Goal: Task Accomplishment & Management: Use online tool/utility

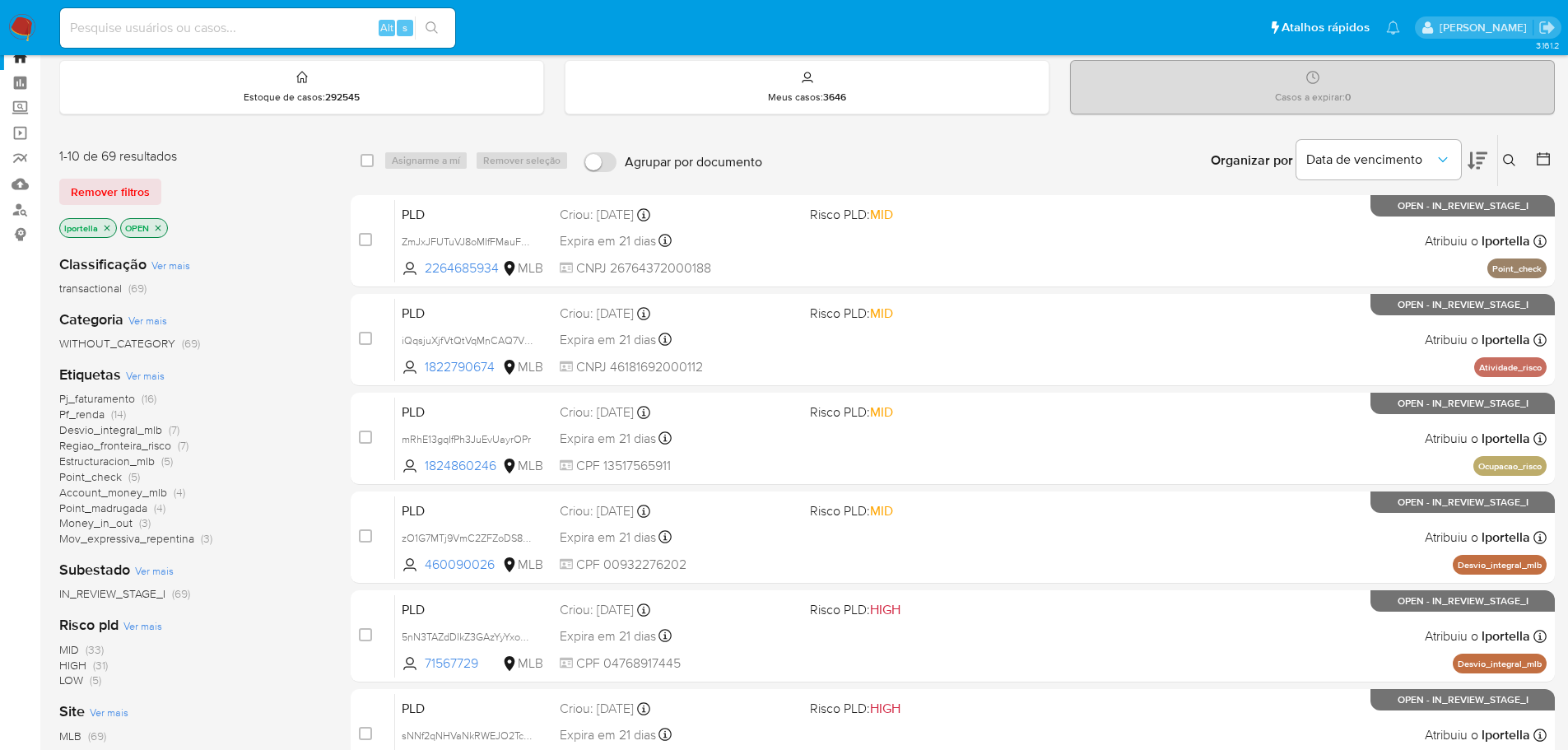
scroll to position [82, 0]
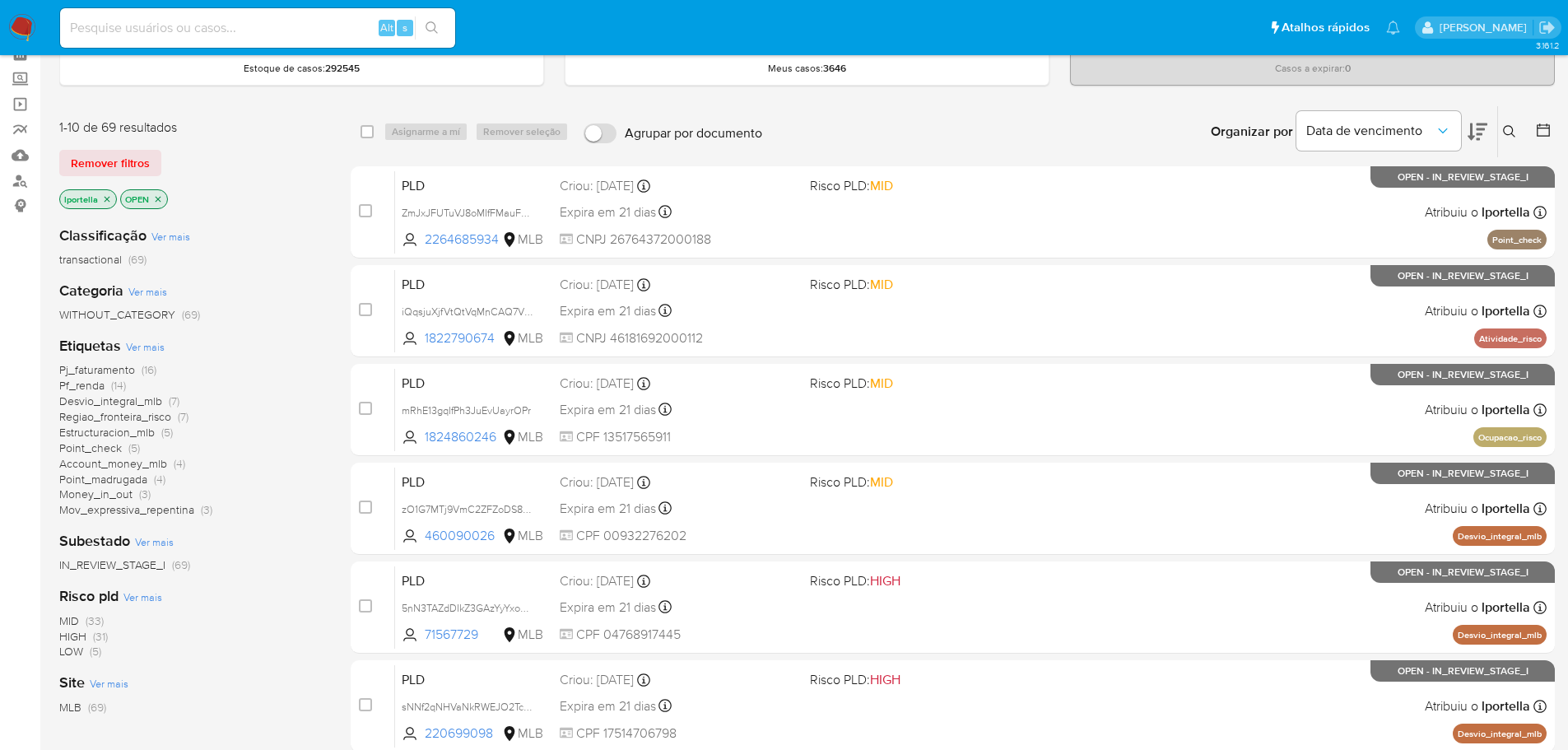
click at [75, 634] on span "HIGH" at bounding box center [72, 635] width 27 height 16
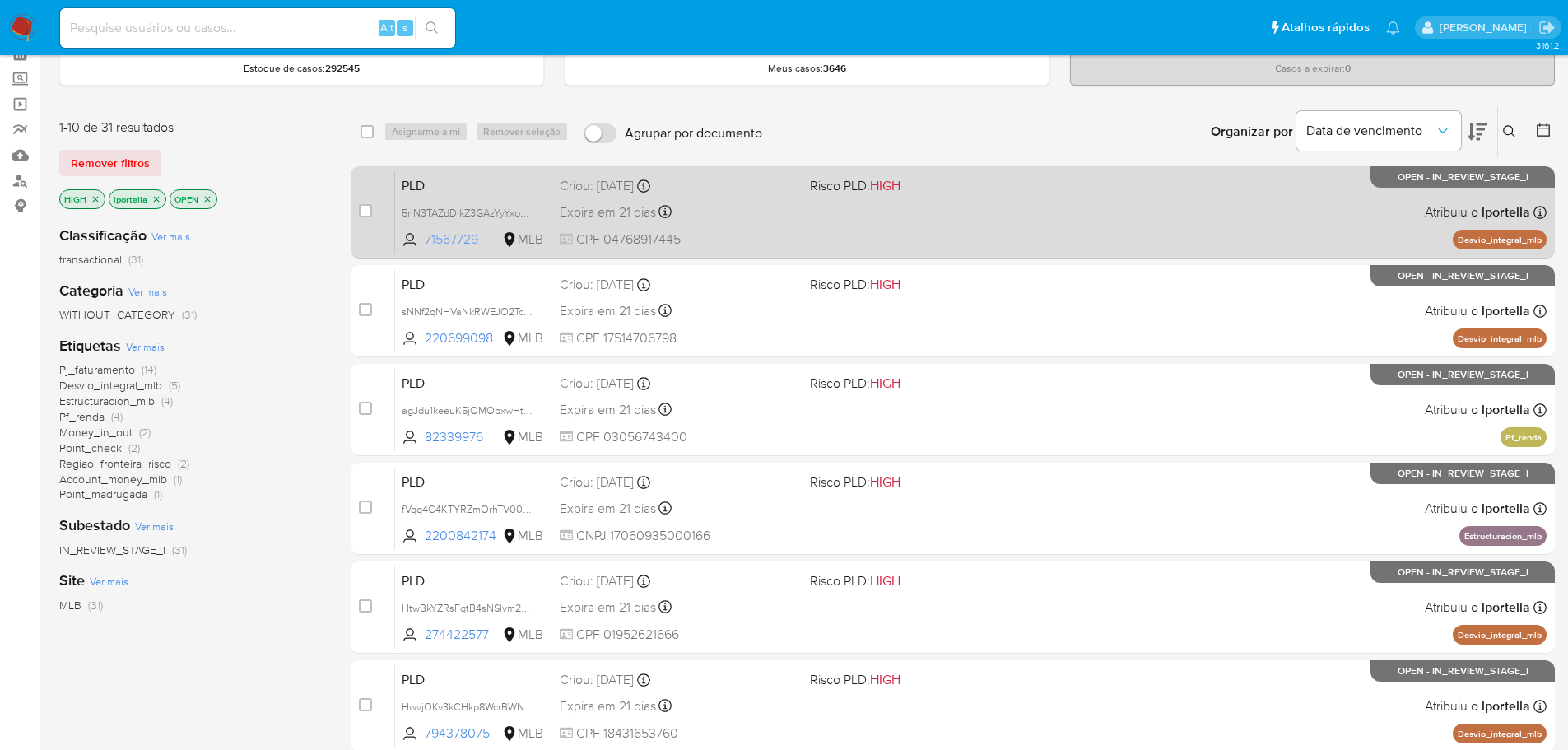
click at [462, 238] on span "71567729" at bounding box center [461, 239] width 74 height 18
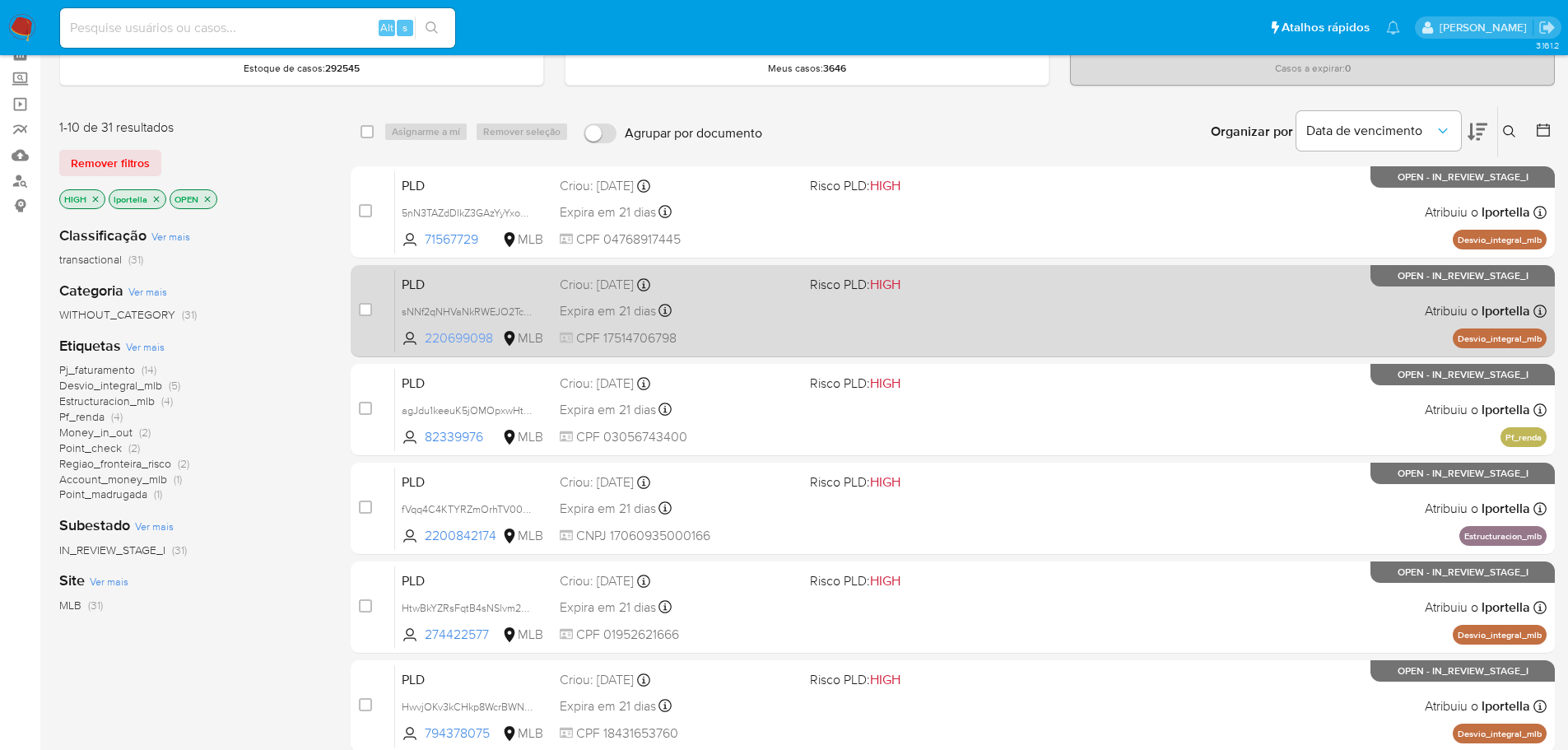
click at [474, 346] on span "220699098" at bounding box center [461, 338] width 74 height 18
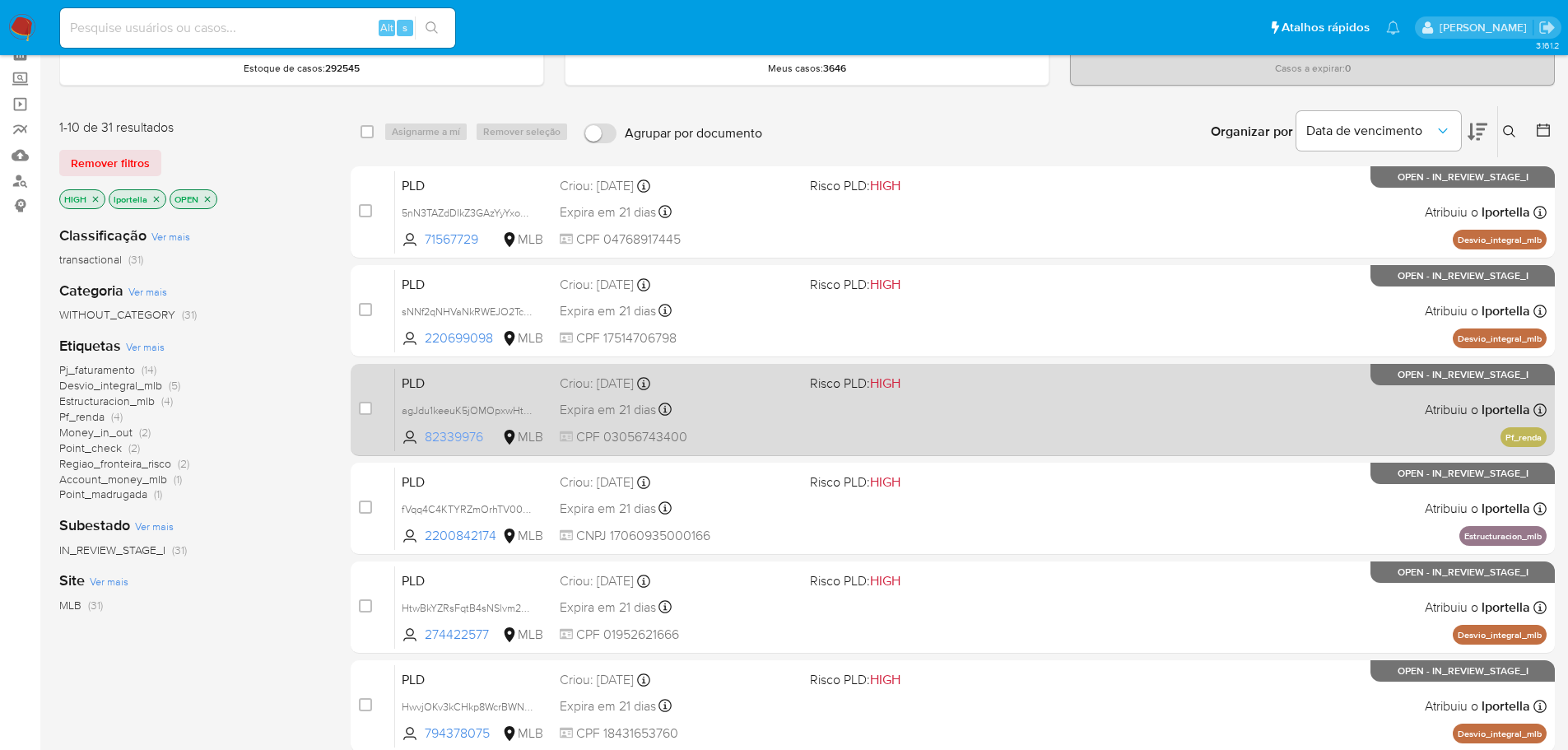
click at [462, 432] on span "82339976" at bounding box center [461, 437] width 74 height 18
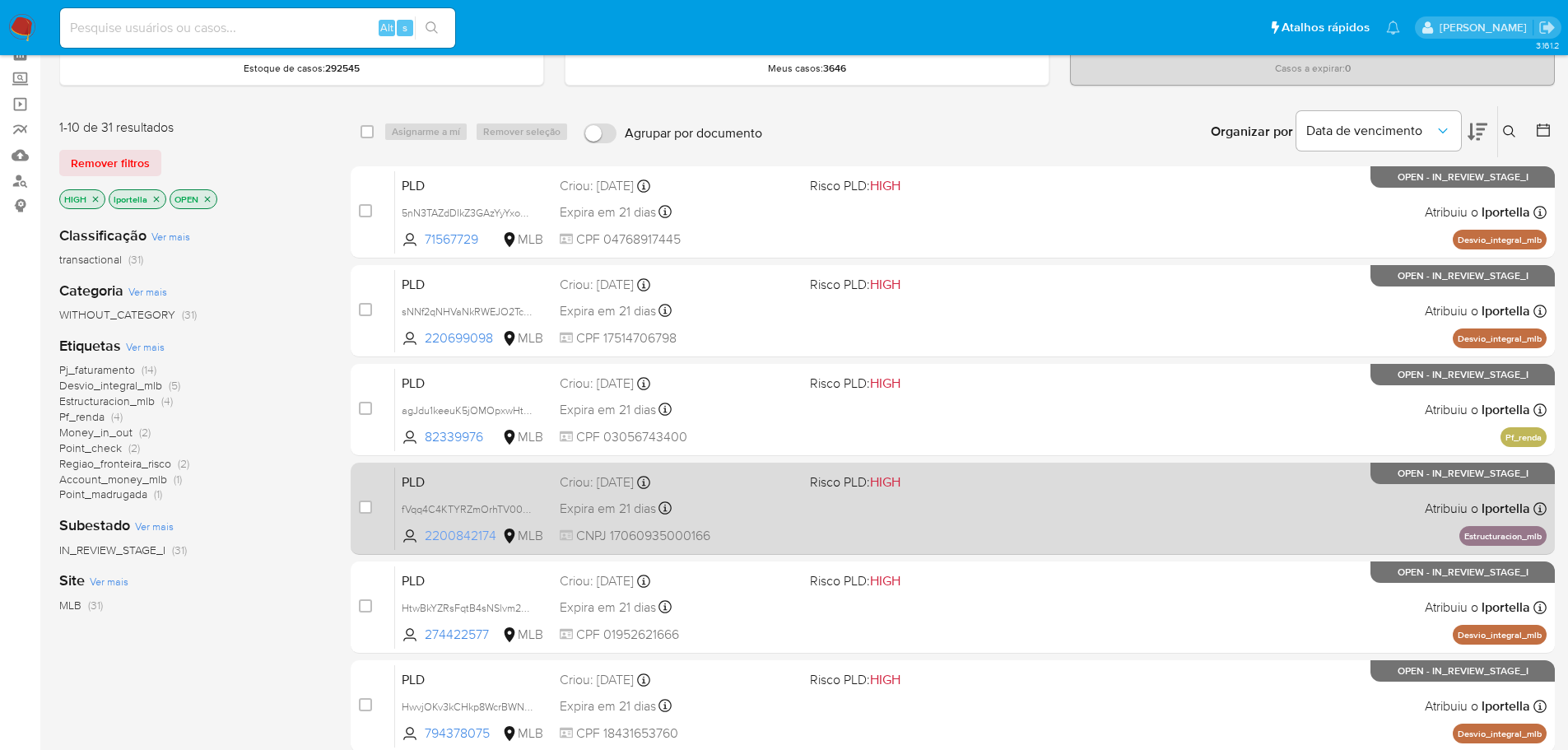
click at [449, 531] on span "2200842174" at bounding box center [461, 536] width 74 height 18
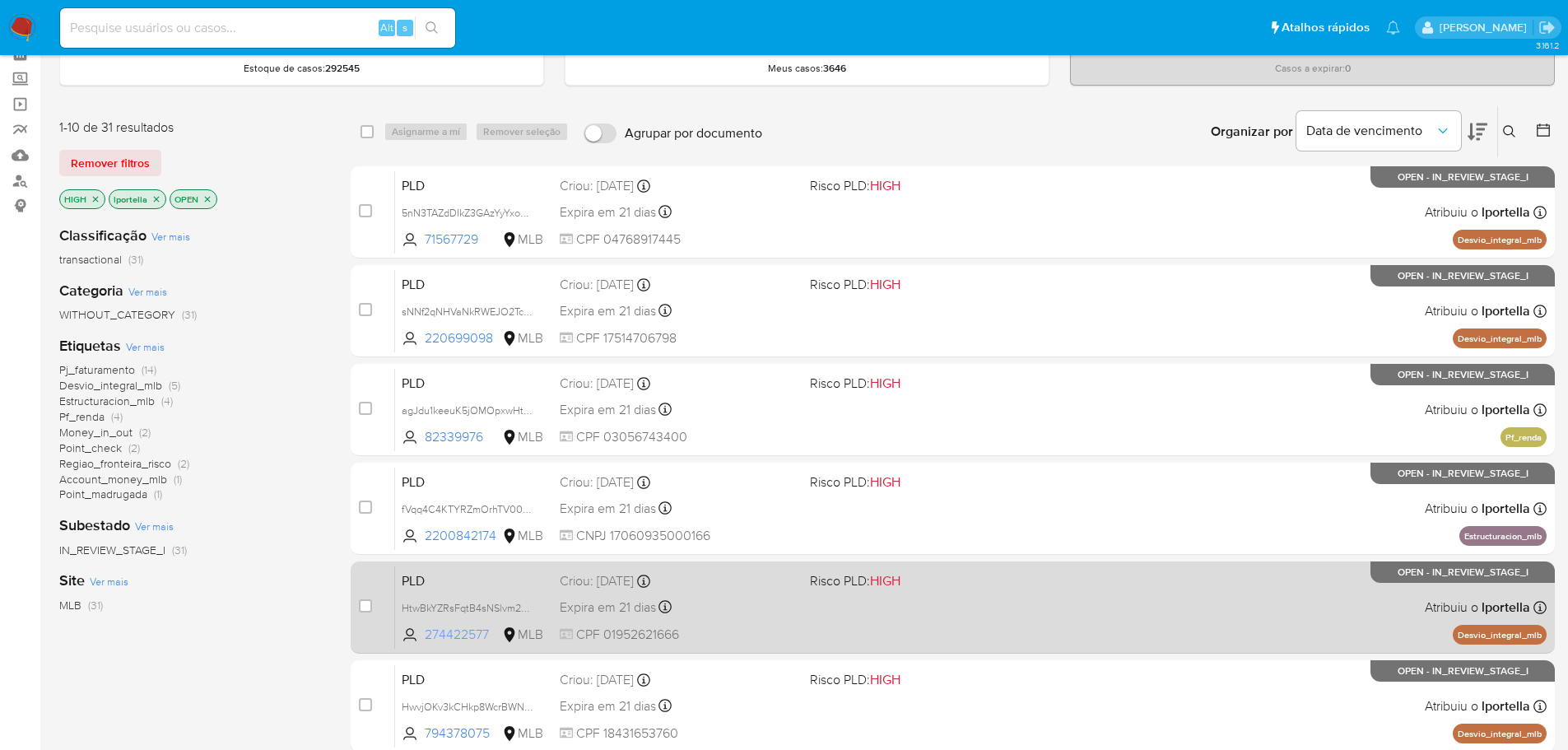
click at [464, 640] on span "274422577" at bounding box center [461, 635] width 74 height 18
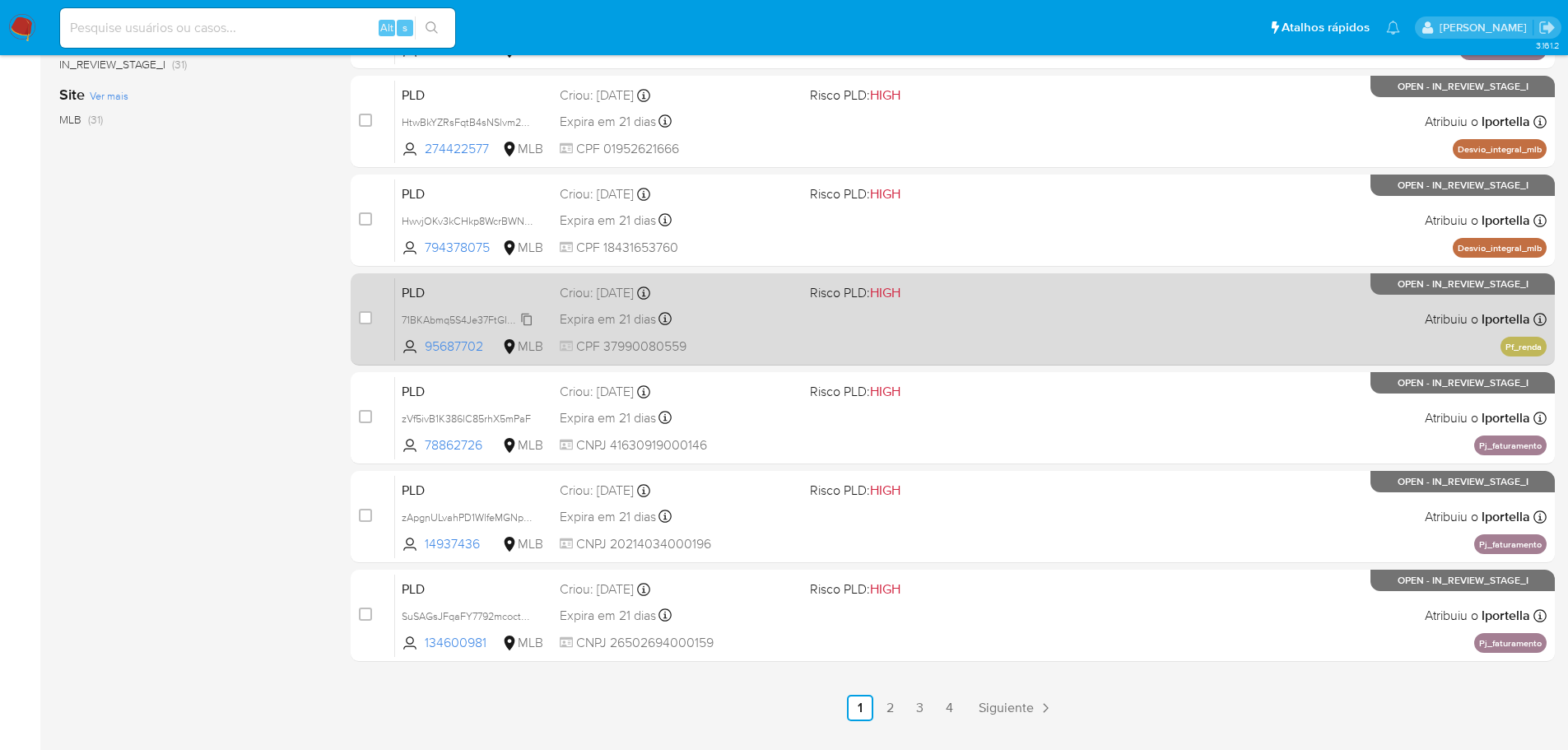
scroll to position [609, 0]
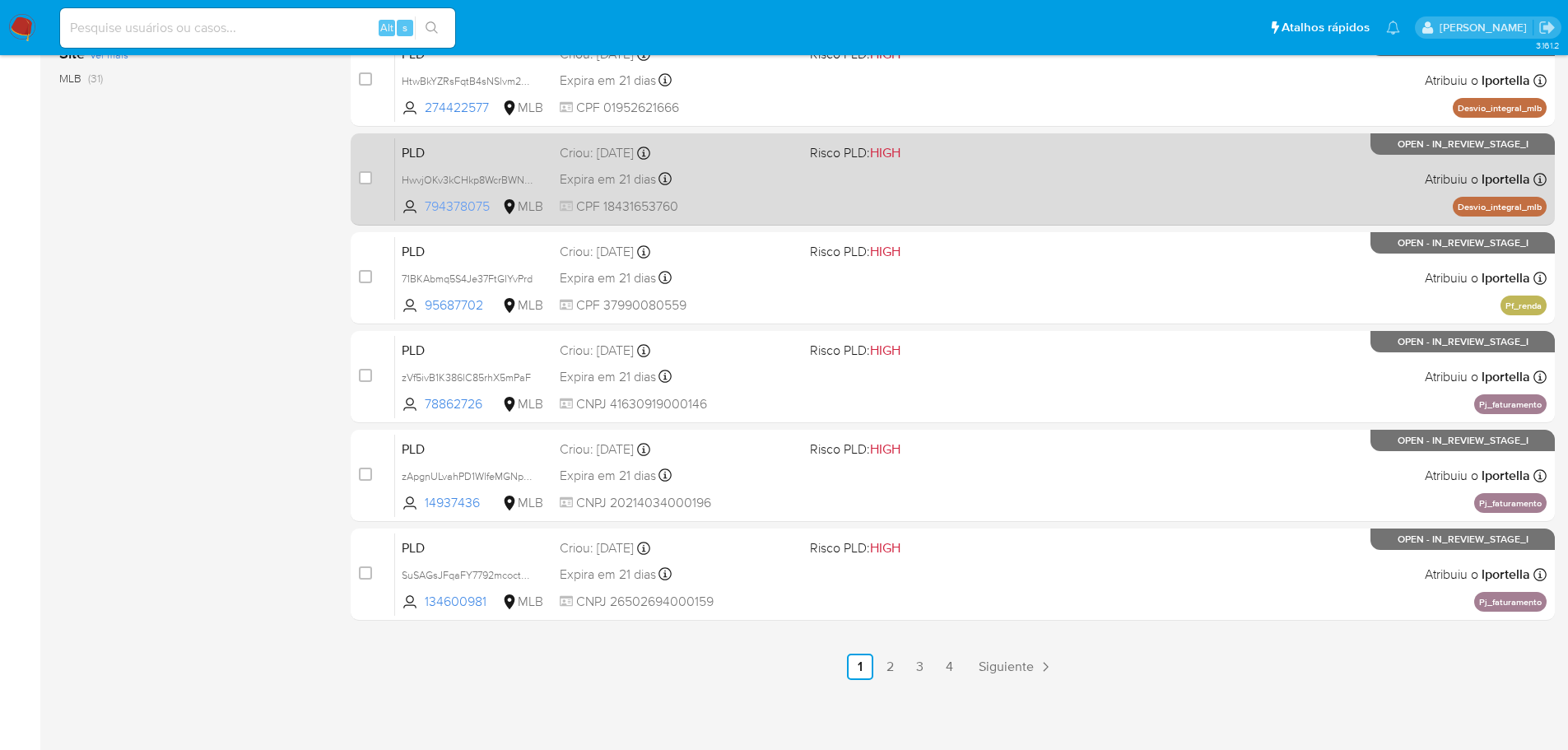
click at [442, 214] on span "794378075" at bounding box center [461, 207] width 74 height 18
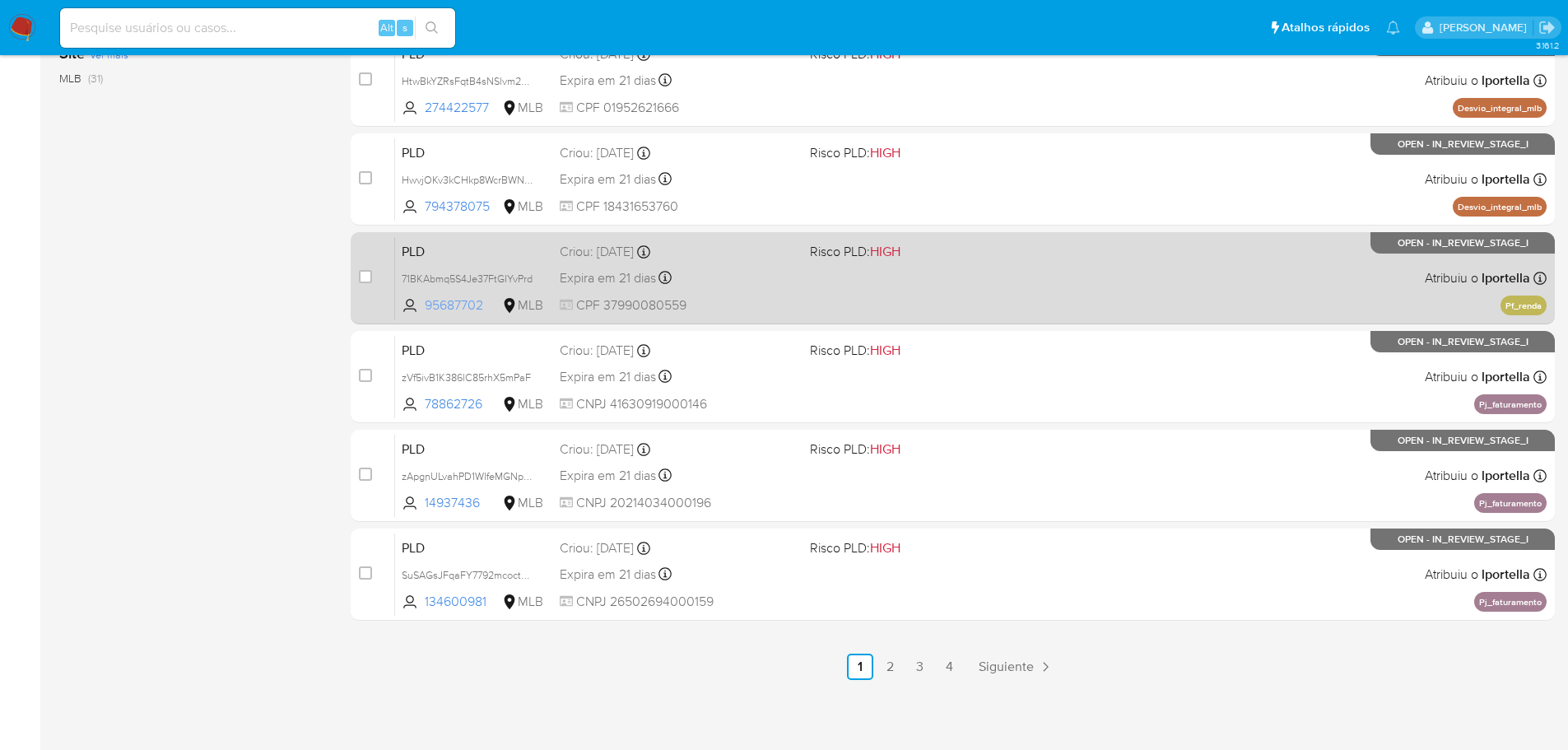
click at [439, 309] on span "95687702" at bounding box center [461, 305] width 74 height 18
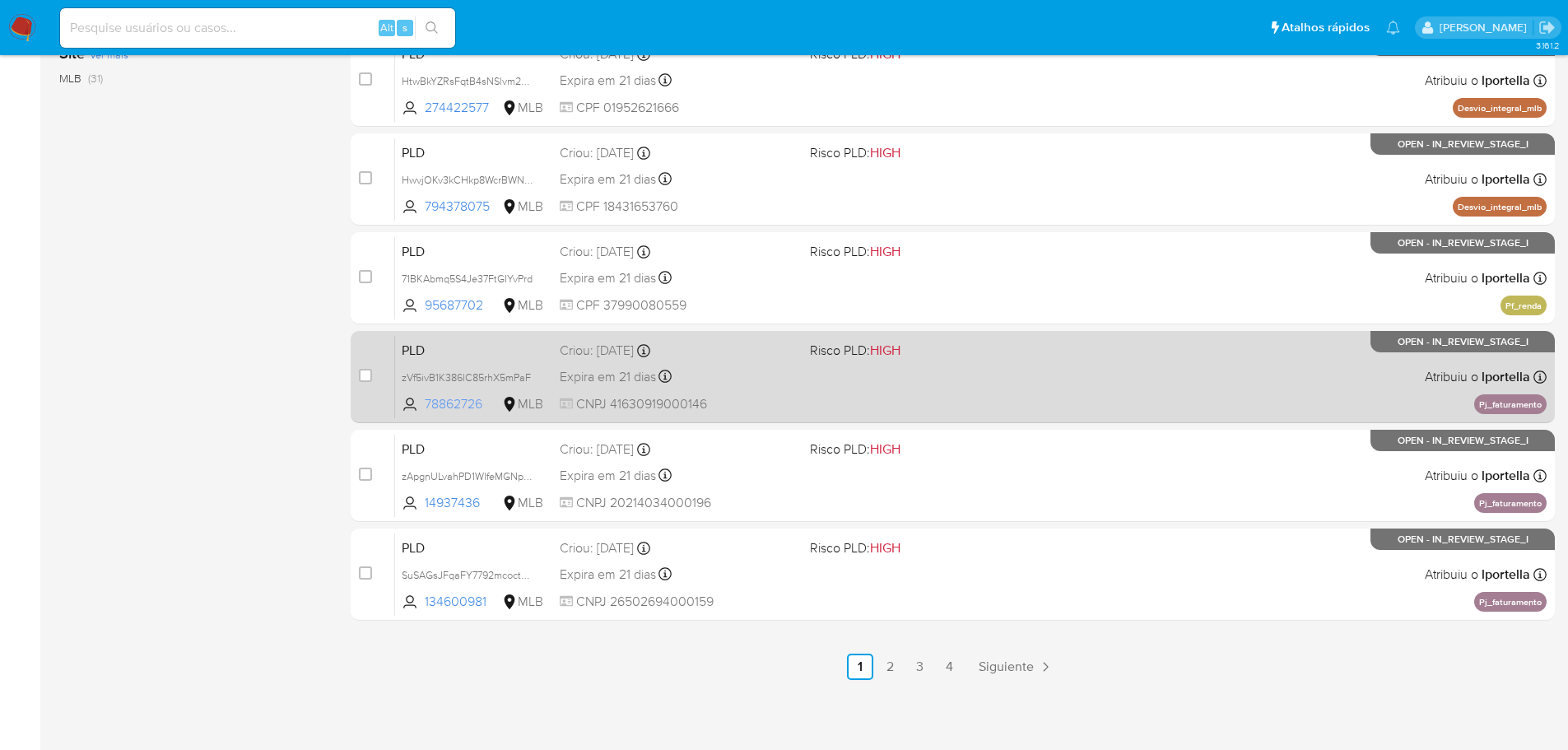
click at [451, 398] on span "78862726" at bounding box center [461, 404] width 74 height 18
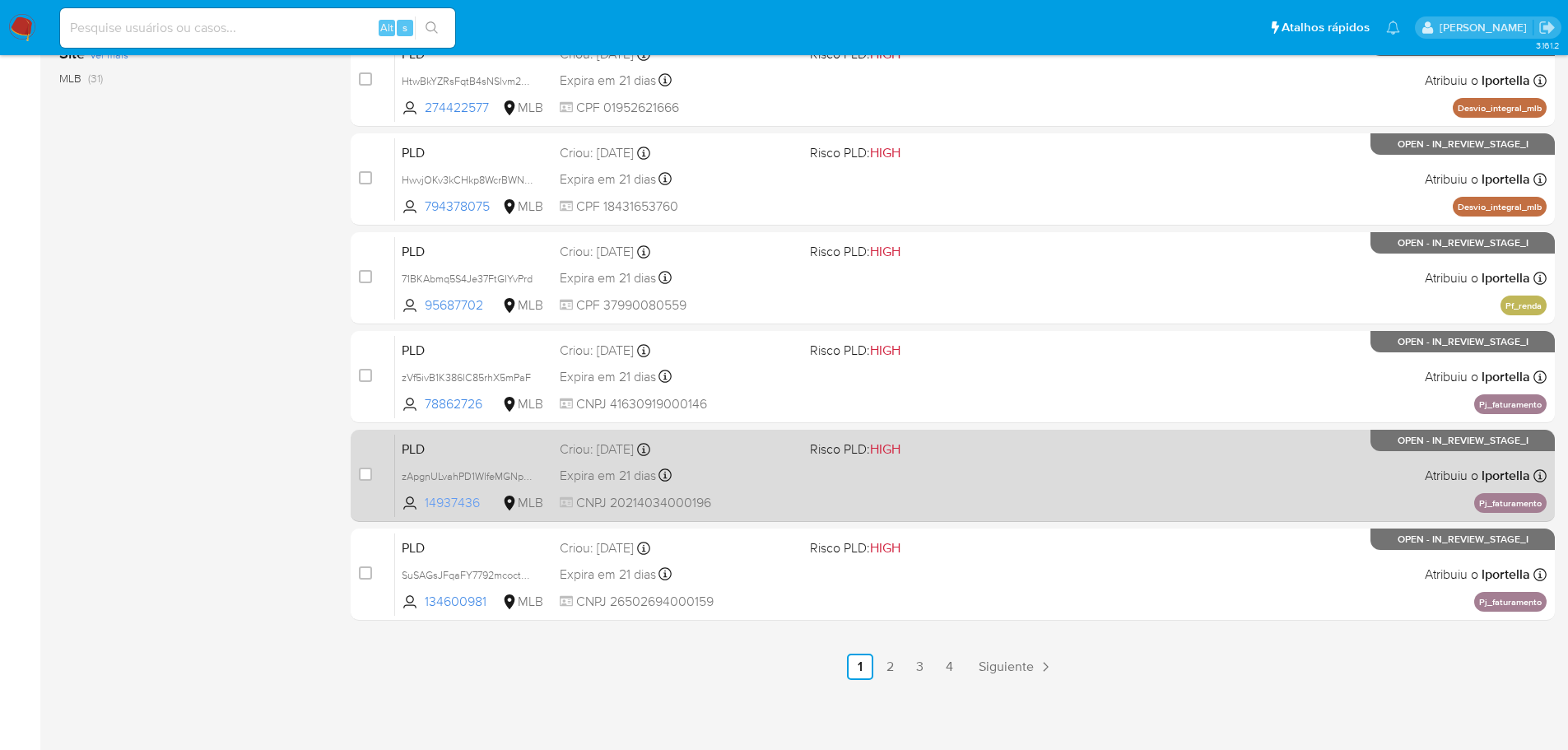
click at [467, 497] on span "14937436" at bounding box center [461, 503] width 74 height 18
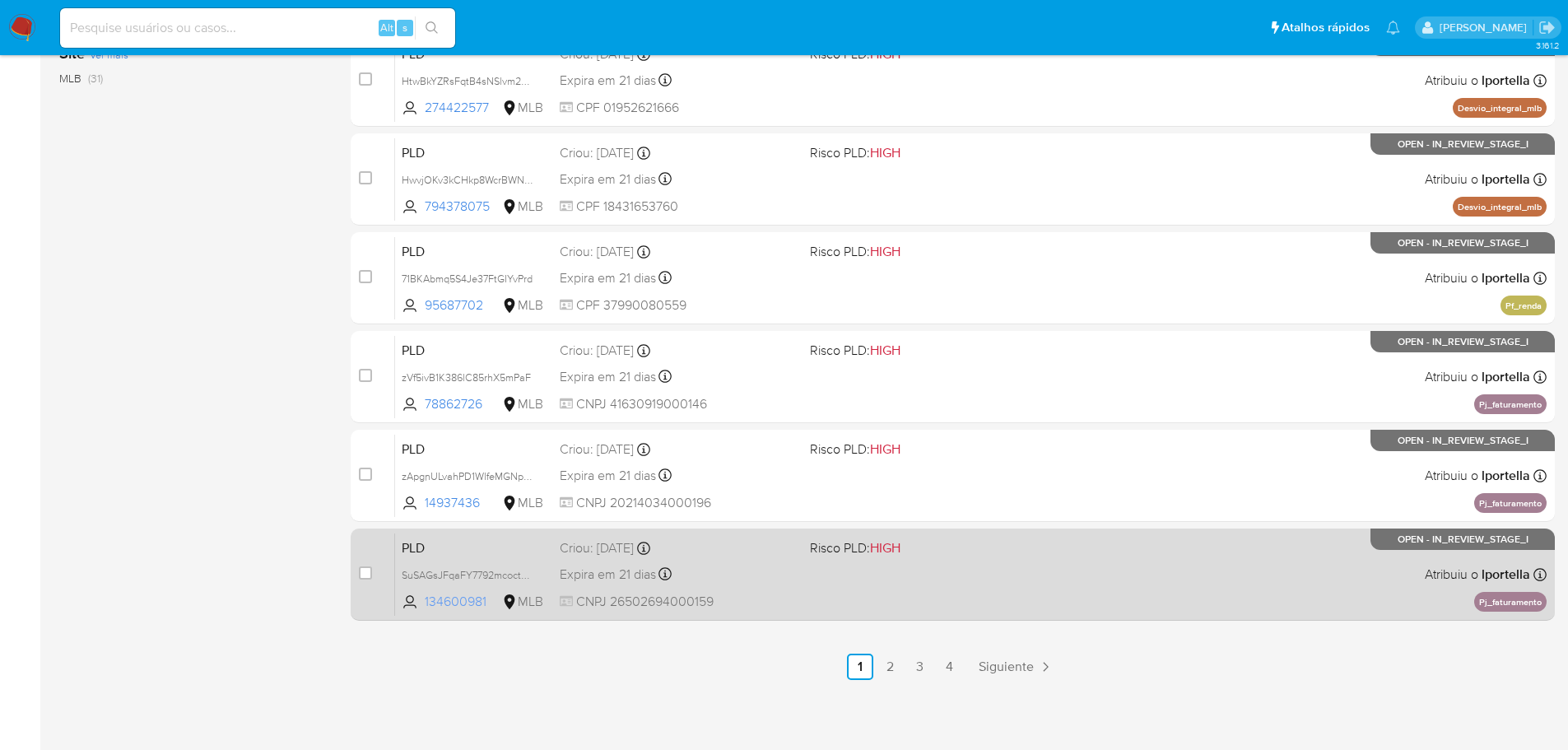
click at [469, 600] on span "134600981" at bounding box center [461, 602] width 74 height 18
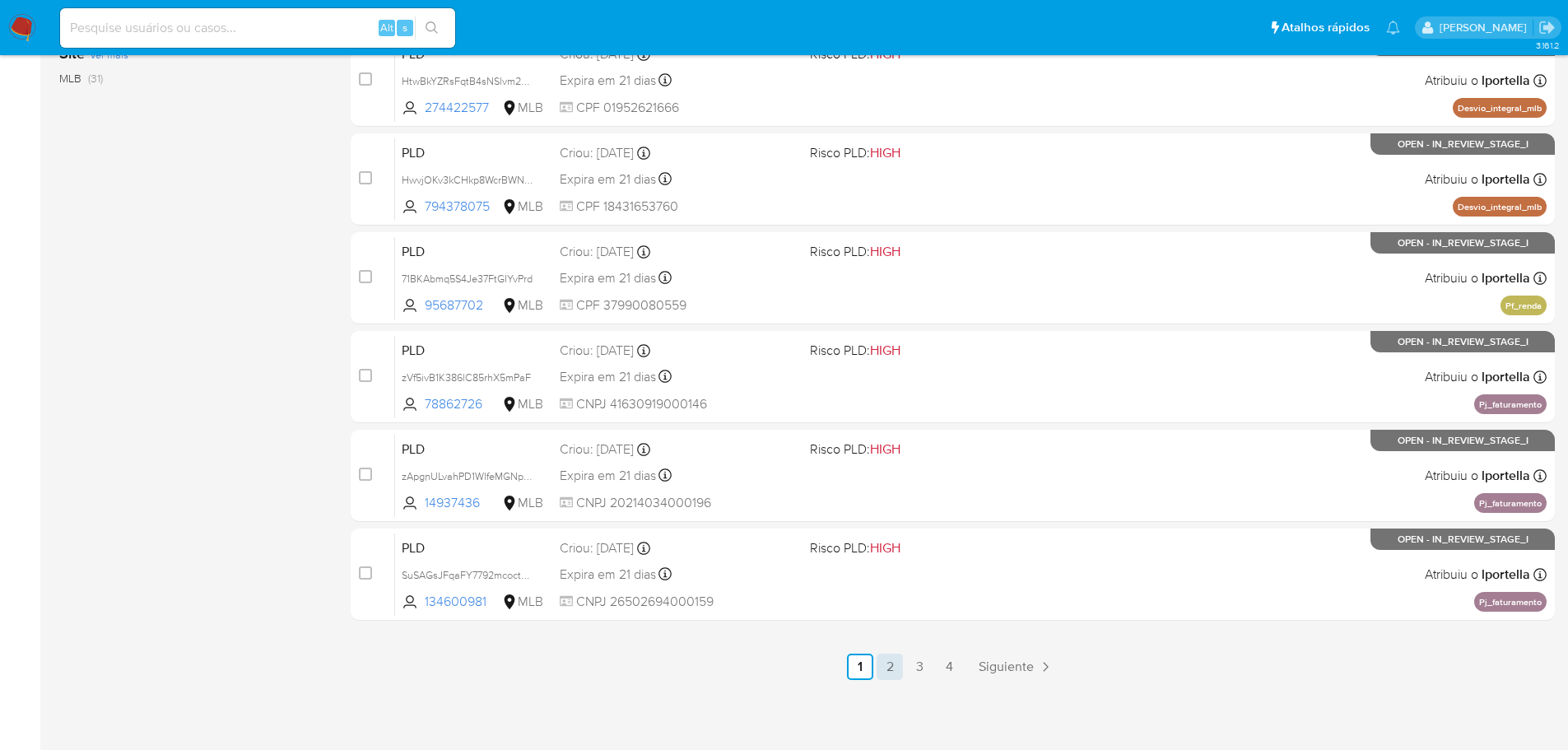
click at [893, 664] on link "2" at bounding box center [890, 667] width 26 height 26
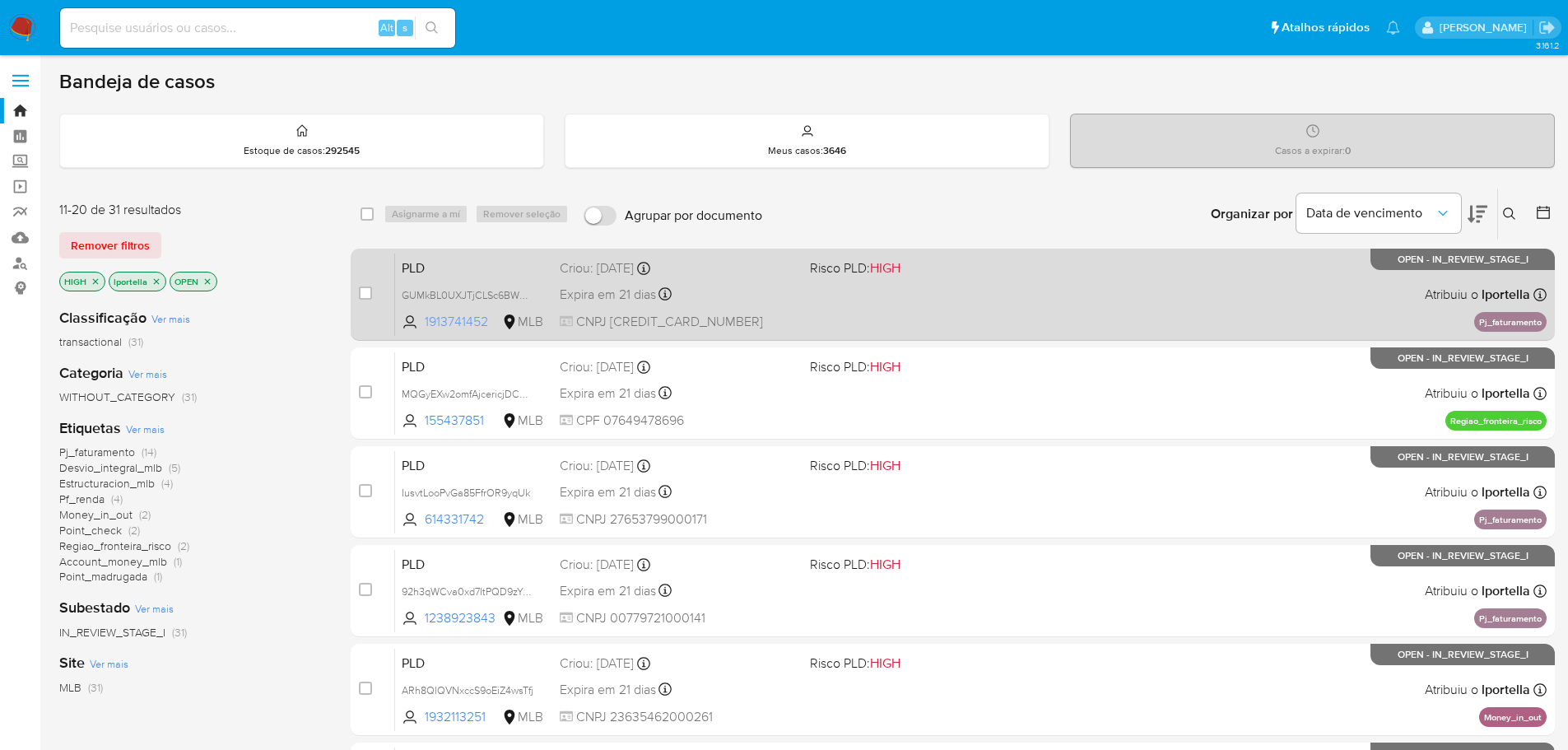
click at [466, 321] on span "1913741452" at bounding box center [461, 321] width 74 height 18
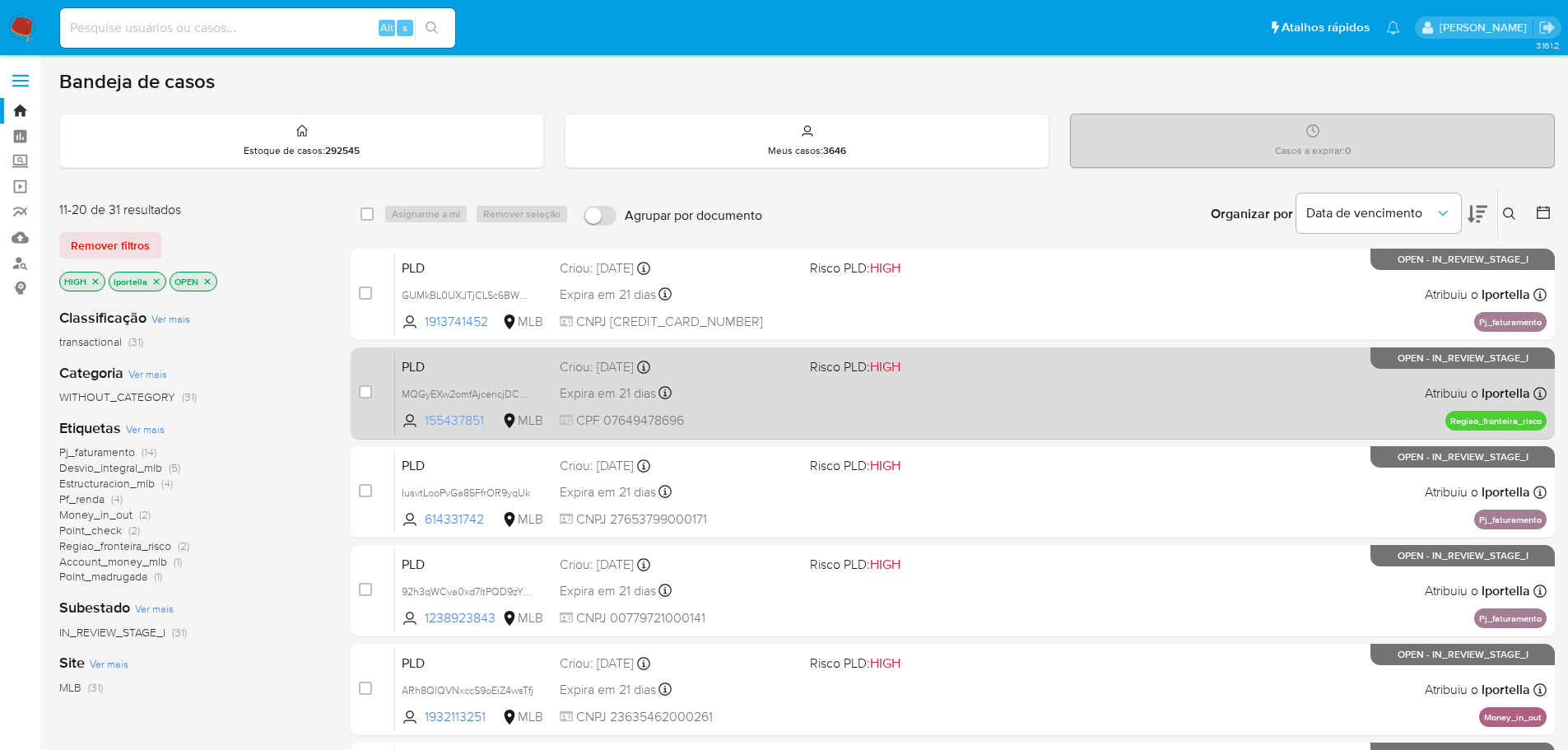
click at [471, 417] on span "155437851" at bounding box center [461, 420] width 74 height 18
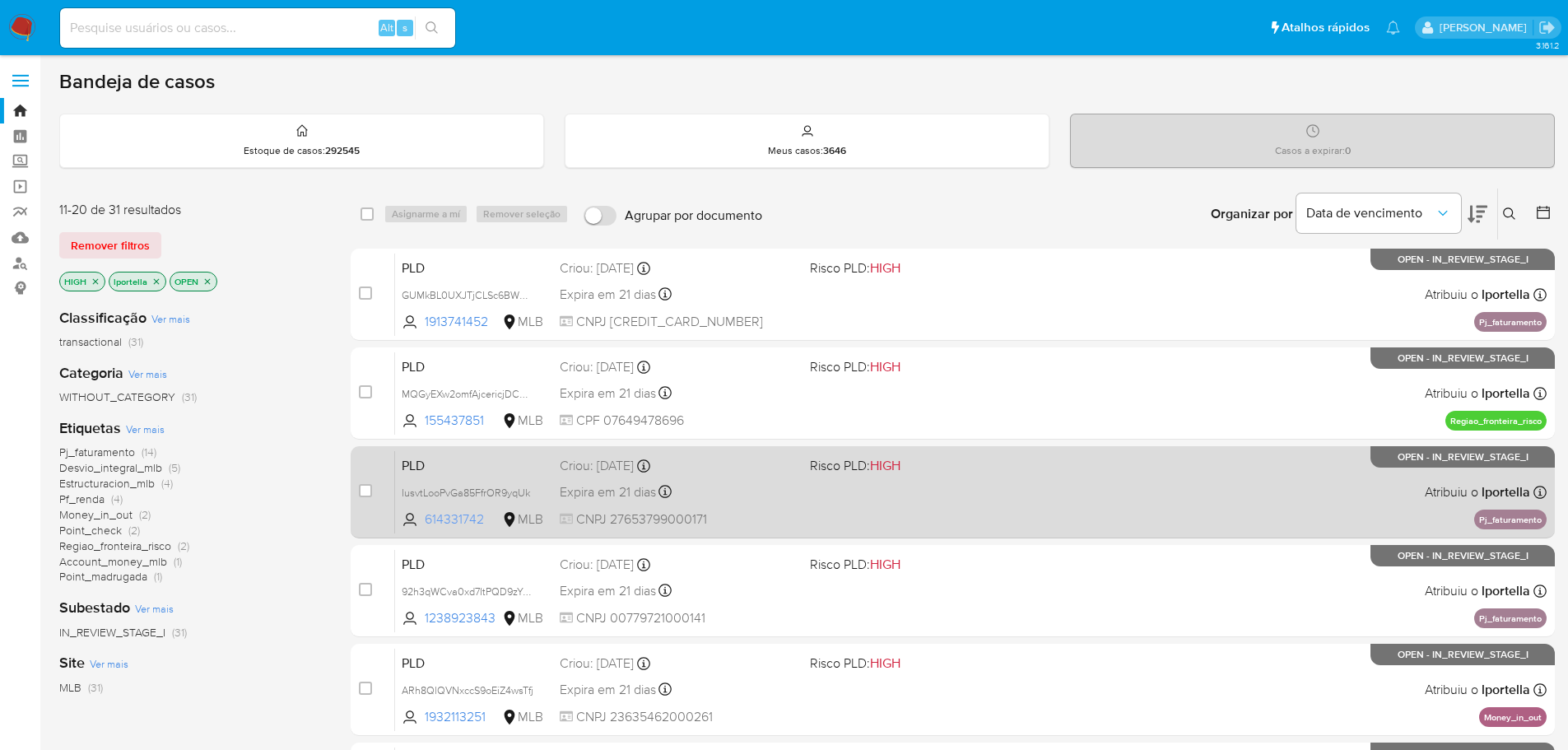
click at [474, 516] on span "614331742" at bounding box center [461, 519] width 74 height 18
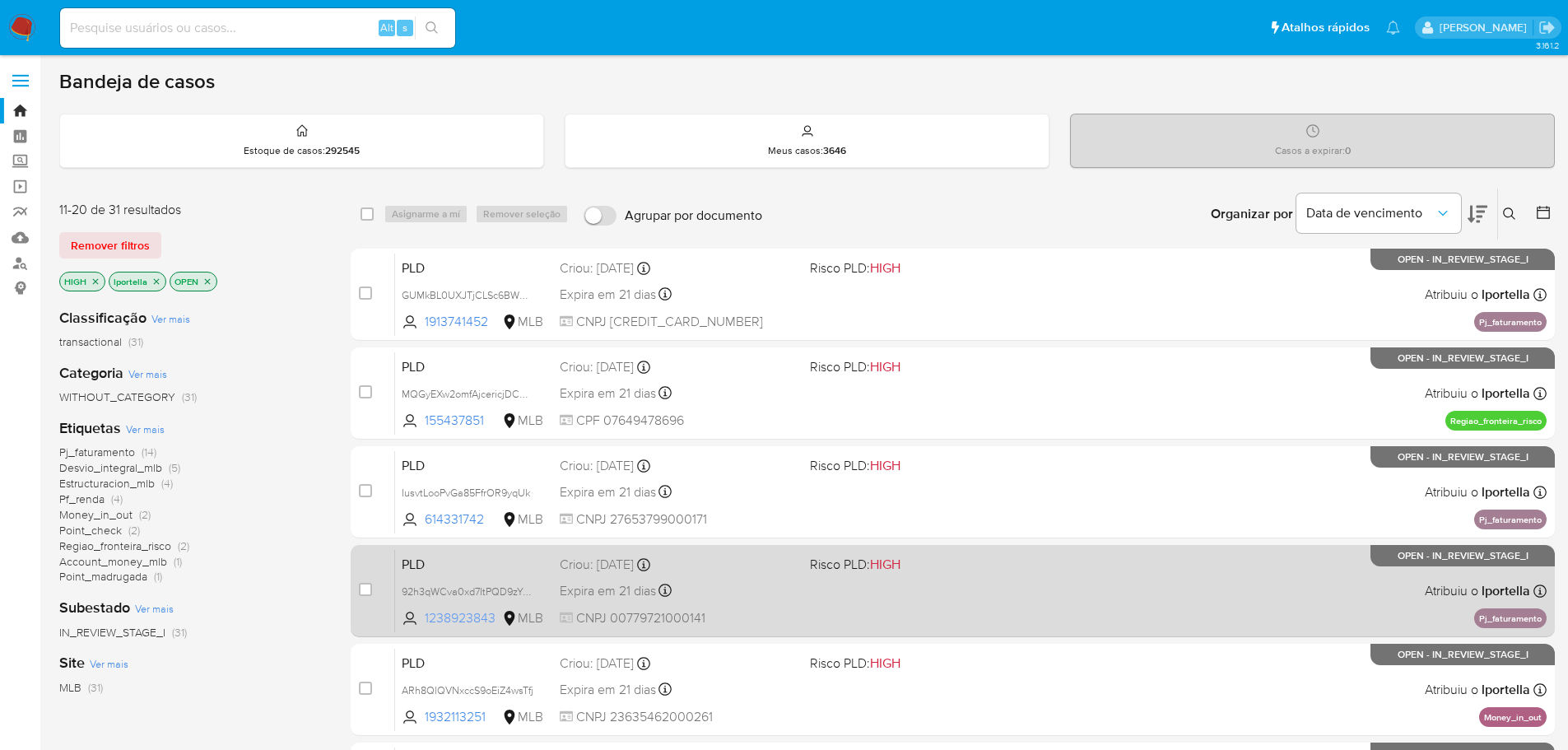
click at [478, 621] on span "1238923843" at bounding box center [461, 618] width 74 height 18
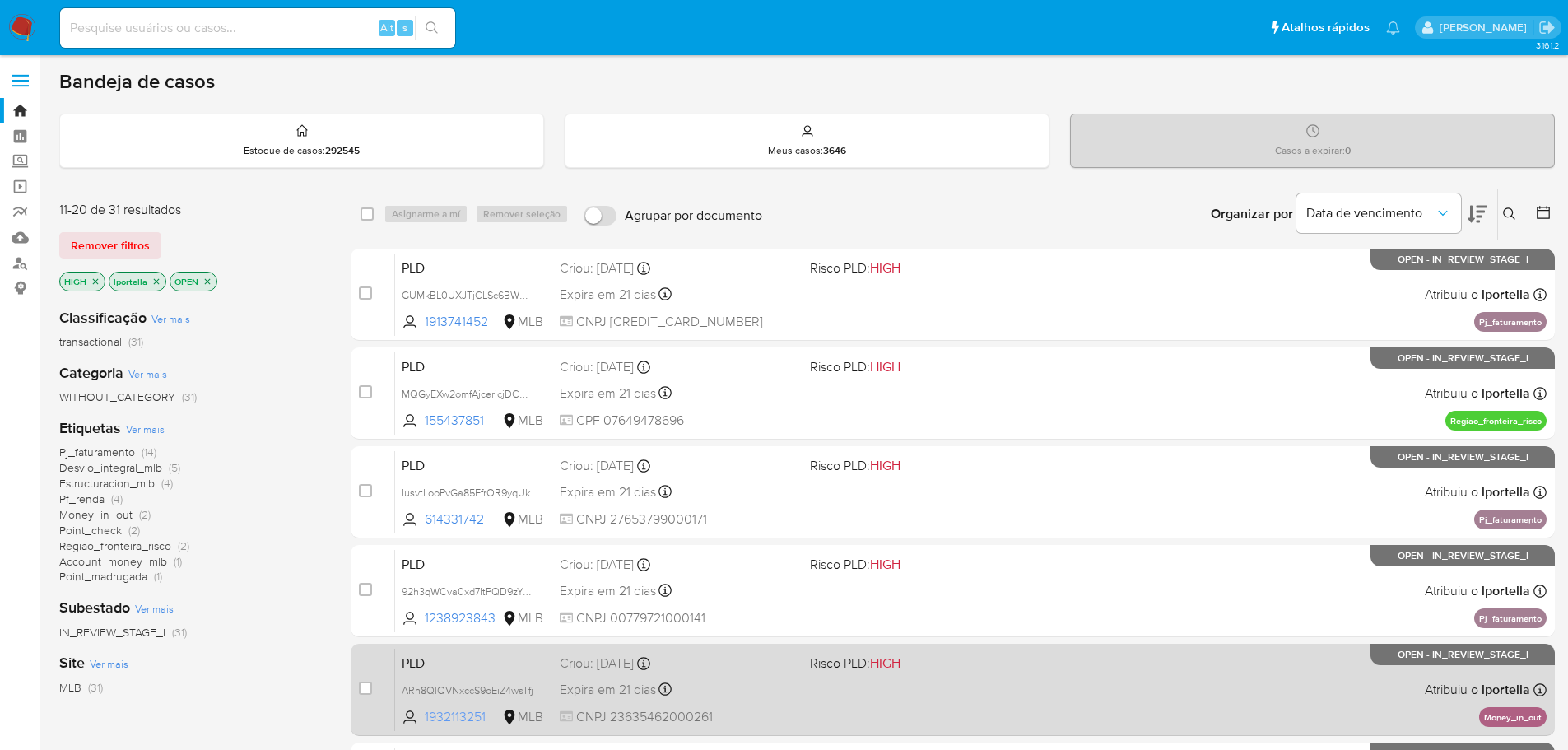
click at [478, 720] on span "1932113251" at bounding box center [461, 716] width 74 height 18
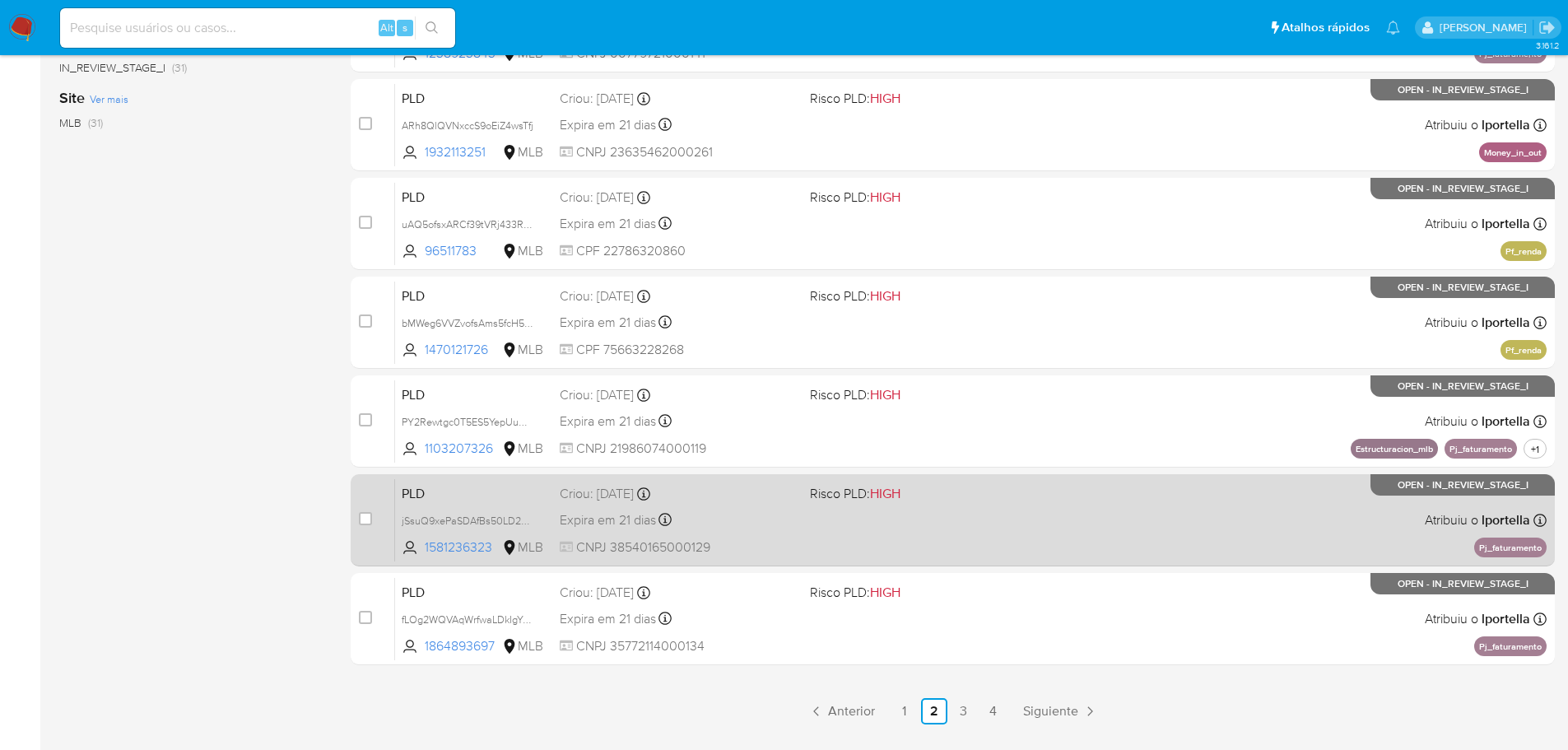
scroll to position [576, 0]
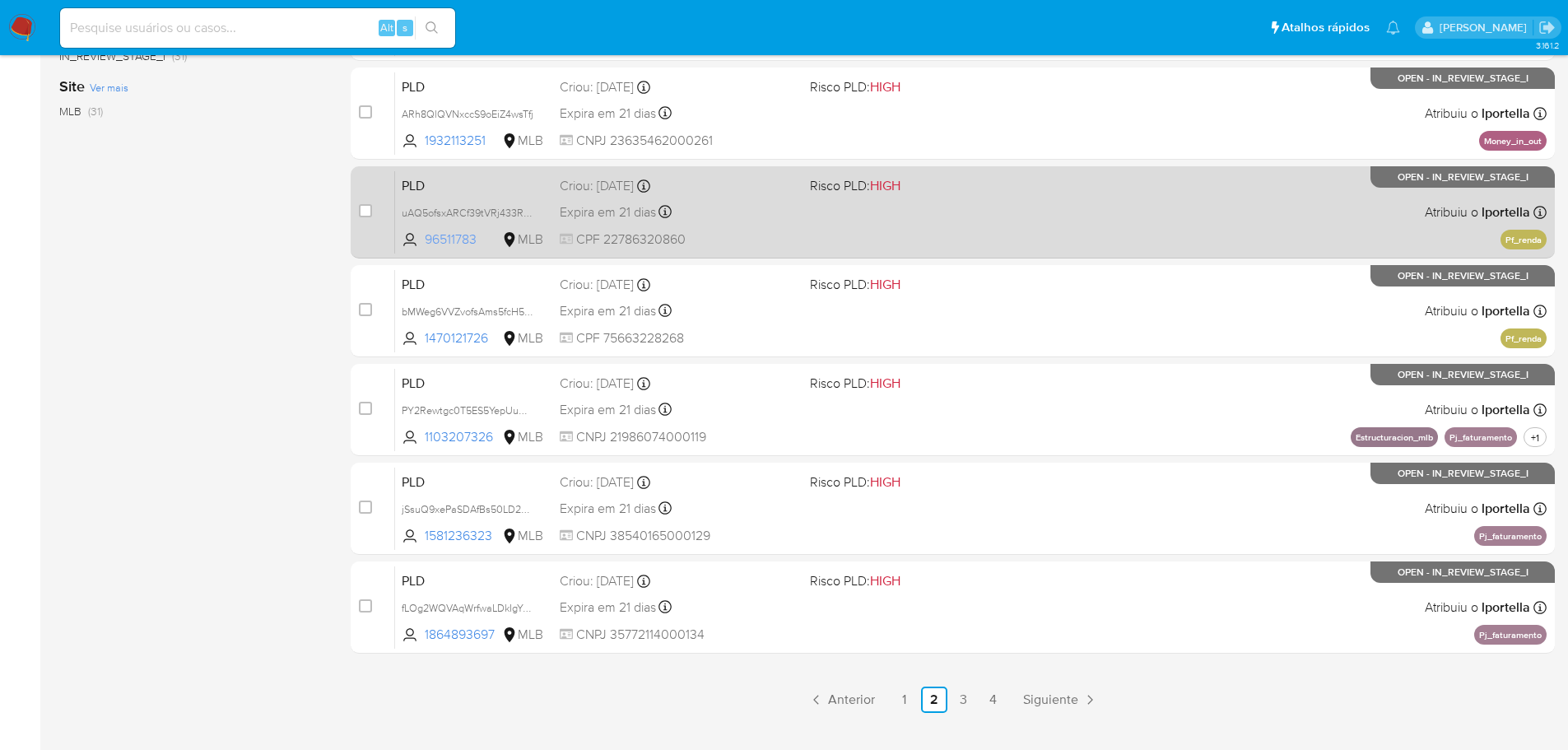
click at [463, 239] on span "96511783" at bounding box center [461, 239] width 74 height 18
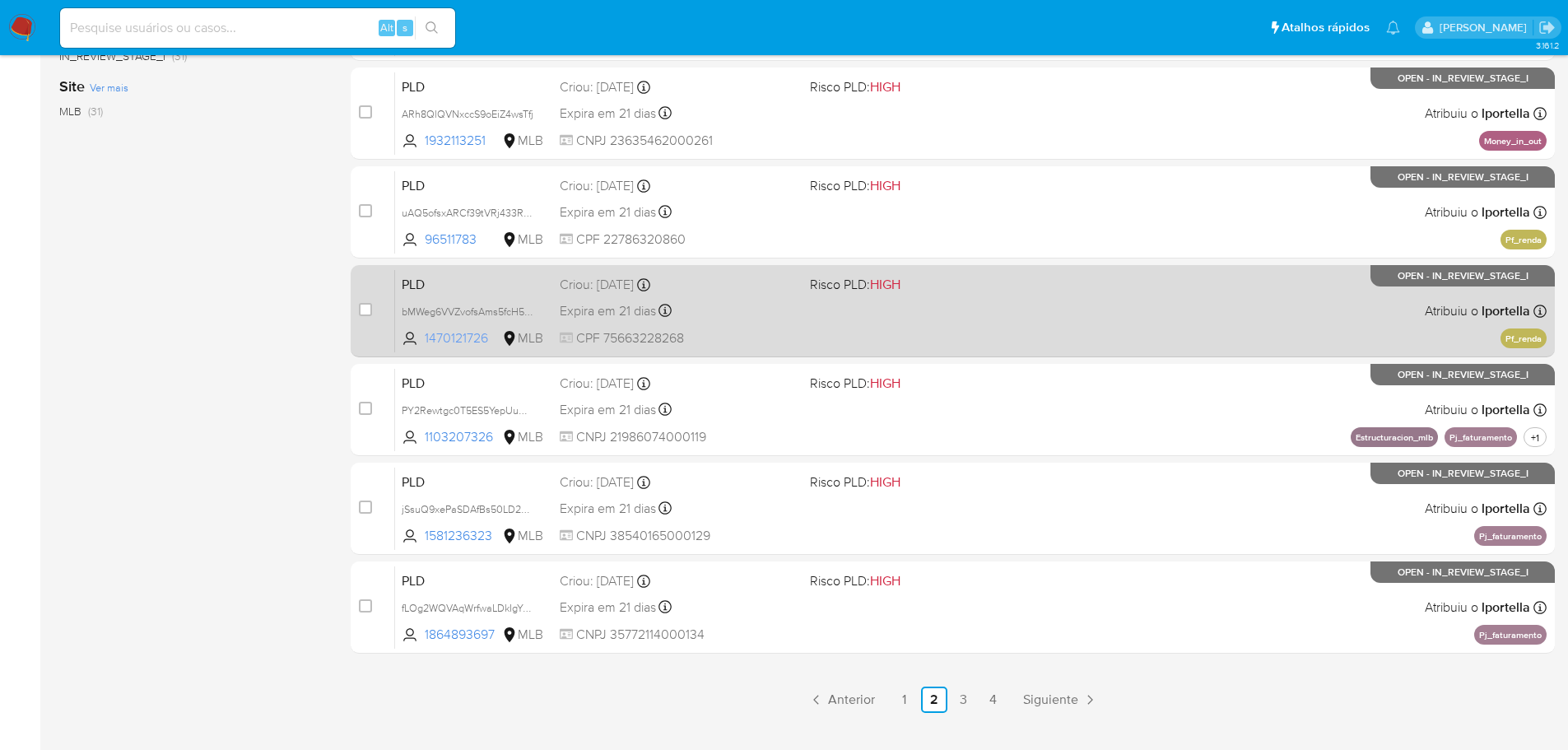
click at [464, 334] on span "1470121726" at bounding box center [461, 338] width 74 height 18
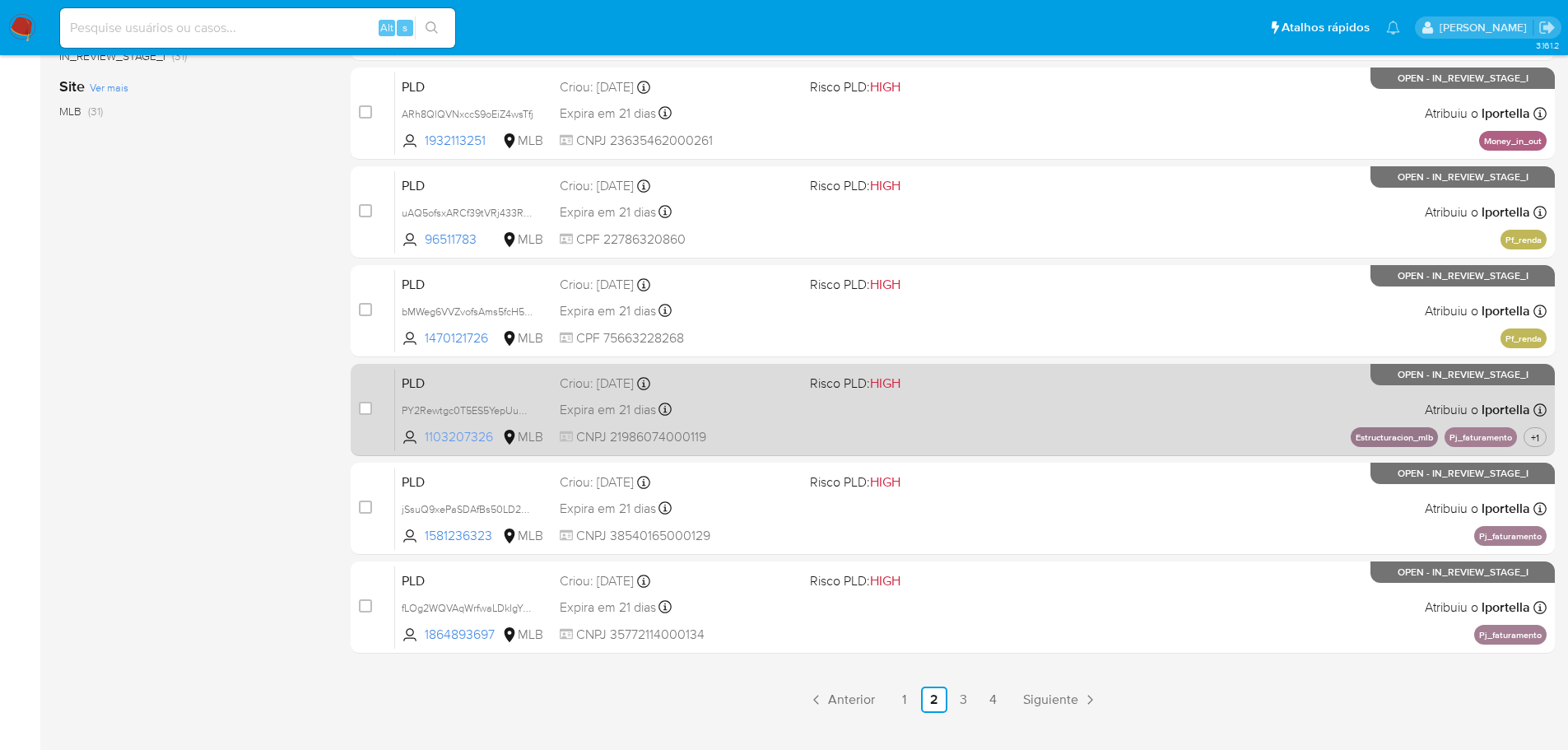
click at [464, 438] on span "1103207326" at bounding box center [461, 437] width 74 height 18
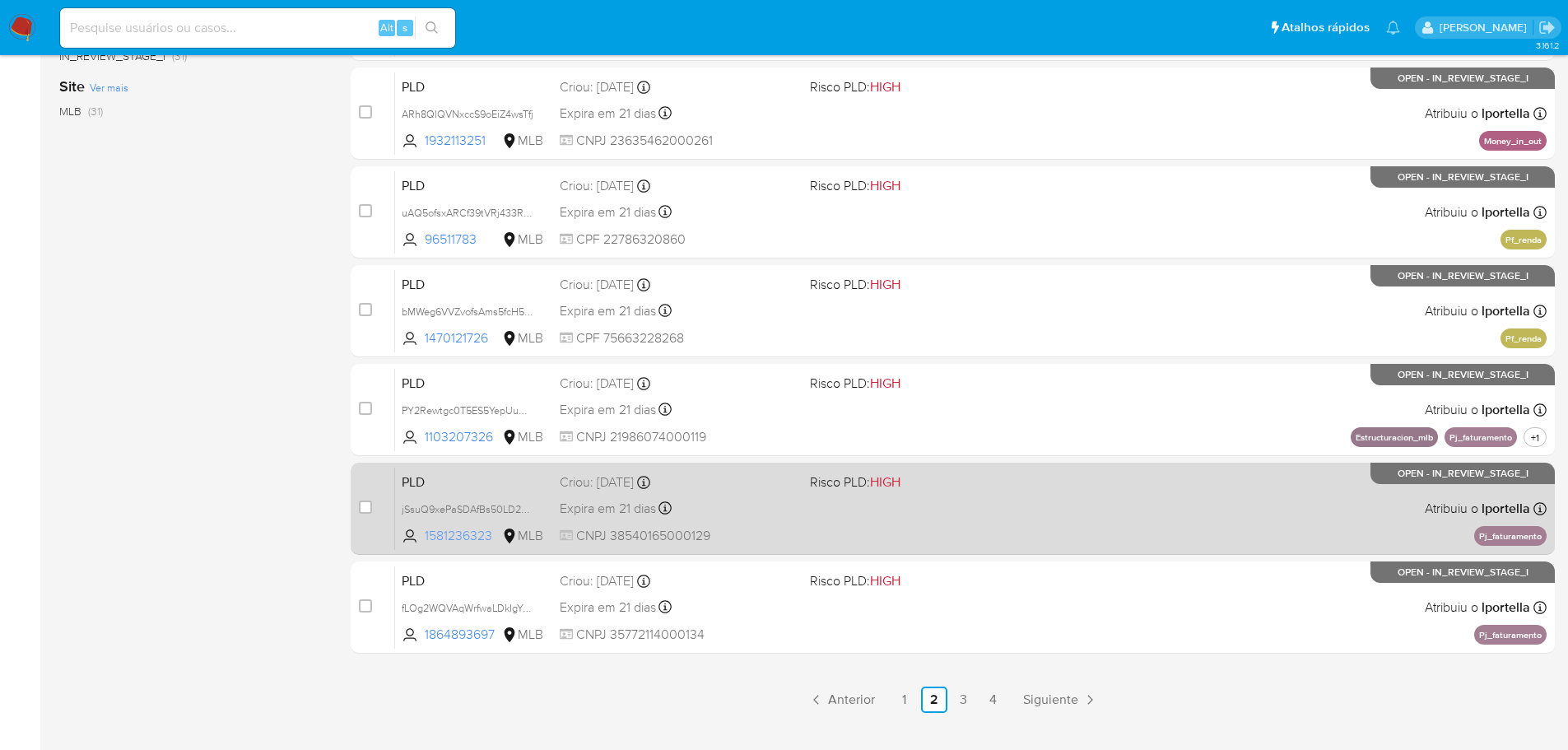
click at [478, 531] on span "1581236323" at bounding box center [461, 536] width 74 height 18
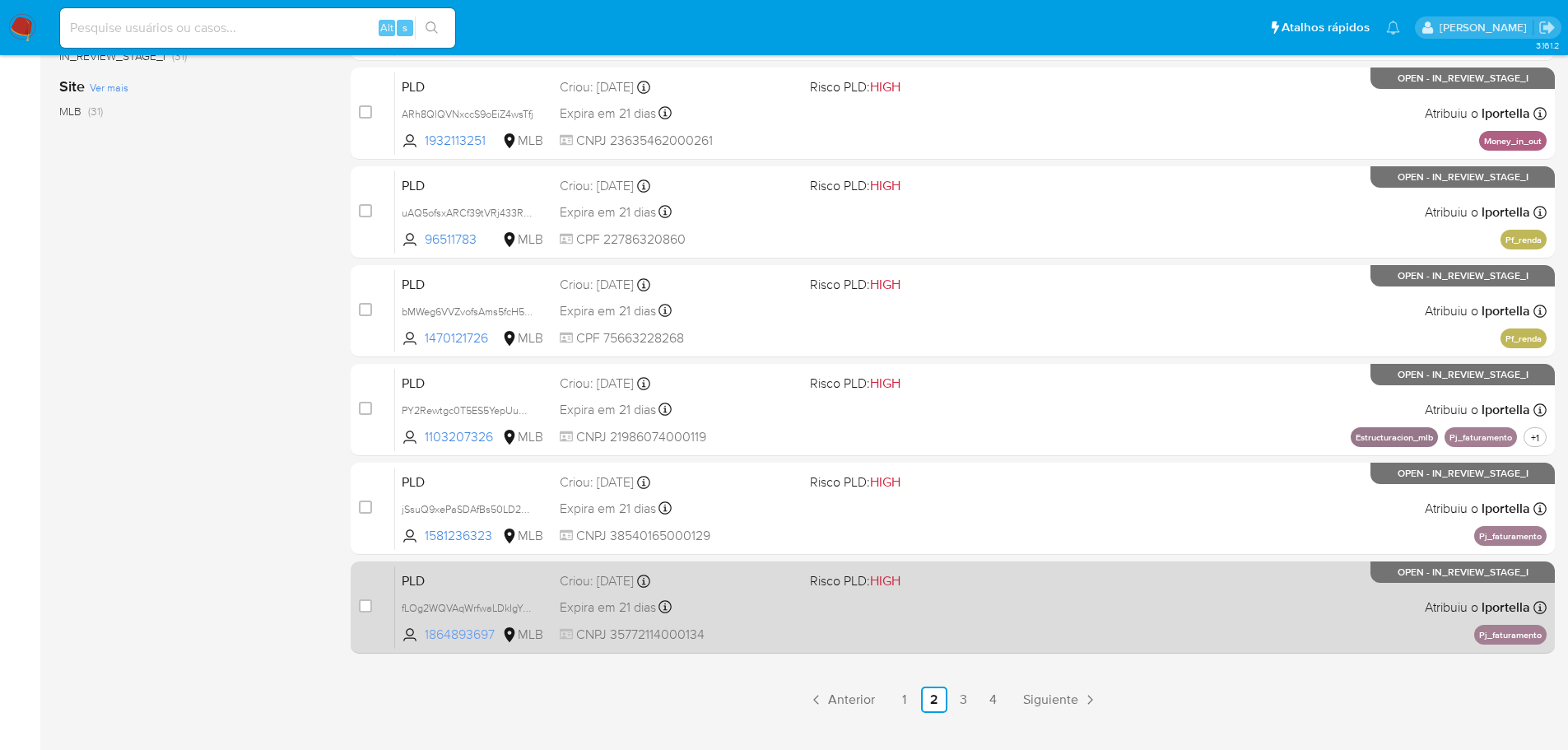
click at [484, 635] on span "1864893697" at bounding box center [461, 635] width 74 height 18
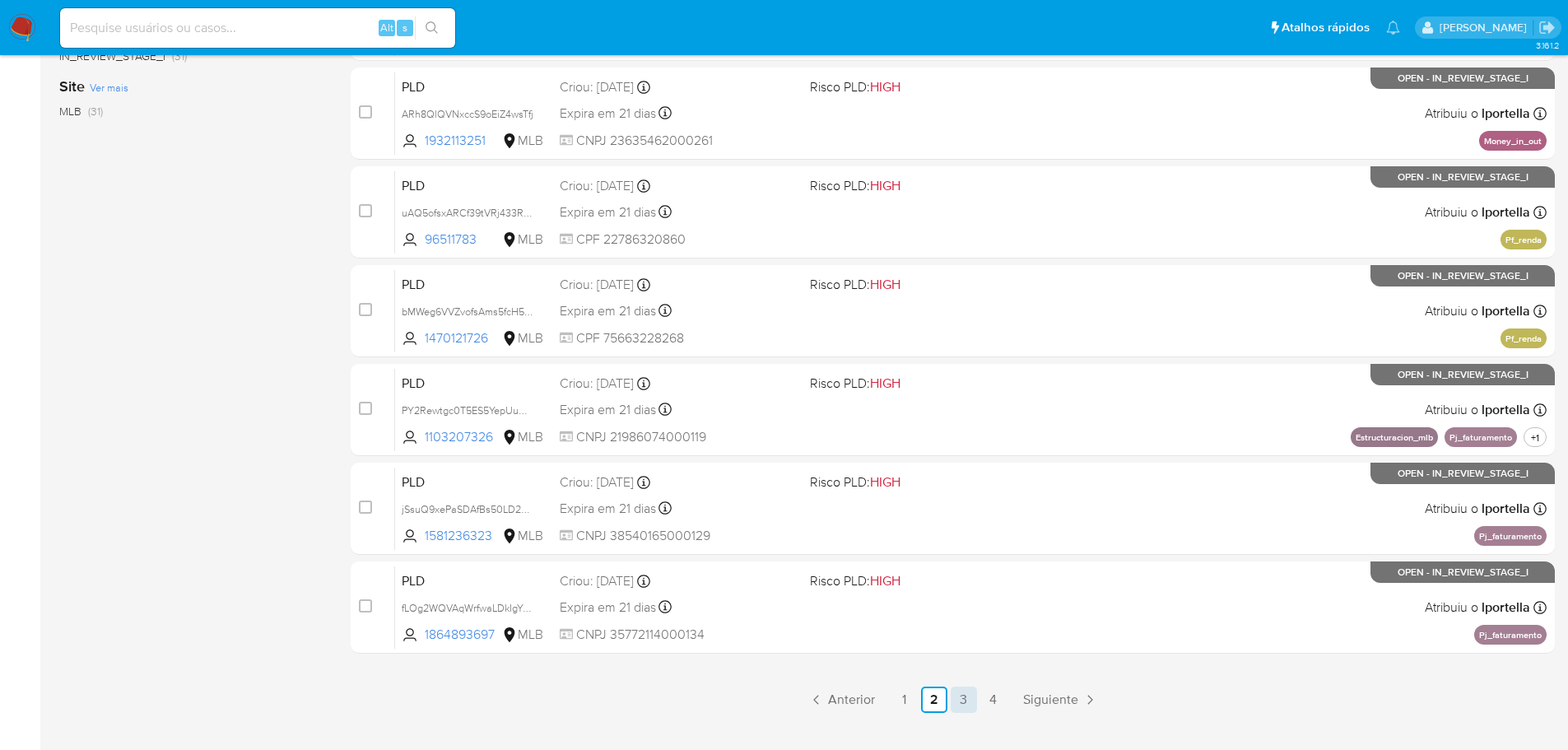
click at [963, 701] on link "3" at bounding box center [964, 700] width 26 height 26
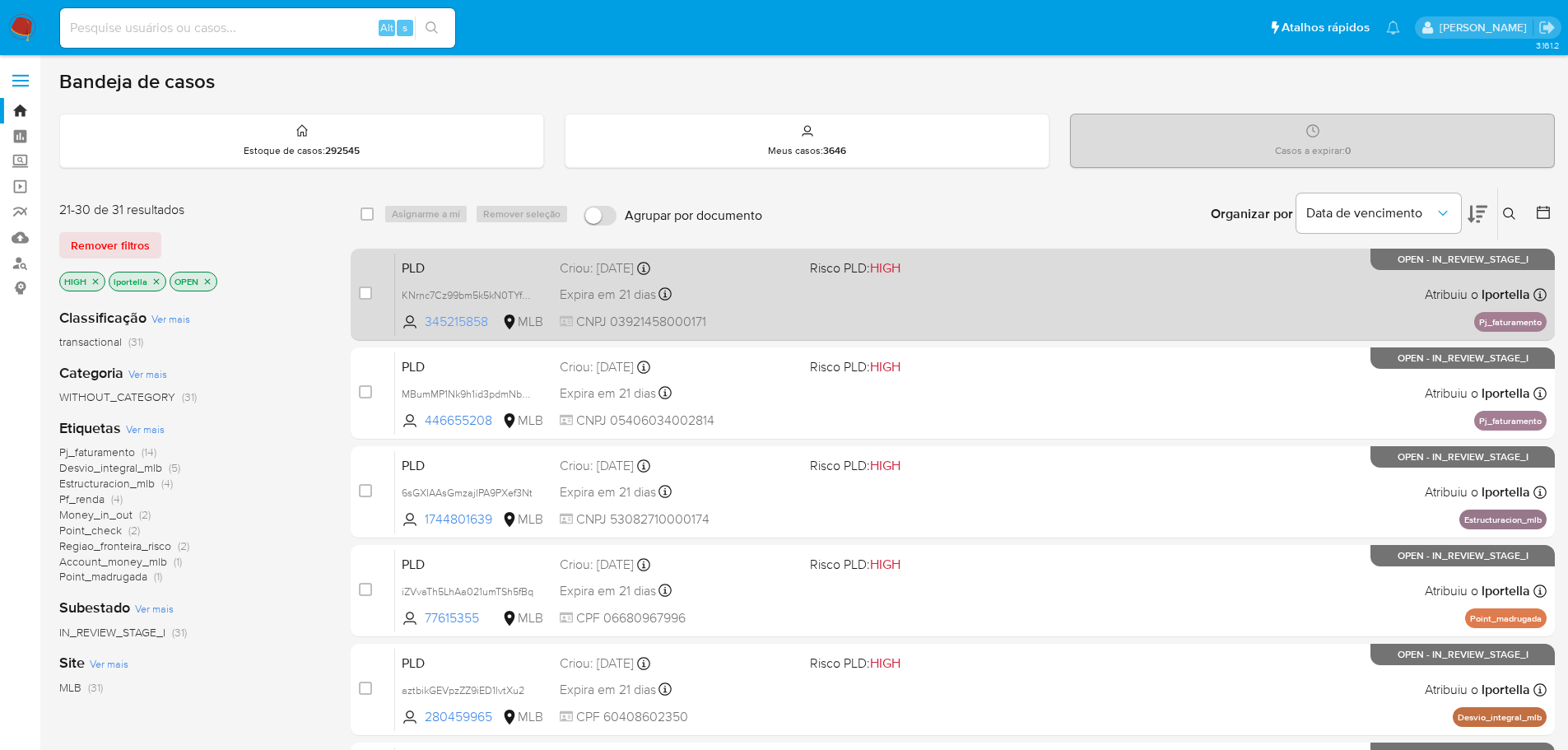
click at [461, 326] on span "345215858" at bounding box center [461, 321] width 74 height 18
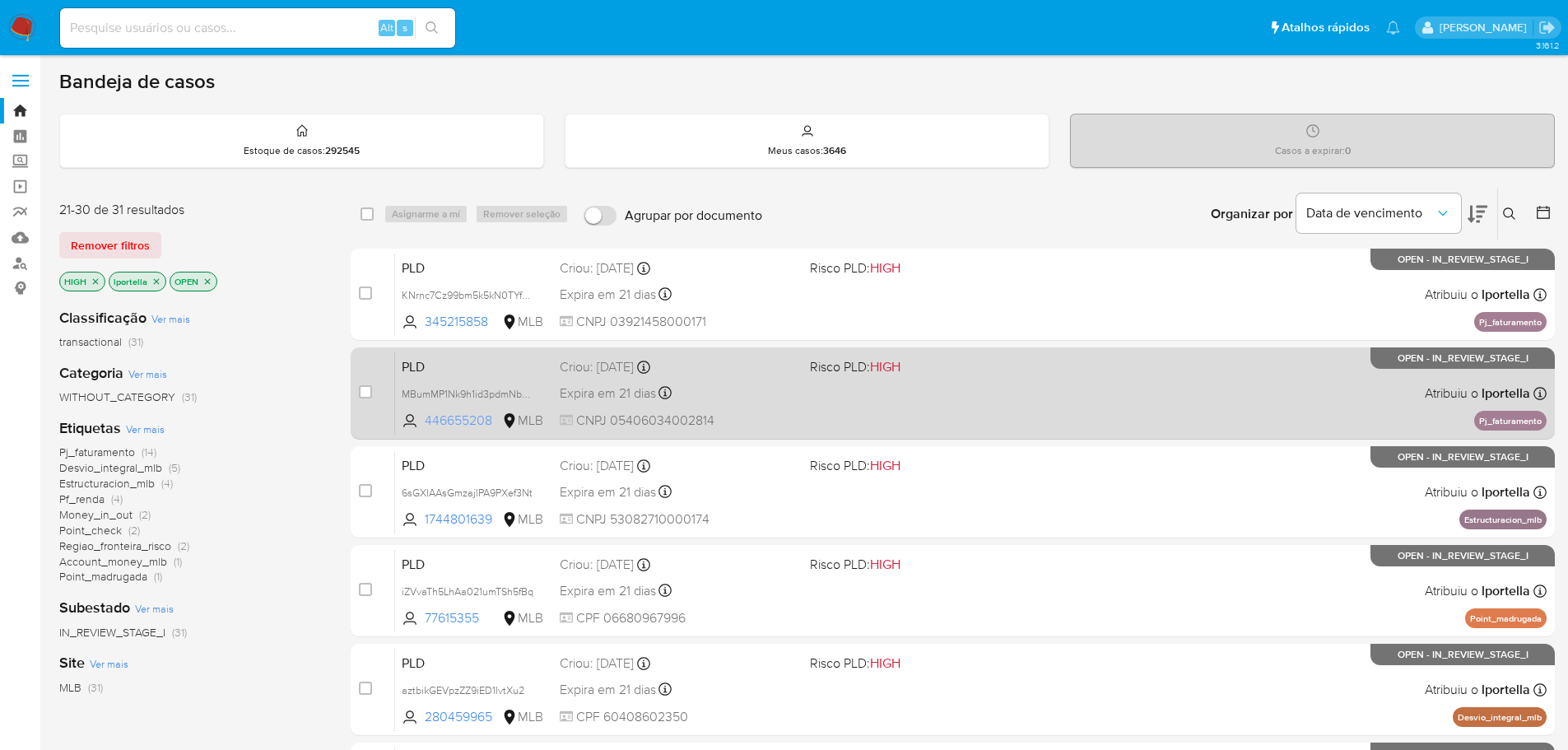
click at [466, 415] on span "446655208" at bounding box center [461, 420] width 74 height 18
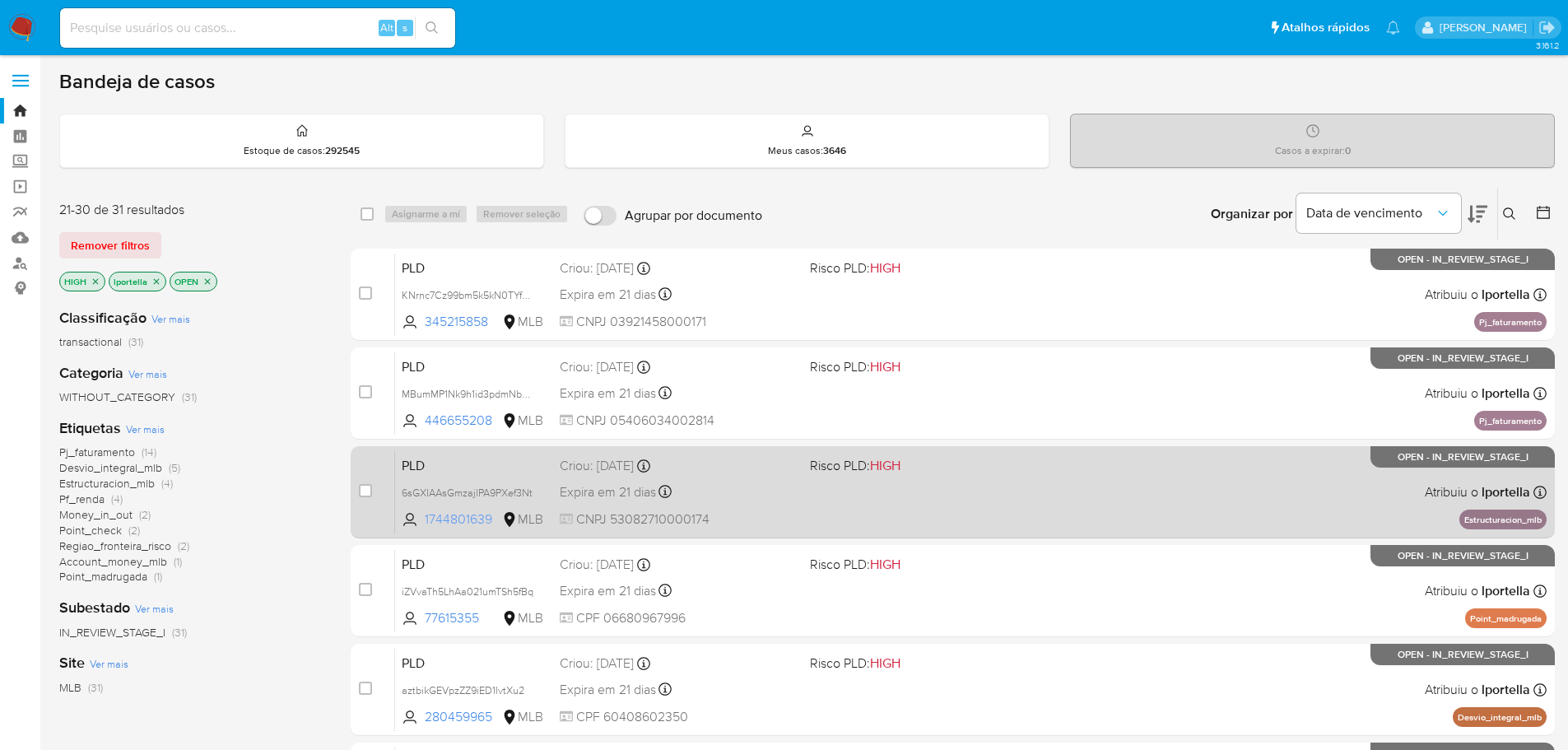
click at [469, 517] on span "1744801639" at bounding box center [461, 519] width 74 height 18
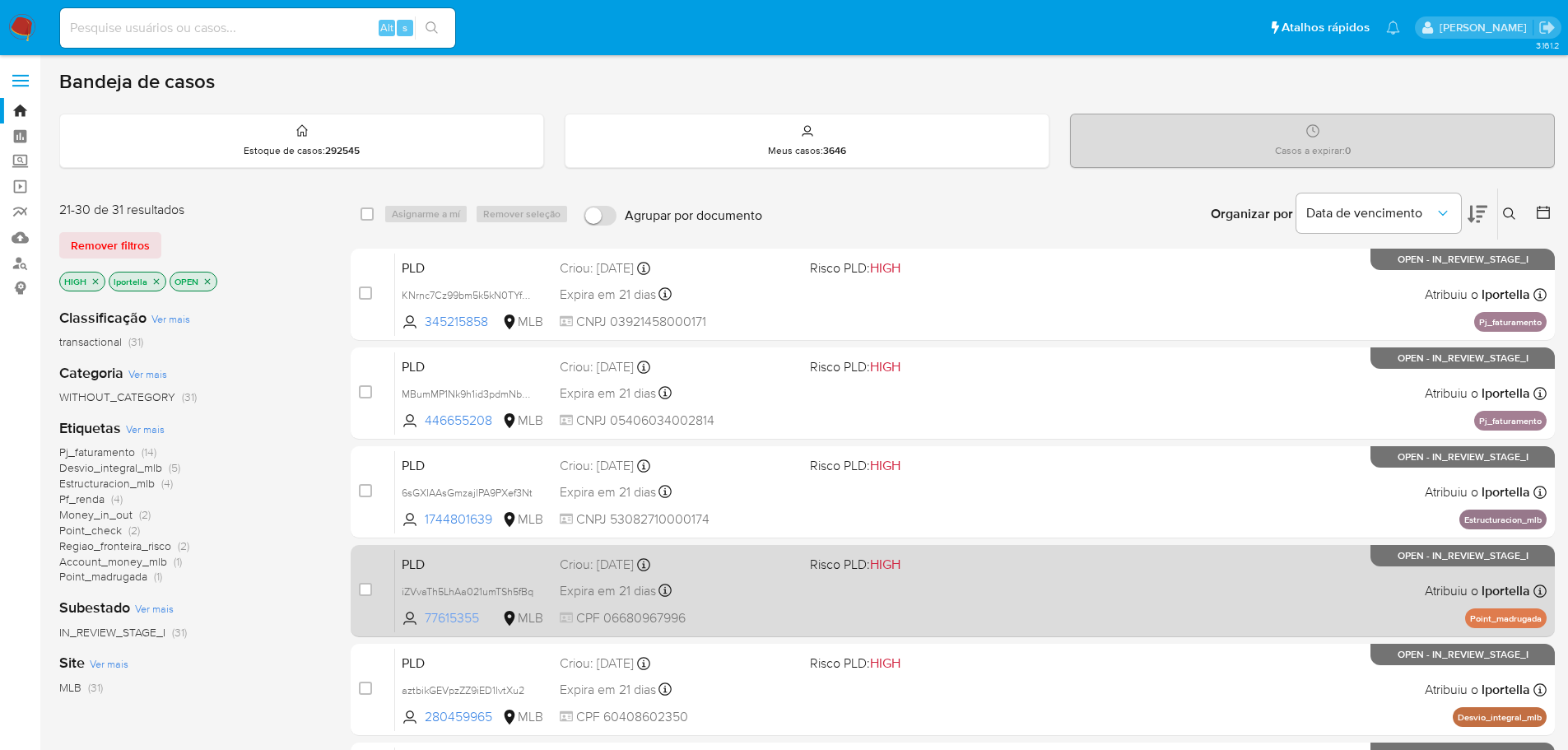
click at [478, 615] on span "77615355" at bounding box center [461, 618] width 74 height 18
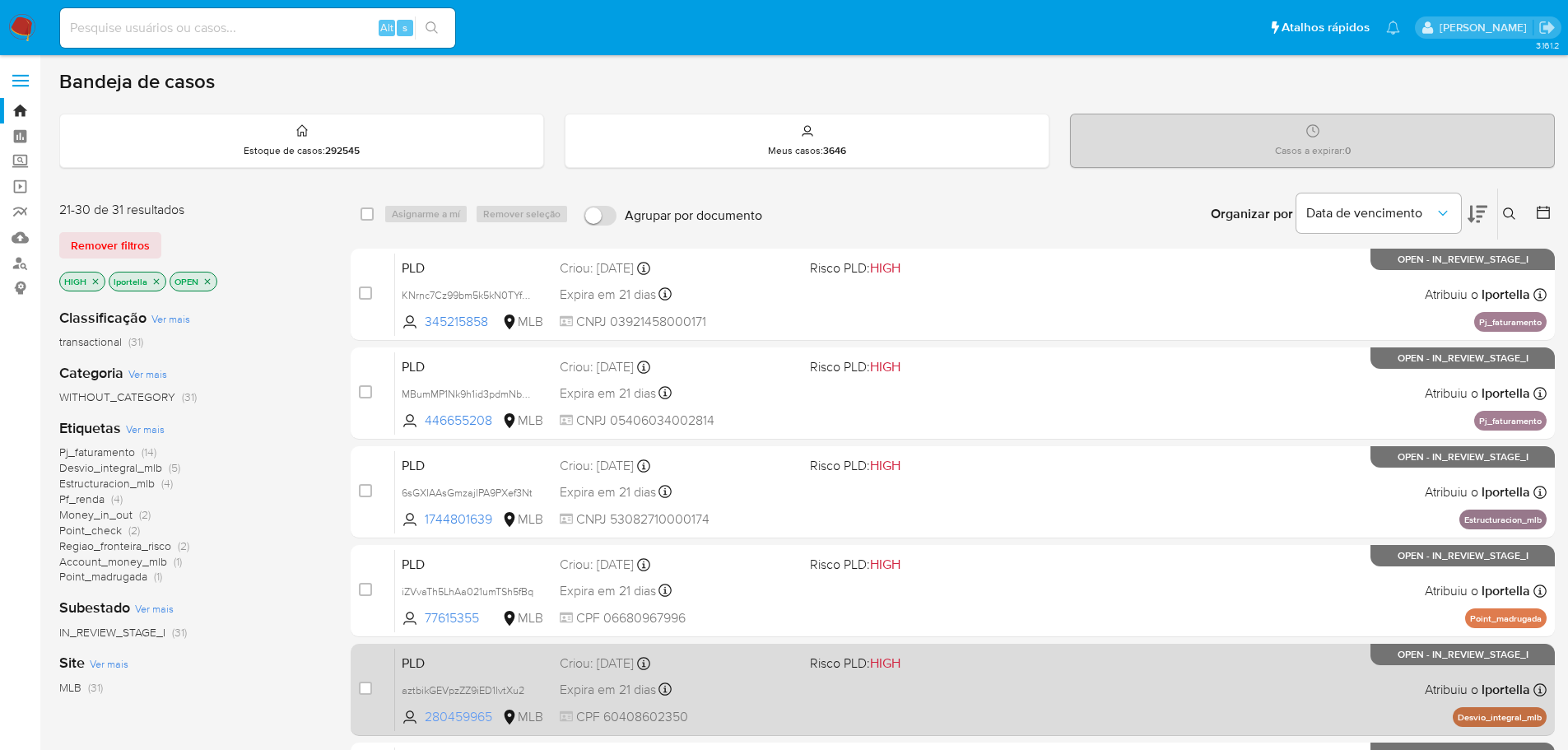
click at [471, 714] on span "280459965" at bounding box center [461, 716] width 74 height 18
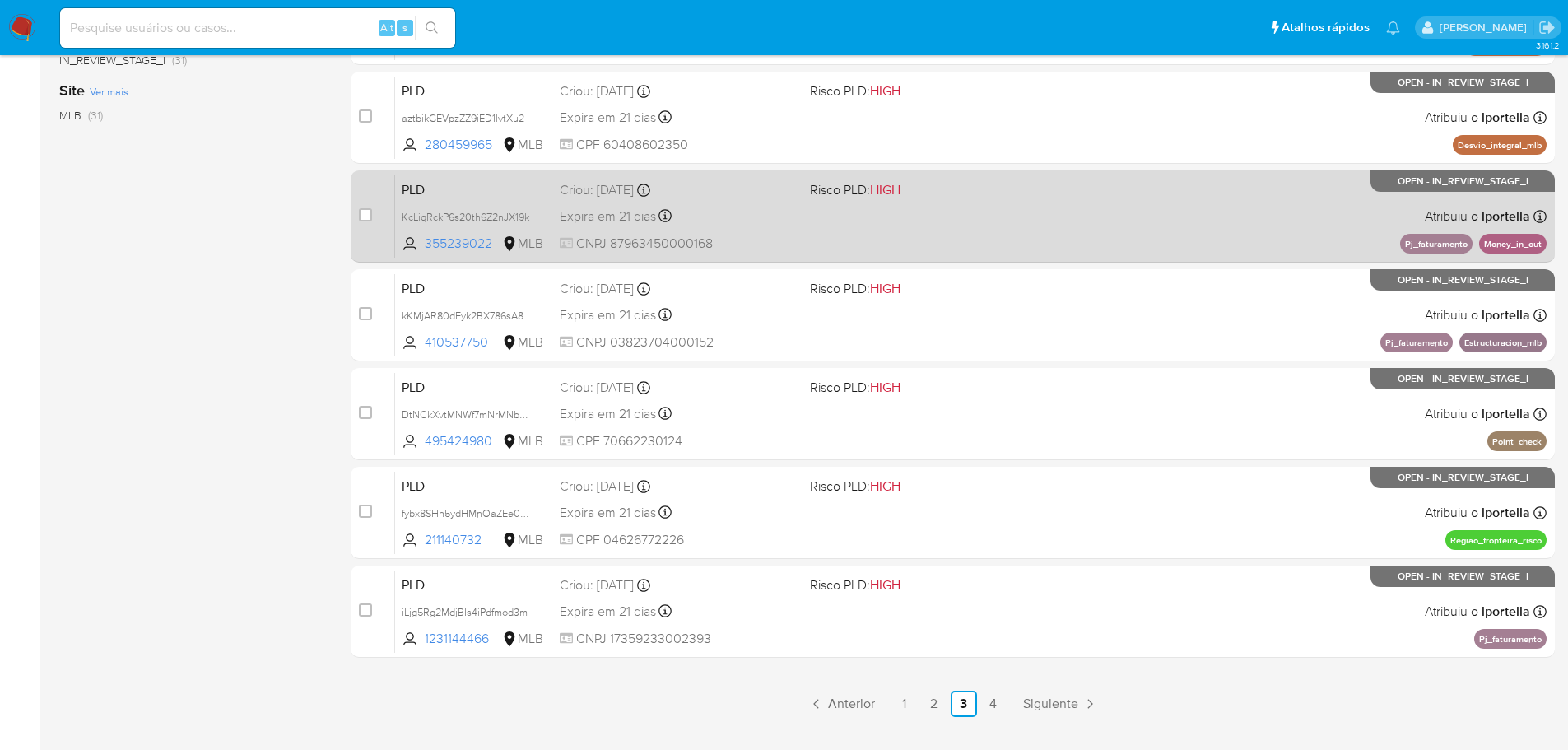
scroll to position [609, 0]
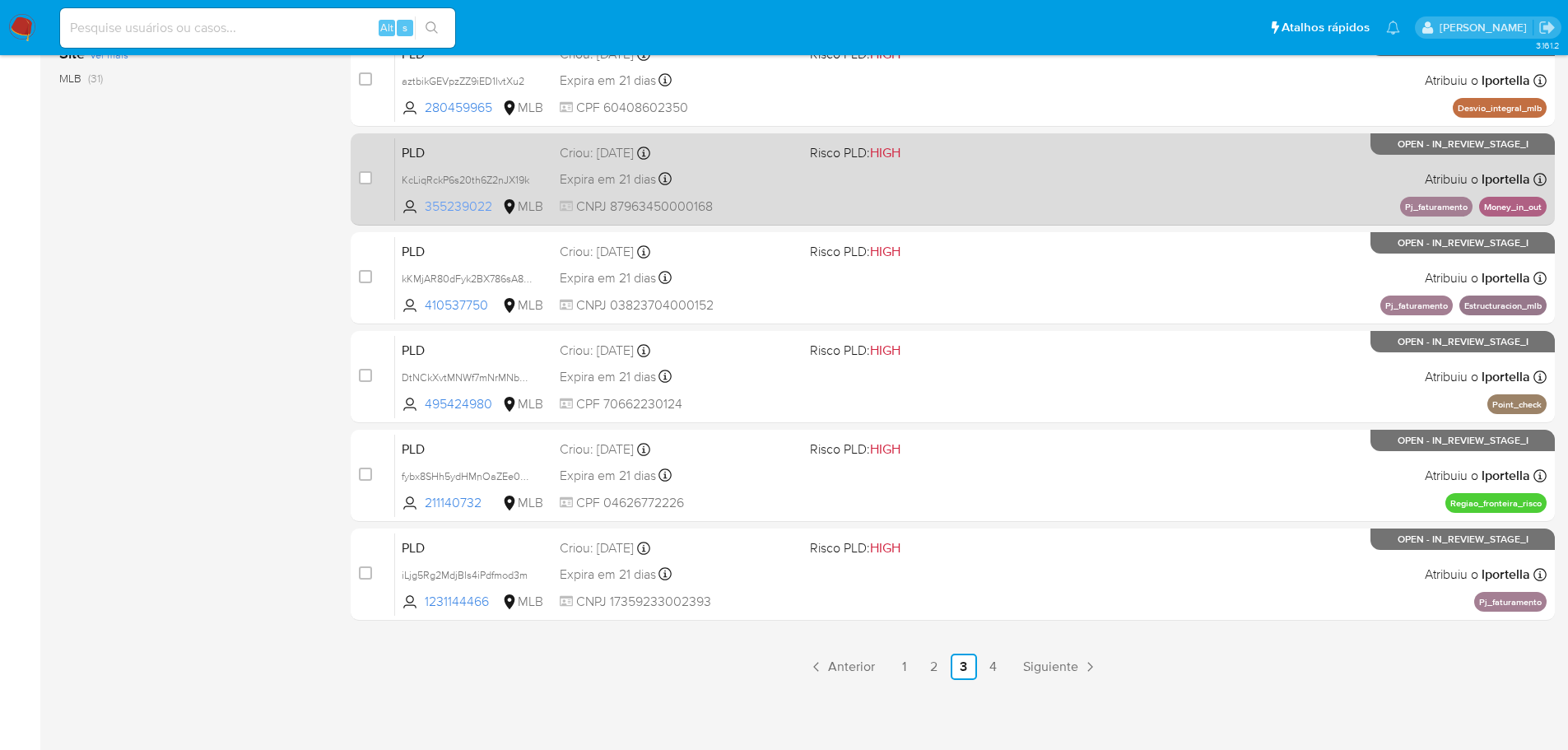
click at [470, 205] on span "355239022" at bounding box center [461, 207] width 74 height 18
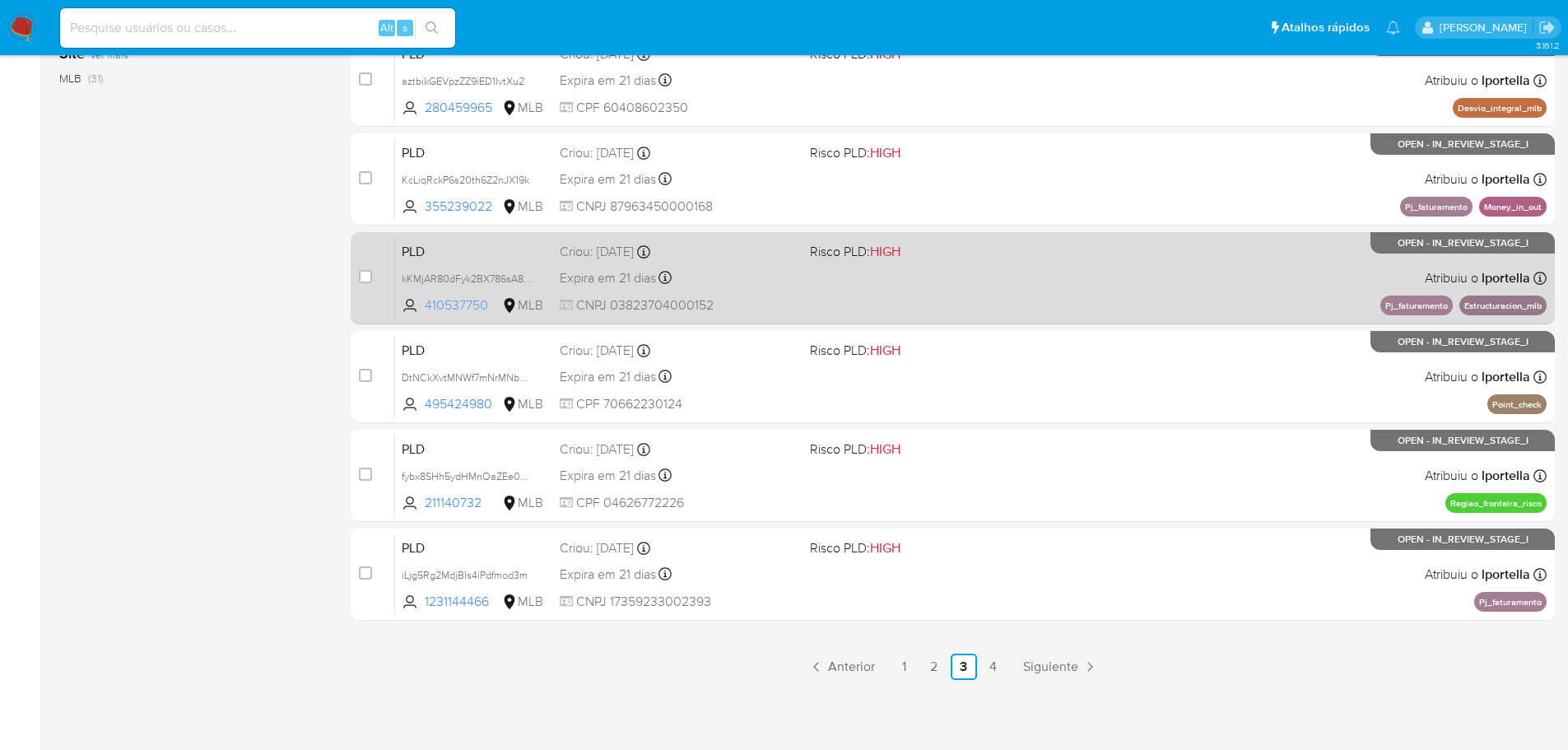
click at [454, 298] on span "410537750" at bounding box center [461, 305] width 74 height 18
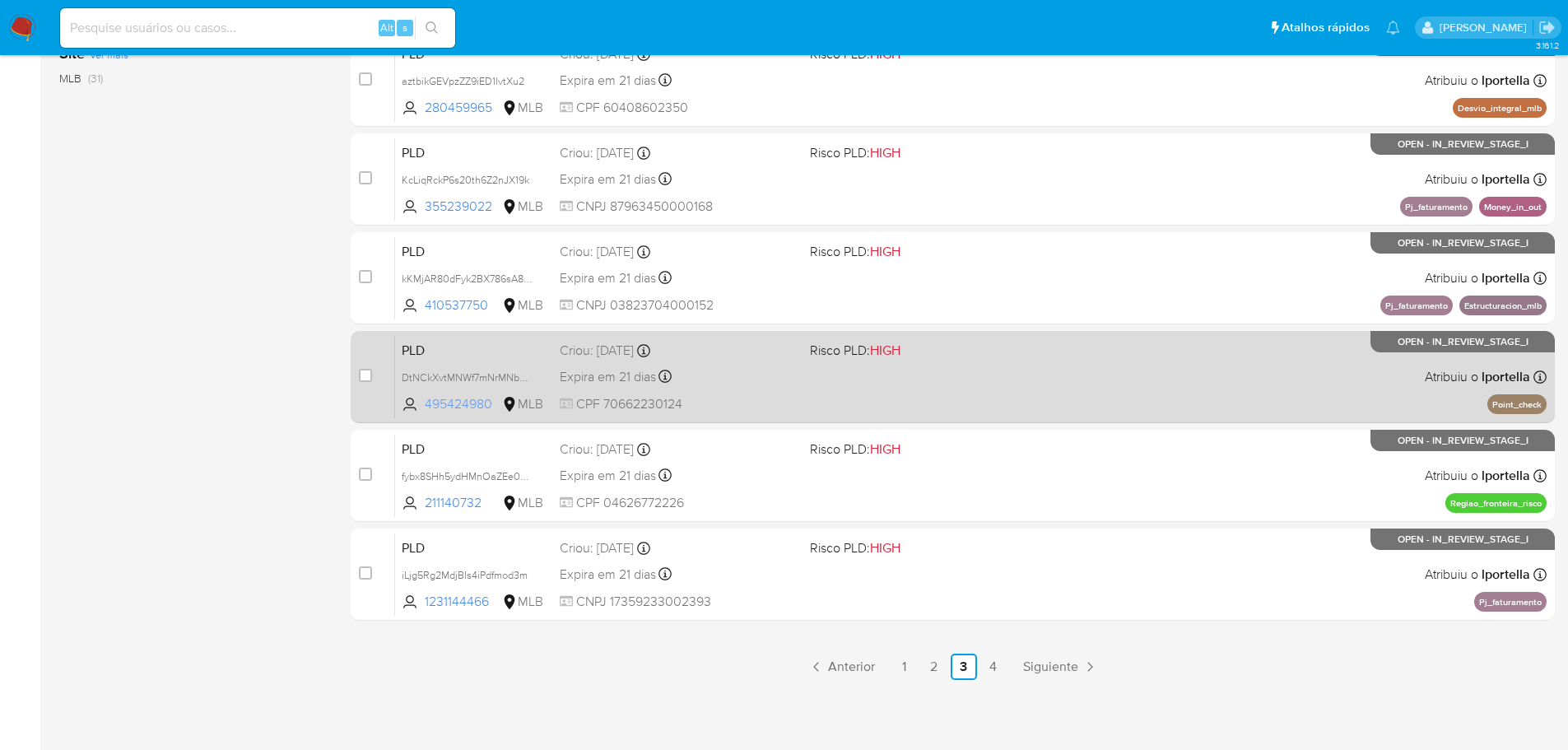
click at [469, 405] on span "495424980" at bounding box center [461, 404] width 74 height 18
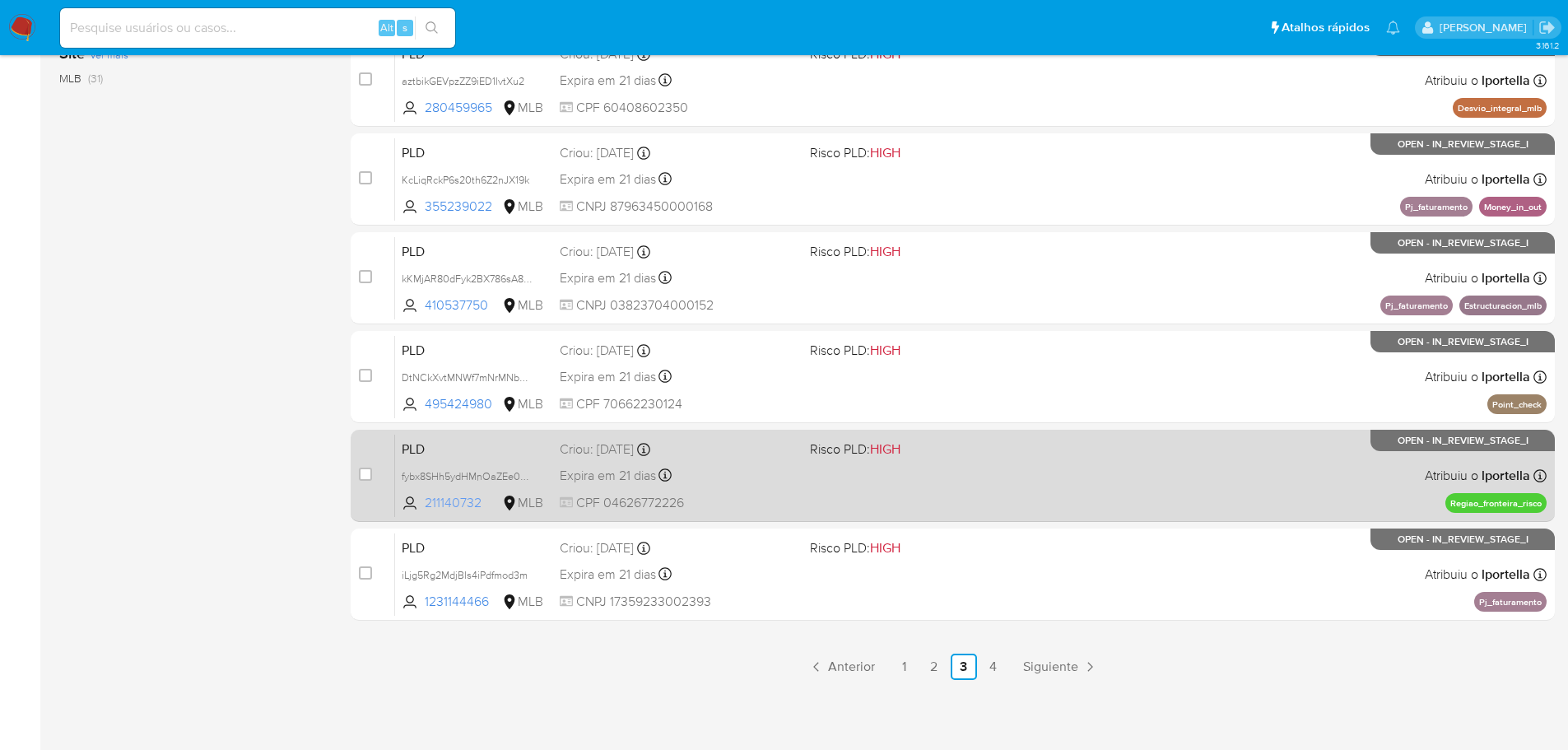
click at [469, 499] on span "211140732" at bounding box center [461, 503] width 74 height 18
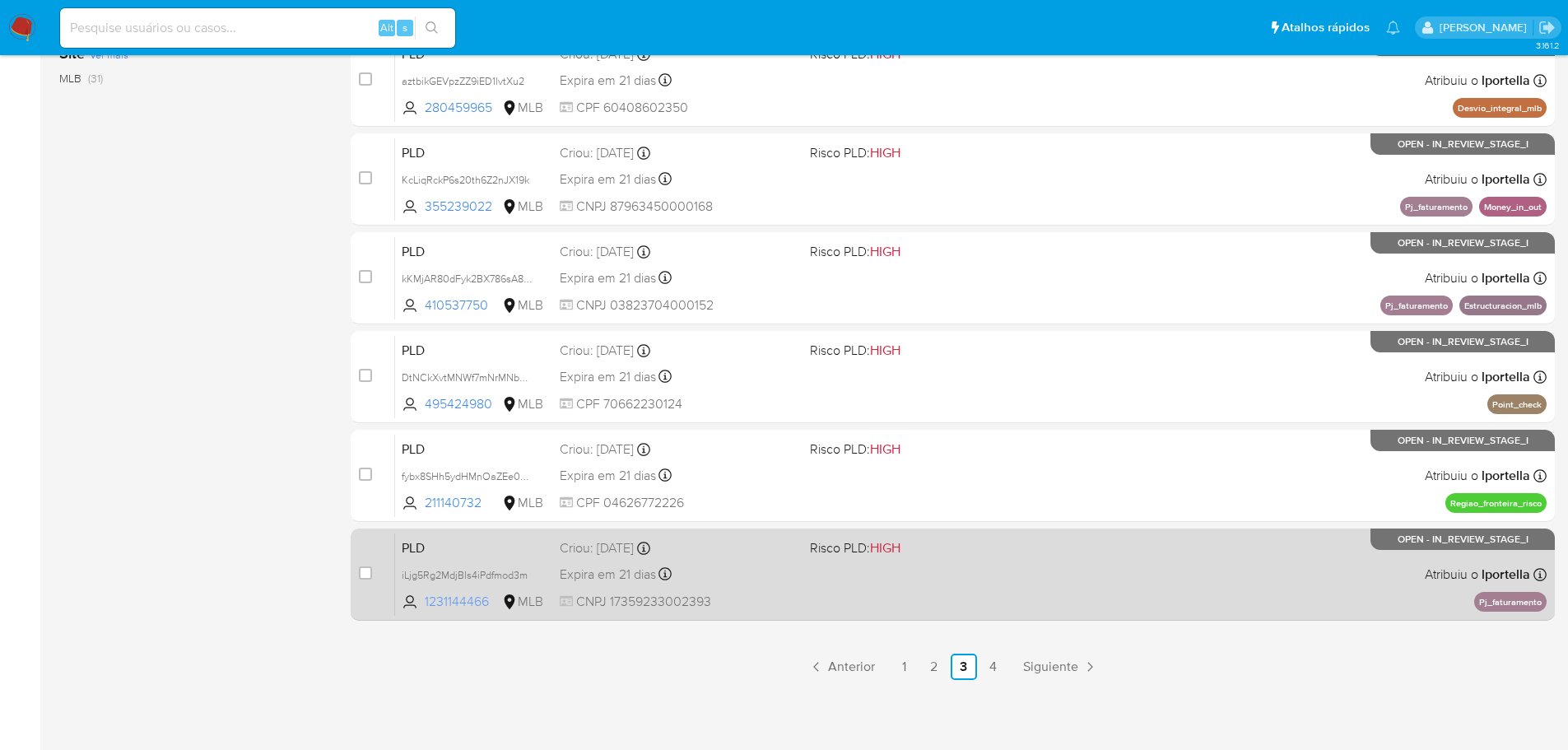
click at [473, 606] on span "1231144466" at bounding box center [461, 602] width 74 height 18
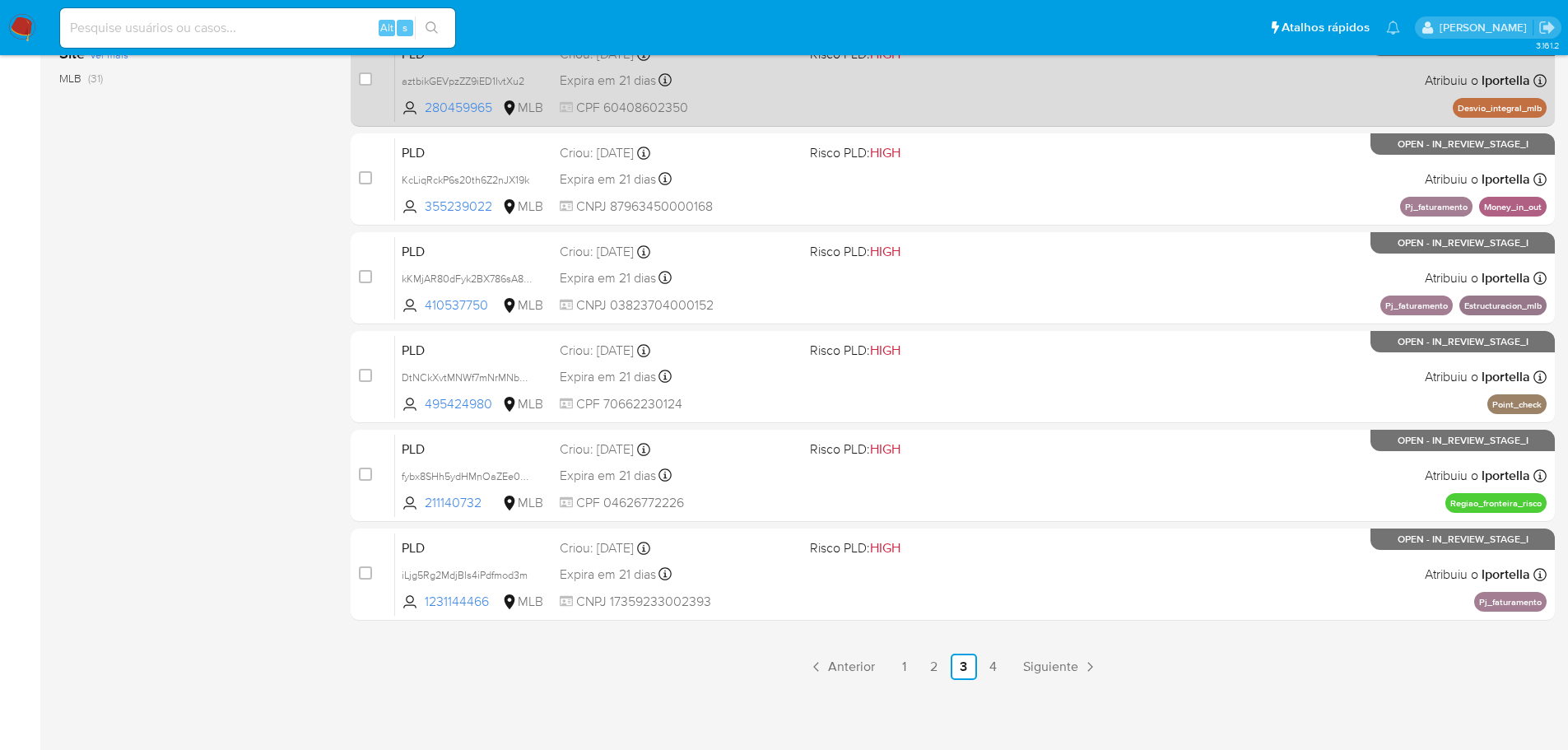
drag, startPoint x: 993, startPoint y: 662, endPoint x: 991, endPoint y: 651, distance: 11.2
click at [993, 662] on link "4" at bounding box center [993, 667] width 26 height 26
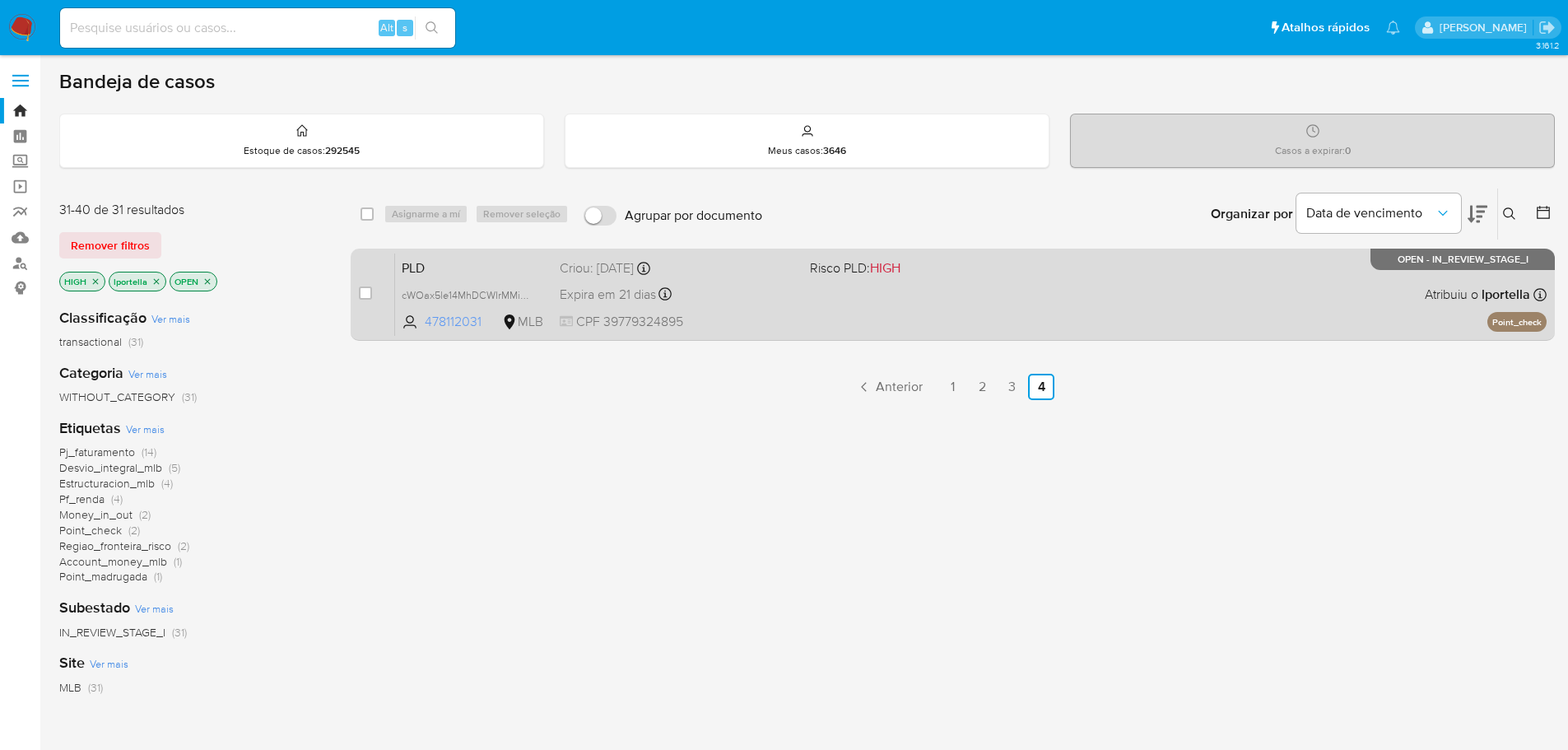
click at [456, 321] on span "478112031" at bounding box center [461, 321] width 74 height 18
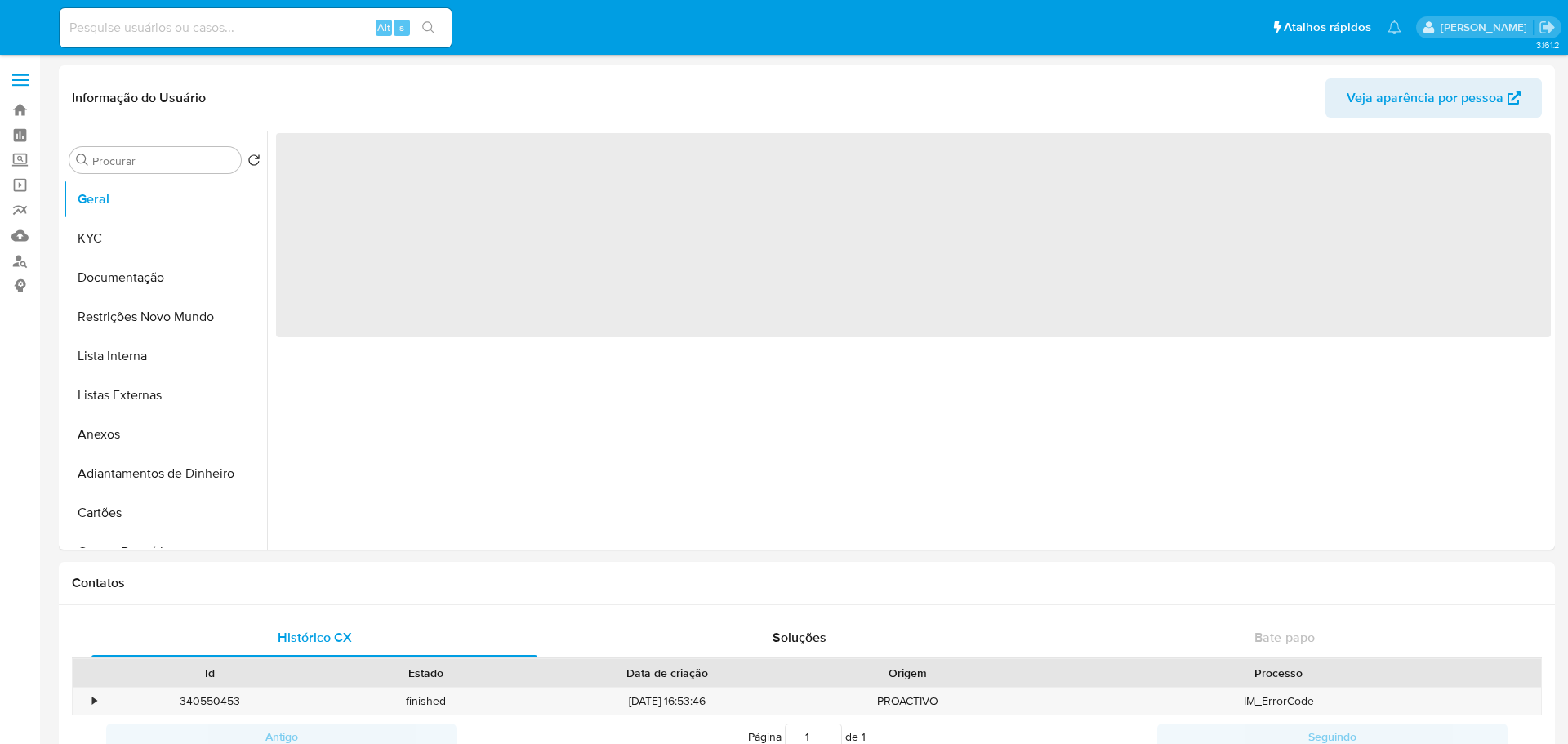
select select "10"
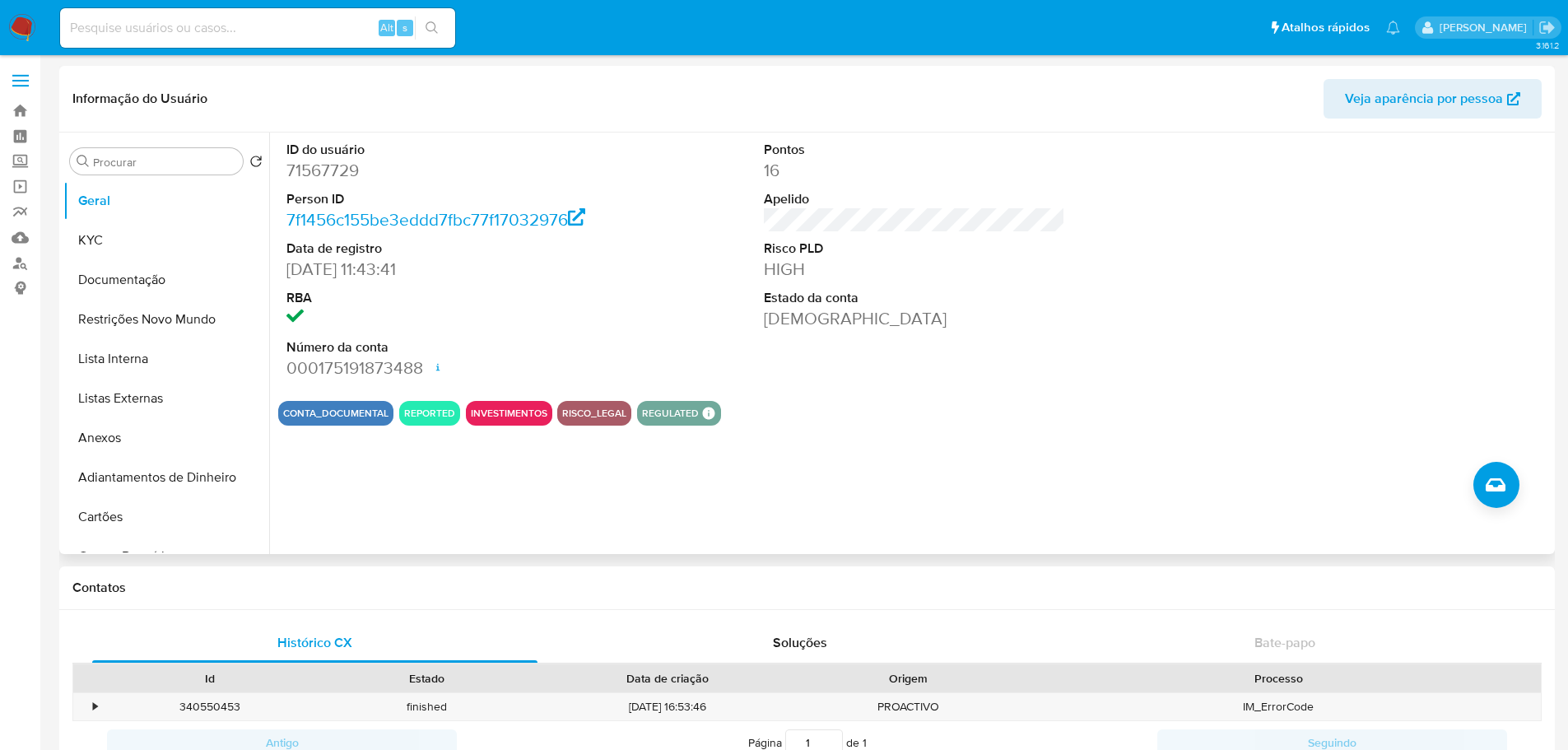
scroll to position [576, 0]
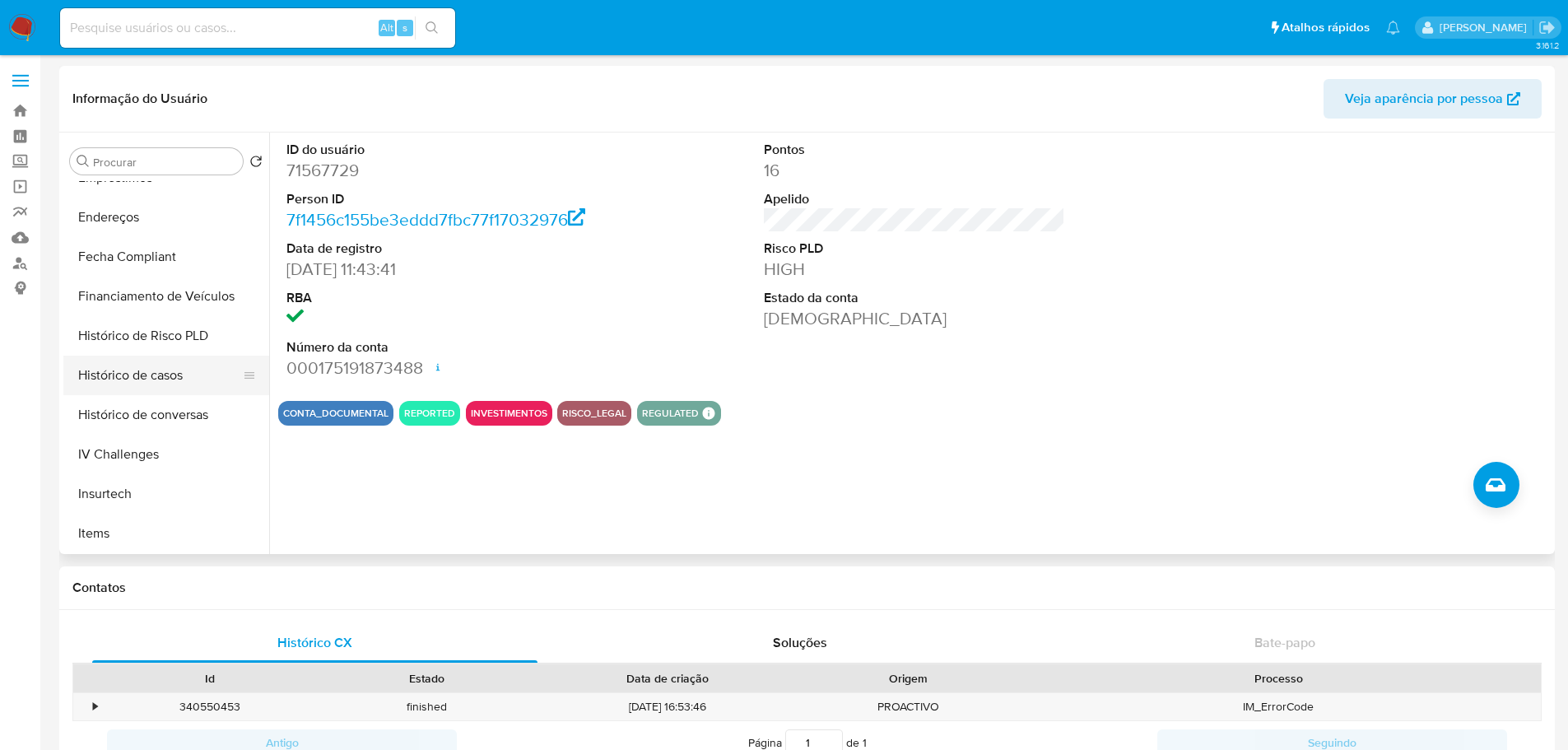
click at [137, 363] on button "Histórico de casos" at bounding box center [160, 376] width 193 height 40
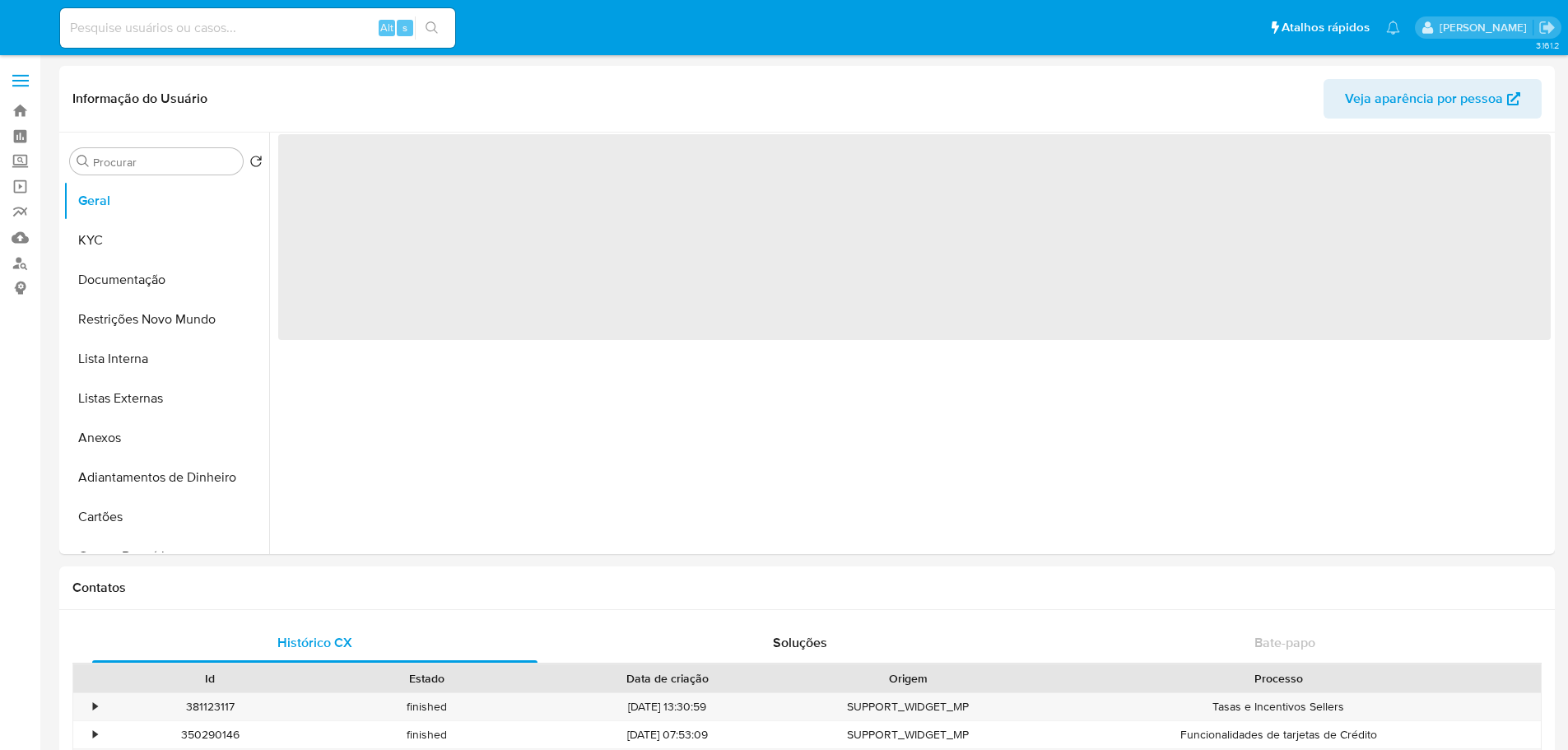
select select "10"
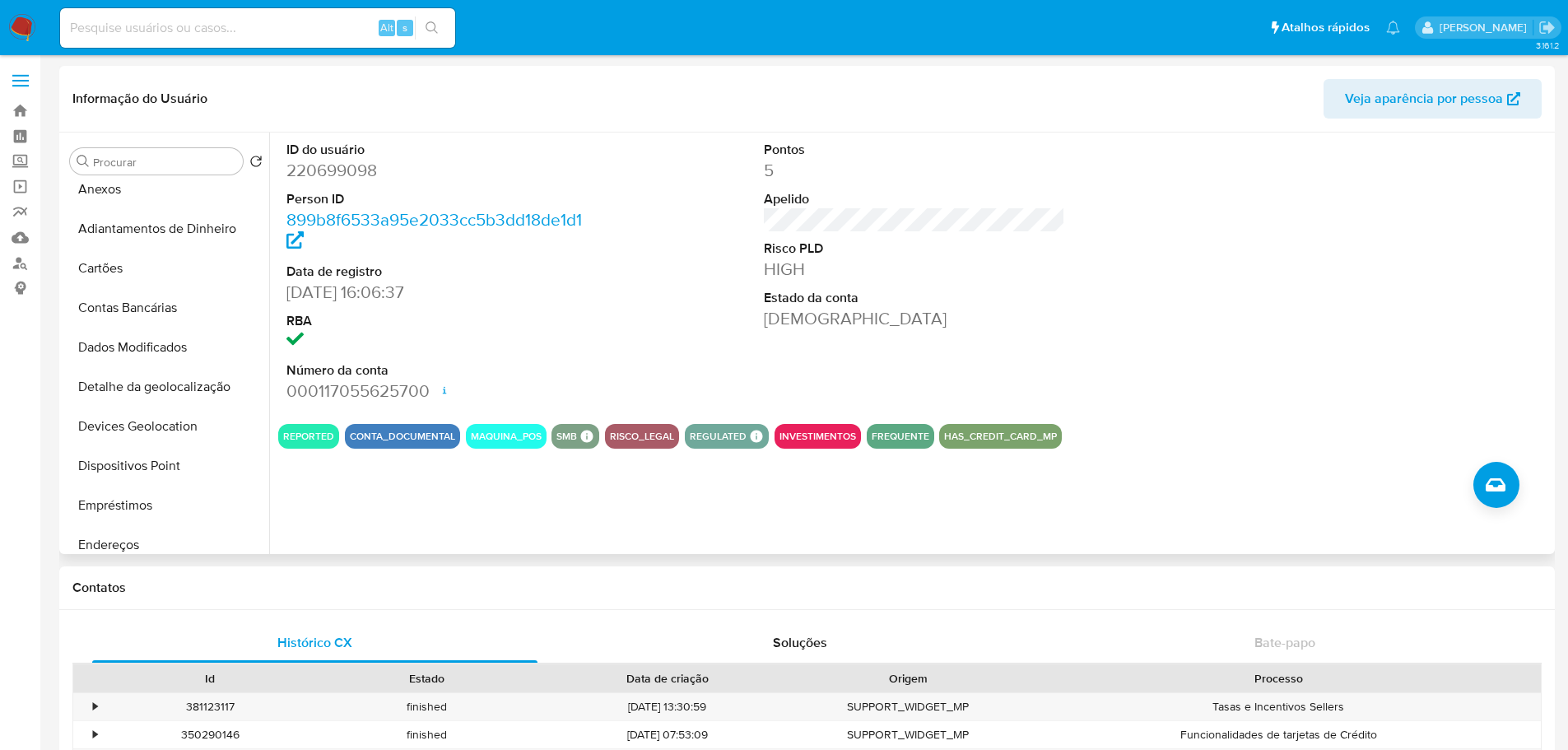
scroll to position [576, 0]
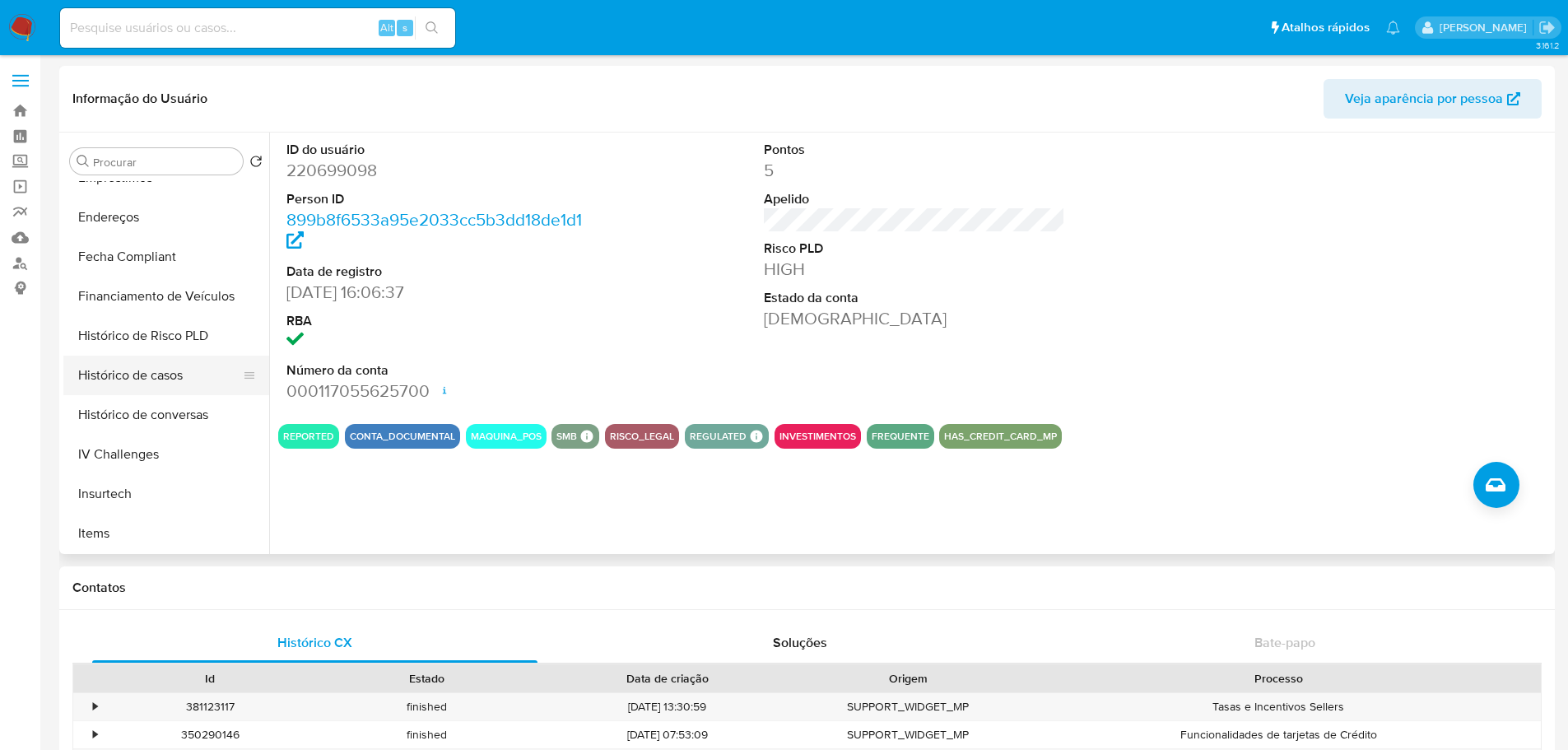
click at [167, 374] on button "Histórico de casos" at bounding box center [160, 376] width 193 height 40
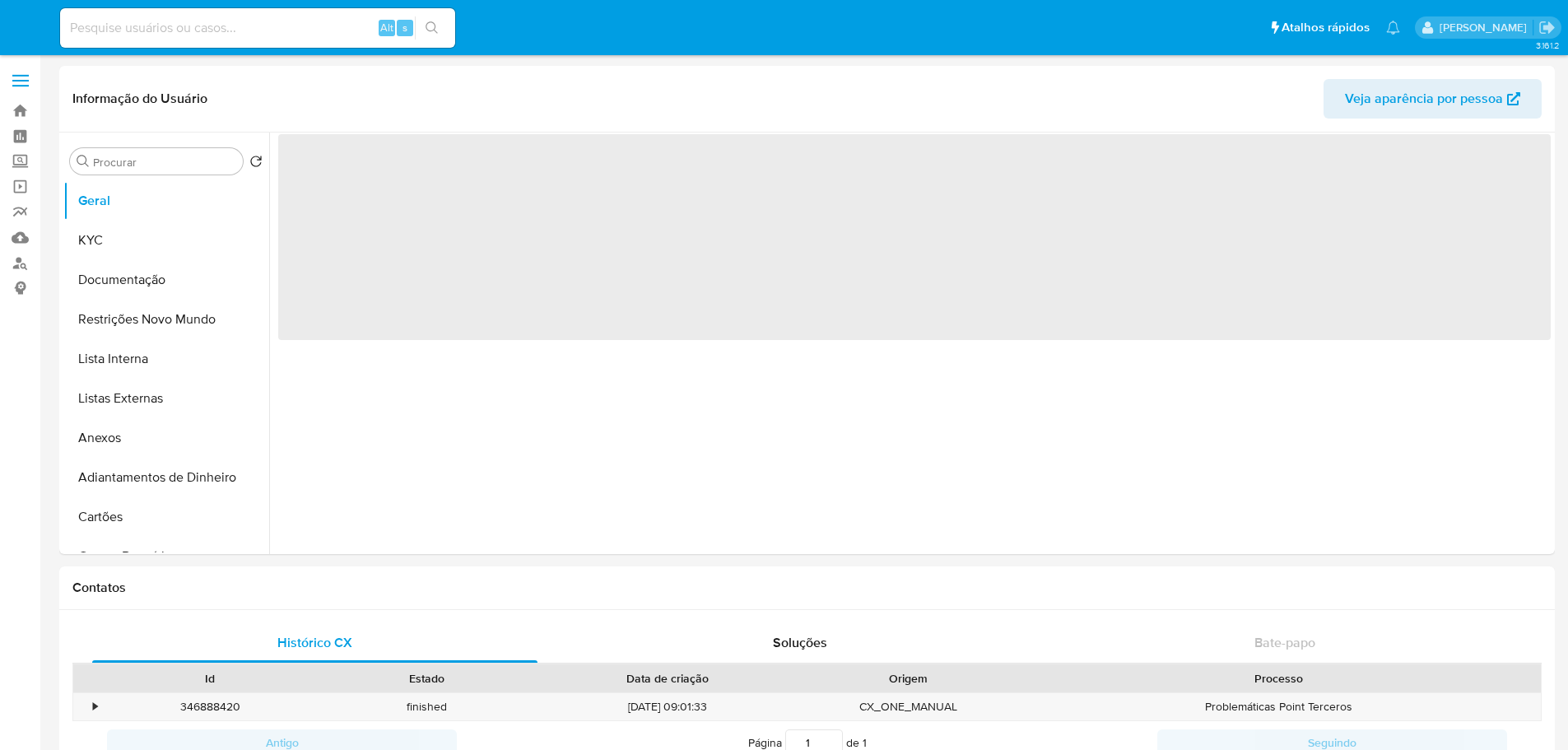
select select "10"
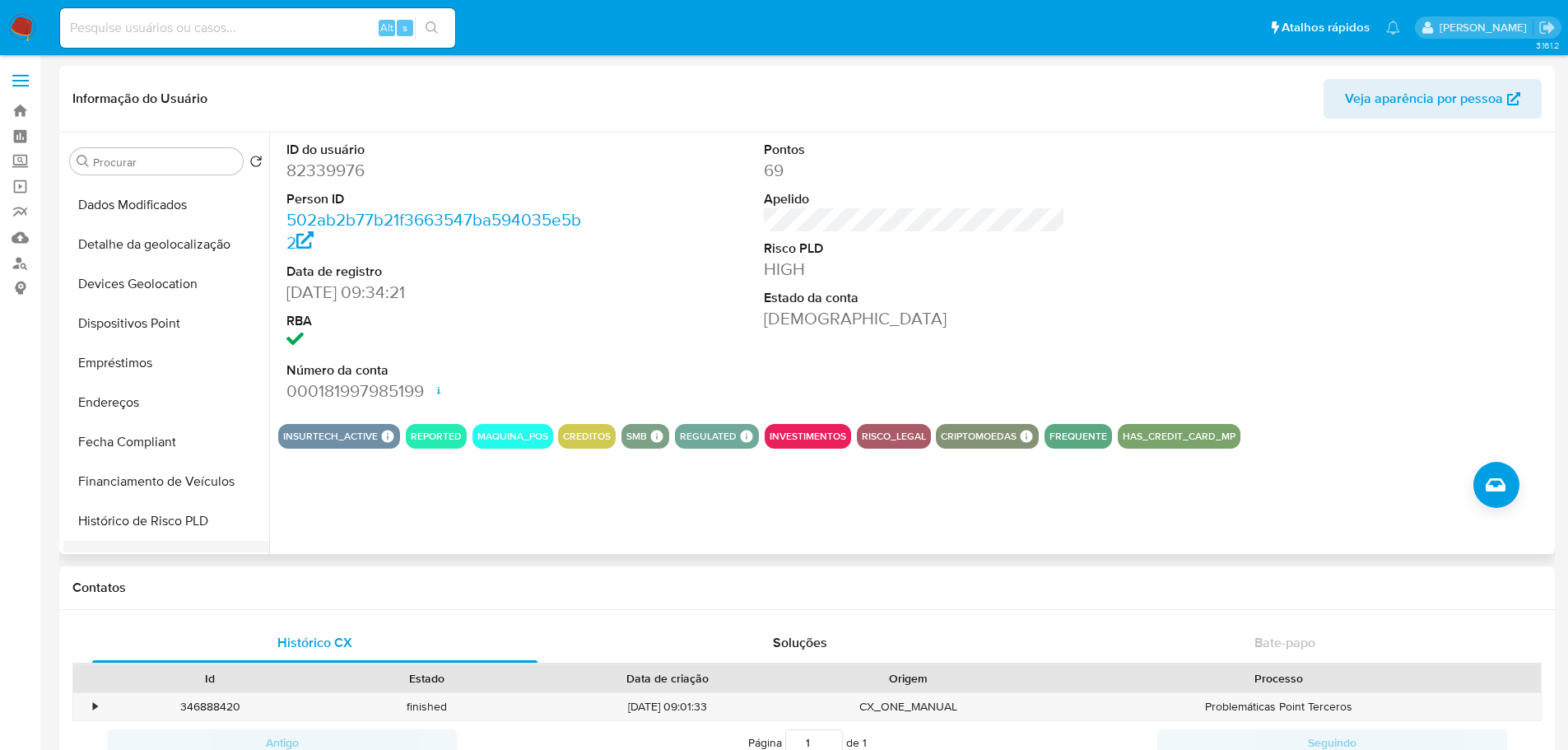
scroll to position [576, 0]
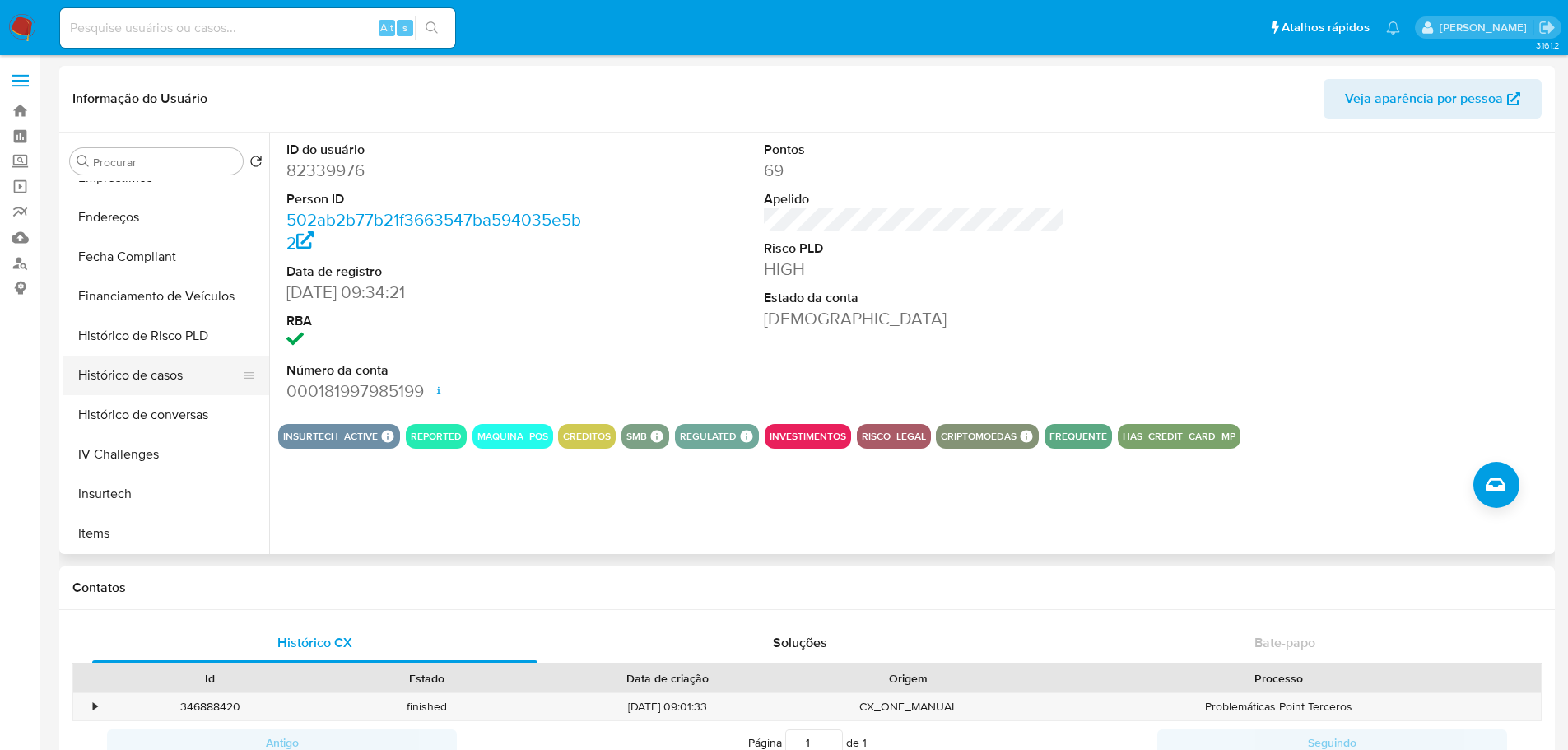
click at [170, 389] on button "Histórico de casos" at bounding box center [160, 376] width 193 height 40
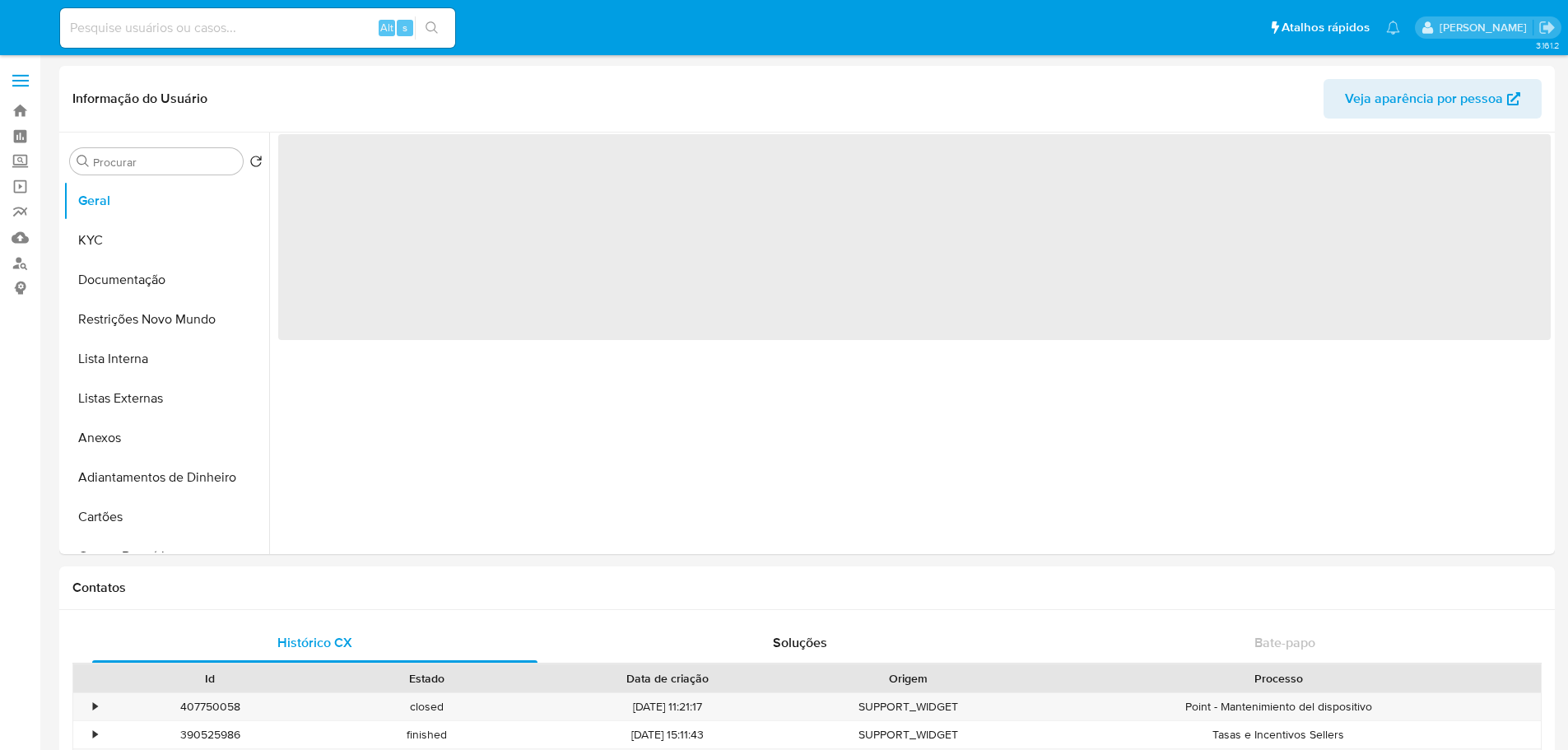
select select "10"
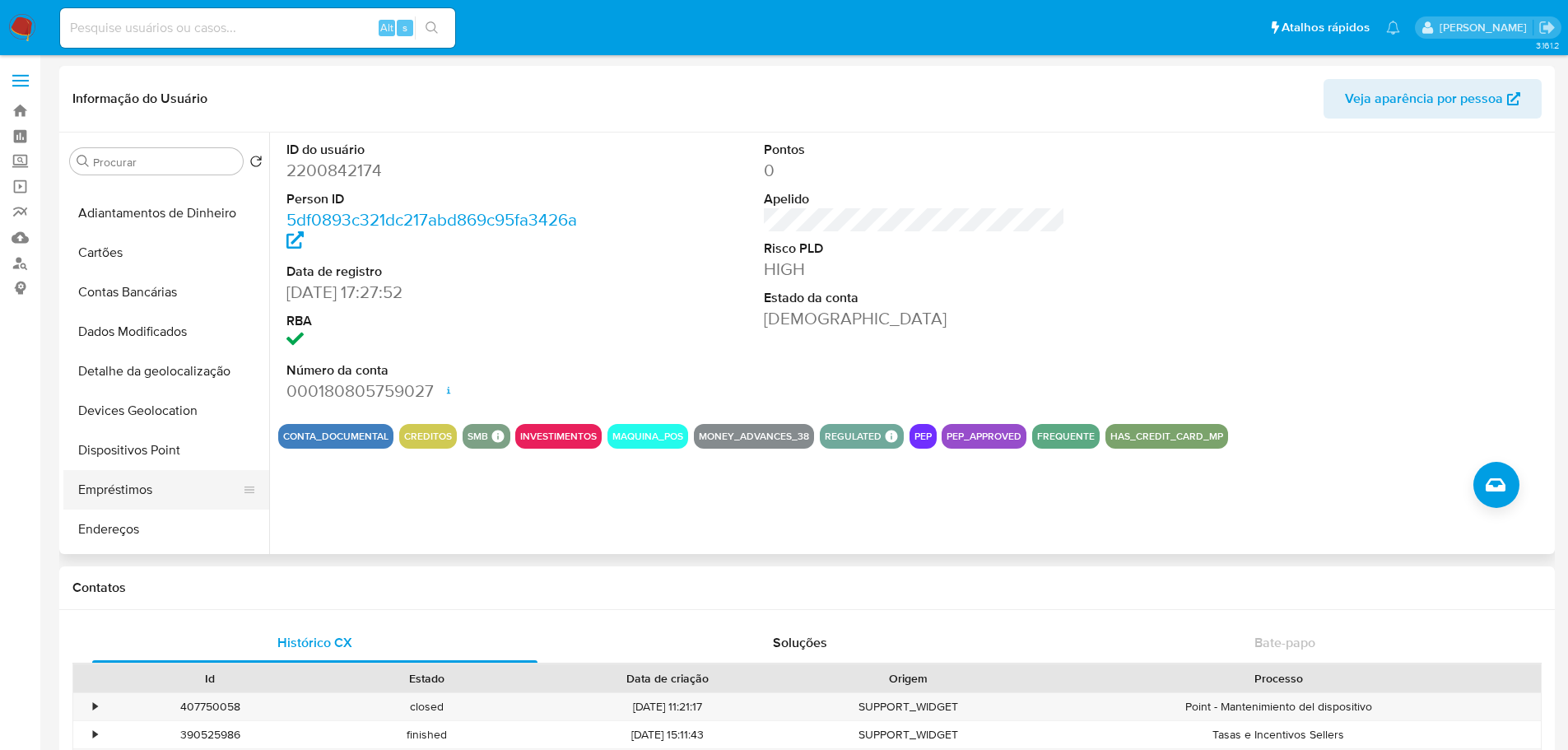
scroll to position [576, 0]
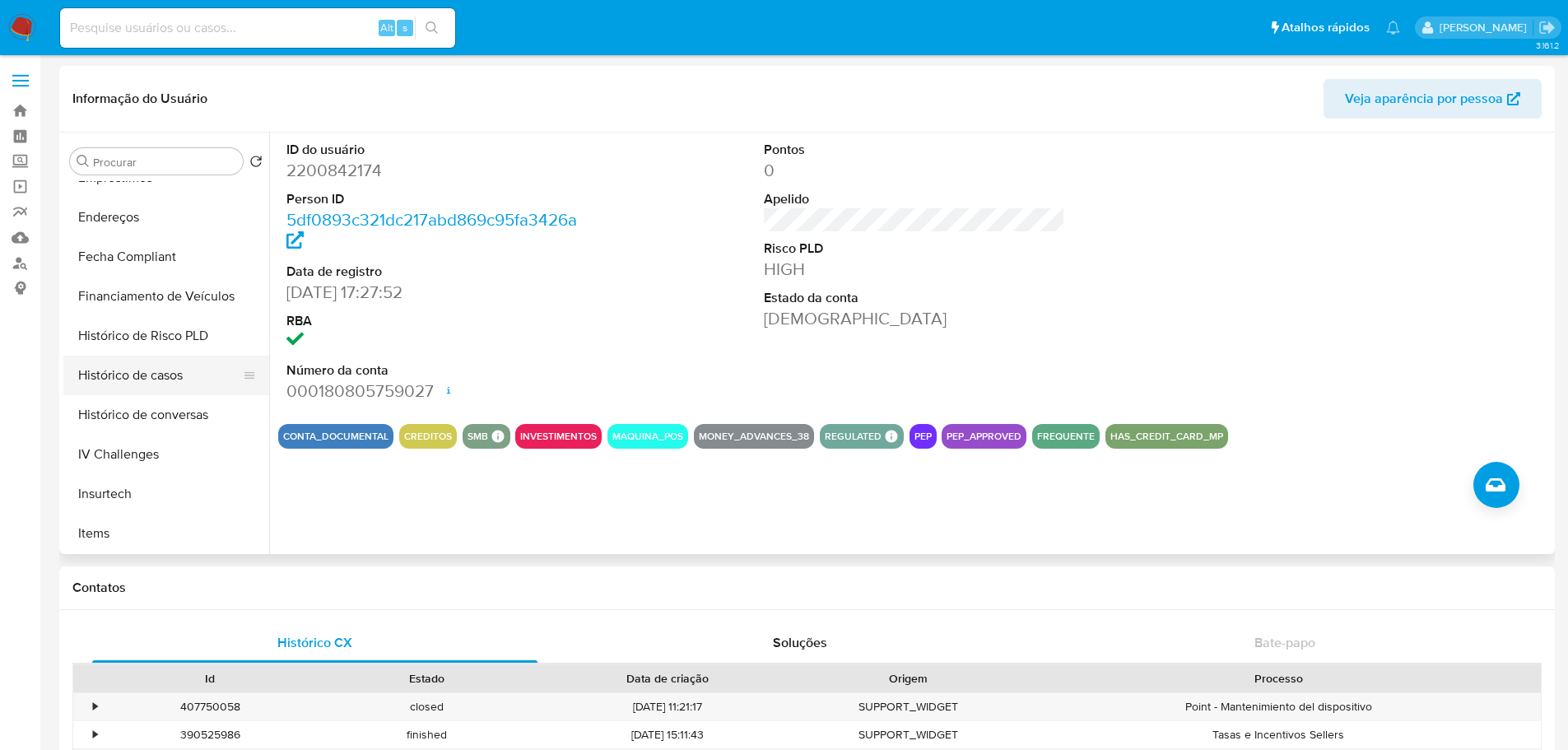
click at [160, 382] on button "Histórico de casos" at bounding box center [160, 376] width 193 height 40
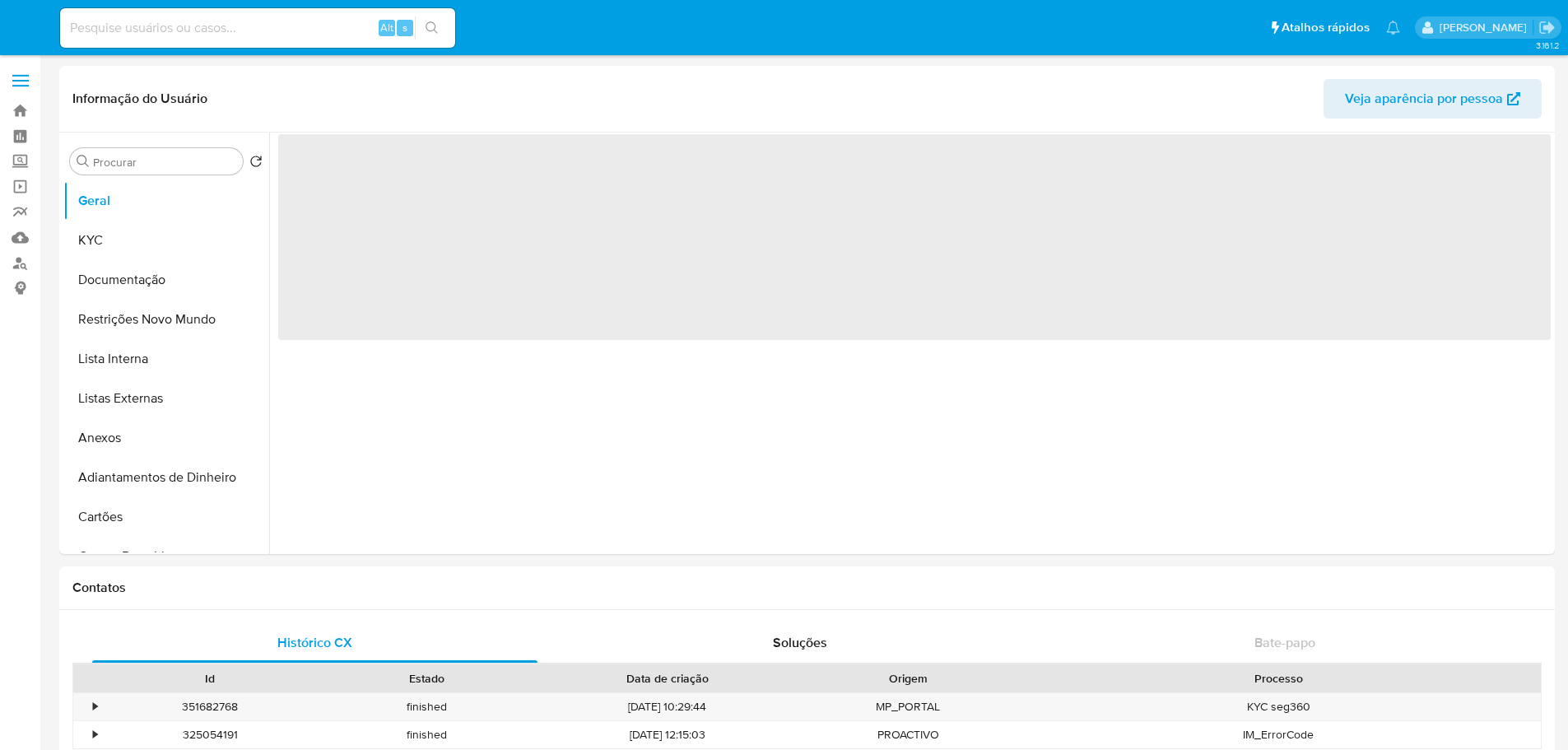
select select "10"
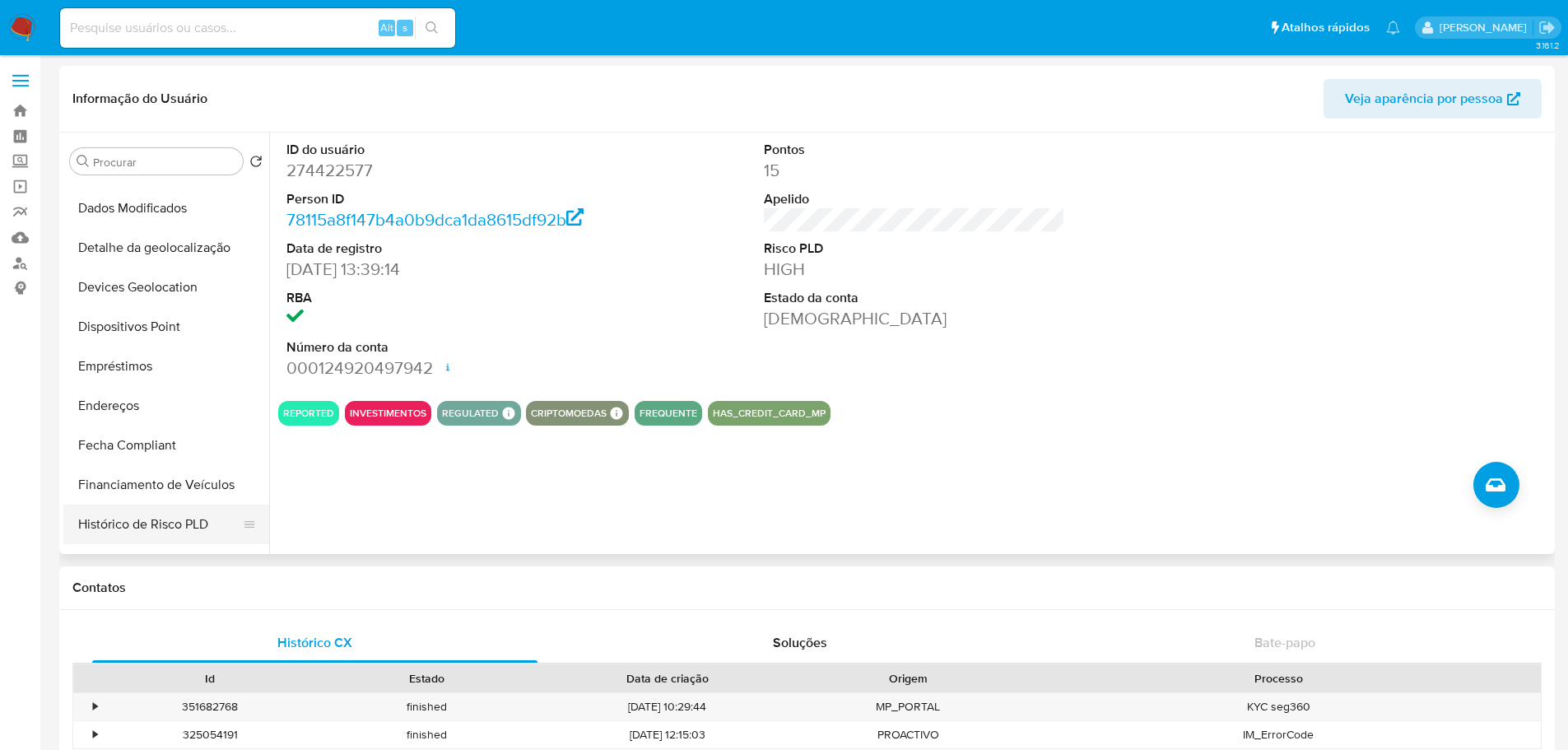
scroll to position [576, 0]
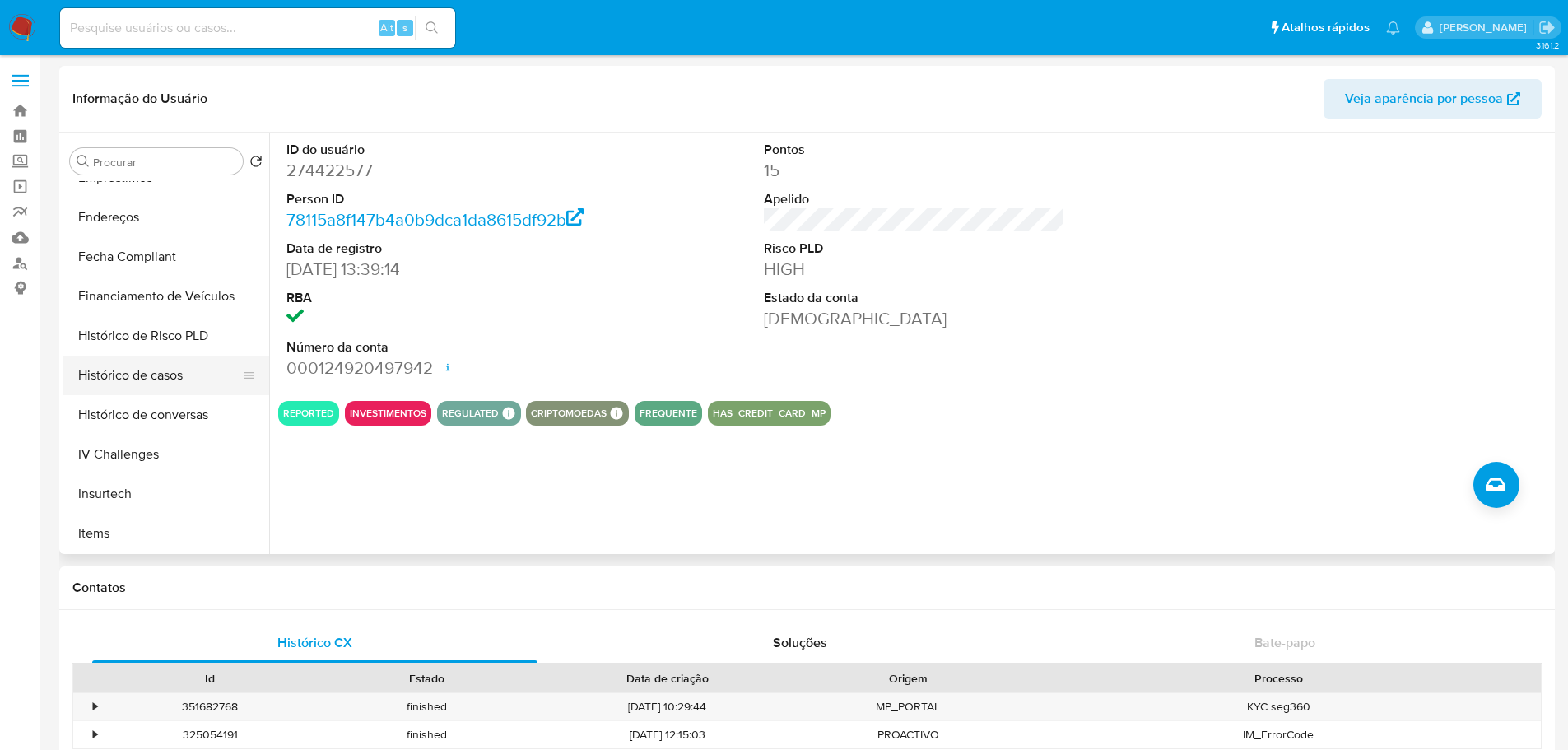
click at [151, 376] on button "Histórico de casos" at bounding box center [160, 376] width 193 height 40
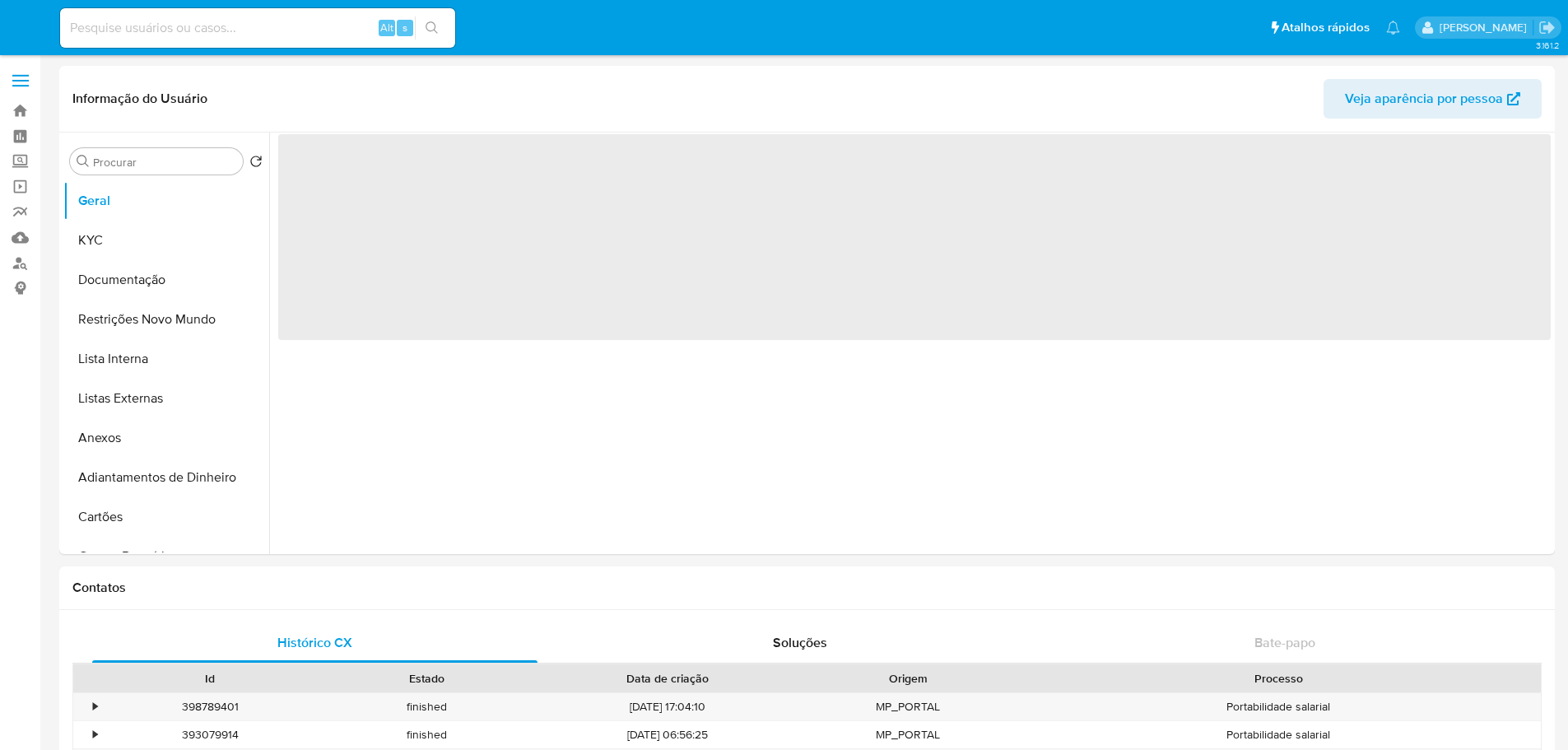
select select "10"
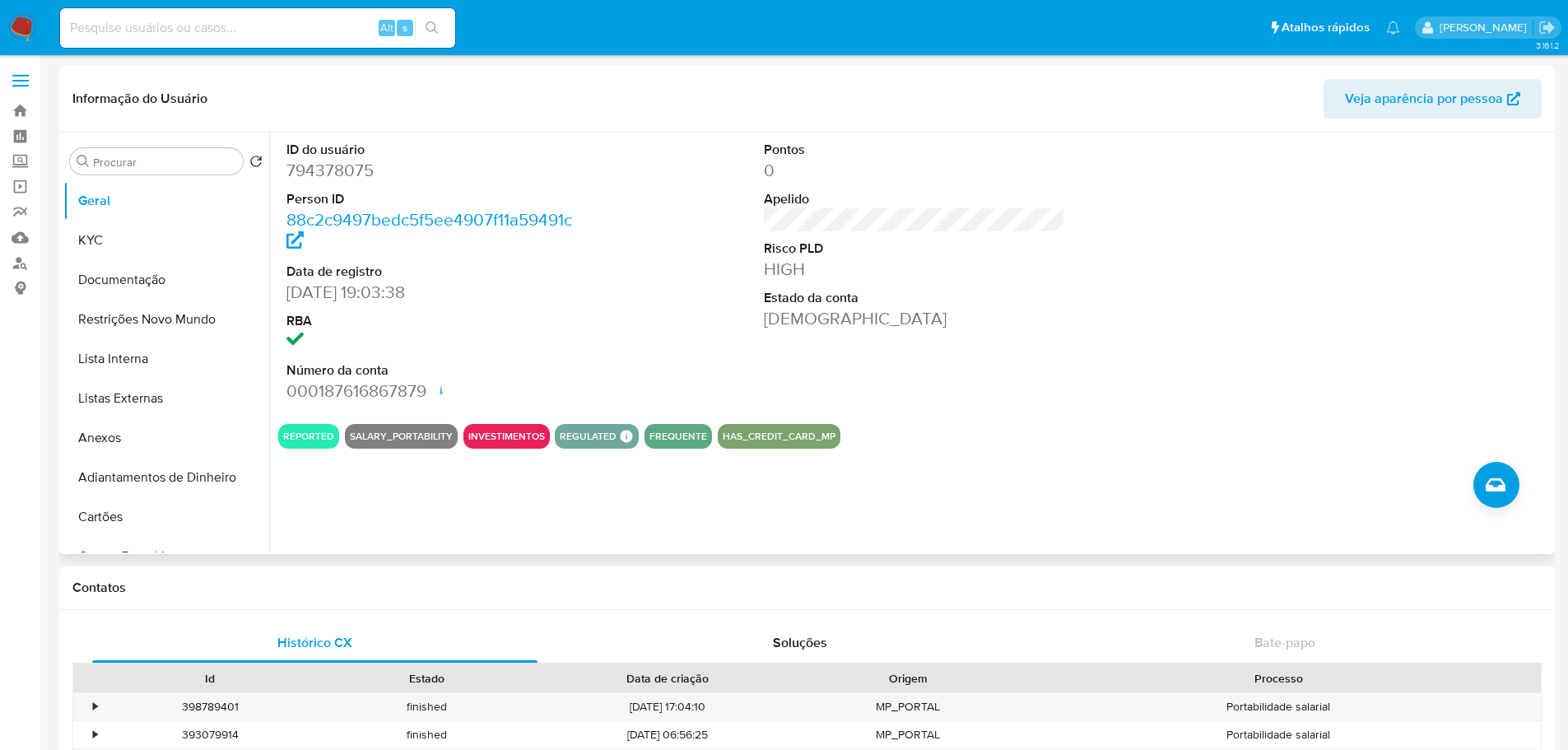
scroll to position [576, 0]
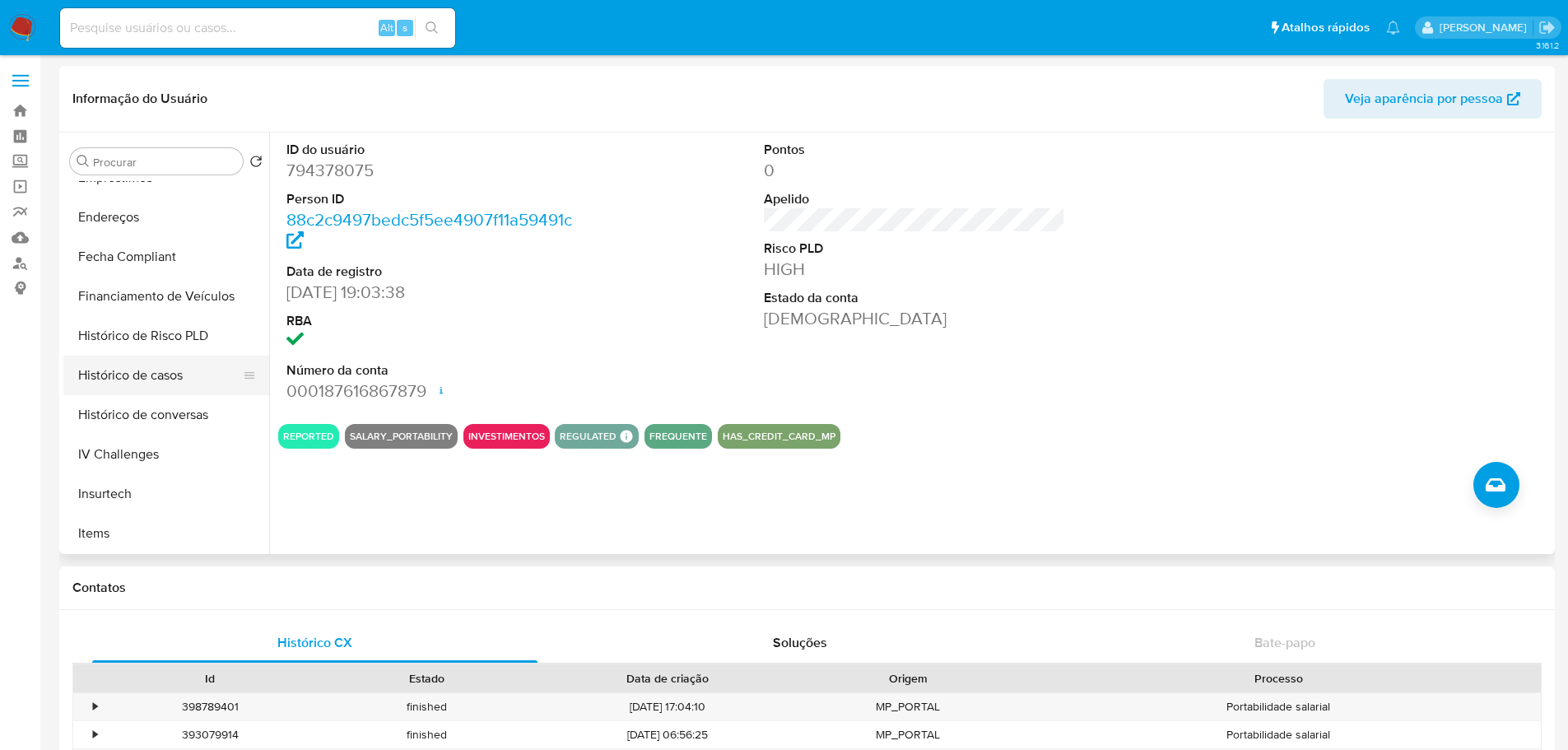
click at [181, 394] on button "Histórico de casos" at bounding box center [160, 376] width 193 height 40
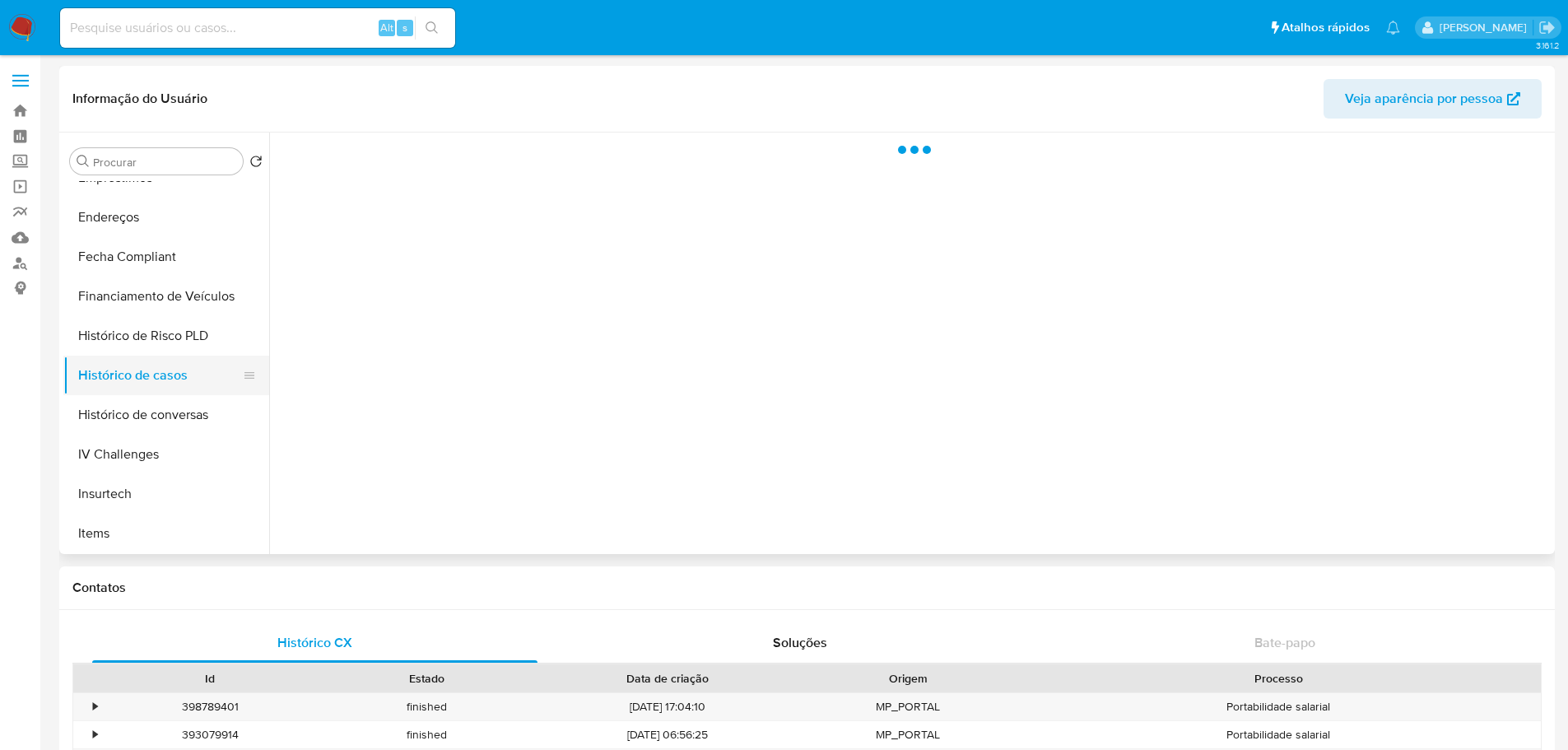
click at [178, 382] on button "Histórico de casos" at bounding box center [160, 376] width 193 height 40
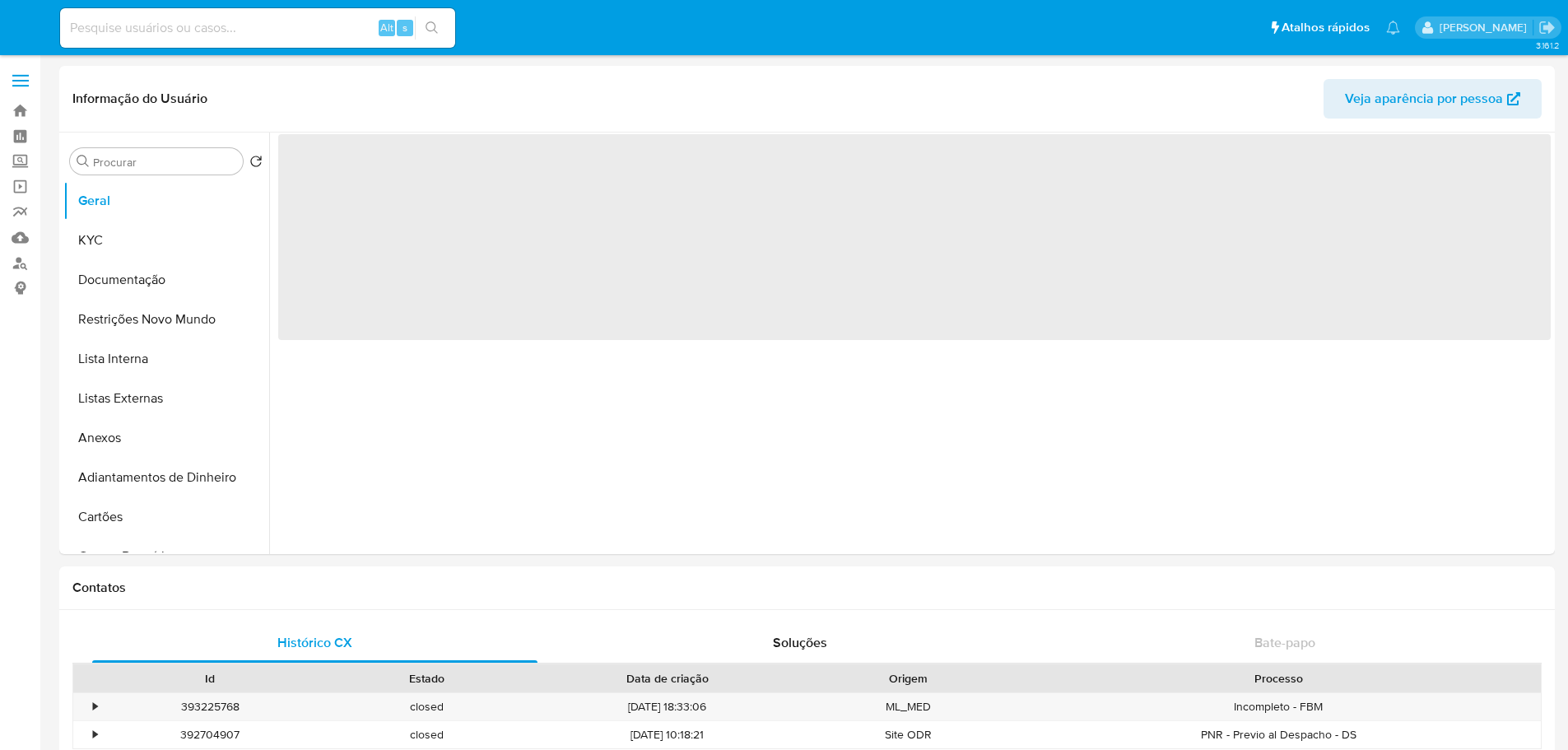
select select "10"
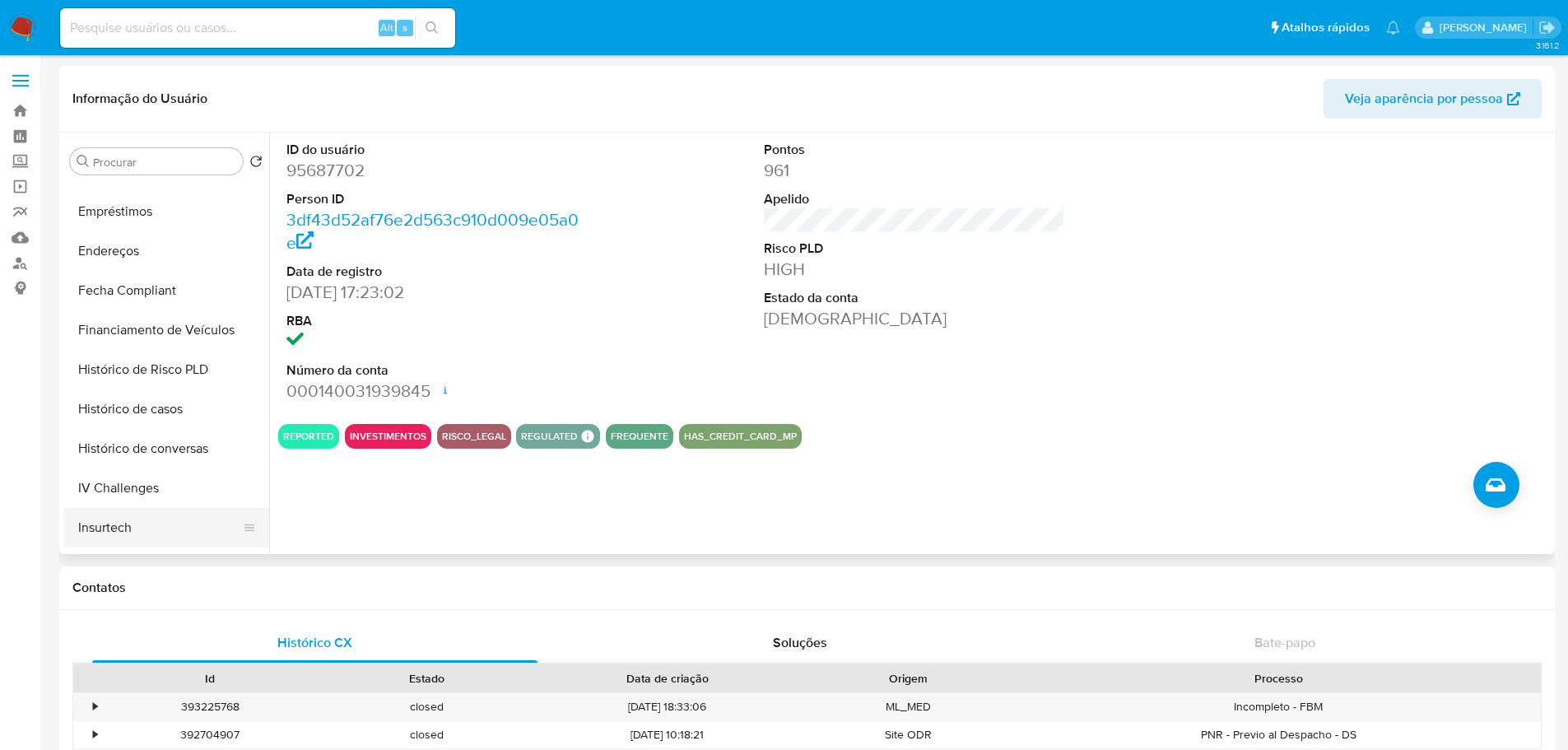
scroll to position [659, 0]
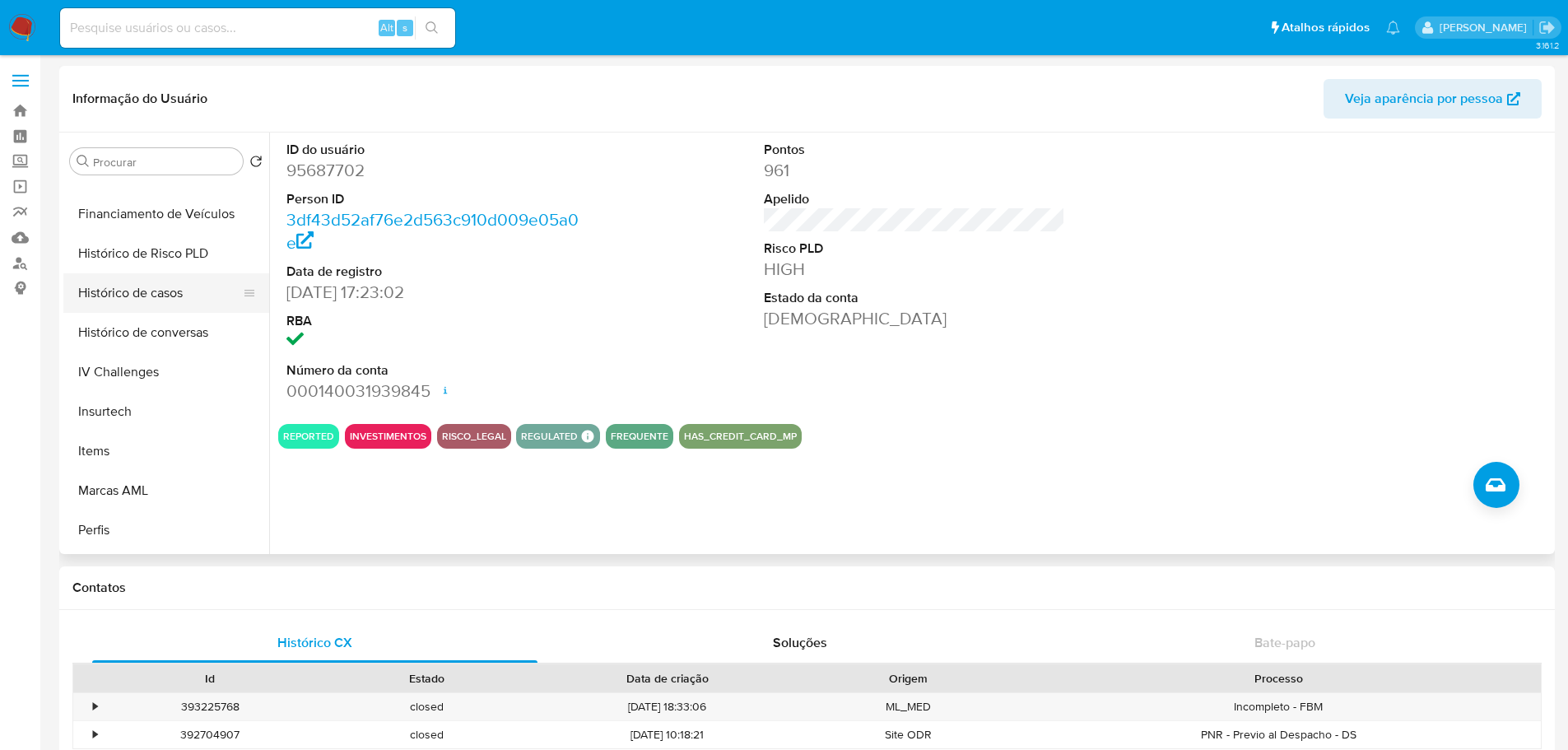
click at [131, 291] on button "Histórico de casos" at bounding box center [160, 293] width 193 height 40
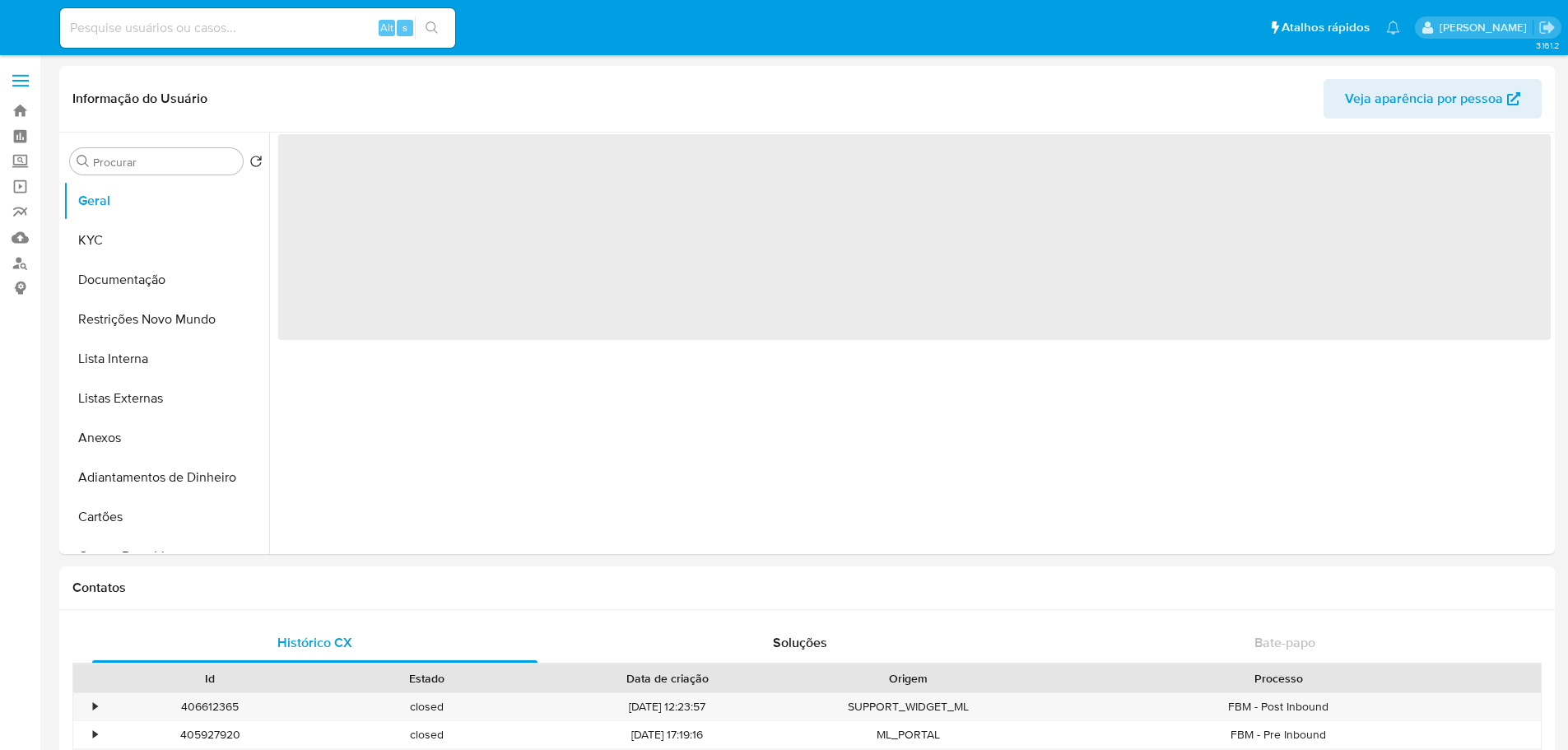
select select "10"
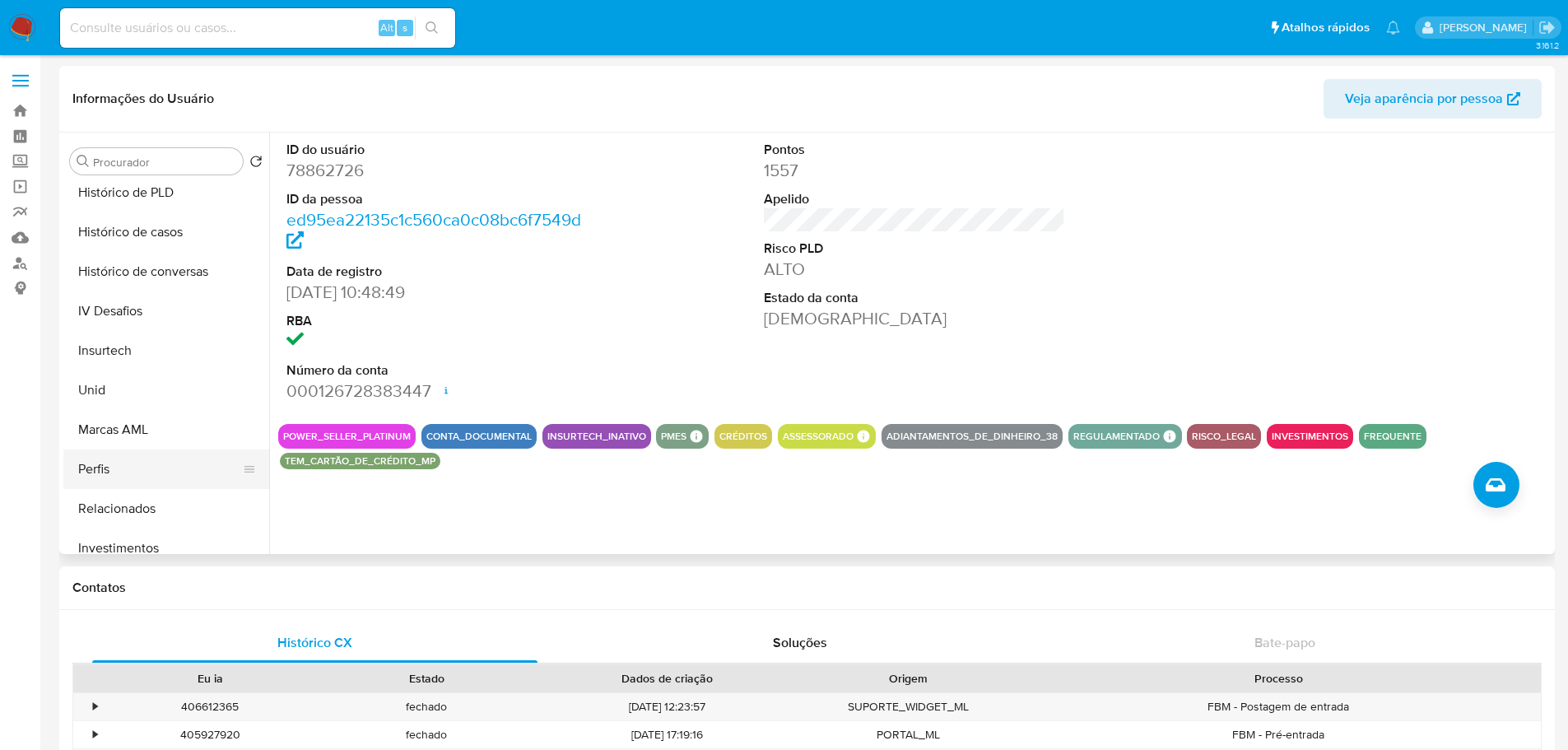
scroll to position [524, 0]
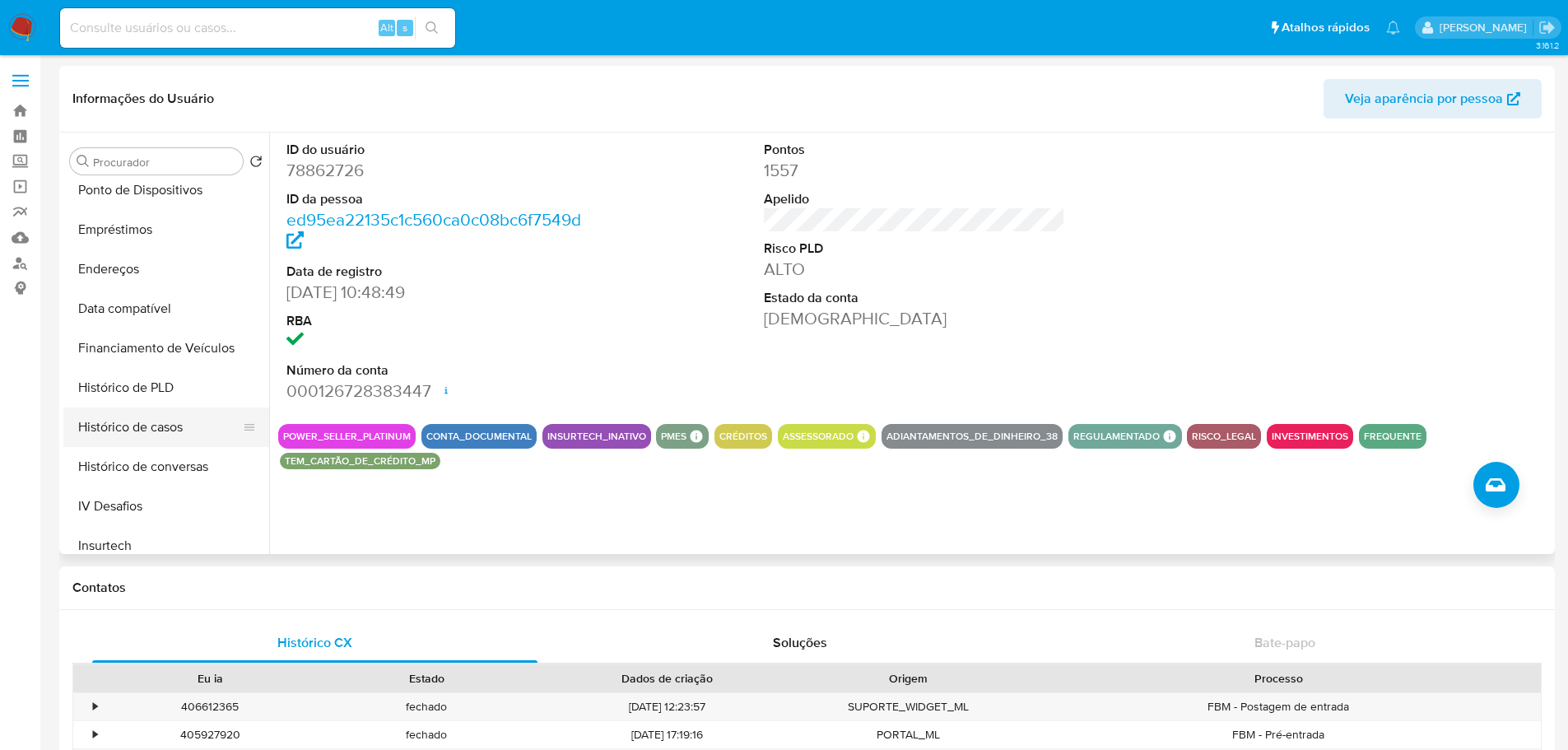
click at [158, 420] on button "Histórico de casos" at bounding box center [160, 427] width 193 height 40
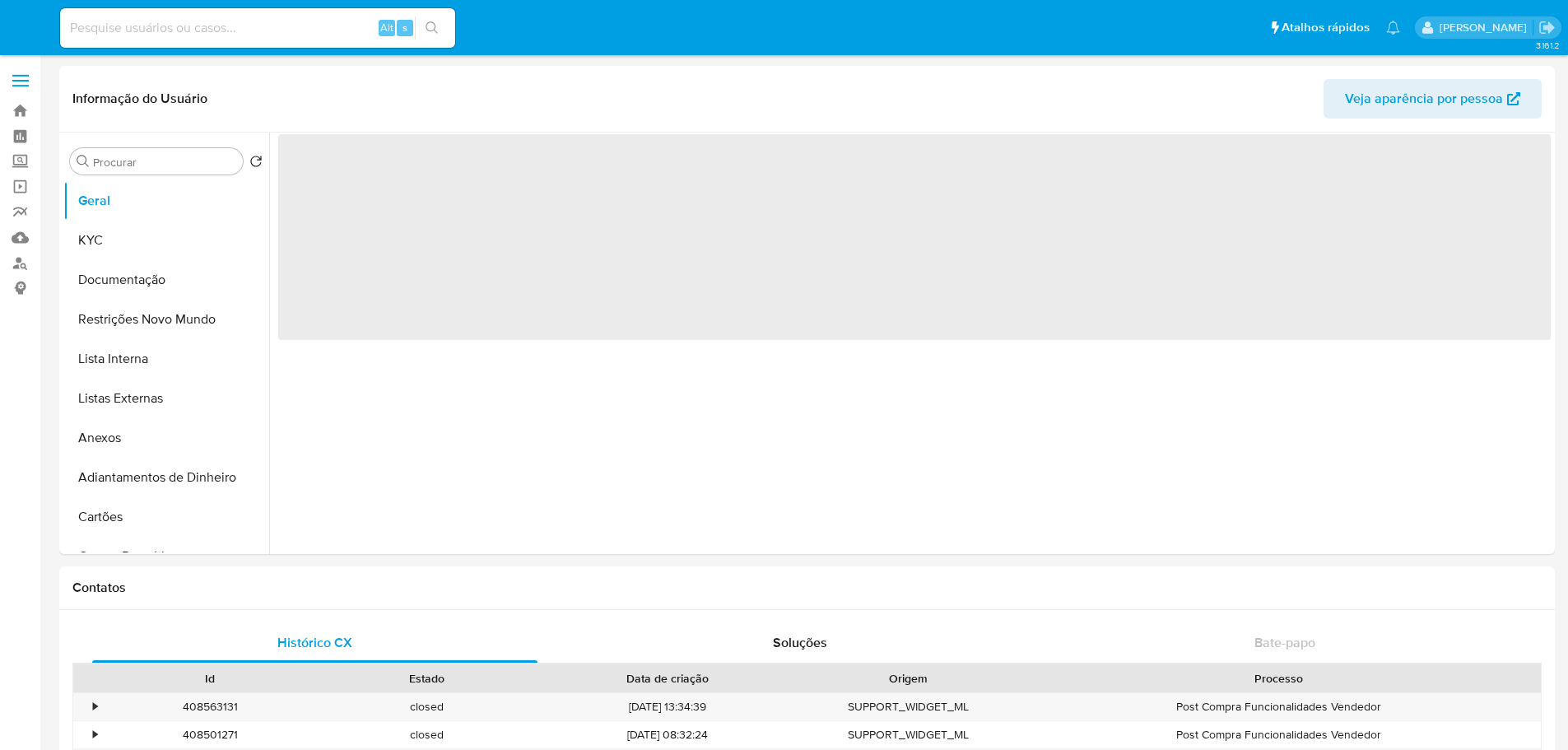
select select "10"
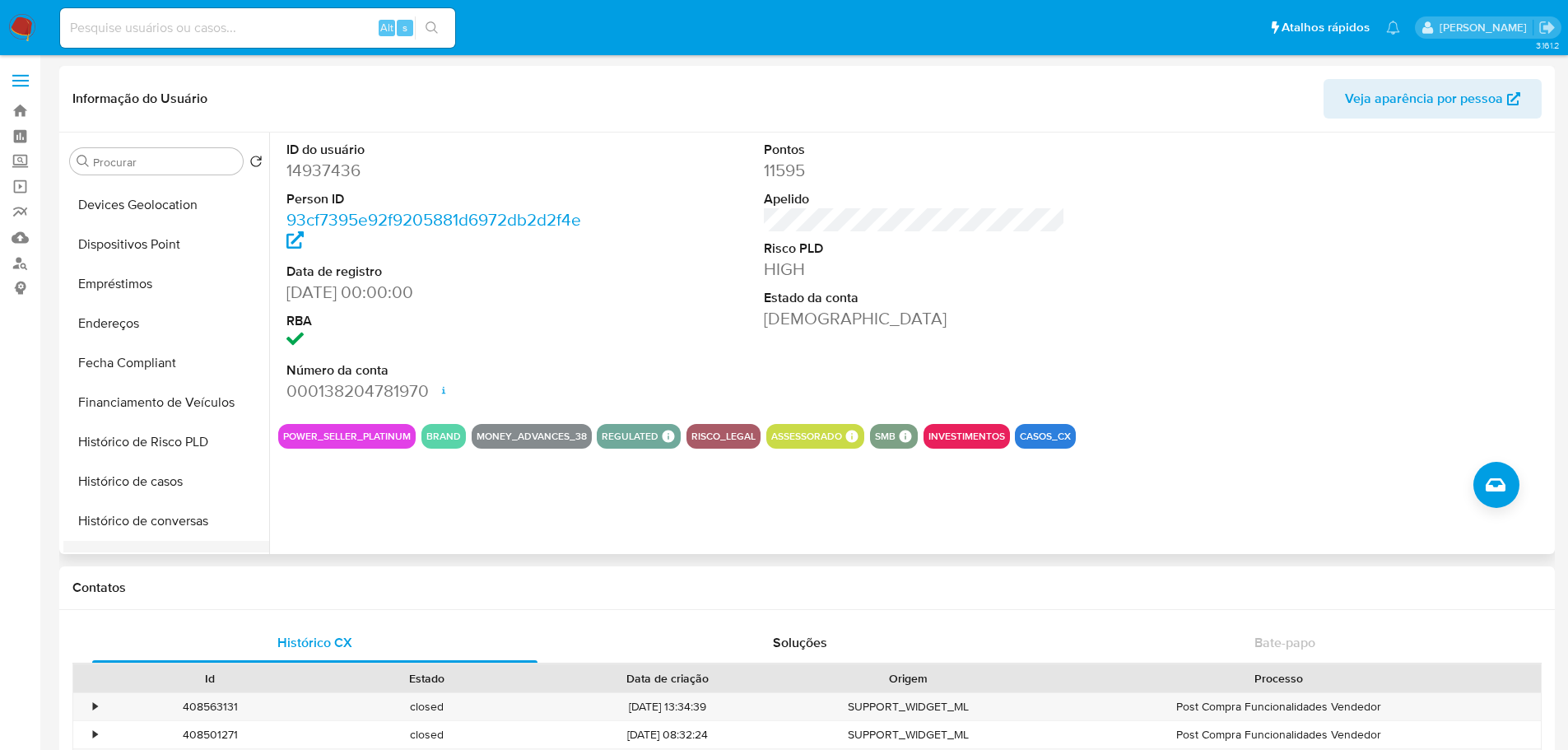
scroll to position [659, 0]
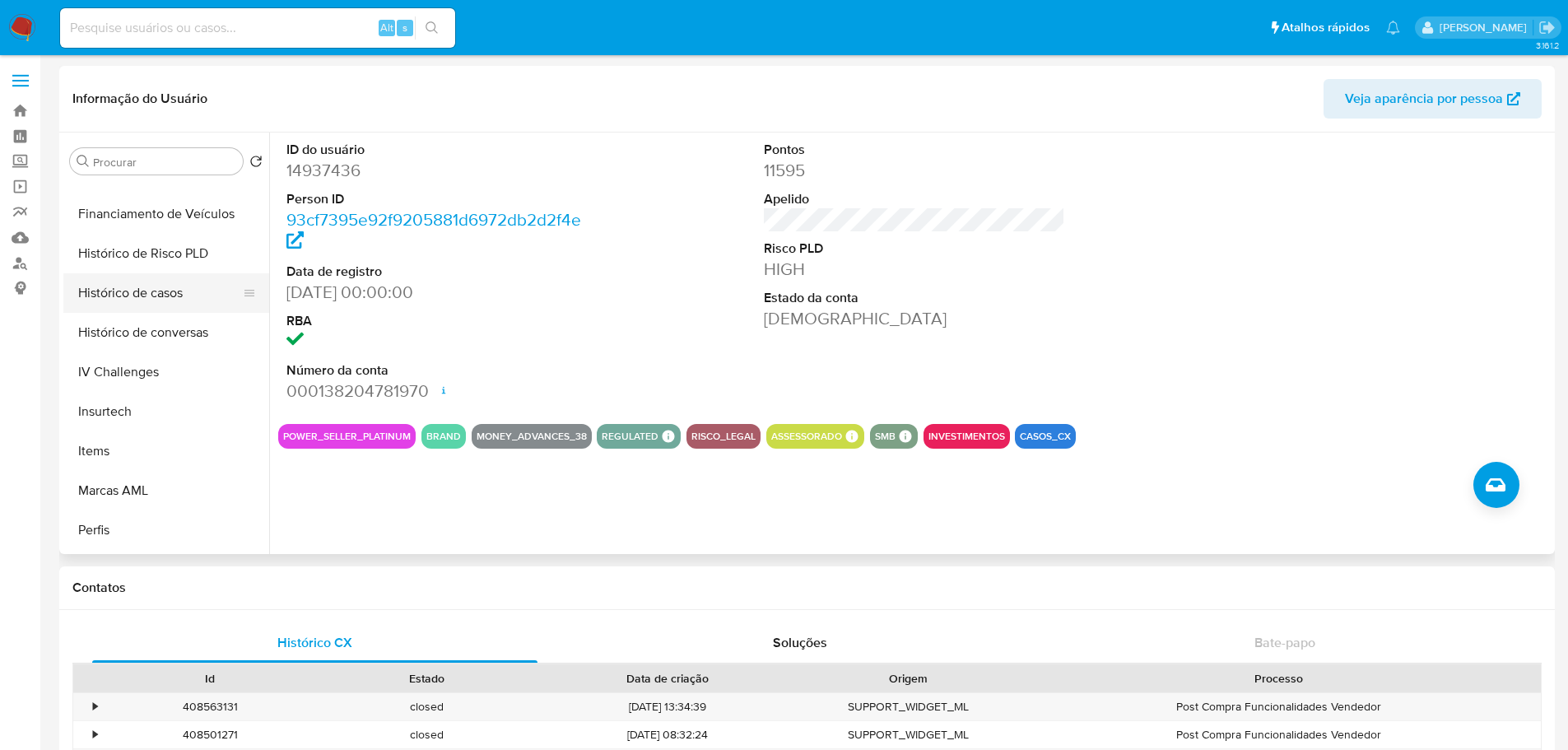
click at [148, 300] on button "Histórico de casos" at bounding box center [160, 293] width 193 height 40
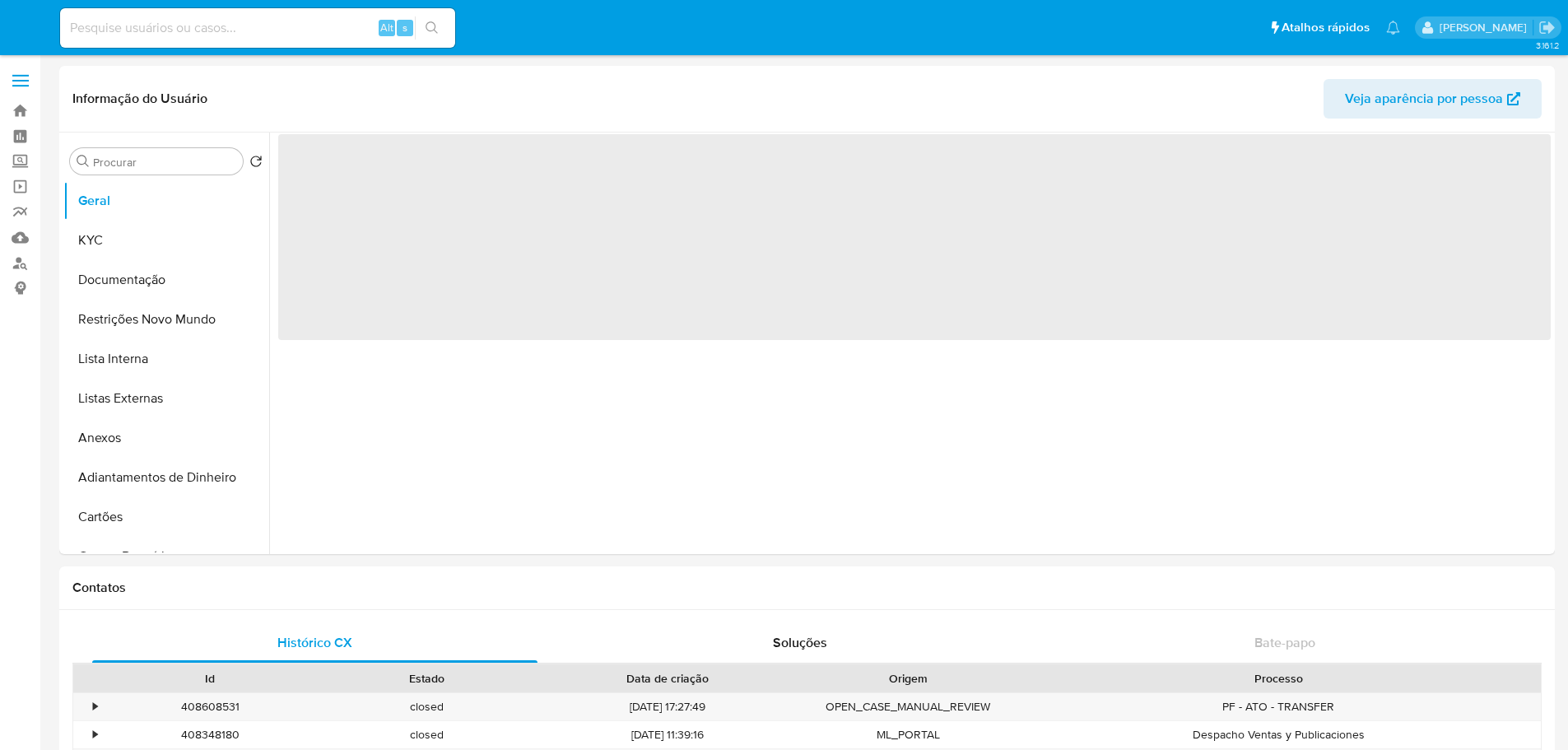
select select "10"
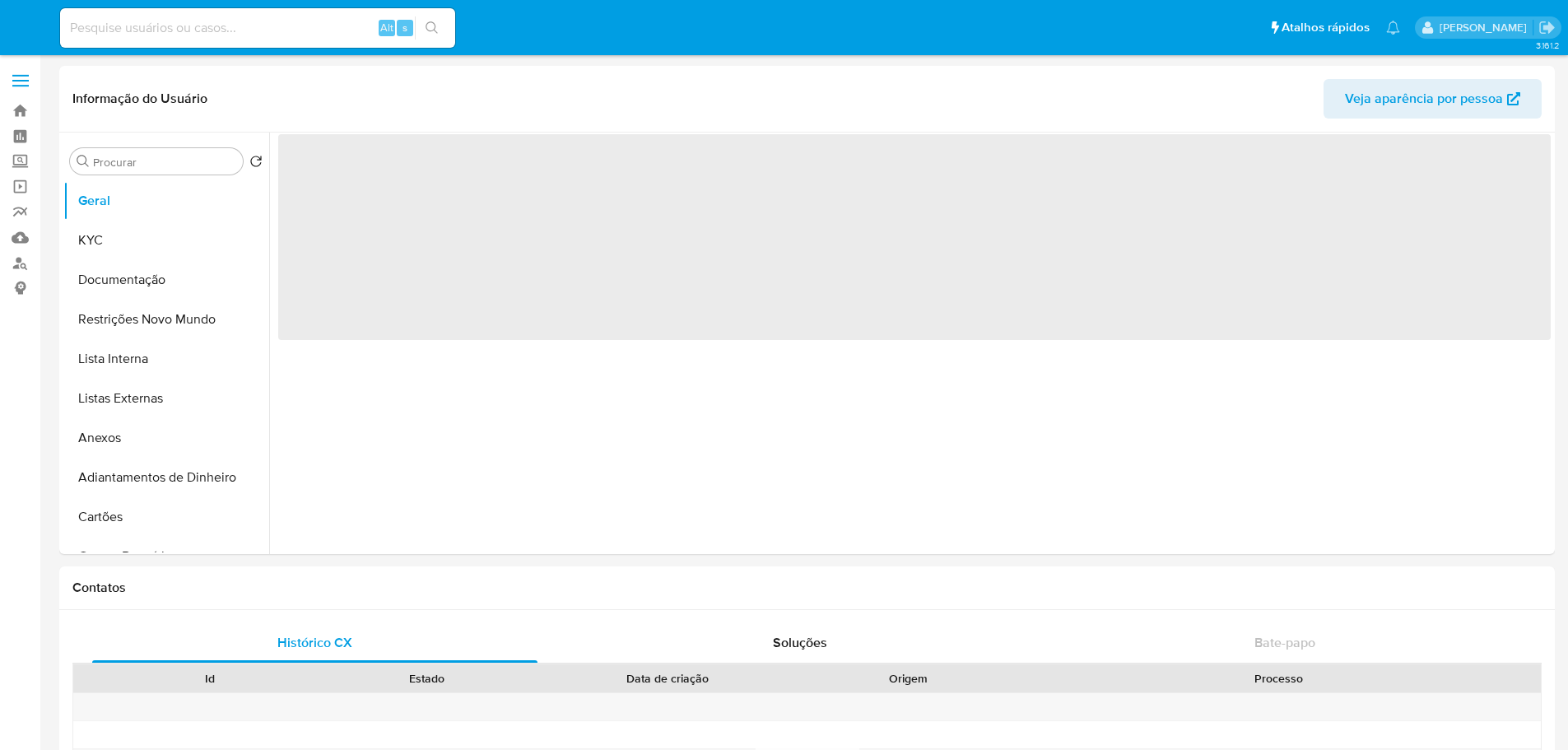
select select "10"
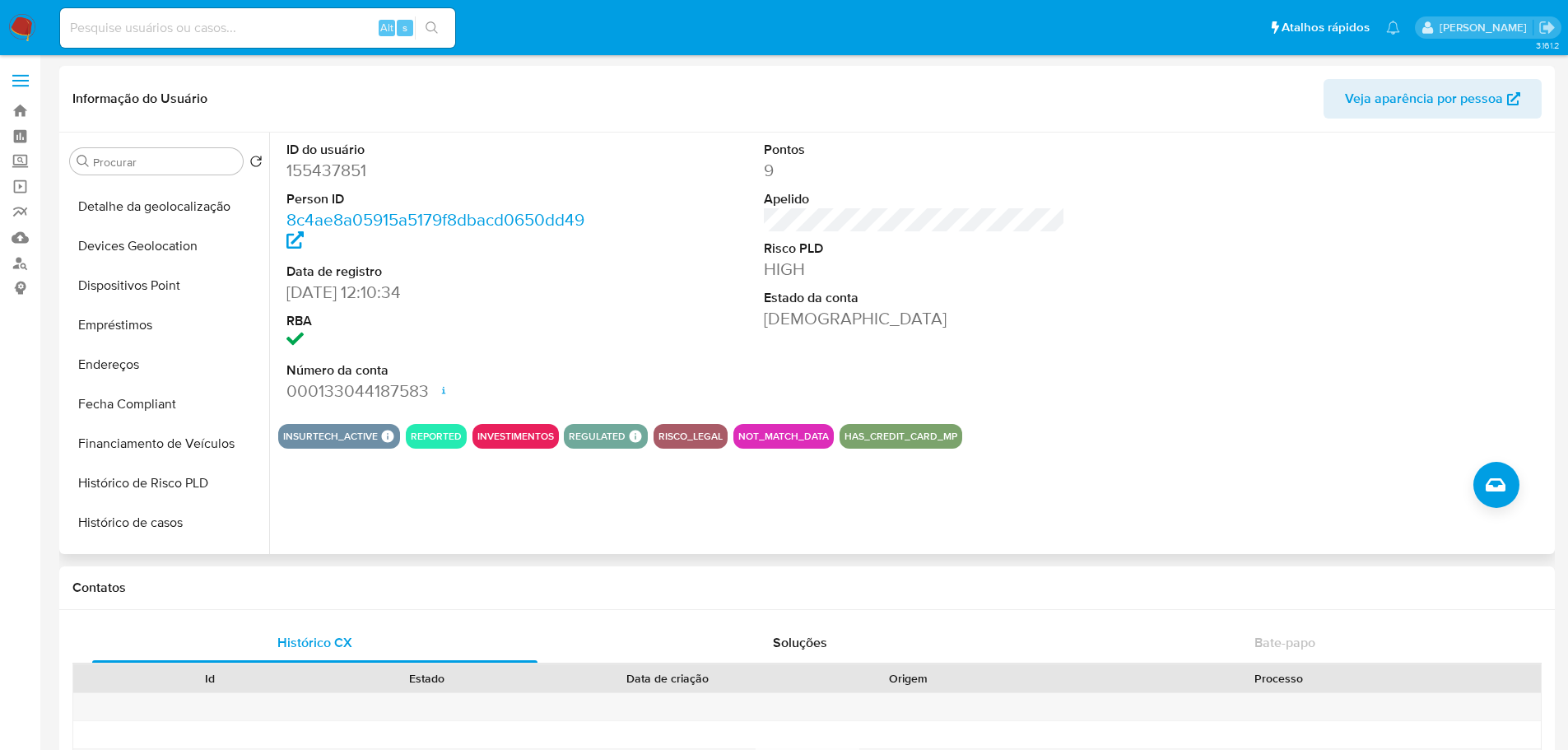
scroll to position [659, 0]
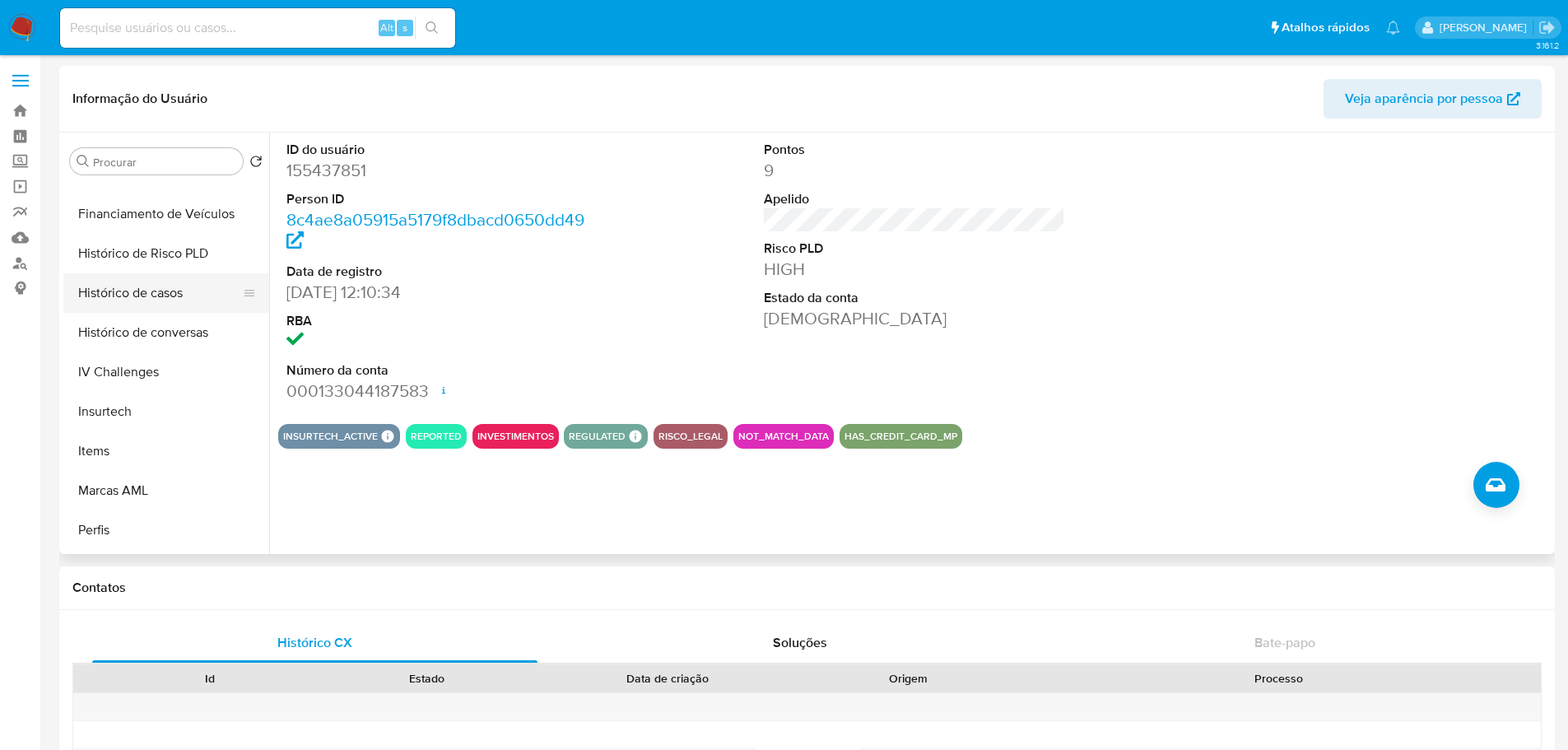
click at [143, 293] on button "Histórico de casos" at bounding box center [160, 293] width 193 height 40
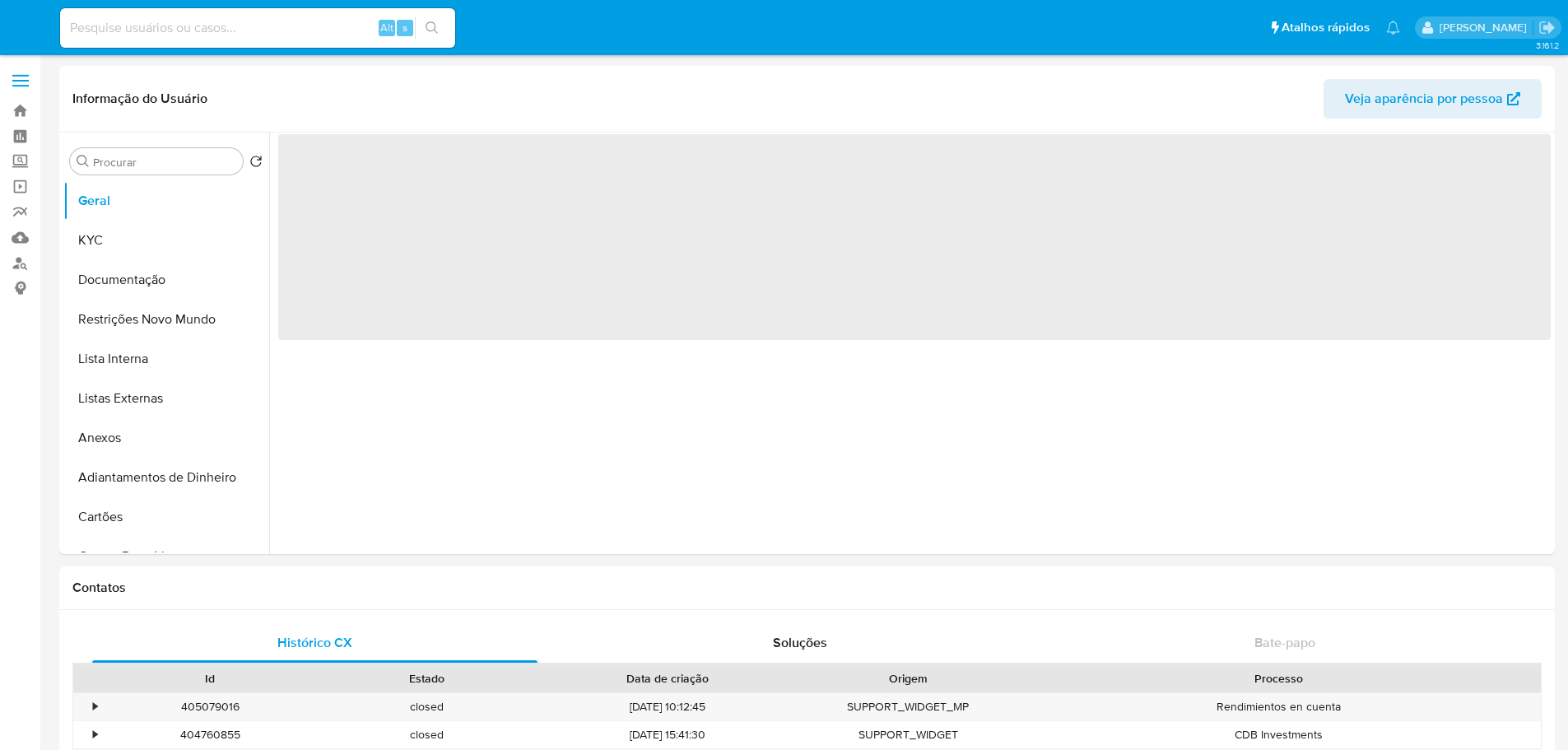
select select "10"
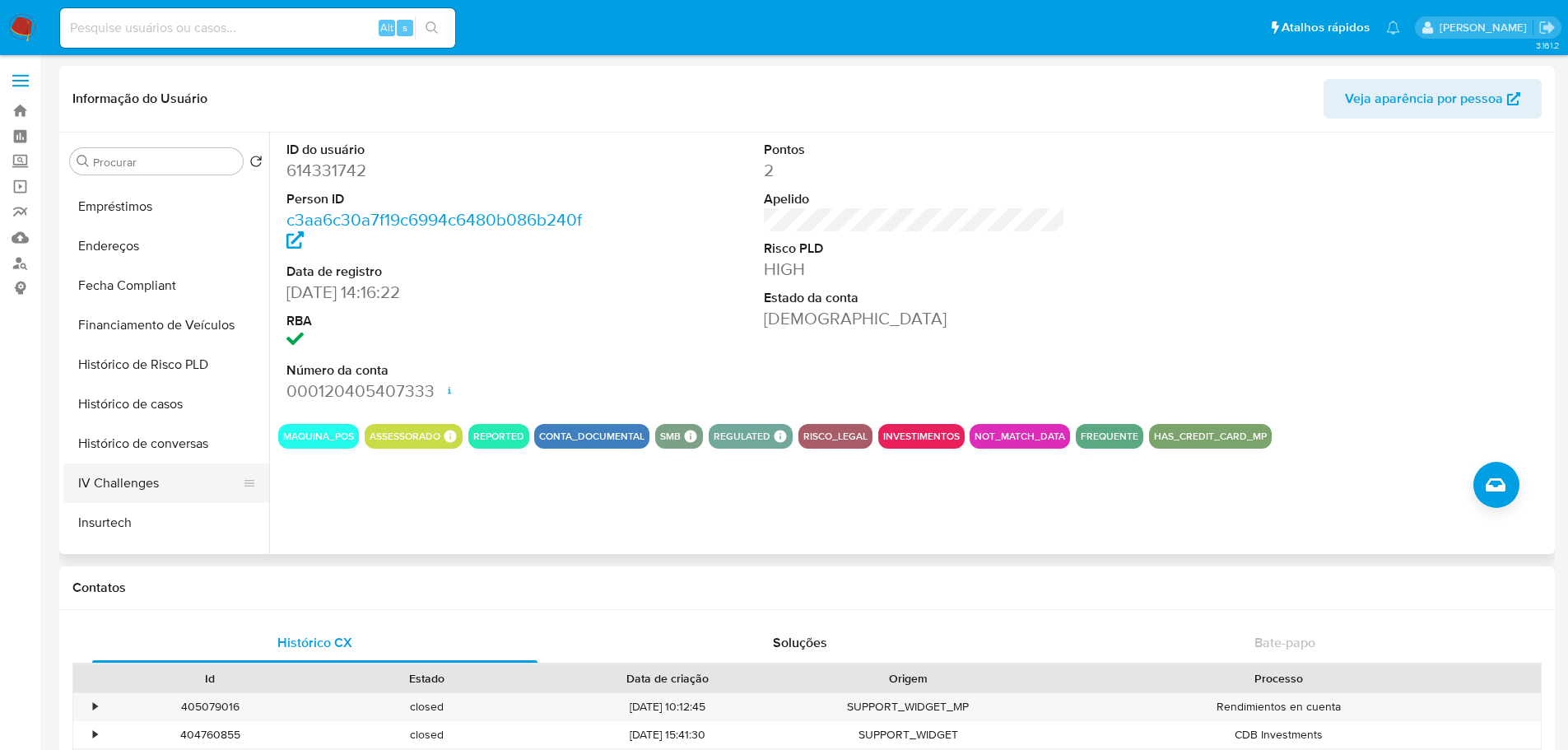
scroll to position [576, 0]
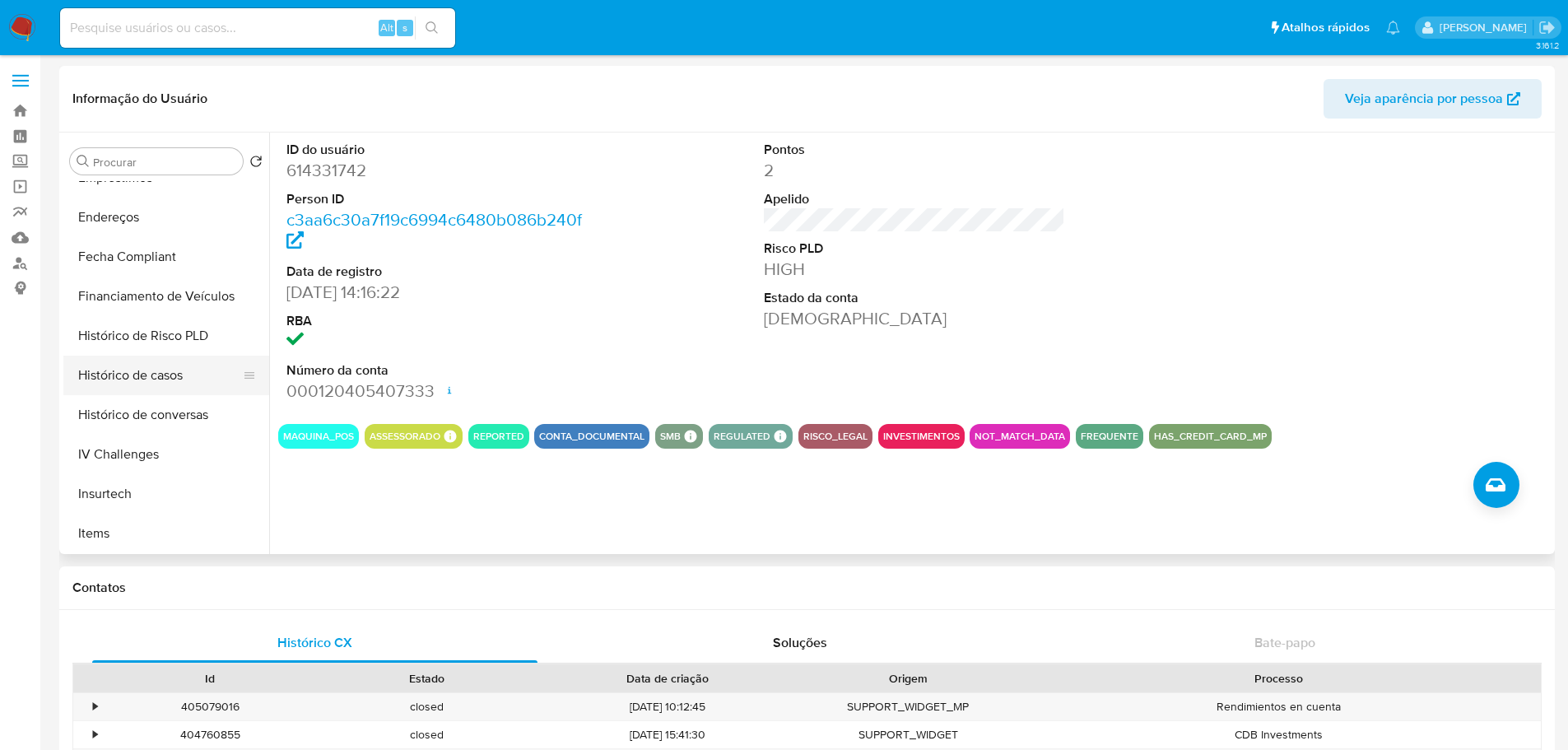
click at [139, 378] on button "Histórico de casos" at bounding box center [160, 376] width 193 height 40
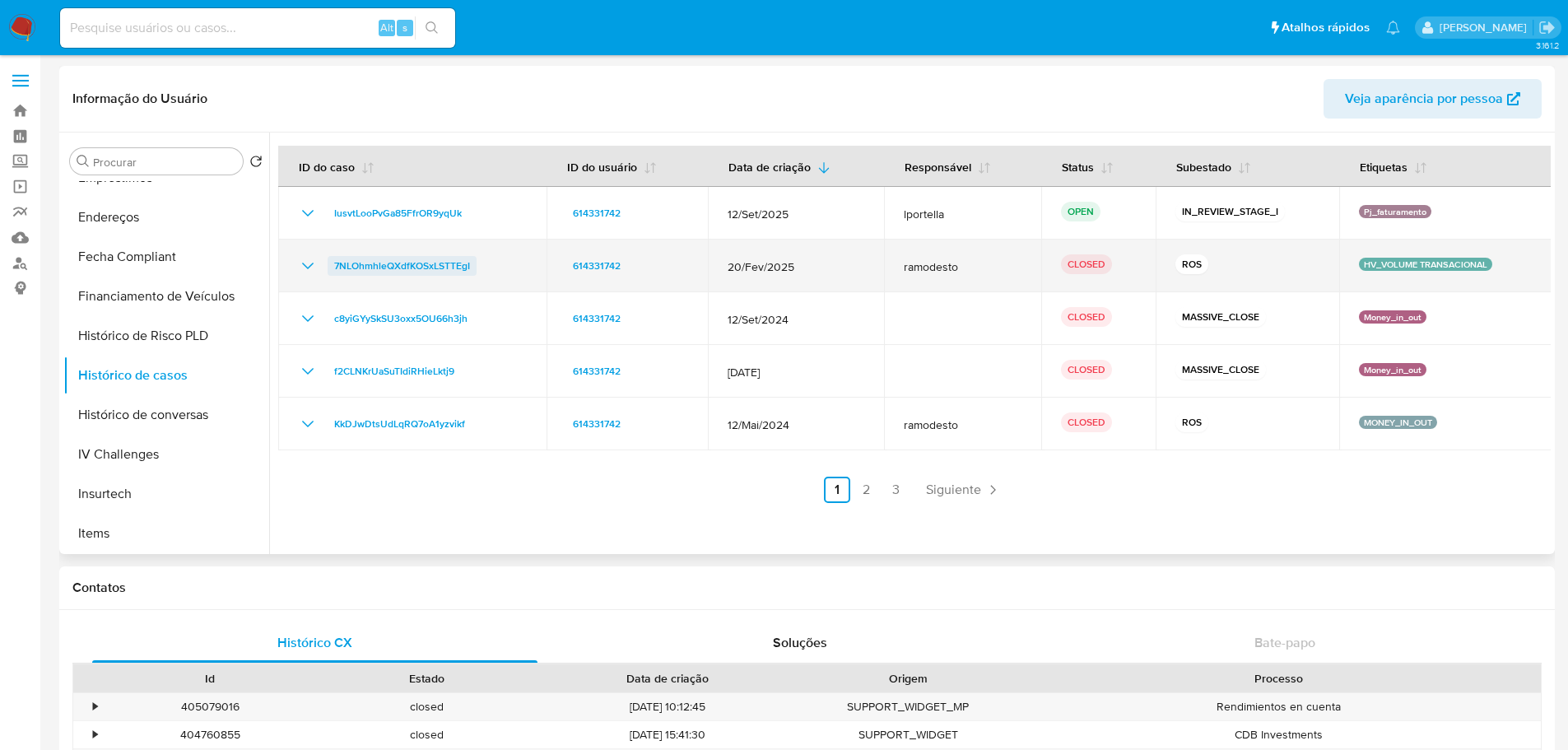
click at [379, 265] on span "7NLOhmhleQXdfKOSxLSTTEgI" at bounding box center [402, 266] width 135 height 20
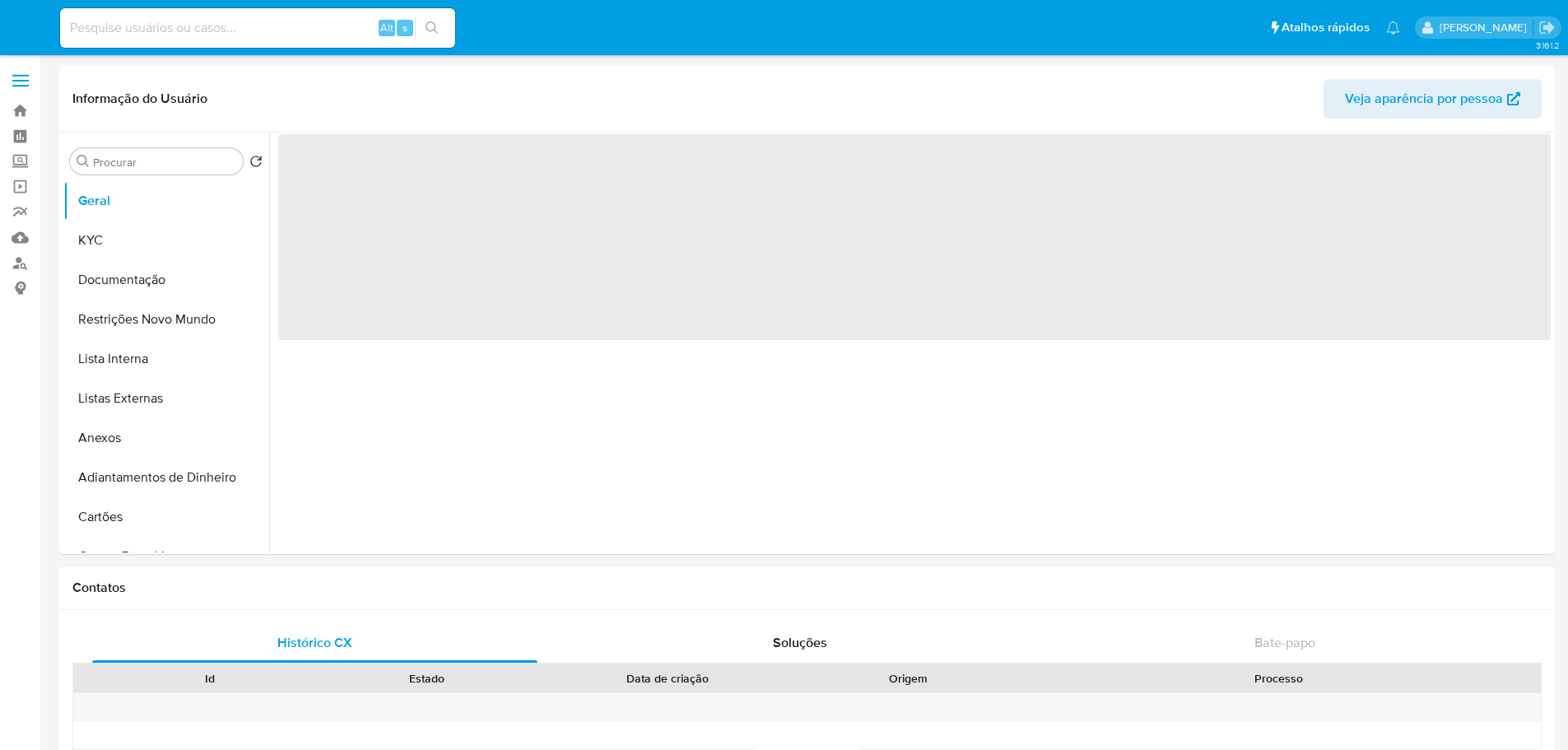
select select "10"
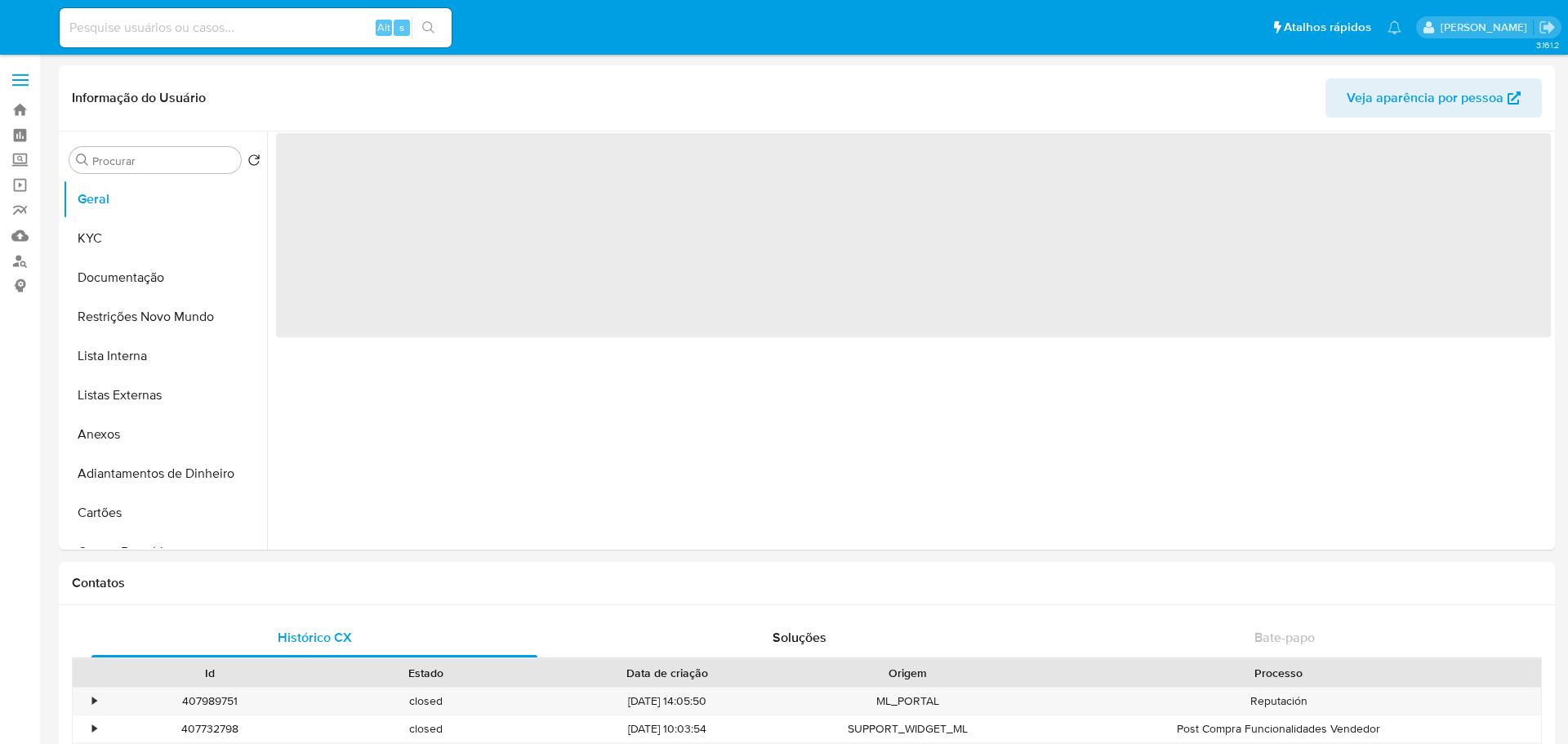
select select "10"
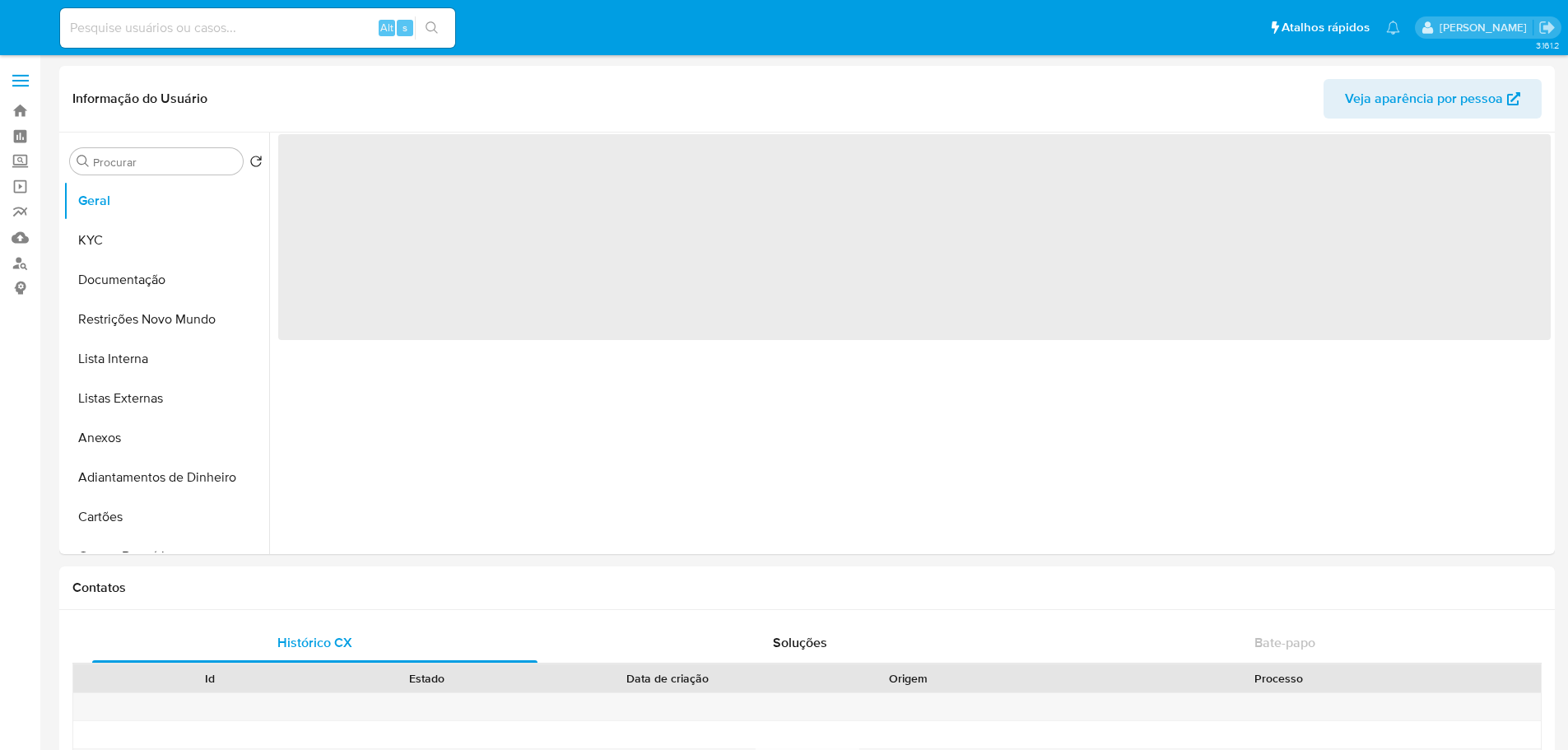
select select "10"
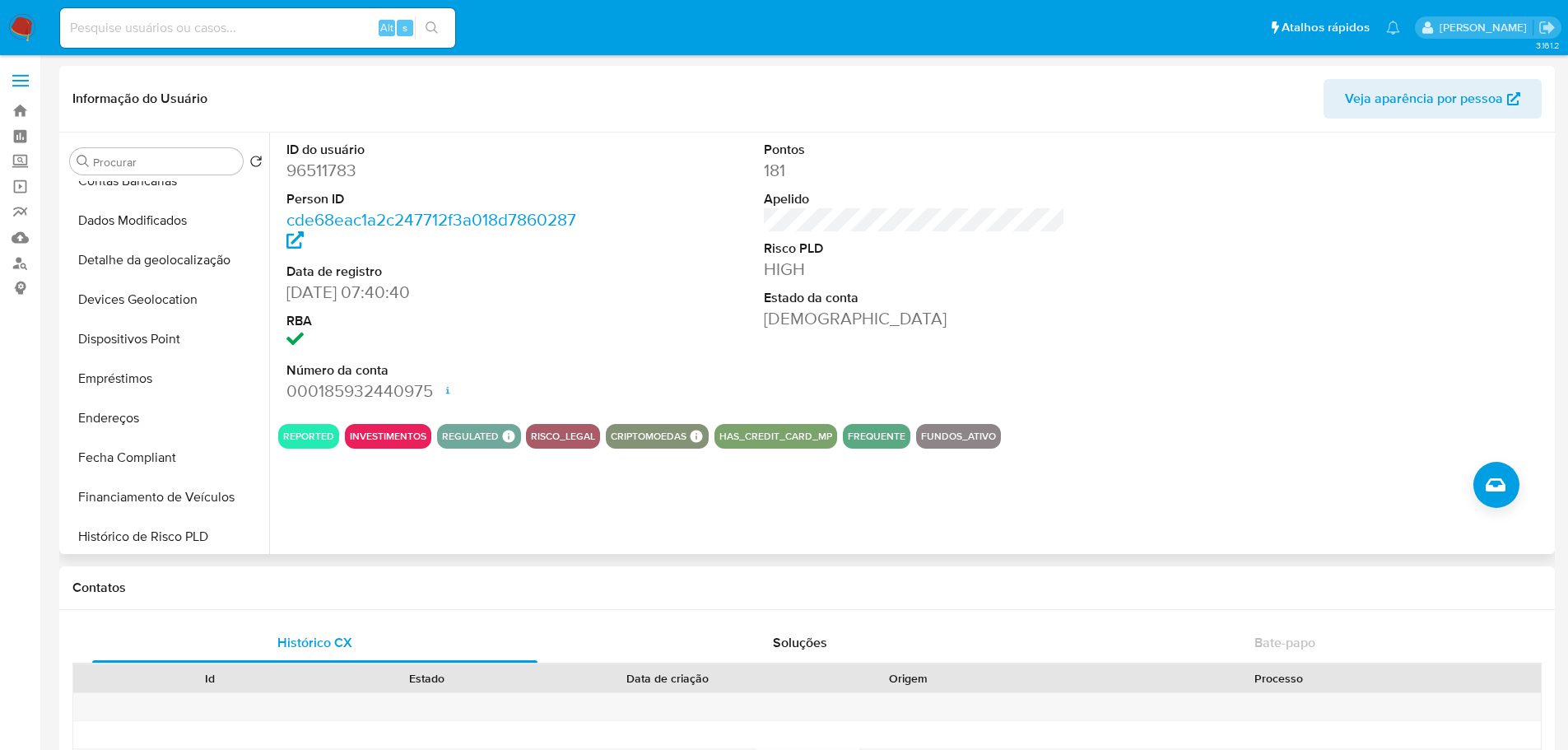
scroll to position [576, 0]
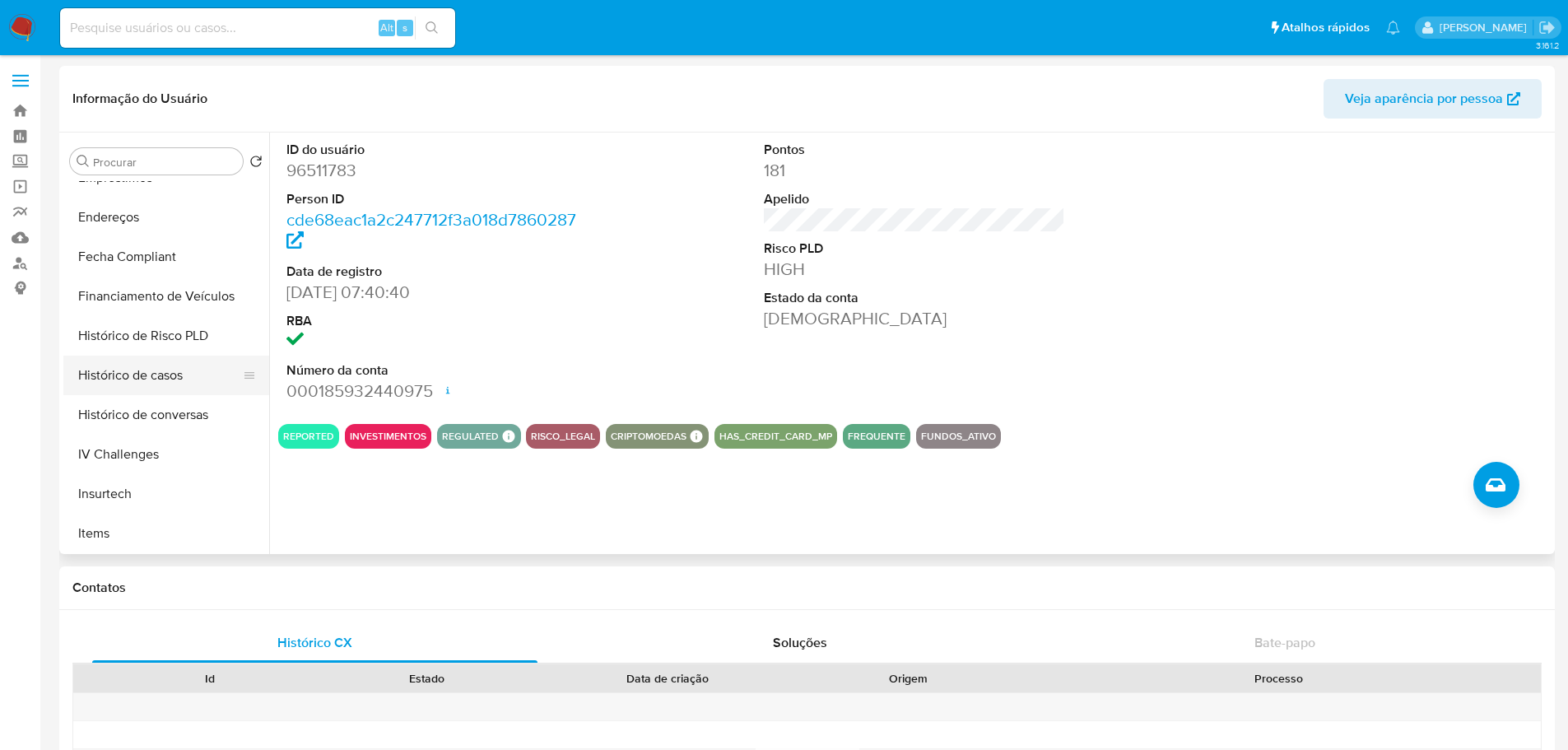
click at [168, 365] on button "Histórico de casos" at bounding box center [160, 376] width 193 height 40
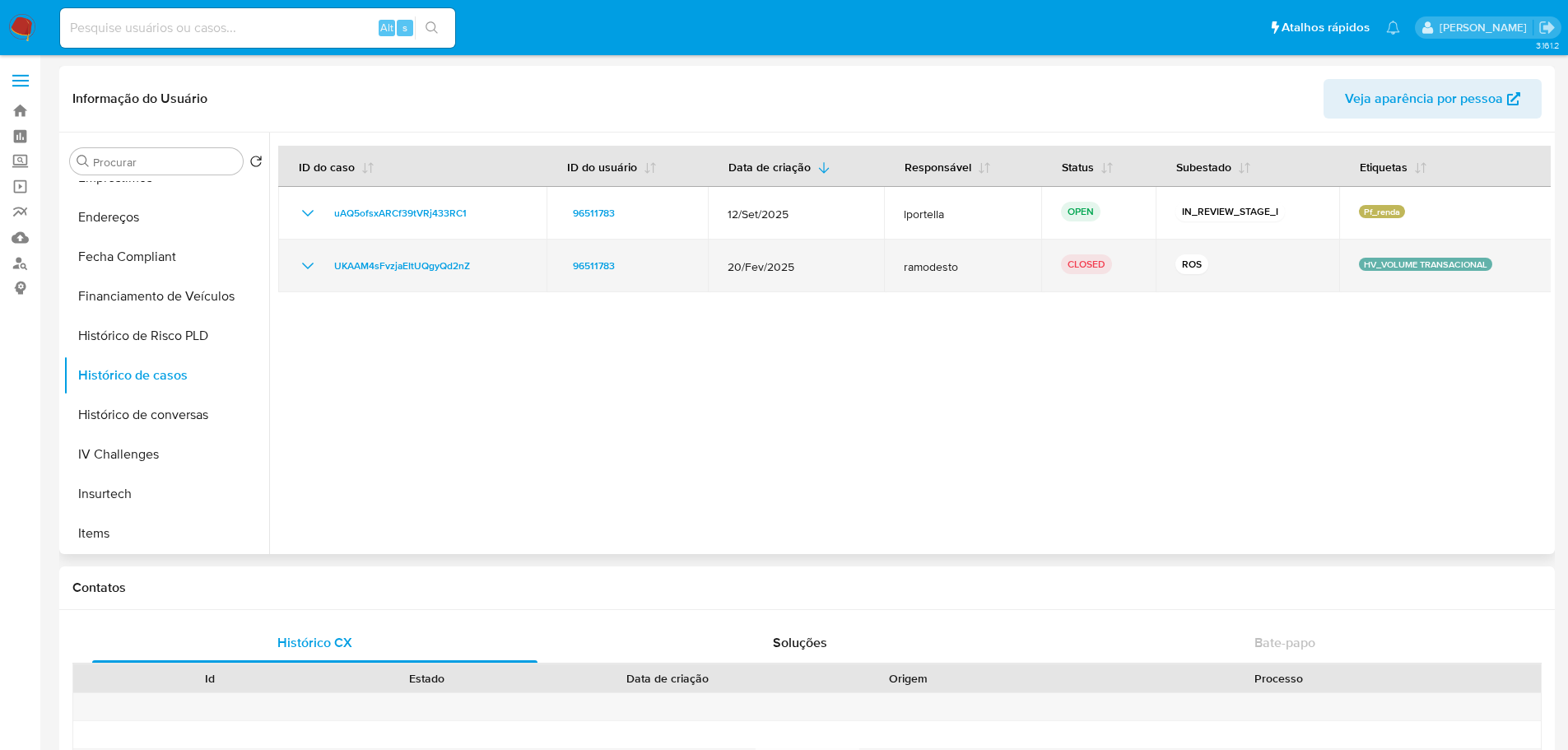
click at [432, 279] on td "UKAAM4sFvzjaEItUQgyQd2nZ" at bounding box center [412, 266] width 268 height 53
click at [431, 266] on span "UKAAM4sFvzjaEItUQgyQd2nZ" at bounding box center [402, 266] width 135 height 20
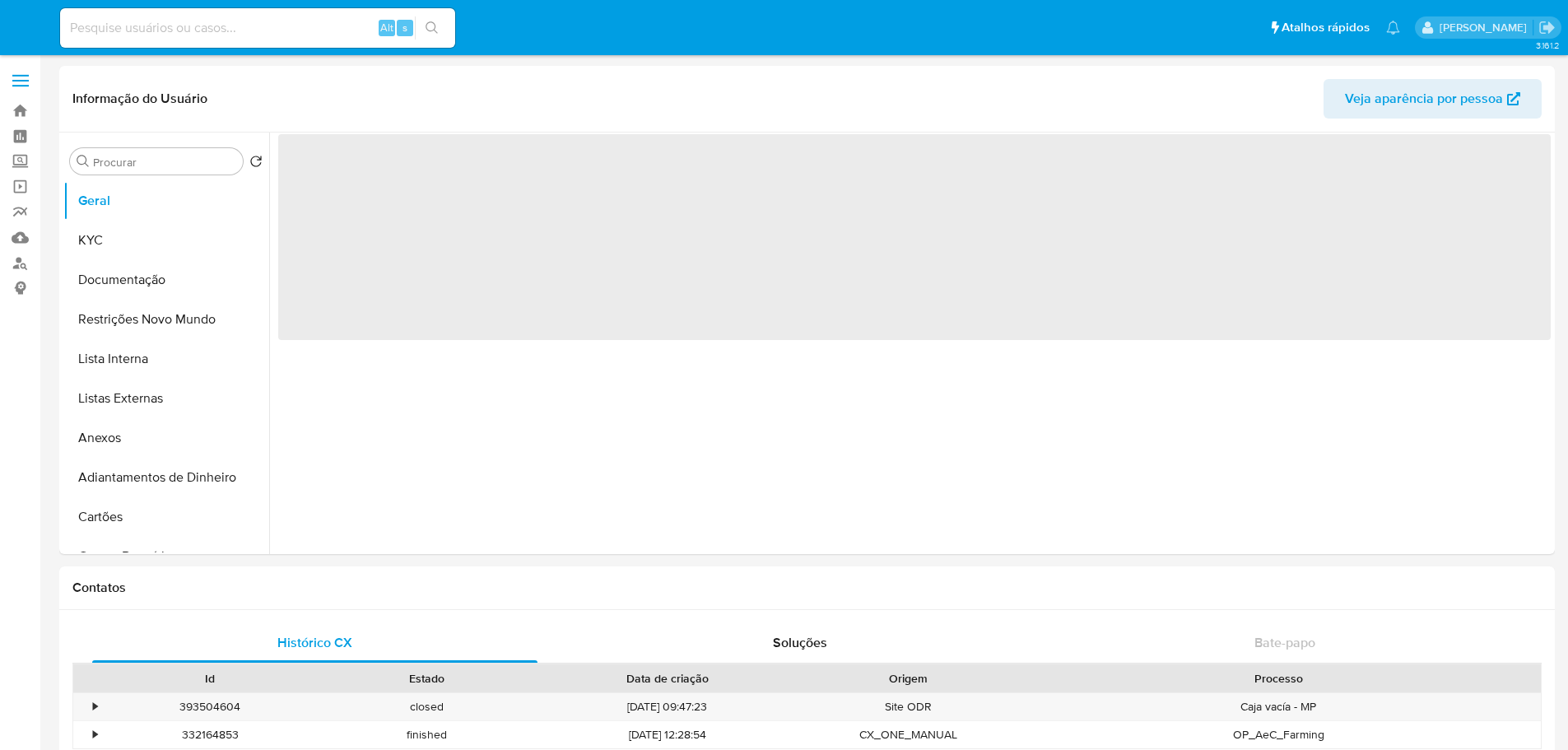
select select "10"
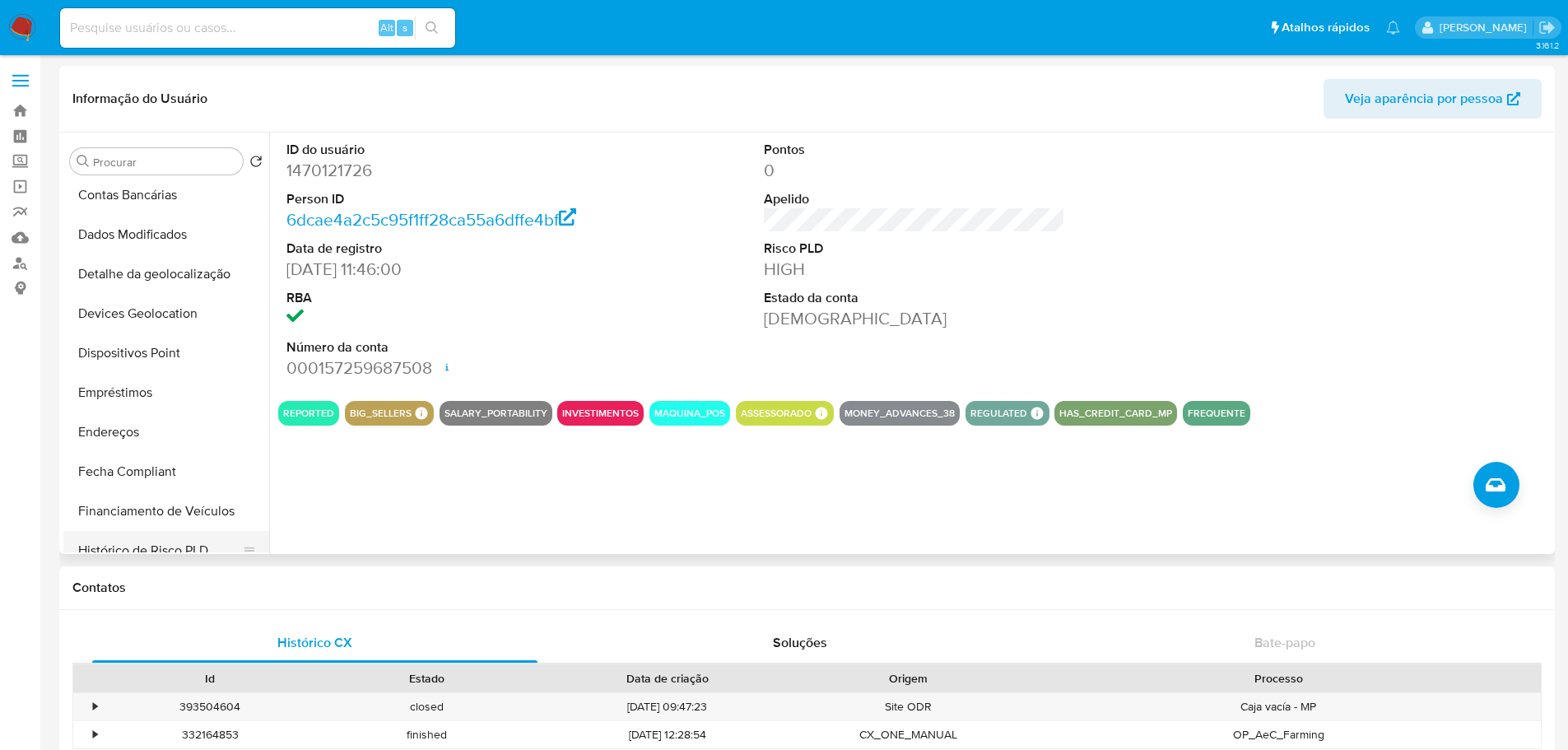
scroll to position [576, 0]
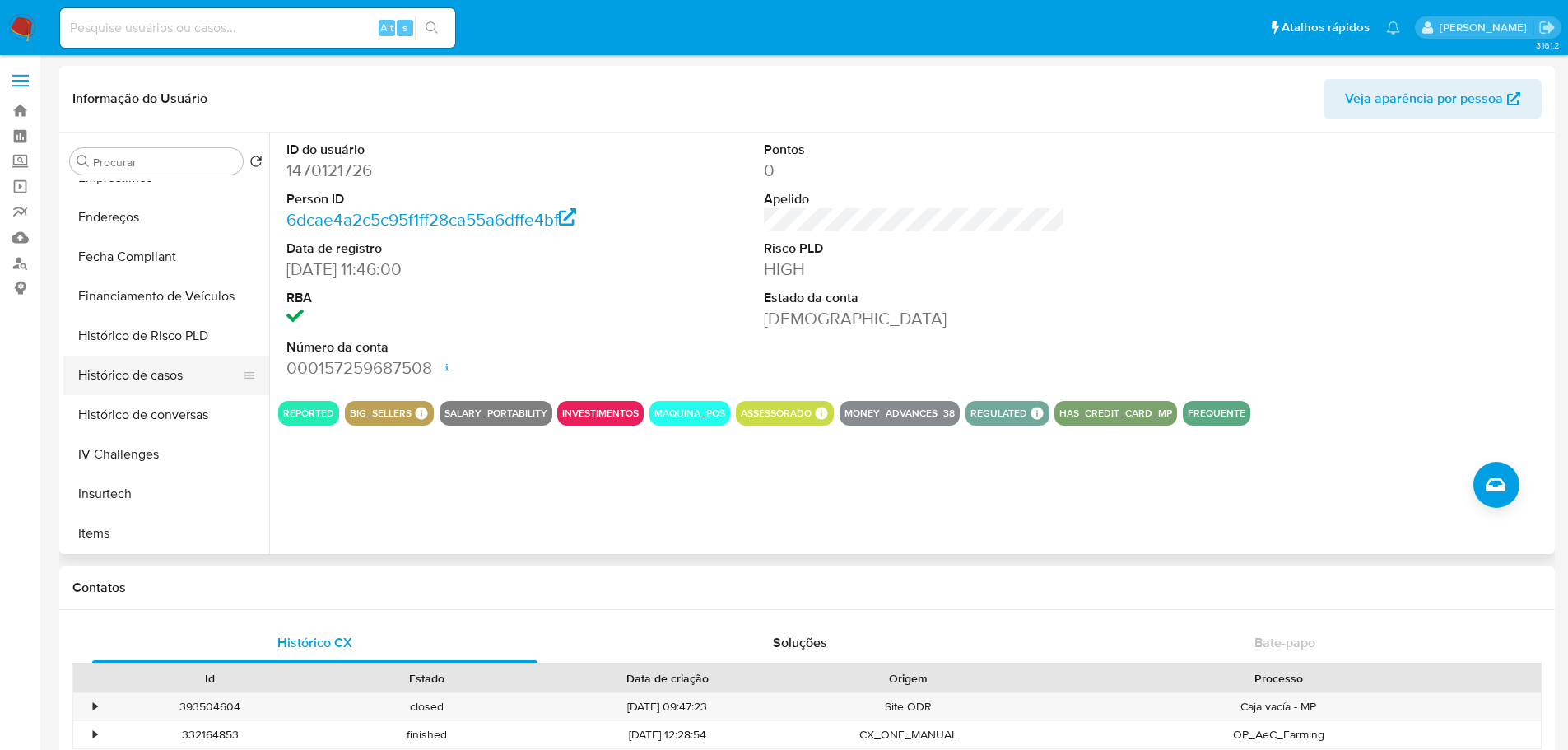
click at [140, 372] on button "Histórico de casos" at bounding box center [160, 376] width 193 height 40
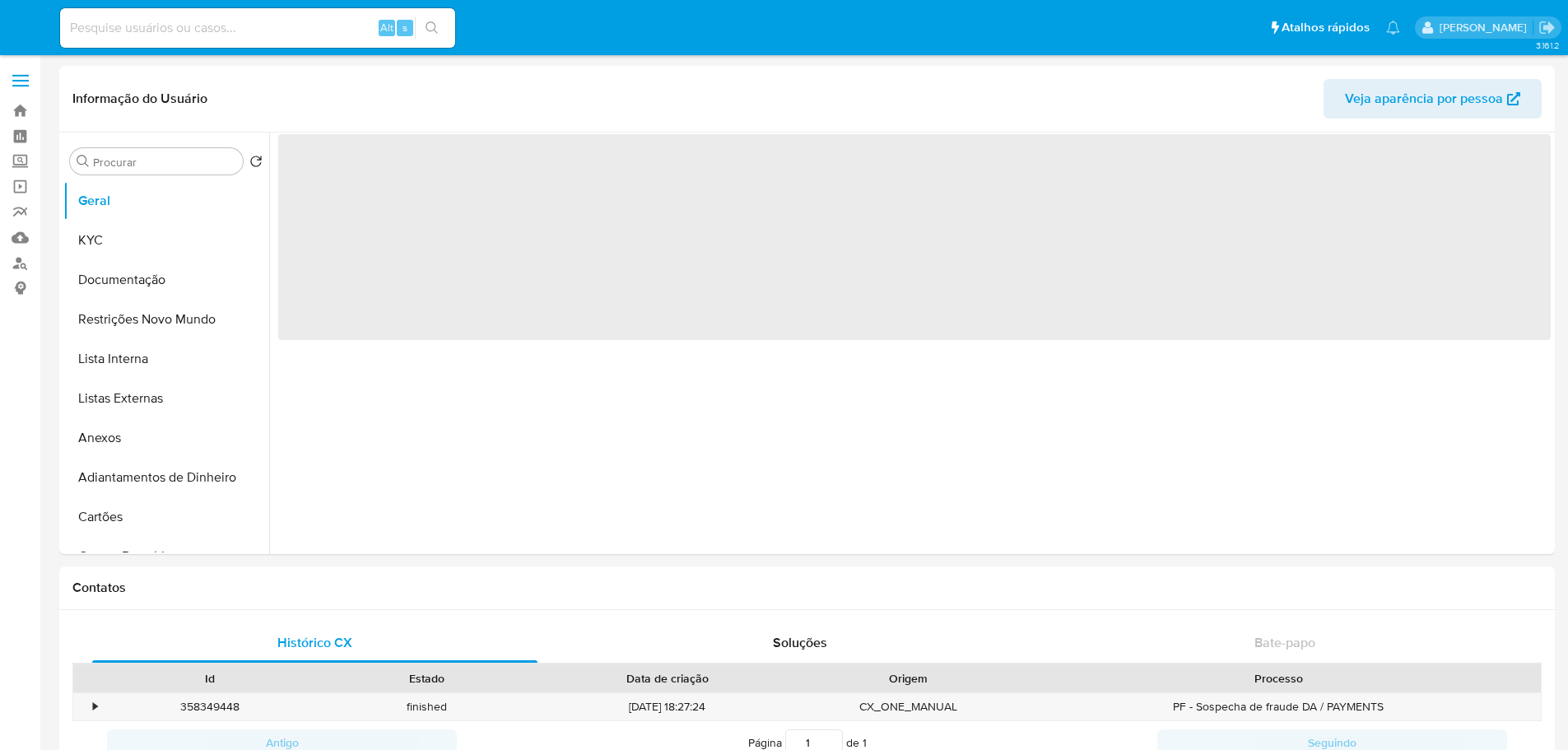
select select "10"
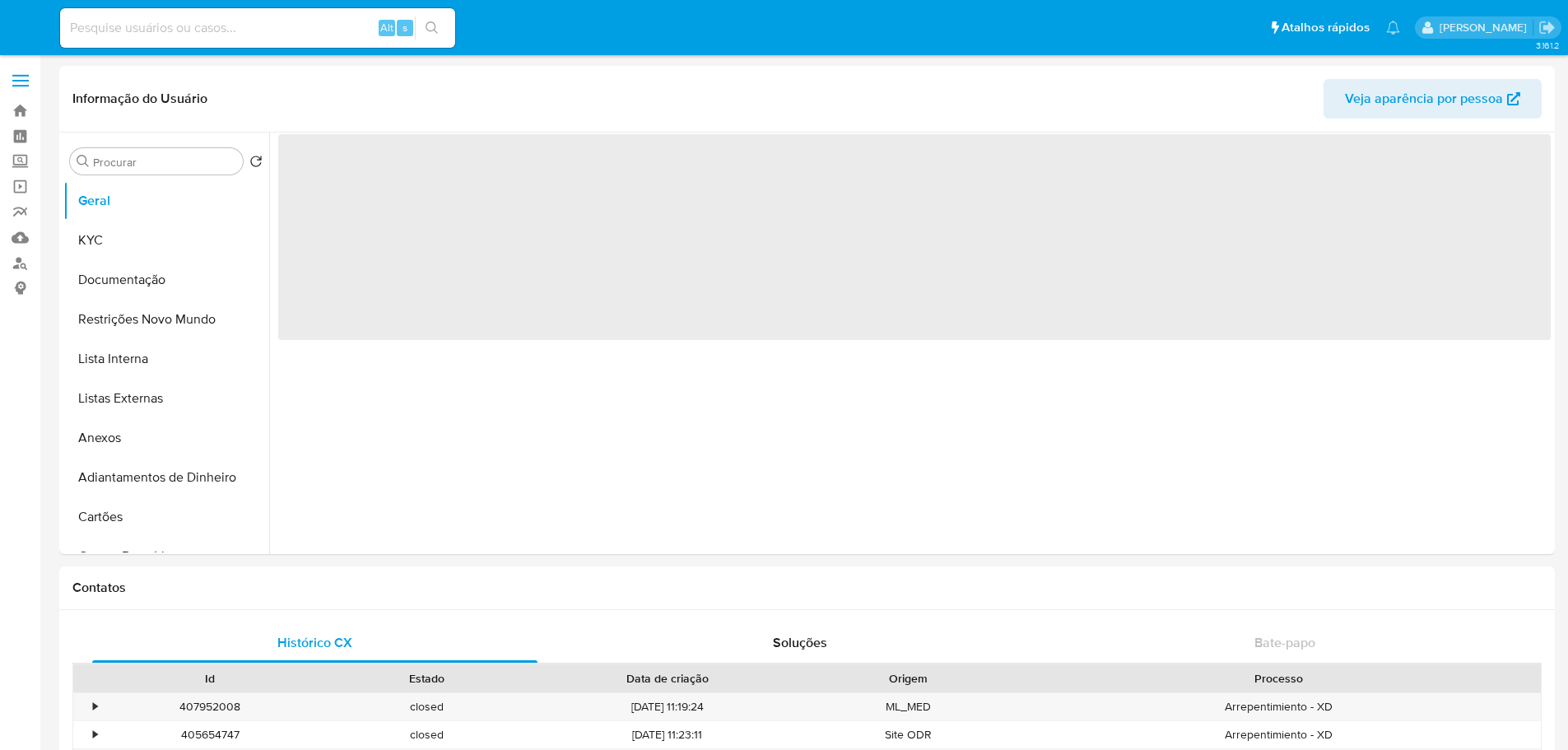
select select "10"
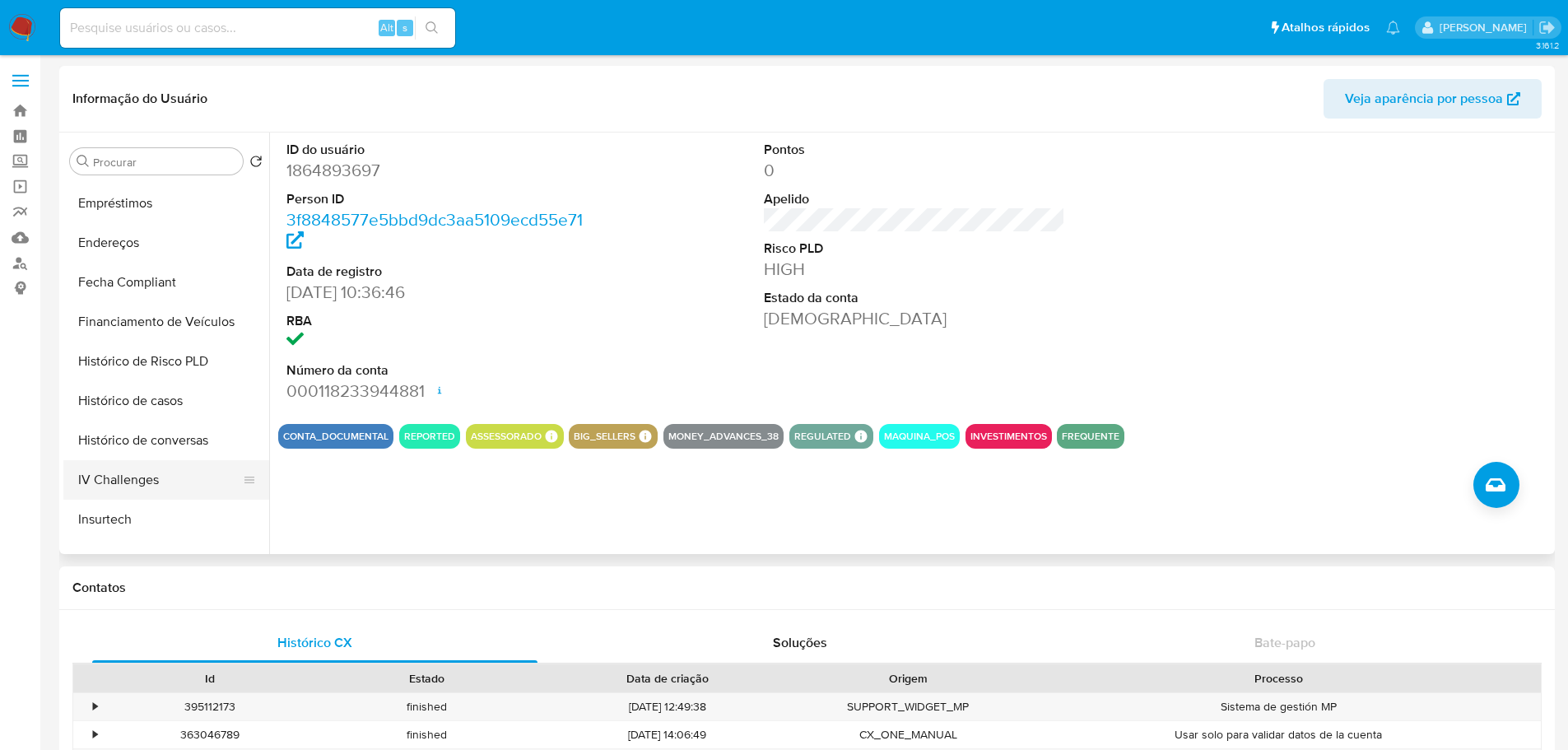
scroll to position [659, 0]
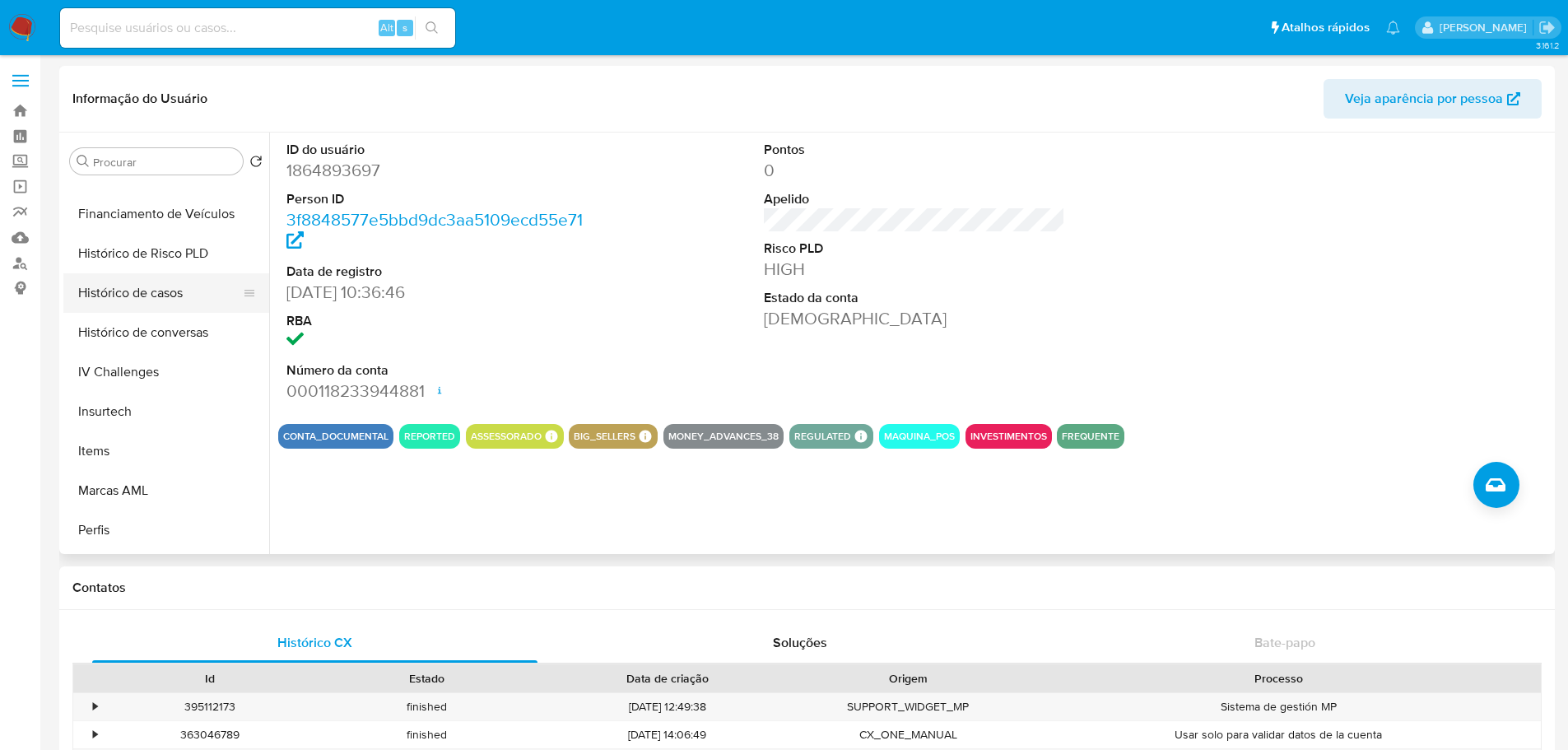
click at [144, 299] on button "Histórico de casos" at bounding box center [160, 293] width 193 height 40
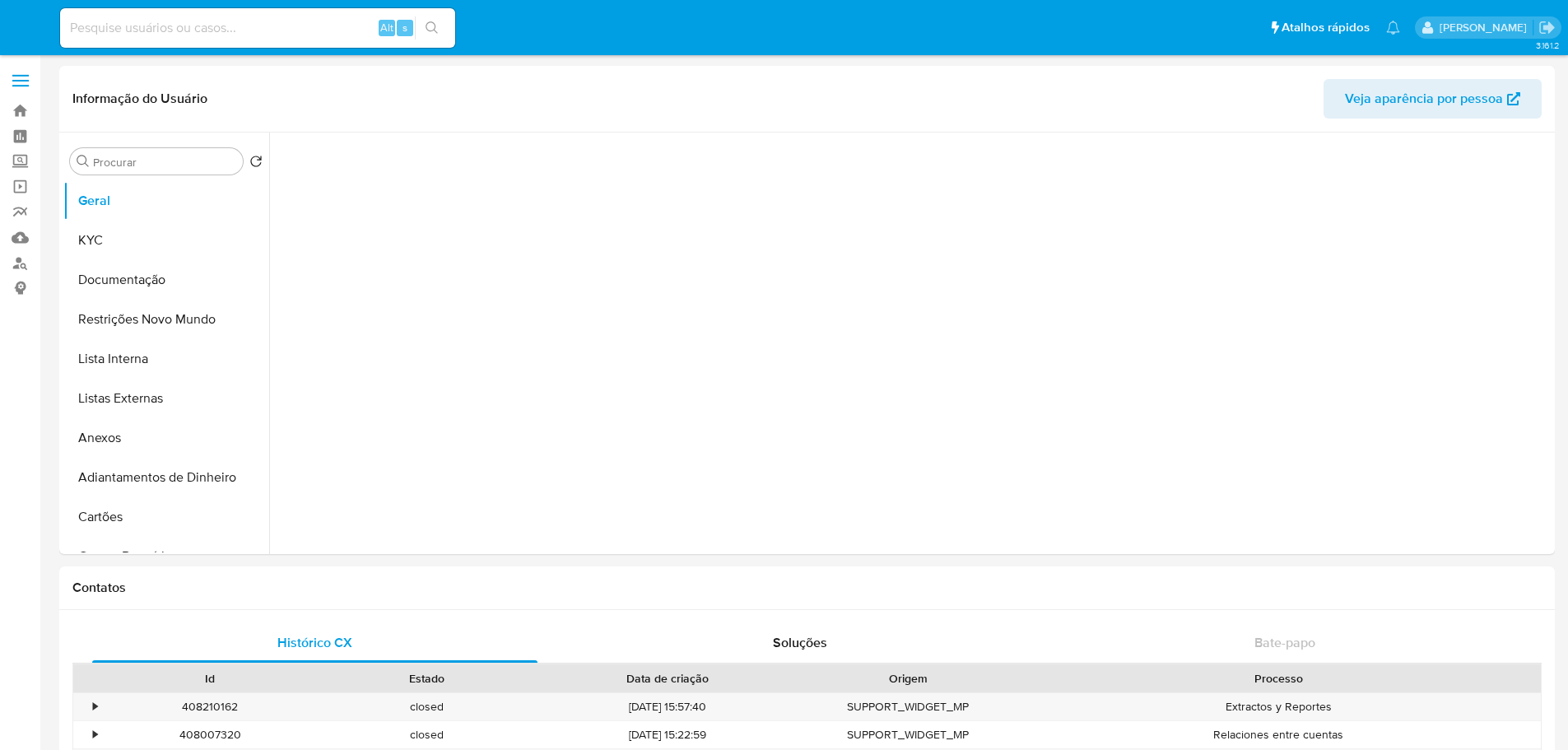
select select "10"
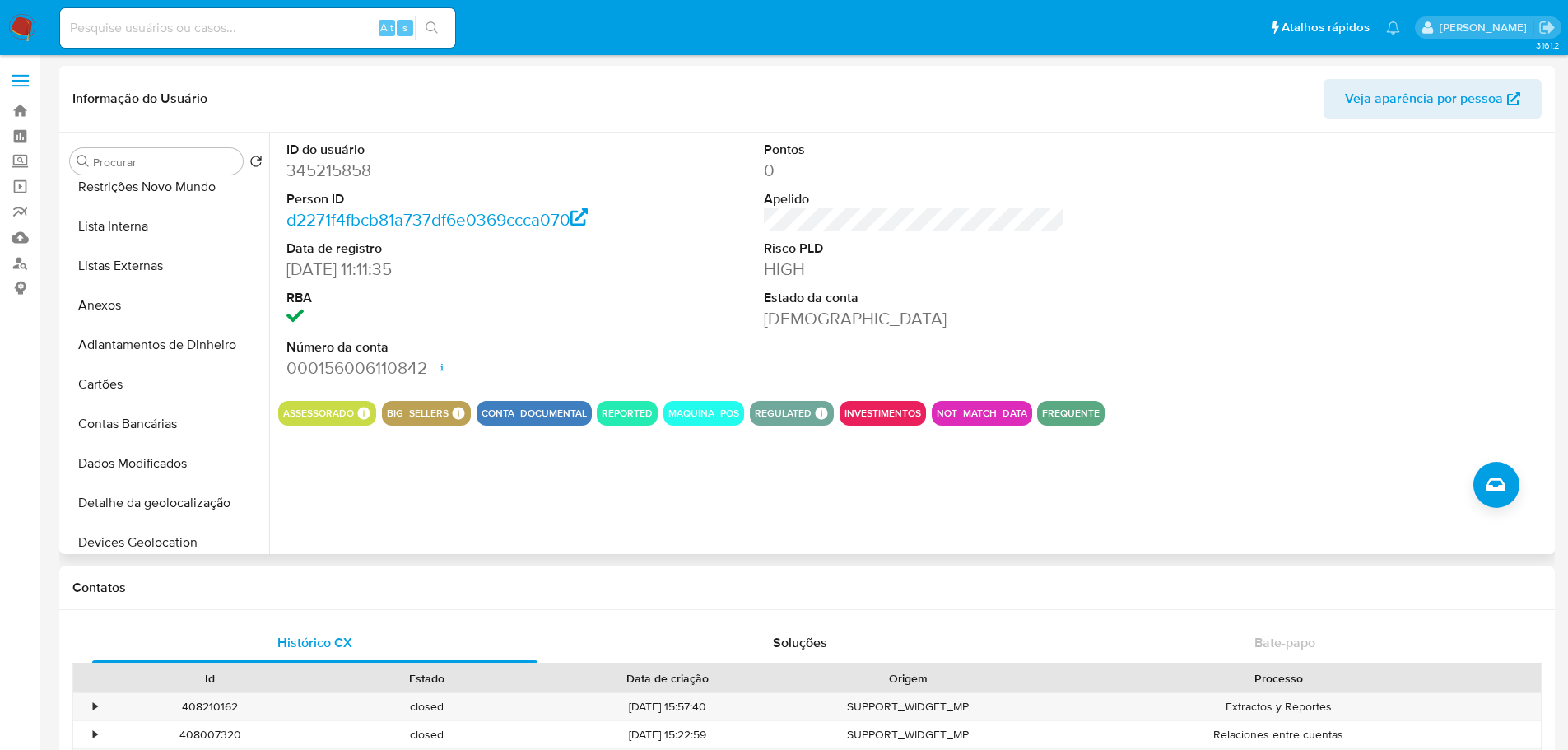
scroll to position [659, 0]
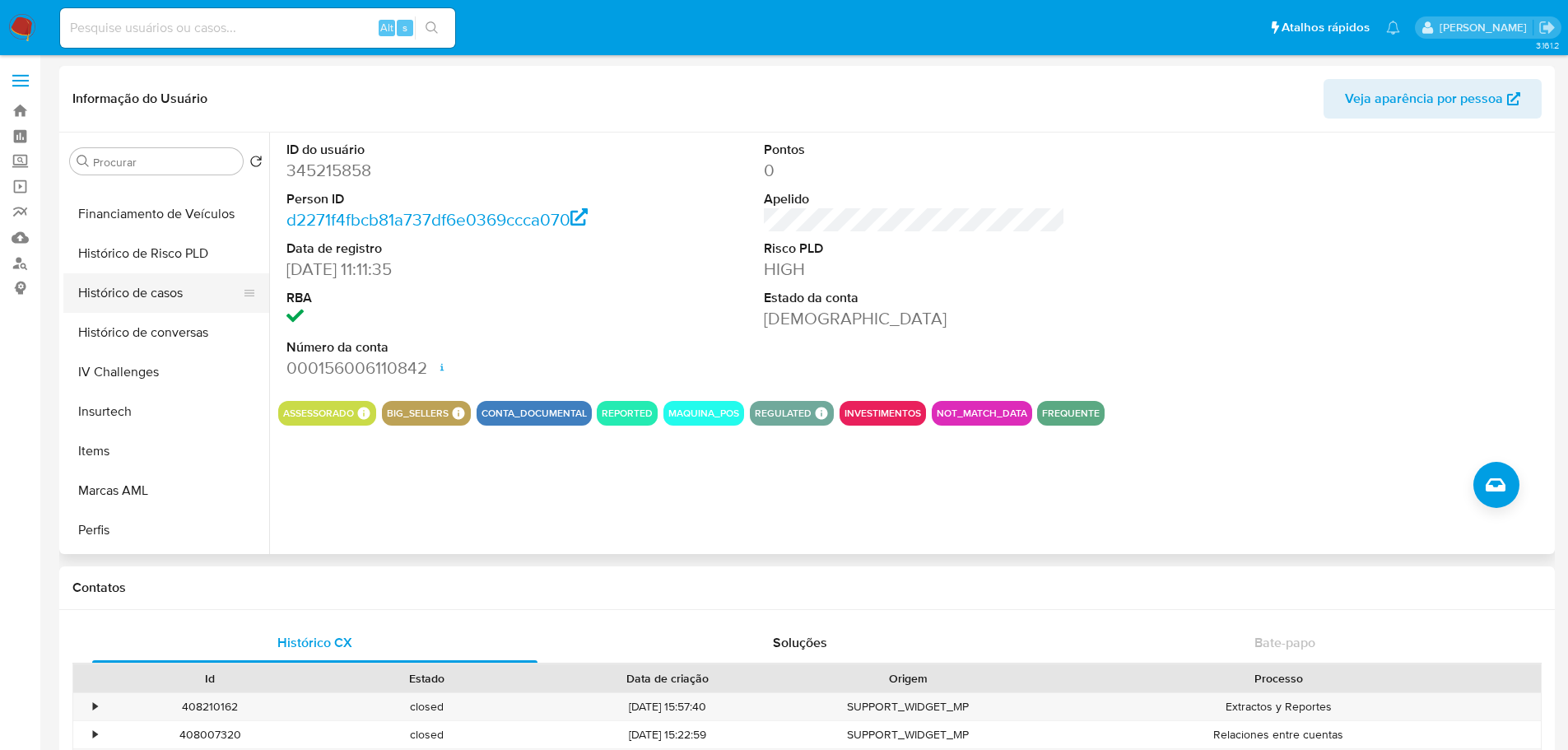
click at [155, 306] on button "Histórico de casos" at bounding box center [160, 293] width 193 height 40
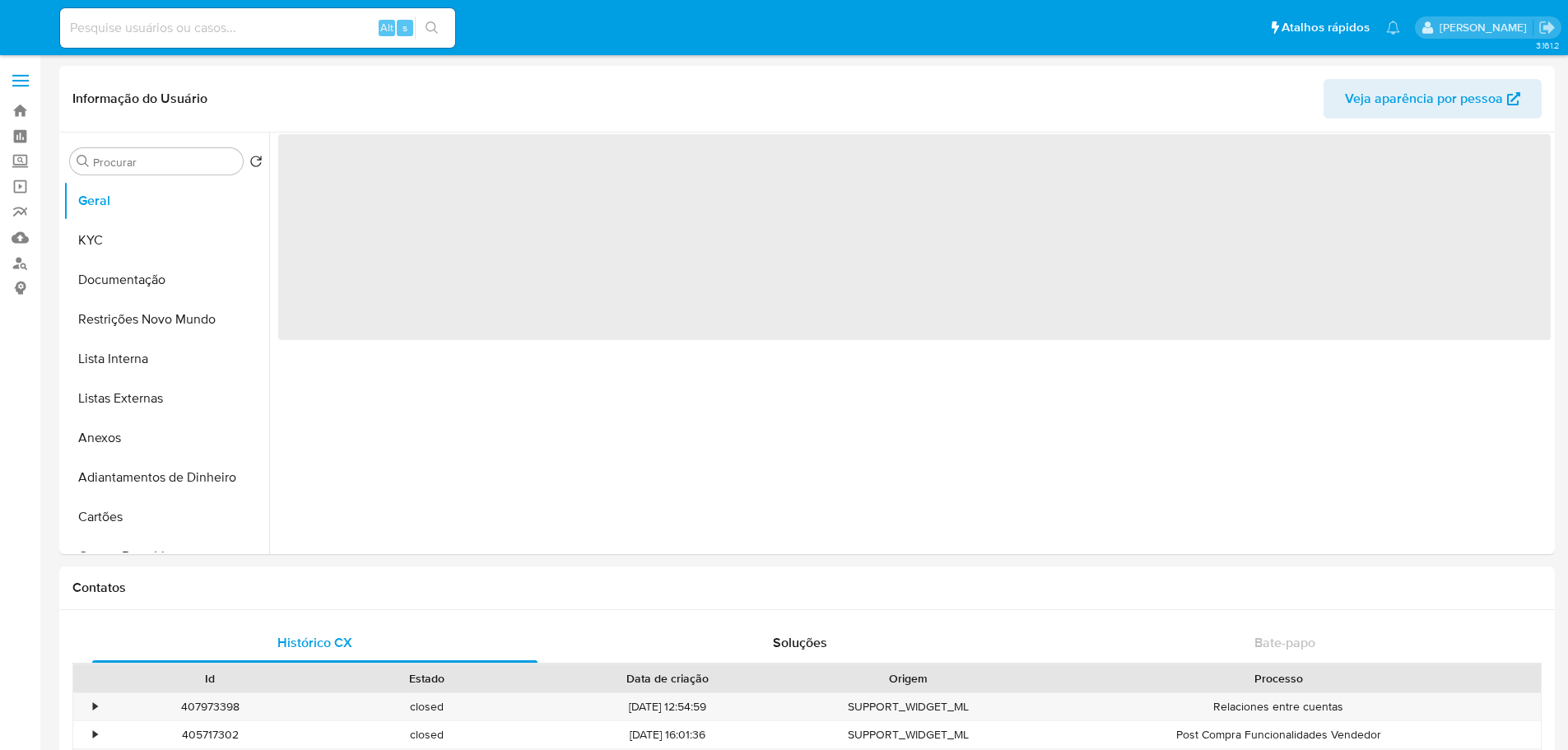
select select "10"
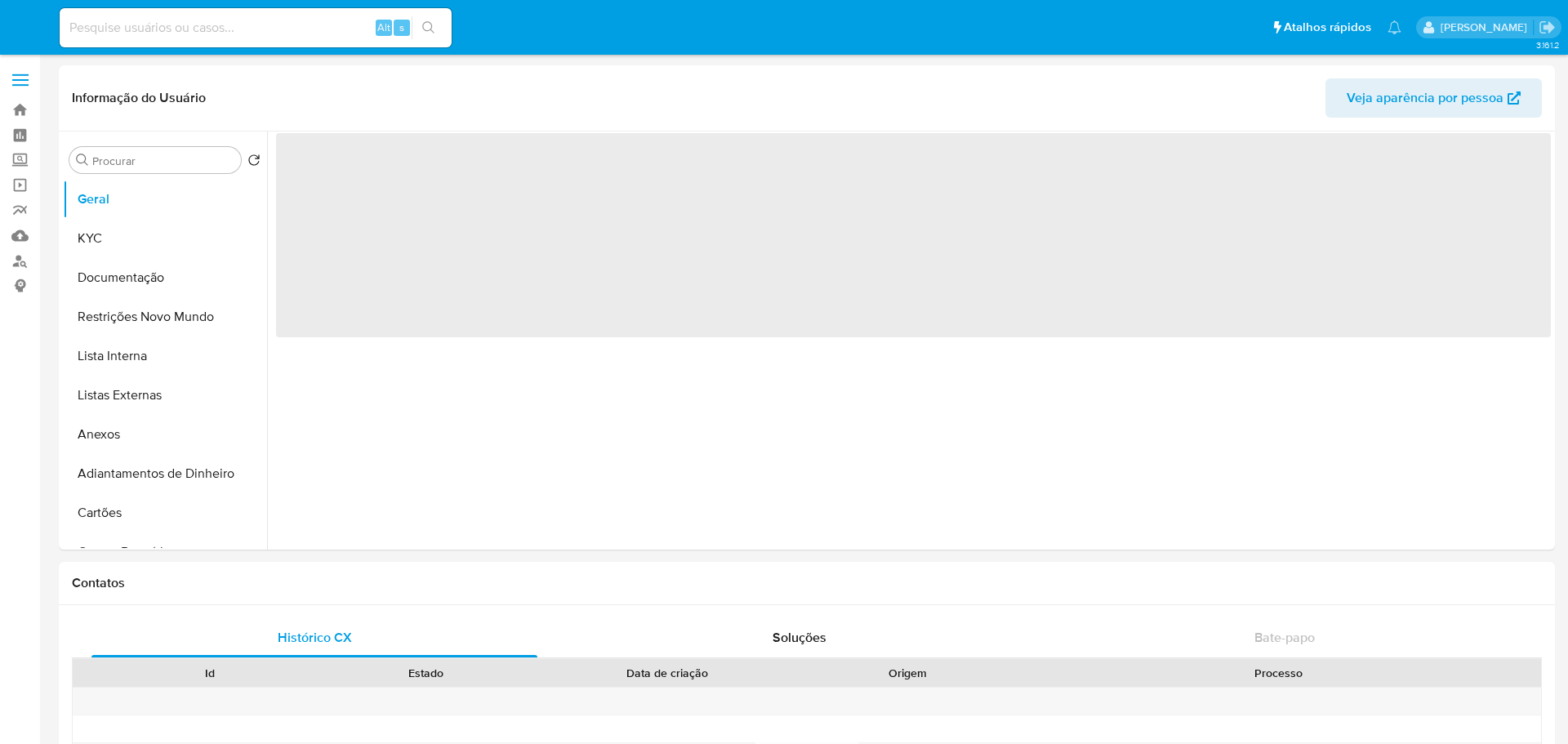
select select "10"
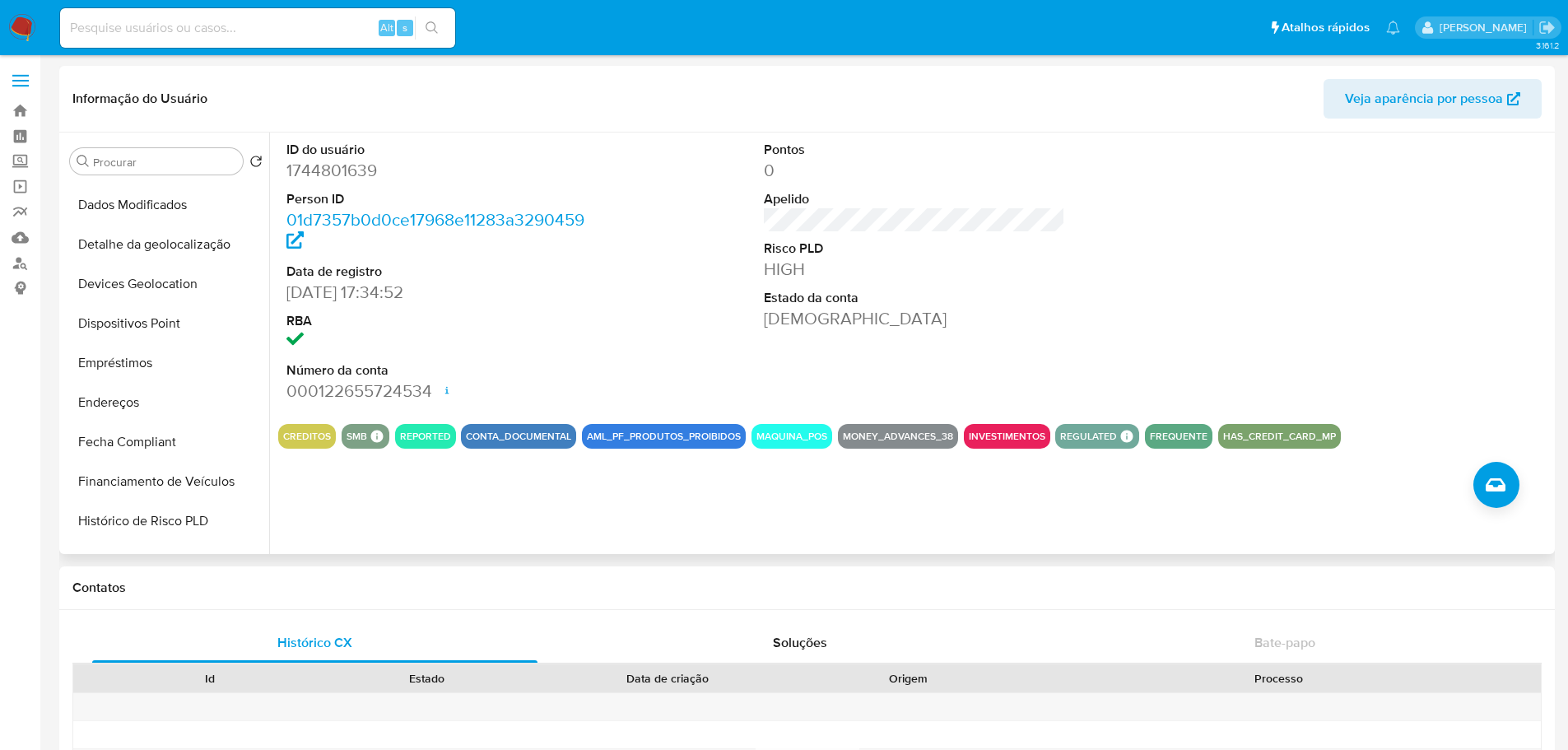
scroll to position [659, 0]
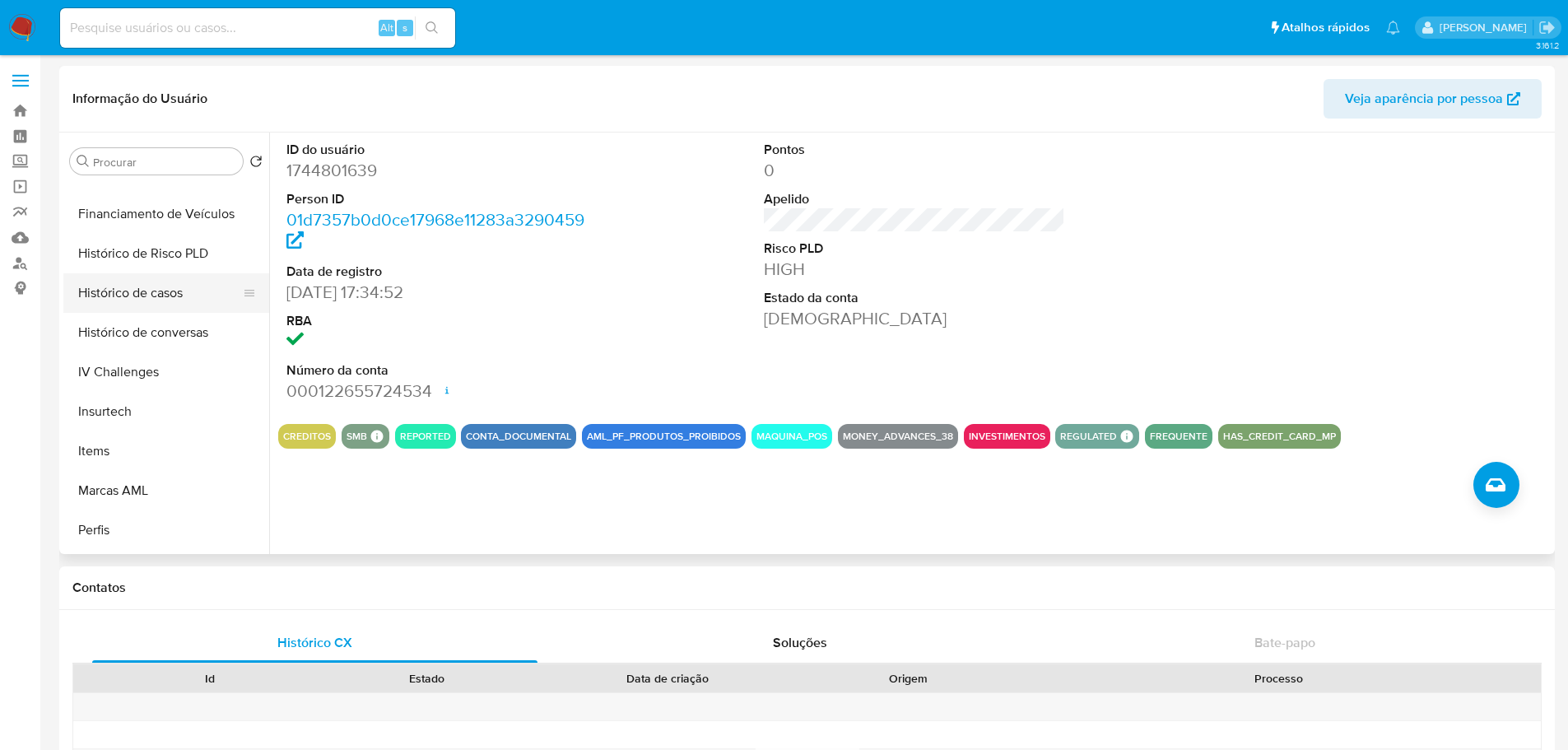
click at [149, 306] on button "Histórico de casos" at bounding box center [160, 293] width 193 height 40
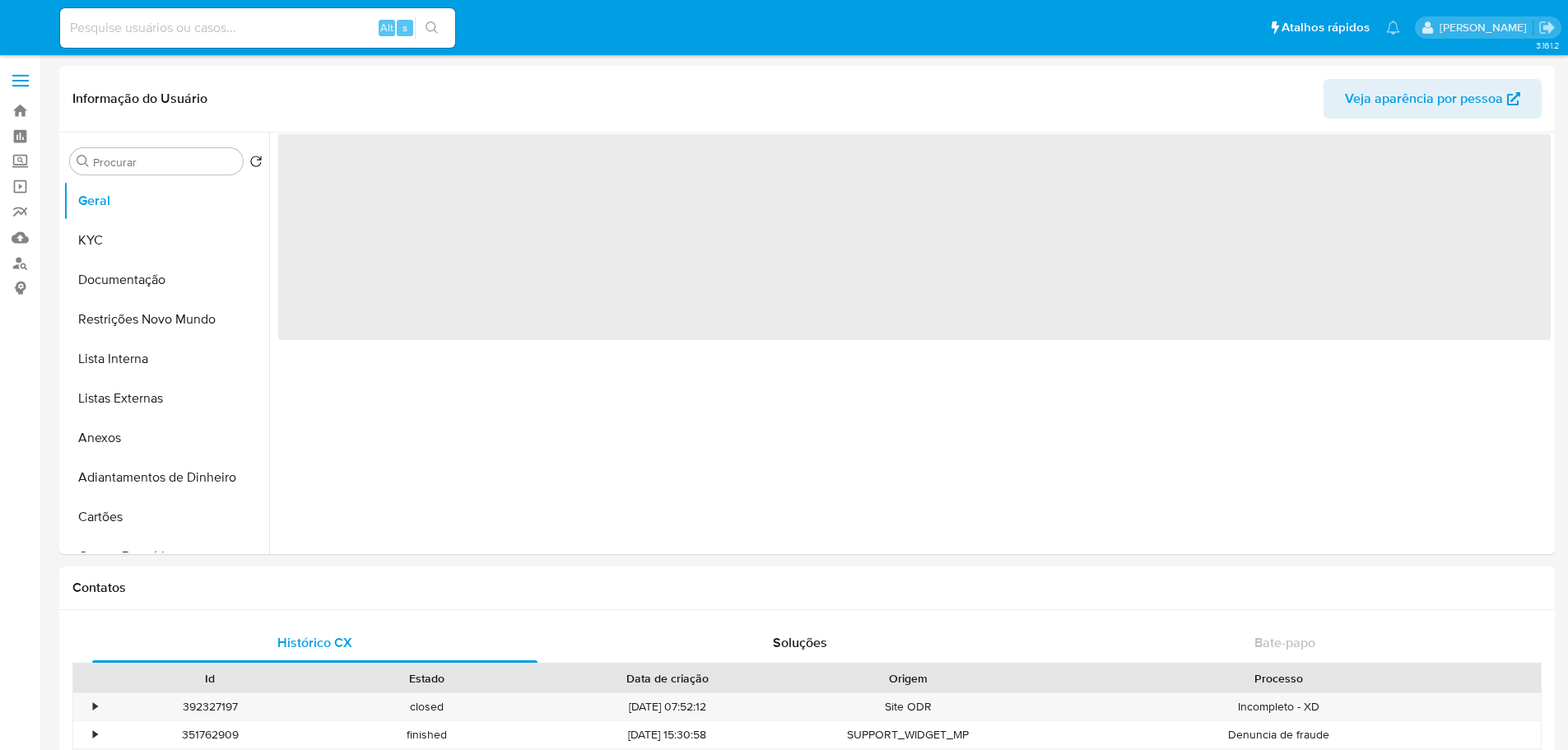
select select "10"
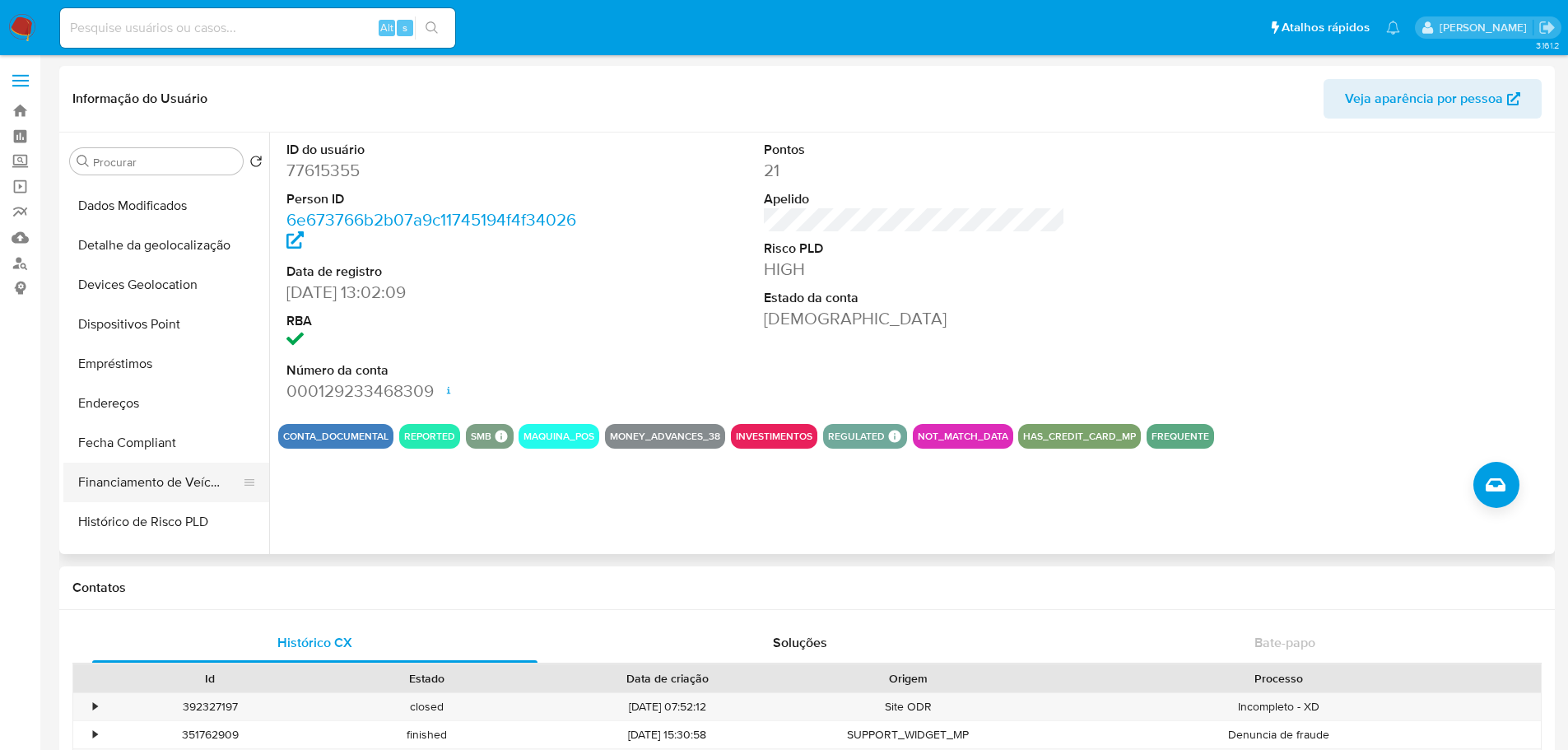
scroll to position [494, 0]
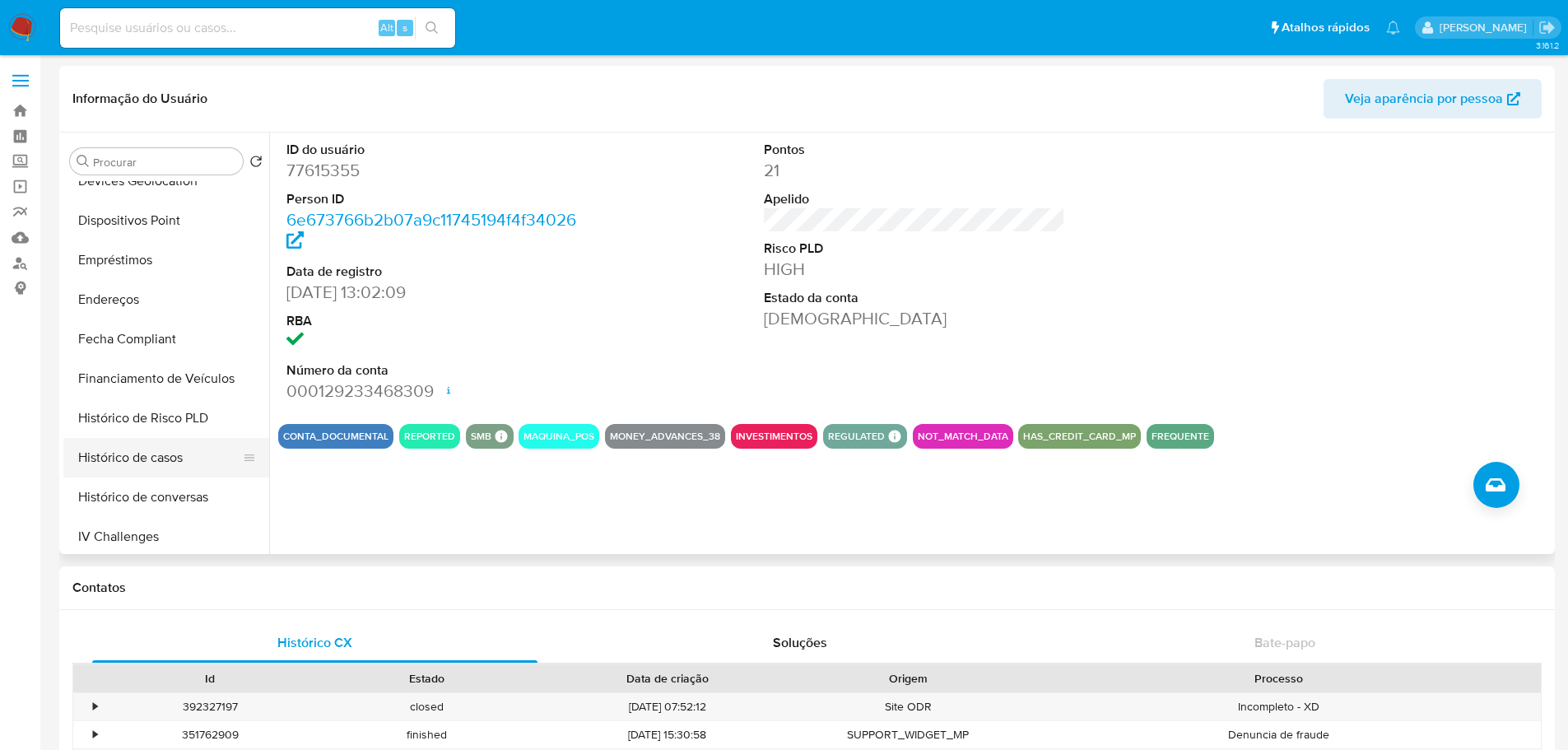
click at [128, 457] on button "Histórico de casos" at bounding box center [160, 457] width 193 height 40
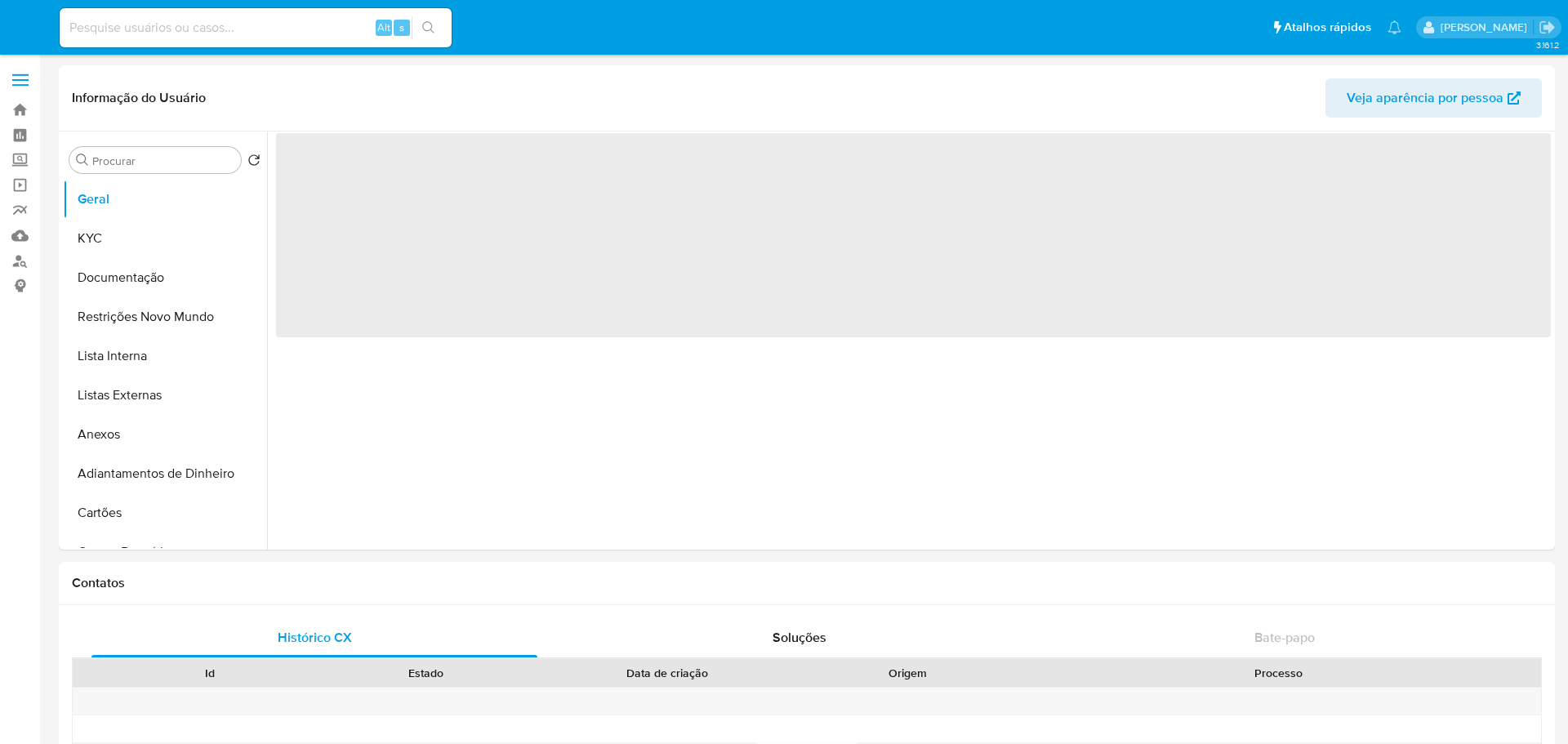
select select "10"
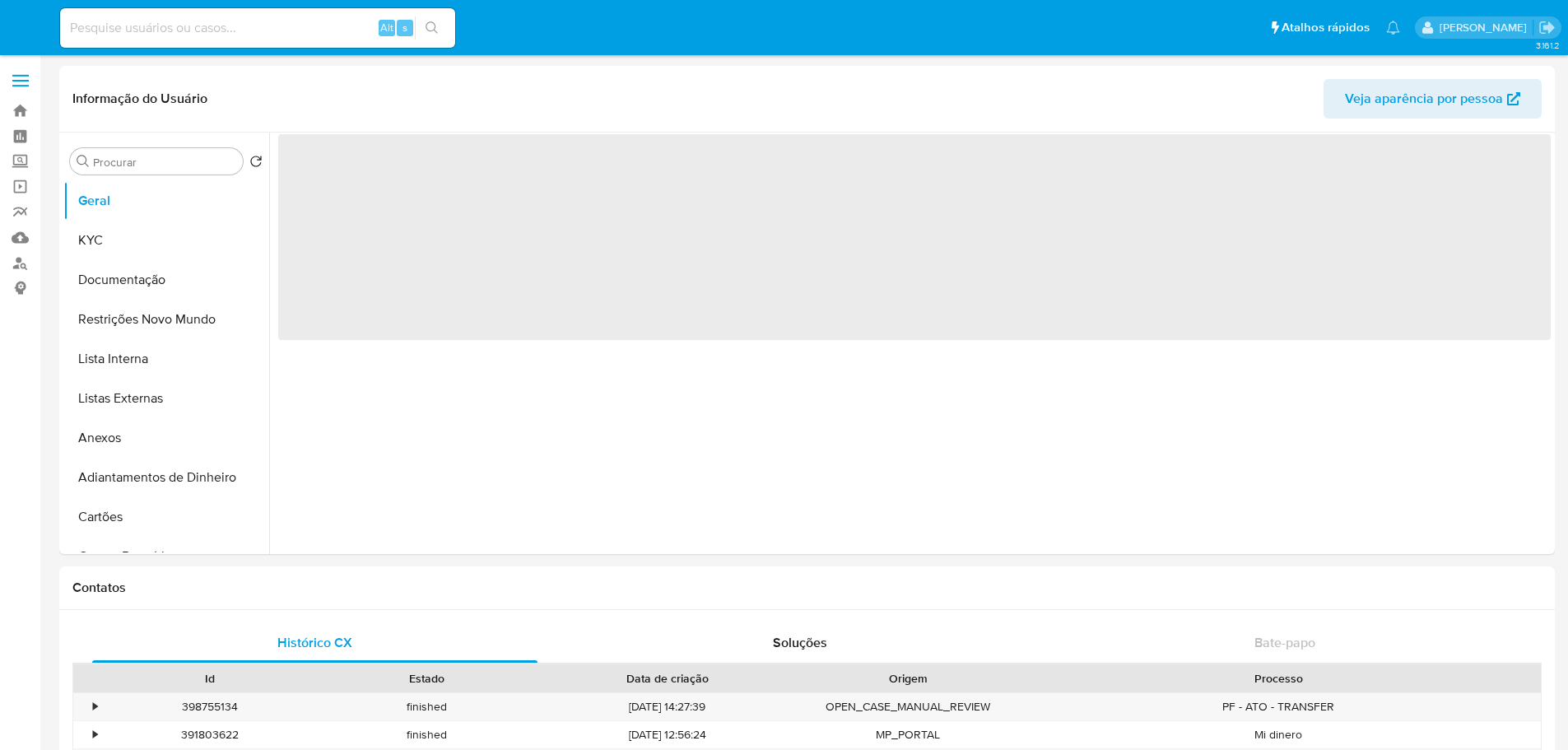
select select "10"
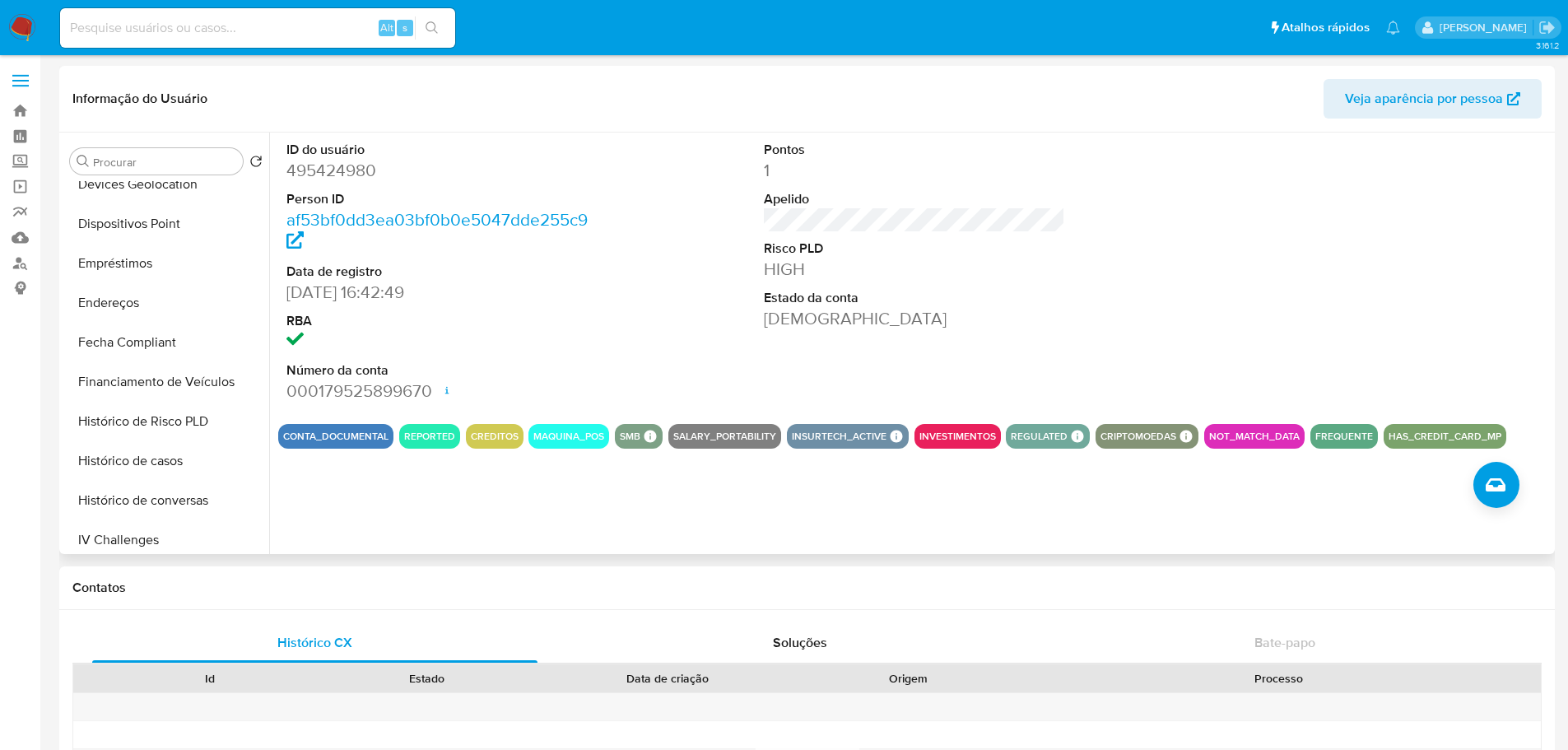
scroll to position [740, 0]
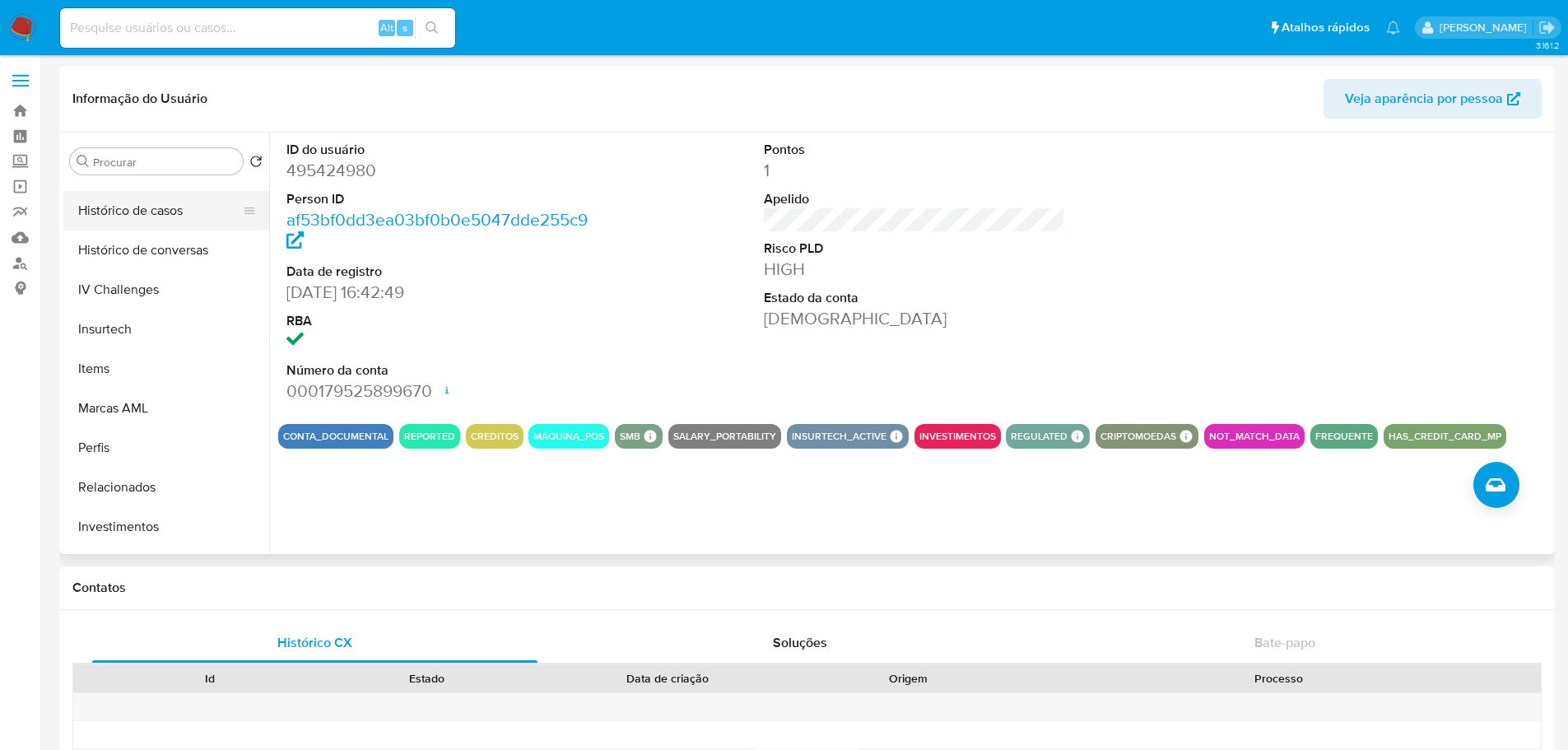
click at [176, 211] on button "Histórico de casos" at bounding box center [160, 211] width 193 height 40
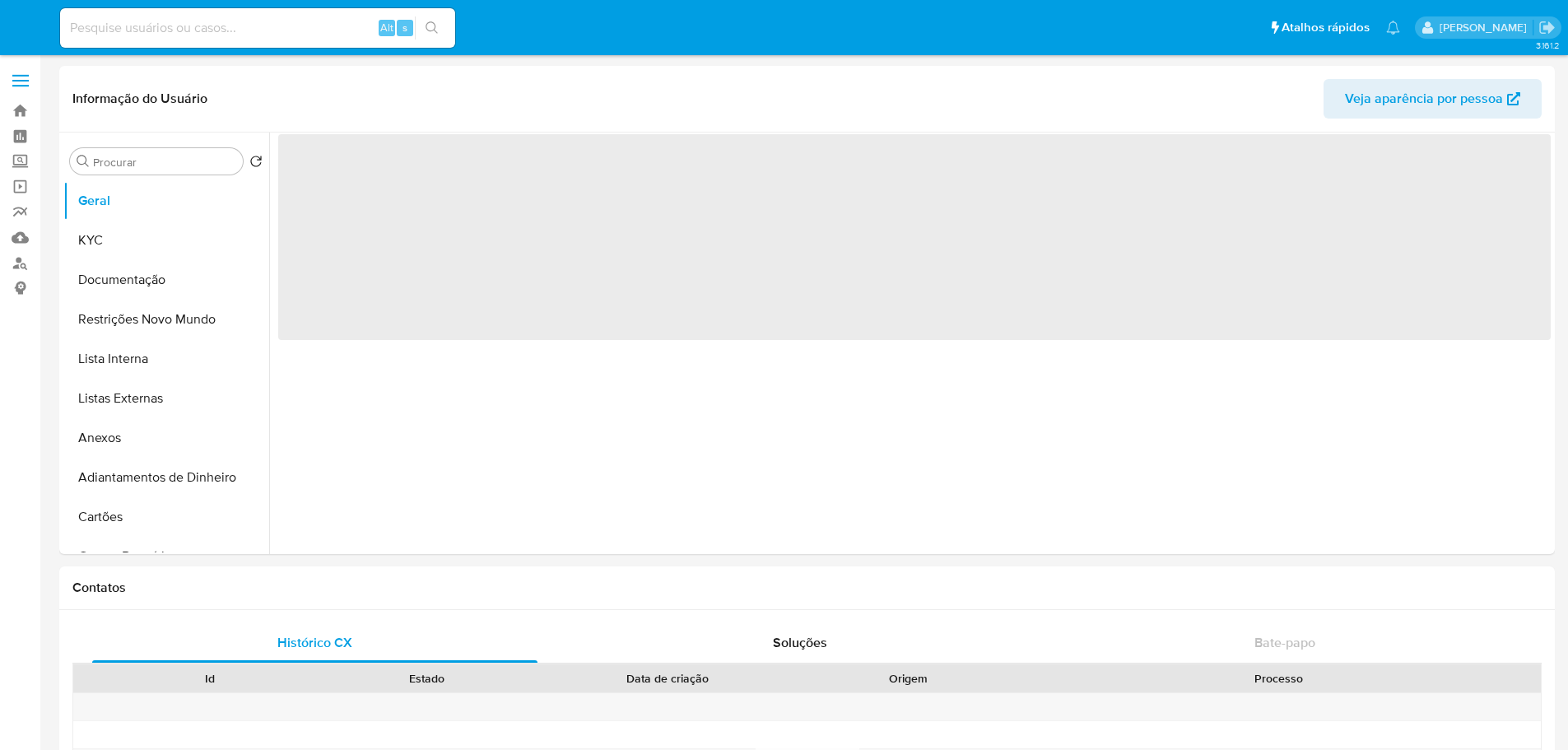
select select "10"
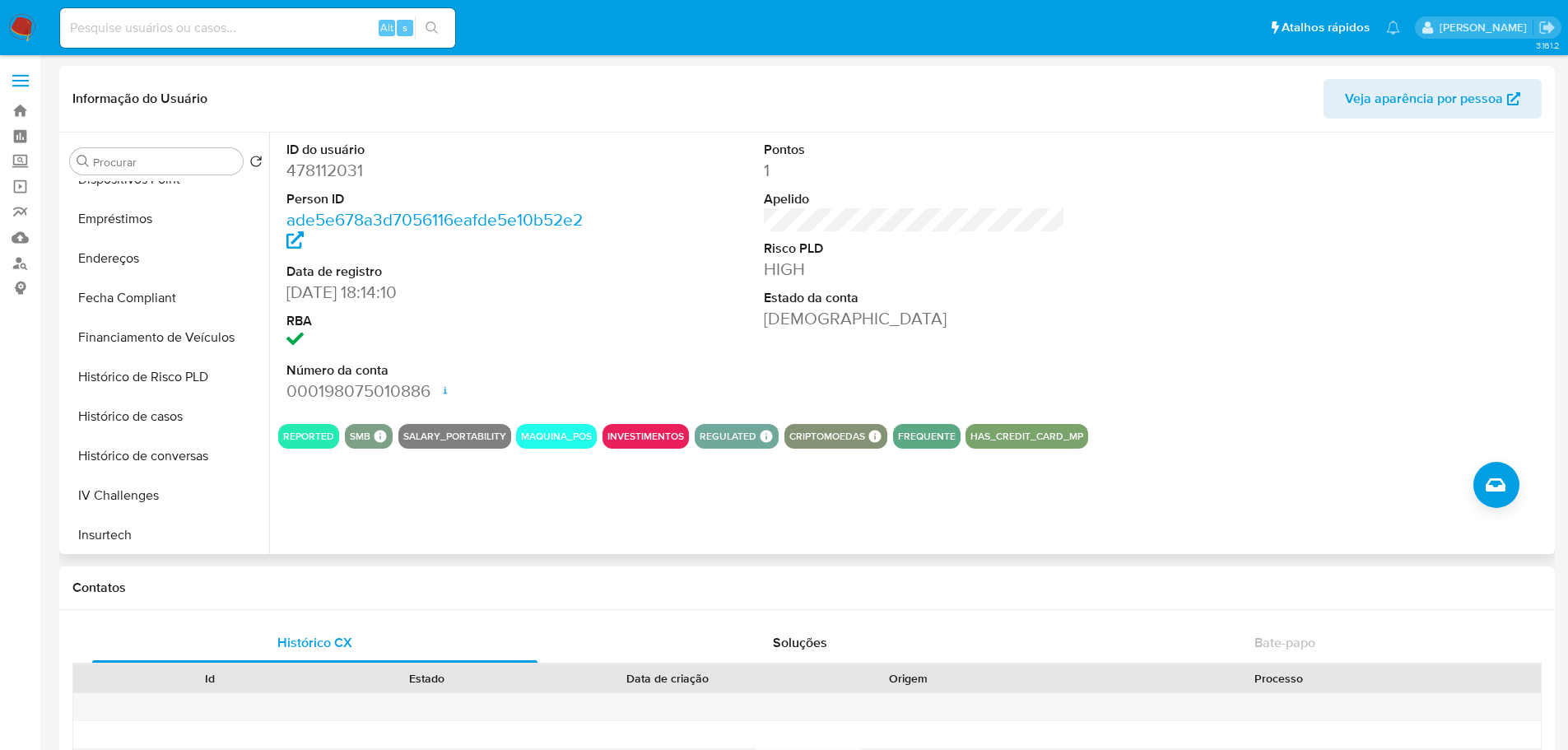
scroll to position [740, 0]
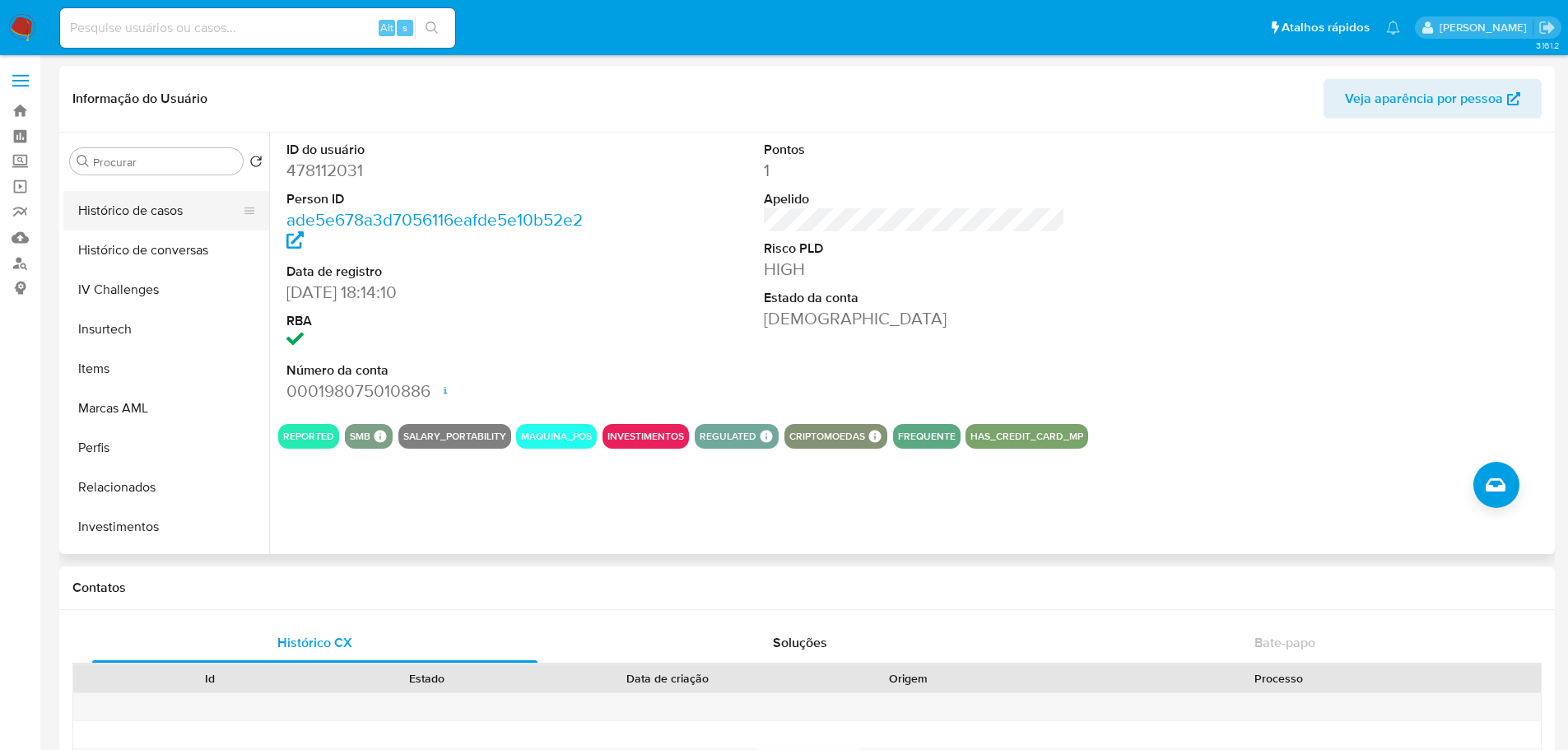
click at [183, 218] on button "Histórico de casos" at bounding box center [160, 211] width 193 height 40
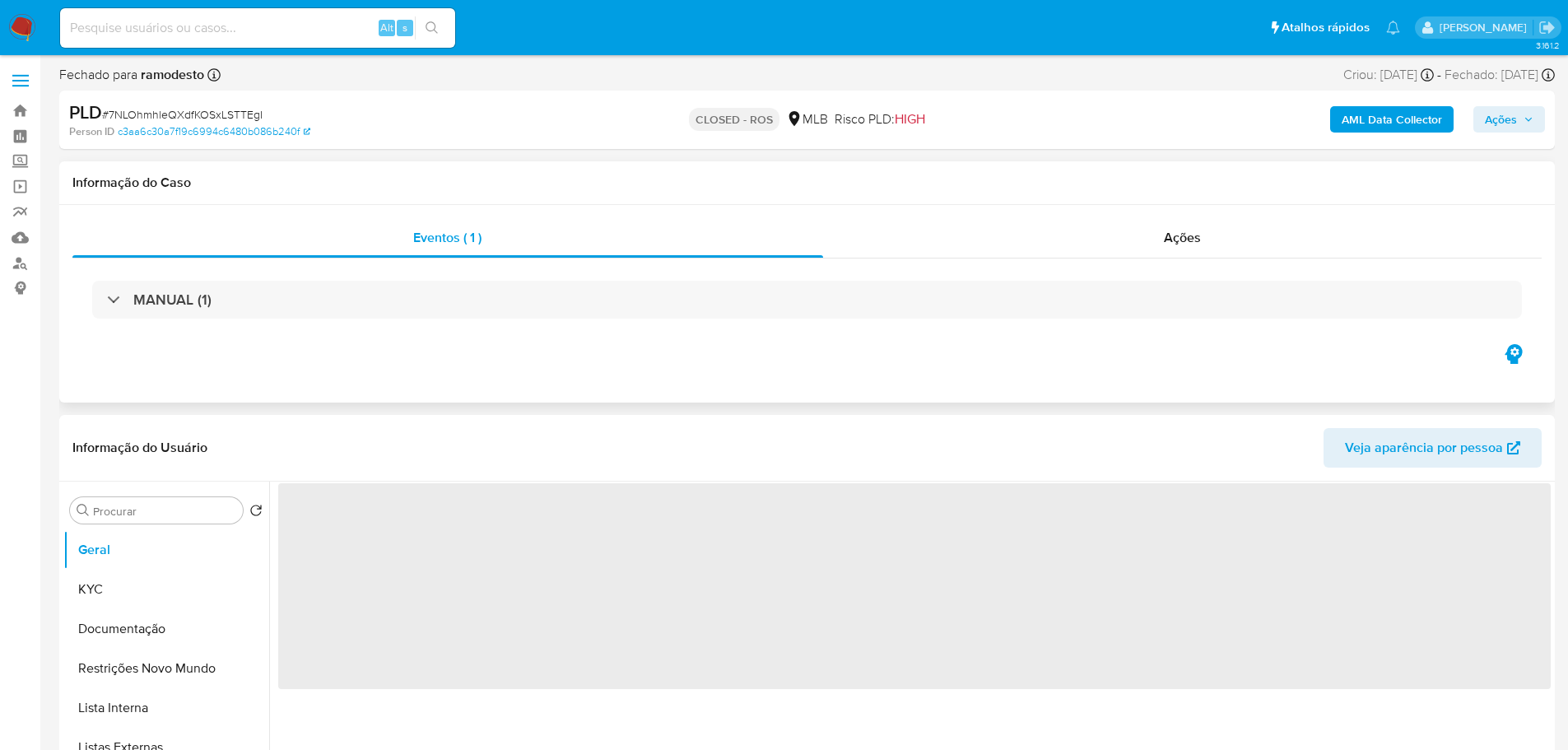
select select "10"
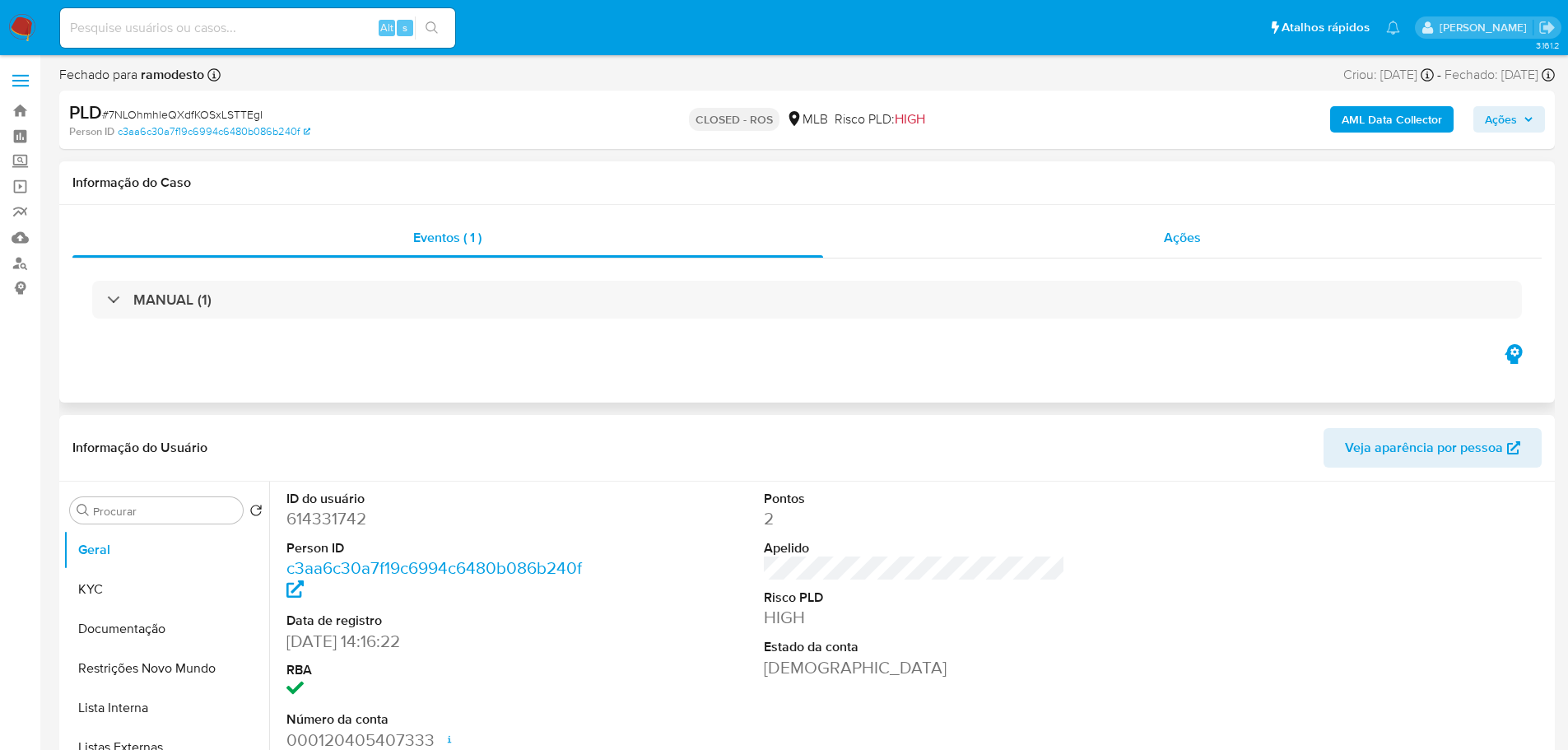
click at [1181, 230] on span "Ações" at bounding box center [1183, 238] width 37 height 19
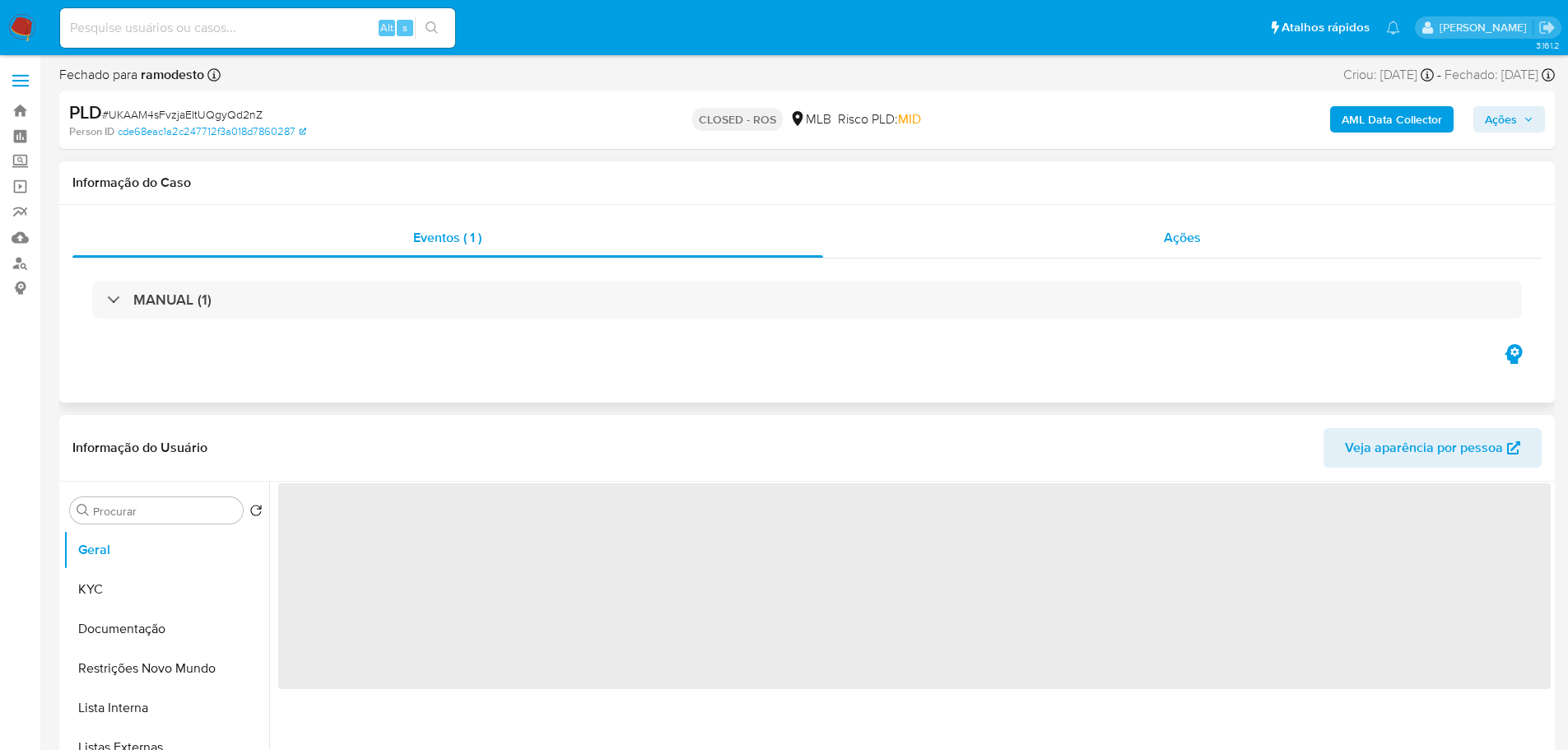
drag, startPoint x: 1166, startPoint y: 235, endPoint x: 1071, endPoint y: 240, distance: 95.1
click at [1159, 235] on div "Ações" at bounding box center [1183, 238] width 720 height 40
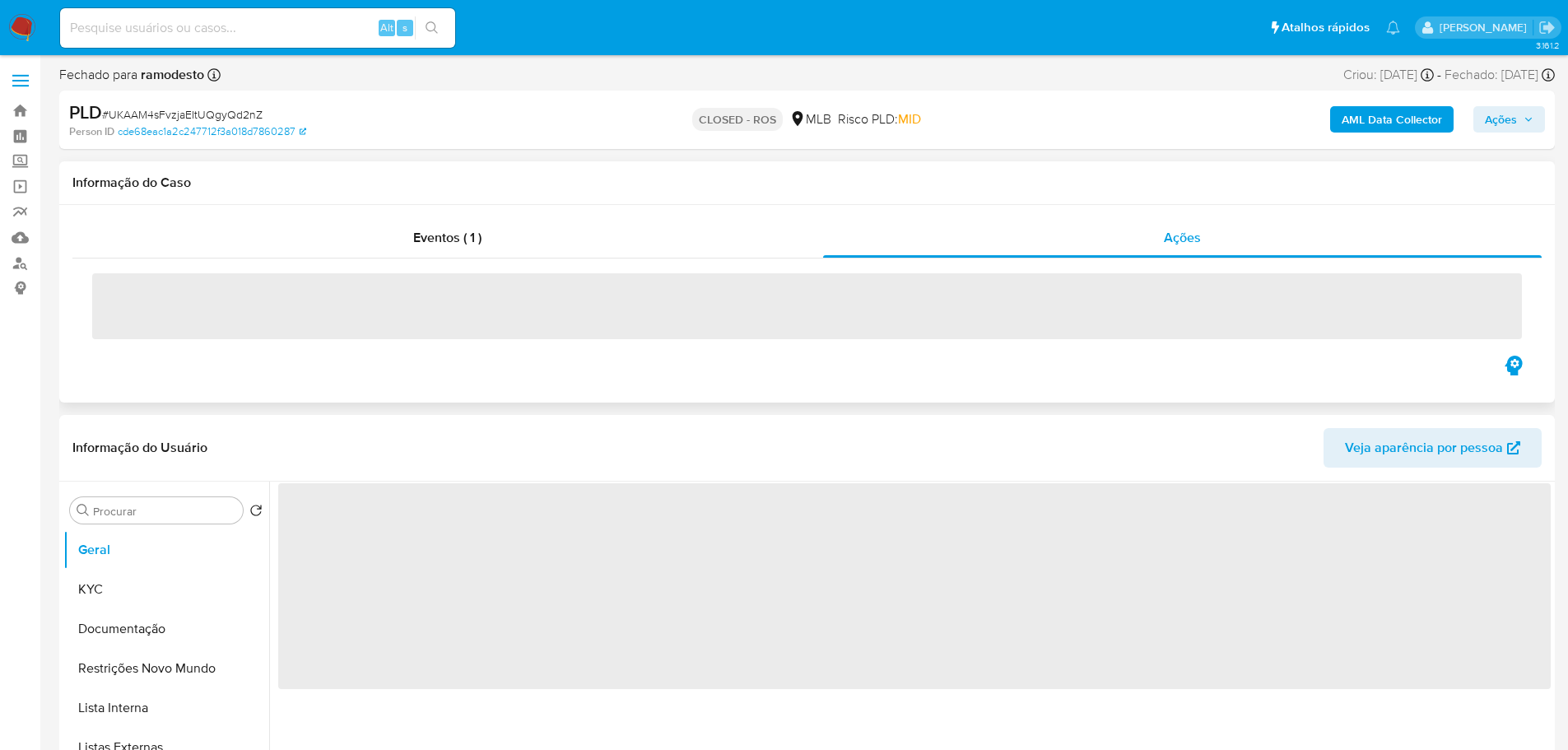
select select "10"
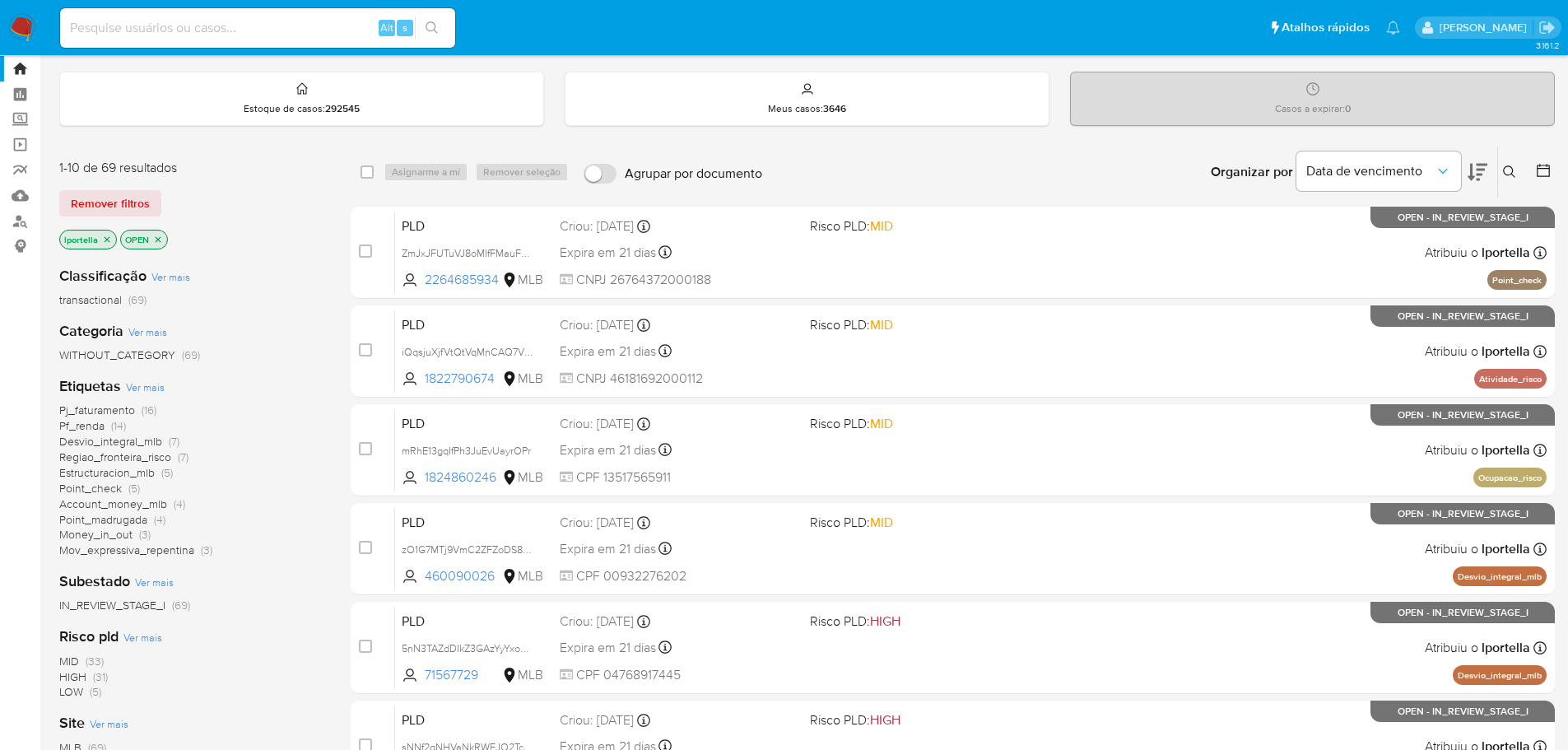
scroll to position [82, 0]
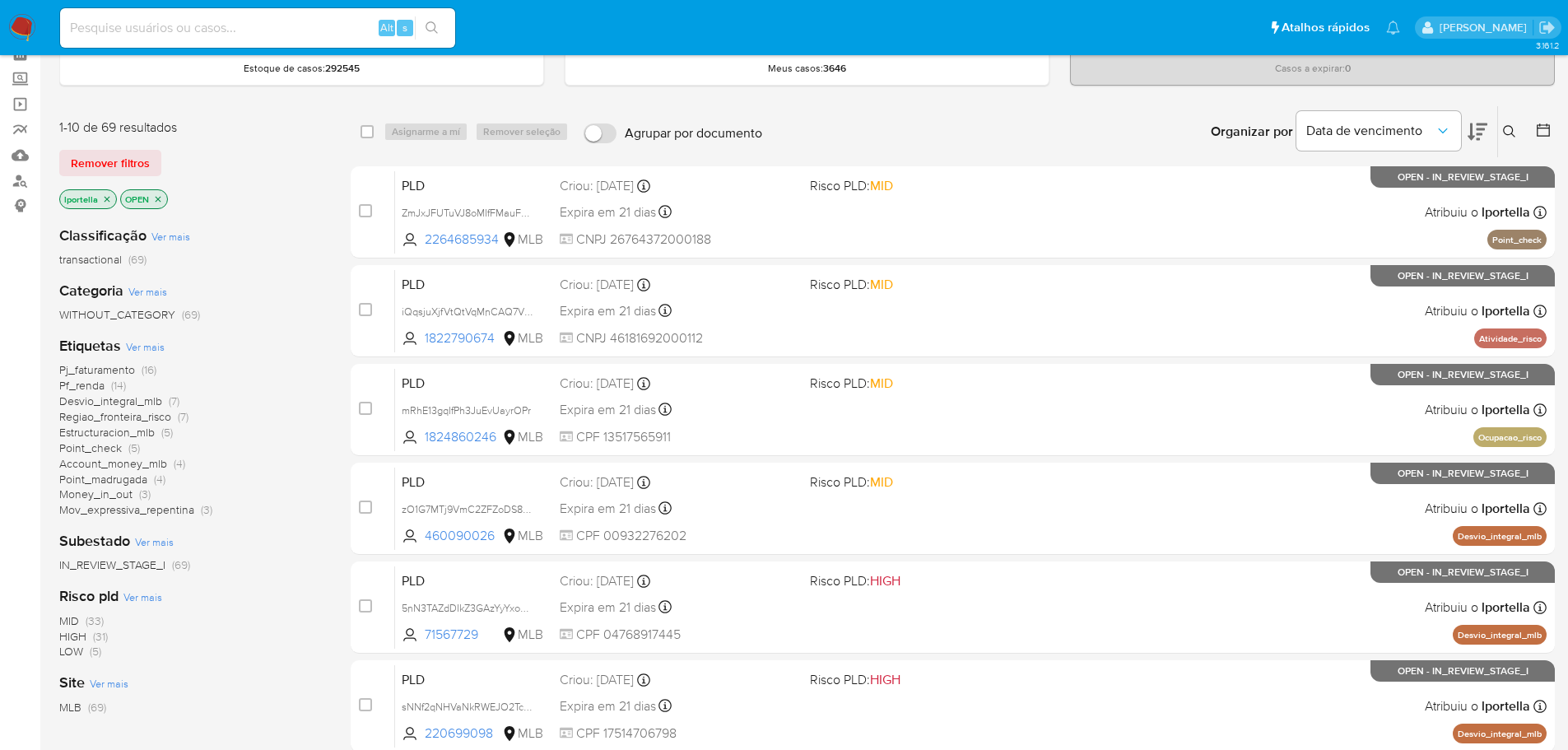
click at [78, 635] on span "HIGH" at bounding box center [72, 635] width 27 height 16
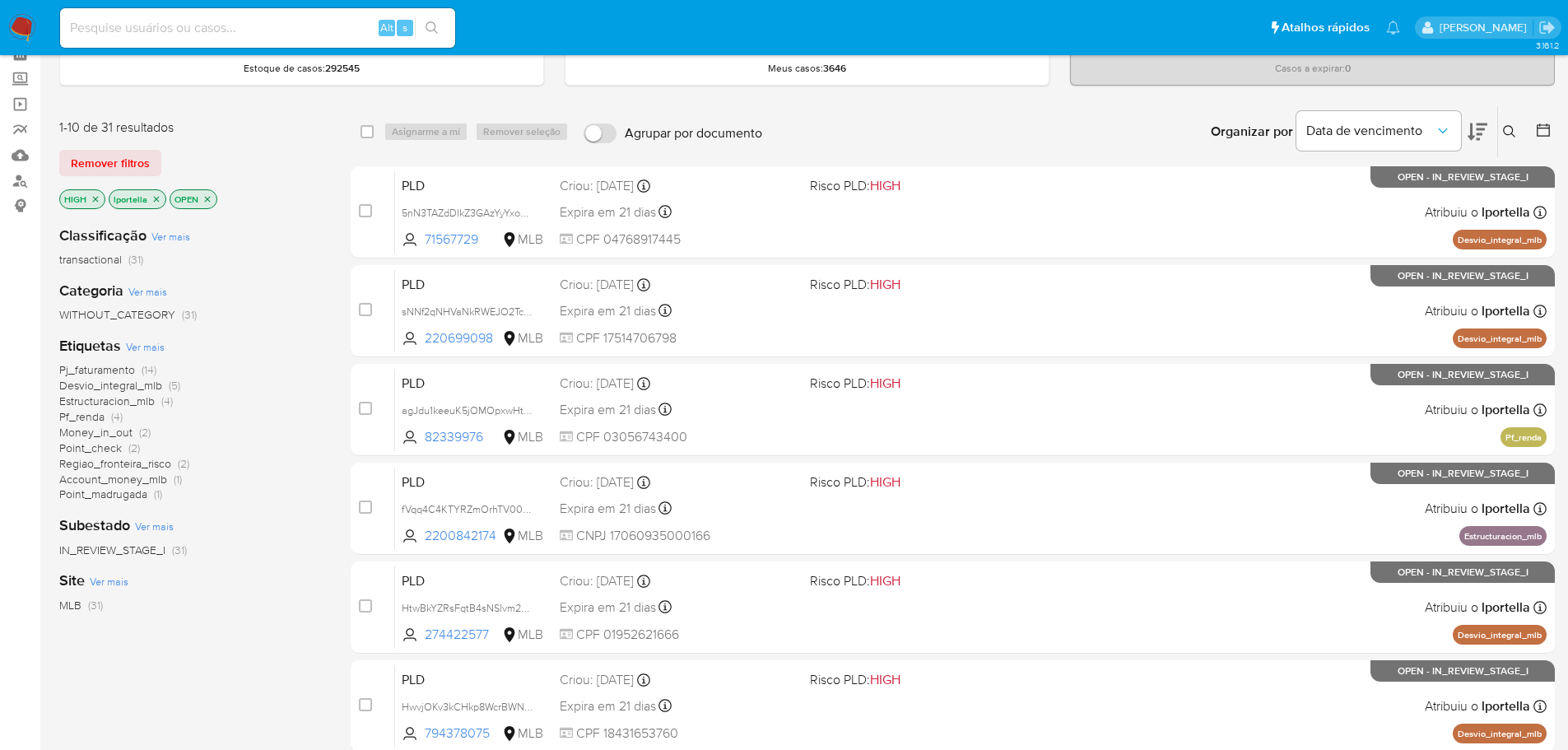
click at [128, 383] on span "Desvio_integral_mlb" at bounding box center [110, 385] width 103 height 16
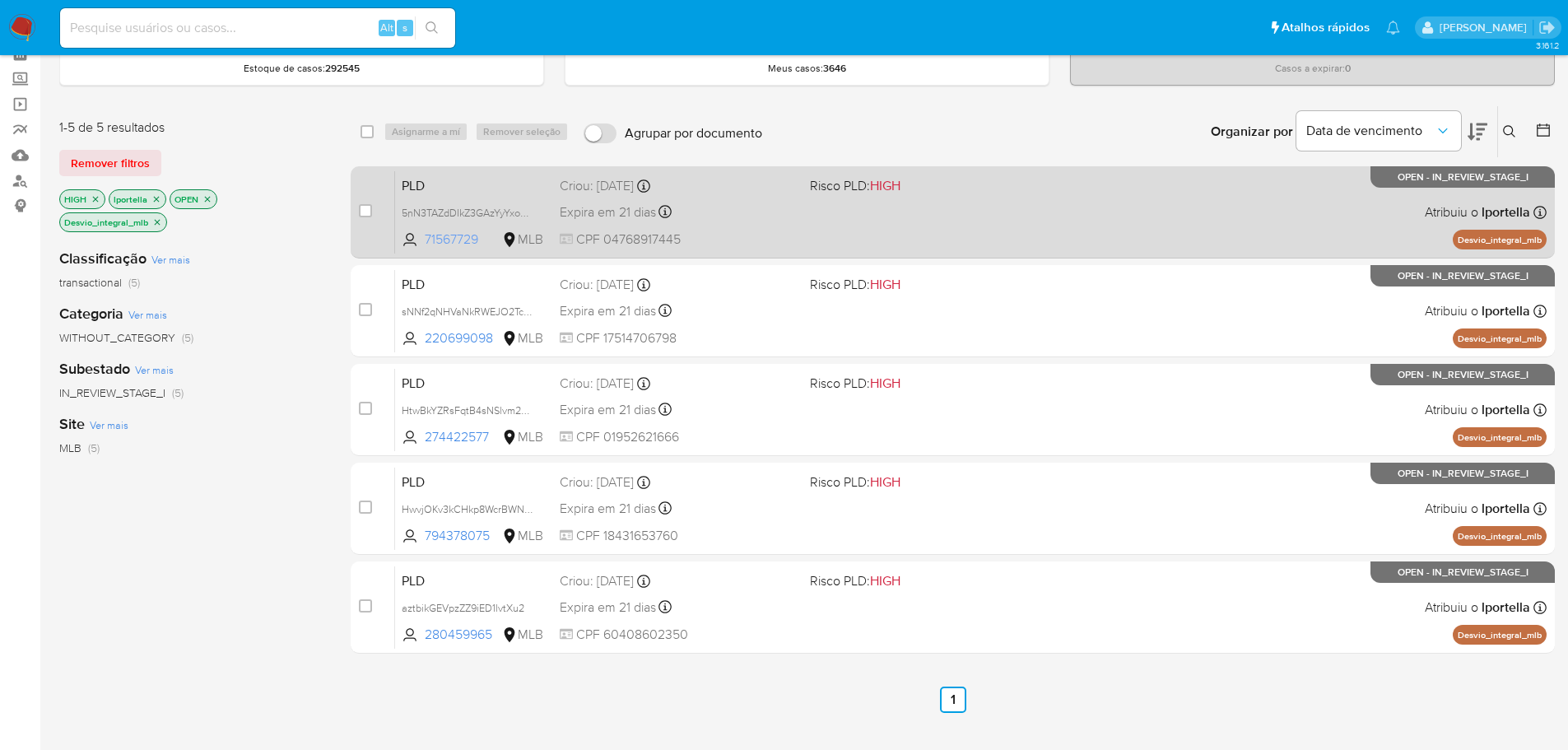
click at [451, 230] on span "71567729" at bounding box center [461, 239] width 74 height 18
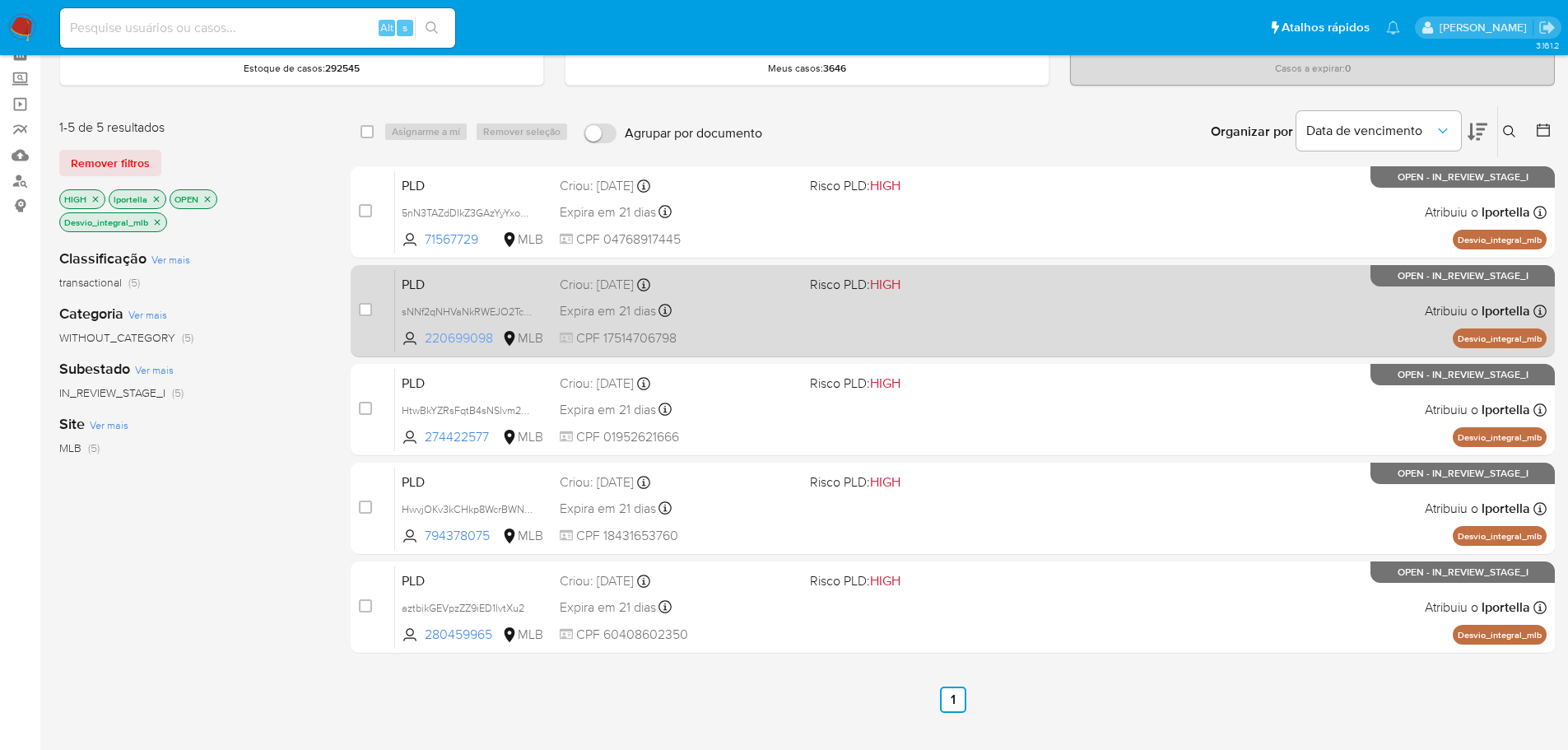
click at [460, 338] on span "220699098" at bounding box center [461, 338] width 74 height 18
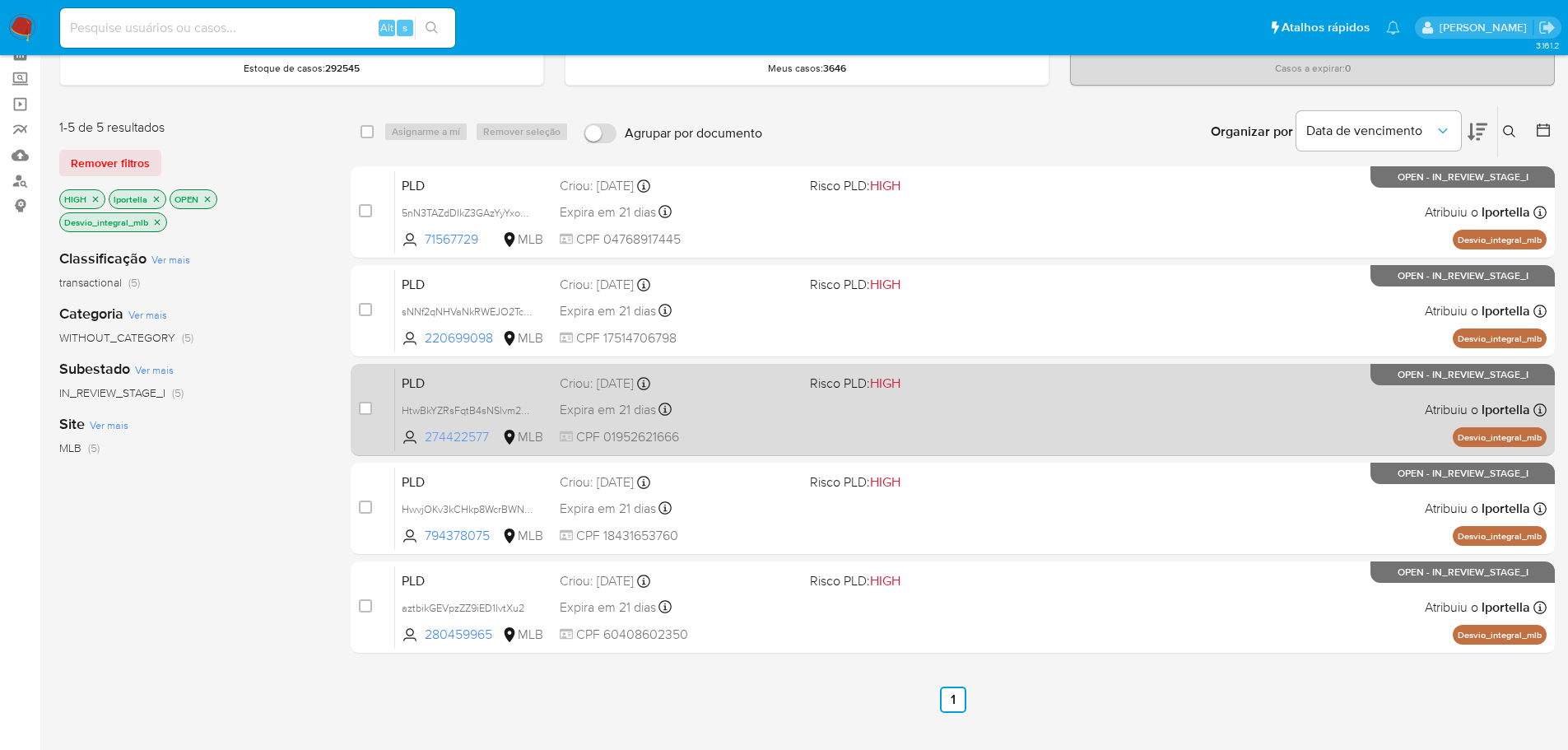
click at [462, 438] on span "274422577" at bounding box center [461, 437] width 74 height 18
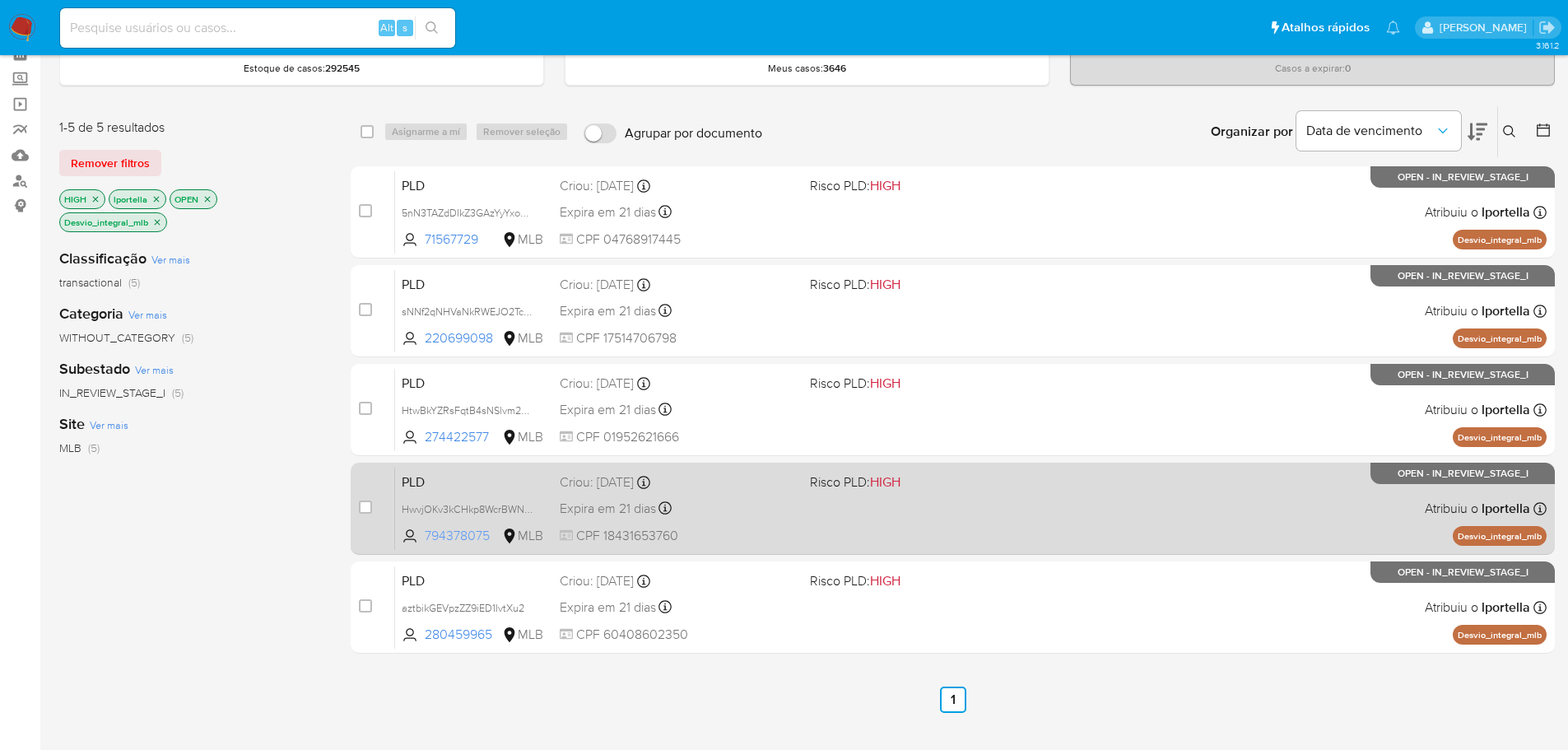
click at [468, 536] on span "794378075" at bounding box center [461, 536] width 74 height 18
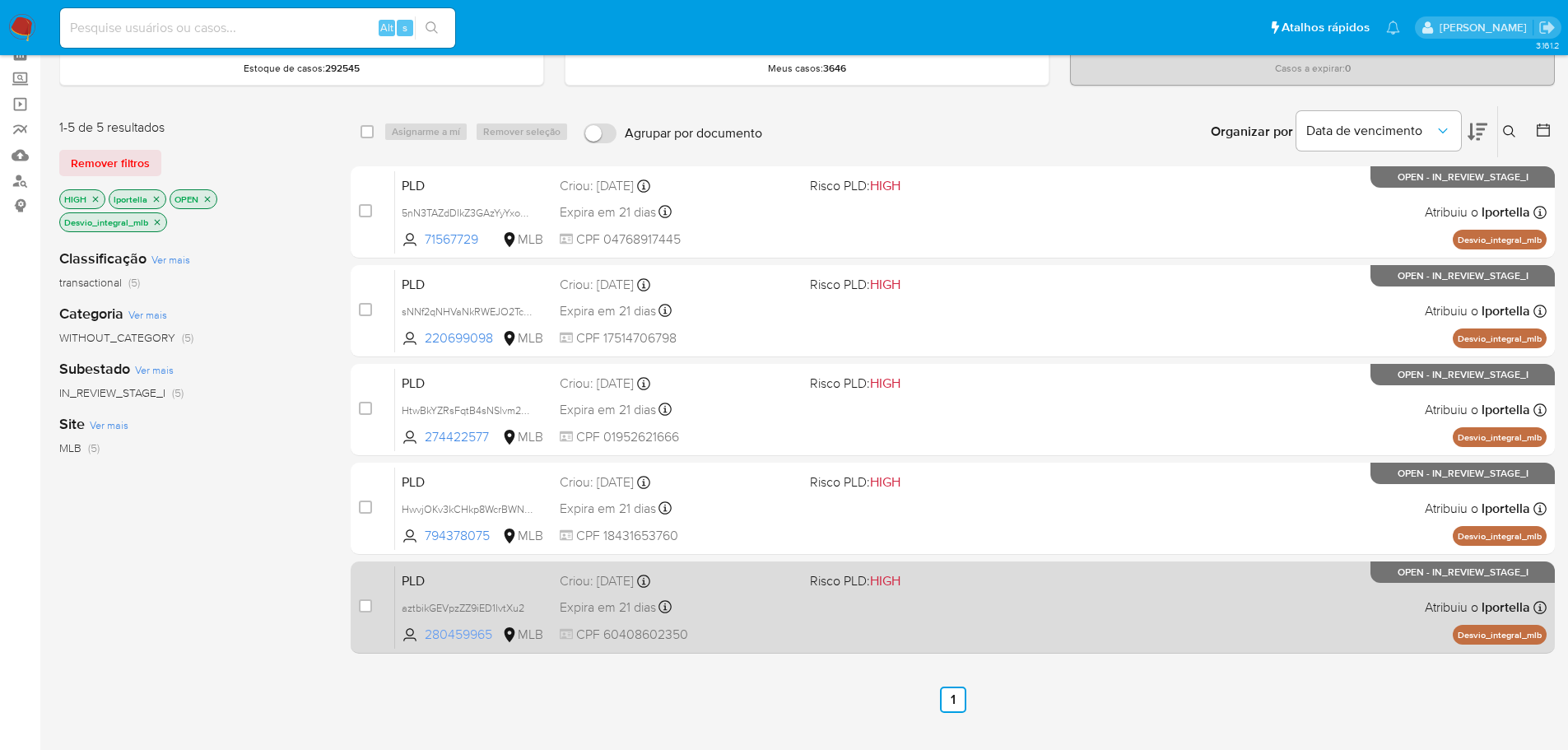
click at [470, 626] on span "280459965" at bounding box center [461, 635] width 74 height 18
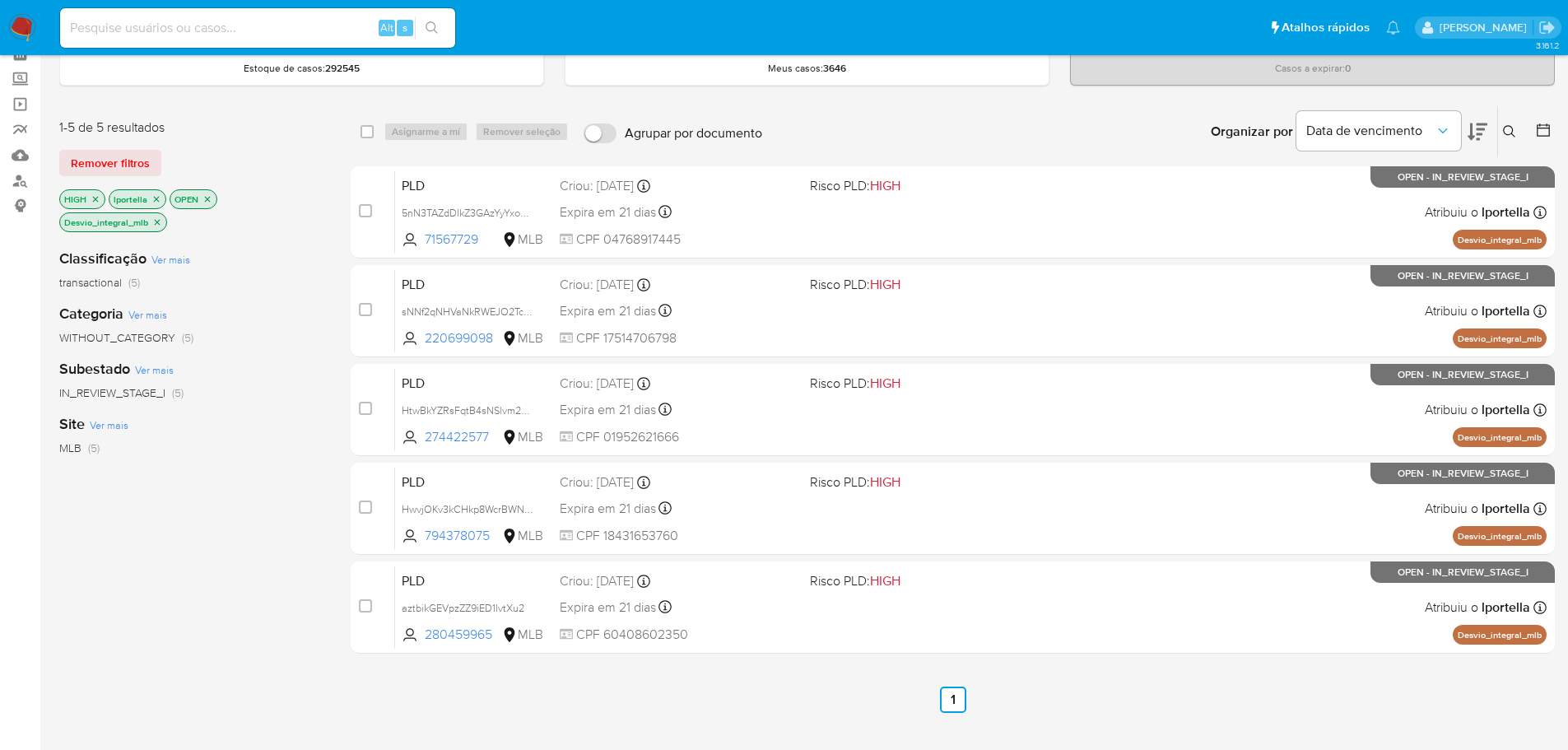
click at [158, 224] on icon "close-filter" at bounding box center [156, 221] width 10 height 10
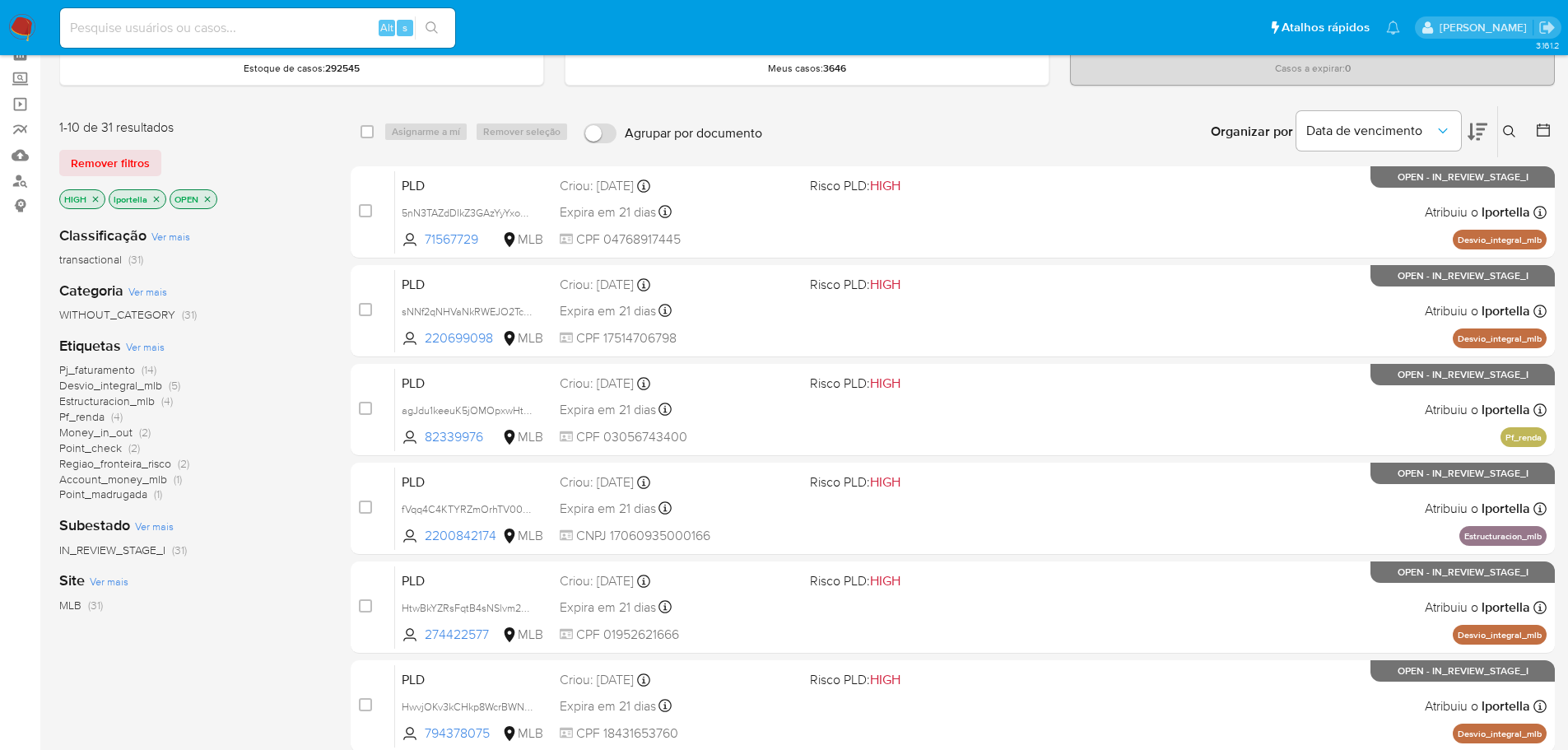
click at [86, 416] on span "Pf_renda" at bounding box center [82, 416] width 45 height 16
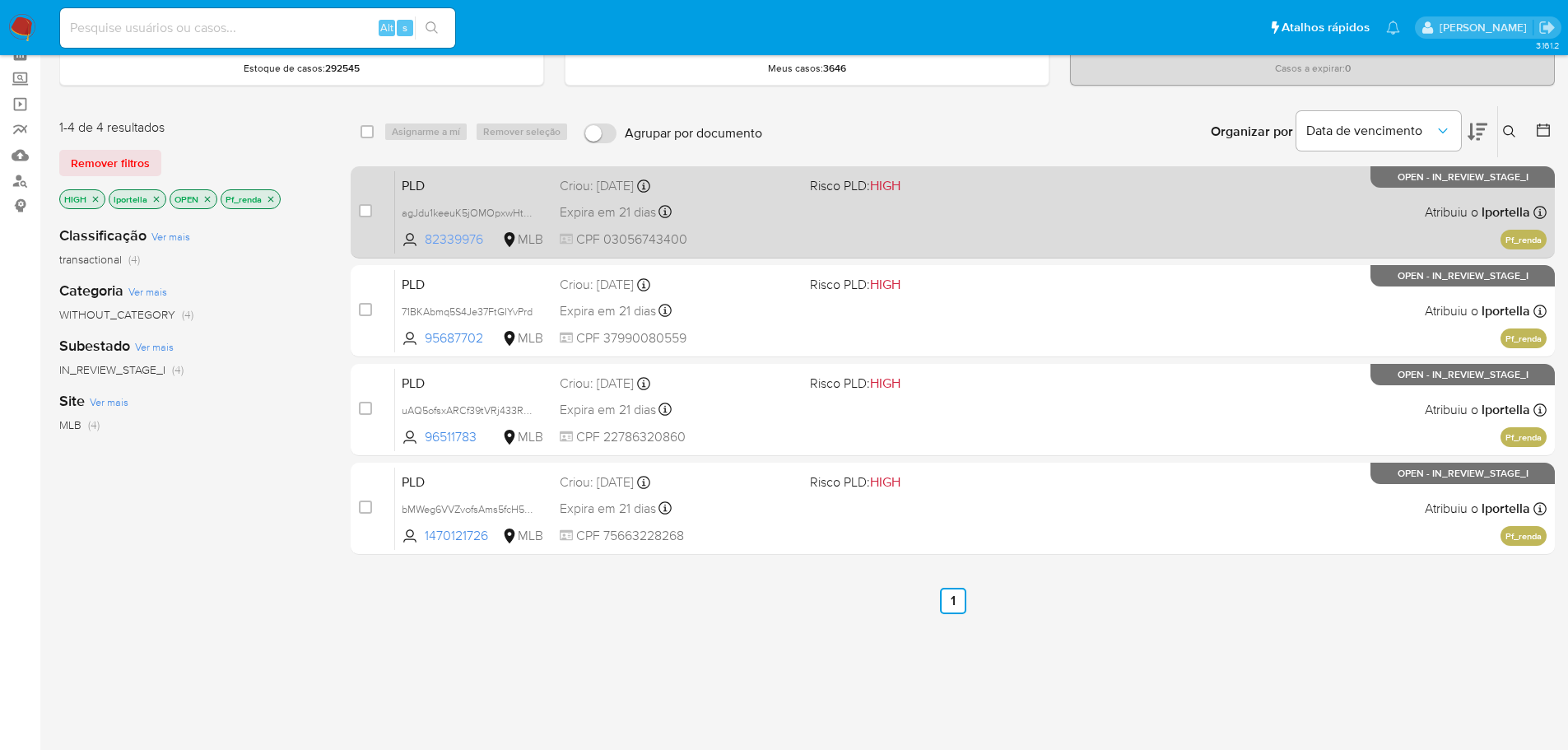
click at [447, 234] on span "82339976" at bounding box center [461, 239] width 74 height 18
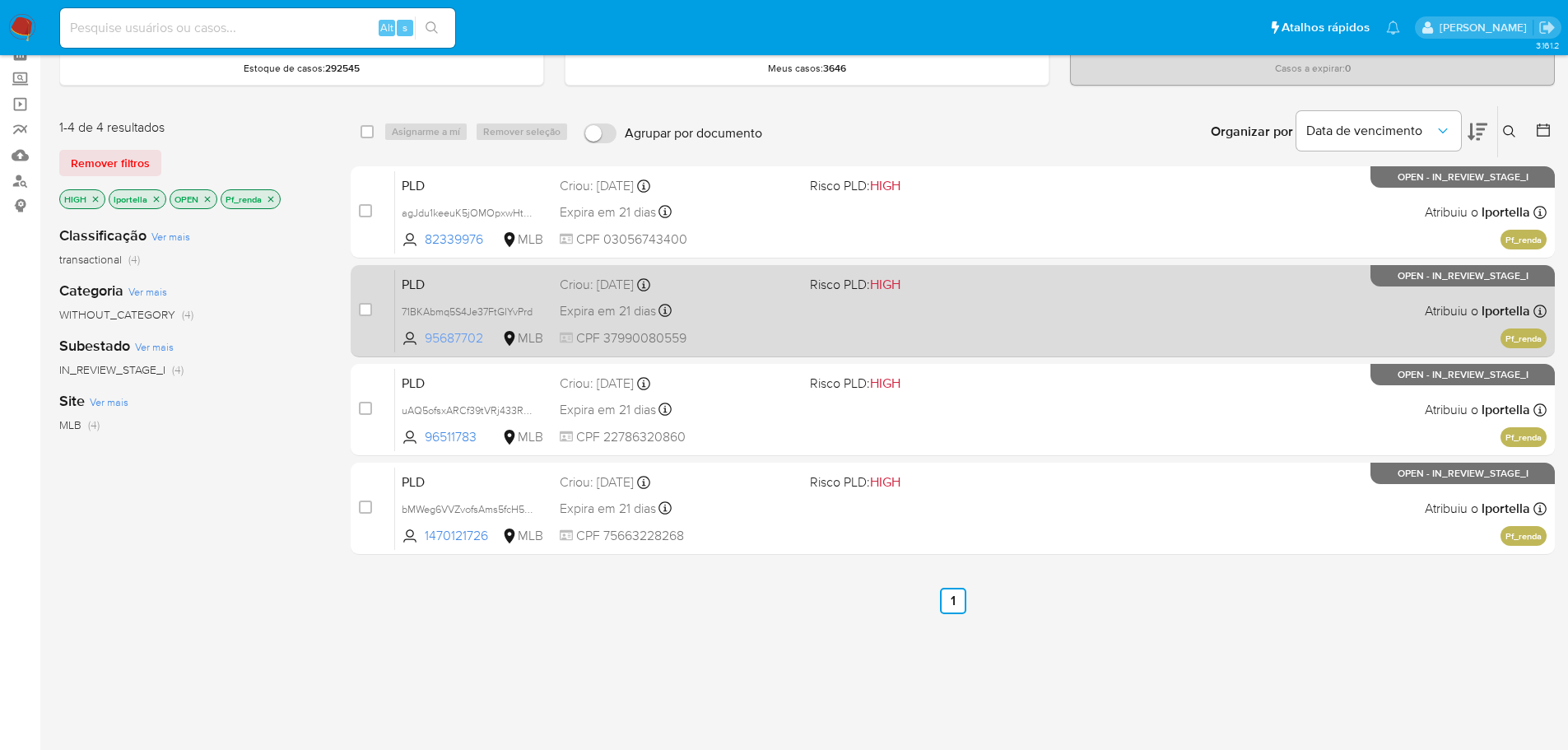
click at [458, 336] on span "95687702" at bounding box center [461, 338] width 74 height 18
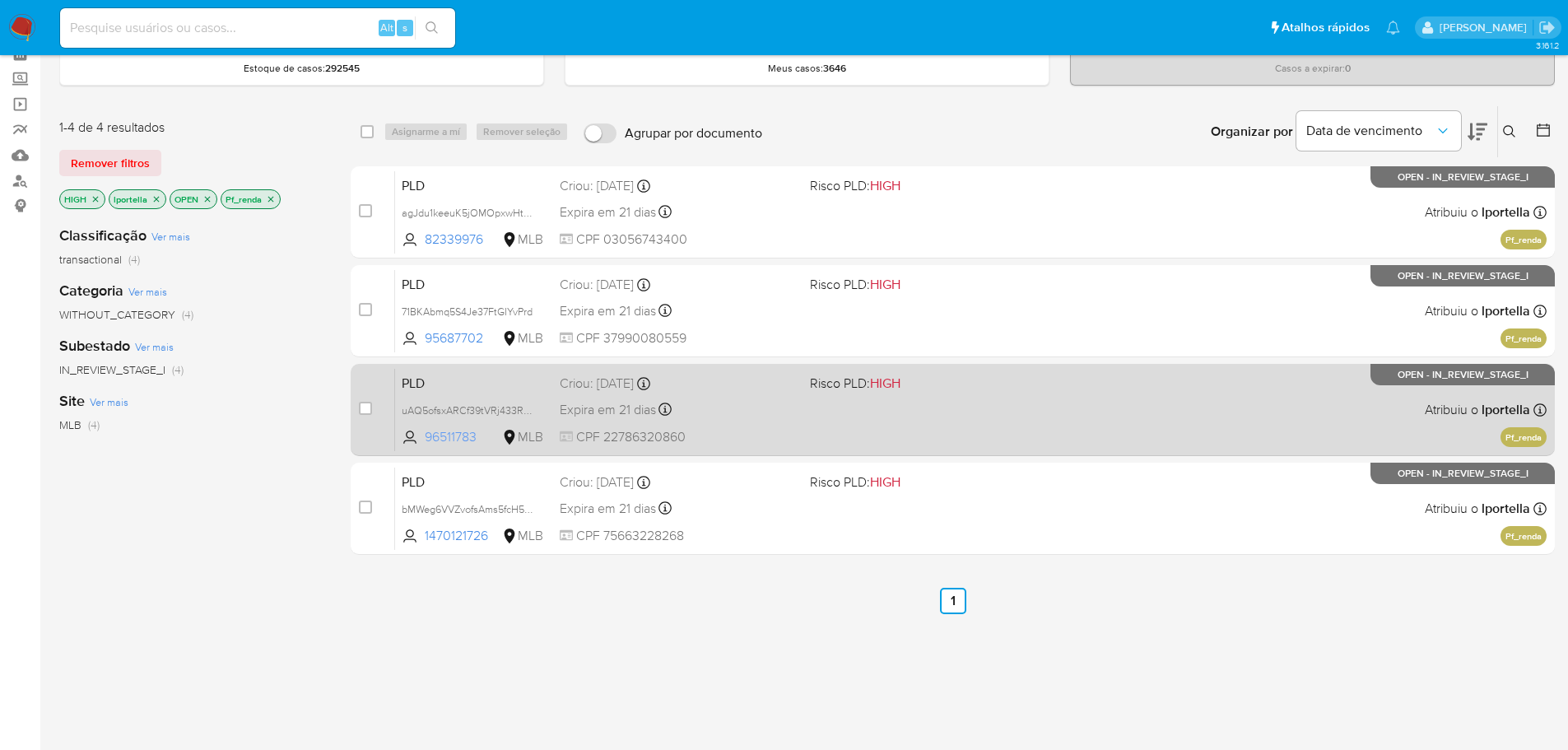
click at [469, 438] on span "96511783" at bounding box center [461, 437] width 74 height 18
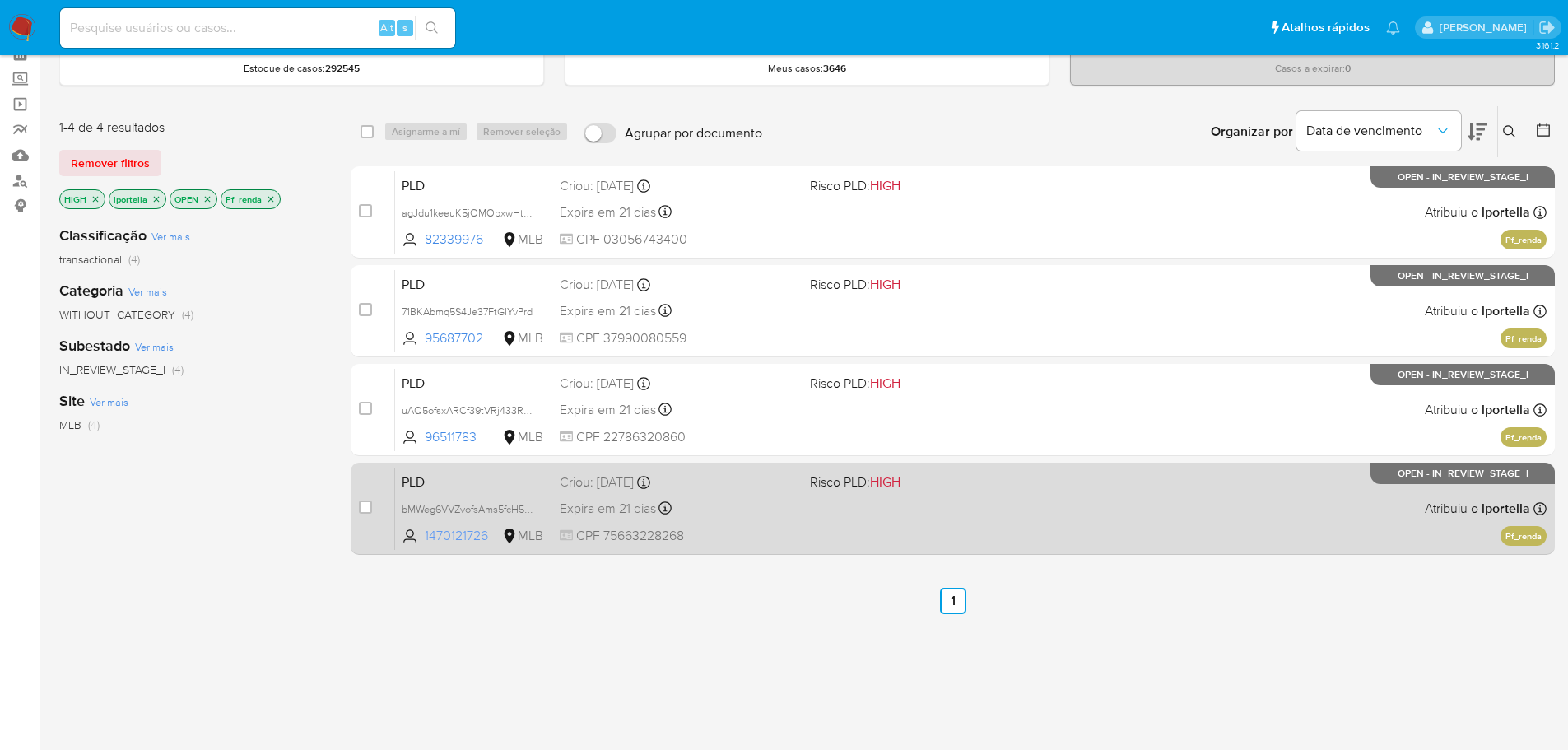
click at [474, 533] on span "1470121726" at bounding box center [461, 536] width 74 height 18
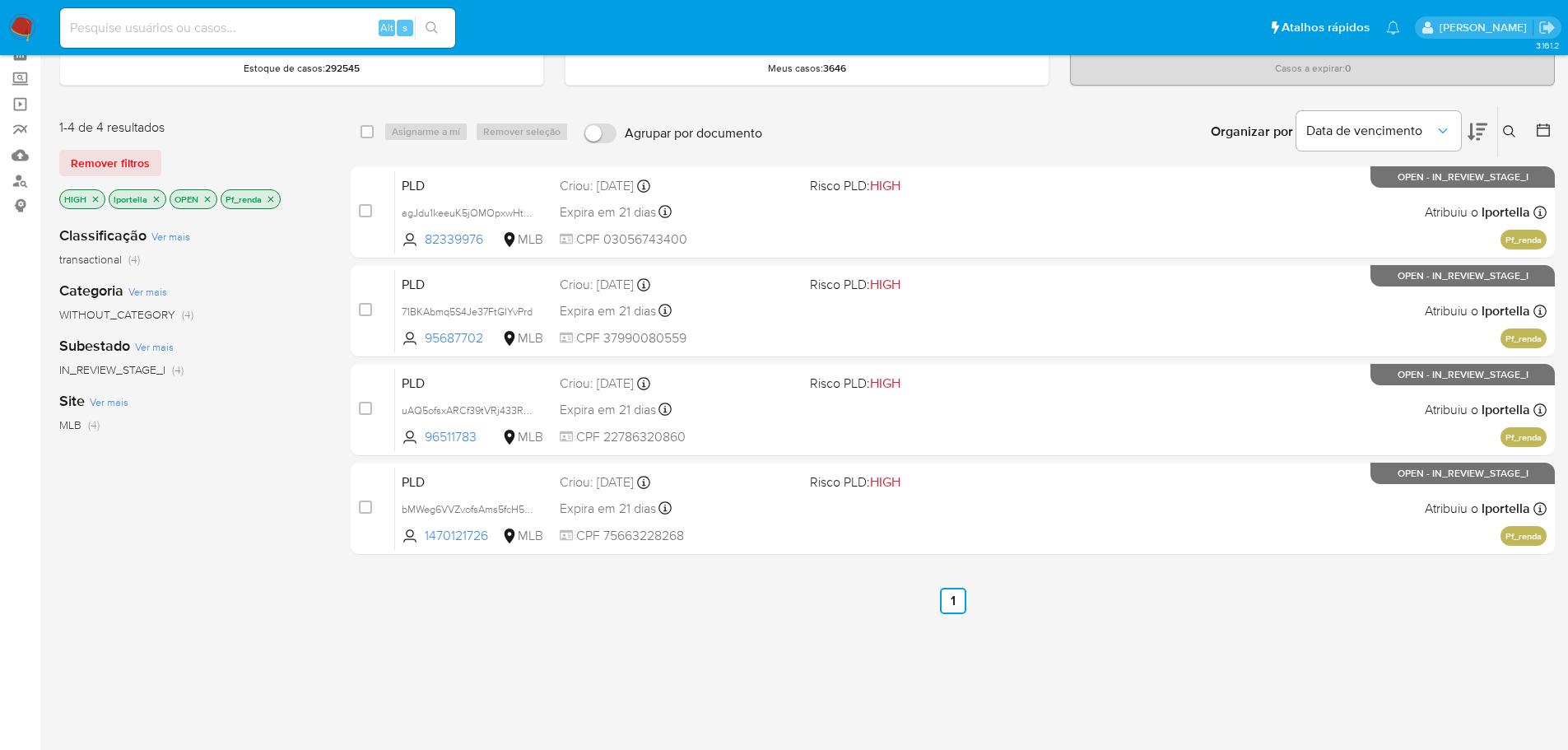
click at [274, 197] on icon "close-filter" at bounding box center [270, 199] width 10 height 10
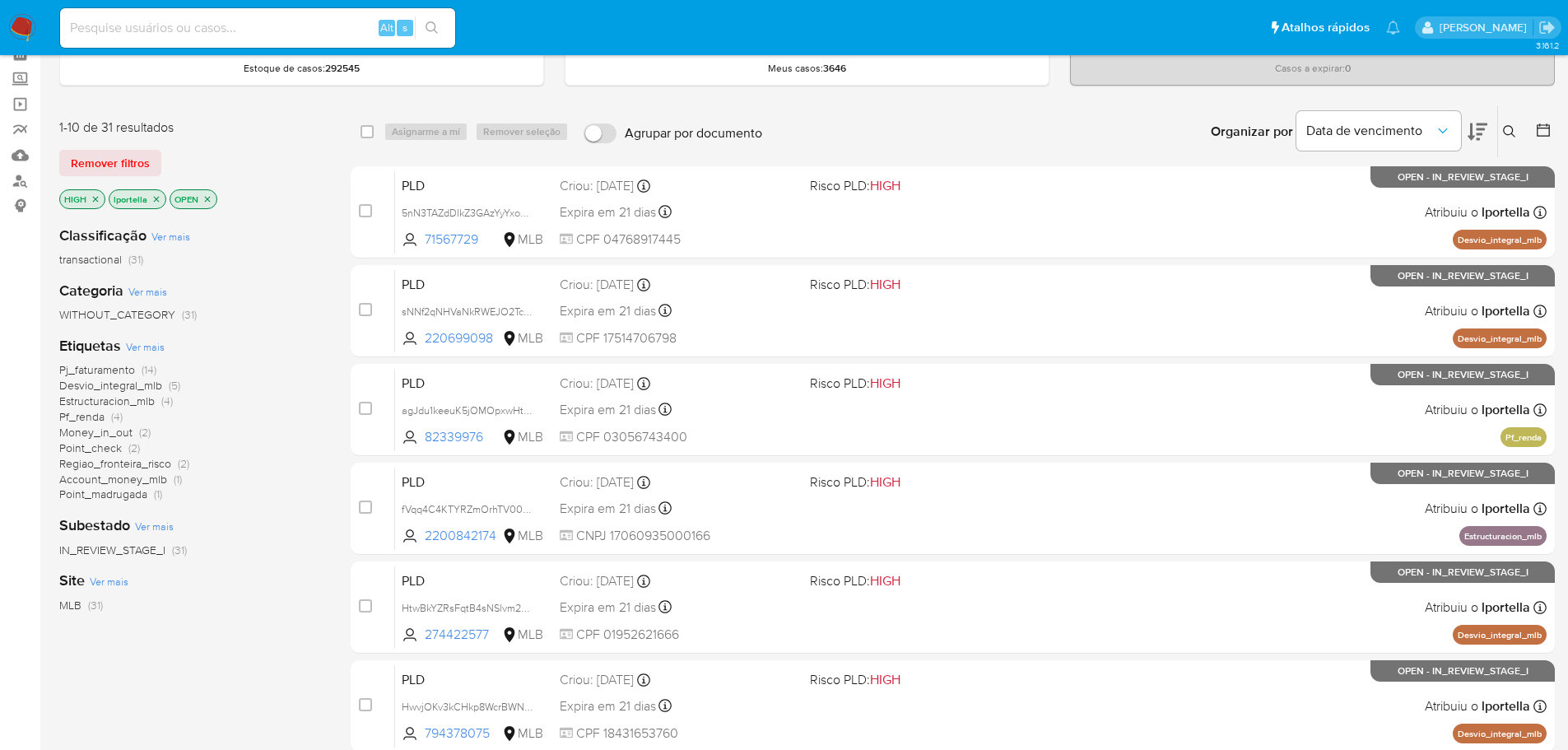
click at [121, 480] on span "Account_money_mlb" at bounding box center [113, 478] width 108 height 16
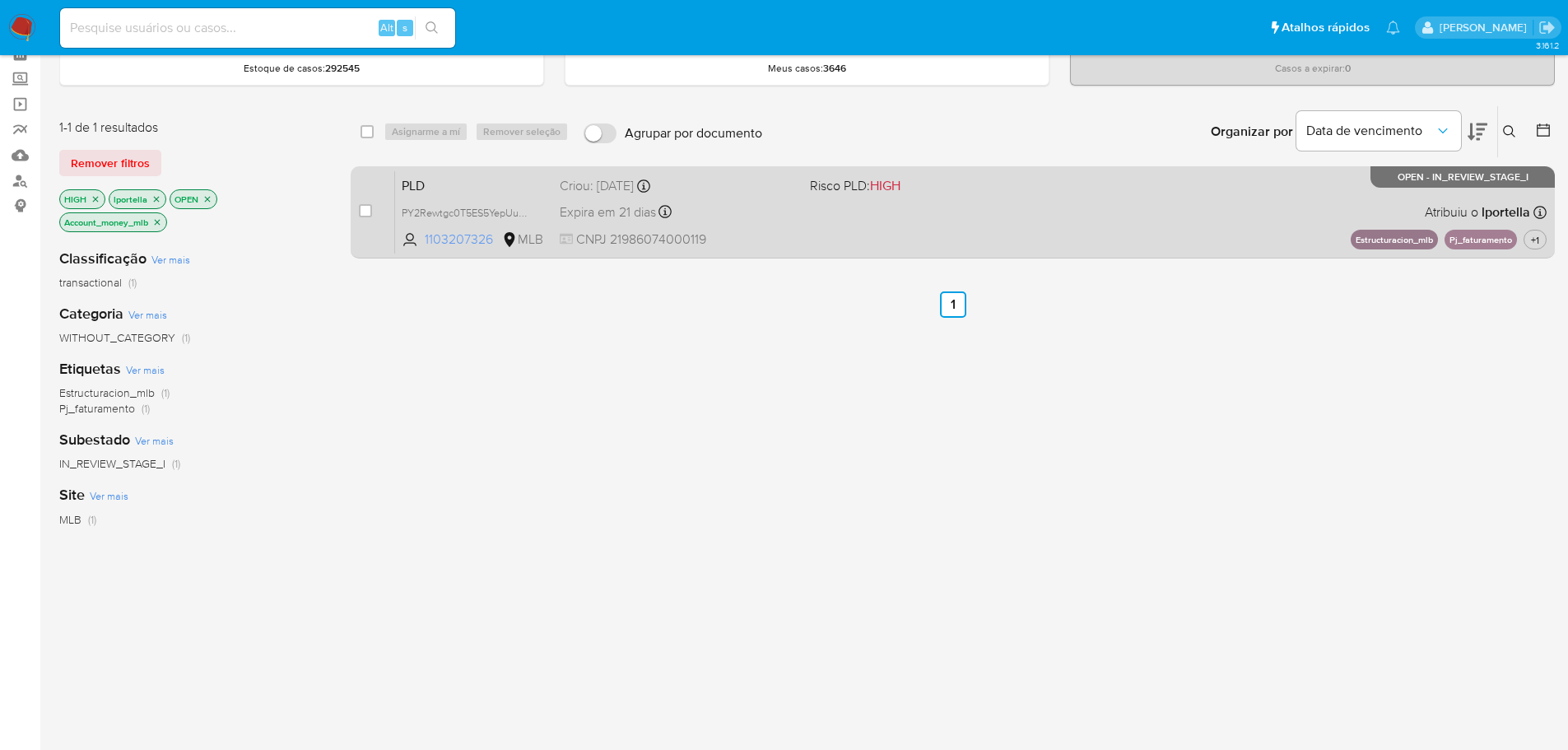
click at [464, 239] on span "1103207326" at bounding box center [461, 239] width 74 height 18
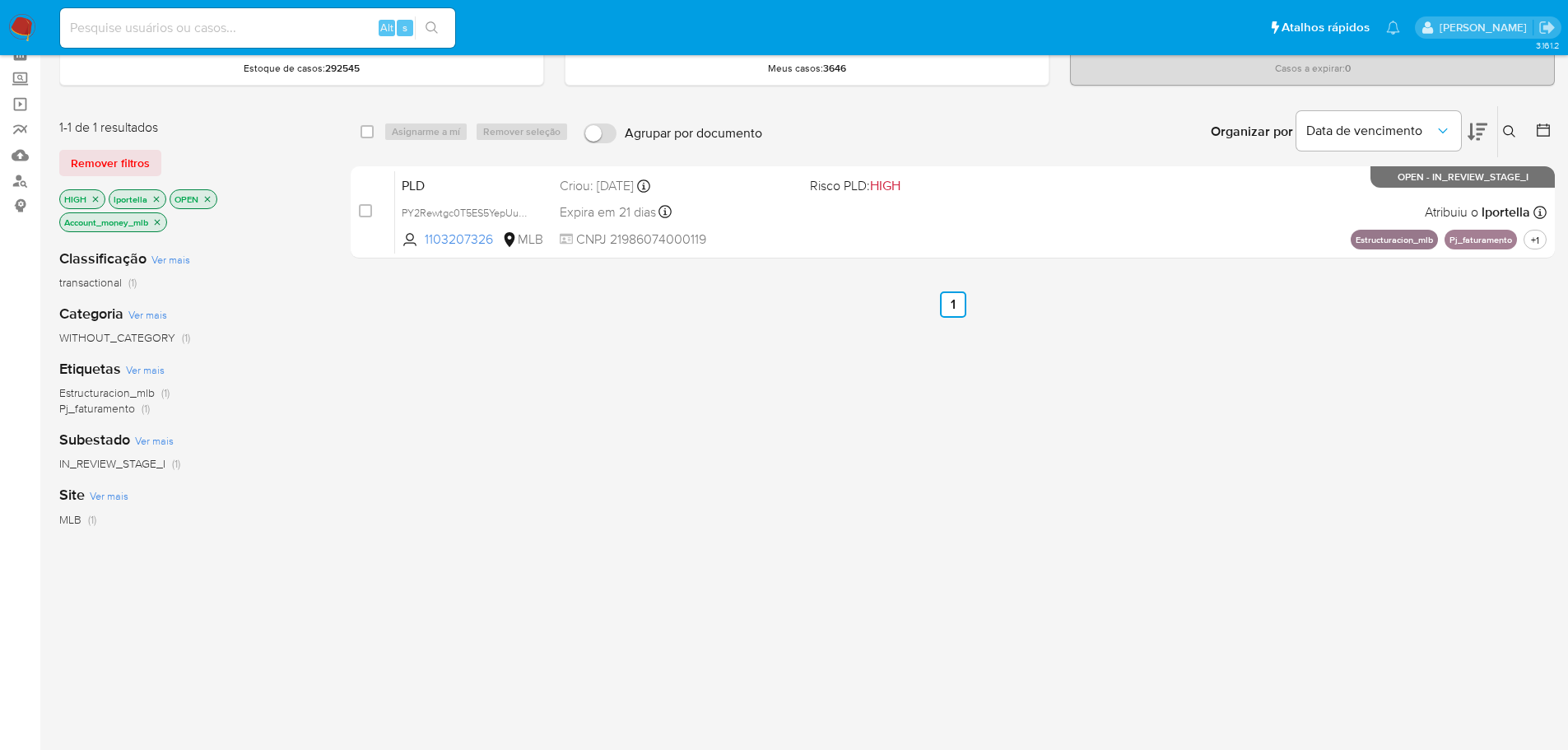
click at [235, 24] on input at bounding box center [257, 28] width 395 height 22
paste input "agJdu1keeuK5jOMOpxwHtF5v"
type input "agJdu1keeuK5jOMOpxwHtF5v"
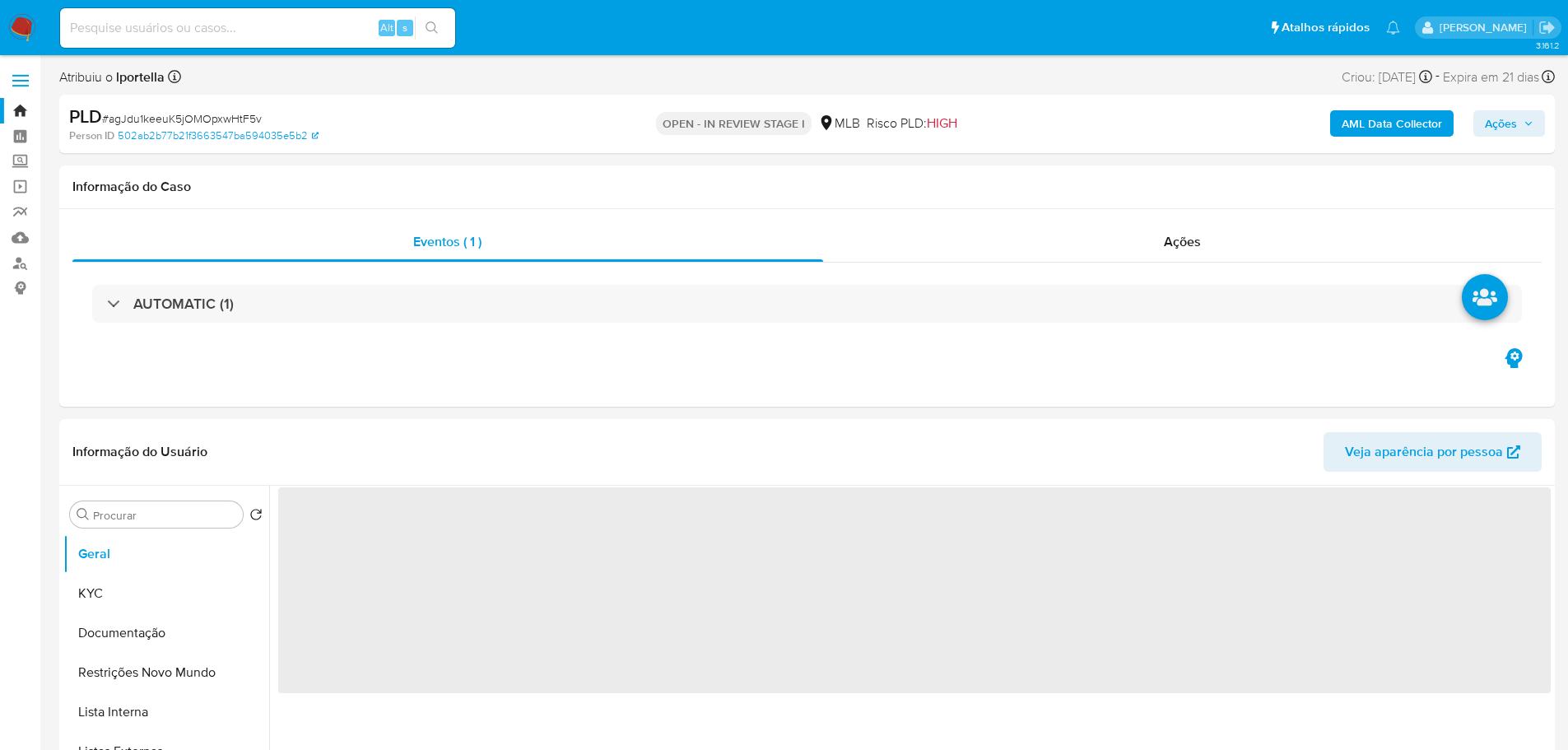
select select "10"
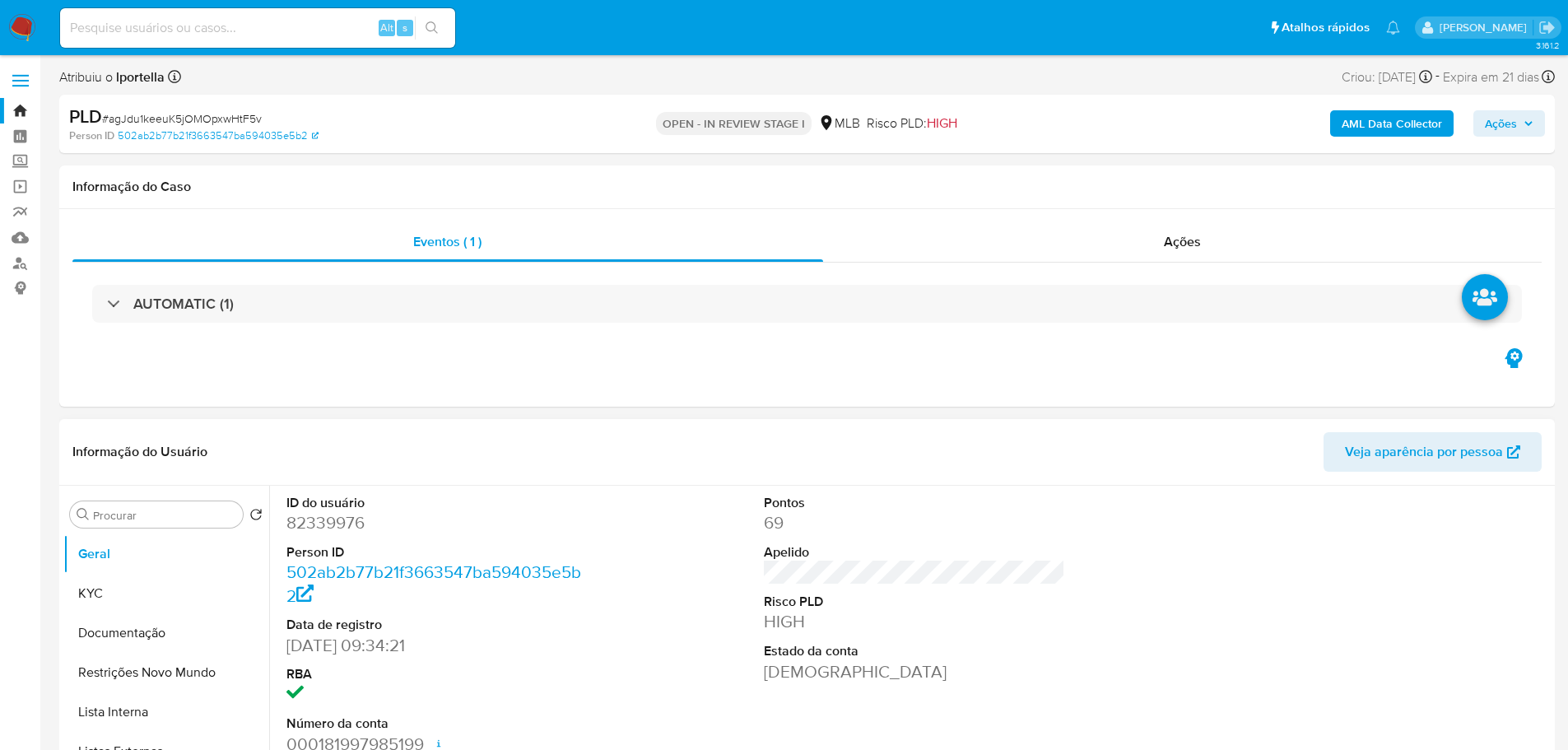
scroll to position [82, 0]
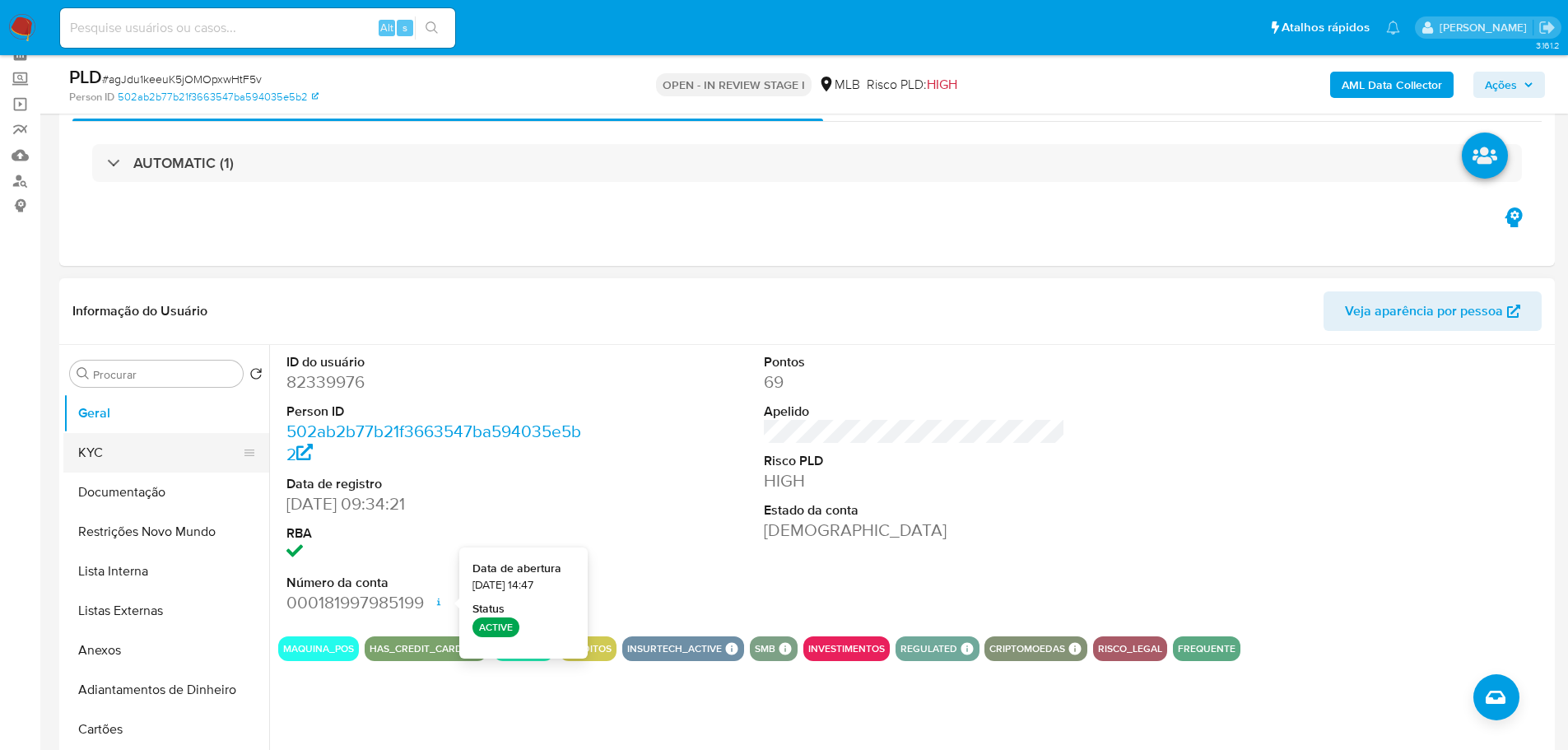
drag, startPoint x: 78, startPoint y: 460, endPoint x: 90, endPoint y: 461, distance: 12.0
click at [78, 460] on button "KYC" at bounding box center [160, 453] width 193 height 40
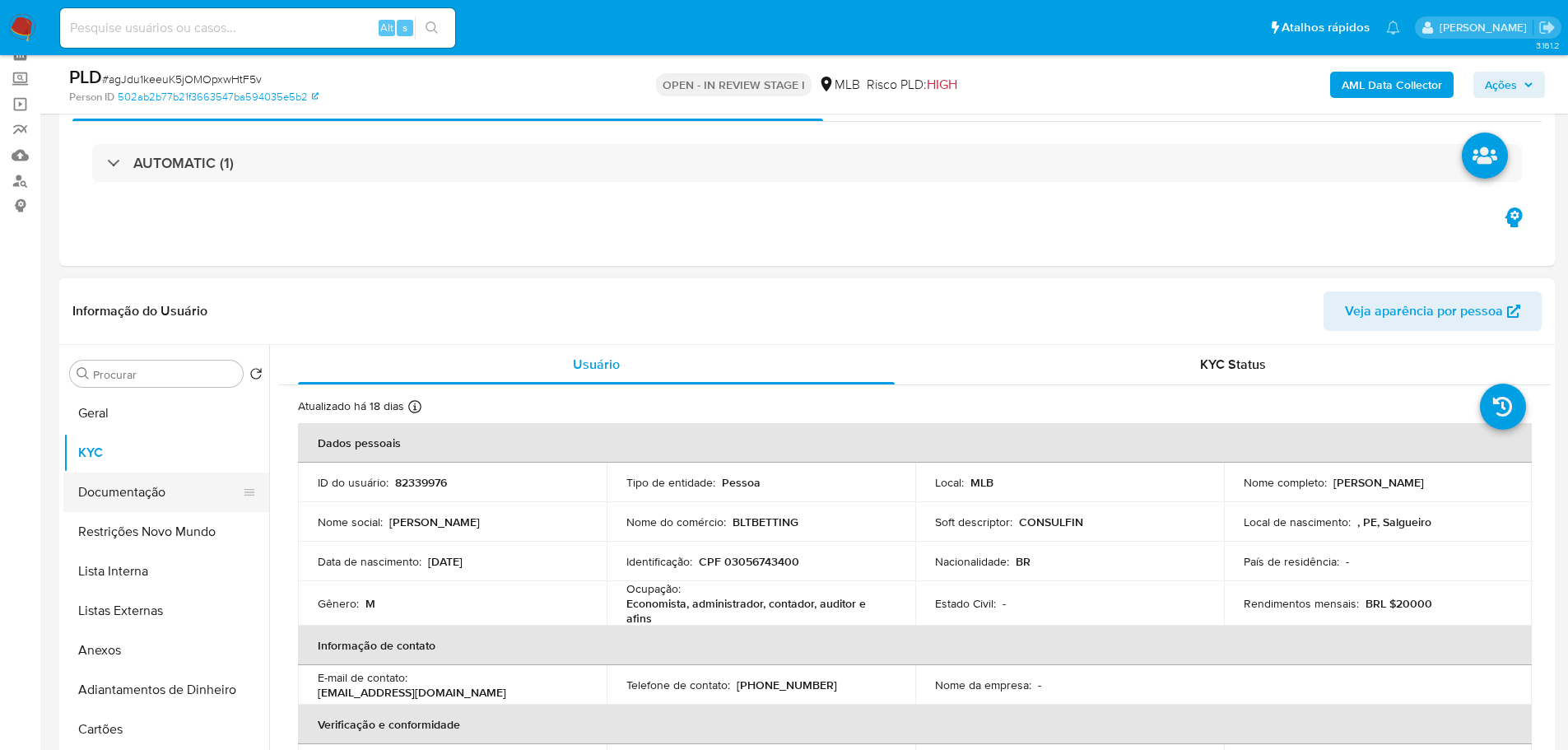
click at [161, 485] on button "Documentação" at bounding box center [160, 492] width 193 height 40
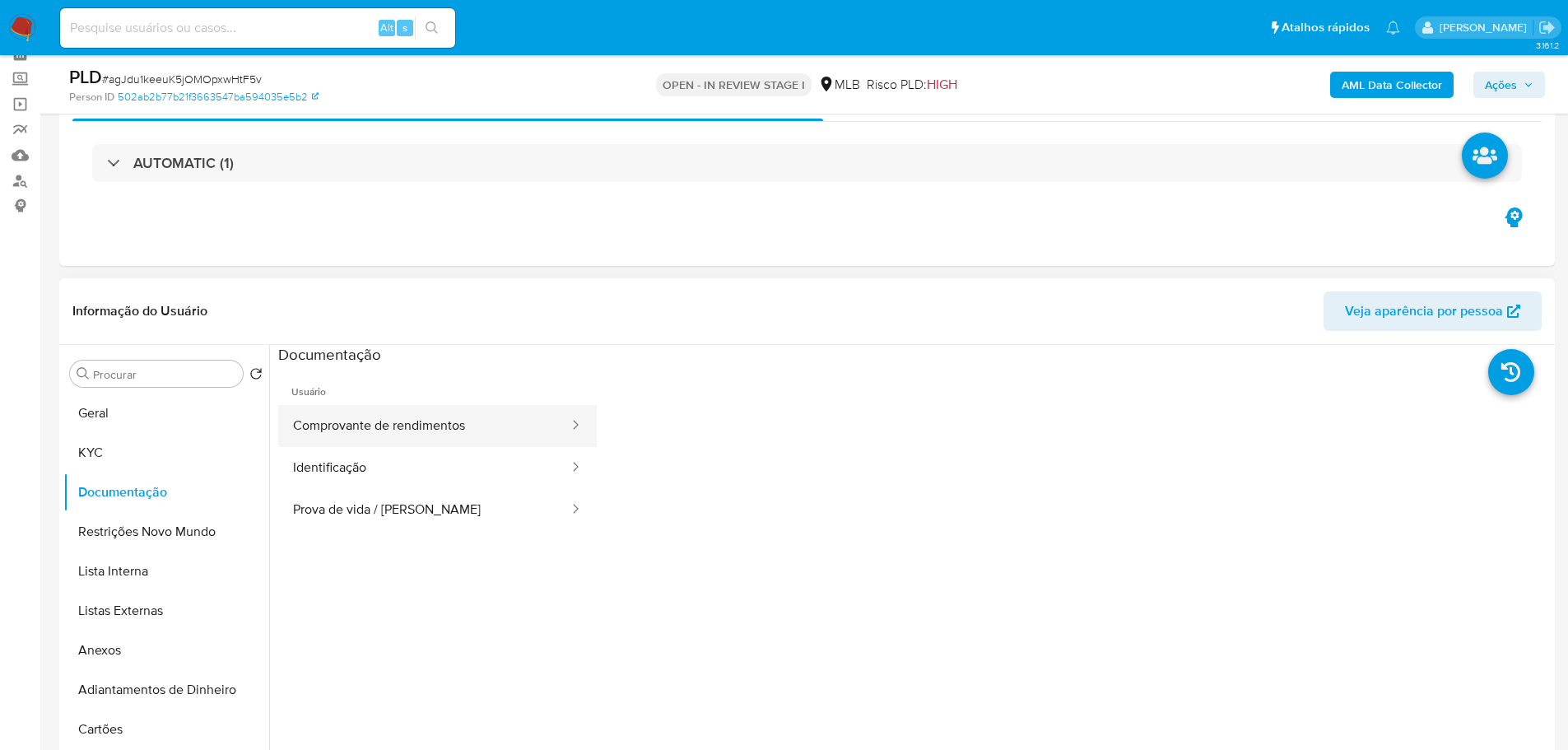
click at [405, 437] on button "Comprovante de rendimentos" at bounding box center [424, 425] width 293 height 42
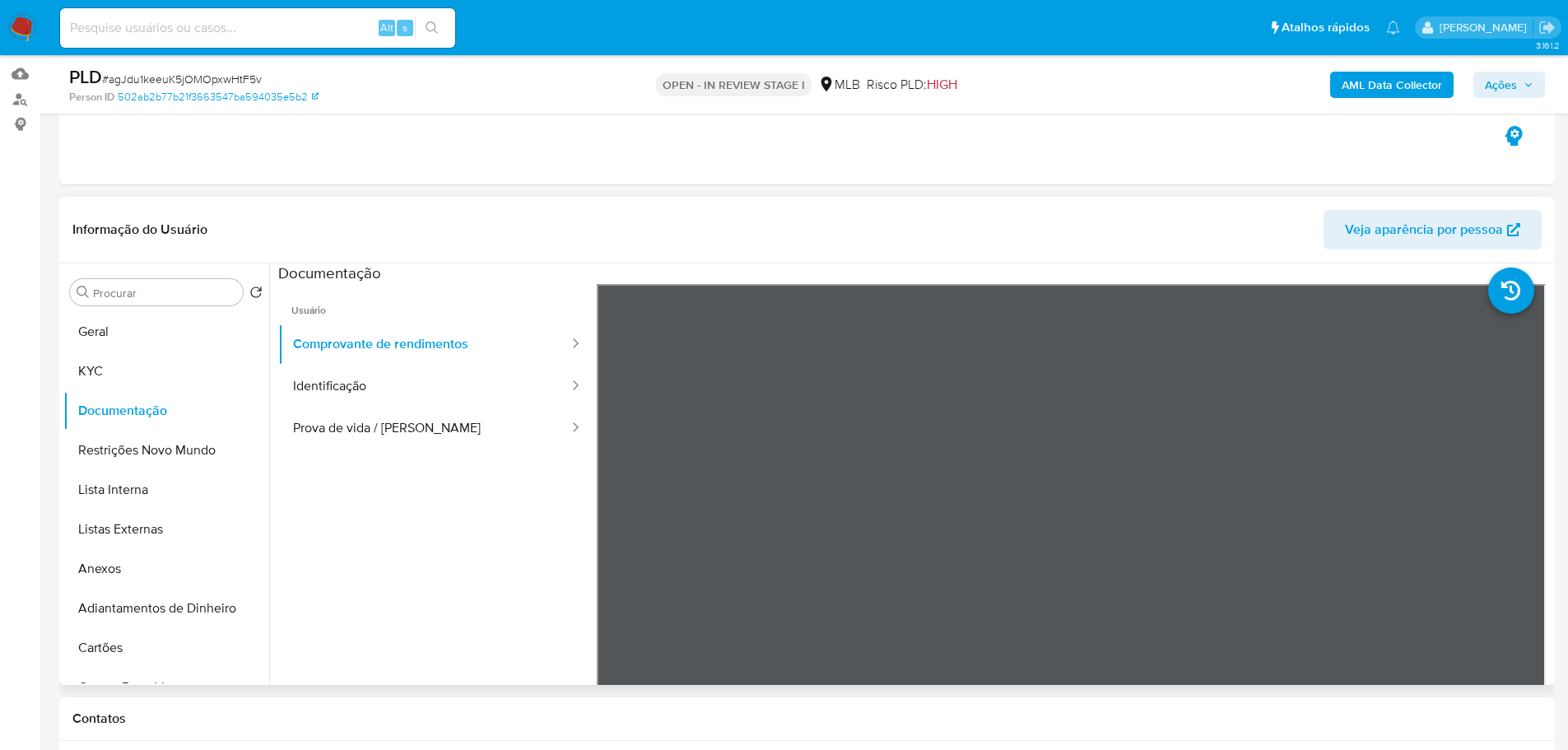
scroll to position [165, 0]
click at [316, 602] on ul "Usuário Comprovante de rendimentos Identificação Prova de vida / Selfie" at bounding box center [437, 520] width 319 height 474
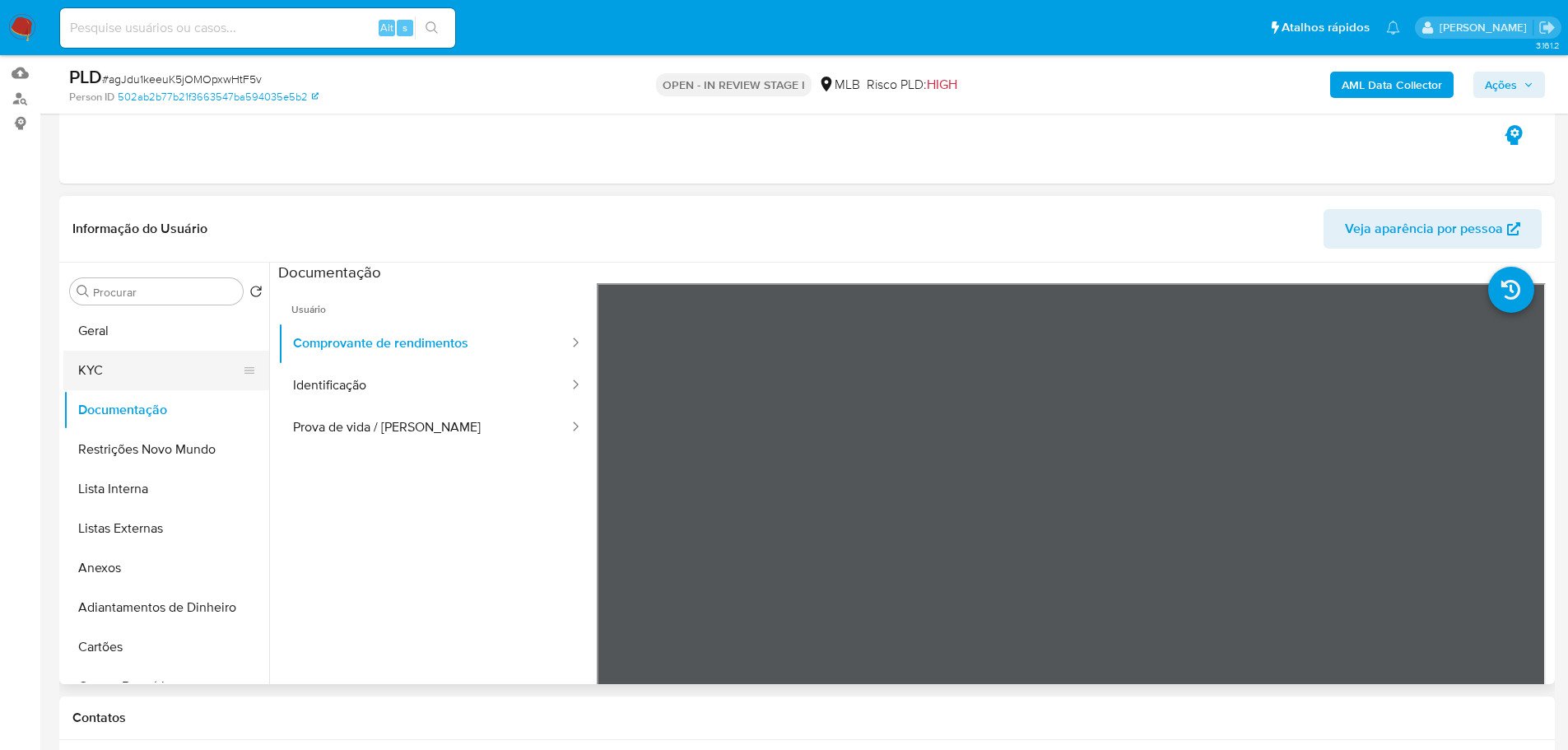
click at [105, 378] on button "KYC" at bounding box center [160, 371] width 193 height 40
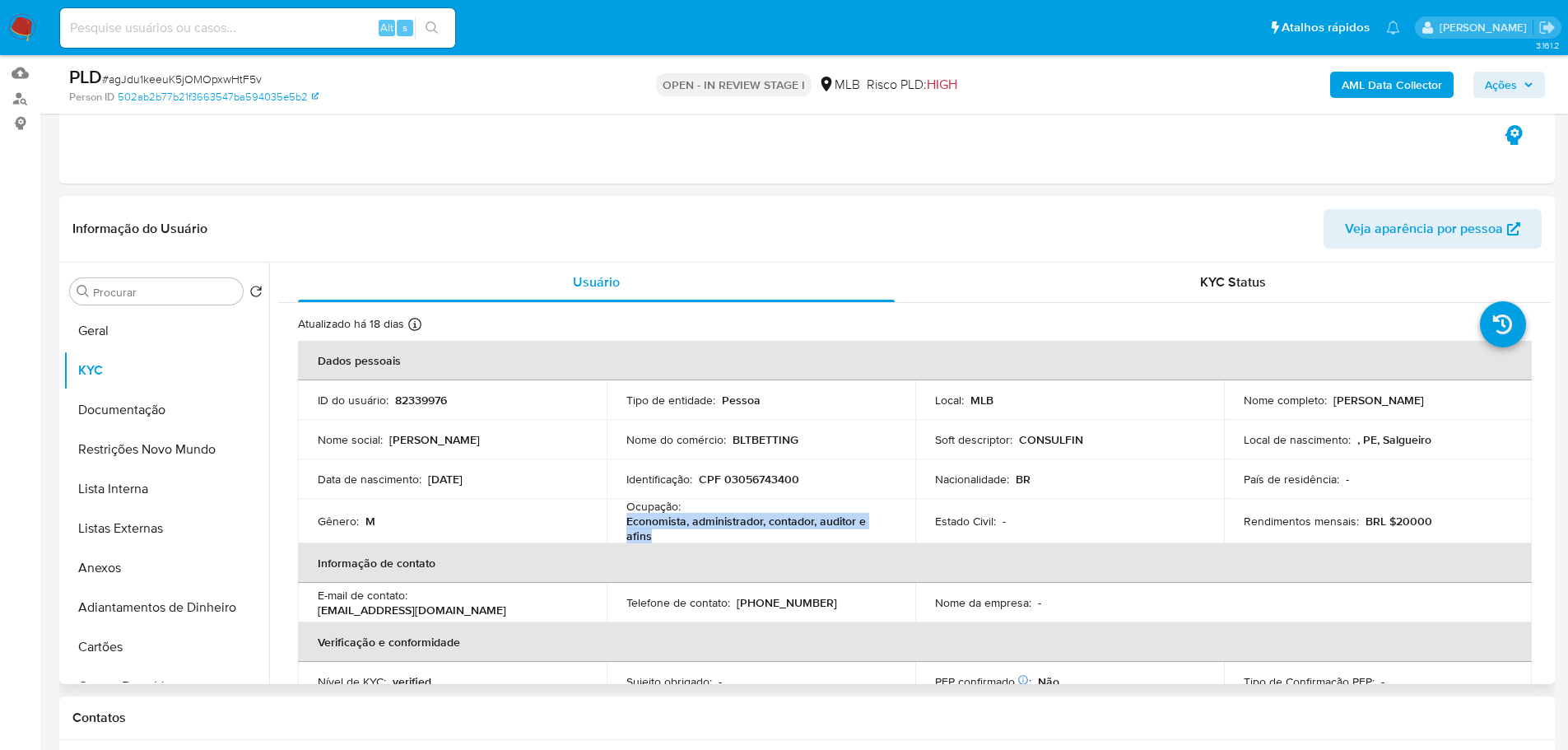
drag, startPoint x: 650, startPoint y: 534, endPoint x: 619, endPoint y: 526, distance: 32.0
click at [619, 526] on td "Ocupação : Economista, administrador, contador, auditor e afins" at bounding box center [761, 521] width 309 height 44
copy p "Economista, administrador, contador, auditor e afins"
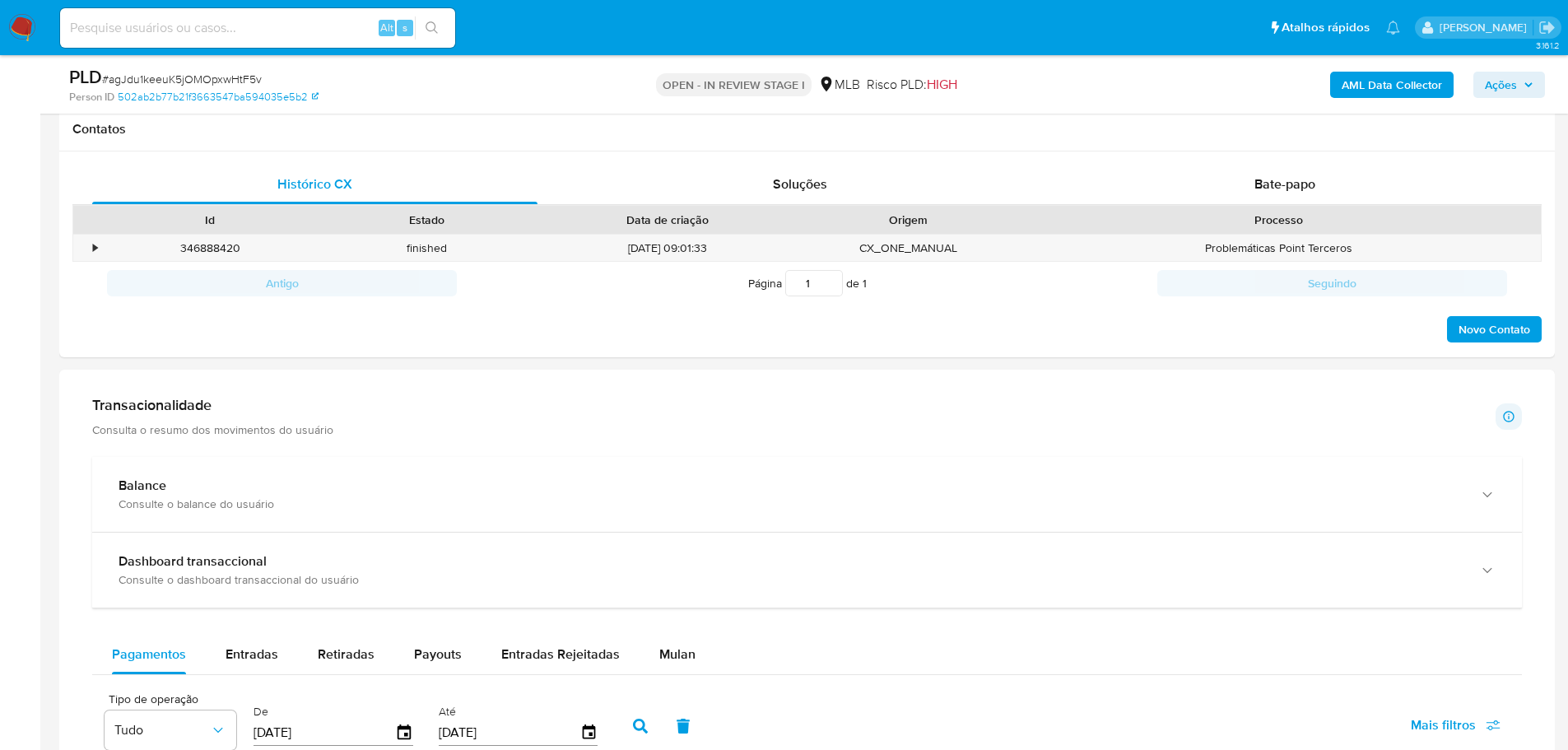
scroll to position [905, 0]
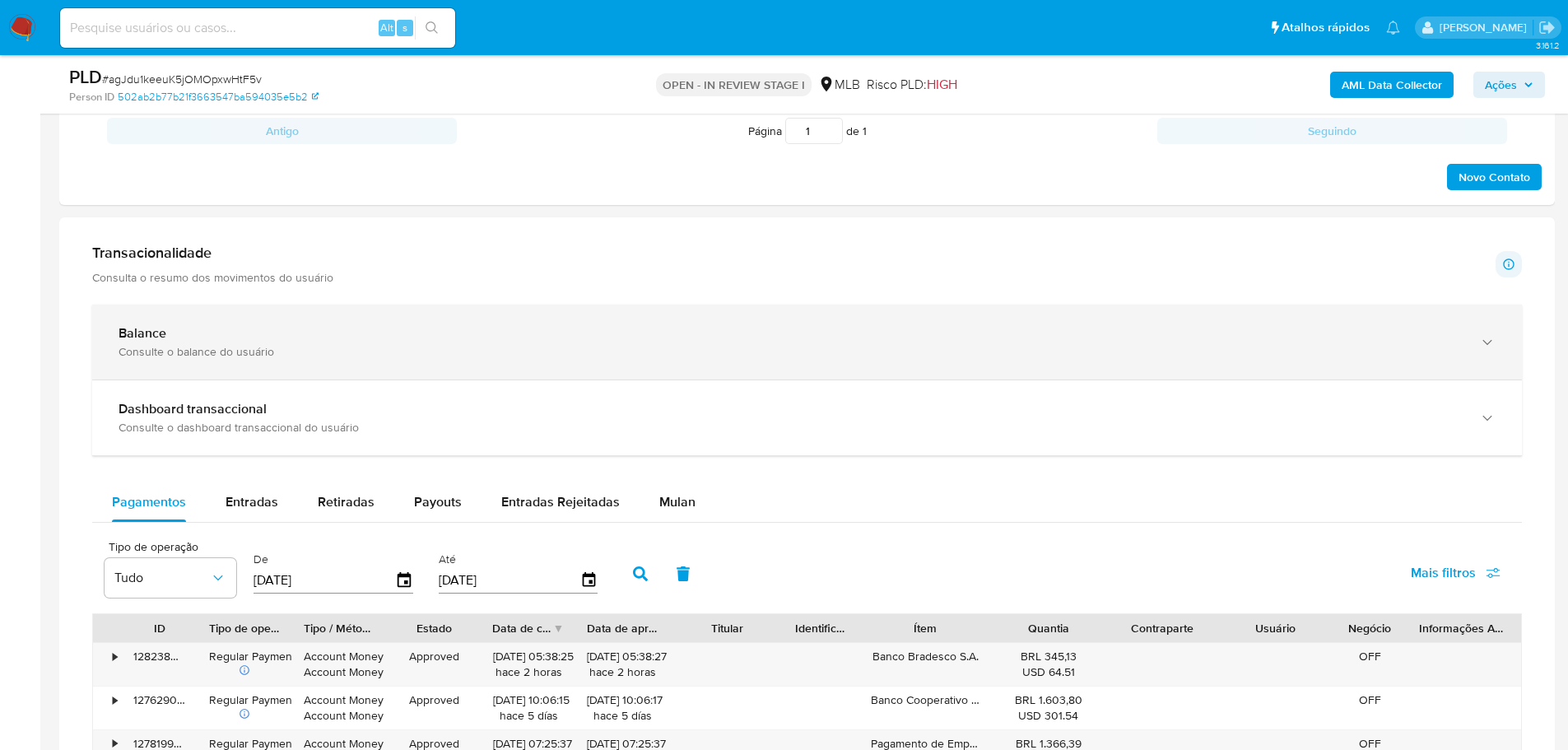
click at [554, 341] on div "Balance" at bounding box center [791, 333] width 1344 height 16
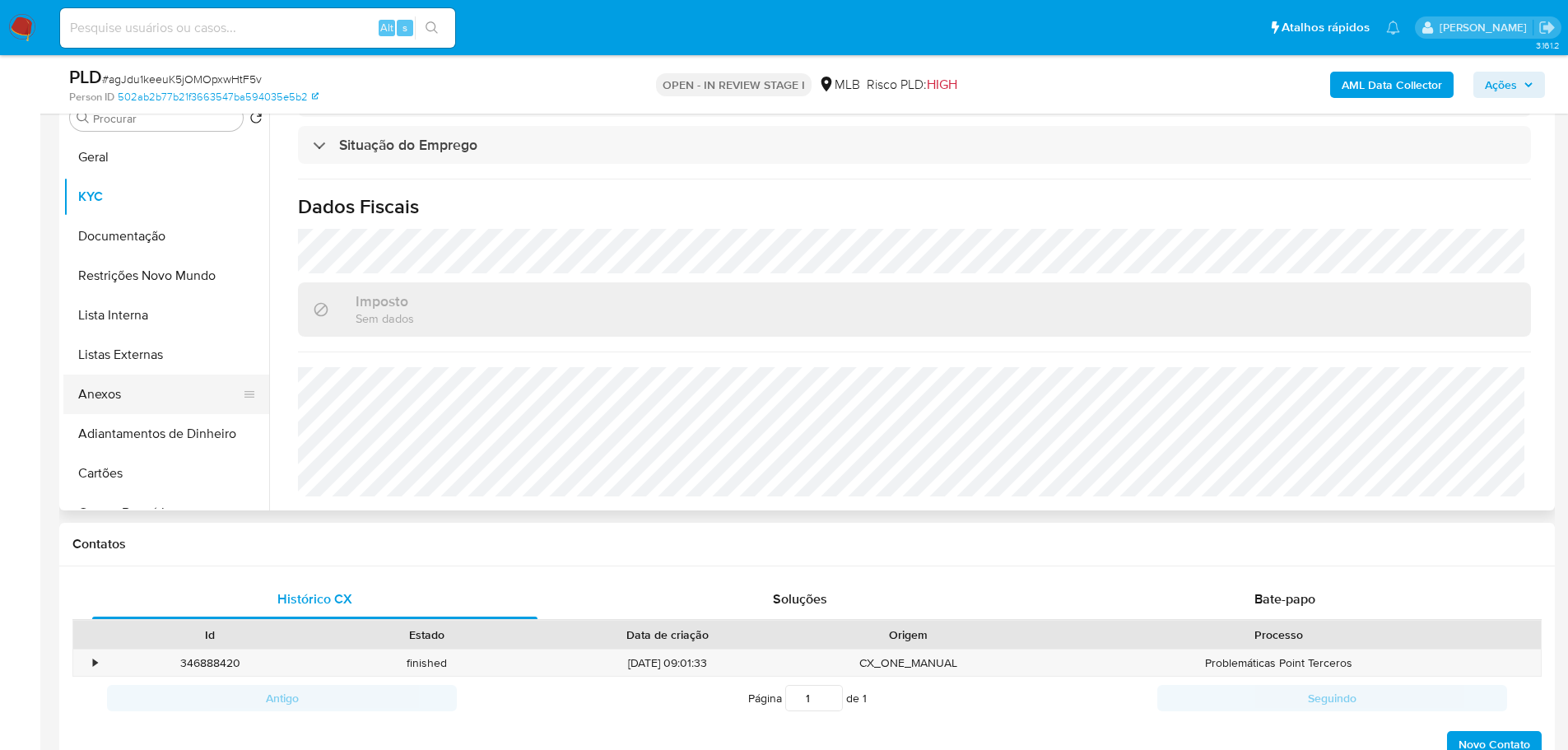
scroll to position [329, 0]
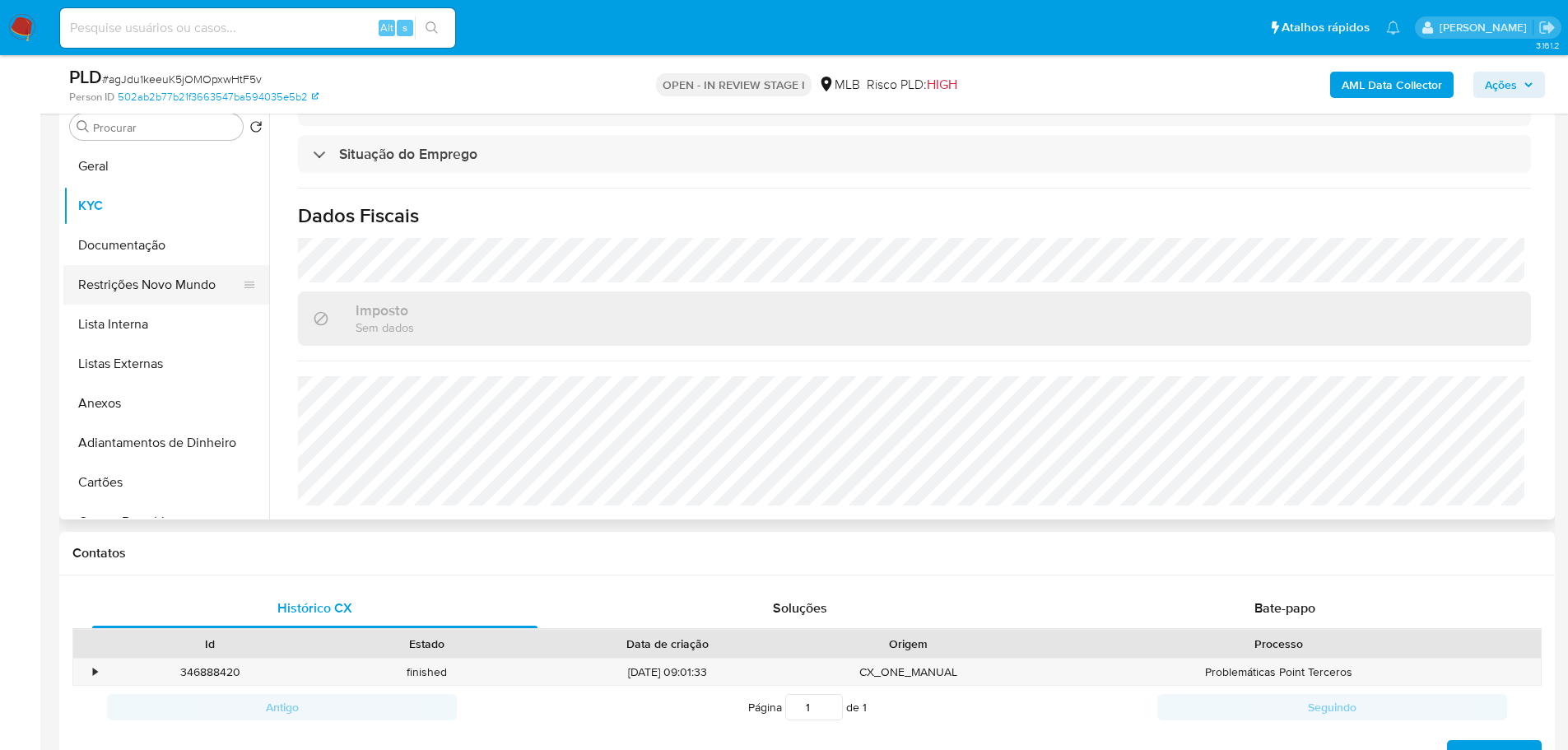
click at [145, 265] on button "Restrições Novo Mundo" at bounding box center [160, 285] width 193 height 40
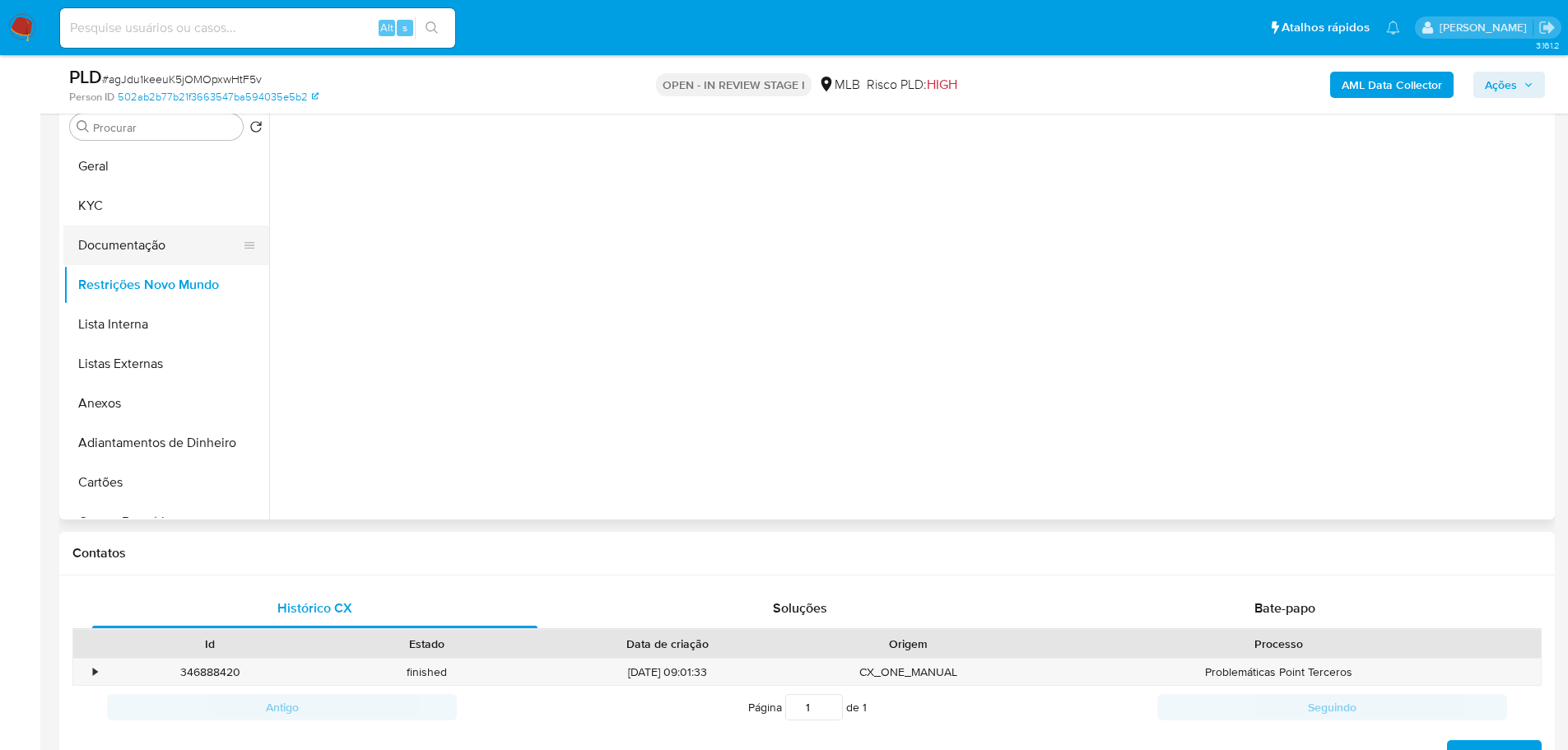
click at [136, 235] on button "Documentação" at bounding box center [160, 246] width 193 height 40
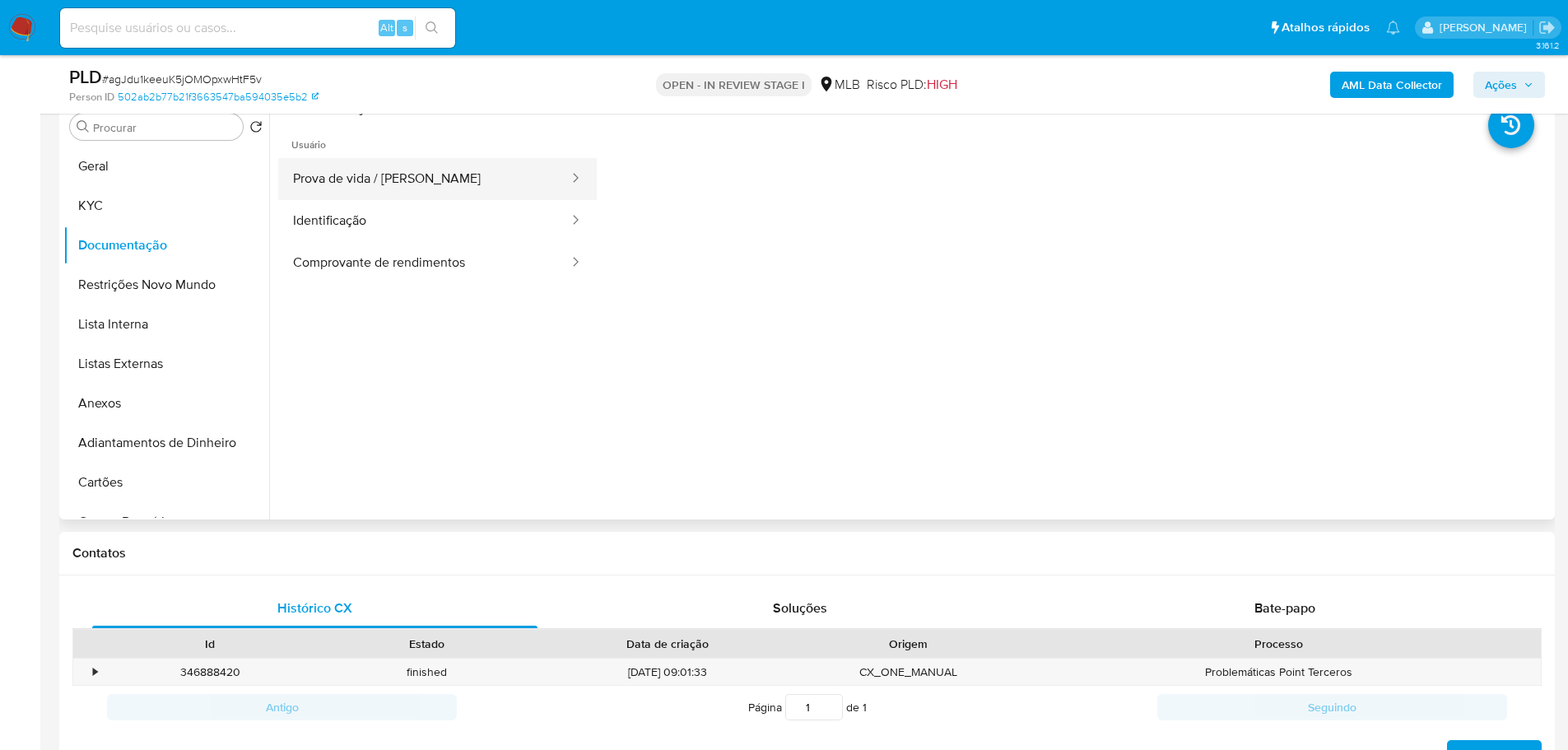
click at [357, 198] on button "Prova de vida / Selfie" at bounding box center [424, 179] width 293 height 42
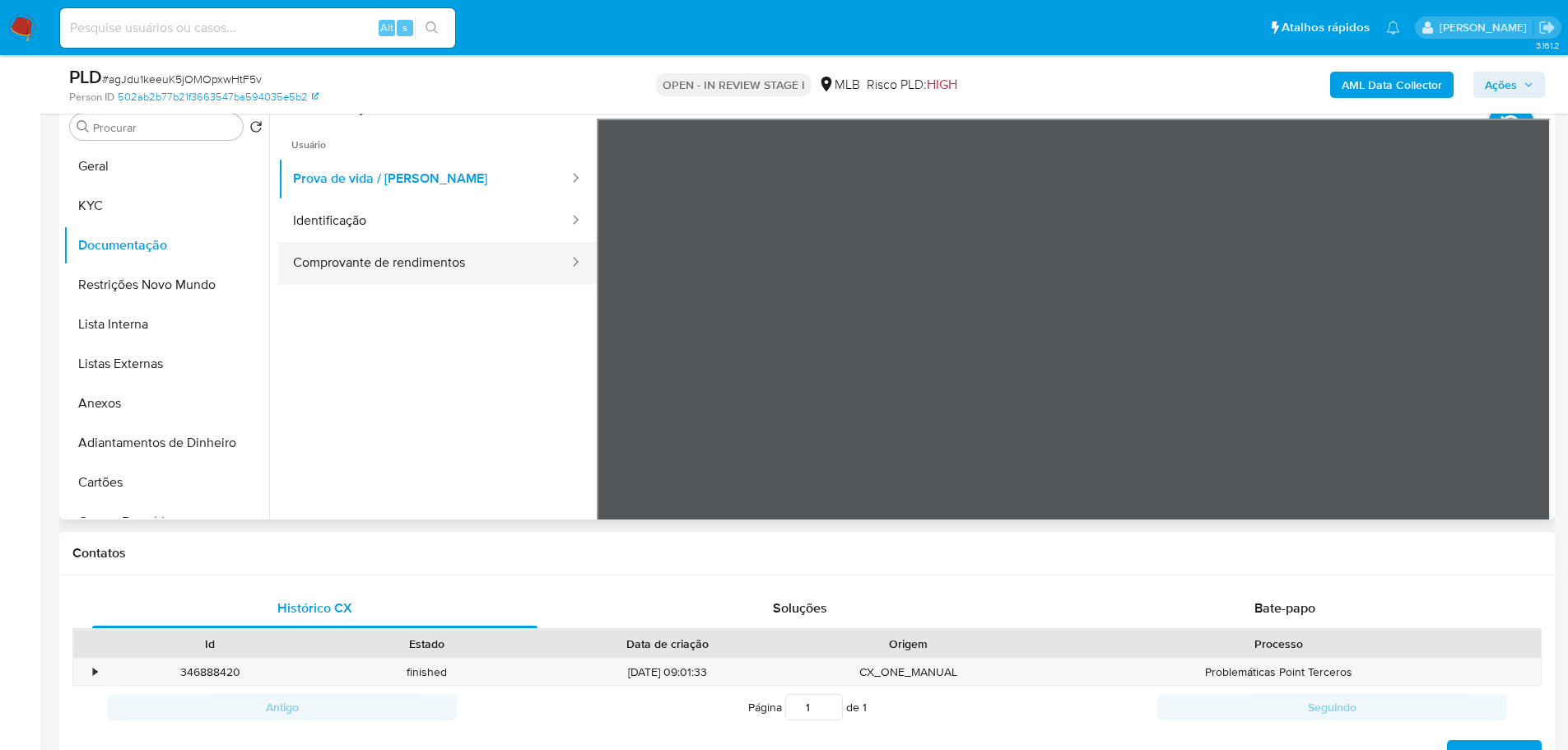
click at [404, 260] on button "Comprovante de rendimentos" at bounding box center [424, 263] width 293 height 42
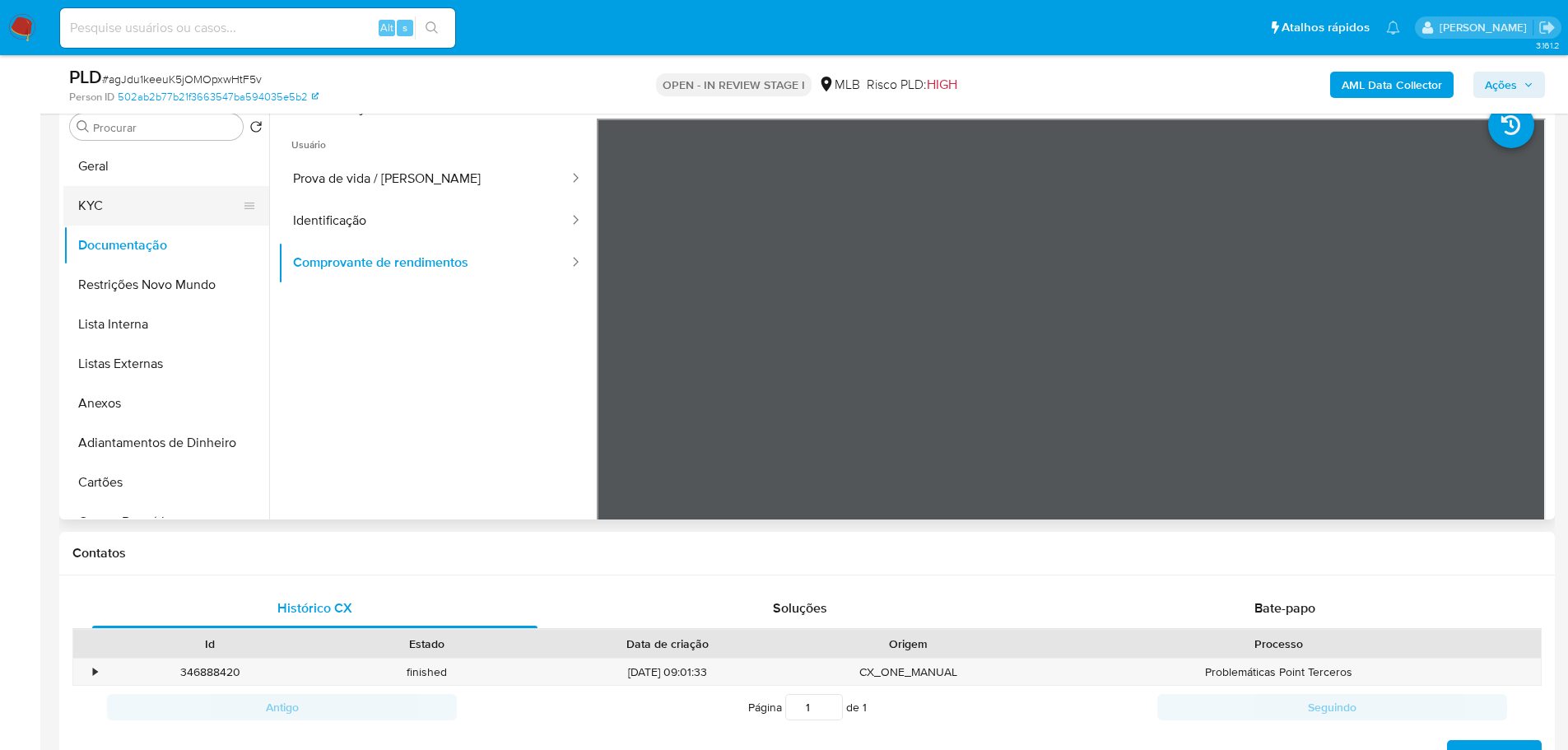
click at [110, 223] on button "KYC" at bounding box center [160, 206] width 193 height 40
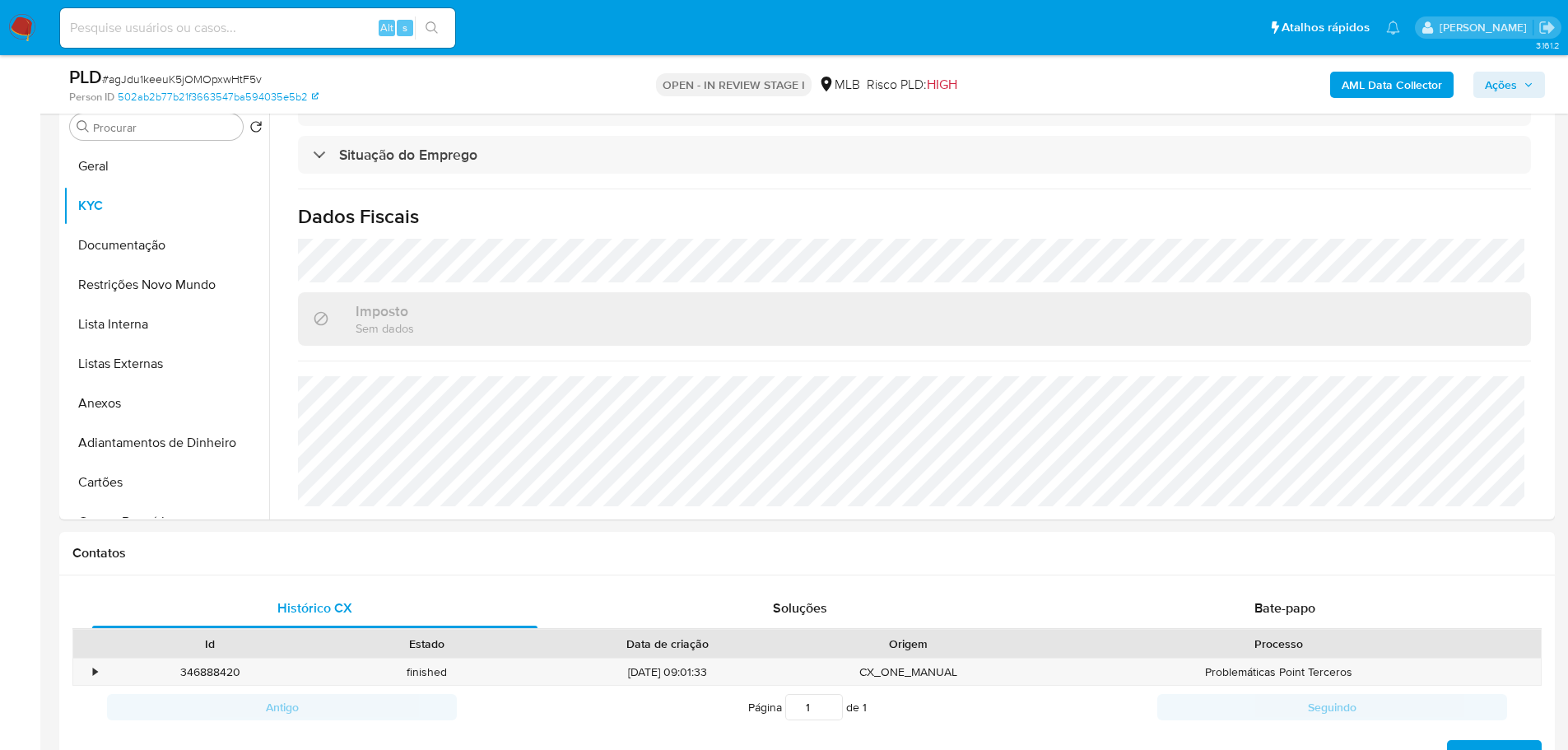
scroll to position [690, 0]
click at [137, 252] on button "Documentação" at bounding box center [160, 246] width 193 height 40
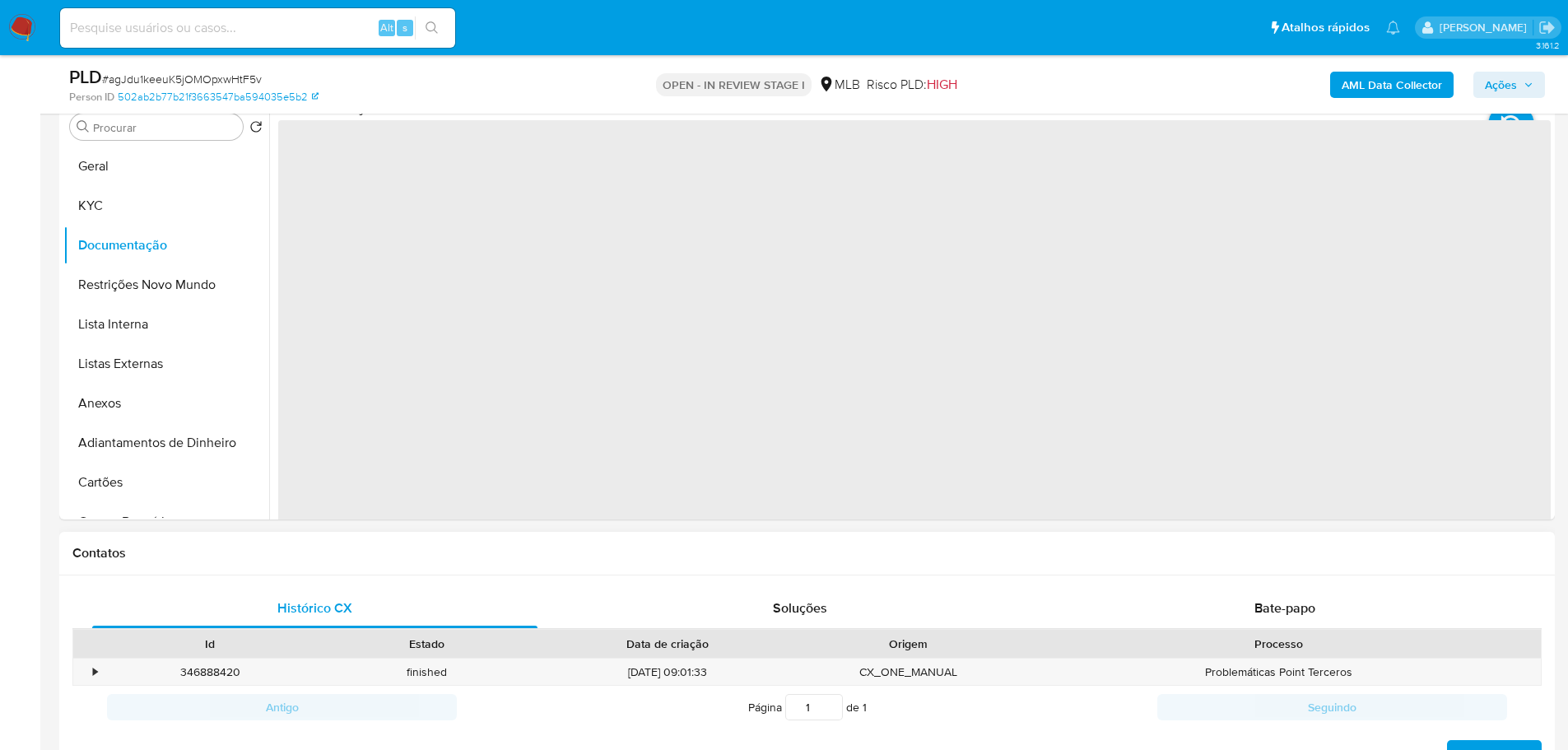
scroll to position [247, 0]
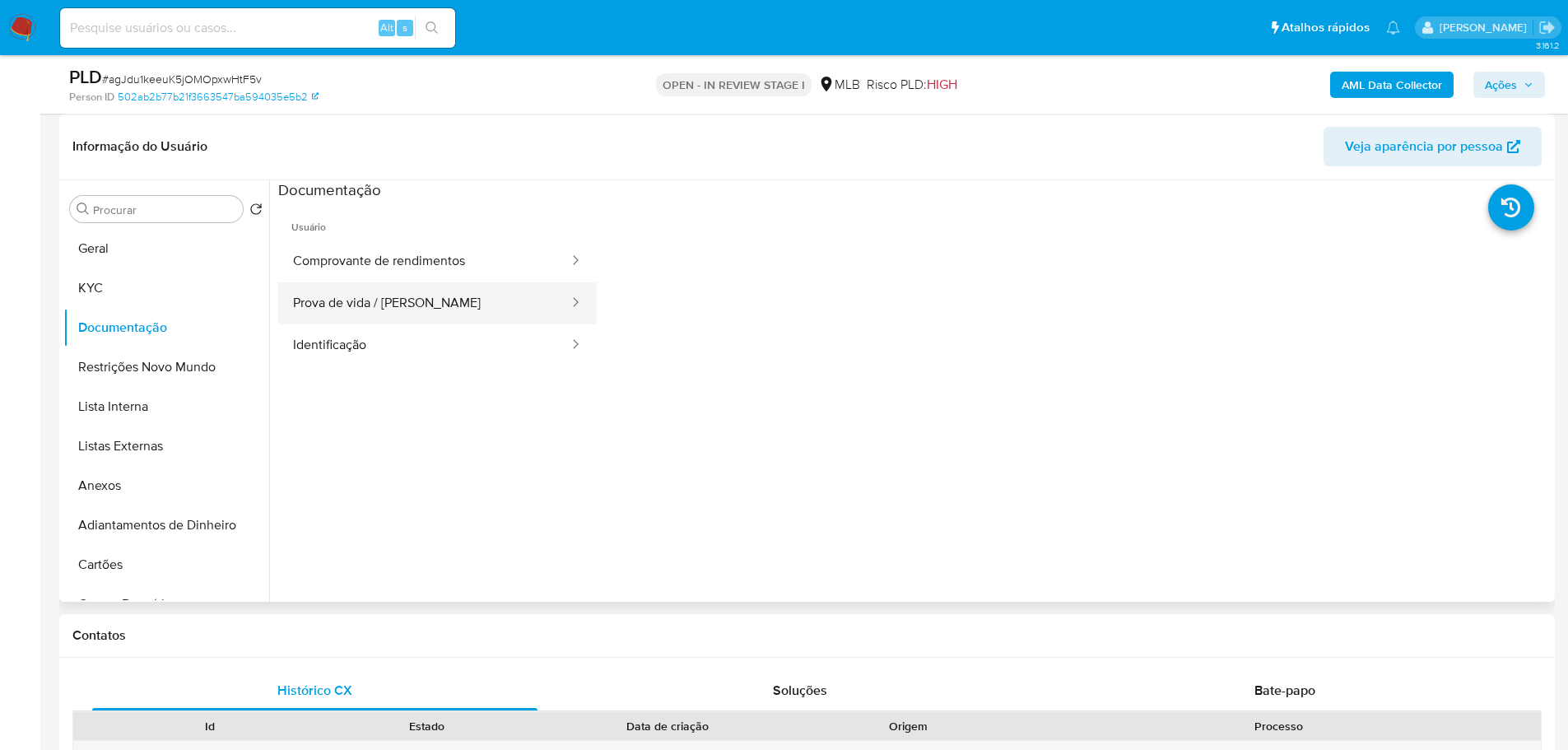
click at [431, 286] on button "Prova de vida / Selfie" at bounding box center [424, 303] width 293 height 42
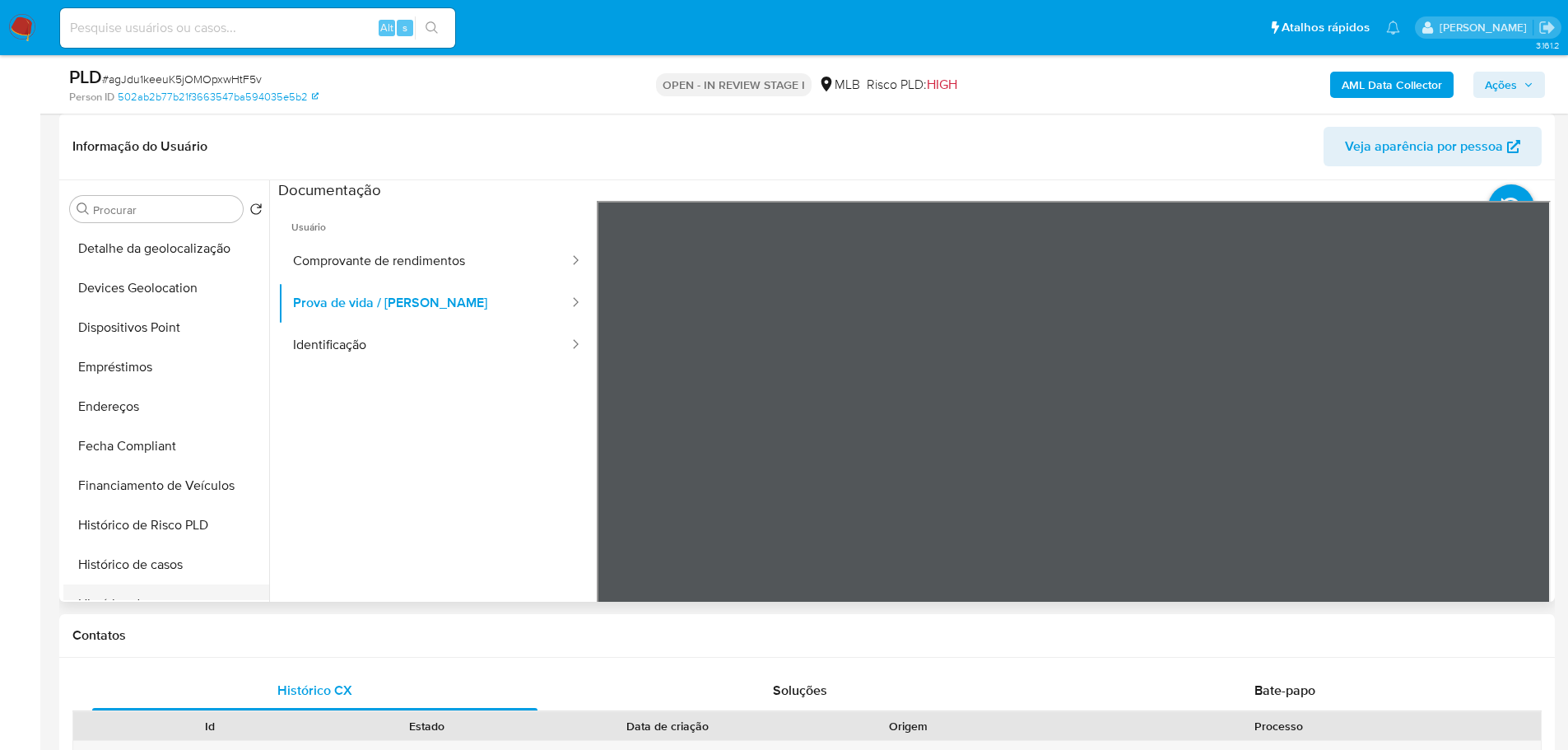
scroll to position [576, 0]
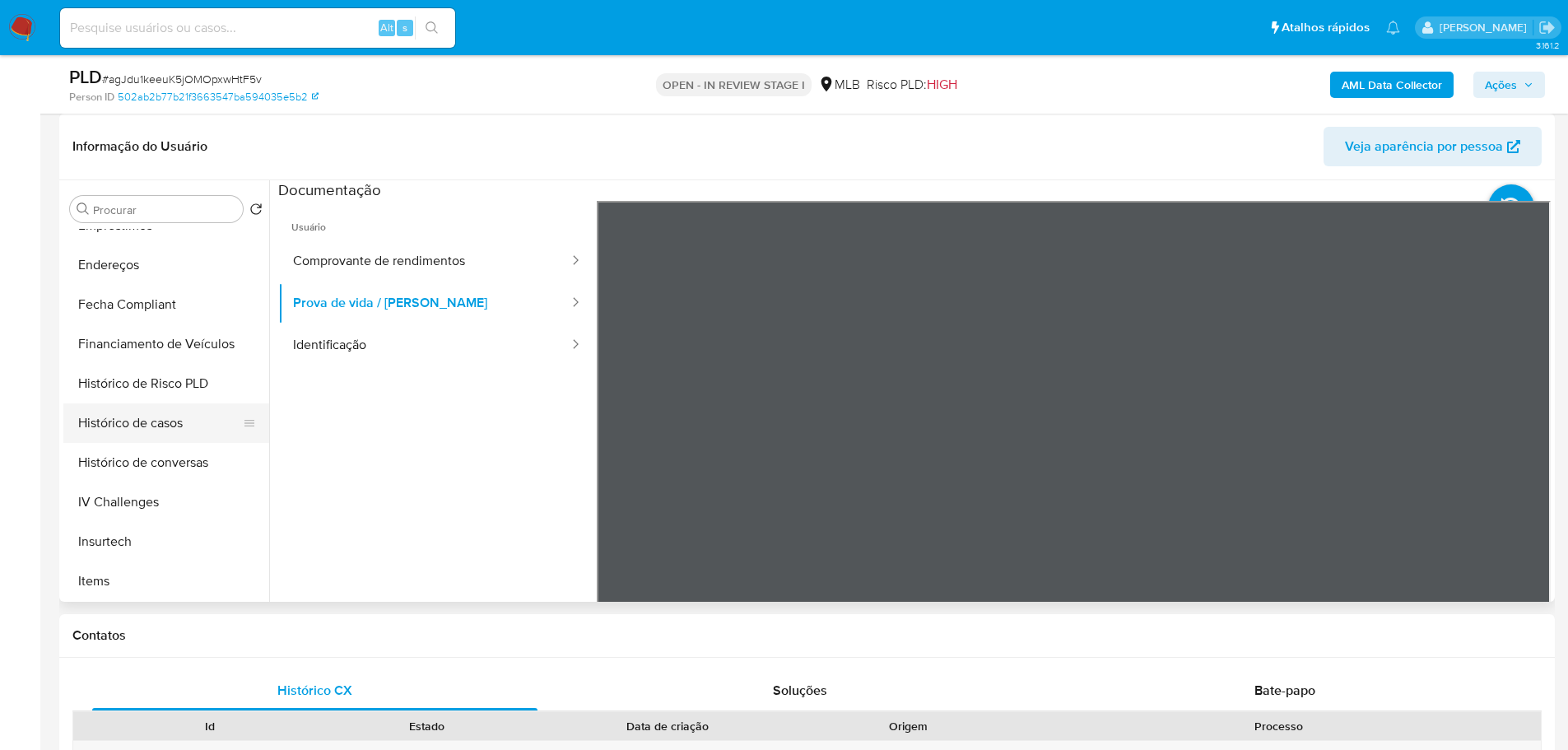
click at [158, 429] on button "Histórico de casos" at bounding box center [160, 424] width 193 height 40
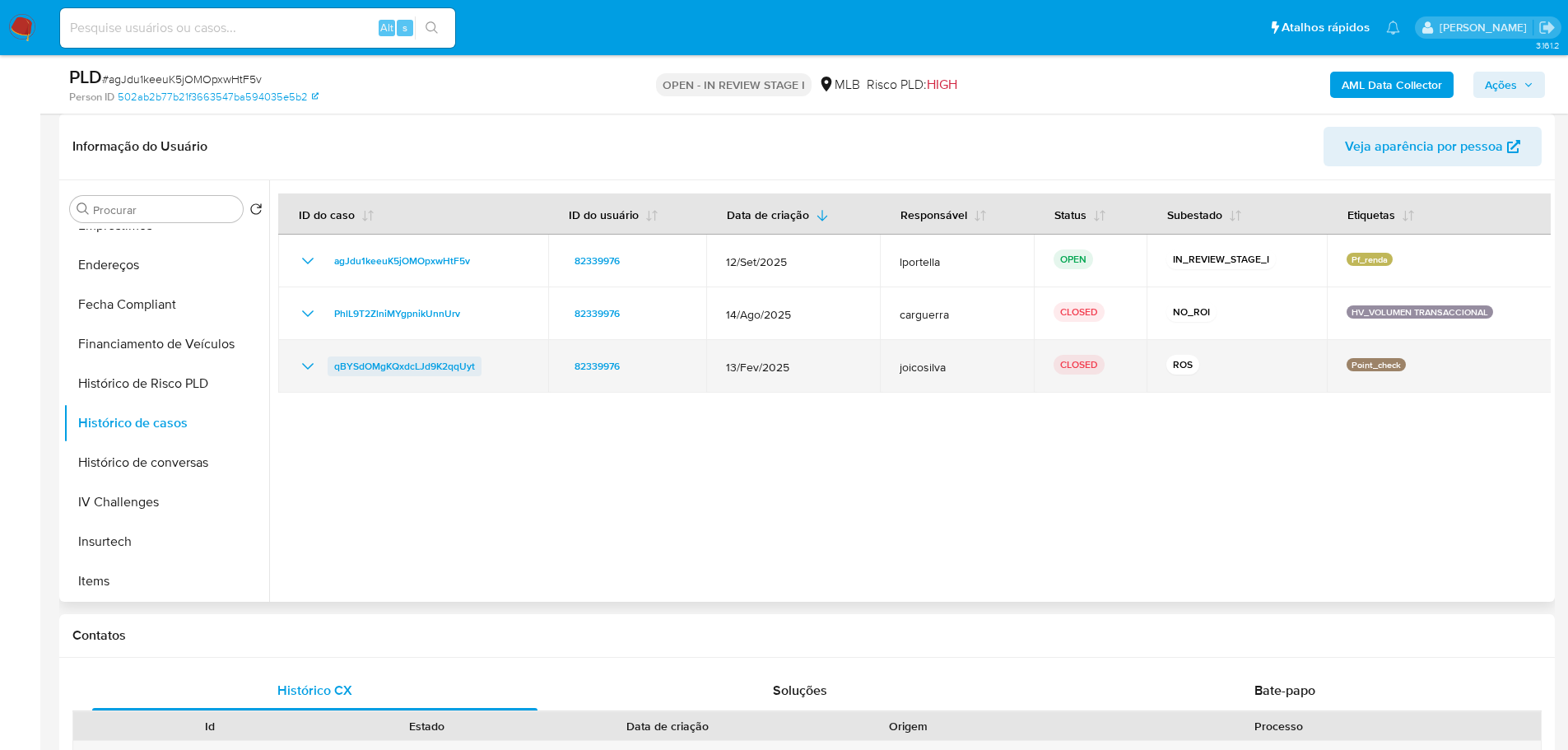
click at [413, 369] on span "qBYSdOMgKQxdcLJd9K2qqUyt" at bounding box center [405, 366] width 141 height 20
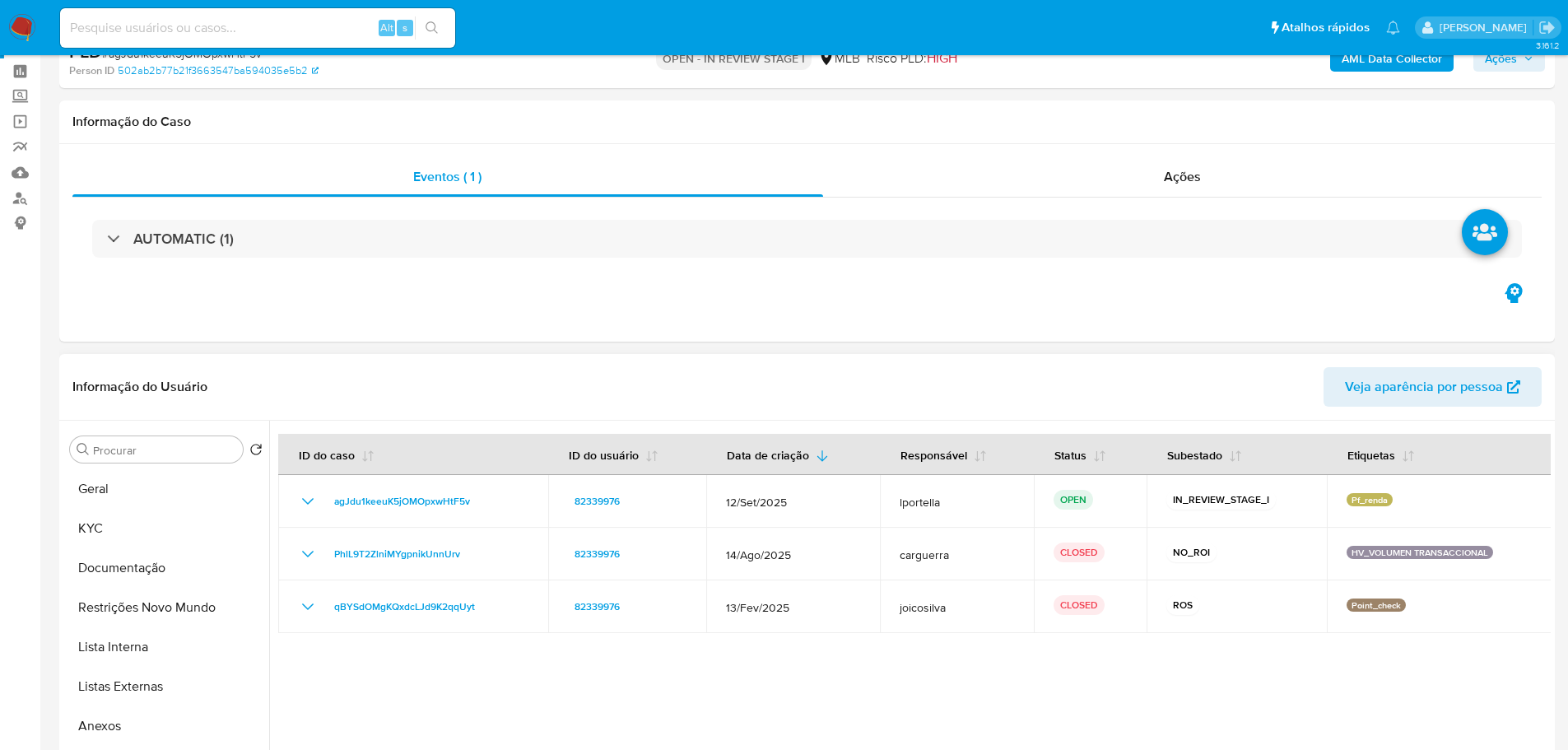
scroll to position [165, 0]
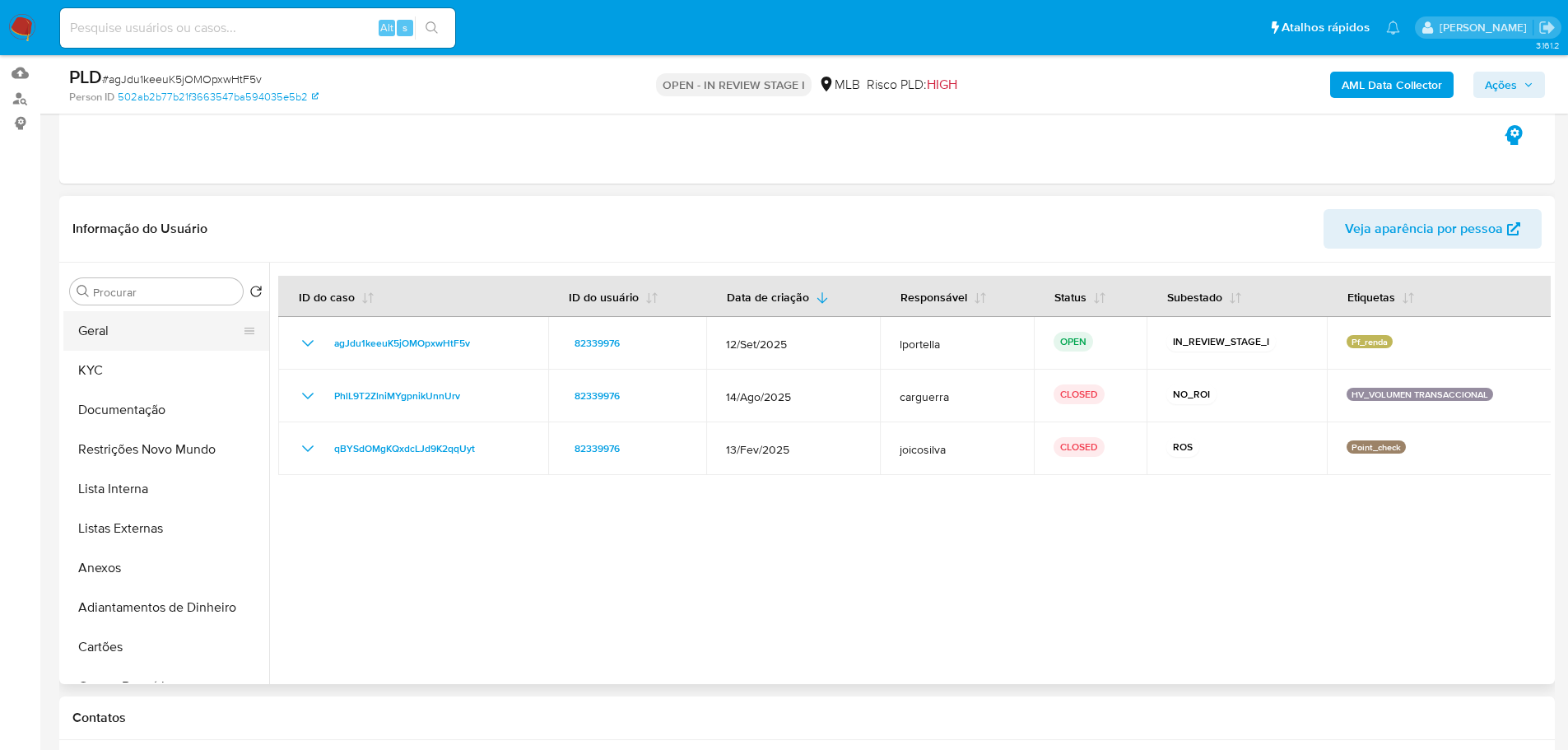
click at [113, 326] on button "Geral" at bounding box center [160, 331] width 193 height 40
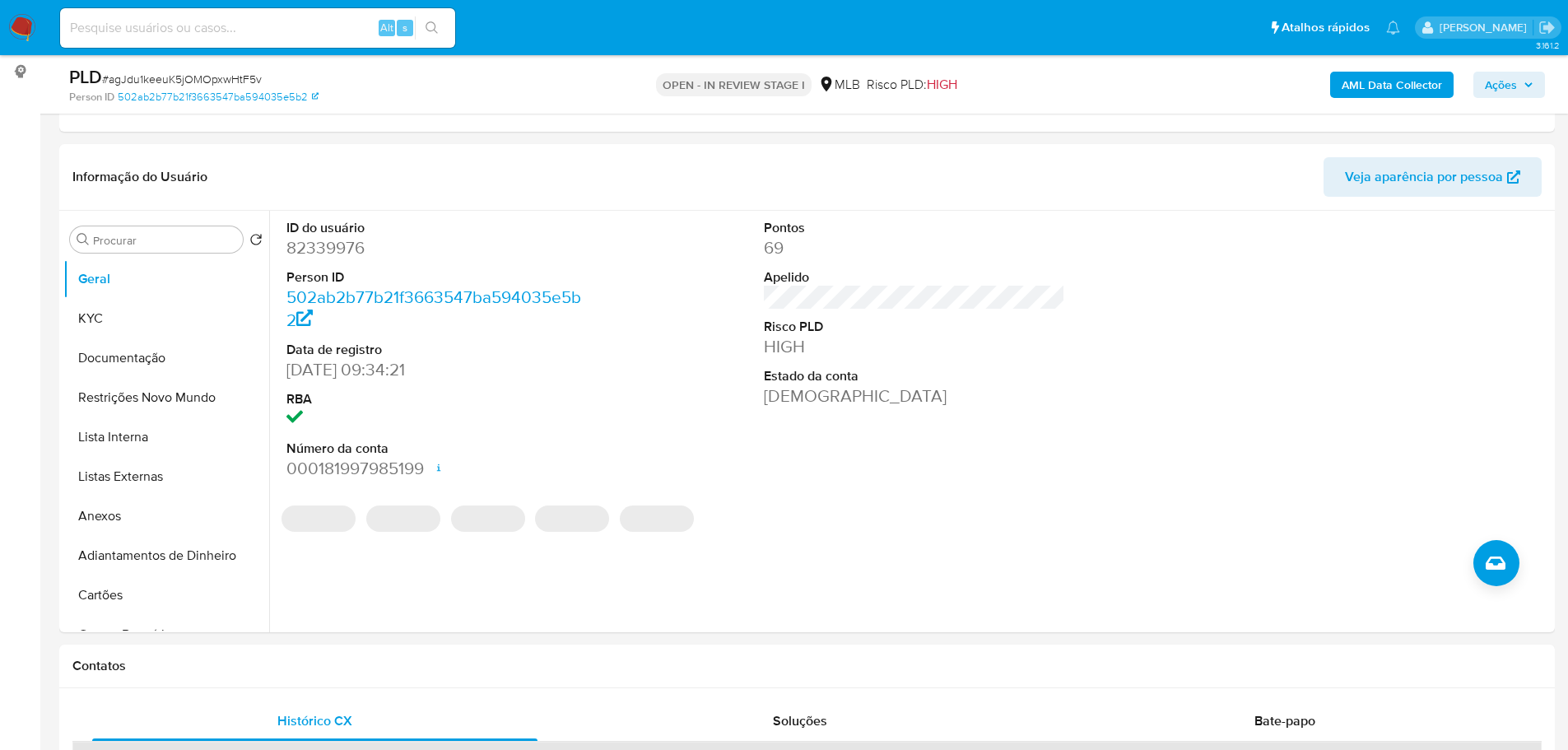
scroll to position [204, 0]
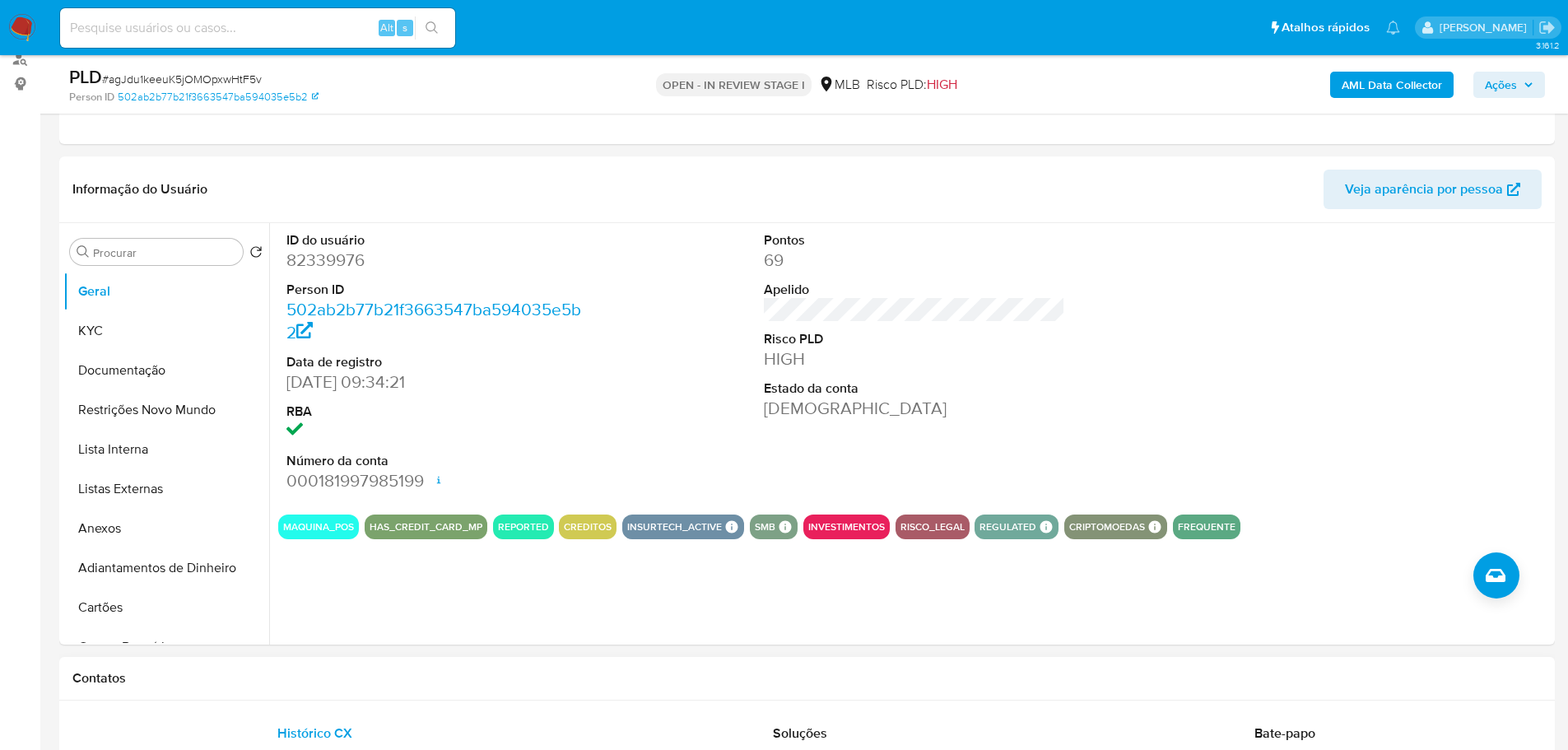
click at [340, 694] on div "Contatos" at bounding box center [807, 679] width 1496 height 43
click at [126, 345] on button "KYC" at bounding box center [160, 331] width 193 height 40
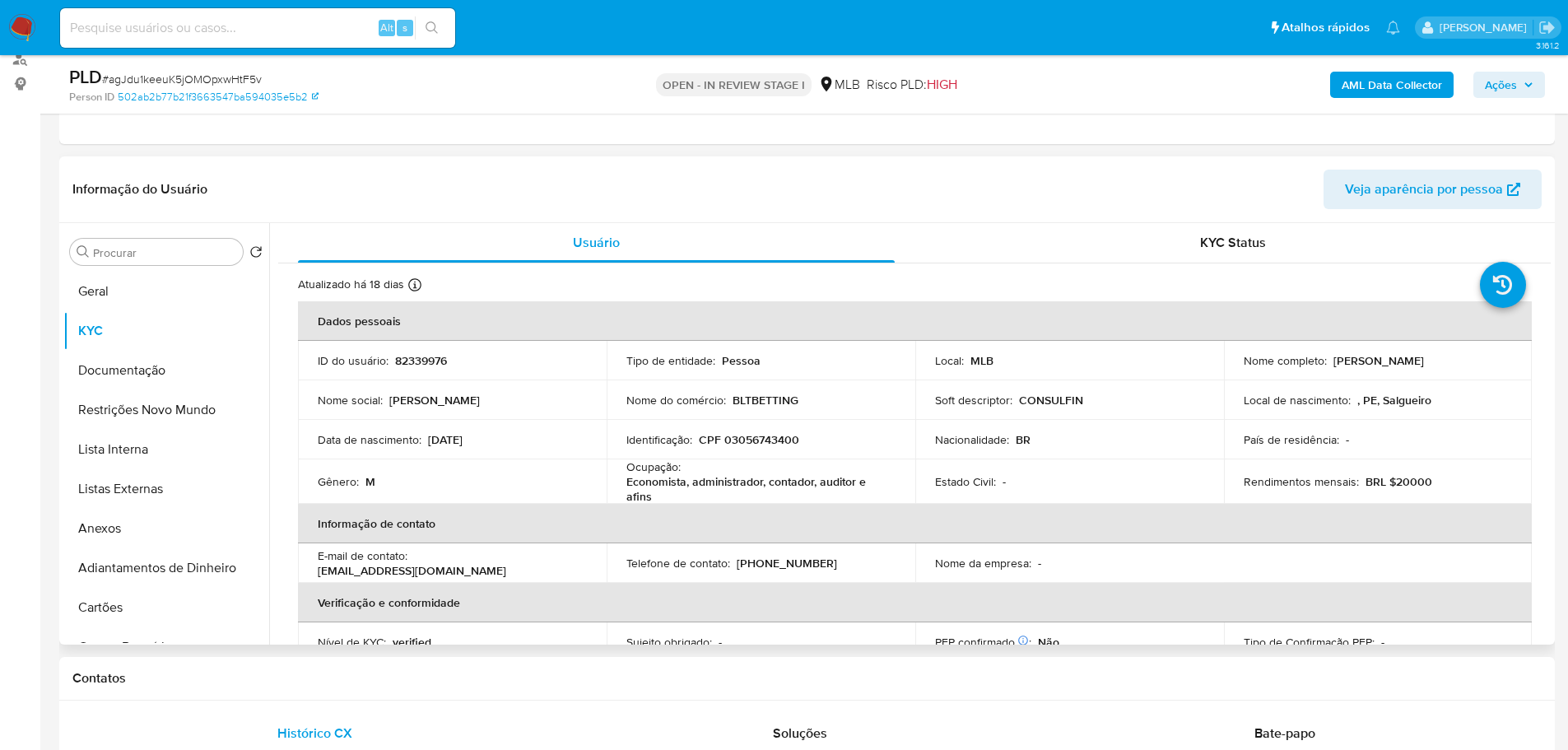
scroll to position [19, 0]
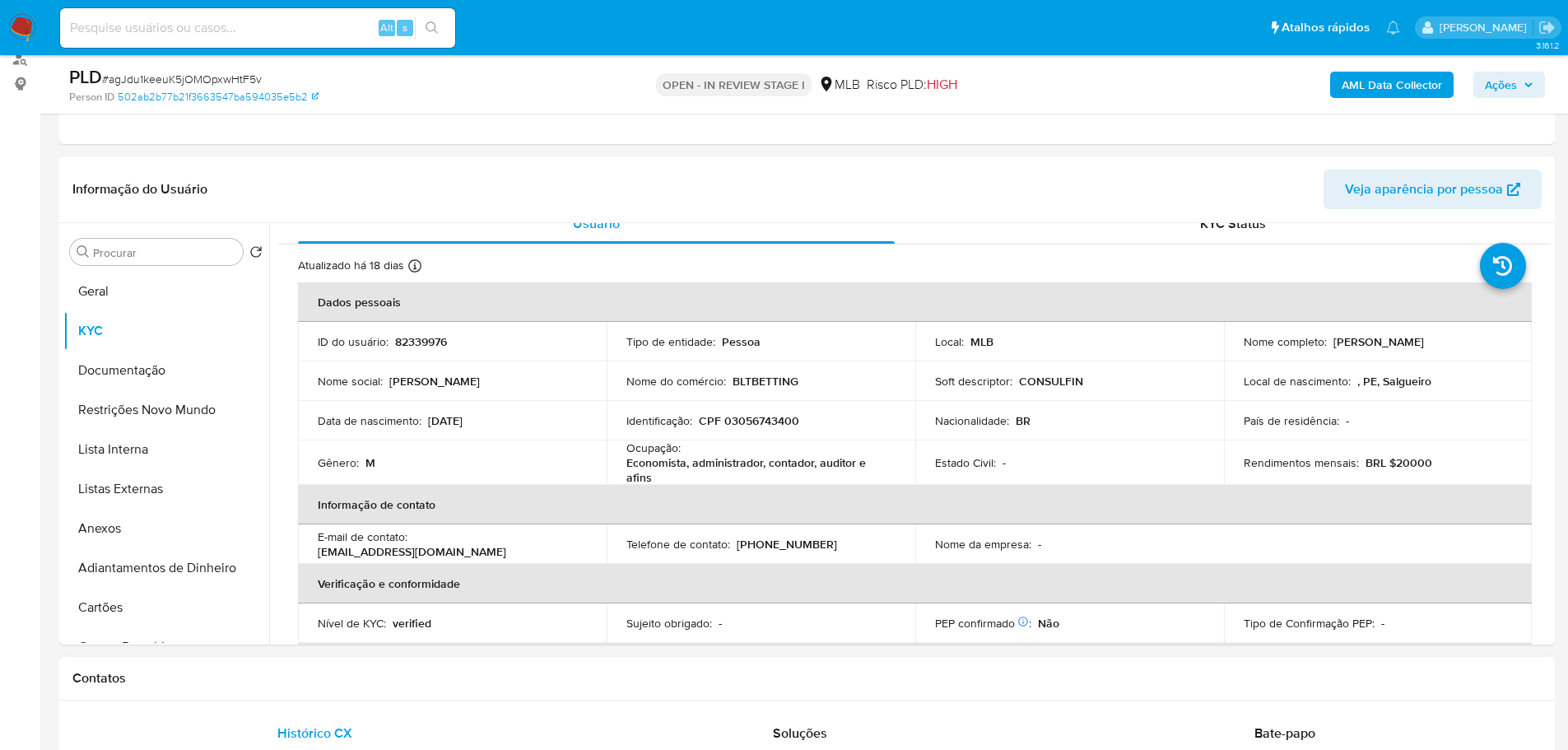
click at [278, 681] on h1 "Contatos" at bounding box center [807, 678] width 1469 height 16
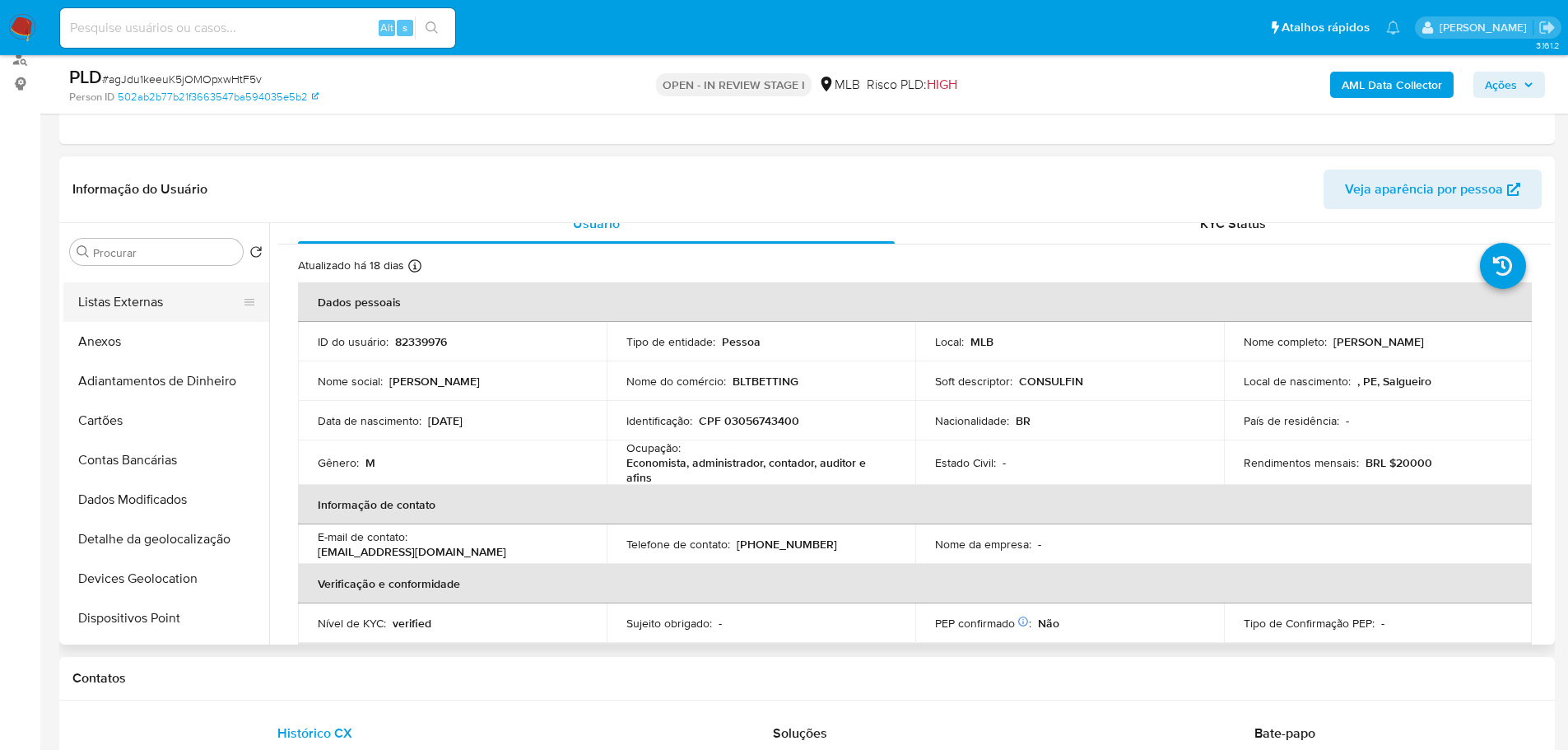
scroll to position [329, 0]
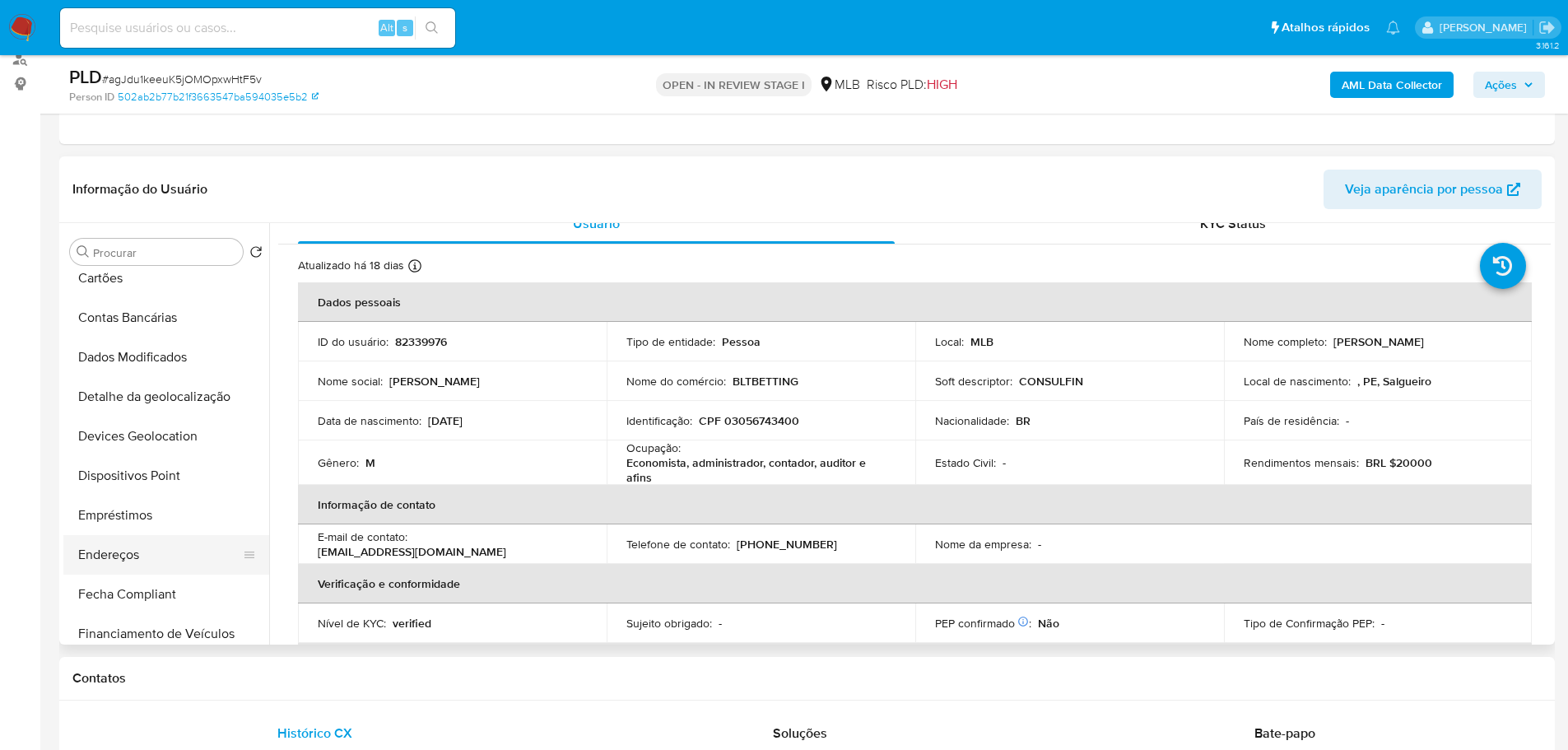
click at [124, 566] on button "Endereços" at bounding box center [160, 555] width 193 height 40
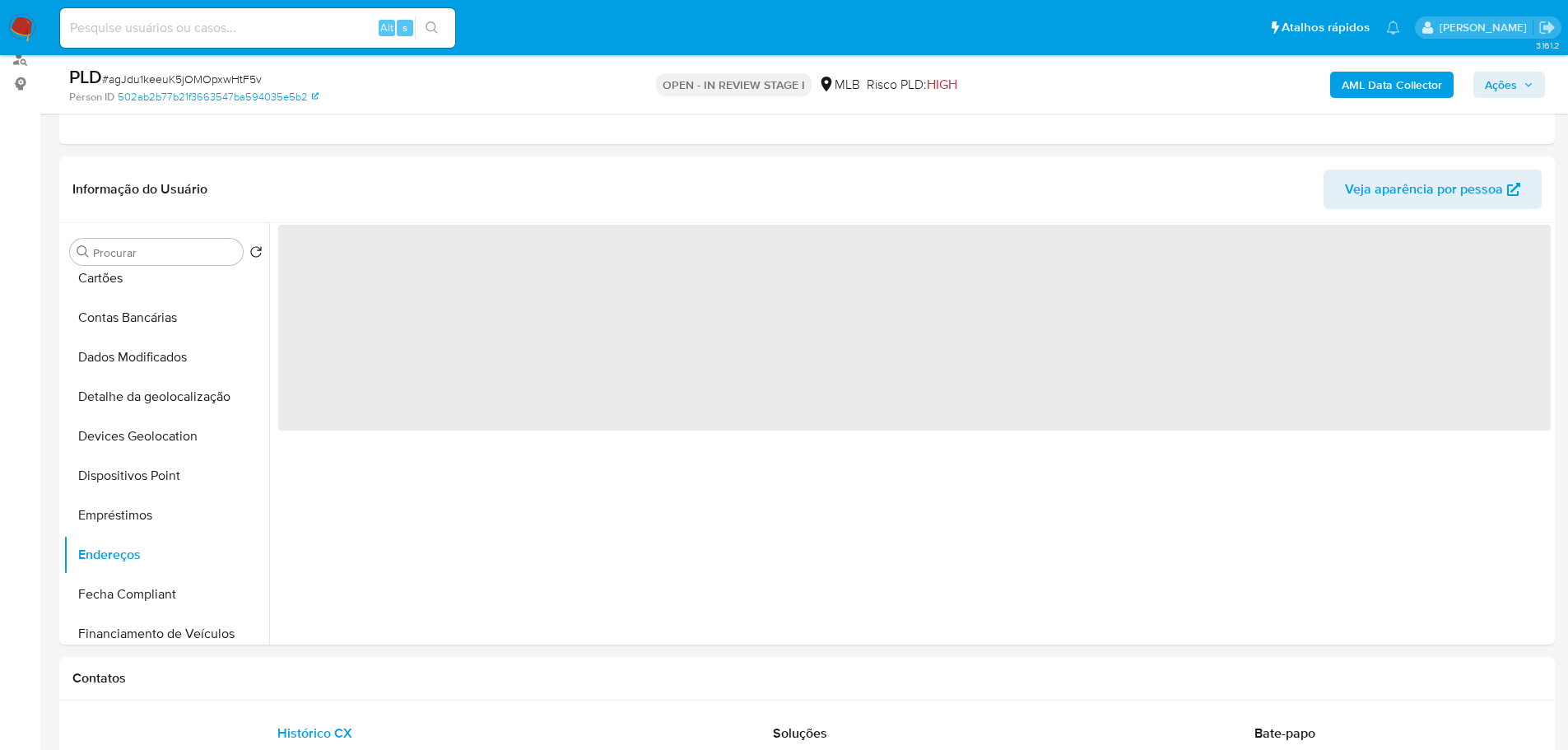
scroll to position [0, 0]
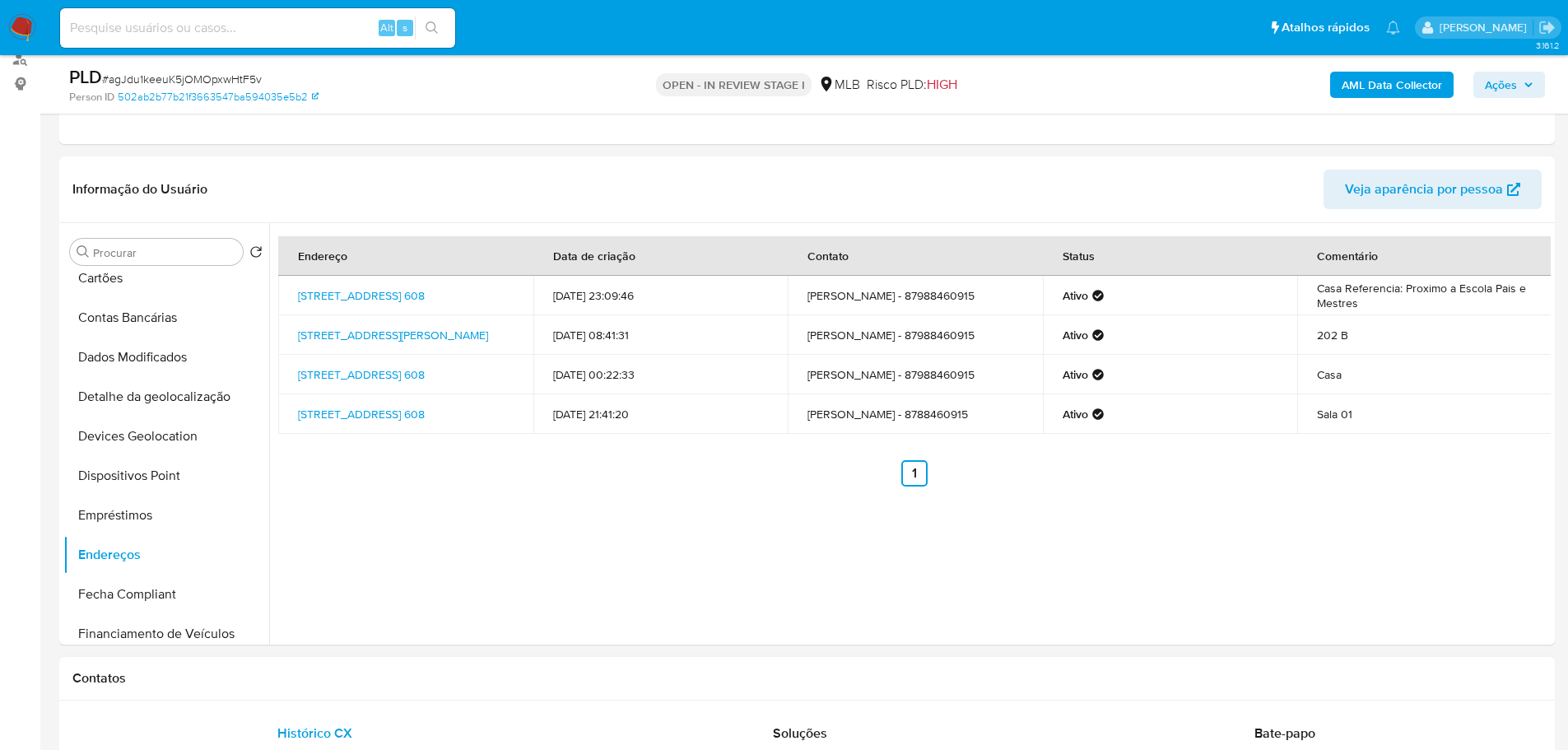
click at [246, 671] on h1 "Contatos" at bounding box center [807, 678] width 1469 height 16
click at [167, 415] on button "Detalhe da geolocalização" at bounding box center [160, 397] width 193 height 40
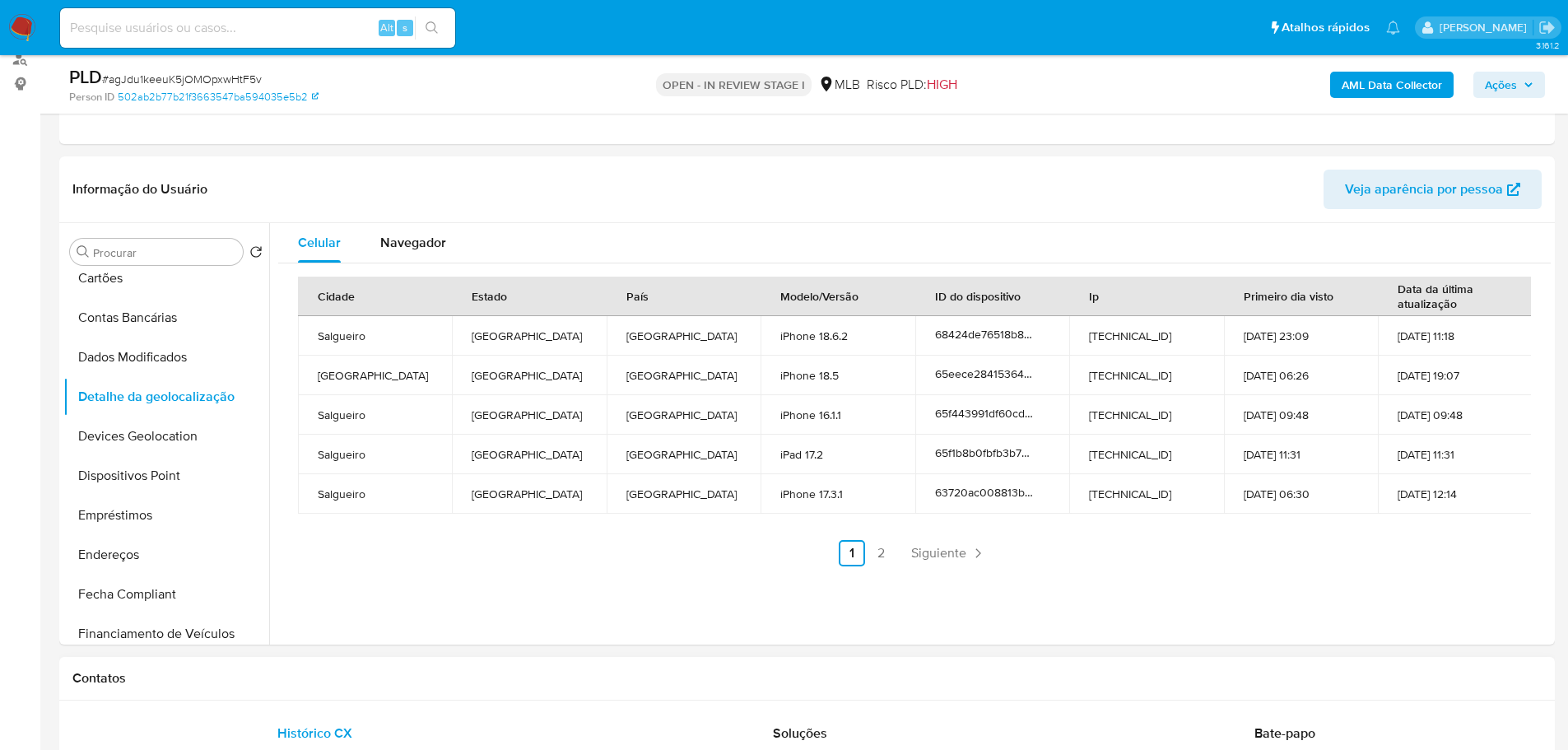
click at [365, 674] on h1 "Contatos" at bounding box center [807, 678] width 1469 height 16
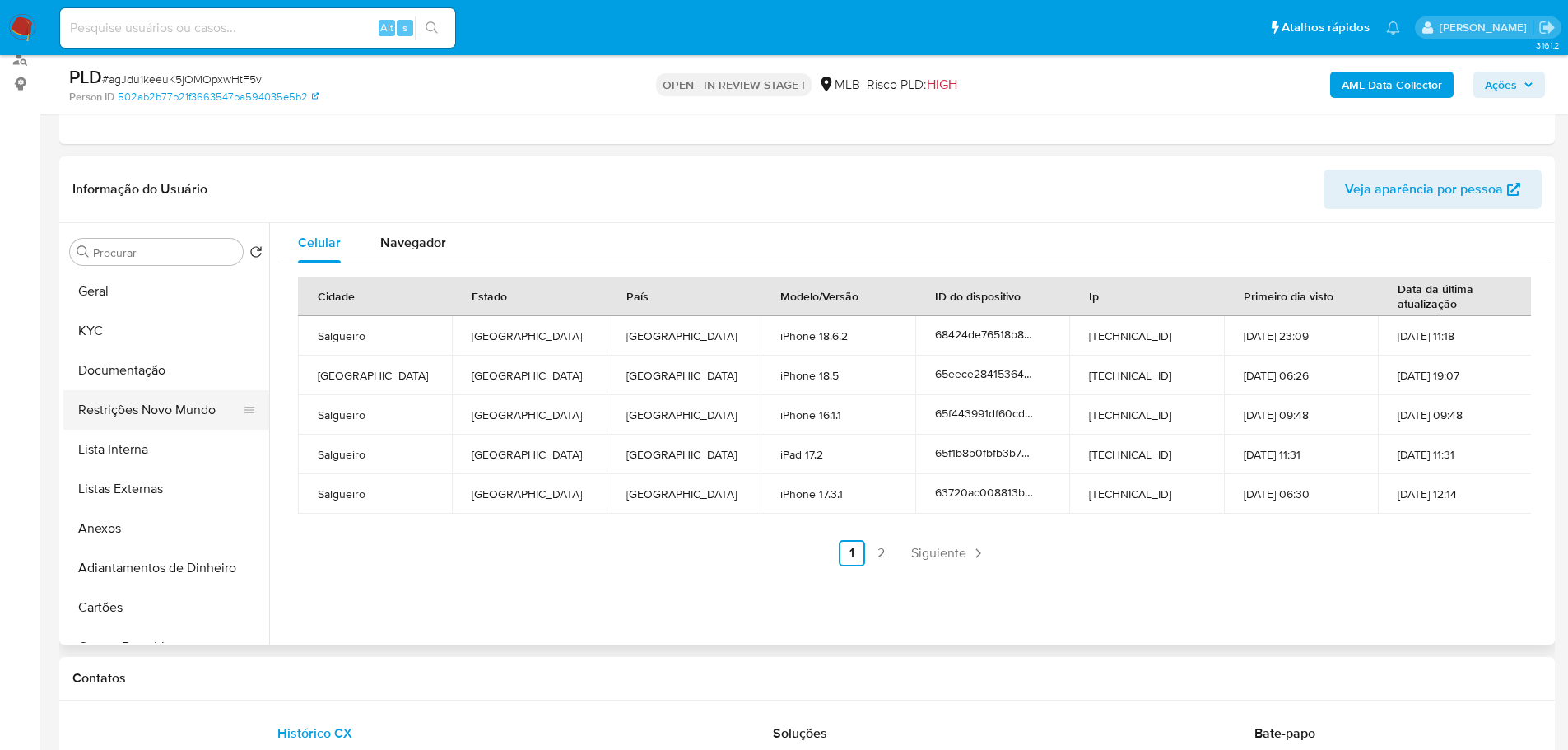
click at [158, 406] on button "Restrições Novo Mundo" at bounding box center [160, 410] width 193 height 40
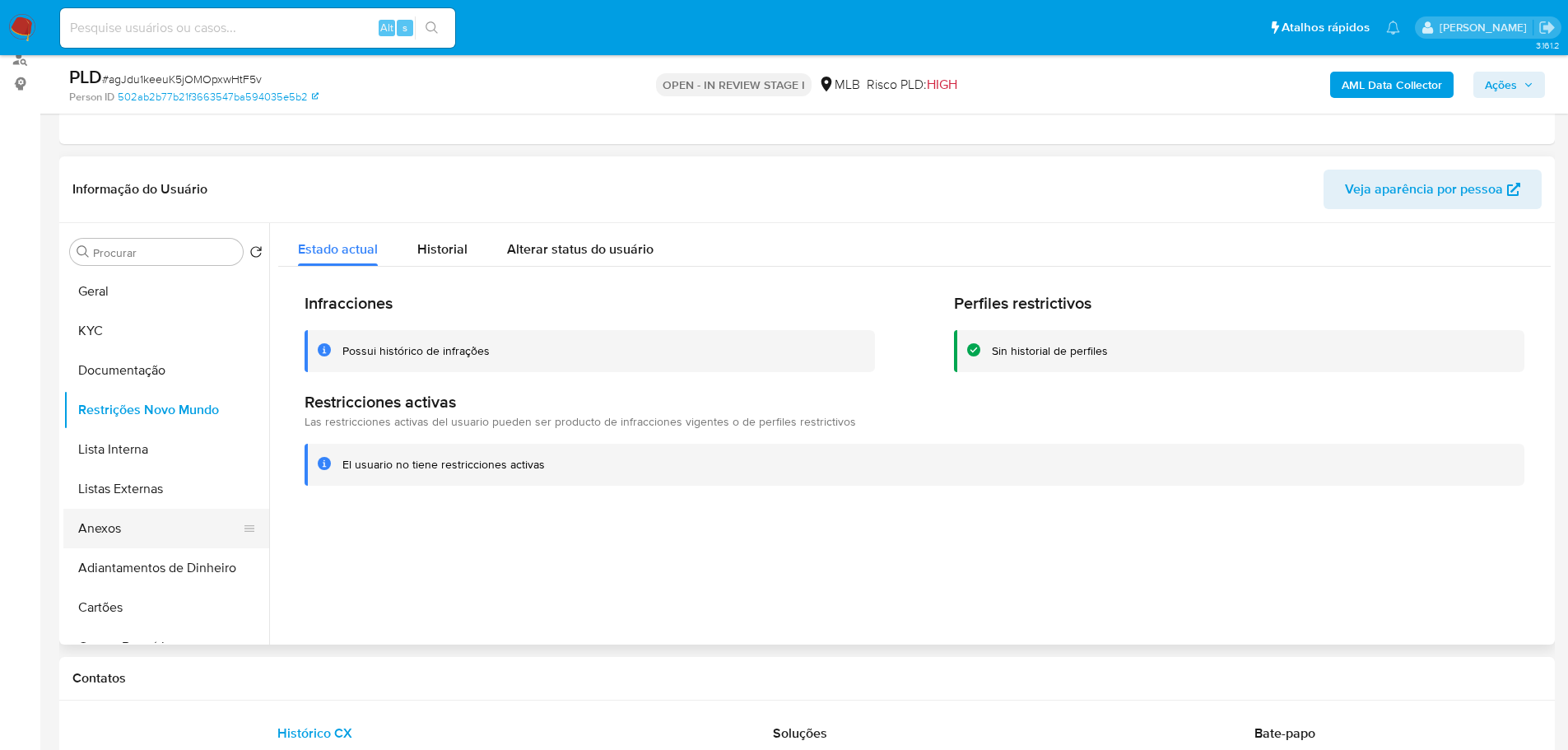
drag, startPoint x: 337, startPoint y: 688, endPoint x: 219, endPoint y: 532, distance: 195.6
click at [337, 688] on div "Contatos" at bounding box center [807, 679] width 1496 height 43
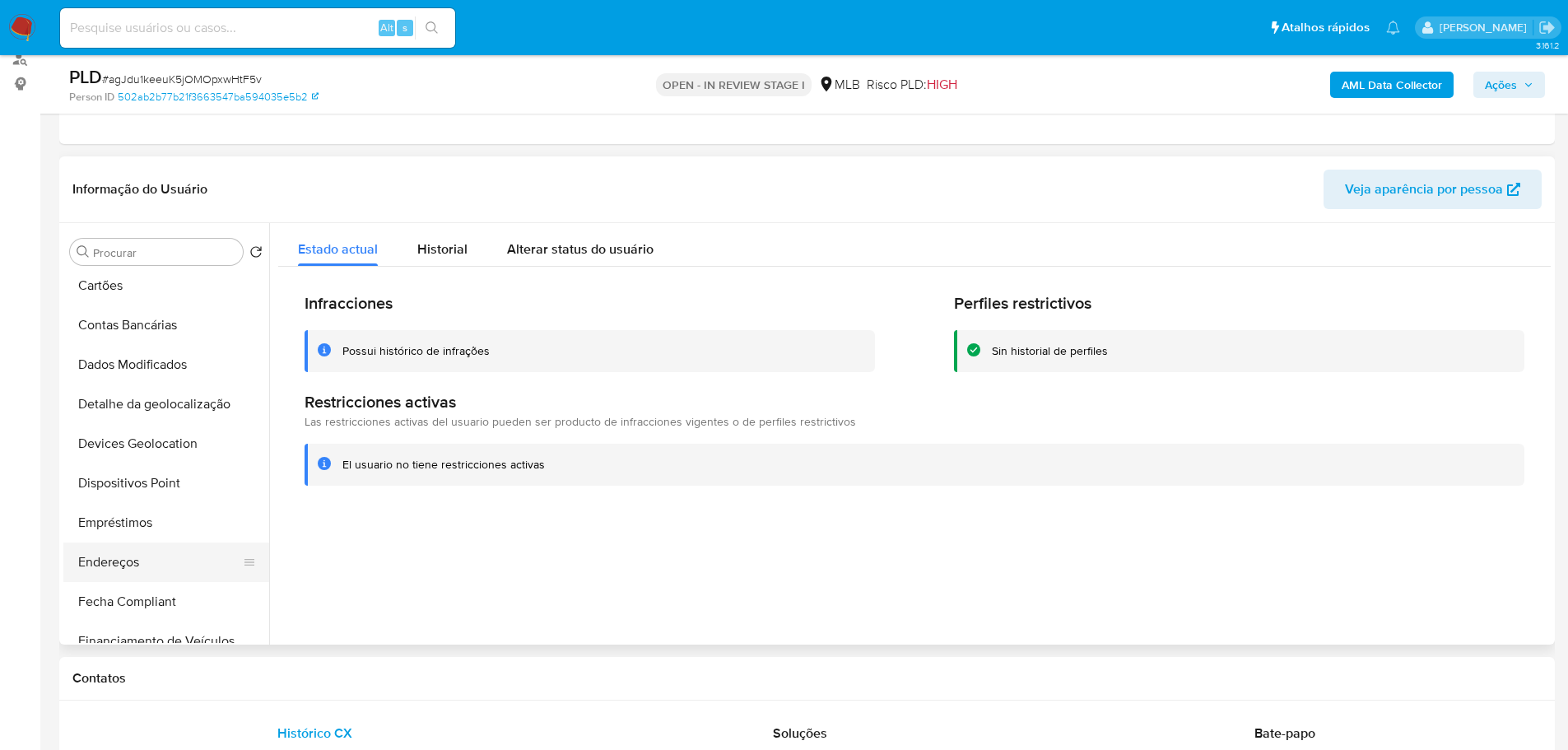
scroll to position [411, 0]
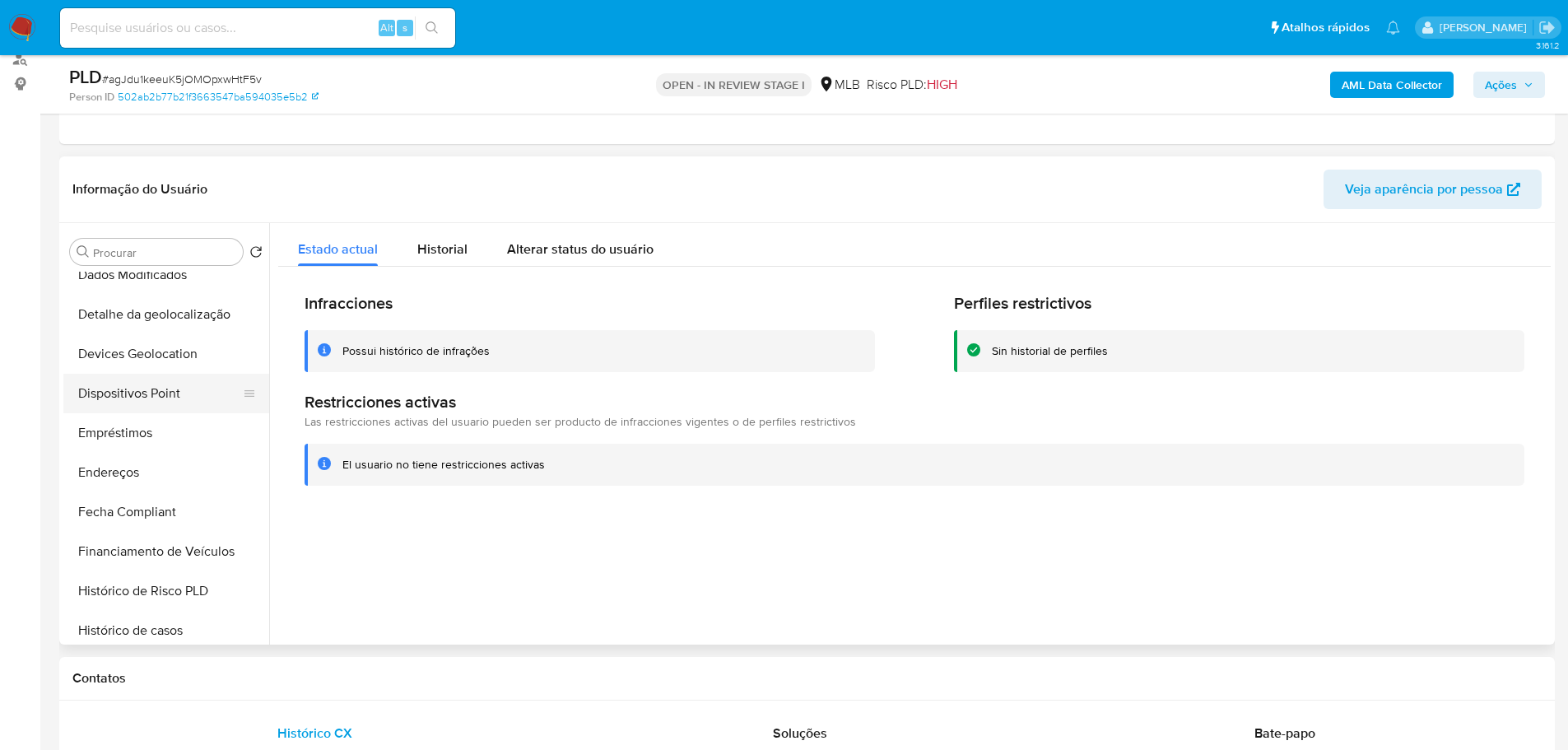
click at [179, 402] on button "Dispositivos Point" at bounding box center [160, 393] width 193 height 40
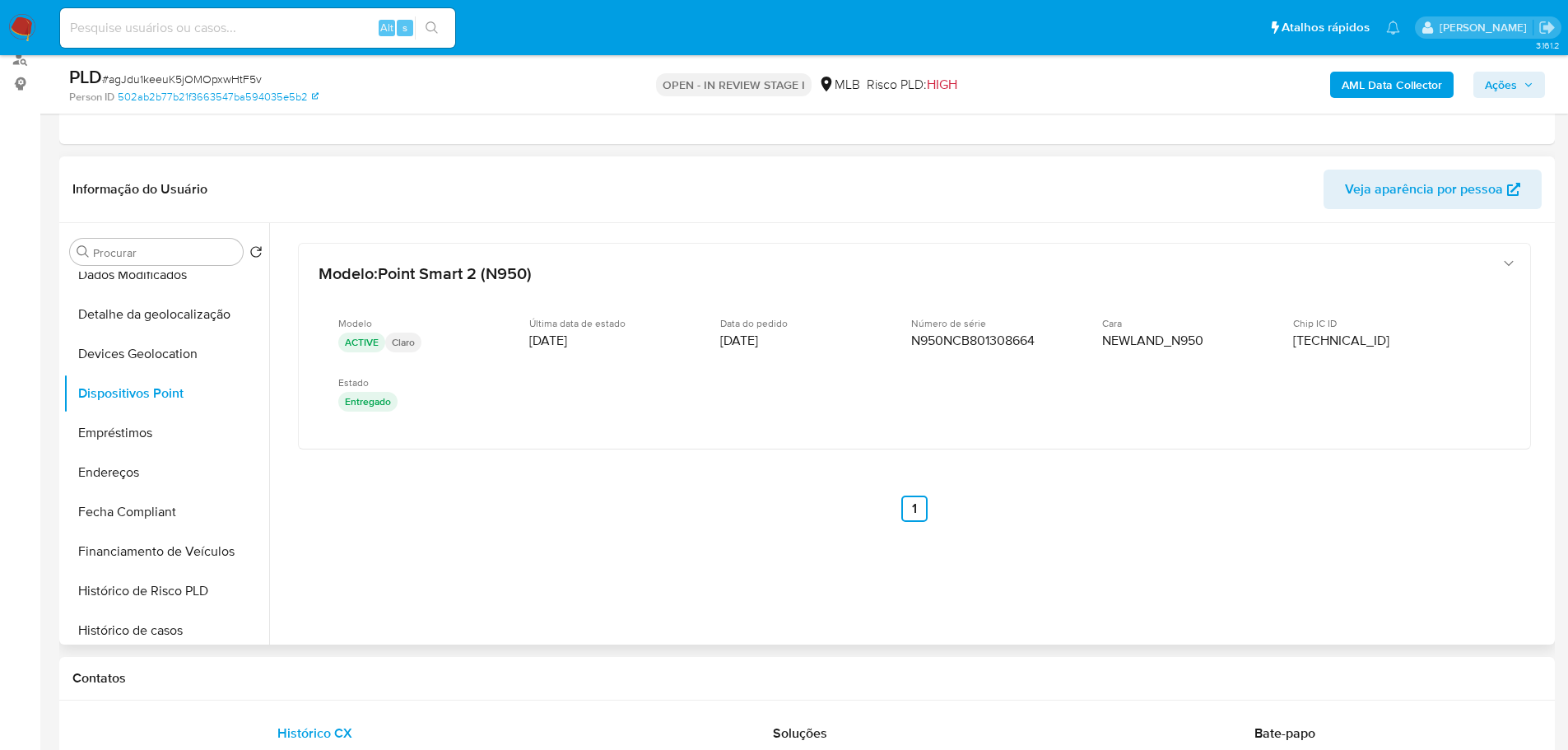
click at [1109, 563] on div "Modelo : Point Smart 2 (N950) Modelo ACTIVE Claro Última data de estado 23/01/2…" at bounding box center [914, 404] width 1273 height 362
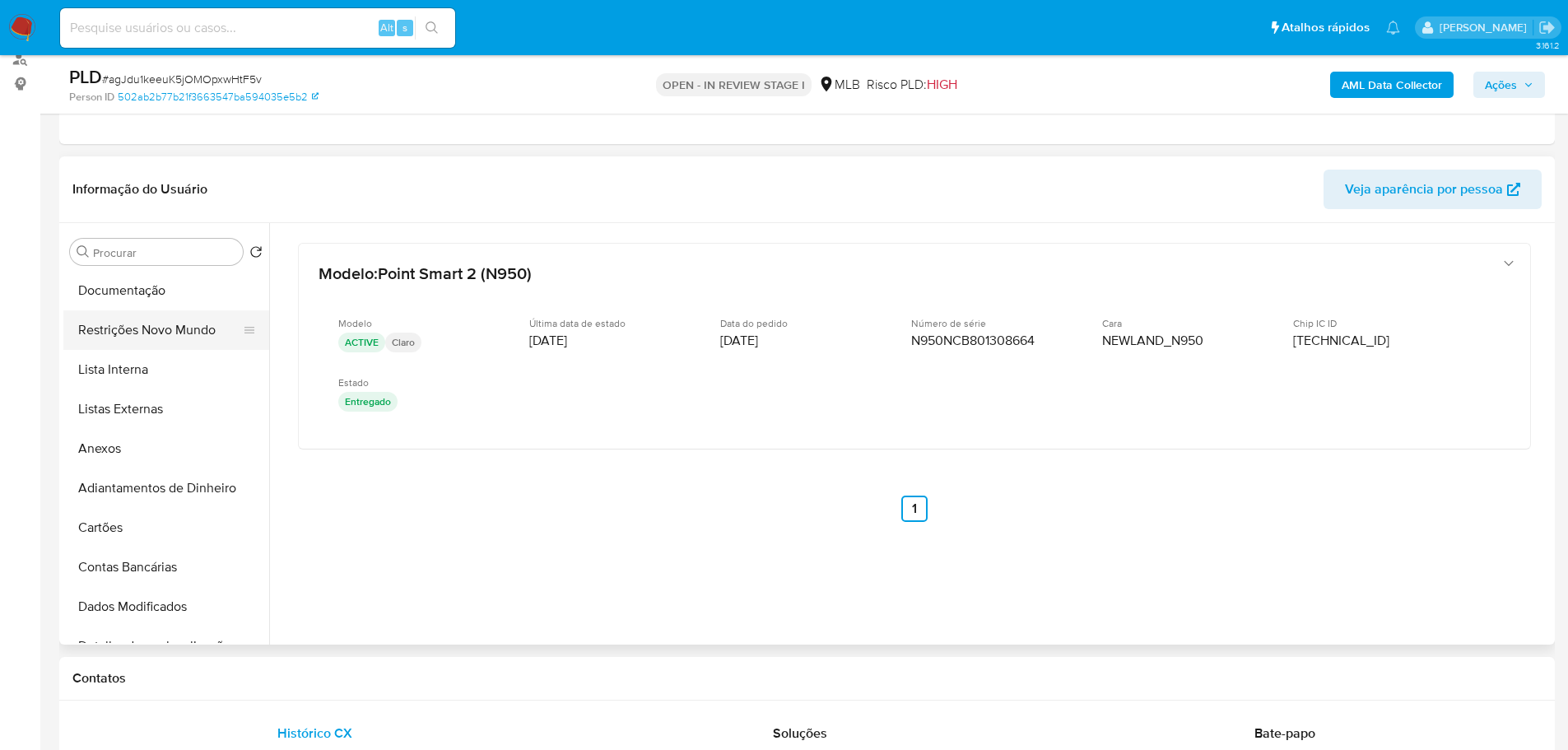
scroll to position [0, 0]
click at [123, 333] on button "KYC" at bounding box center [160, 331] width 193 height 40
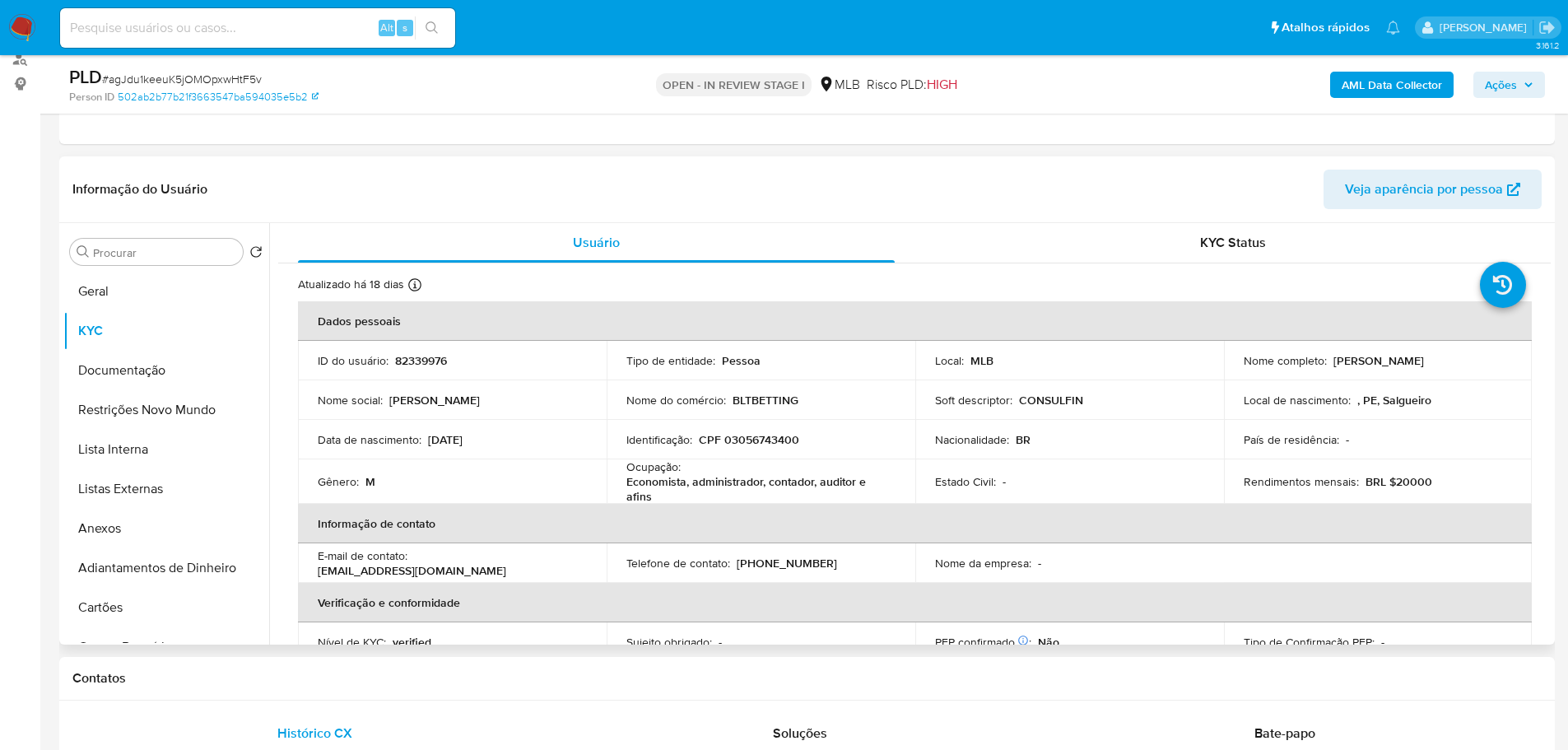
click at [760, 436] on p "CPF 03056743400" at bounding box center [749, 439] width 101 height 15
copy p "03056743400"
click at [1508, 82] on span "Ações" at bounding box center [1500, 84] width 32 height 26
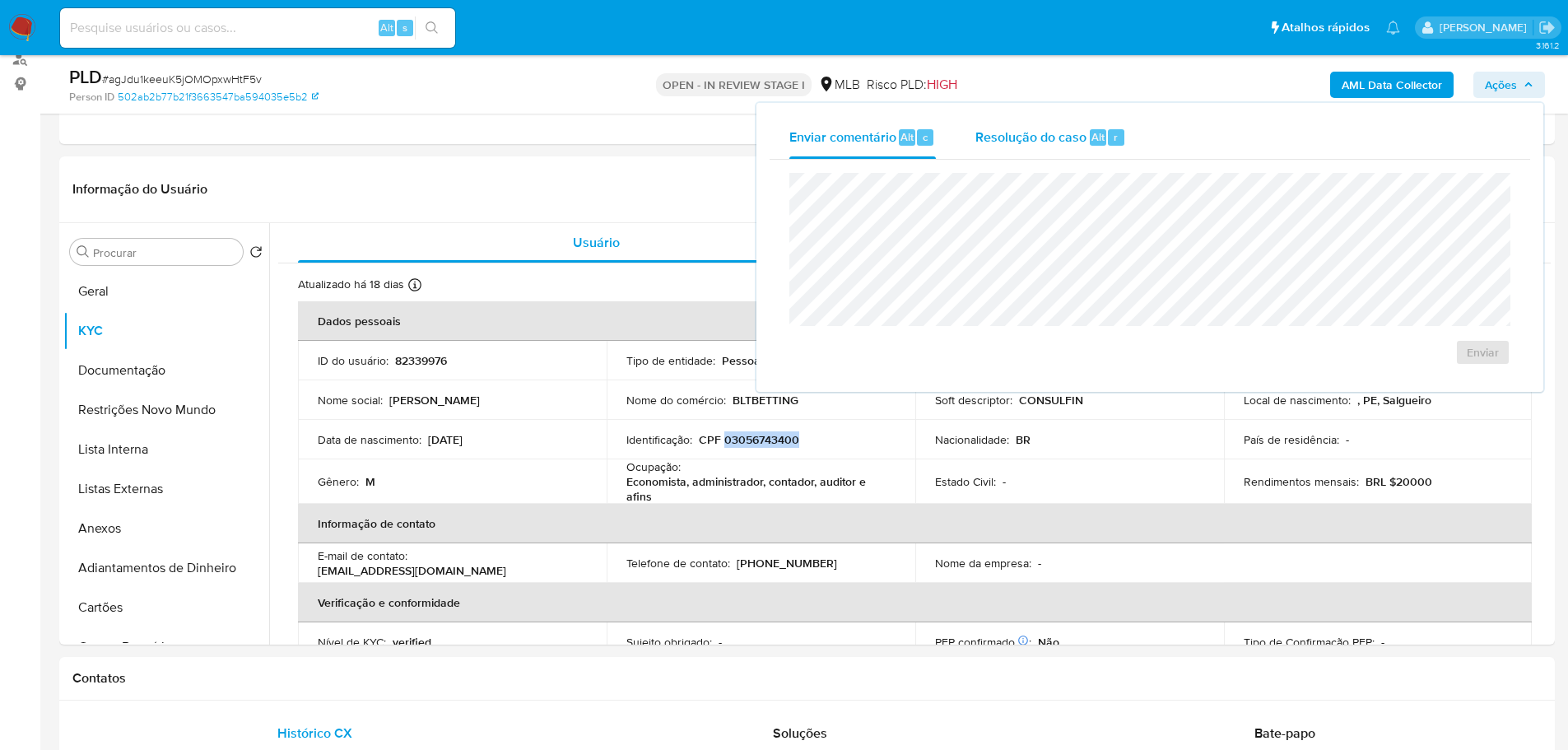
click at [1048, 127] on span "Resolução do caso" at bounding box center [1031, 136] width 111 height 19
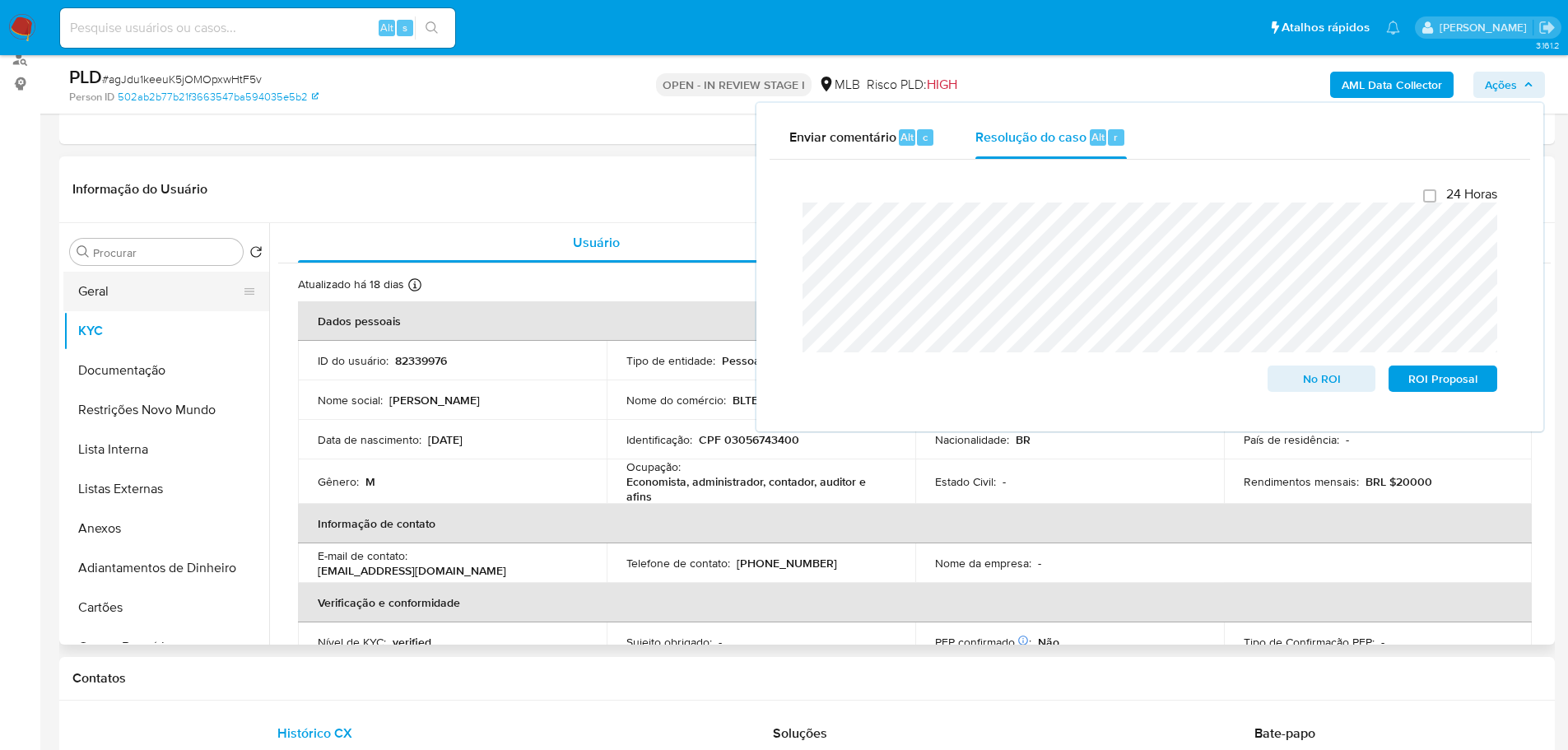
click at [81, 293] on button "Geral" at bounding box center [160, 292] width 193 height 40
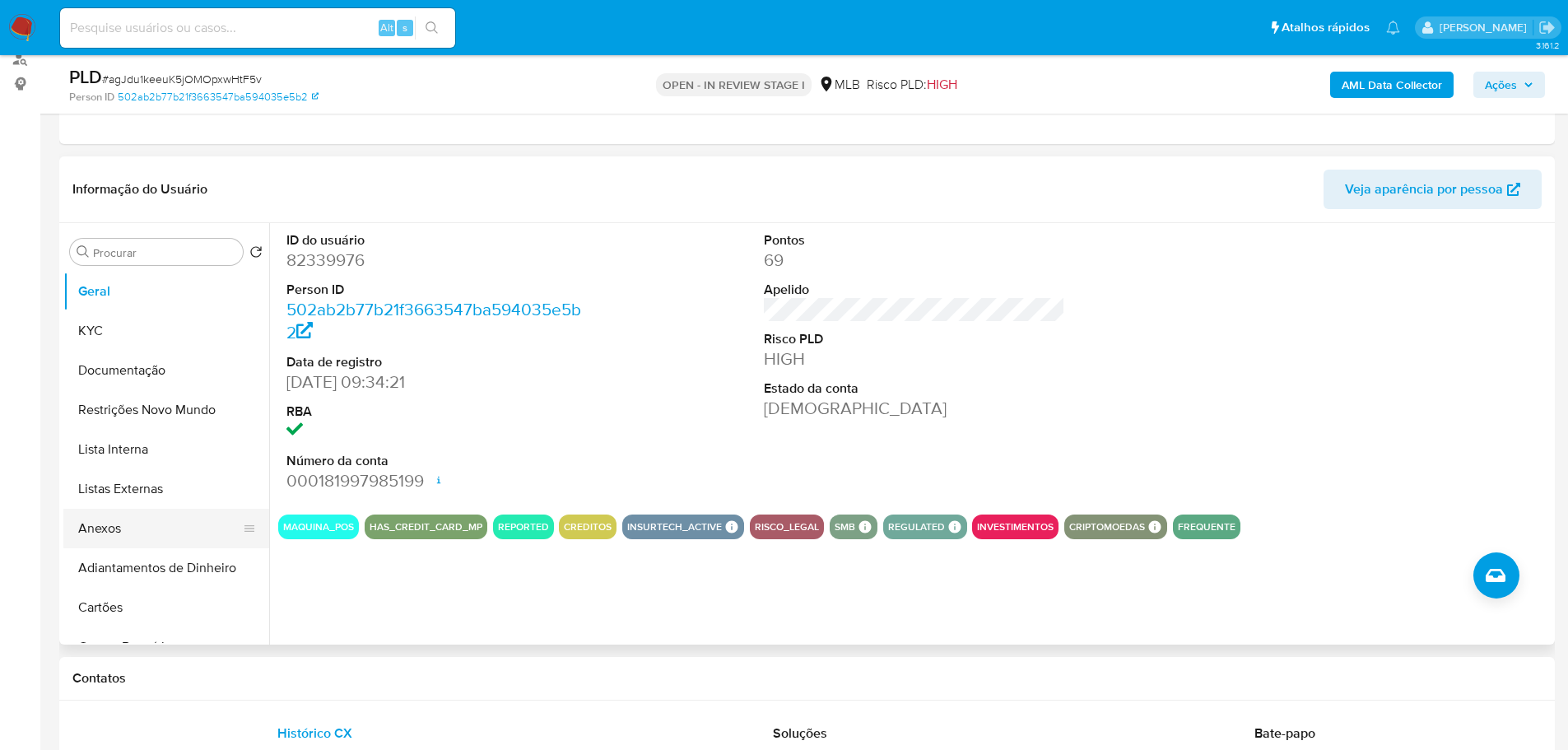
click at [178, 529] on button "Anexos" at bounding box center [160, 529] width 193 height 40
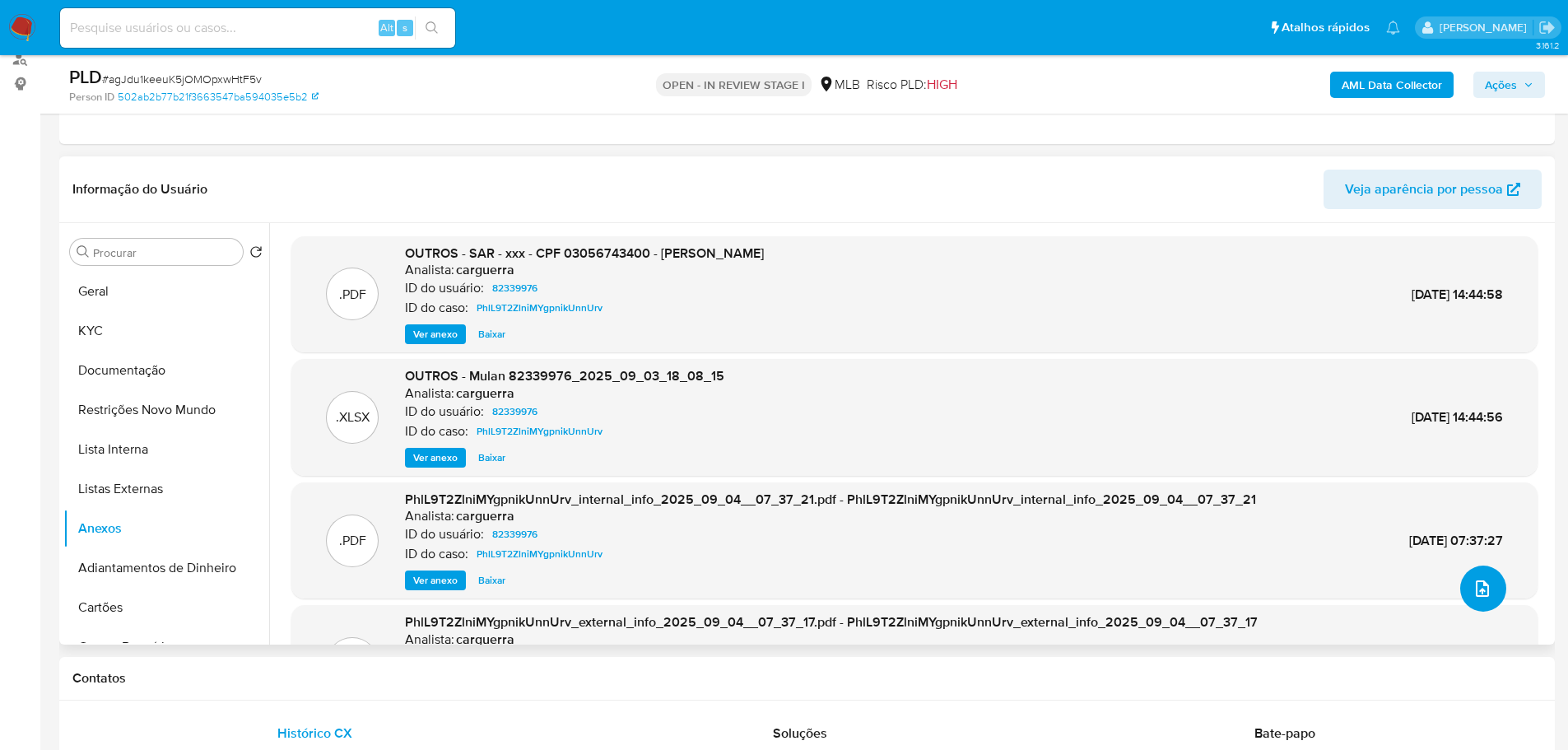
click at [1477, 593] on icon "upload-file" at bounding box center [1482, 589] width 20 height 20
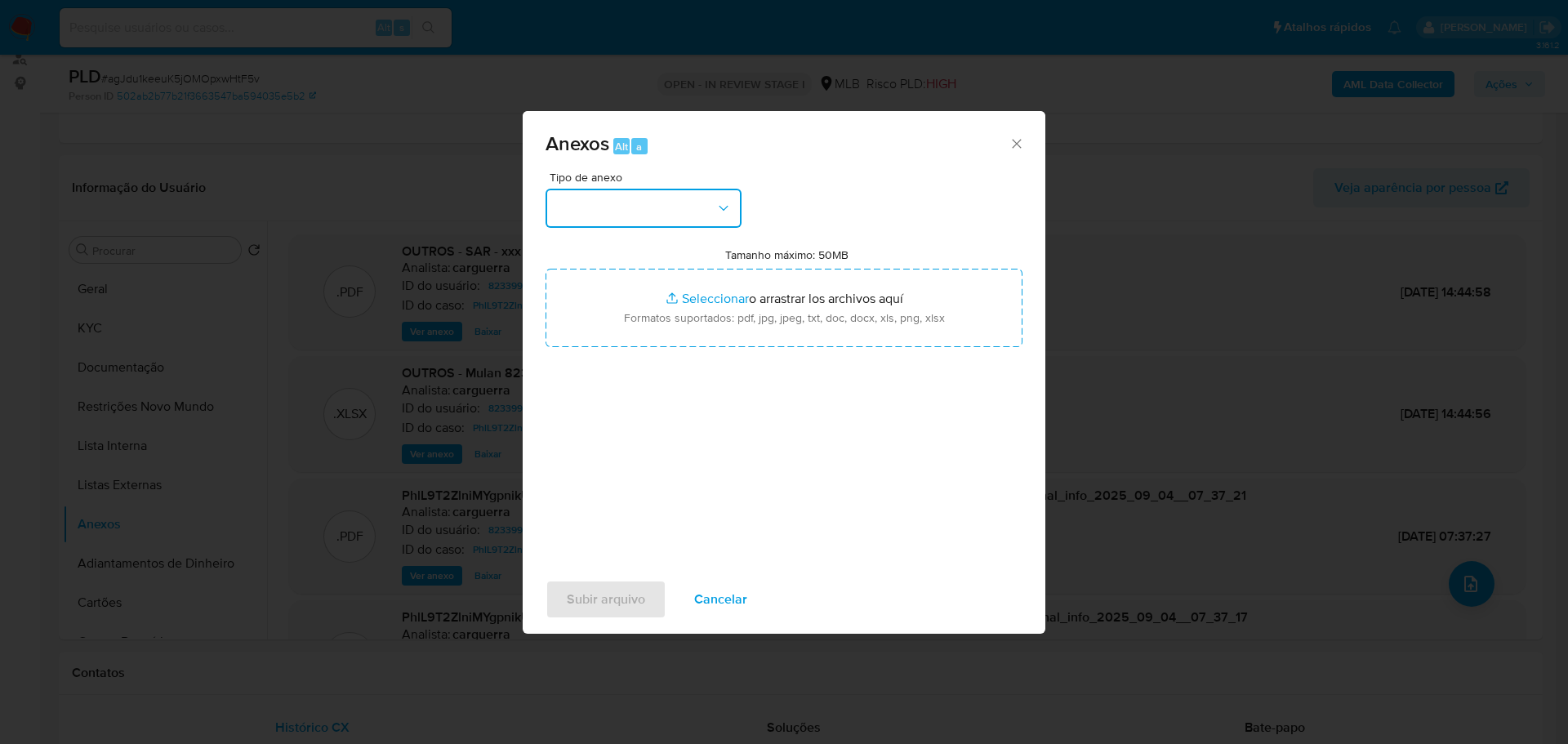
click at [708, 209] on button "button" at bounding box center [644, 208] width 196 height 40
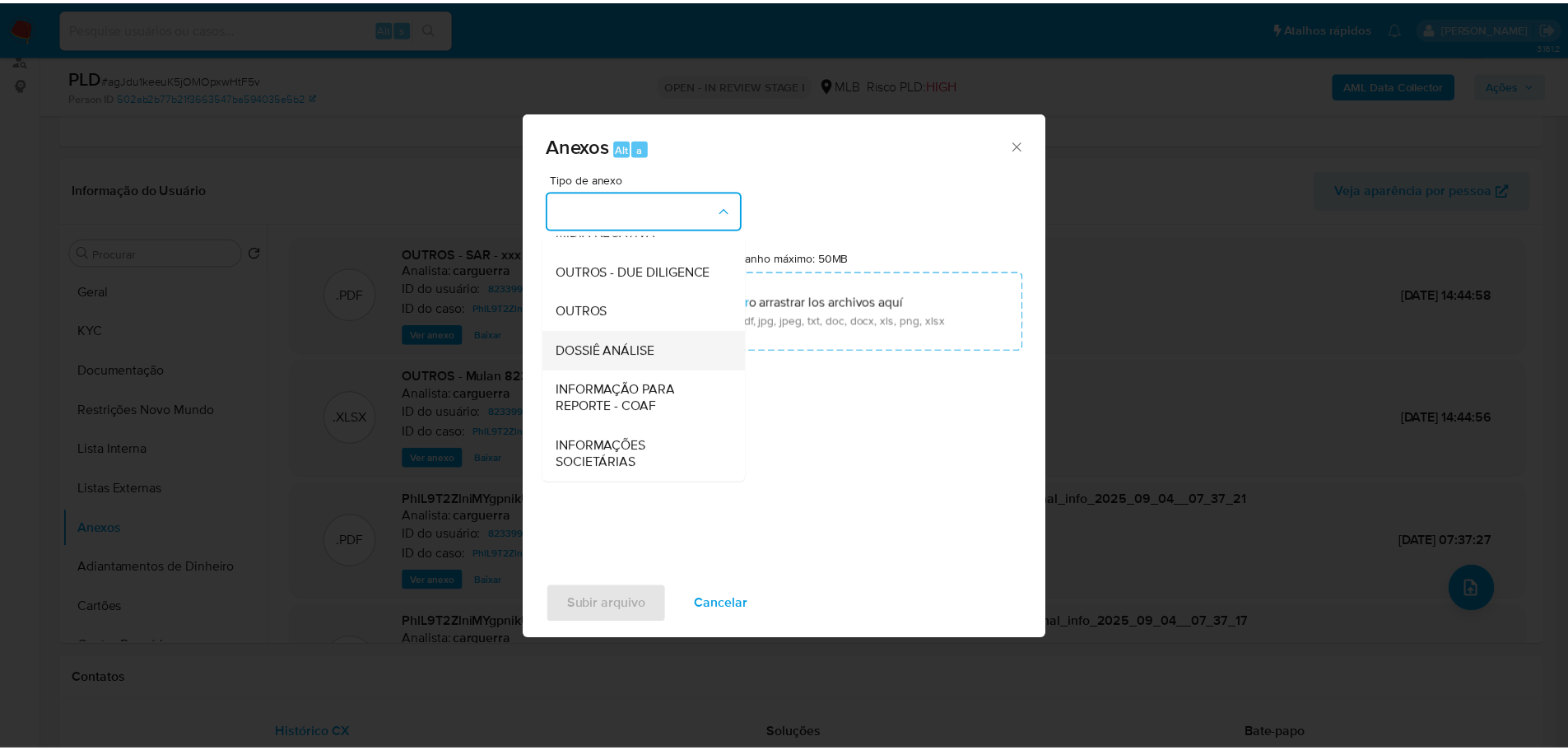
scroll to position [253, 0]
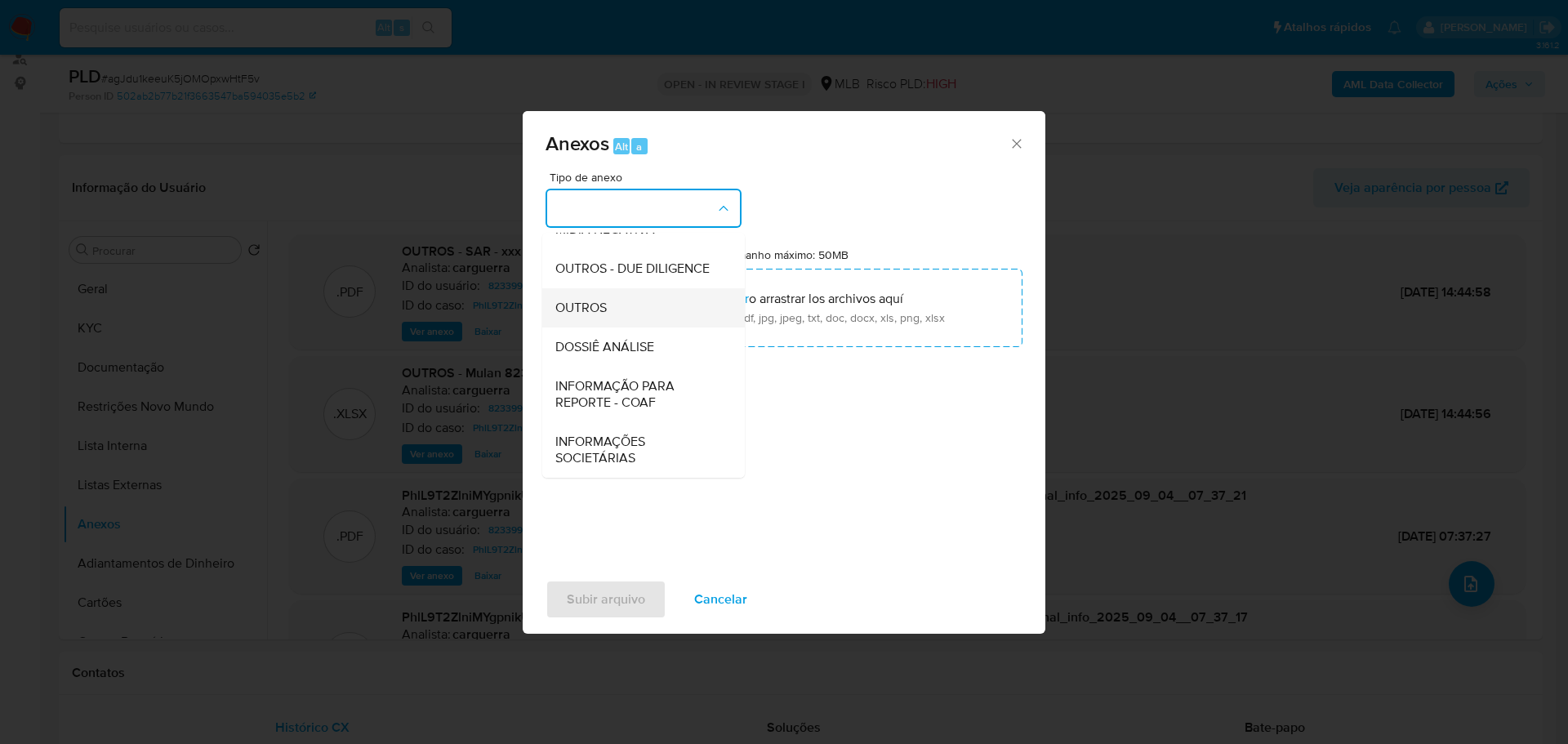
click at [619, 313] on div "OUTROS" at bounding box center [638, 308] width 166 height 40
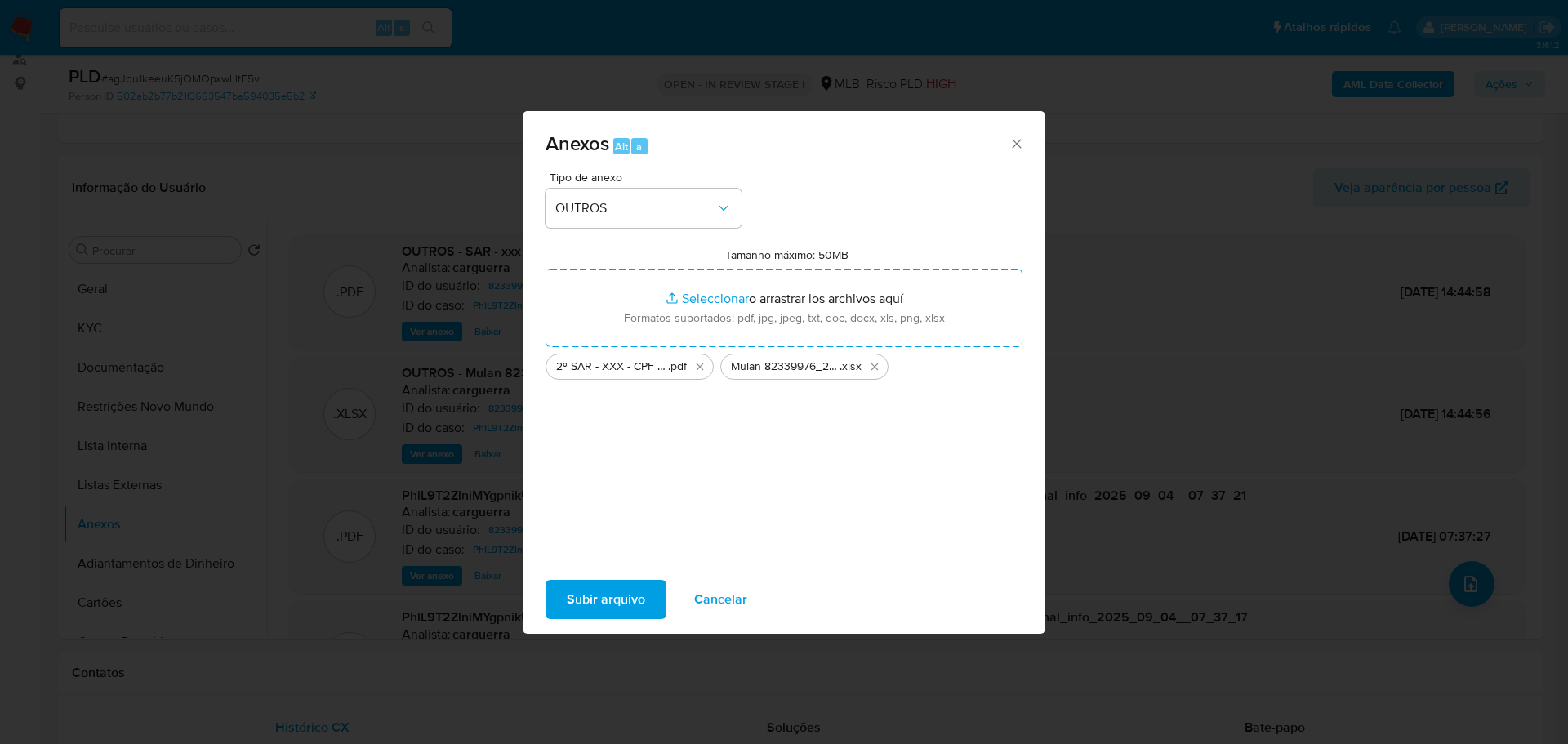
click at [613, 594] on span "Subir arquivo" at bounding box center [606, 599] width 78 height 36
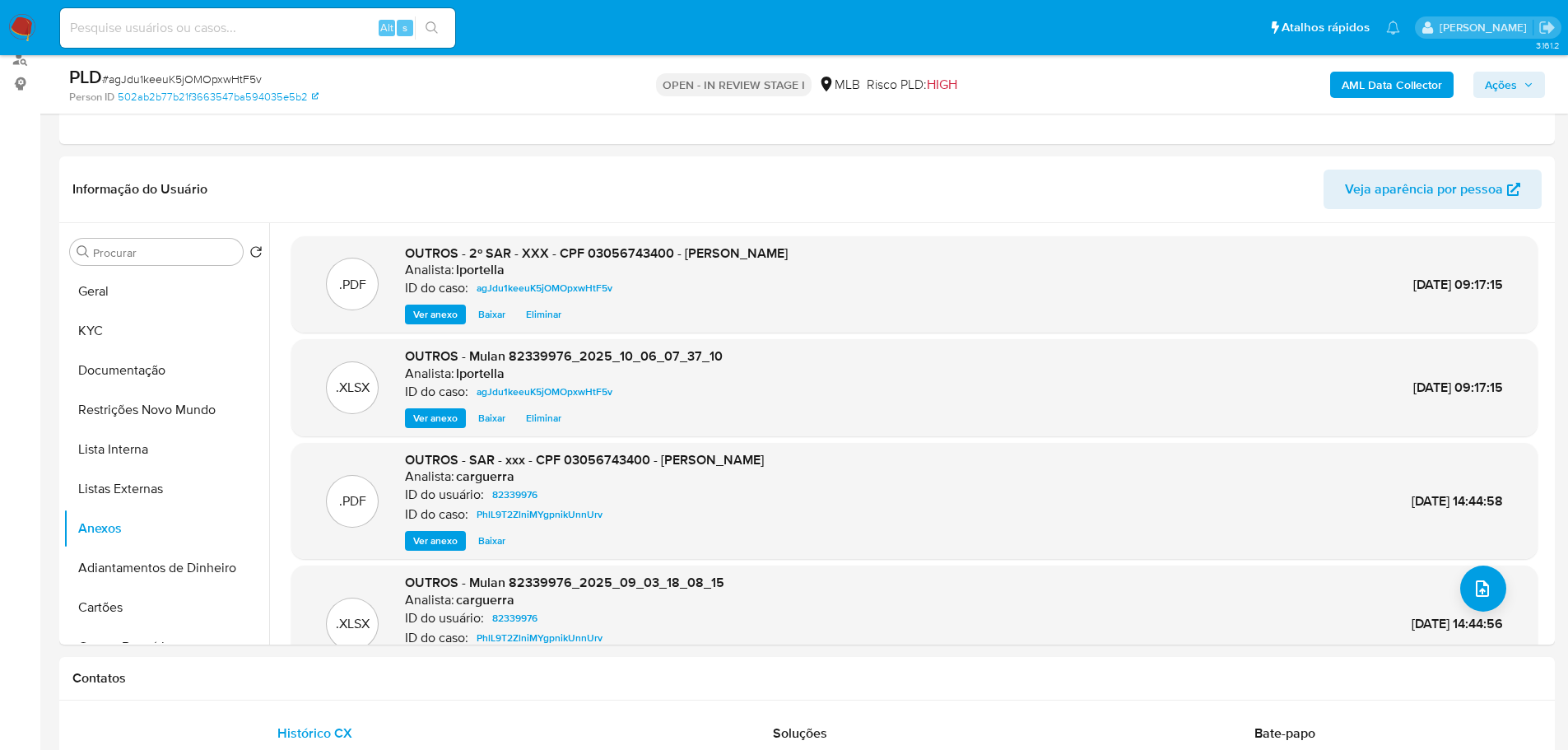
click at [1367, 82] on b "AML Data Collector" at bounding box center [1392, 84] width 101 height 26
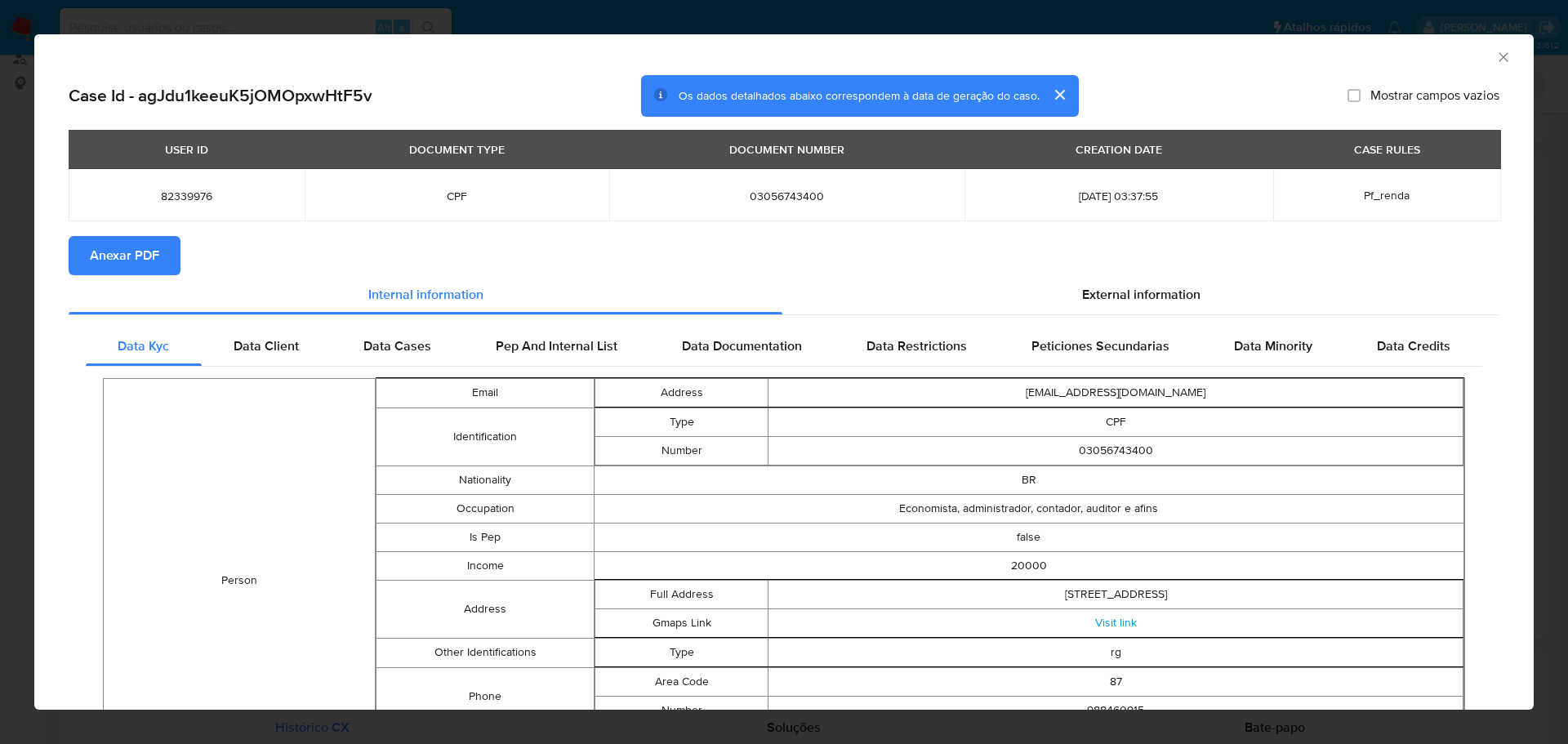
click at [152, 259] on span "Anexar PDF" at bounding box center [124, 256] width 70 height 36
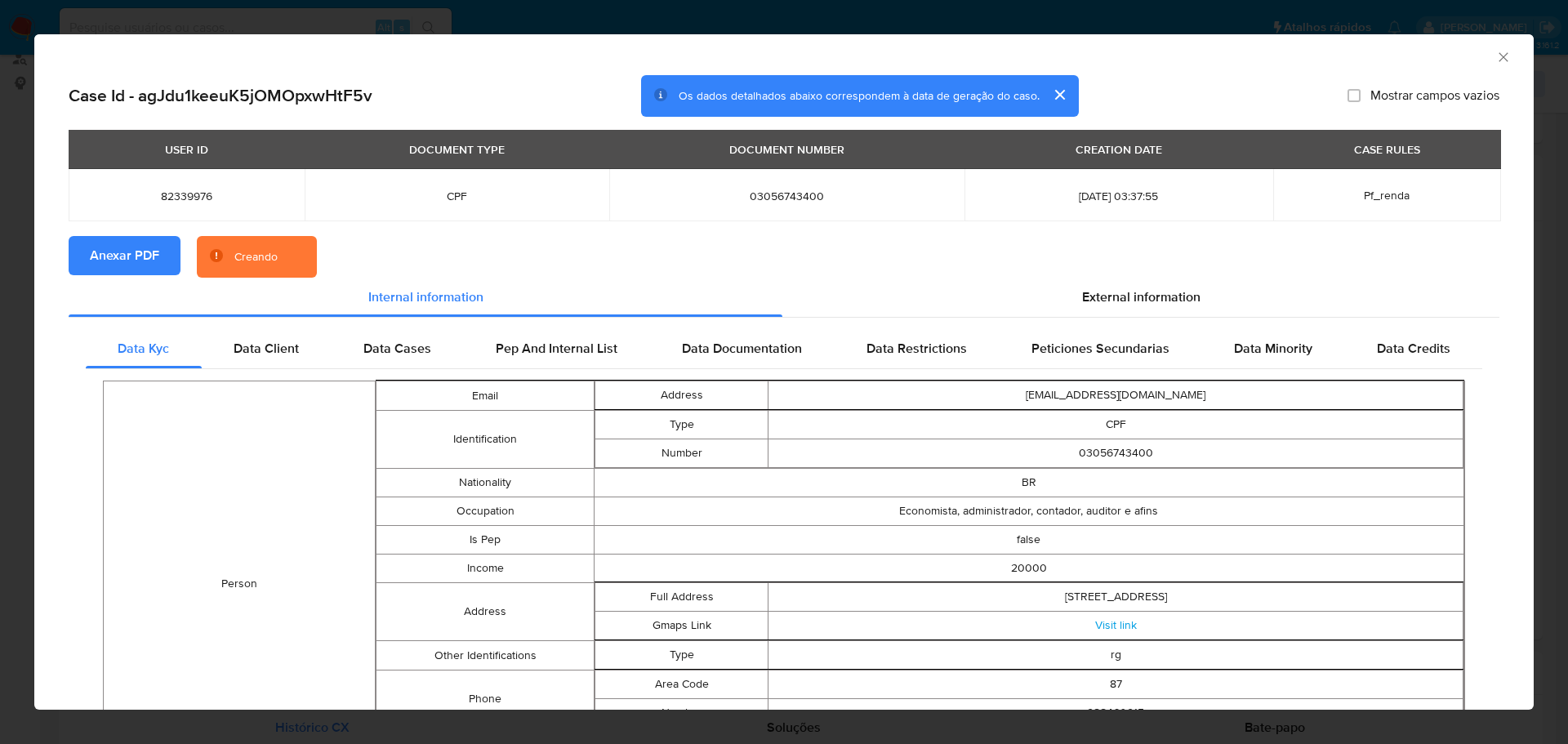
click at [1500, 59] on div "AML Data Collector" at bounding box center [784, 54] width 1500 height 40
click at [1496, 57] on icon "Fechar a janela" at bounding box center [1503, 57] width 16 height 16
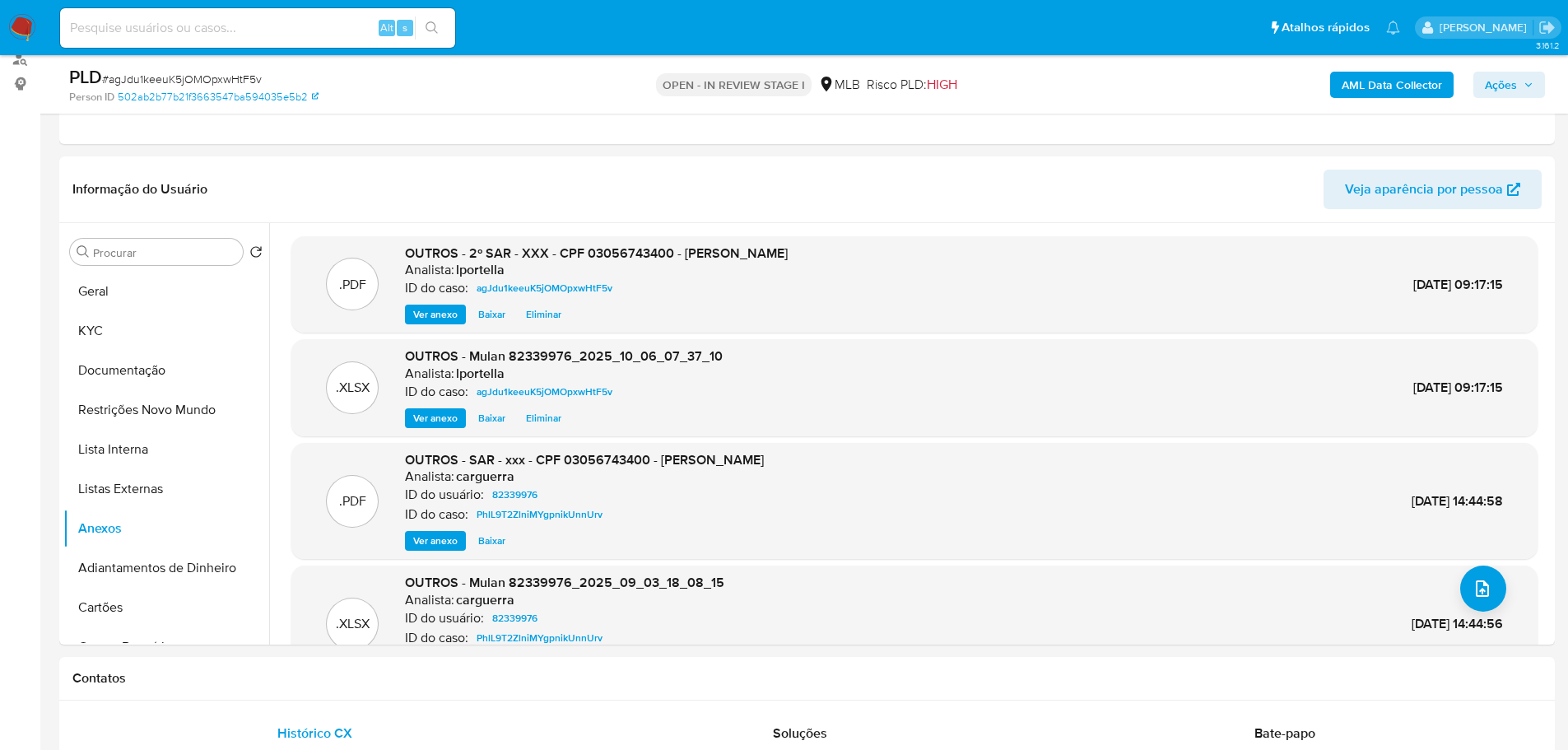
click at [1513, 86] on span "Ações" at bounding box center [1500, 84] width 32 height 26
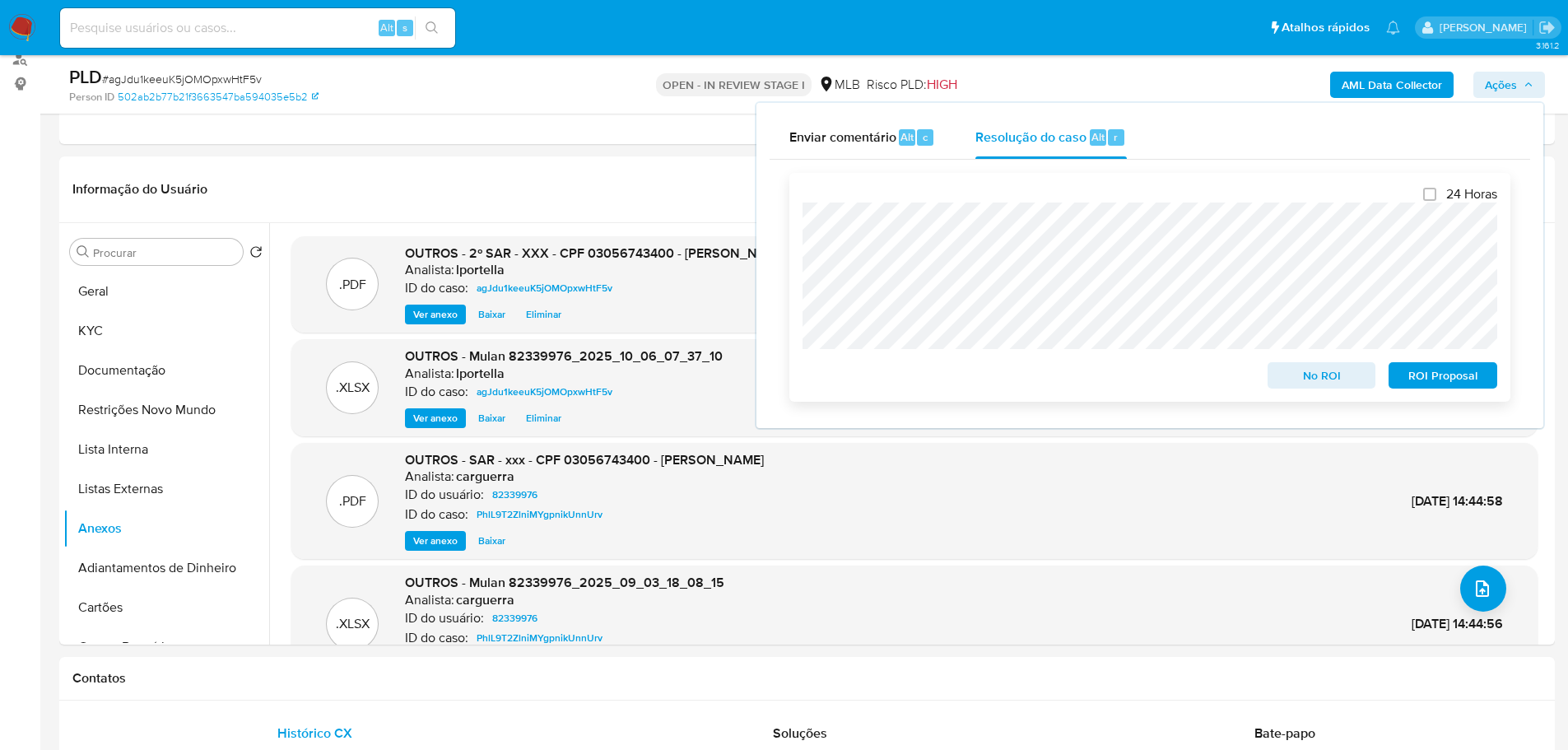
click at [1439, 369] on span "ROI Proposal" at bounding box center [1443, 375] width 86 height 23
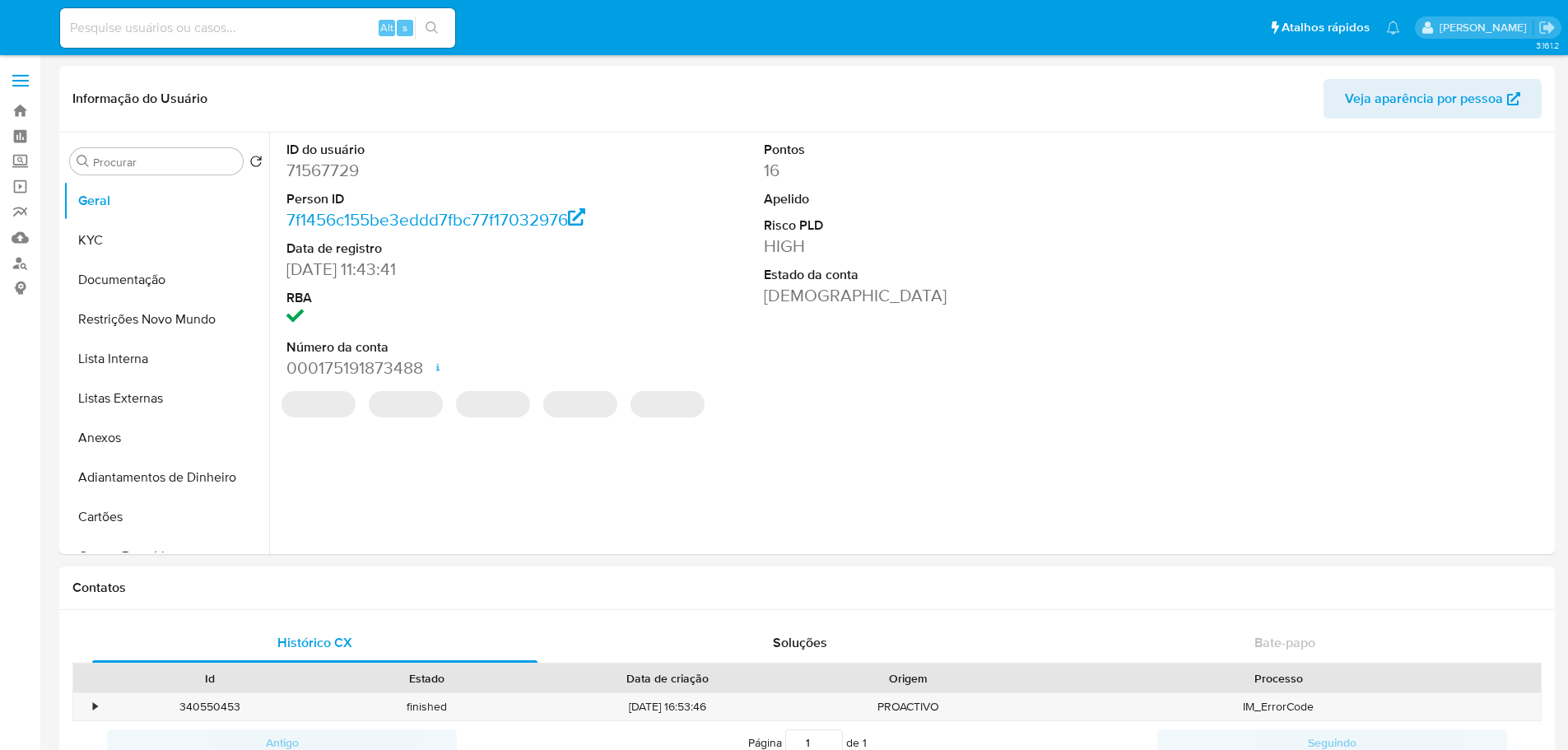
select select "10"
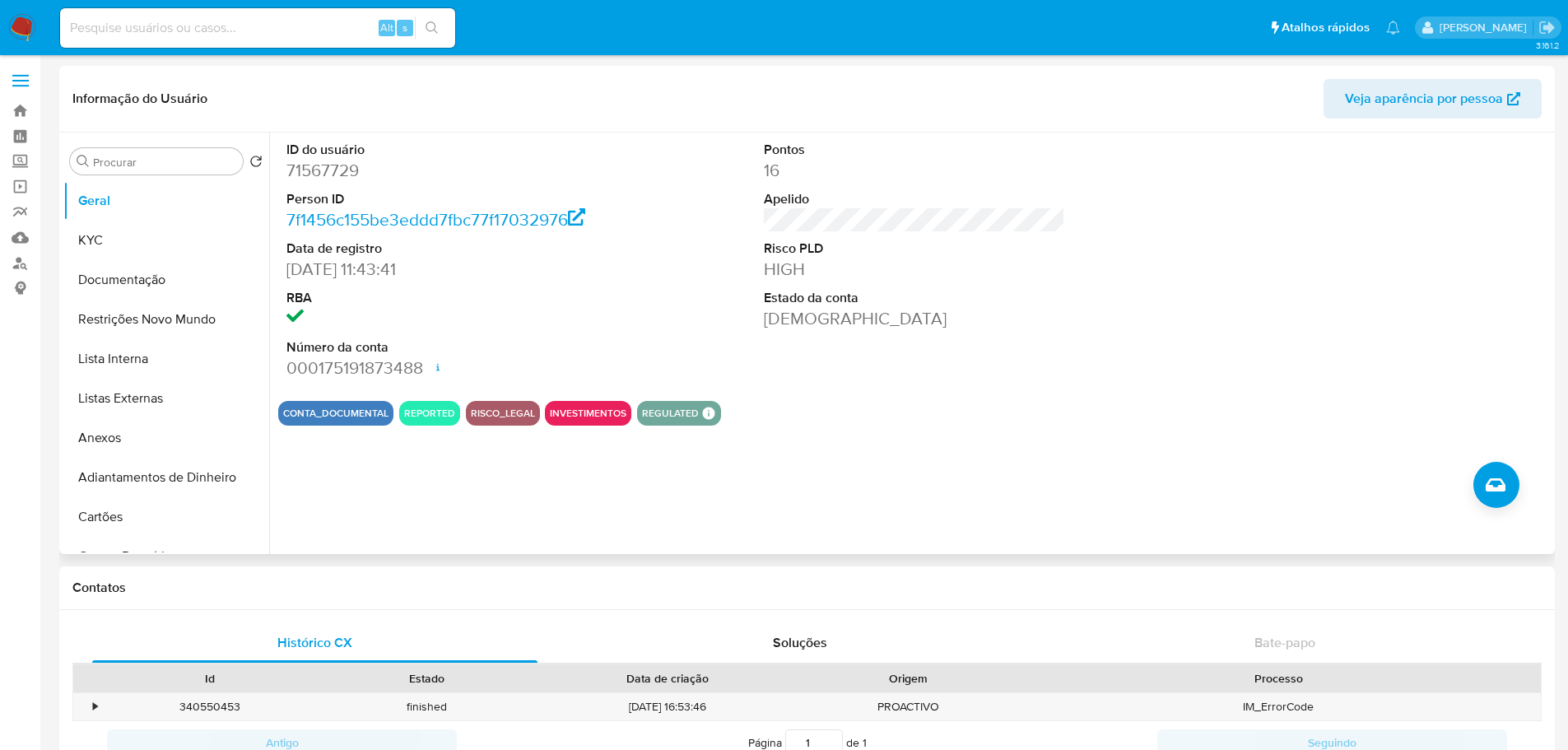
scroll to position [576, 0]
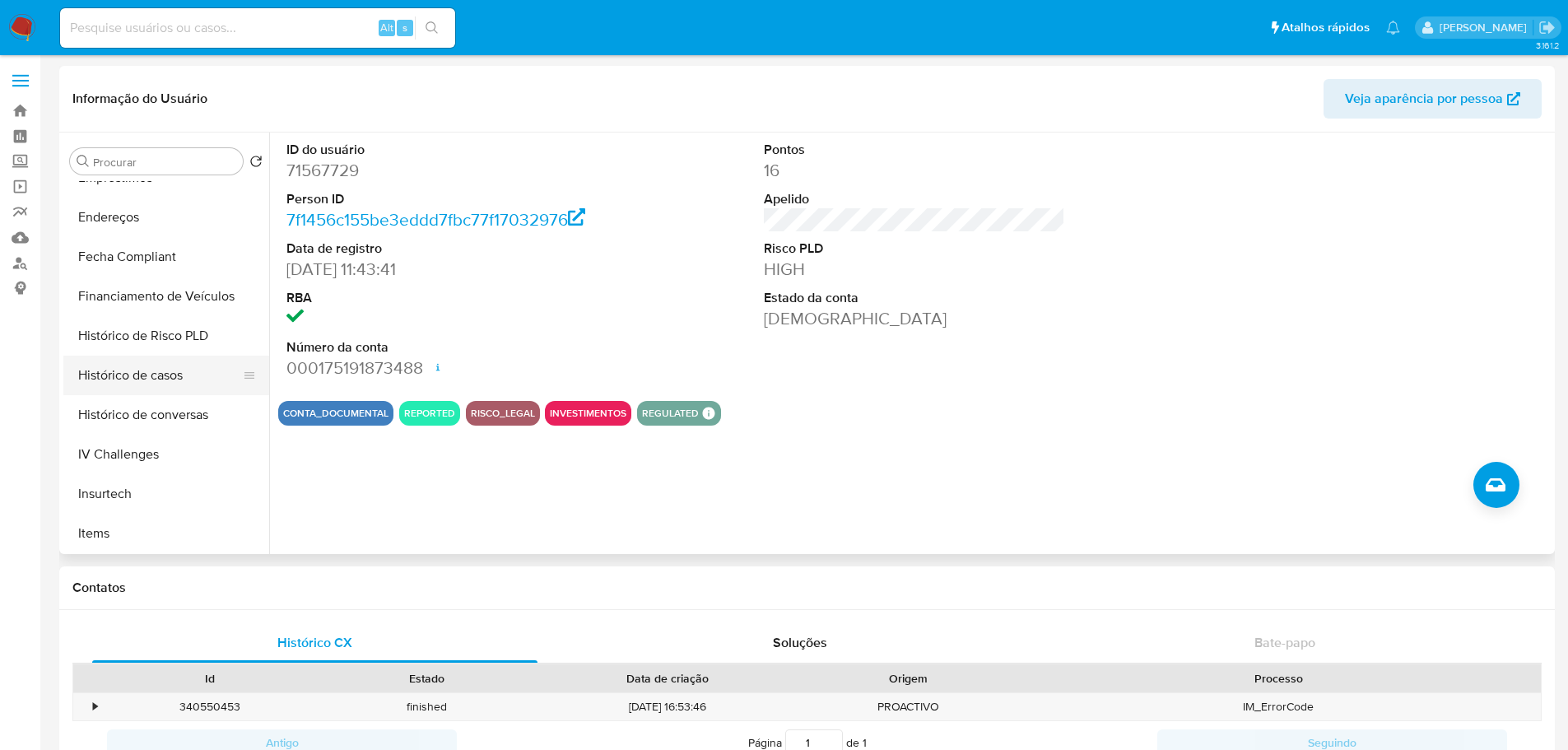
click at [164, 380] on button "Histórico de casos" at bounding box center [160, 376] width 193 height 40
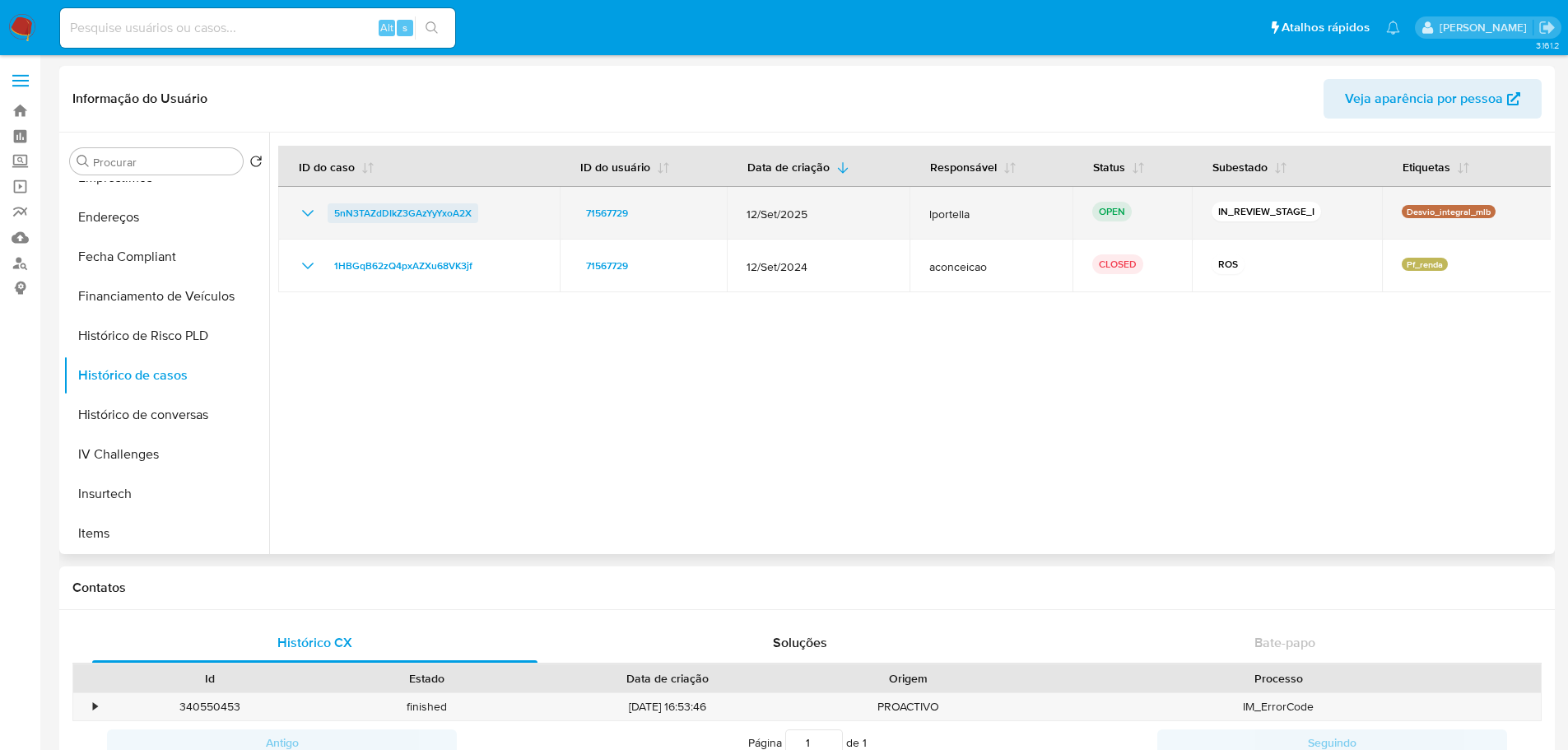
click at [372, 214] on span "5nN3TAZdDIkZ3GAzYyYxoA2X" at bounding box center [403, 213] width 137 height 20
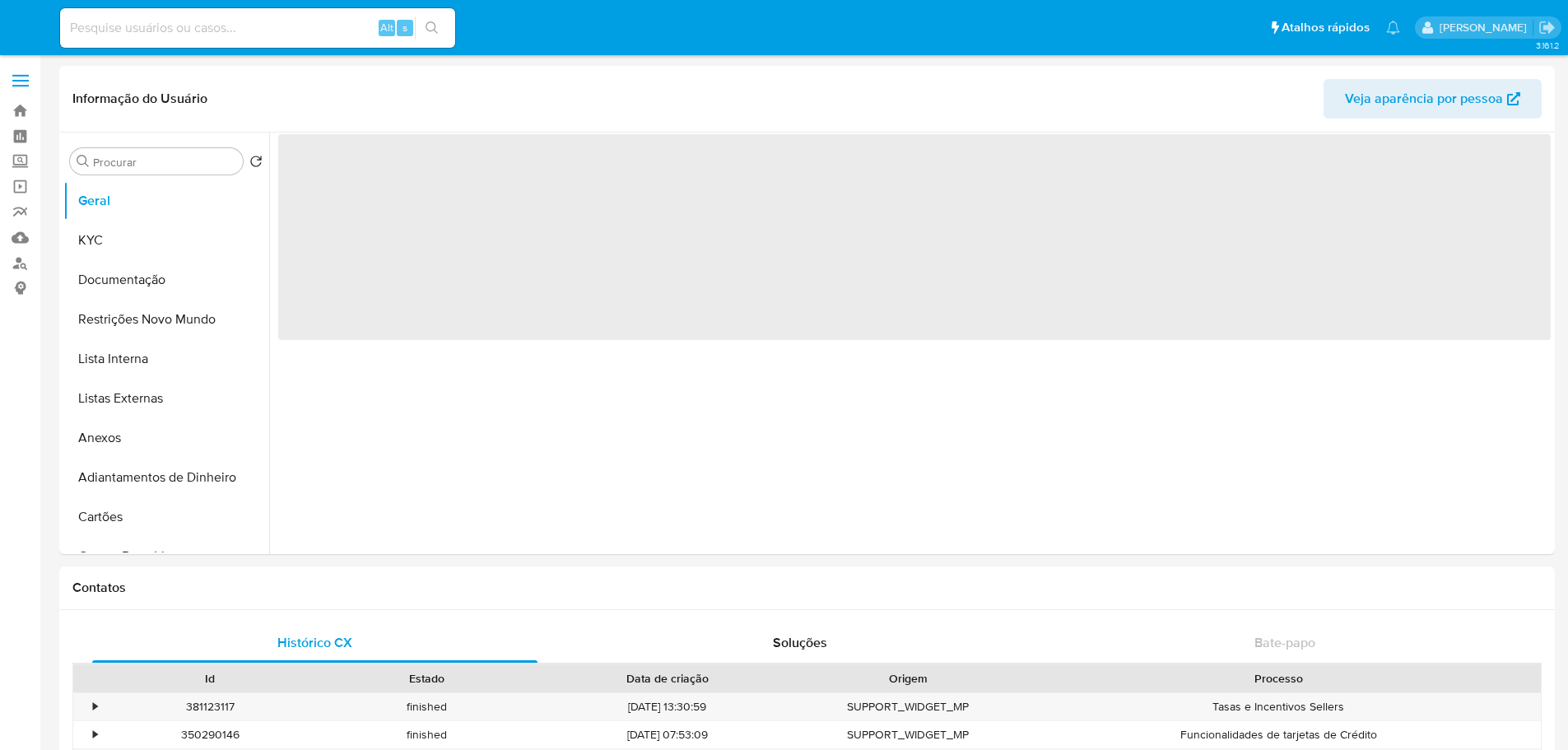
select select "10"
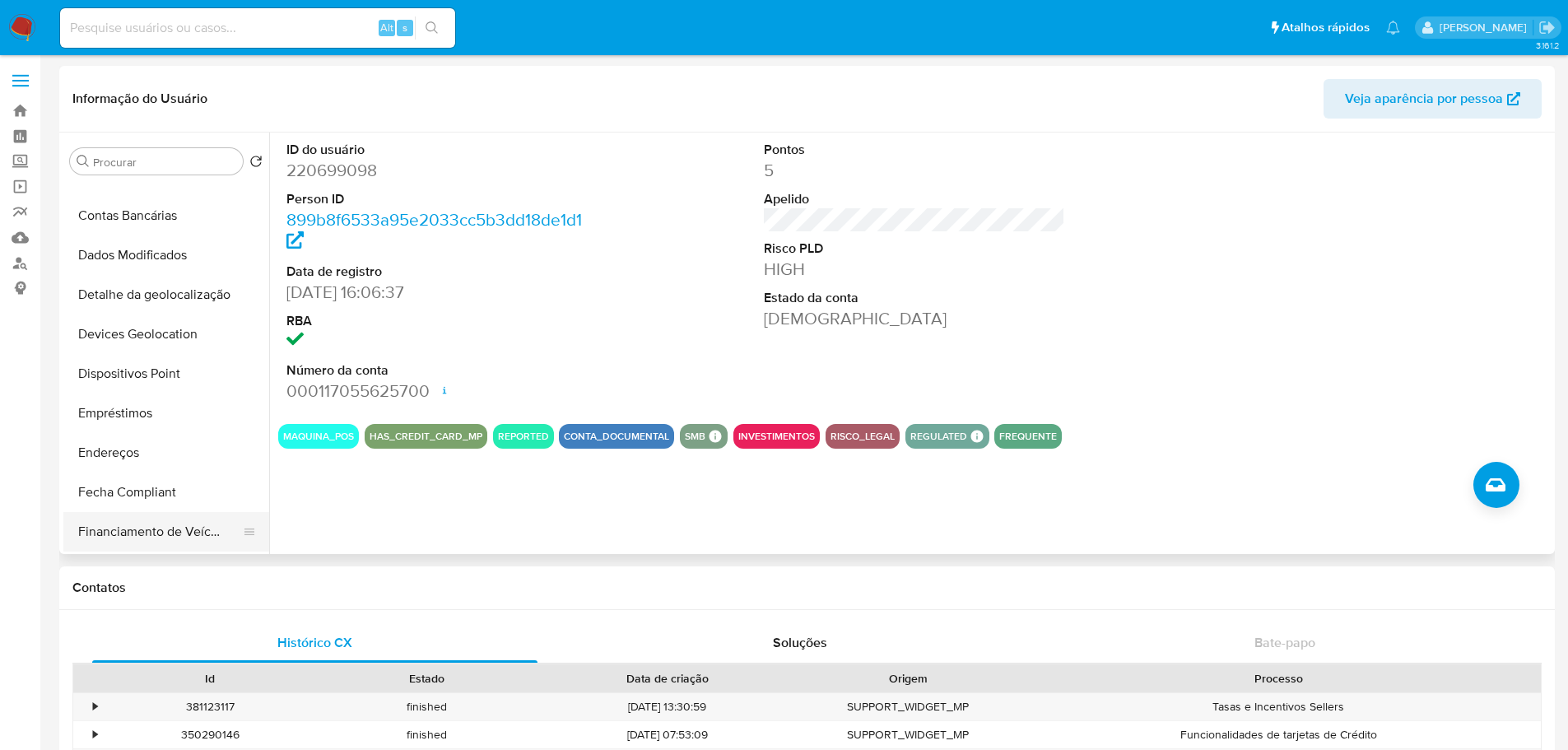
scroll to position [494, 0]
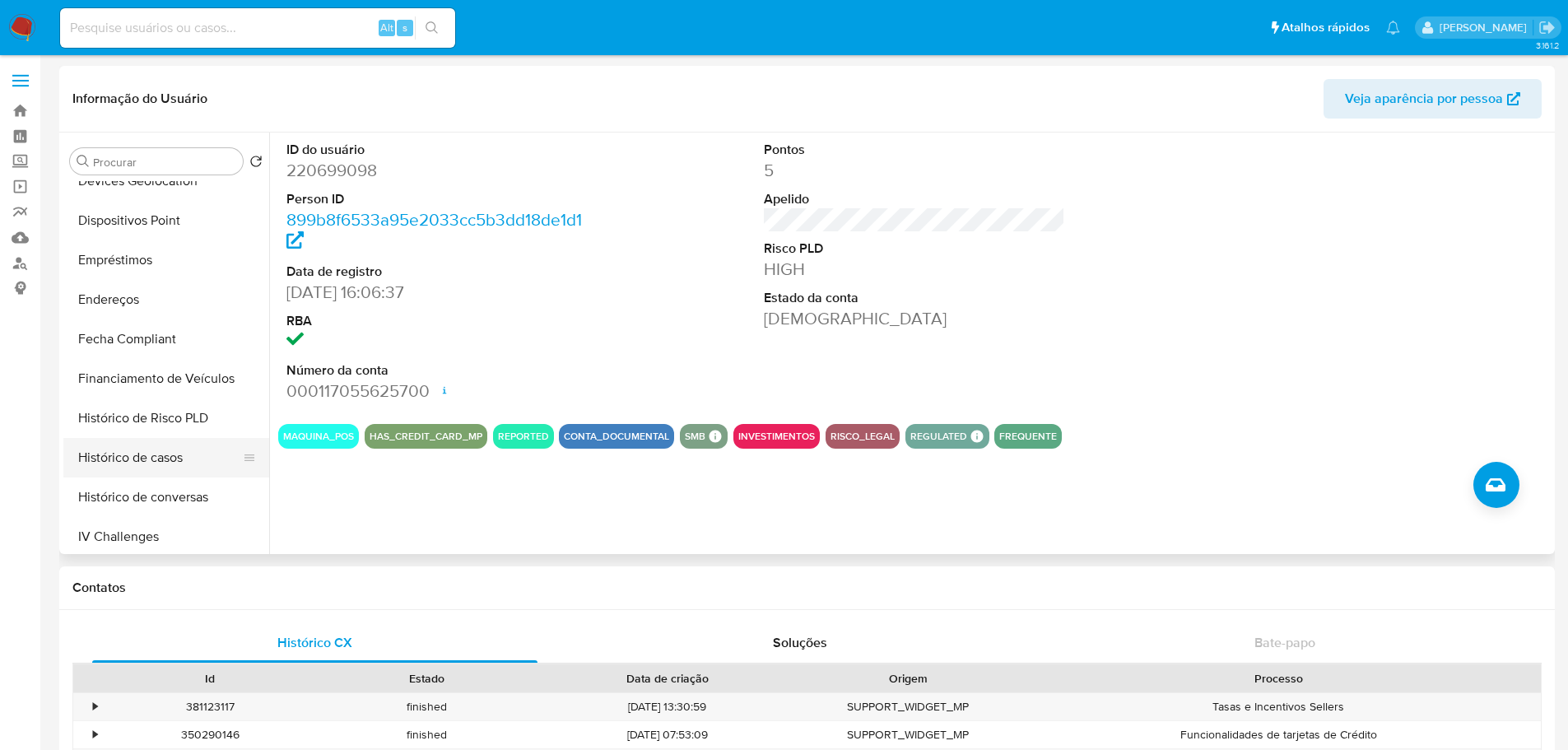
click at [174, 458] on button "Histórico de casos" at bounding box center [160, 457] width 193 height 40
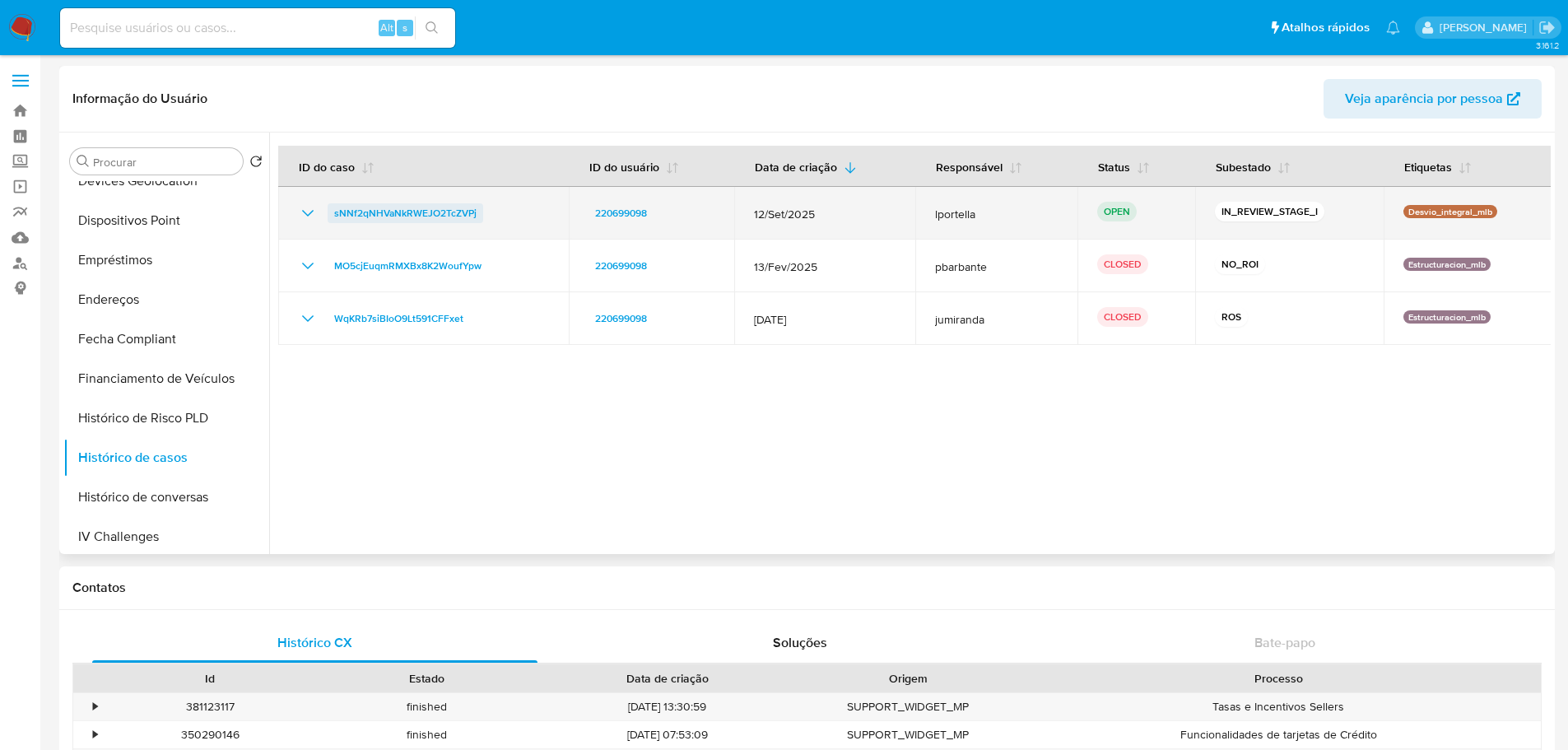
click at [394, 217] on span "sNNf2qNHVaNkRWEJO2TcZVPj" at bounding box center [405, 213] width 142 height 20
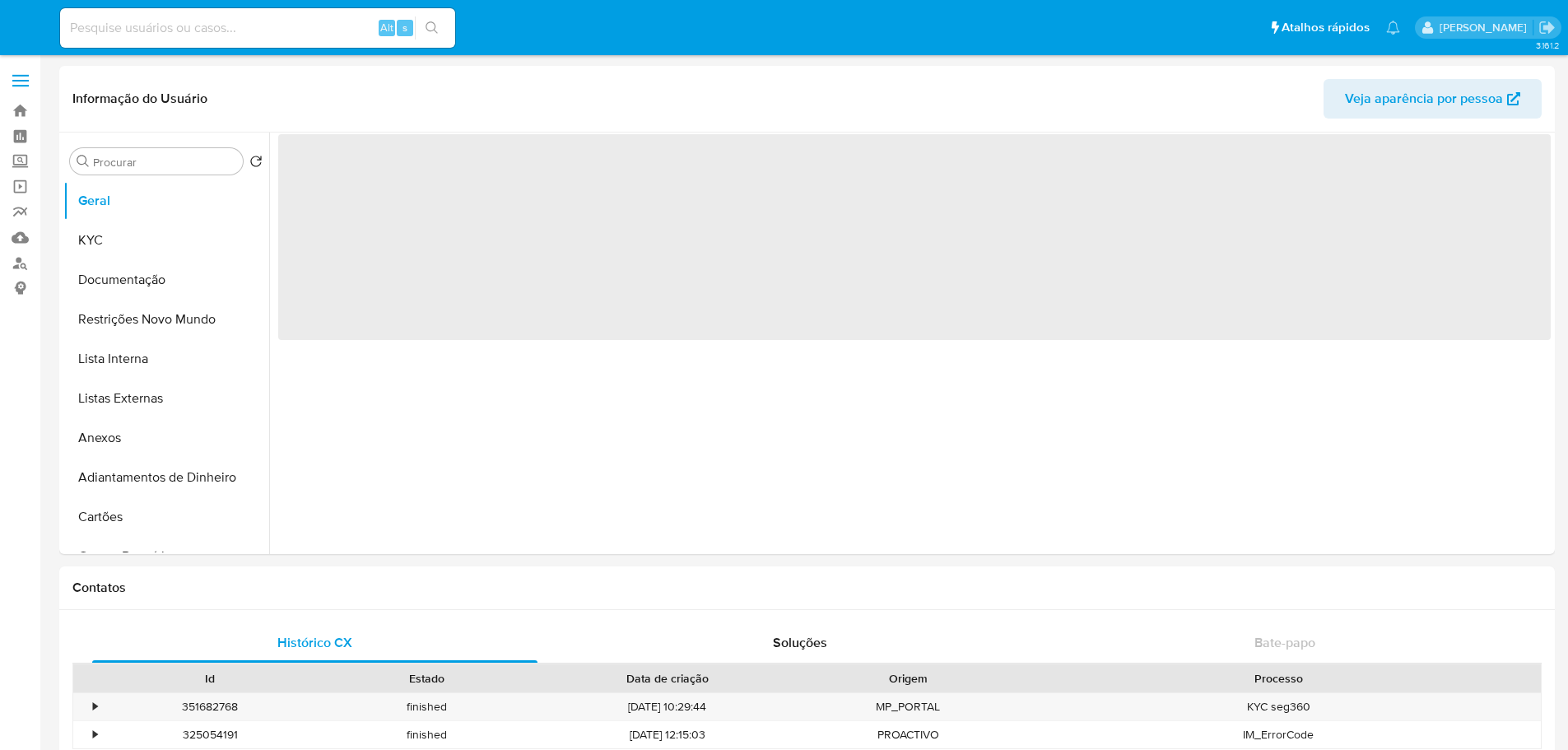
select select "10"
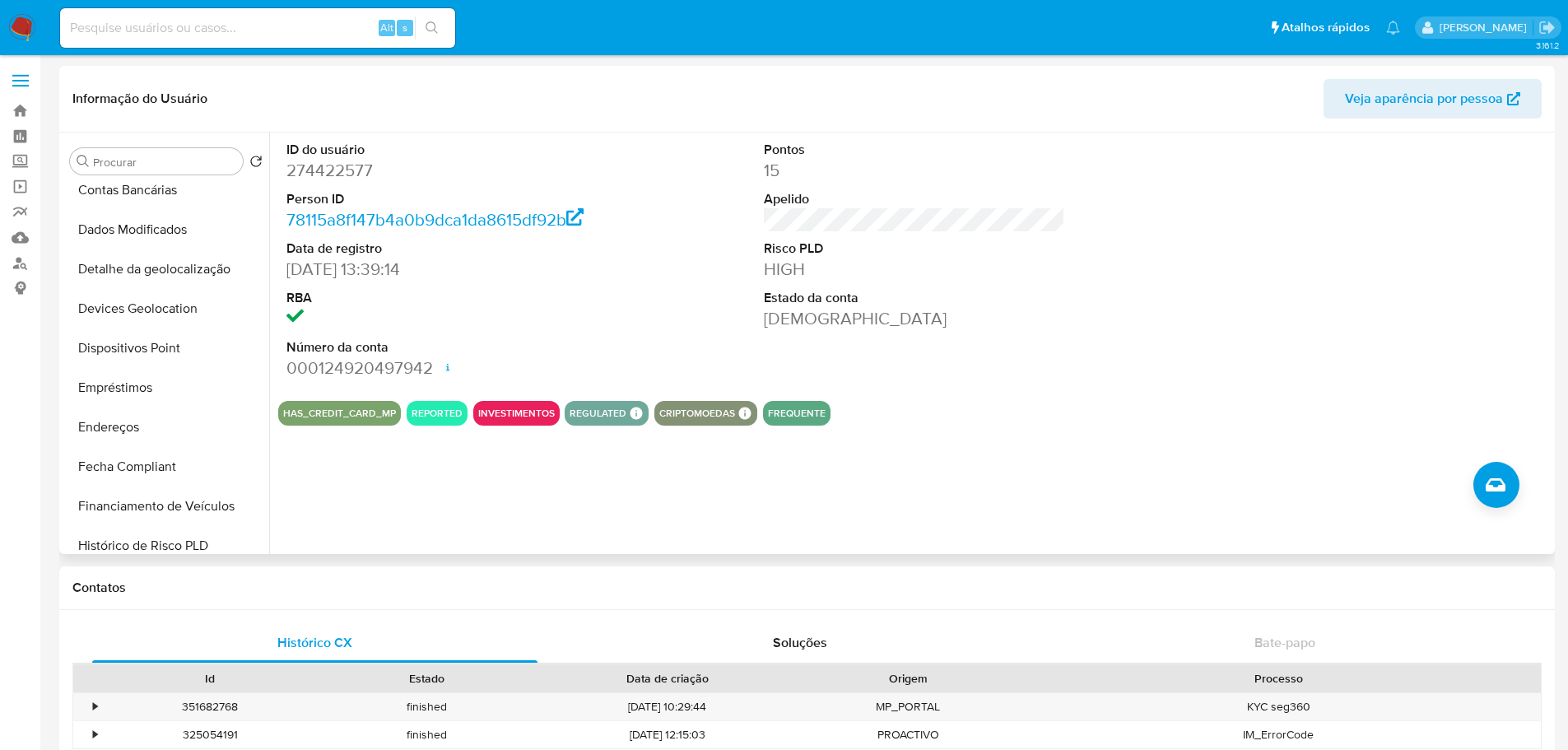
scroll to position [576, 0]
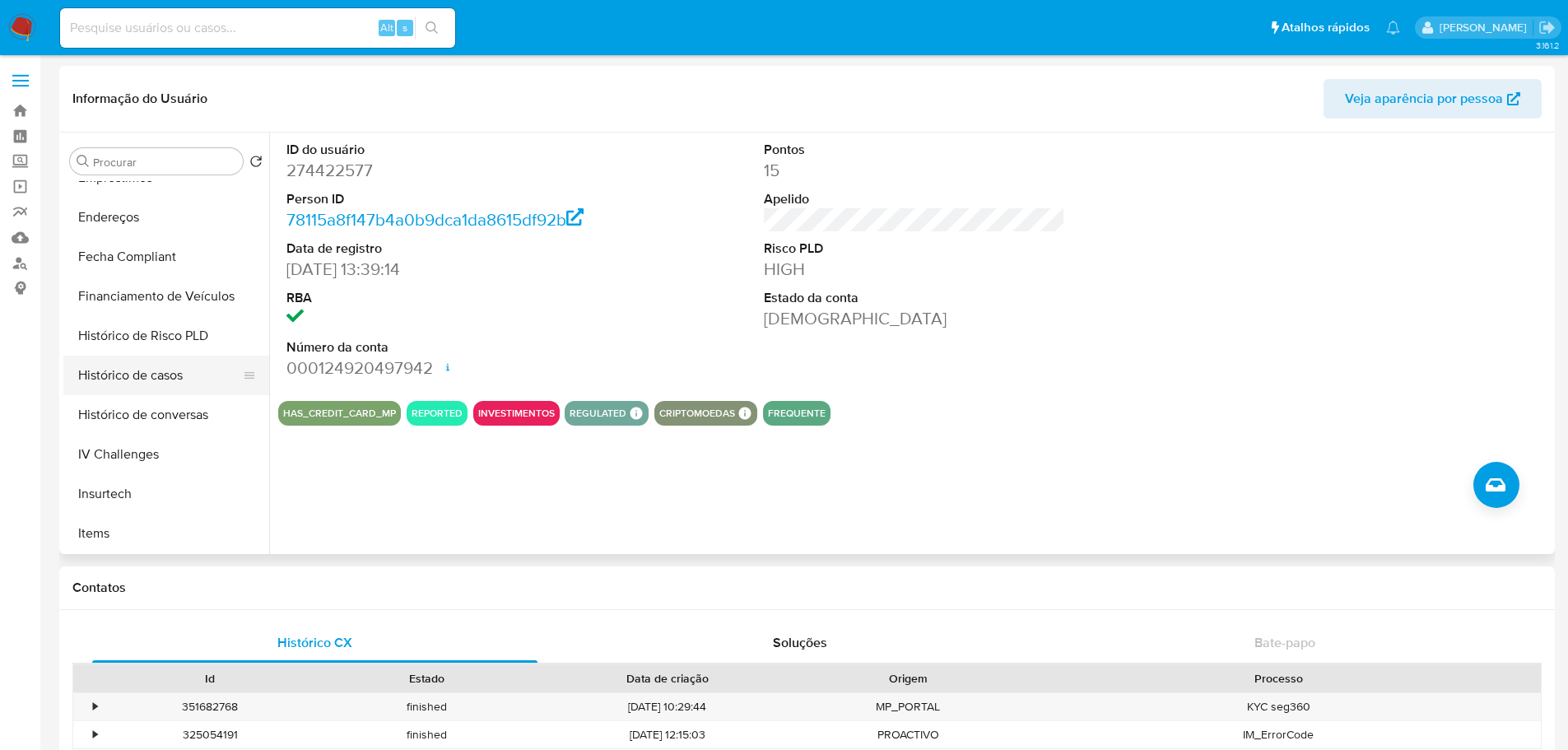
click at [138, 380] on button "Histórico de casos" at bounding box center [160, 376] width 193 height 40
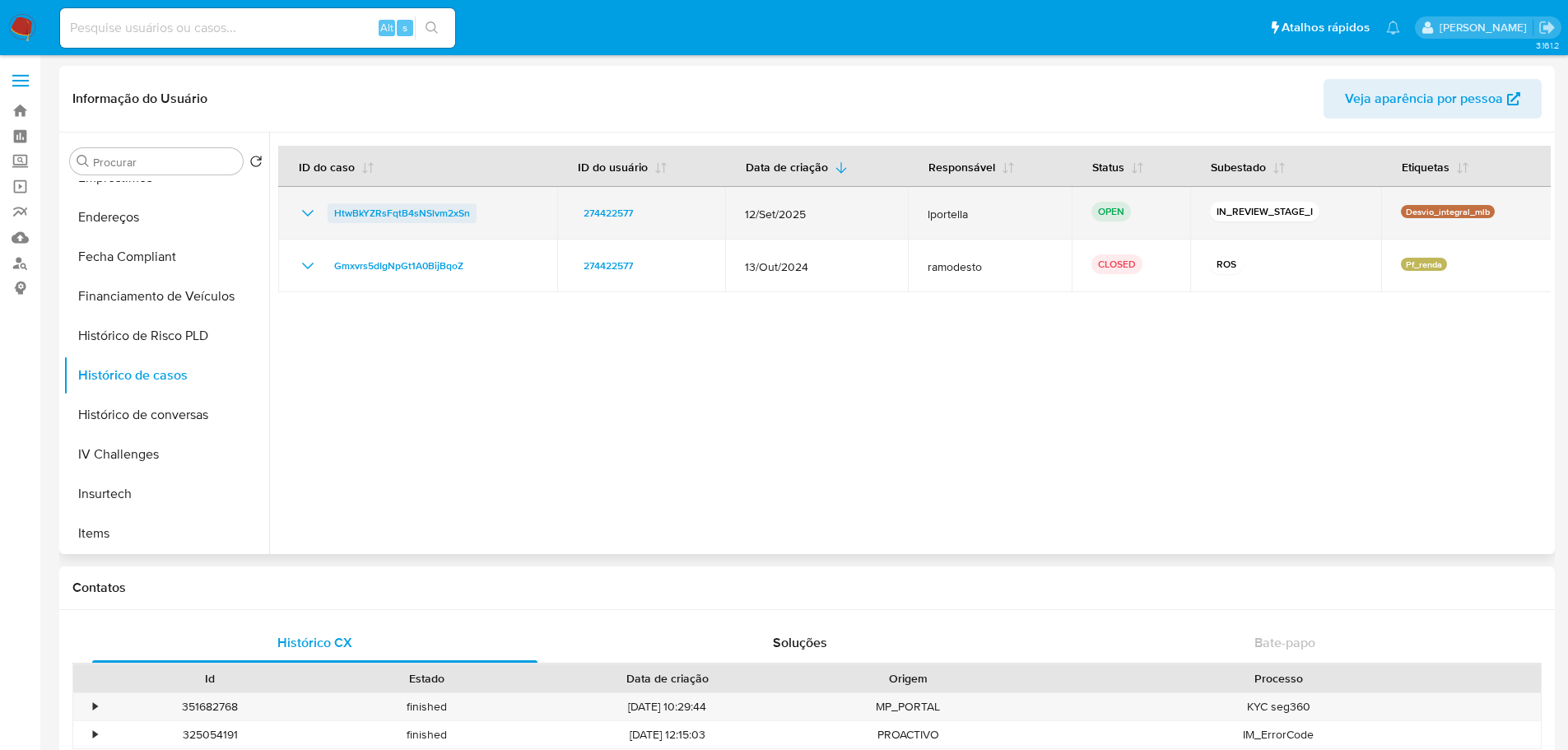
click at [420, 214] on span "HtwBkYZRsFqtB4sNSlvm2xSn" at bounding box center [402, 213] width 135 height 20
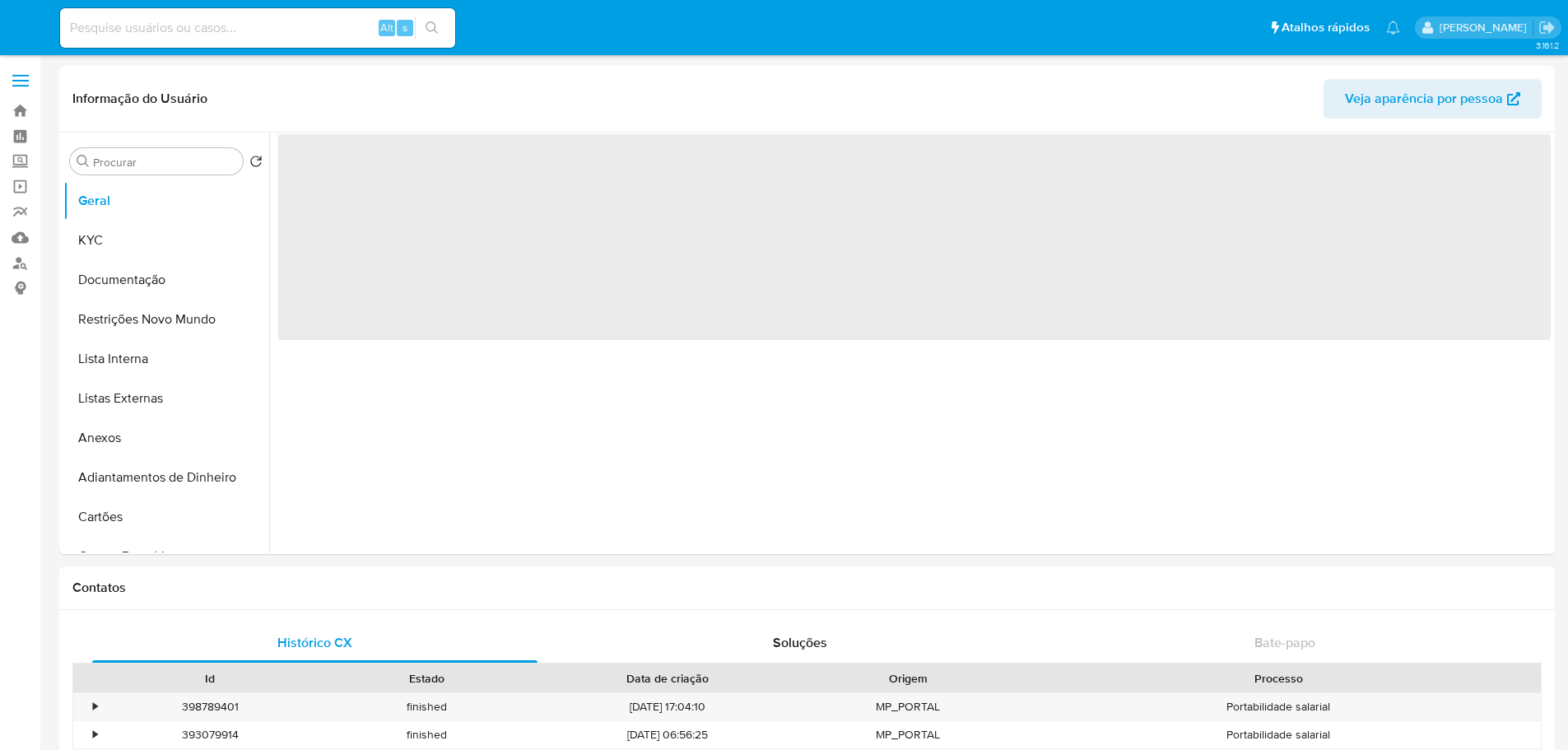
select select "10"
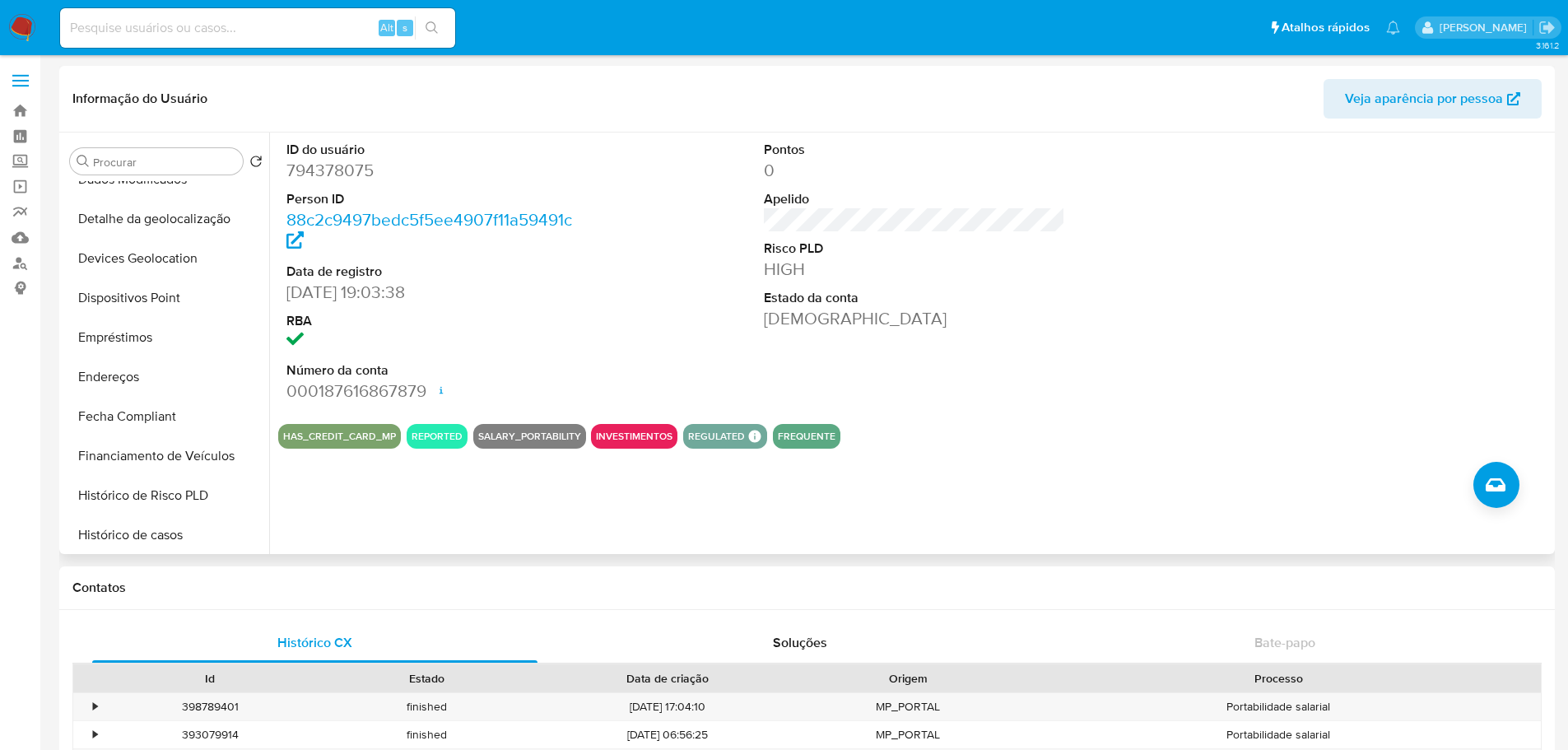
scroll to position [659, 0]
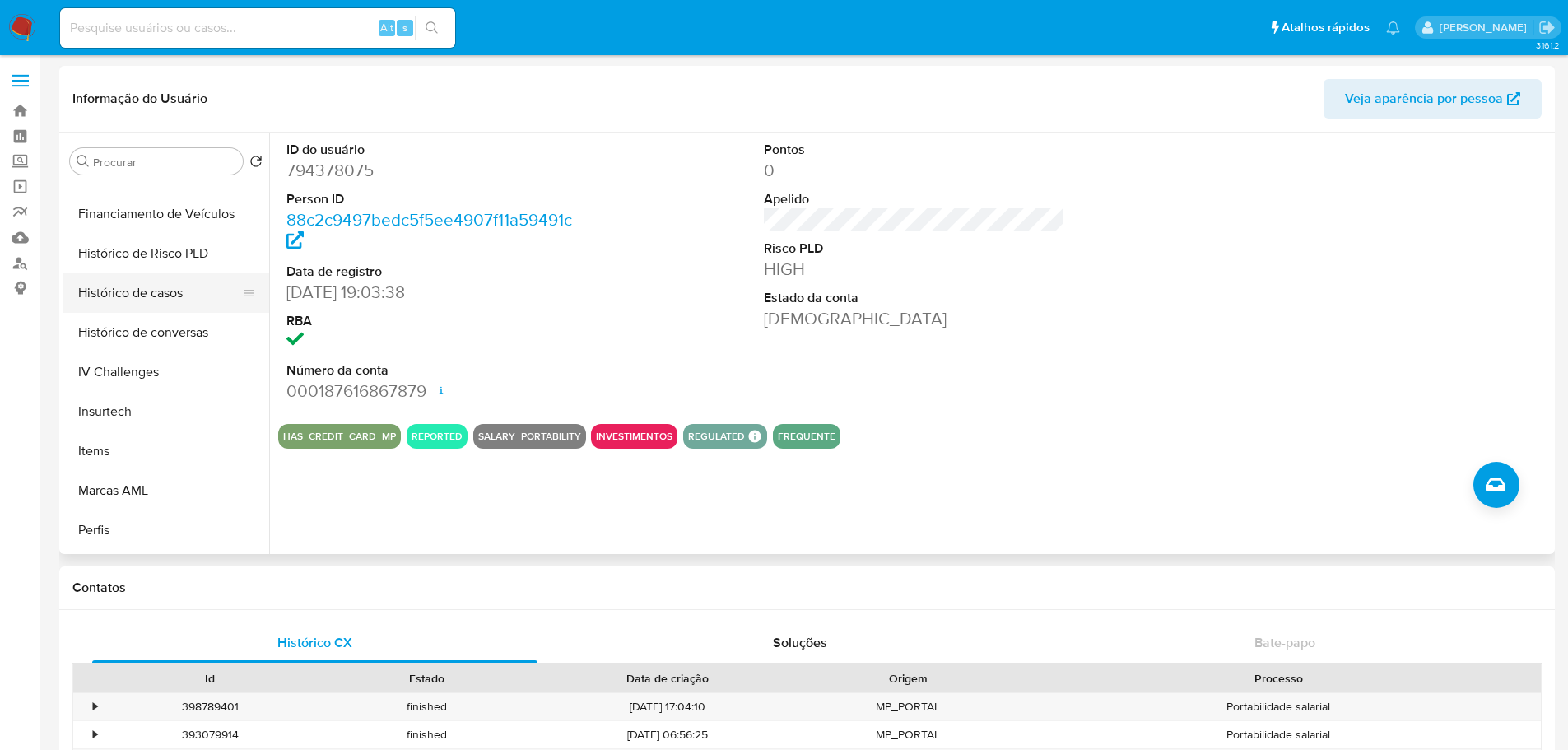
click at [135, 282] on button "Histórico de casos" at bounding box center [160, 293] width 193 height 40
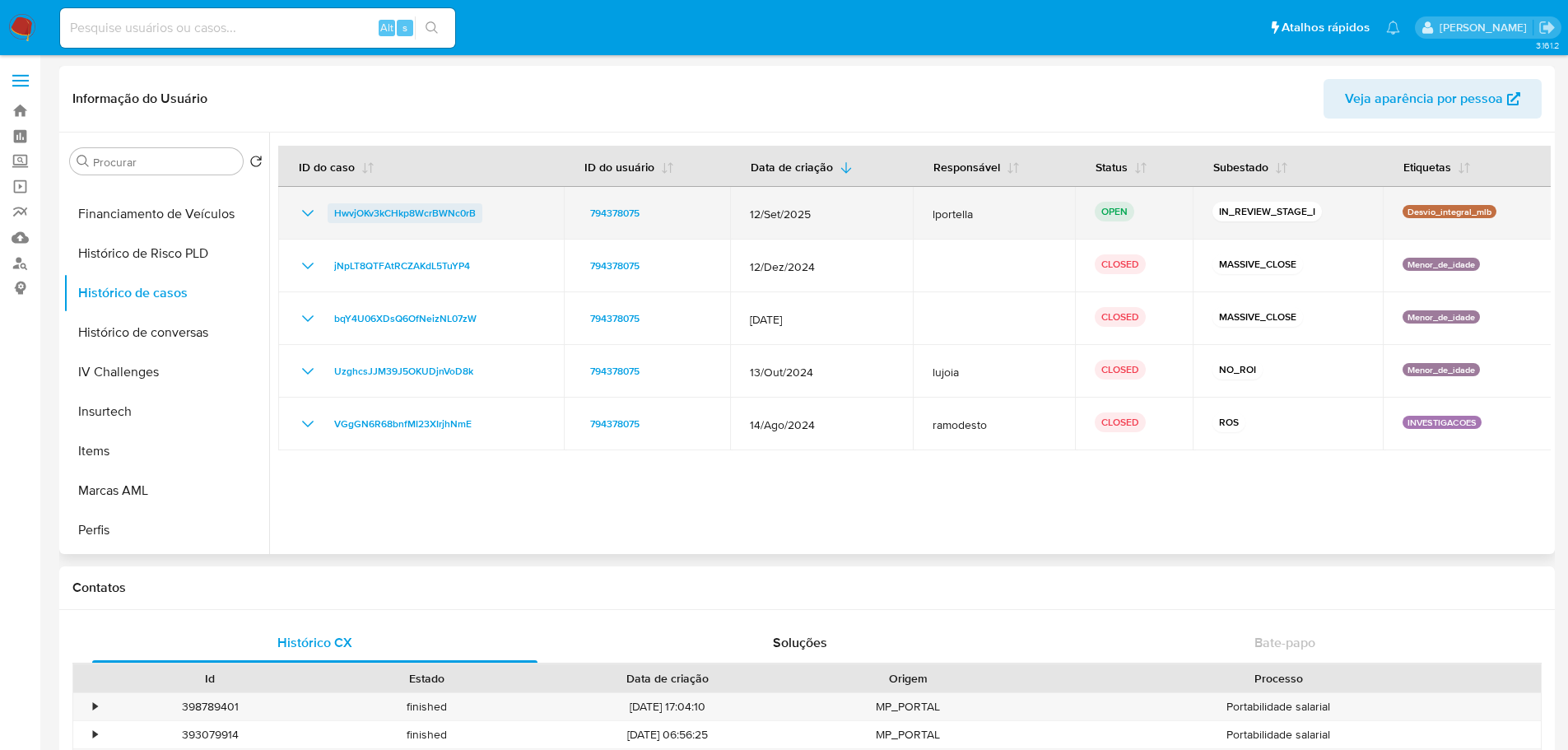
click at [400, 217] on span "HwvjOKv3kCHkp8WcrBWNc0rB" at bounding box center [405, 213] width 142 height 20
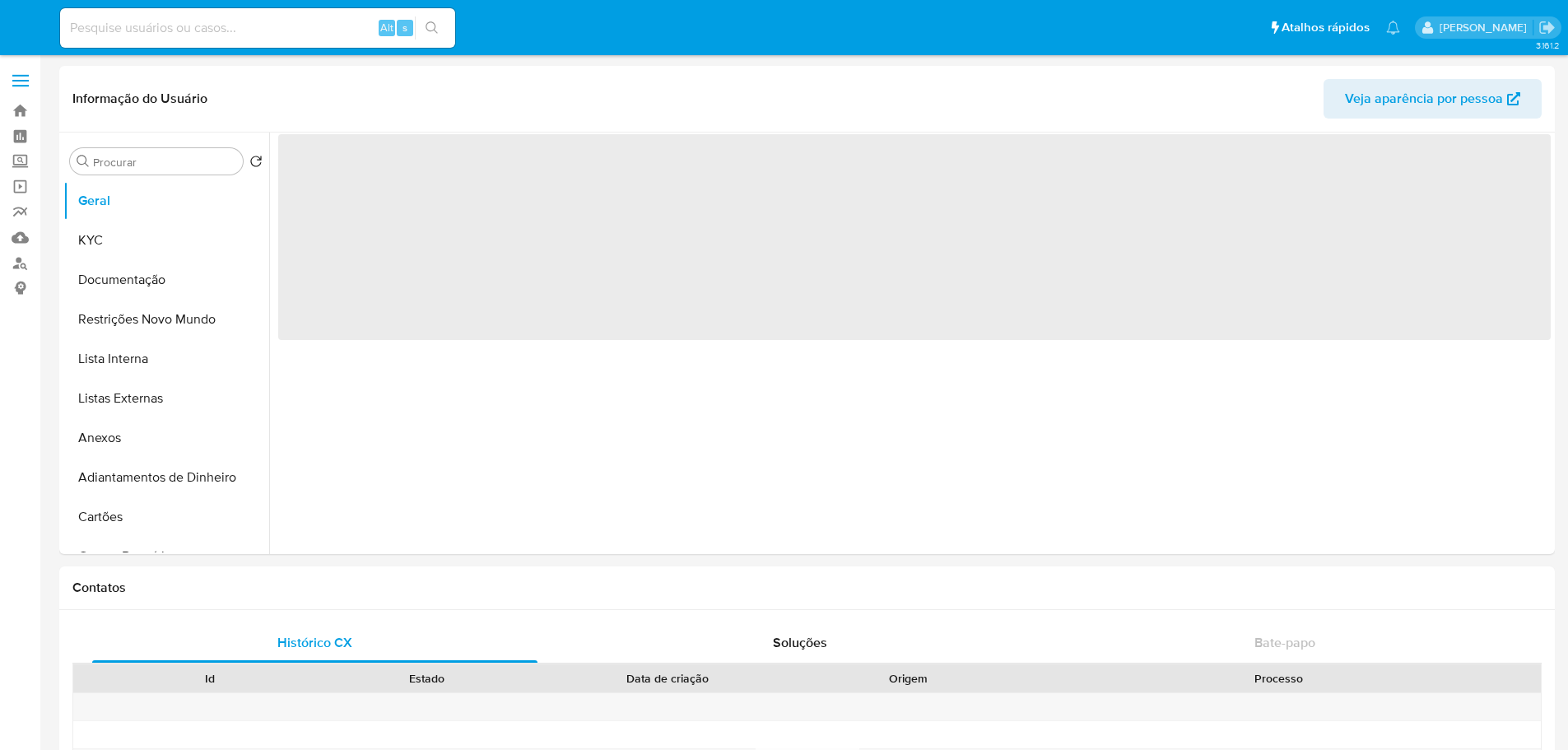
select select "10"
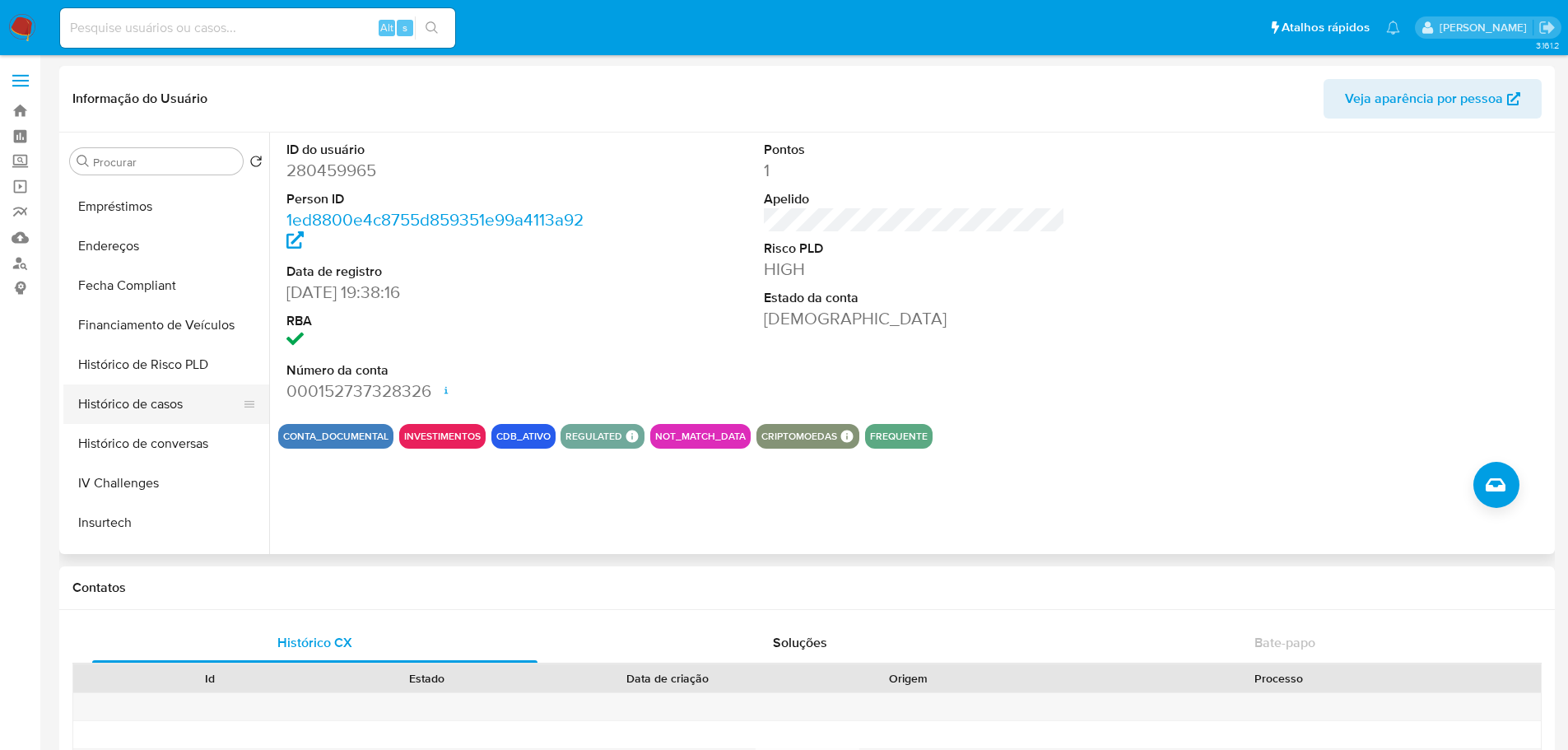
scroll to position [576, 0]
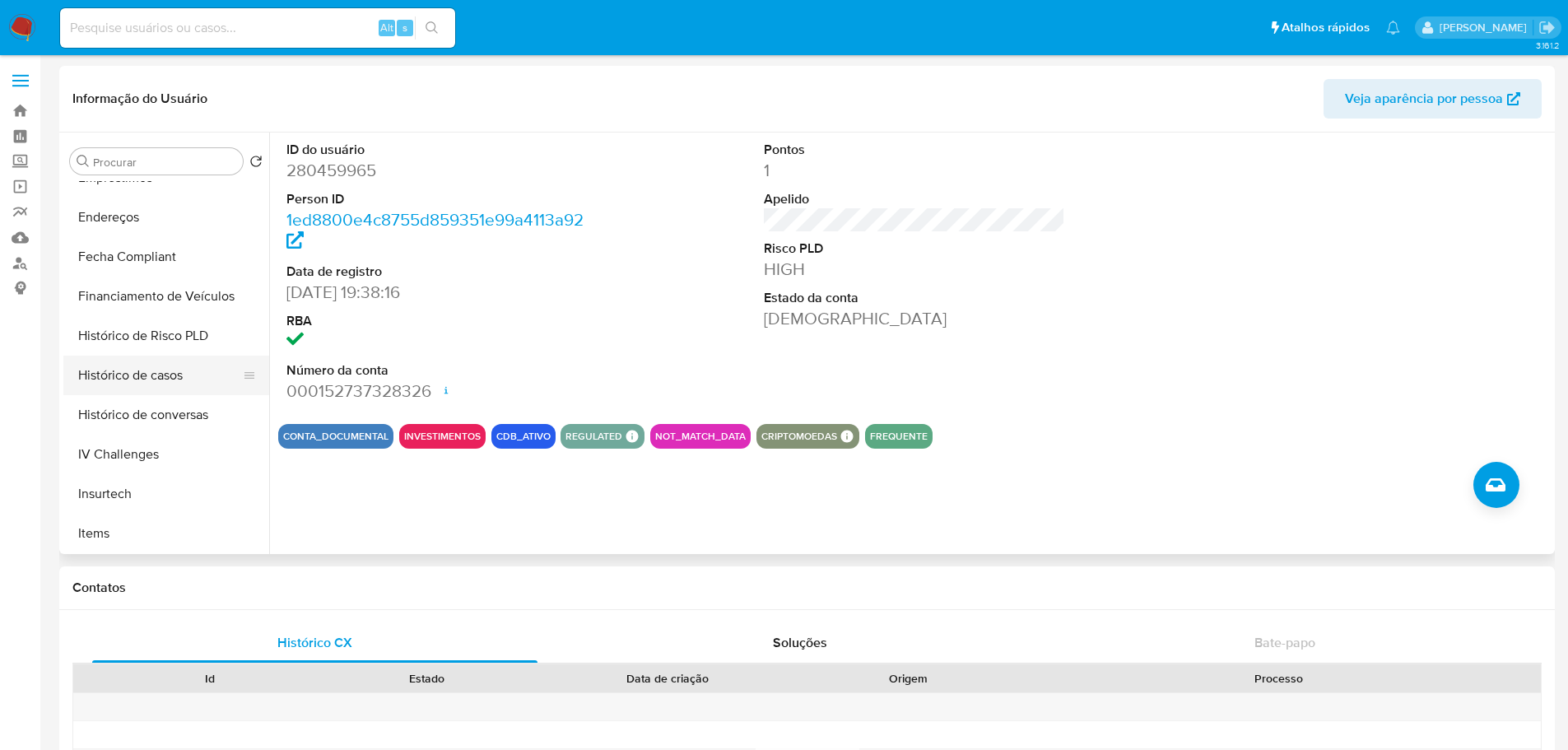
click at [151, 374] on button "Histórico de casos" at bounding box center [160, 376] width 193 height 40
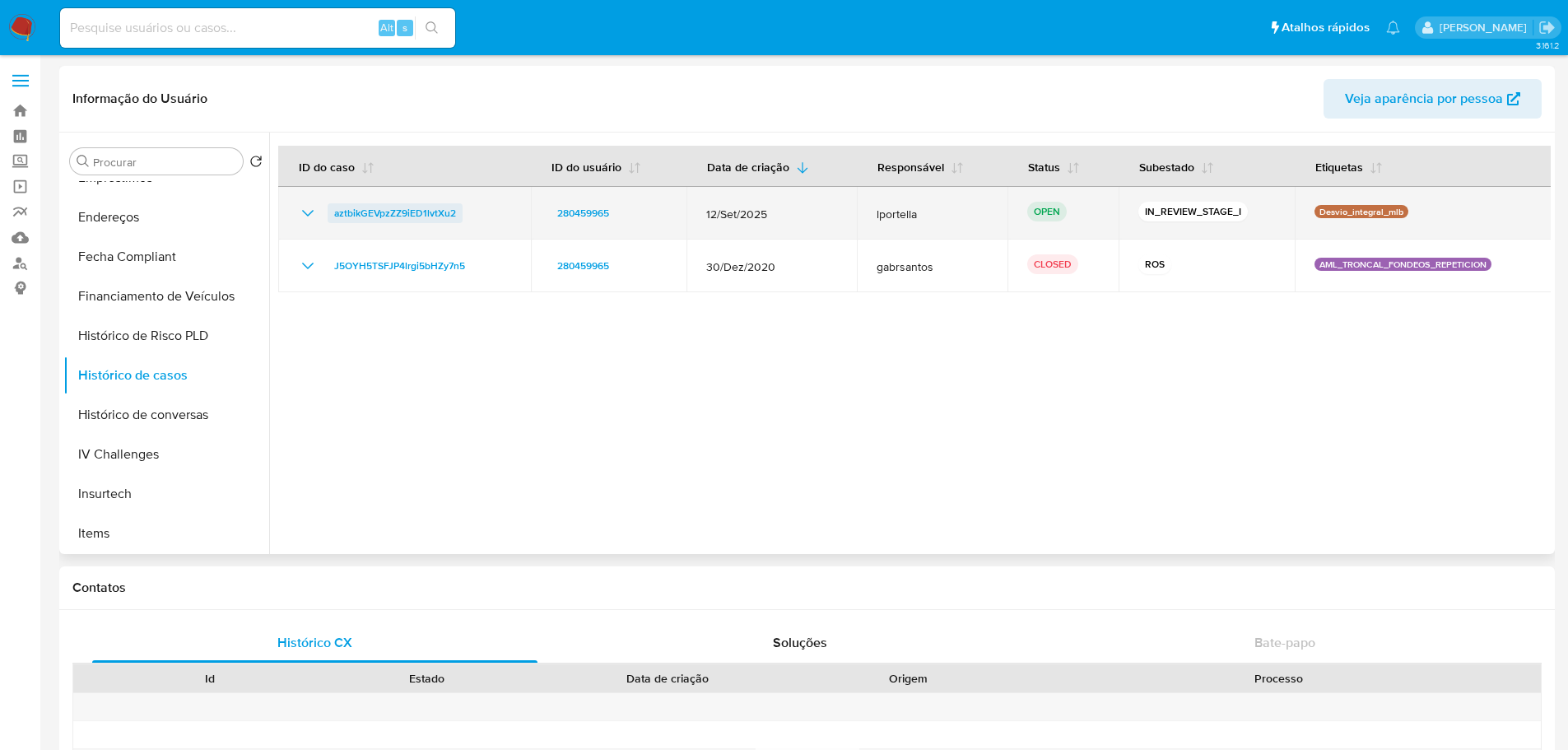
click at [368, 217] on span "aztbikGEVpzZZ9iED1lvtXu2" at bounding box center [395, 213] width 122 height 20
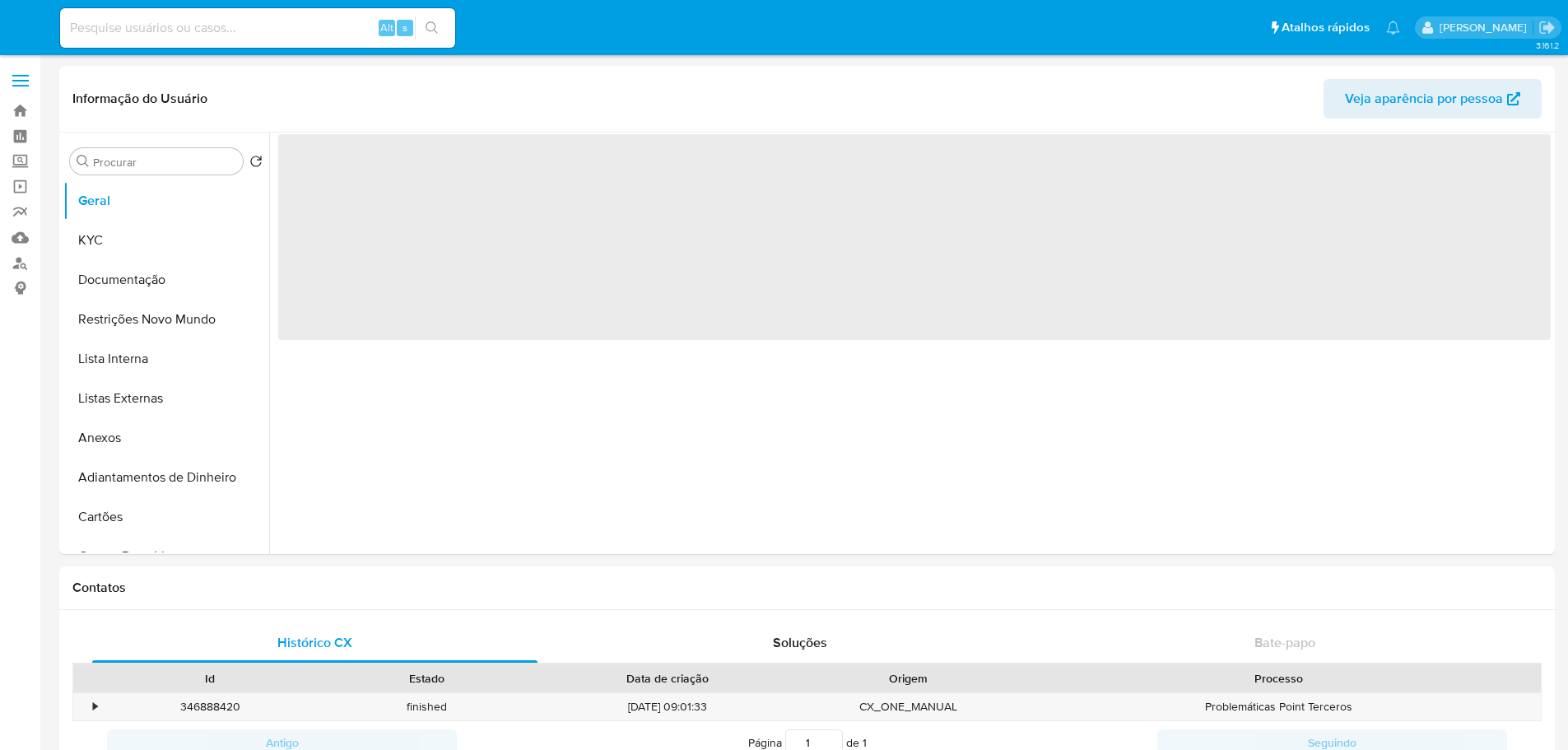
select select "10"
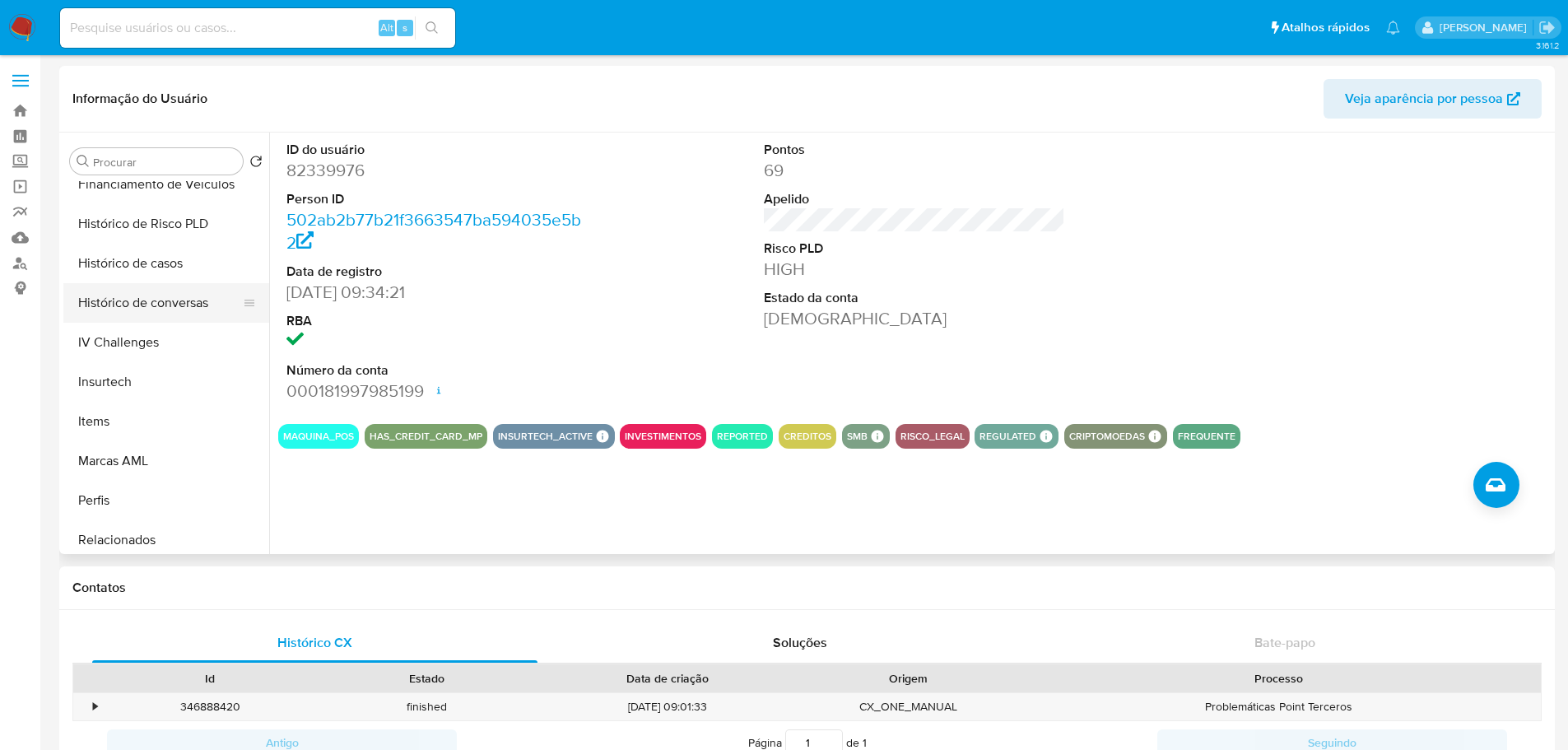
scroll to position [659, 0]
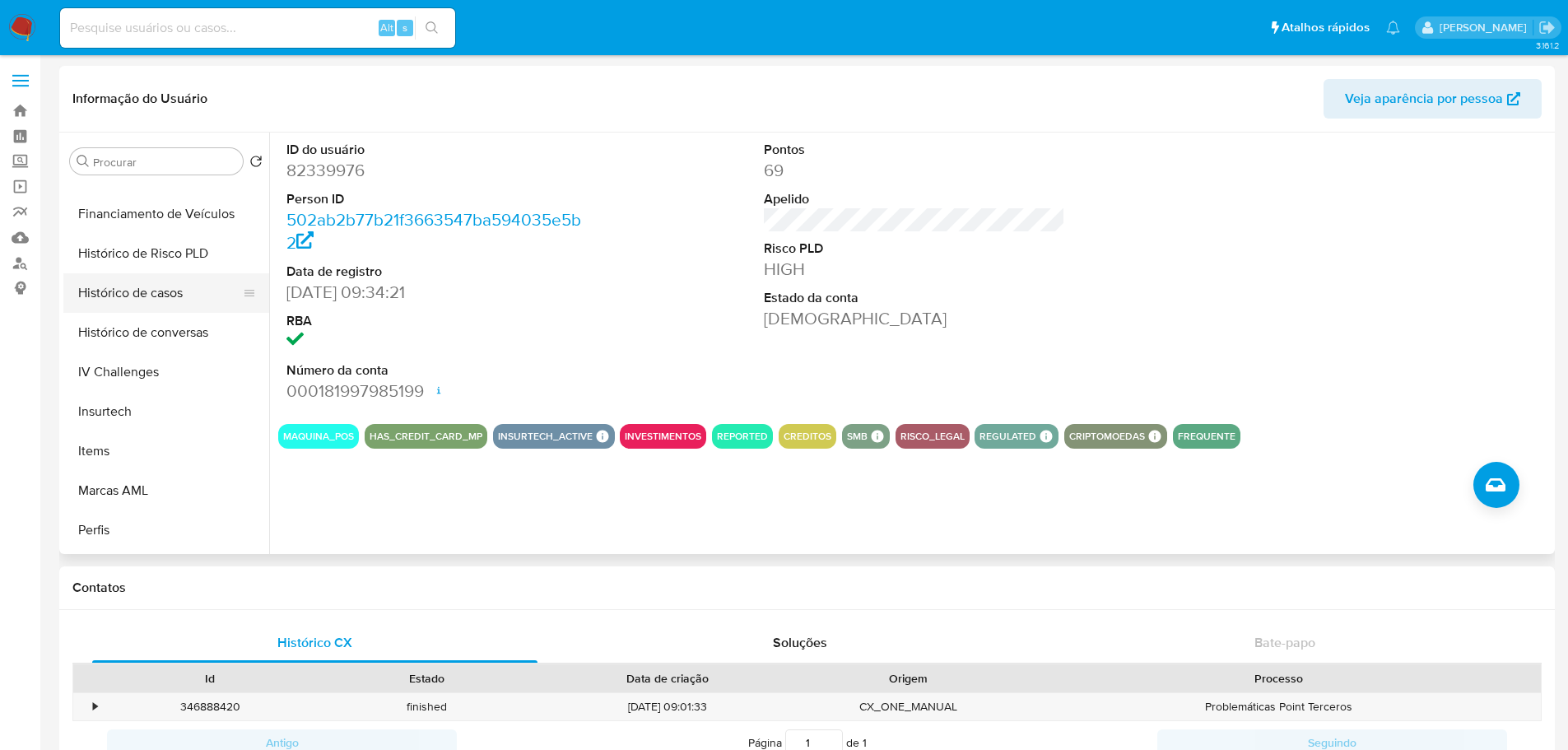
click at [160, 303] on button "Histórico de casos" at bounding box center [160, 293] width 193 height 40
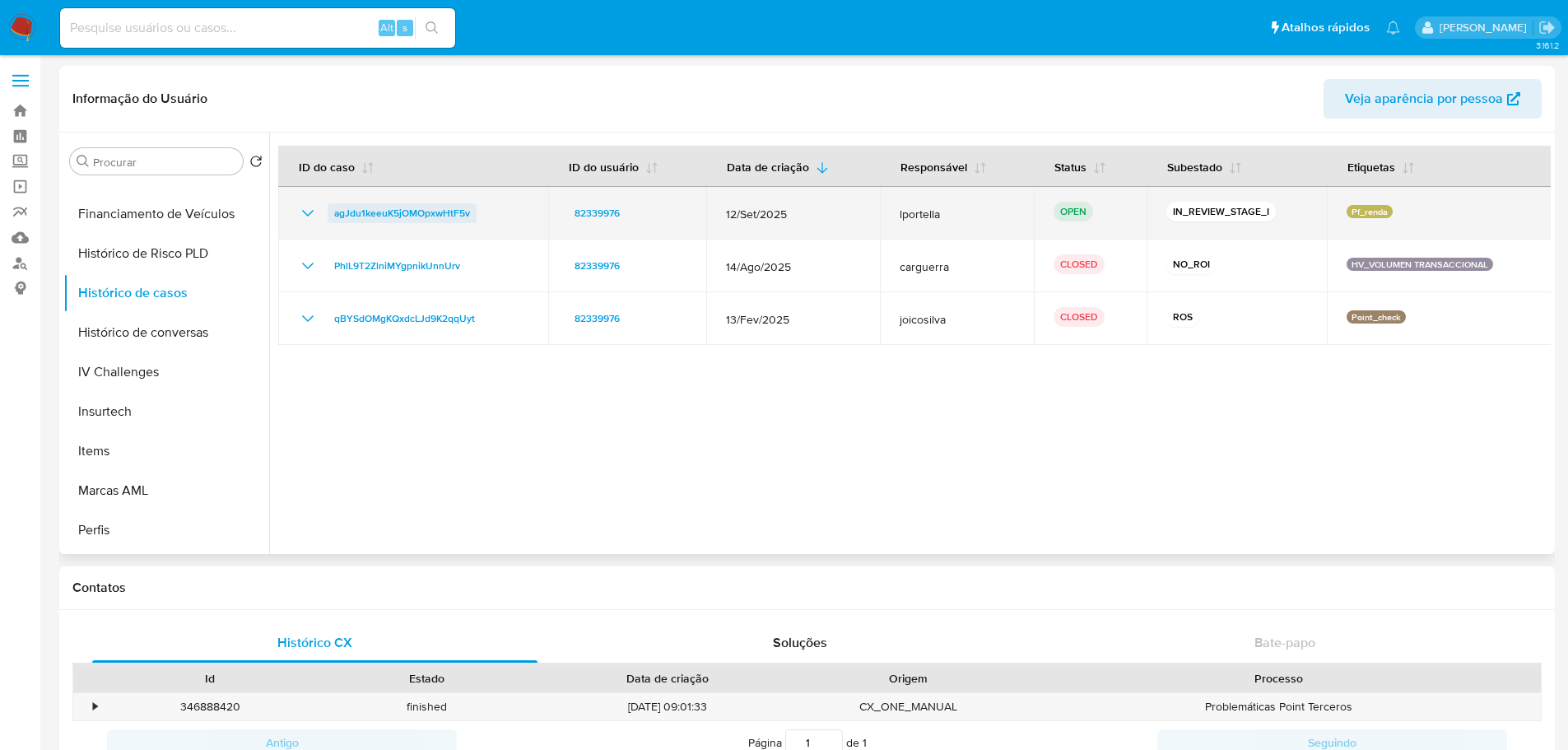
click at [409, 214] on span "agJdu1keeuK5jOMOpxwHtF5v" at bounding box center [402, 213] width 135 height 20
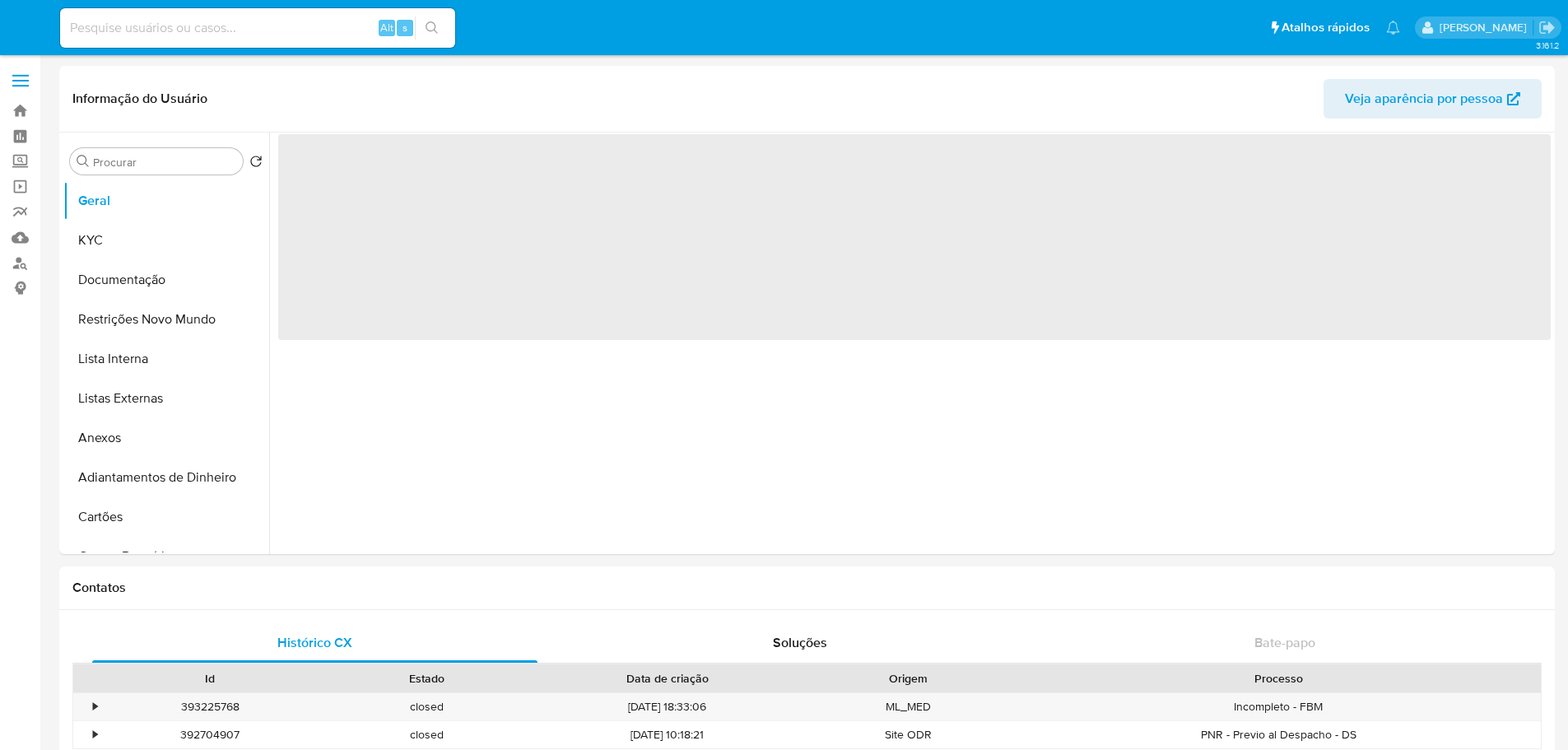
select select "10"
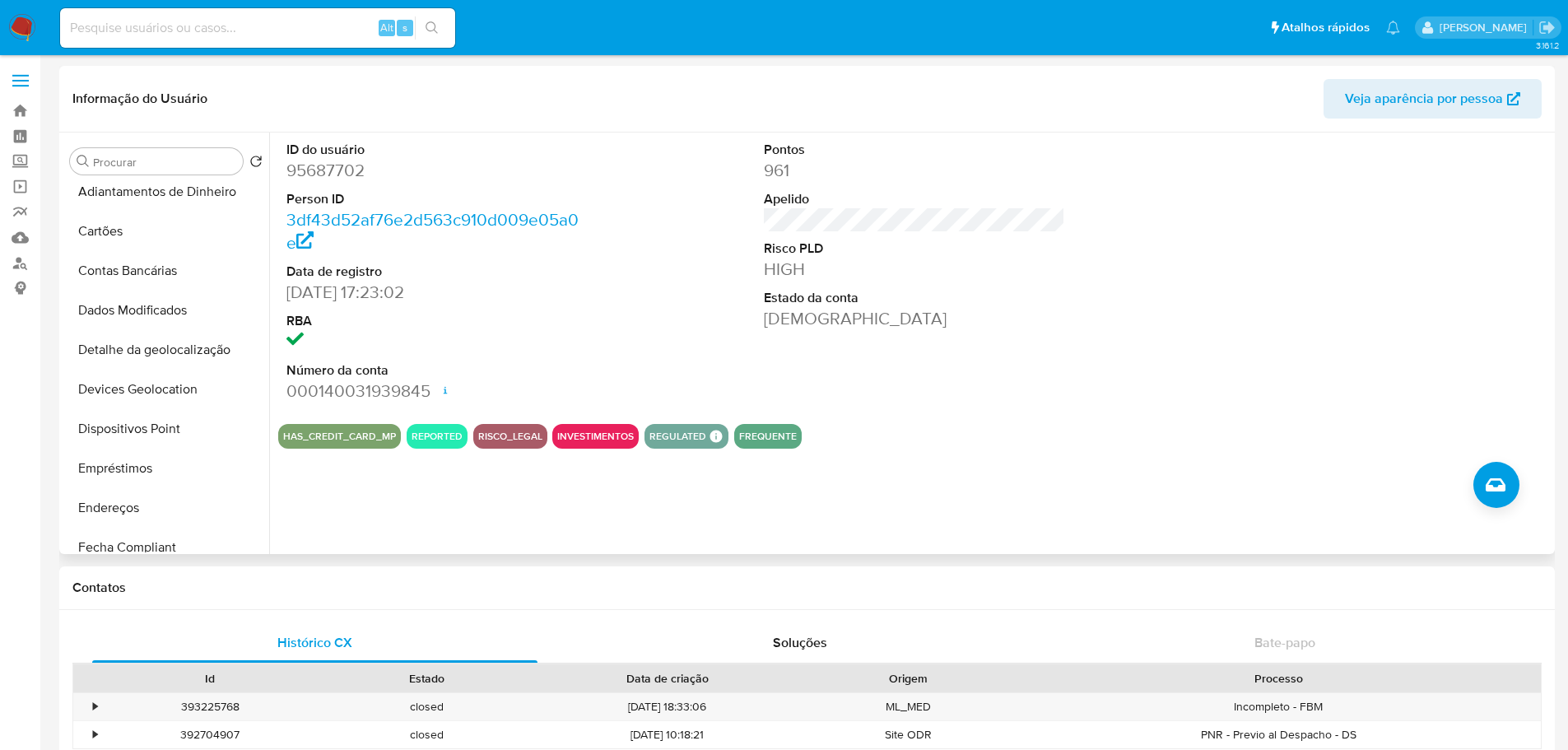
scroll to position [576, 0]
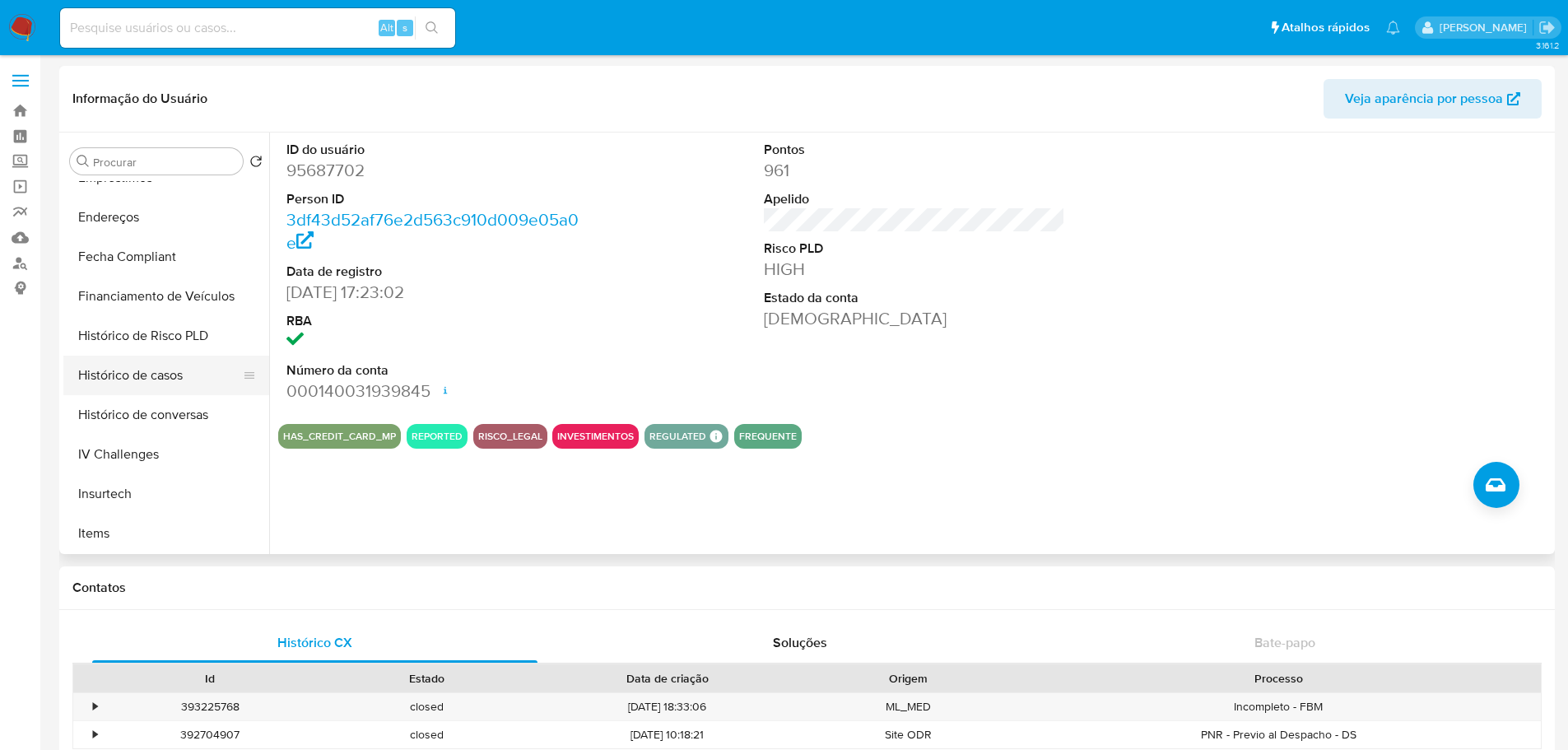
click at [167, 378] on button "Histórico de casos" at bounding box center [160, 376] width 193 height 40
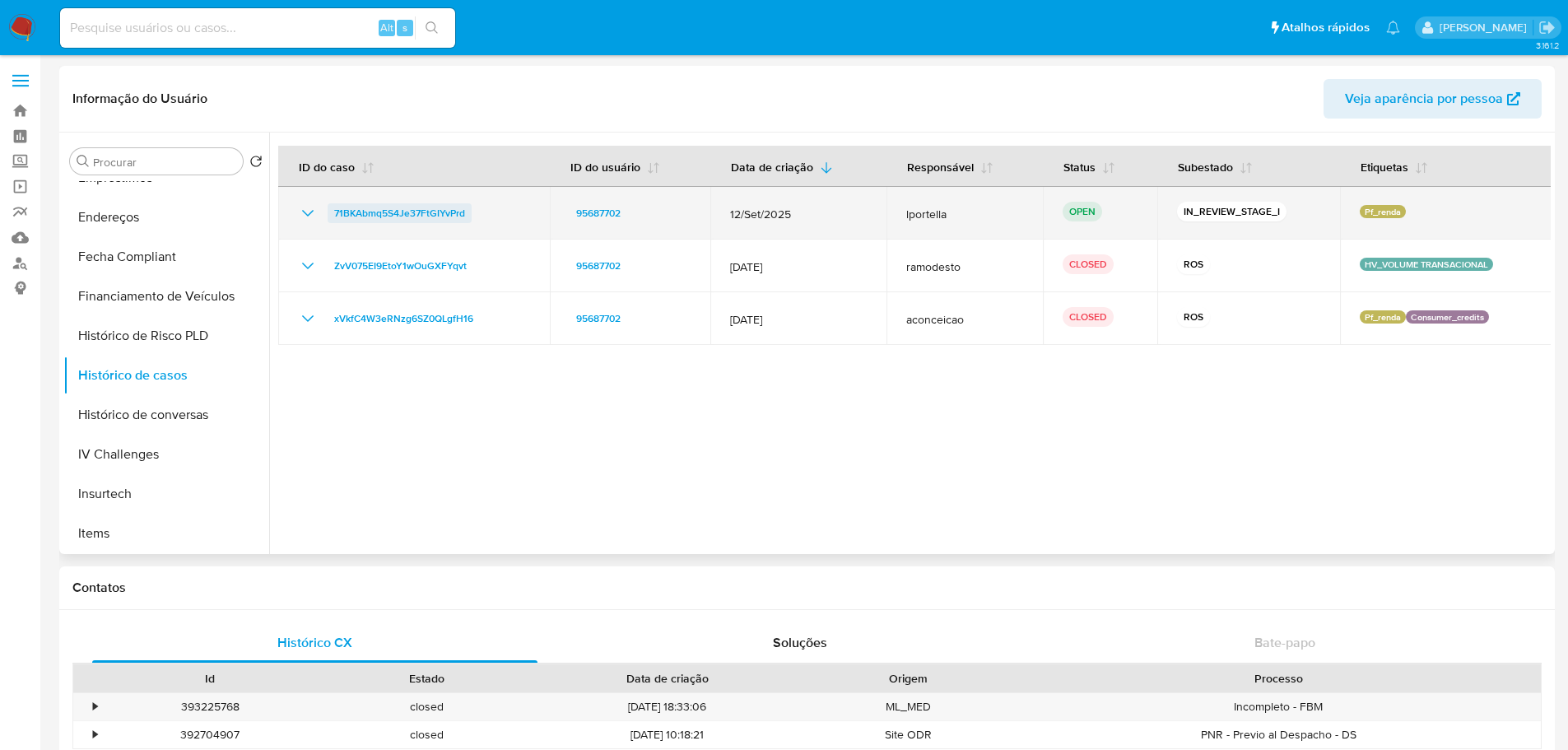
click at [392, 214] on span "71BKAbmq5S4Je37FtGIYvPrd" at bounding box center [399, 213] width 131 height 20
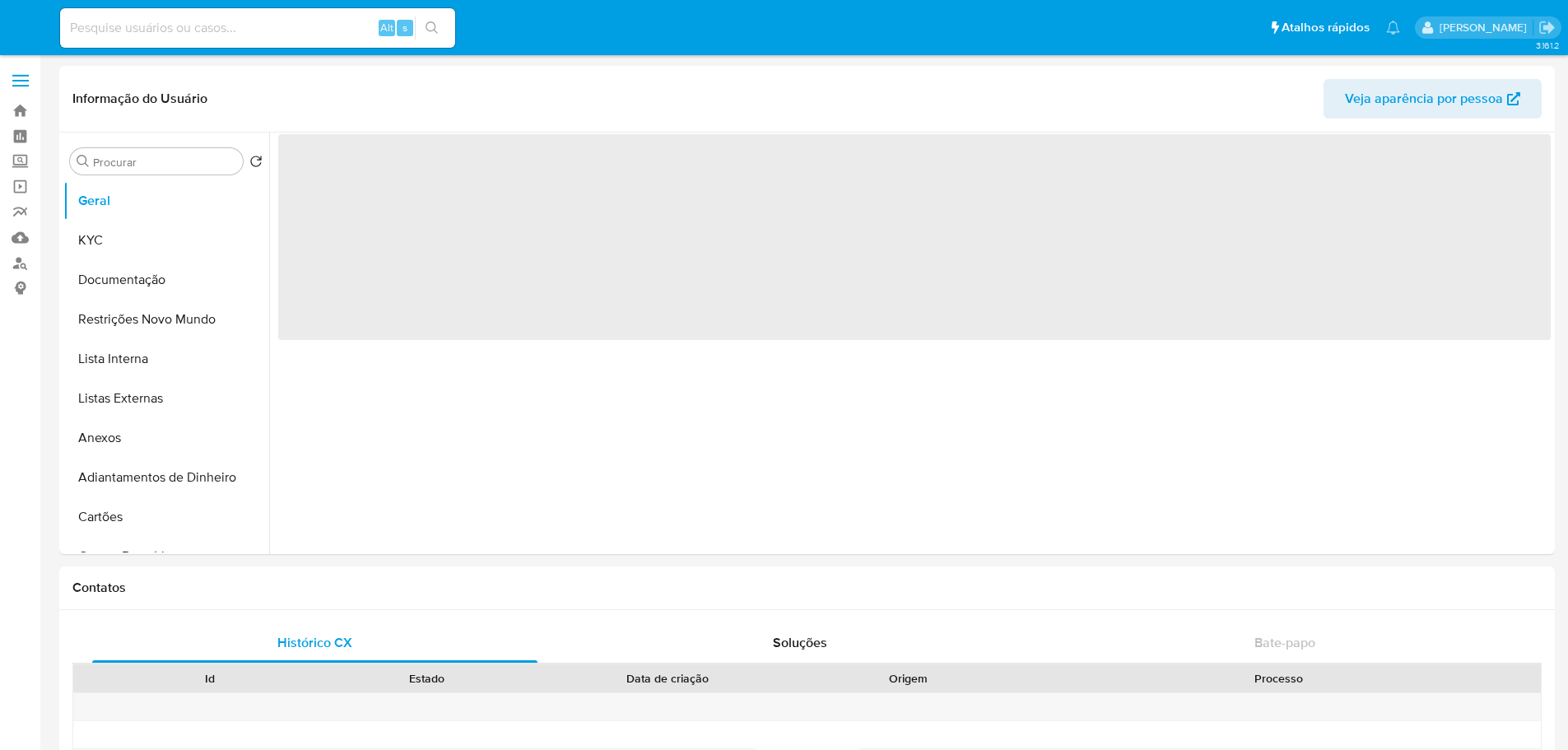
select select "10"
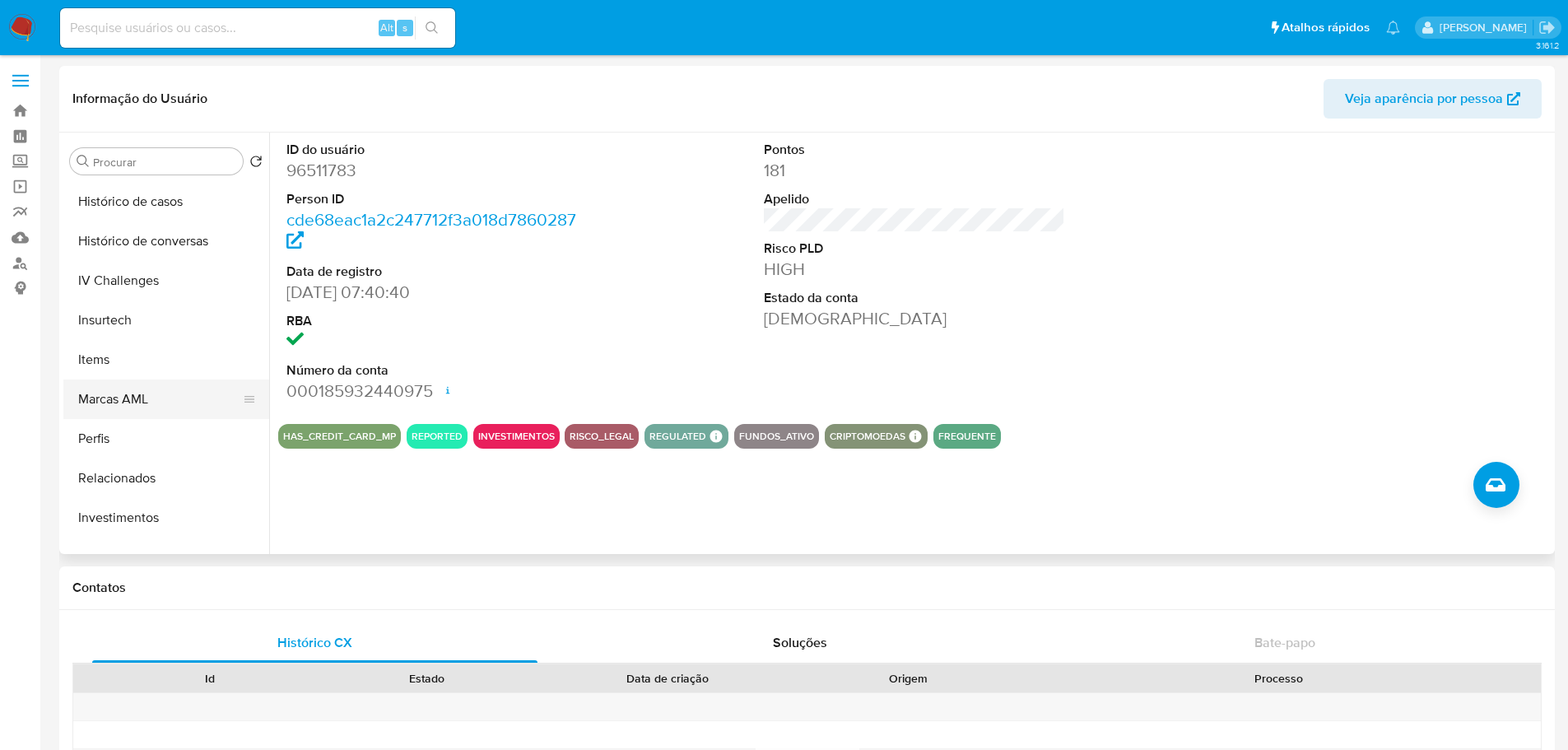
scroll to position [524, 0]
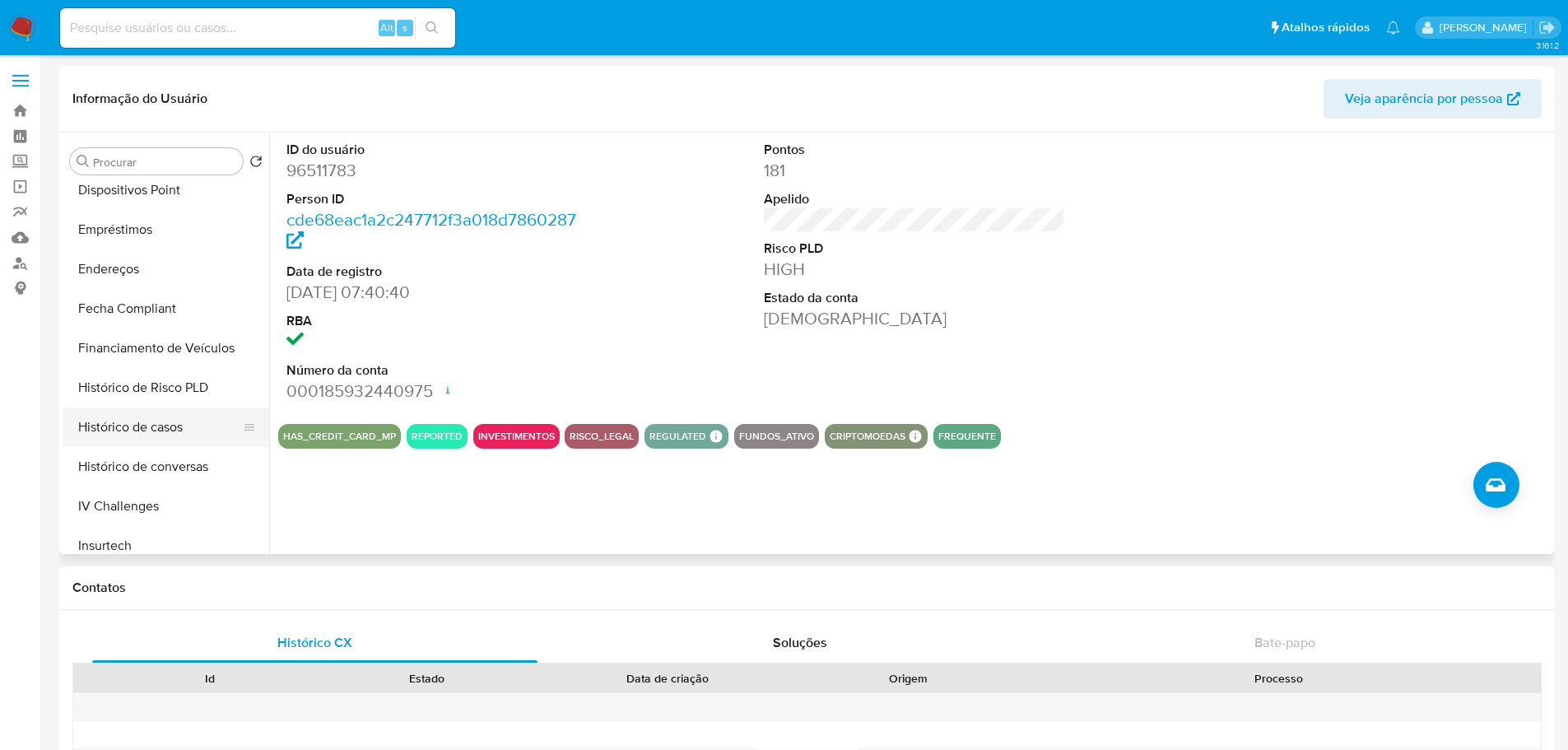
click at [169, 423] on button "Histórico de casos" at bounding box center [160, 427] width 193 height 40
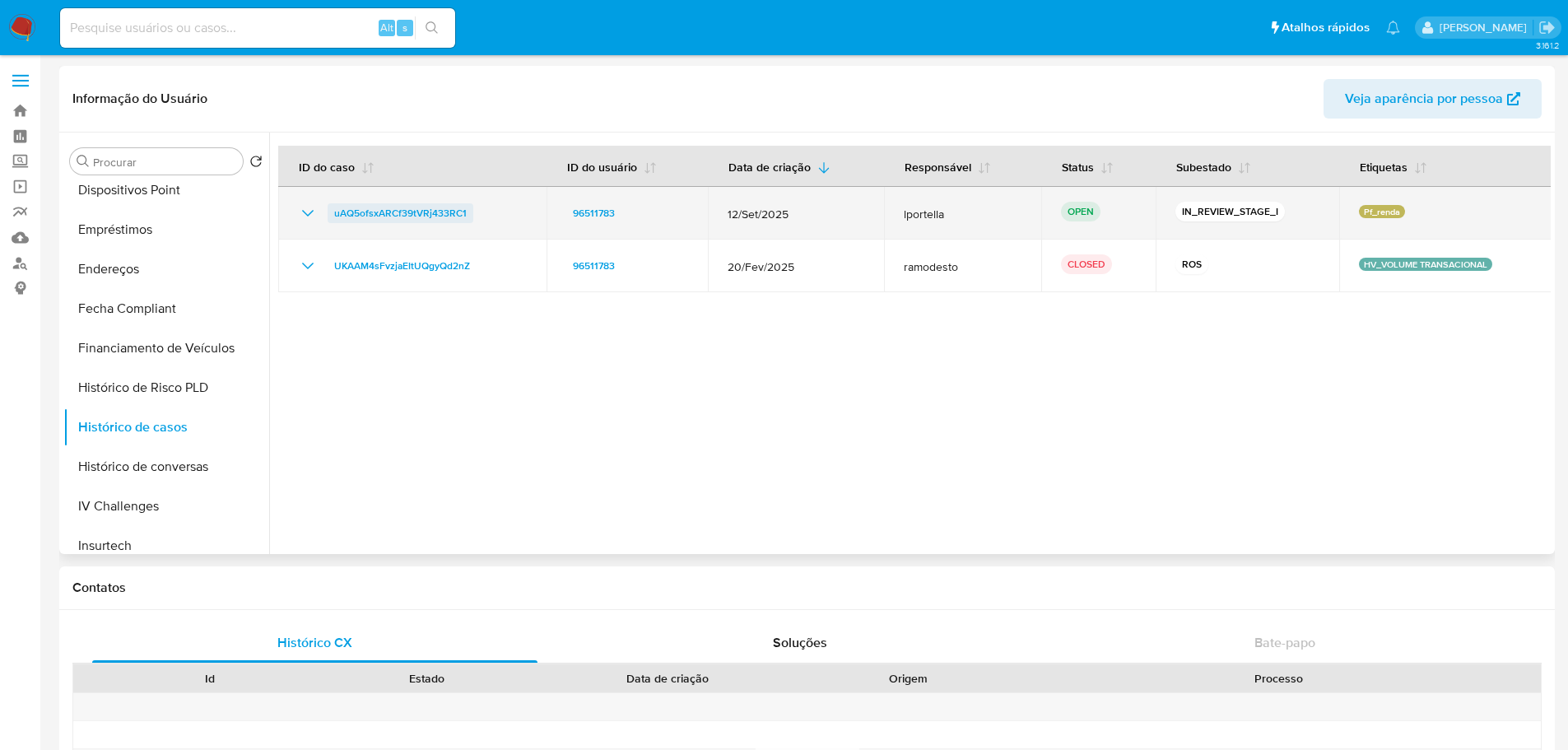
click at [429, 214] on span "uAQ5ofsxARCf39tVRj433RC1" at bounding box center [400, 213] width 133 height 20
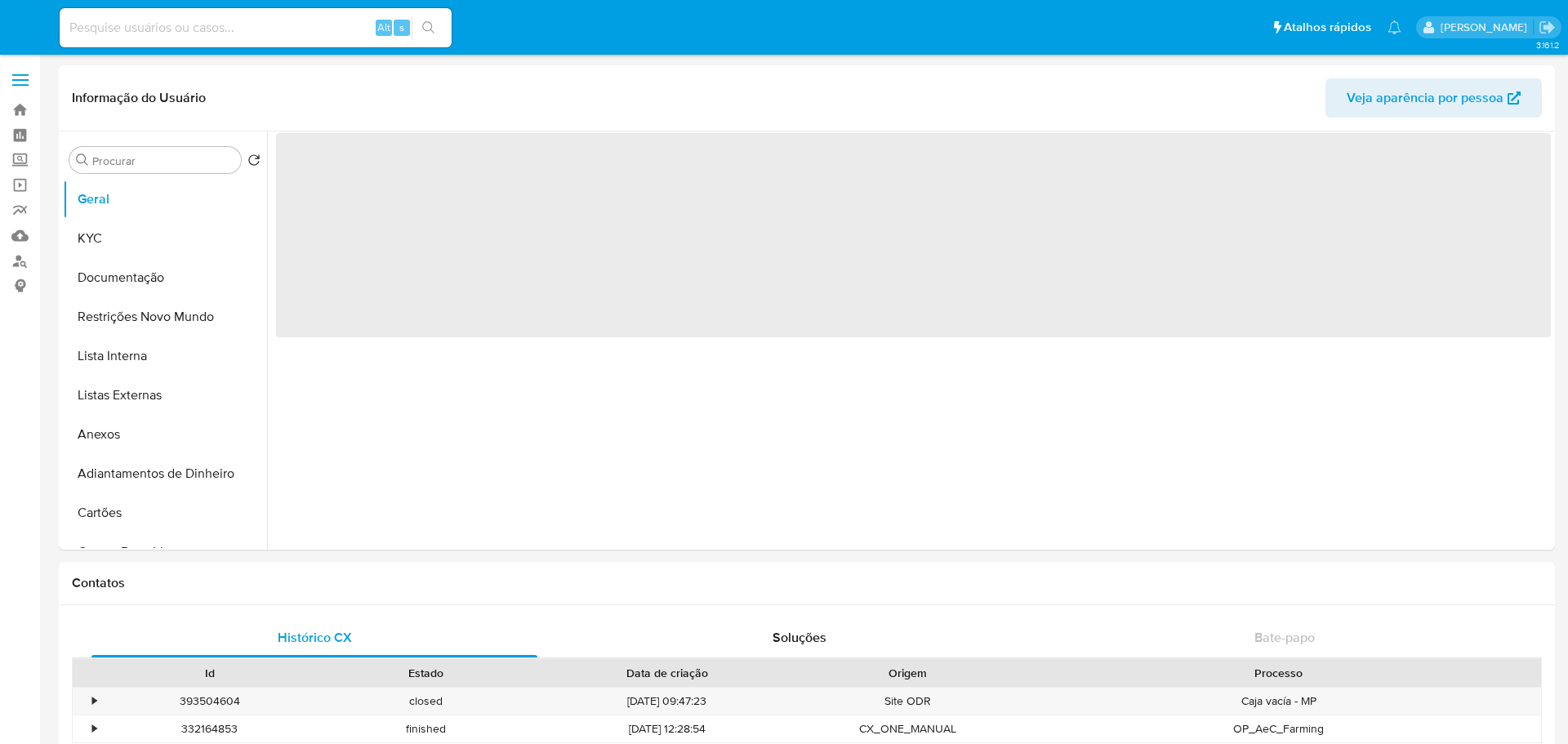
select select "10"
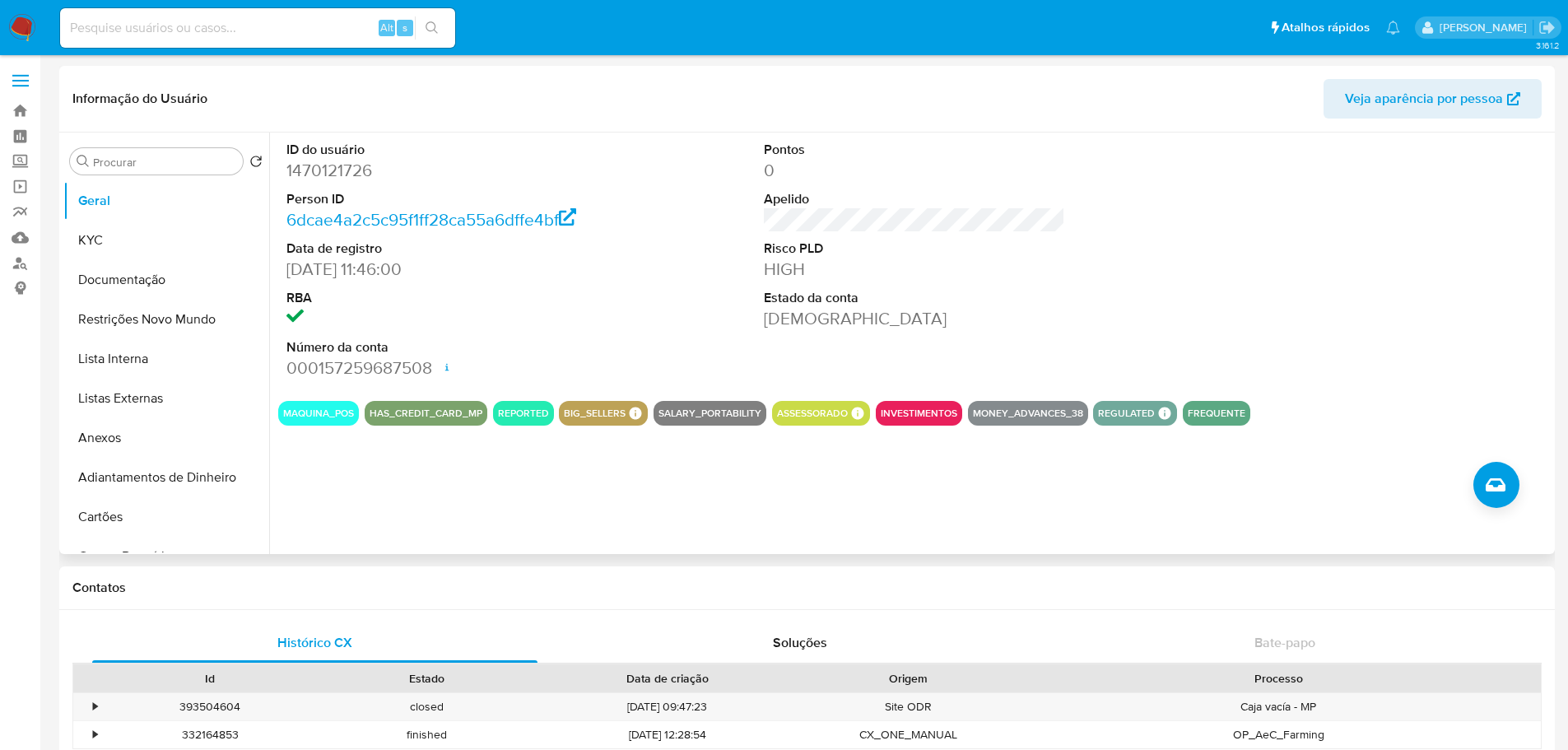
scroll to position [659, 0]
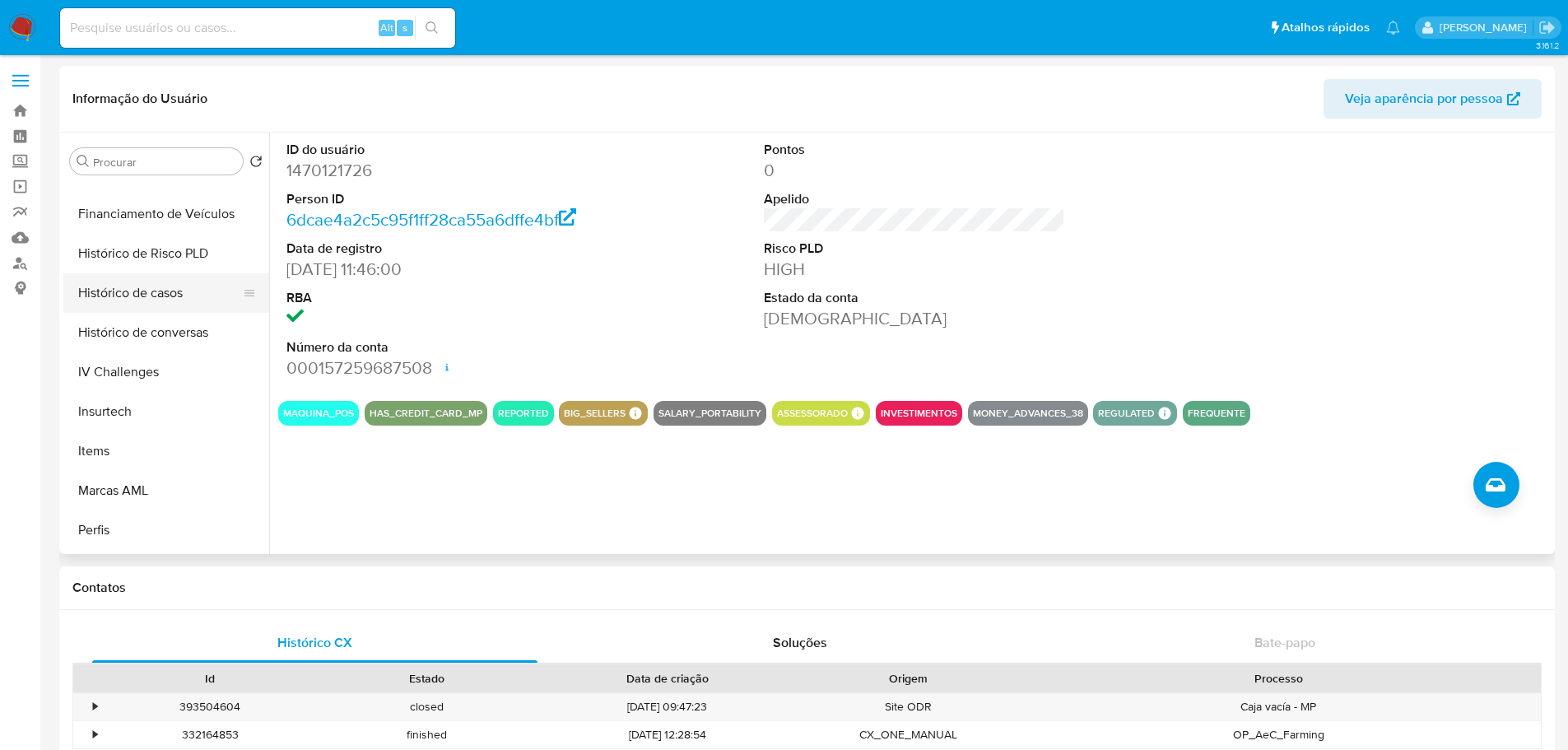
click at [142, 287] on button "Histórico de casos" at bounding box center [160, 293] width 193 height 40
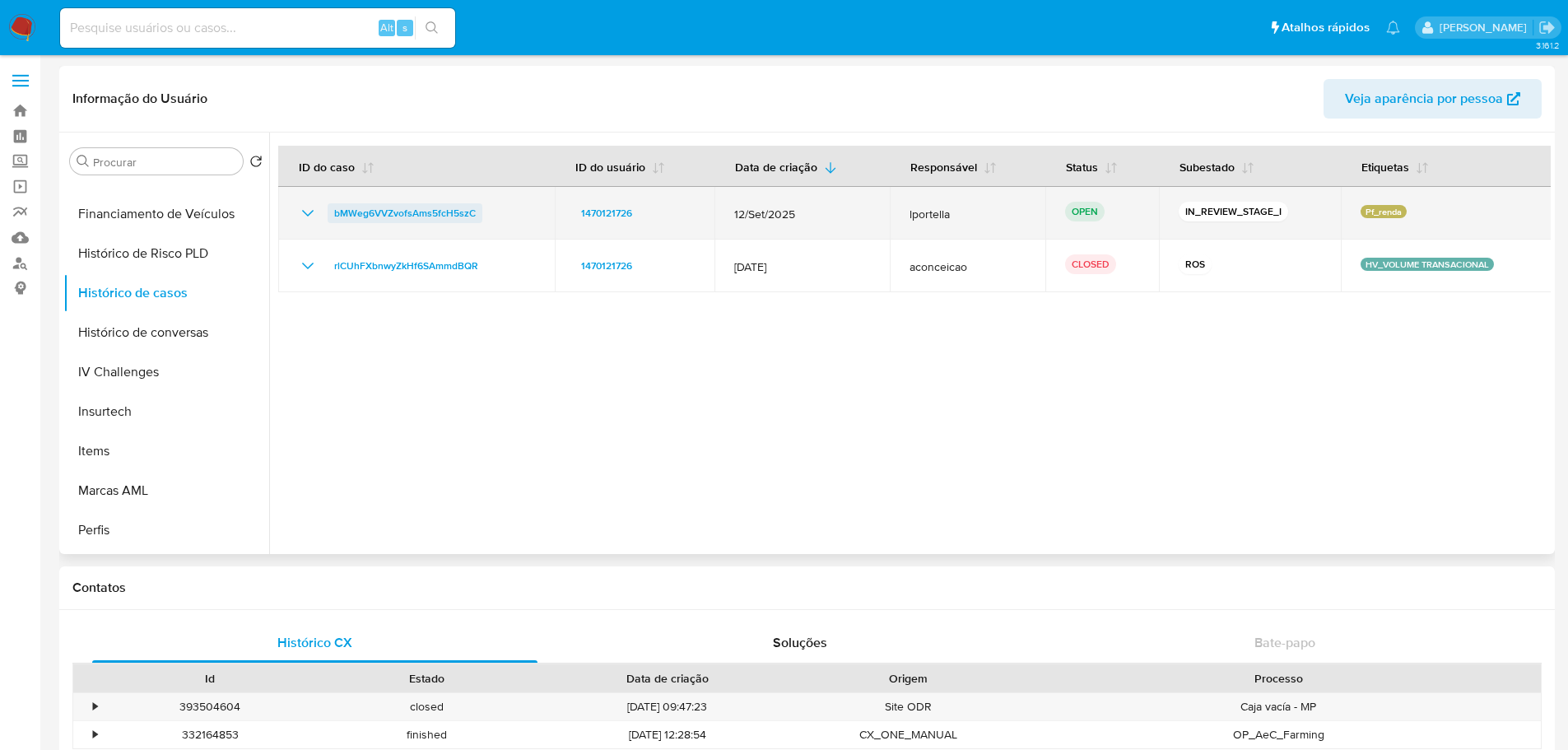
click at [380, 217] on span "bMWeg6VVZvofsAms5fcH5szC" at bounding box center [405, 213] width 142 height 20
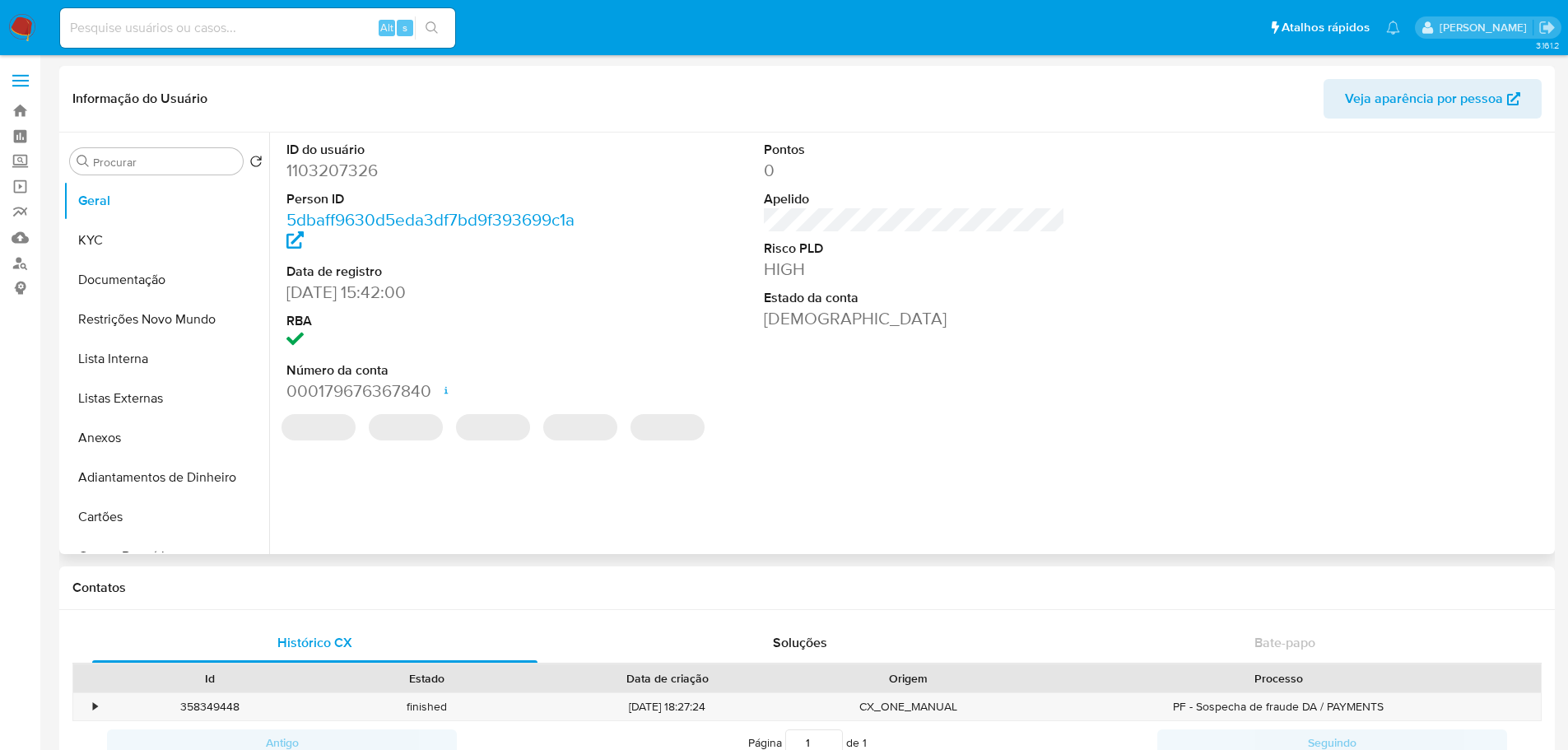
select select "10"
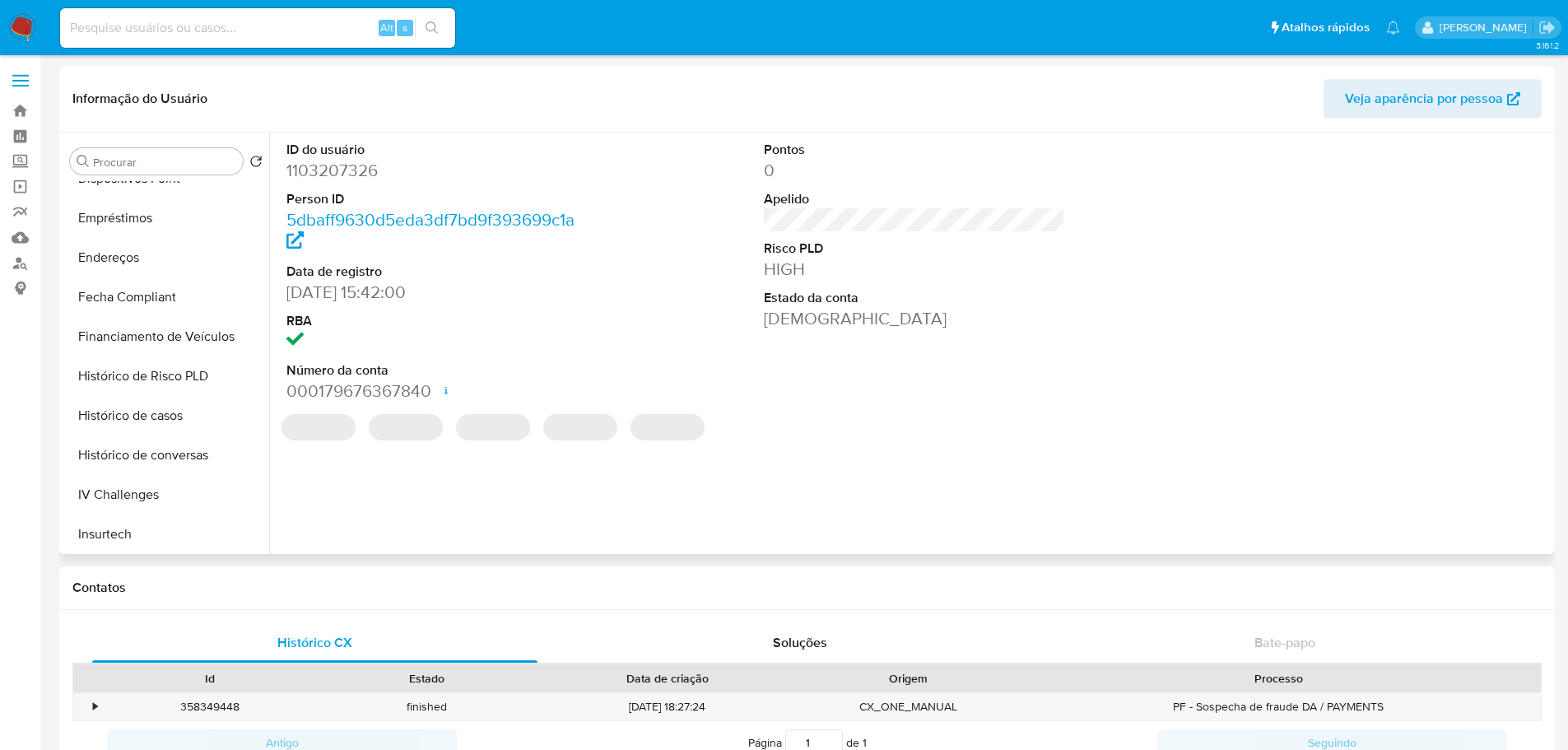
scroll to position [659, 0]
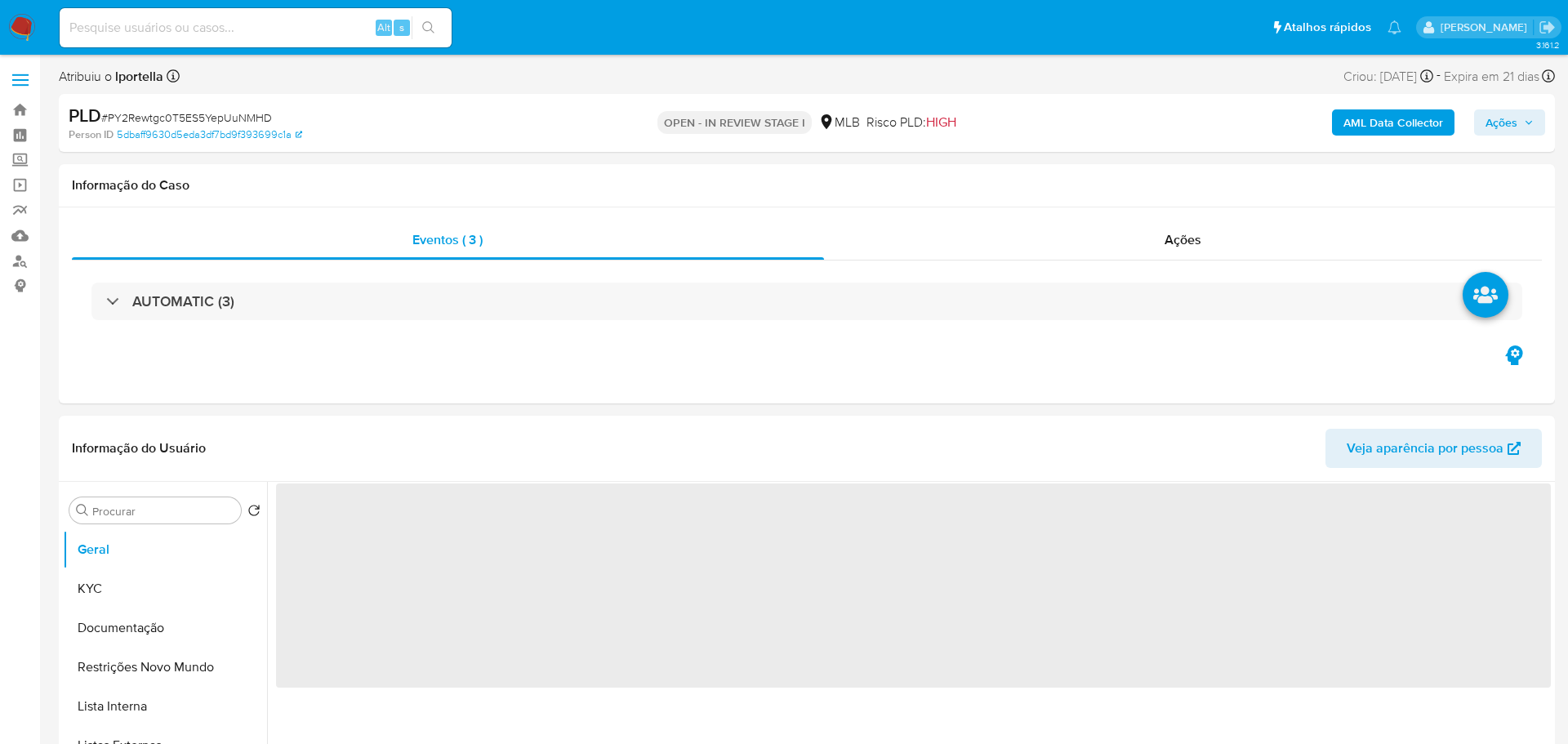
select select "10"
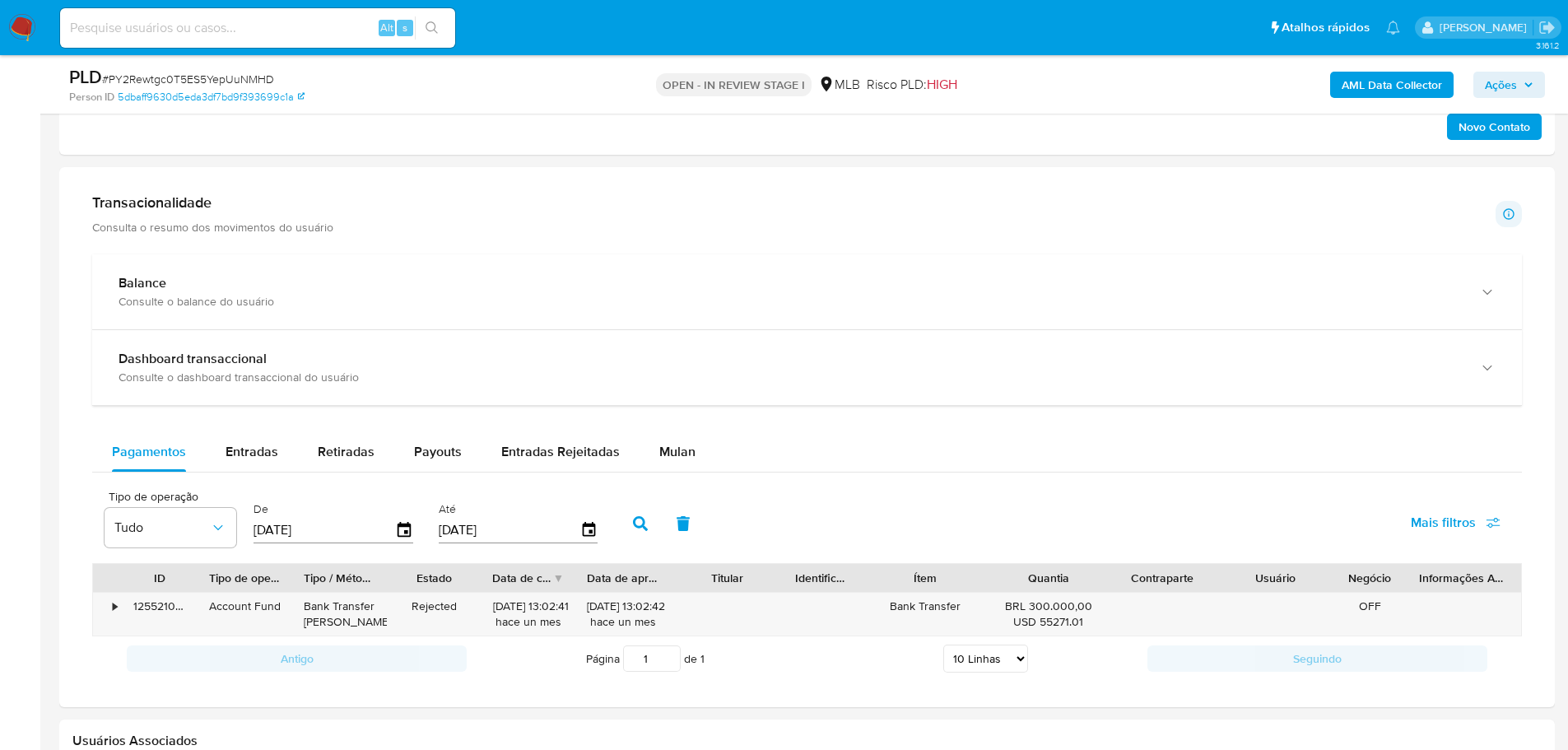
scroll to position [1070, 0]
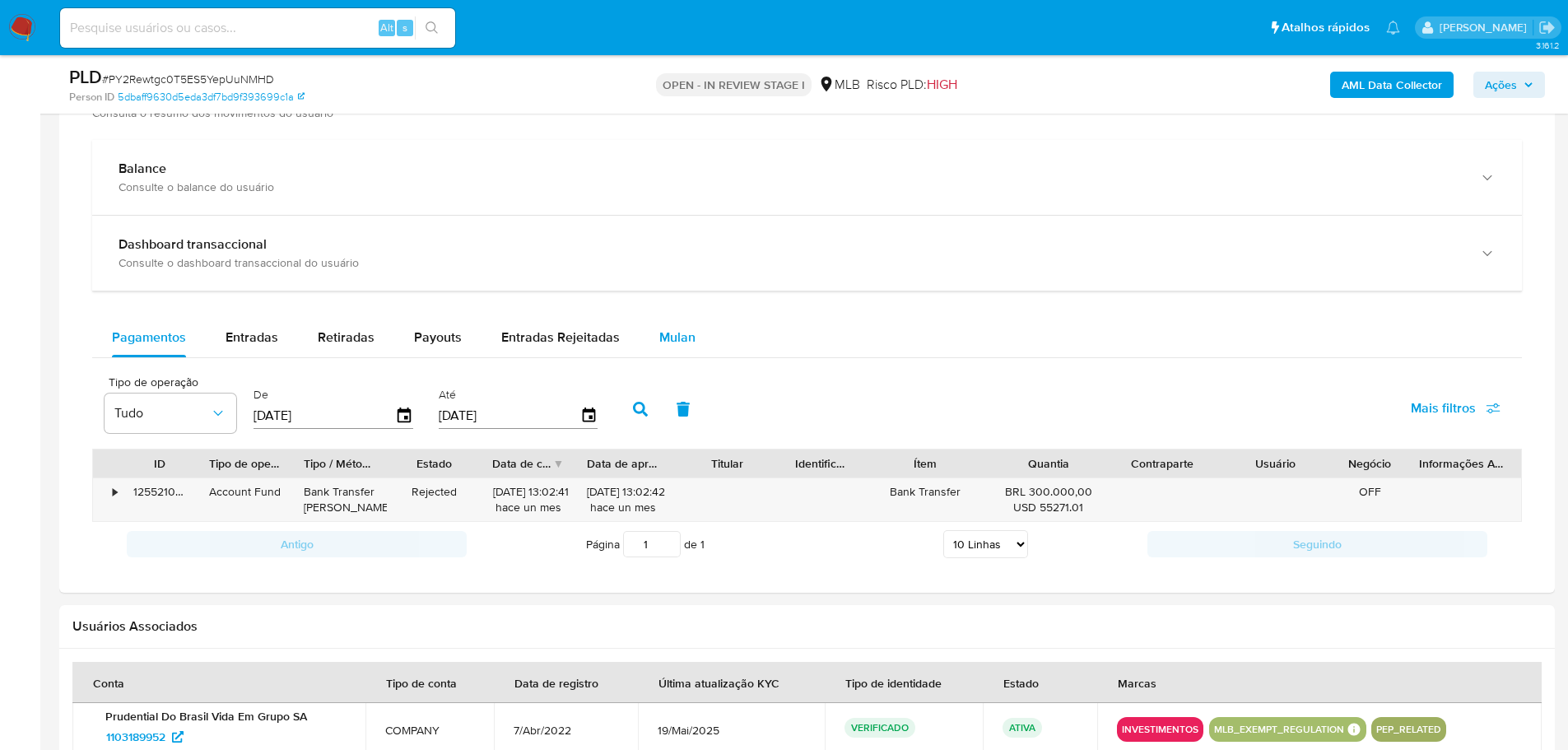
click at [688, 337] on span "Mulan" at bounding box center [677, 337] width 36 height 19
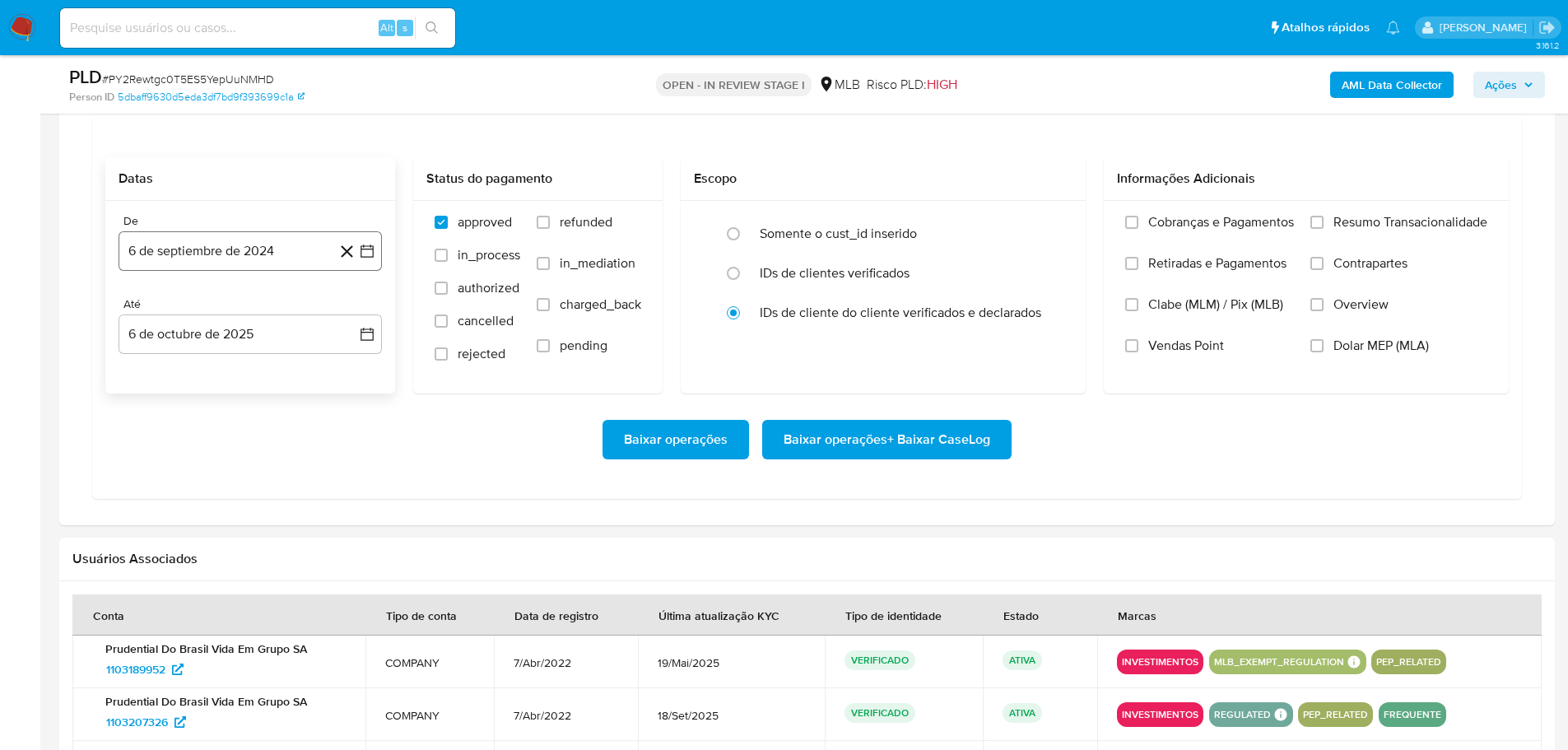
scroll to position [1317, 0]
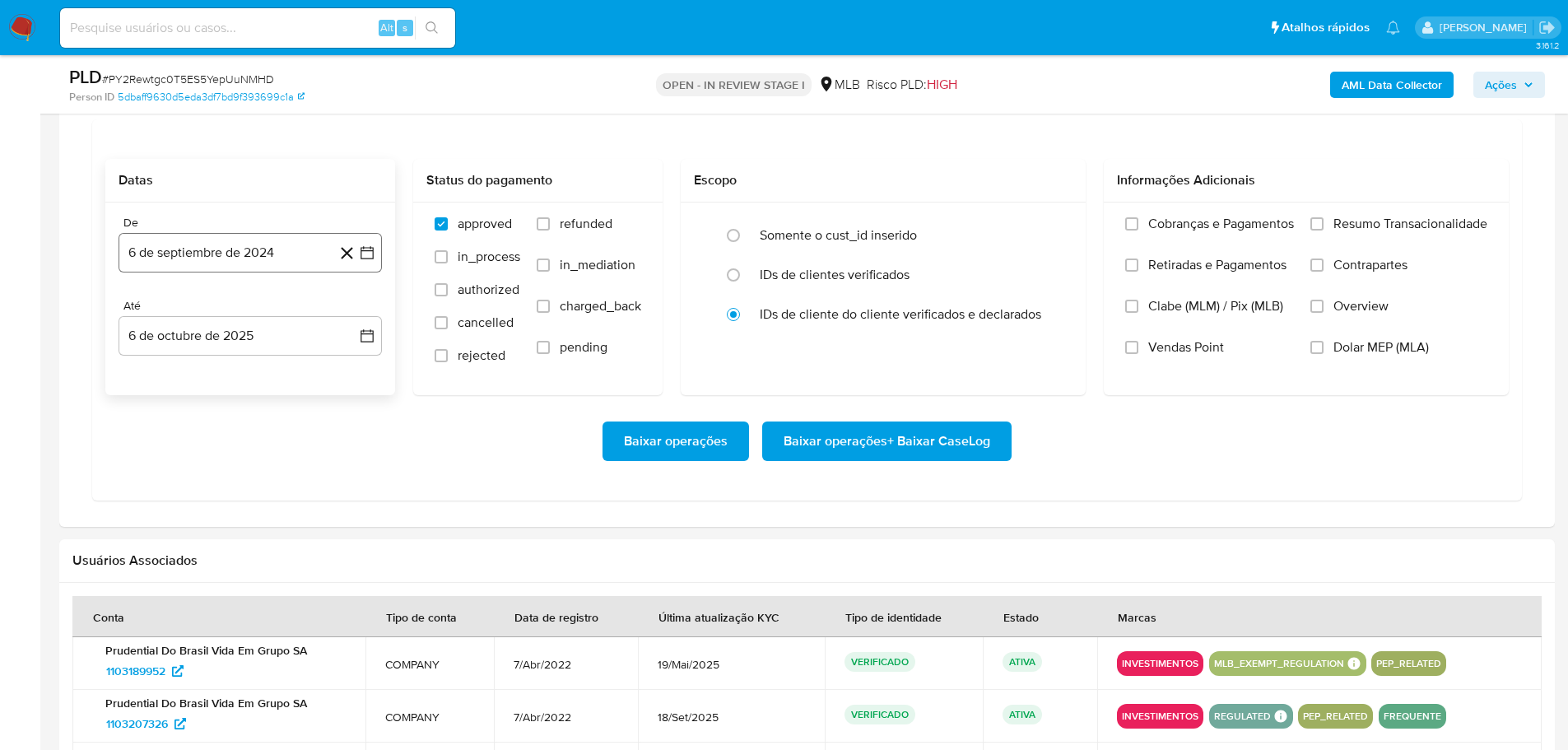
click at [162, 249] on button "6 de septiembre de 2024" at bounding box center [250, 253] width 263 height 40
click at [356, 312] on icon "Mes siguiente" at bounding box center [353, 312] width 7 height 11
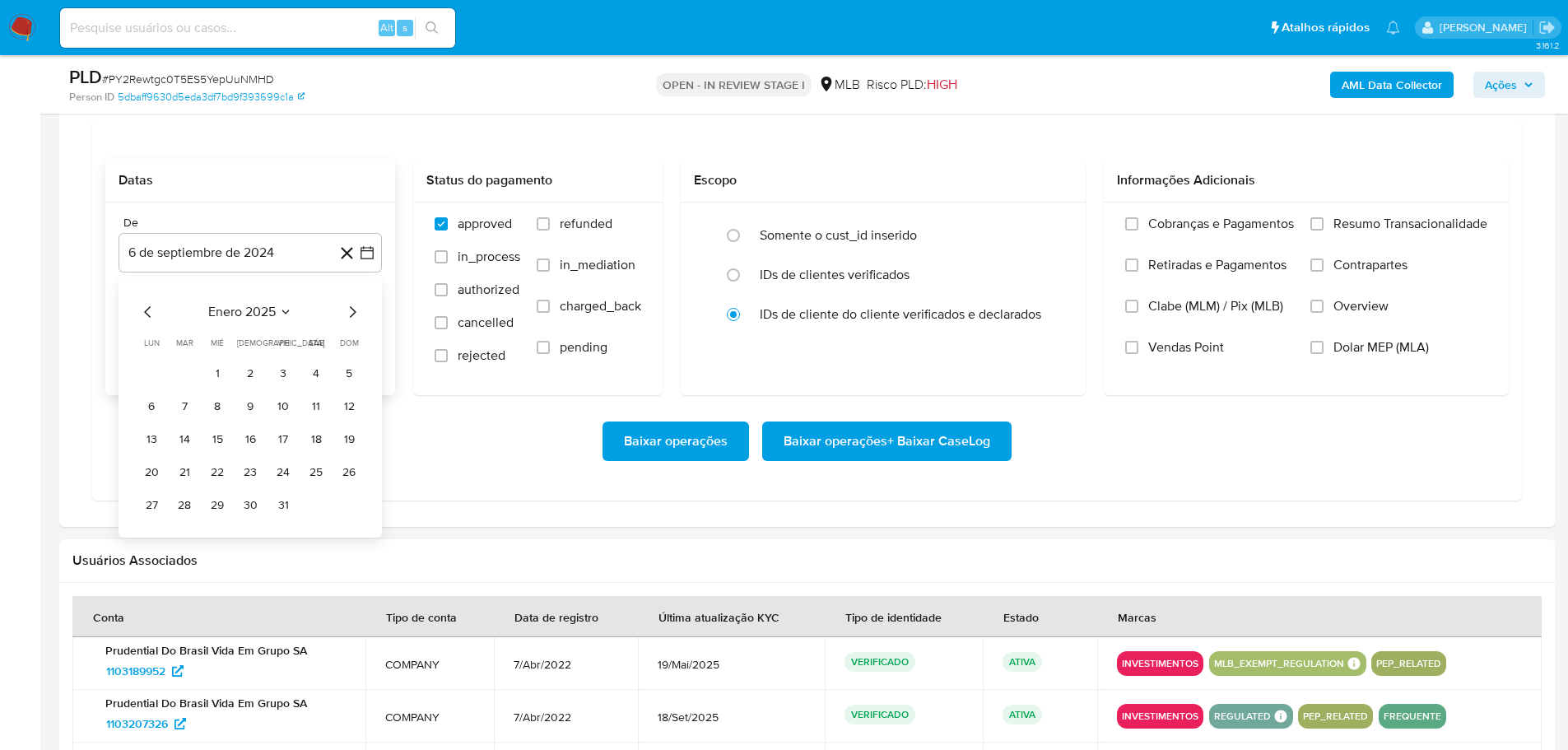
click at [356, 312] on icon "Mes siguiente" at bounding box center [353, 312] width 7 height 11
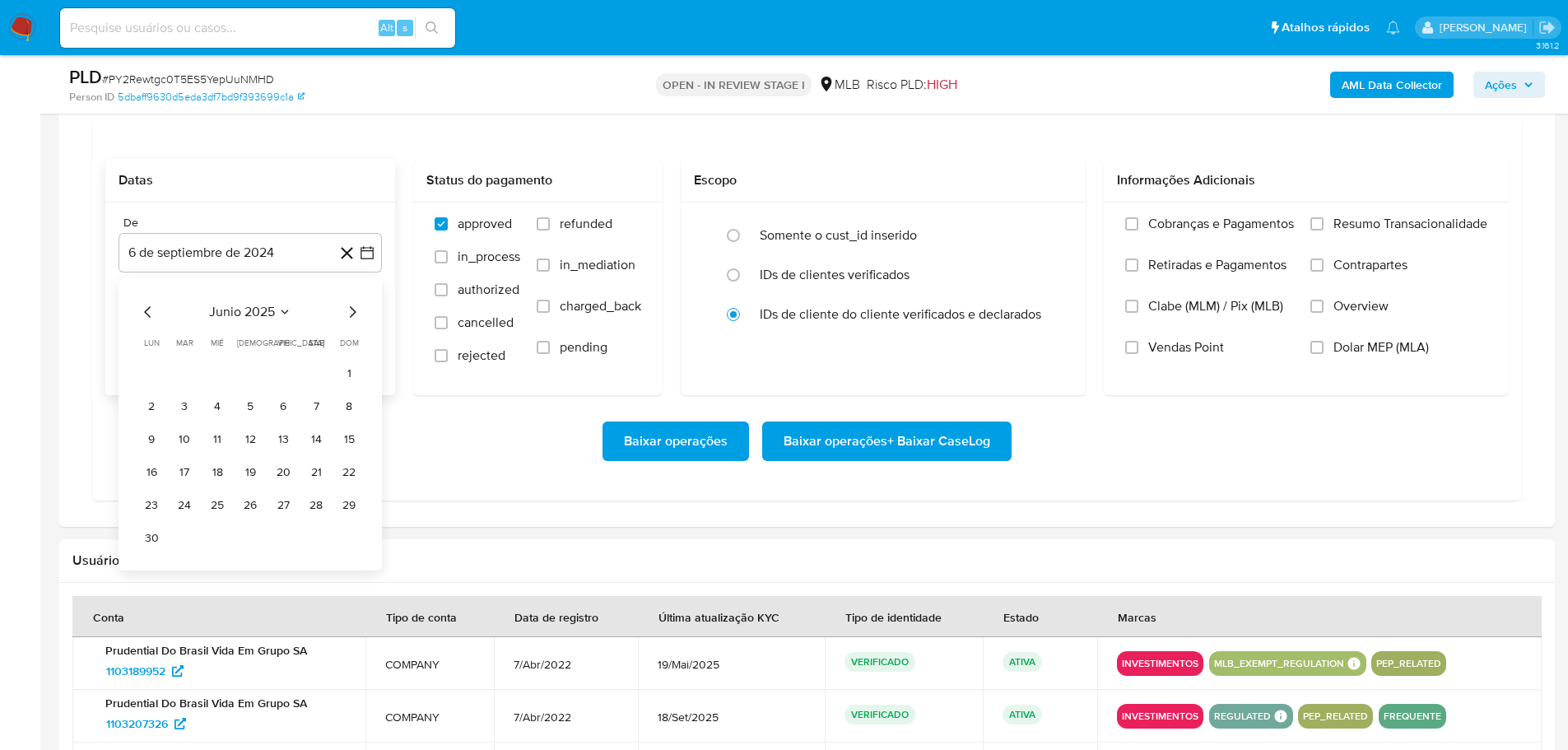
click at [356, 312] on icon "Mes siguiente" at bounding box center [353, 312] width 7 height 11
click at [355, 312] on icon "Mes siguiente" at bounding box center [353, 312] width 7 height 11
click at [285, 365] on button "1" at bounding box center [283, 372] width 26 height 26
click at [276, 307] on div "Até" at bounding box center [250, 306] width 263 height 15
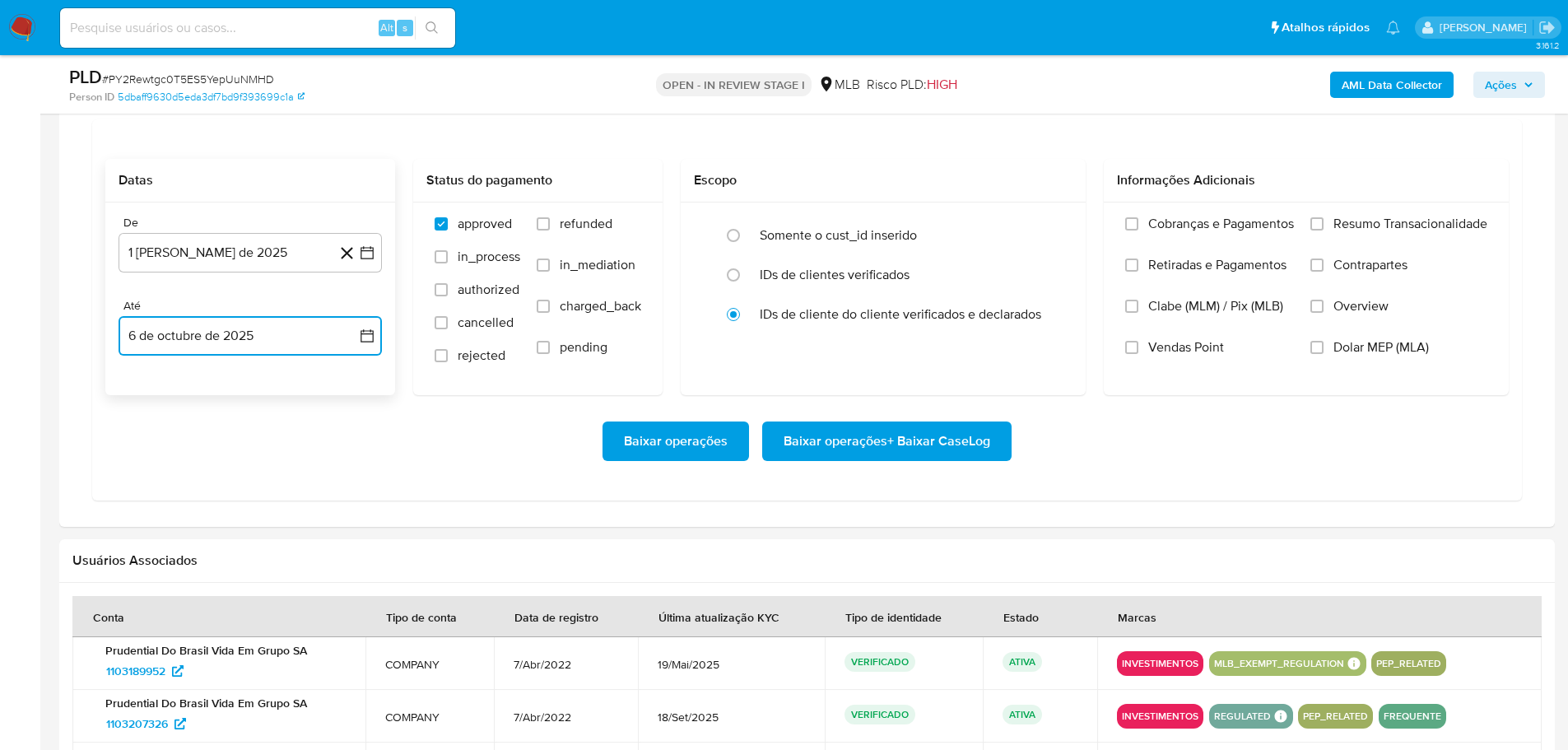
click at [277, 326] on button "6 de octubre de 2025" at bounding box center [250, 336] width 263 height 40
click at [326, 457] on button "4" at bounding box center [316, 456] width 26 height 26
click at [1324, 221] on label "Resumo Transacionalidade" at bounding box center [1399, 235] width 177 height 41
click at [1324, 221] on input "Resumo Transacionalidade" at bounding box center [1316, 223] width 13 height 13
click at [995, 442] on button "Baixar operações + Baixar CaseLog" at bounding box center [886, 441] width 249 height 40
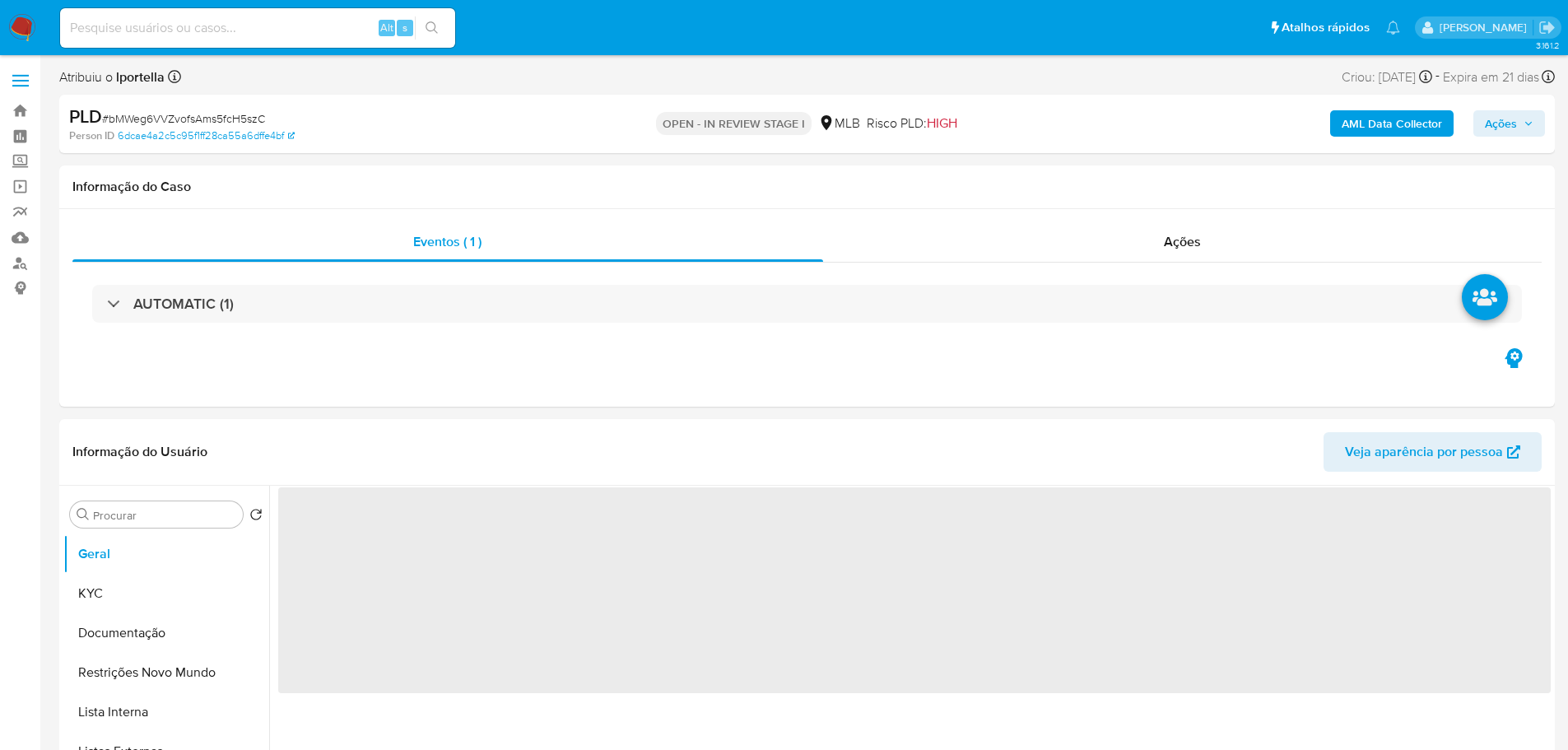
select select "10"
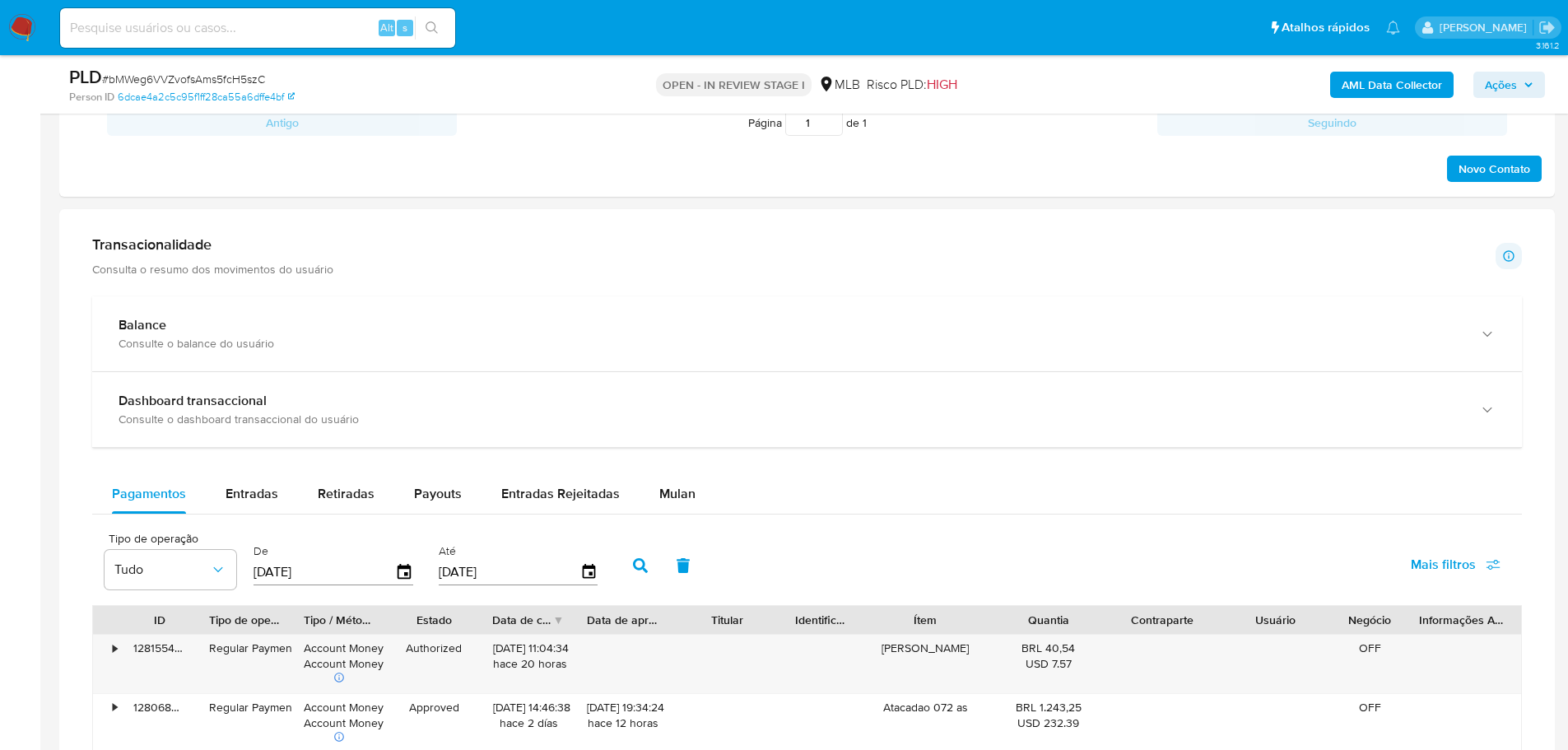
scroll to position [1152, 0]
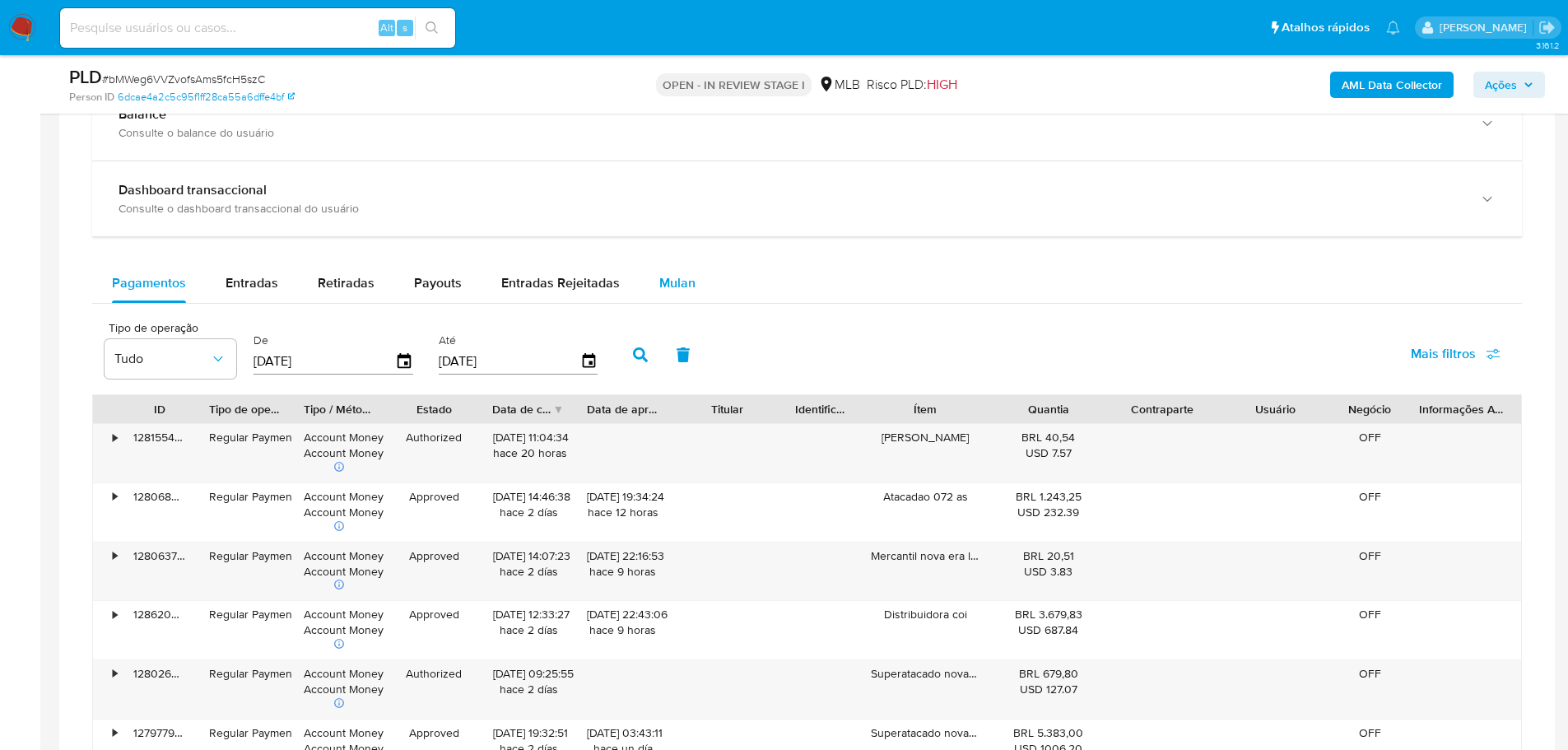
click at [651, 286] on button "Mulan" at bounding box center [677, 283] width 76 height 40
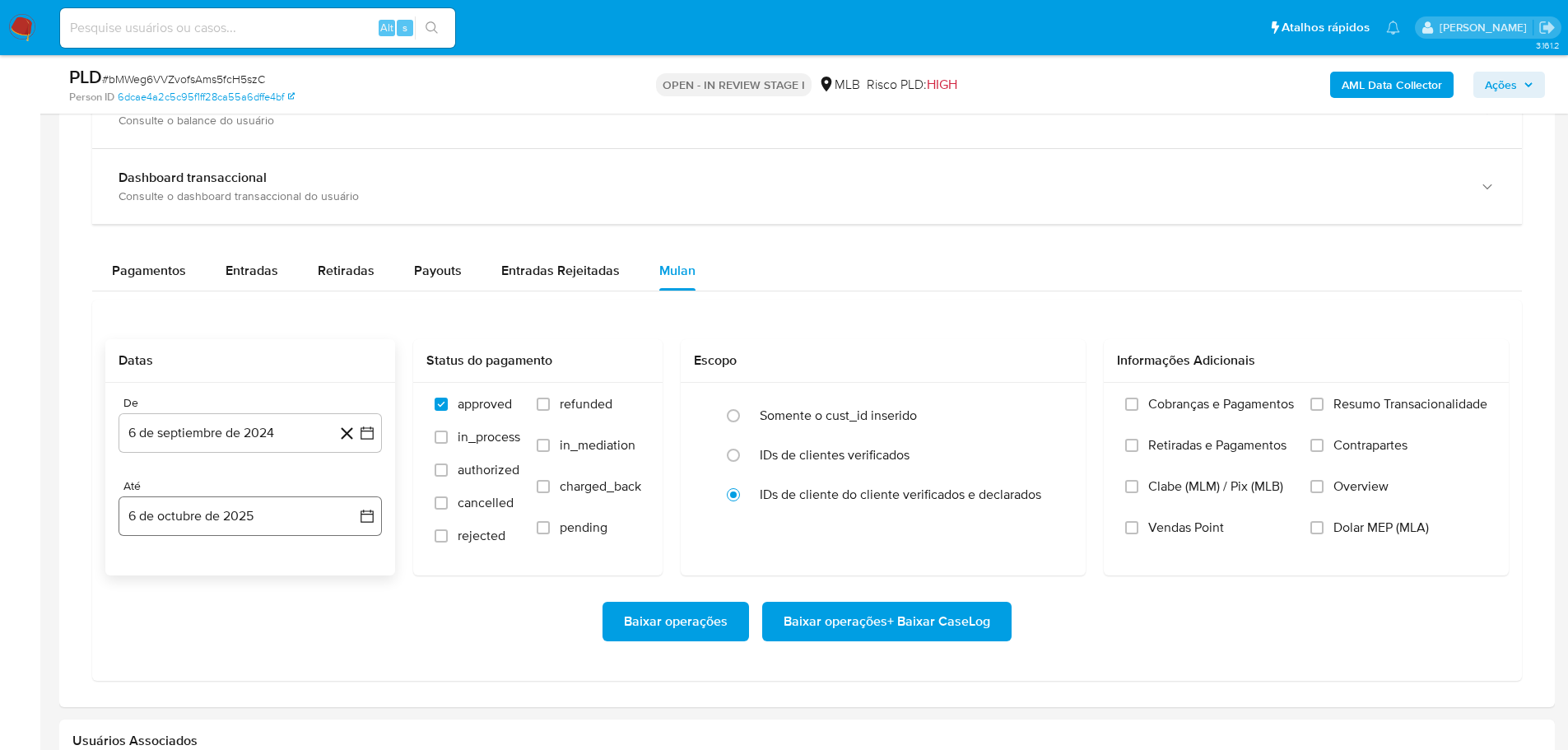
scroll to position [1399, 0]
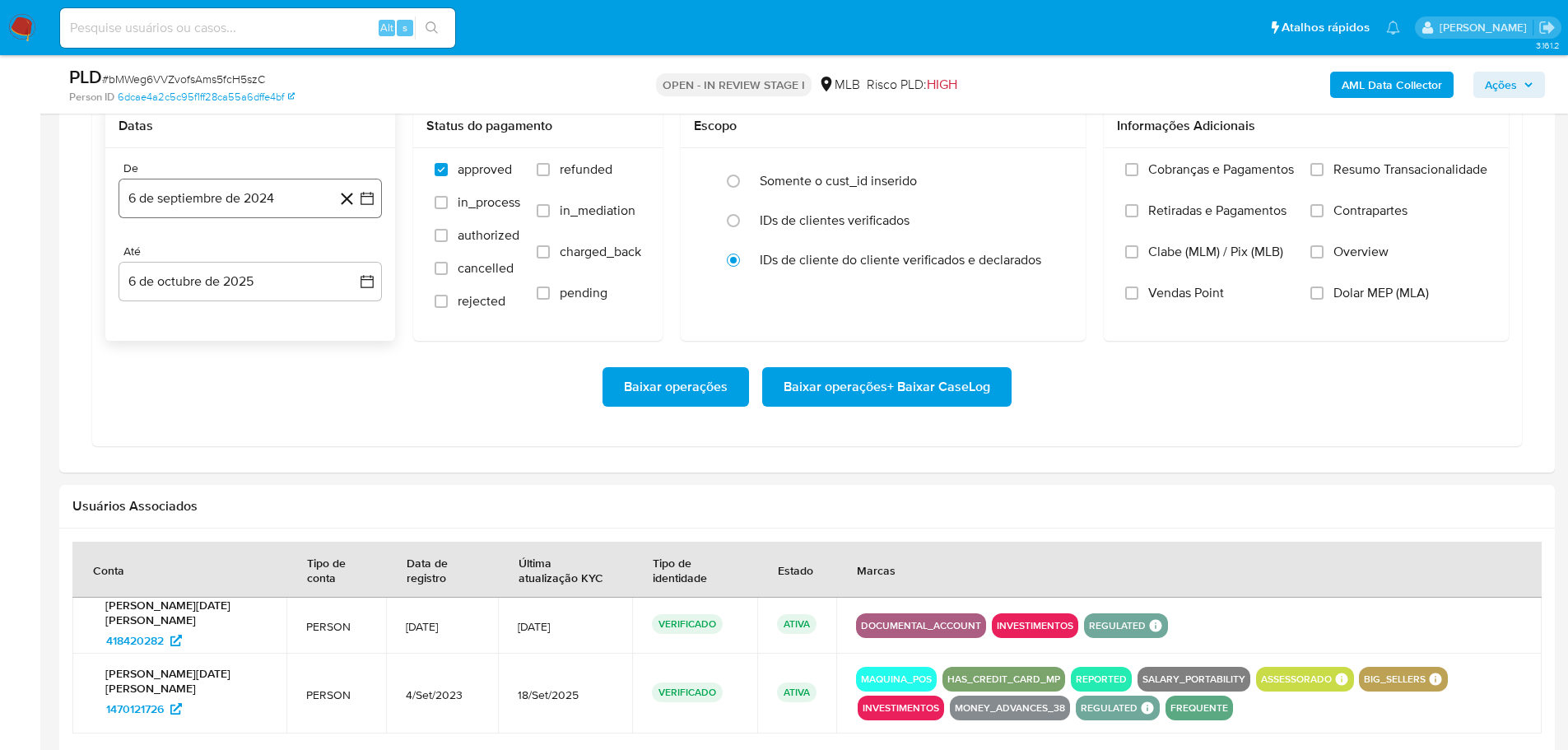
click at [258, 214] on button "6 de septiembre de 2024" at bounding box center [250, 199] width 263 height 40
click at [349, 263] on icon "Mes siguiente" at bounding box center [352, 257] width 20 height 20
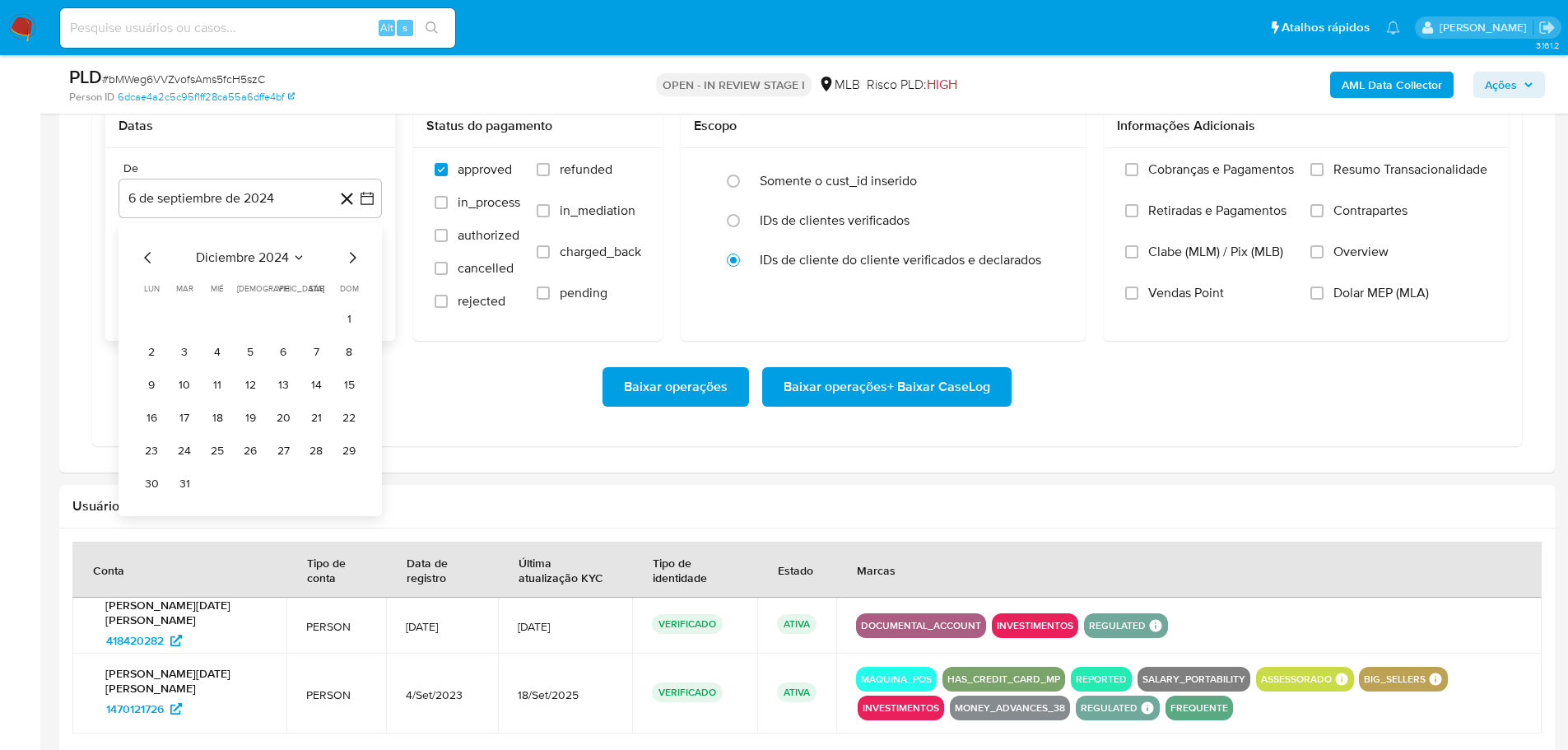
click at [349, 263] on icon "Mes siguiente" at bounding box center [352, 257] width 20 height 20
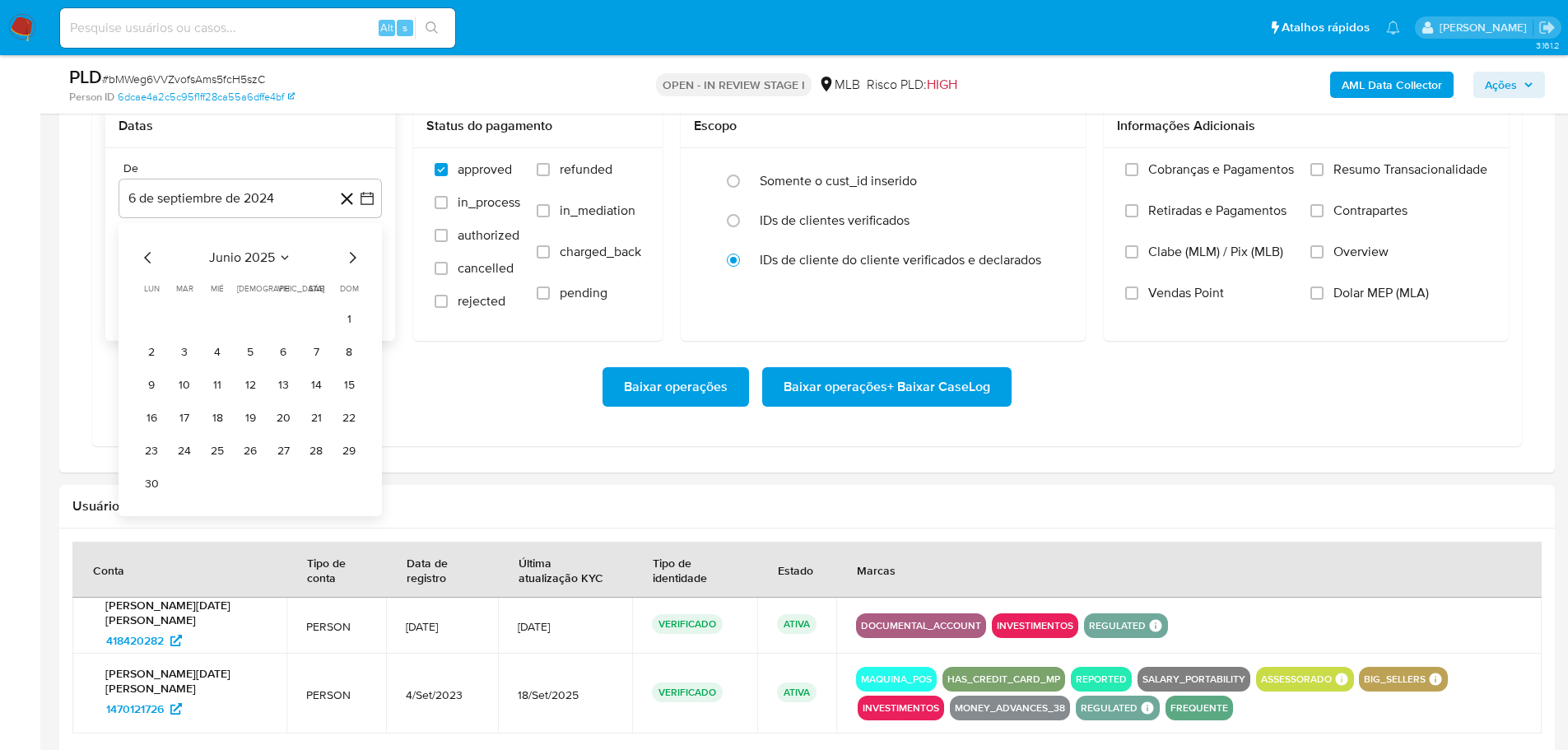
click at [349, 263] on icon "Mes siguiente" at bounding box center [352, 257] width 20 height 20
click at [144, 257] on icon "Mes anterior" at bounding box center [148, 257] width 20 height 20
click at [283, 316] on button "1" at bounding box center [283, 319] width 26 height 26
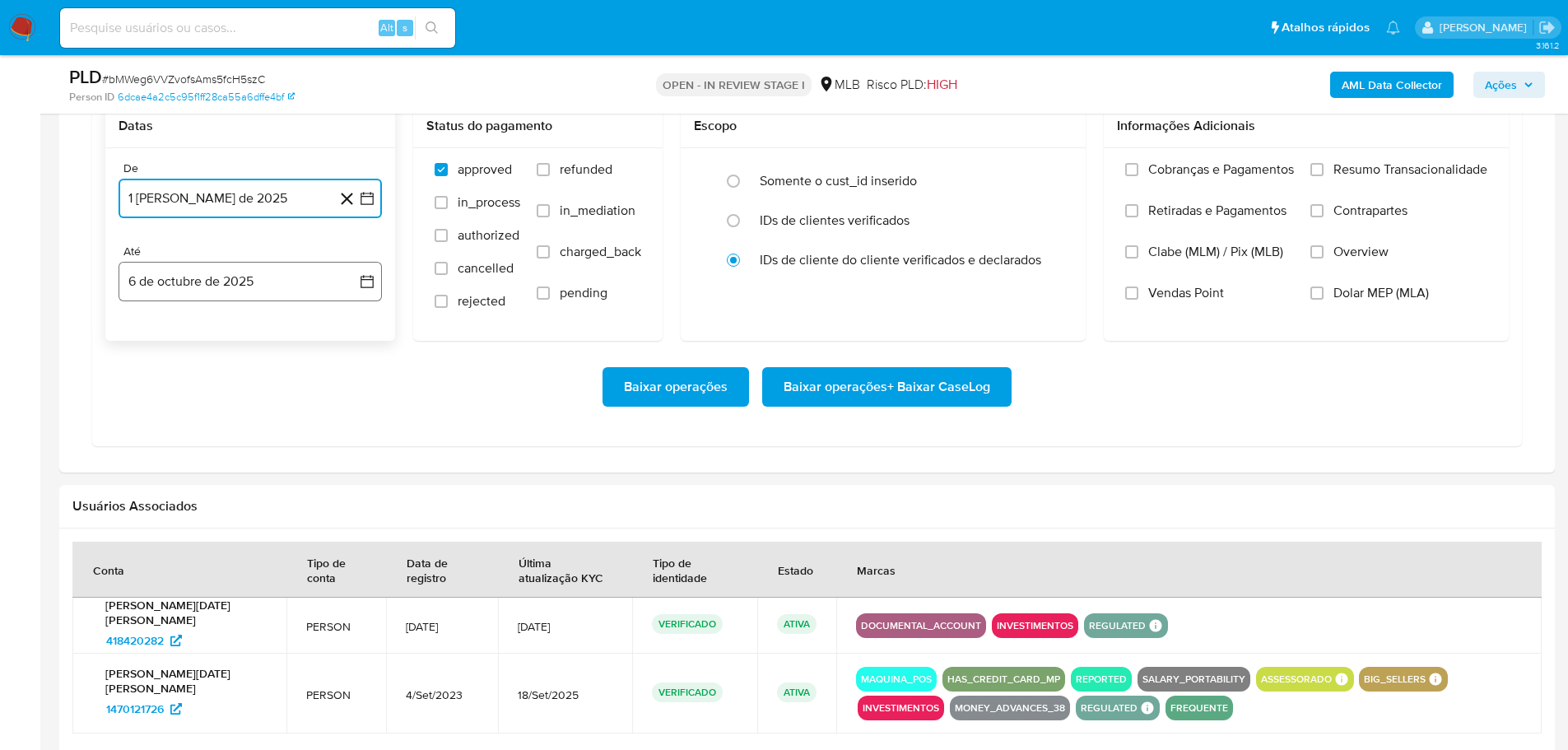
click at [278, 293] on button "6 de octubre de 2025" at bounding box center [250, 282] width 263 height 40
click at [321, 403] on button "4" at bounding box center [316, 402] width 26 height 26
click at [1323, 175] on span at bounding box center [1316, 169] width 13 height 13
click at [1323, 175] on input "Resumo Transacionalidade" at bounding box center [1316, 169] width 13 height 13
click at [912, 391] on span "Baixar operações + Baixar CaseLog" at bounding box center [887, 387] width 207 height 36
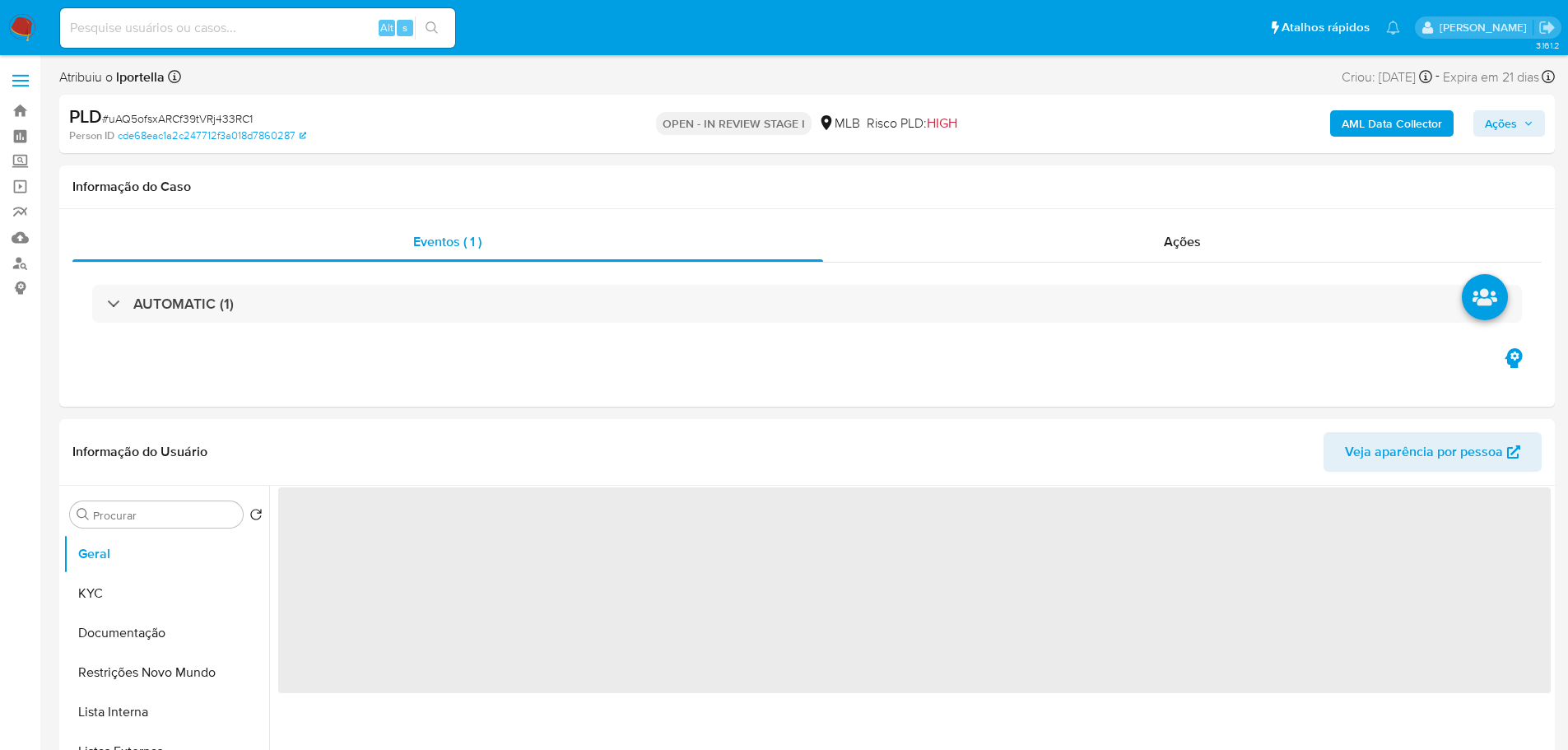
select select "10"
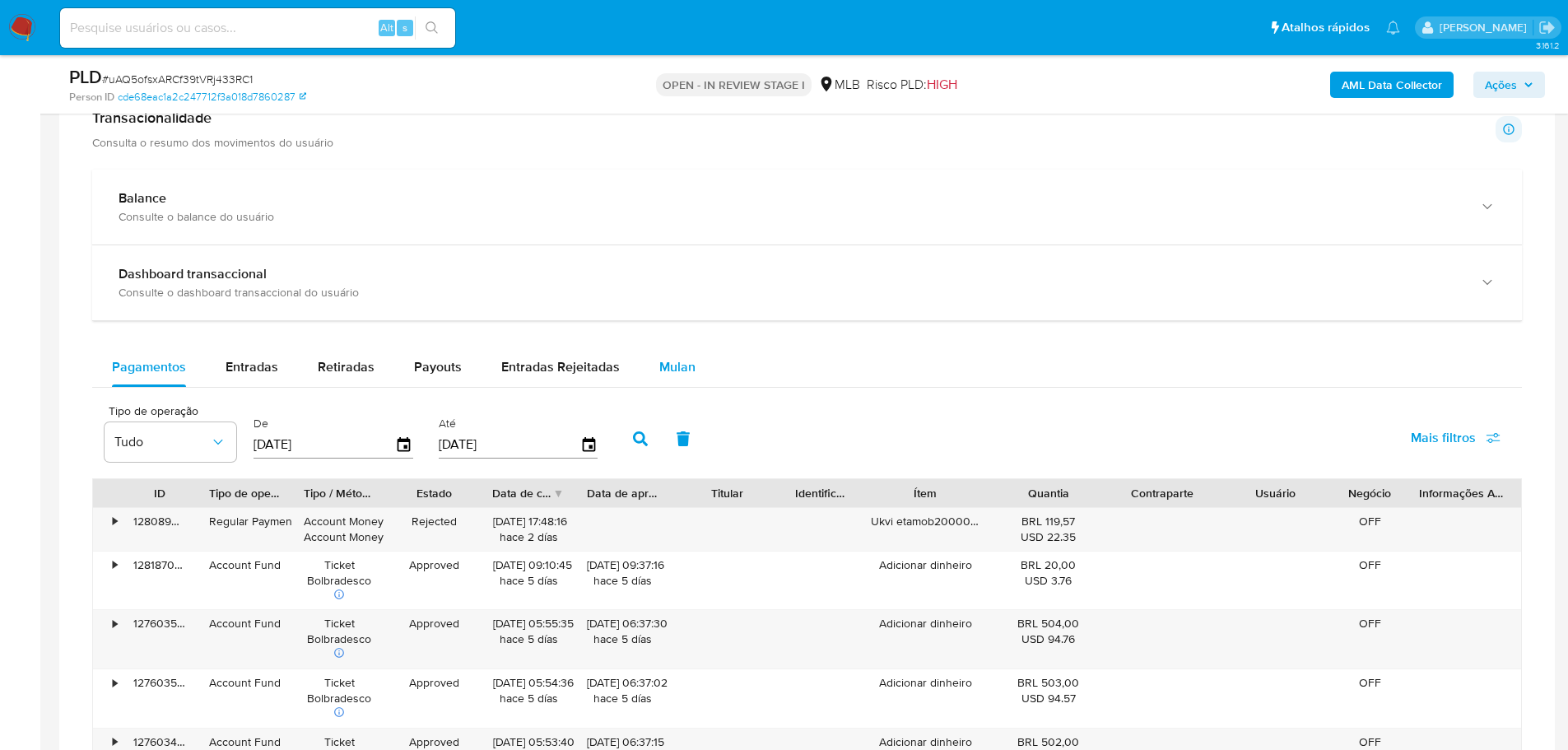
click at [659, 360] on span "Mulan" at bounding box center [677, 366] width 36 height 19
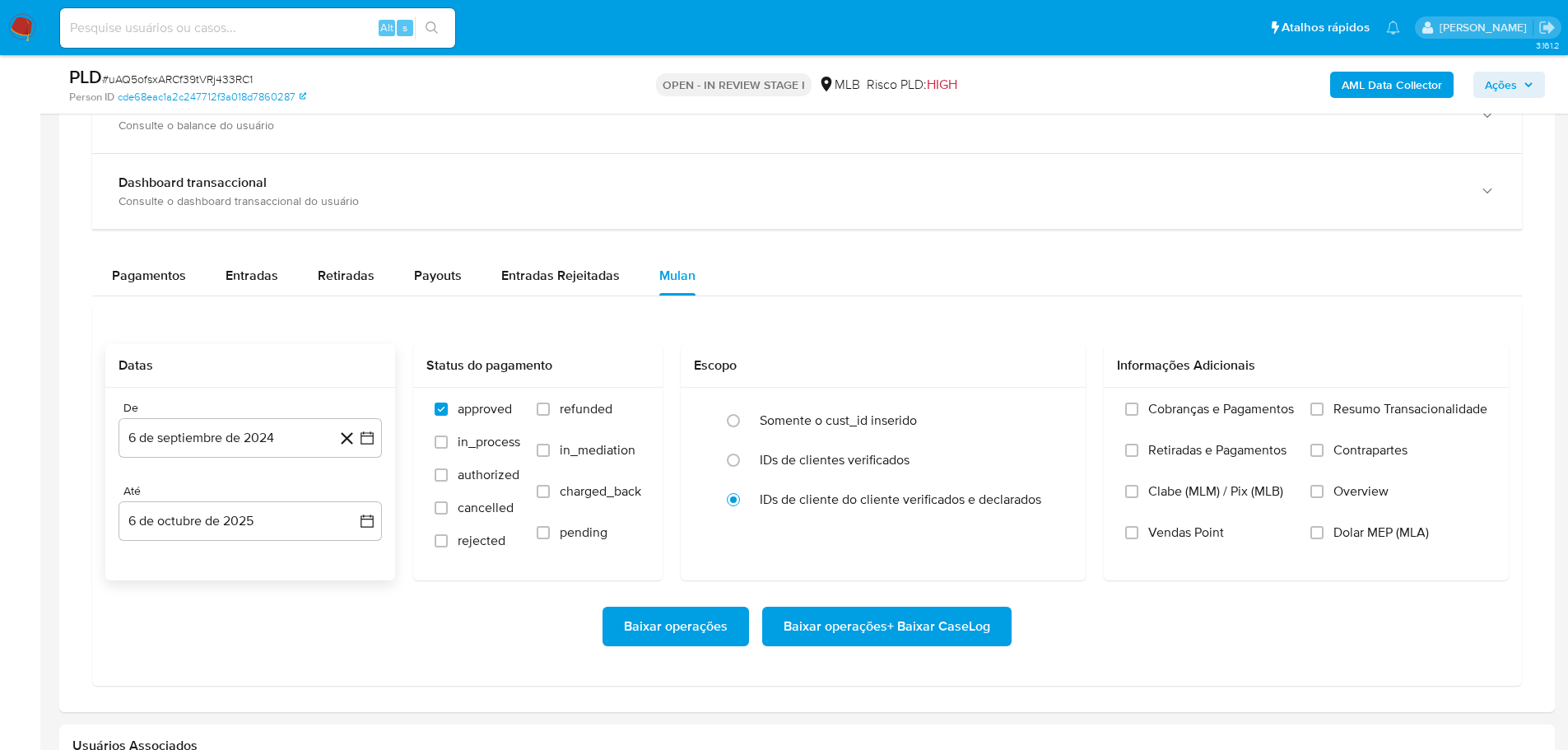
scroll to position [1482, 0]
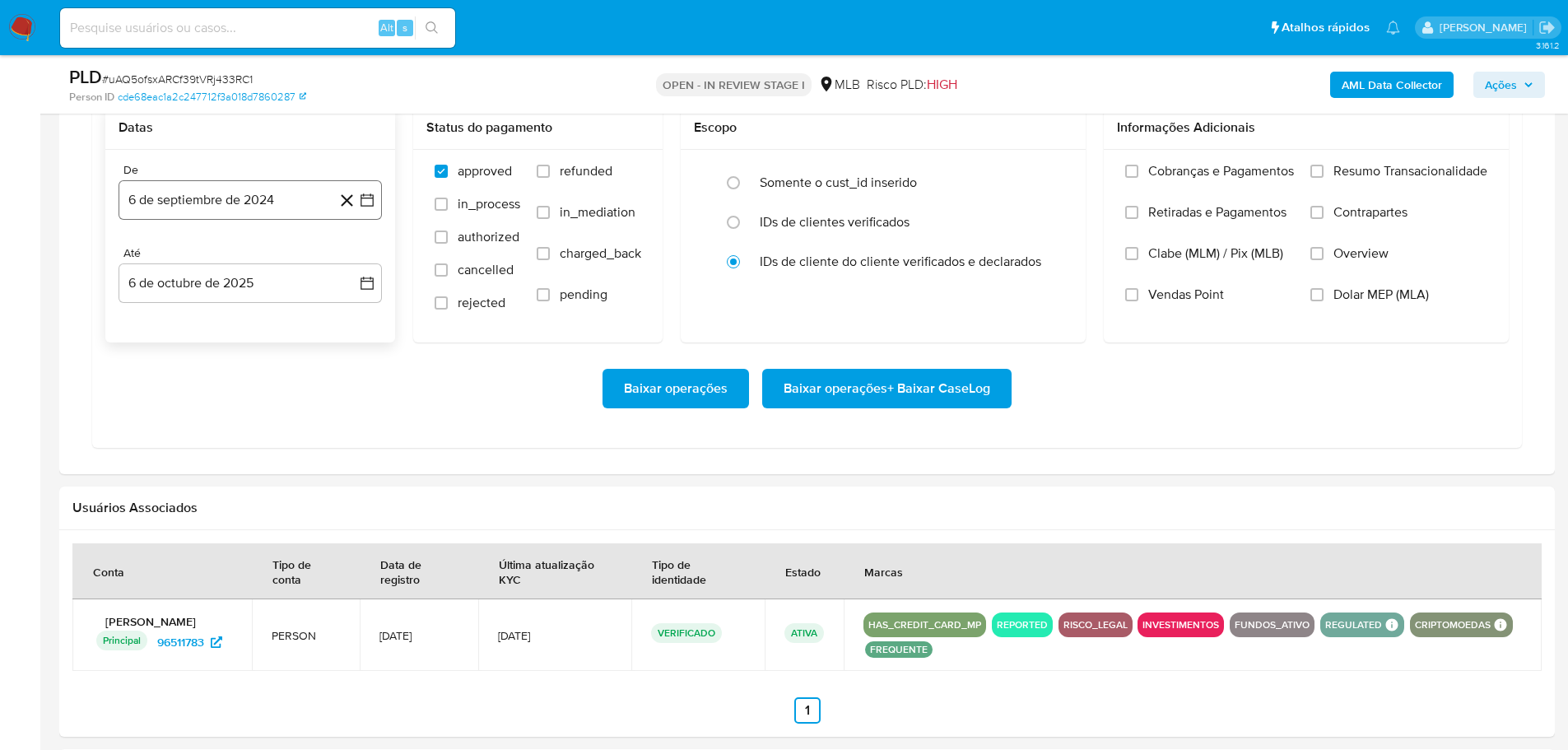
click at [189, 210] on button "6 de septiembre de 2024" at bounding box center [250, 201] width 263 height 40
click at [353, 251] on icon "Mes siguiente" at bounding box center [352, 259] width 20 height 20
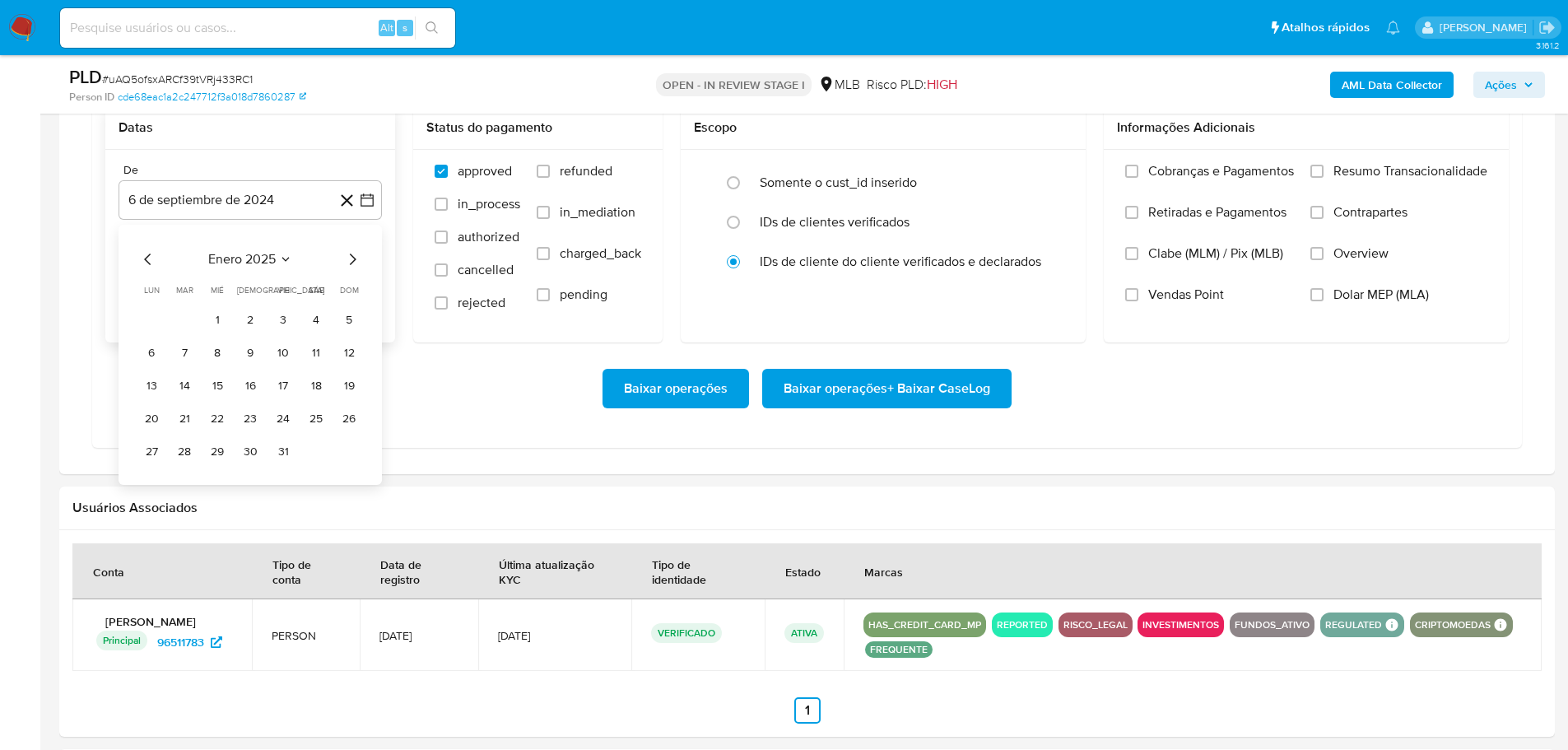
click at [353, 251] on icon "Mes siguiente" at bounding box center [352, 259] width 20 height 20
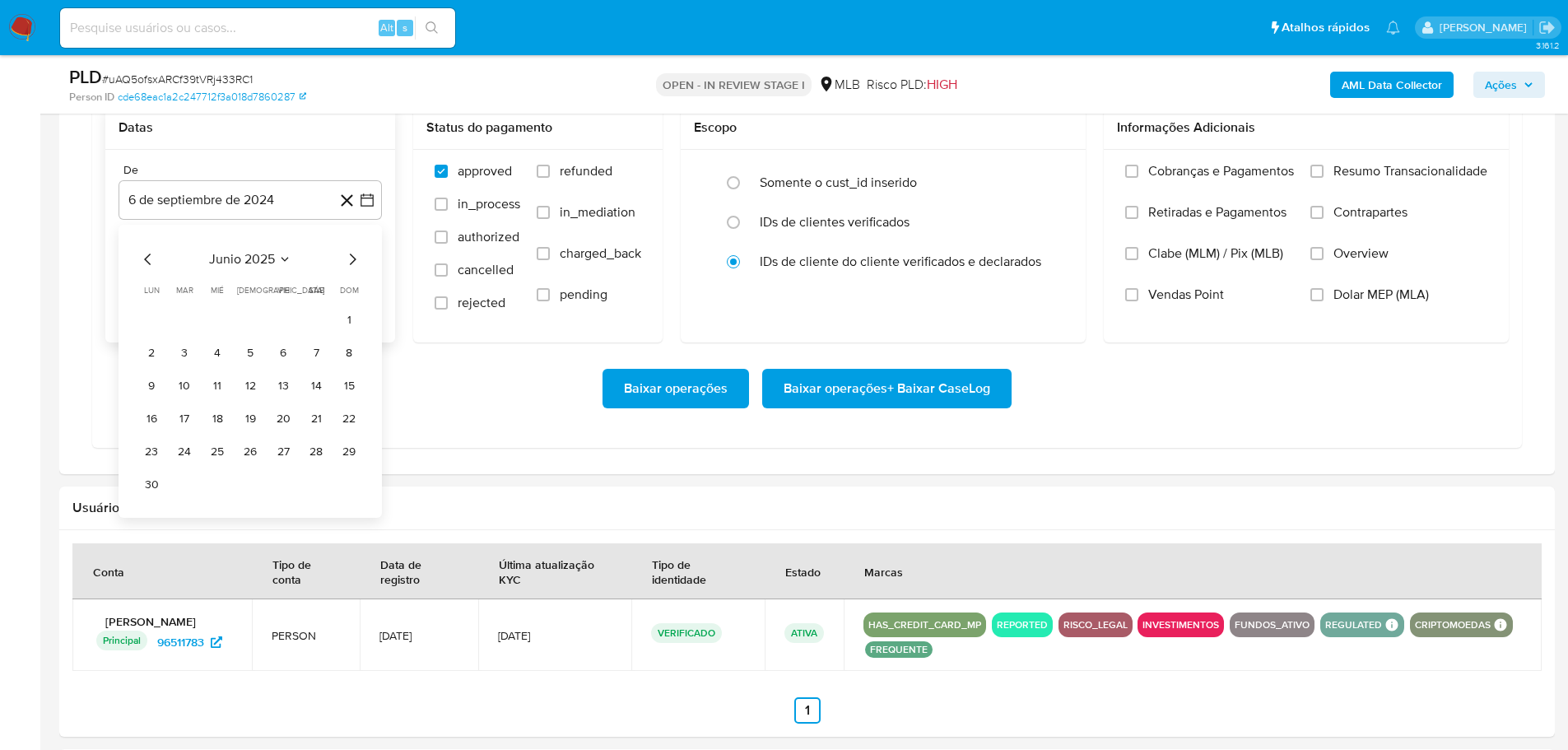
click at [353, 251] on icon "Mes siguiente" at bounding box center [352, 259] width 20 height 20
click at [150, 260] on icon "Mes anterior" at bounding box center [148, 259] width 20 height 20
click at [279, 321] on button "1" at bounding box center [283, 320] width 26 height 26
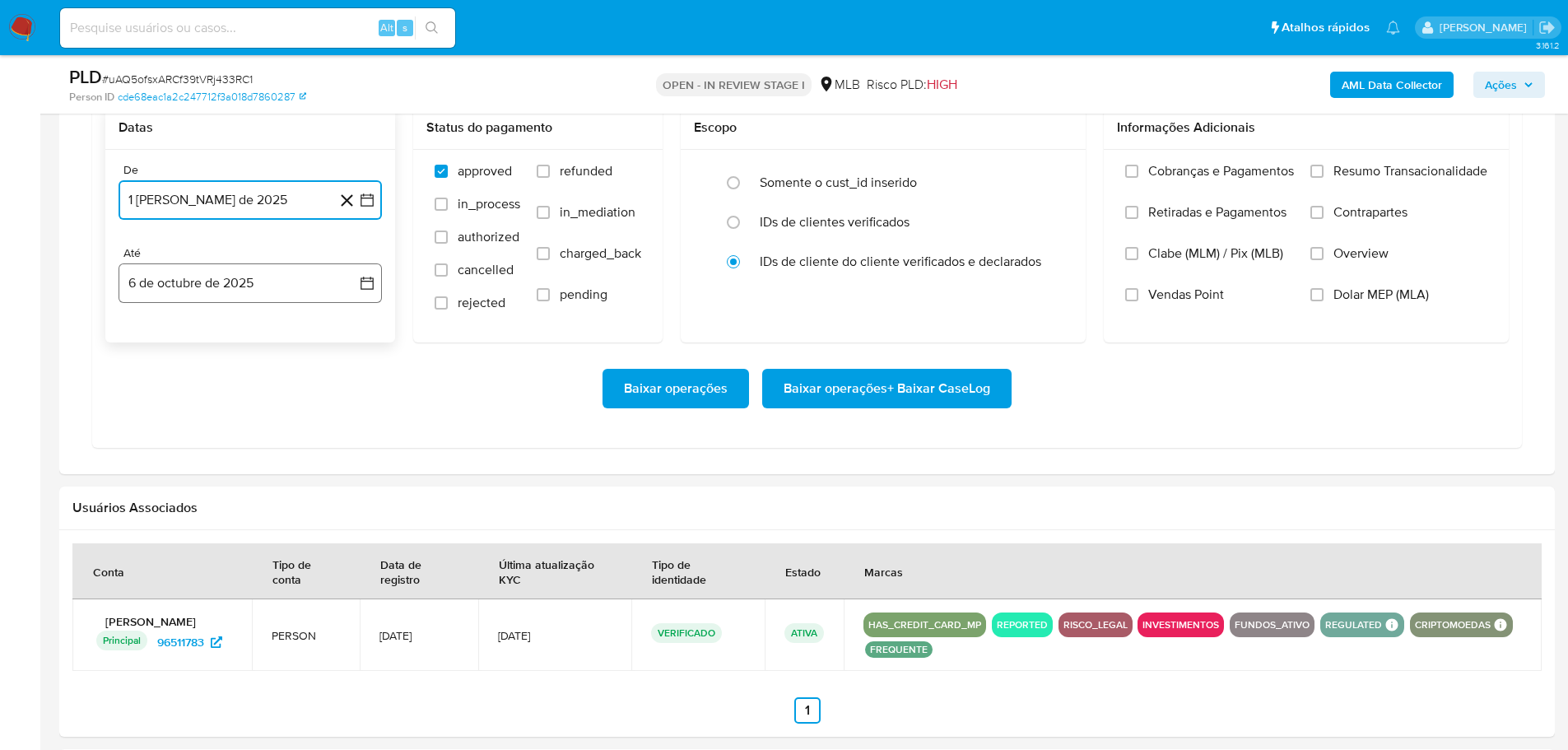
click at [289, 290] on button "6 de octubre de 2025" at bounding box center [250, 283] width 263 height 40
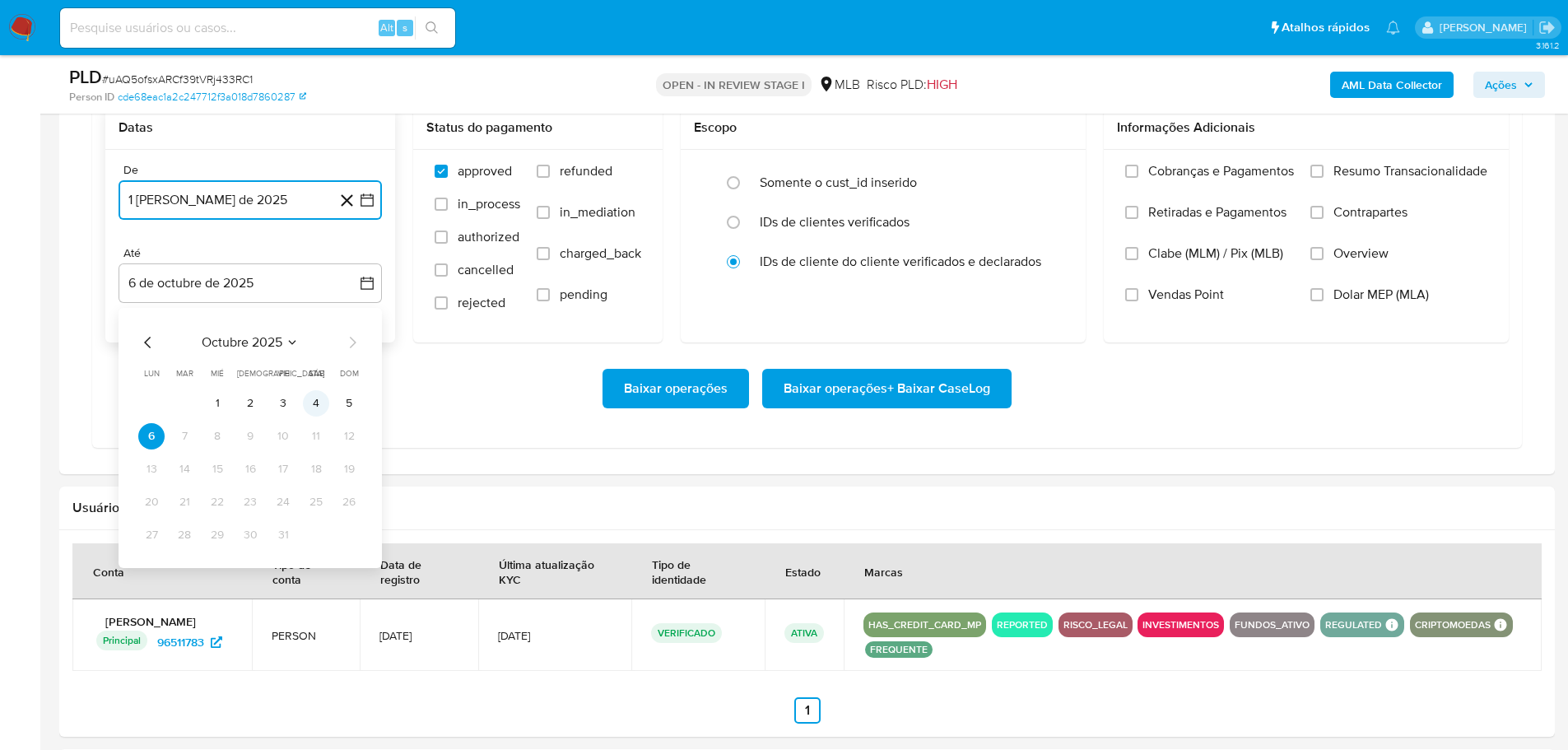
click at [314, 411] on button "4" at bounding box center [316, 403] width 26 height 26
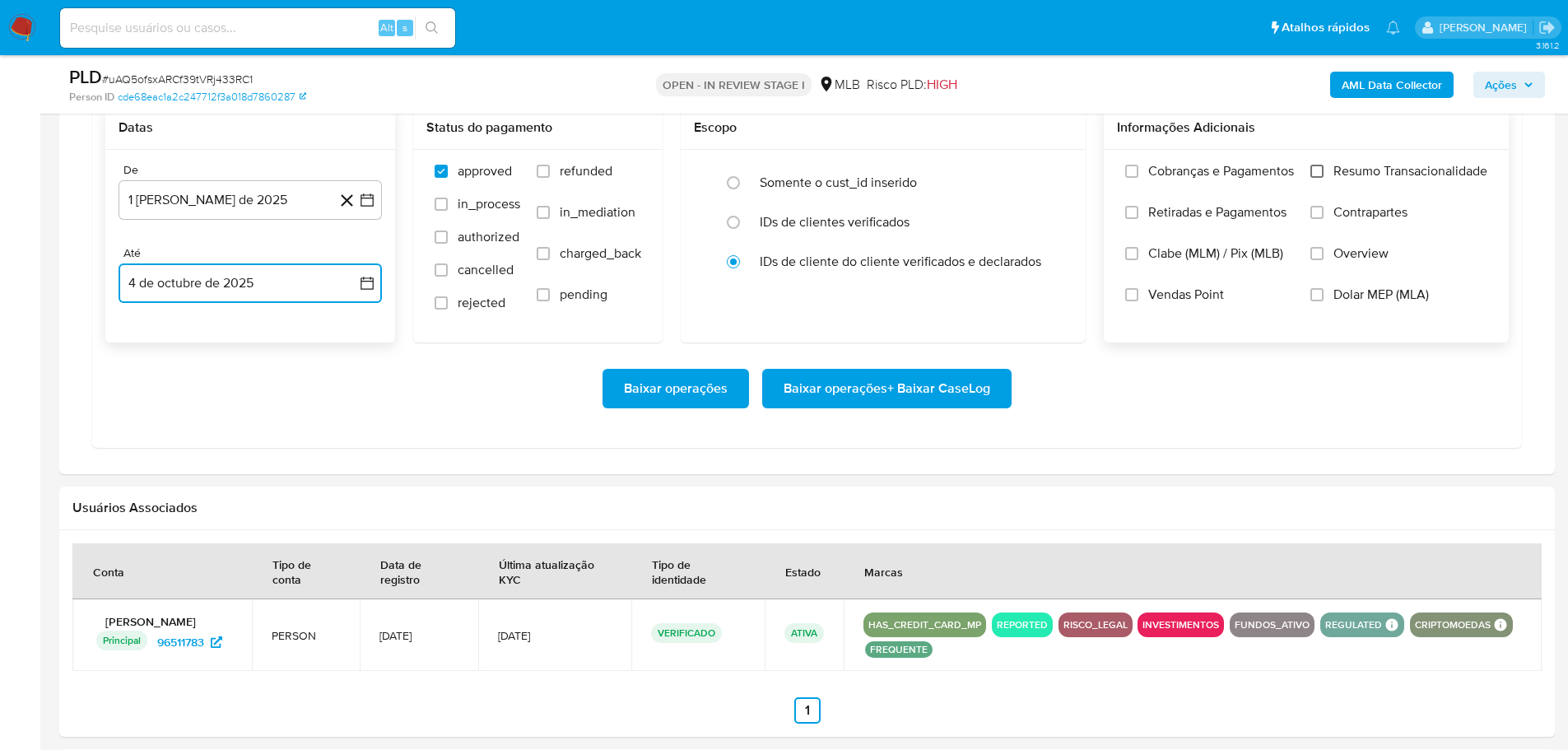
click at [1317, 176] on input "Resumo Transacionalidade" at bounding box center [1316, 171] width 13 height 13
click at [972, 384] on span "Baixar operações + Baixar CaseLog" at bounding box center [887, 389] width 207 height 36
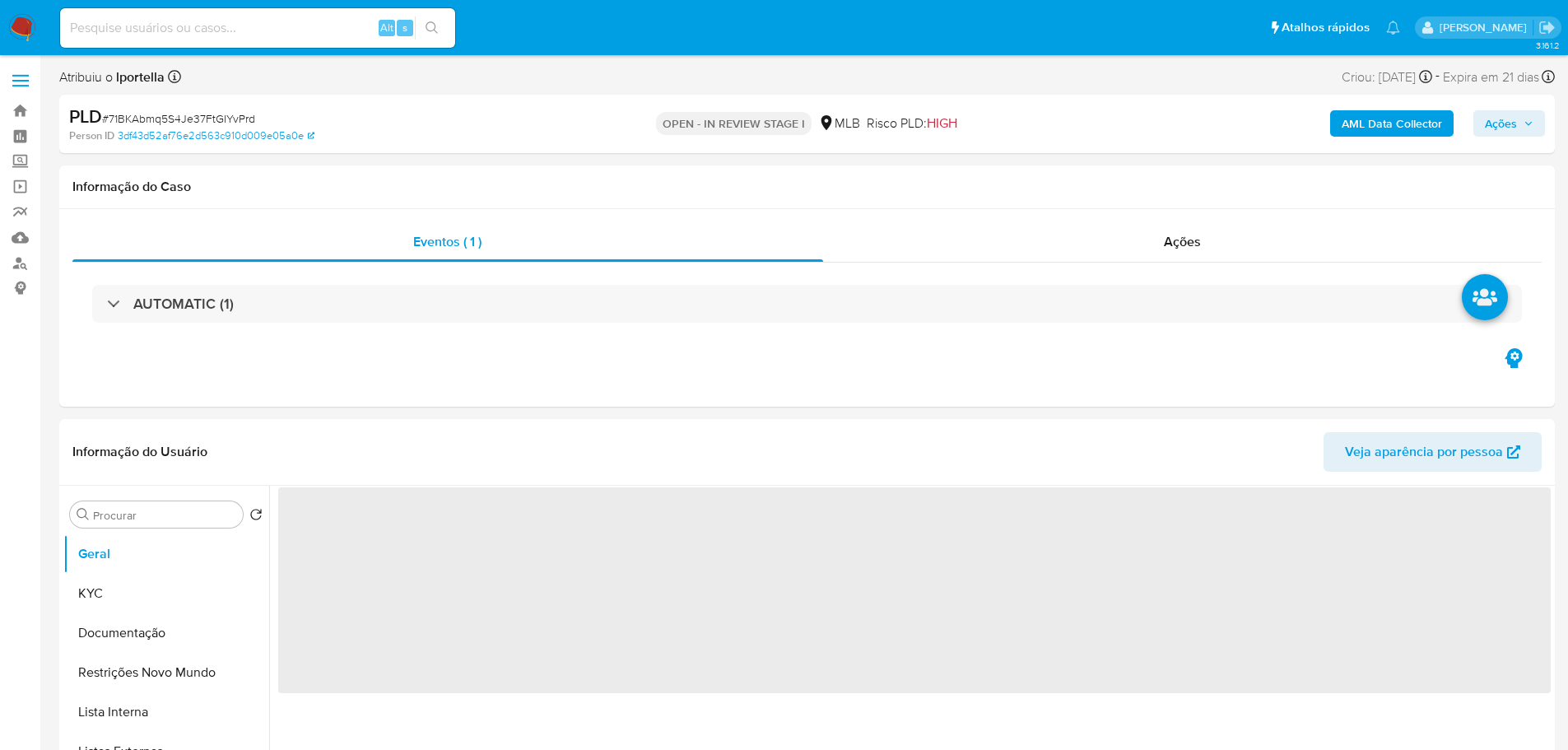
select select "10"
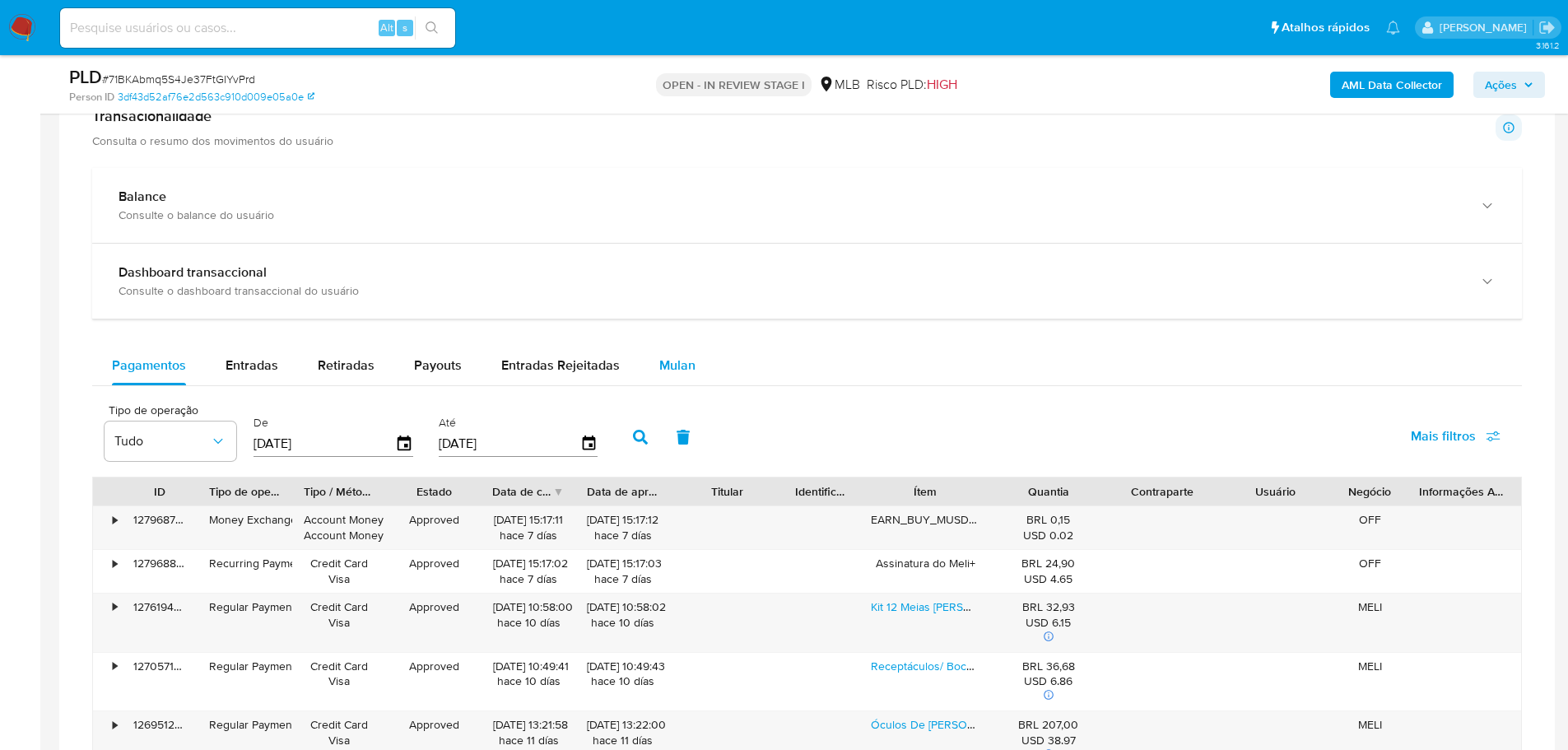
click at [659, 353] on div "Mulan" at bounding box center [677, 365] width 36 height 40
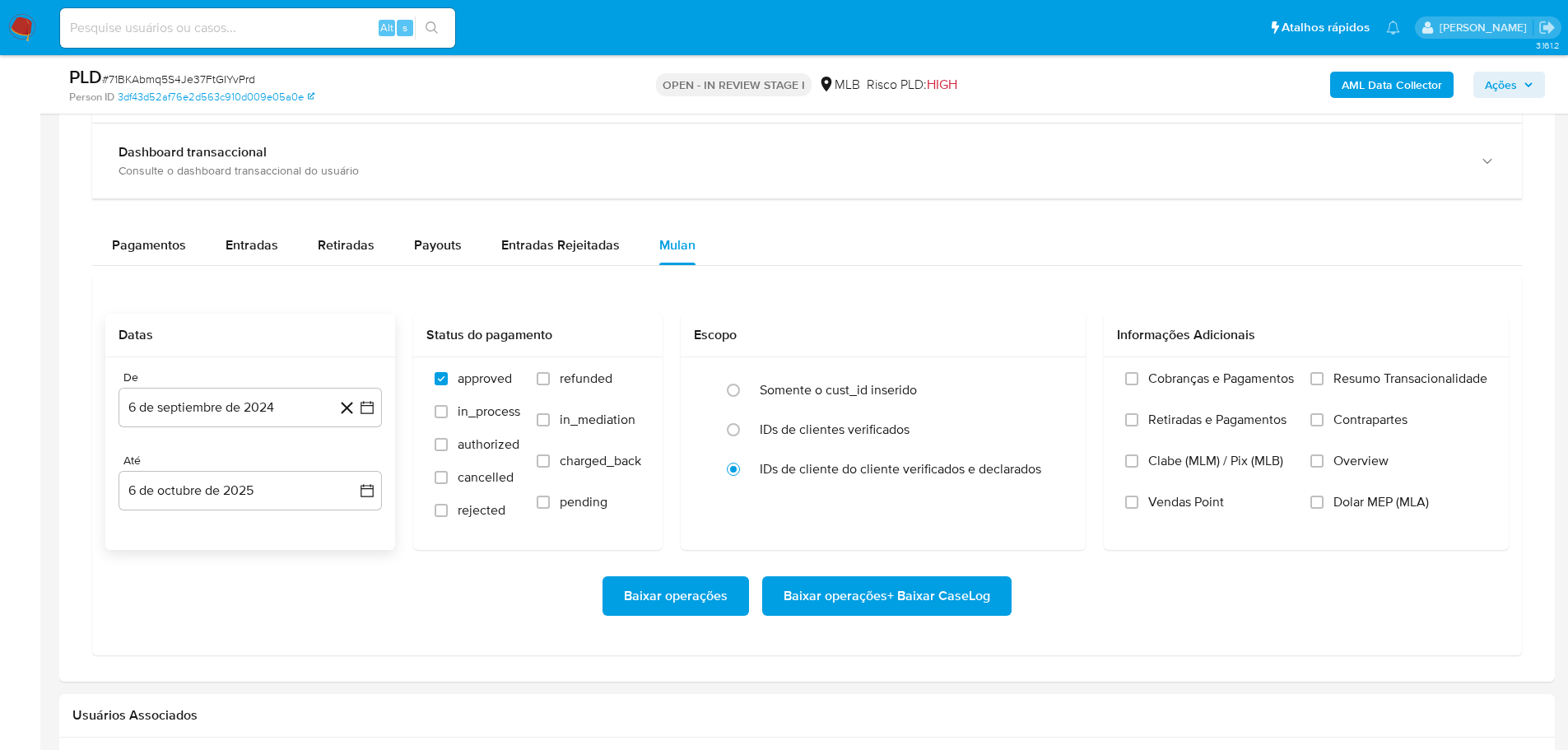
scroll to position [1317, 0]
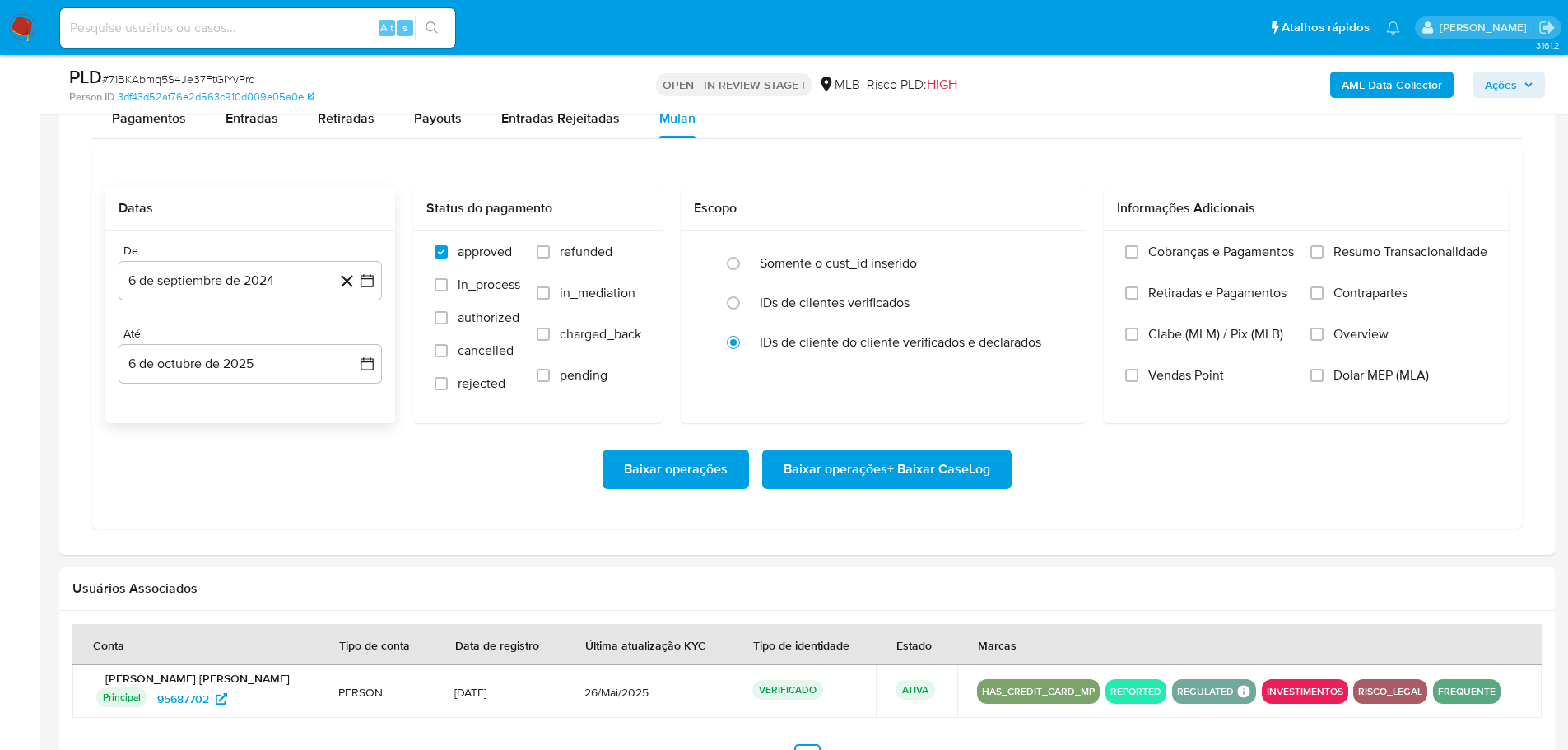
click at [214, 257] on div "De" at bounding box center [250, 251] width 263 height 15
click at [232, 283] on button "6 de septiembre de 2024" at bounding box center [250, 281] width 263 height 40
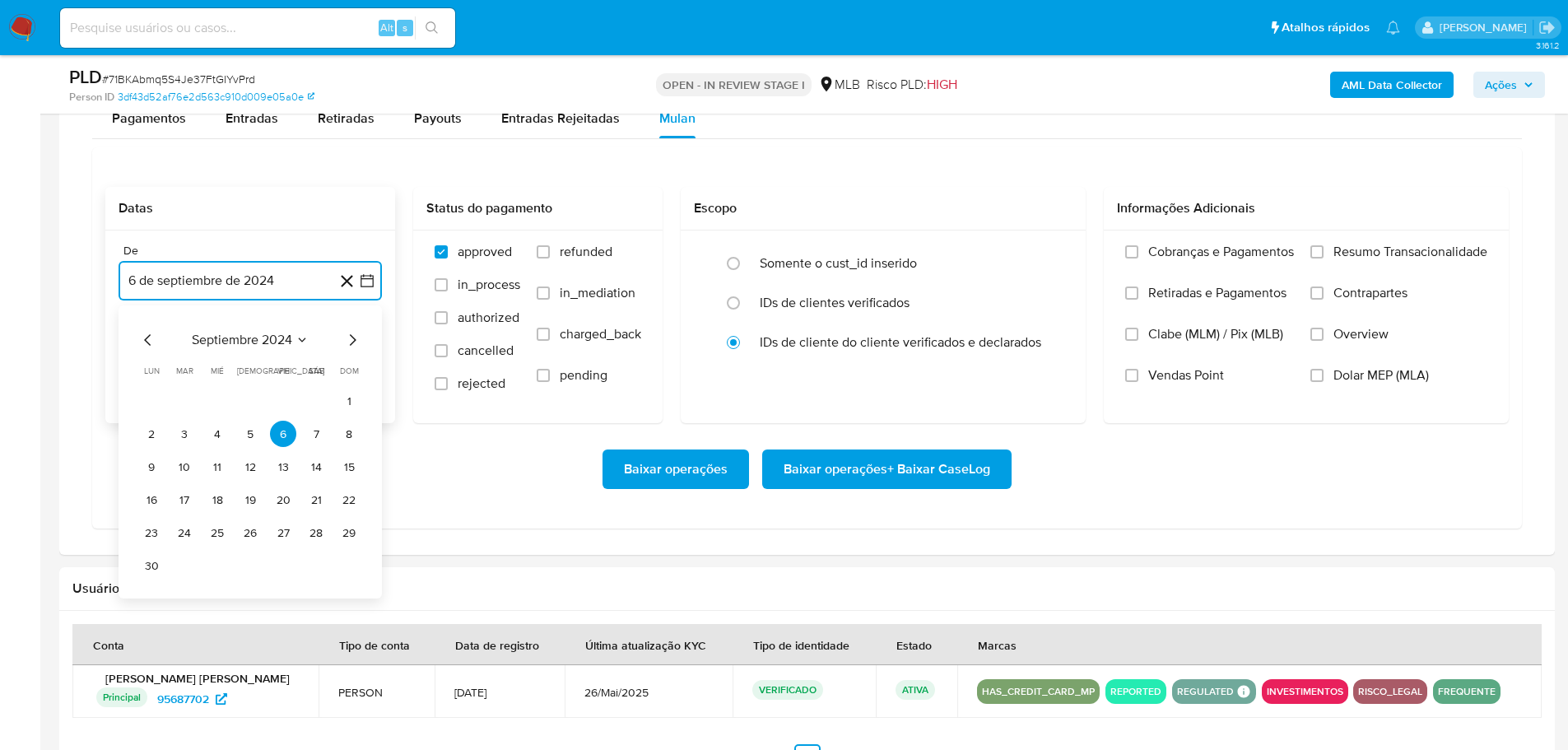
click at [355, 335] on icon "Mes siguiente" at bounding box center [352, 339] width 20 height 20
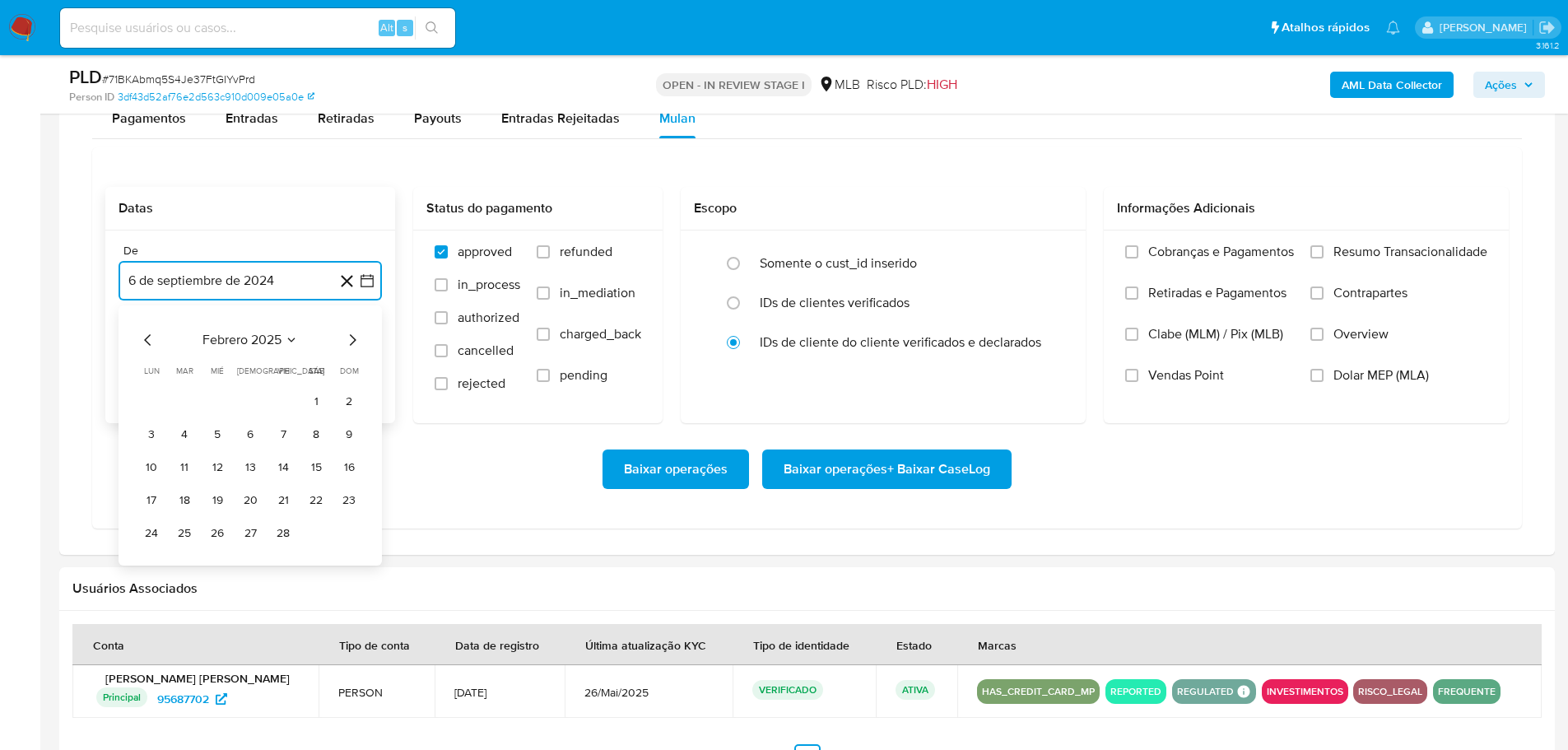
click at [355, 335] on icon "Mes siguiente" at bounding box center [352, 339] width 20 height 20
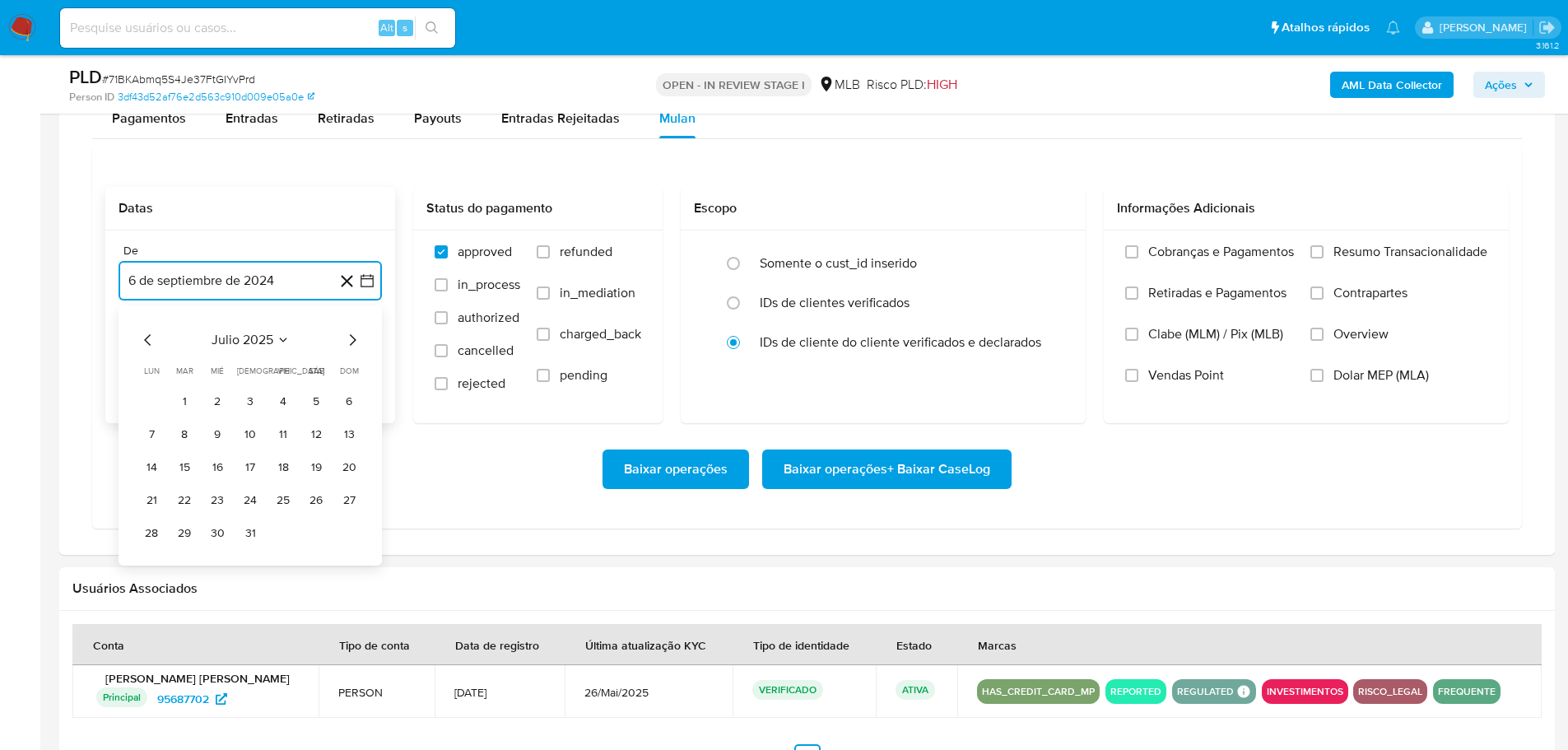
click at [355, 335] on icon "Mes siguiente" at bounding box center [352, 339] width 20 height 20
click at [146, 341] on icon "Mes anterior" at bounding box center [148, 339] width 7 height 11
click at [282, 403] on button "1" at bounding box center [283, 401] width 26 height 26
click at [281, 377] on button "6 de octubre de 2025" at bounding box center [250, 364] width 263 height 40
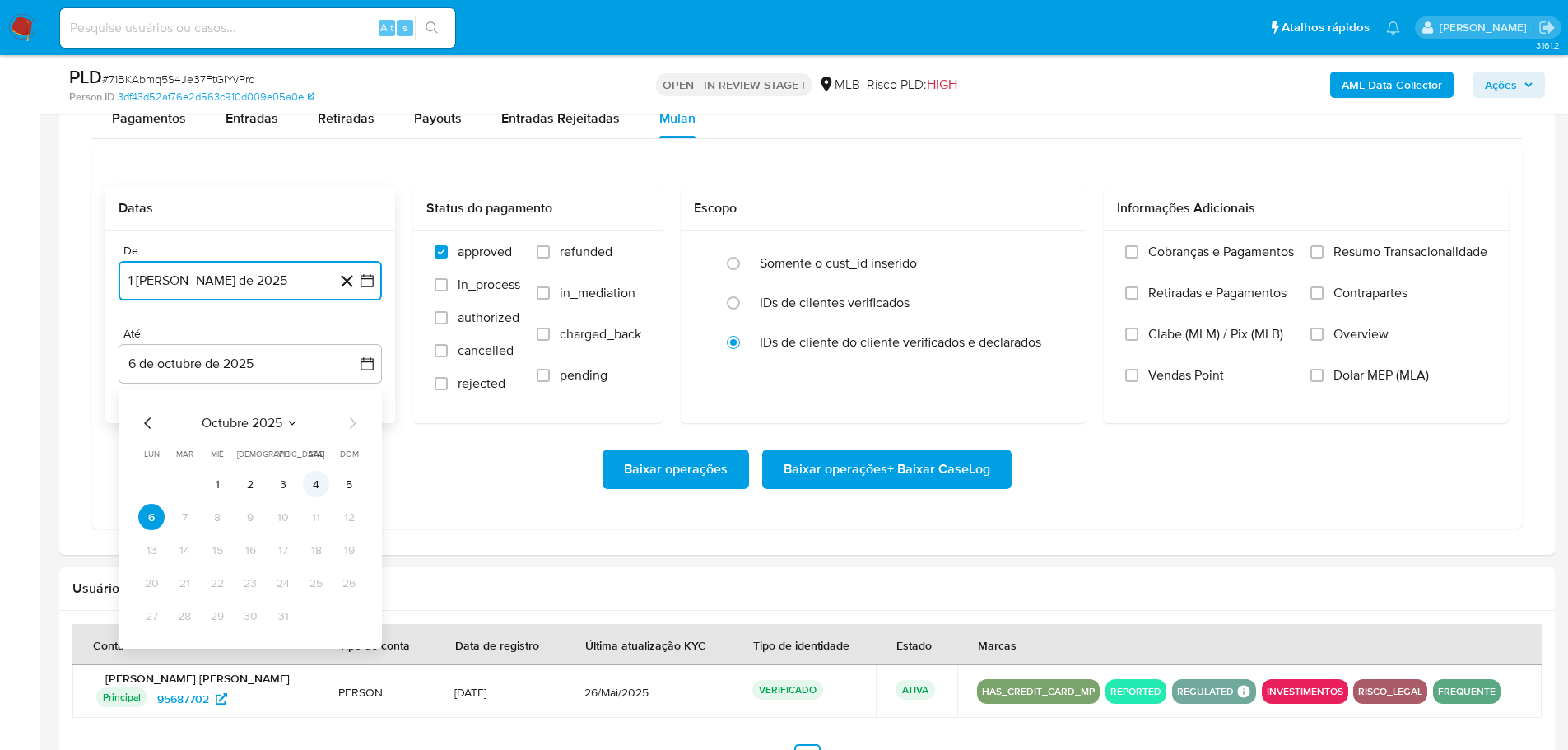
click at [321, 484] on button "4" at bounding box center [316, 484] width 26 height 26
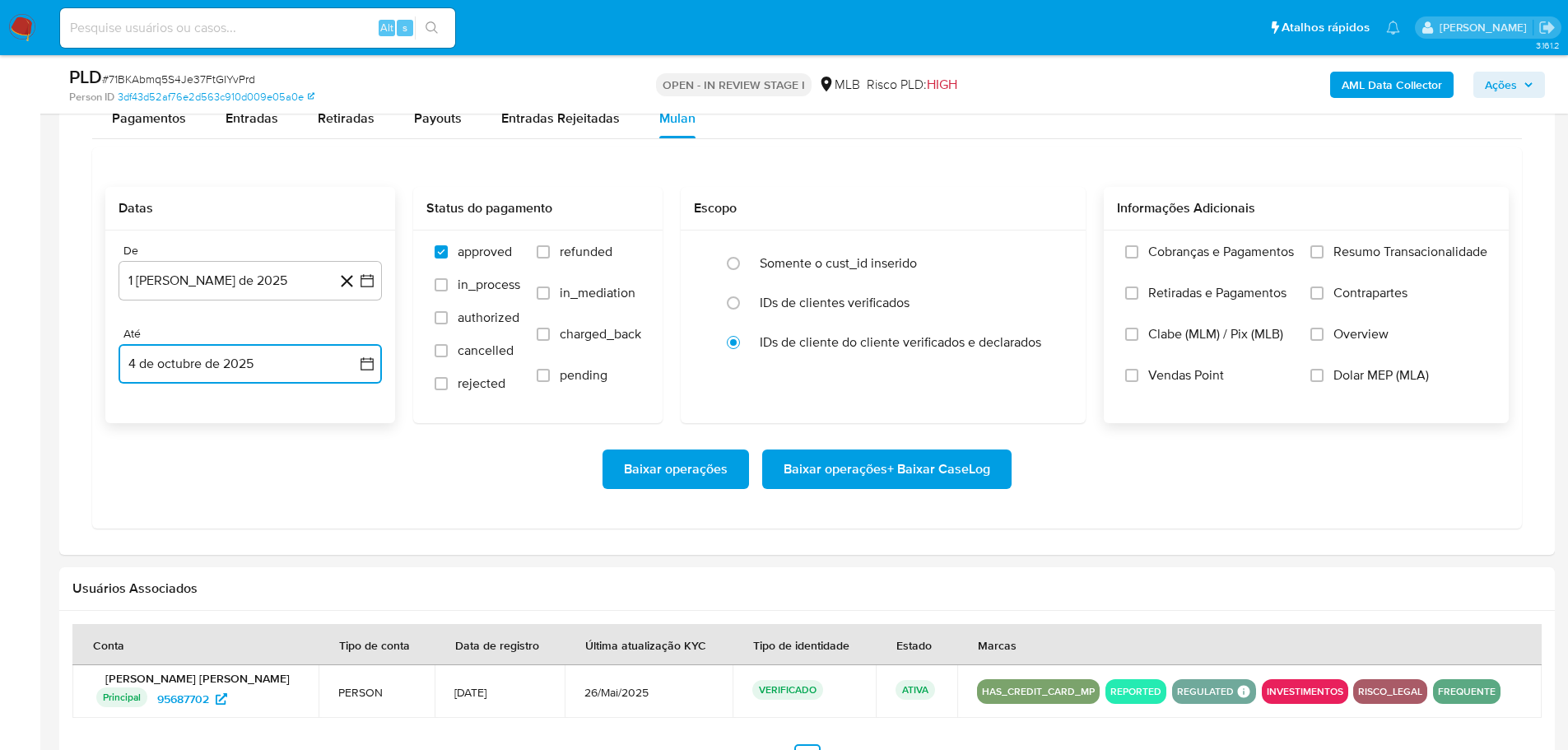
drag, startPoint x: 1320, startPoint y: 253, endPoint x: 1298, endPoint y: 269, distance: 27.2
click at [1316, 253] on input "Resumo Transacionalidade" at bounding box center [1316, 252] width 13 height 13
click at [951, 470] on span "Baixar operações + Baixar CaseLog" at bounding box center [887, 470] width 207 height 36
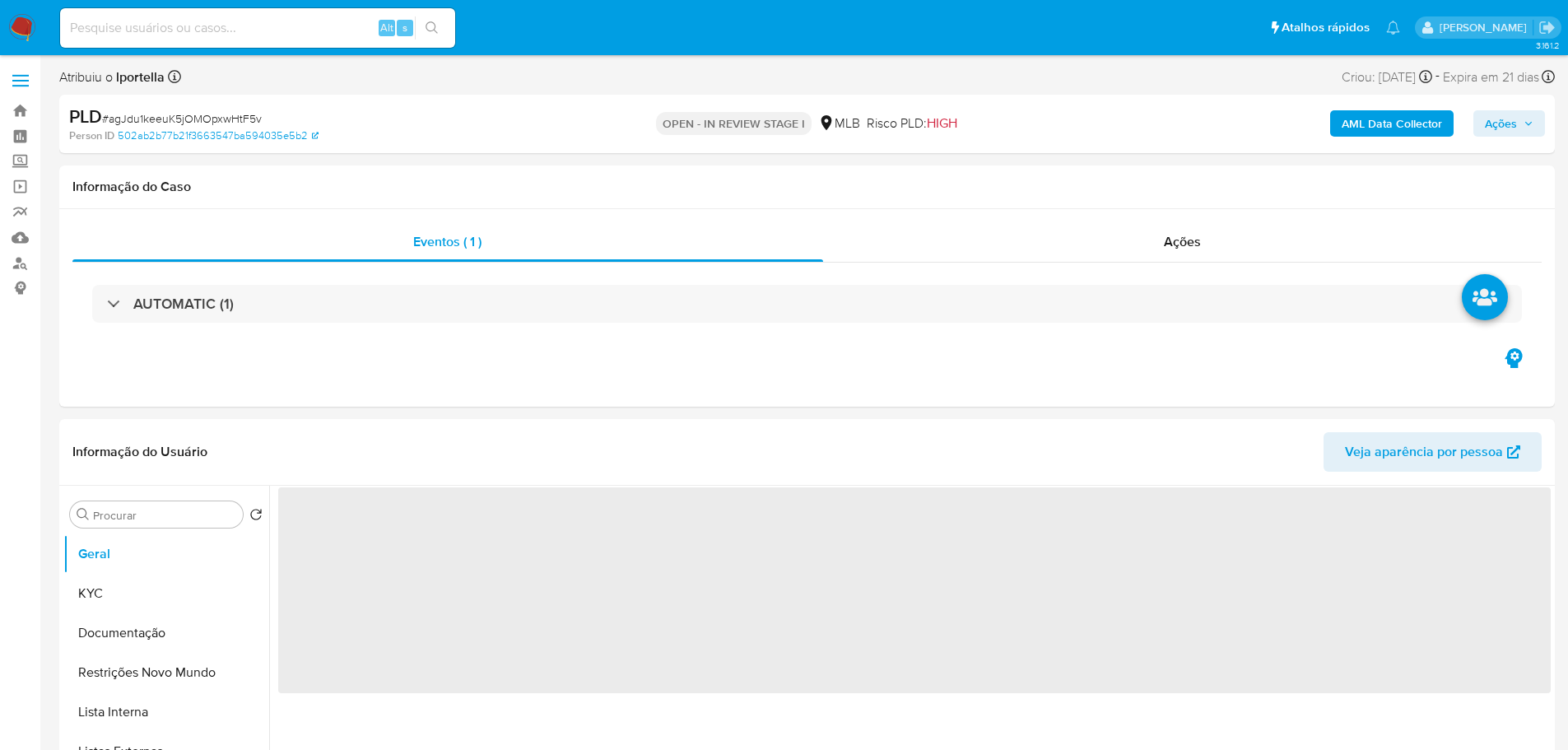
select select "10"
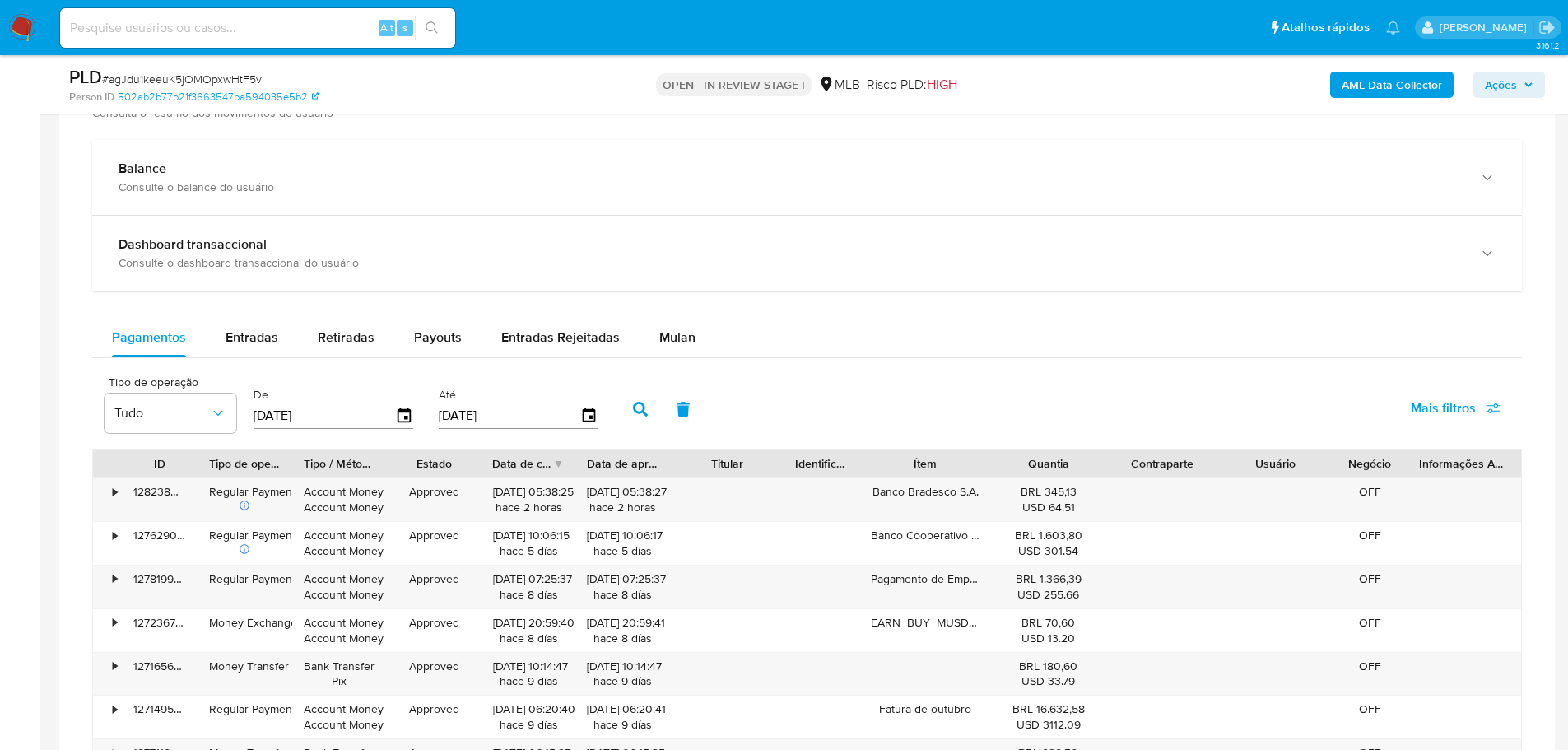
scroll to position [1234, 0]
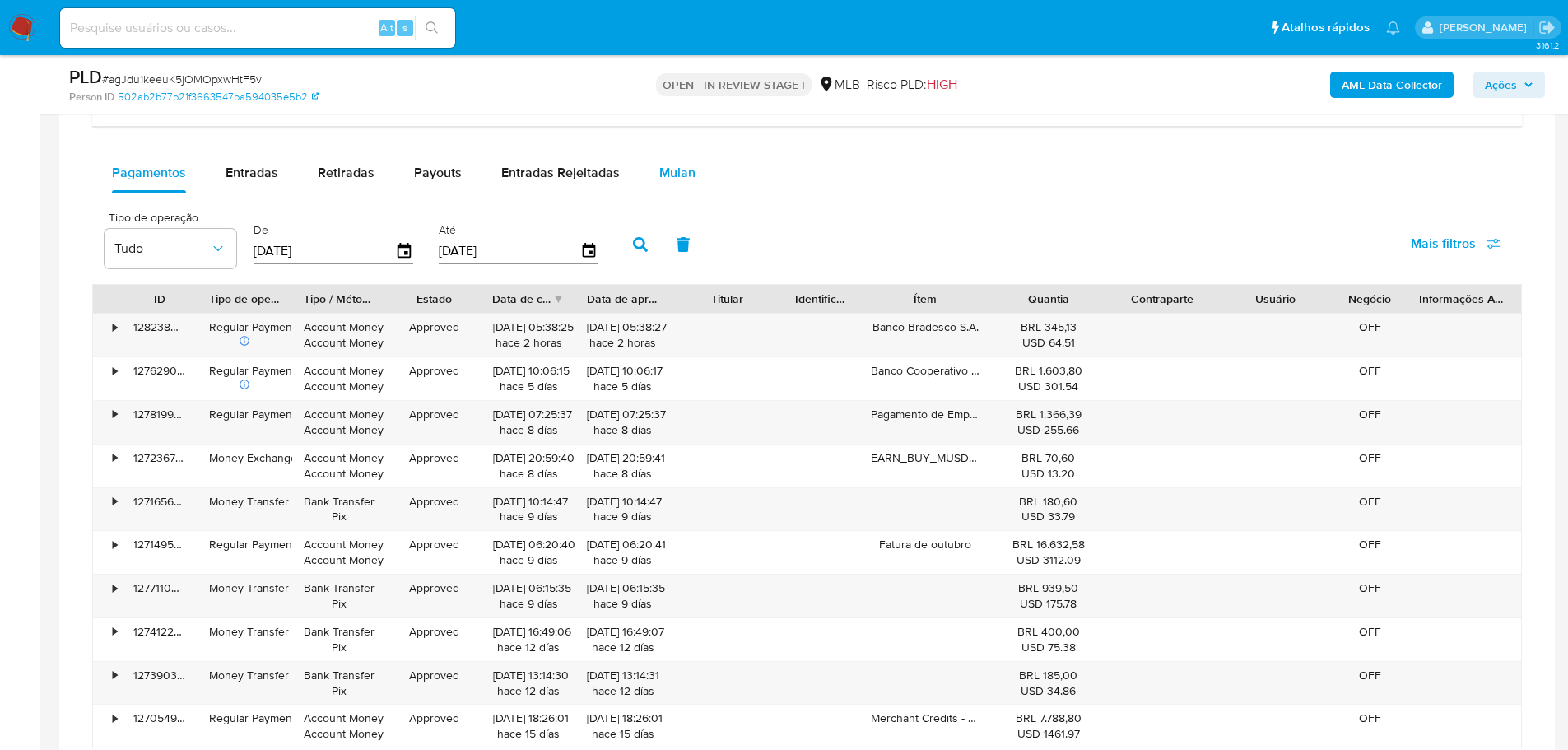
click at [679, 156] on div "Mulan" at bounding box center [677, 173] width 36 height 40
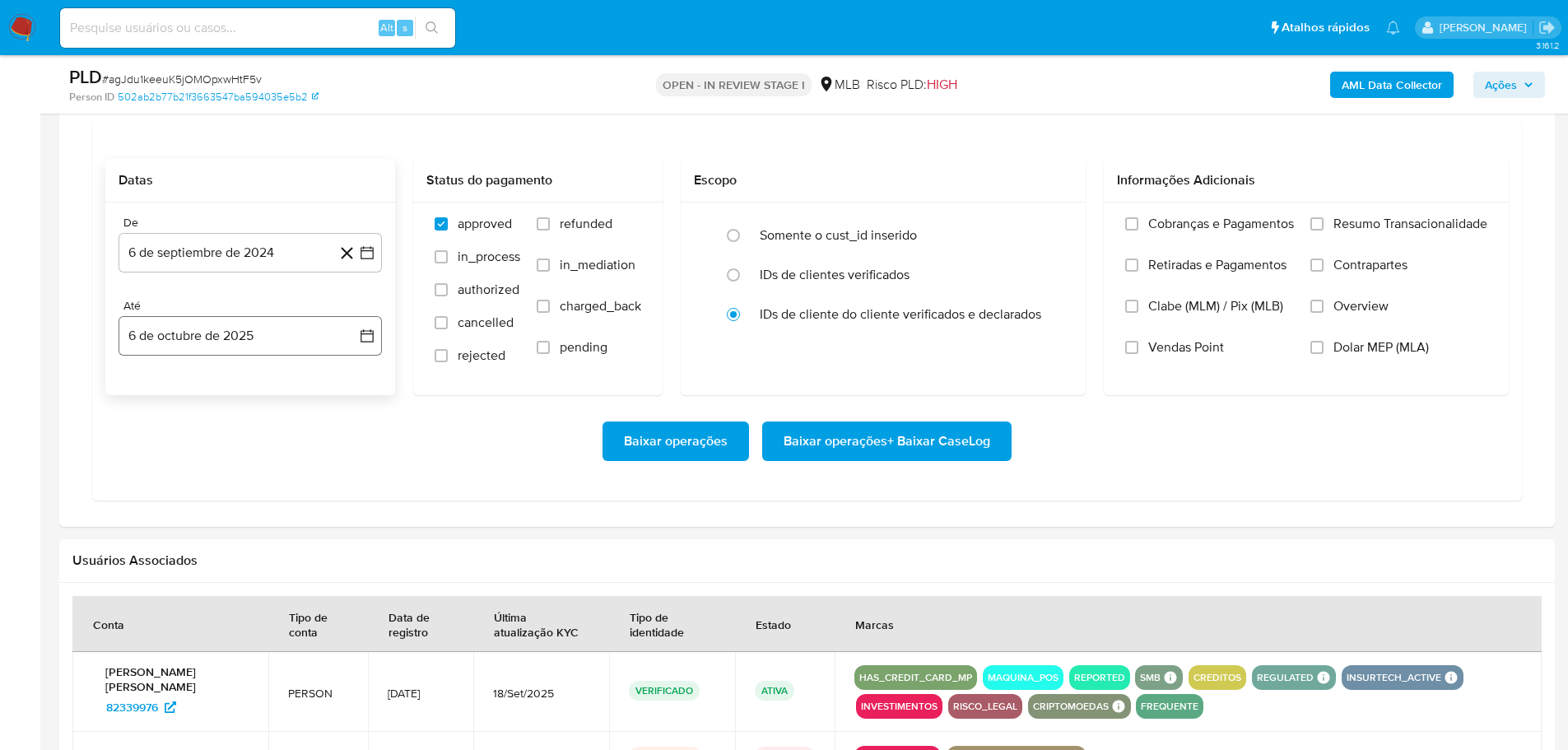
scroll to position [1399, 0]
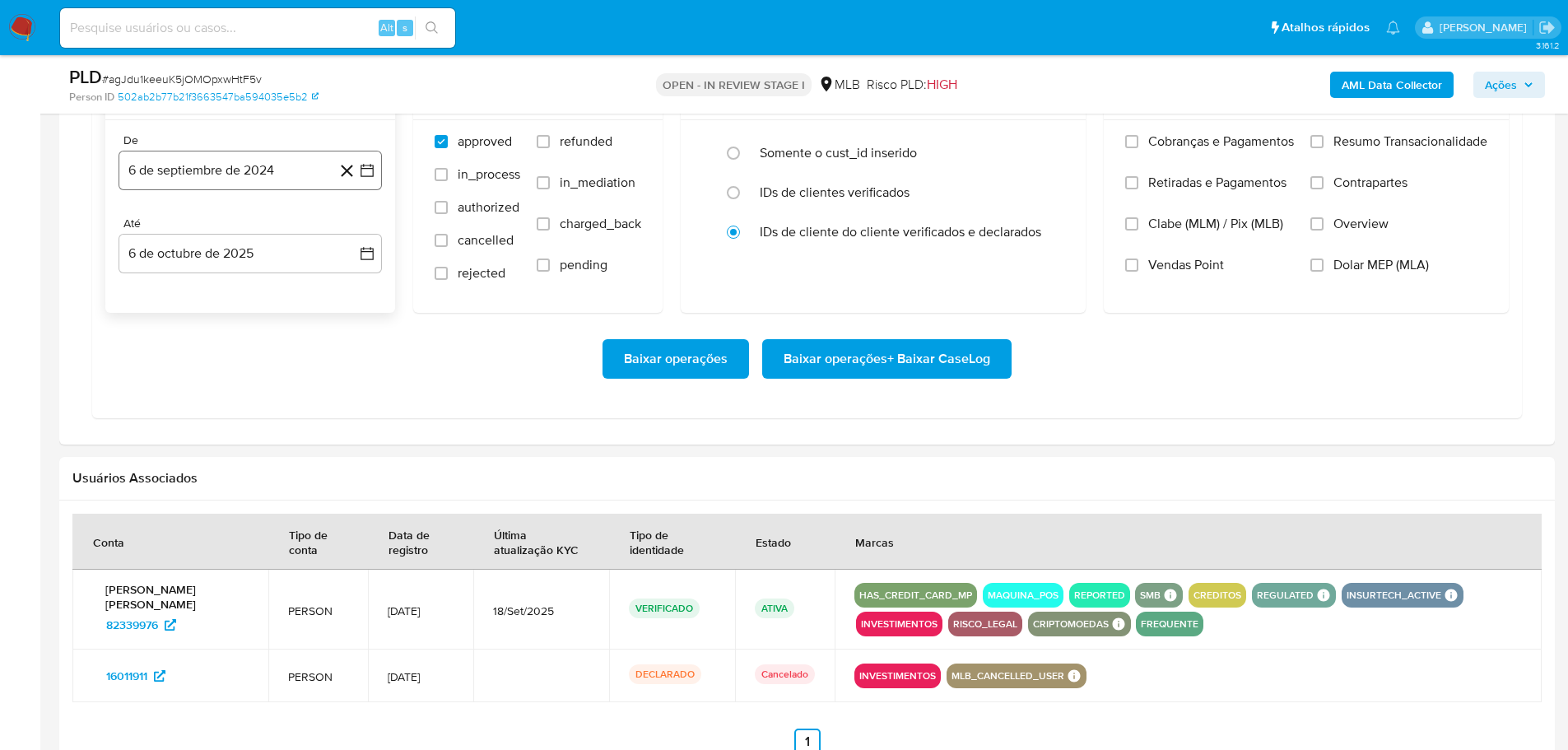
click at [198, 174] on button "6 de septiembre de 2024" at bounding box center [250, 171] width 263 height 40
click at [352, 223] on icon "Mes siguiente" at bounding box center [352, 229] width 20 height 20
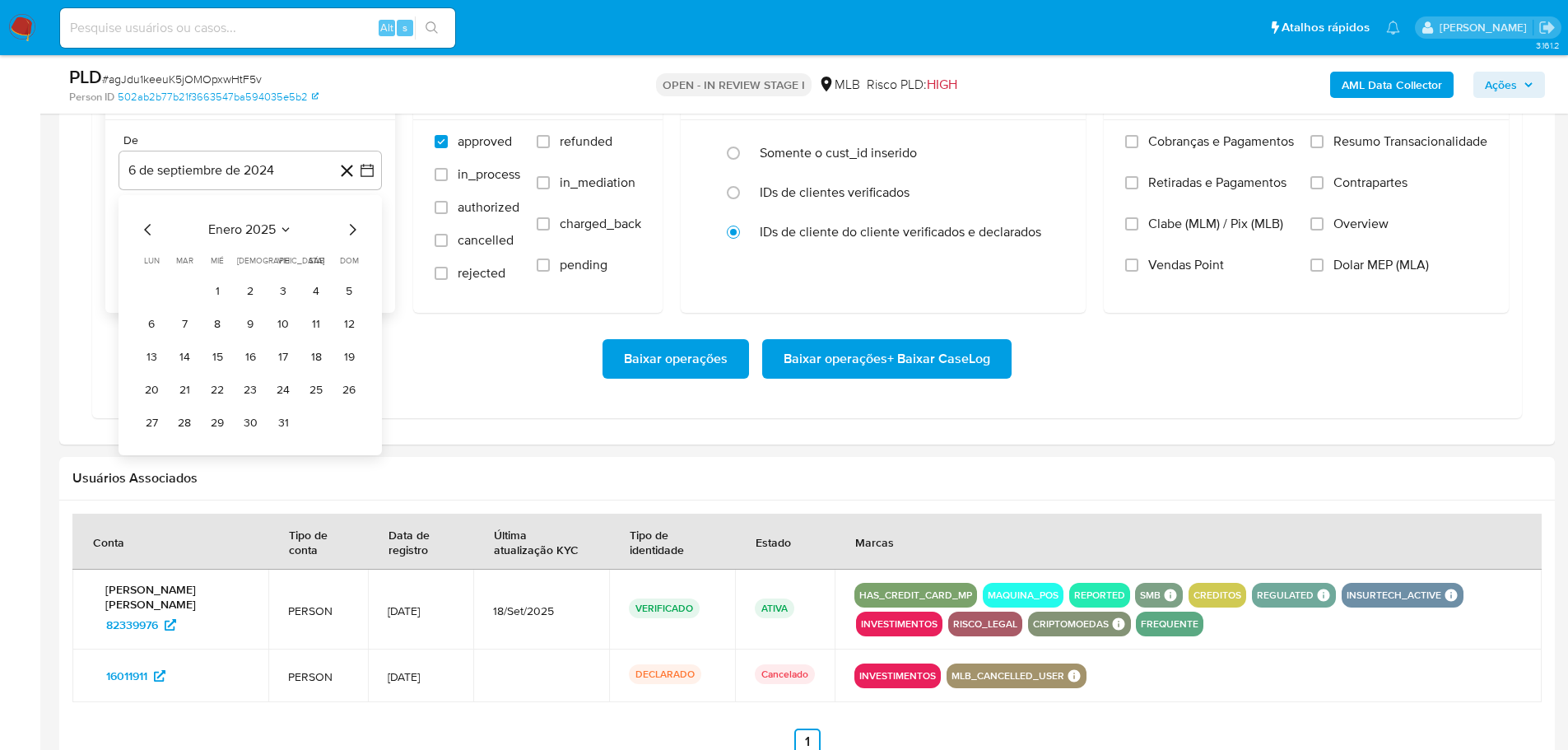
click at [352, 223] on icon "Mes siguiente" at bounding box center [352, 229] width 20 height 20
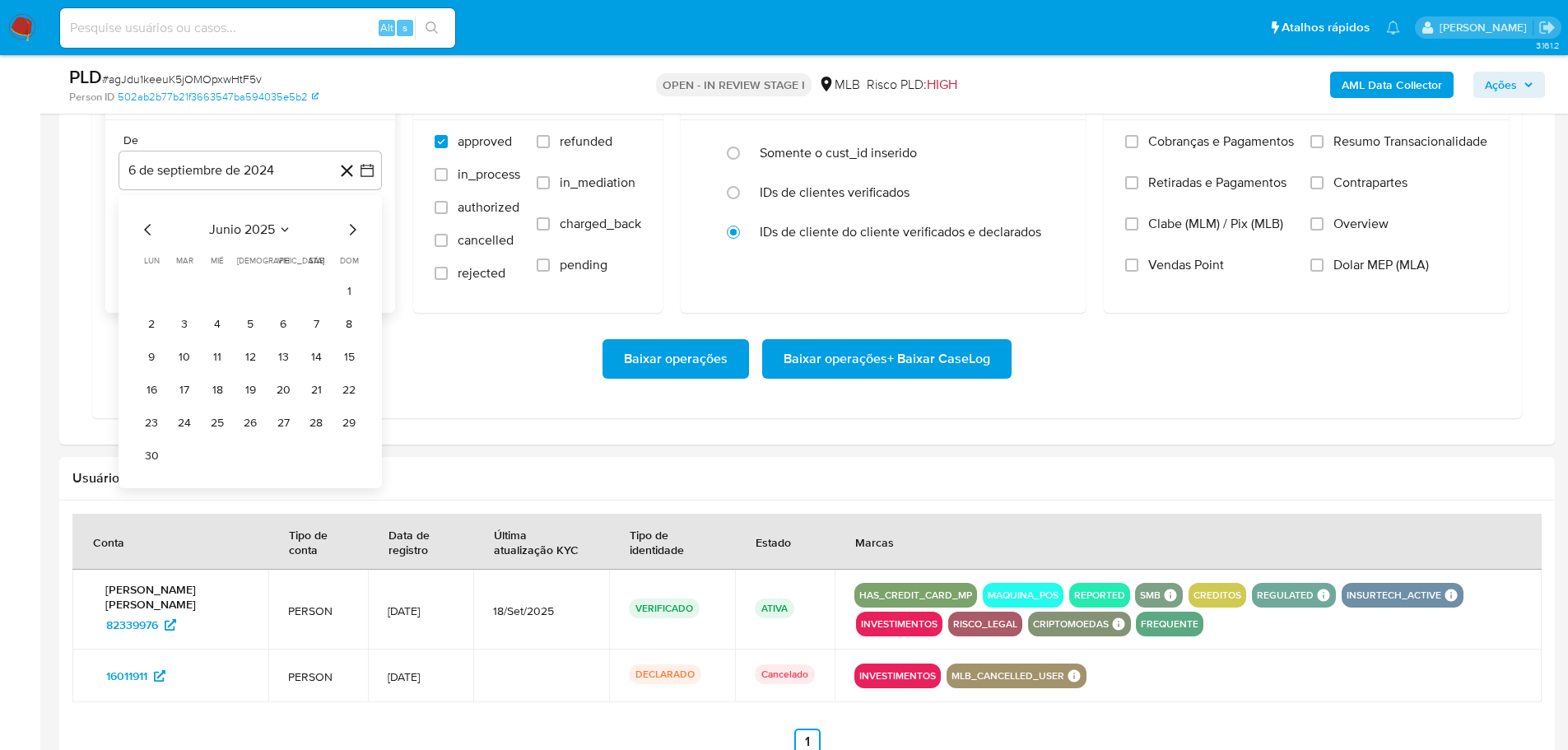
click at [352, 223] on icon "Mes siguiente" at bounding box center [352, 229] width 20 height 20
click at [286, 292] on button "1" at bounding box center [283, 291] width 26 height 26
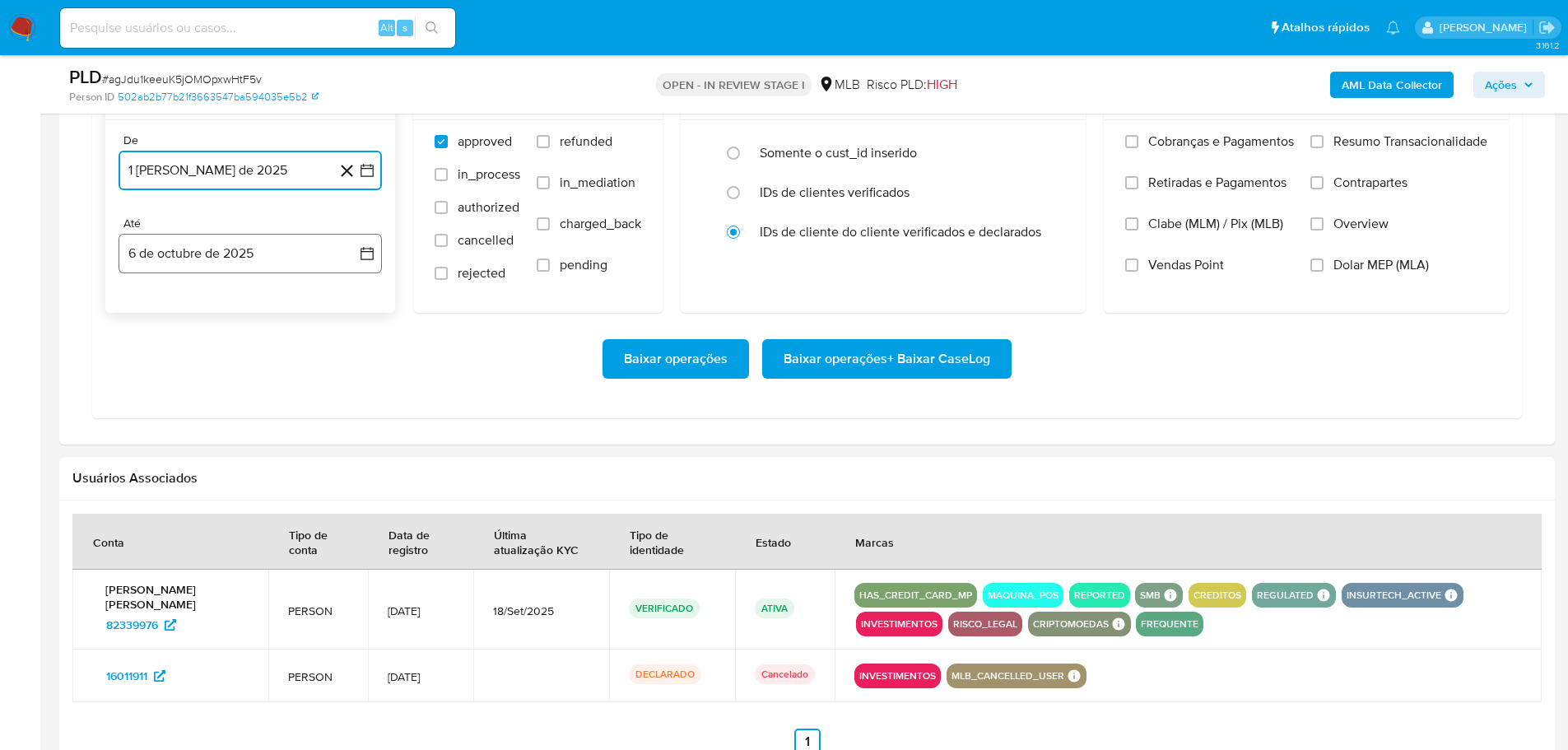
click at [273, 249] on button "6 de octubre de 2025" at bounding box center [250, 253] width 263 height 40
click at [318, 372] on button "4" at bounding box center [316, 373] width 26 height 26
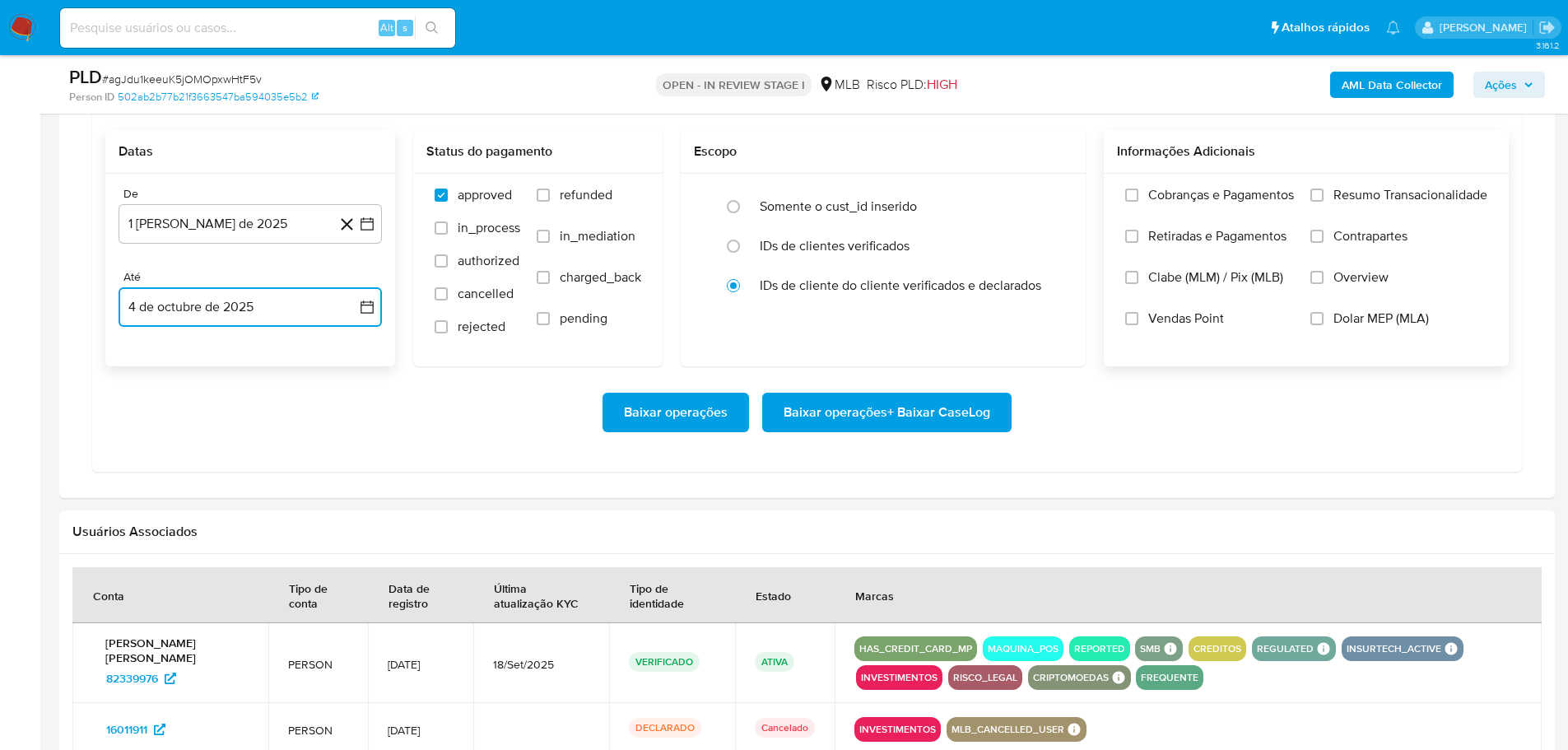
scroll to position [1317, 0]
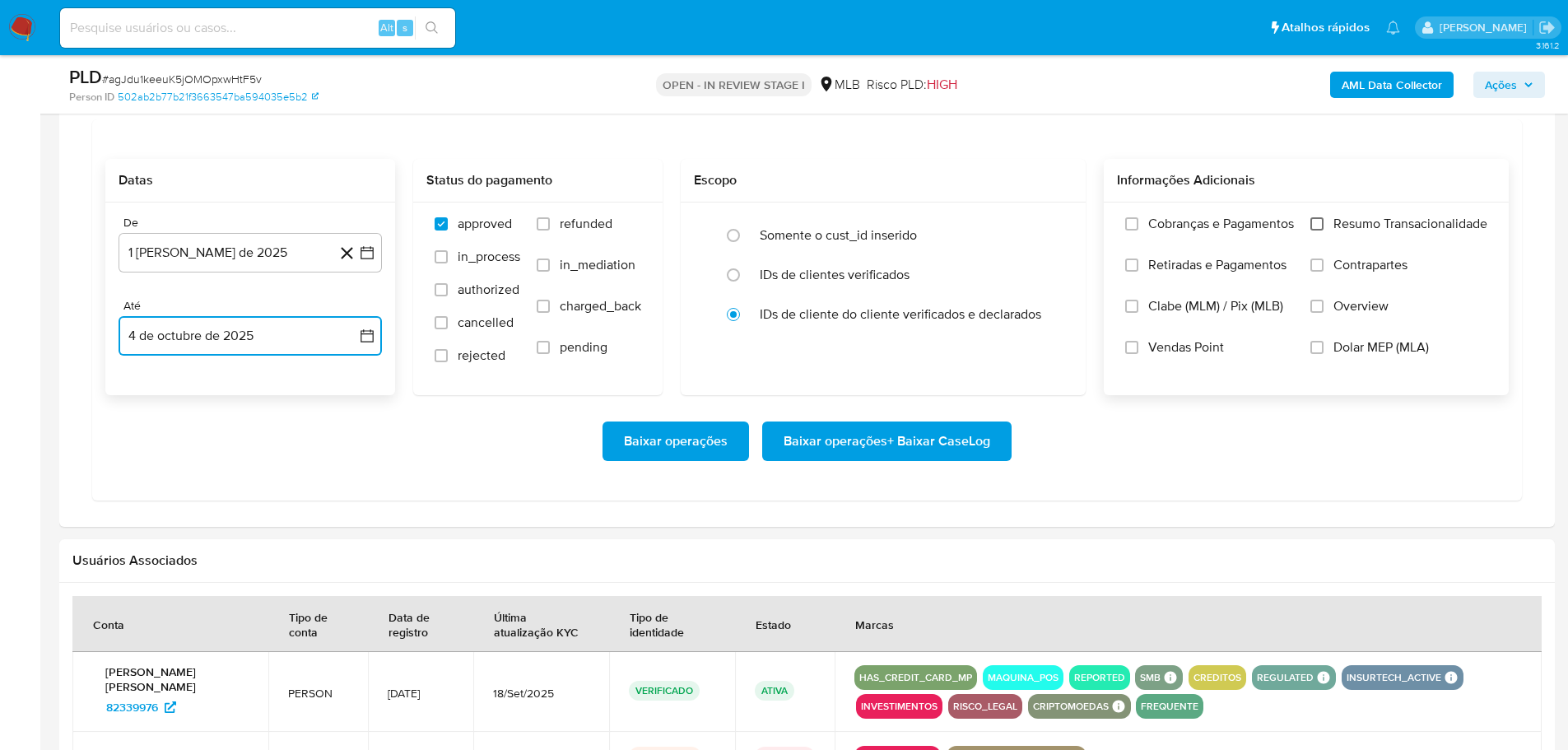
click at [1320, 219] on input "Resumo Transacionalidade" at bounding box center [1316, 223] width 13 height 13
click at [886, 438] on span "Baixar operações + Baixar CaseLog" at bounding box center [887, 441] width 207 height 36
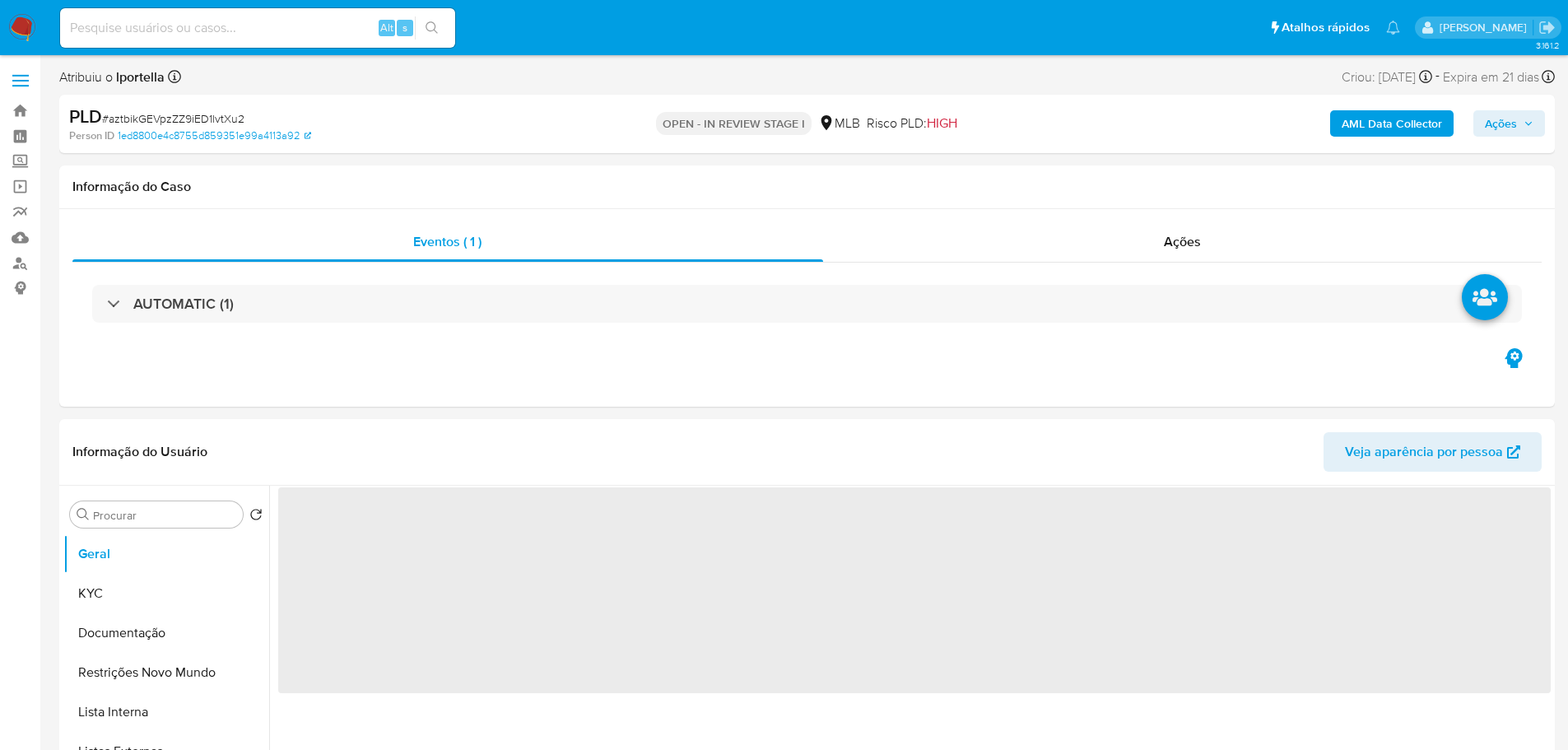
select select "10"
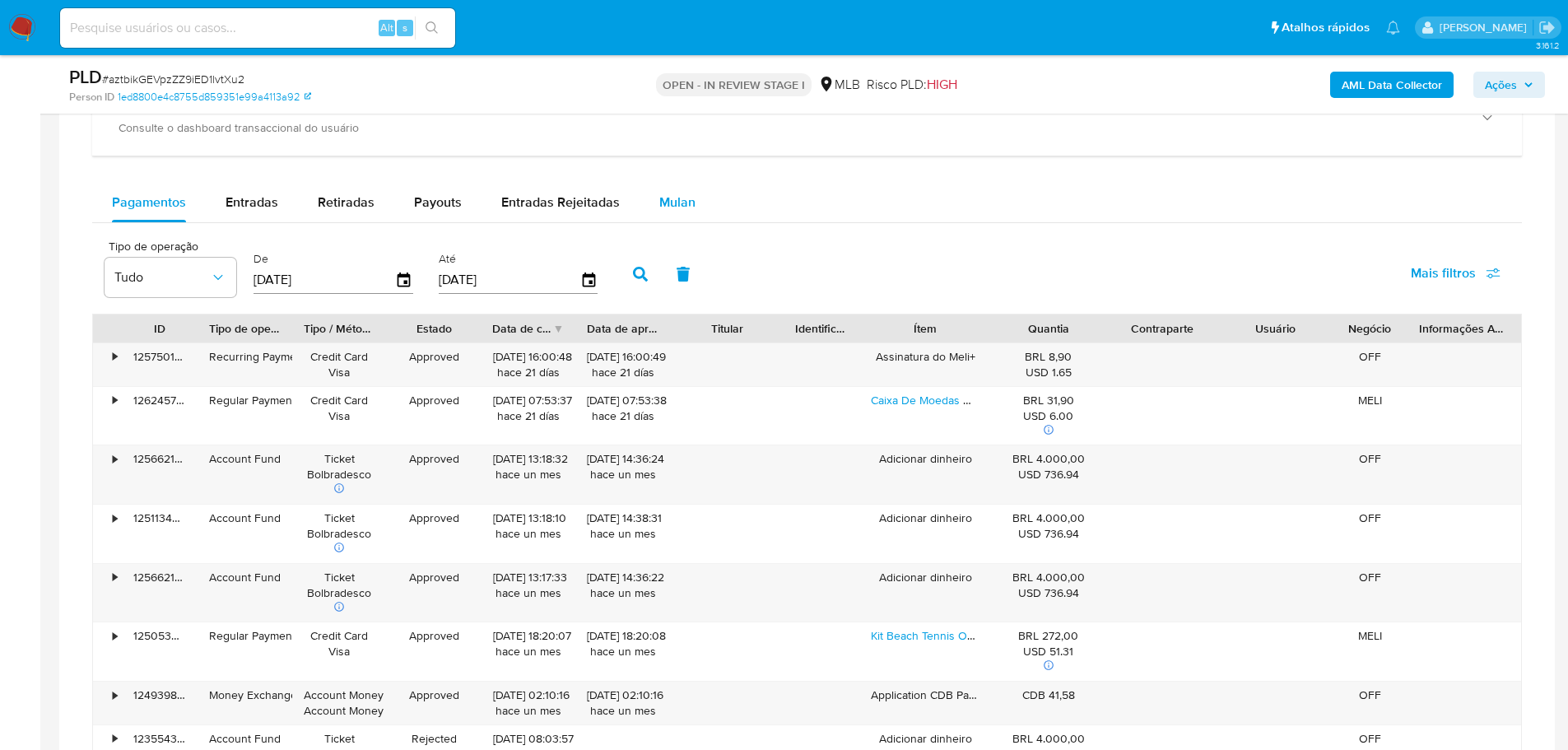
click at [692, 211] on button "Mulan" at bounding box center [677, 202] width 76 height 40
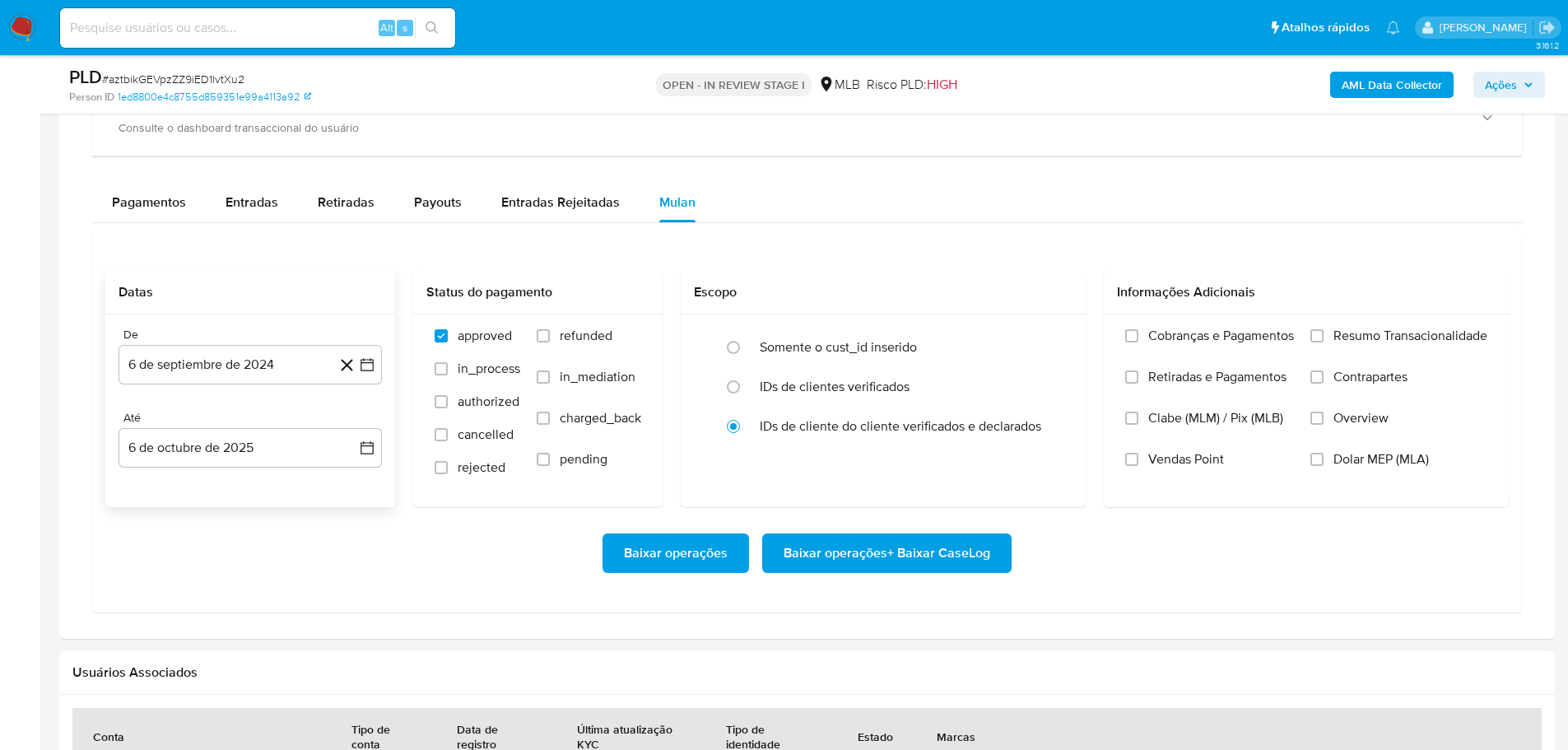
click at [190, 306] on div "Datas" at bounding box center [250, 293] width 290 height 43
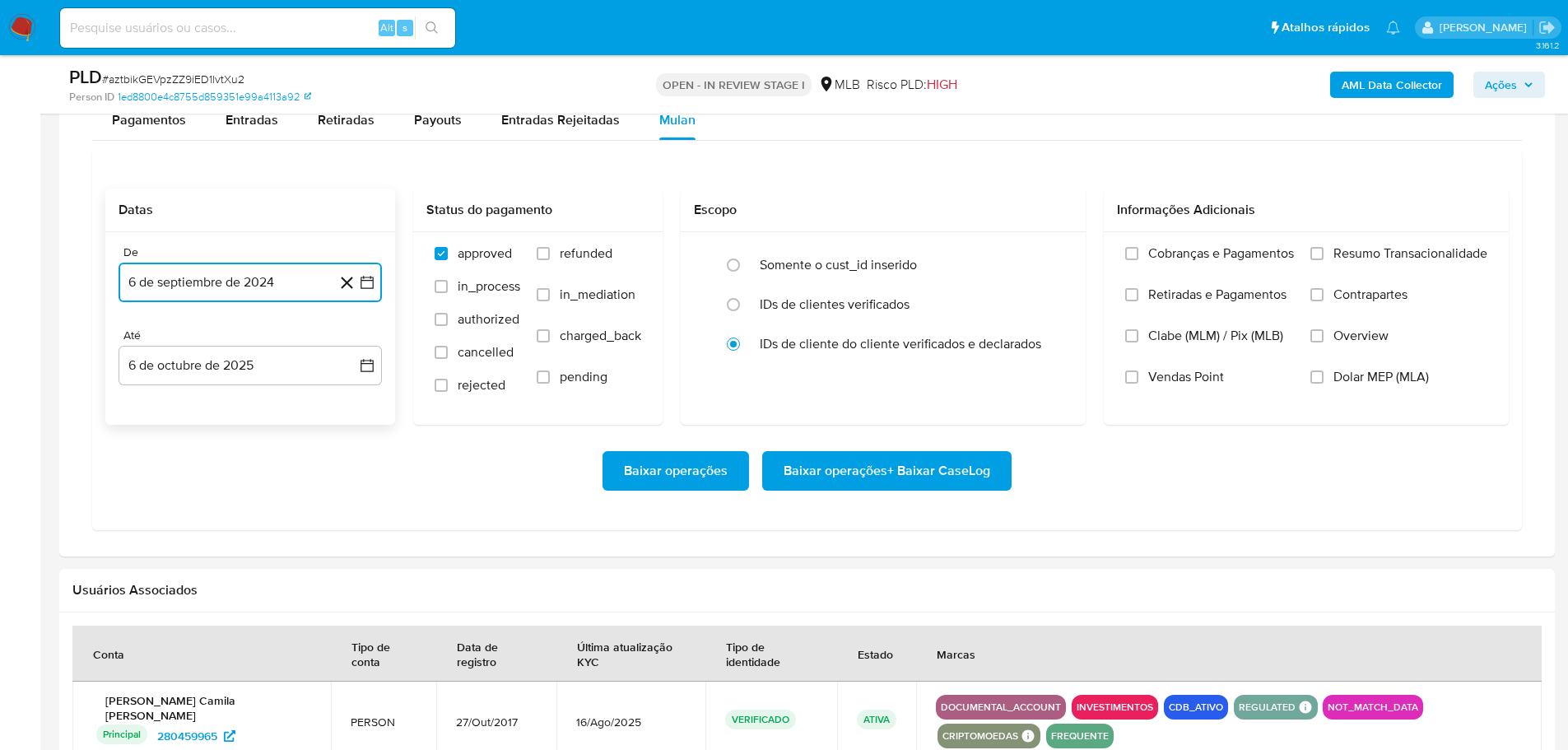
click at [216, 274] on button "6 de septiembre de 2024" at bounding box center [250, 282] width 263 height 40
click at [354, 348] on icon "Mes siguiente" at bounding box center [352, 341] width 20 height 20
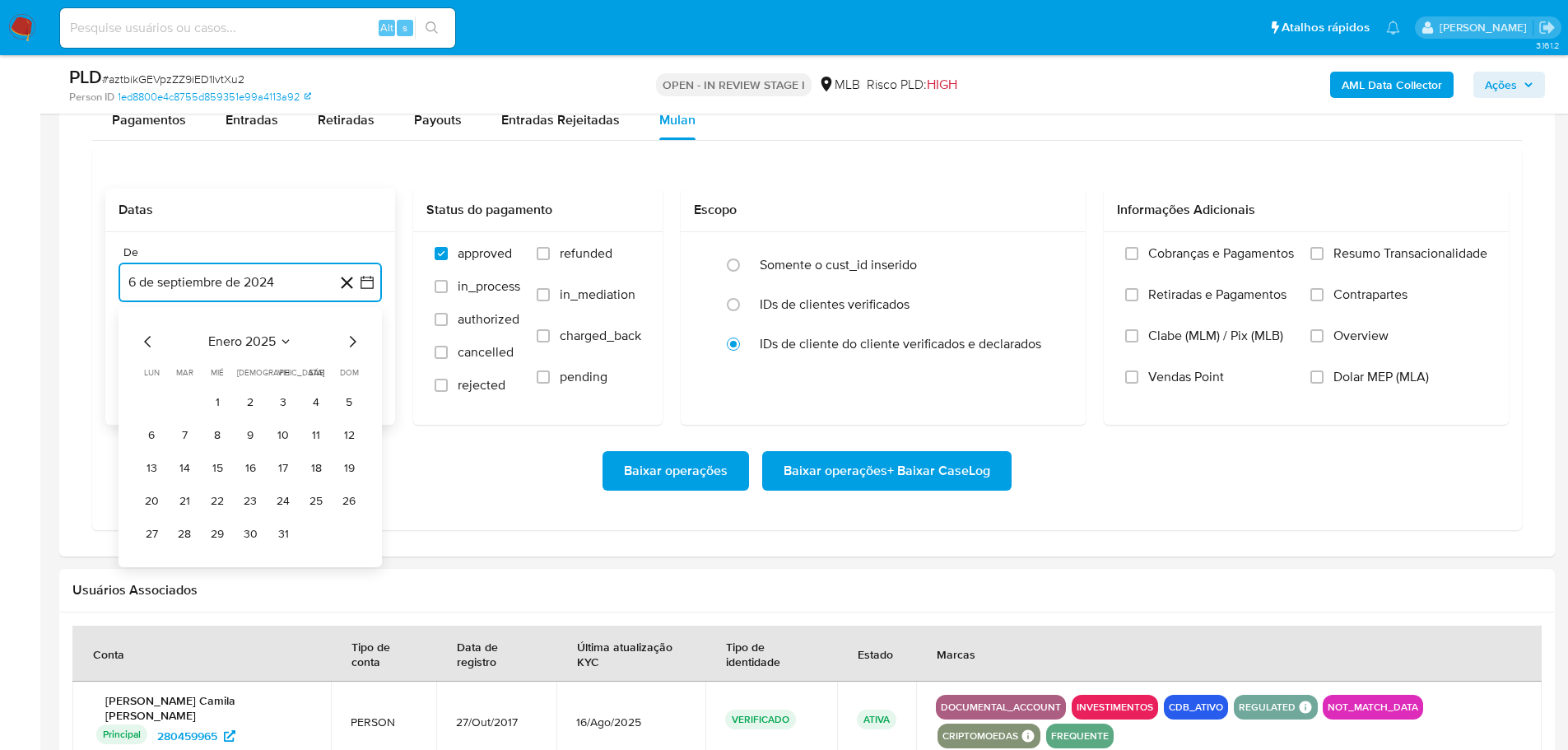
click at [354, 348] on icon "Mes siguiente" at bounding box center [352, 341] width 20 height 20
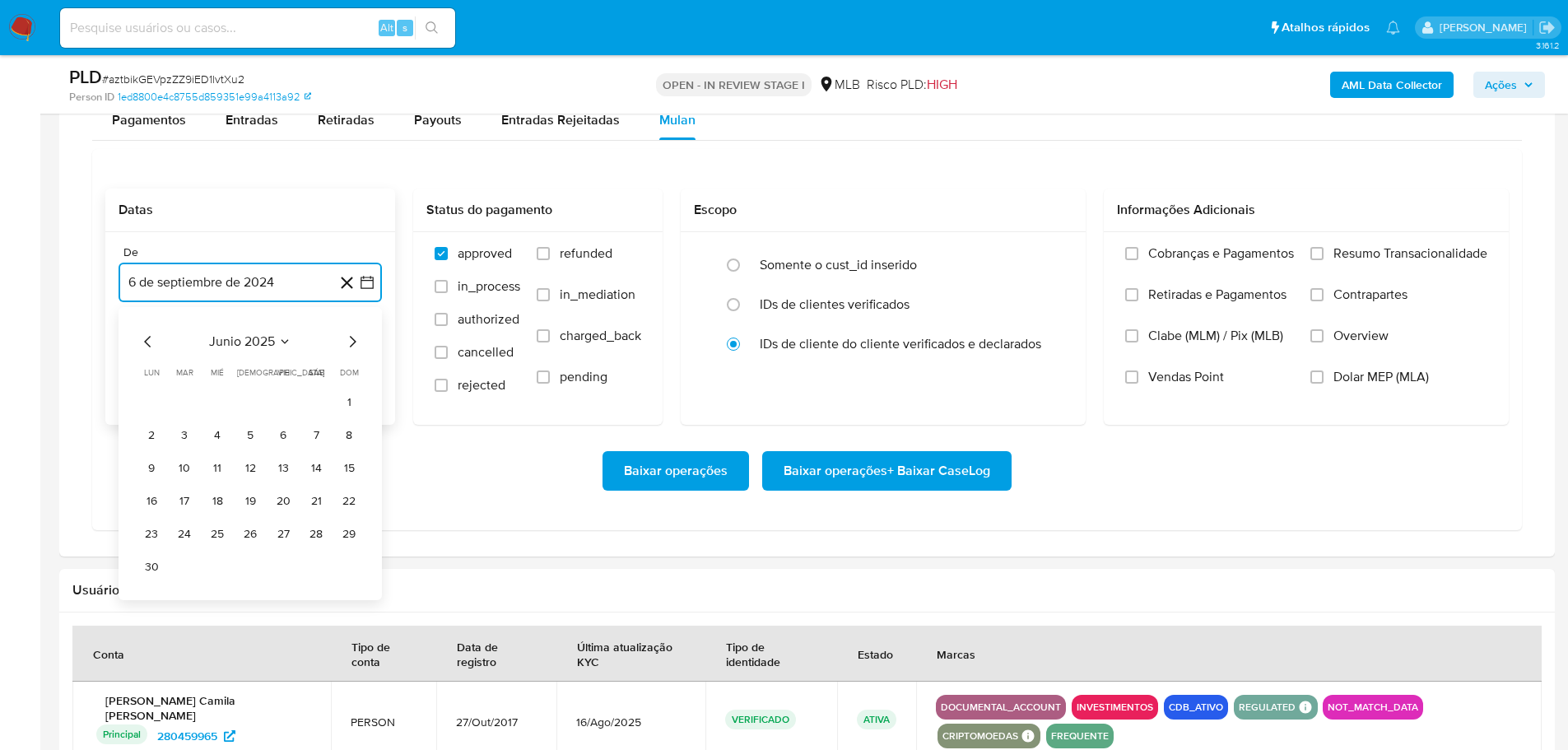
click at [354, 348] on icon "Mes siguiente" at bounding box center [352, 341] width 20 height 20
click at [291, 398] on button "1" at bounding box center [283, 402] width 26 height 26
click at [290, 371] on button "6 de octubre de 2025" at bounding box center [250, 365] width 263 height 40
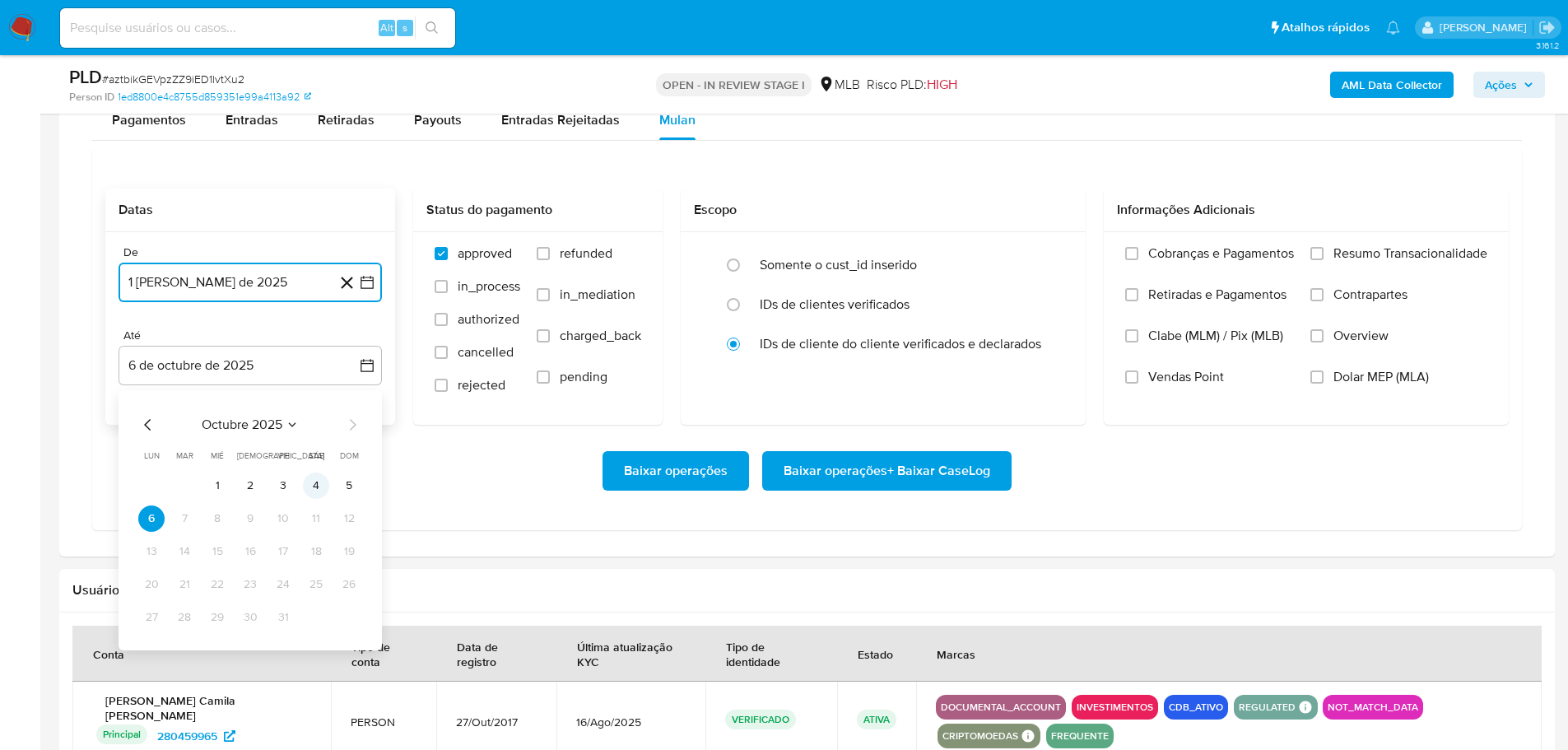
click at [322, 485] on button "4" at bounding box center [316, 485] width 26 height 26
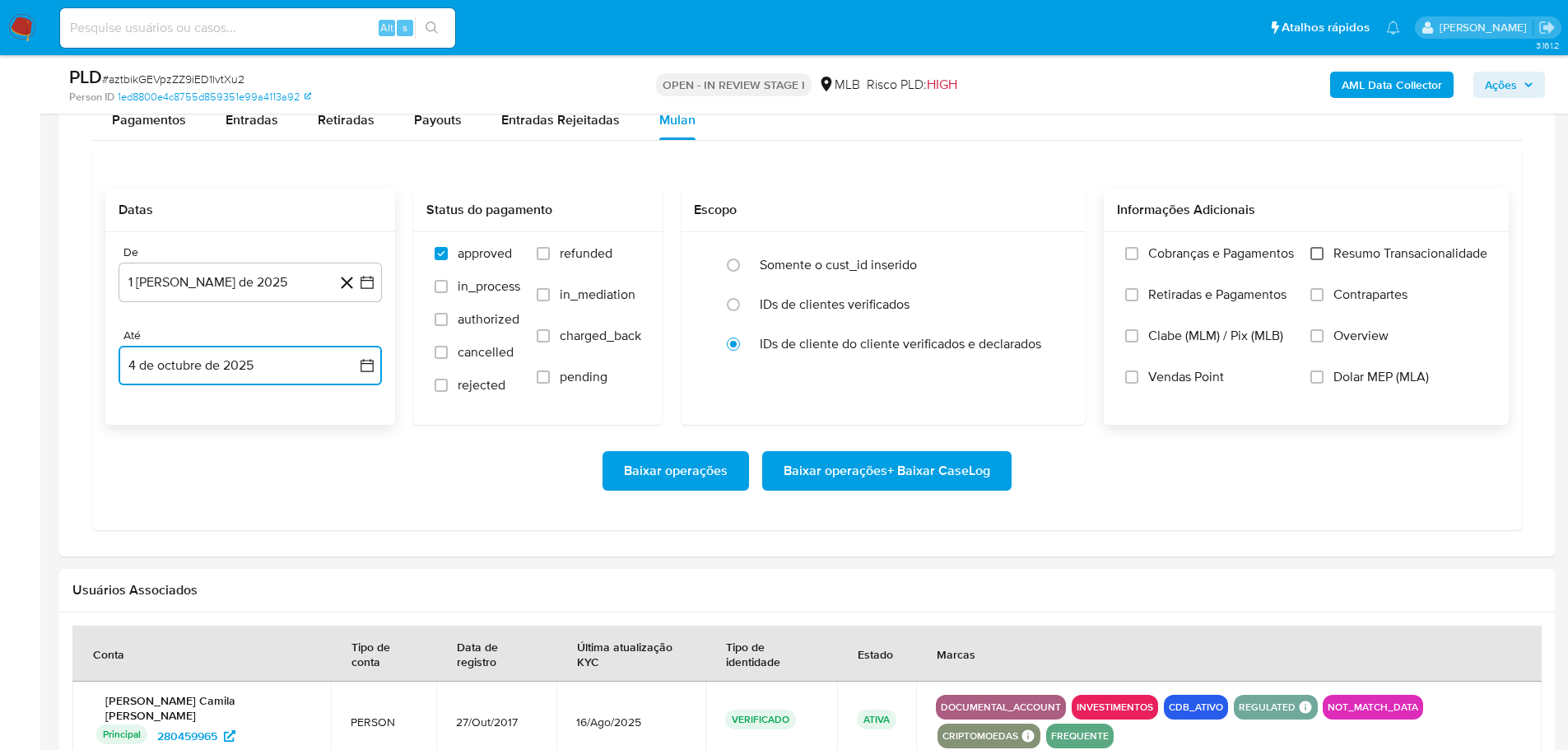
click at [1312, 256] on input "Resumo Transacionalidade" at bounding box center [1316, 253] width 13 height 13
click at [893, 463] on span "Baixar operações + Baixar CaseLog" at bounding box center [887, 470] width 207 height 36
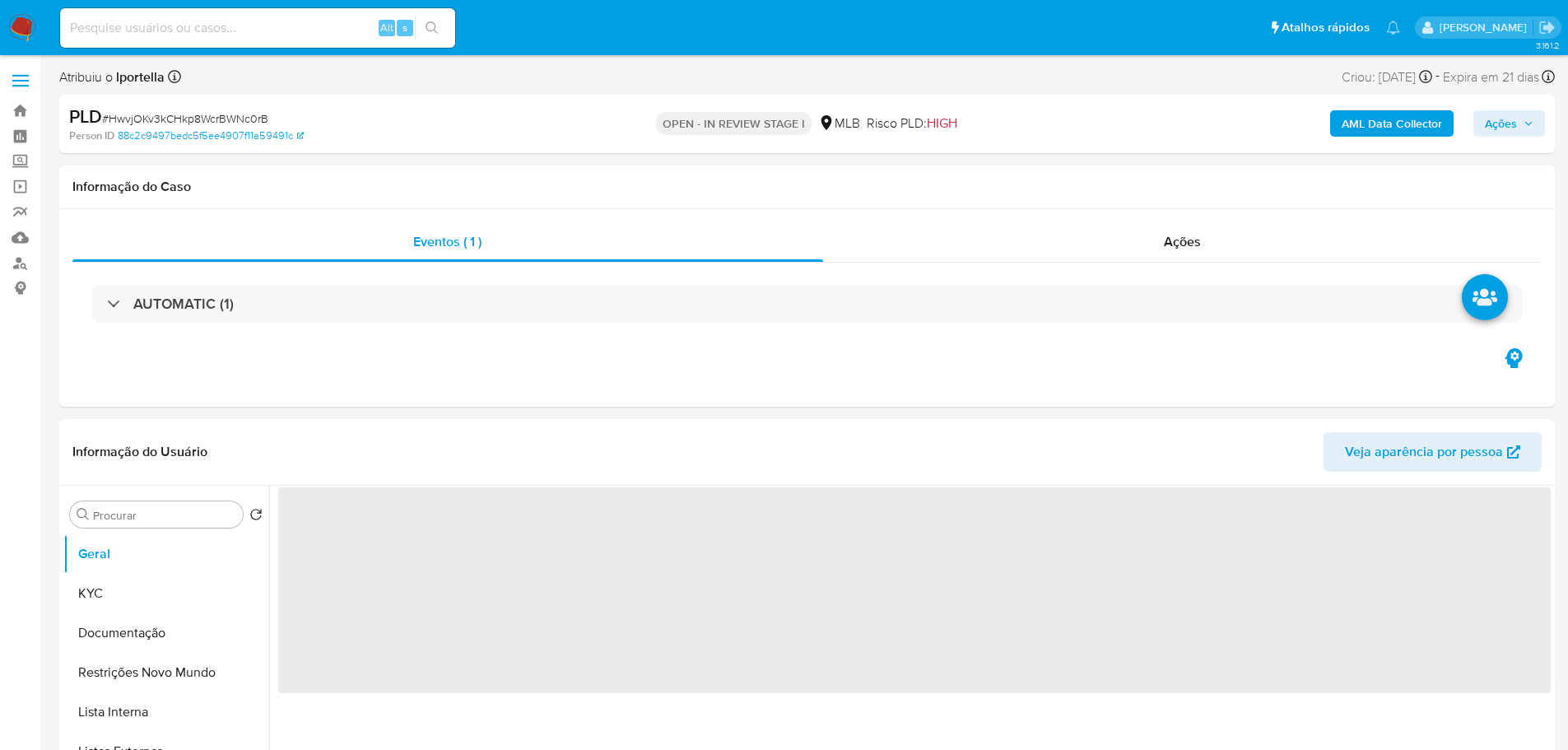
select select "10"
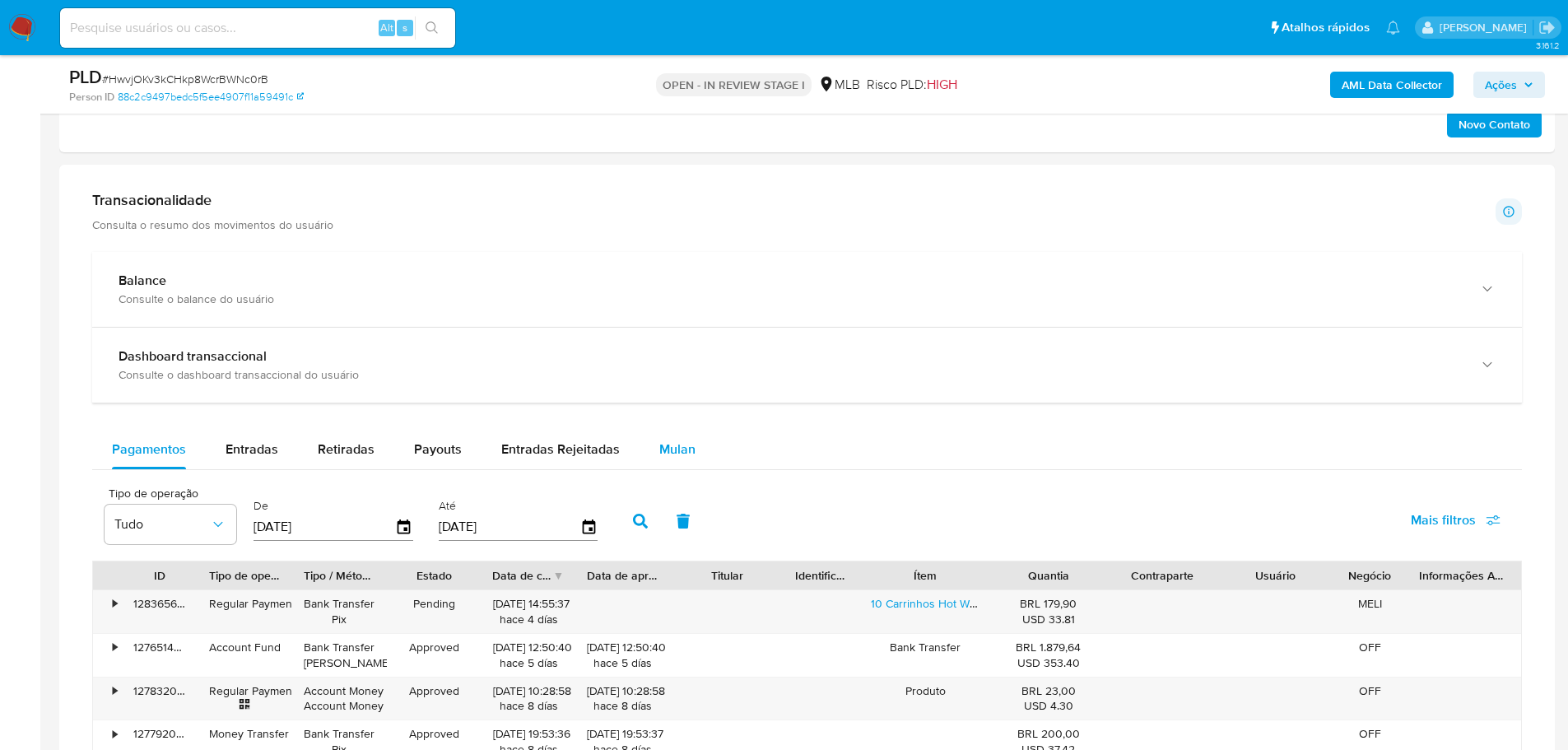
click at [690, 456] on button "Mulan" at bounding box center [677, 450] width 76 height 40
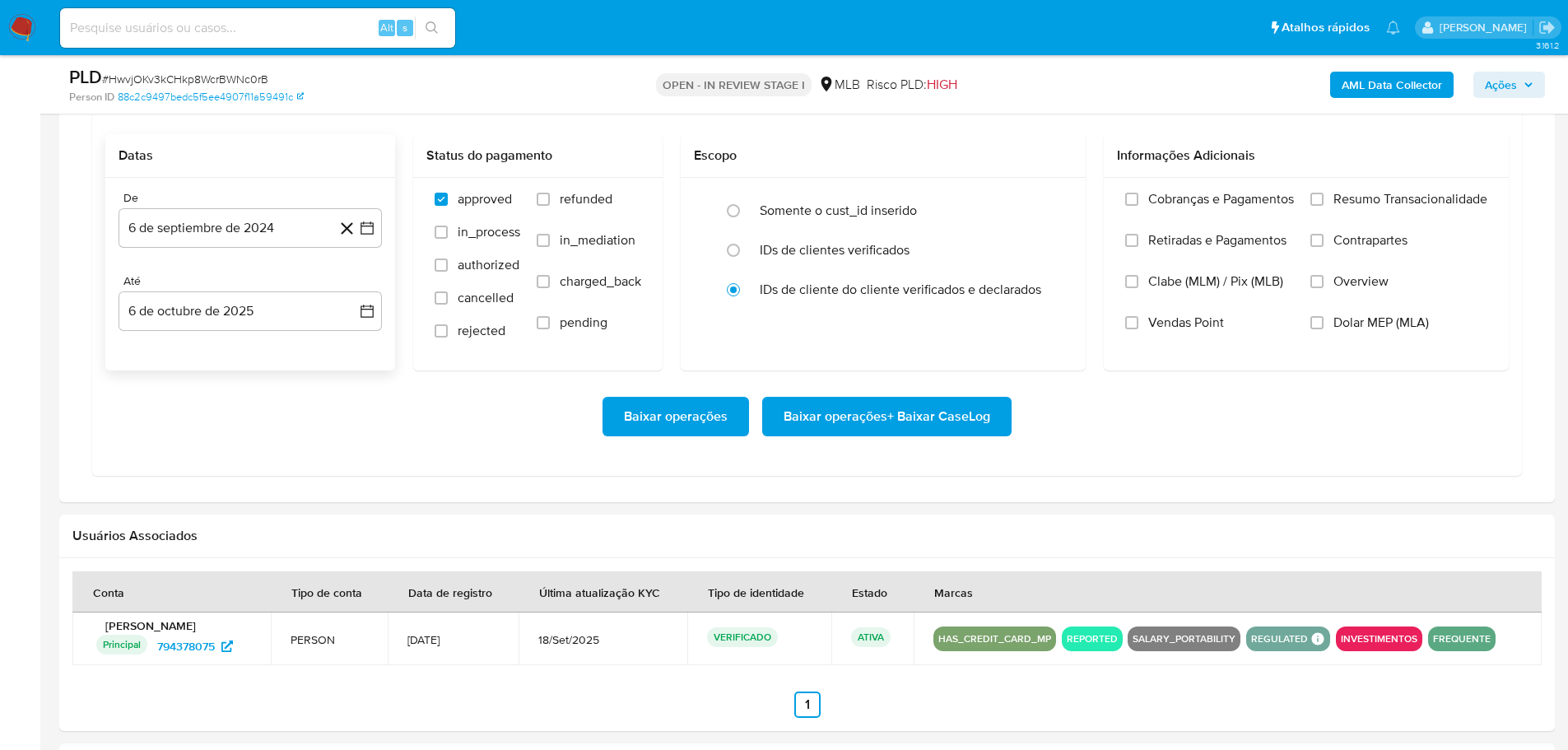
scroll to position [1482, 0]
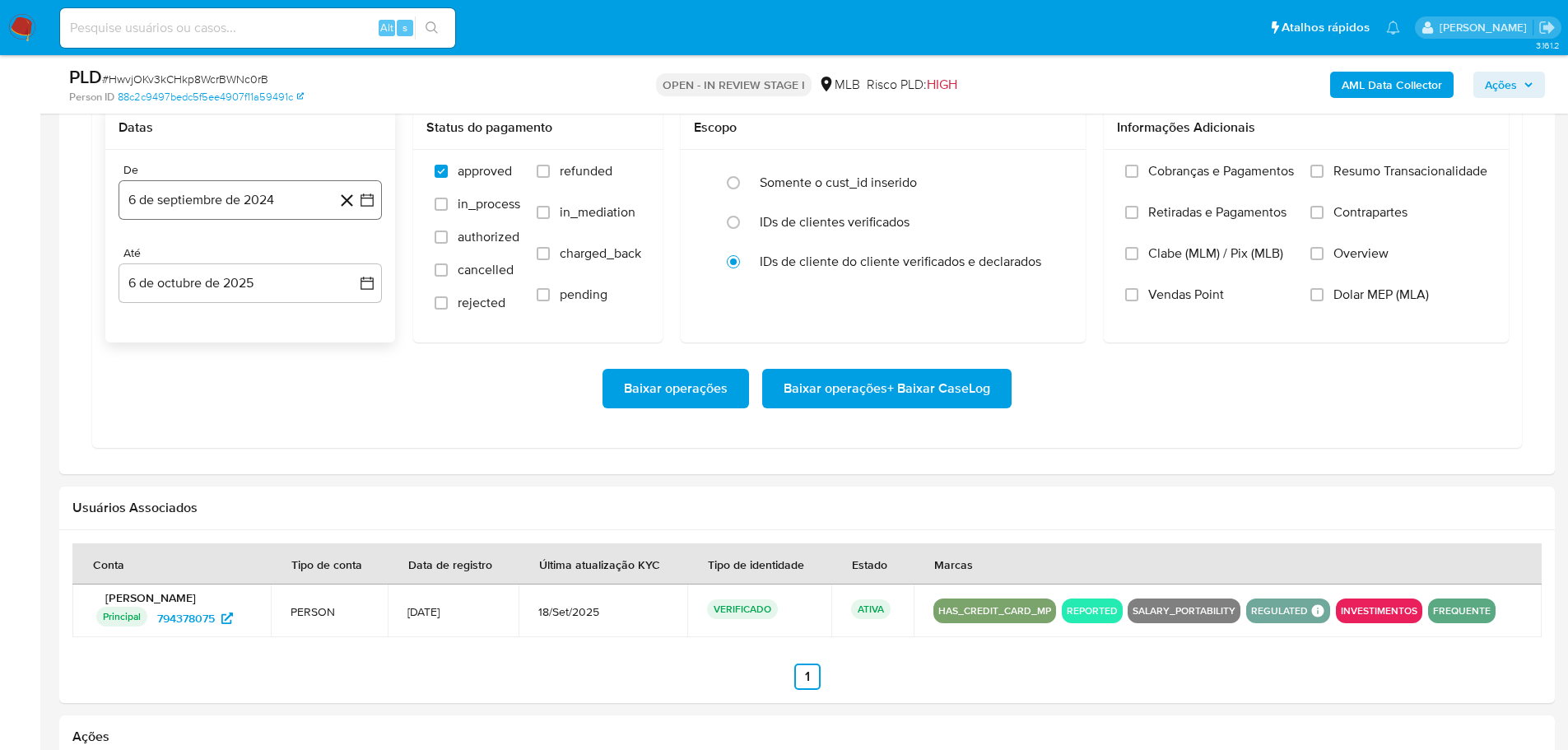
drag, startPoint x: 175, startPoint y: 222, endPoint x: 167, endPoint y: 210, distance: 14.4
click at [171, 217] on div "De 6 de septiembre de 2024 6-09-2024 Até 6 de octubre de 2025 6-10-2025" at bounding box center [250, 247] width 290 height 193
click at [167, 208] on button "6 de septiembre de 2024" at bounding box center [250, 201] width 263 height 40
click at [328, 266] on div "septiembre 2024" at bounding box center [250, 259] width 224 height 20
click at [359, 259] on icon "Mes siguiente" at bounding box center [352, 259] width 20 height 20
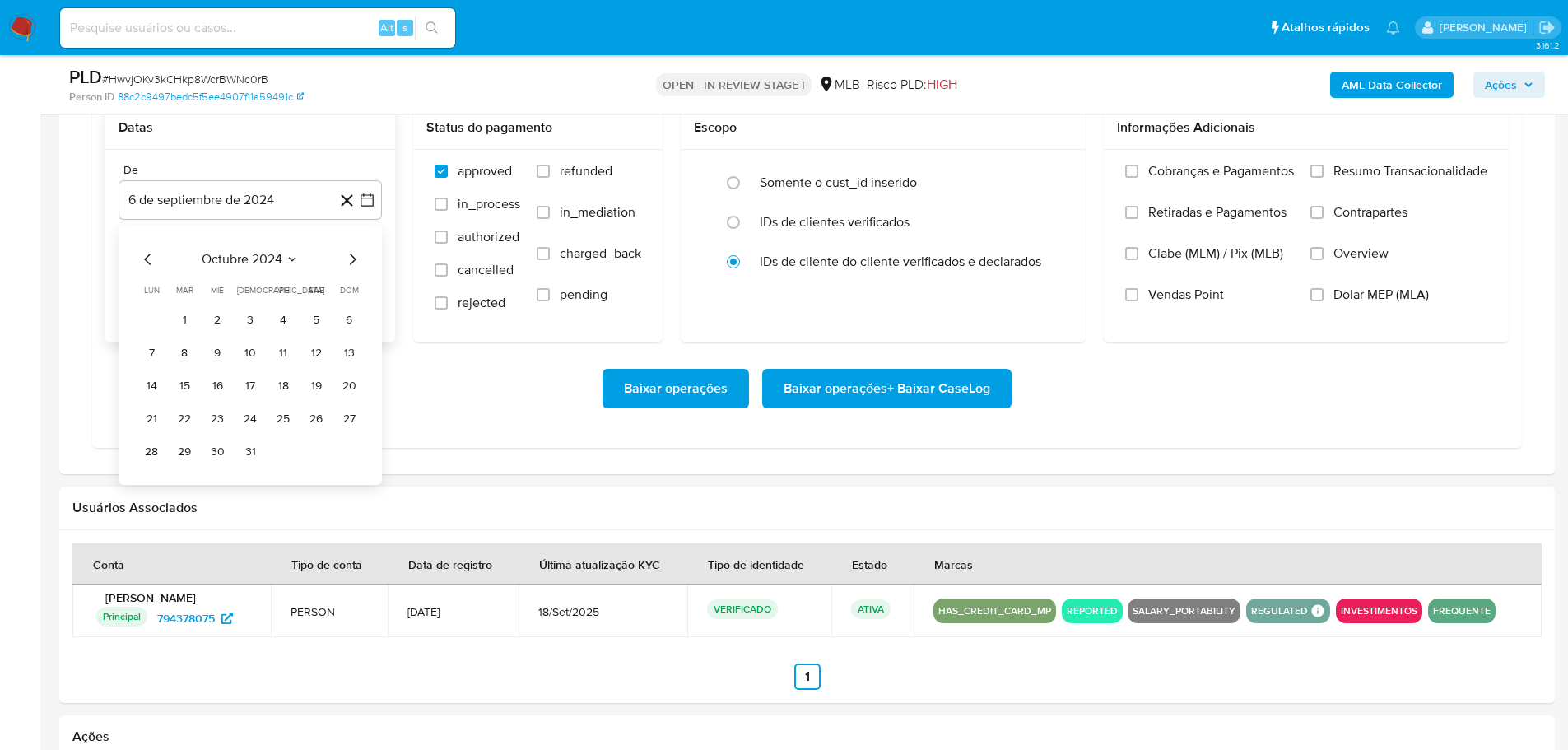
click at [359, 259] on icon "Mes siguiente" at bounding box center [352, 259] width 20 height 20
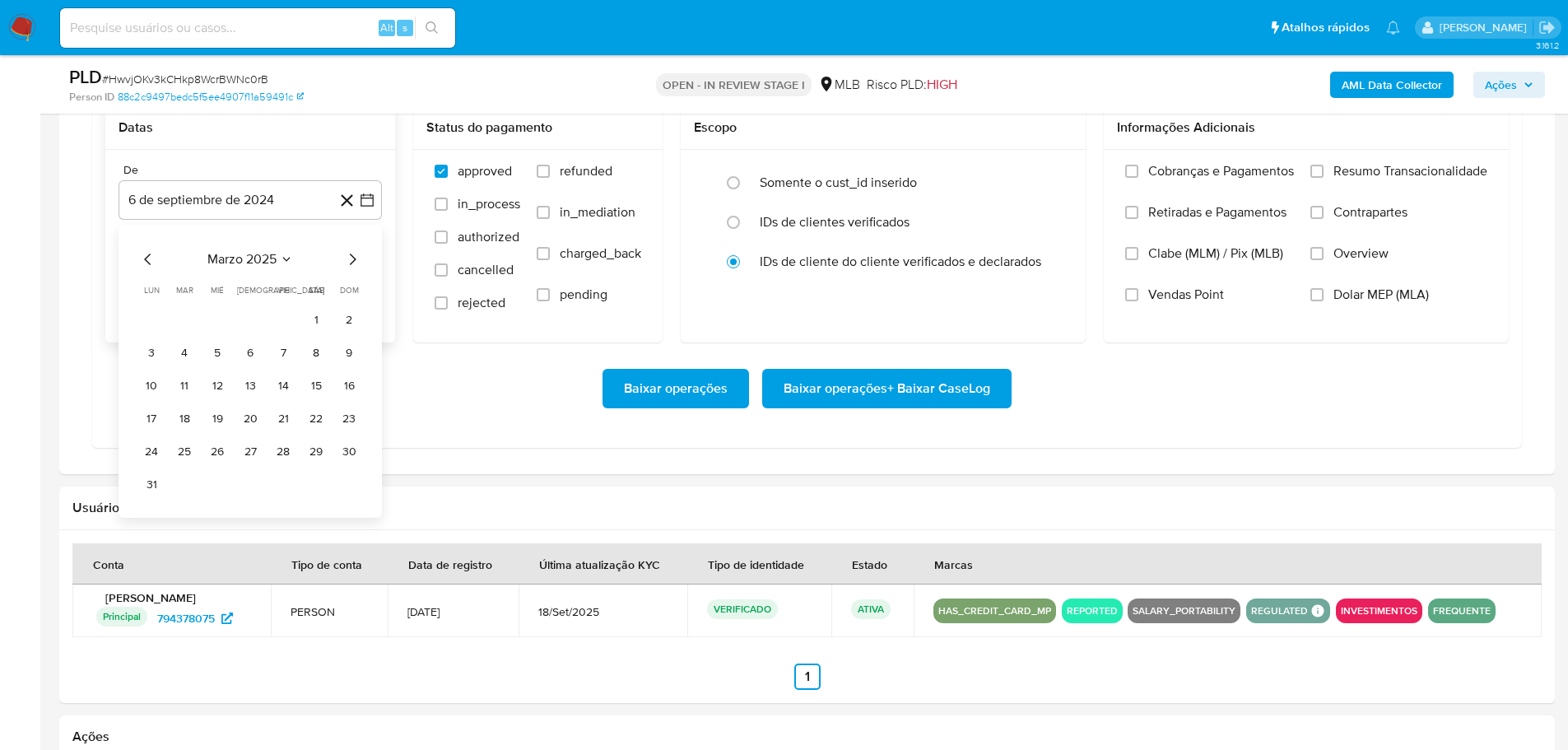
click at [359, 259] on icon "Mes siguiente" at bounding box center [352, 259] width 20 height 20
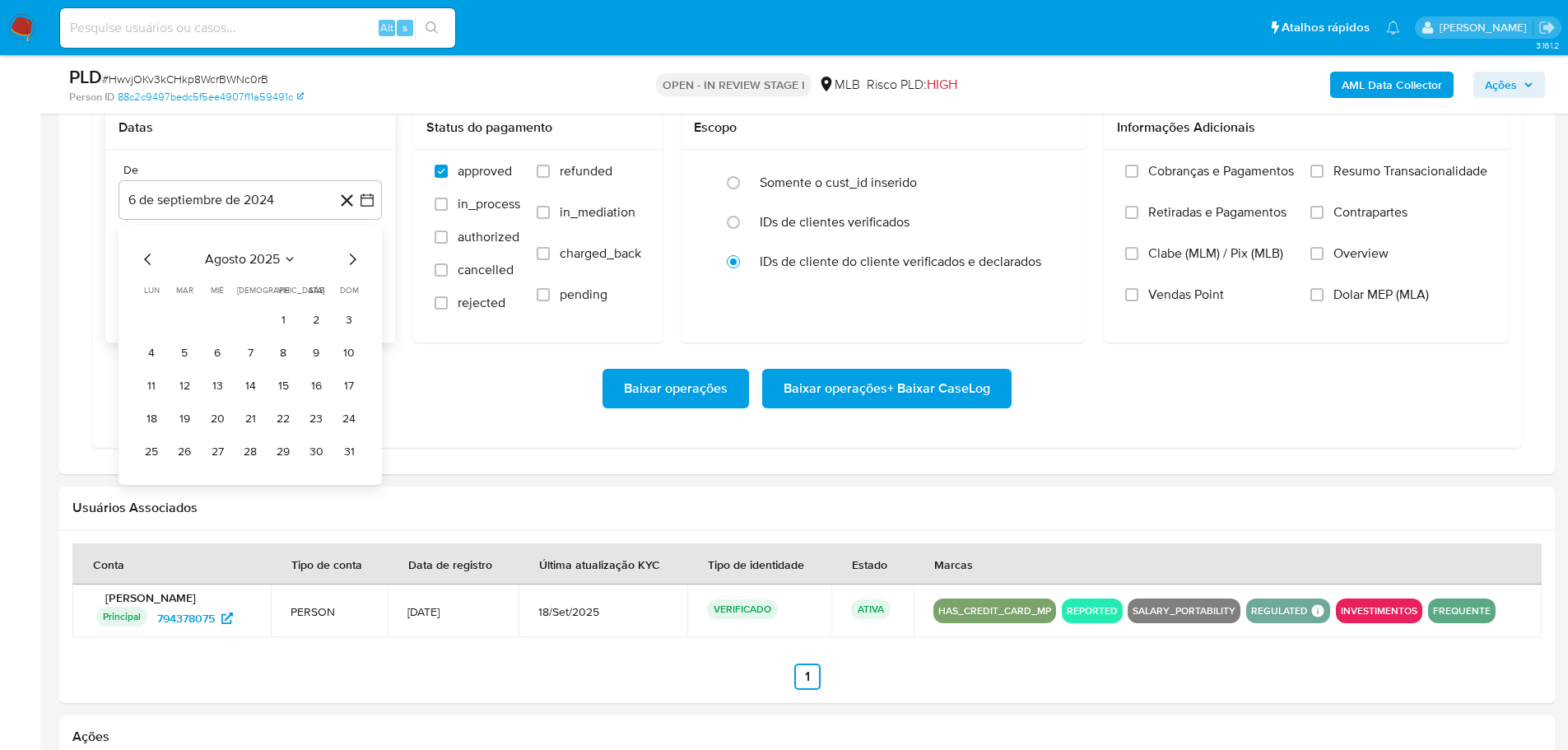
click at [359, 259] on icon "Mes siguiente" at bounding box center [352, 259] width 20 height 20
click at [133, 256] on div "septiembre 2025 septiembre 2025 lun lunes mar martes mié miércoles jue jueves v…" at bounding box center [250, 355] width 263 height 260
click at [143, 256] on icon "Mes anterior" at bounding box center [148, 259] width 20 height 20
click at [279, 320] on button "1" at bounding box center [283, 320] width 26 height 26
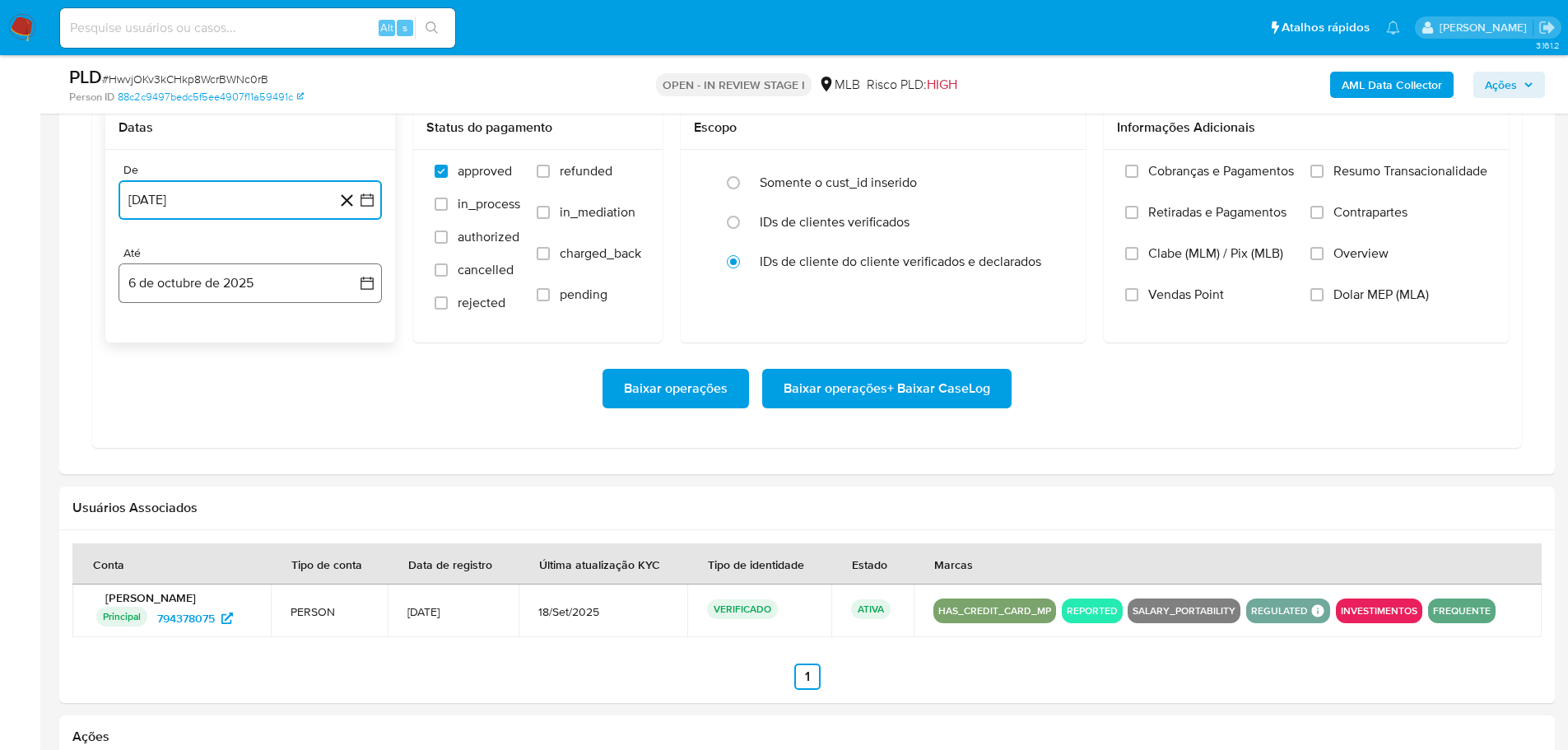
click at [280, 292] on button "6 de octubre de 2025" at bounding box center [250, 283] width 263 height 40
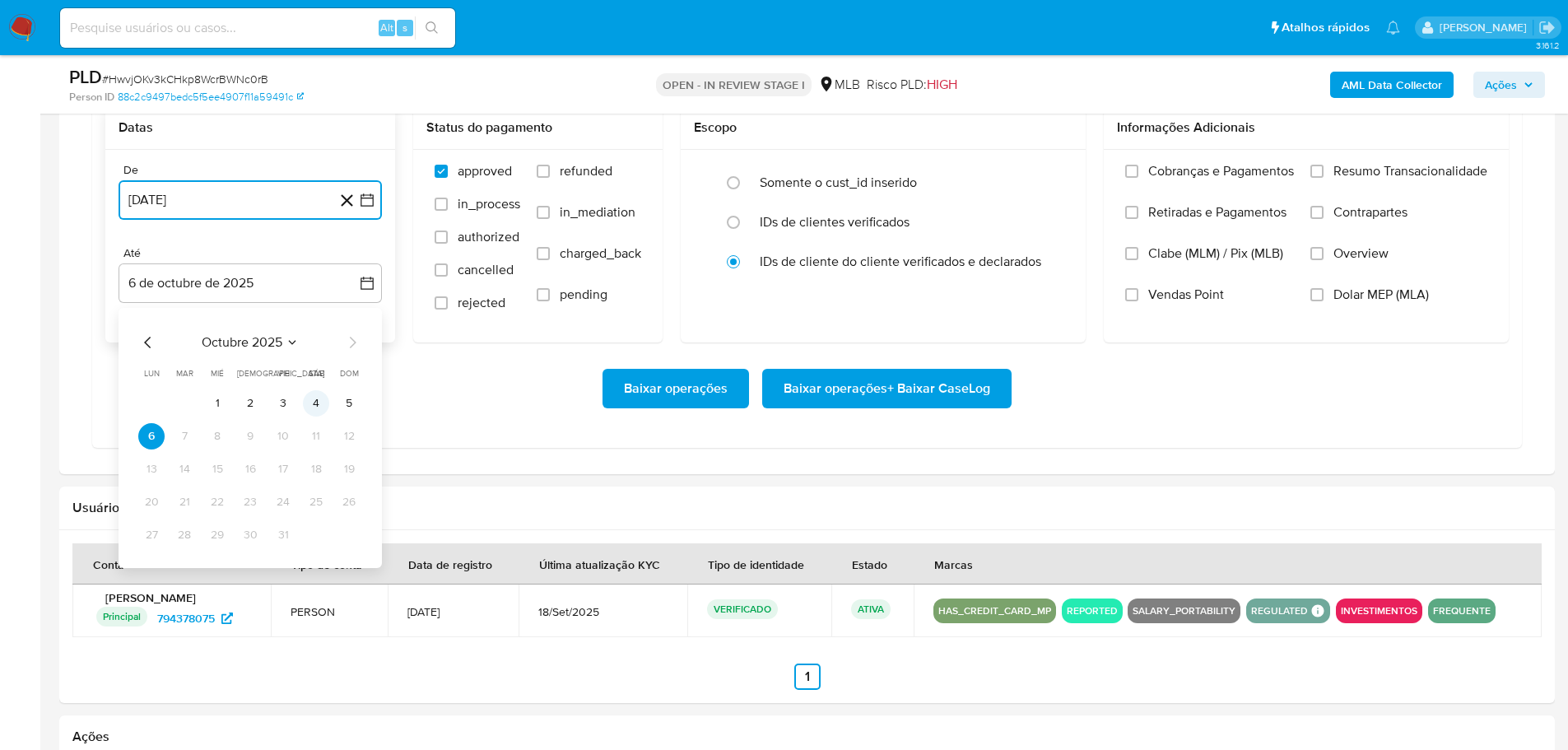
click at [320, 403] on button "4" at bounding box center [316, 403] width 26 height 26
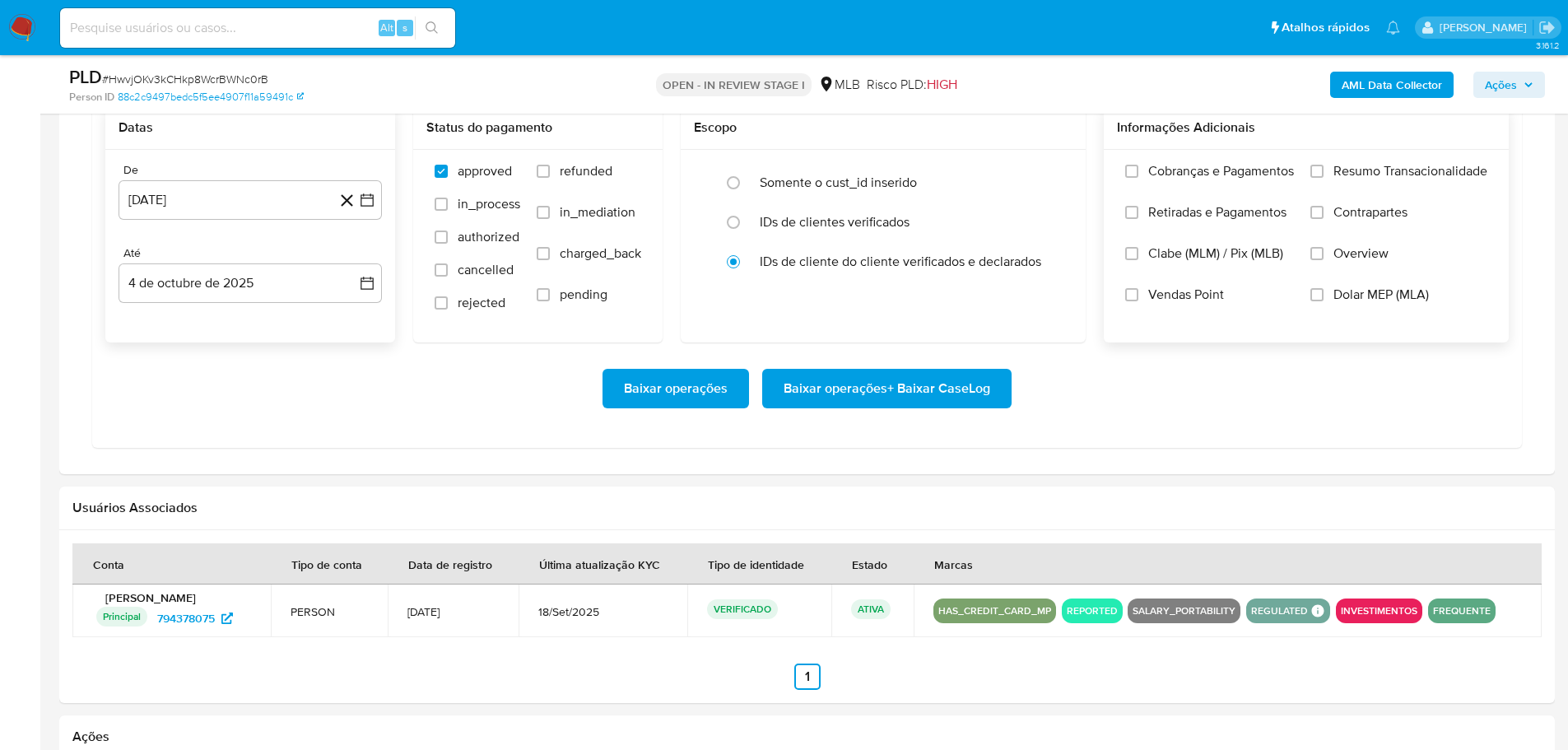
click at [1306, 176] on div "Cobranças e Pagamentos Retiradas e Pagamentos Clabe (MLM) / Pix (MLB) Vendas Po…" at bounding box center [1307, 246] width 379 height 165
click at [1319, 171] on input "Resumo Transacionalidade" at bounding box center [1316, 171] width 13 height 13
click at [874, 400] on span "Baixar operações + Baixar CaseLog" at bounding box center [887, 389] width 207 height 36
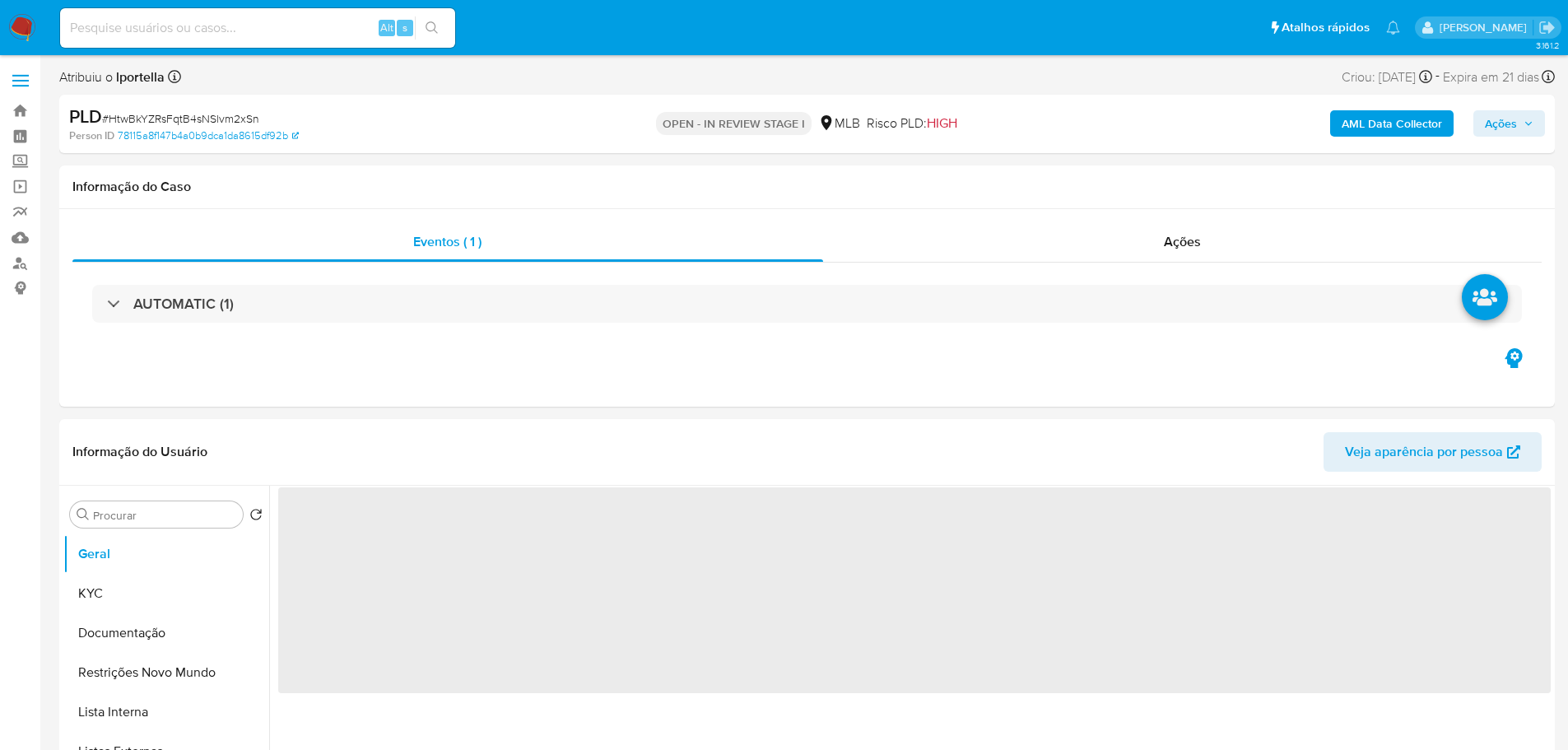
select select "10"
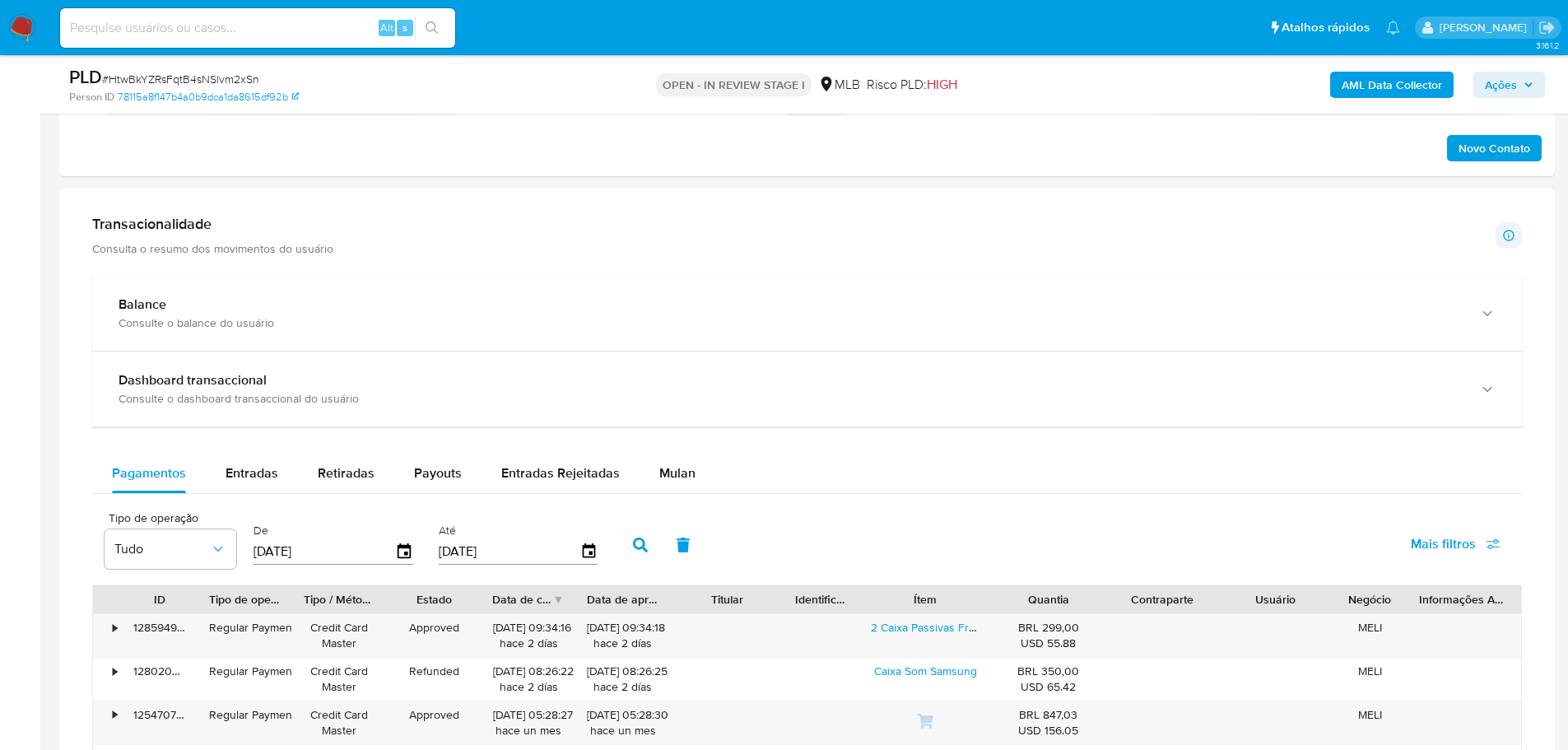
scroll to position [1070, 0]
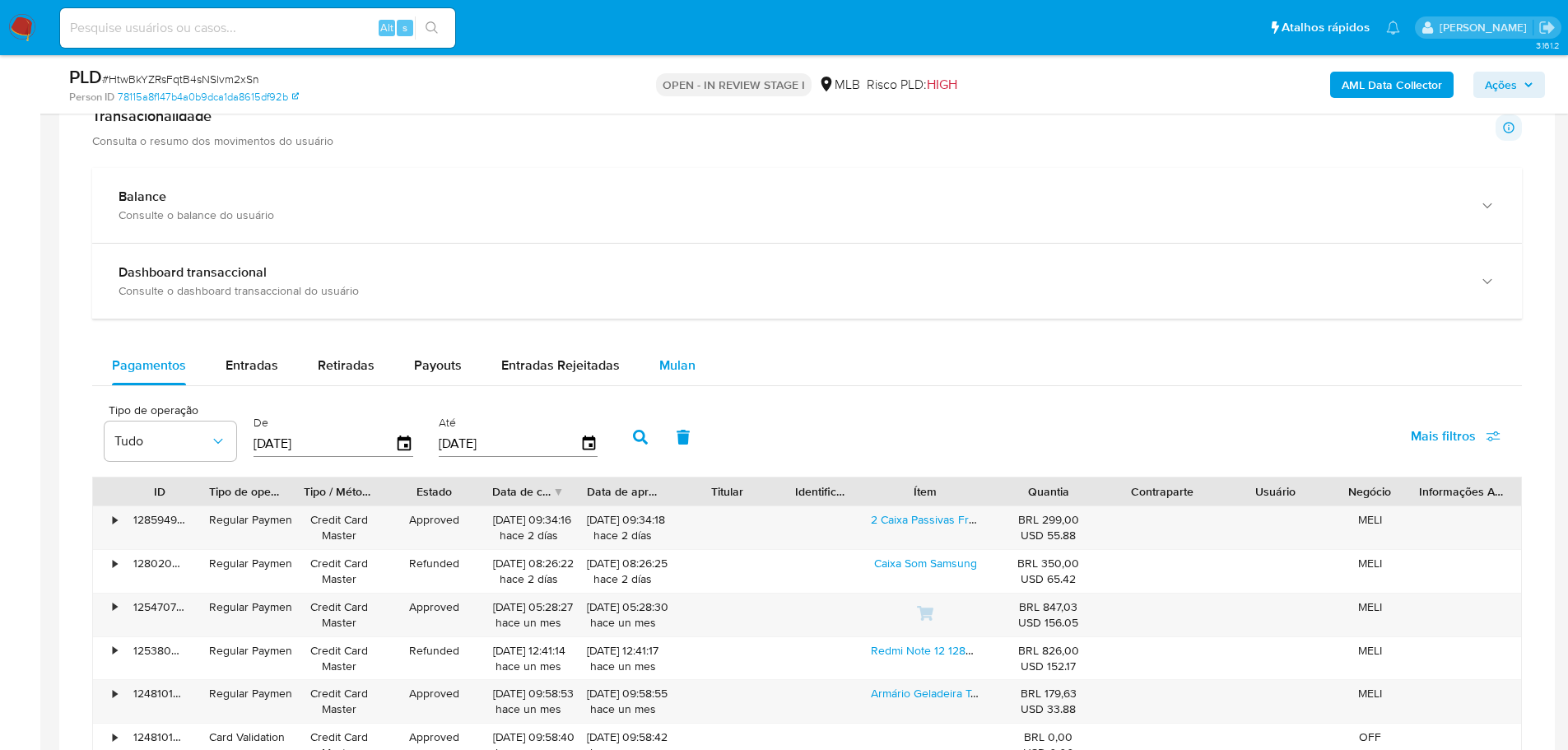
click at [669, 349] on div "Mulan" at bounding box center [677, 365] width 36 height 40
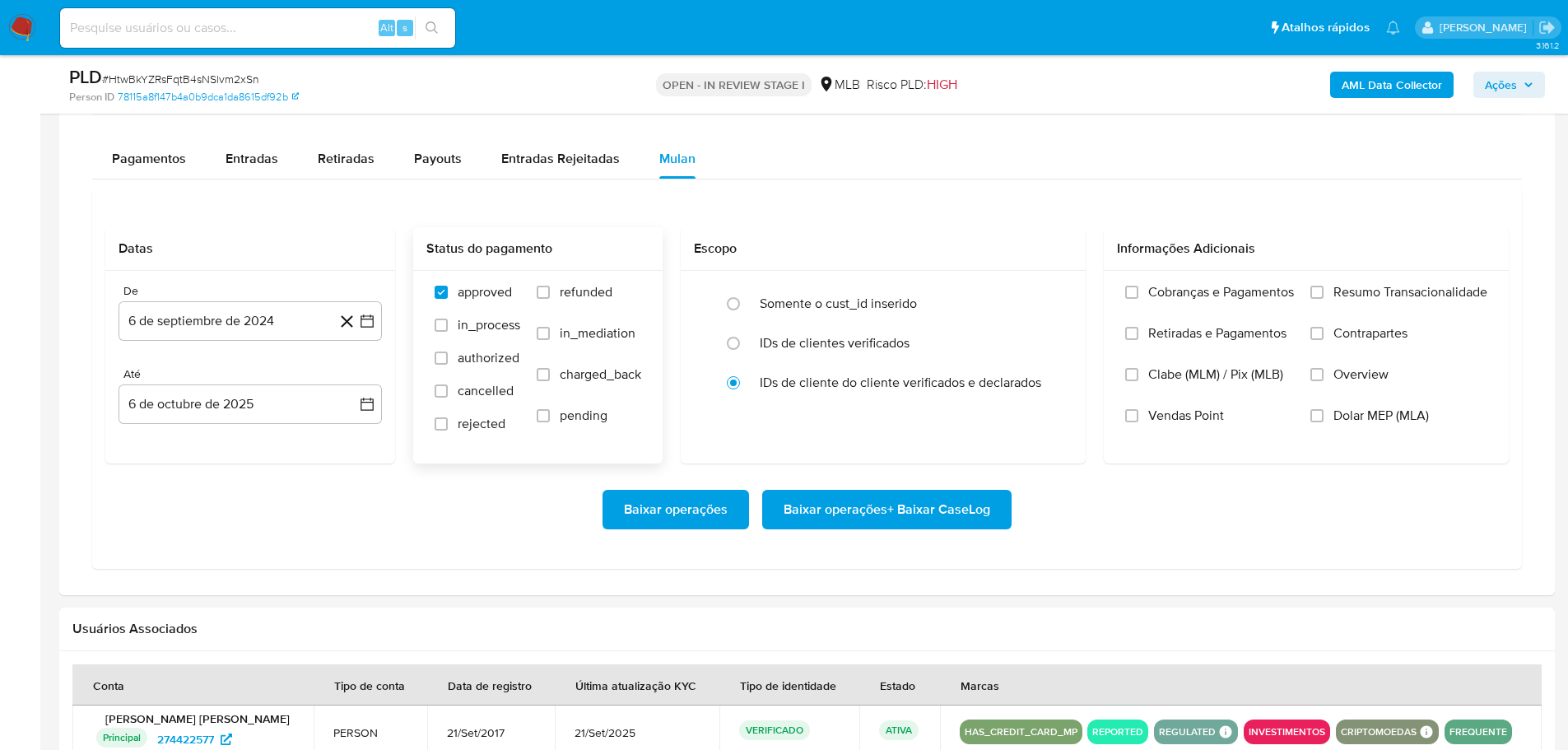
scroll to position [1399, 0]
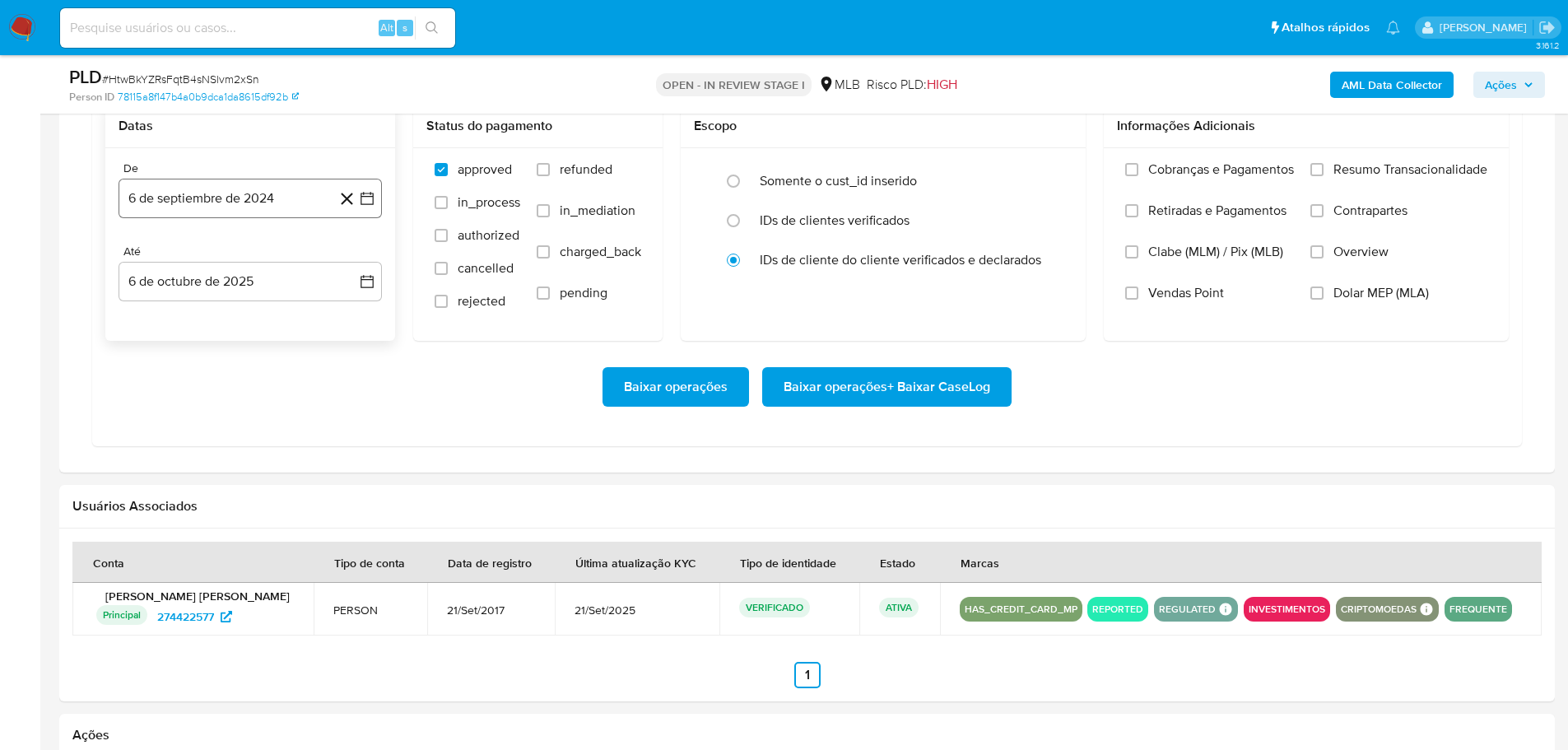
click at [221, 197] on button "6 de septiembre de 2024" at bounding box center [250, 199] width 263 height 40
click at [359, 252] on div "septiembre 2024 septiembre 2024 lun lunes mar martes mié miércoles jue jueves v…" at bounding box center [250, 370] width 263 height 293
click at [358, 253] on icon "Mes siguiente" at bounding box center [352, 257] width 20 height 20
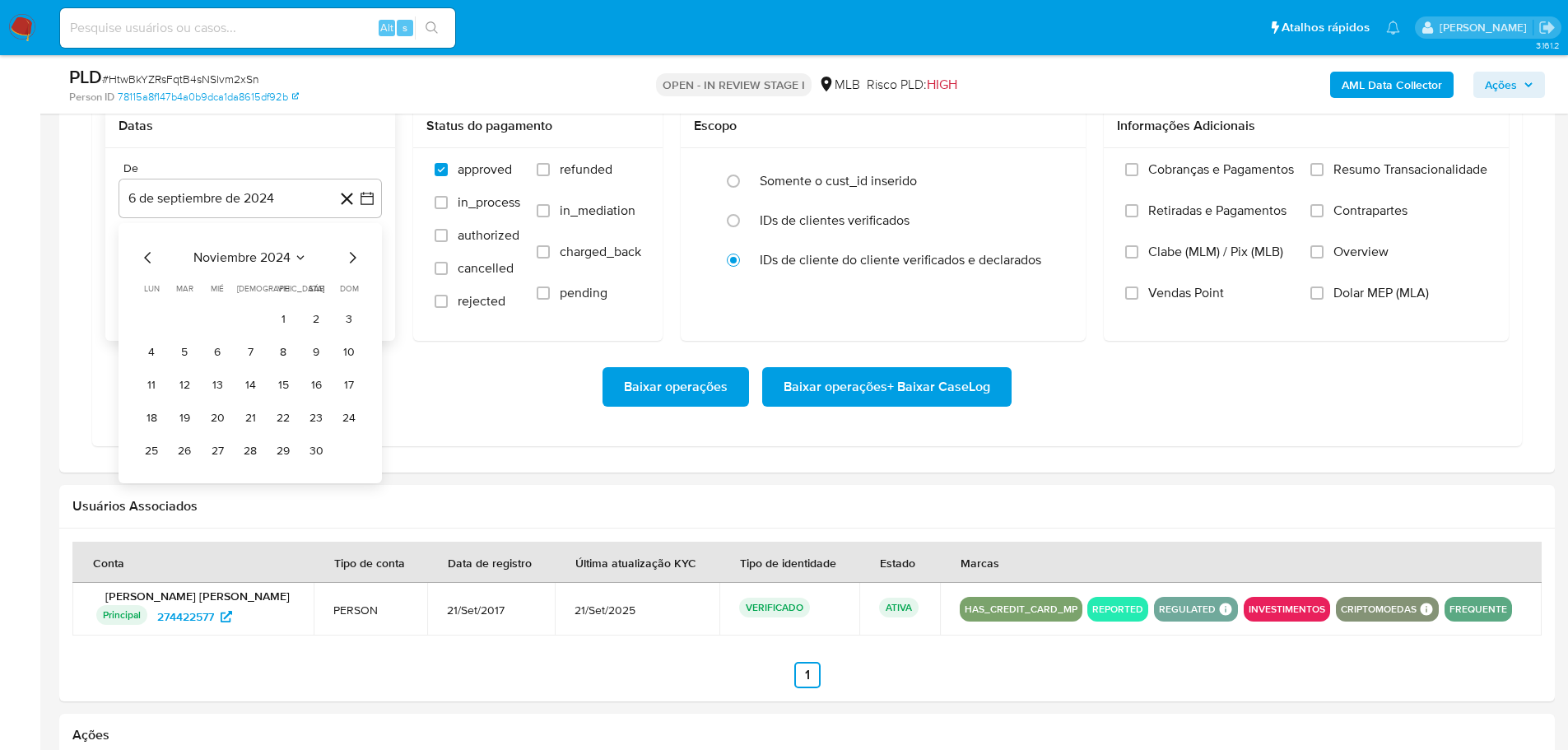
click at [358, 253] on icon "Mes siguiente" at bounding box center [352, 257] width 20 height 20
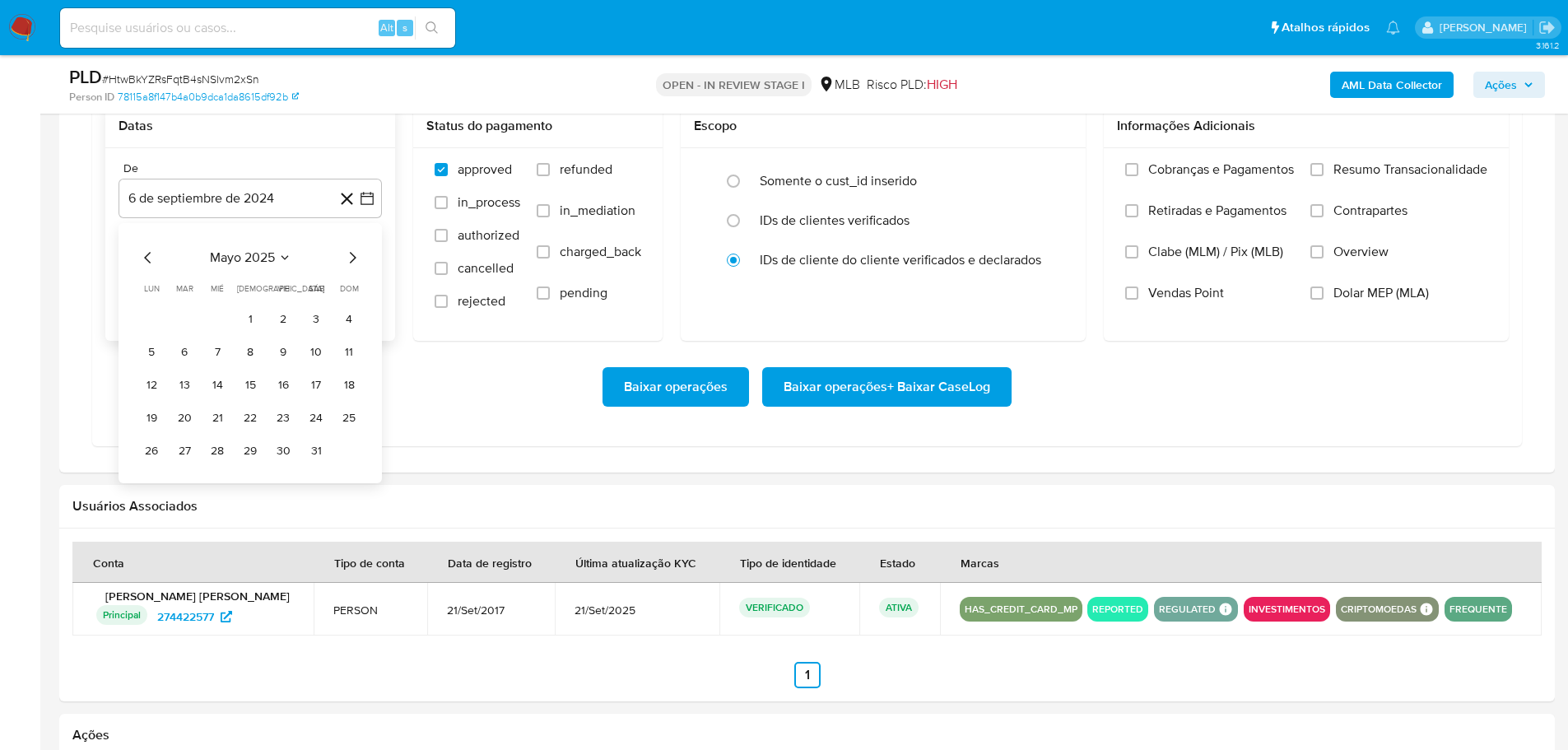
click at [358, 253] on icon "Mes siguiente" at bounding box center [352, 257] width 20 height 20
click at [290, 313] on button "1" at bounding box center [283, 319] width 26 height 26
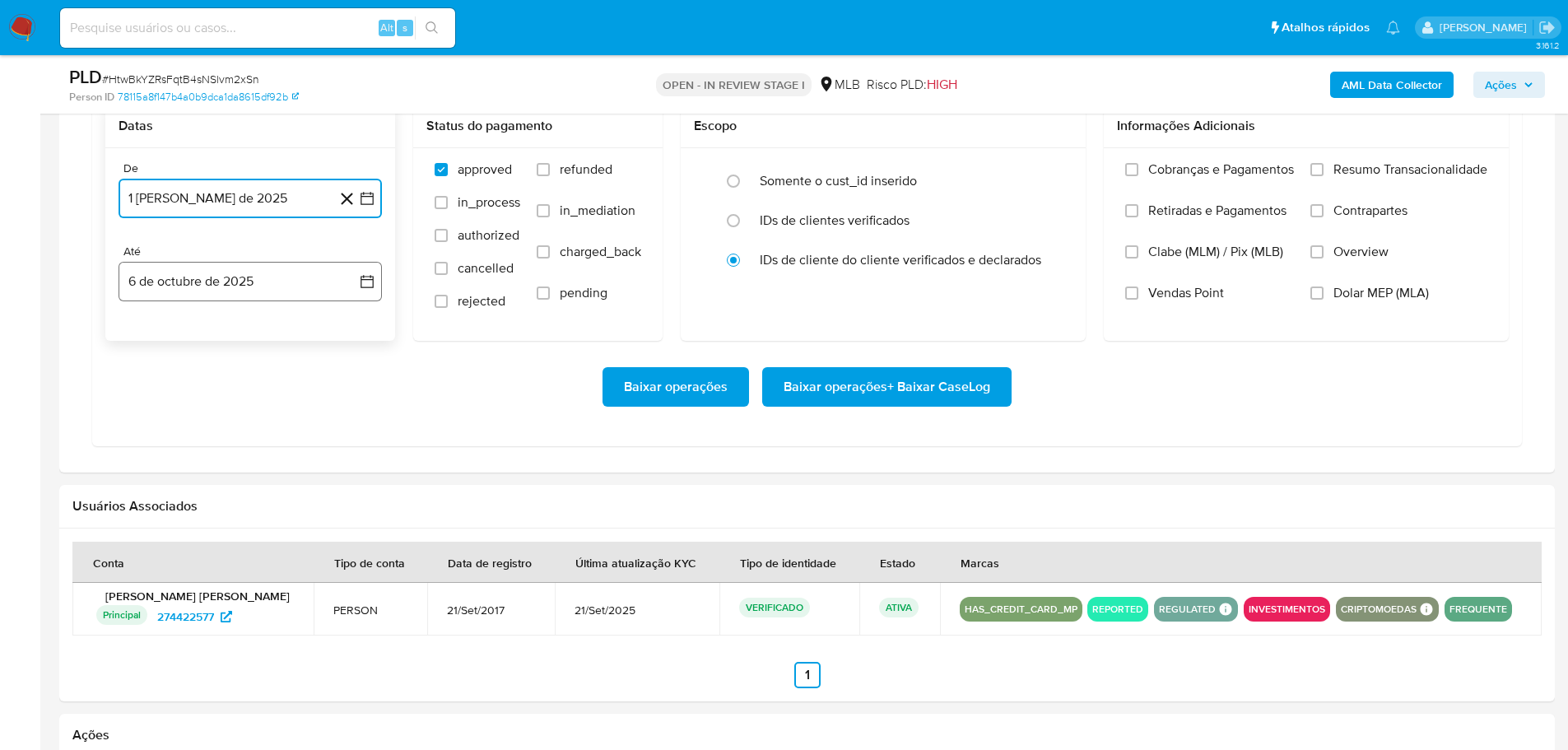
click at [286, 283] on button "6 de octubre de 2025" at bounding box center [250, 282] width 263 height 40
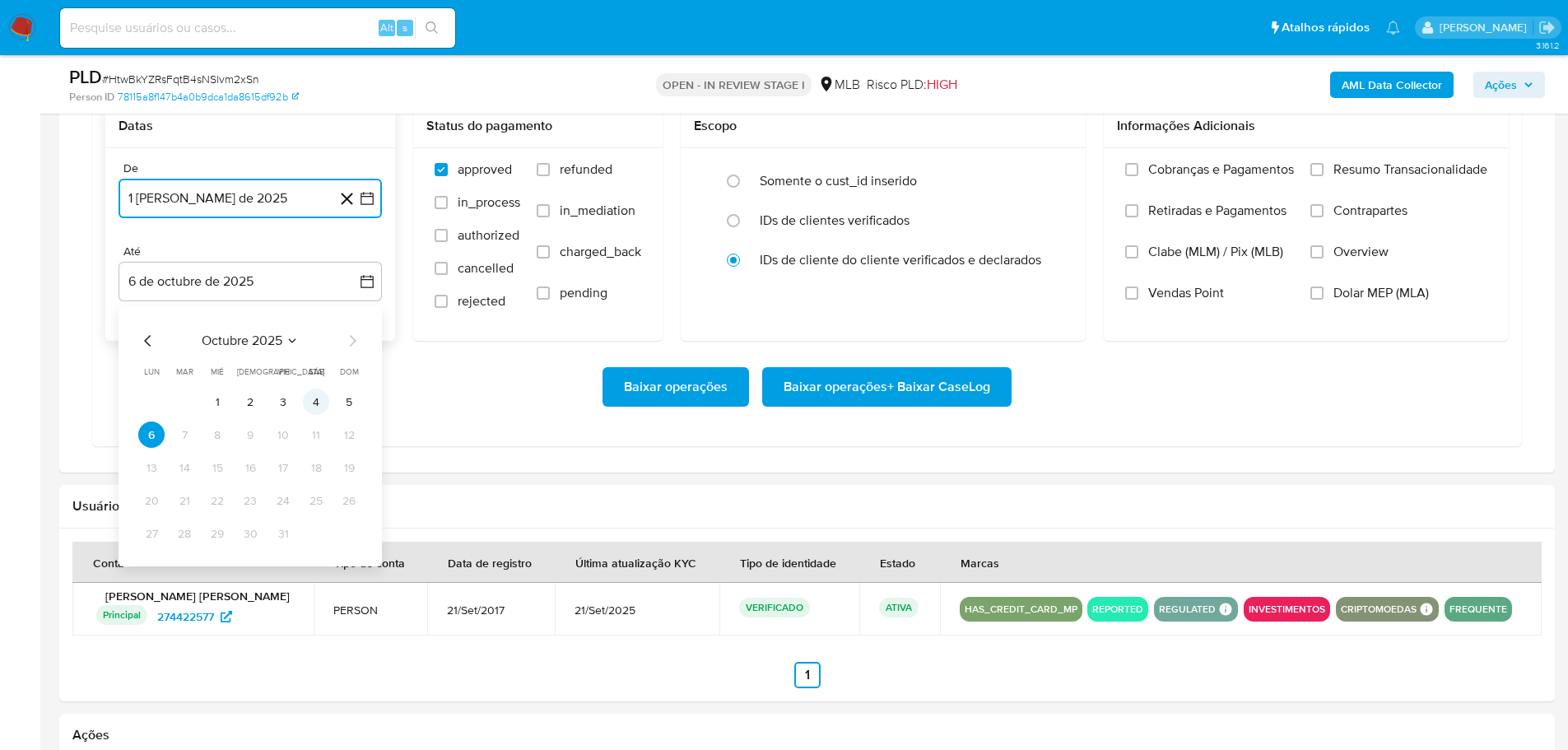
click at [314, 403] on button "4" at bounding box center [316, 402] width 26 height 26
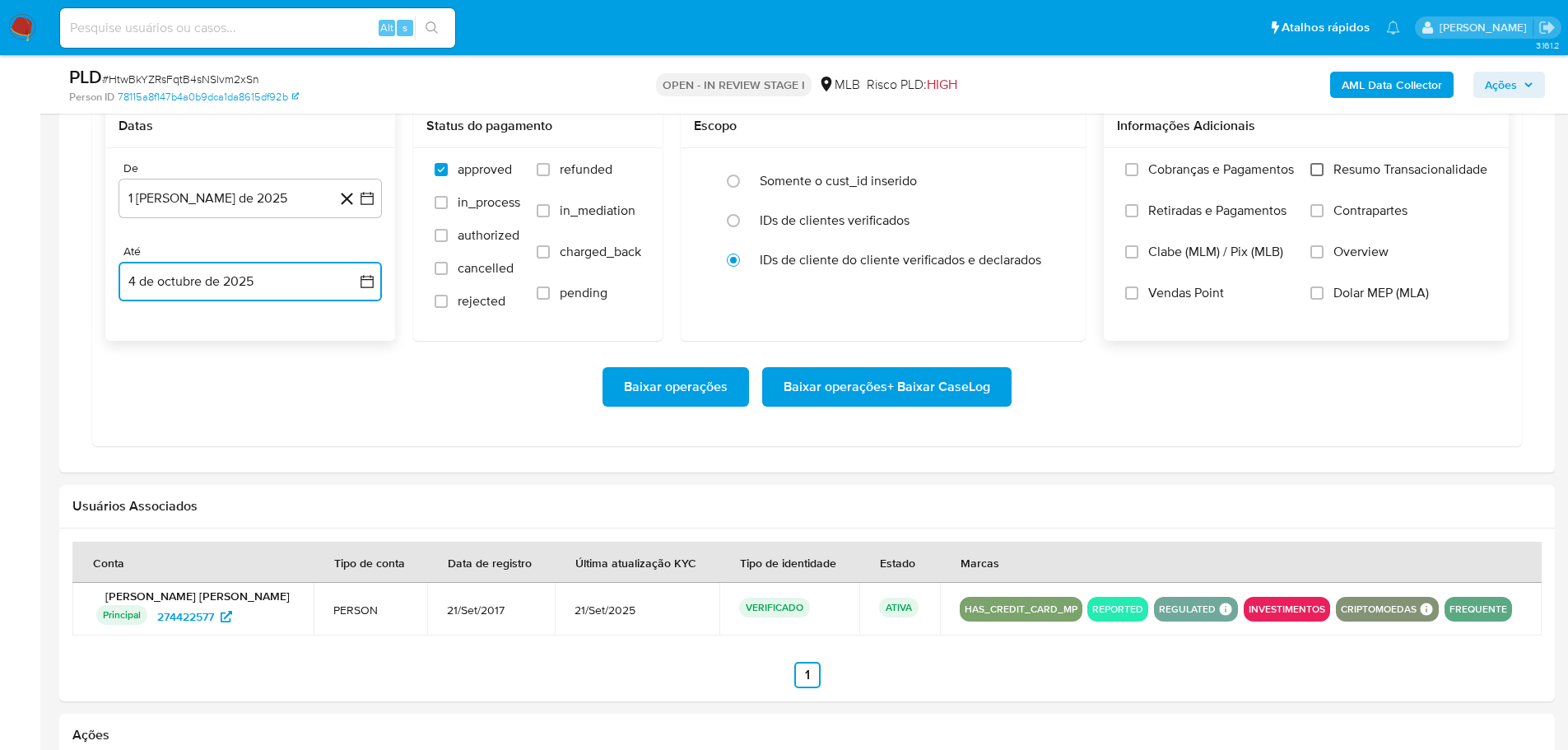
click at [1318, 164] on input "Resumo Transacionalidade" at bounding box center [1316, 169] width 13 height 13
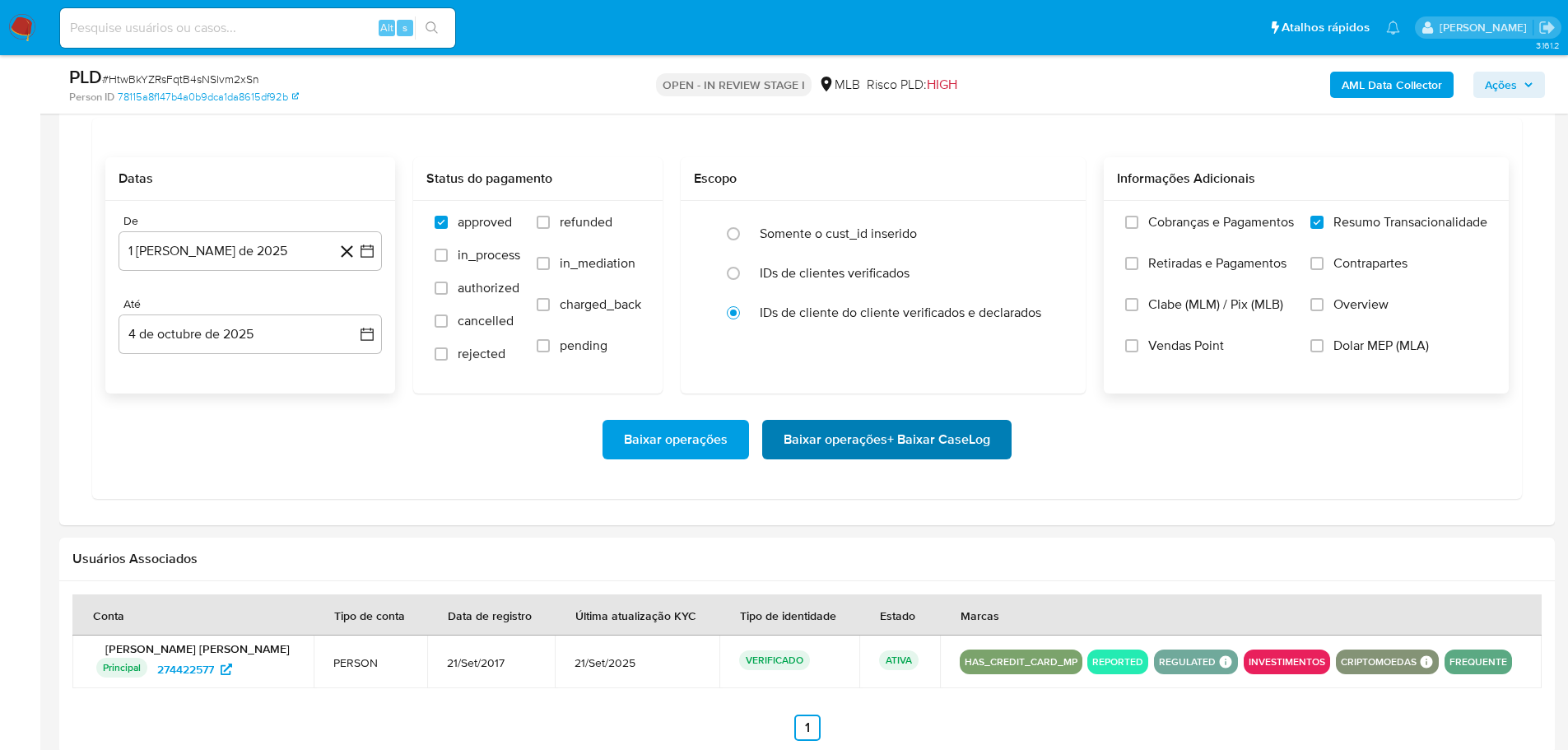
scroll to position [1317, 0]
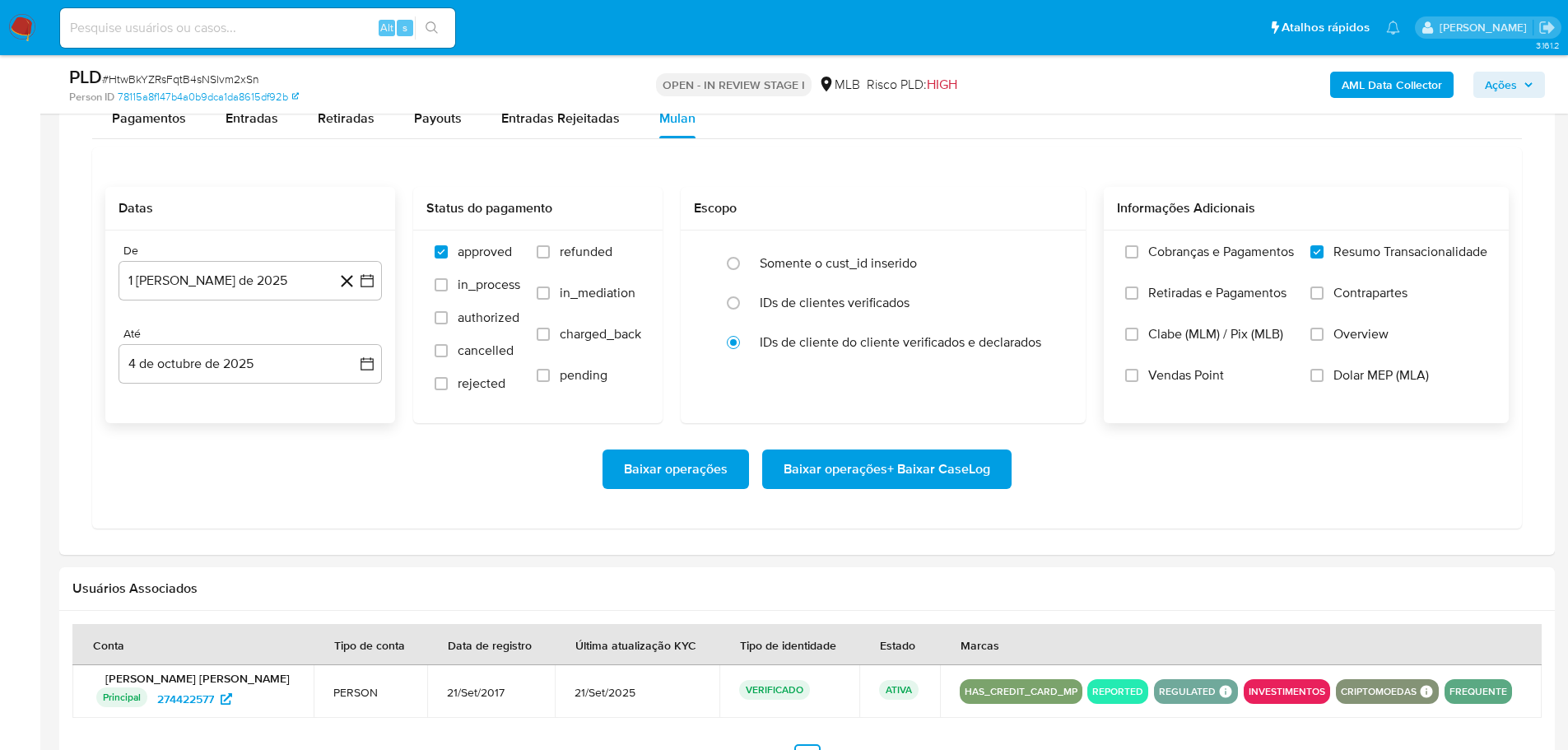
click at [962, 471] on span "Baixar operações + Baixar CaseLog" at bounding box center [887, 470] width 207 height 36
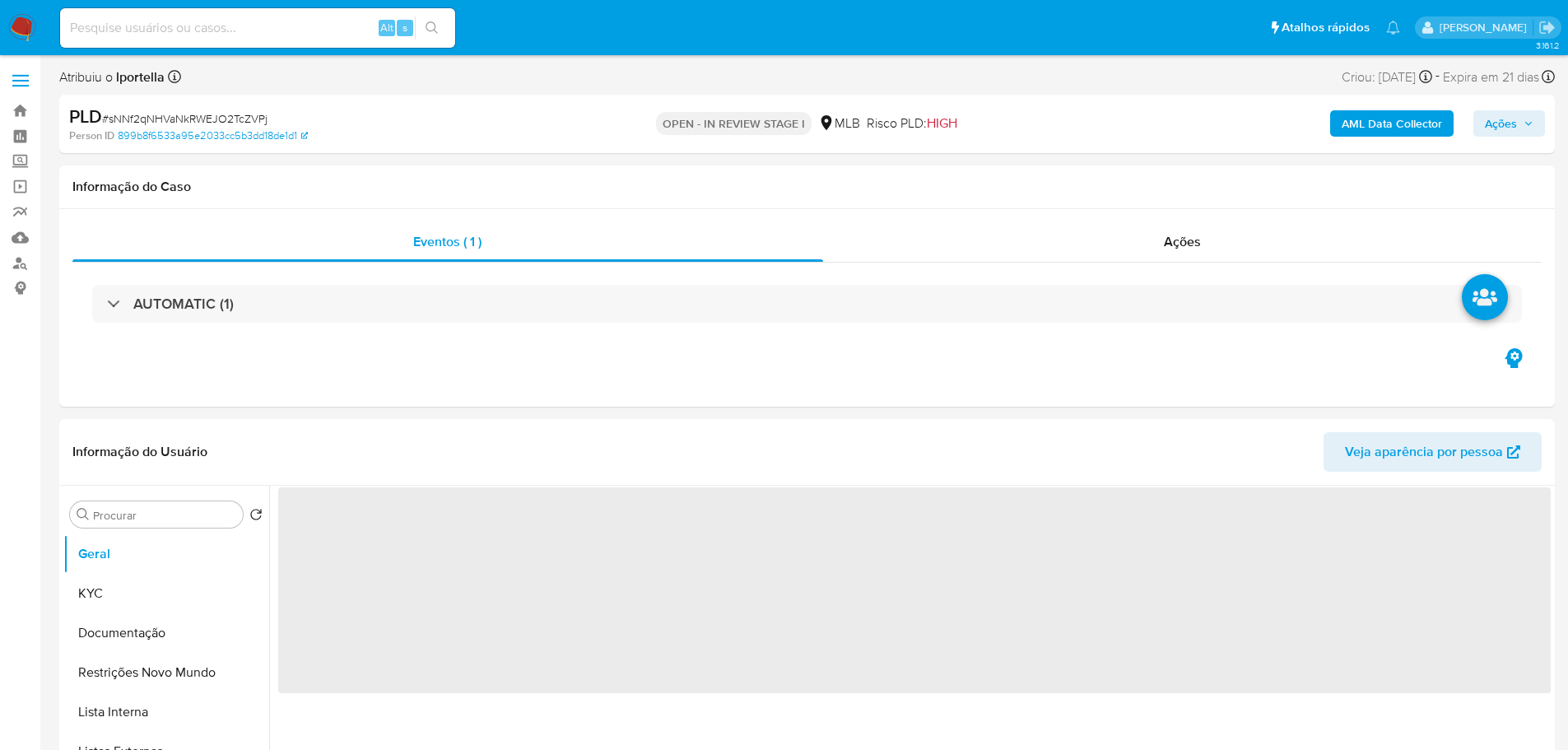
select select "10"
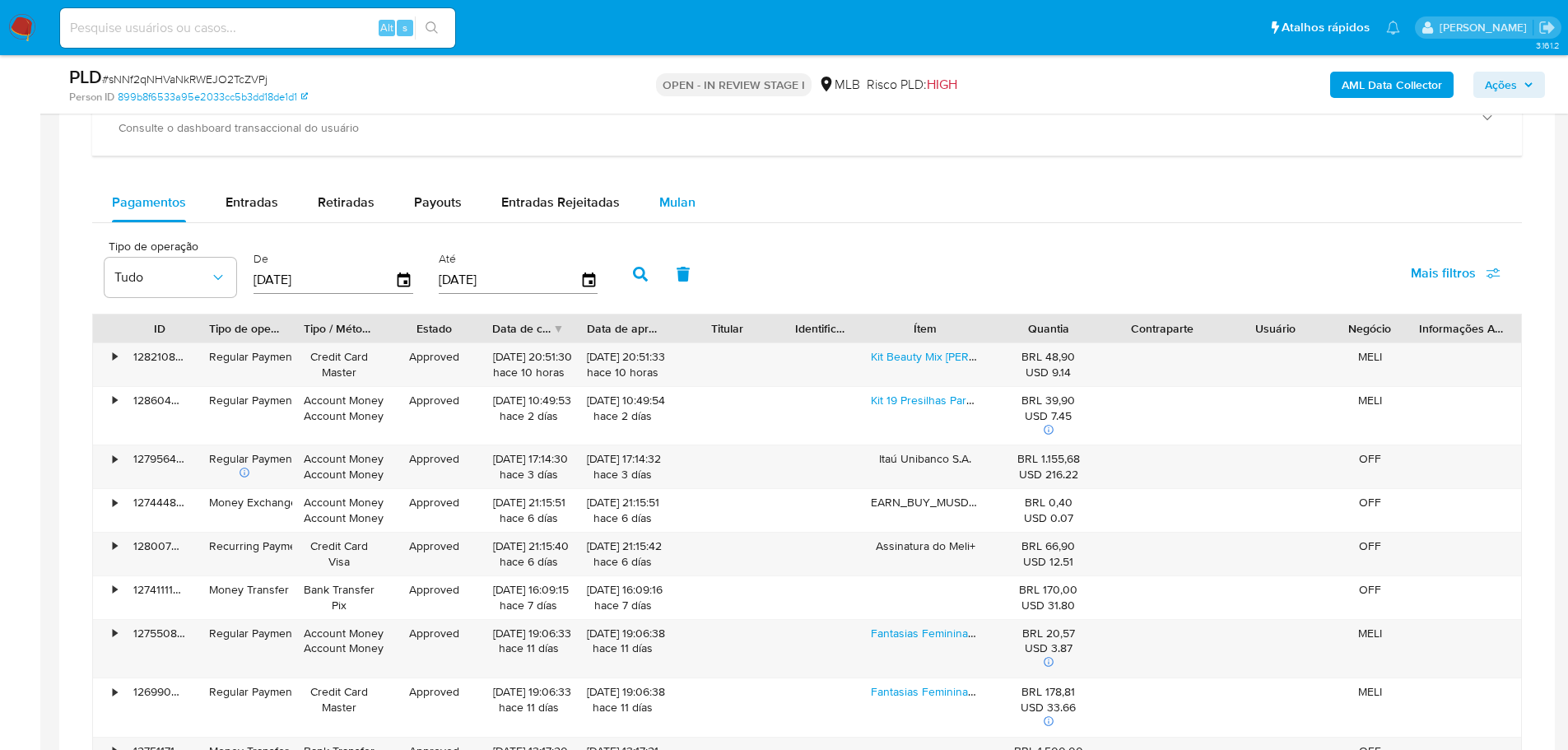
click at [651, 202] on button "Mulan" at bounding box center [677, 202] width 76 height 40
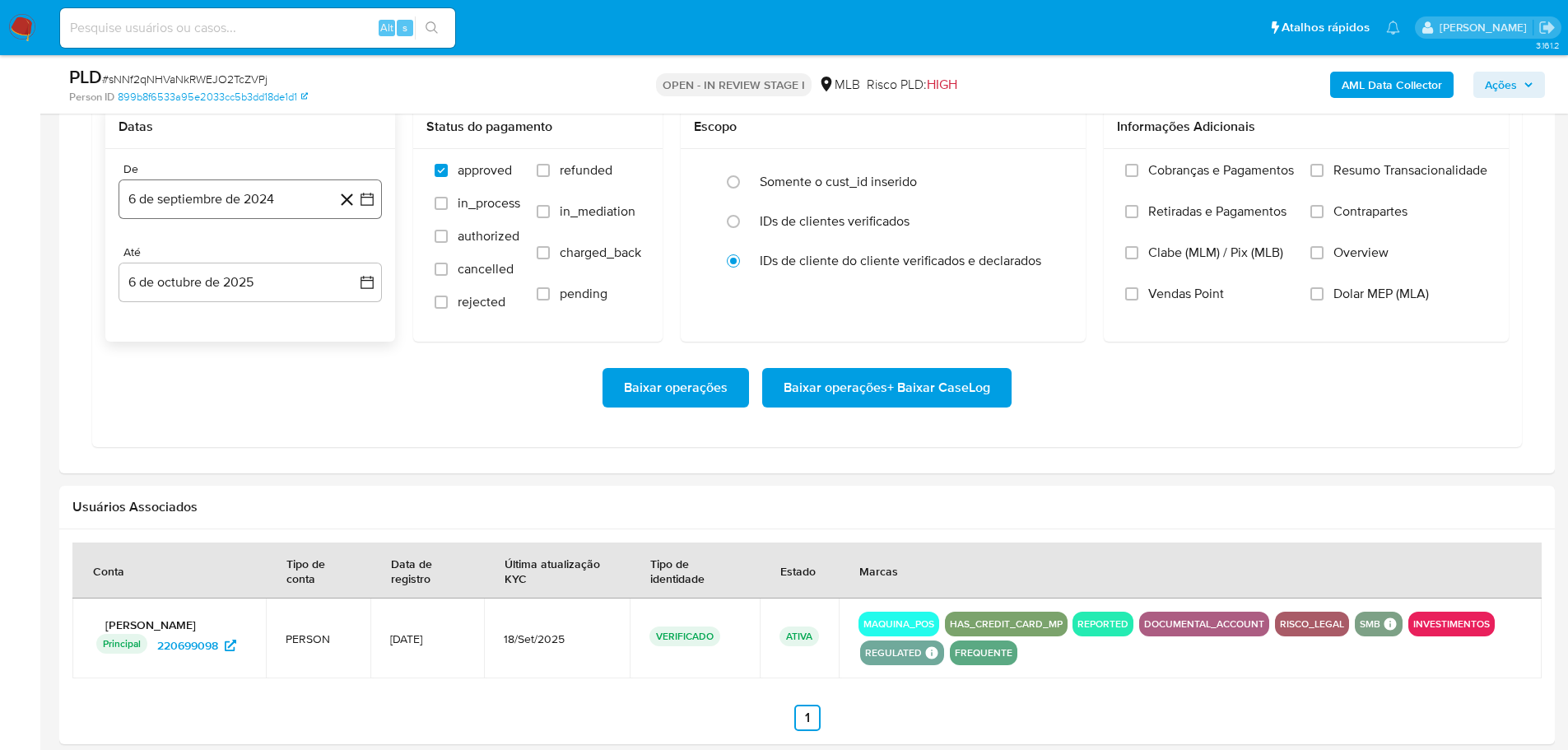
scroll to position [1482, 0]
click at [203, 198] on button "6 de septiembre de 2024" at bounding box center [250, 201] width 263 height 40
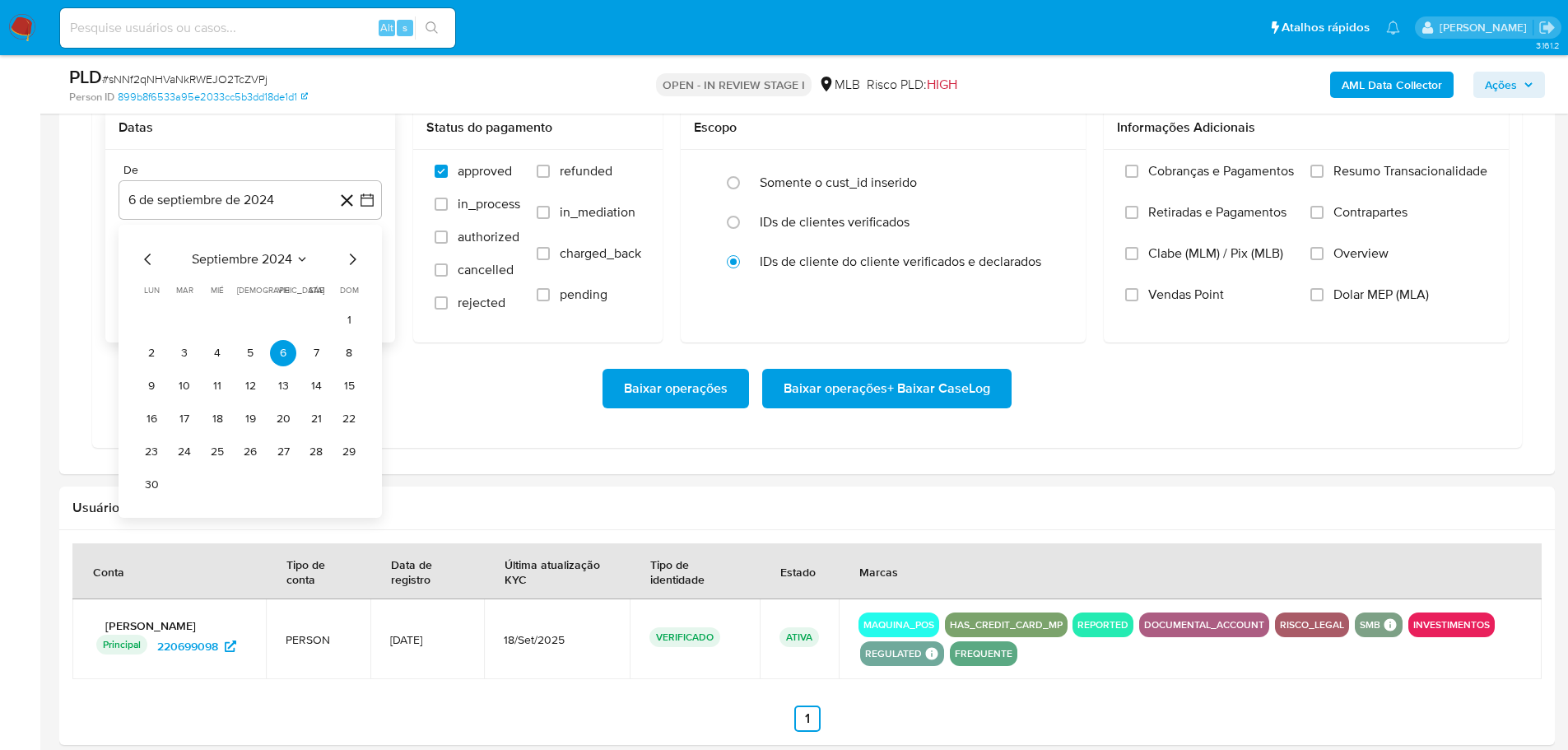
click at [352, 254] on icon "Mes siguiente" at bounding box center [352, 259] width 20 height 20
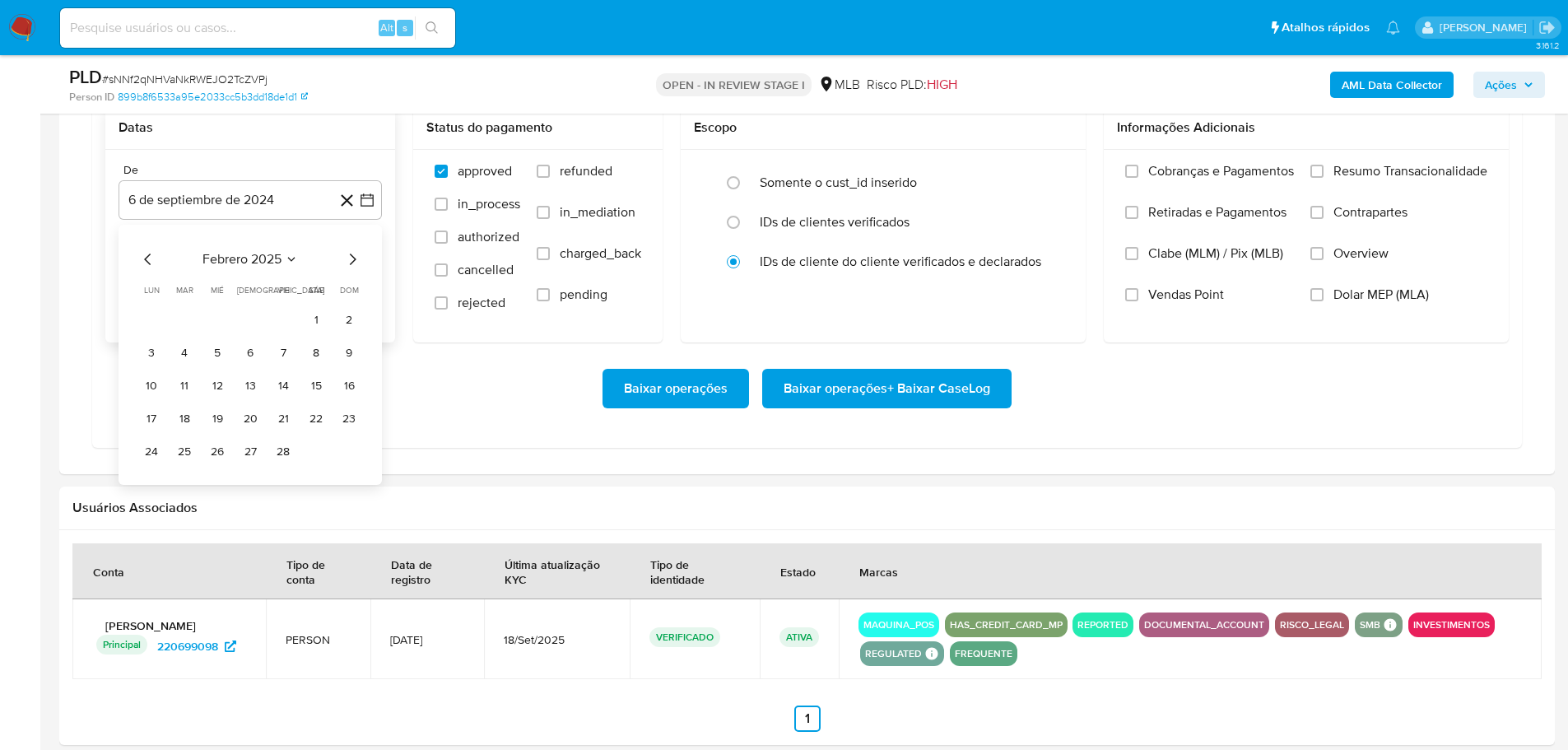
click at [352, 254] on icon "Mes siguiente" at bounding box center [352, 259] width 20 height 20
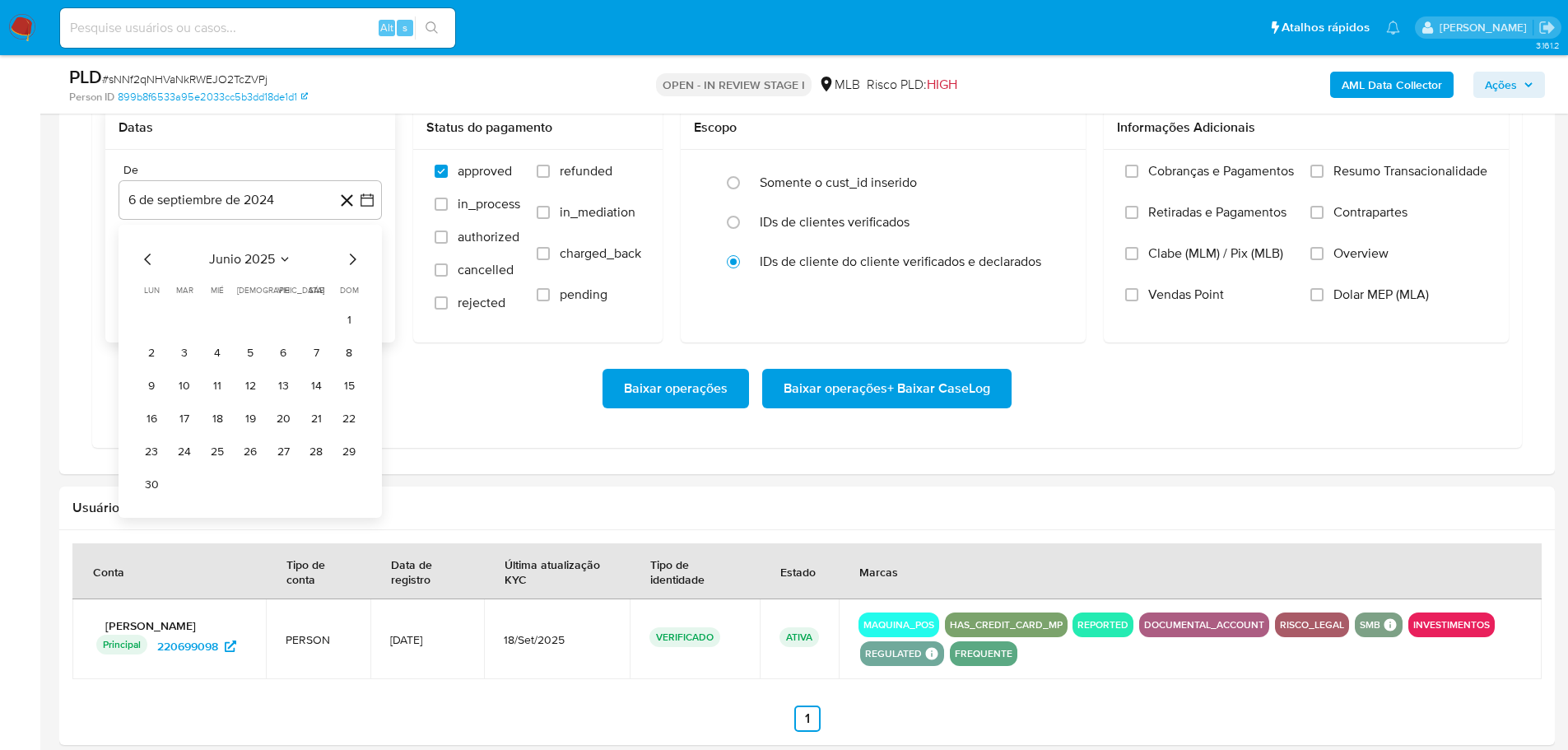
click at [352, 254] on icon "Mes siguiente" at bounding box center [352, 259] width 20 height 20
click at [147, 256] on icon "Mes anterior" at bounding box center [148, 259] width 20 height 20
click at [275, 309] on button "1" at bounding box center [283, 320] width 26 height 26
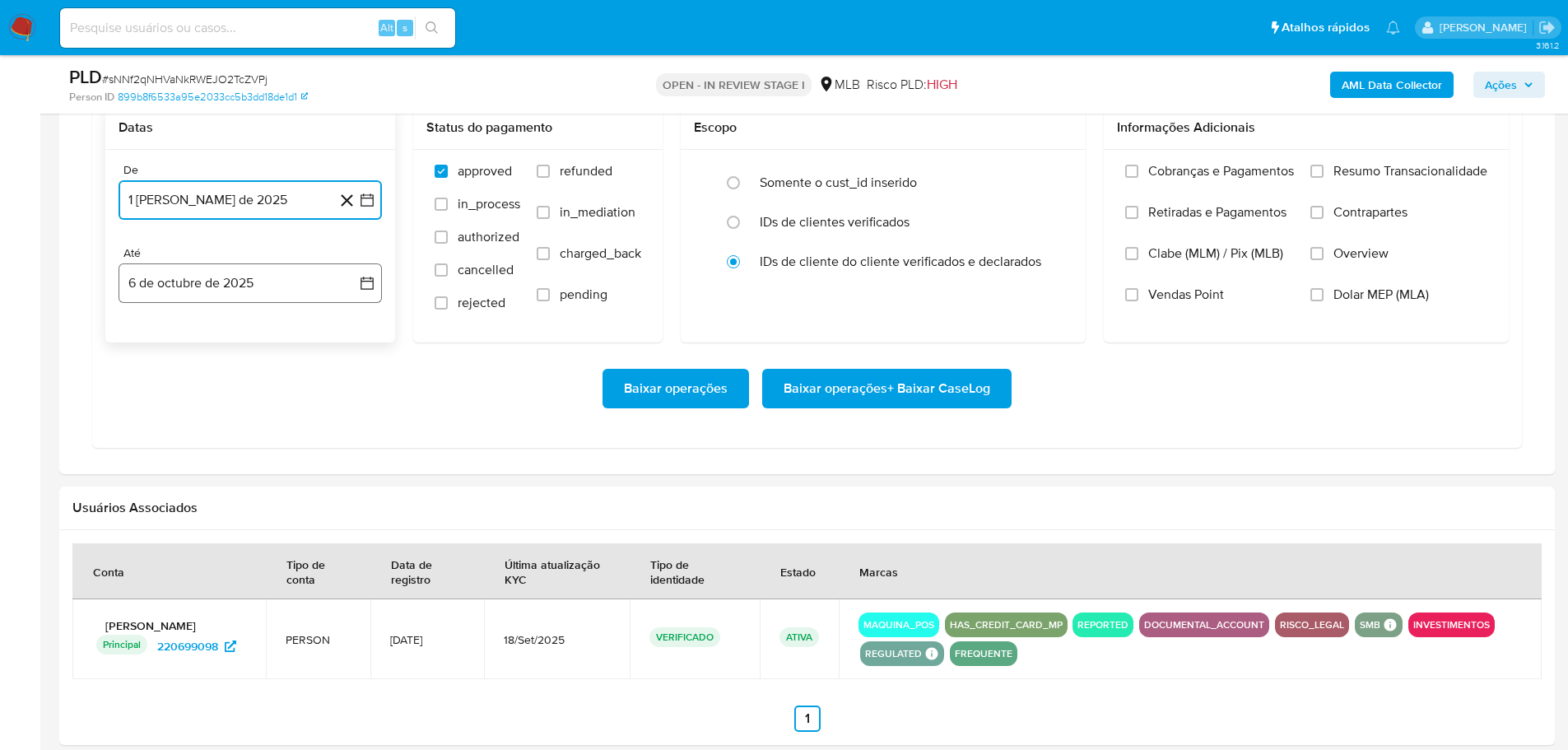
click at [260, 294] on button "6 de octubre de 2025" at bounding box center [250, 283] width 263 height 40
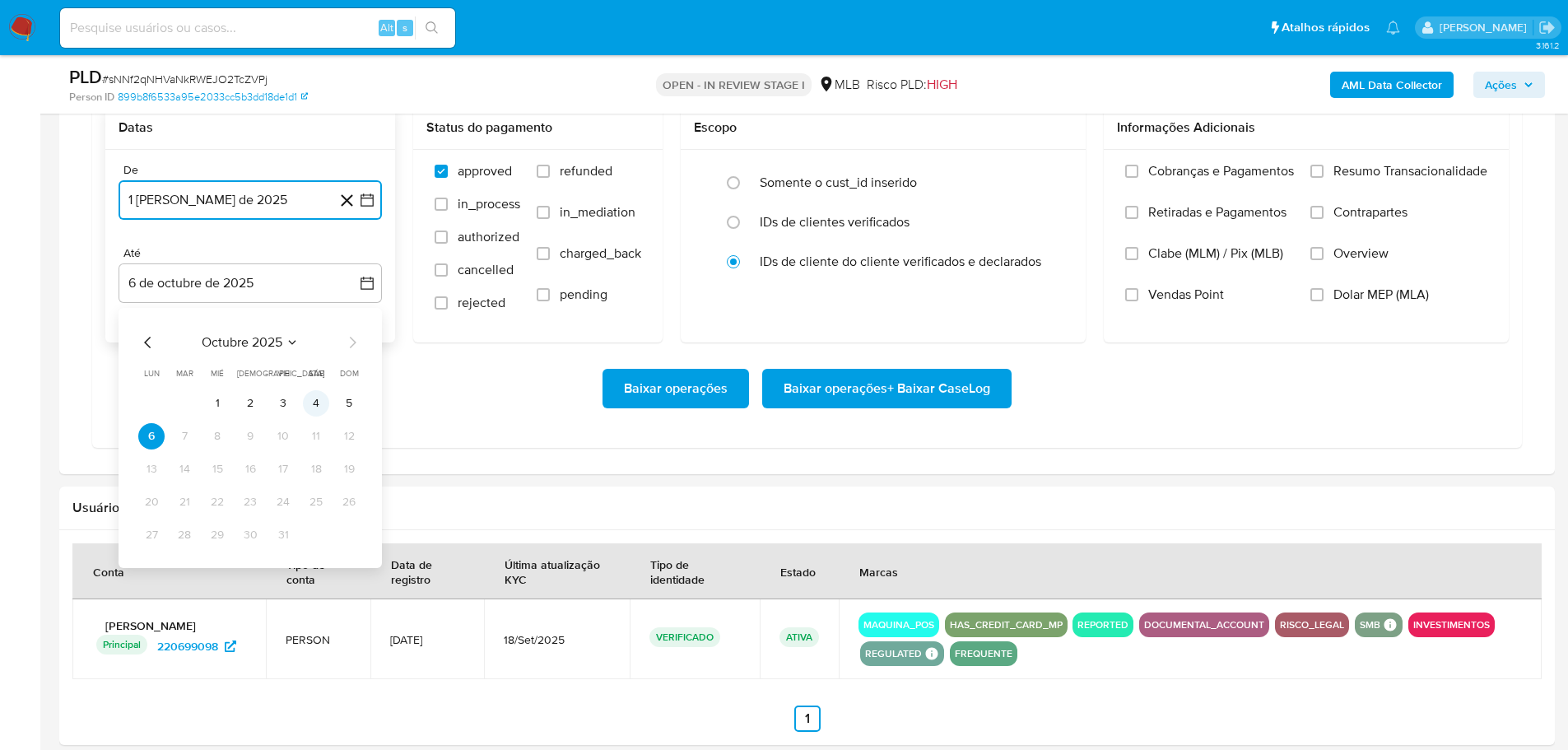
click at [316, 405] on button "4" at bounding box center [316, 403] width 26 height 26
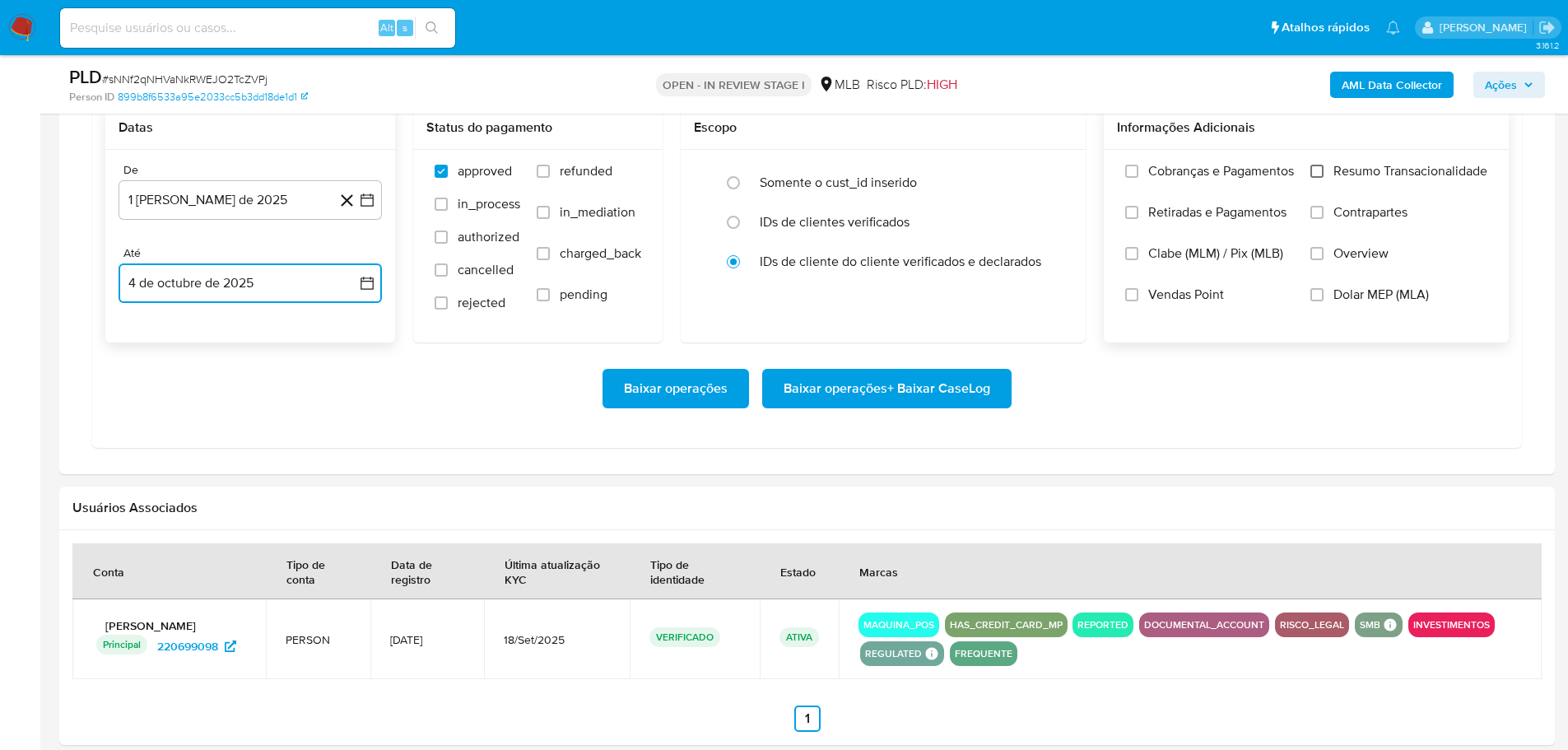
click at [1319, 175] on input "Resumo Transacionalidade" at bounding box center [1316, 171] width 13 height 13
click at [905, 385] on span "Baixar operações + Baixar CaseLog" at bounding box center [887, 389] width 207 height 36
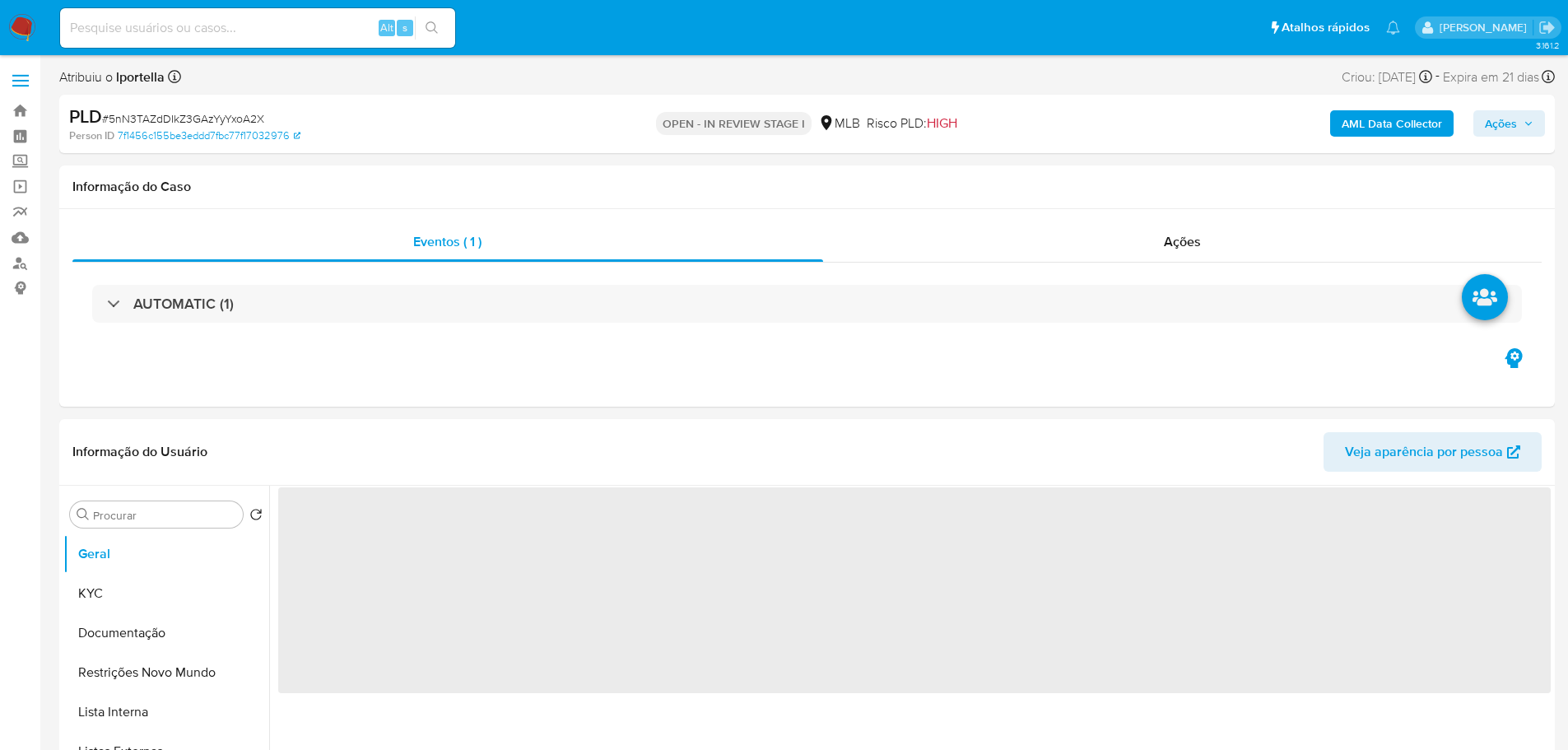
select select "10"
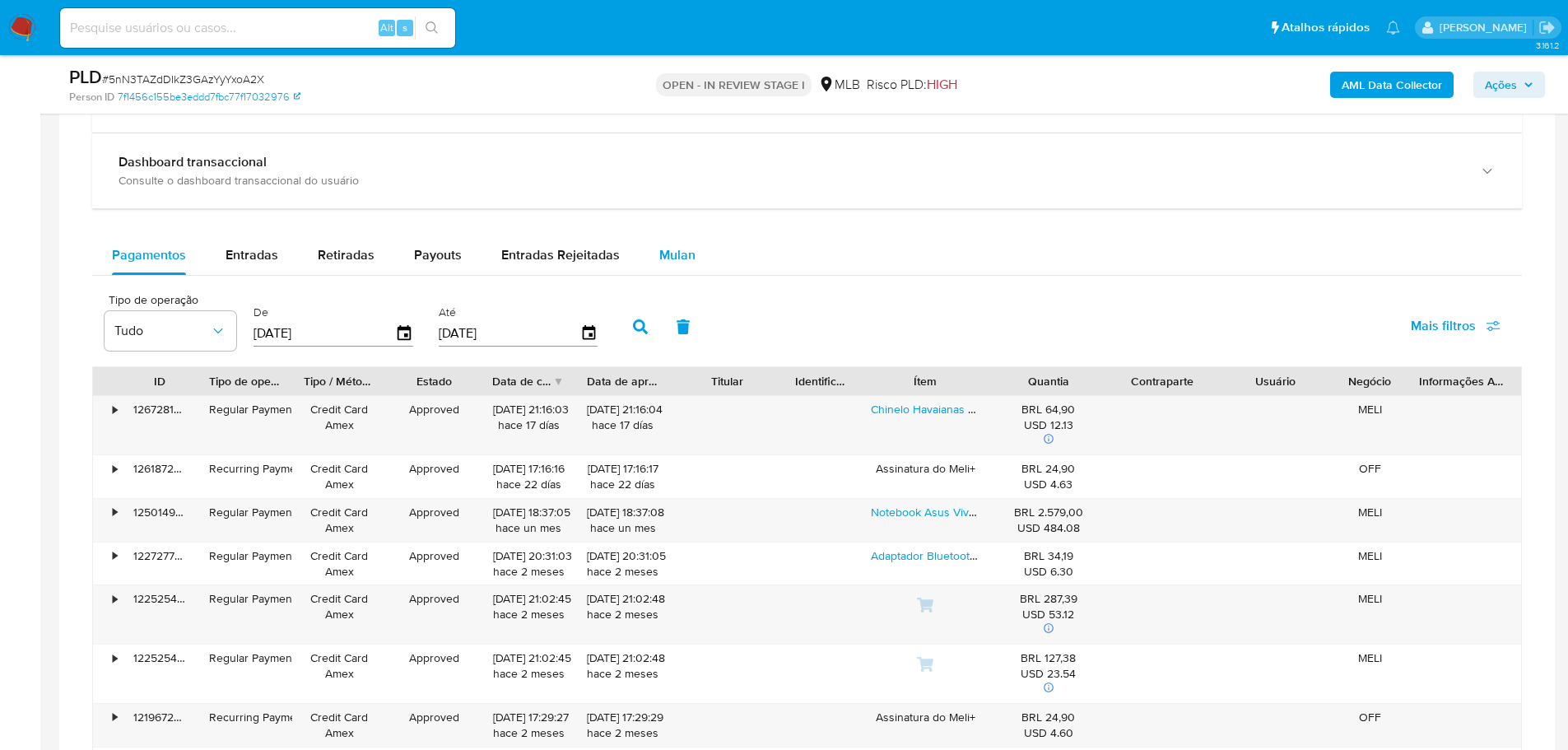
click at [675, 273] on div "Mulan" at bounding box center [677, 255] width 36 height 40
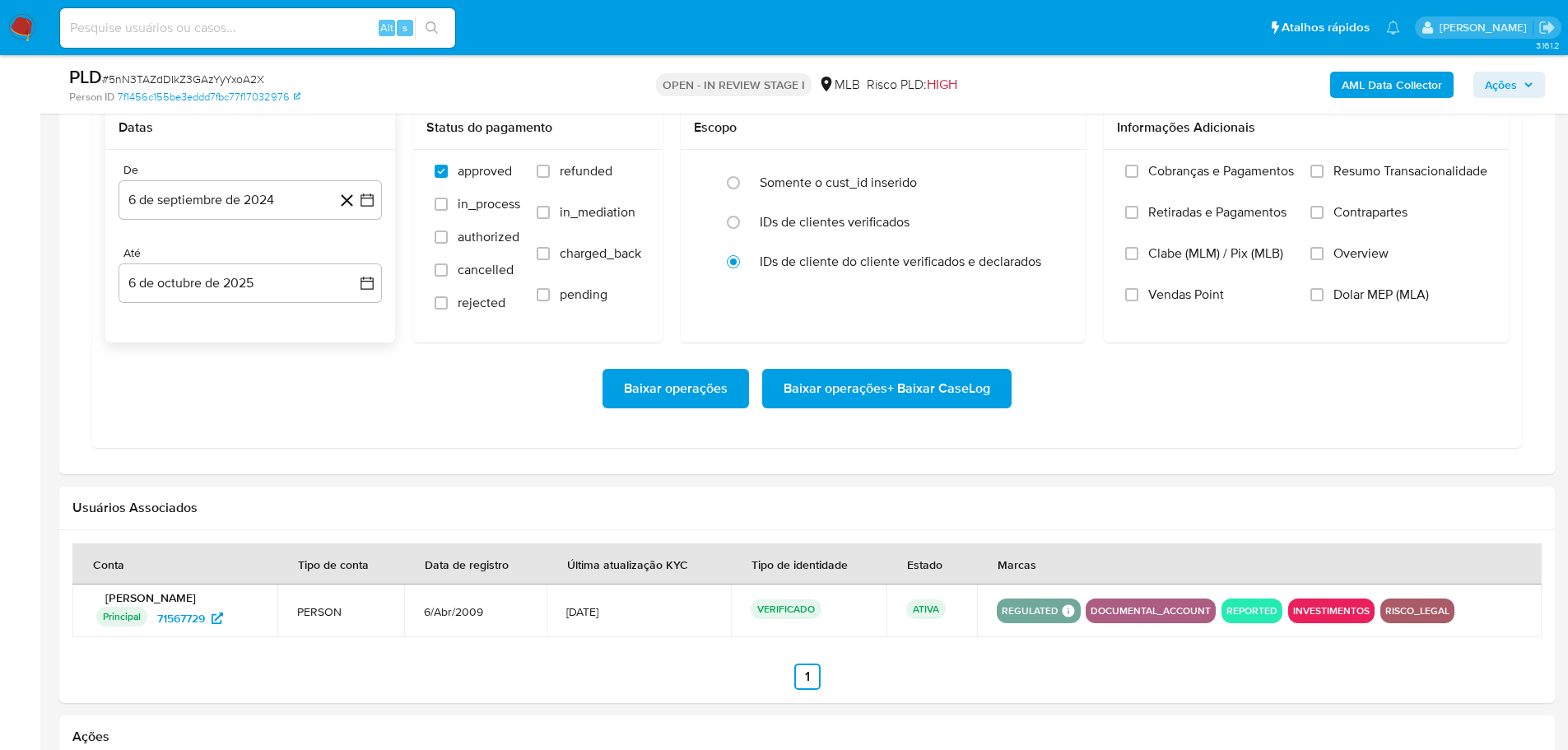
scroll to position [1399, 0]
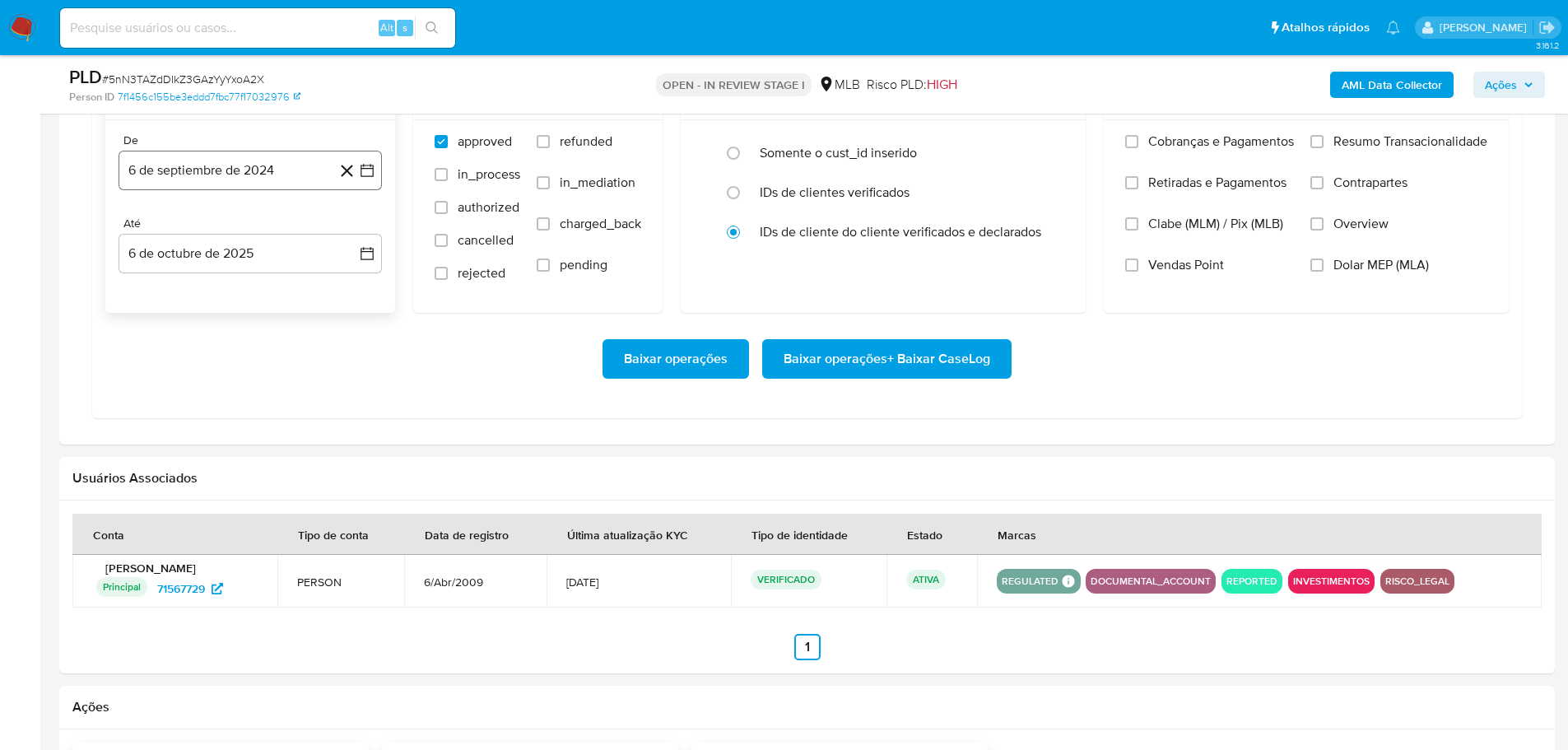
click at [255, 182] on button "6 de septiembre de 2024" at bounding box center [250, 171] width 263 height 40
click at [352, 227] on icon "Mes siguiente" at bounding box center [353, 229] width 7 height 11
click at [356, 230] on icon "Mes siguiente" at bounding box center [353, 229] width 7 height 11
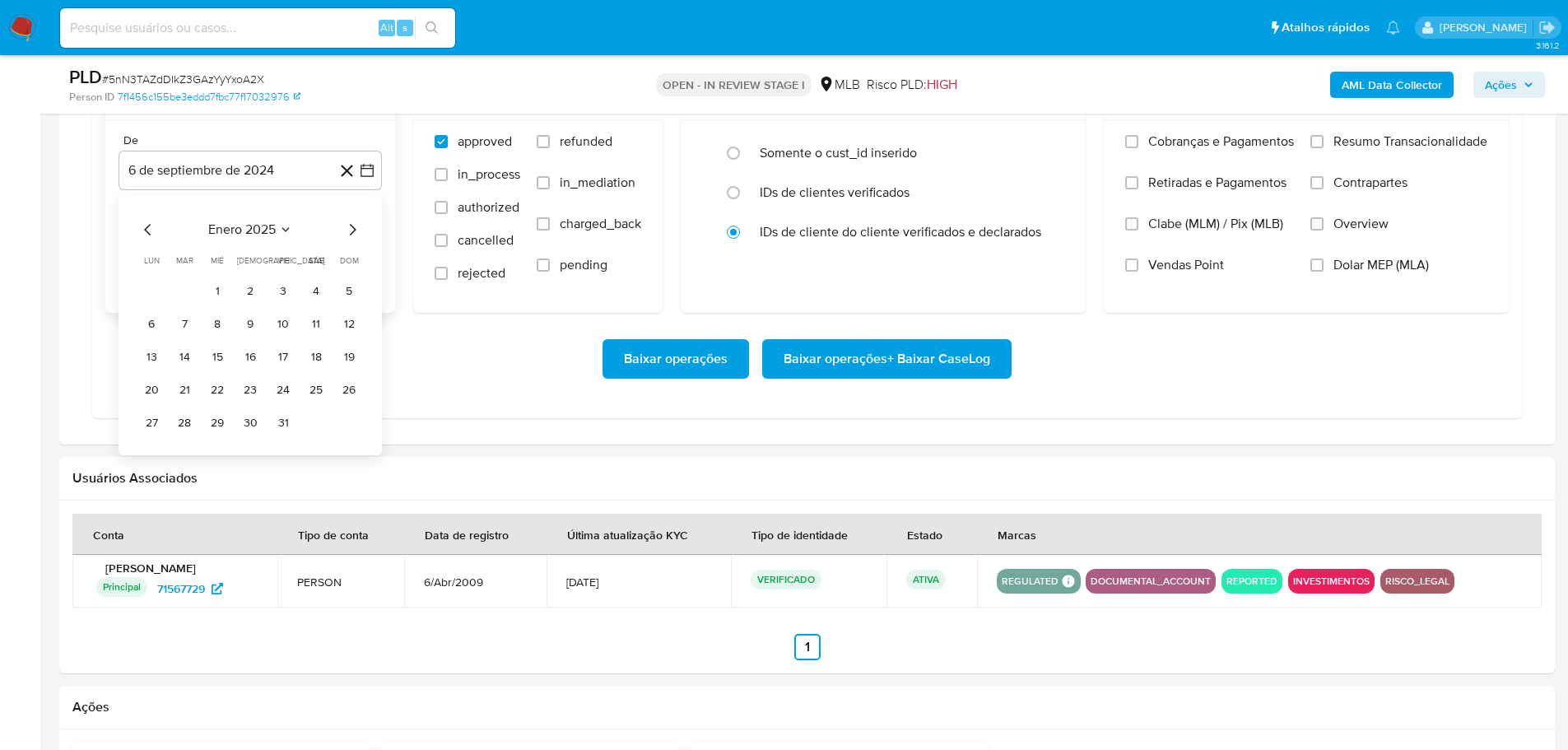
click at [356, 230] on icon "Mes siguiente" at bounding box center [353, 229] width 7 height 11
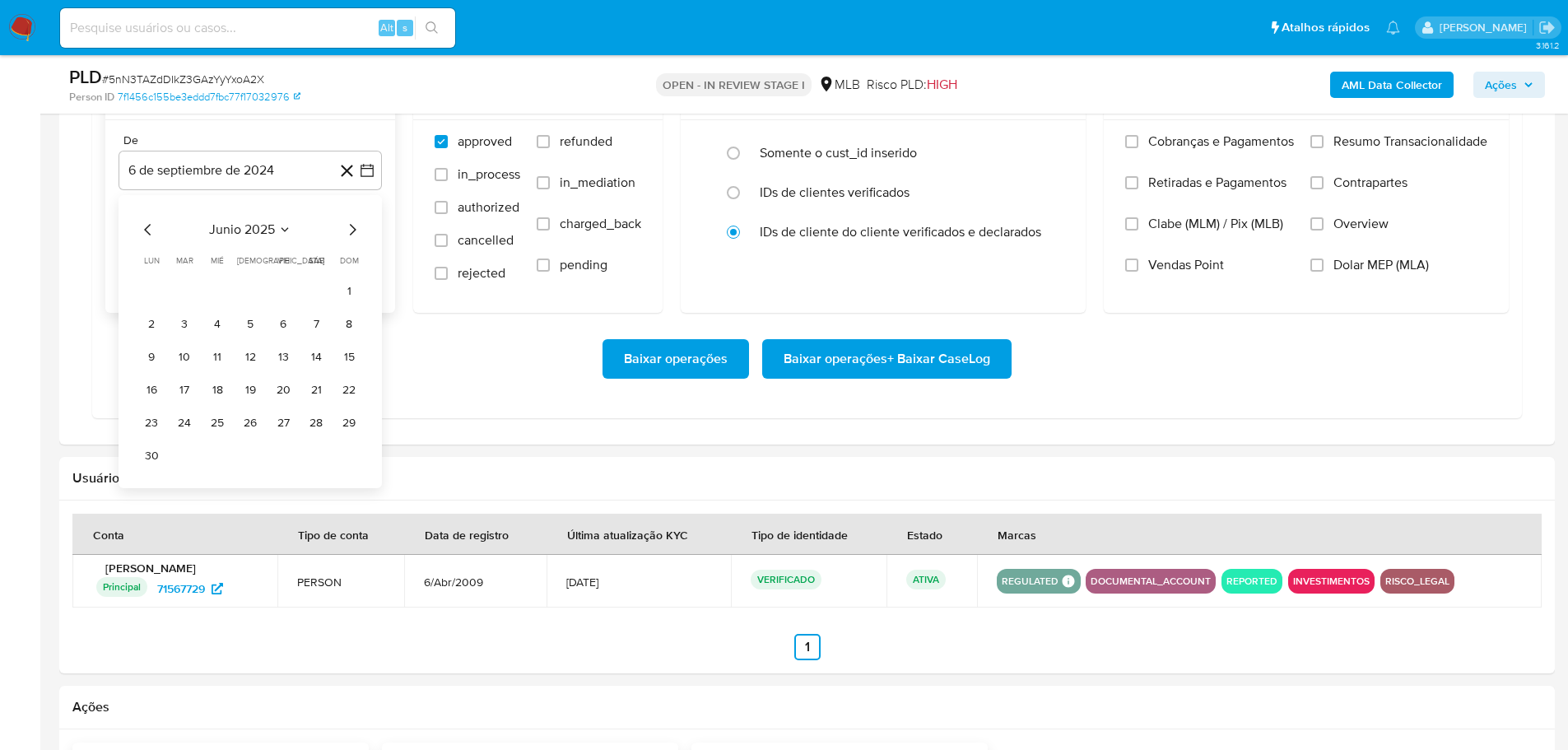
click at [356, 230] on icon "Mes siguiente" at bounding box center [353, 229] width 7 height 11
click at [148, 230] on icon "Mes anterior" at bounding box center [148, 229] width 20 height 20
click at [278, 299] on button "1" at bounding box center [283, 291] width 26 height 26
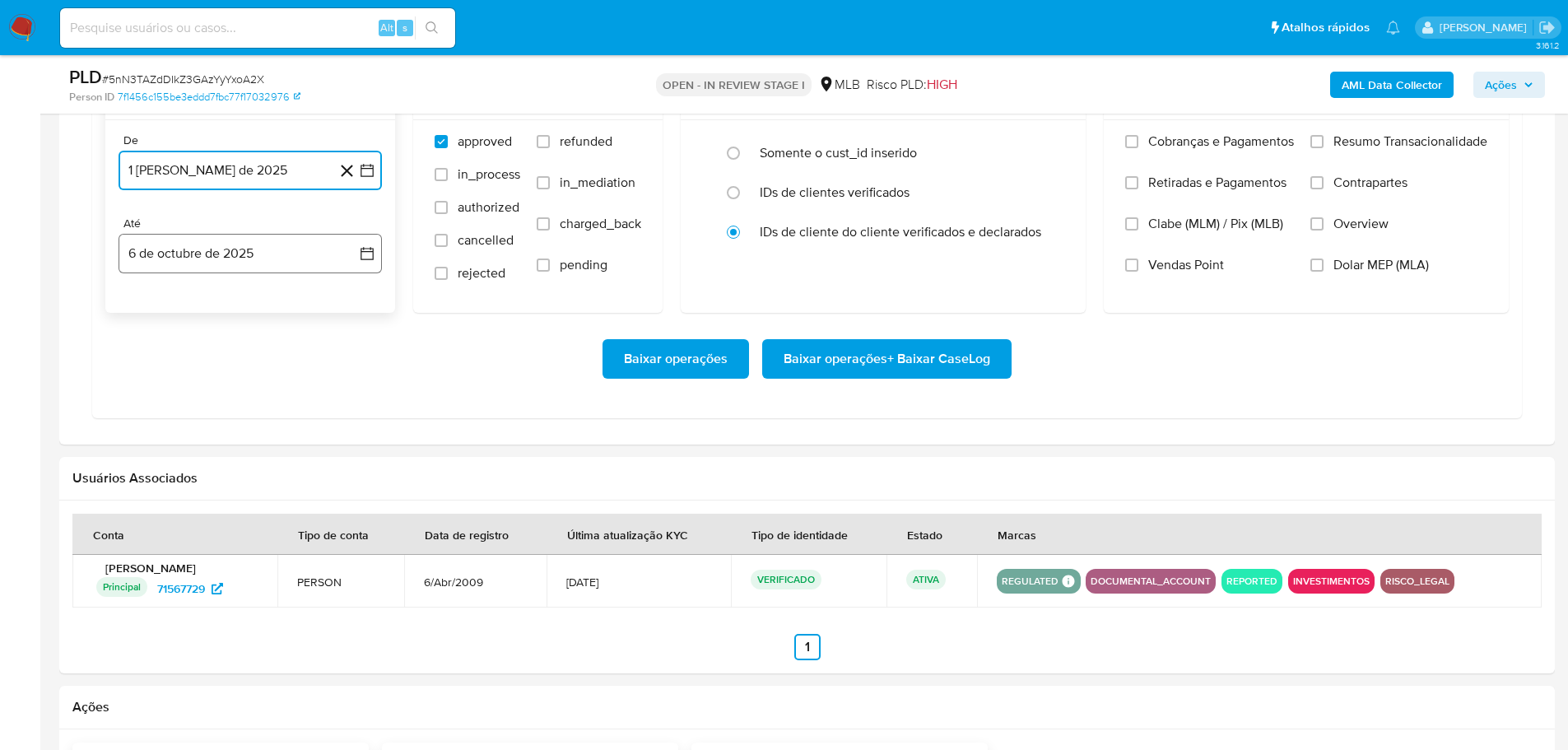
click at [278, 266] on button "6 de octubre de 2025" at bounding box center [250, 253] width 263 height 40
click at [306, 371] on button "4" at bounding box center [316, 373] width 26 height 26
click at [1314, 152] on label "Resumo Transacionalidade" at bounding box center [1399, 154] width 177 height 41
click at [1314, 148] on input "Resumo Transacionalidade" at bounding box center [1316, 141] width 13 height 13
click at [965, 369] on span "Baixar operações + Baixar CaseLog" at bounding box center [887, 359] width 207 height 36
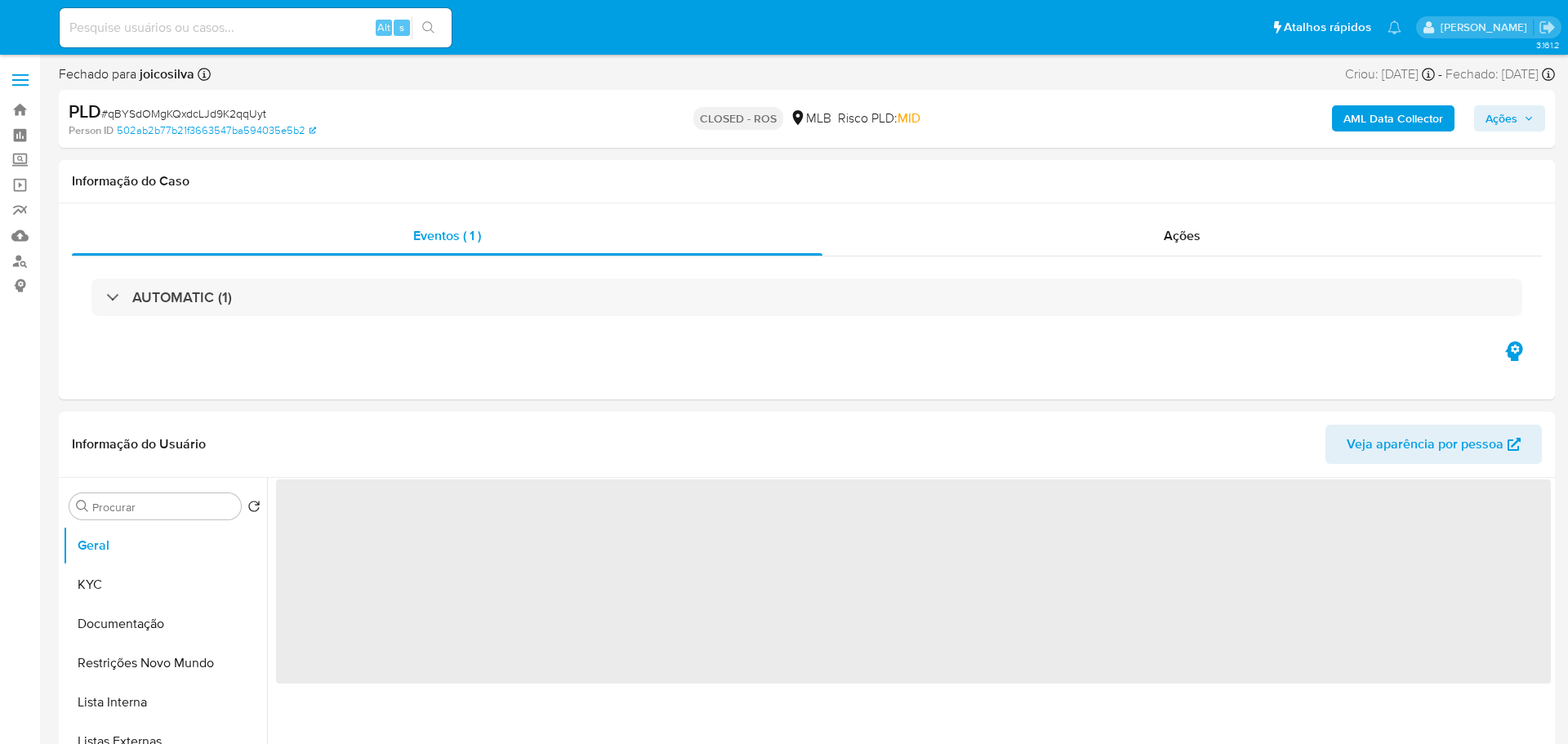
select select "10"
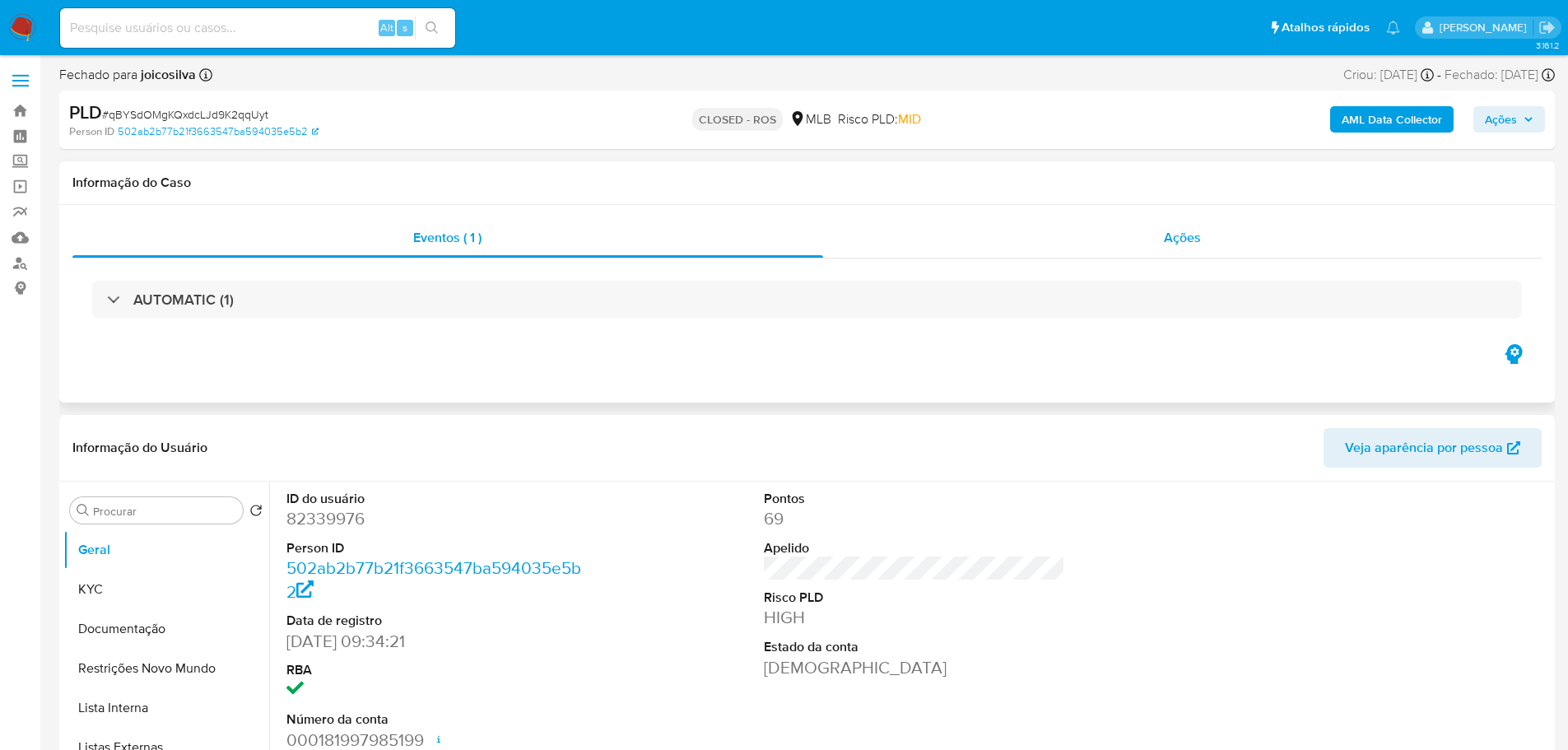
drag, startPoint x: 1277, startPoint y: 234, endPoint x: 1247, endPoint y: 238, distance: 30.3
click at [1277, 234] on div "Ações" at bounding box center [1183, 238] width 720 height 40
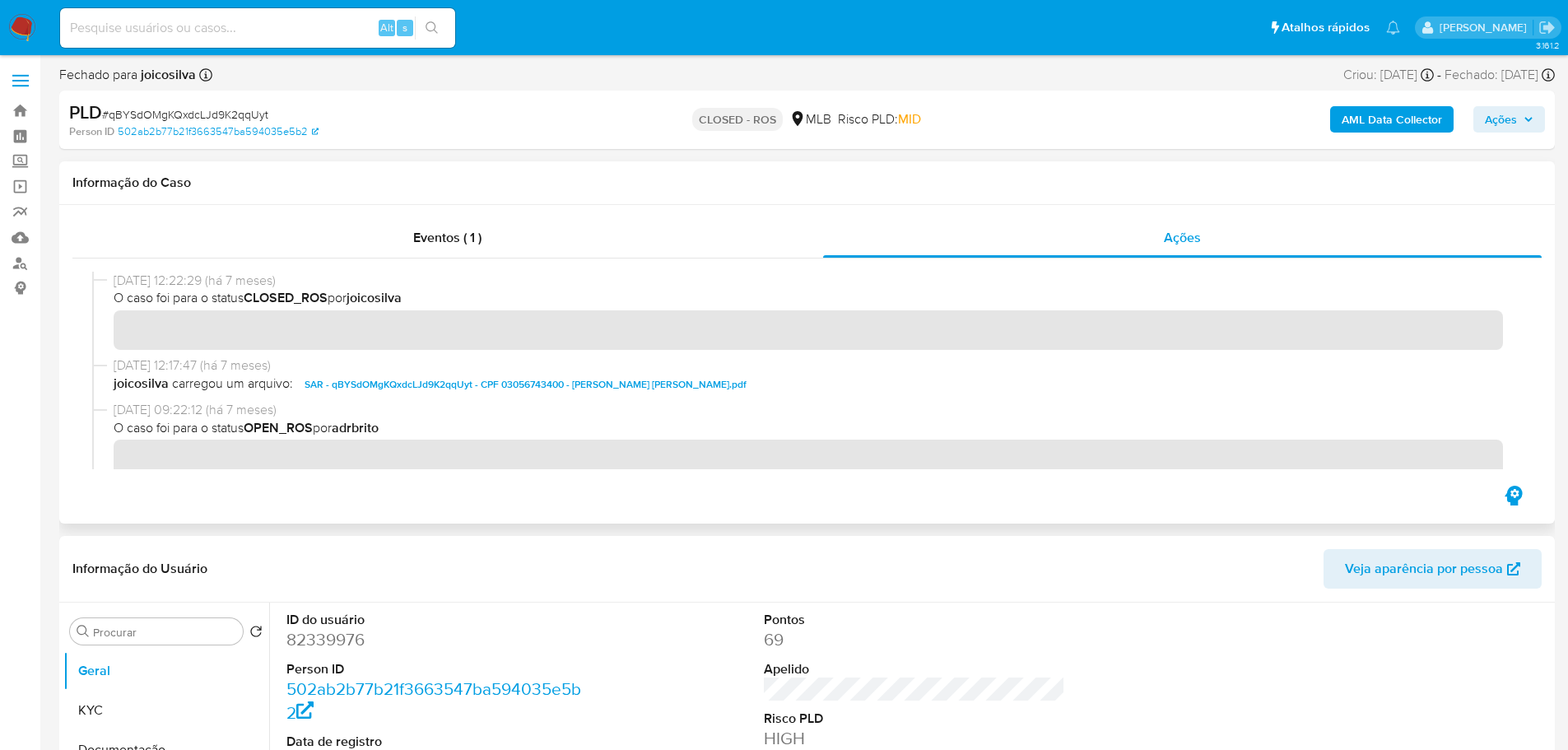
drag, startPoint x: 175, startPoint y: 279, endPoint x: 113, endPoint y: 280, distance: 62.0
click at [113, 280] on div "11/03/2025 12:22:29 (há 7 meses) O caso foi para o status CLOSED_ROS por joicos…" at bounding box center [807, 314] width 1430 height 85
click at [463, 245] on span "Eventos ( 1 )" at bounding box center [447, 238] width 69 height 19
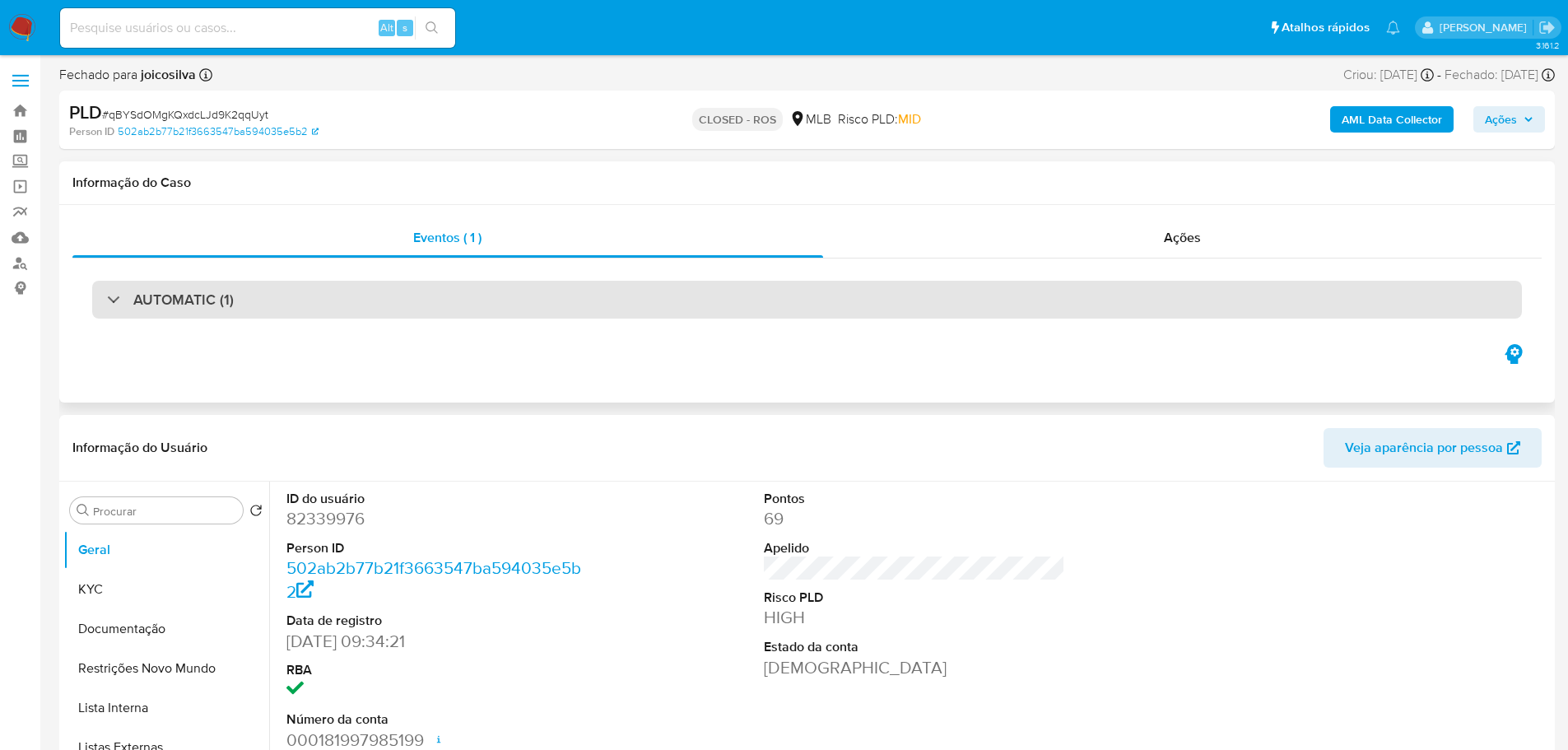
click at [210, 306] on h3 "AUTOMATIC (1)" at bounding box center [184, 299] width 101 height 18
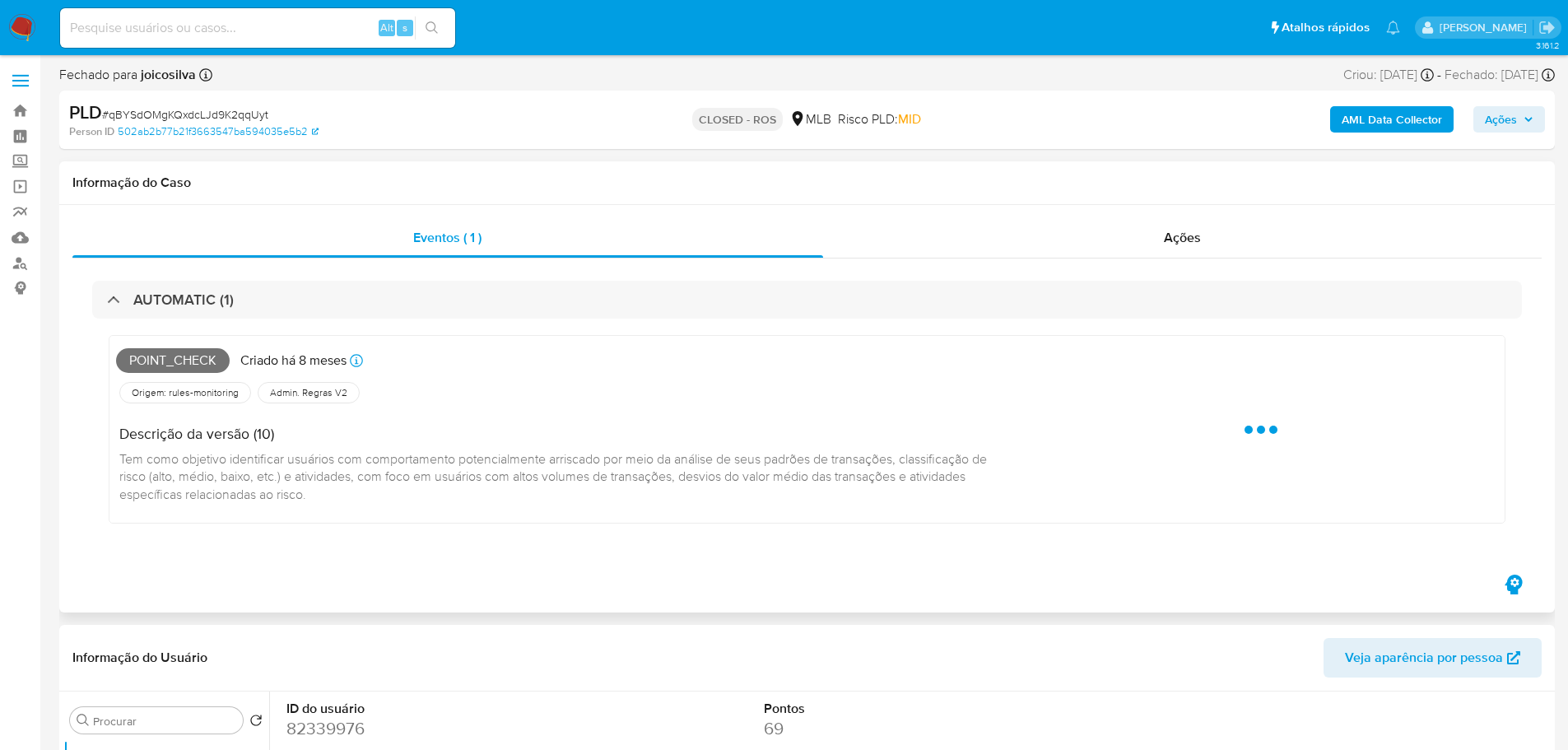
click at [195, 356] on span "Point_check" at bounding box center [173, 360] width 114 height 24
copy span "Point_check"
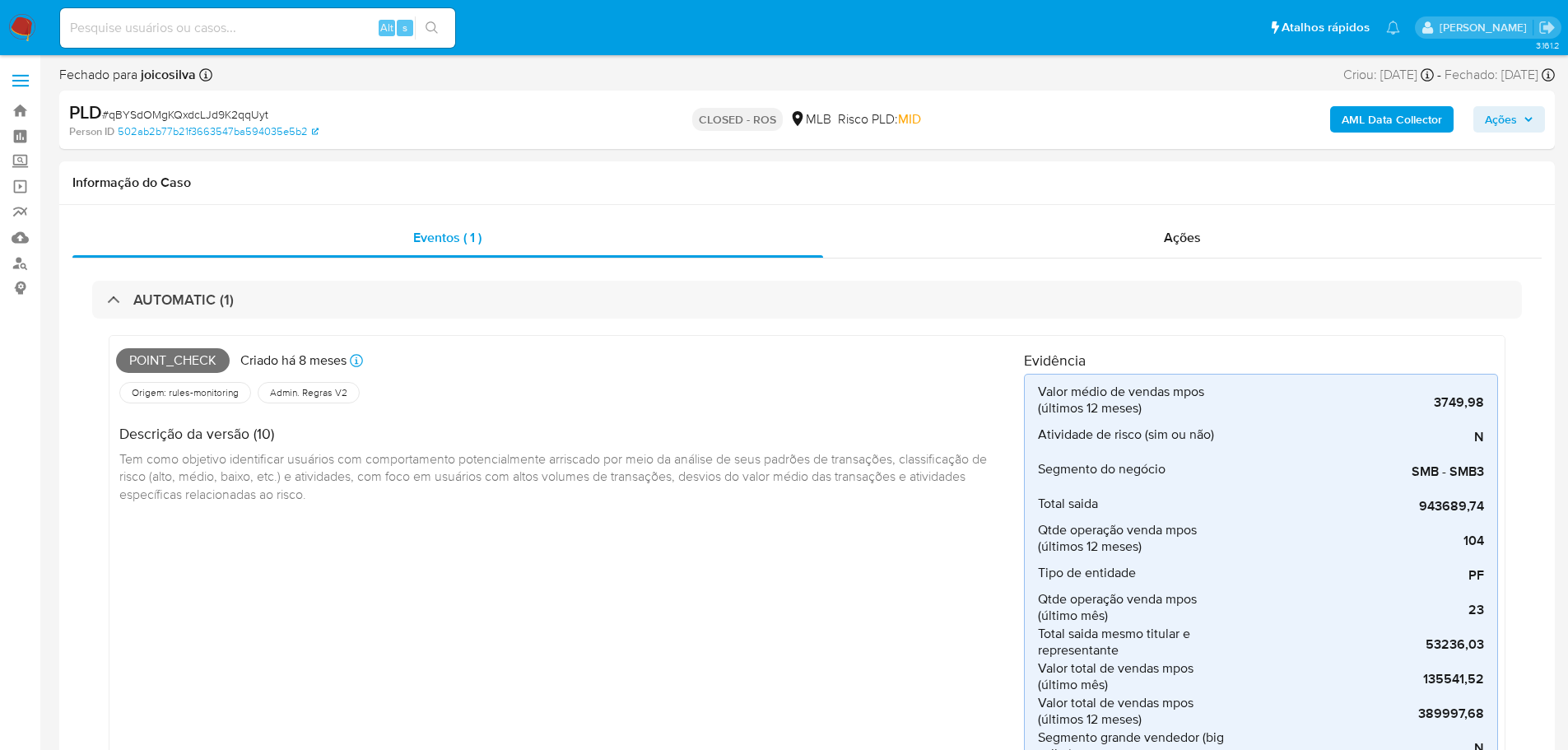
click at [212, 115] on span "# qBYSdOMgKQxdcLJd9K2qqUyt" at bounding box center [186, 114] width 167 height 16
copy span "qBYSdOMgKQxdcLJd9K2qqUyt"
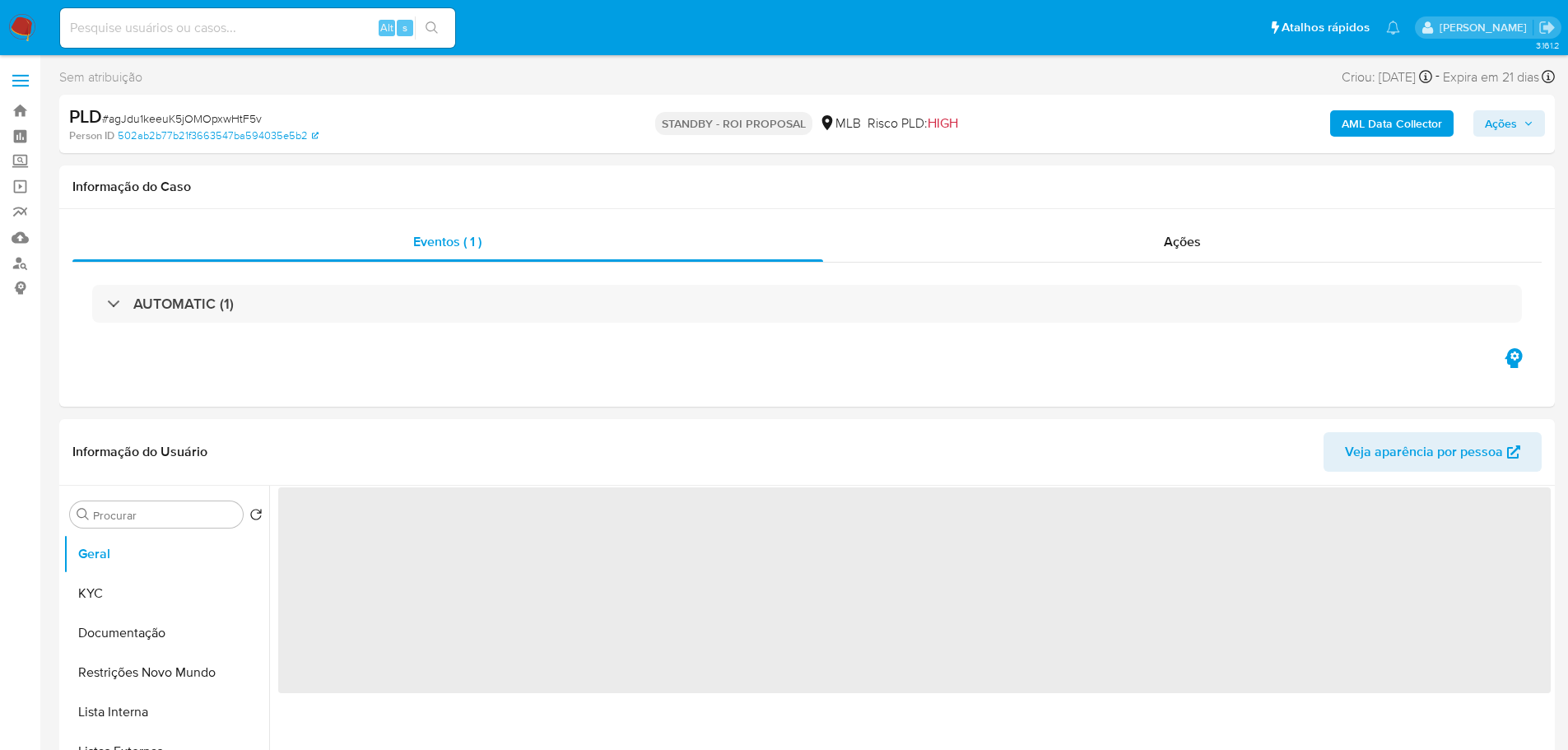
select select "10"
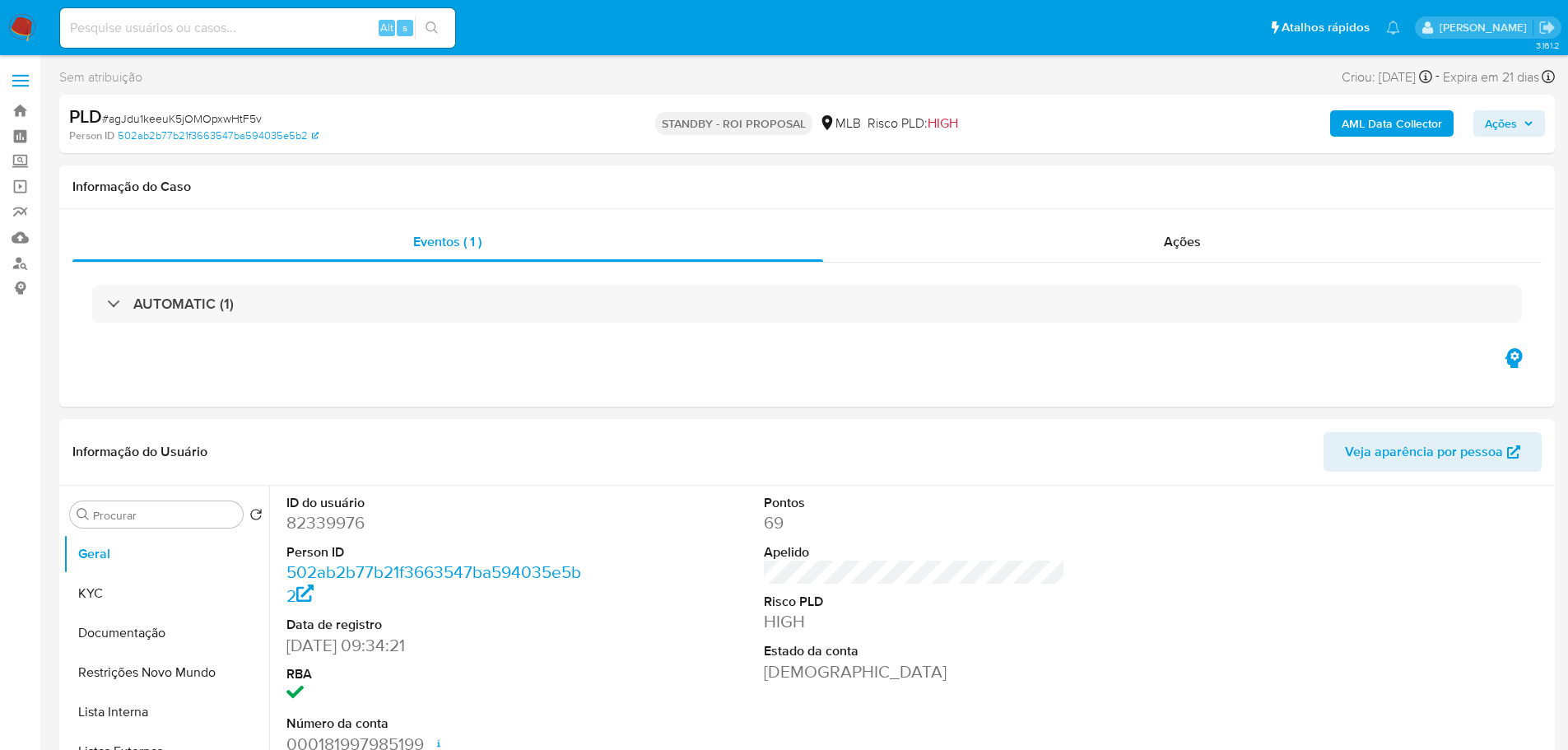
click at [193, 116] on span "# agJdu1keeuK5jOMOpxwHtF5v" at bounding box center [182, 118] width 160 height 16
copy span "agJdu1keeuK5jOMOpxwHtF5v"
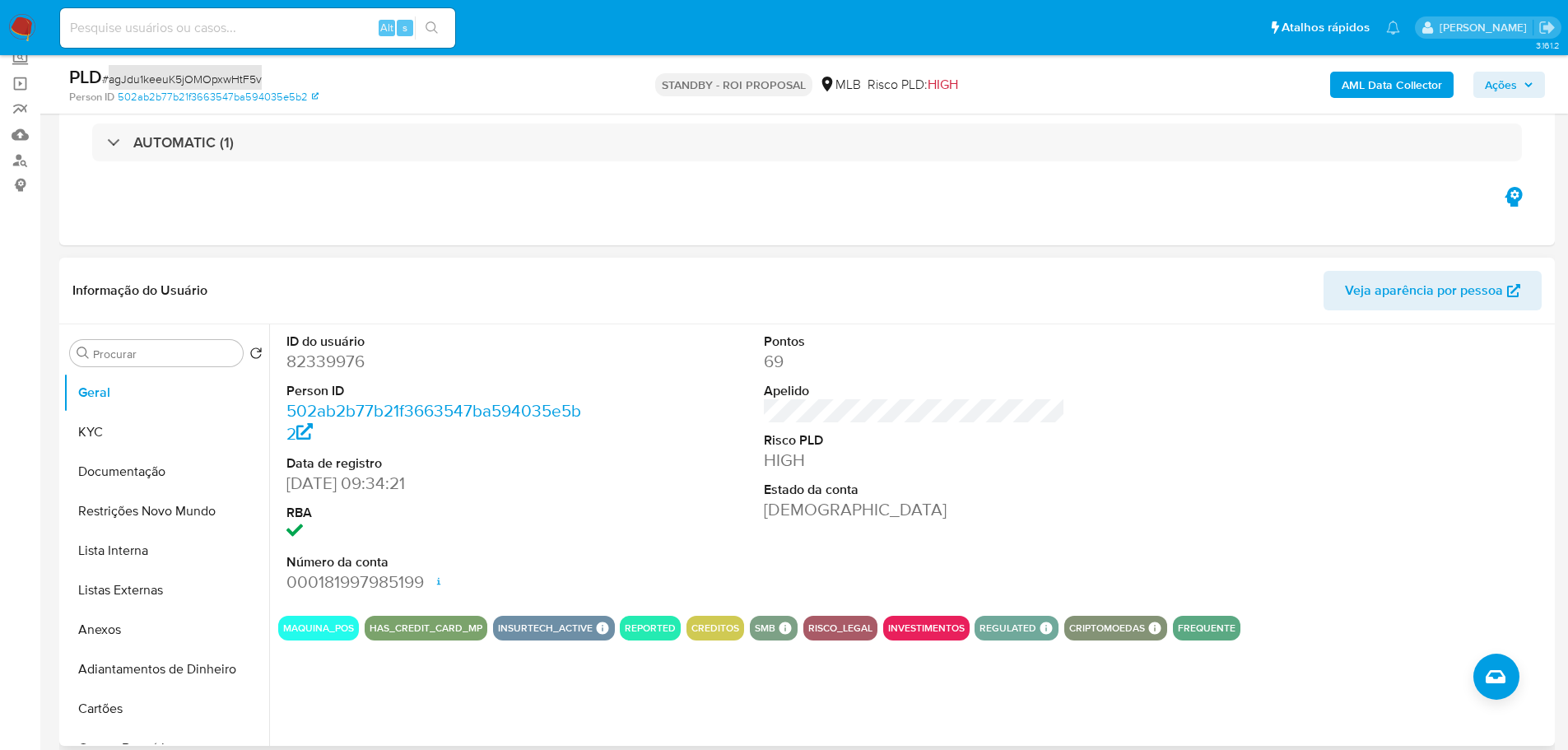
scroll to position [247, 0]
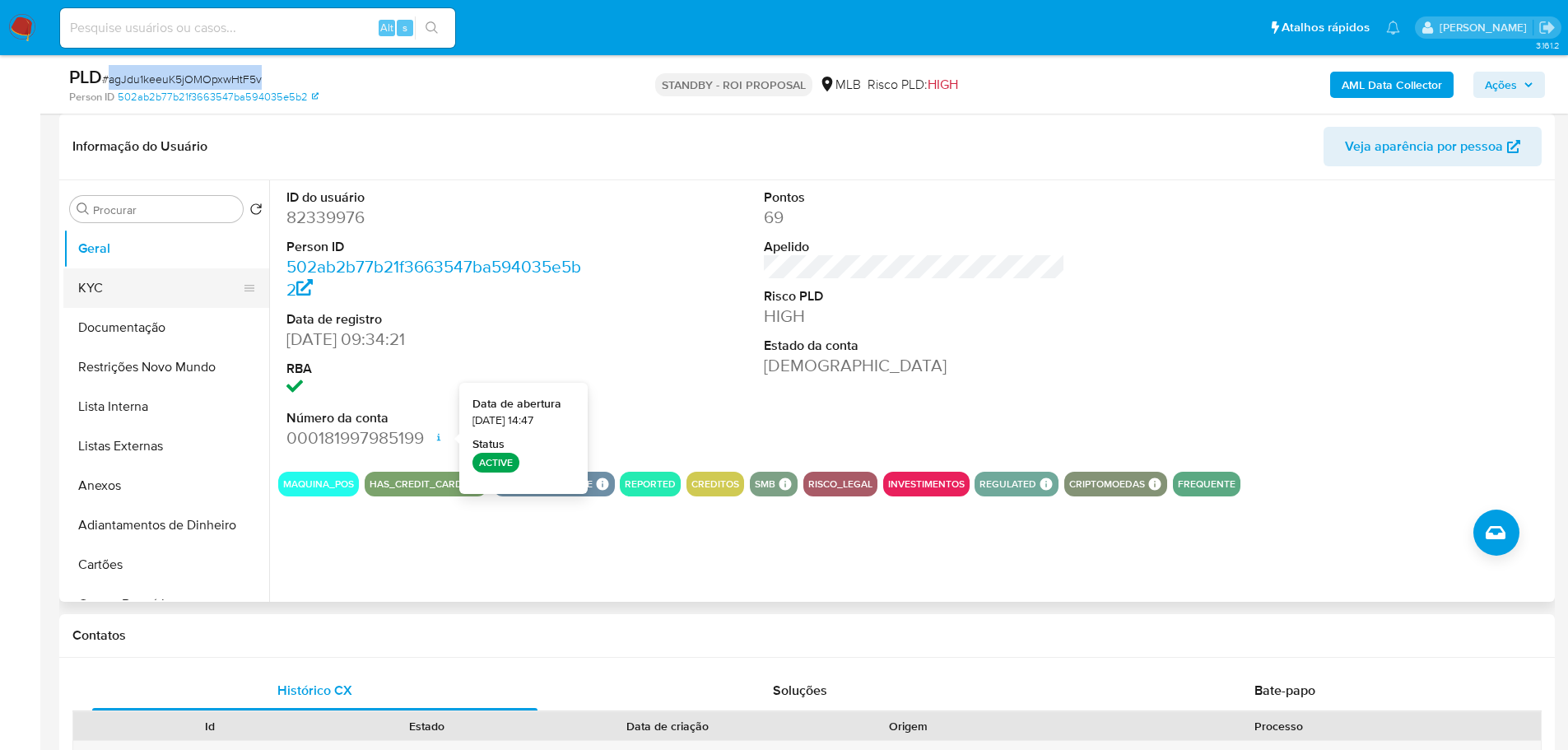
click at [161, 296] on button "KYC" at bounding box center [160, 288] width 193 height 40
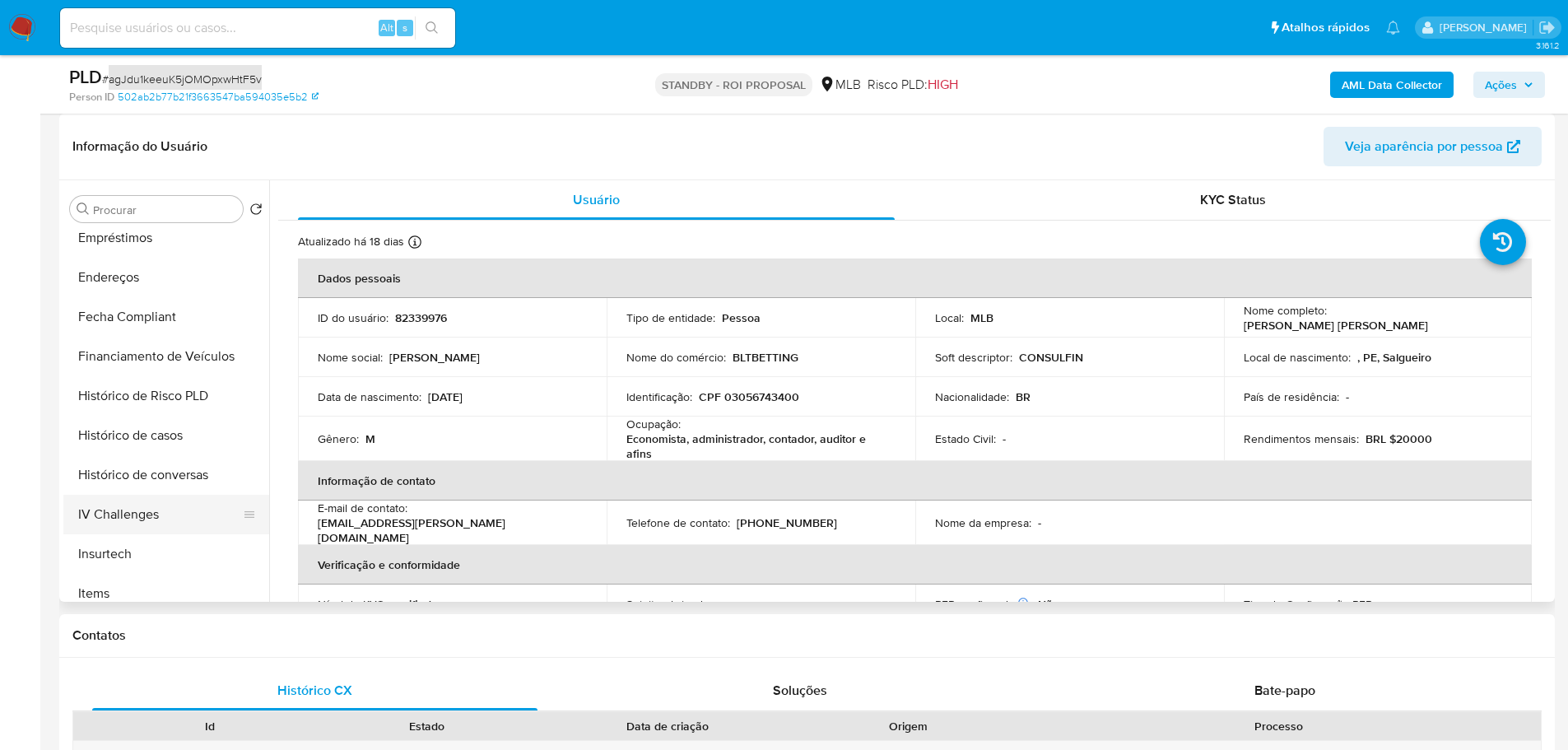
scroll to position [659, 0]
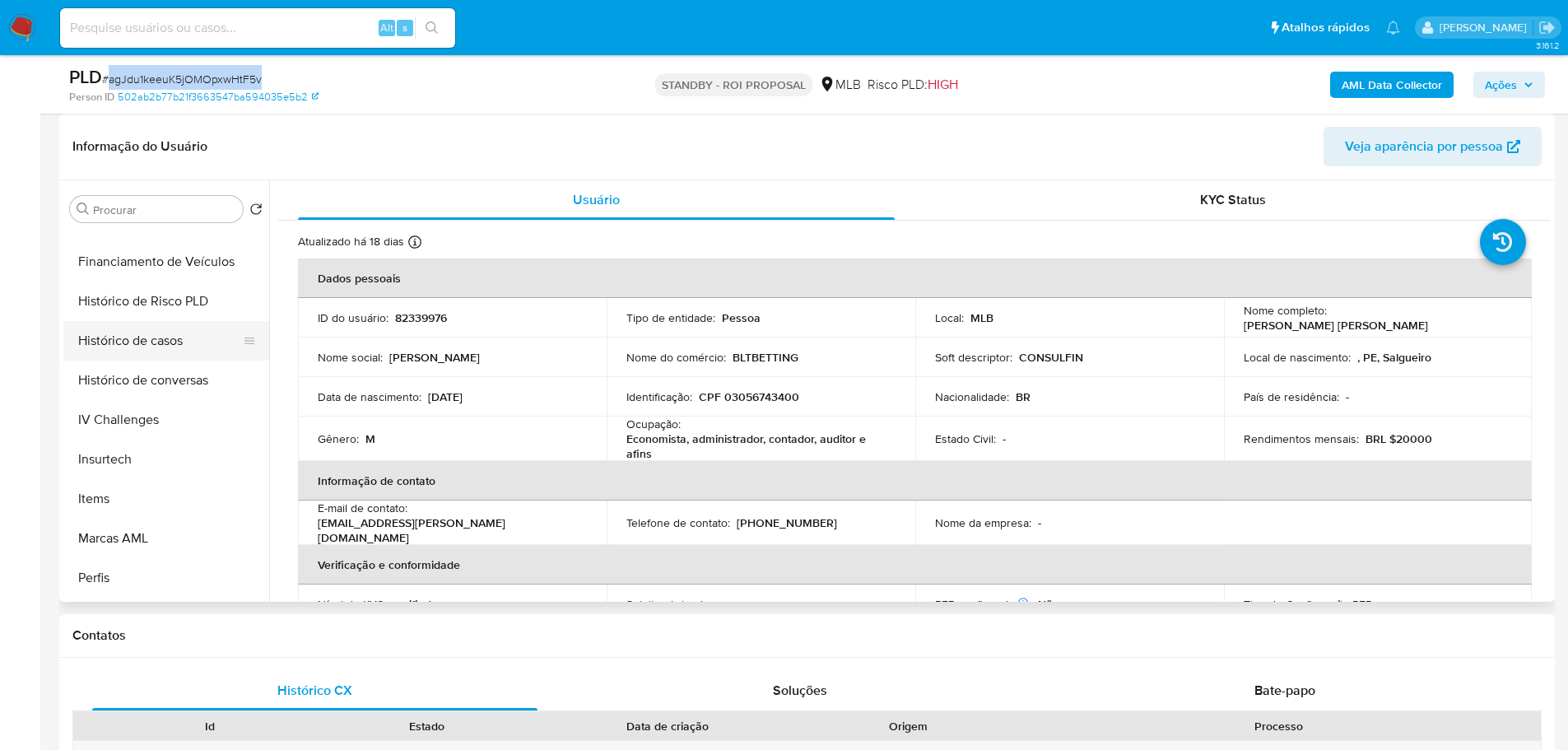
click at [139, 336] on button "Histórico de casos" at bounding box center [160, 341] width 193 height 40
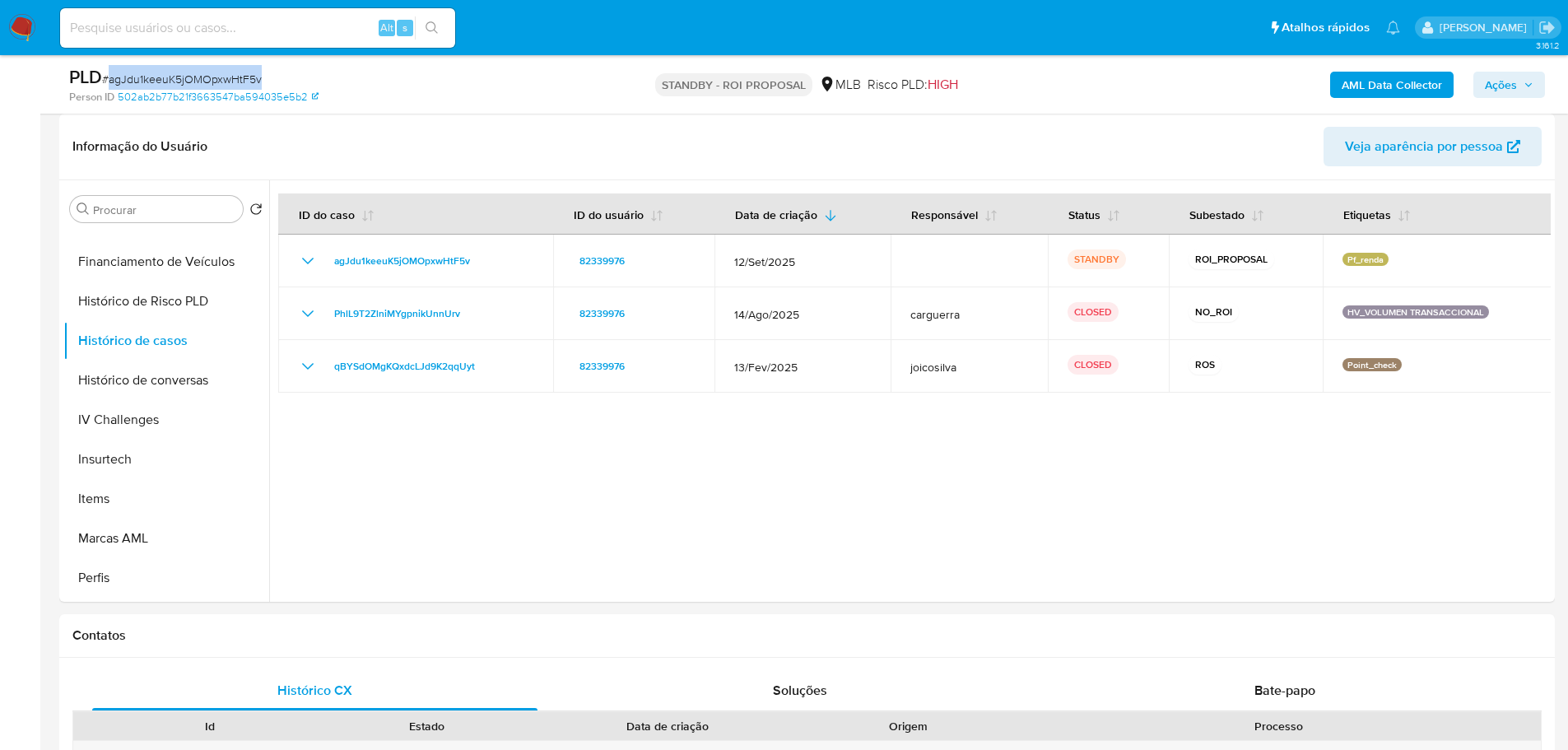
click at [16, 23] on img at bounding box center [22, 28] width 28 height 28
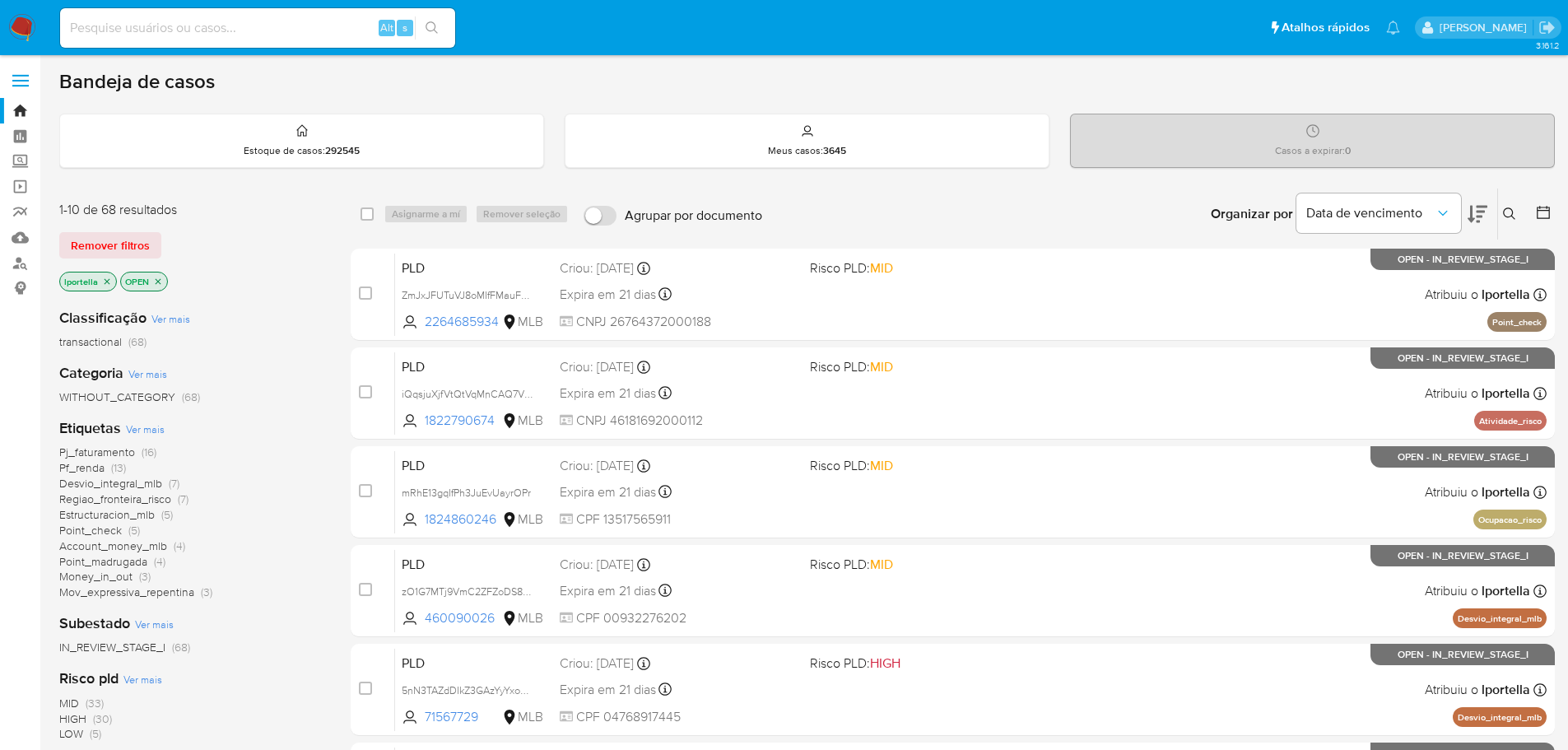
click at [227, 24] on input at bounding box center [257, 28] width 395 height 22
paste input "uAQ5ofsxARCf39tVRj433RC1"
type input "uAQ5ofsxARCf39tVRj433RC1,"
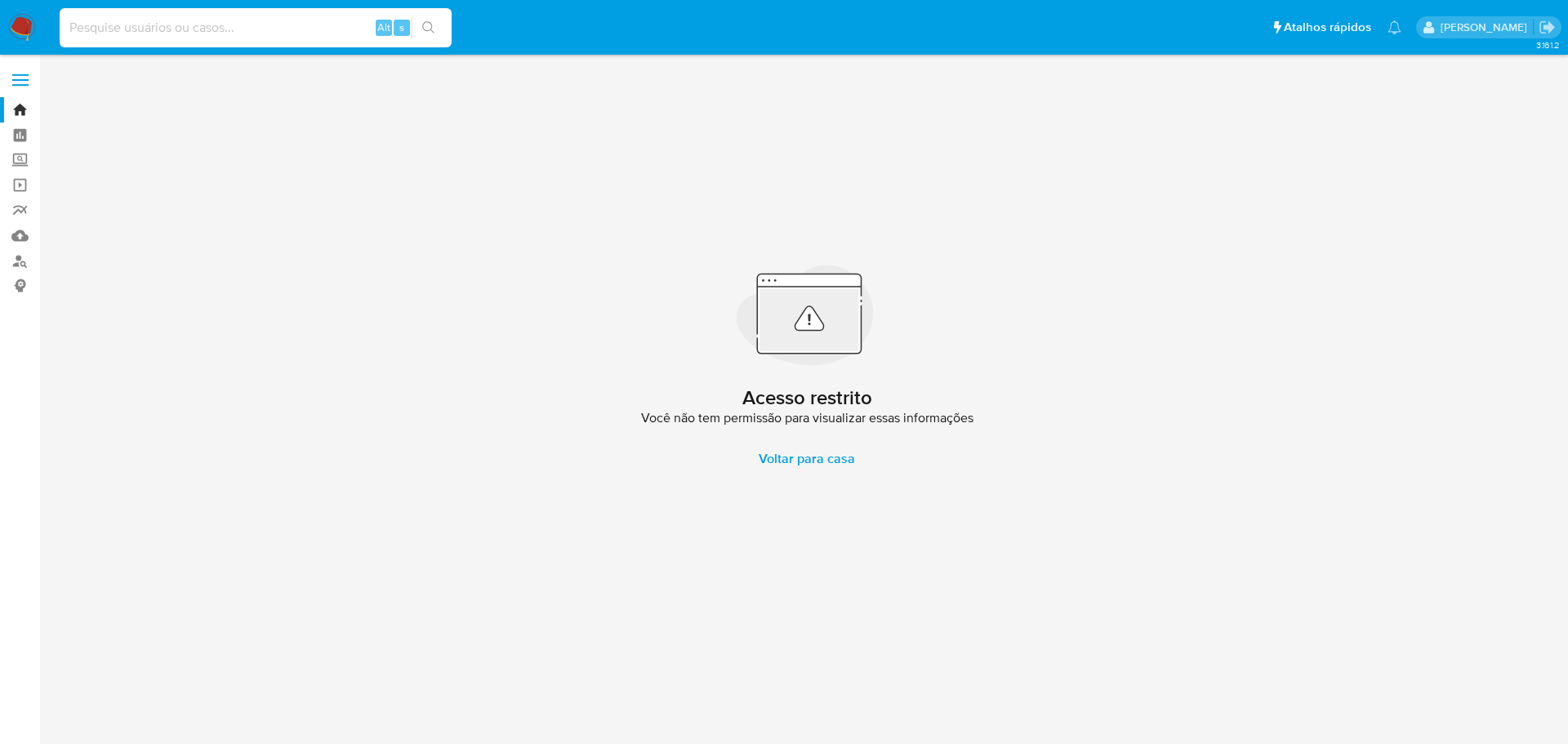
click at [269, 36] on input at bounding box center [255, 28] width 392 height 22
paste input "uAQ5ofsxARCf39tVRj433RC1"
type input "uAQ5ofsxARCf39tVRj433RC1"
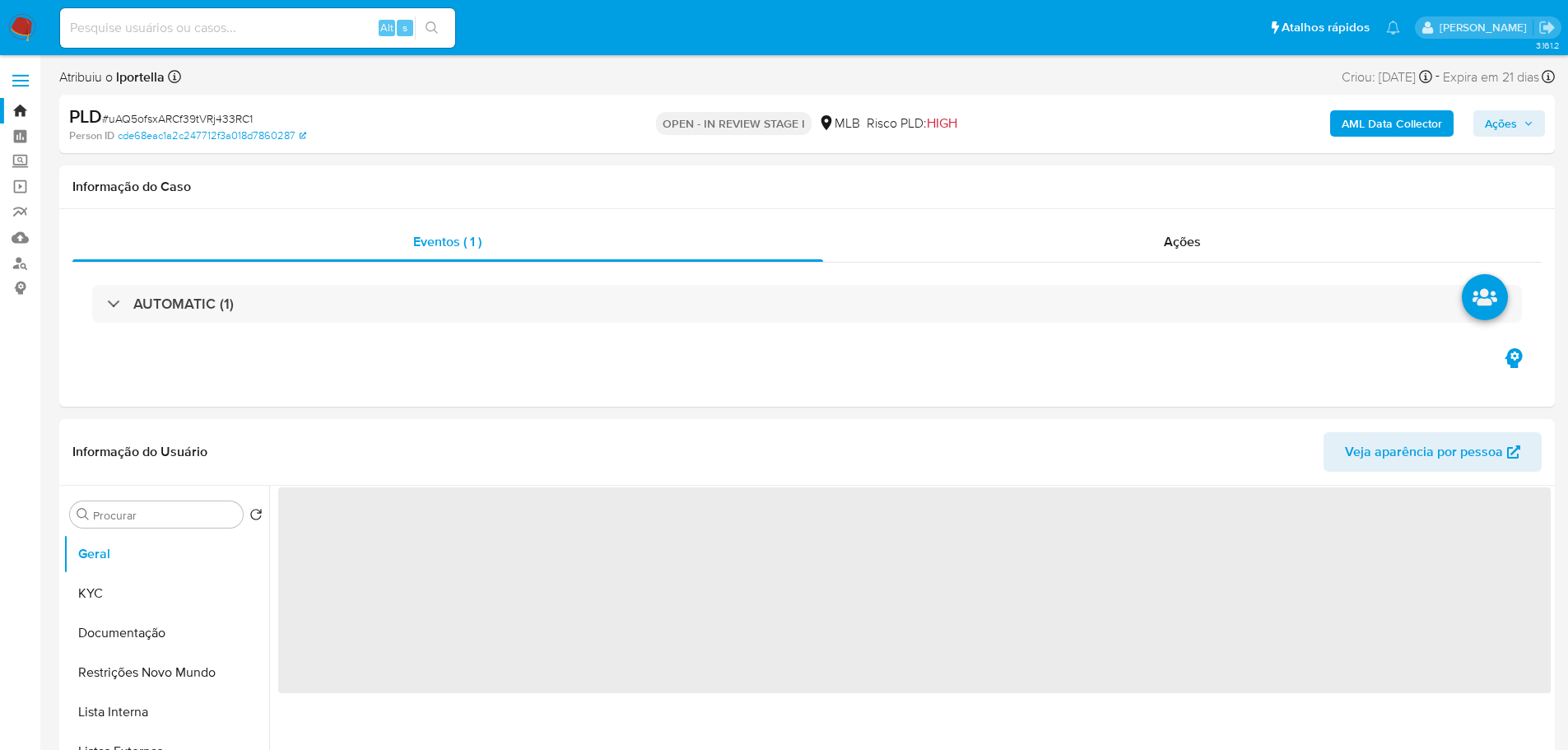
select select "10"
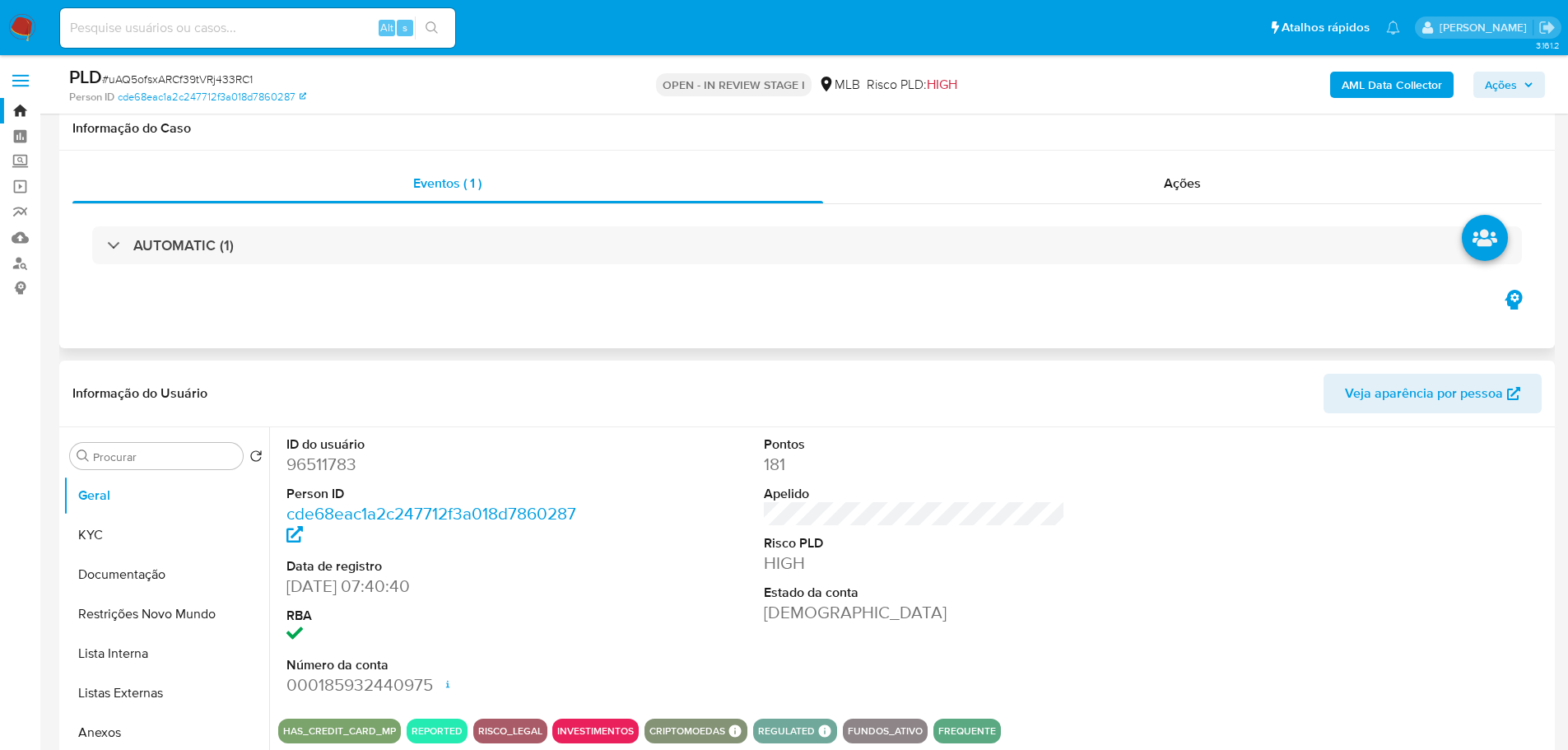
scroll to position [165, 0]
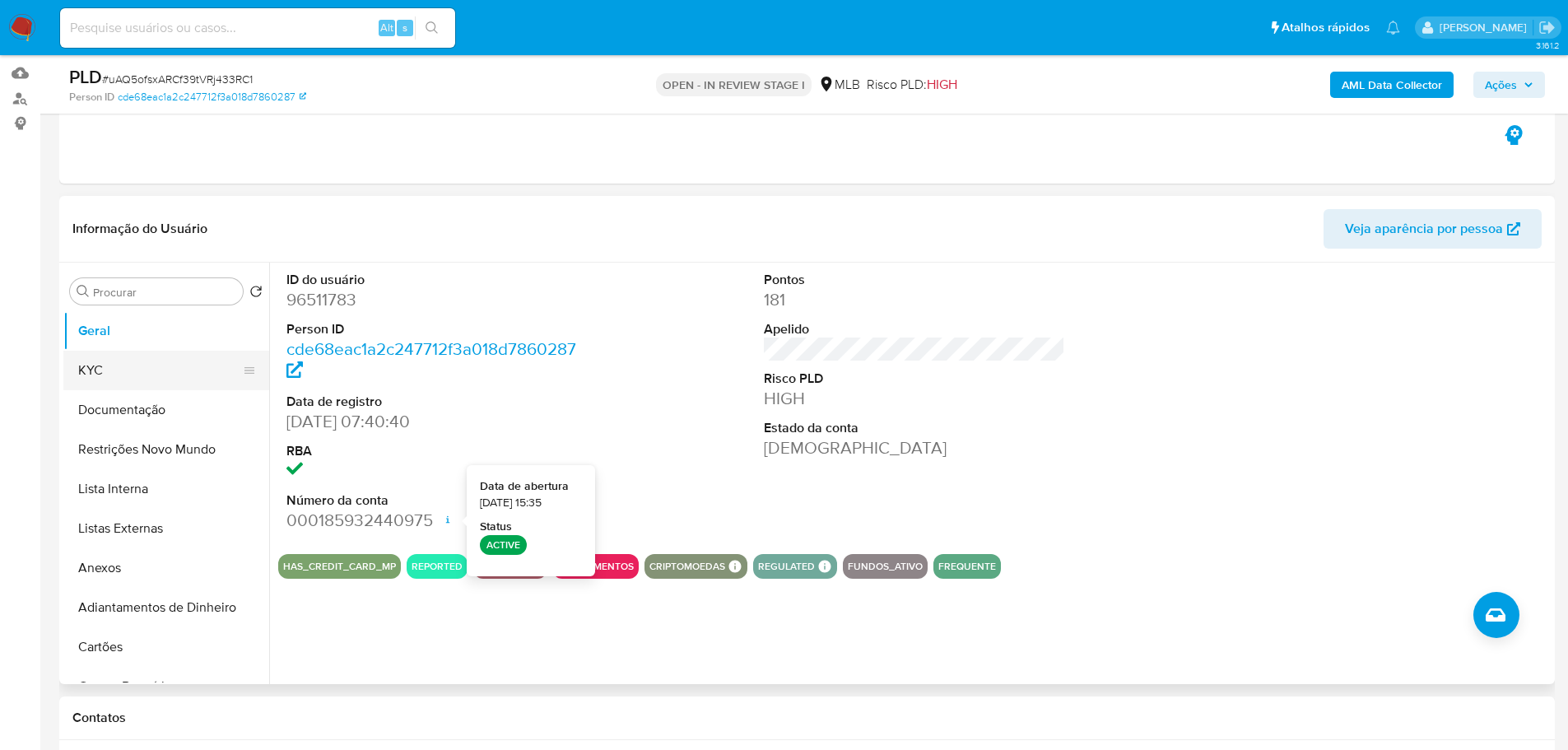
click at [111, 353] on button "KYC" at bounding box center [160, 371] width 193 height 40
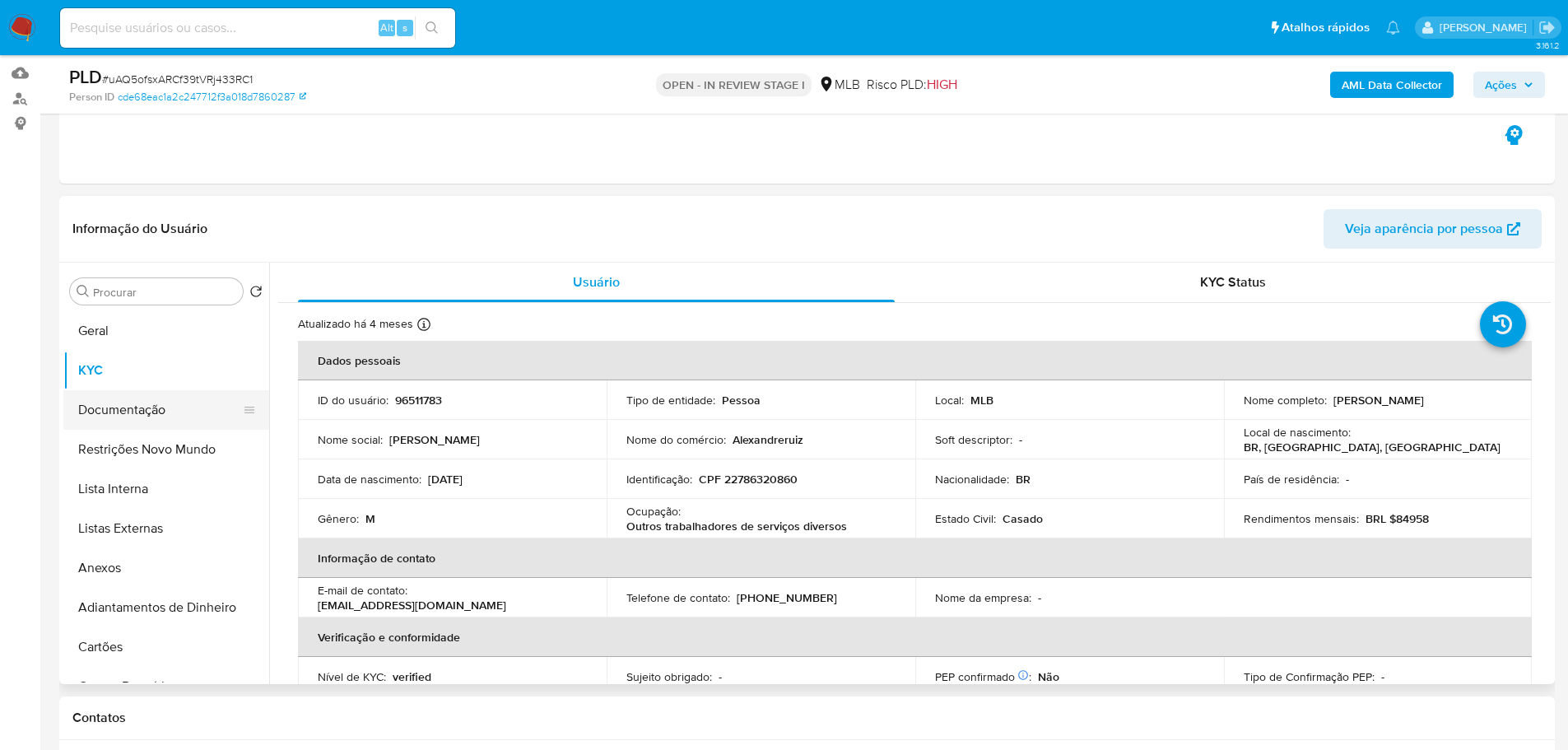
click at [133, 421] on button "Documentação" at bounding box center [160, 410] width 193 height 40
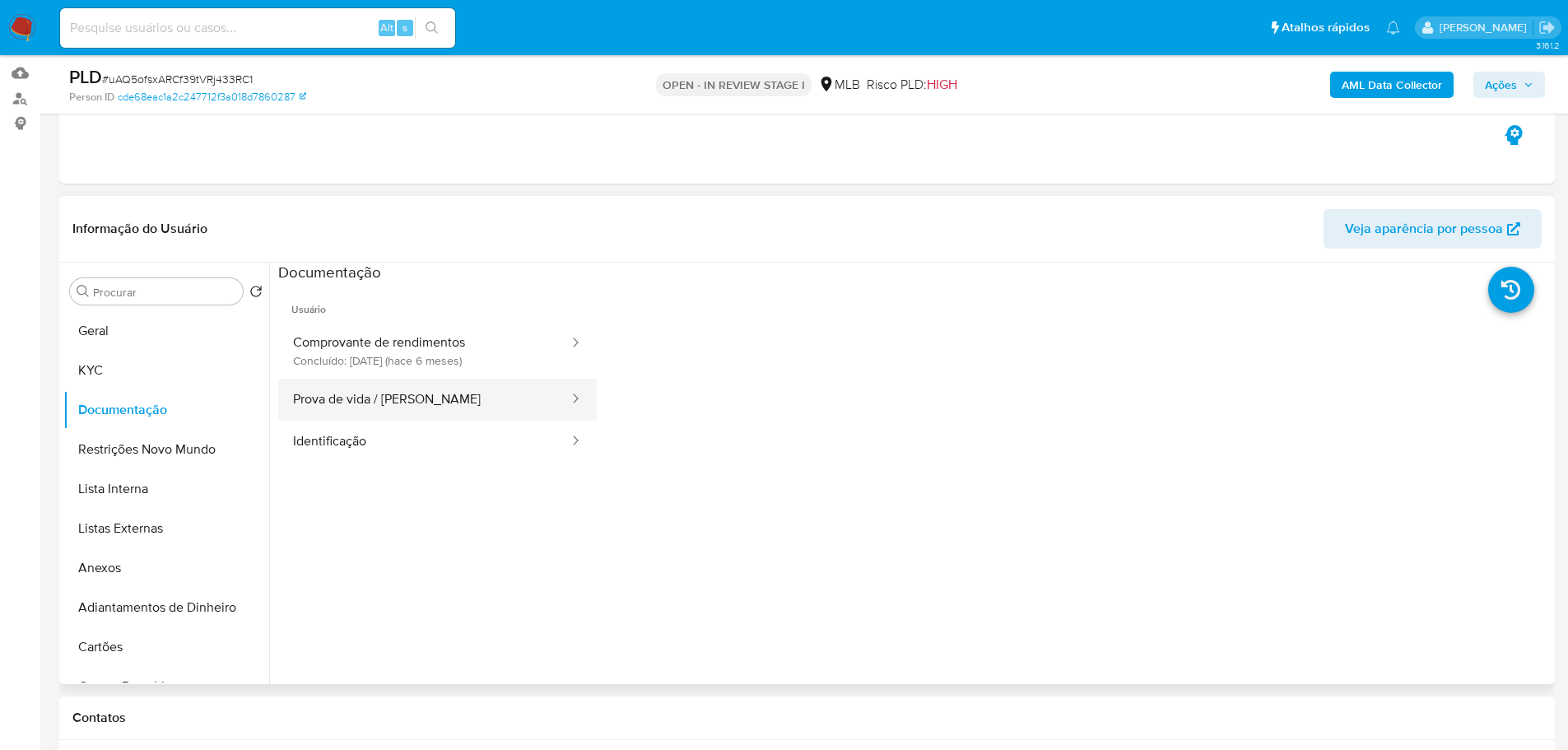
click at [426, 405] on button "Prova de vida / Selfie" at bounding box center [424, 399] width 293 height 42
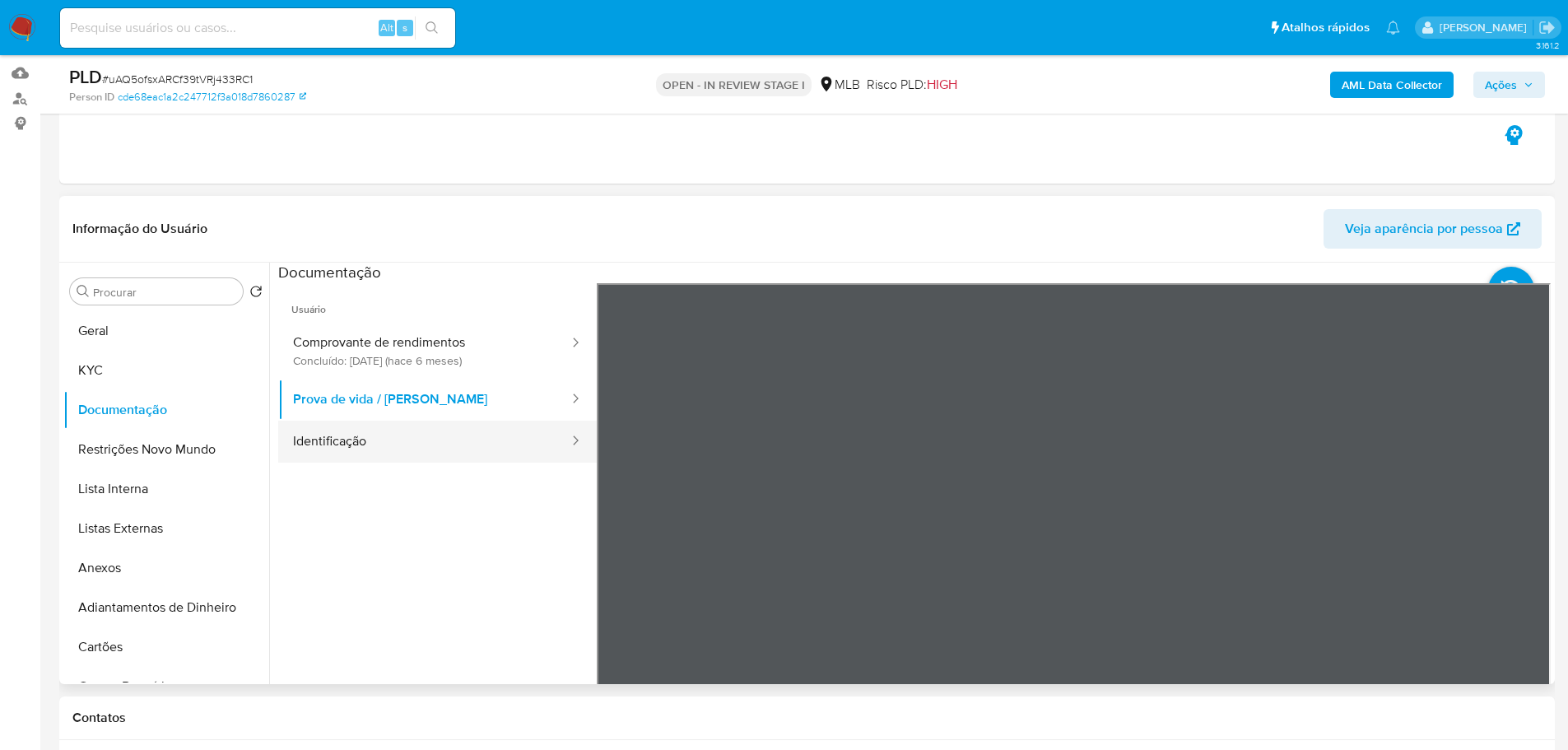
click at [516, 437] on button "Identificação" at bounding box center [424, 441] width 293 height 42
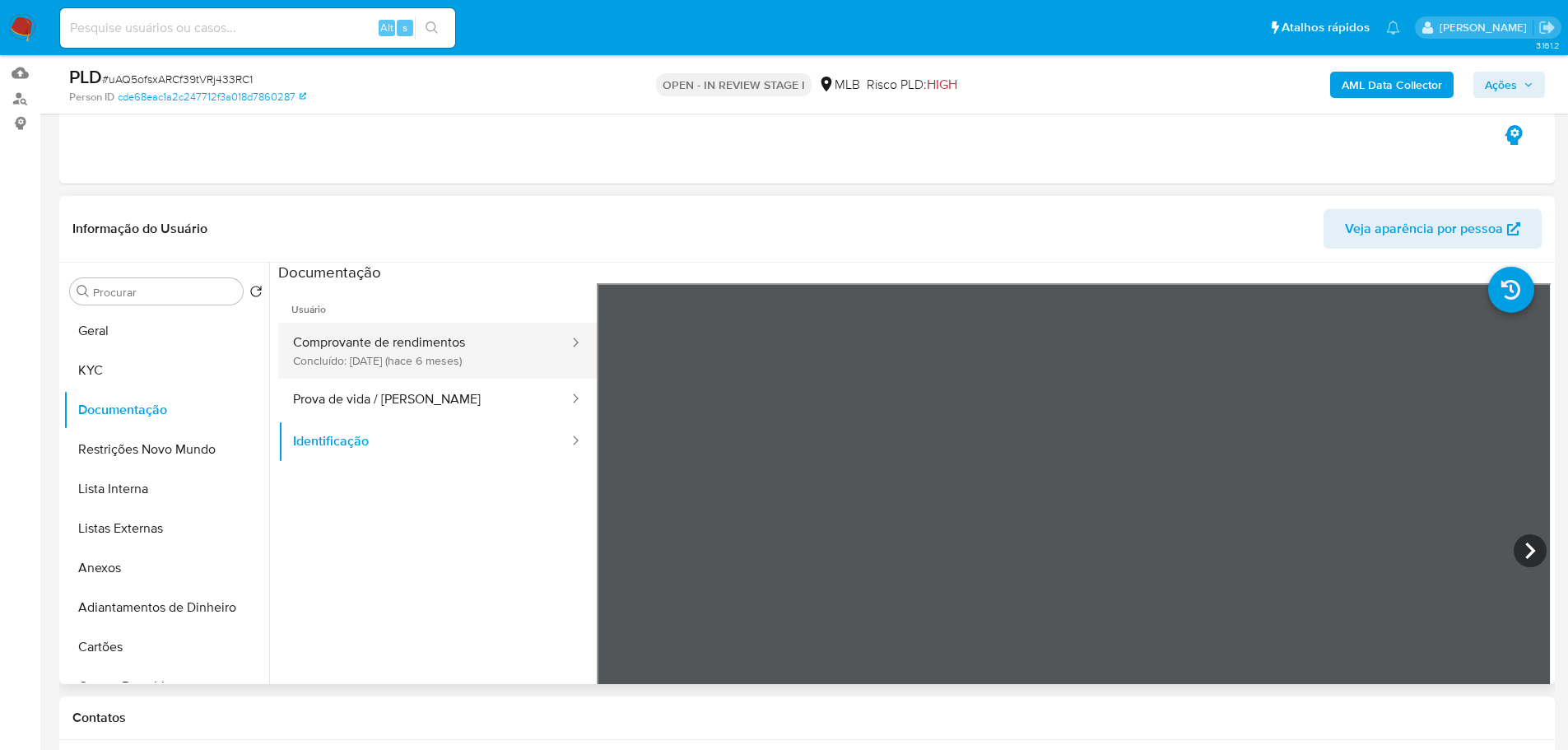
click at [503, 357] on button "Comprovante de rendimentos Concluído: 18/04/2025 (hace 6 meses)" at bounding box center [424, 351] width 293 height 56
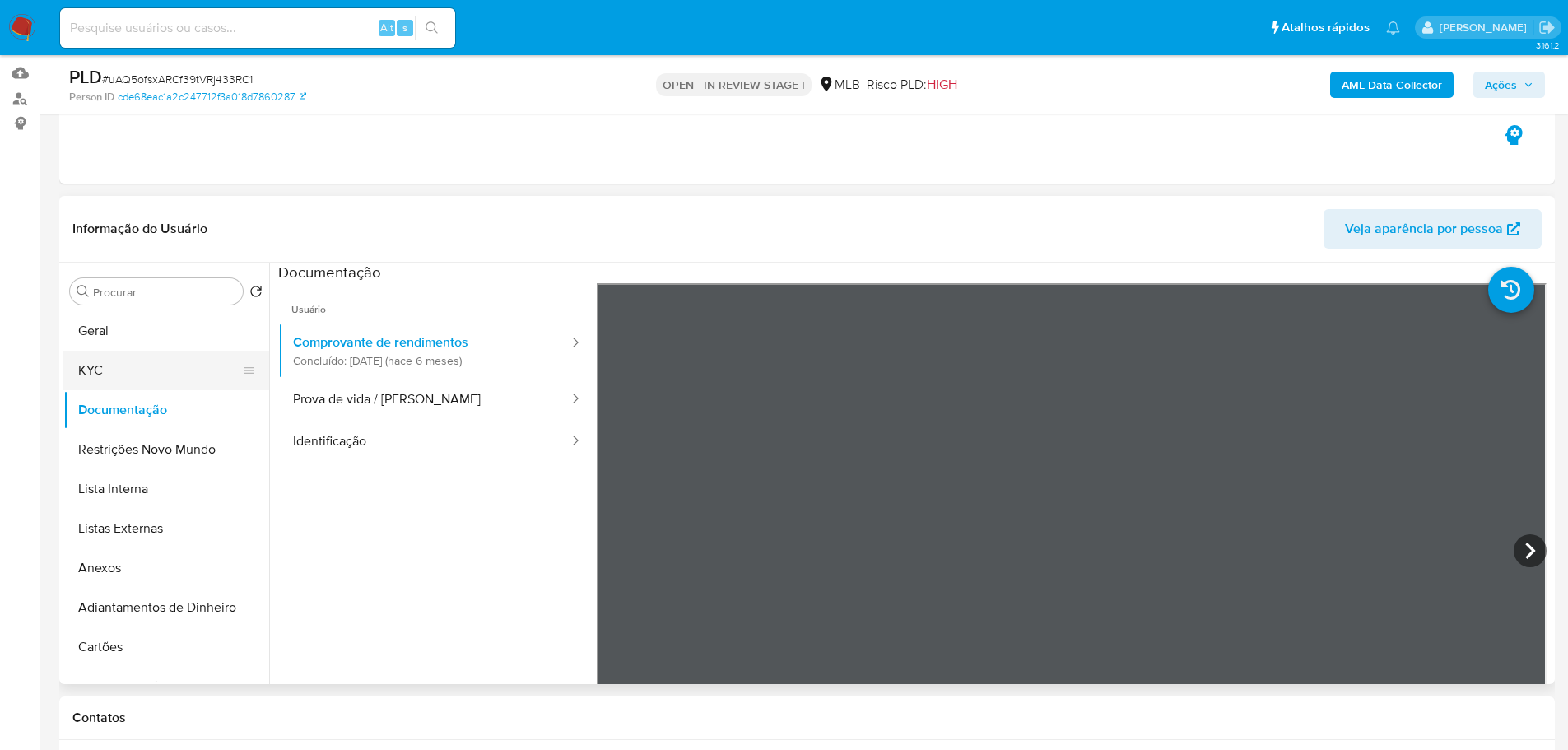
click at [91, 357] on button "KYC" at bounding box center [160, 371] width 193 height 40
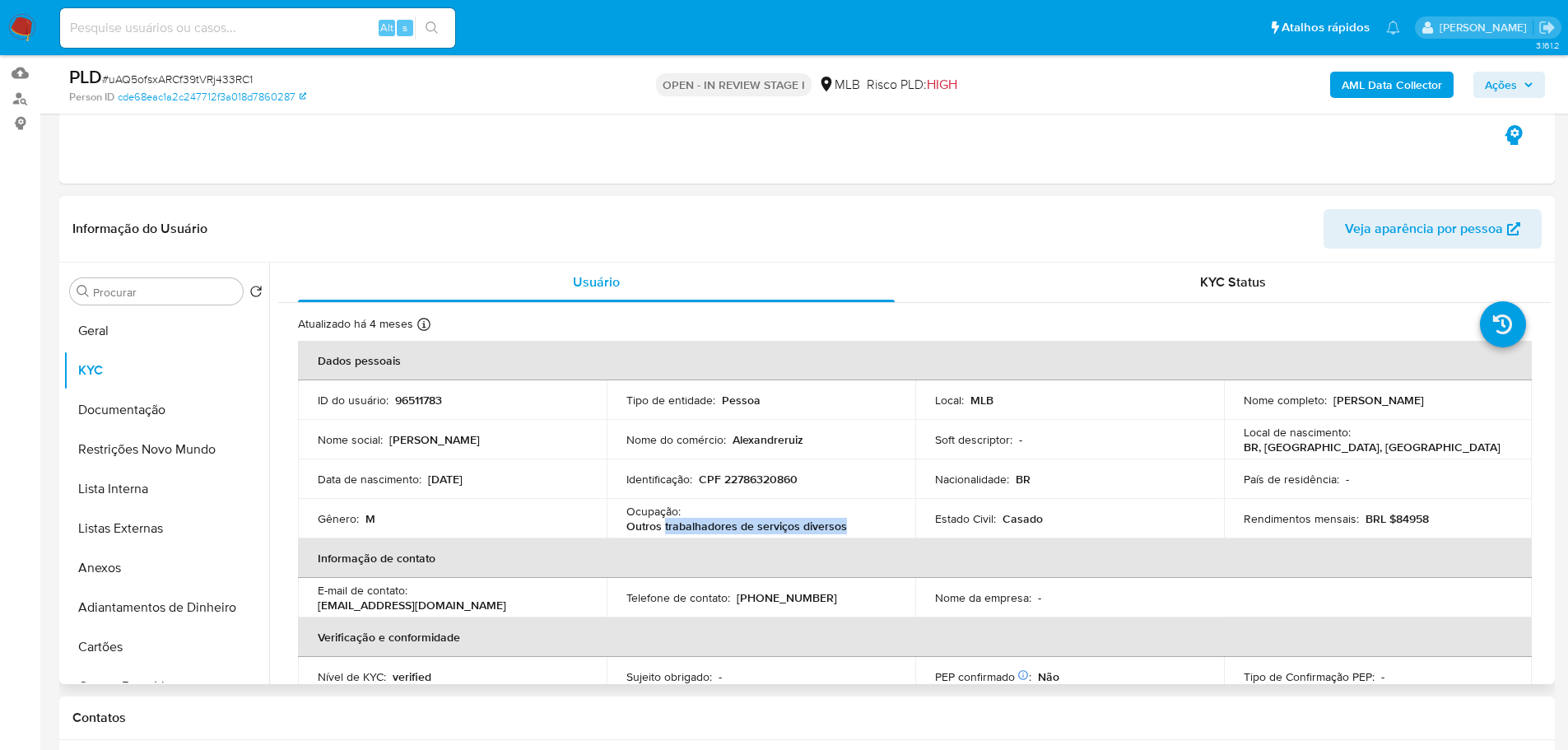
drag, startPoint x: 844, startPoint y: 528, endPoint x: 662, endPoint y: 525, distance: 182.0
click at [662, 525] on div "Ocupação : Outros trabalhadores de serviços diversos" at bounding box center [761, 518] width 269 height 30
copy p "trabalhadores de serviços diversos"
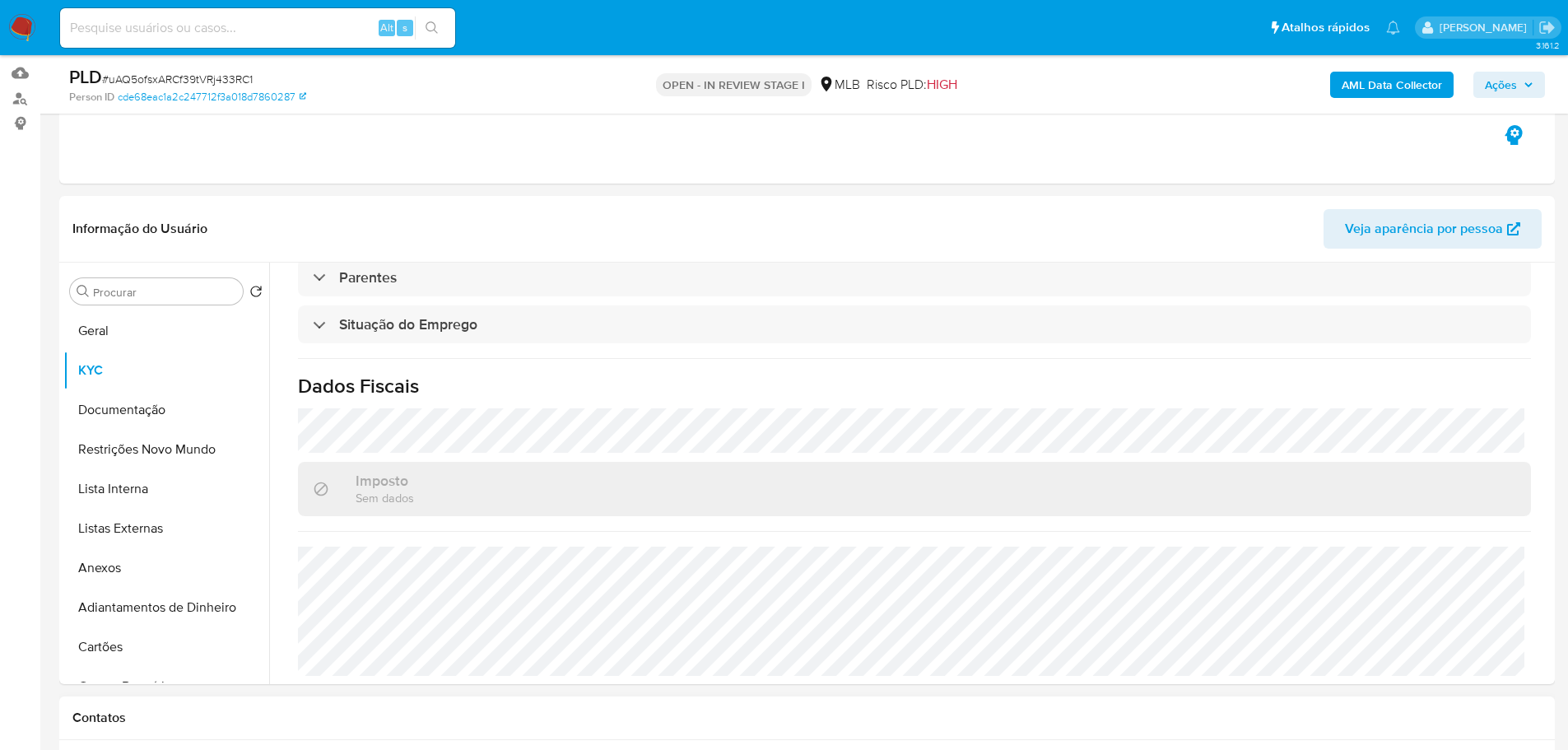
scroll to position [686, 0]
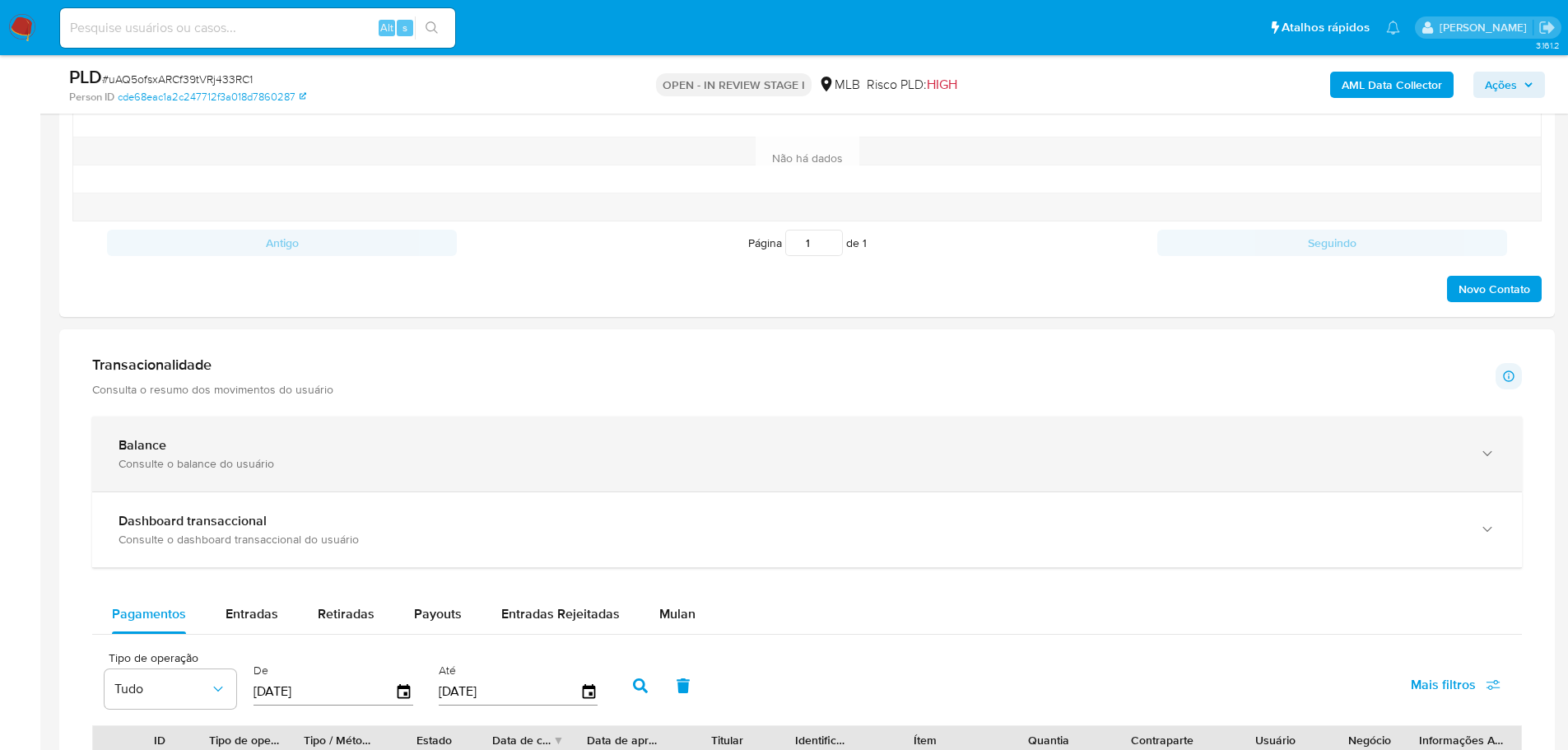
click at [531, 461] on div "Consulte o balance do usuário" at bounding box center [791, 463] width 1344 height 15
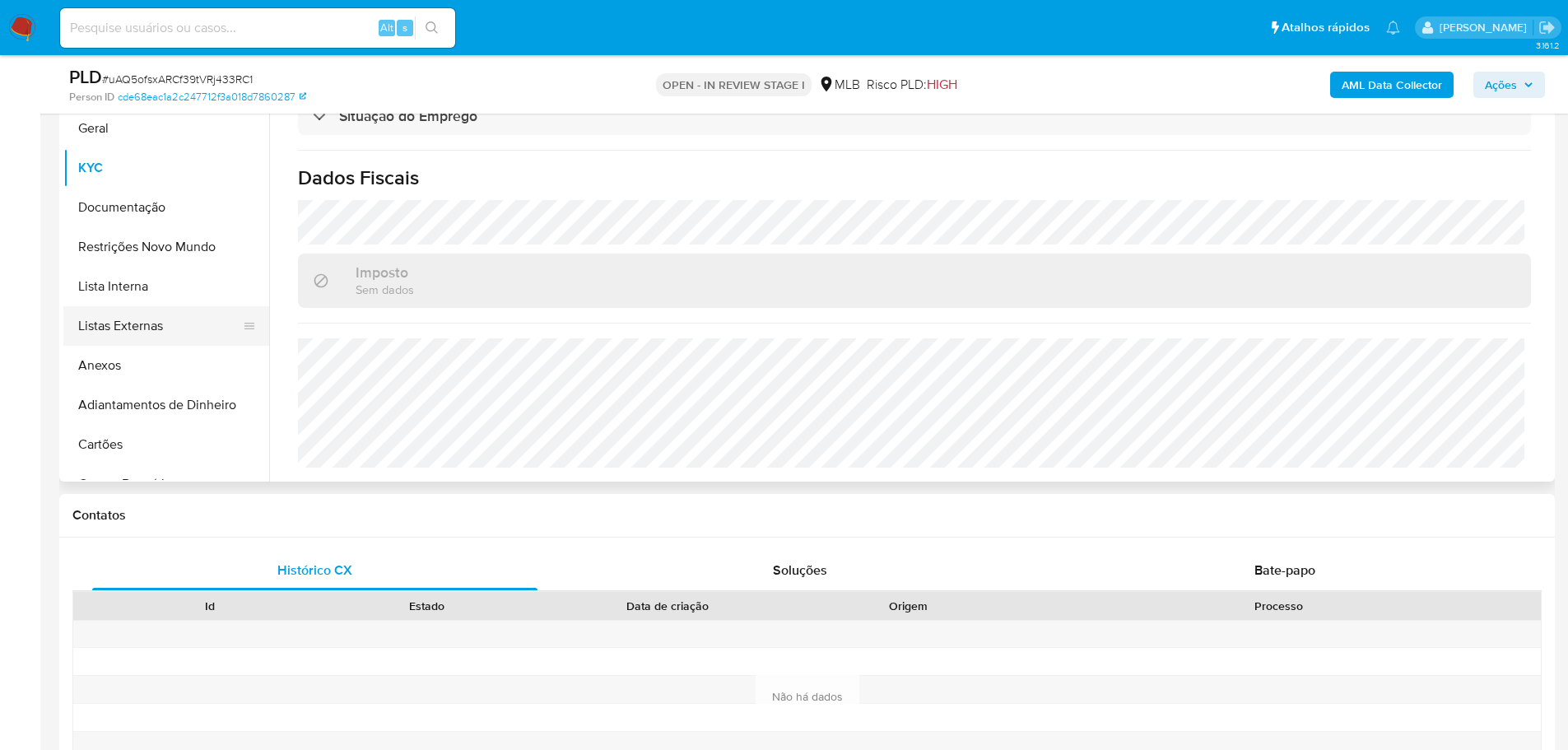
scroll to position [247, 0]
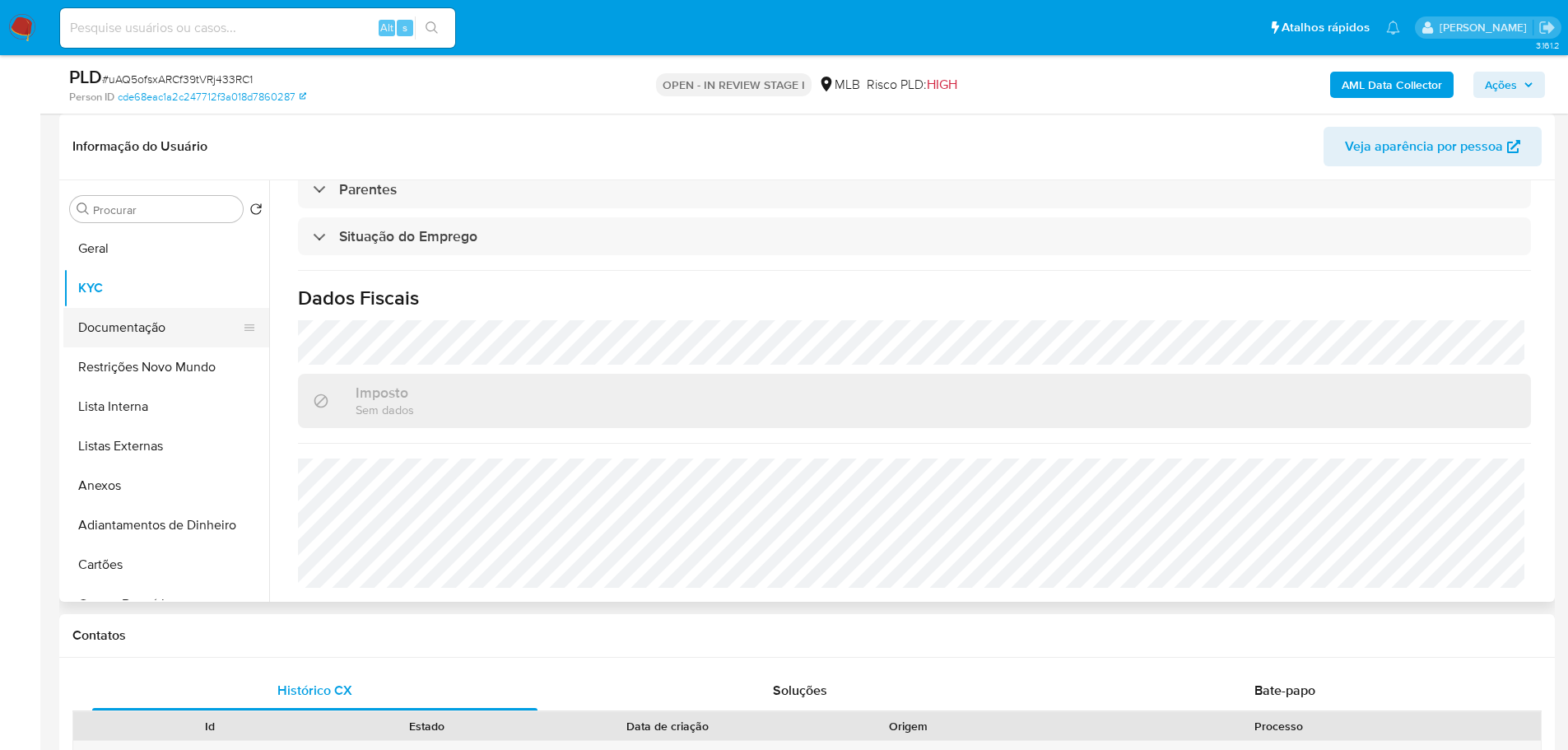
click at [126, 314] on button "Documentação" at bounding box center [160, 328] width 193 height 40
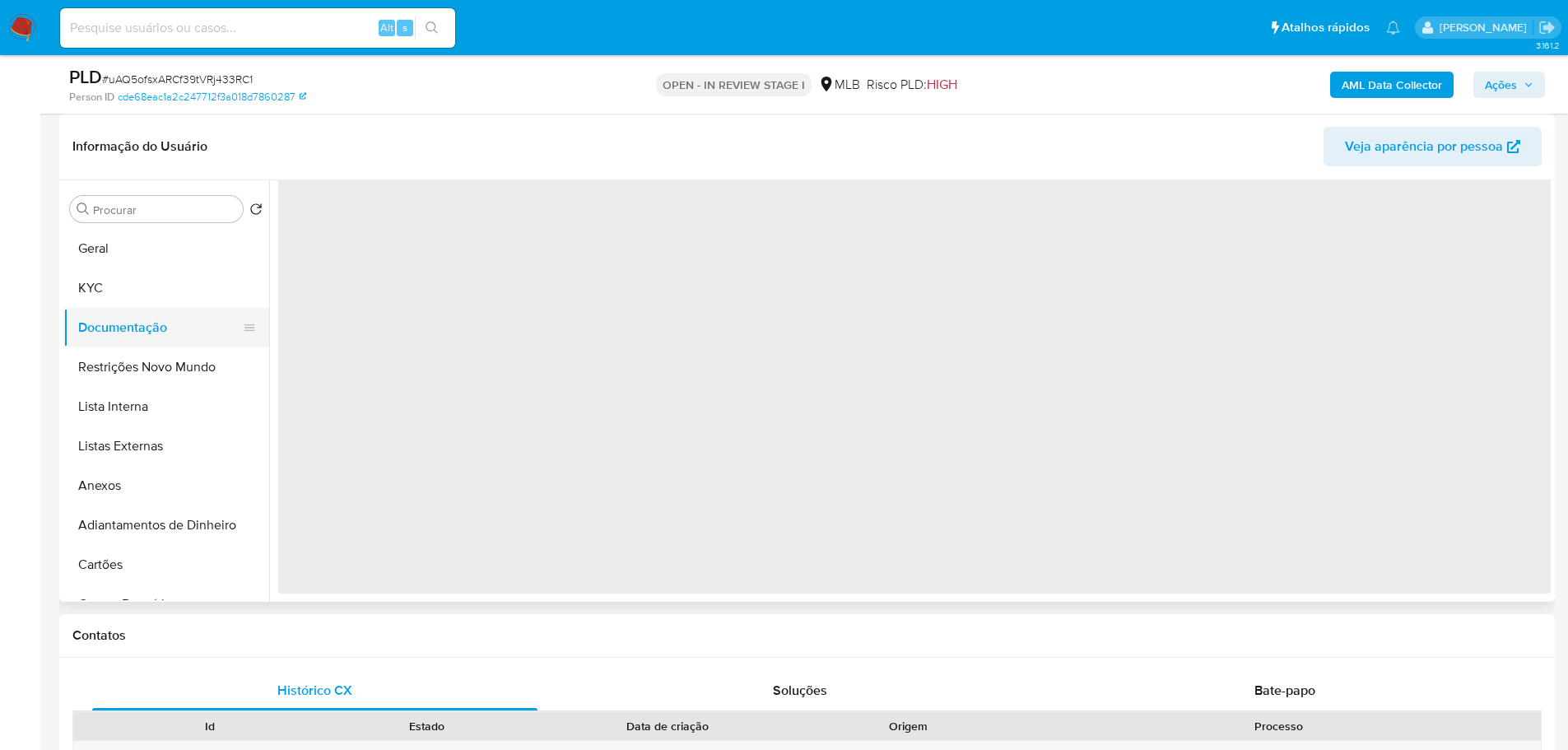
scroll to position [0, 0]
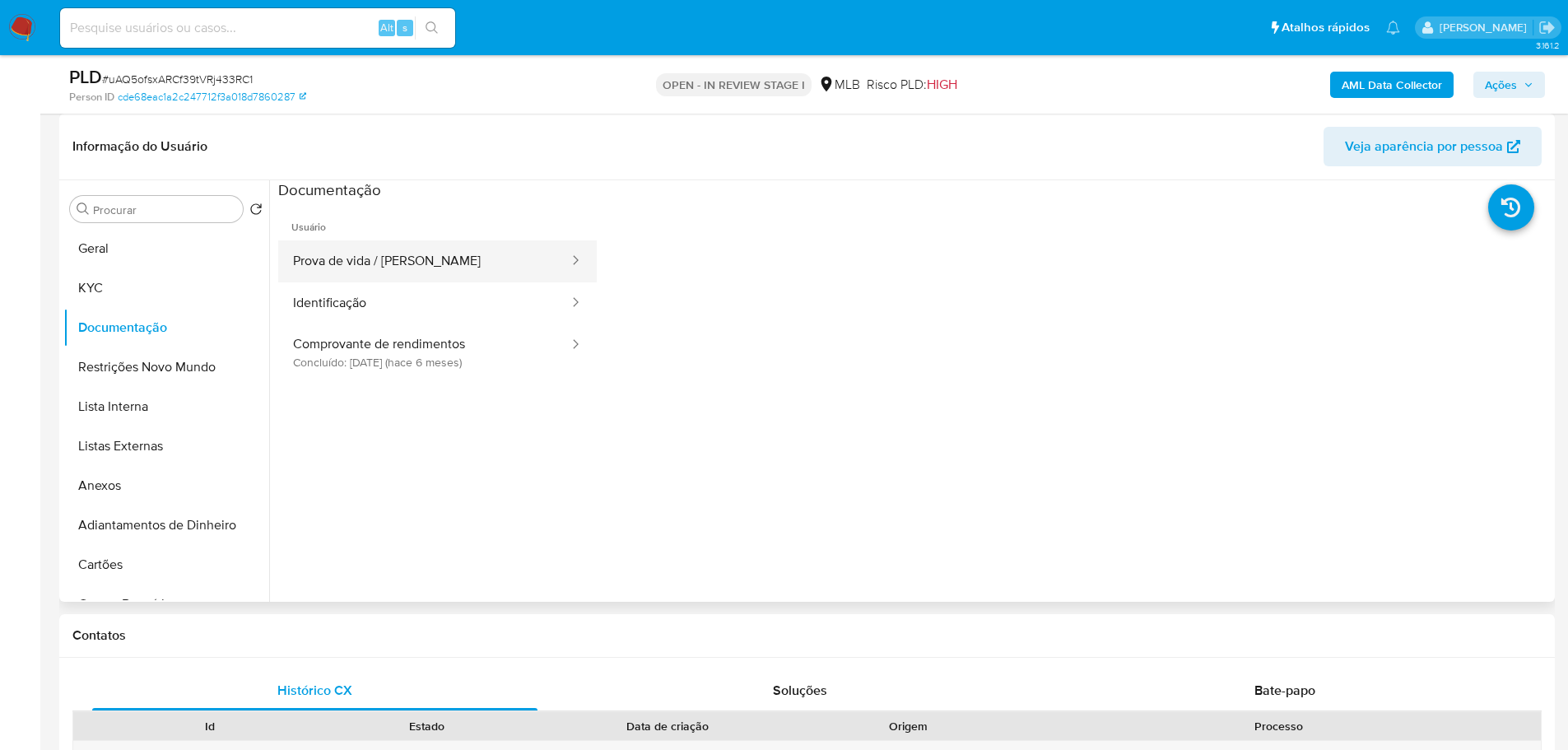
click at [395, 245] on button "Prova de vida / Selfie" at bounding box center [424, 261] width 293 height 42
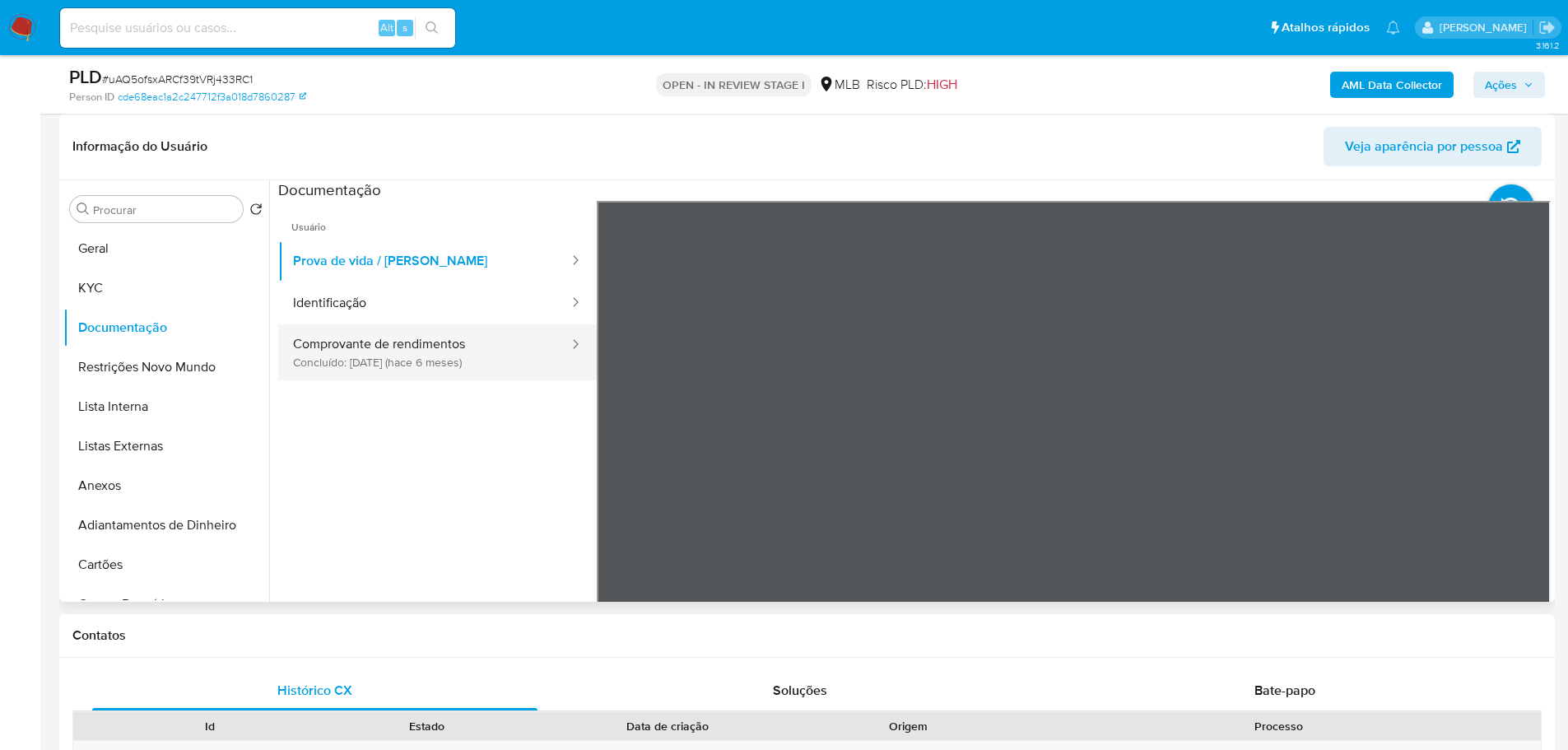
click at [402, 340] on button "Comprovante de rendimentos Concluído: 18/04/2025 (hace 6 meses)" at bounding box center [424, 352] width 293 height 56
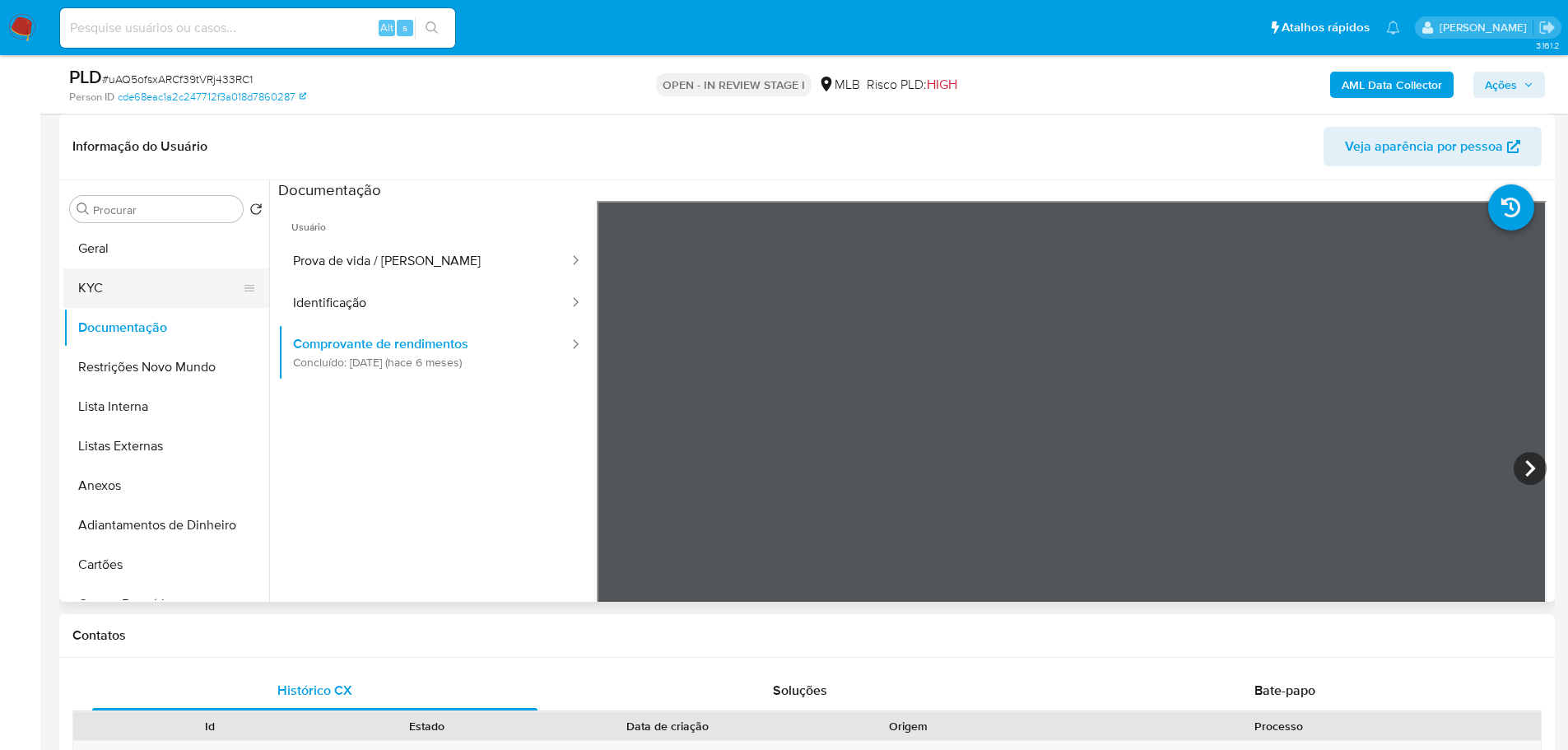
click at [210, 276] on button "KYC" at bounding box center [160, 288] width 193 height 40
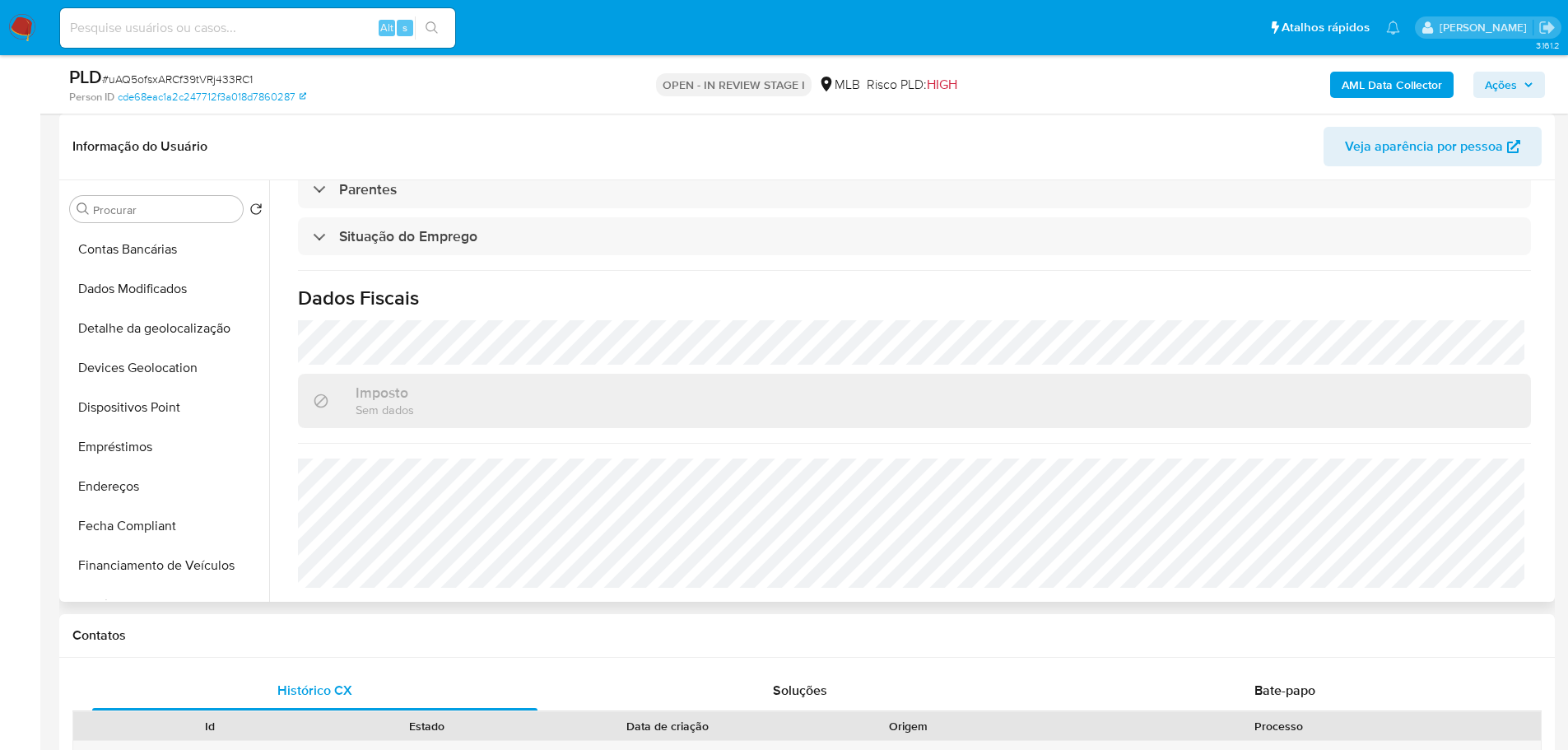
scroll to position [494, 0]
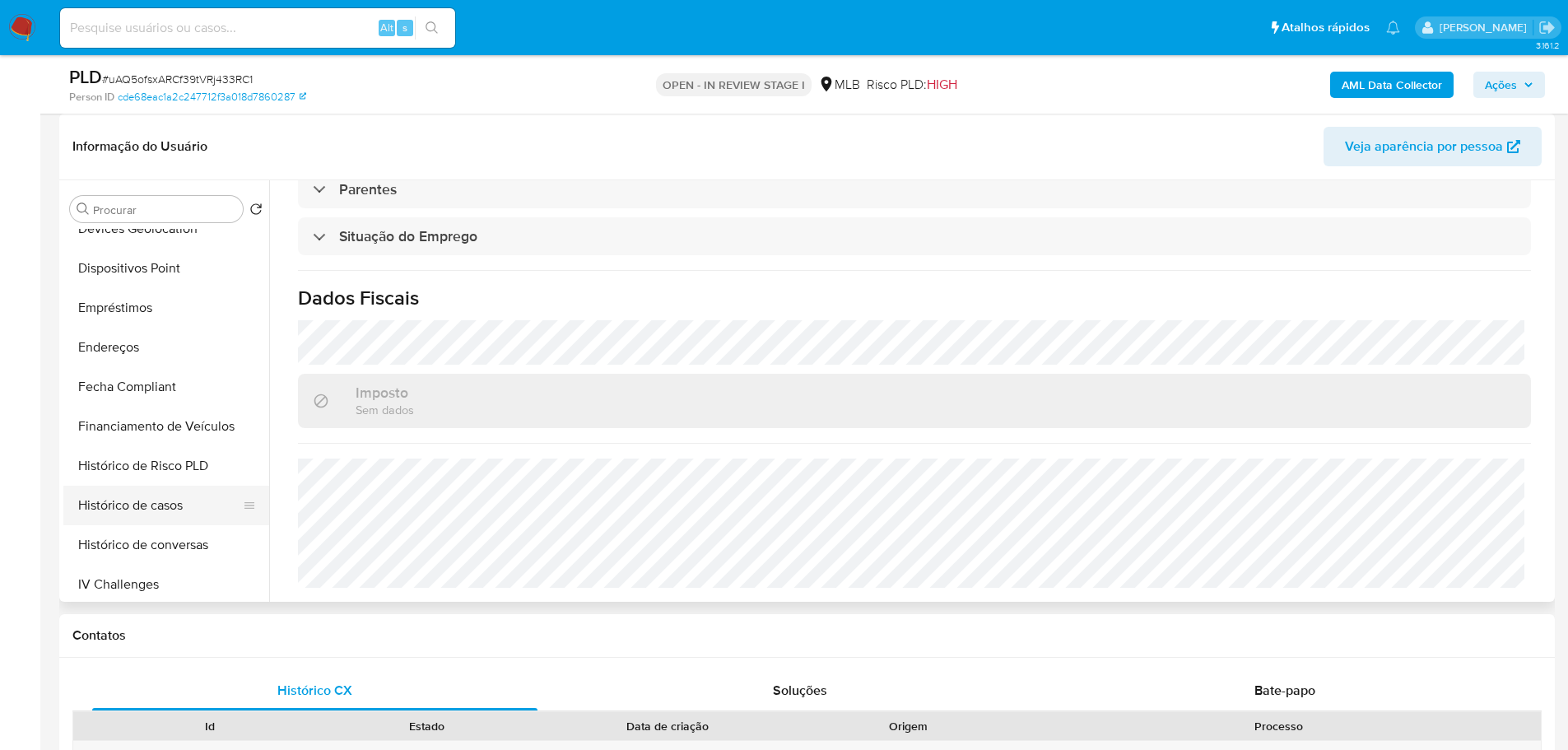
click at [178, 504] on button "Histórico de casos" at bounding box center [160, 505] width 193 height 40
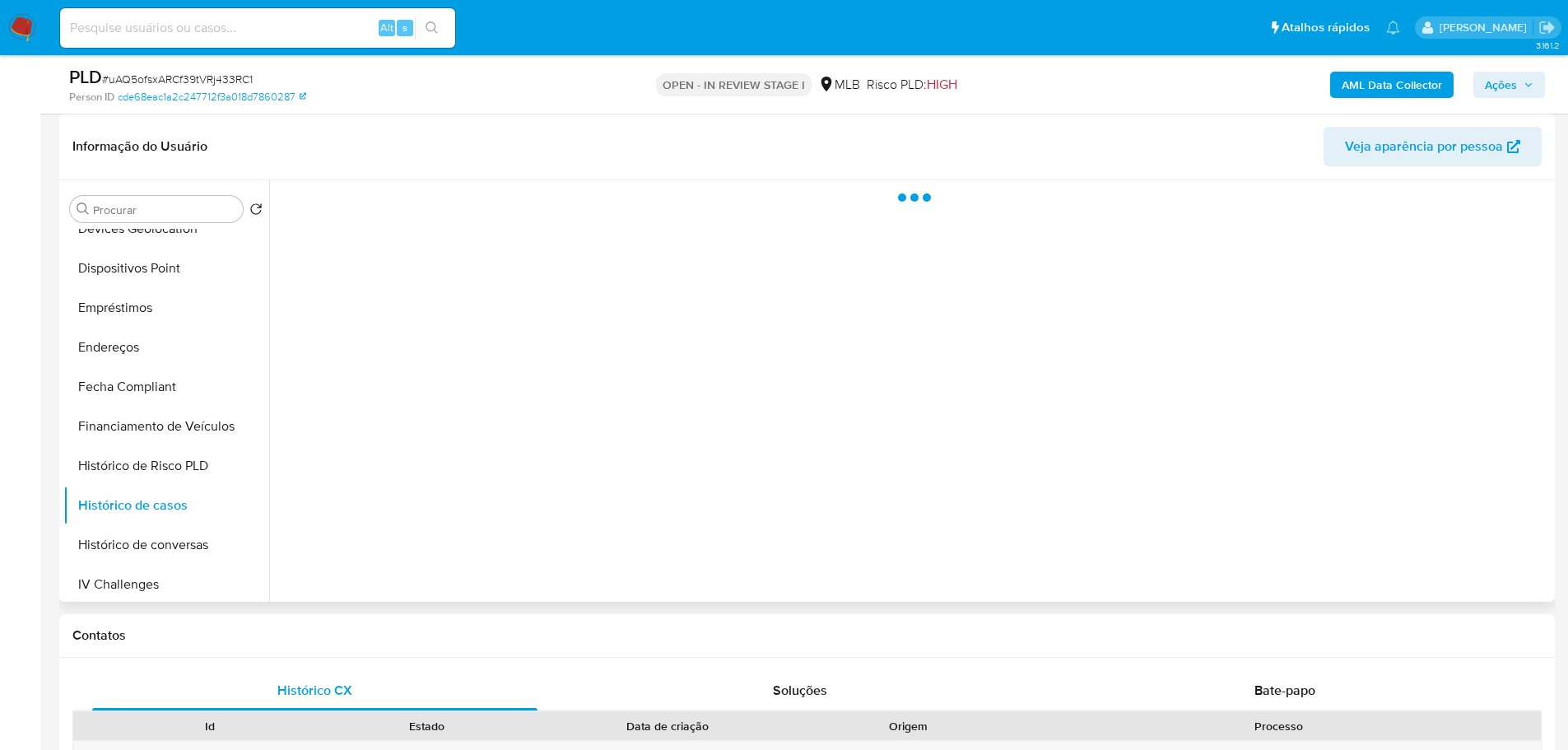
scroll to position [0, 0]
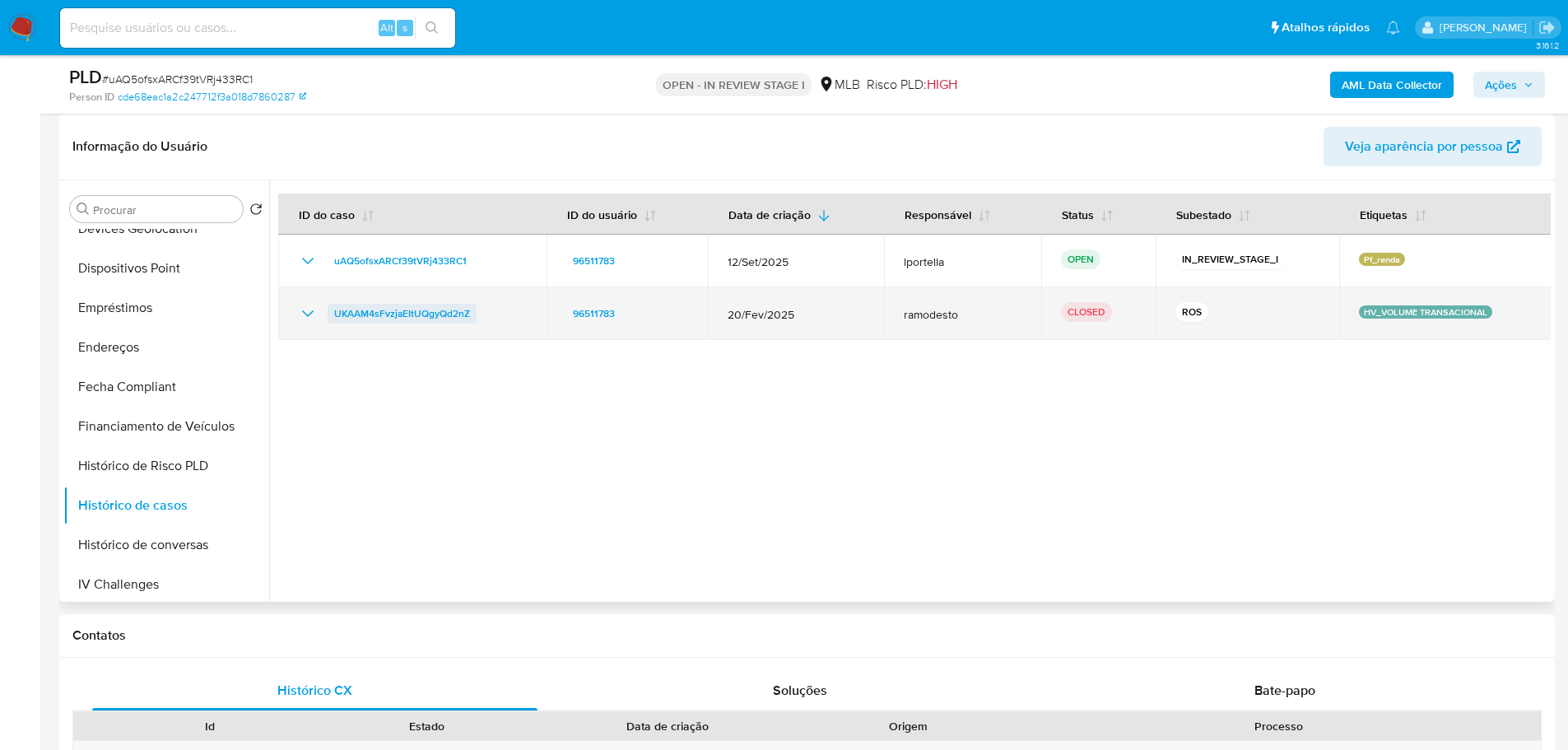
click at [451, 312] on span "UKAAM4sFvzjaEItUQgyQd2nZ" at bounding box center [402, 313] width 135 height 20
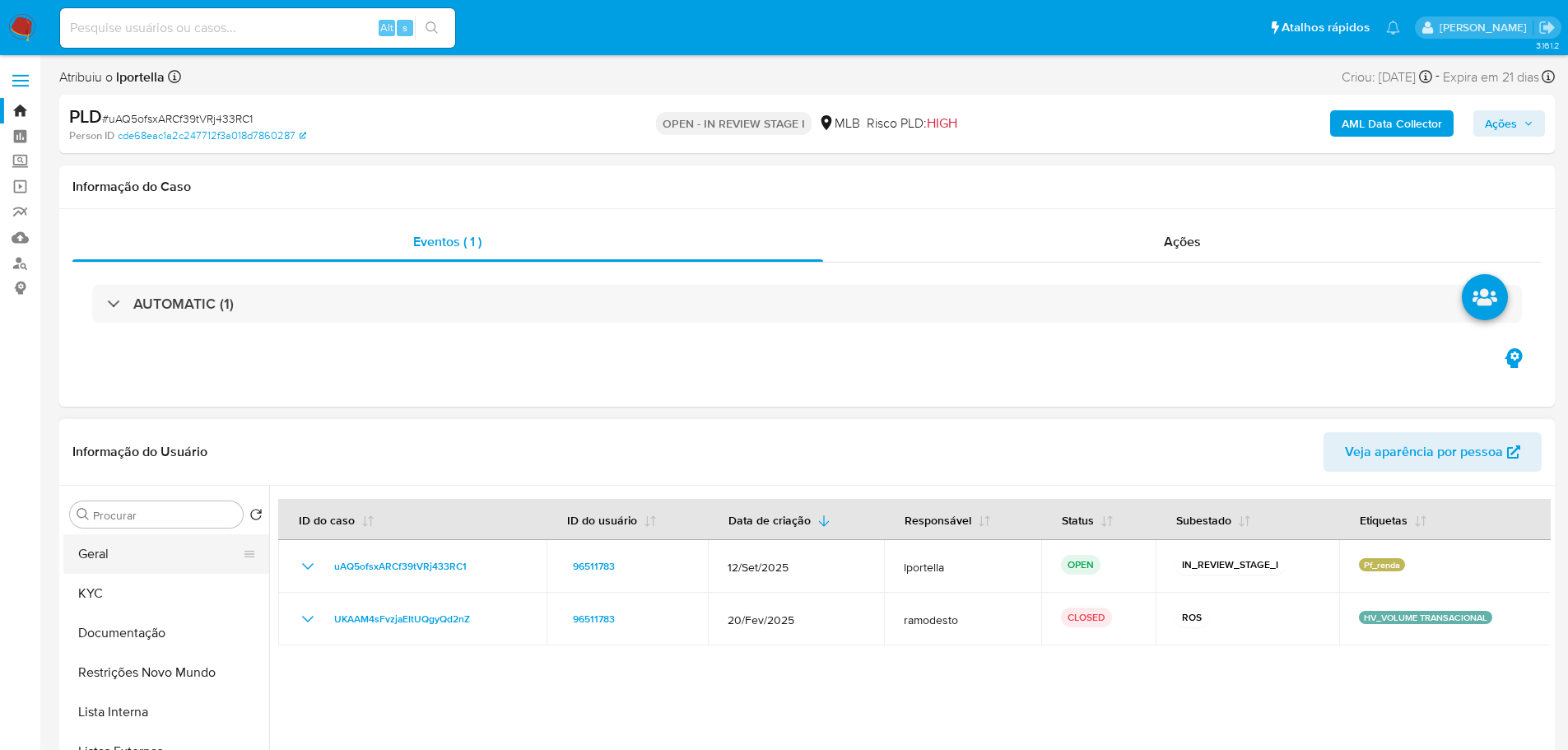
click at [82, 561] on button "Geral" at bounding box center [160, 554] width 193 height 40
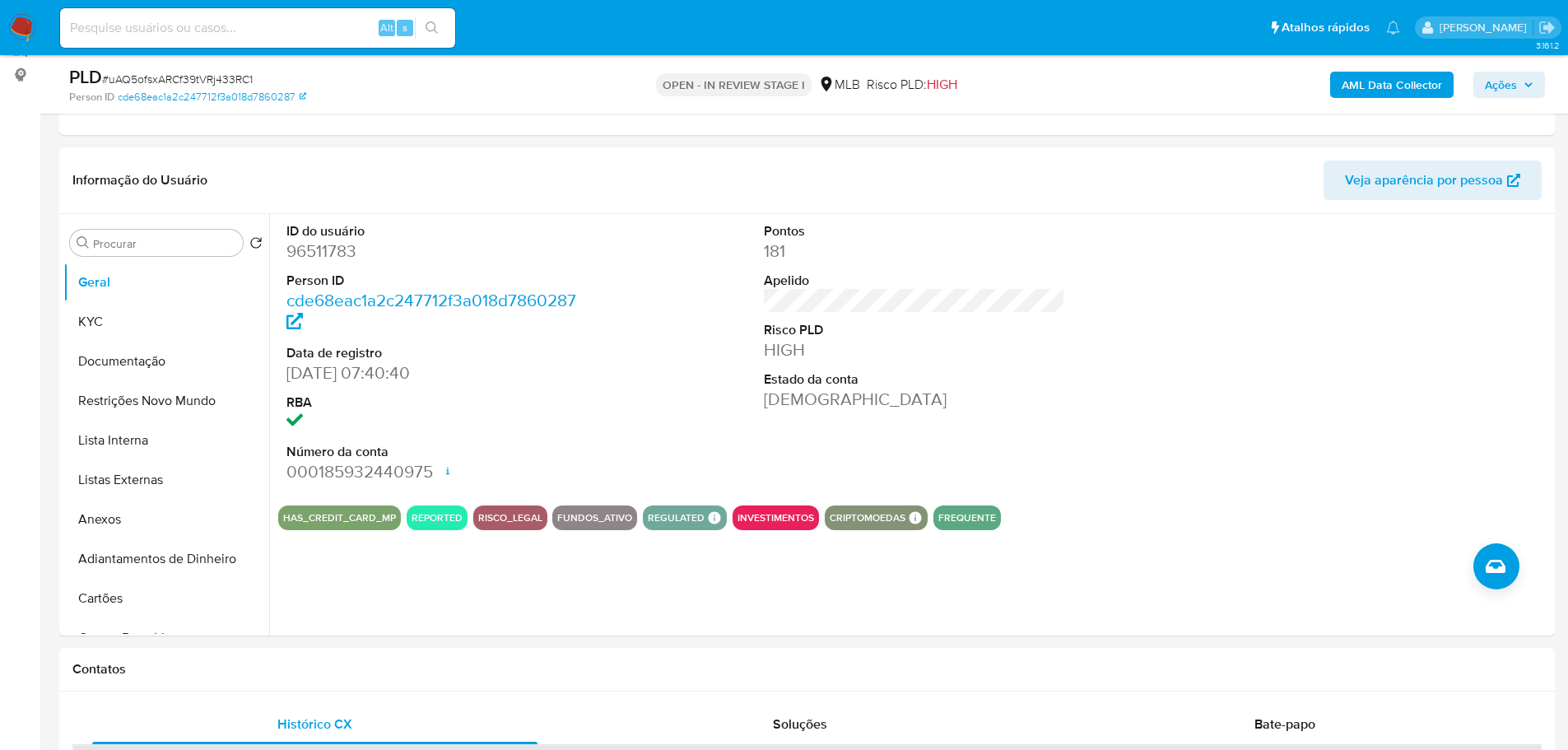
scroll to position [209, 0]
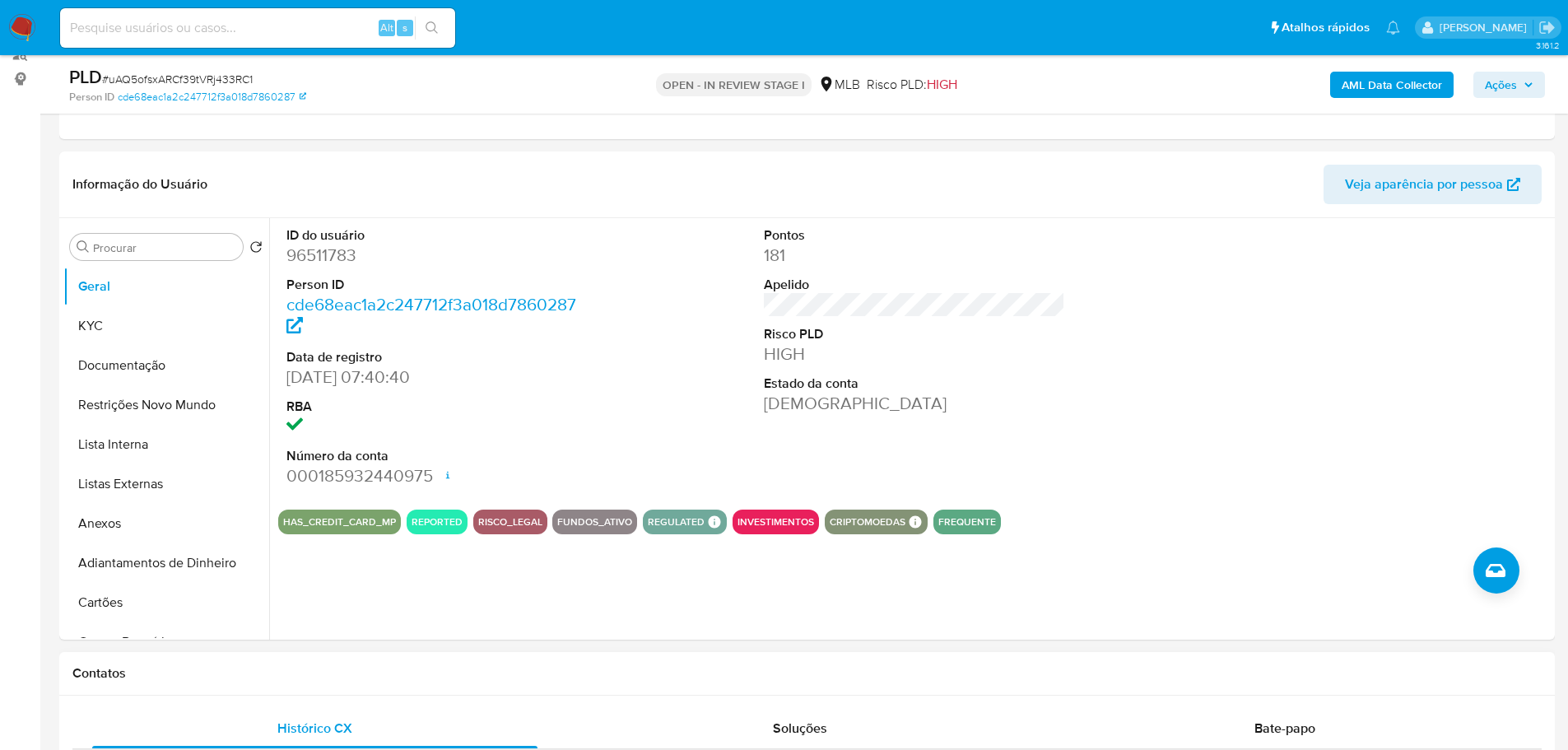
click at [274, 676] on h1 "Contatos" at bounding box center [807, 673] width 1469 height 16
click at [124, 323] on button "KYC" at bounding box center [160, 326] width 193 height 40
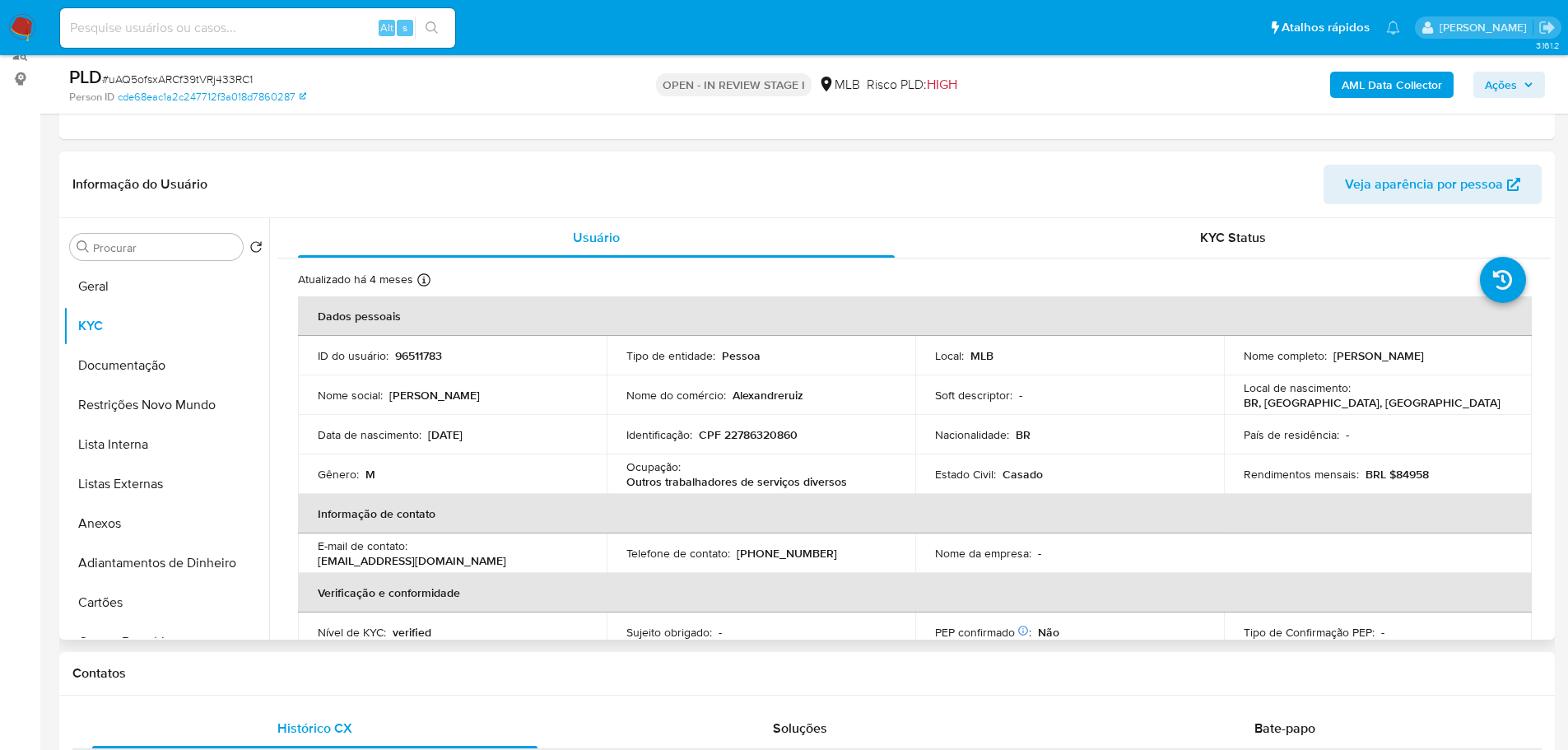
drag, startPoint x: 346, startPoint y: 698, endPoint x: 291, endPoint y: 624, distance: 92.2
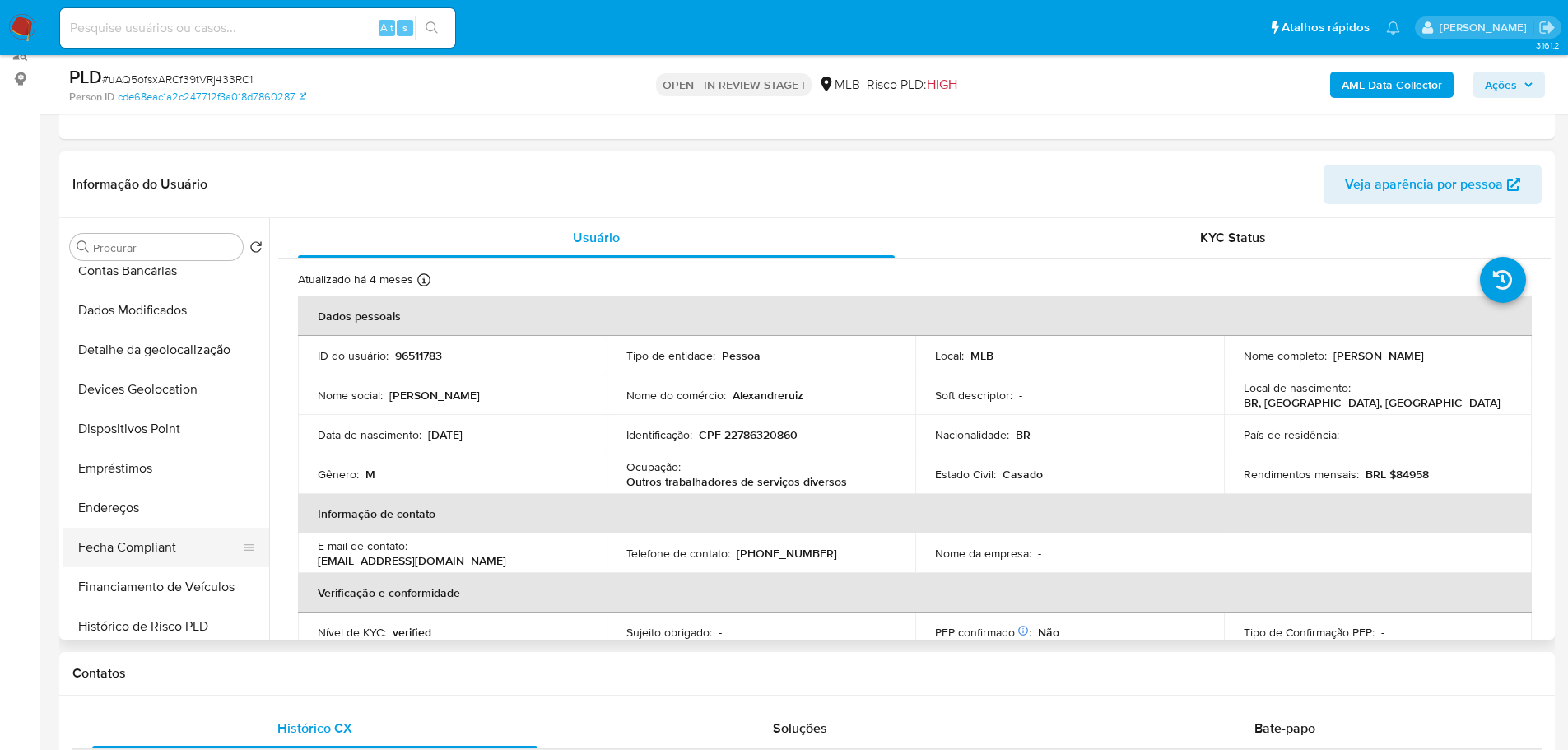
scroll to position [411, 0]
click at [146, 476] on button "Endereços" at bounding box center [160, 468] width 193 height 40
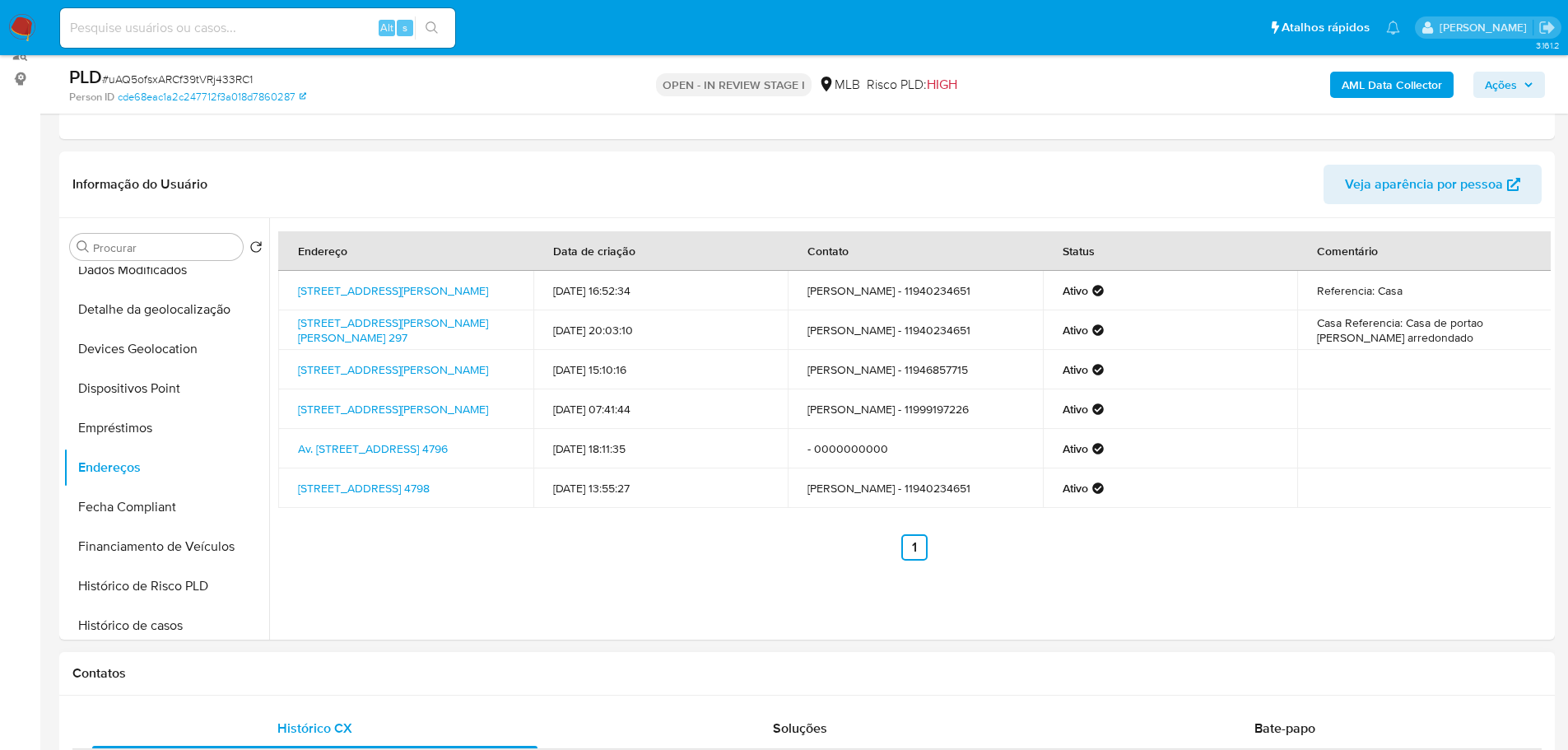
click at [300, 681] on h1 "Contatos" at bounding box center [807, 673] width 1469 height 16
click at [183, 312] on button "Detalhe da geolocalização" at bounding box center [160, 310] width 193 height 40
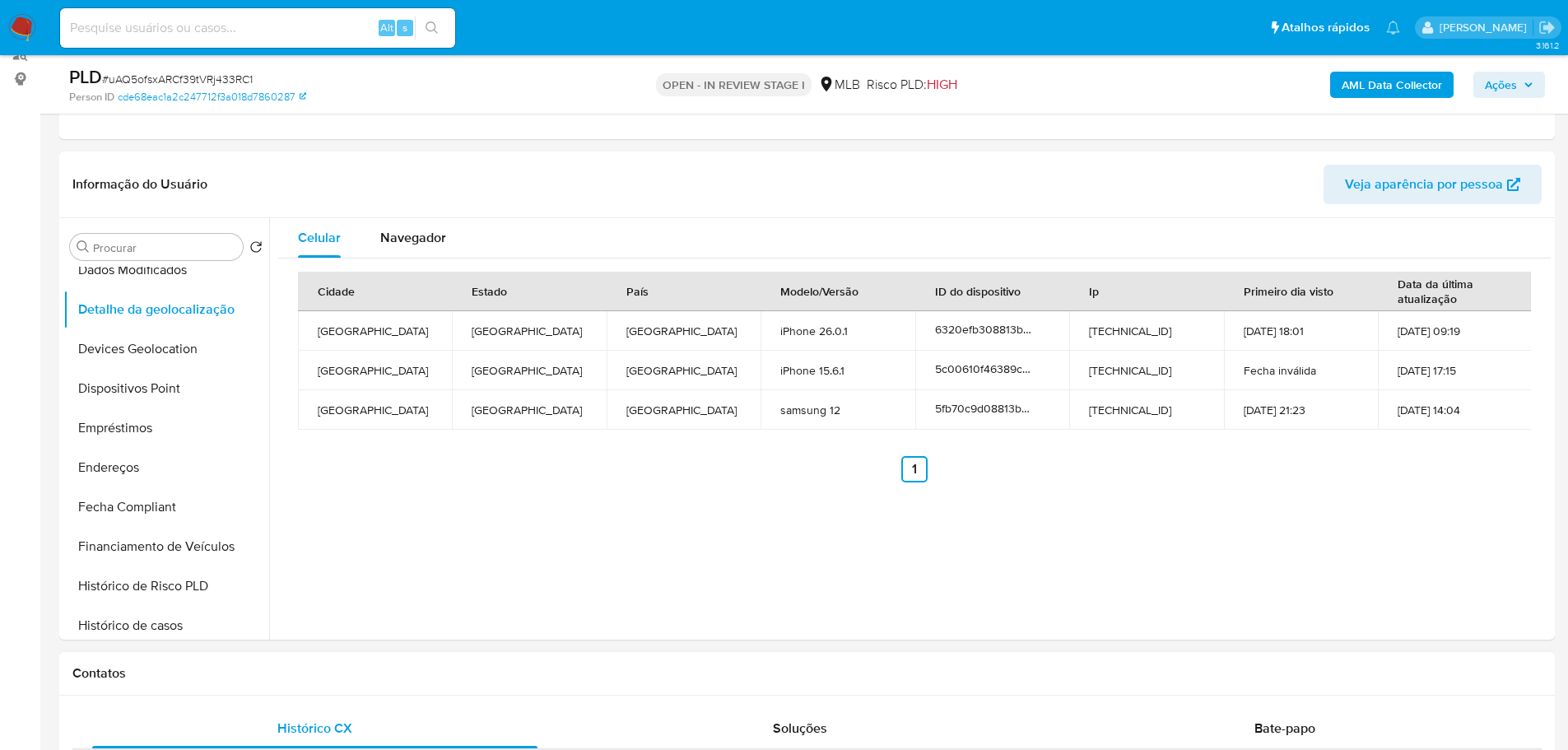
click at [234, 686] on div "Contatos" at bounding box center [807, 674] width 1496 height 43
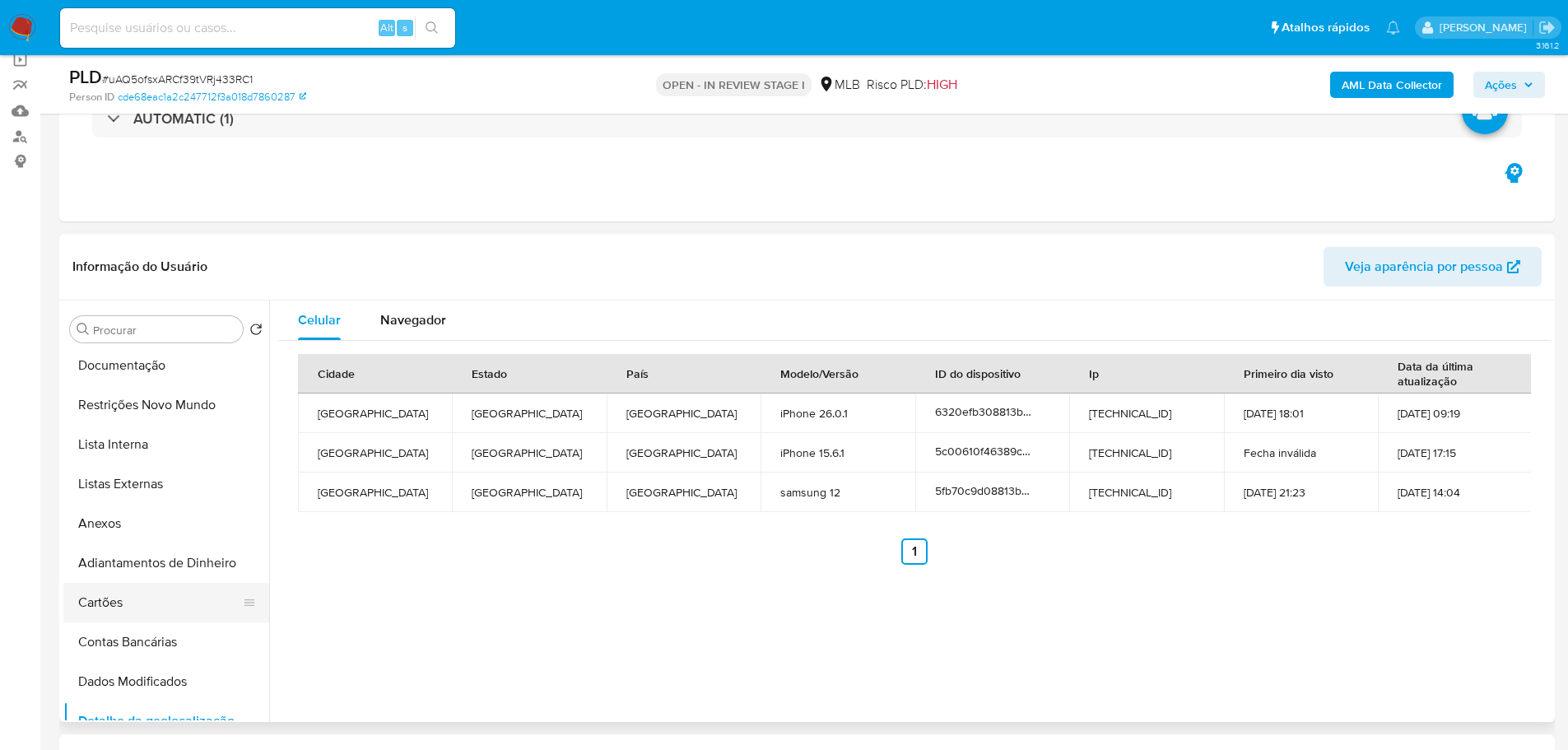
scroll to position [0, 0]
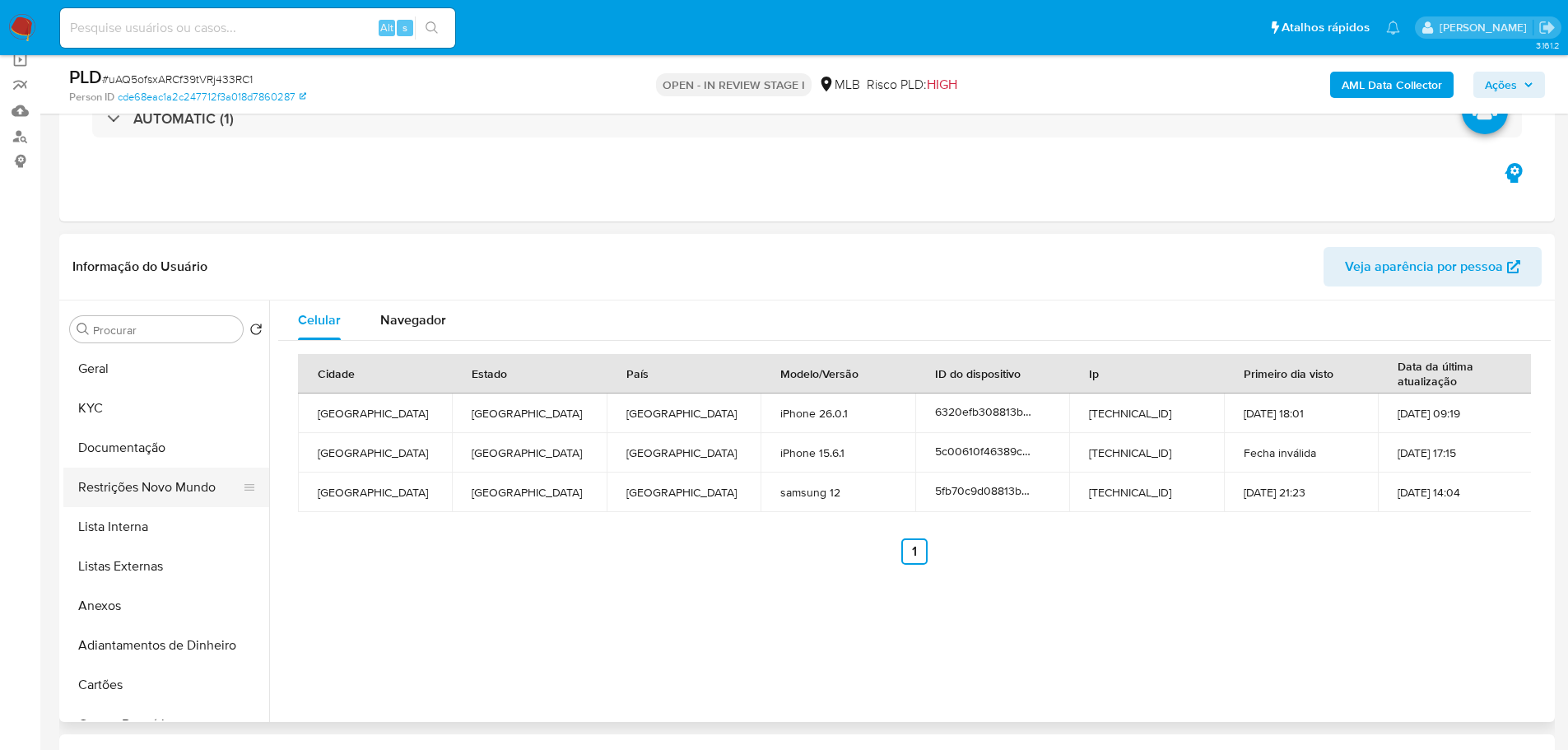
click at [141, 500] on button "Restrições Novo Mundo" at bounding box center [160, 488] width 193 height 40
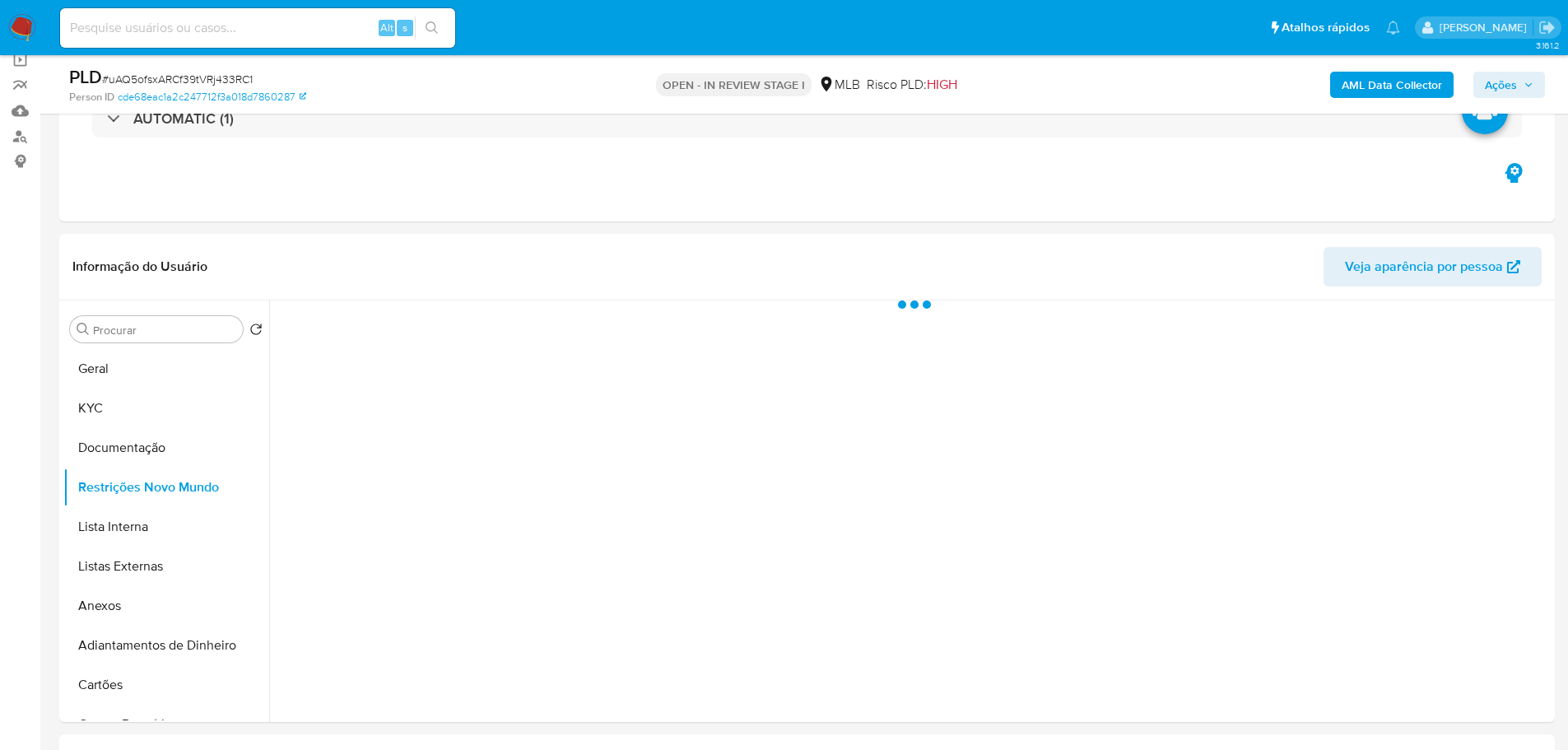
scroll to position [209, 0]
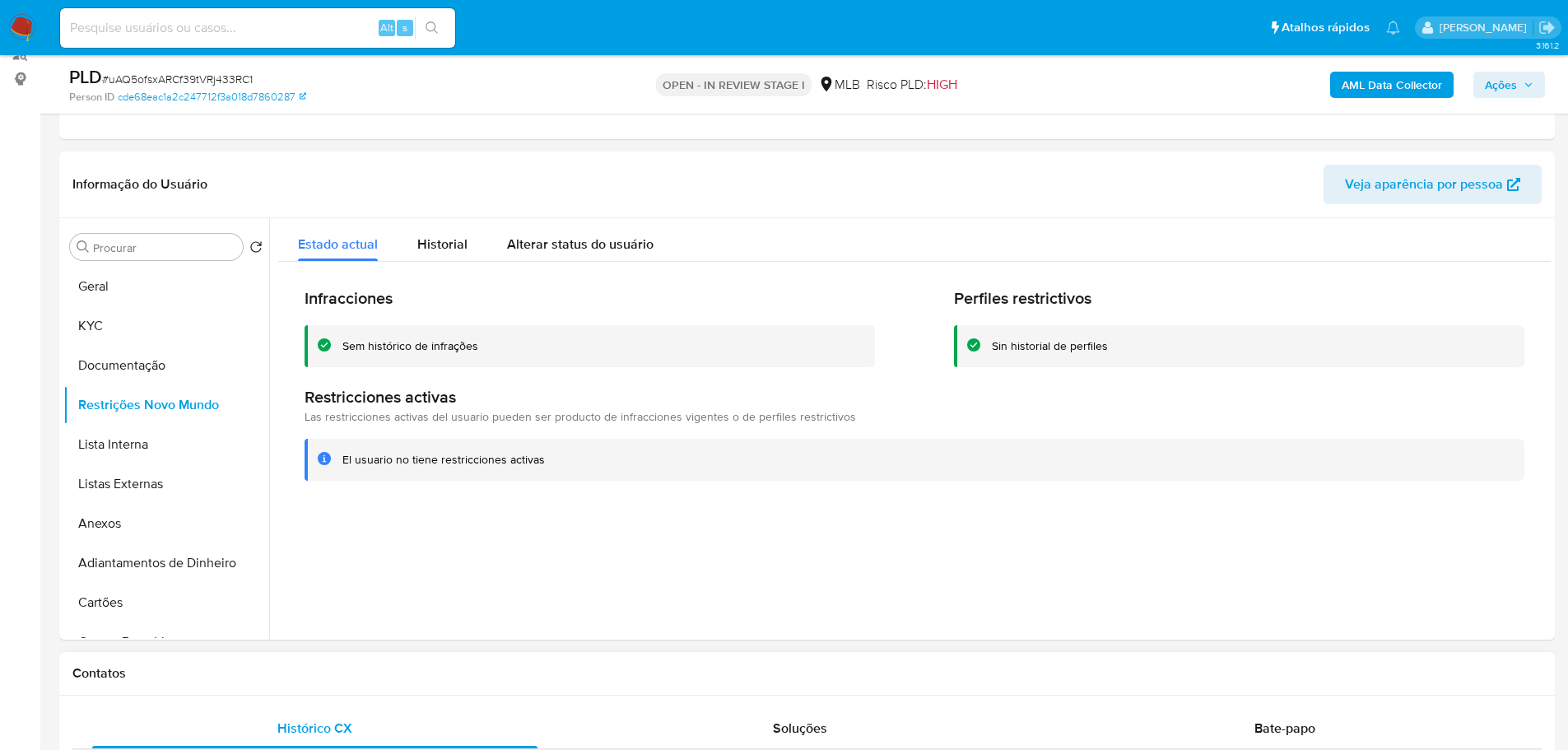
click at [234, 668] on h1 "Contatos" at bounding box center [807, 673] width 1469 height 16
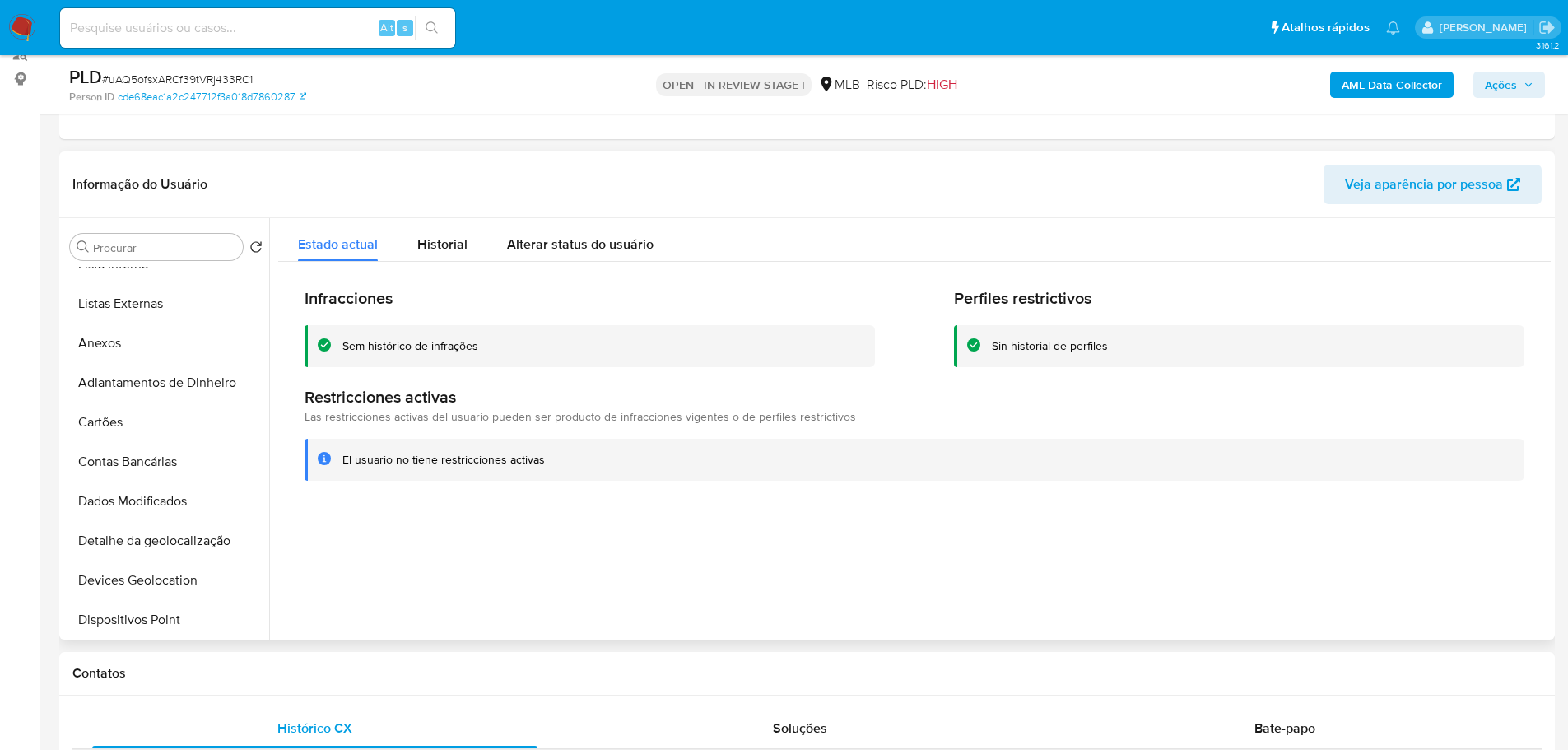
scroll to position [329, 0]
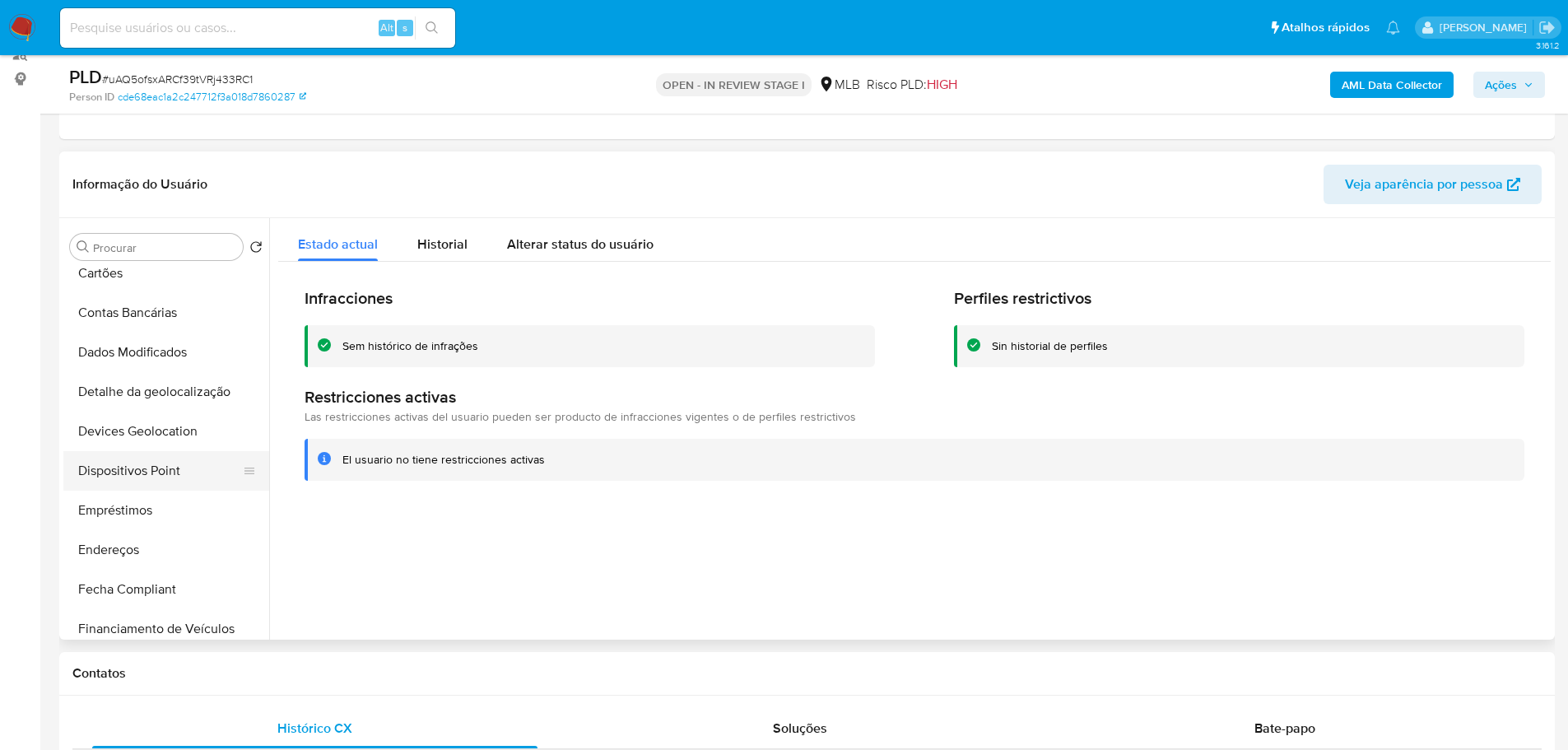
click at [174, 486] on button "Dispositivos Point" at bounding box center [160, 471] width 193 height 40
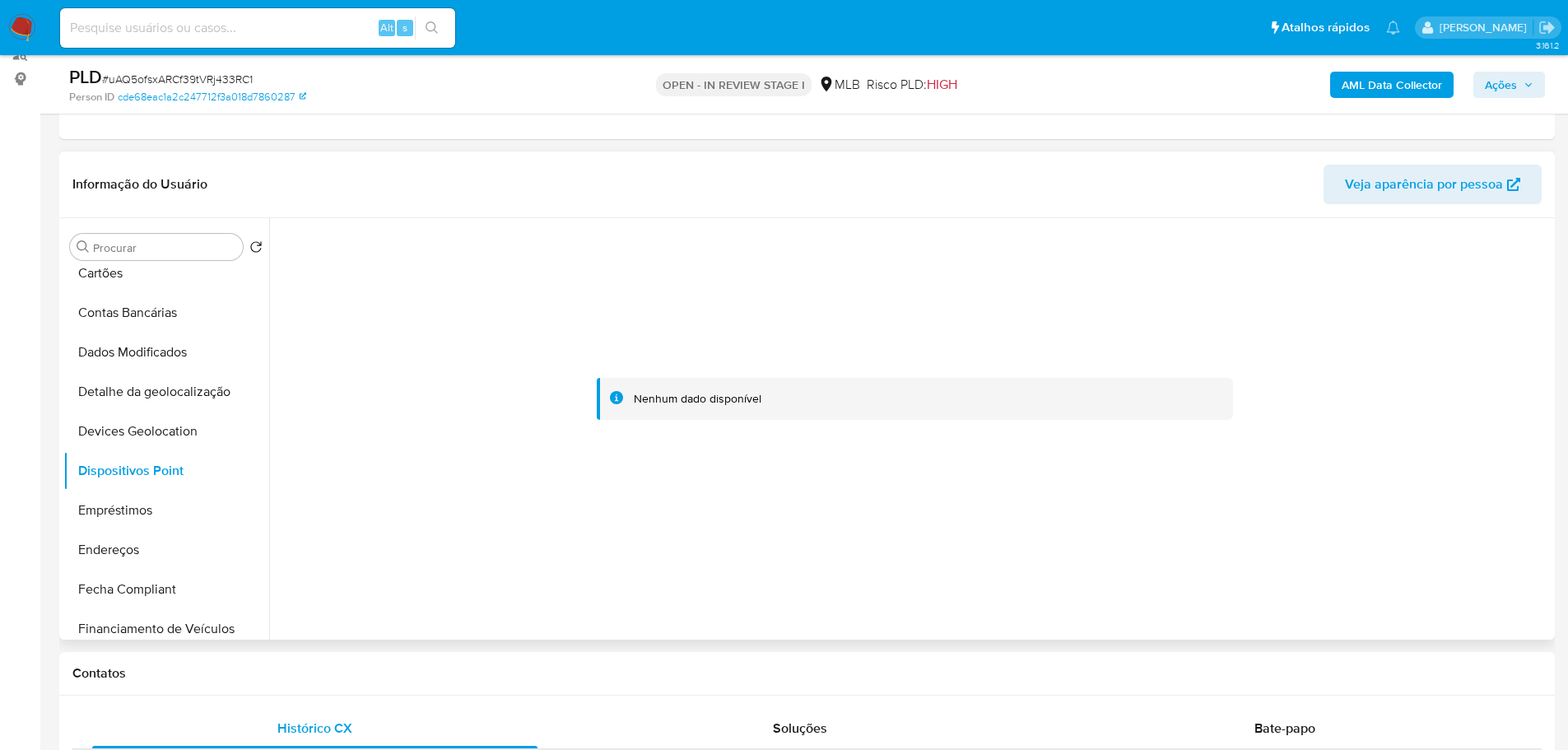
click at [1084, 582] on div at bounding box center [910, 428] width 1281 height 421
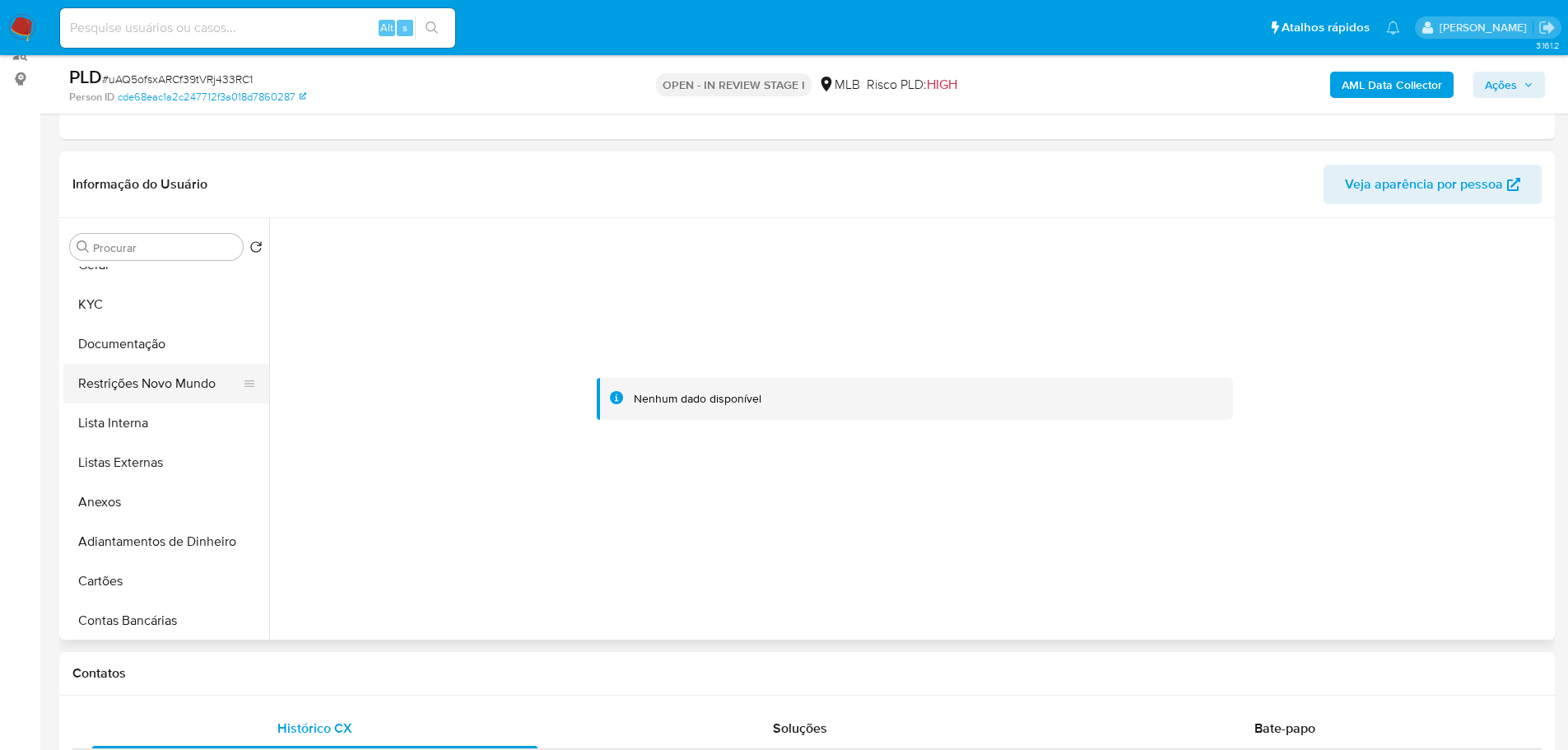
scroll to position [0, 0]
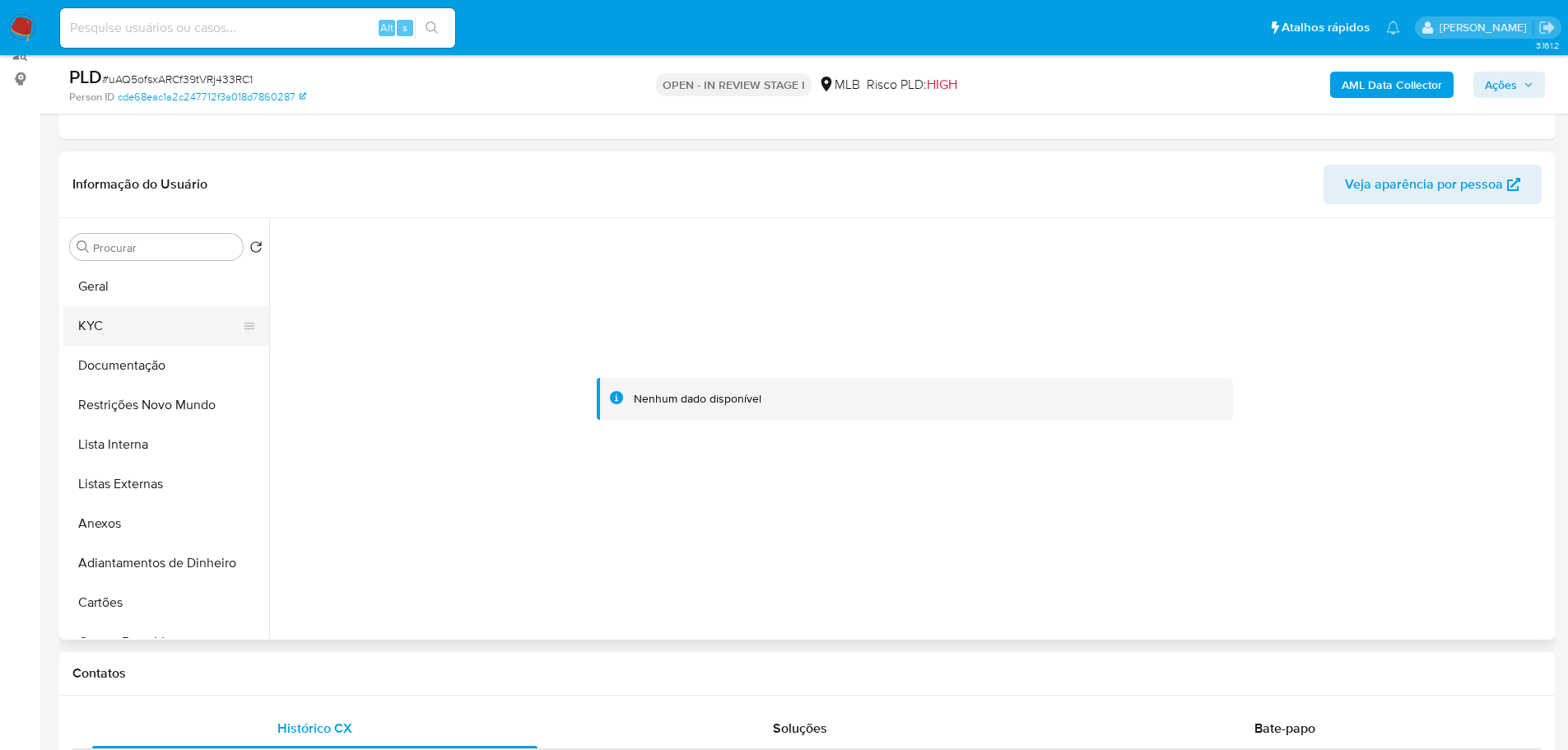
click at [109, 319] on button "KYC" at bounding box center [160, 326] width 193 height 40
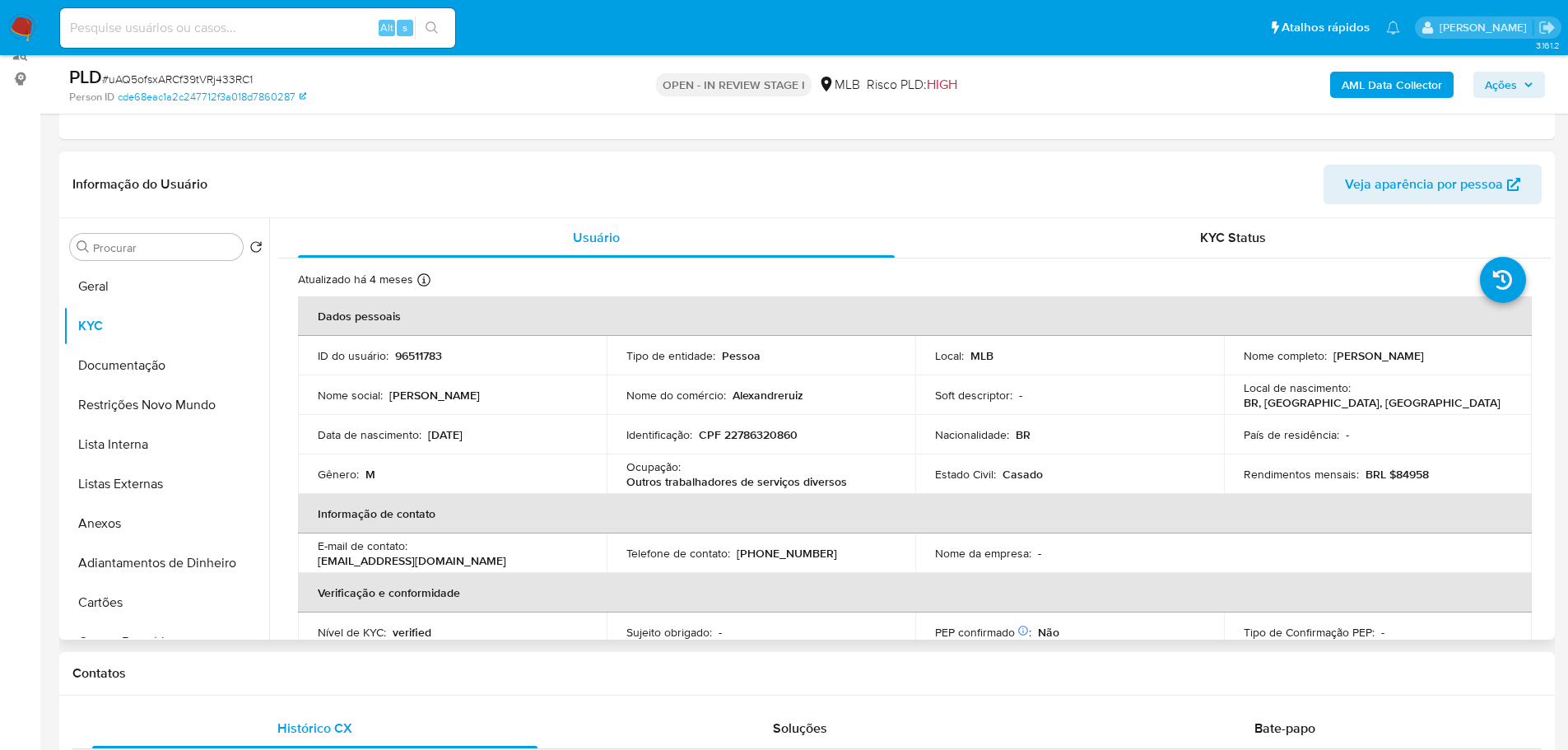
click at [758, 427] on td "Identificação : CPF 22786320860" at bounding box center [761, 435] width 309 height 40
click at [769, 432] on p "CPF 22786320860" at bounding box center [748, 434] width 99 height 15
copy p "22786320860"
click at [110, 530] on button "Anexos" at bounding box center [160, 523] width 193 height 40
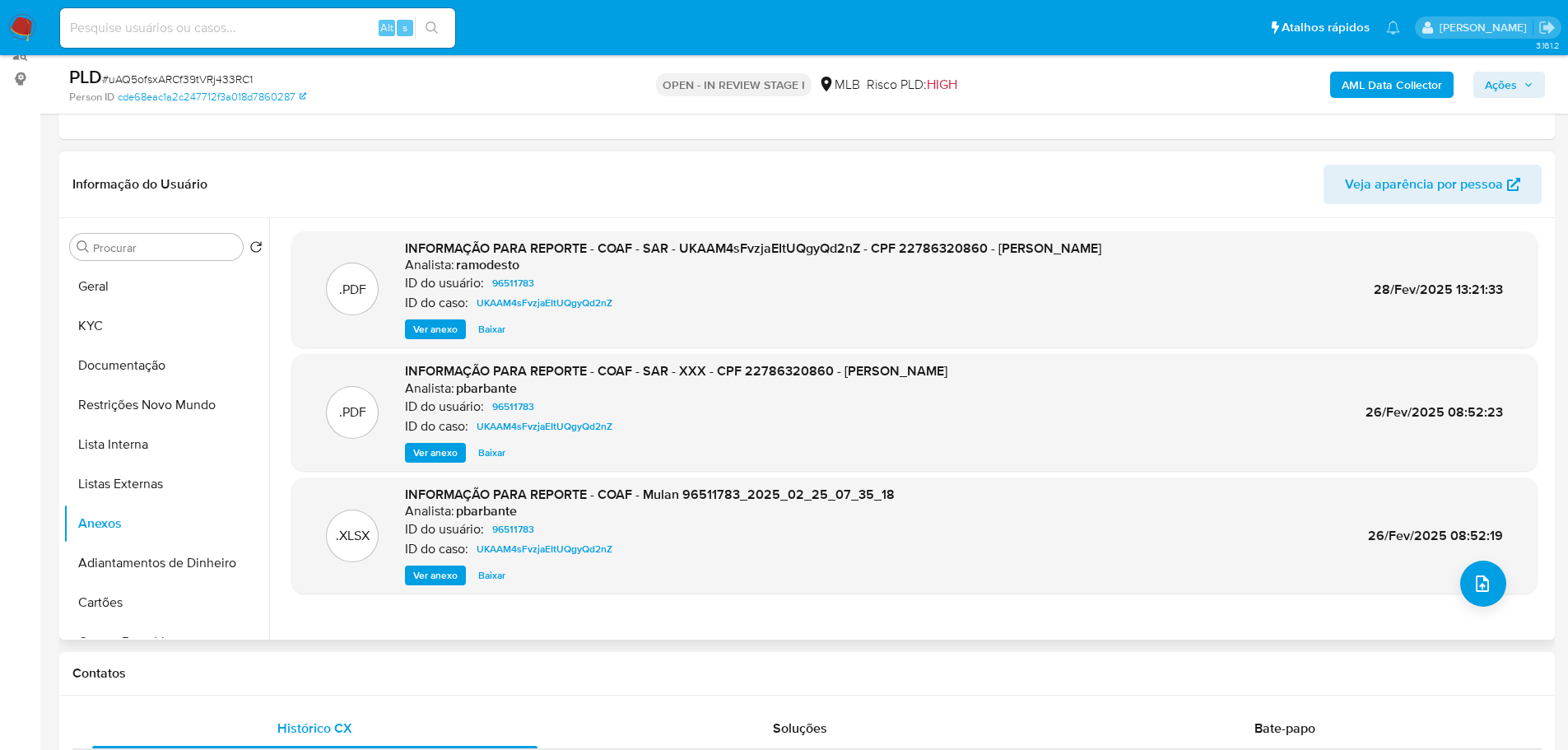
click at [423, 335] on span "Ver anexo" at bounding box center [435, 329] width 44 height 16
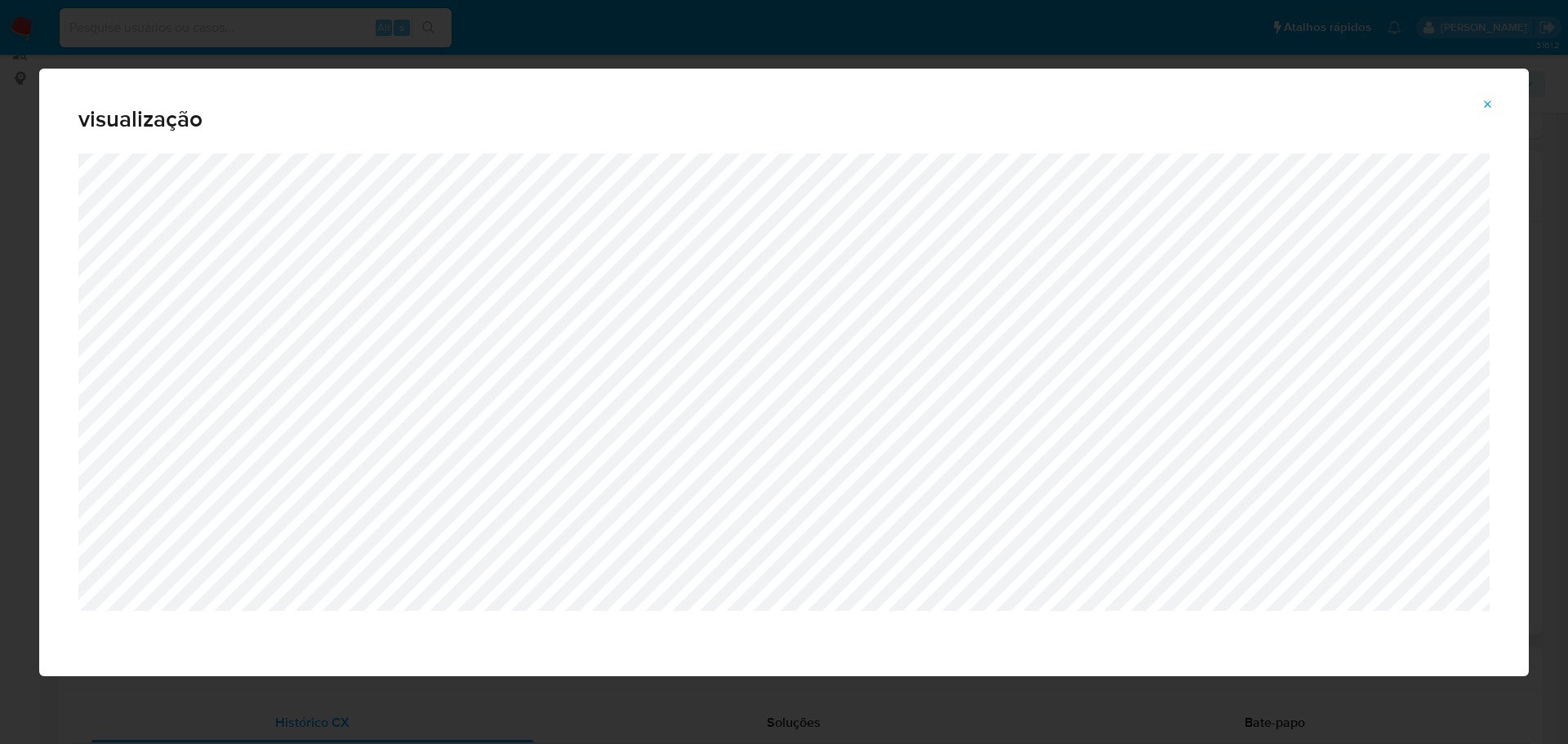
click at [1486, 105] on icon "Attachment preview" at bounding box center [1488, 104] width 13 height 13
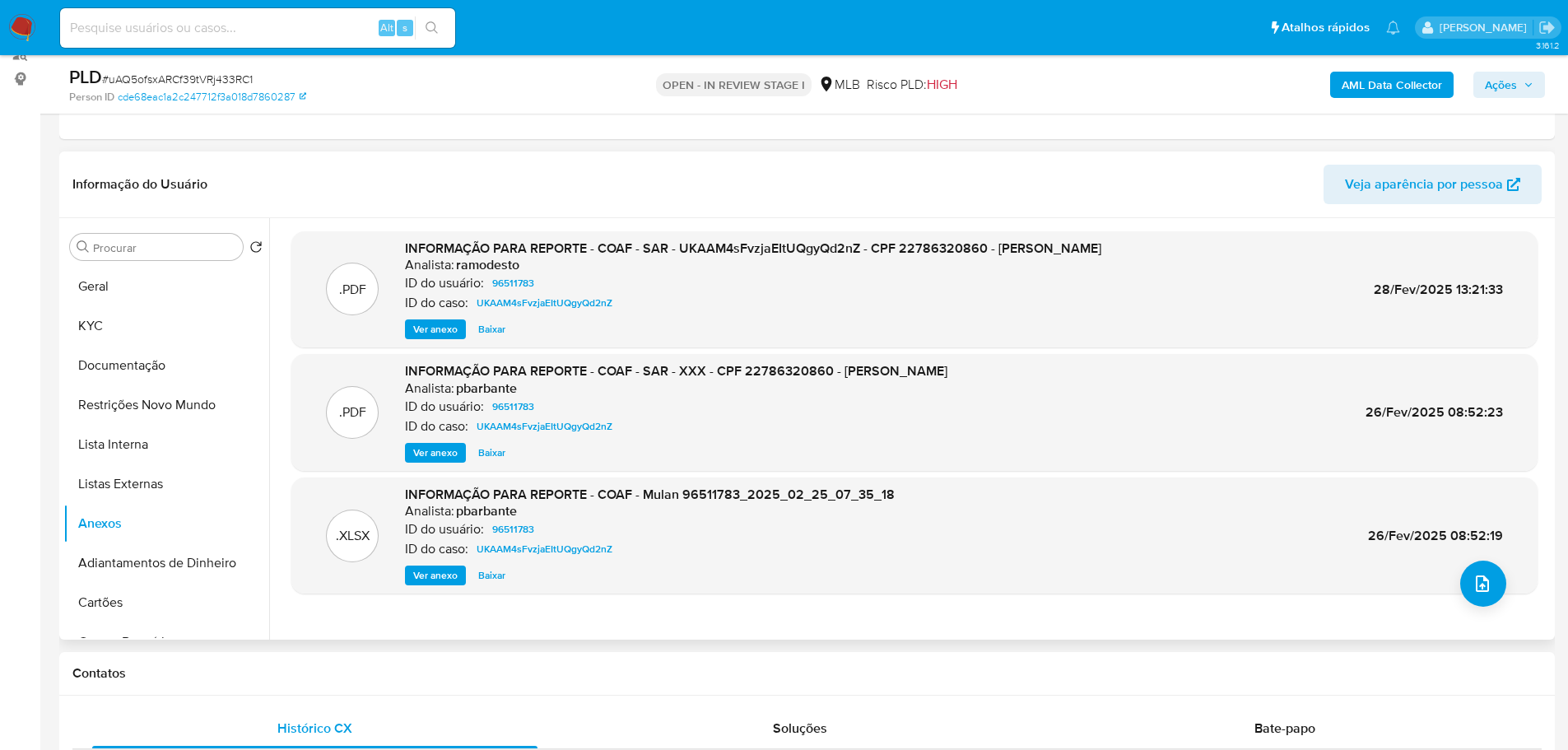
click at [1513, 77] on span "Ações" at bounding box center [1500, 84] width 32 height 26
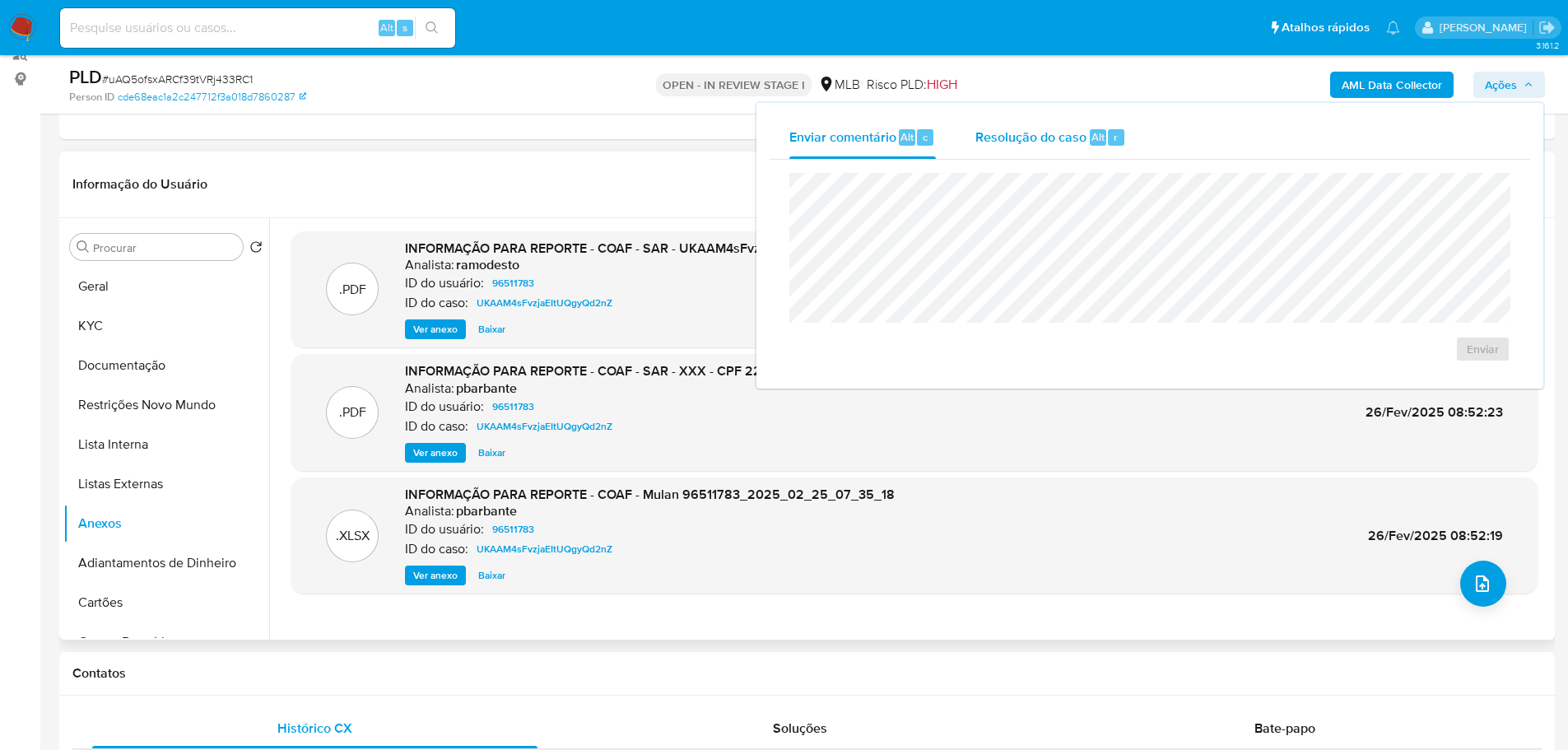
click at [1052, 141] on span "Resolução do caso" at bounding box center [1031, 136] width 111 height 19
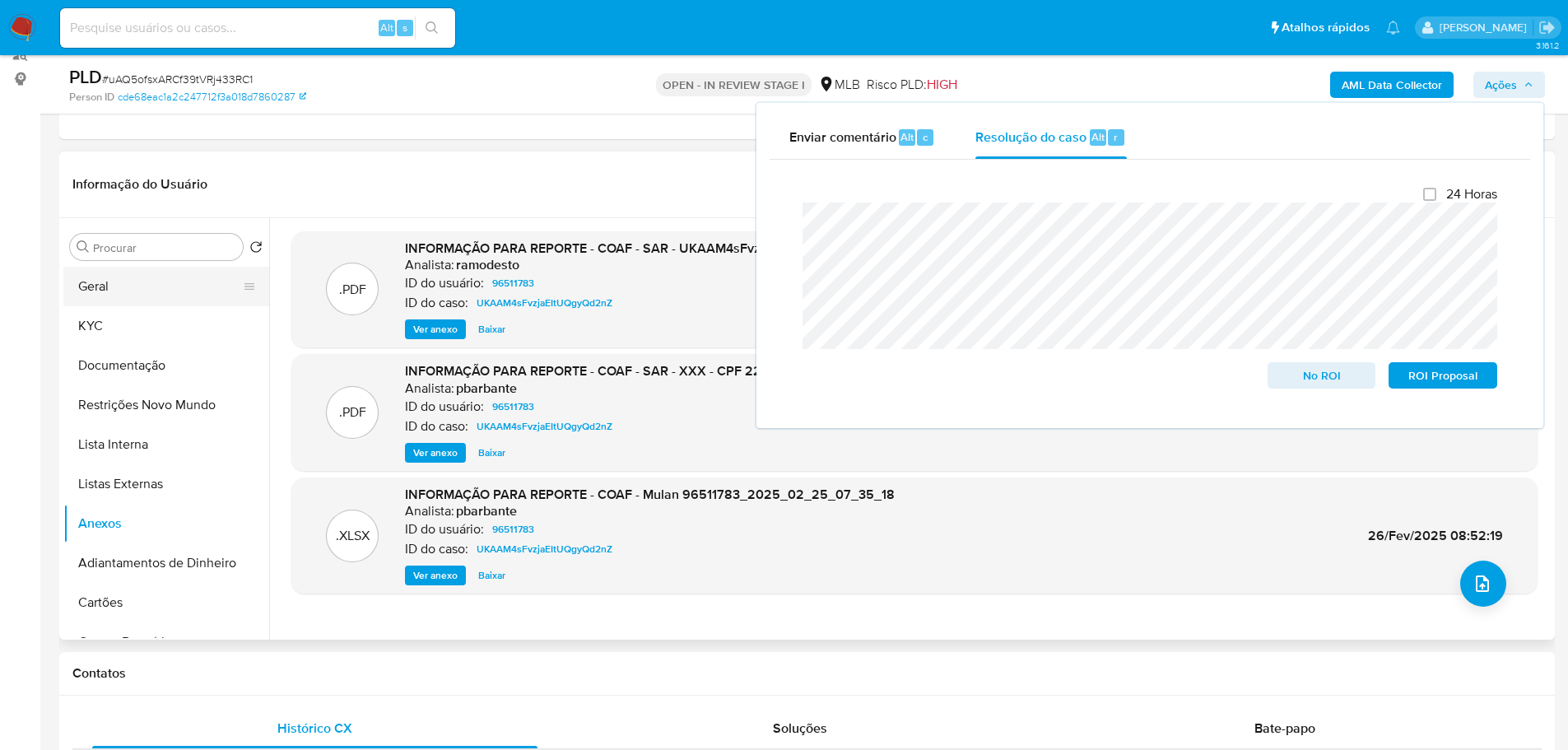
click at [126, 268] on button "Geral" at bounding box center [160, 286] width 193 height 40
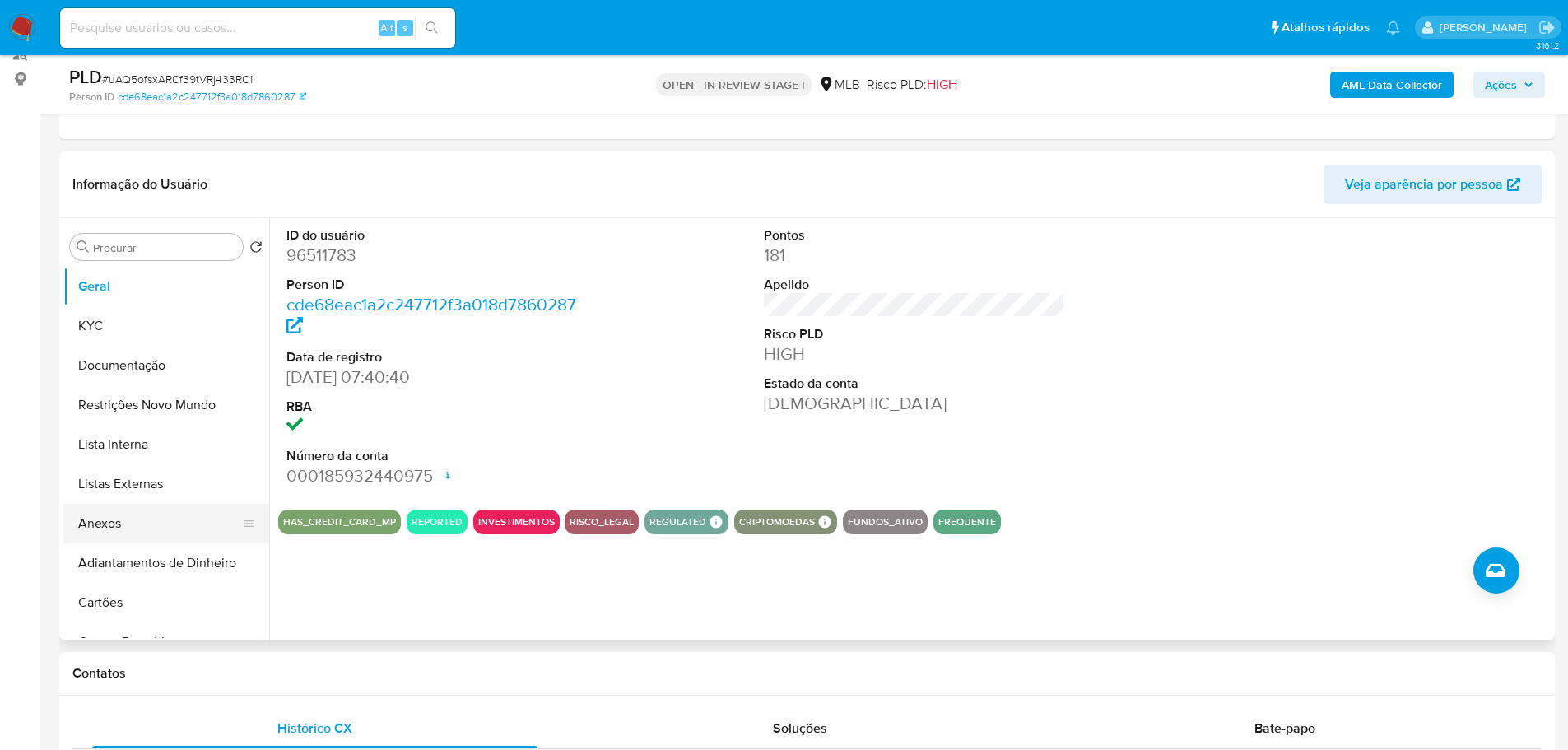
drag, startPoint x: 114, startPoint y: 520, endPoint x: 103, endPoint y: 520, distance: 11.0
click at [113, 520] on button "Anexos" at bounding box center [160, 523] width 193 height 40
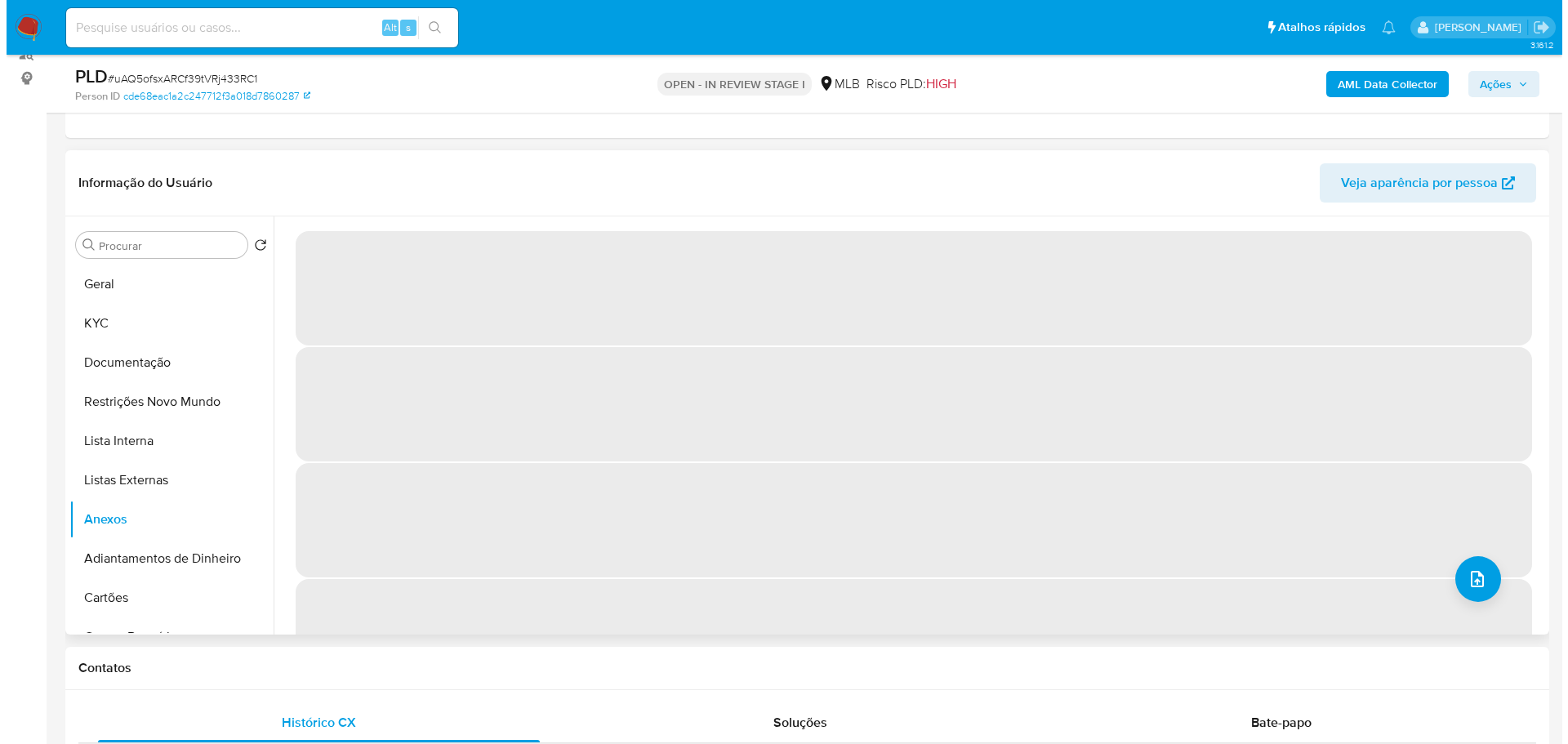
scroll to position [289, 0]
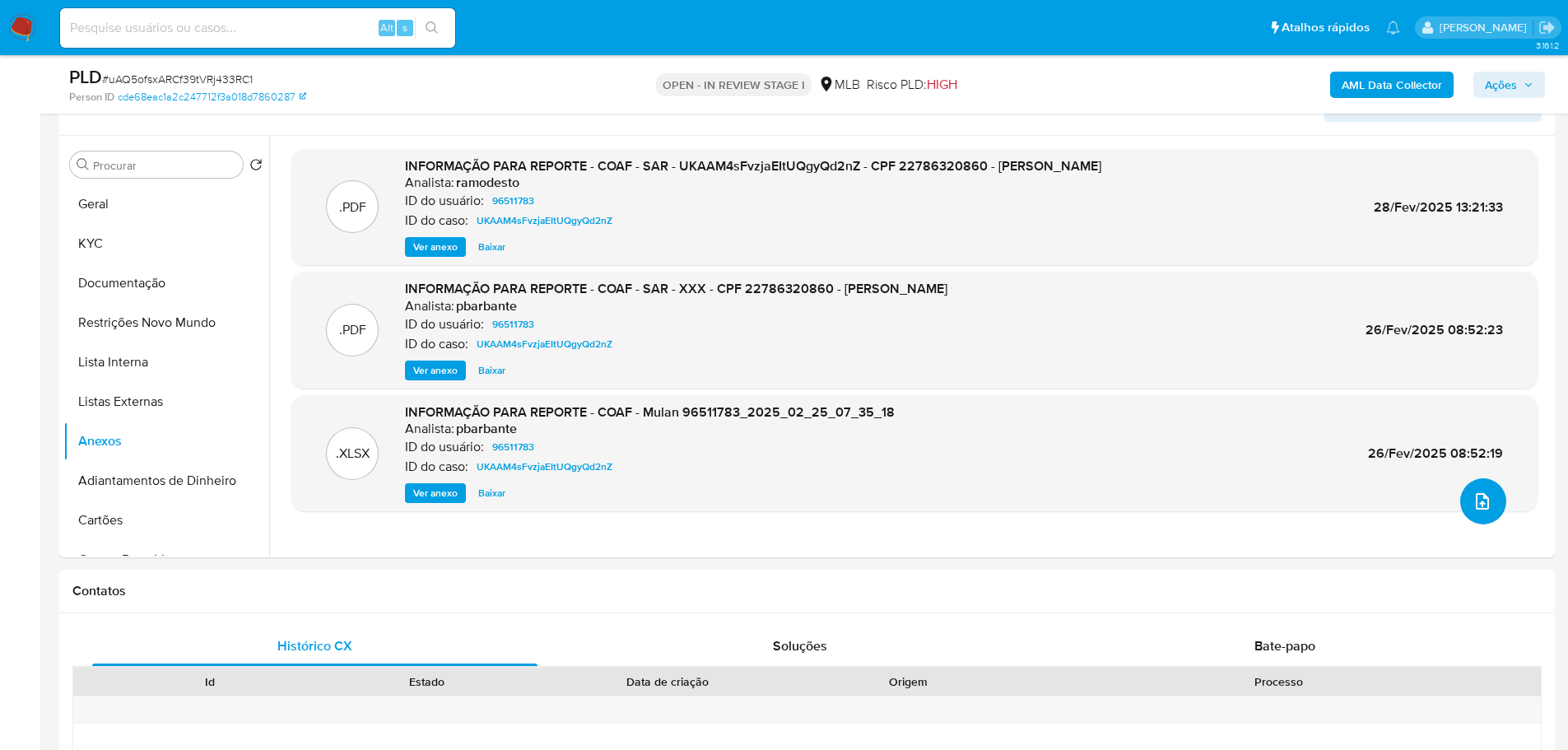
click at [1481, 518] on button "upload-file" at bounding box center [1483, 501] width 46 height 46
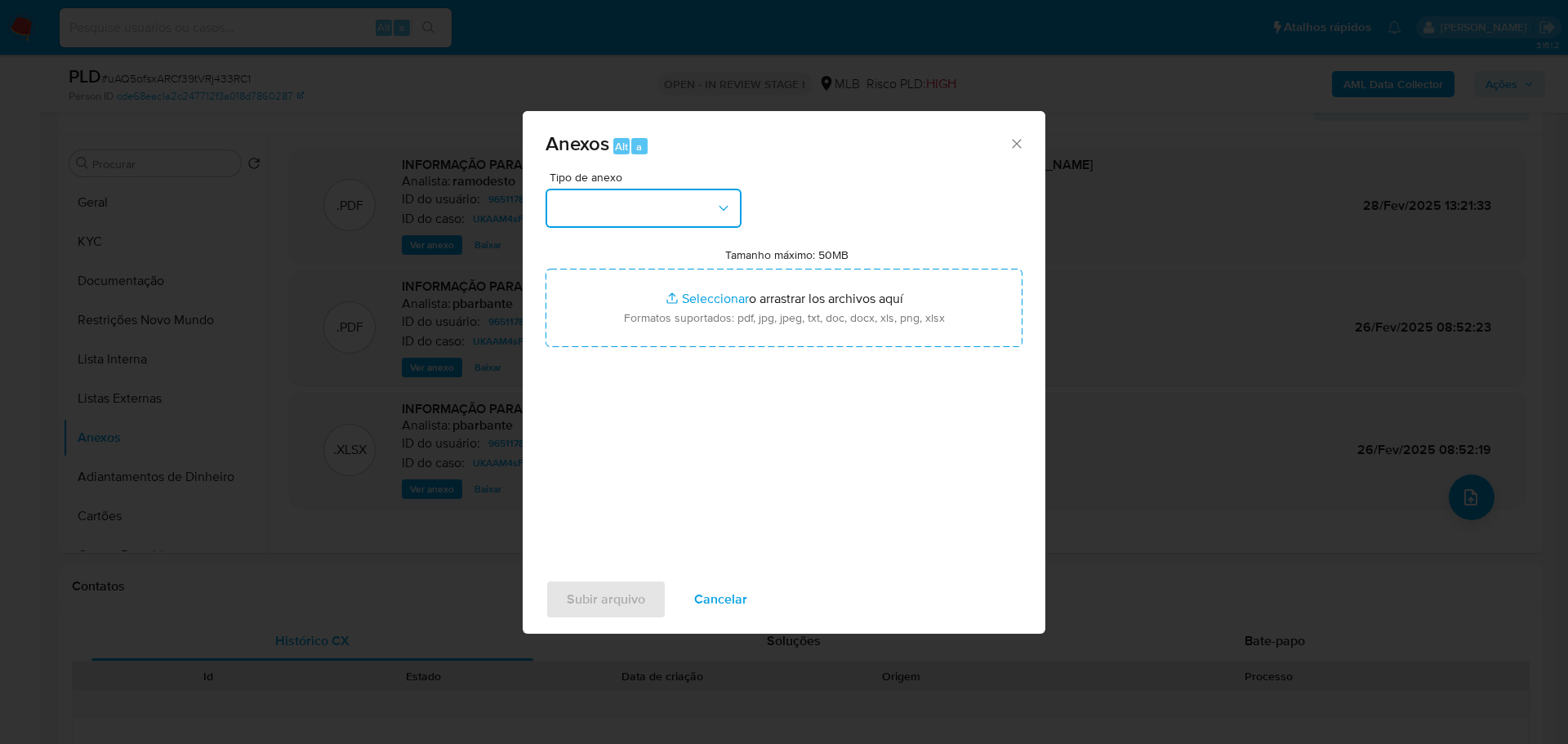
click at [643, 191] on button "button" at bounding box center [644, 208] width 196 height 40
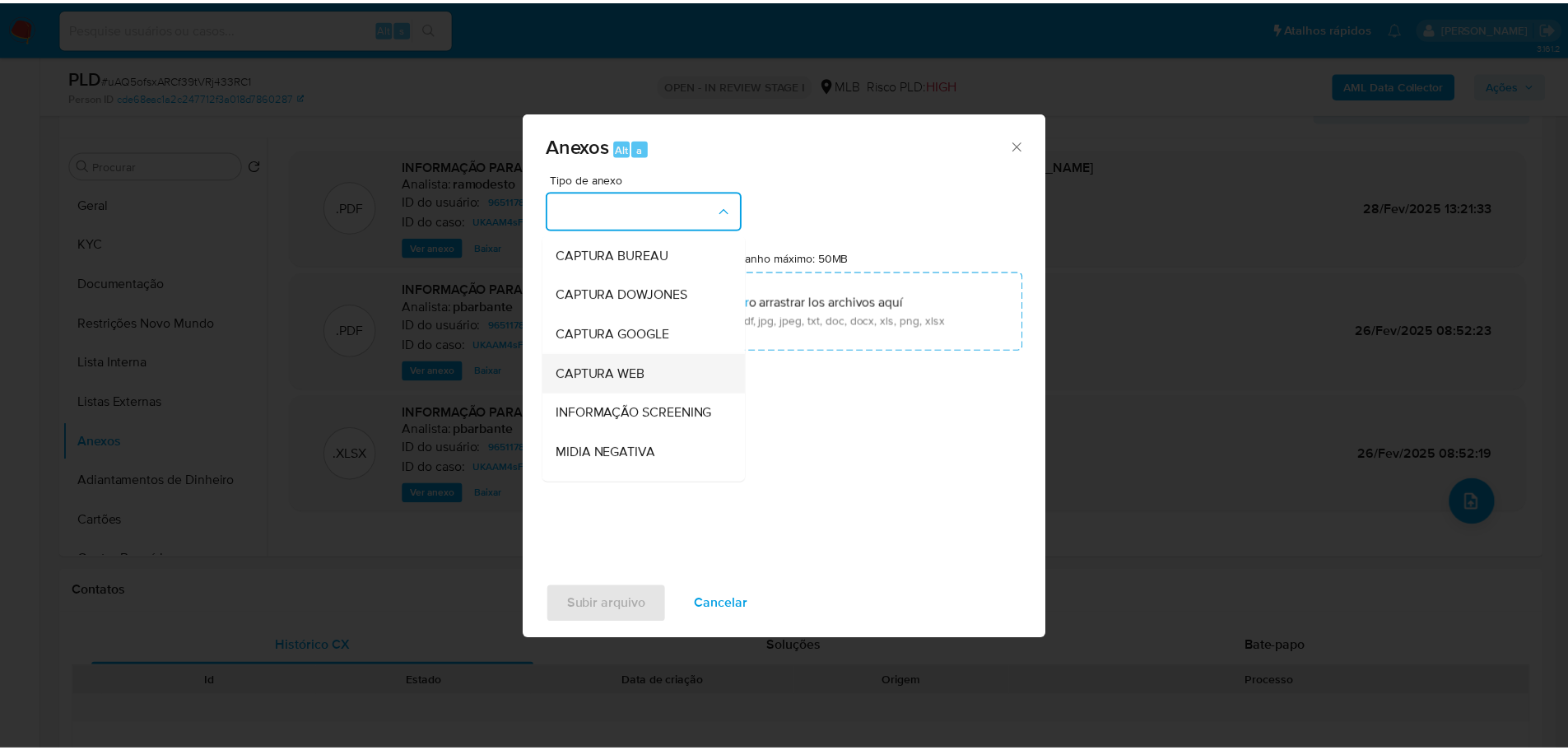
scroll to position [253, 0]
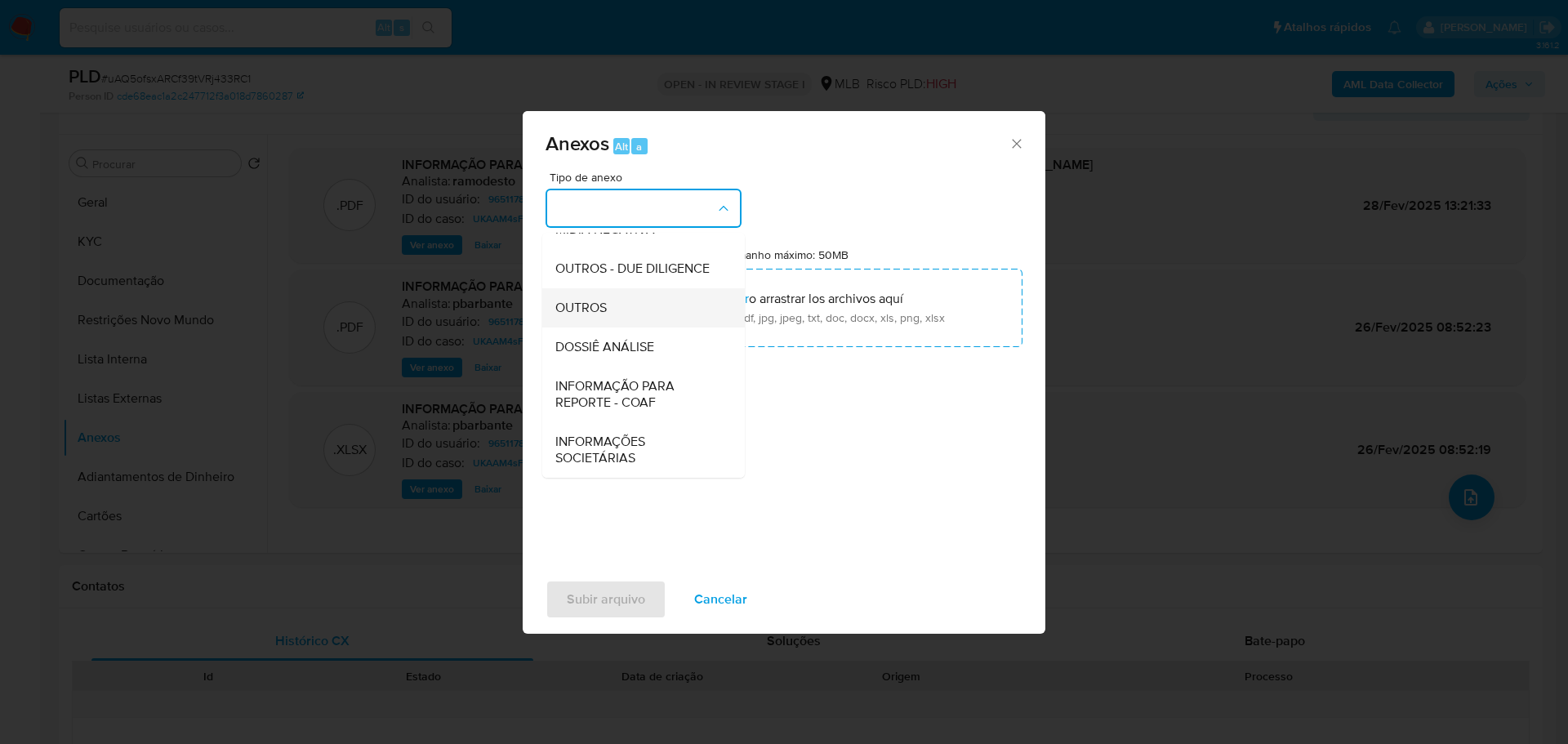
click at [625, 299] on div "OUTROS" at bounding box center [638, 308] width 166 height 40
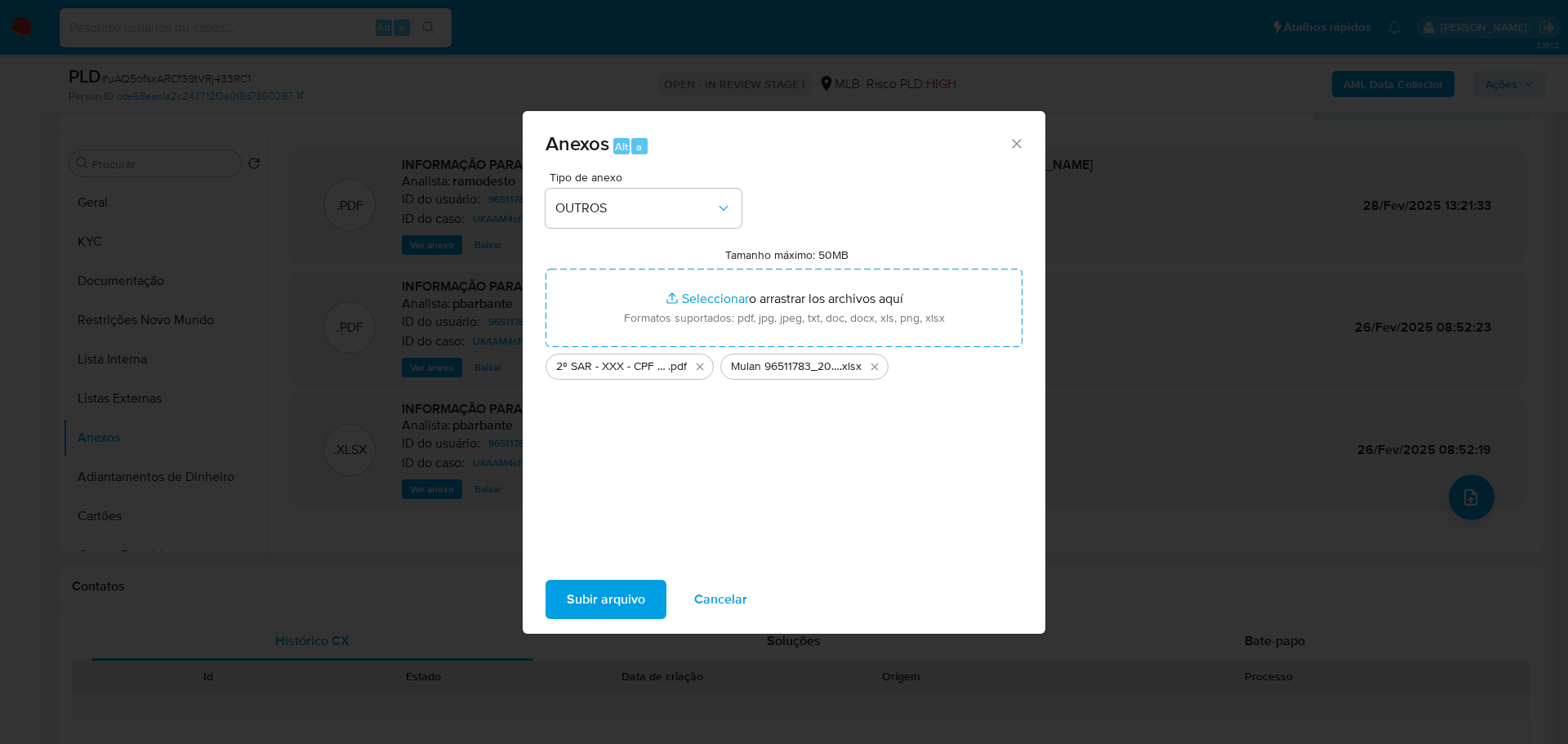
click at [613, 604] on span "Subir arquivo" at bounding box center [606, 599] width 78 height 36
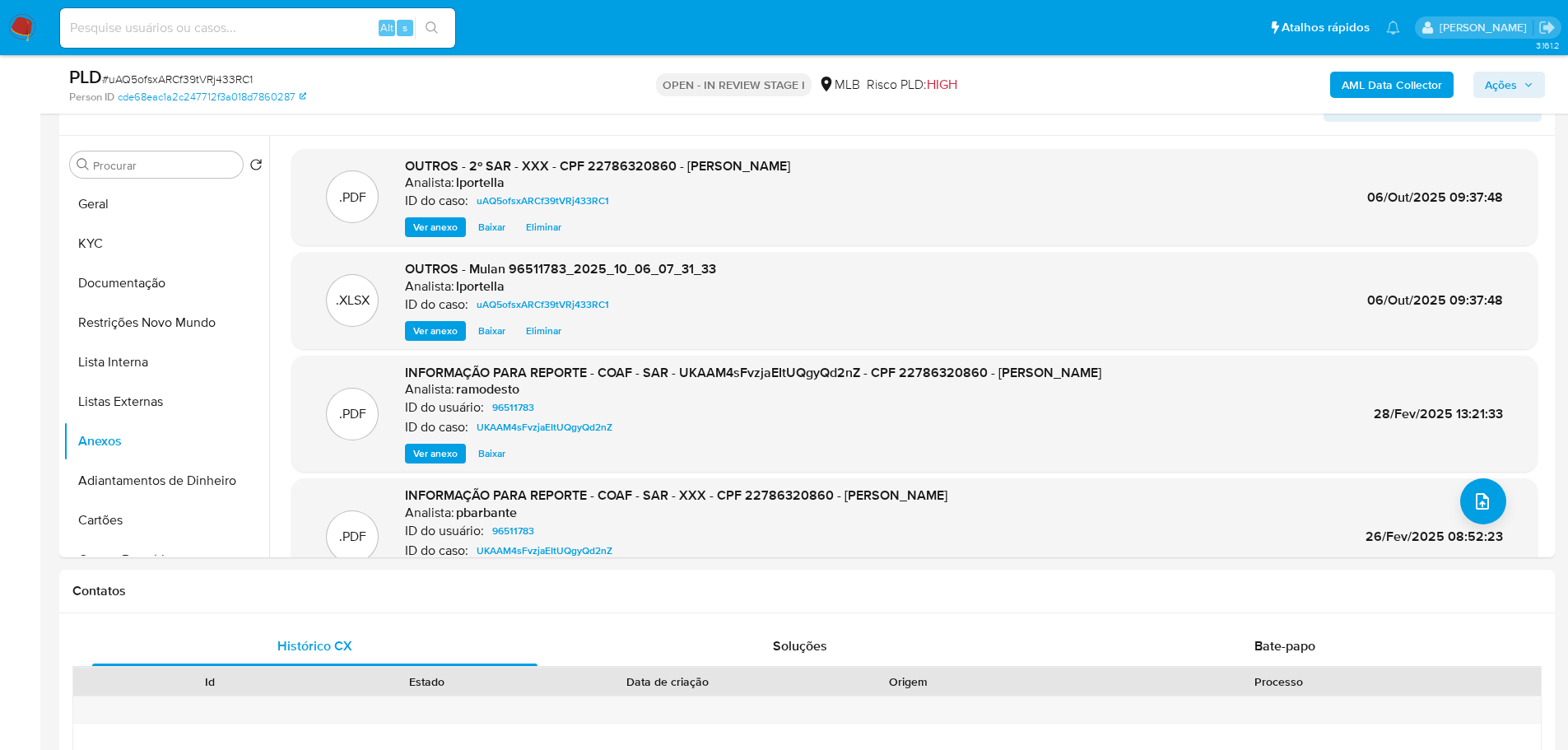
click at [1365, 64] on div "PLD # uAQ5ofsxARCf39tVRj433RC1 Person ID cde68eac1a2c247712f3a018d7860287 OPEN …" at bounding box center [807, 84] width 1496 height 58
click at [1366, 77] on b "AML Data Collector" at bounding box center [1392, 84] width 101 height 26
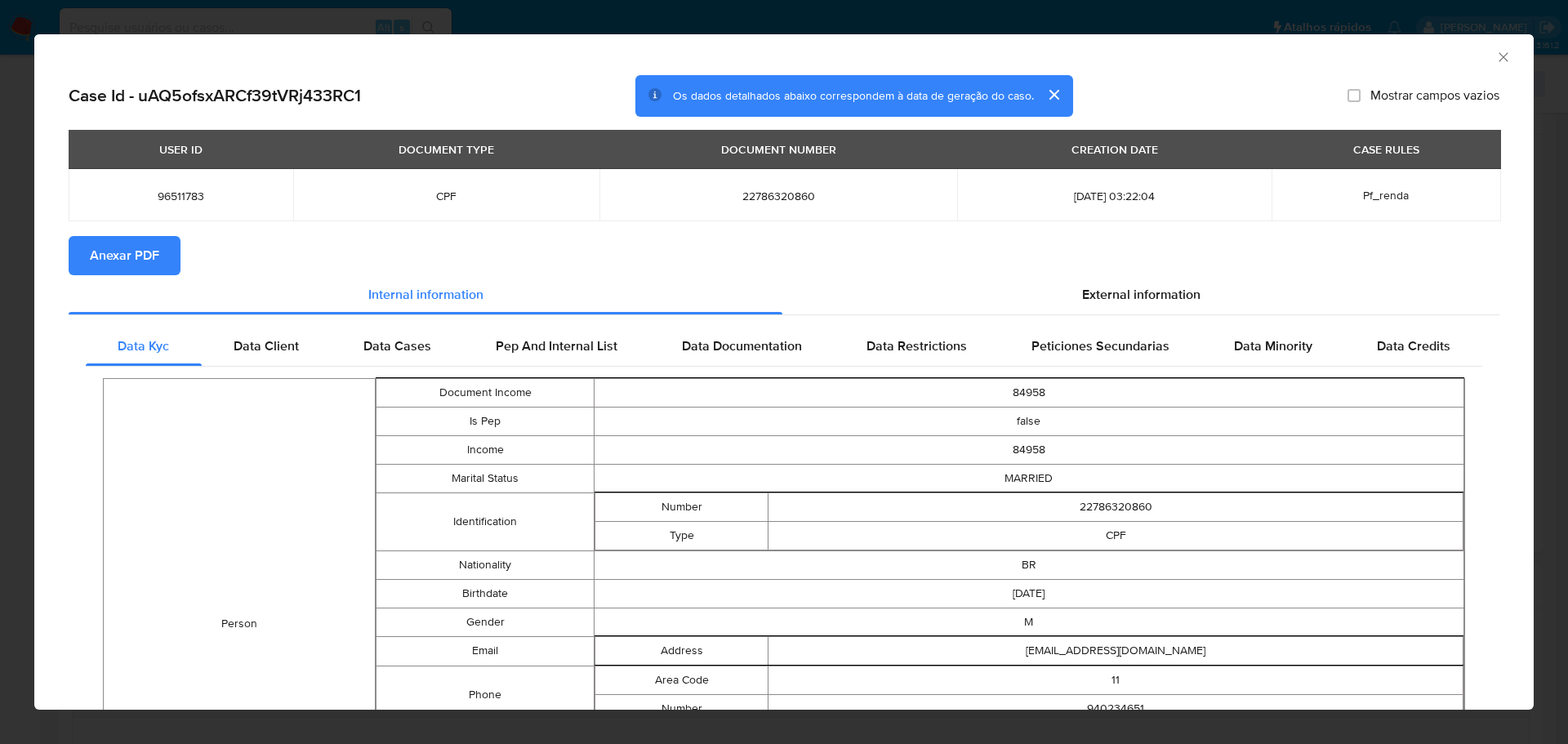
click at [139, 258] on span "Anexar PDF" at bounding box center [124, 256] width 70 height 36
click at [1496, 59] on icon "Fechar a janela" at bounding box center [1503, 57] width 16 height 16
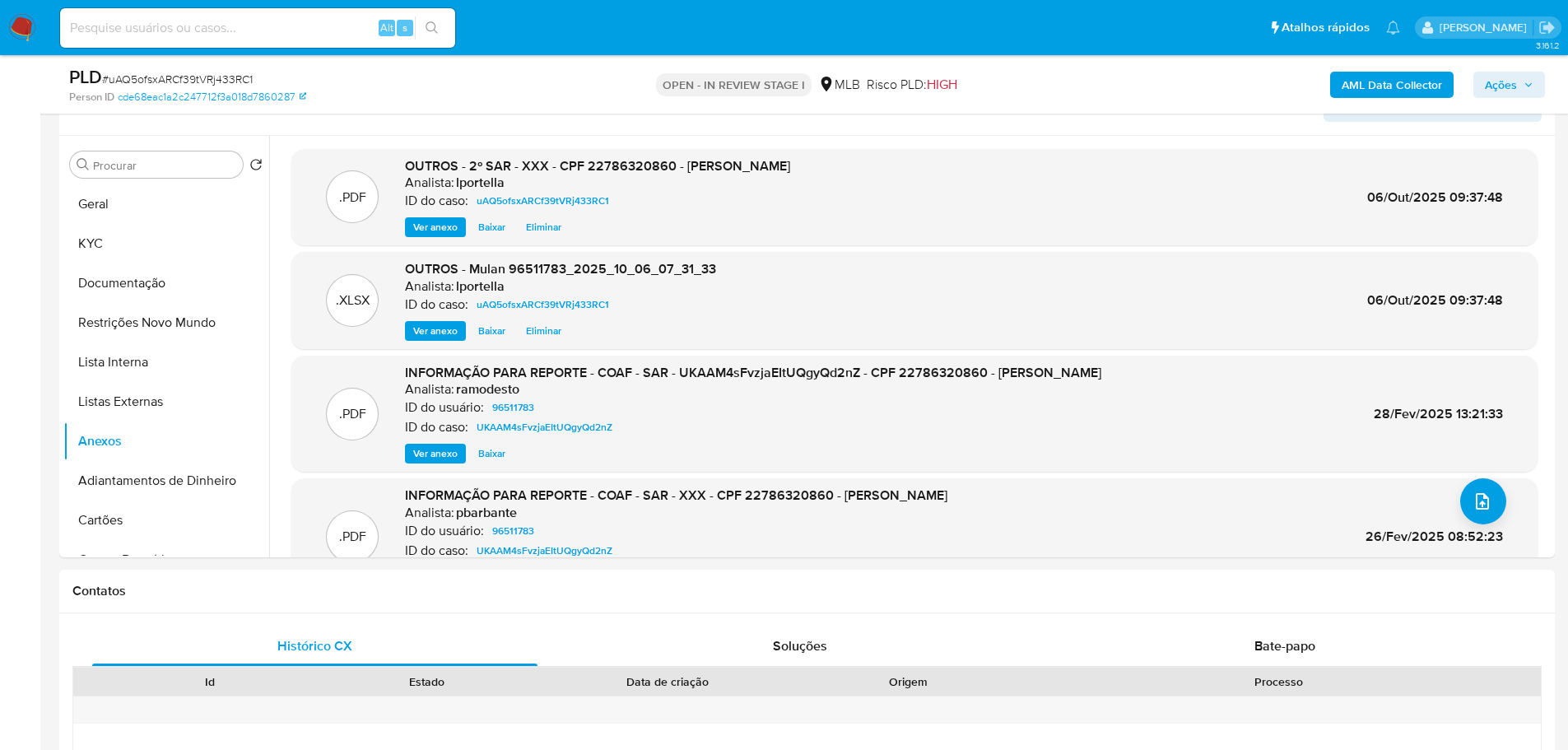
click at [1496, 89] on span "Ações" at bounding box center [1500, 84] width 32 height 26
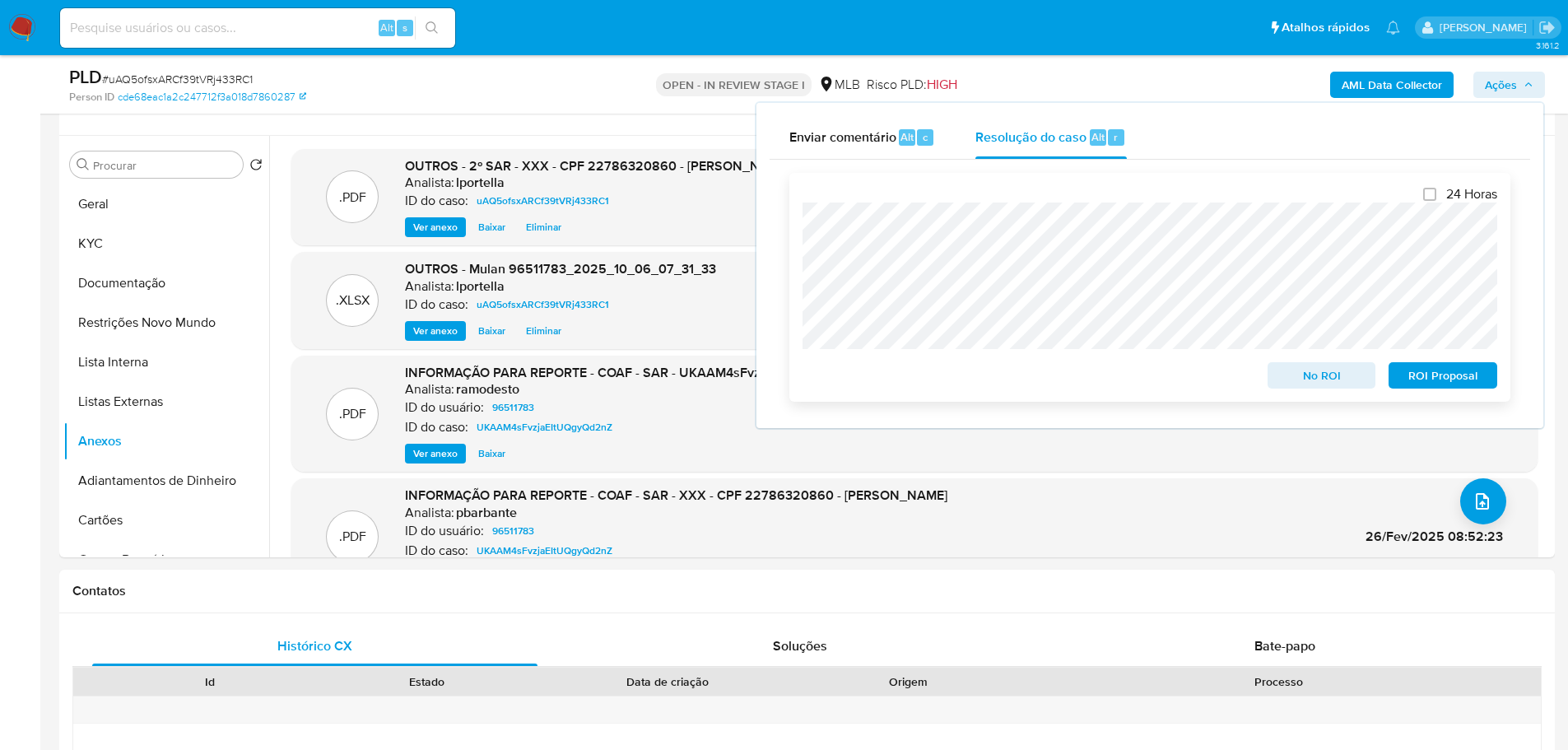
click at [1418, 373] on span "ROI Proposal" at bounding box center [1443, 375] width 86 height 23
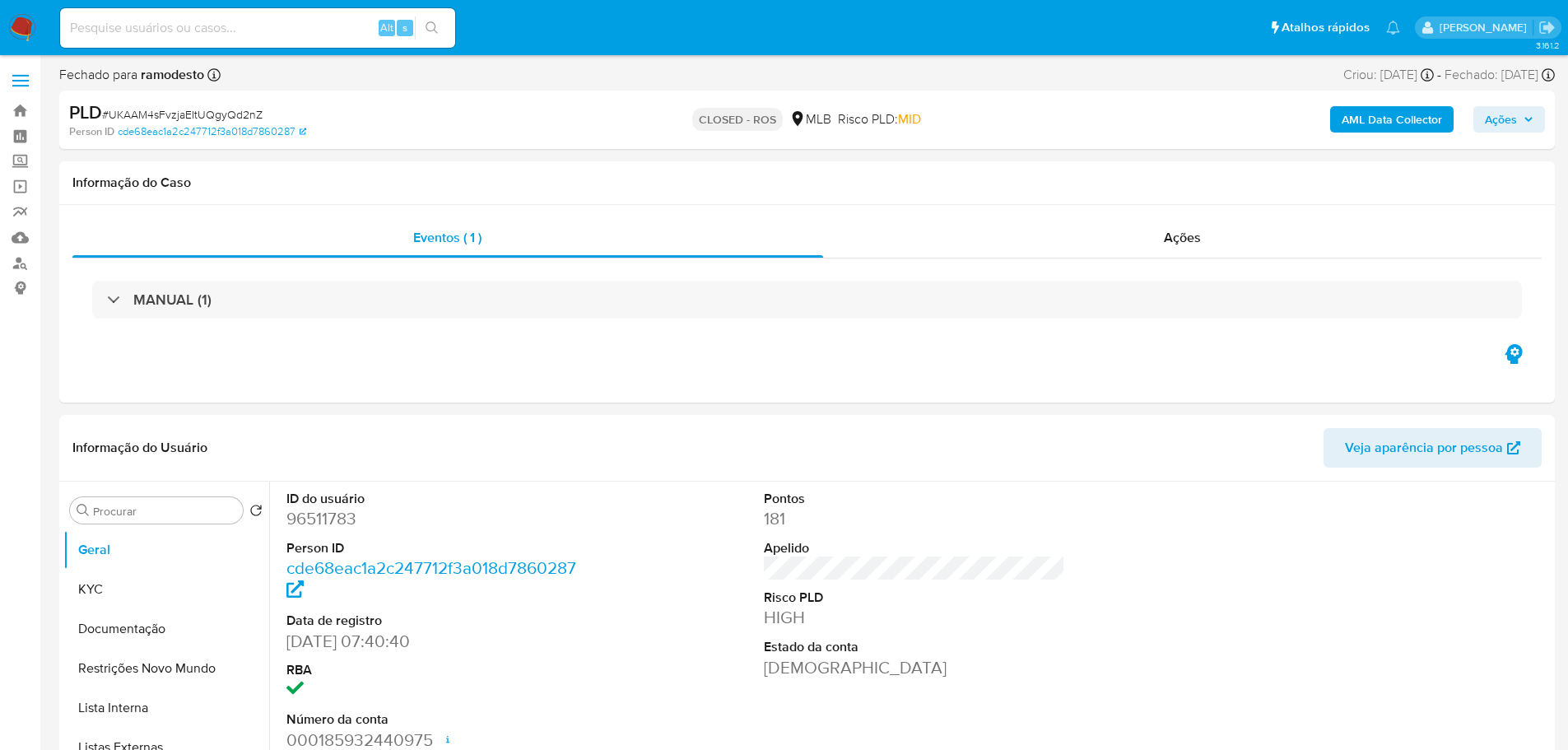
select select "10"
drag, startPoint x: 1254, startPoint y: 237, endPoint x: 1121, endPoint y: 265, distance: 135.9
click at [1251, 240] on div "Ações" at bounding box center [1183, 238] width 720 height 40
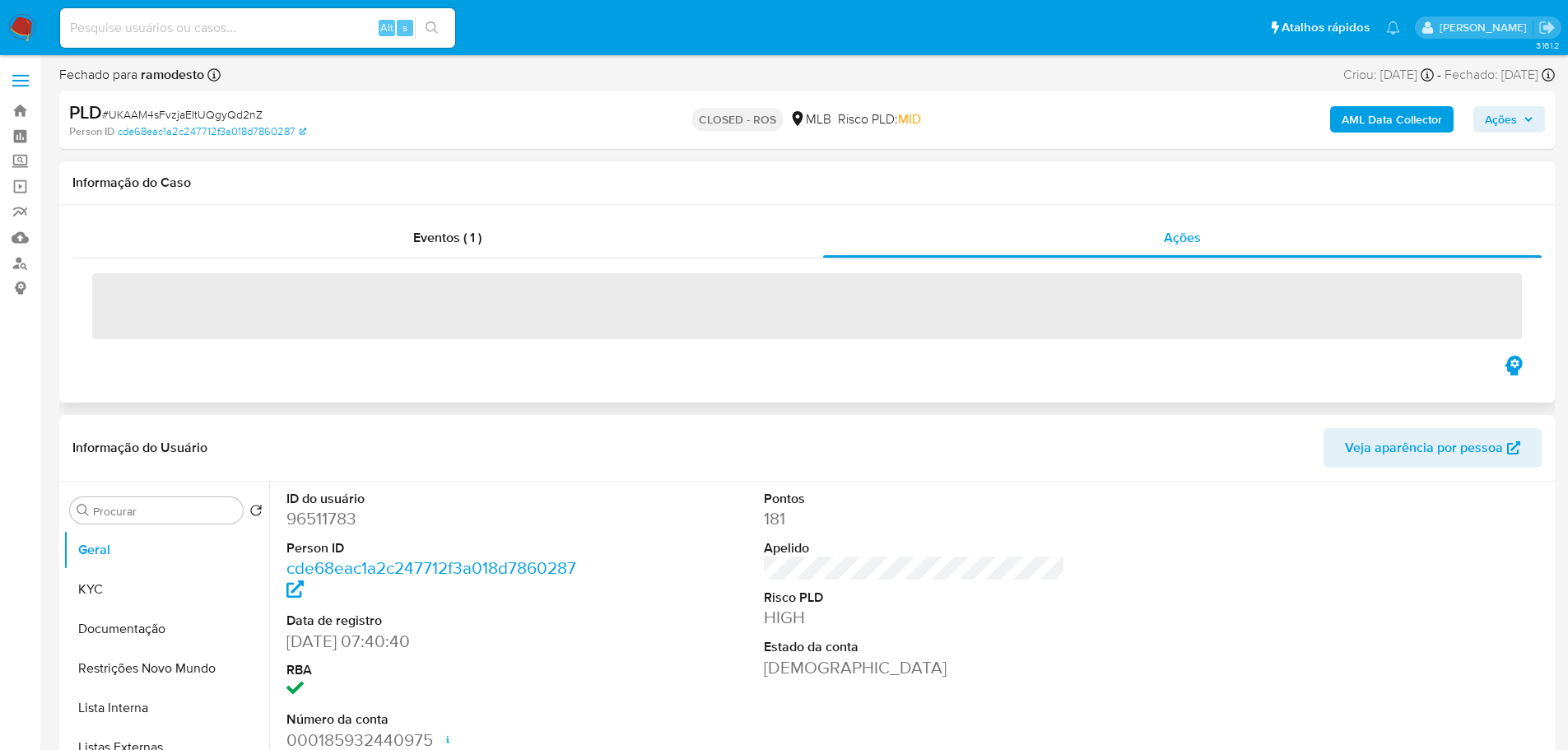
click at [245, 301] on span "‌" at bounding box center [807, 306] width 1430 height 66
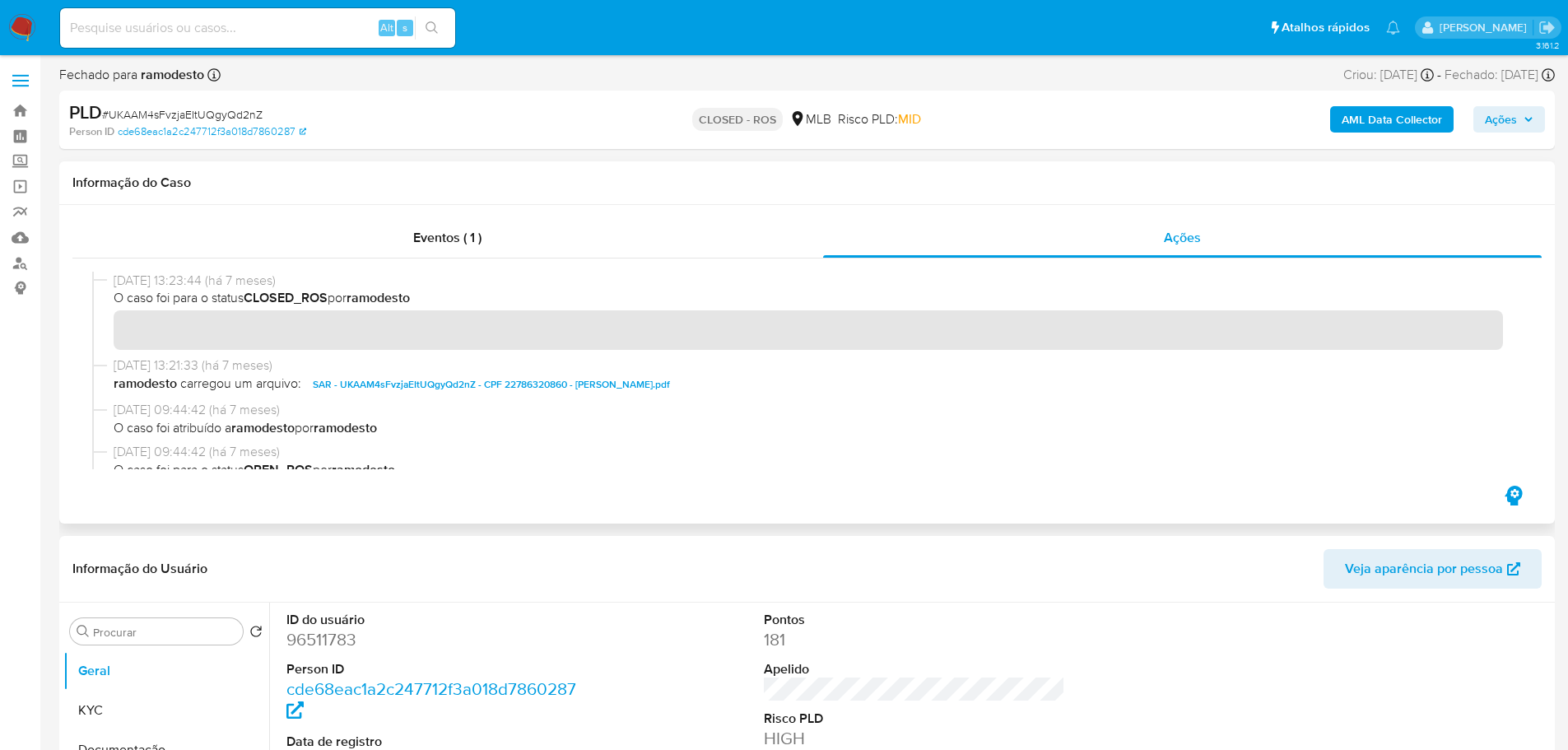
drag, startPoint x: 182, startPoint y: 277, endPoint x: 117, endPoint y: 272, distance: 65.2
click at [117, 272] on span "28/02/2025 13:23:44 (há 7 meses)" at bounding box center [814, 280] width 1402 height 18
click at [382, 262] on div at bounding box center [807, 371] width 1469 height 224
click at [349, 246] on div "Eventos ( 1 )" at bounding box center [447, 238] width 751 height 40
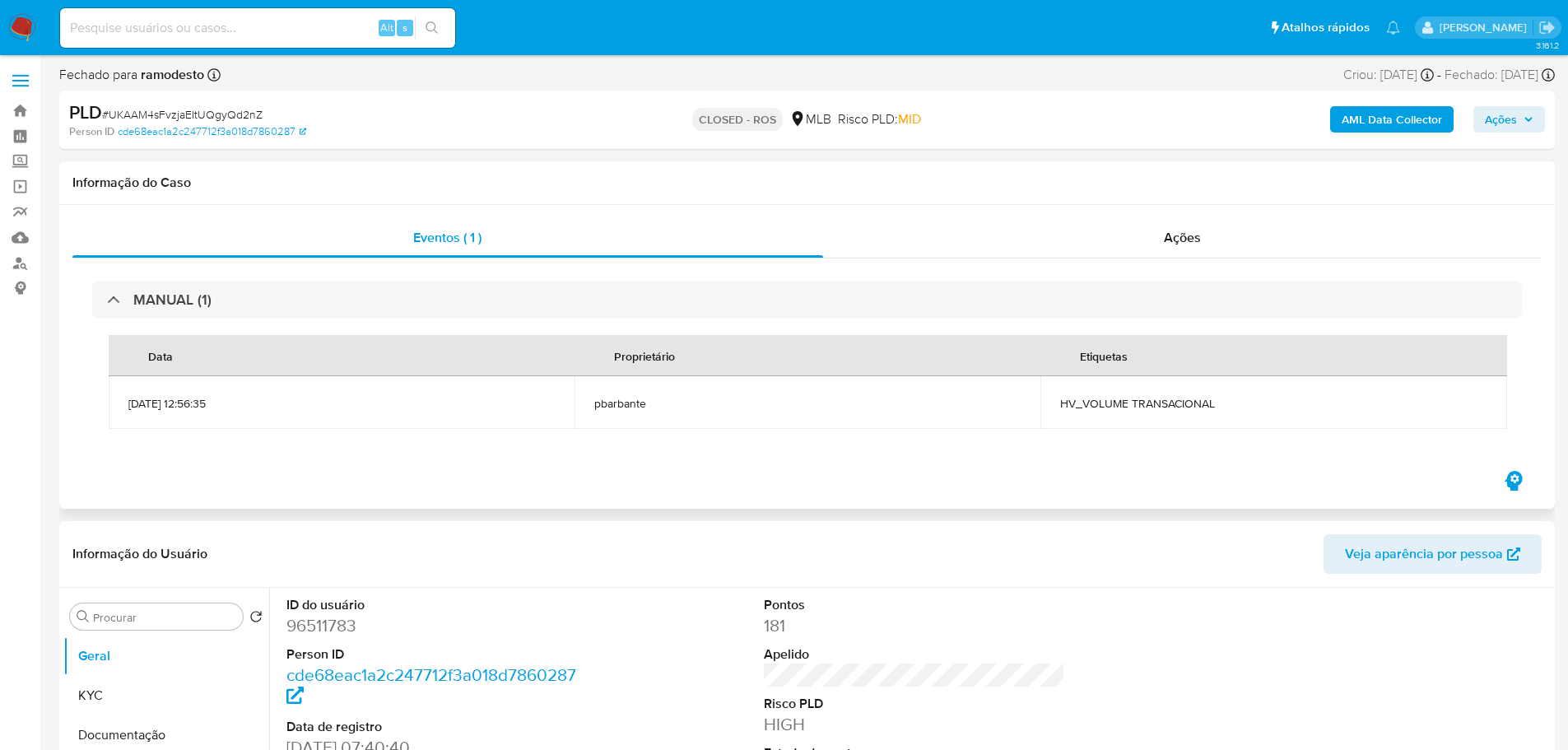
click at [1136, 410] on span "HV_VOLUME TRANSACIONAL" at bounding box center [1273, 403] width 426 height 15
copy span "TRANSACIONAL"
click at [1097, 402] on span "HV_VOLUME TRANSACIONAL" at bounding box center [1273, 403] width 426 height 15
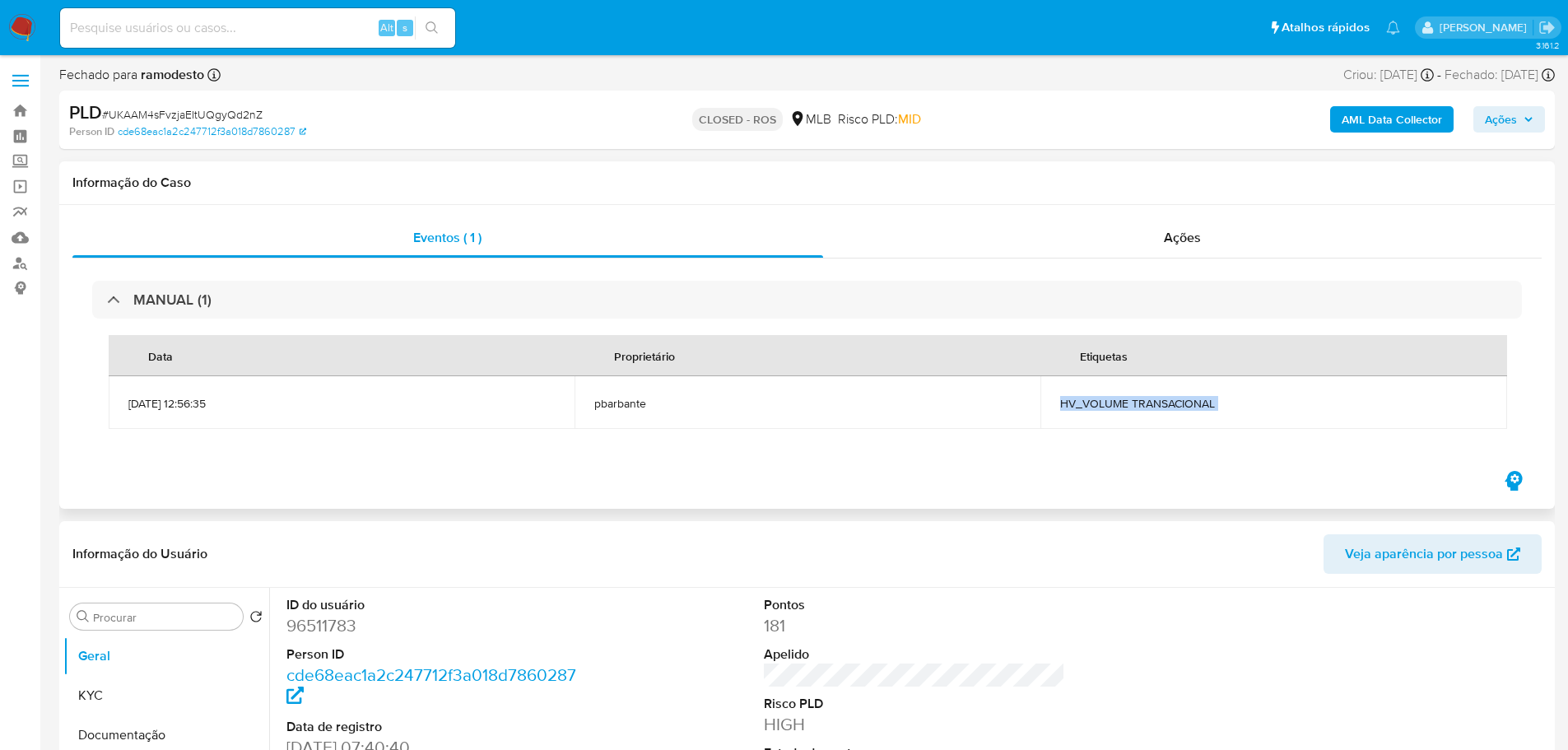
click at [1097, 402] on span "HV_VOLUME TRANSACIONAL" at bounding box center [1273, 403] width 426 height 15
copy div "HV_VOLUME TRANSACIONAL"
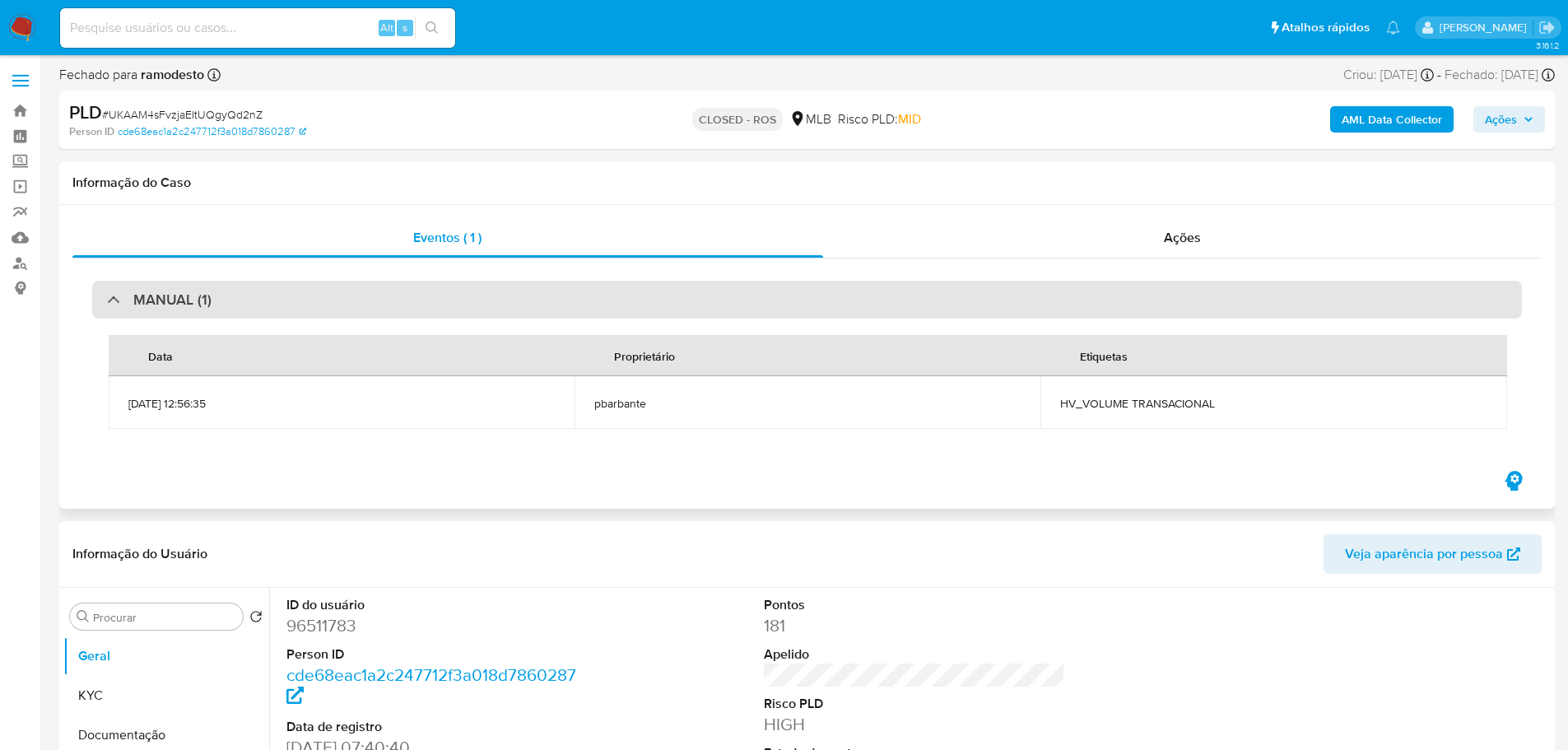
click at [341, 305] on div "MANUAL (1)" at bounding box center [807, 299] width 1430 height 38
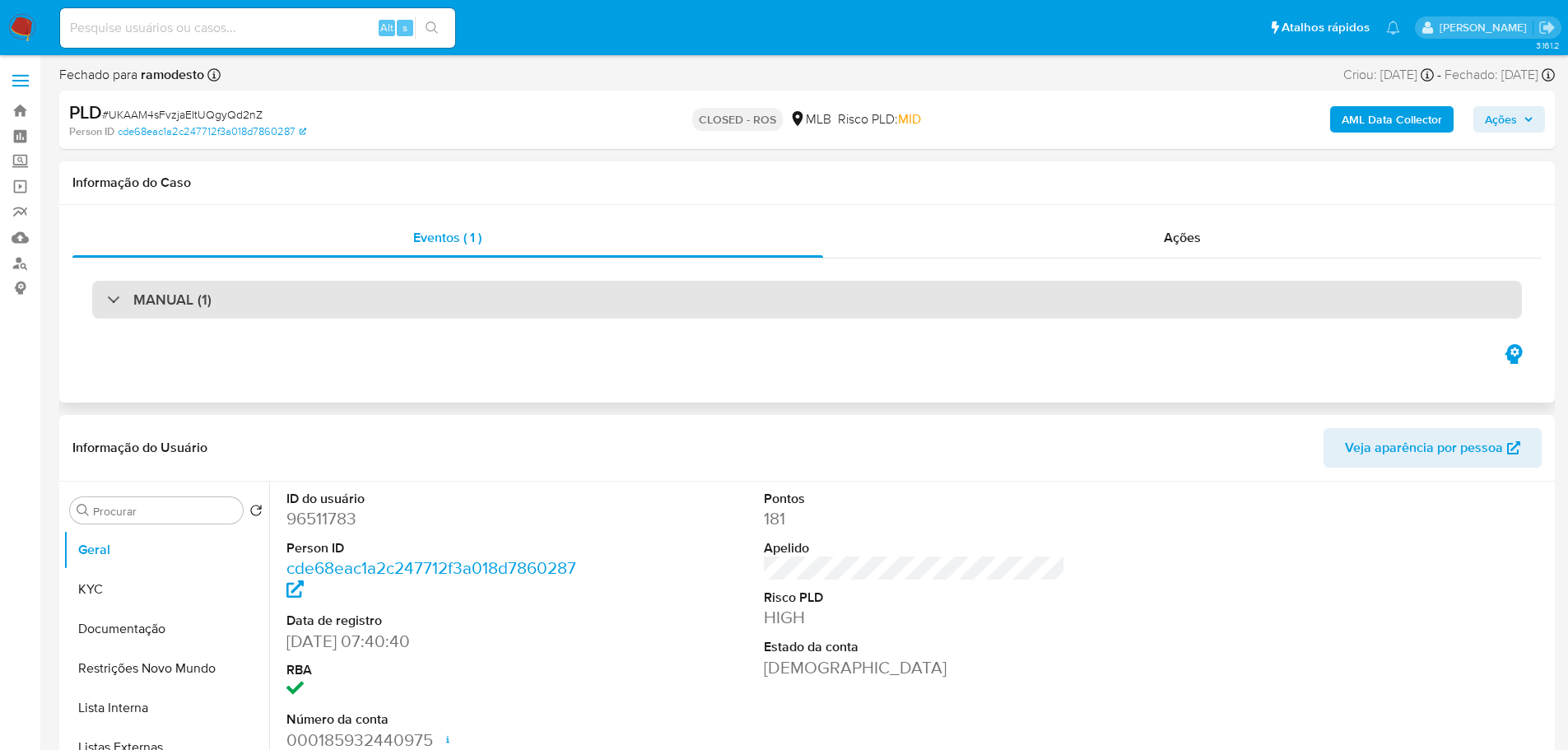
click at [179, 318] on div "MANUAL (1)" at bounding box center [807, 299] width 1430 height 38
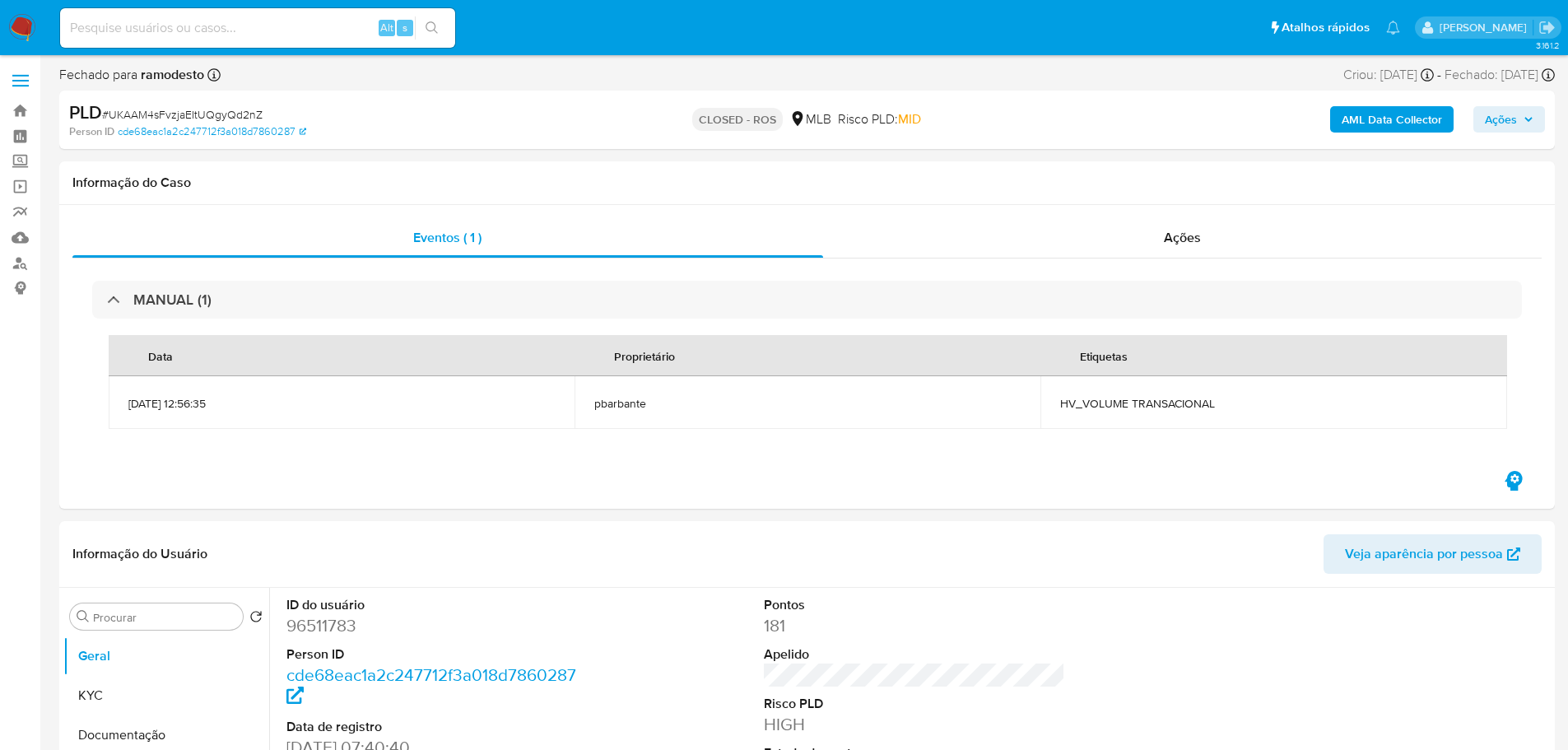
click at [238, 119] on span "# UKAAM4sFvzjaEItUQgyQd2nZ" at bounding box center [182, 114] width 161 height 16
copy span "UKAAM4sFvzjaEItUQgyQd2nZ"
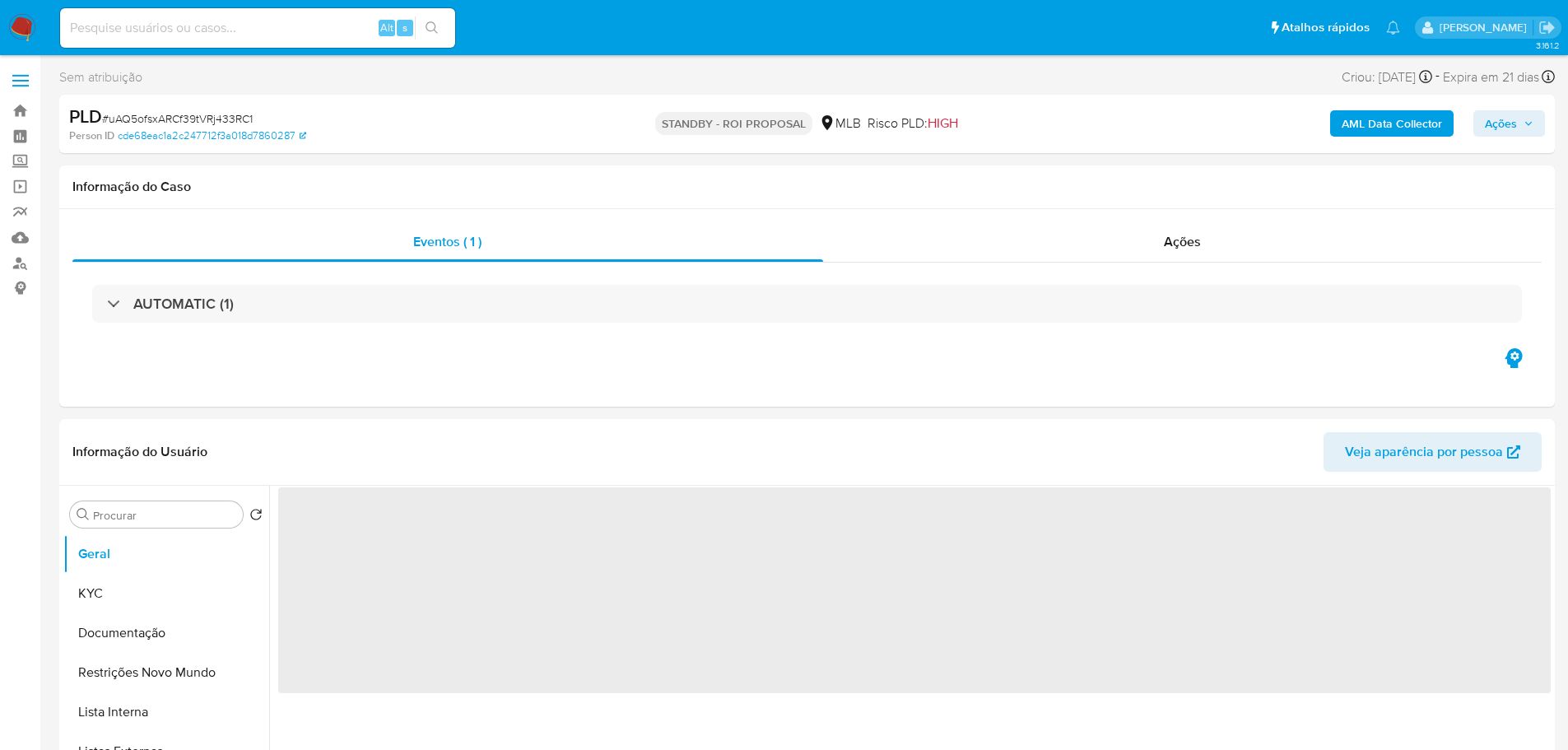
select select "10"
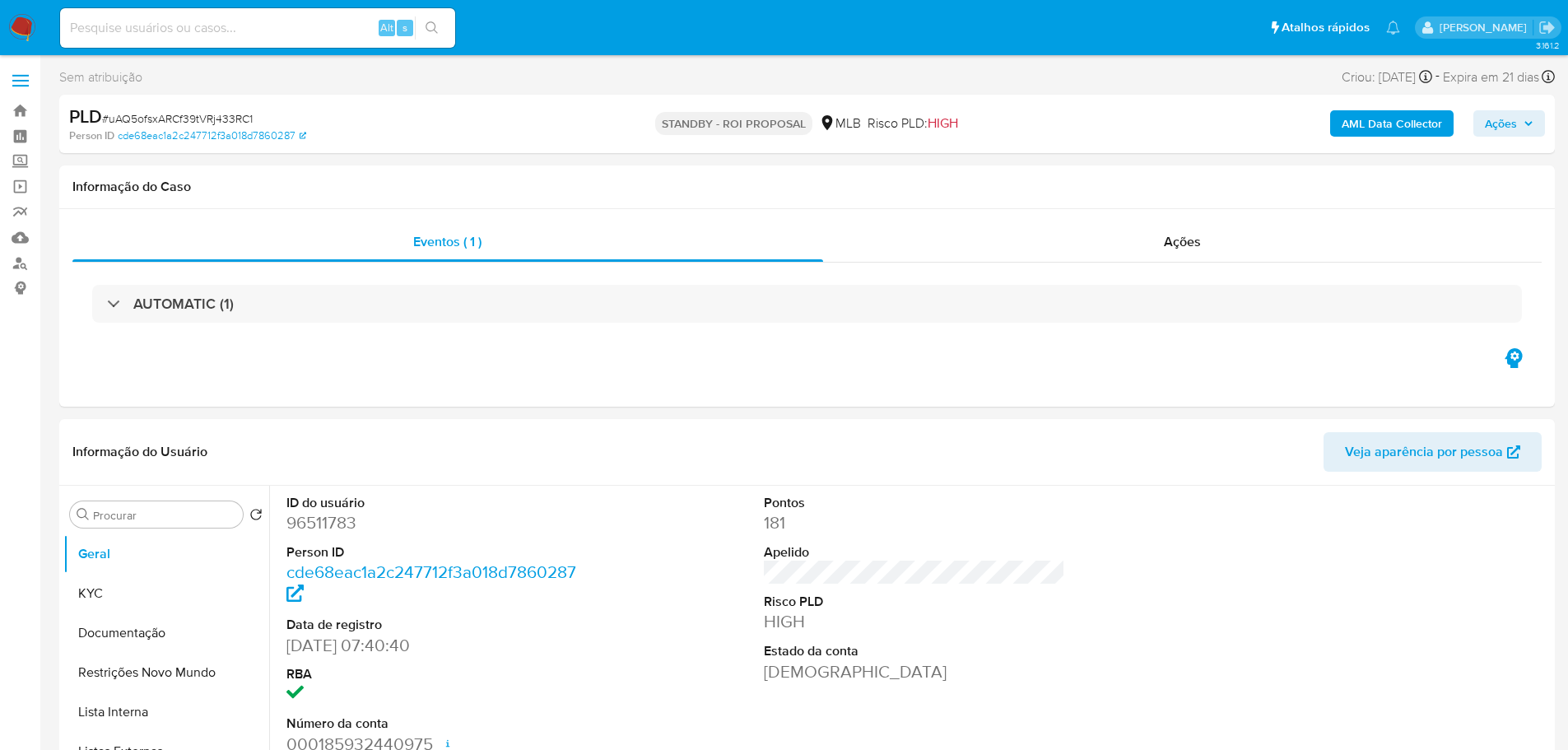
click at [200, 116] on span "# uAQ5ofsxARCf39tVRj433RC1" at bounding box center [178, 118] width 151 height 16
copy span "uAQ5ofsxARCf39tVRj433RC1"
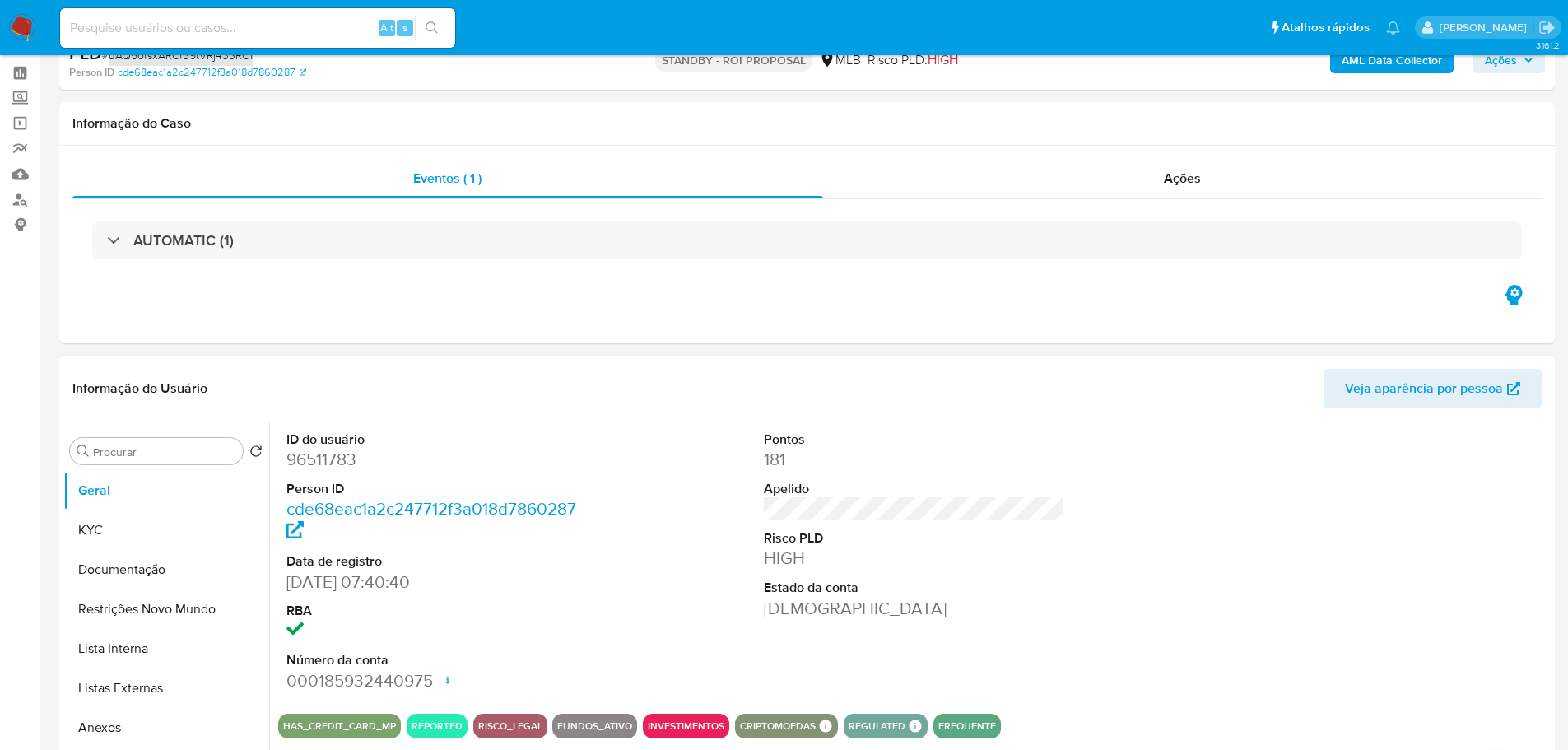
scroll to position [82, 0]
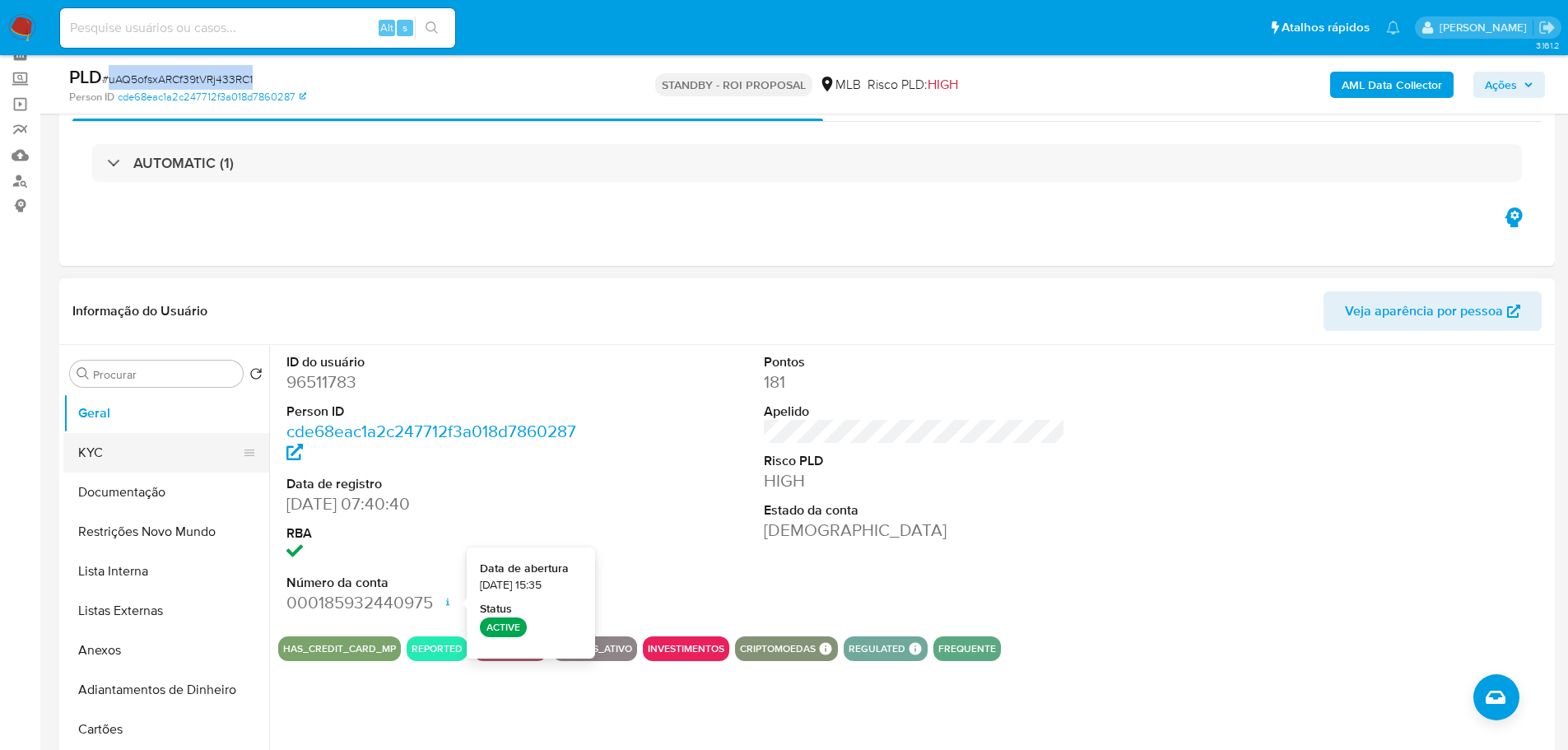
click at [146, 454] on button "KYC" at bounding box center [160, 453] width 193 height 40
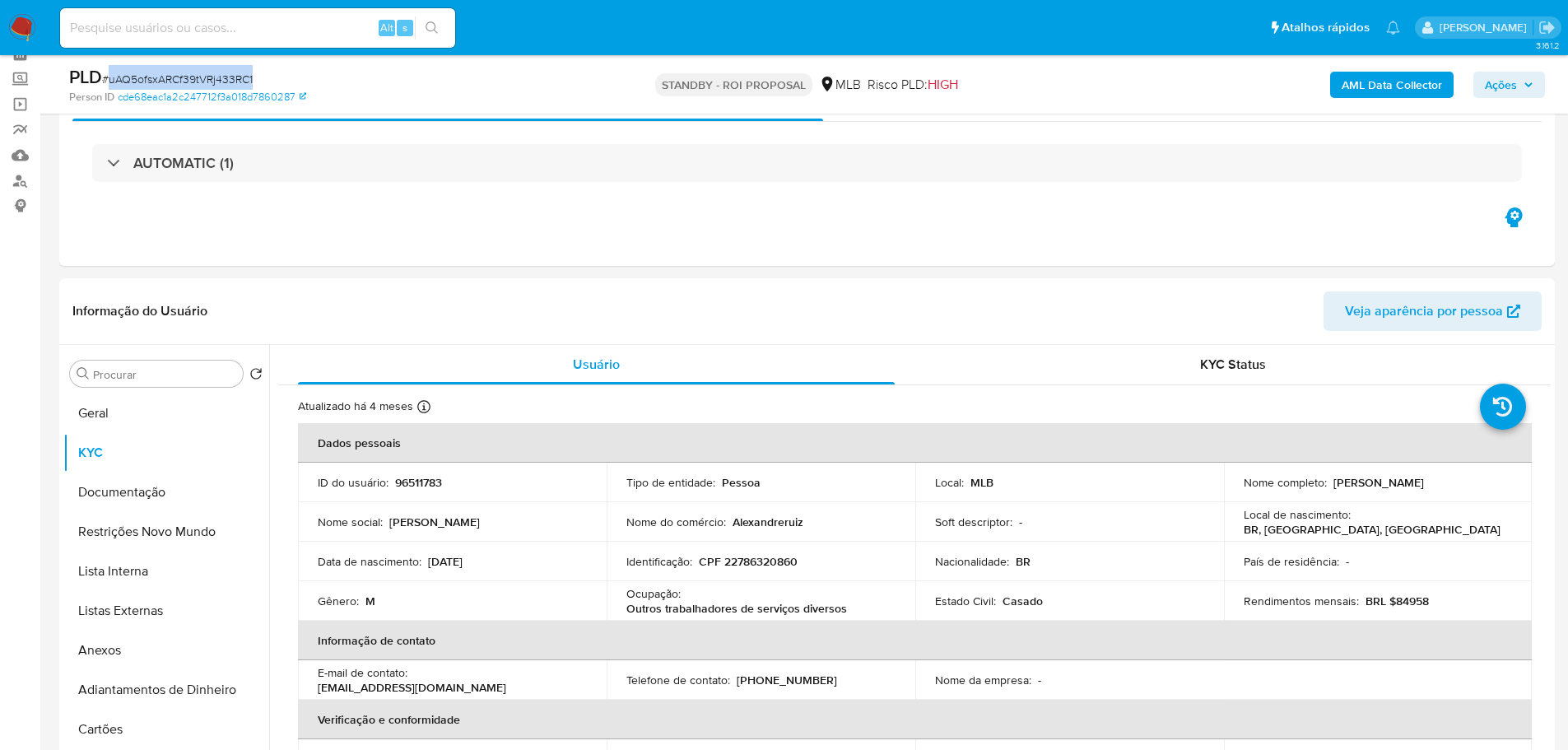
click at [16, 29] on img at bounding box center [22, 28] width 28 height 28
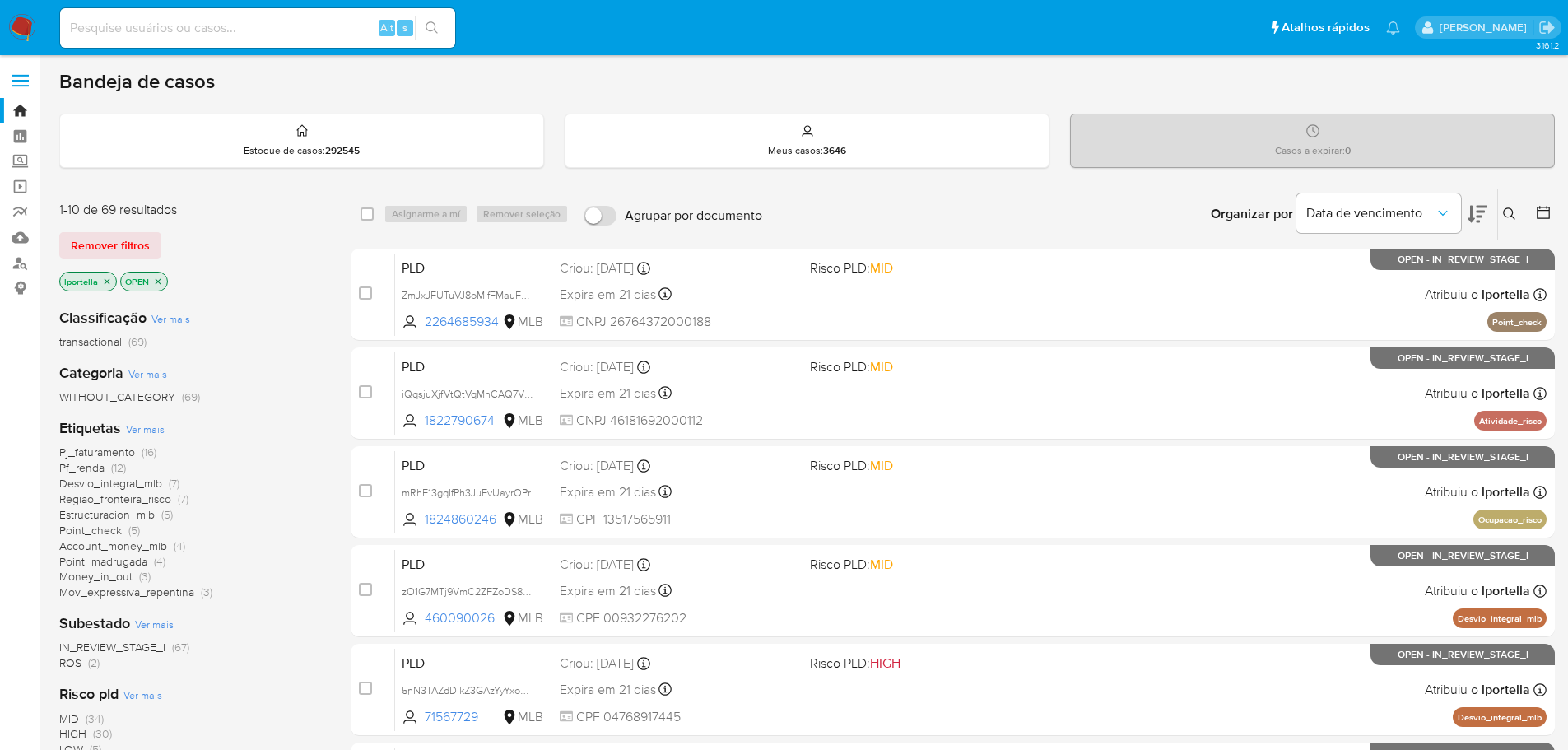
click at [280, 25] on input at bounding box center [257, 28] width 395 height 22
paste input "uAQ5ofsxARCf39tVRj433RC1"
type input "uAQ5ofsxARCf39tVRj433RC1"
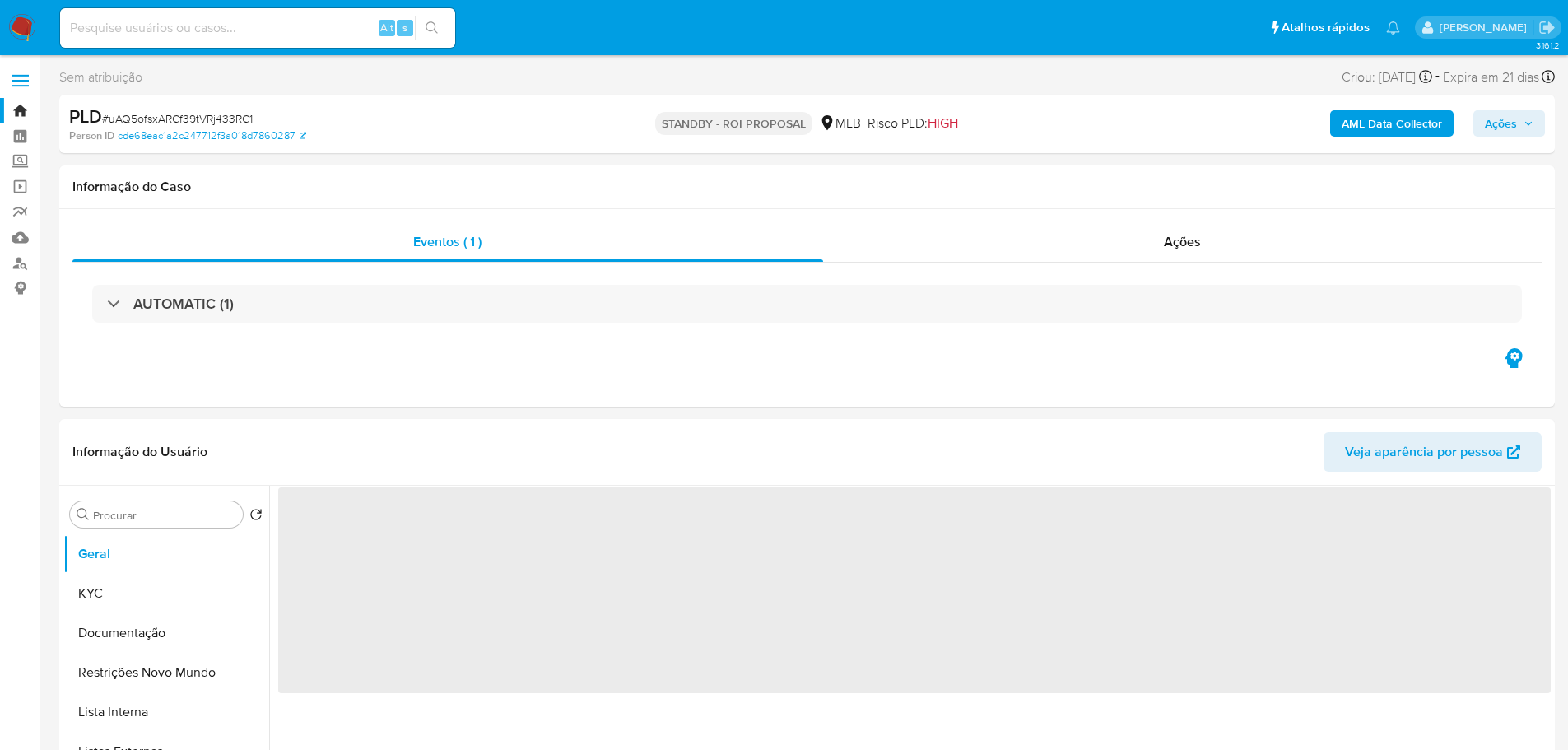
select select "10"
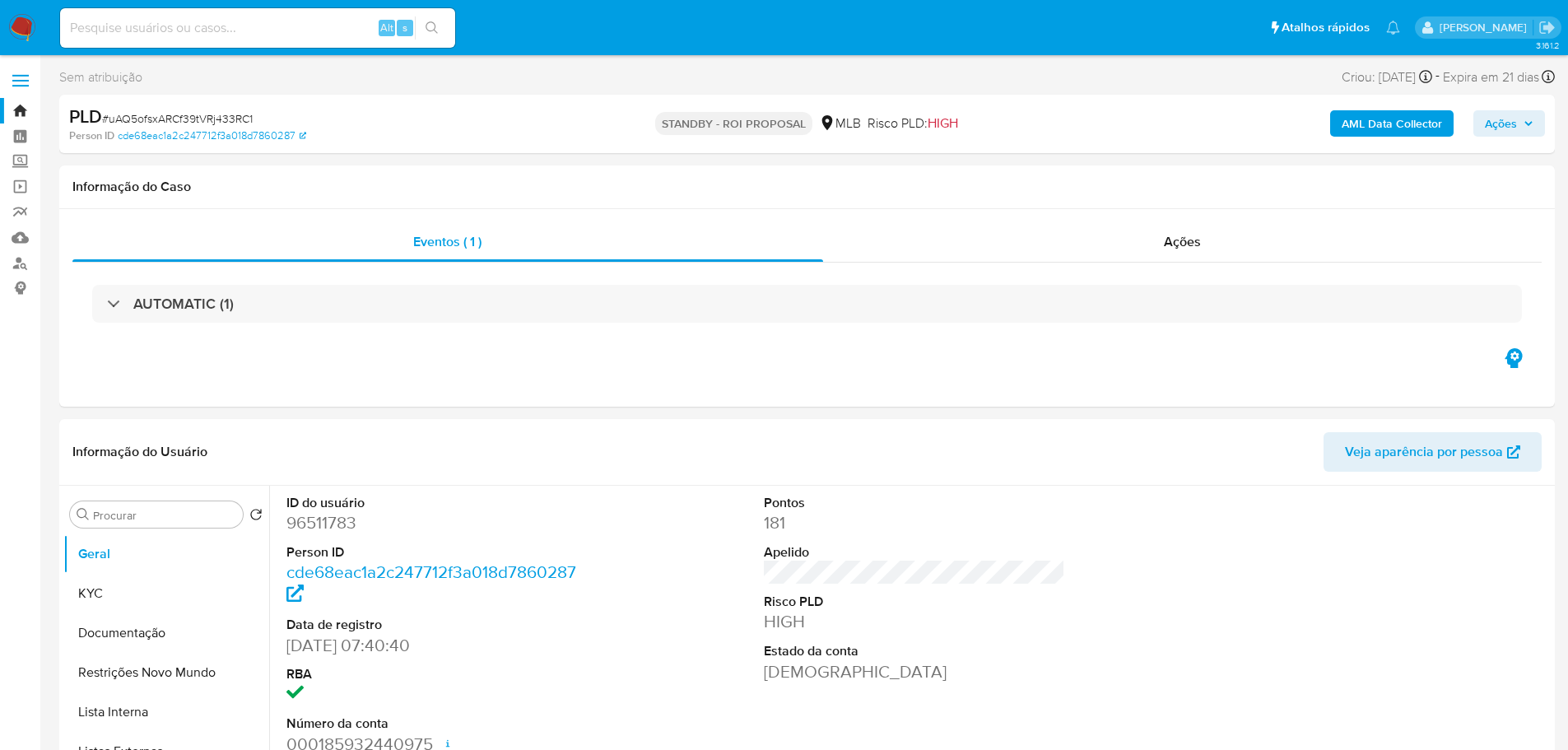
drag, startPoint x: 529, startPoint y: 1, endPoint x: 836, endPoint y: 411, distance: 512.2
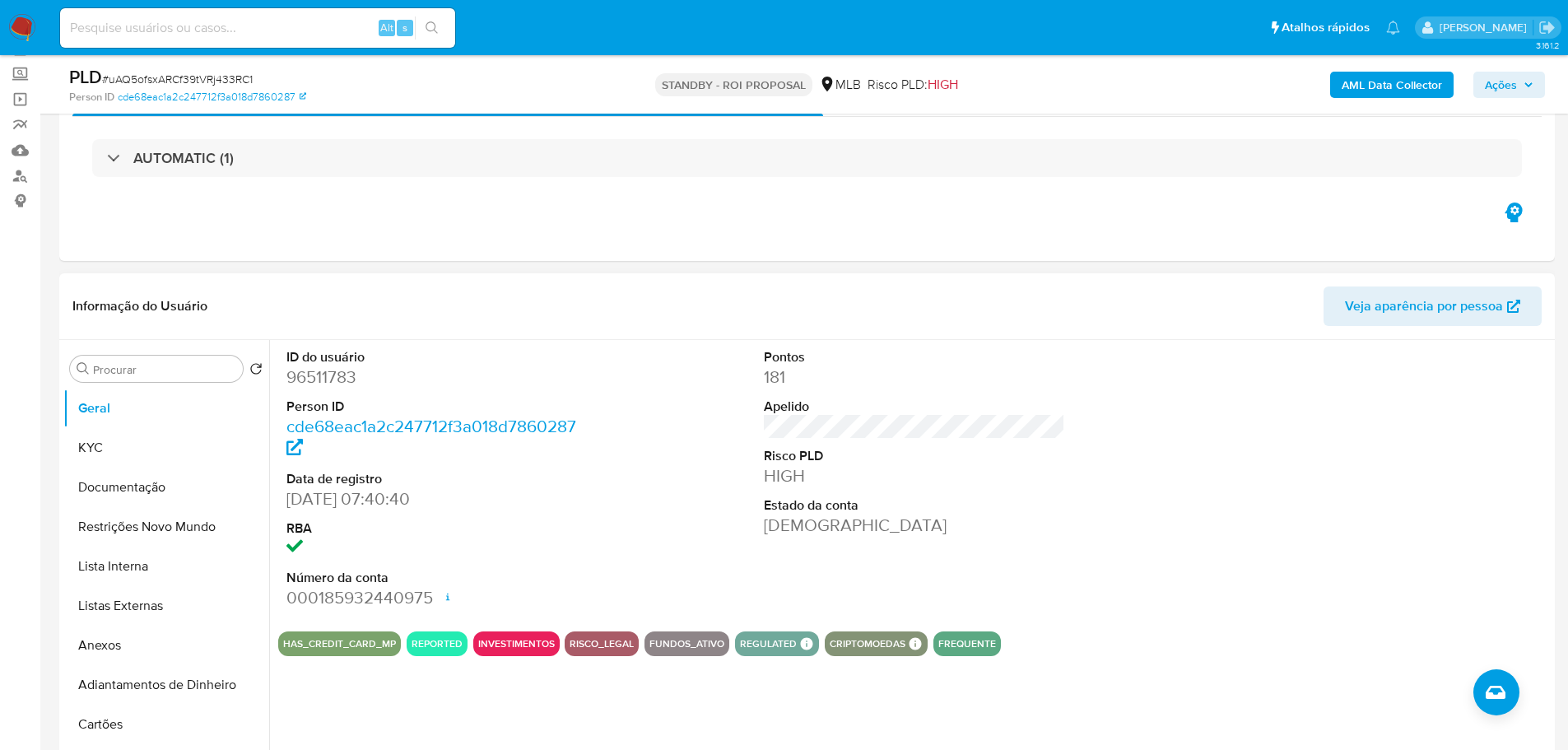
scroll to position [165, 0]
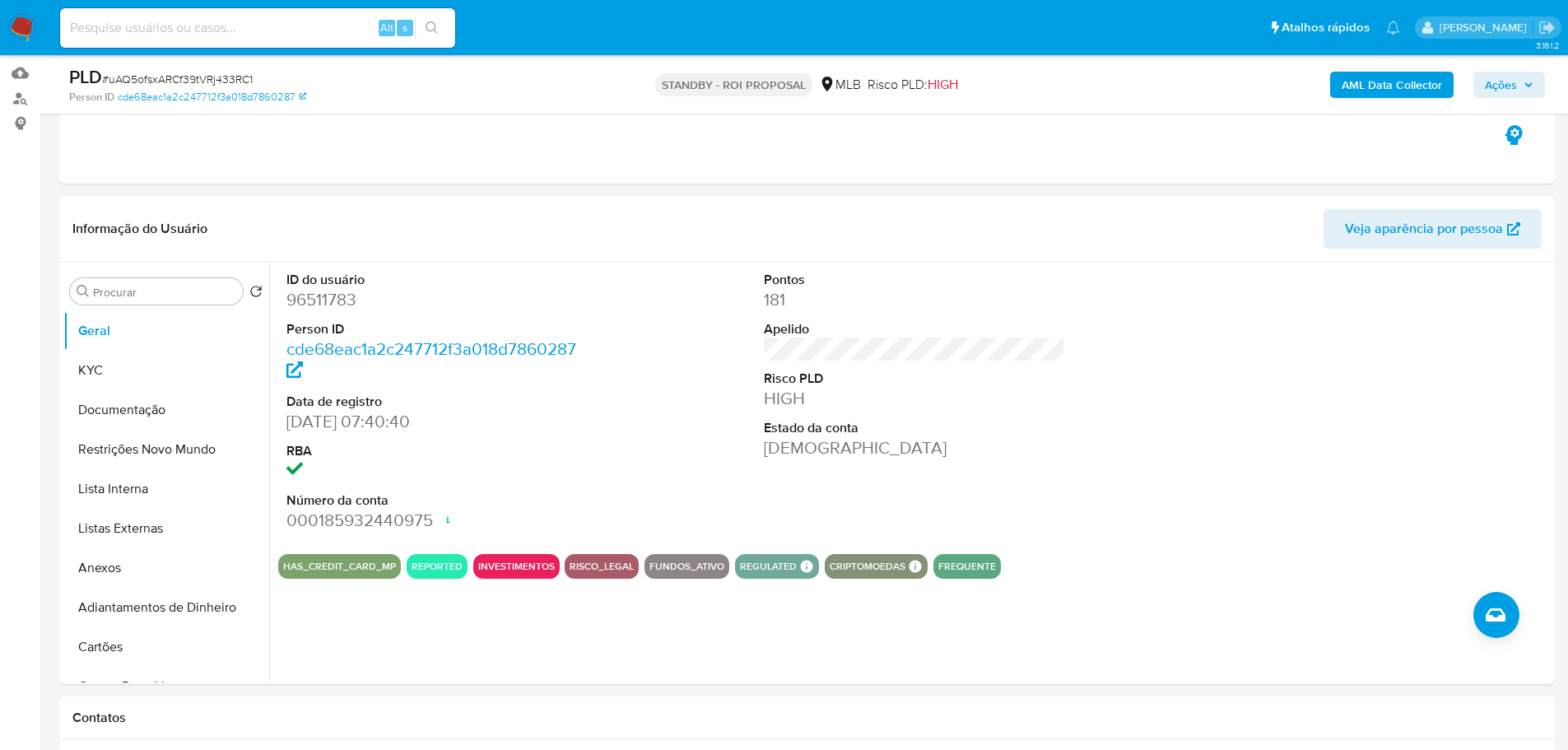
click at [277, 17] on input at bounding box center [257, 28] width 395 height 22
paste input "HwvjOKv3kCHkp8WcrBWNc0rB"
type input "HwvjOKv3kCHkp8WcrBWNc0rB"
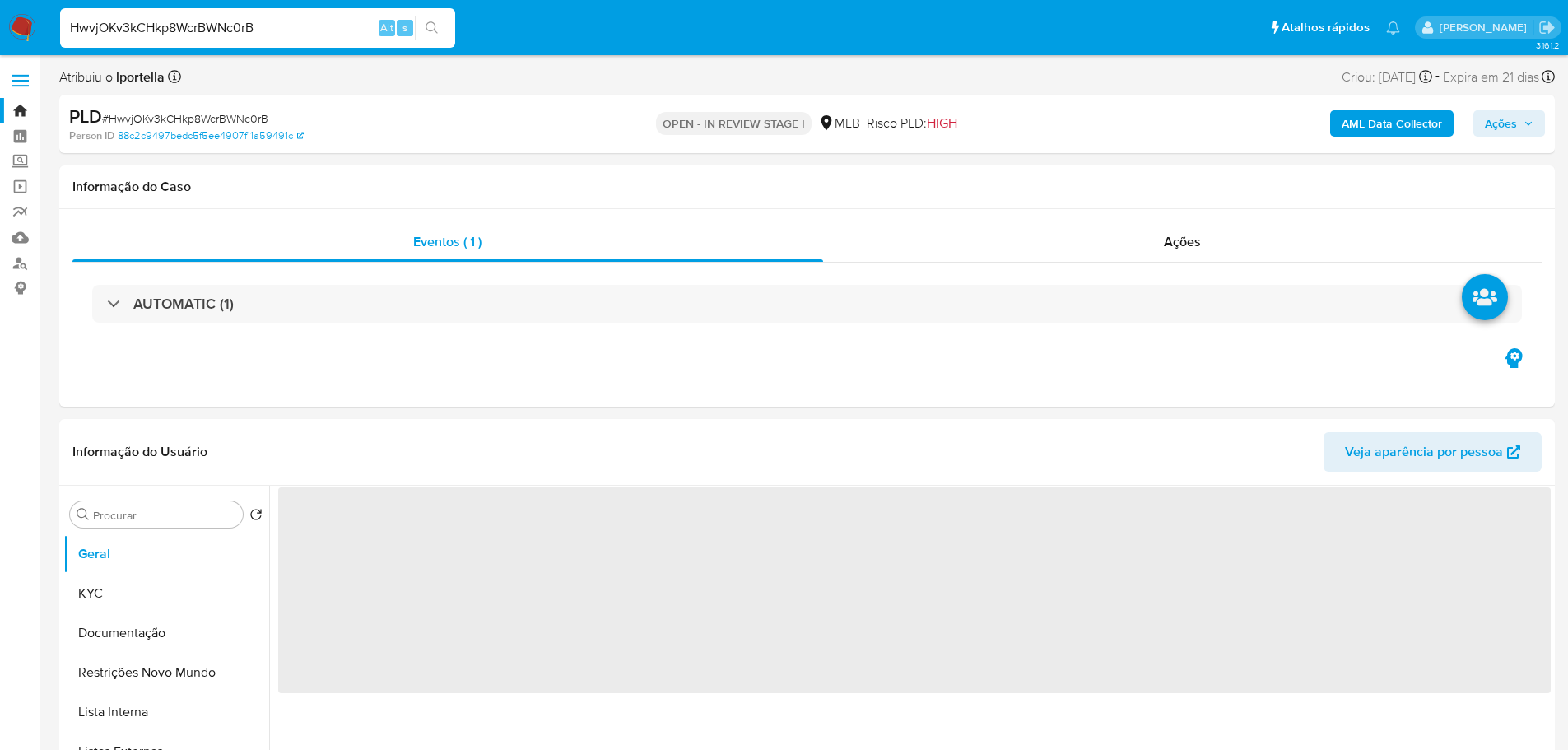
select select "10"
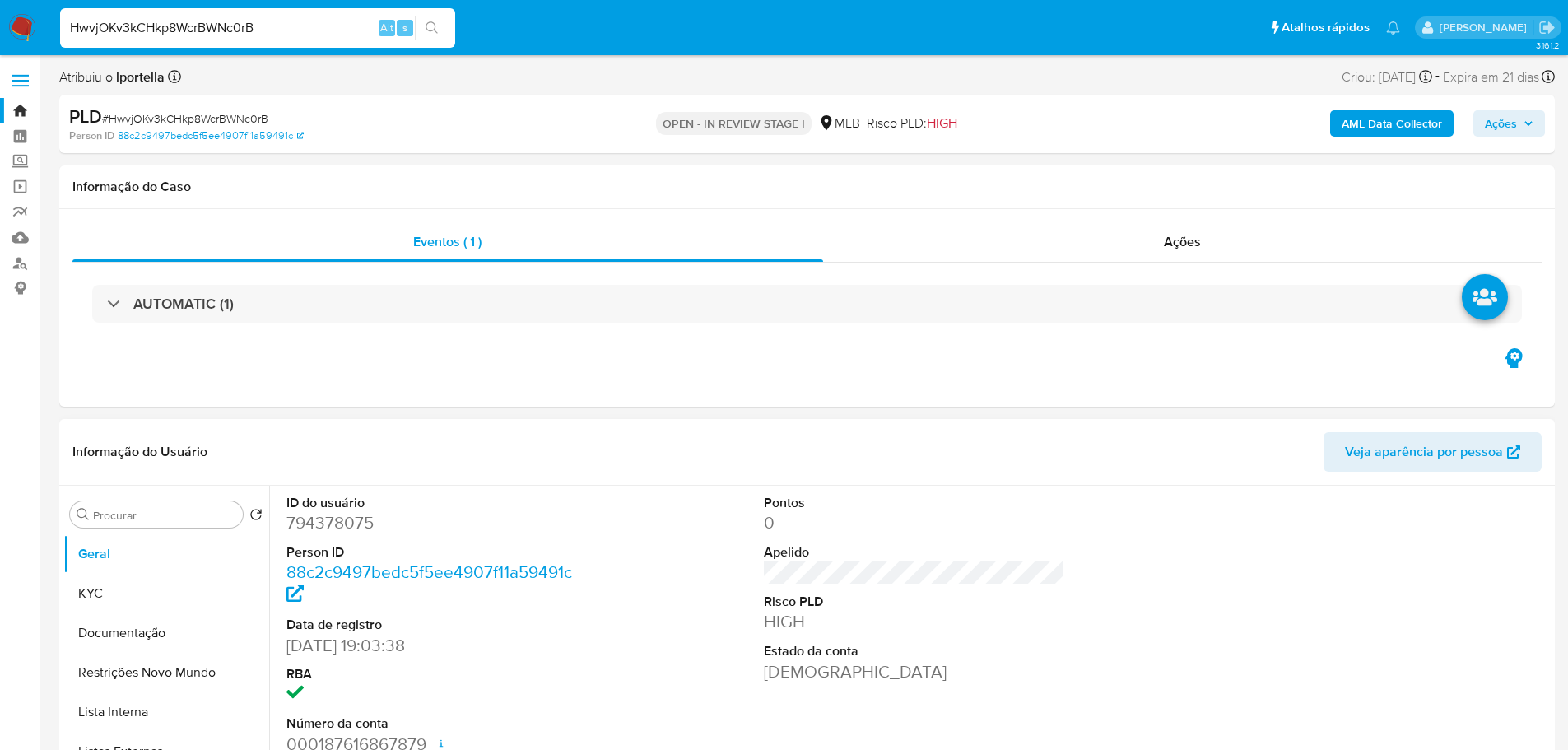
scroll to position [247, 0]
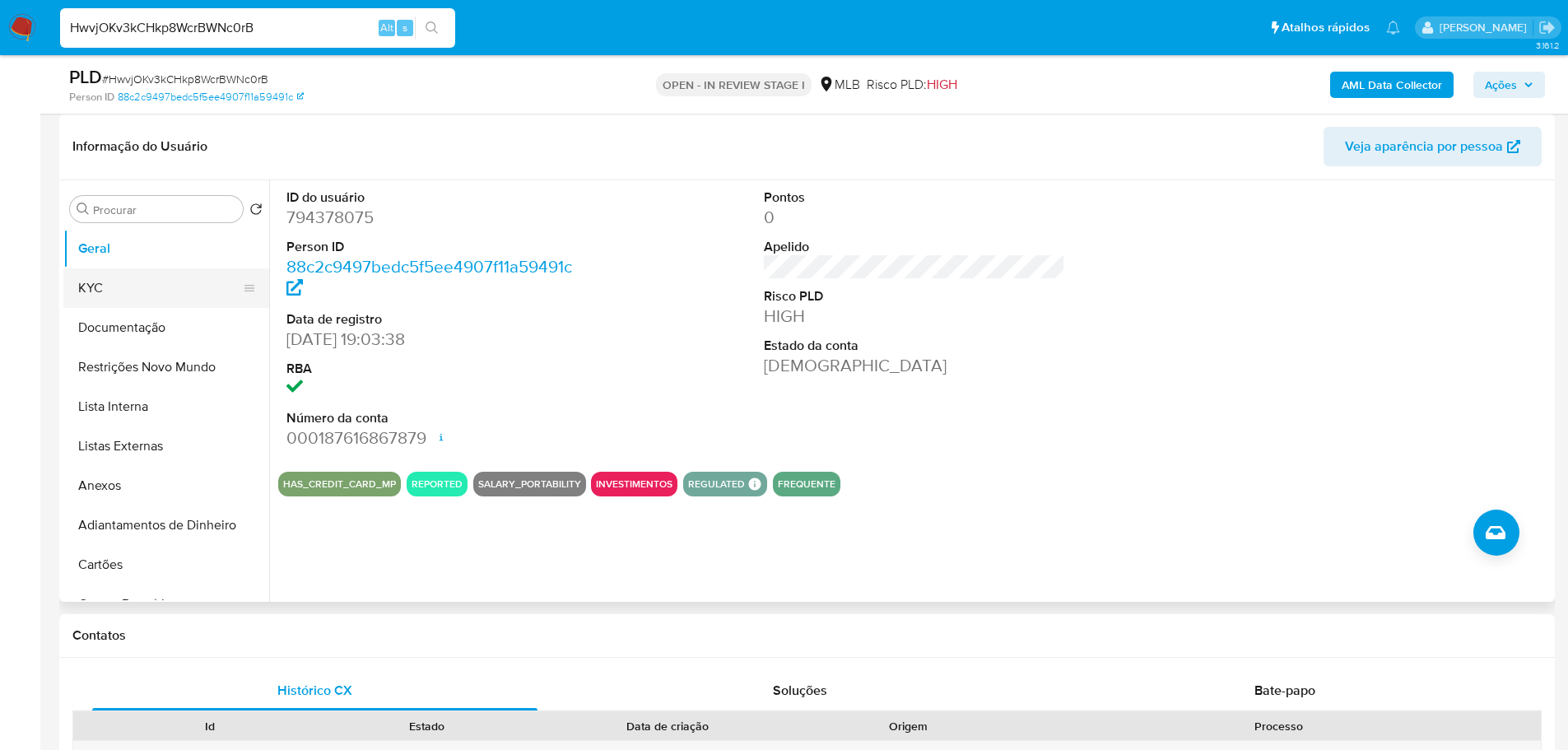
click at [141, 283] on button "KYC" at bounding box center [160, 288] width 193 height 40
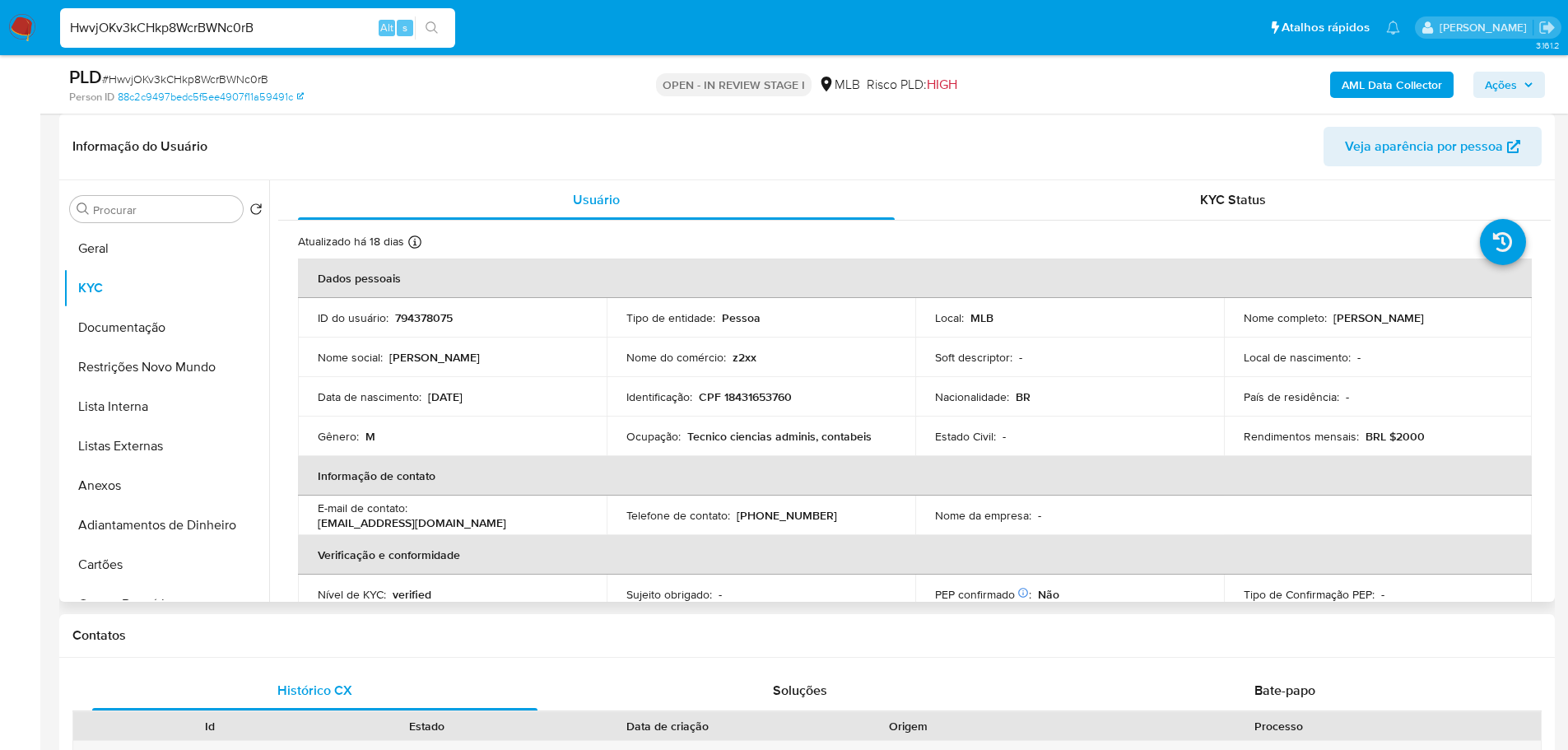
click at [62, 234] on div "Procurar Retornar ao pedido padrão Geral KYC Documentação Restrições Novo Mundo…" at bounding box center [807, 391] width 1496 height 421
drag, startPoint x: 94, startPoint y: 241, endPoint x: 109, endPoint y: 242, distance: 15.0
click at [95, 241] on button "Geral" at bounding box center [160, 249] width 193 height 40
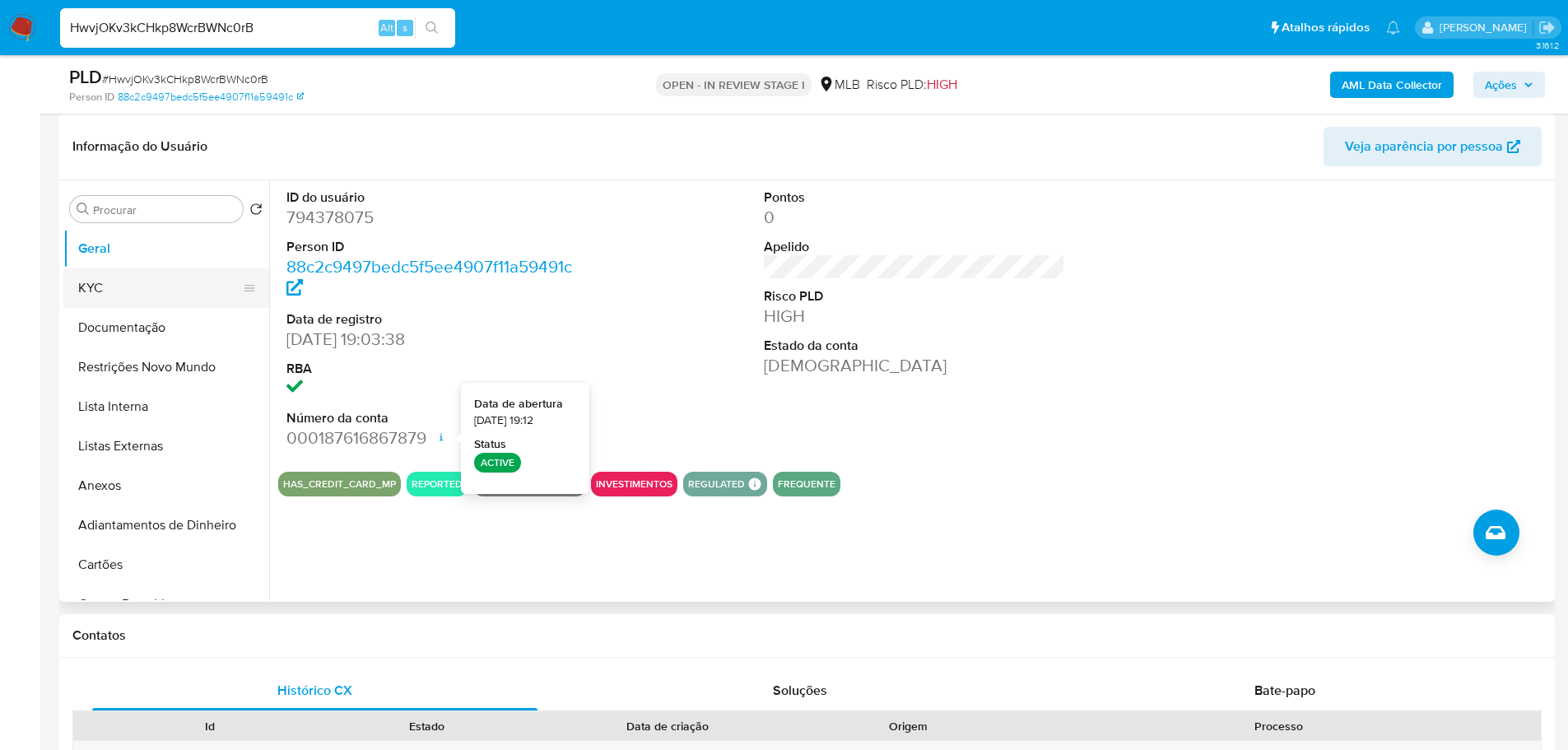
click at [144, 288] on button "KYC" at bounding box center [160, 288] width 193 height 40
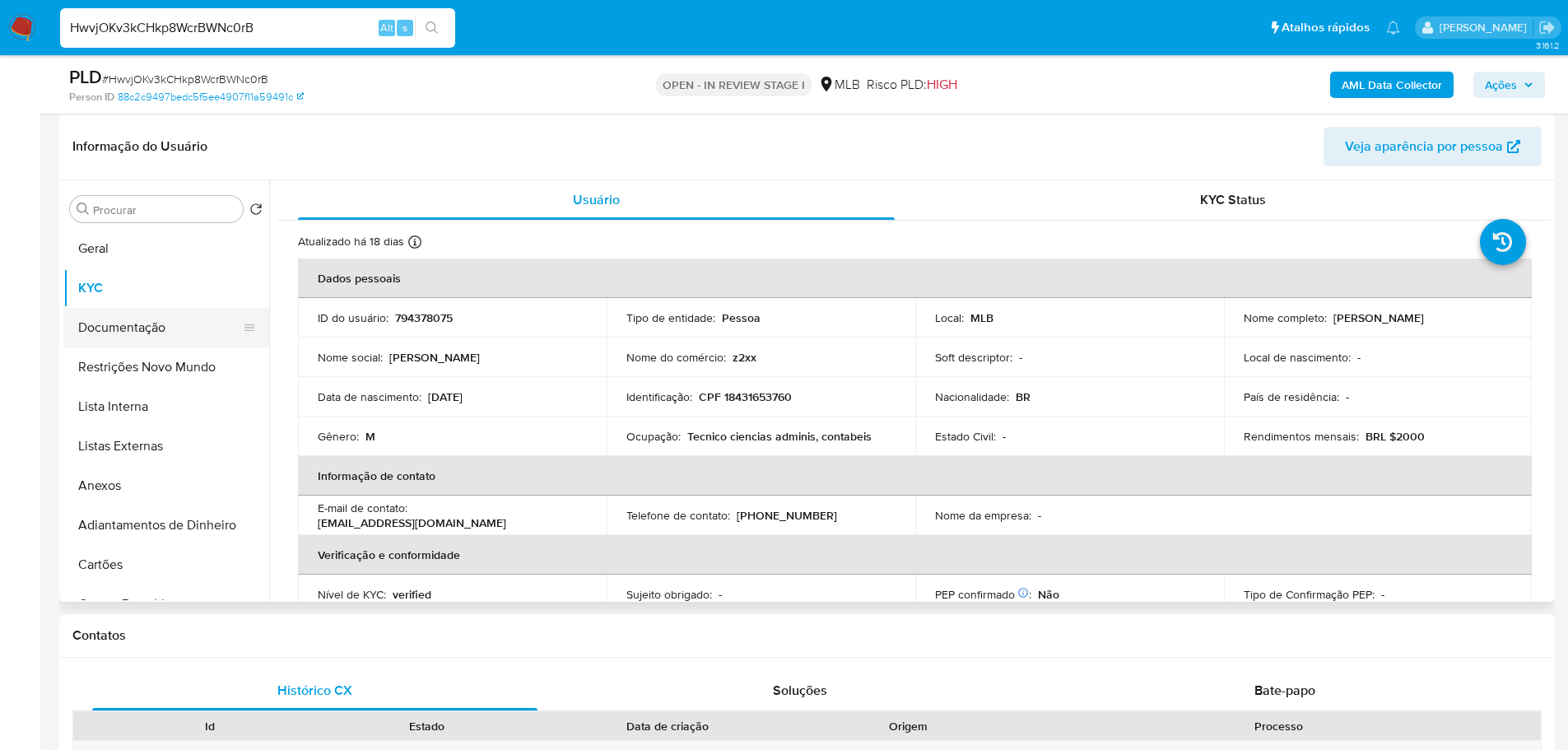
click at [128, 339] on button "Documentação" at bounding box center [160, 328] width 193 height 40
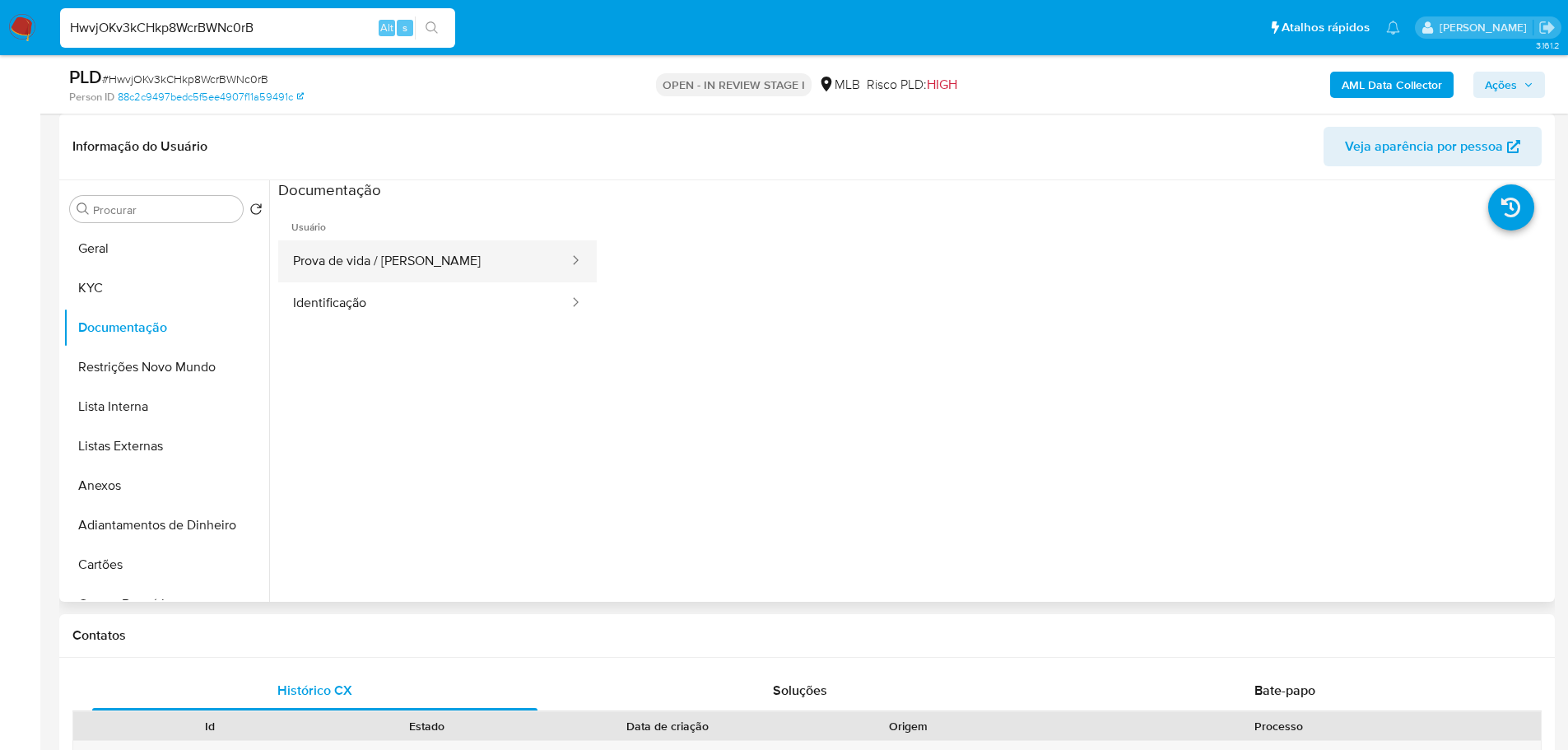
click at [437, 256] on button "Prova de vida / Selfie" at bounding box center [424, 261] width 293 height 42
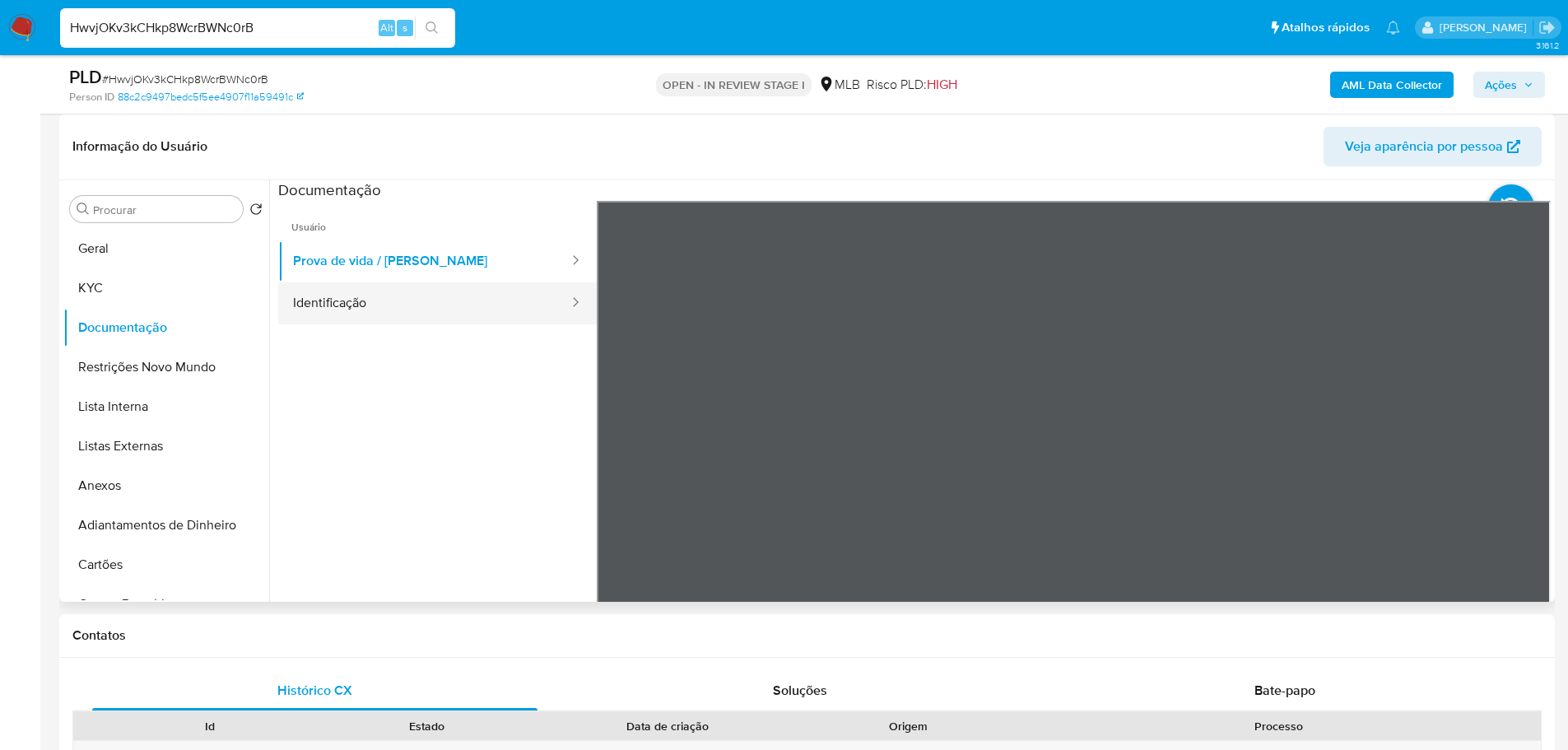
click at [497, 311] on button "Identificação" at bounding box center [424, 303] width 293 height 42
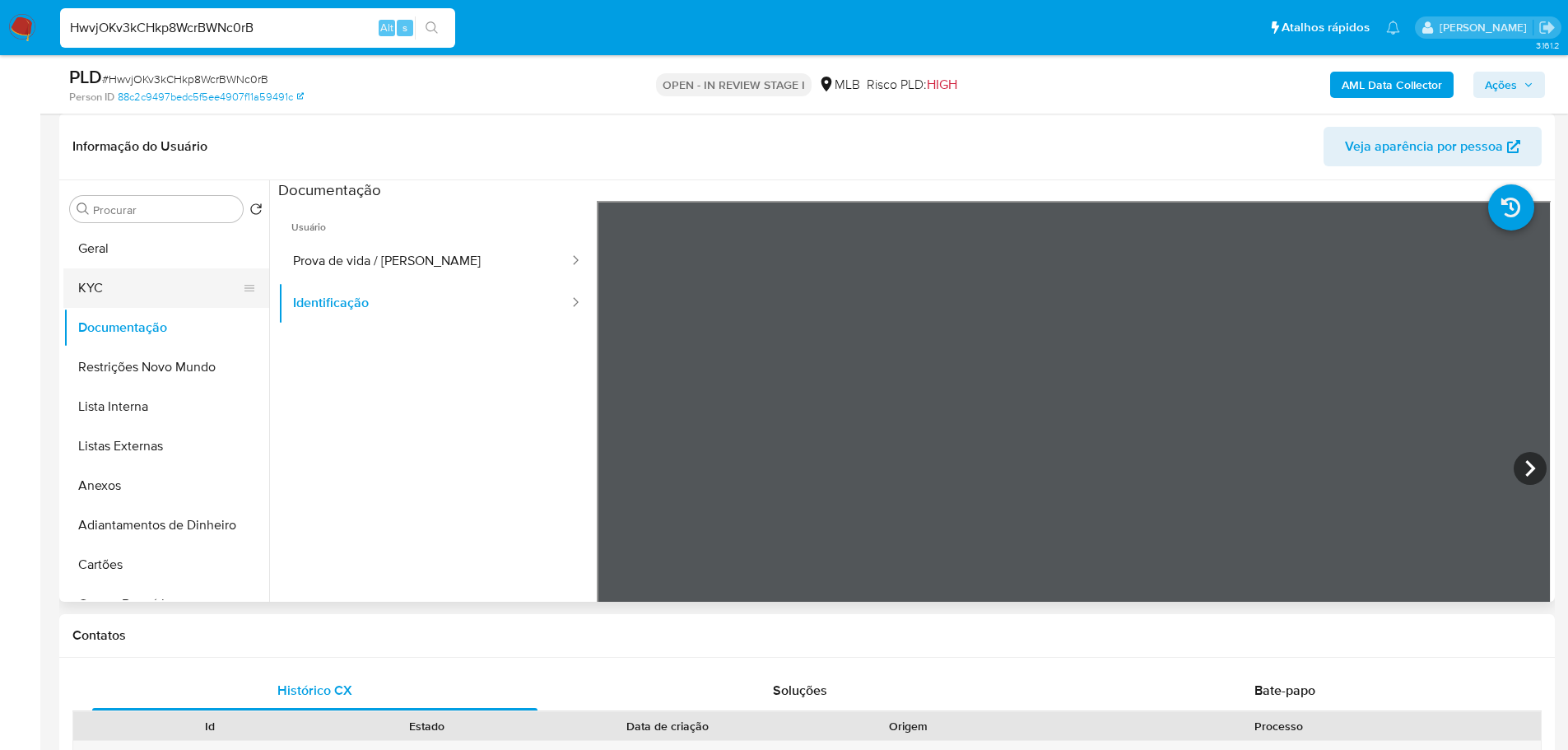
click at [136, 286] on button "KYC" at bounding box center [160, 288] width 193 height 40
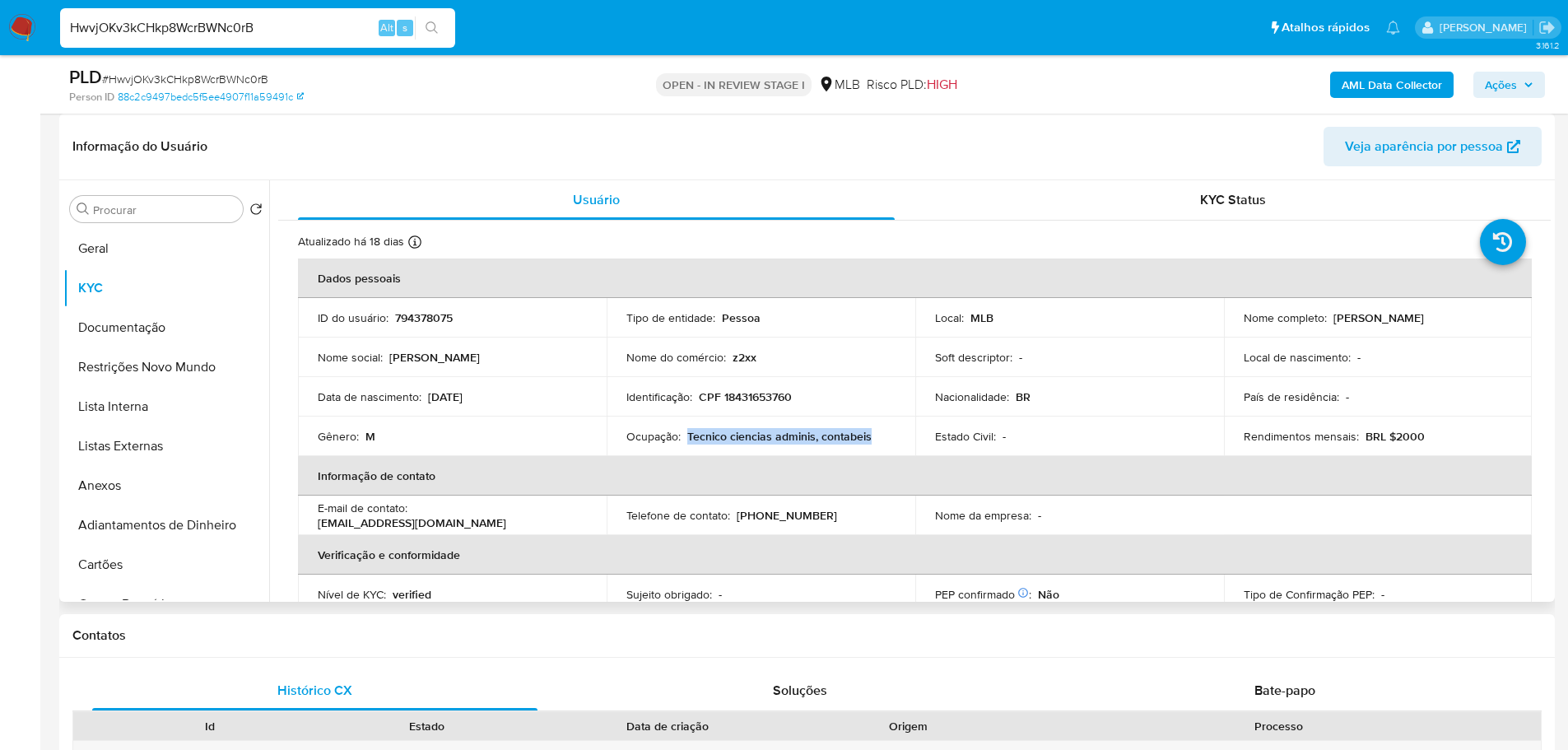
drag, startPoint x: 686, startPoint y: 438, endPoint x: 872, endPoint y: 431, distance: 186.1
click at [872, 431] on div "Ocupação : Tecnico ciencias adminis, contabeis" at bounding box center [761, 436] width 269 height 15
copy p "Tecnico ciencias adminis, contabeis"
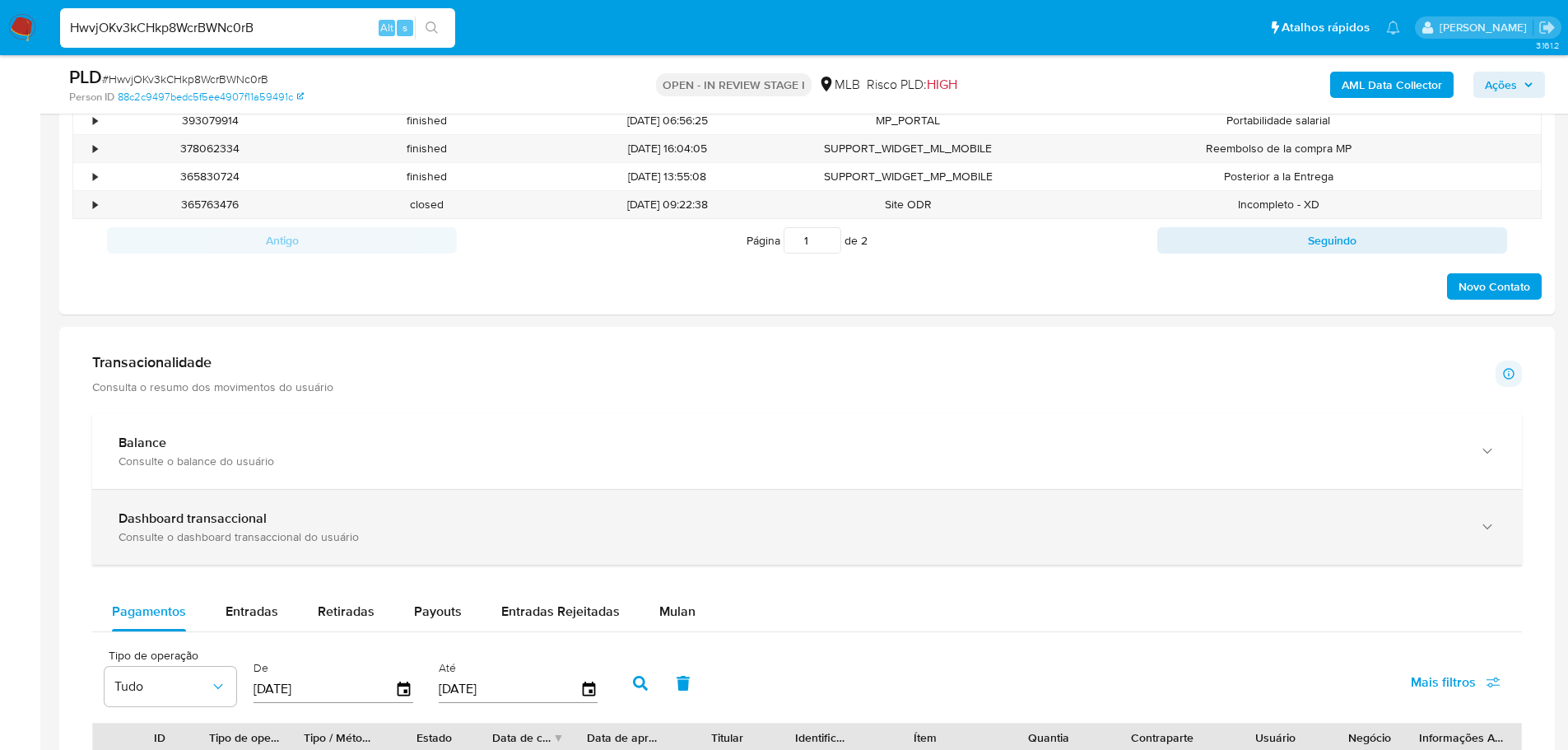
scroll to position [1070, 0]
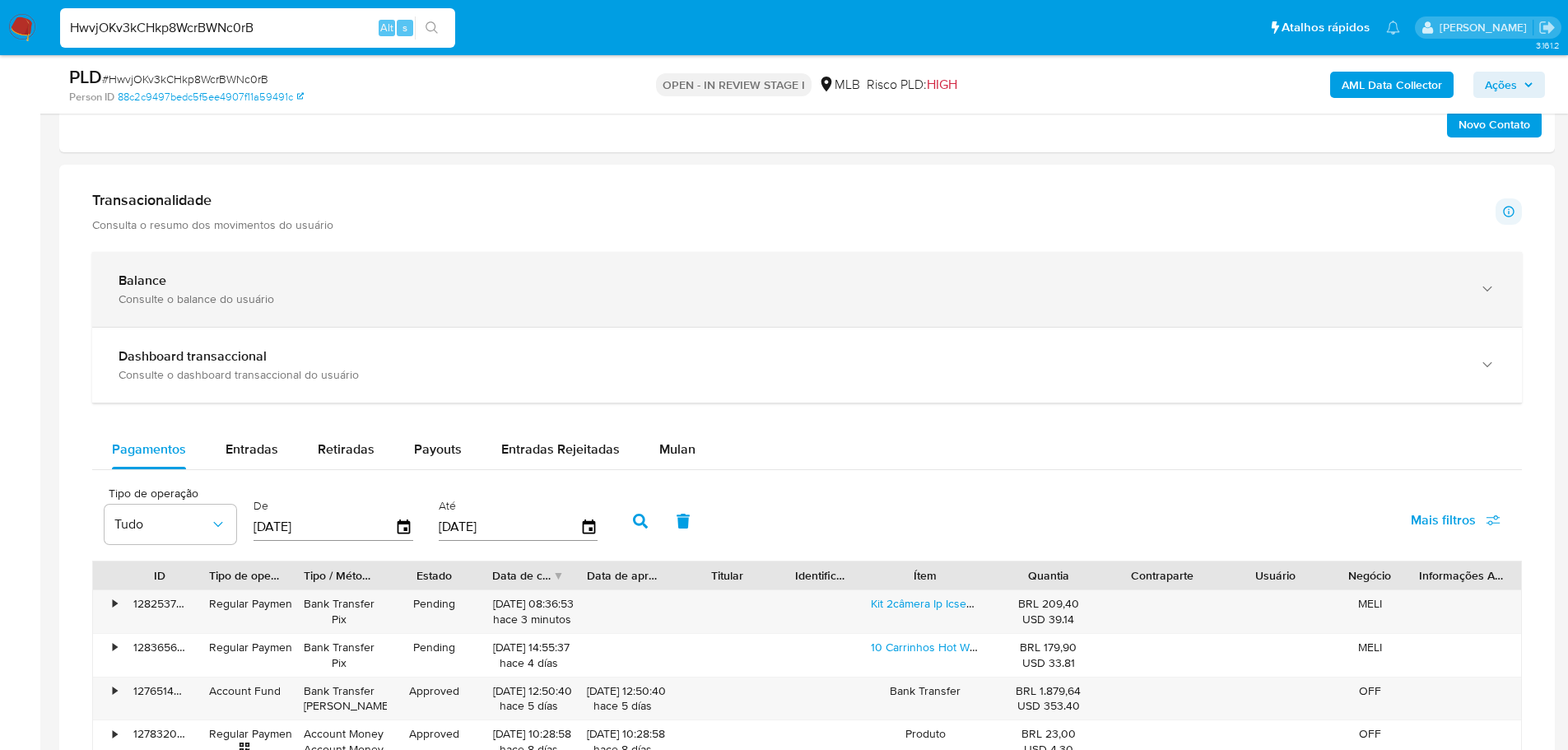
click at [310, 293] on div "Consulte o balance do usuário" at bounding box center [791, 299] width 1344 height 15
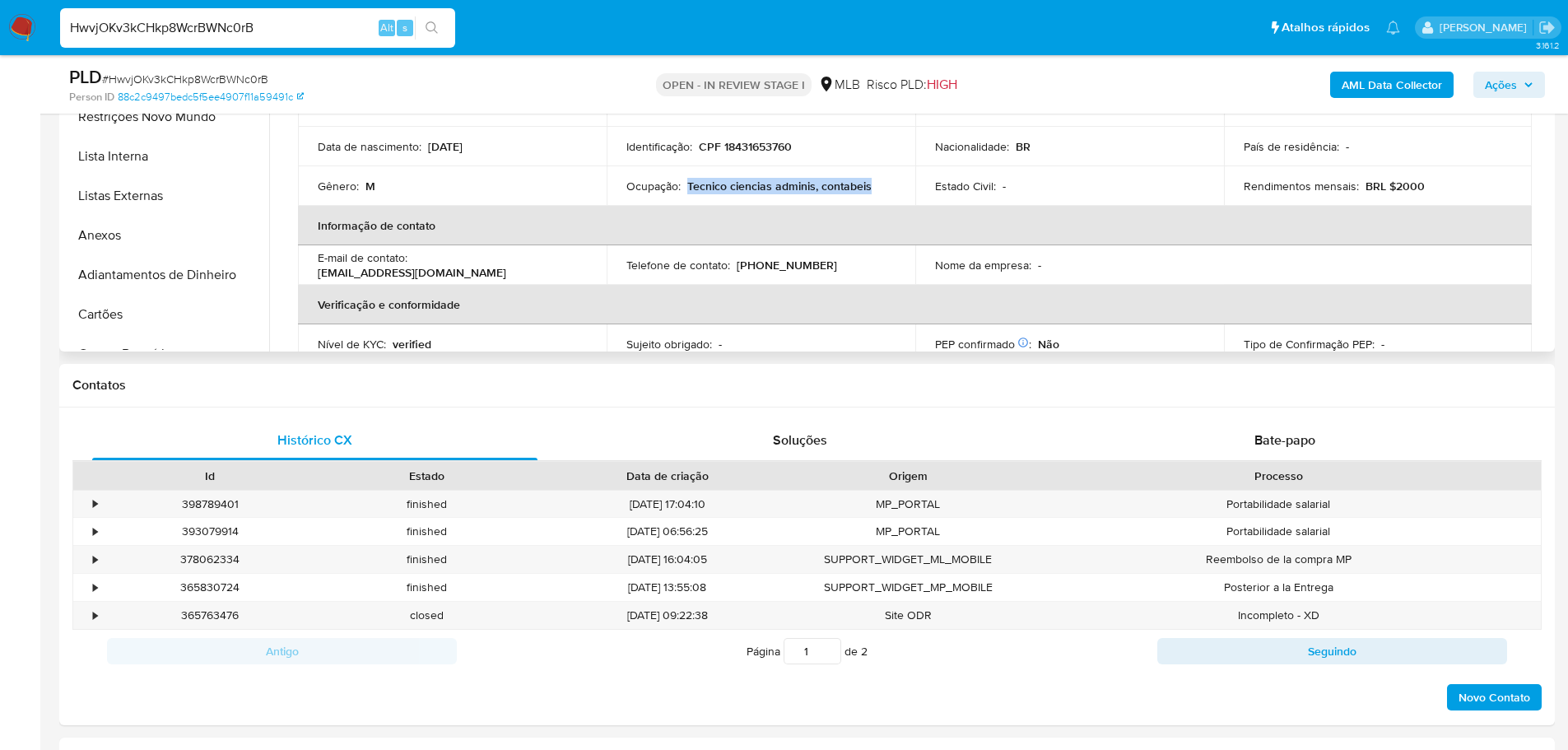
scroll to position [165, 0]
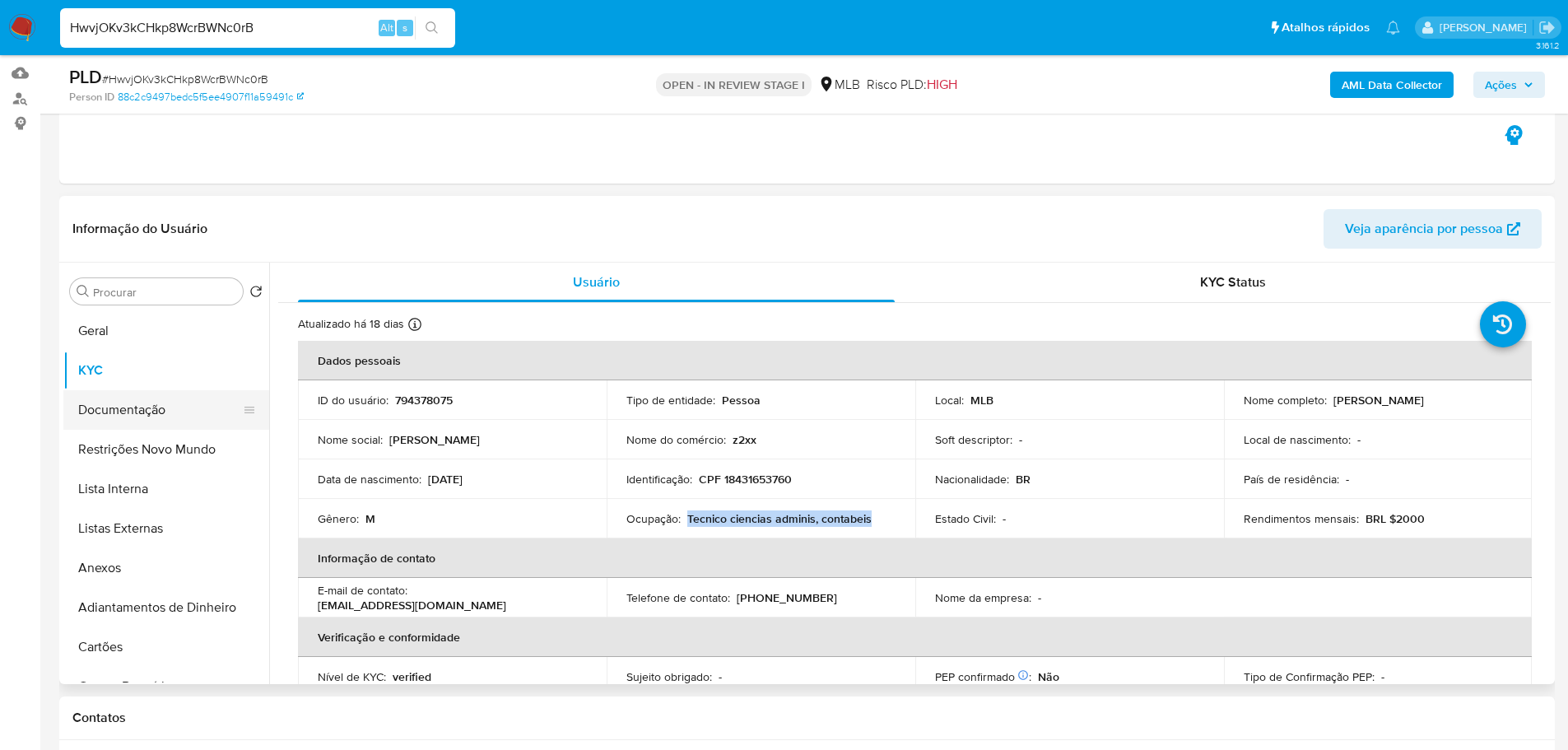
click at [133, 401] on button "Documentação" at bounding box center [160, 410] width 193 height 40
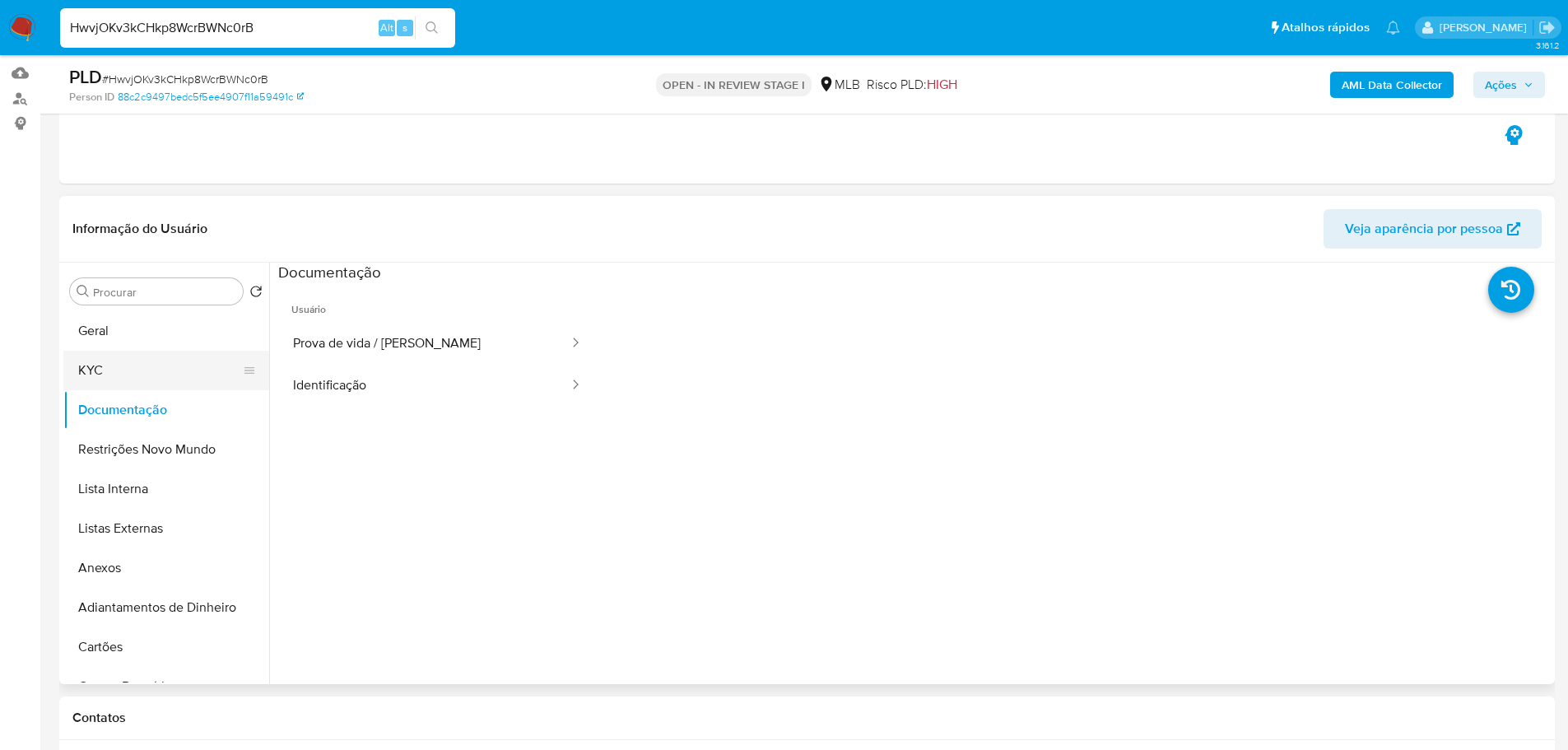
click at [150, 366] on button "KYC" at bounding box center [160, 371] width 193 height 40
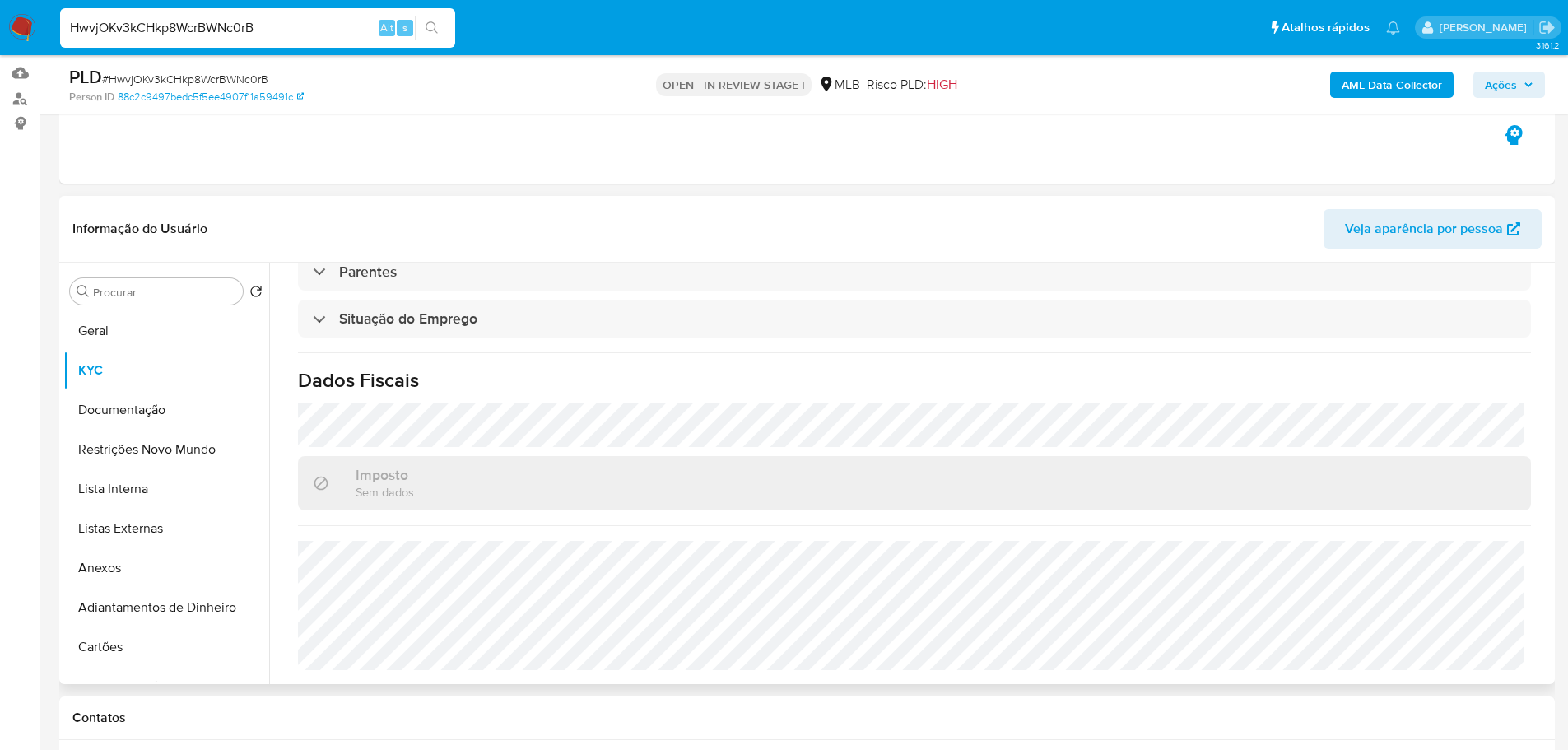
scroll to position [576, 0]
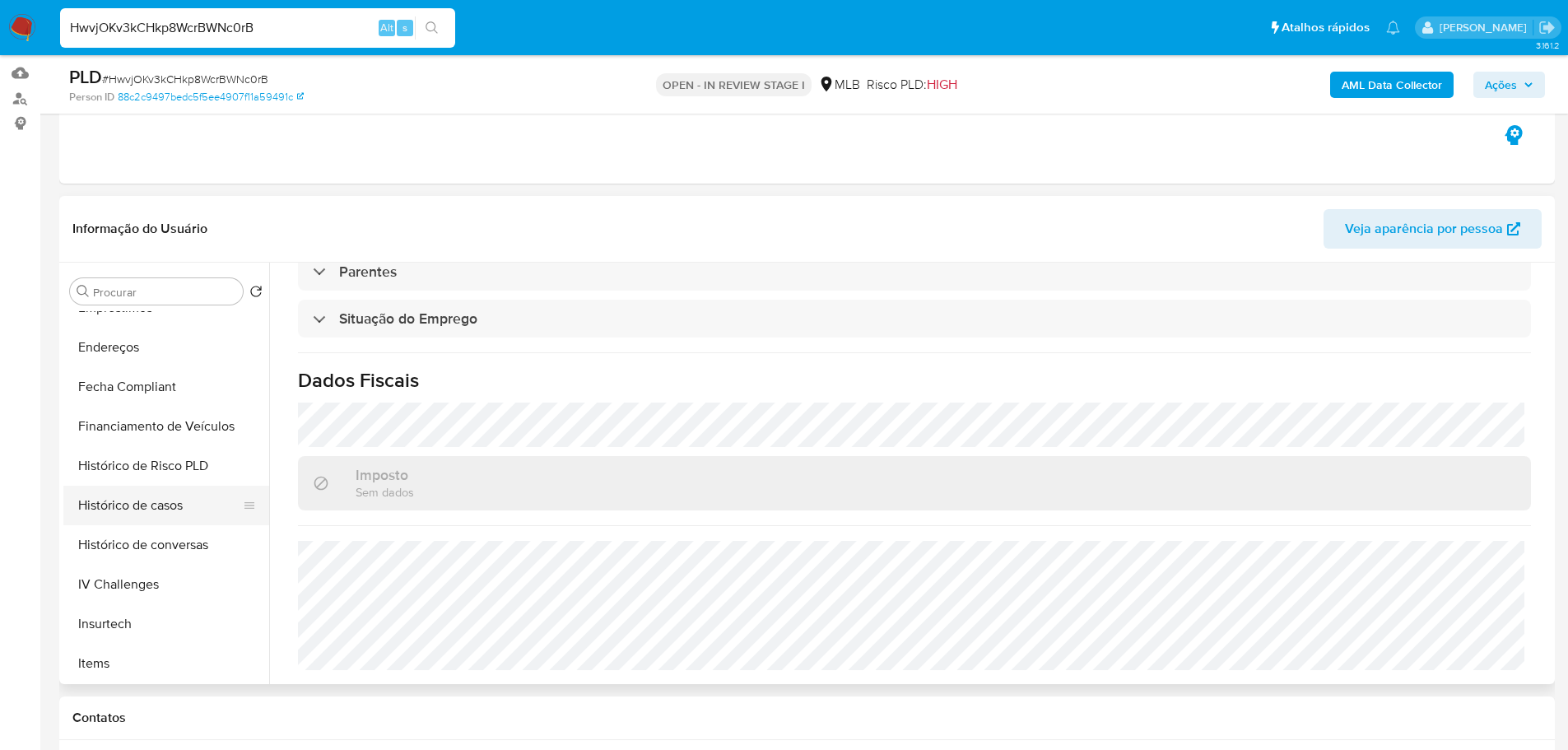
click at [148, 503] on button "Histórico de casos" at bounding box center [160, 505] width 193 height 40
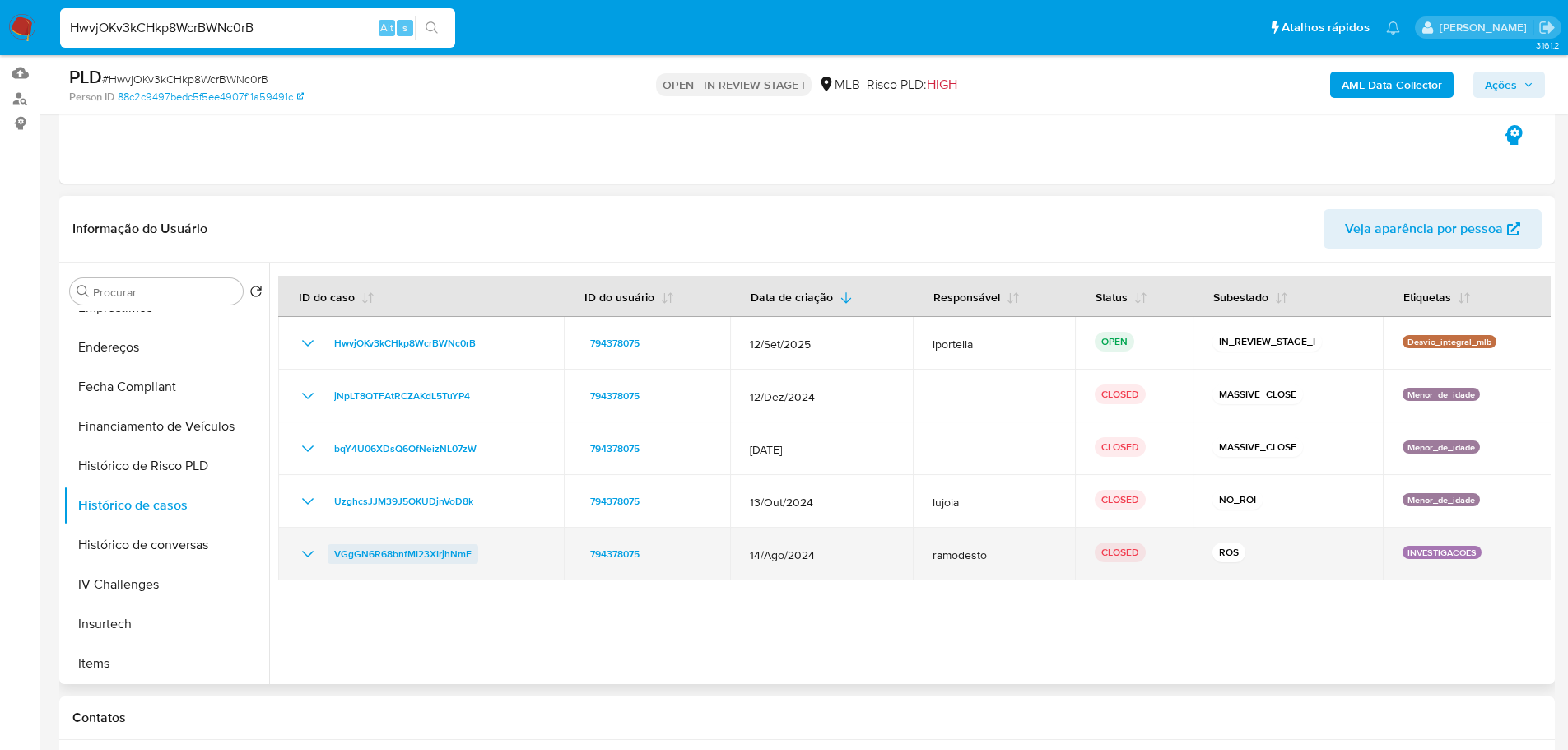
click at [437, 555] on span "VGgGN6R68bnfMI23XIrjhNmE" at bounding box center [403, 554] width 137 height 20
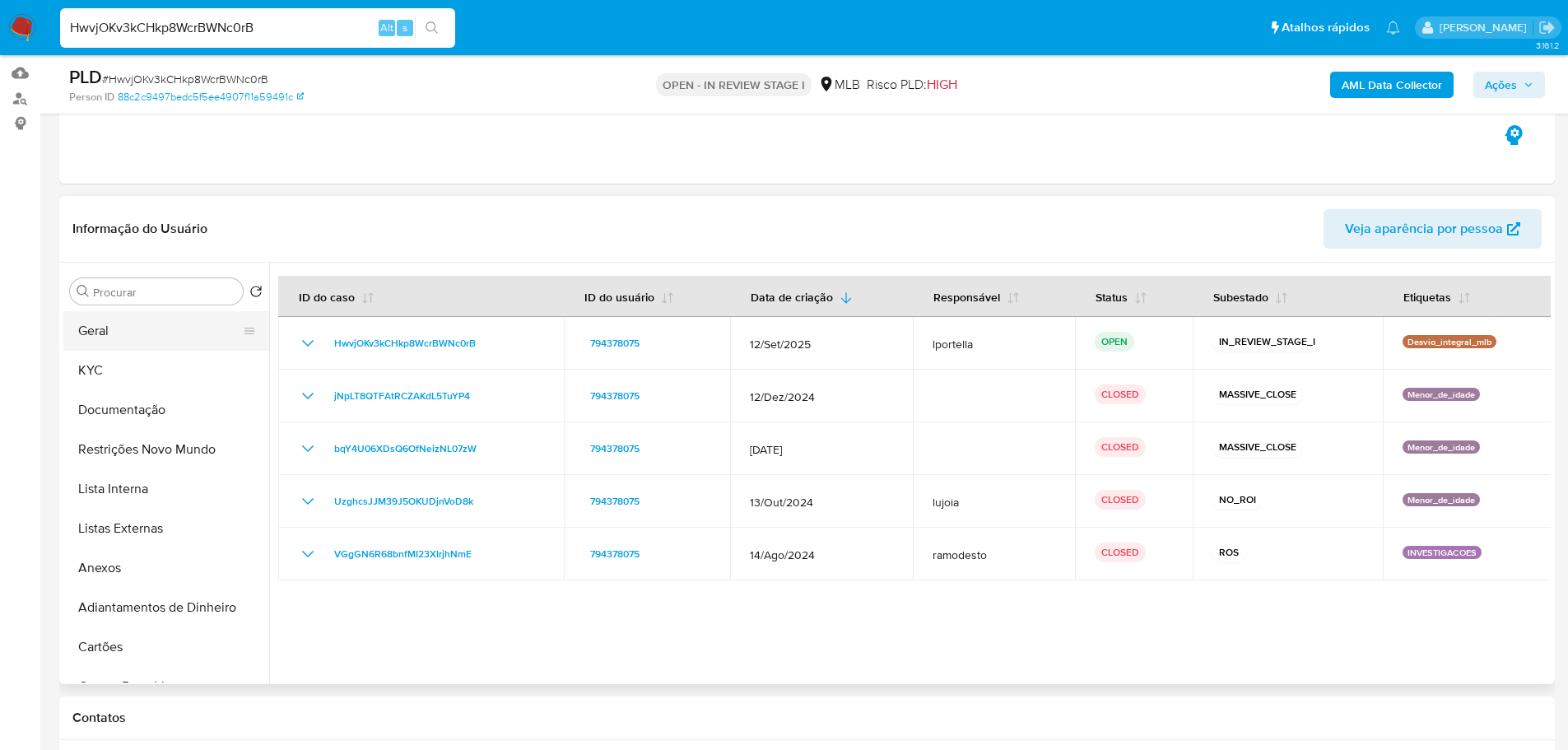
drag, startPoint x: 125, startPoint y: 332, endPoint x: 240, endPoint y: 332, distance: 115.0
click at [125, 332] on button "Geral" at bounding box center [160, 331] width 193 height 40
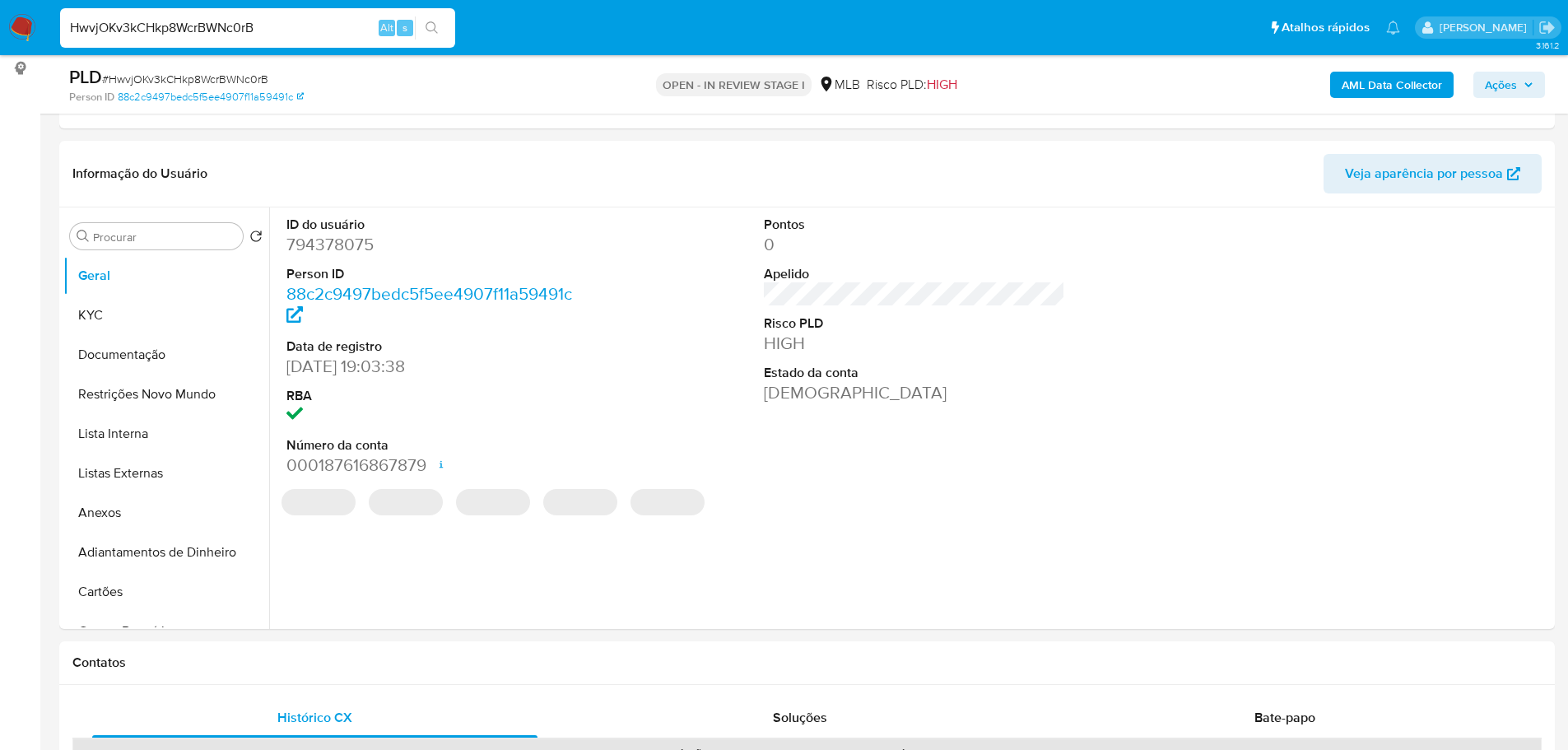
scroll to position [204, 0]
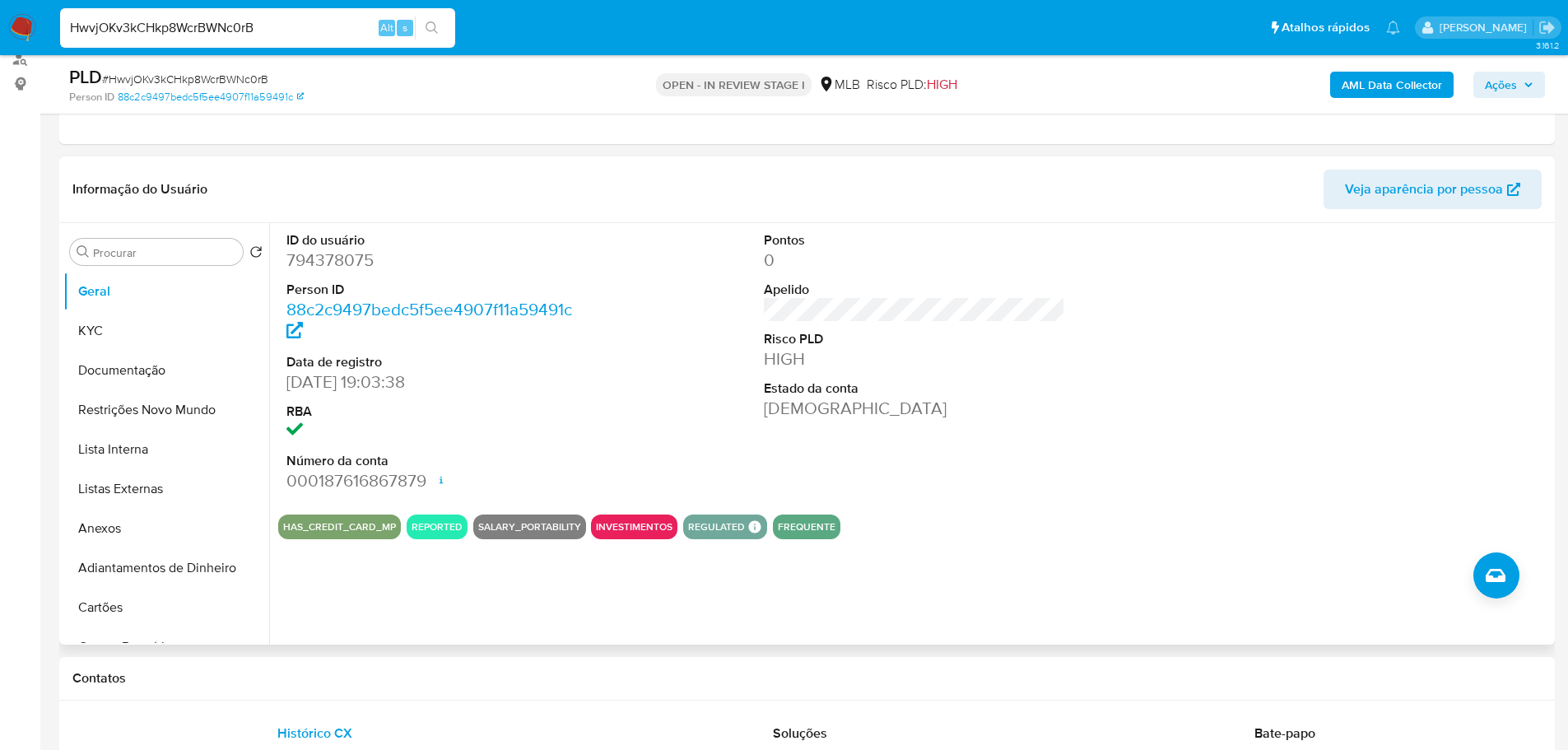
drag, startPoint x: 264, startPoint y: 691, endPoint x: 222, endPoint y: 643, distance: 63.8
click at [264, 691] on div "Contatos" at bounding box center [807, 679] width 1496 height 43
click at [82, 325] on button "KYC" at bounding box center [160, 331] width 193 height 40
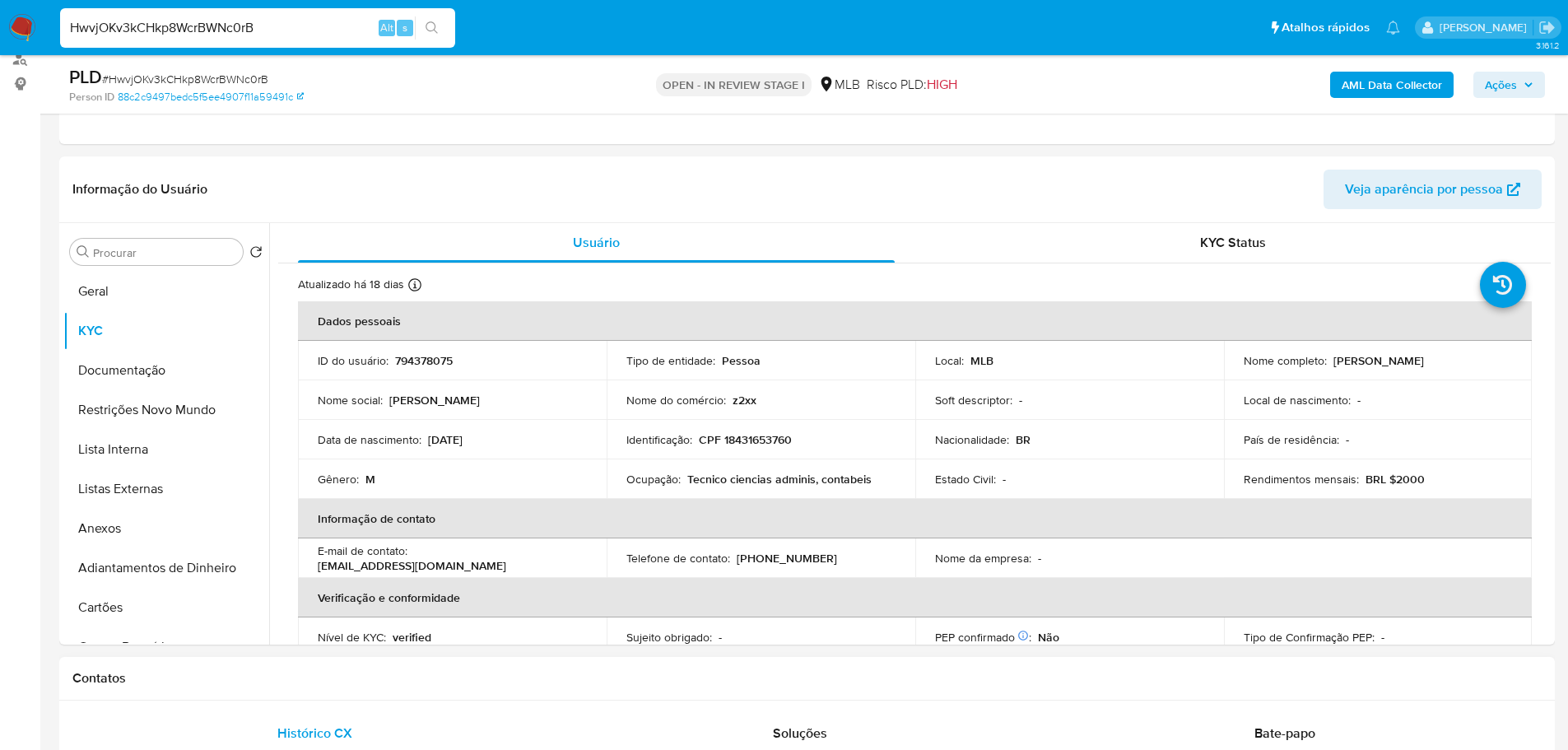
click at [313, 681] on h1 "Contatos" at bounding box center [807, 678] width 1469 height 16
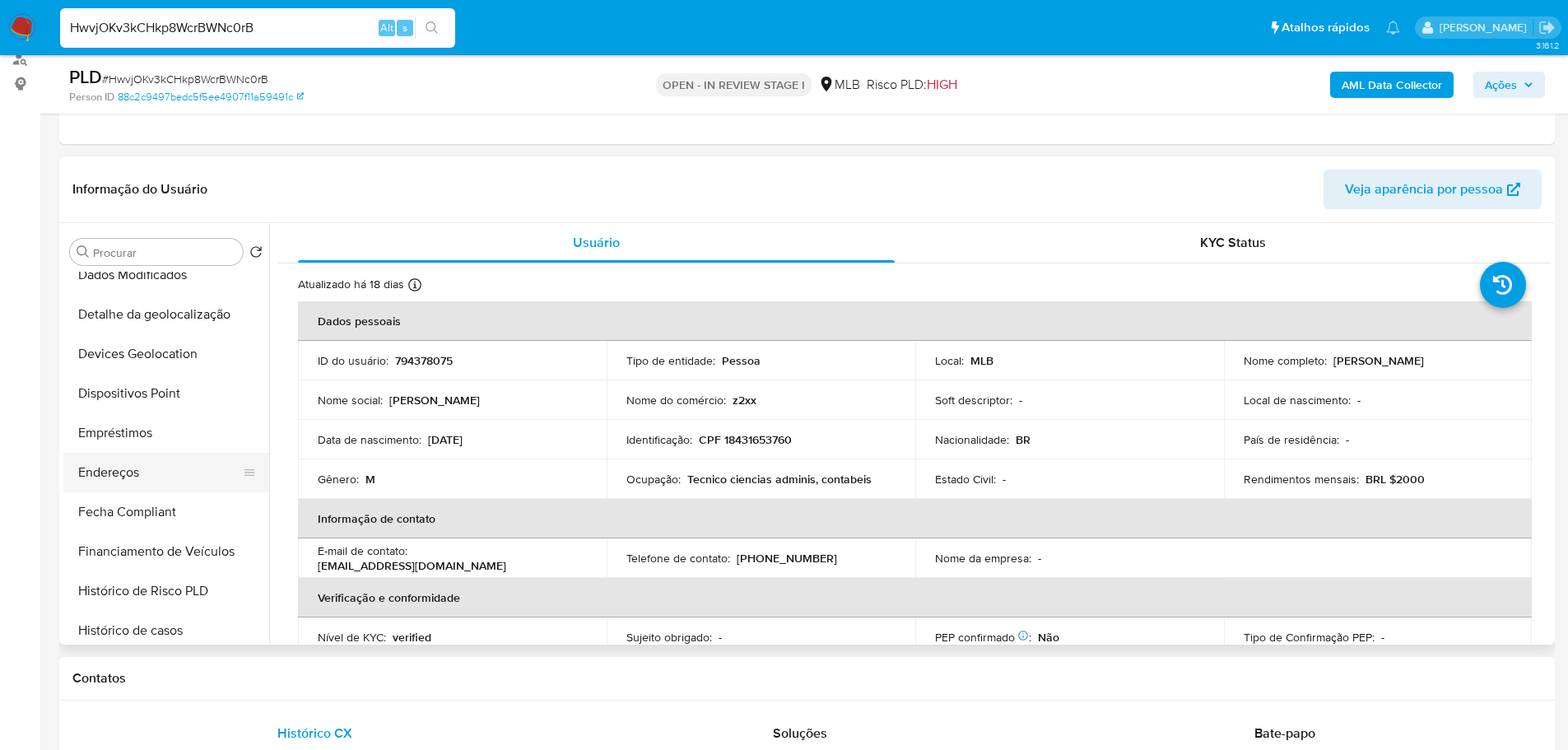
click at [151, 483] on button "Endereços" at bounding box center [160, 472] width 193 height 40
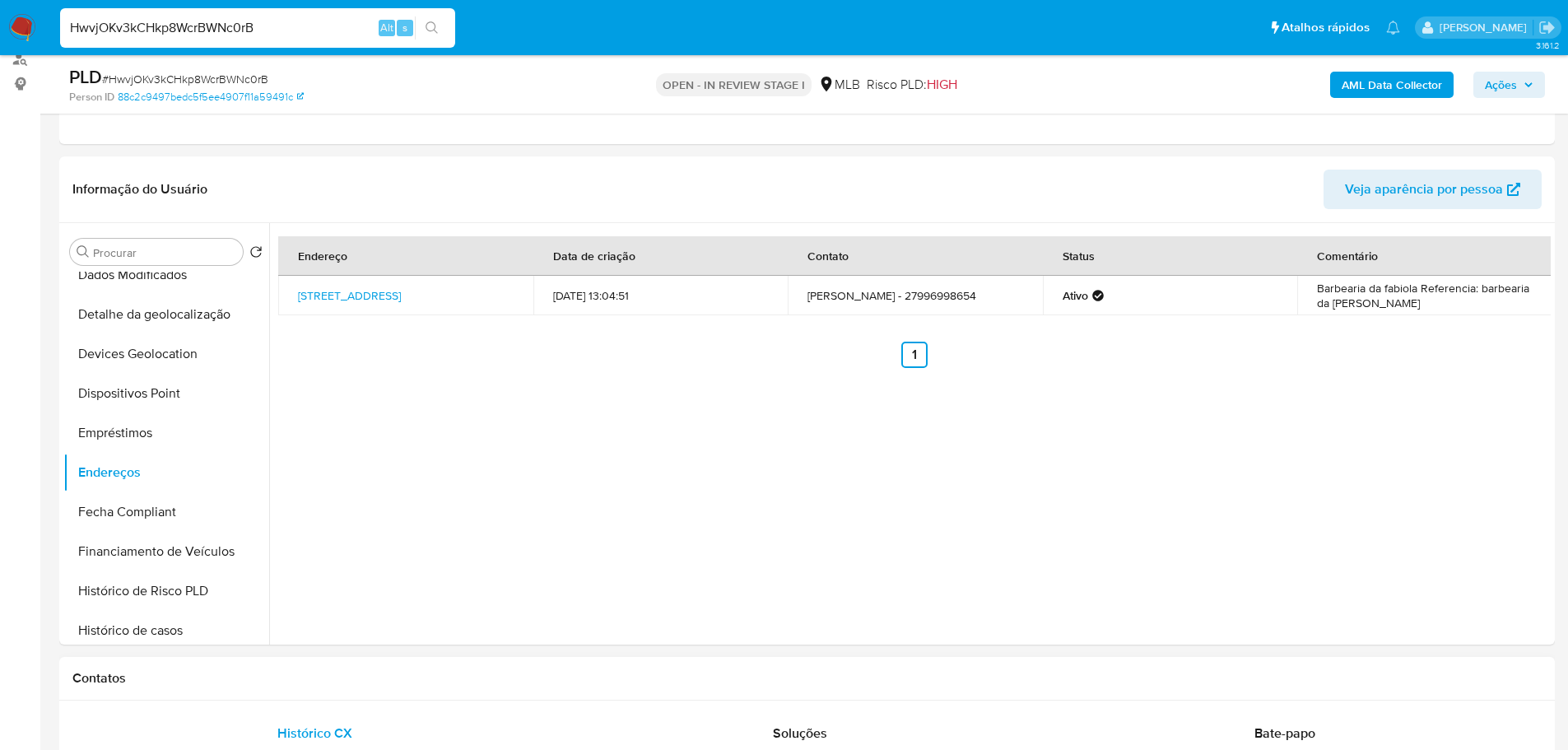
click at [198, 674] on h1 "Contatos" at bounding box center [807, 678] width 1469 height 16
click at [187, 319] on button "Detalhe da geolocalização" at bounding box center [160, 314] width 193 height 40
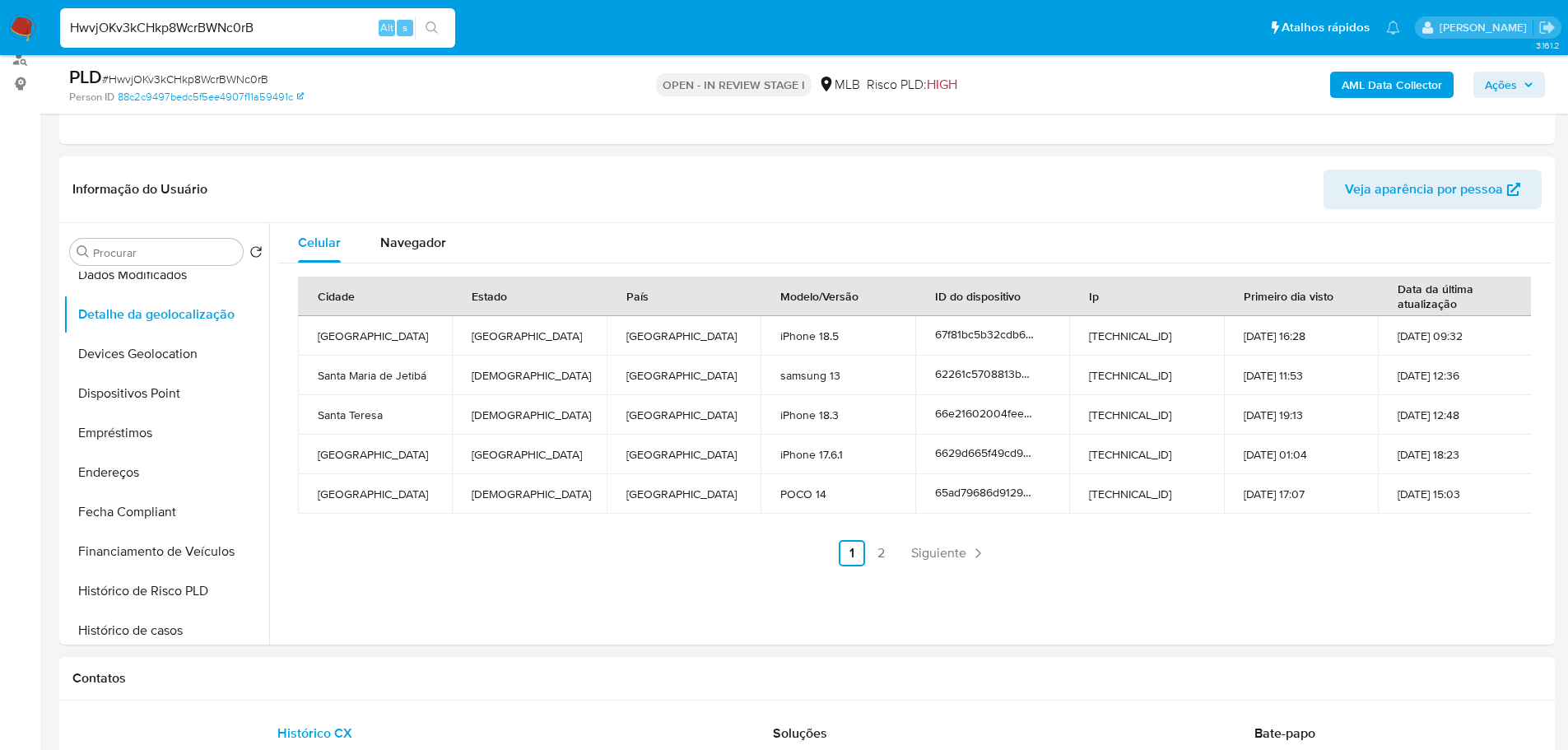
click at [402, 697] on div "Contatos" at bounding box center [807, 679] width 1496 height 43
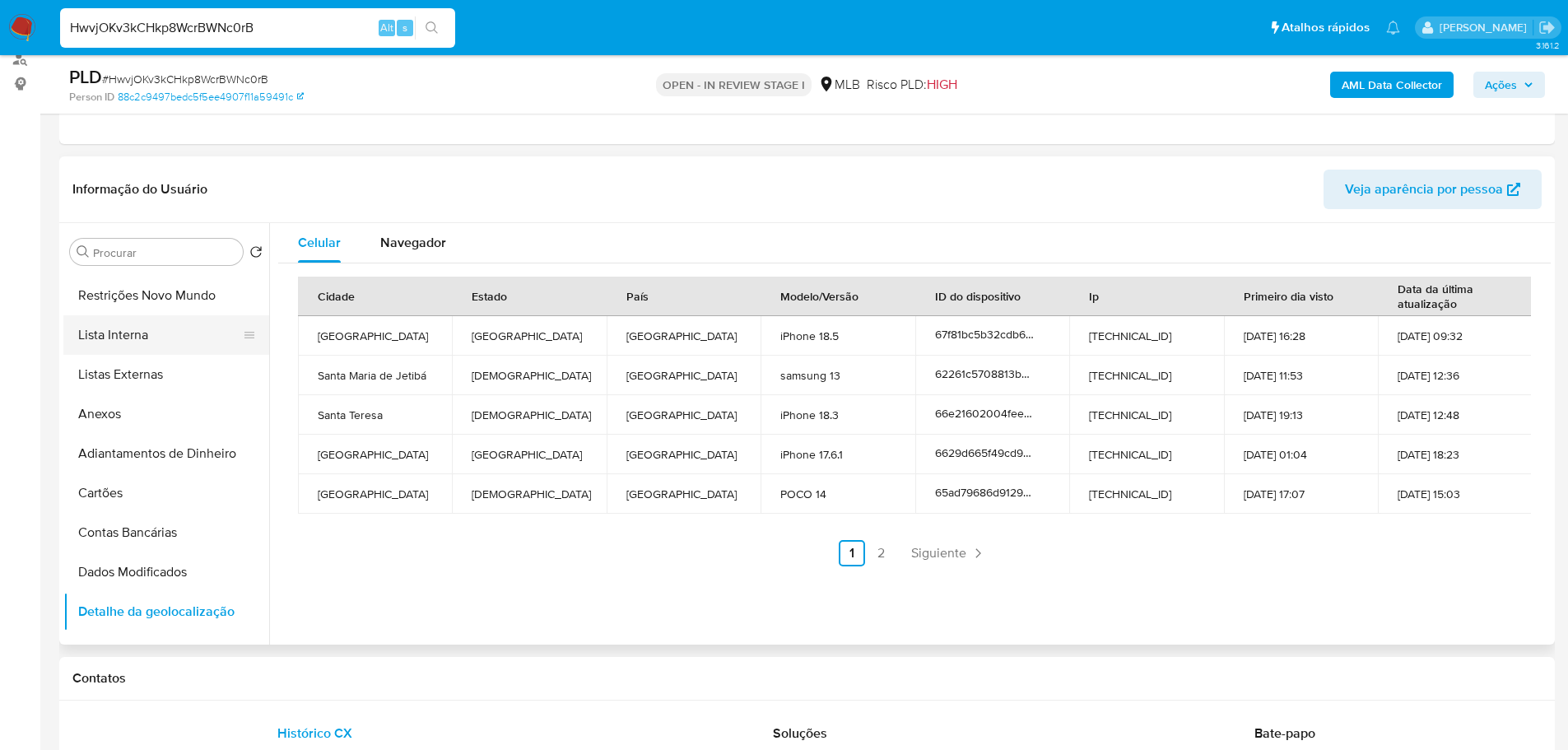
scroll to position [0, 0]
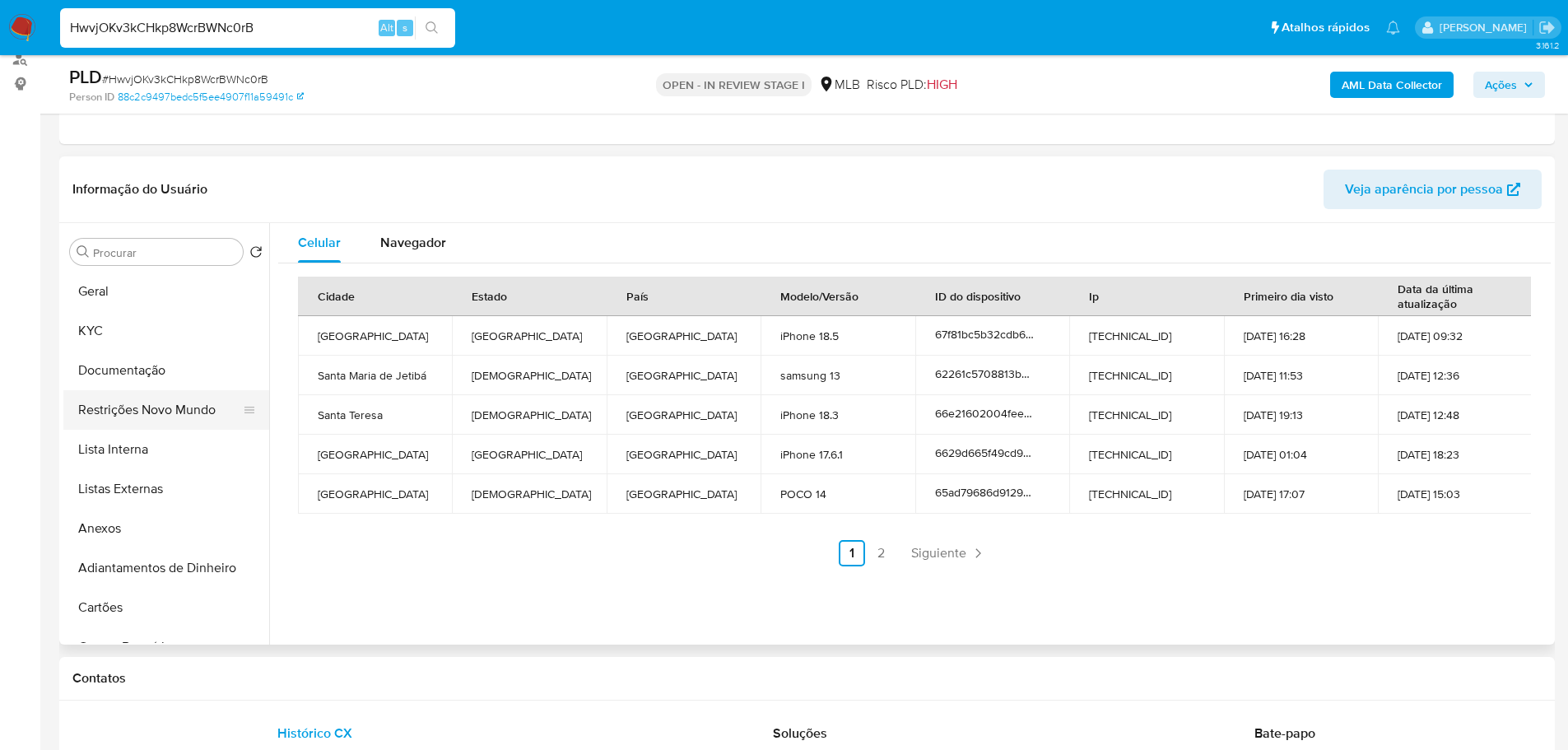
click at [147, 405] on button "Restrições Novo Mundo" at bounding box center [160, 410] width 193 height 40
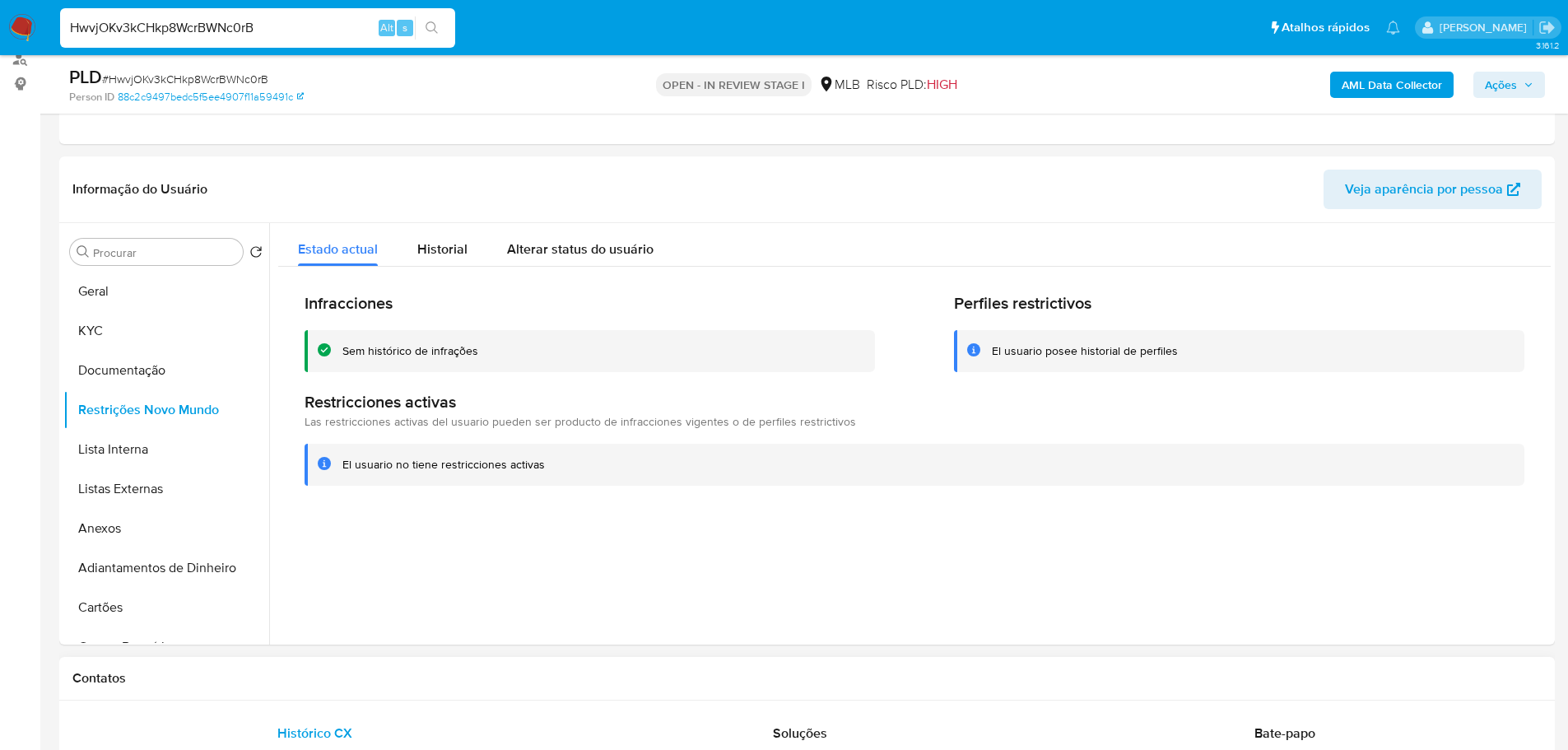
click at [293, 675] on h1 "Contatos" at bounding box center [807, 678] width 1469 height 16
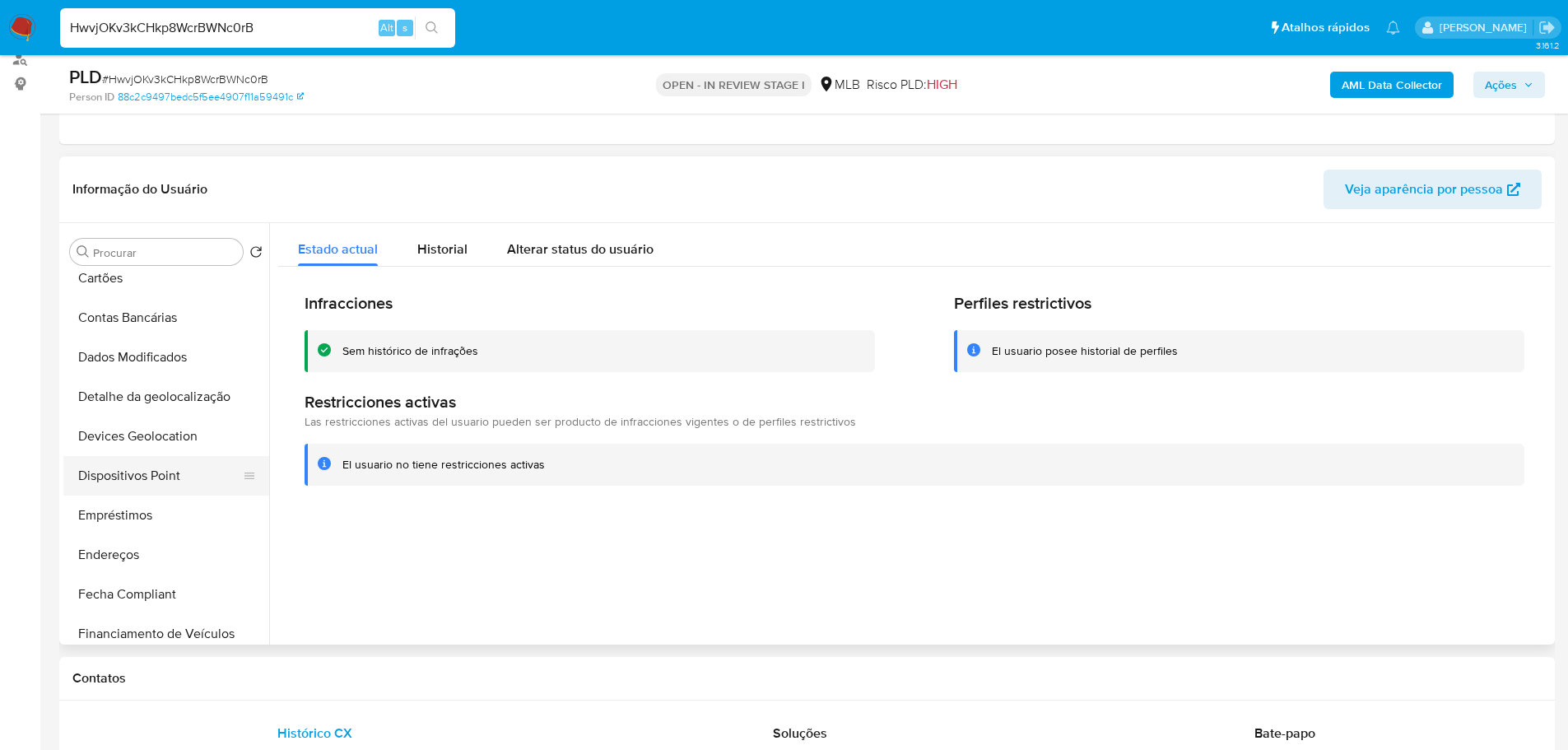
drag, startPoint x: 167, startPoint y: 477, endPoint x: 105, endPoint y: 485, distance: 62.5
click at [167, 477] on button "Dispositivos Point" at bounding box center [160, 476] width 193 height 40
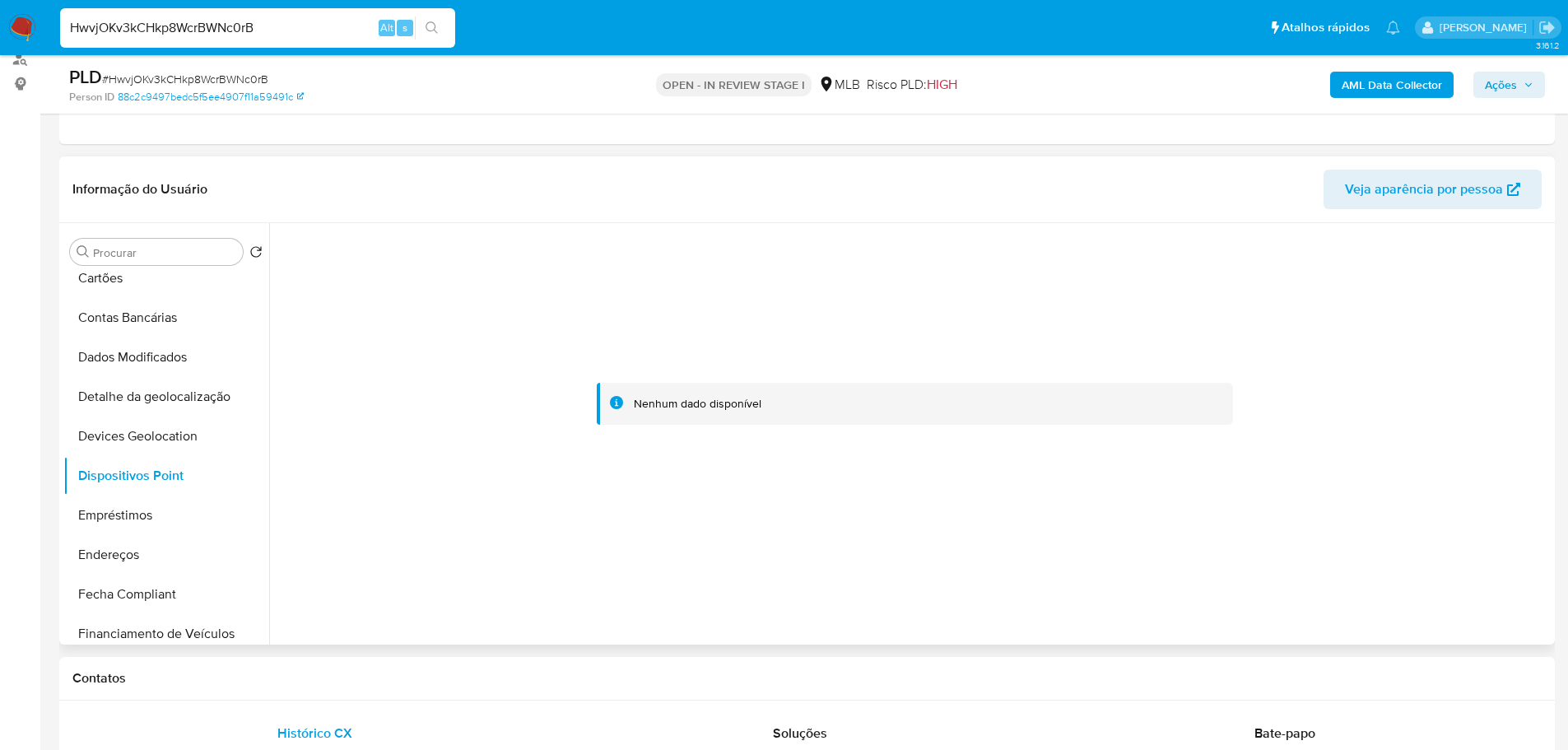
drag, startPoint x: 1073, startPoint y: 518, endPoint x: 1051, endPoint y: 484, distance: 40.5
click at [1073, 517] on div at bounding box center [914, 404] width 1273 height 362
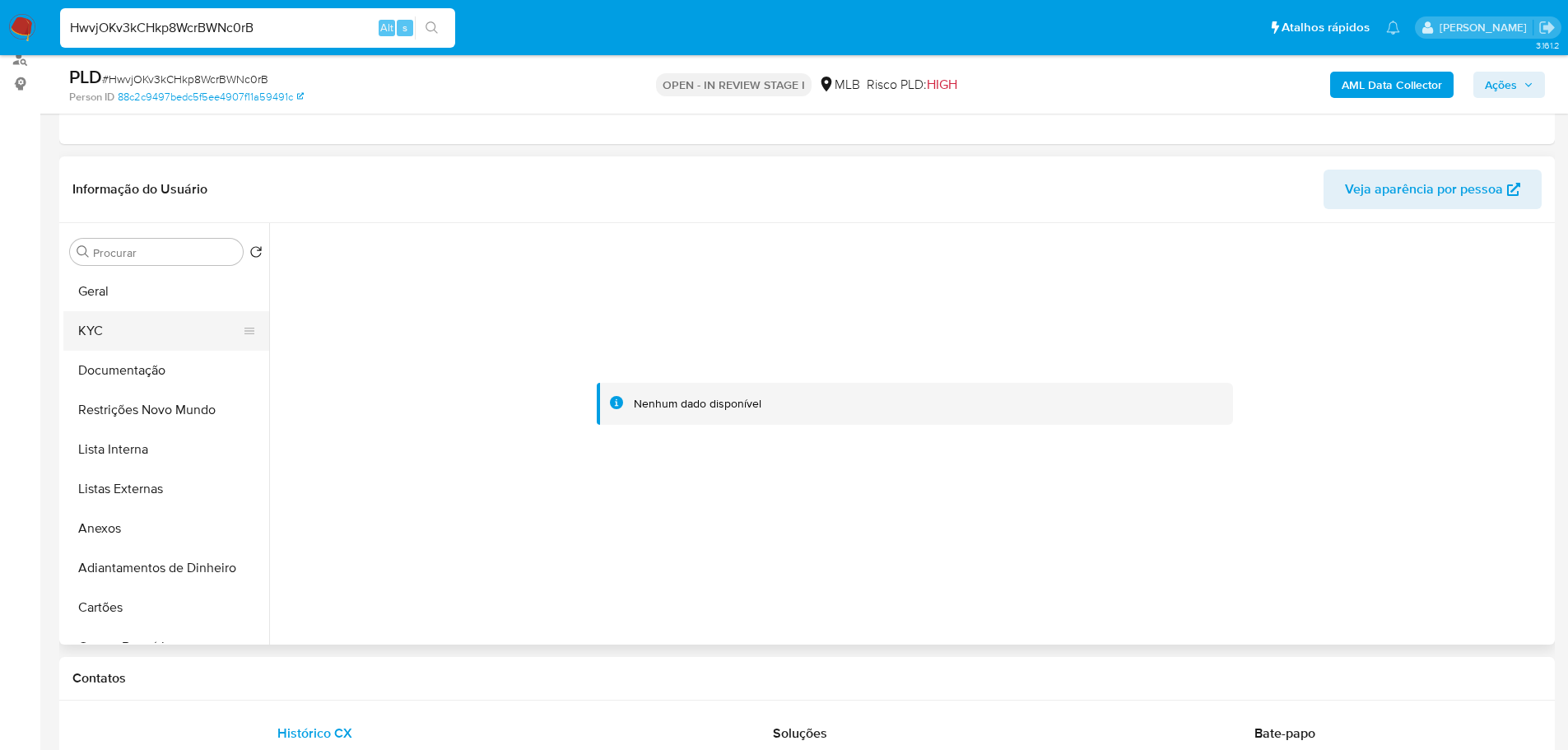
click at [113, 340] on button "KYC" at bounding box center [160, 331] width 193 height 40
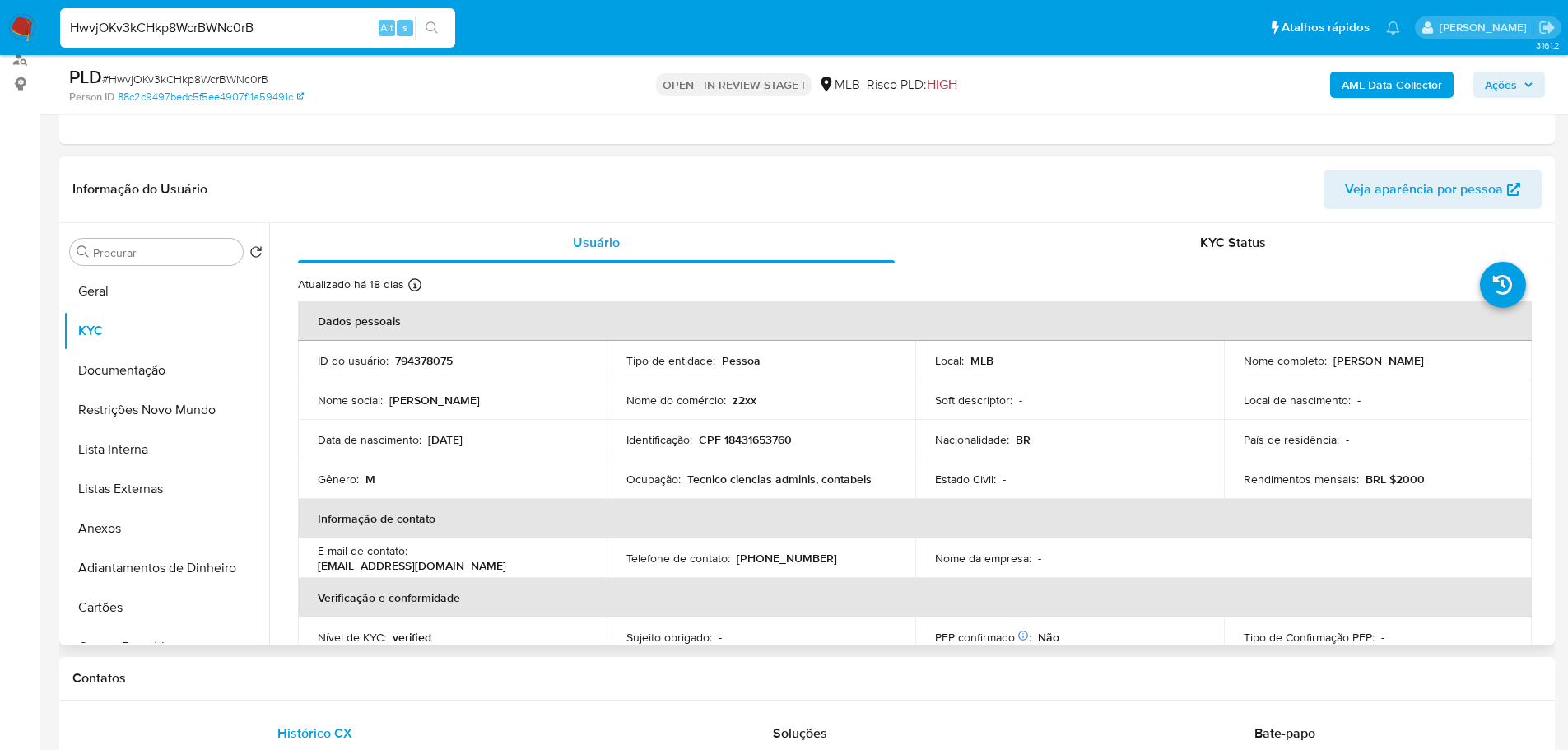
click at [720, 443] on p "CPF 18431653760" at bounding box center [745, 439] width 93 height 15
click at [739, 438] on p "CPF 18431653760" at bounding box center [745, 439] width 93 height 15
copy p "18431653760"
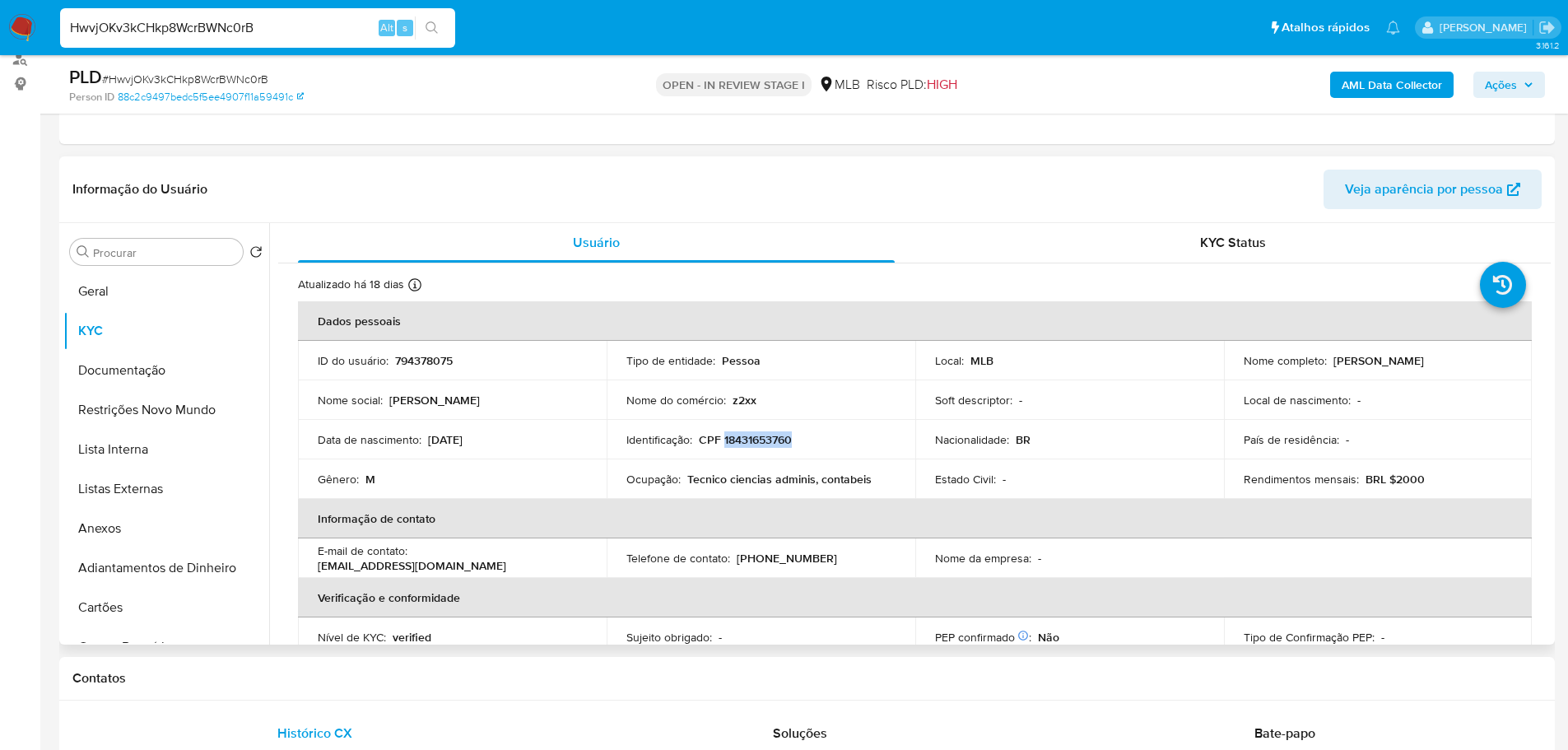
drag, startPoint x: 1467, startPoint y: 370, endPoint x: 1329, endPoint y: 360, distance: 138.4
click at [1329, 360] on td "Nome completo : Lucas de Paula del Bortoli" at bounding box center [1379, 361] width 309 height 40
copy p "Lucas de Paula del Bortoli"
click at [127, 357] on button "Documentação" at bounding box center [160, 371] width 193 height 40
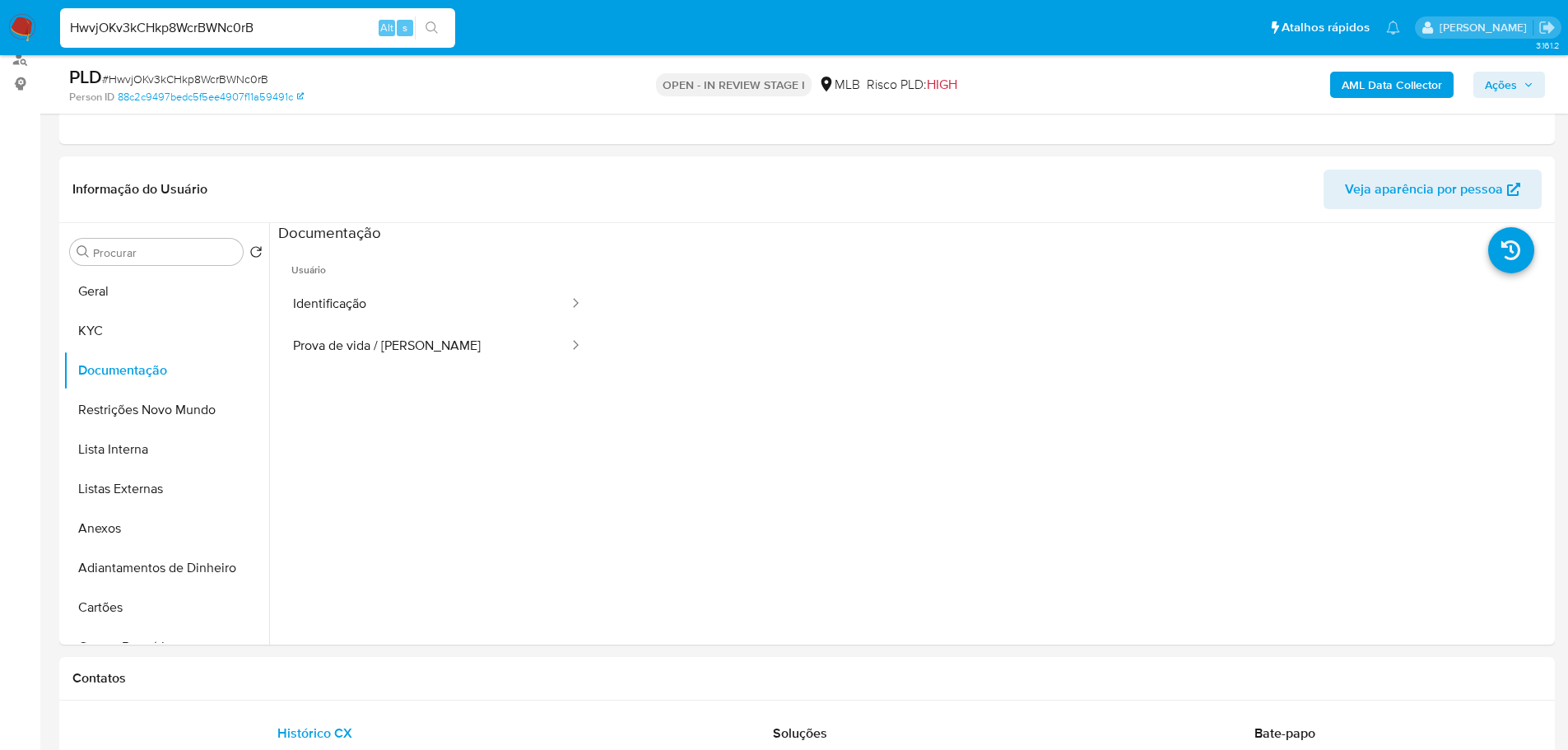
click at [438, 303] on button "Identificação" at bounding box center [424, 304] width 293 height 42
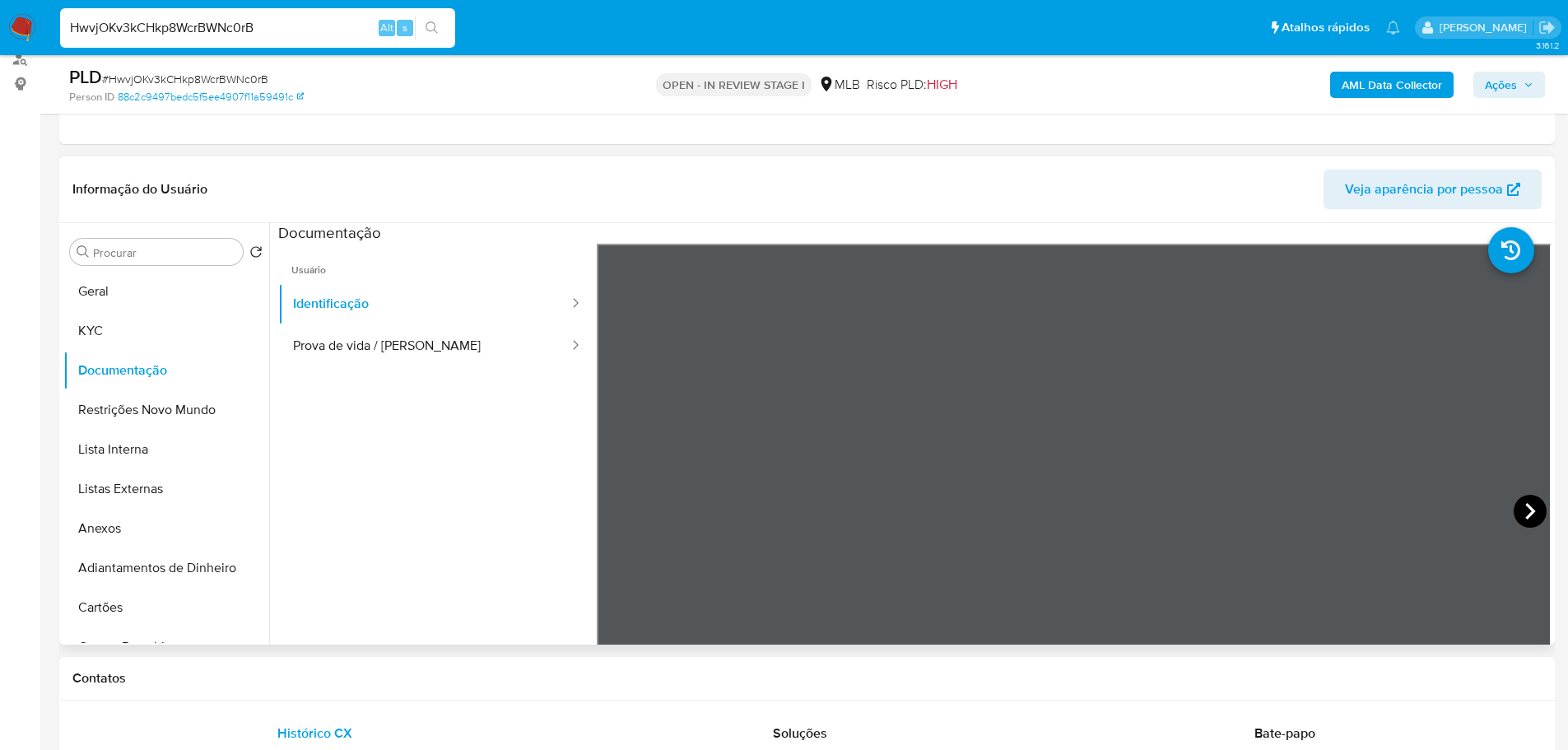
click at [1520, 510] on icon at bounding box center [1531, 511] width 33 height 33
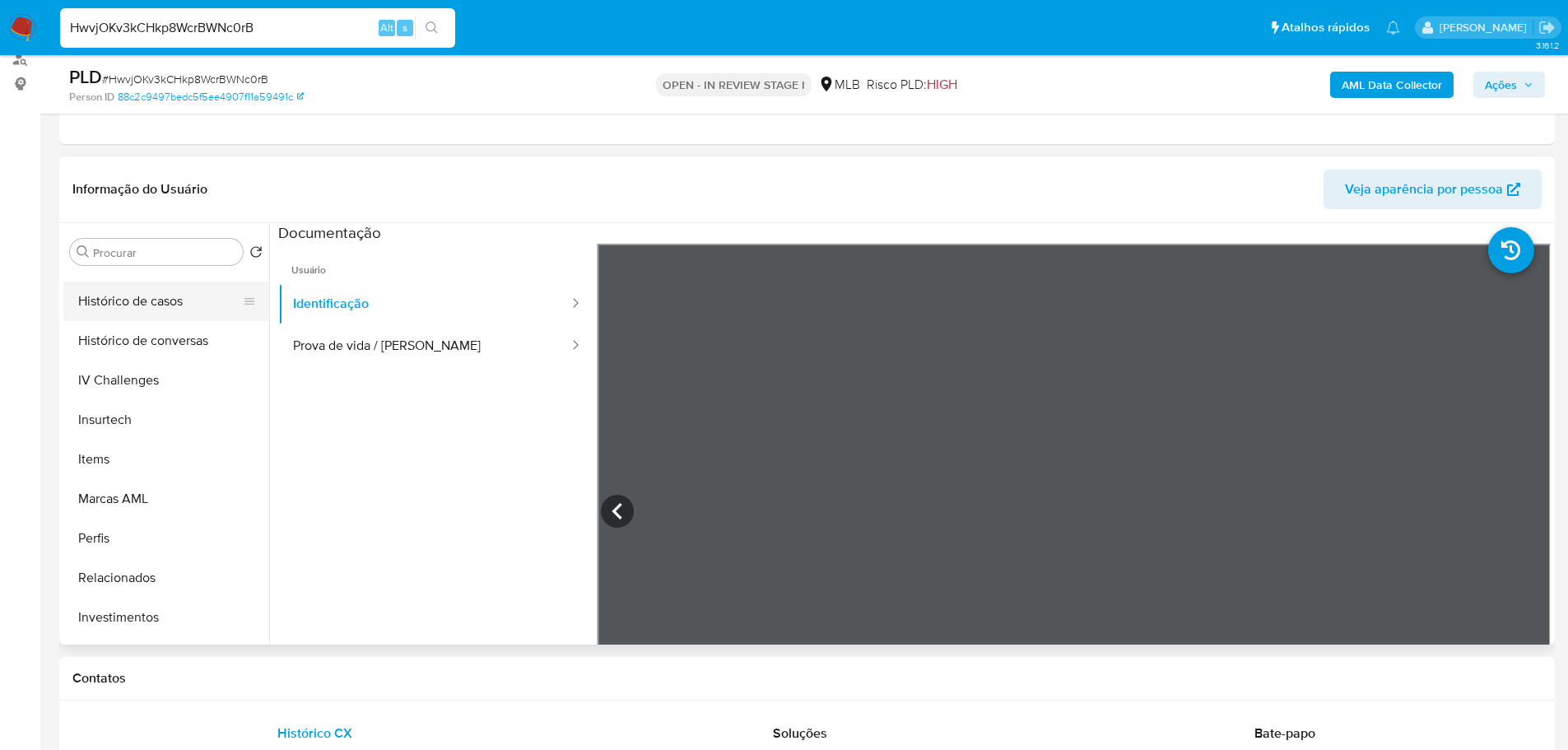
click at [122, 304] on button "Histórico de casos" at bounding box center [160, 301] width 193 height 40
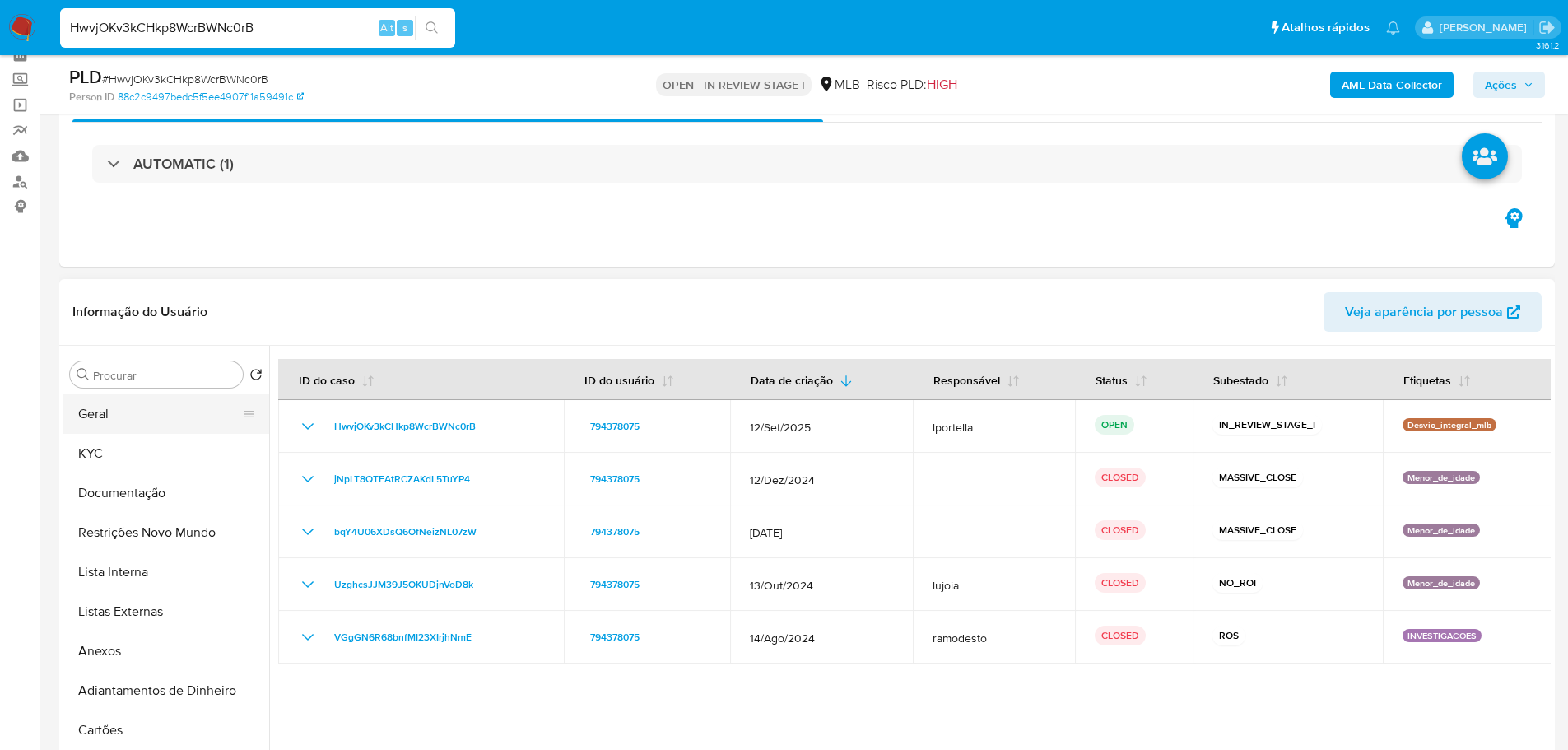
scroll to position [82, 0]
click at [127, 434] on button "KYC" at bounding box center [160, 453] width 193 height 40
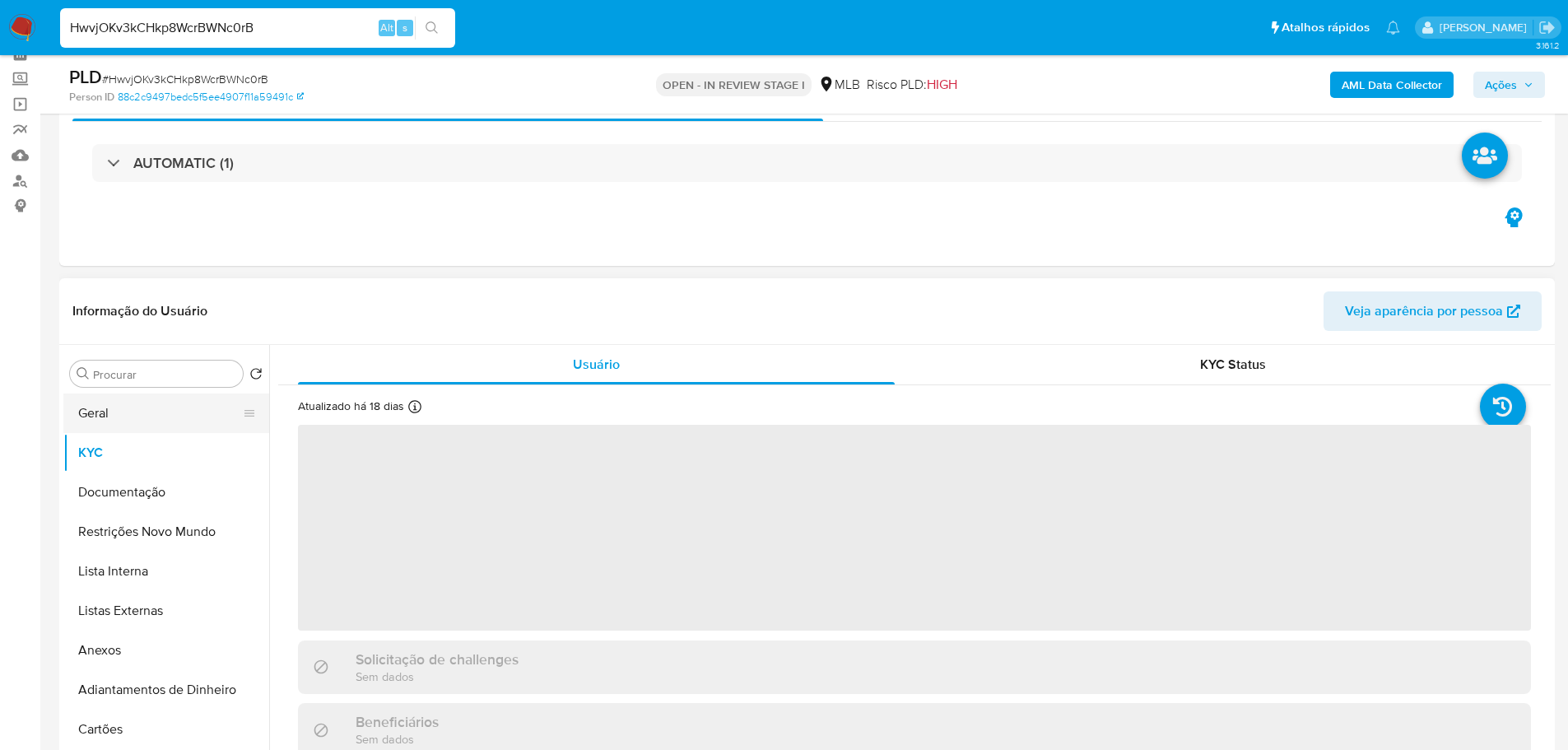
click at [184, 405] on button "Geral" at bounding box center [160, 413] width 193 height 40
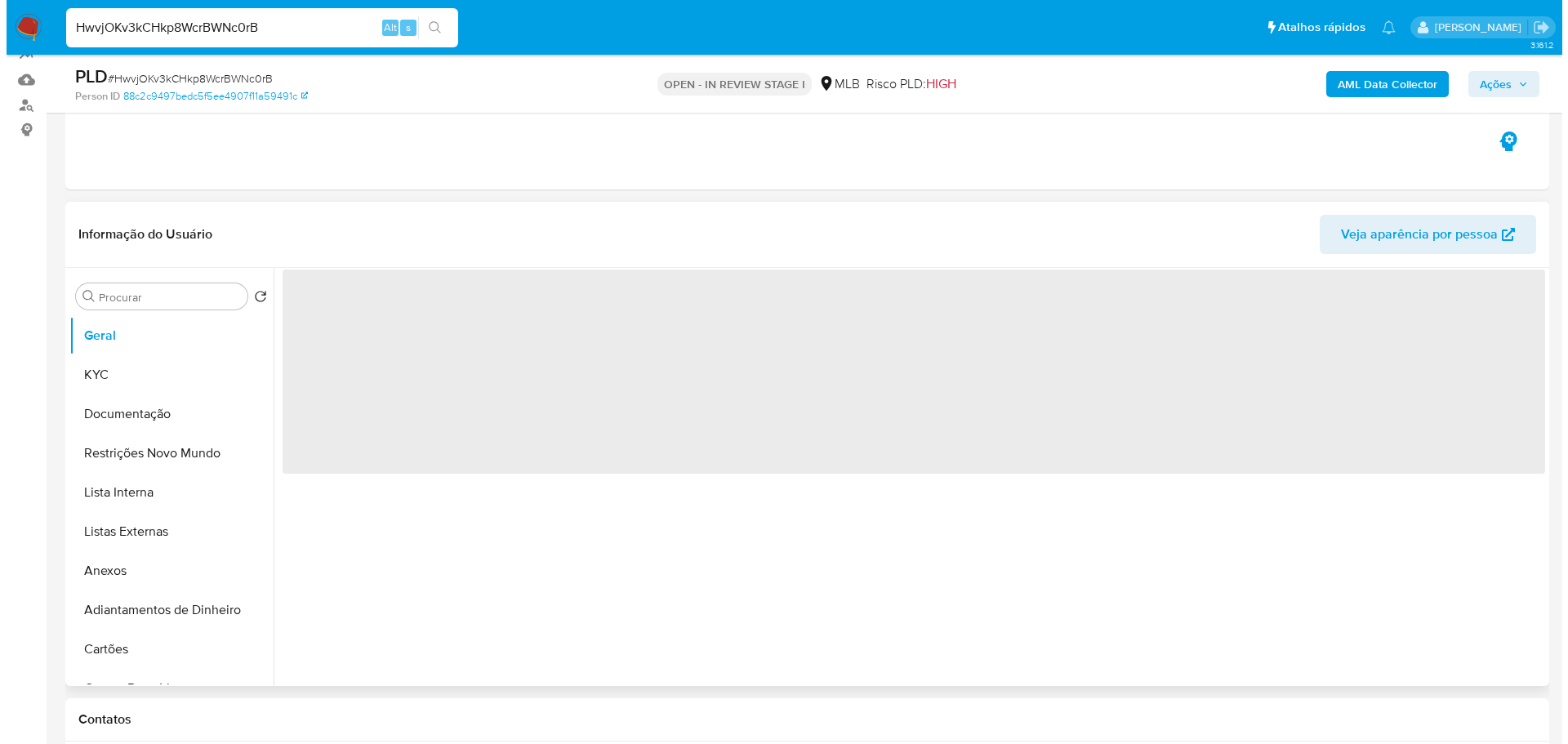
scroll to position [245, 0]
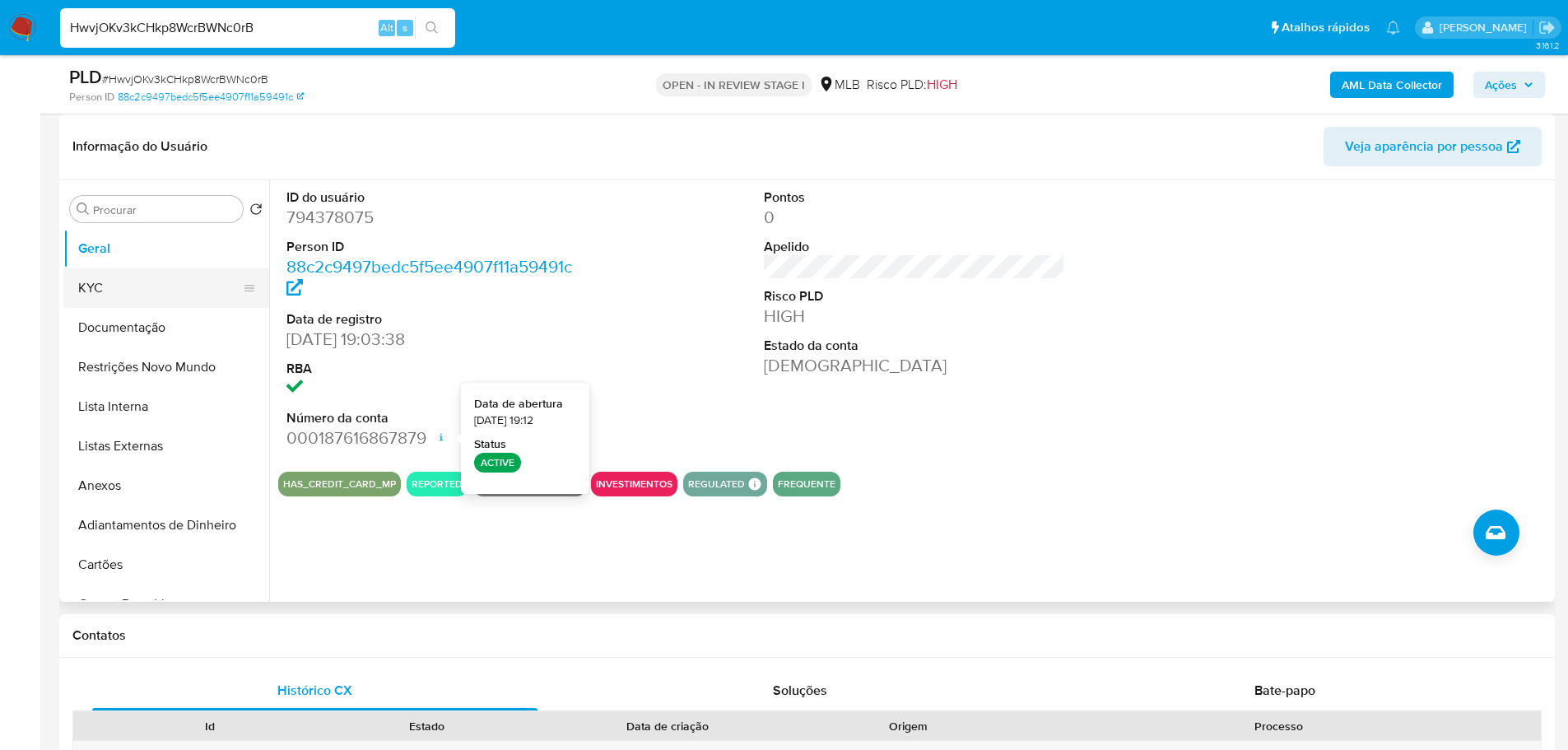
click at [76, 290] on button "KYC" at bounding box center [160, 288] width 193 height 40
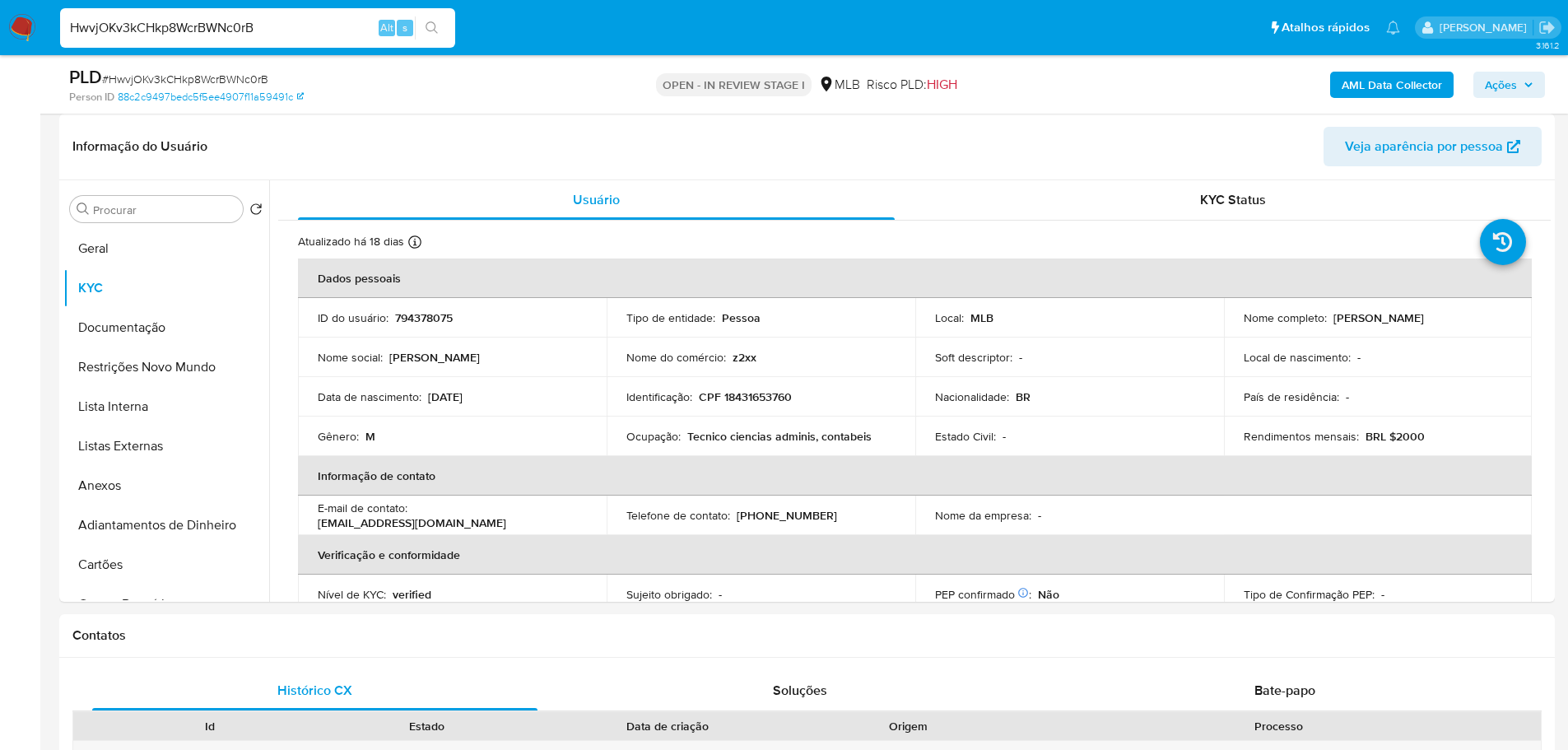
drag, startPoint x: 1513, startPoint y: 82, endPoint x: 1466, endPoint y: 88, distance: 47.4
click at [1513, 82] on span "Ações" at bounding box center [1500, 84] width 32 height 26
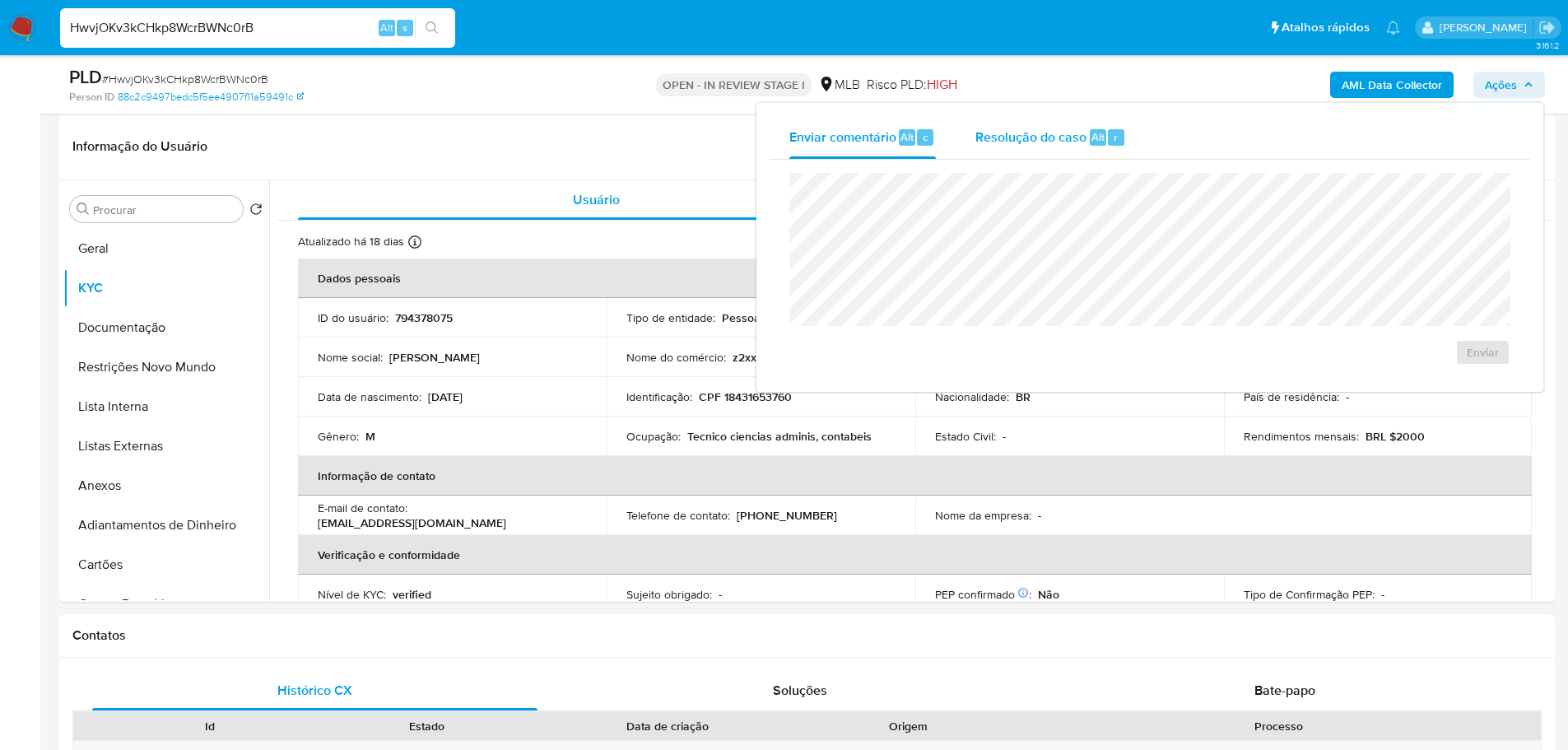
click at [1027, 128] on span "Resolução do caso" at bounding box center [1031, 136] width 111 height 19
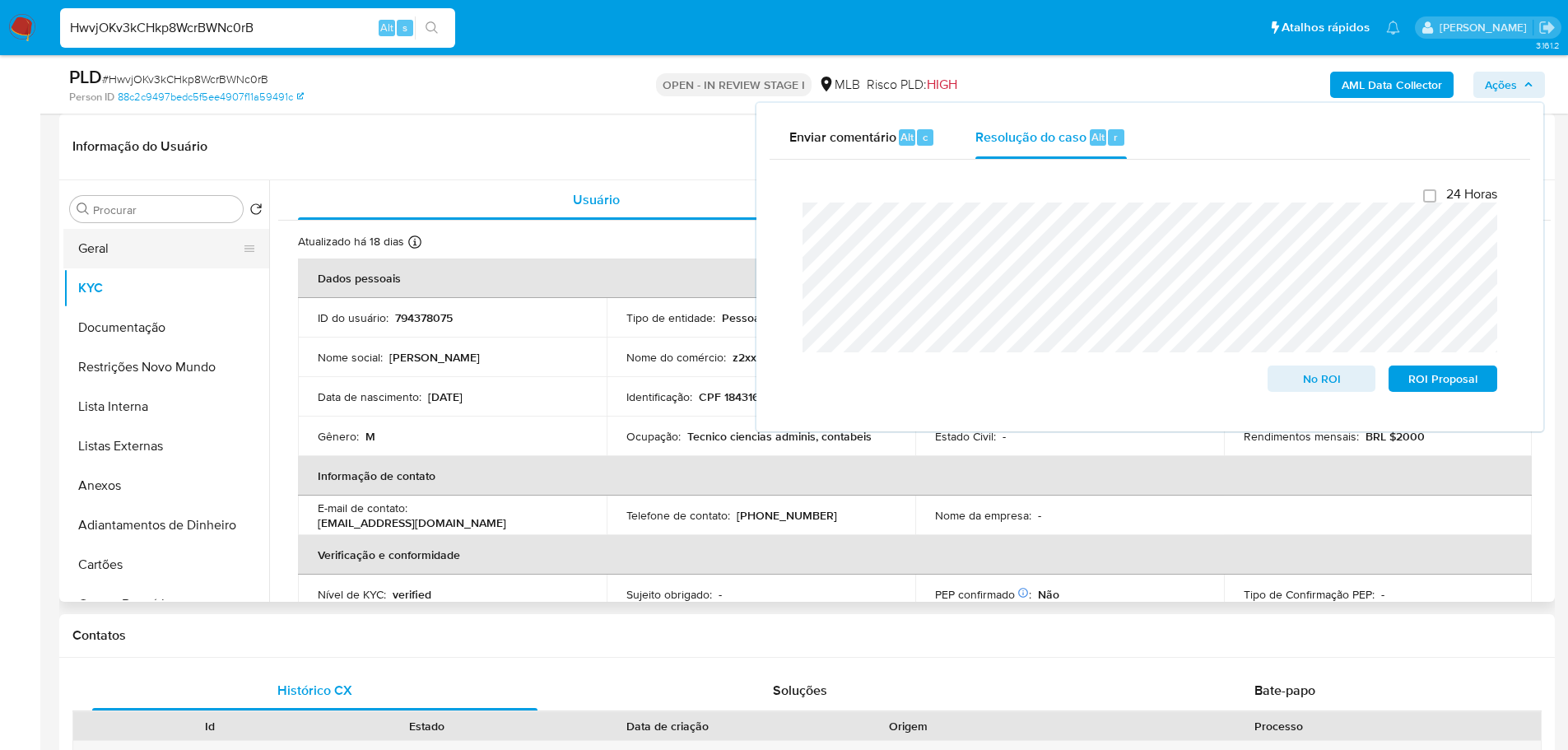
click at [76, 256] on button "Geral" at bounding box center [160, 249] width 193 height 40
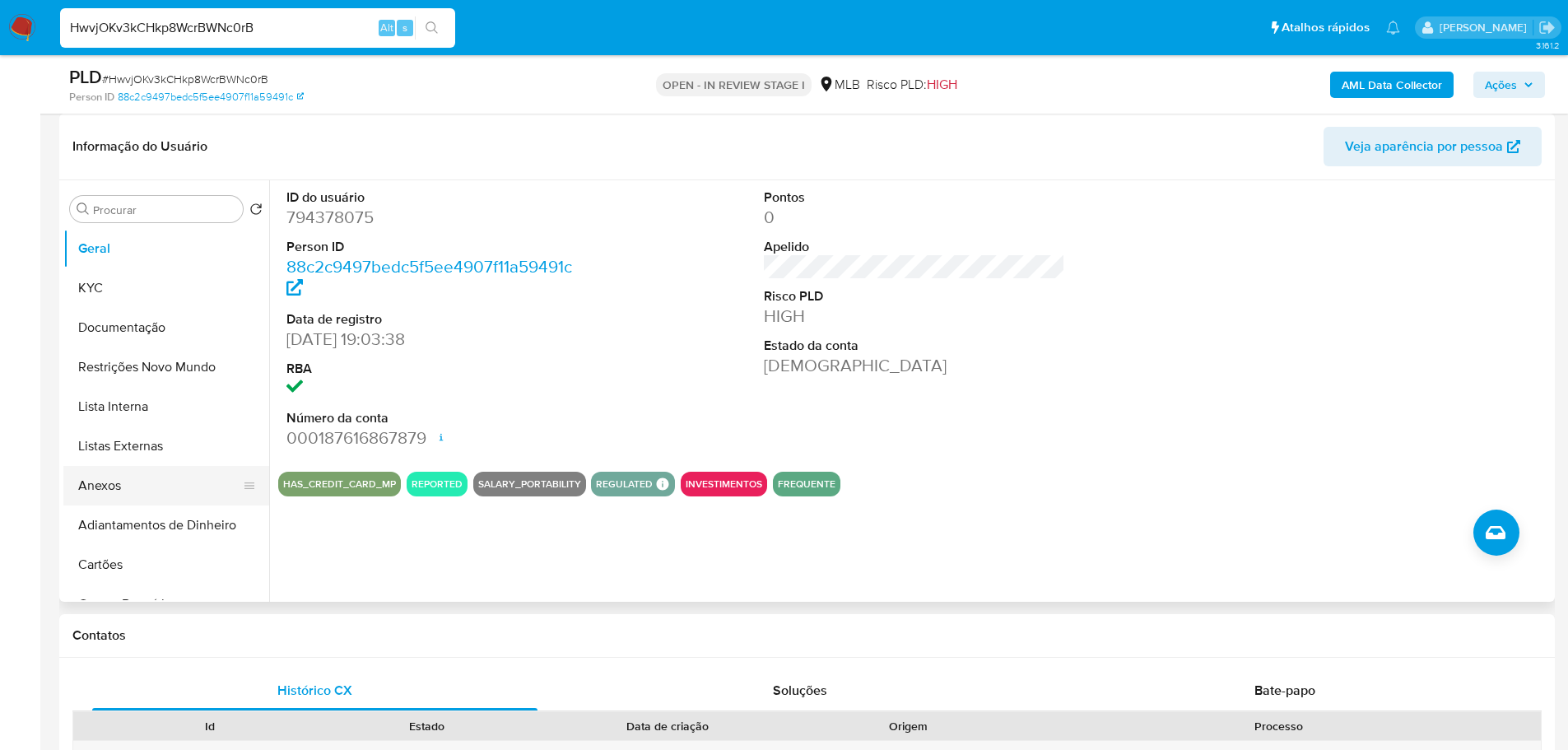
drag, startPoint x: 129, startPoint y: 480, endPoint x: 109, endPoint y: 487, distance: 21.2
click at [129, 480] on button "Anexos" at bounding box center [160, 486] width 193 height 40
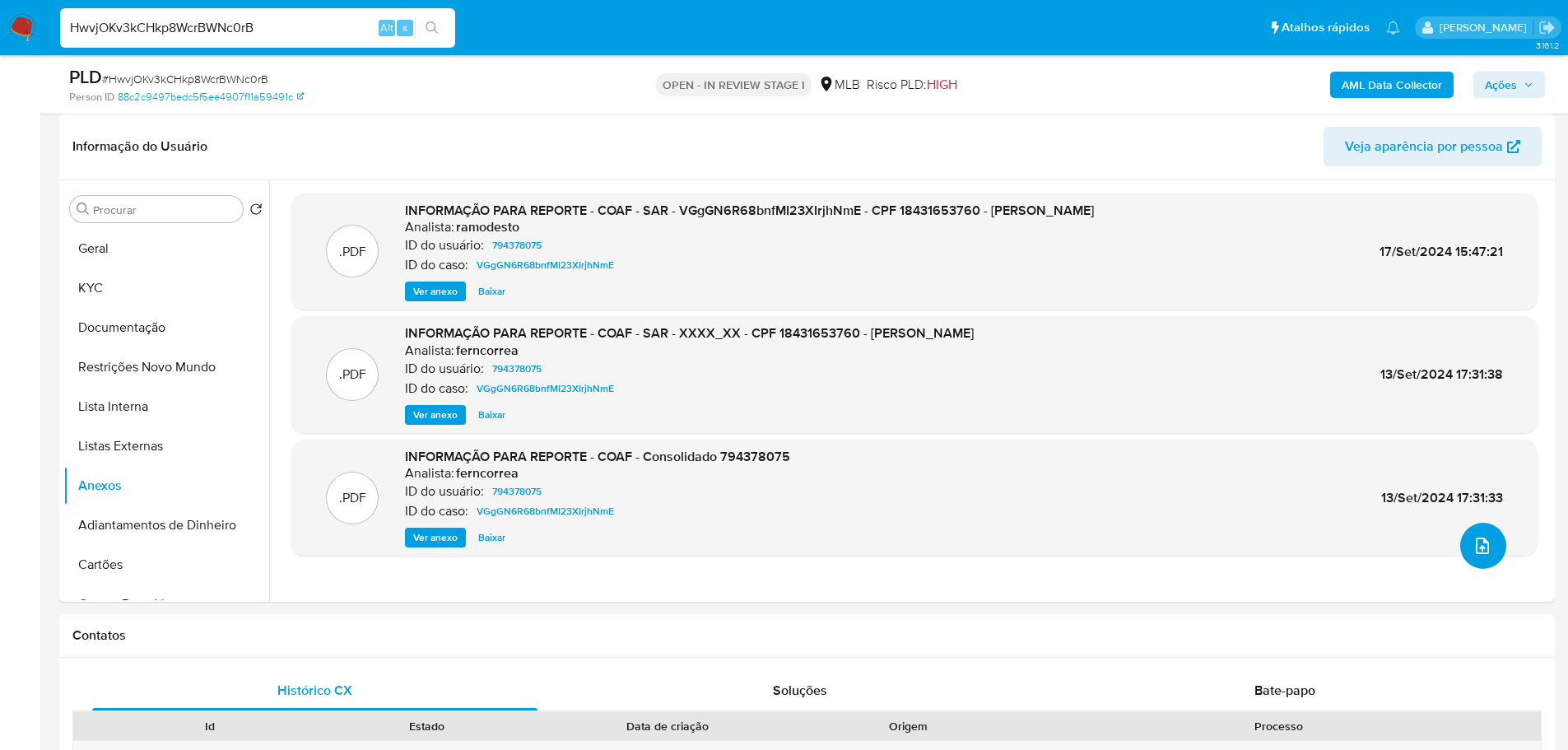
click at [1462, 548] on button "upload-file" at bounding box center [1483, 545] width 46 height 46
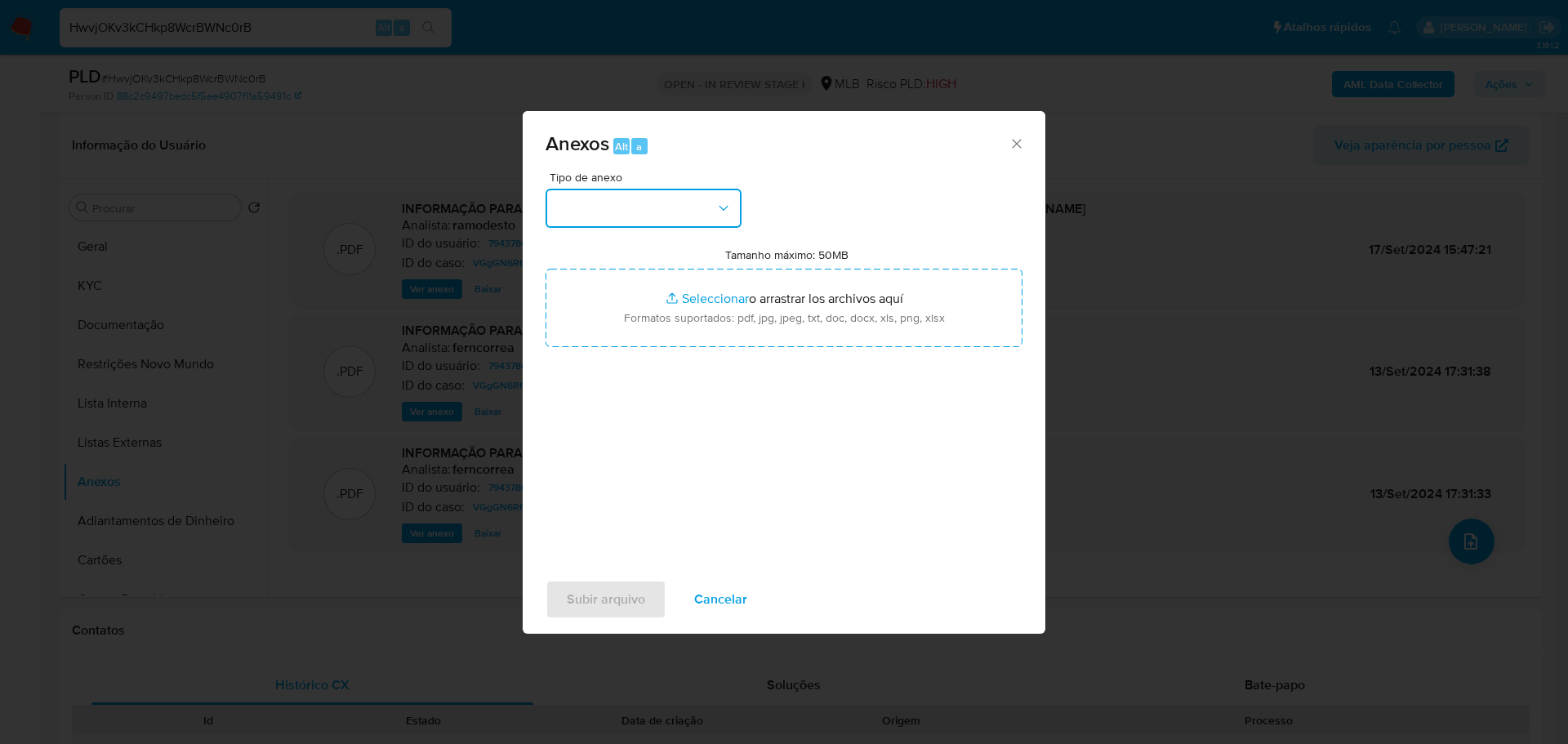
click at [643, 216] on button "button" at bounding box center [644, 208] width 196 height 40
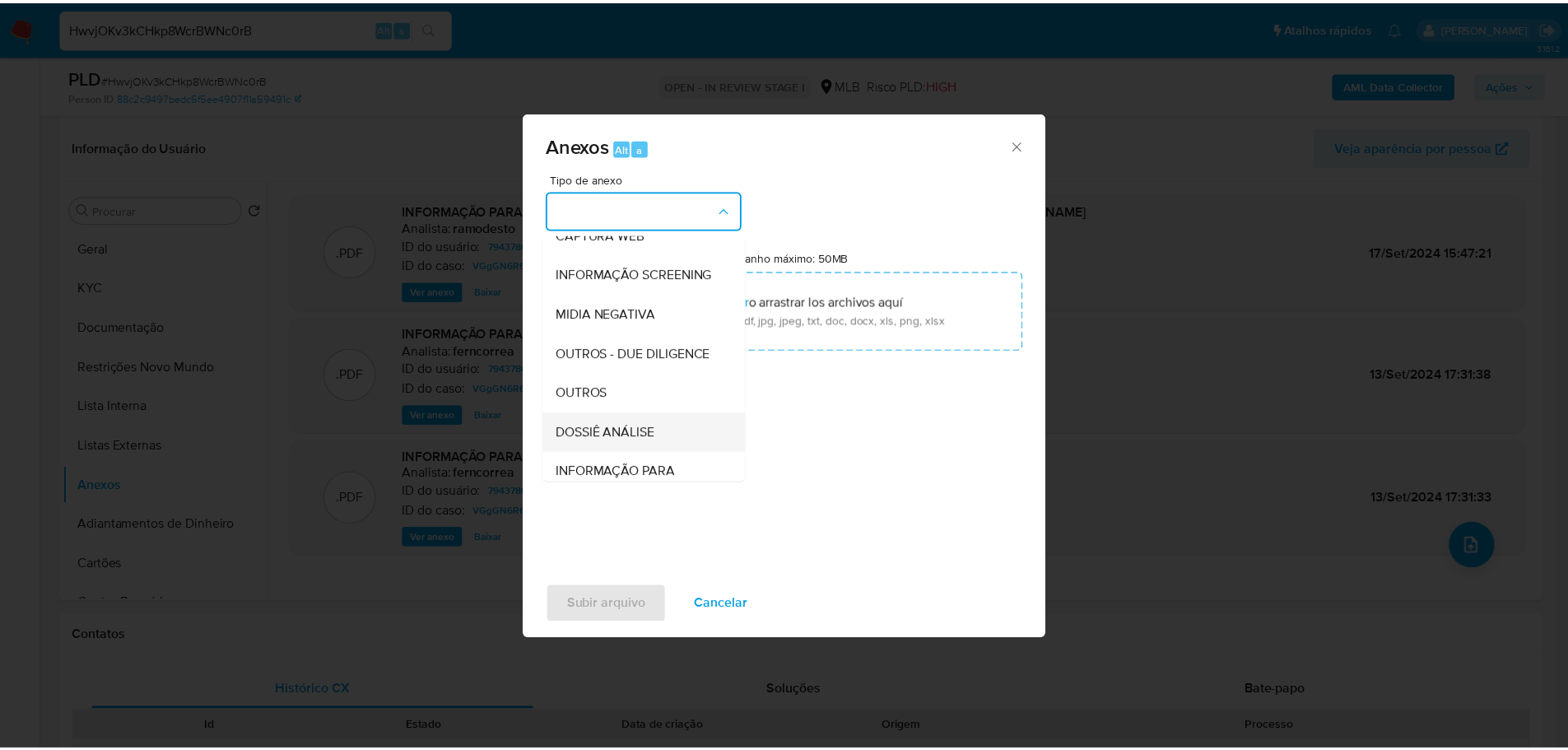
scroll to position [253, 0]
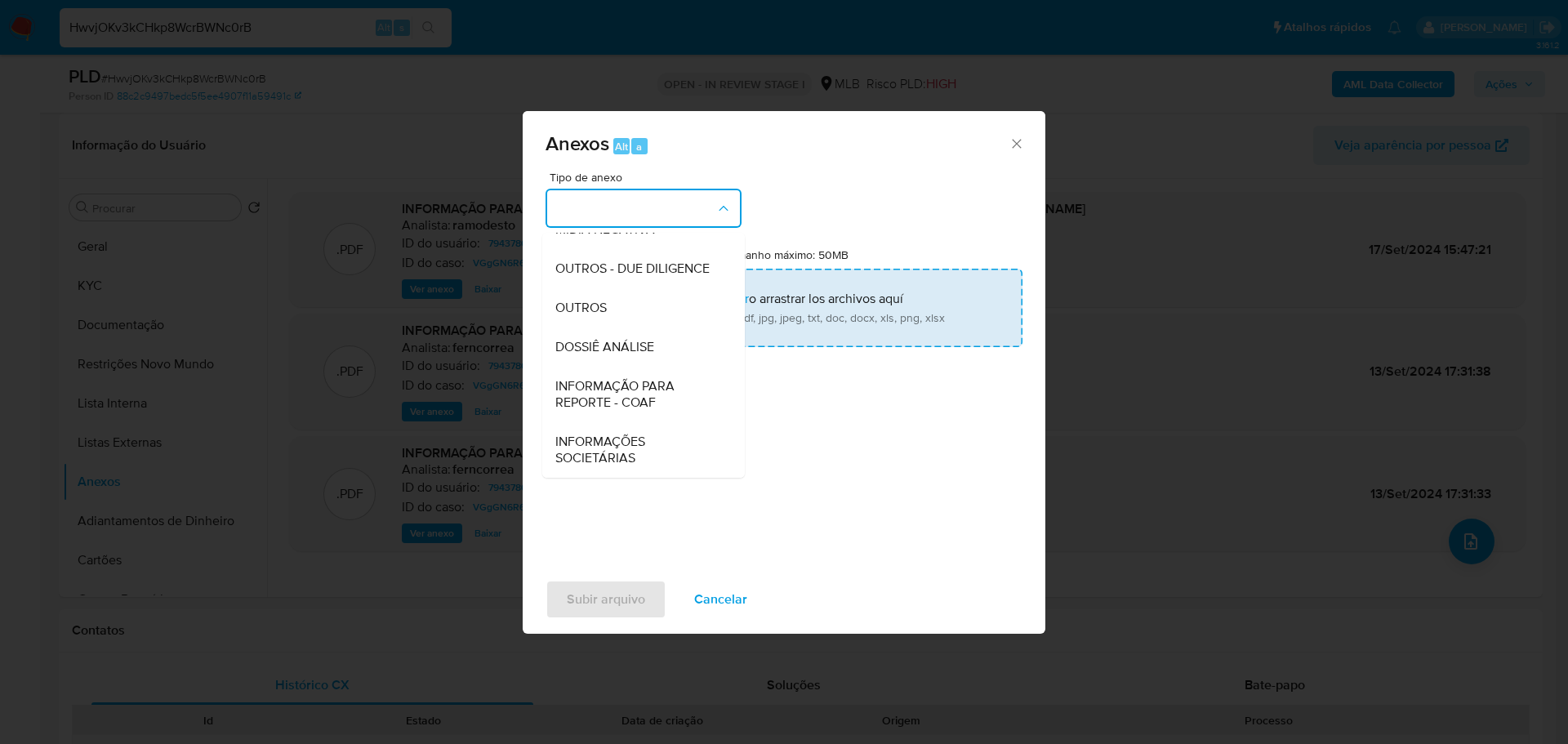
click at [597, 310] on span "OUTROS" at bounding box center [582, 307] width 52 height 16
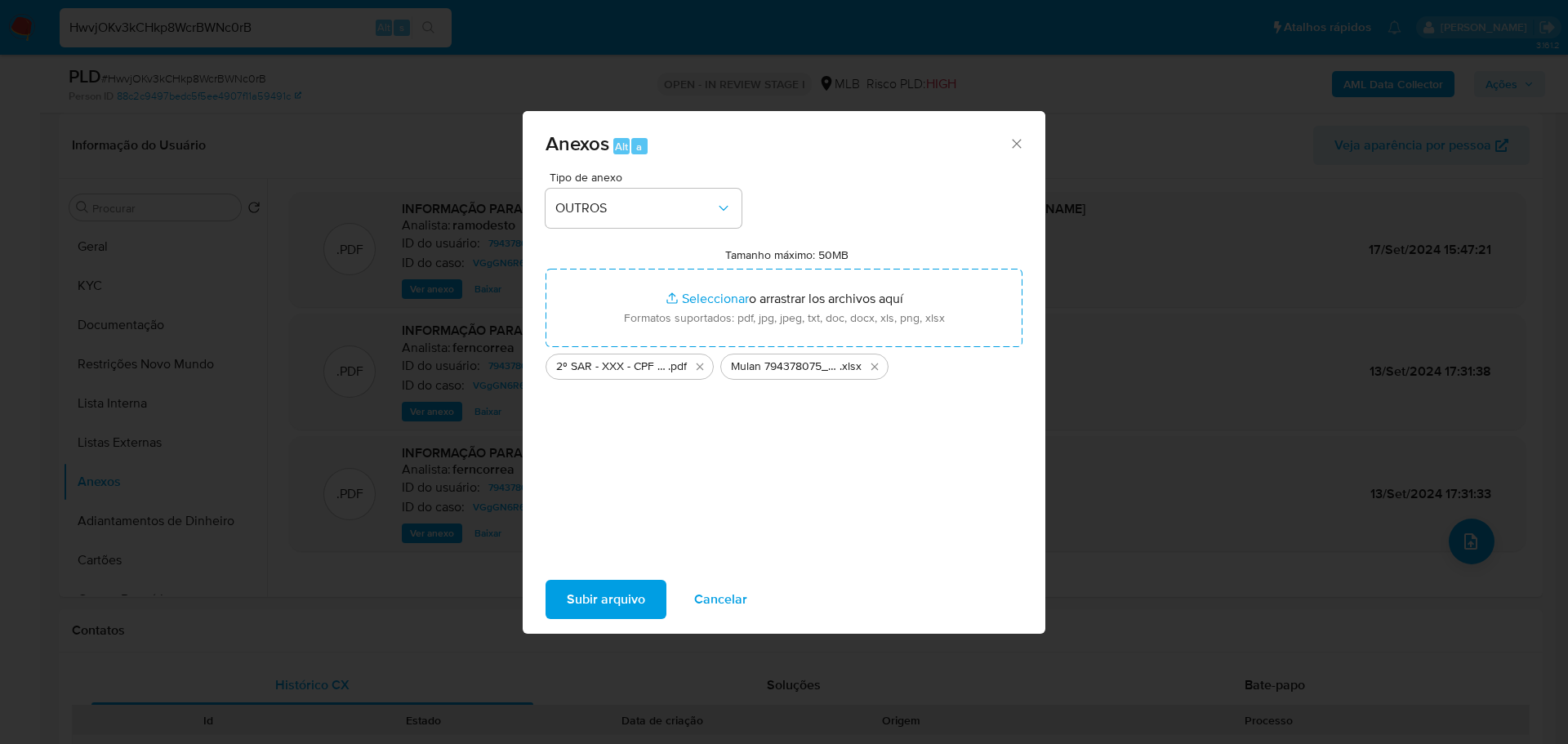
click at [607, 610] on span "Subir arquivo" at bounding box center [606, 599] width 78 height 36
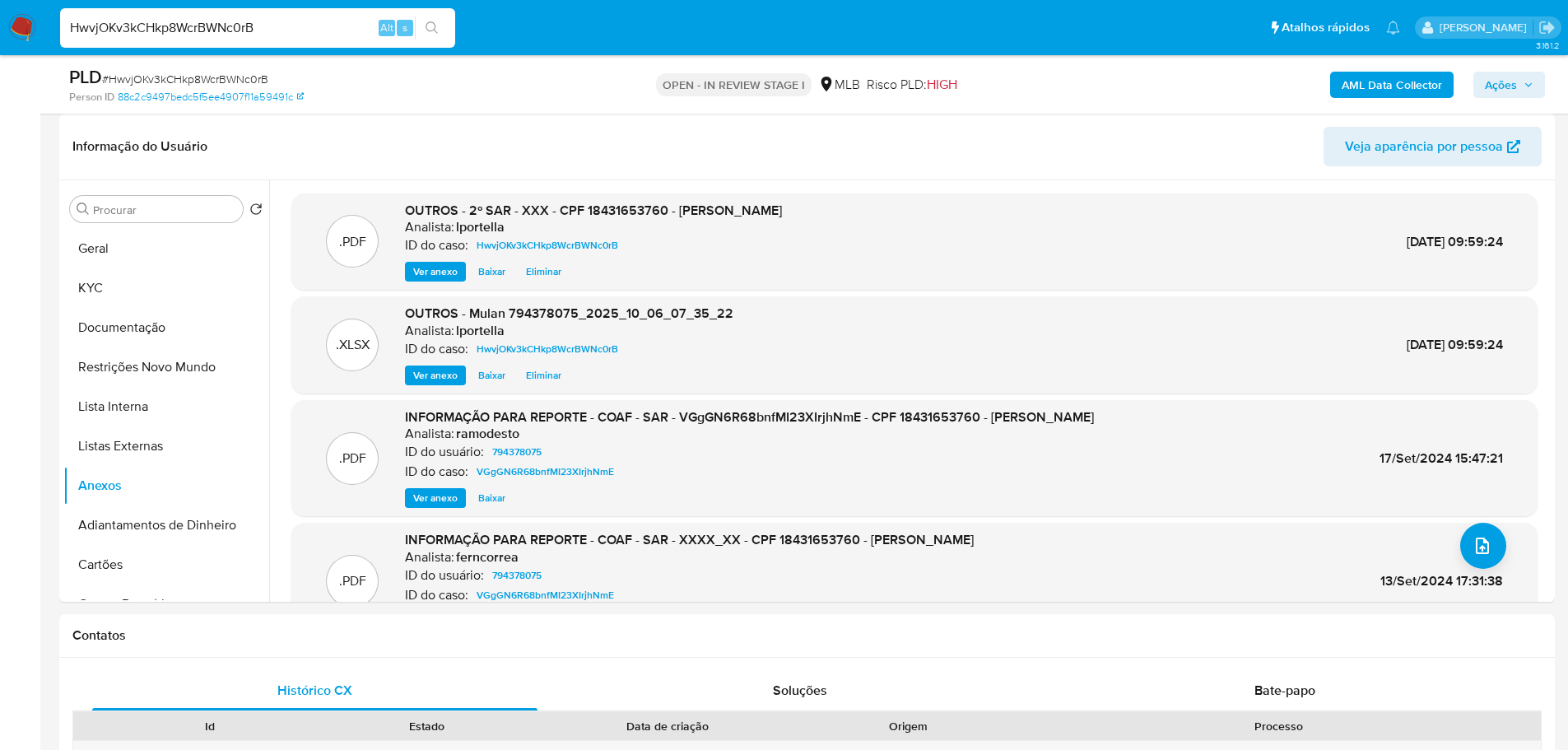
click at [1396, 88] on b "AML Data Collector" at bounding box center [1392, 84] width 101 height 26
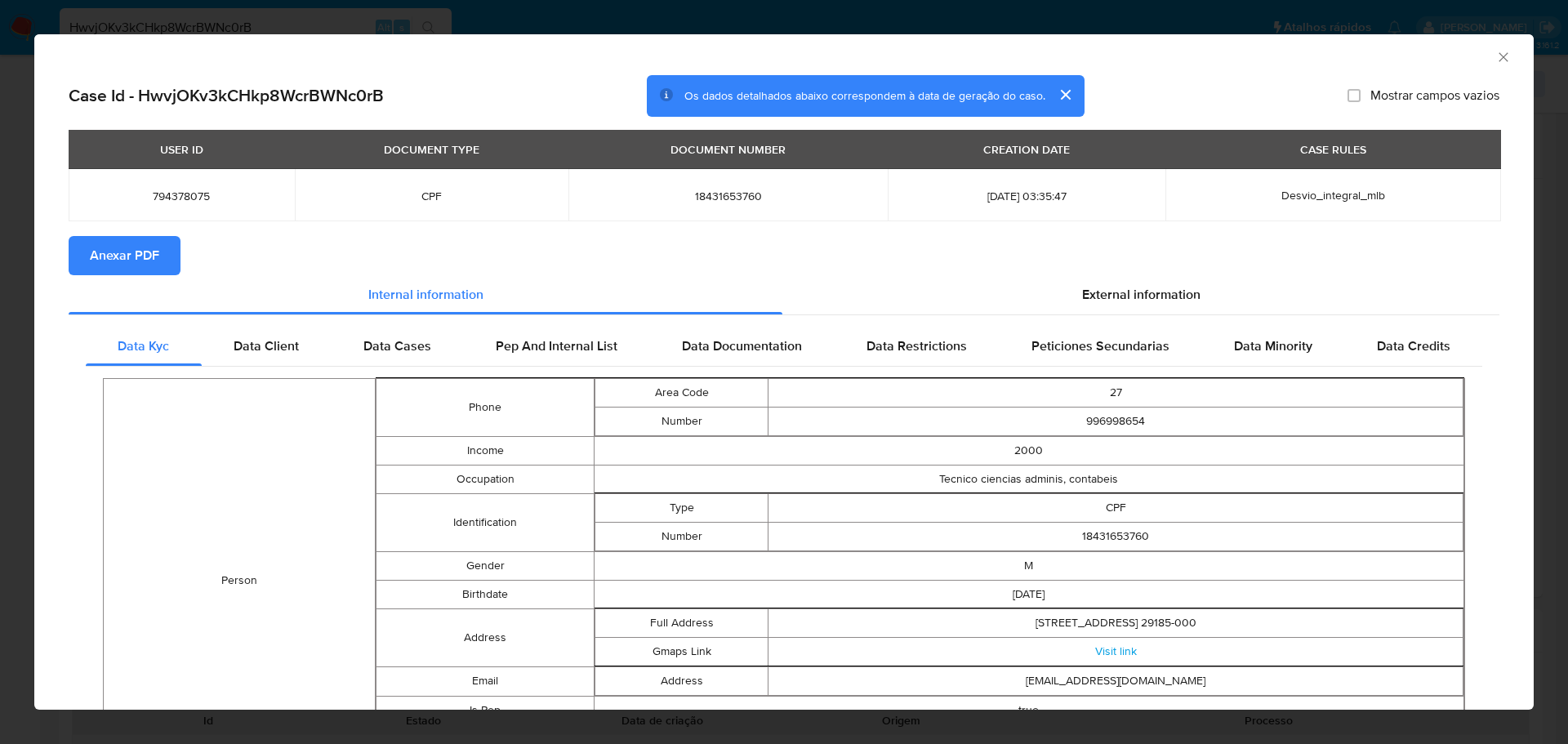
click at [150, 251] on span "Anexar PDF" at bounding box center [124, 256] width 70 height 36
click at [1496, 54] on icon "Fechar a janela" at bounding box center [1503, 57] width 16 height 16
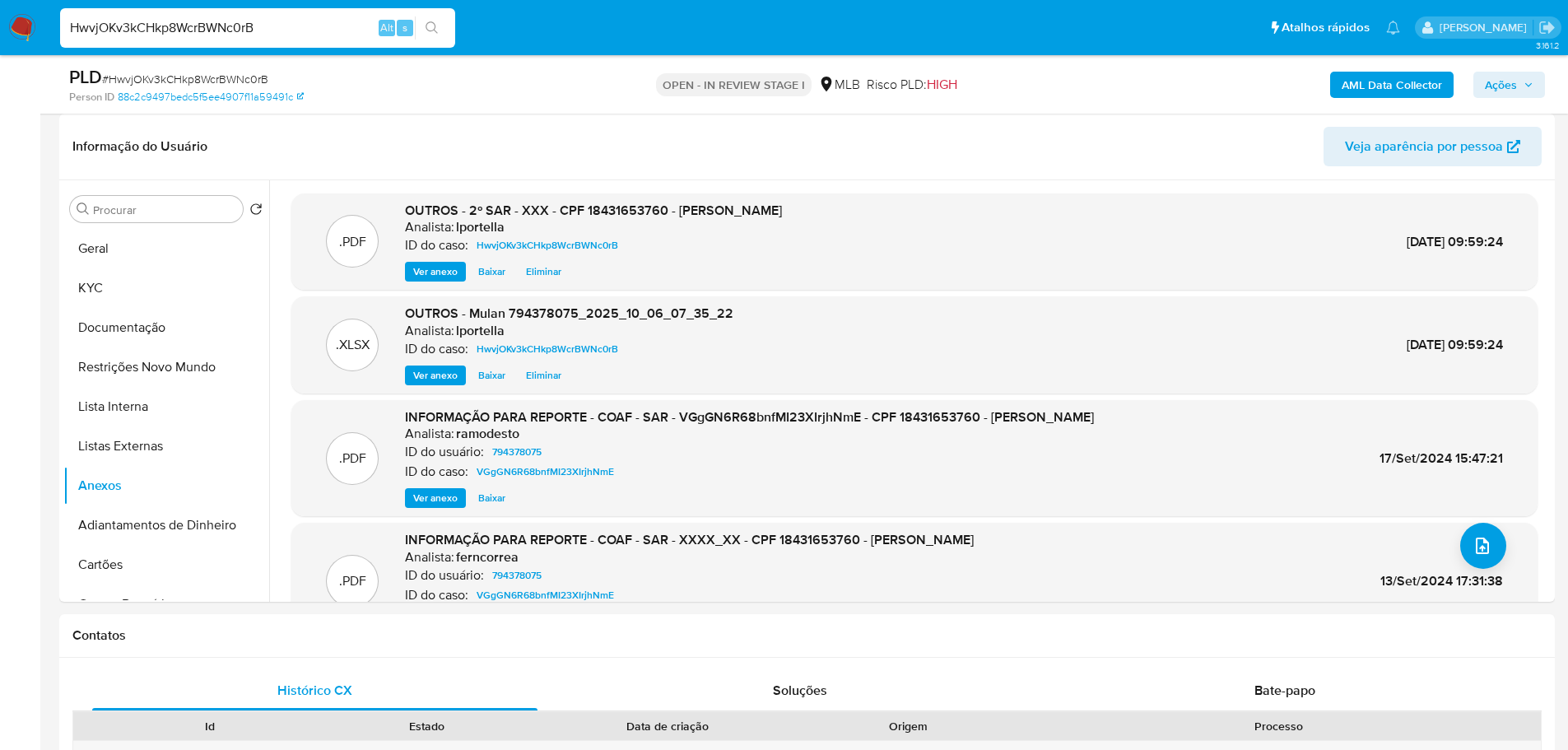
click at [1497, 88] on span "Ações" at bounding box center [1500, 84] width 32 height 26
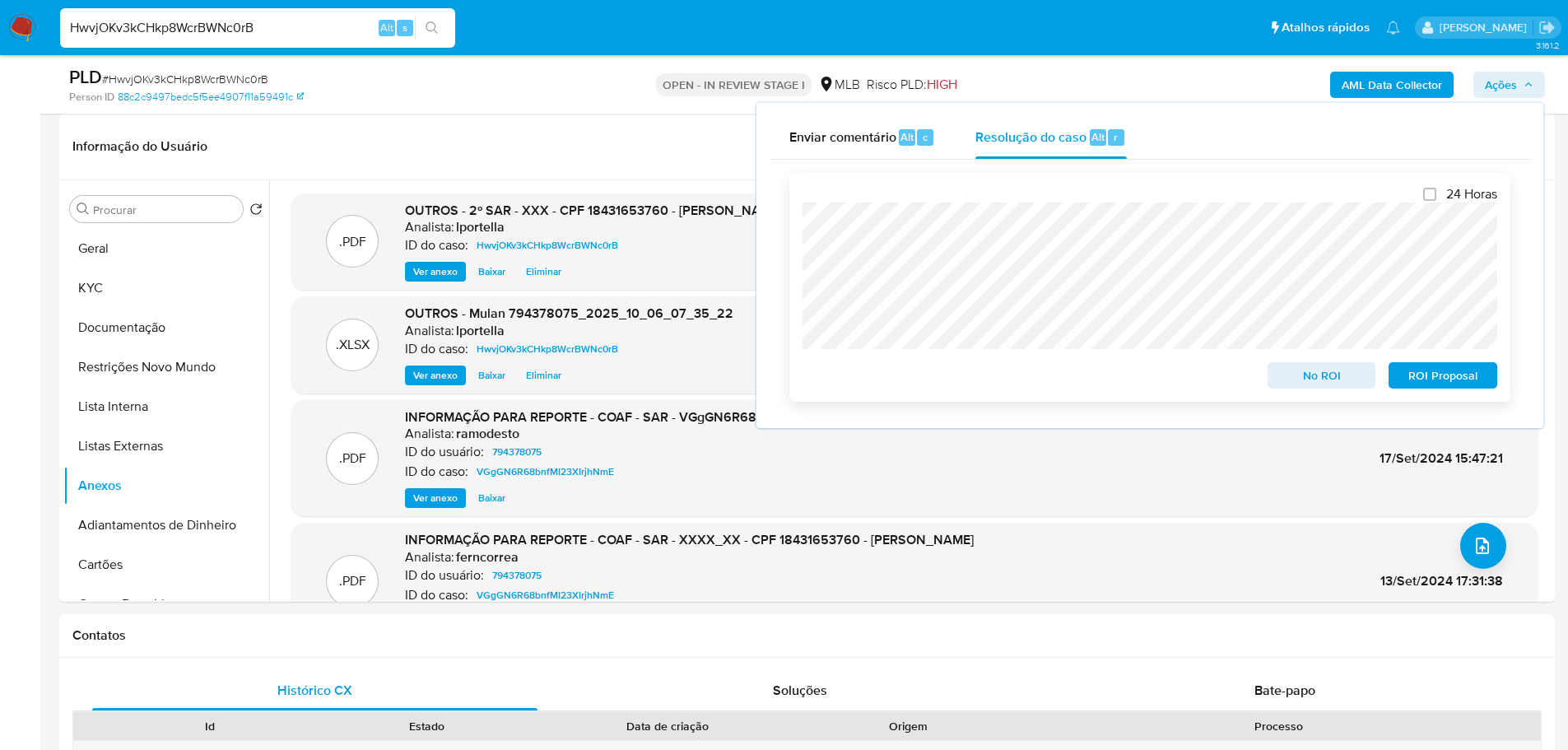
click at [1417, 378] on span "ROI Proposal" at bounding box center [1443, 375] width 86 height 23
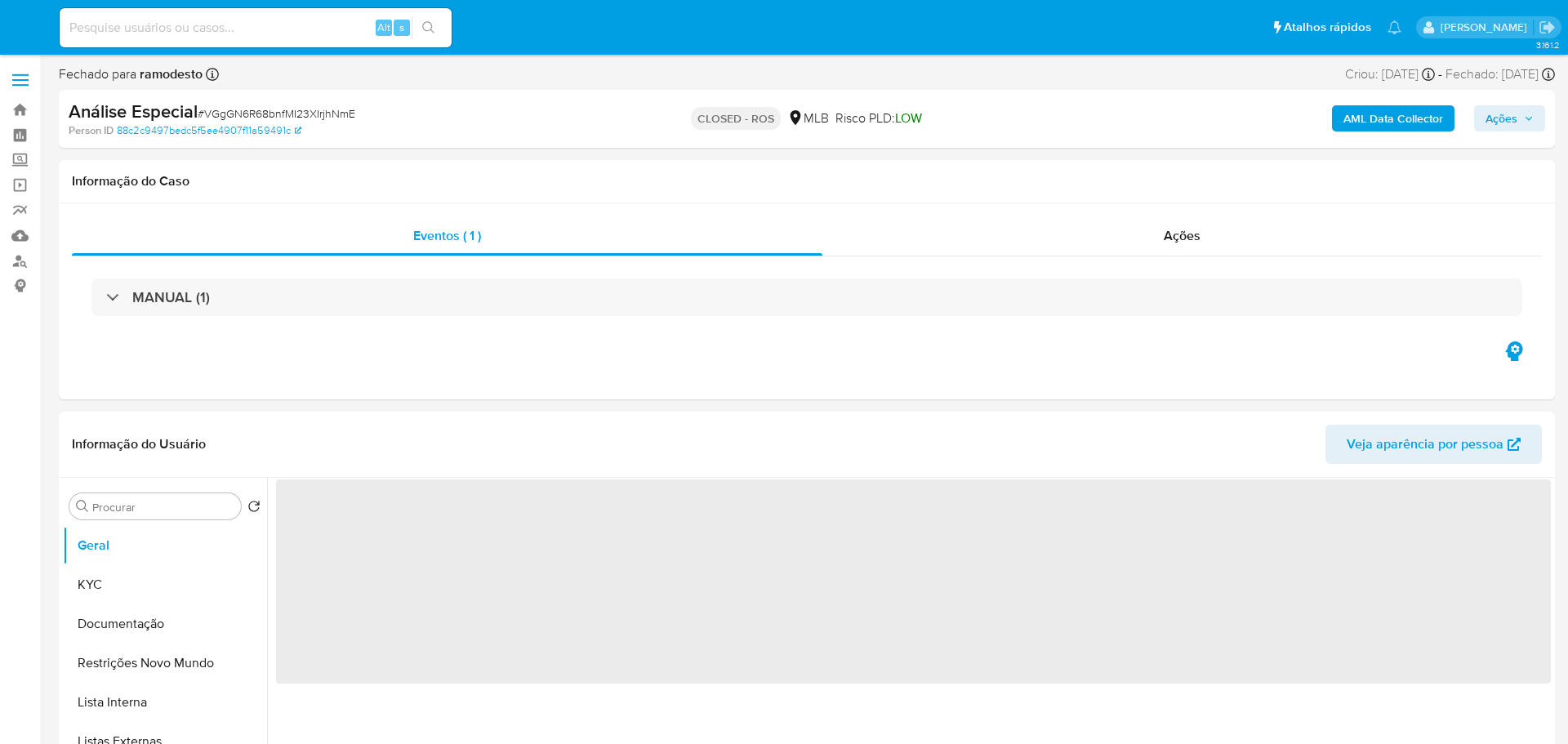
select select "10"
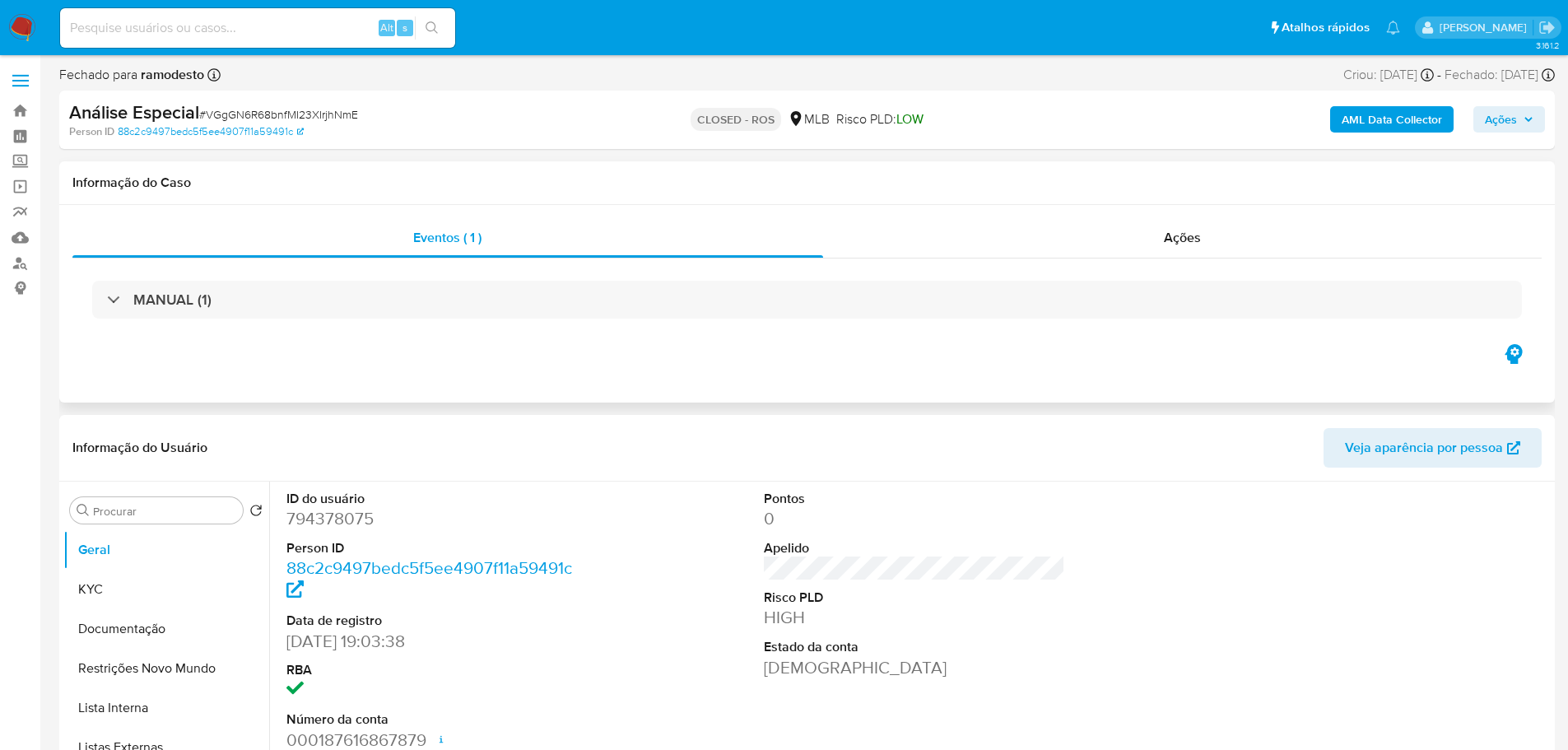
drag, startPoint x: 1261, startPoint y: 251, endPoint x: 1116, endPoint y: 268, distance: 146.0
click at [1260, 251] on div "Ações" at bounding box center [1183, 238] width 720 height 40
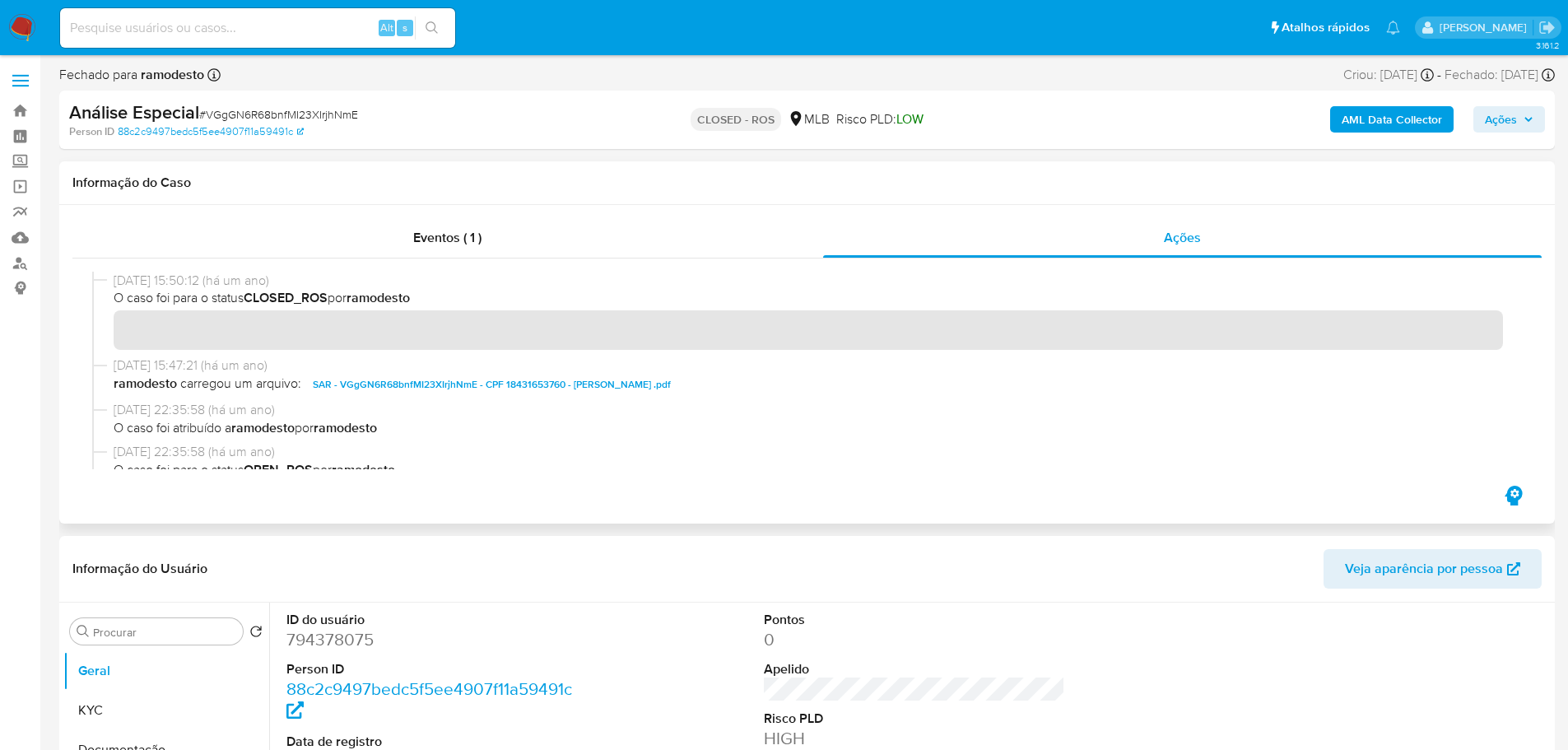
drag, startPoint x: 177, startPoint y: 286, endPoint x: 114, endPoint y: 287, distance: 63.0
click at [114, 287] on span "[DATE] 15:50:12 (há um ano)" at bounding box center [814, 280] width 1402 height 18
click at [463, 259] on div at bounding box center [807, 371] width 1469 height 224
click at [462, 245] on span "Eventos ( 1 )" at bounding box center [447, 238] width 69 height 19
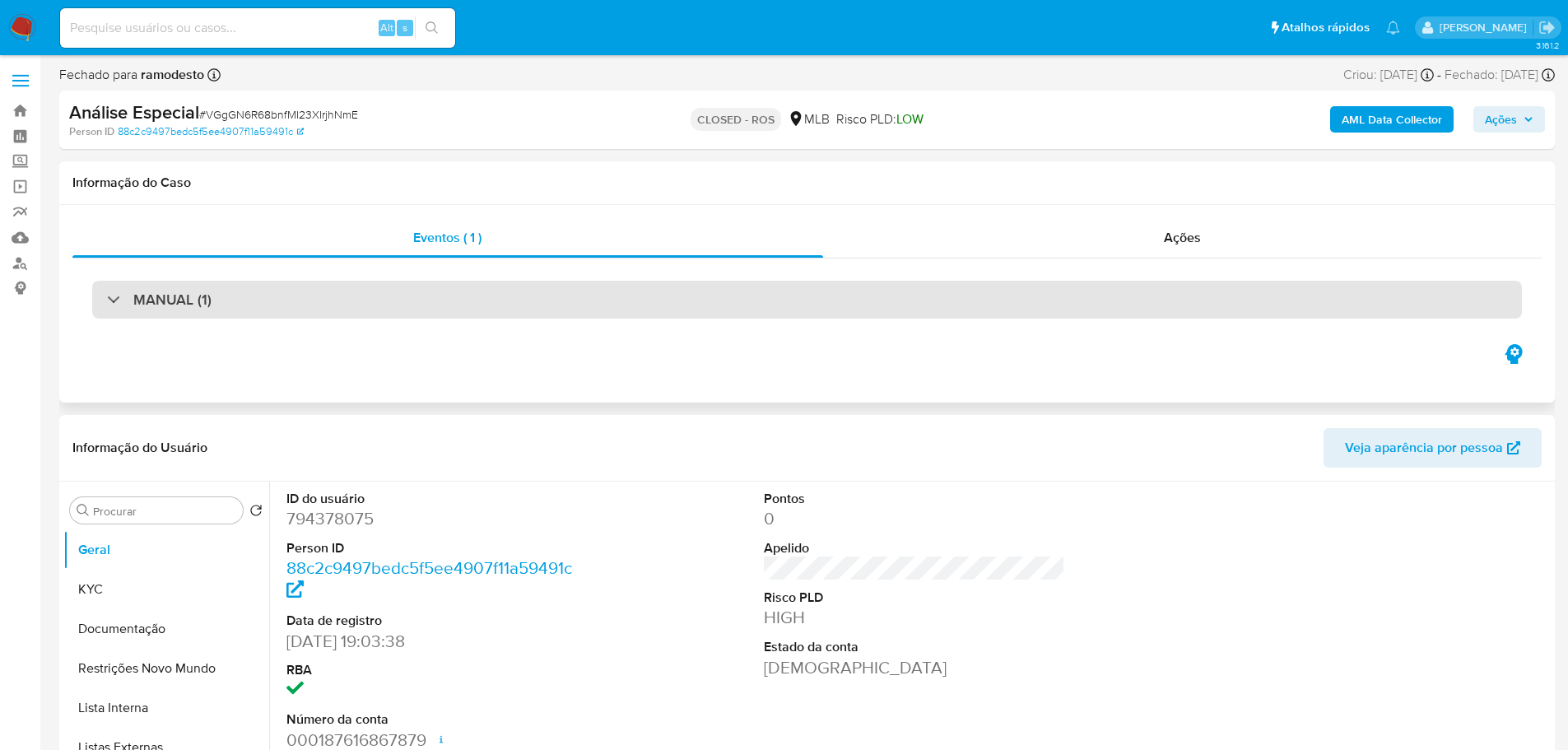
click at [246, 301] on div "MANUAL (1)" at bounding box center [807, 299] width 1430 height 38
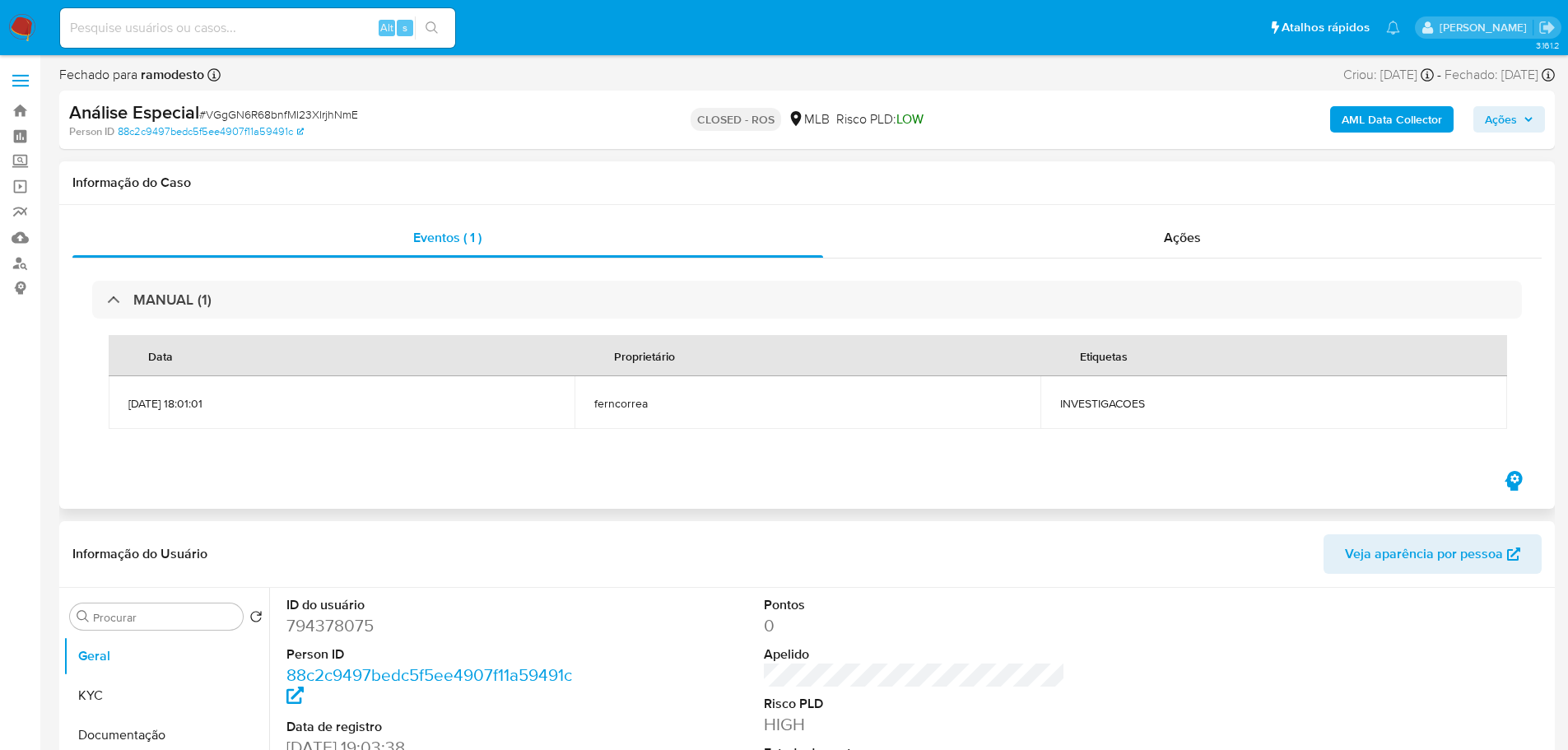
click at [1110, 406] on span "INVESTIGACOES" at bounding box center [1273, 403] width 426 height 15
copy span "INVESTIGACOES"
click at [247, 115] on span "# VGgGN6R68bnfMI23XIrjhNmE" at bounding box center [278, 114] width 159 height 16
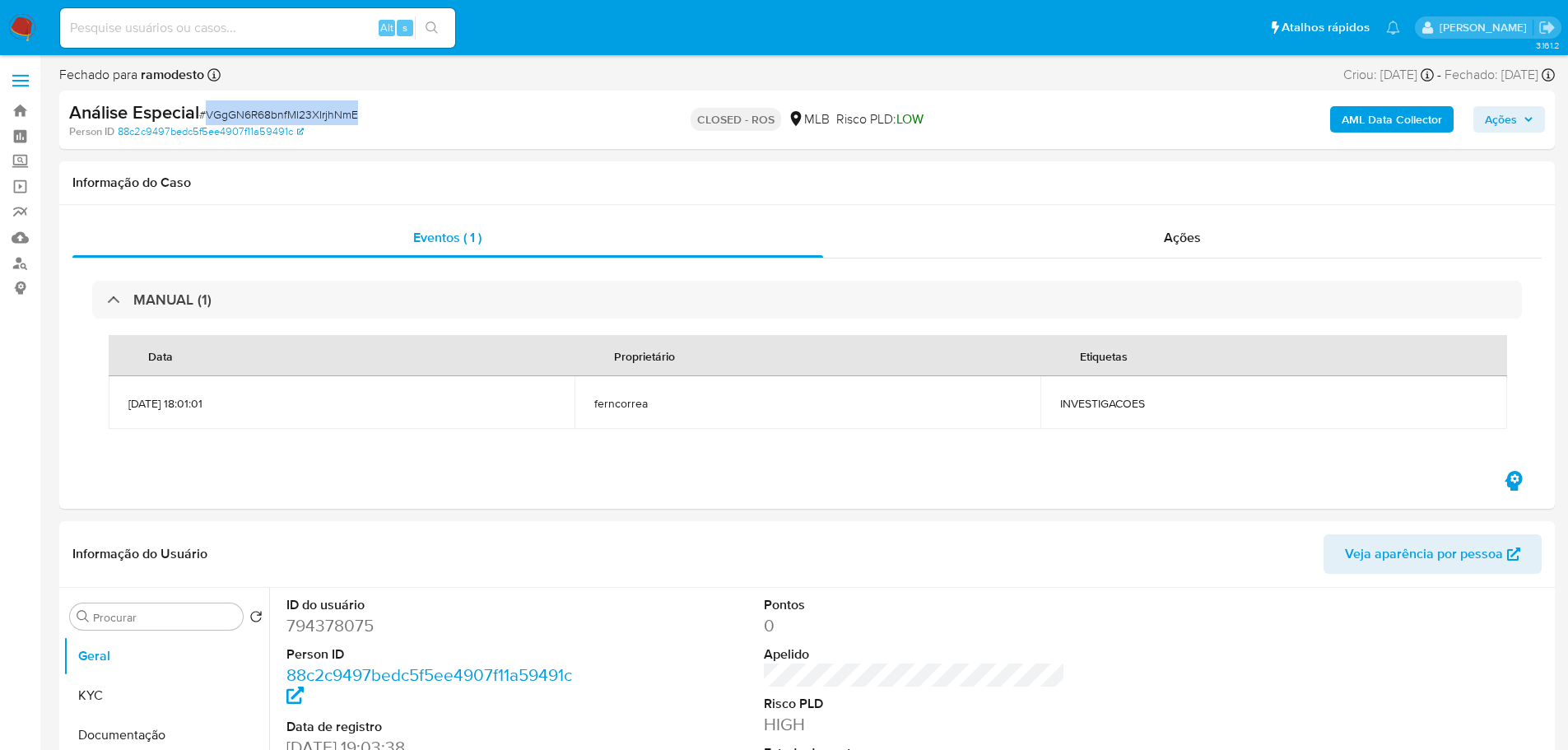
copy span "VGgGN6R68bnfMI23XIrjhNmE"
click at [19, 262] on link "Localizador de pessoas" at bounding box center [98, 262] width 196 height 25
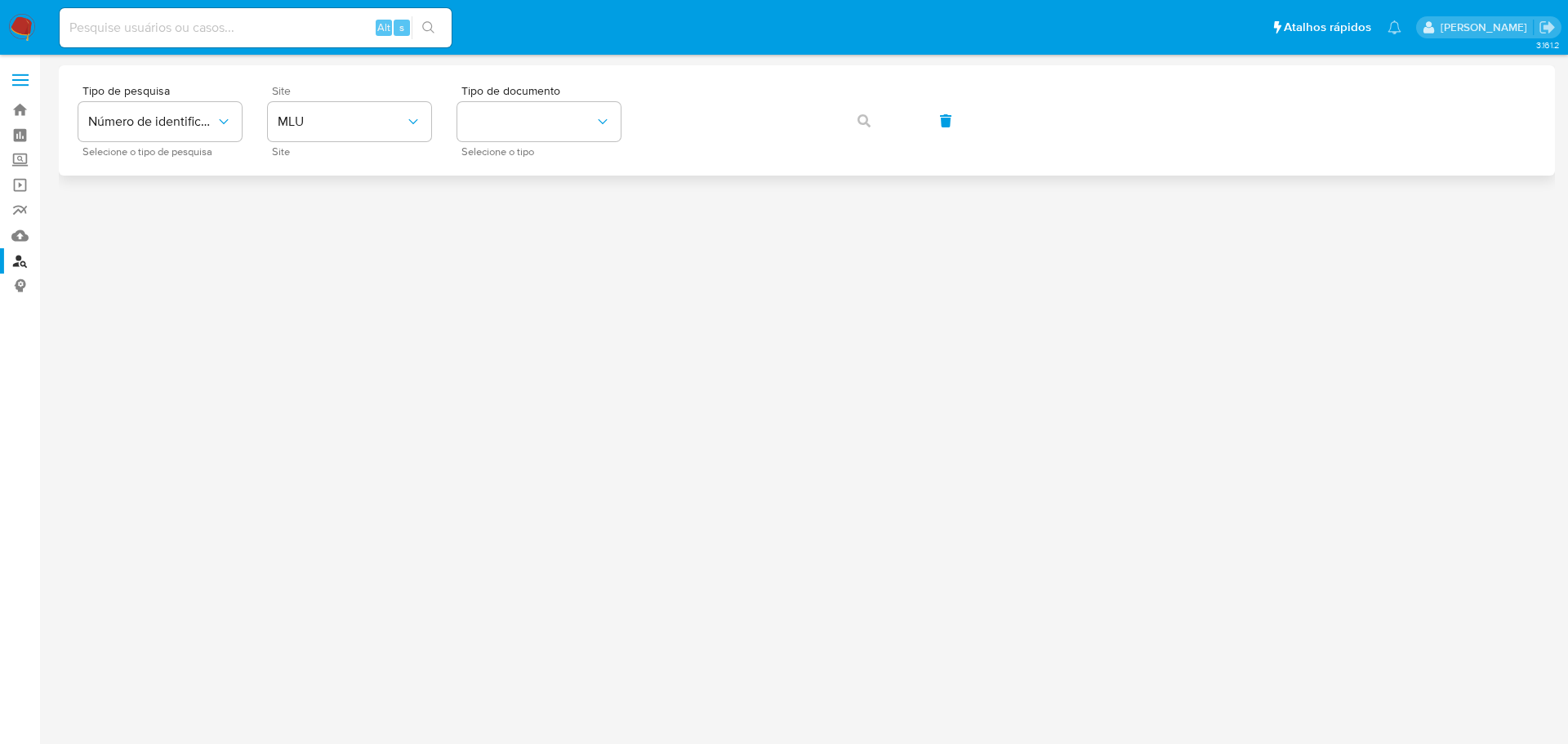
click at [395, 142] on div "Site MLU Site" at bounding box center [350, 121] width 164 height 71
click at [347, 118] on span "MLU" at bounding box center [341, 121] width 128 height 16
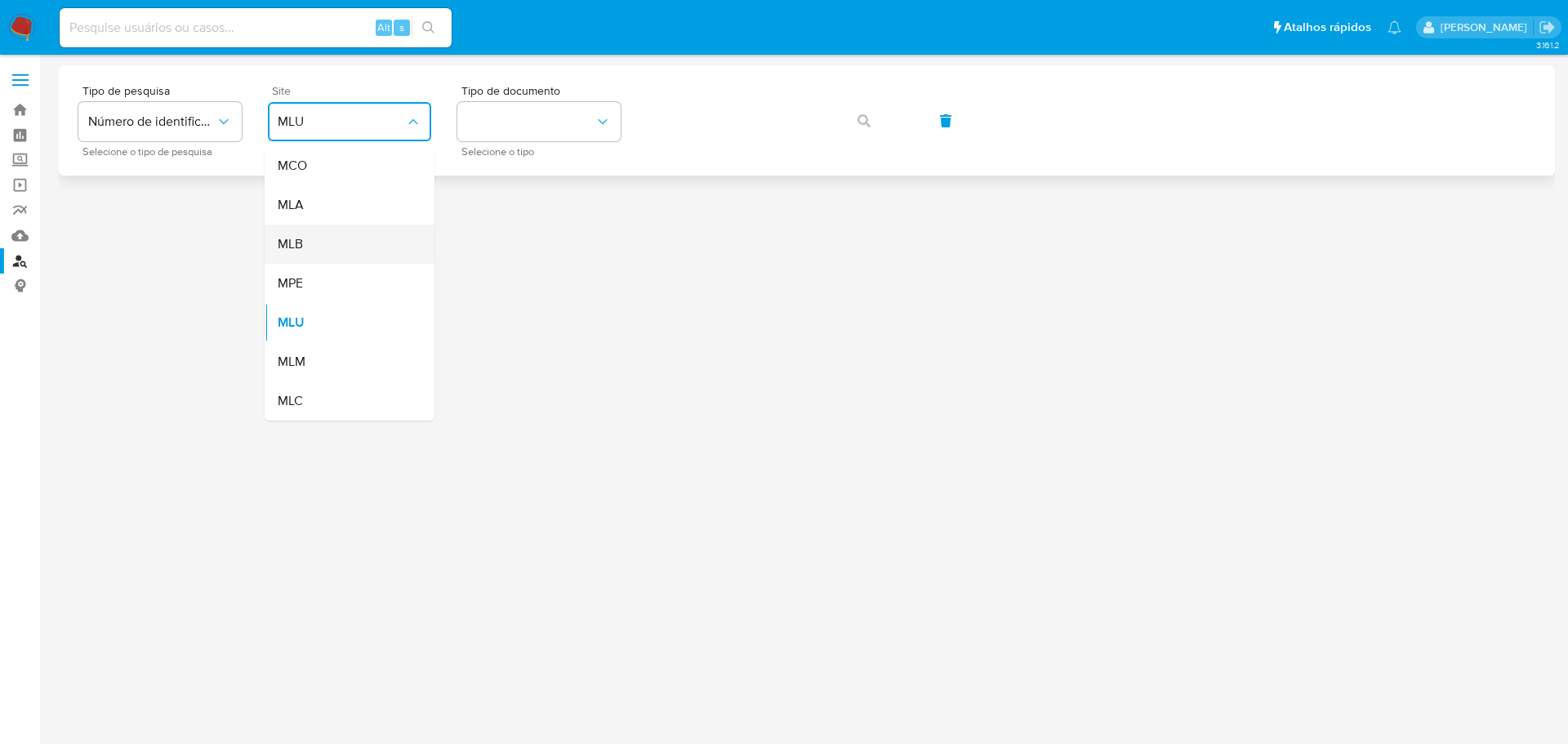
click at [317, 253] on div "MLB" at bounding box center [344, 245] width 134 height 40
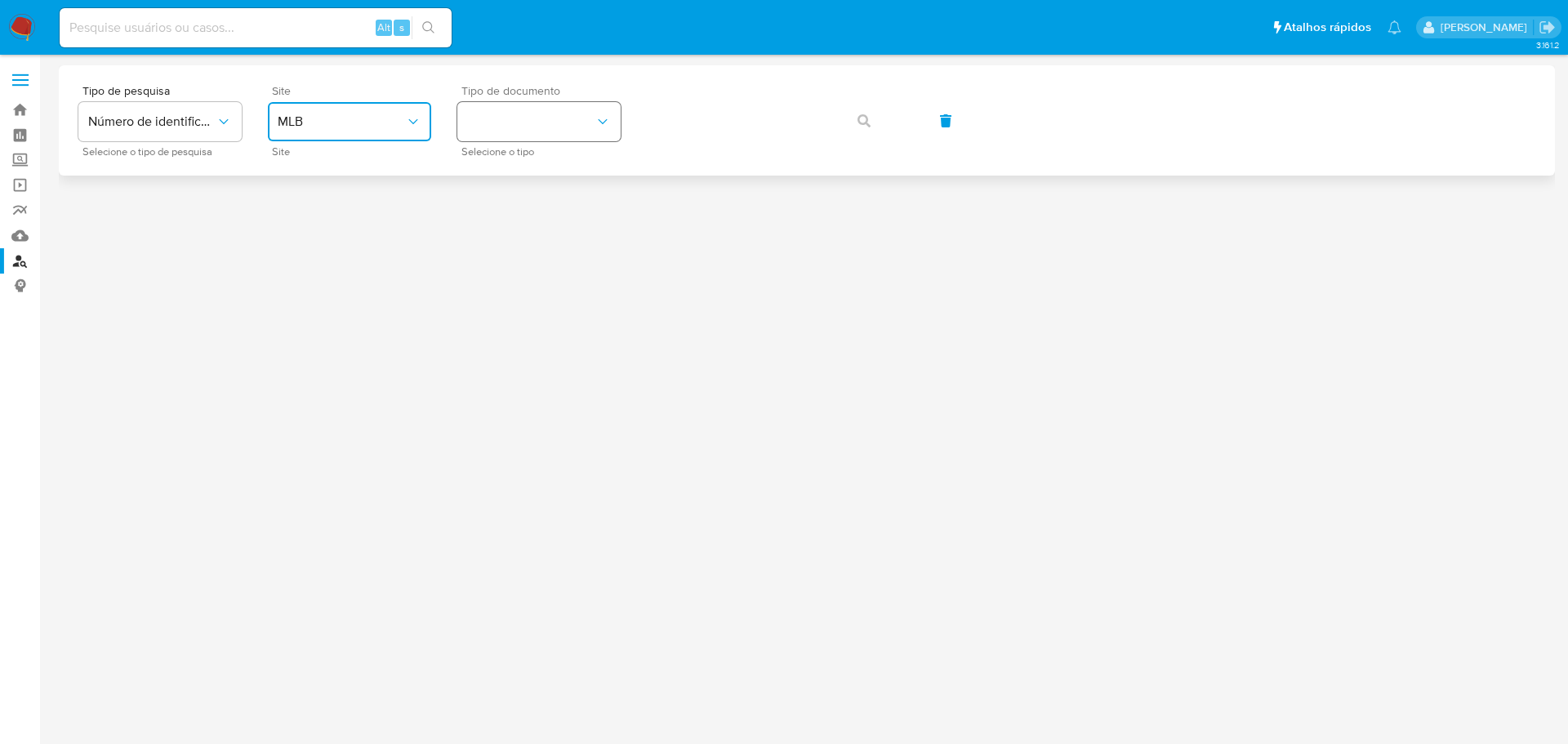
click at [578, 119] on button "identificationType" at bounding box center [539, 122] width 164 height 40
click at [525, 218] on div "CPF CPF" at bounding box center [533, 229] width 134 height 55
click at [876, 127] on button "button" at bounding box center [864, 121] width 55 height 40
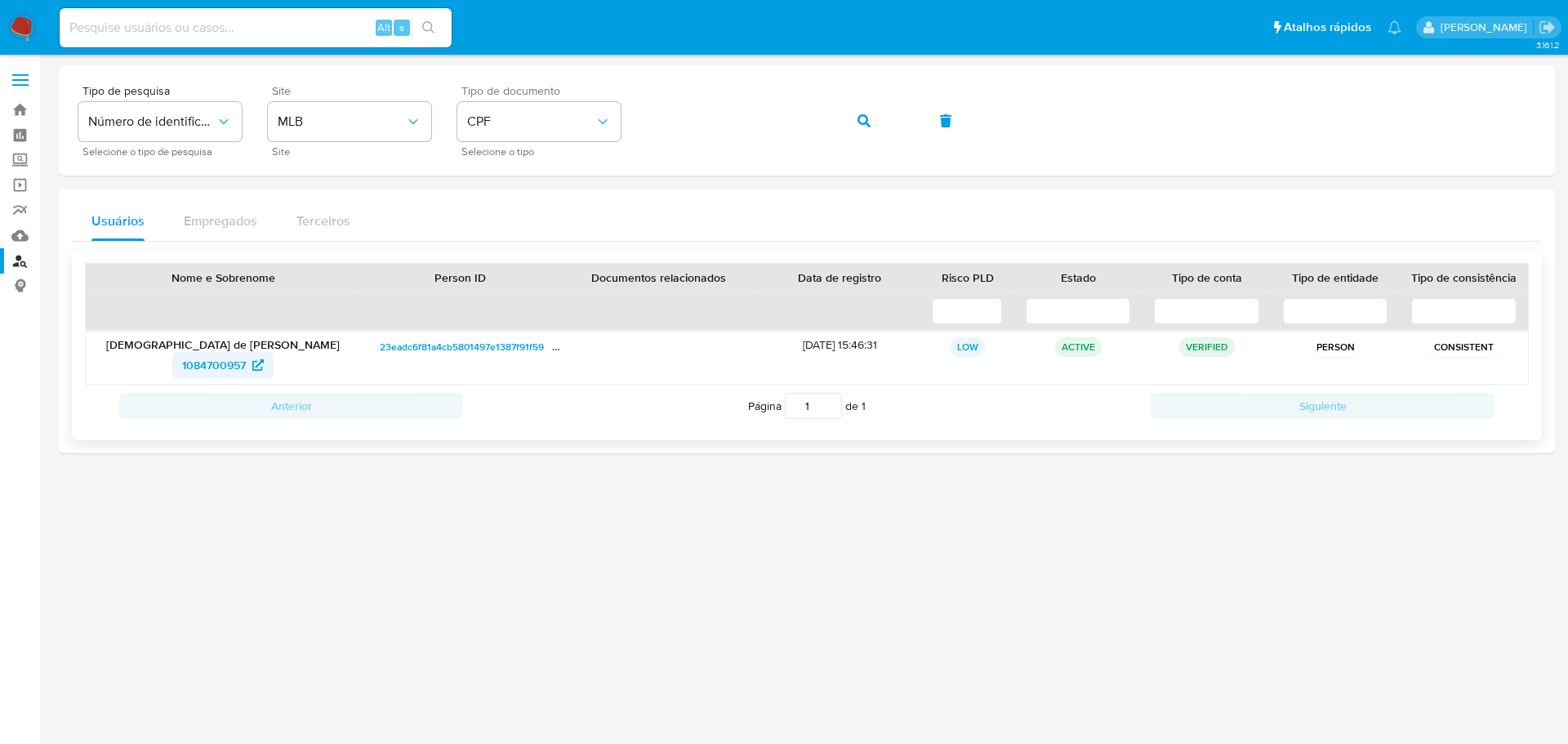
click at [211, 362] on span "1084700957" at bounding box center [214, 365] width 64 height 26
click at [891, 122] on button "button" at bounding box center [864, 121] width 55 height 40
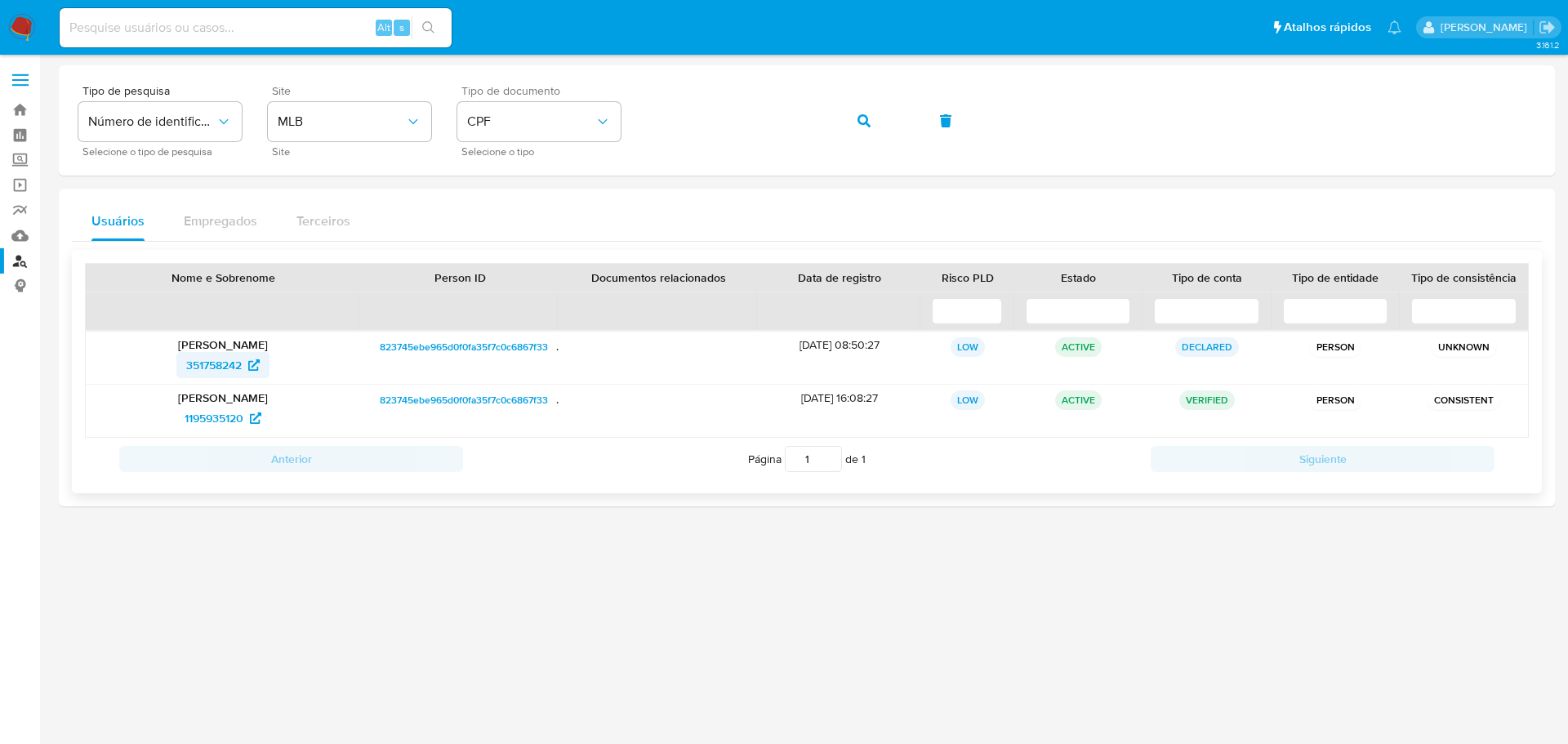
click at [199, 363] on span "351758242" at bounding box center [214, 365] width 55 height 26
click at [209, 419] on span "1195935120" at bounding box center [214, 418] width 59 height 26
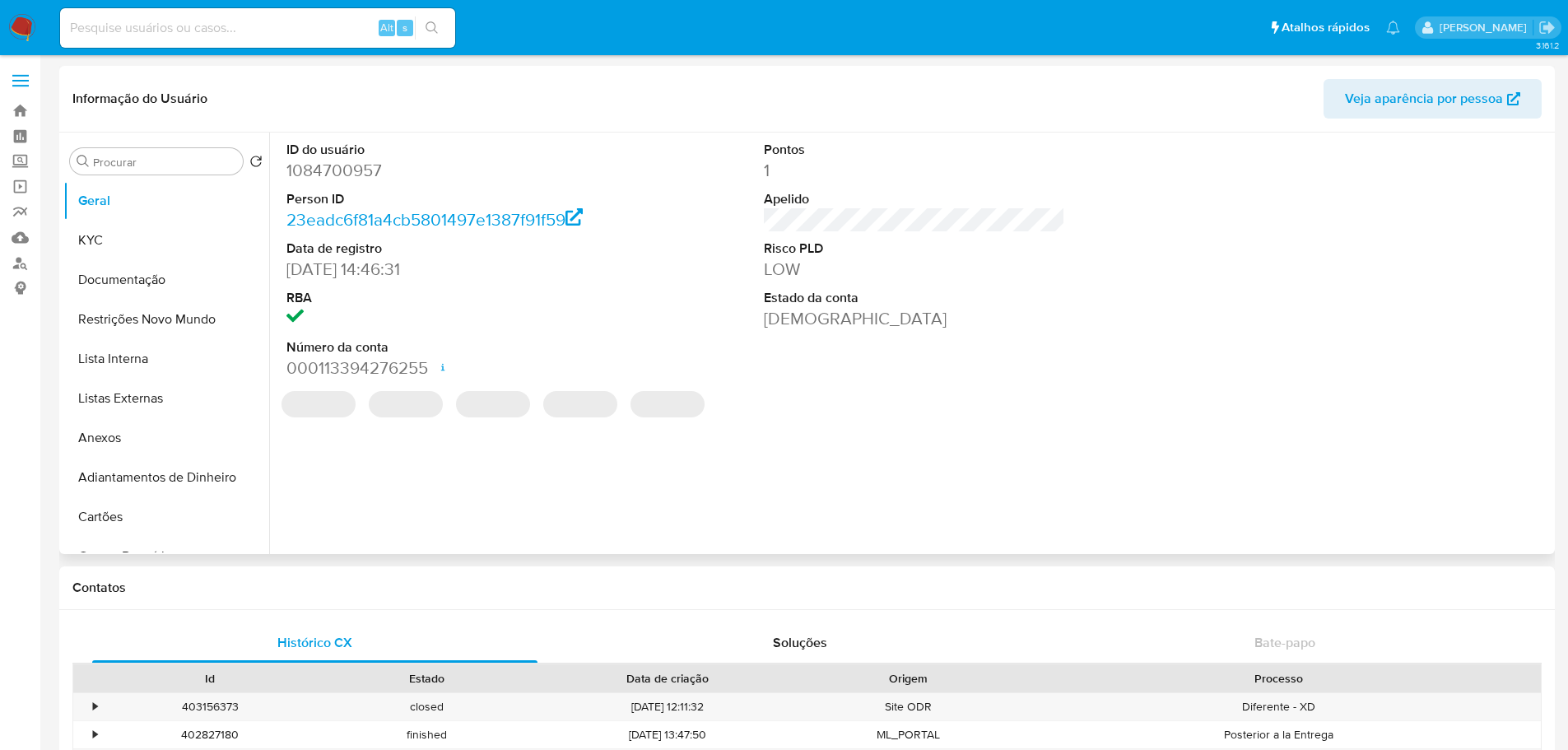
select select "10"
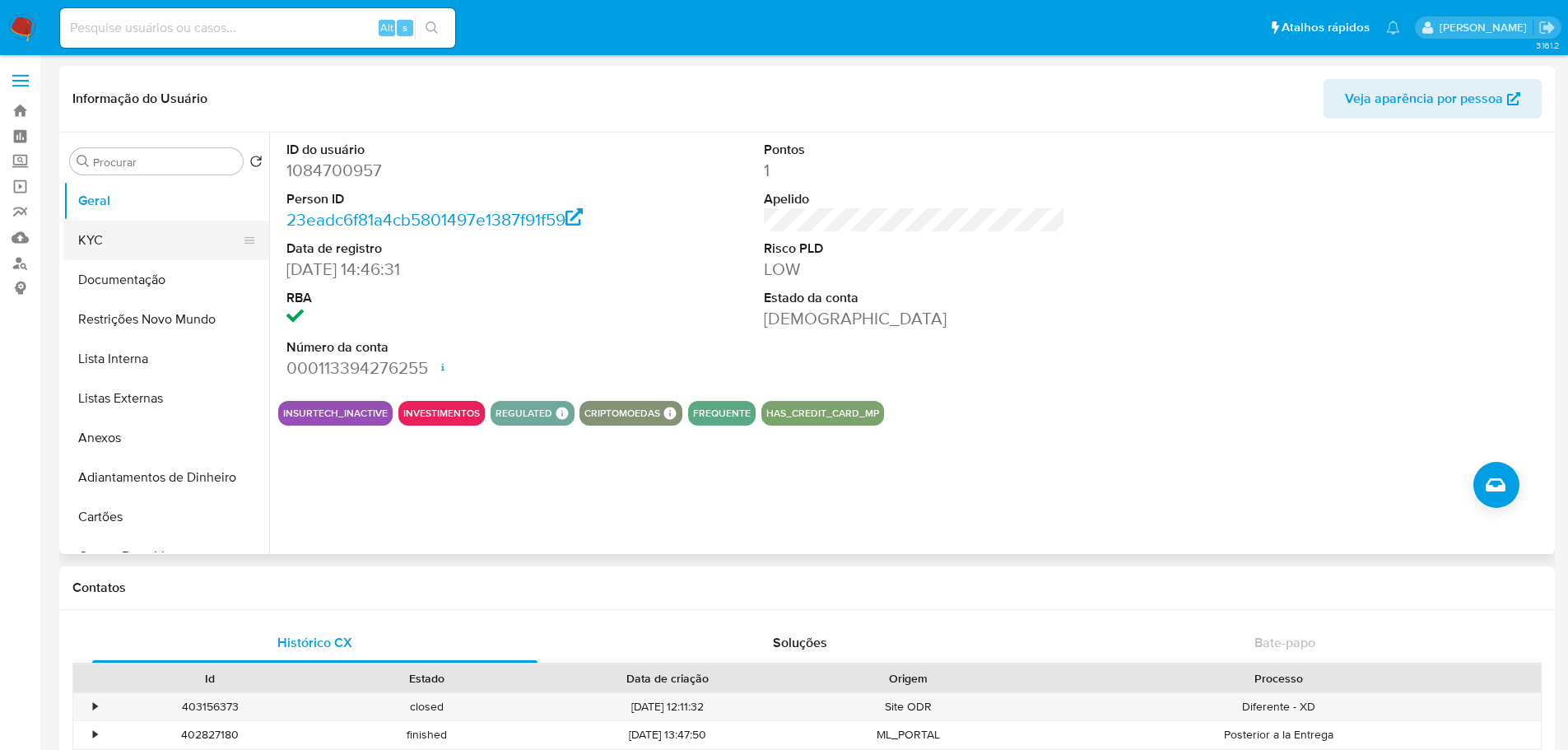
click at [119, 243] on button "KYC" at bounding box center [160, 240] width 193 height 40
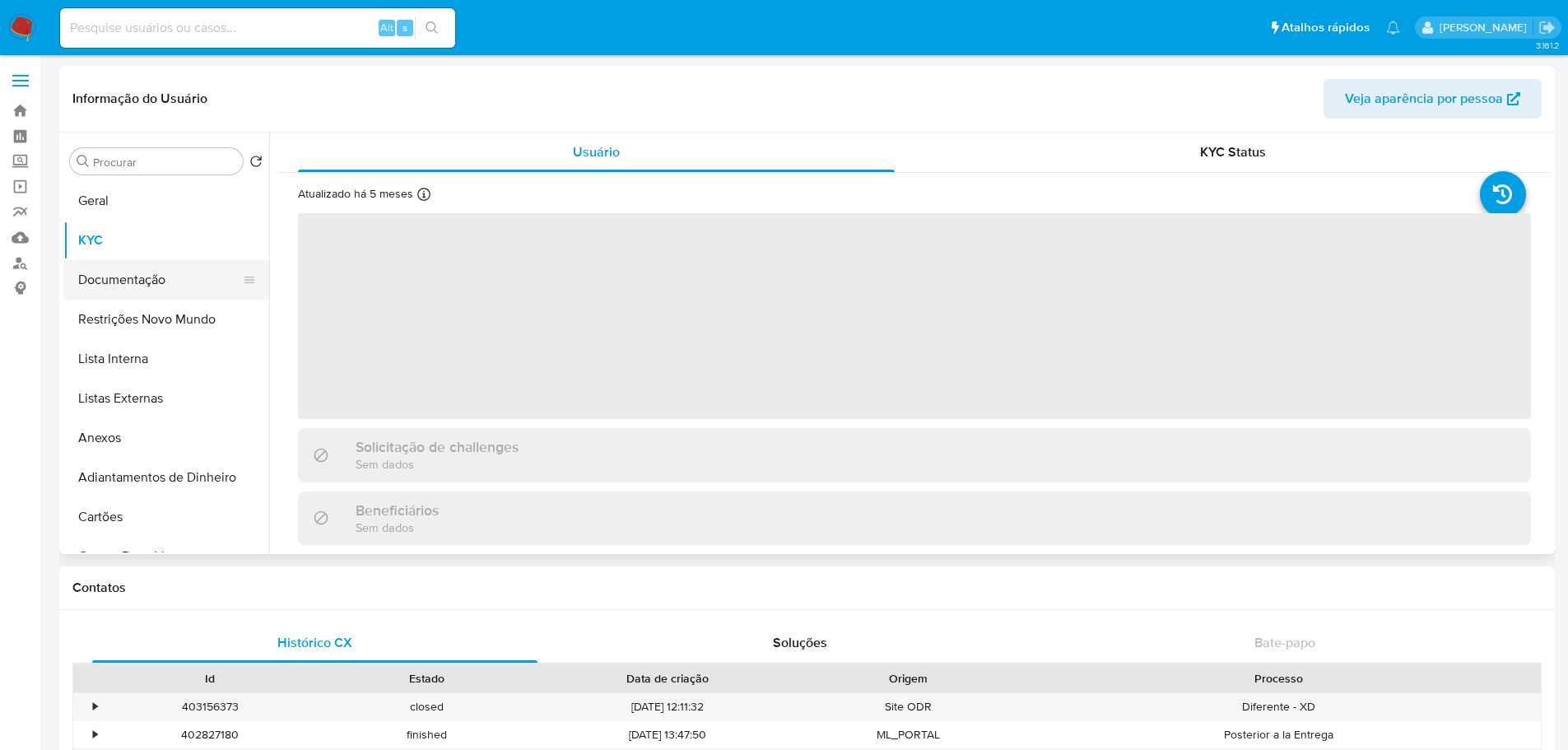
click at [148, 280] on button "Documentação" at bounding box center [160, 280] width 193 height 40
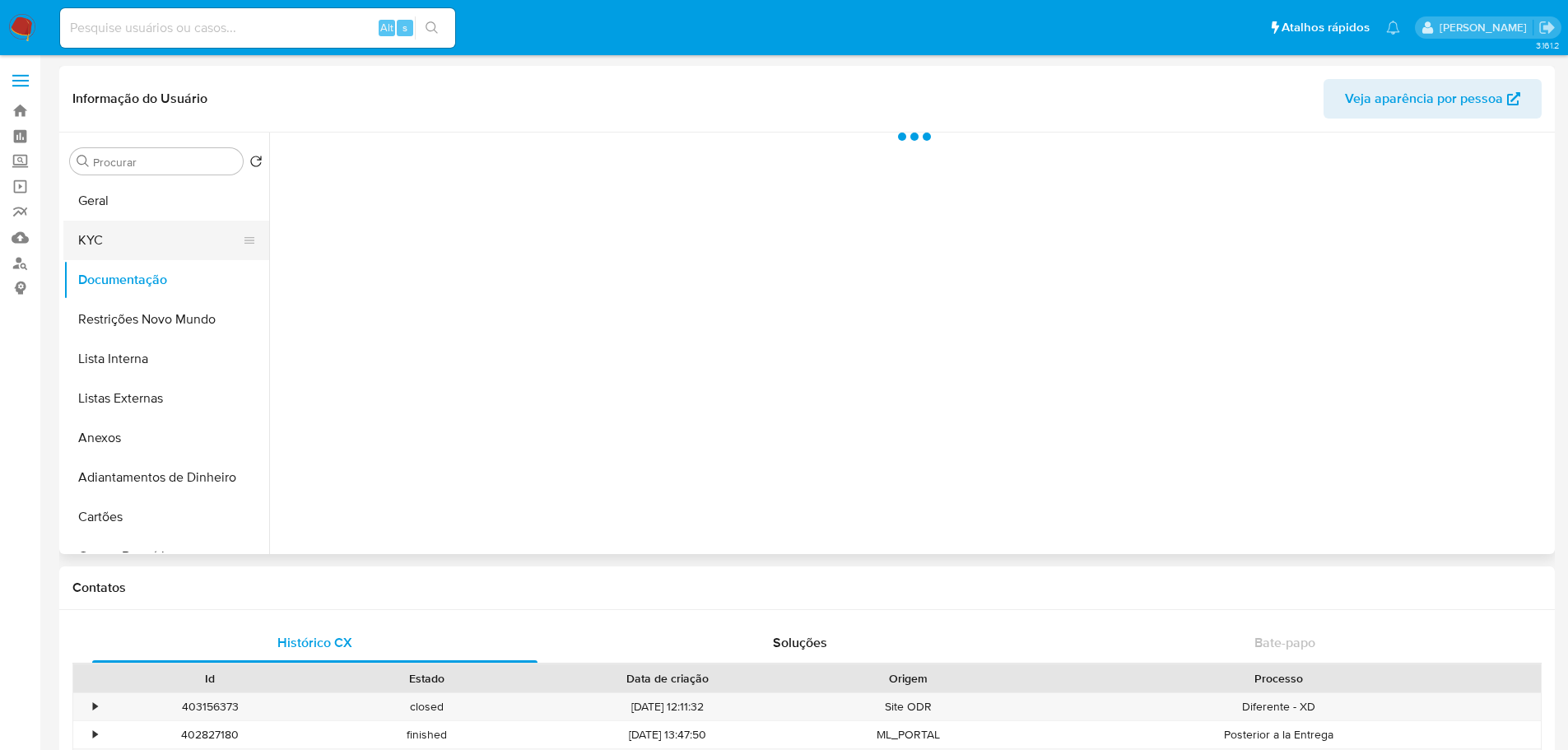
click at [169, 254] on button "KYC" at bounding box center [160, 240] width 193 height 40
click at [170, 280] on button "Documentação" at bounding box center [160, 280] width 193 height 40
click at [116, 253] on button "KYC" at bounding box center [160, 240] width 193 height 40
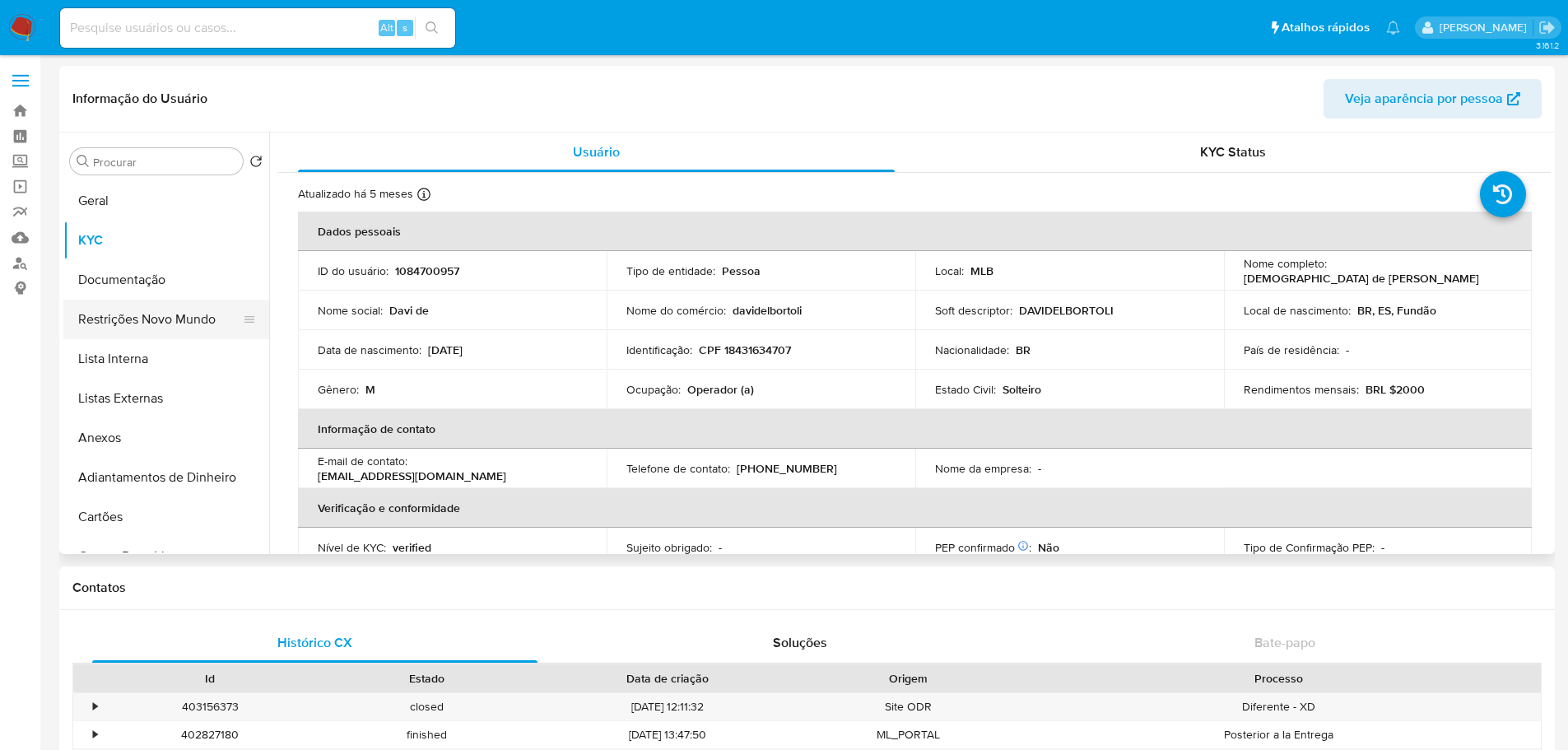
click at [199, 312] on button "Restrições Novo Mundo" at bounding box center [160, 319] width 193 height 40
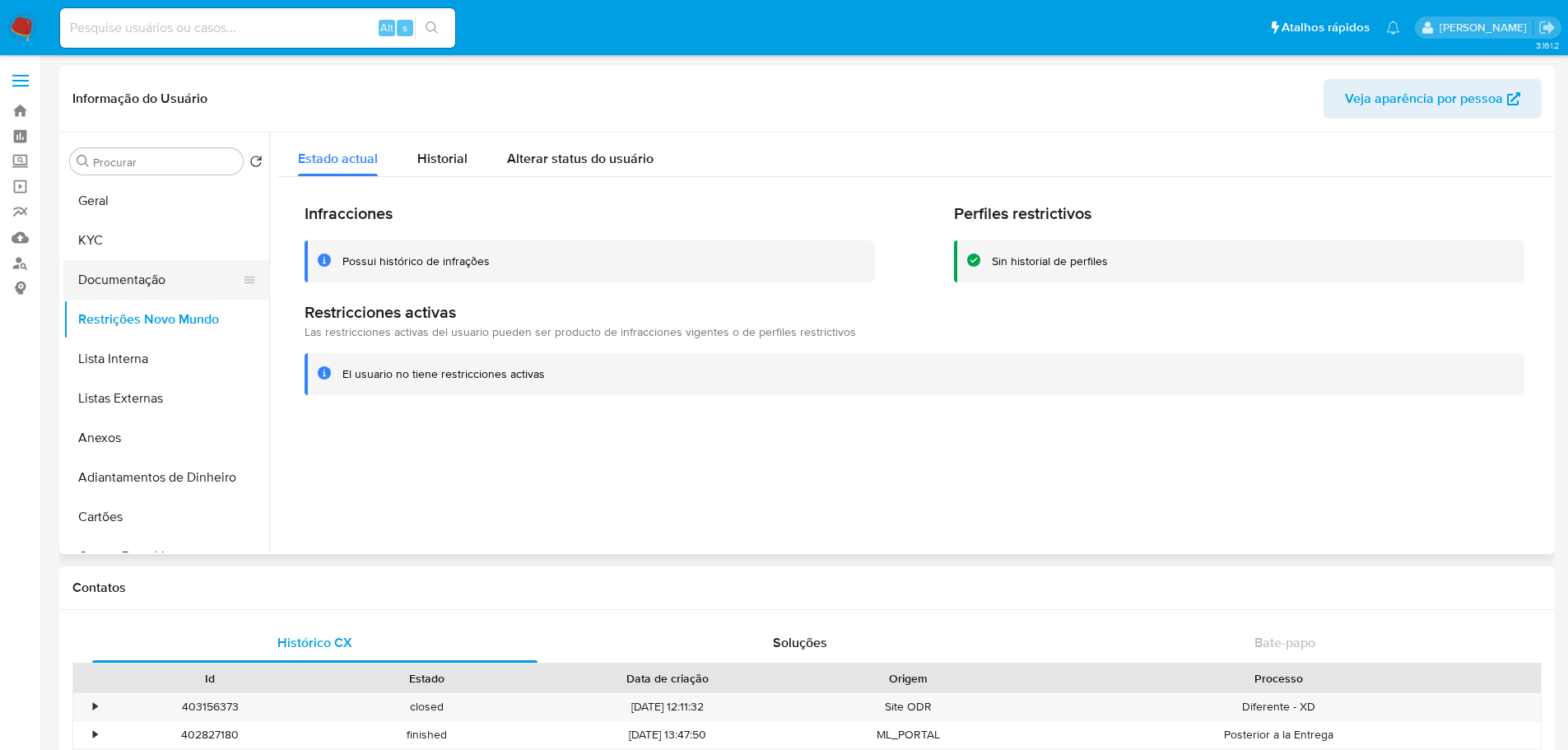
click at [136, 269] on button "Documentação" at bounding box center [160, 280] width 193 height 40
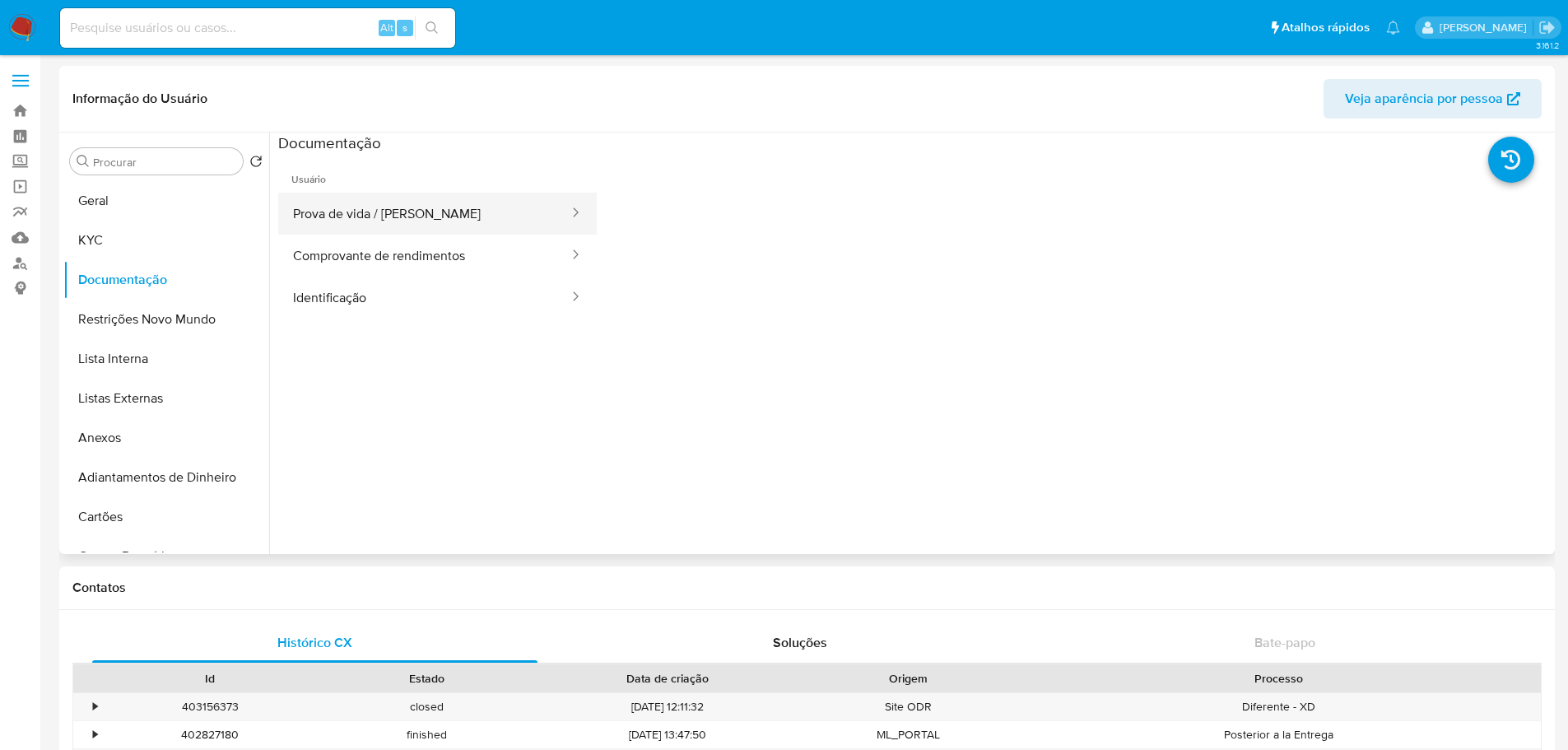
click at [389, 214] on button "Prova de vida / [PERSON_NAME]" at bounding box center [424, 214] width 293 height 42
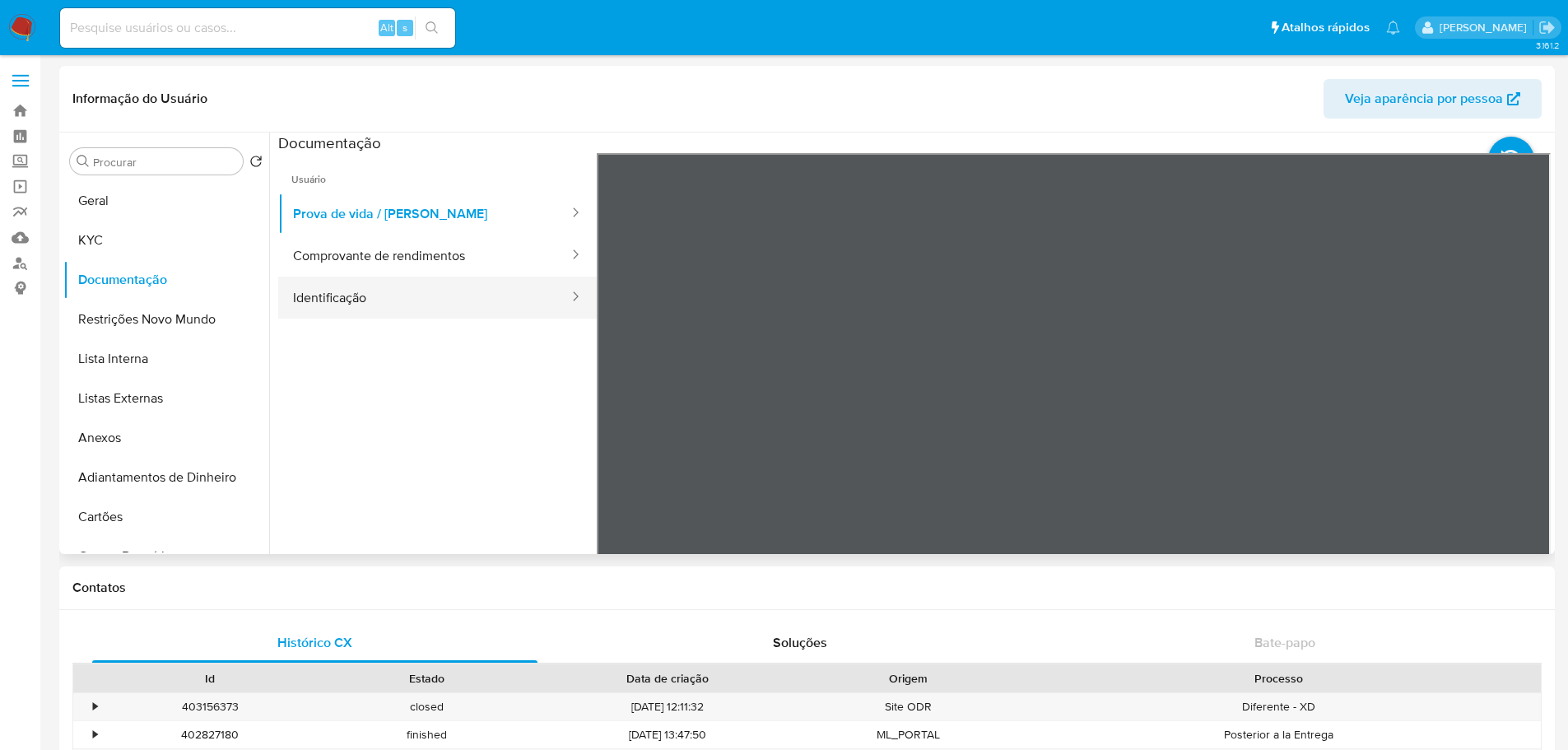
click at [482, 309] on button "Identificação" at bounding box center [424, 298] width 293 height 42
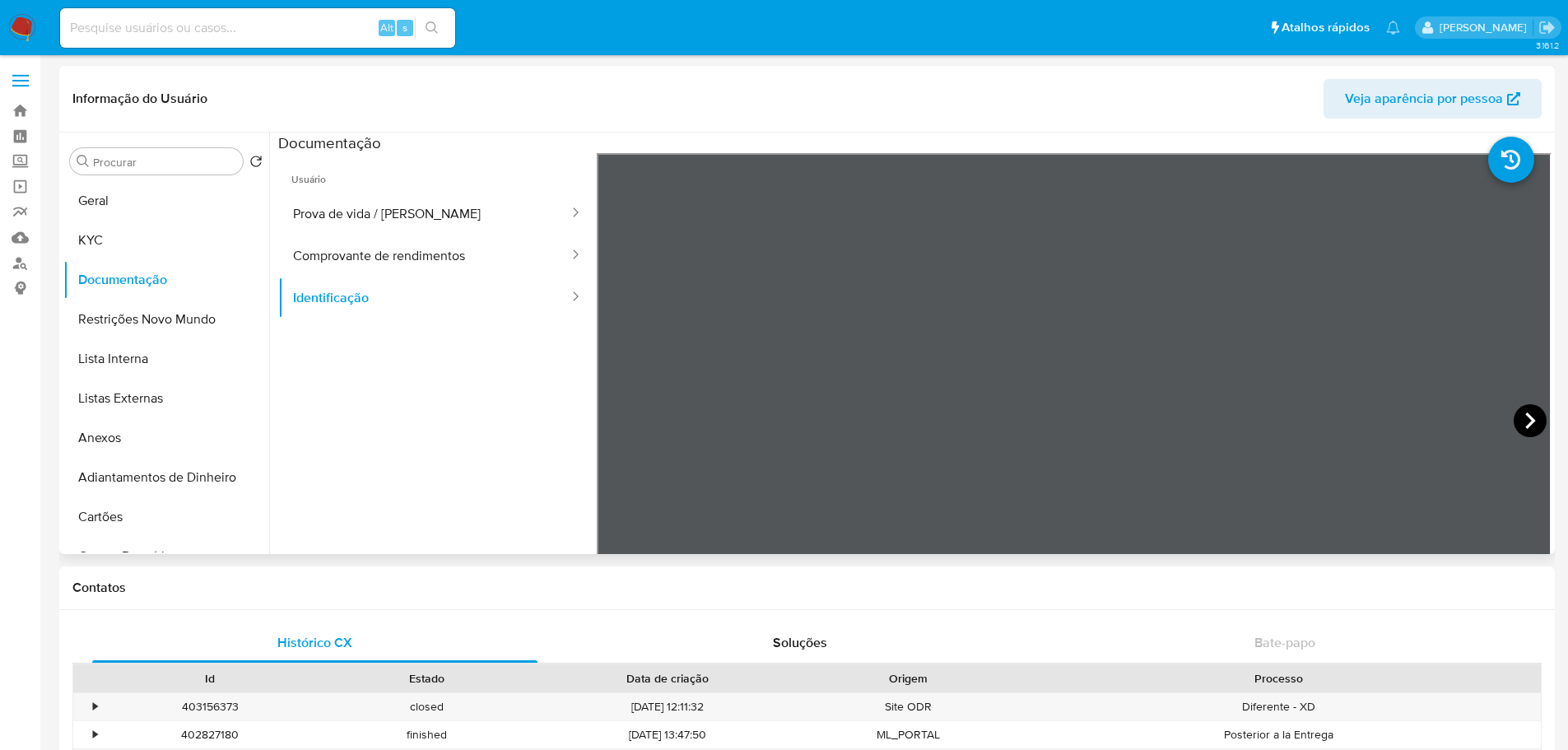
click at [1514, 419] on icon at bounding box center [1531, 421] width 33 height 33
click at [269, 24] on input at bounding box center [257, 28] width 395 height 22
paste input "1195935120"
type input "1195935120"
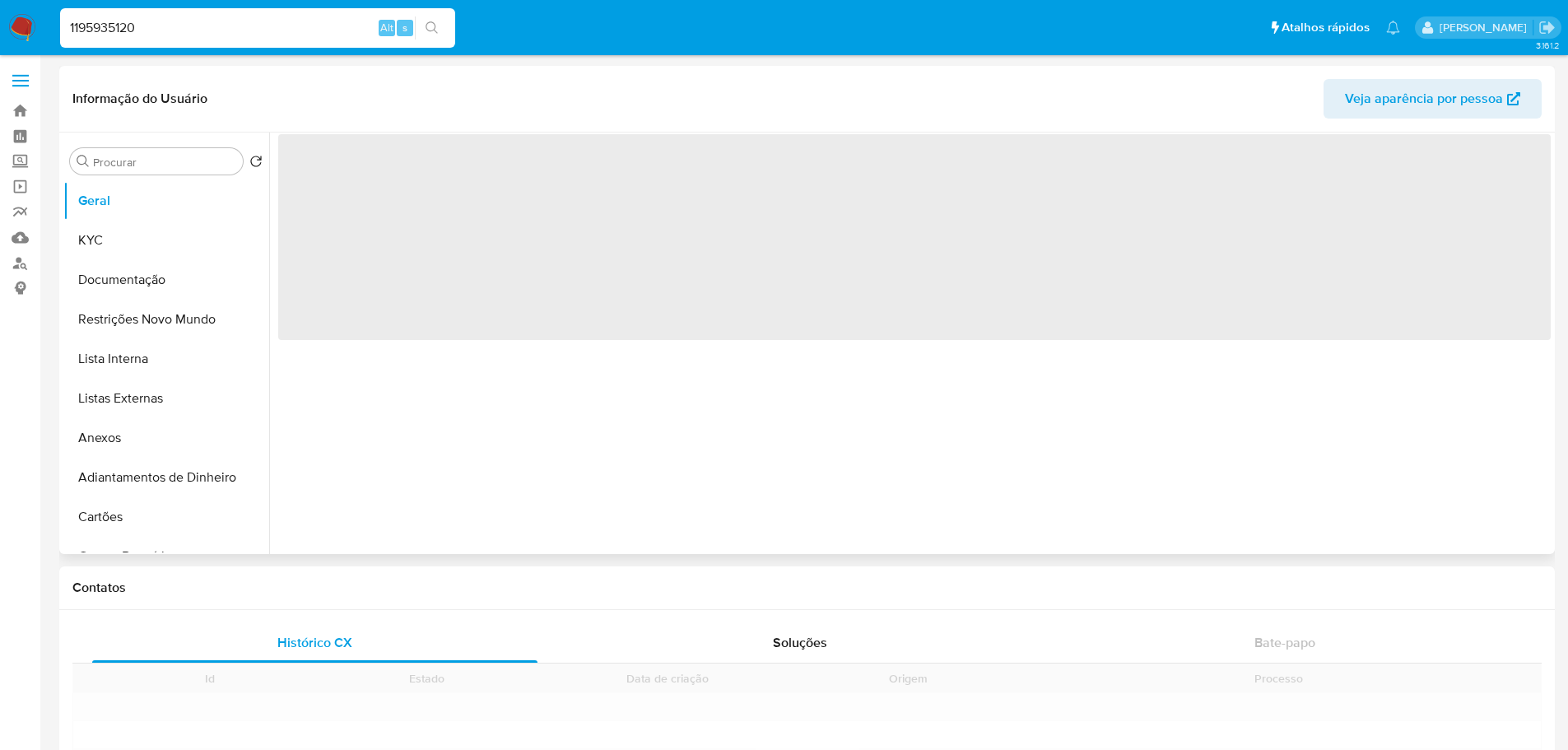
scroll to position [659, 0]
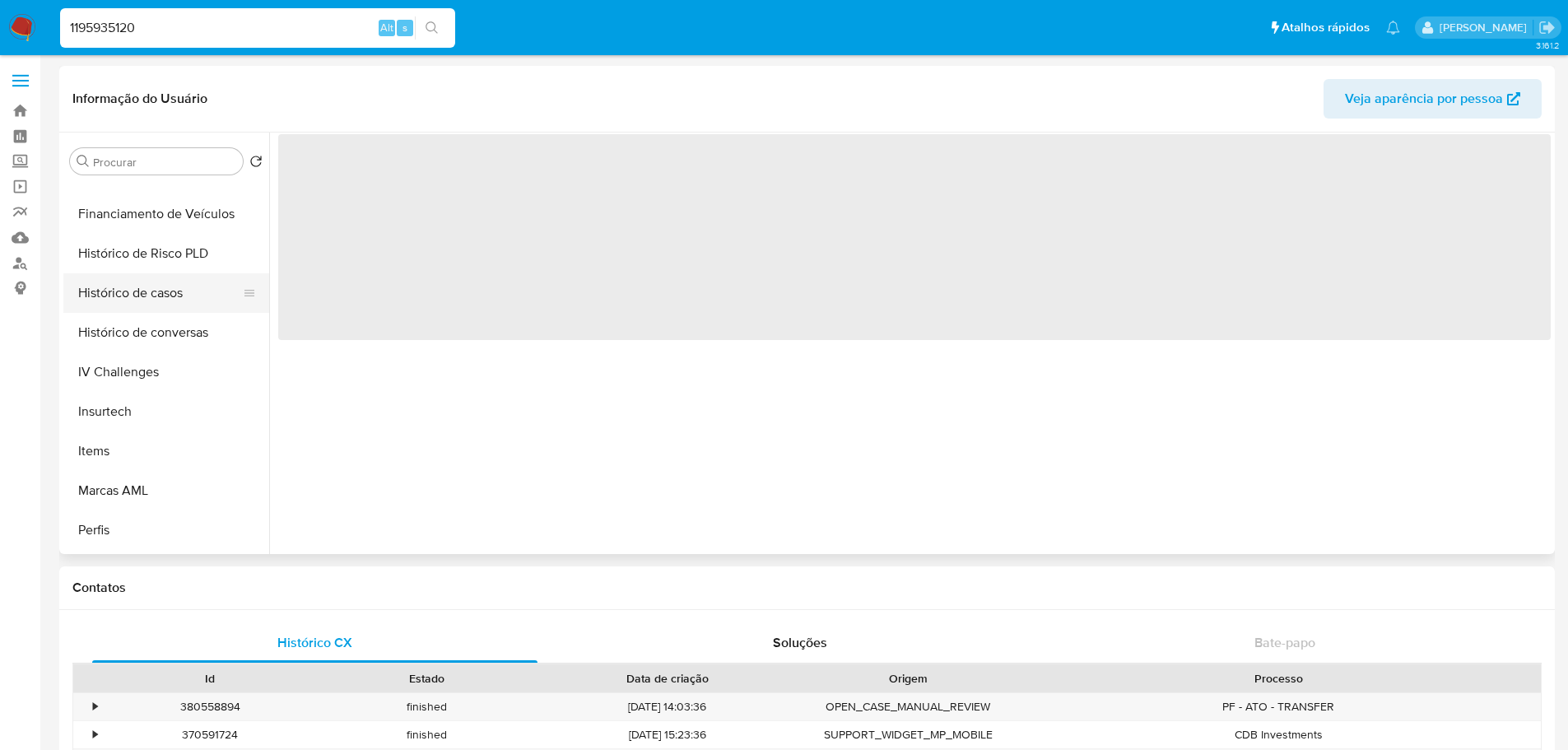
click at [161, 300] on button "Histórico de casos" at bounding box center [160, 293] width 193 height 40
select select "10"
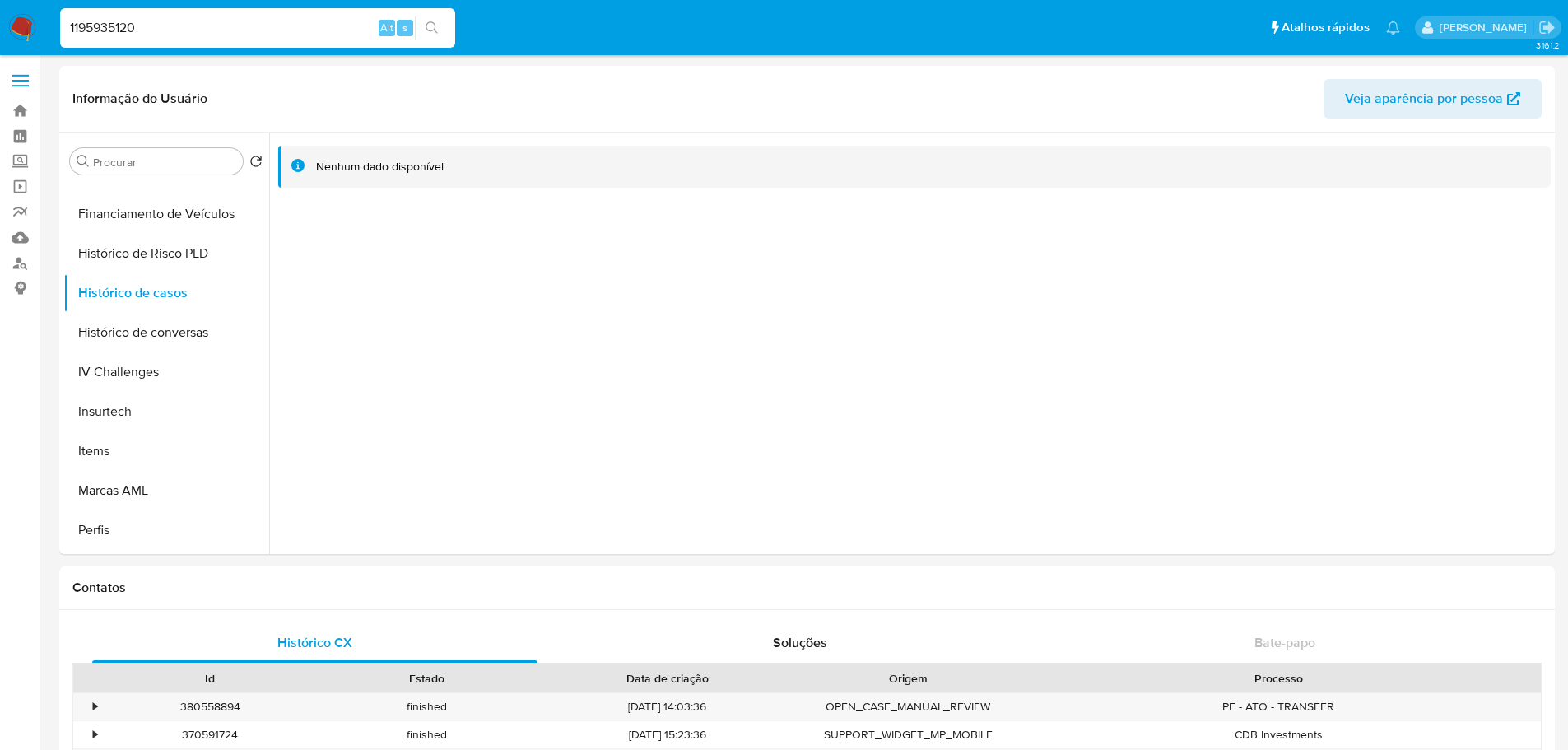
click at [279, 29] on input "1195935120" at bounding box center [257, 28] width 395 height 22
paste input "527845713"
type input "527845713"
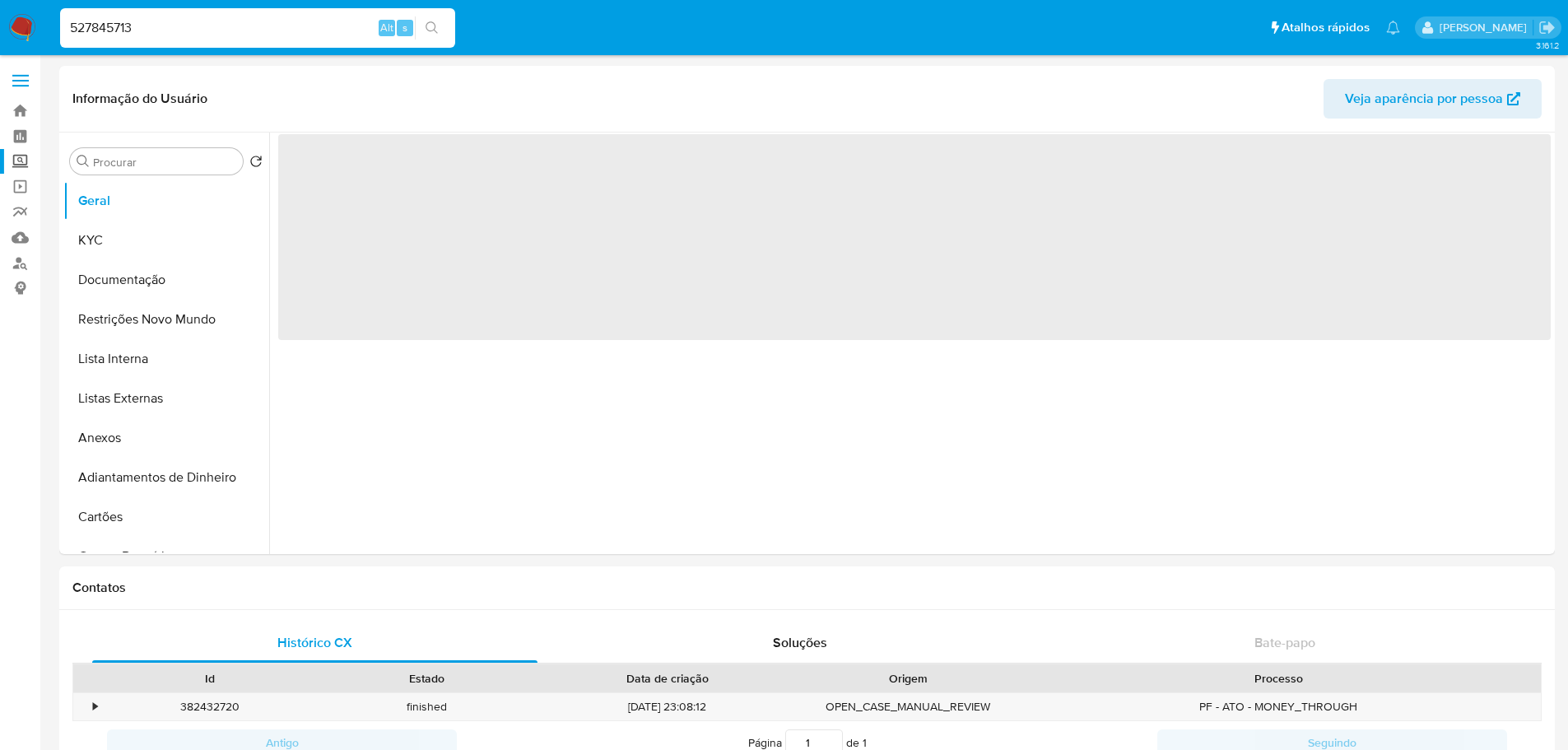
select select "10"
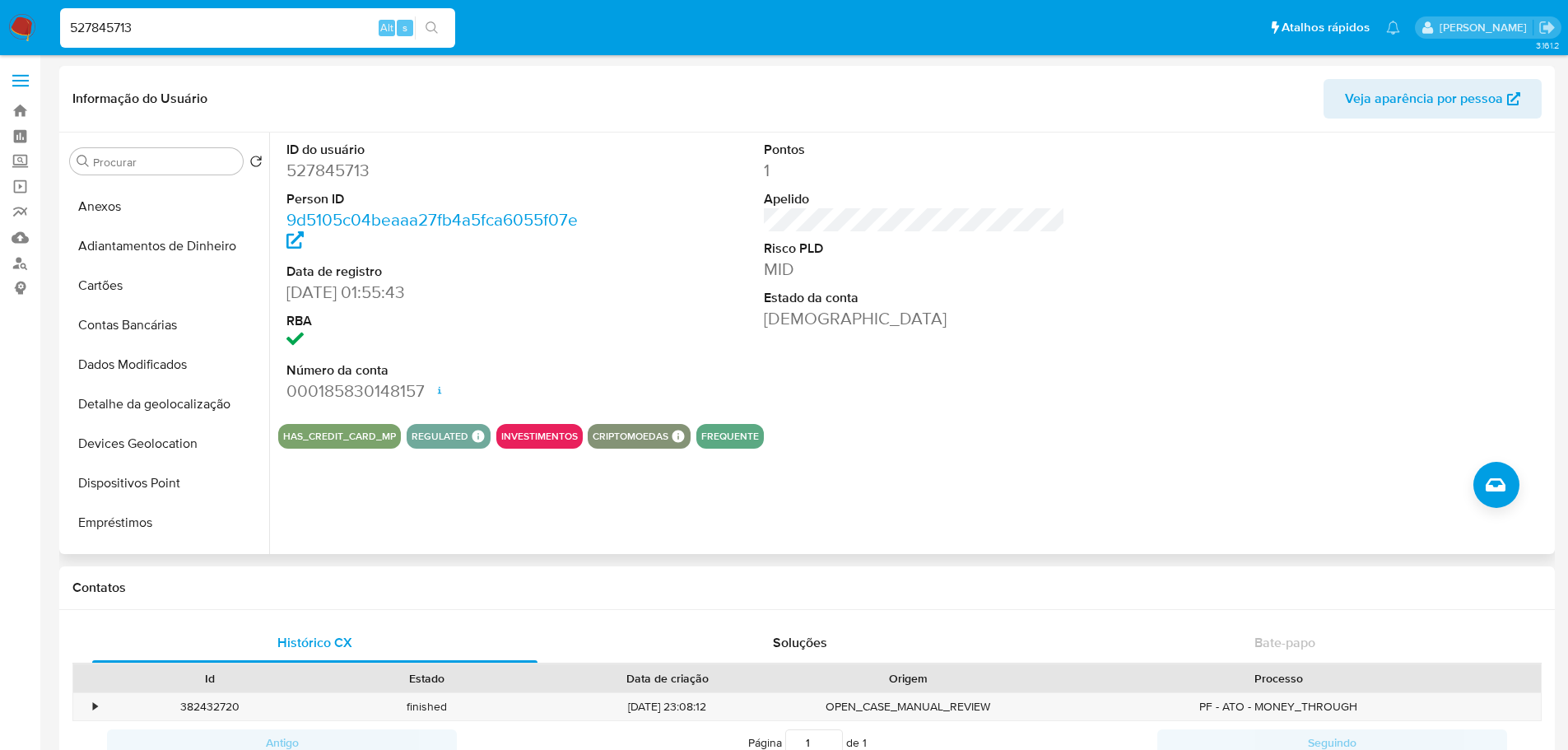
scroll to position [494, 0]
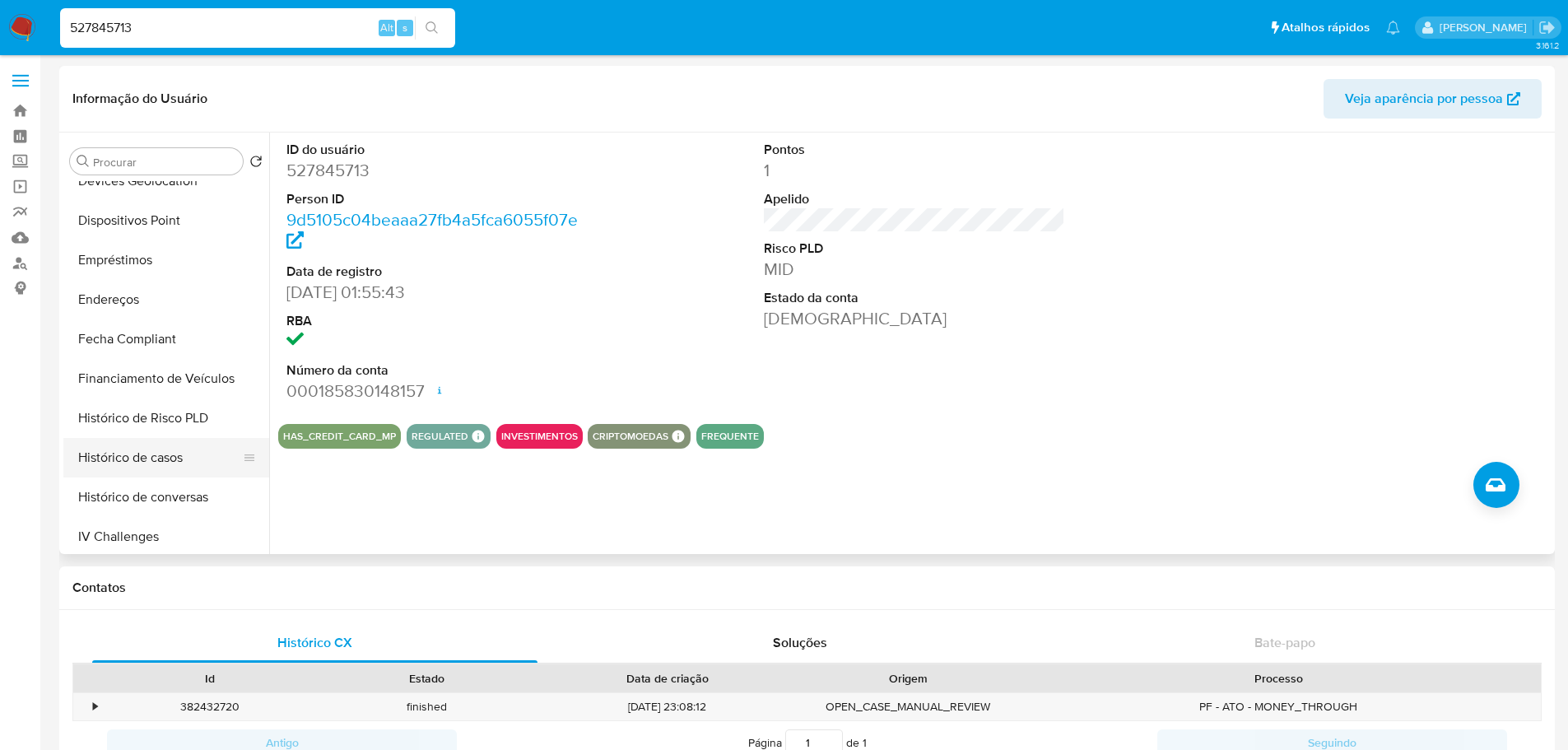
click at [143, 454] on button "Histórico de casos" at bounding box center [160, 457] width 193 height 40
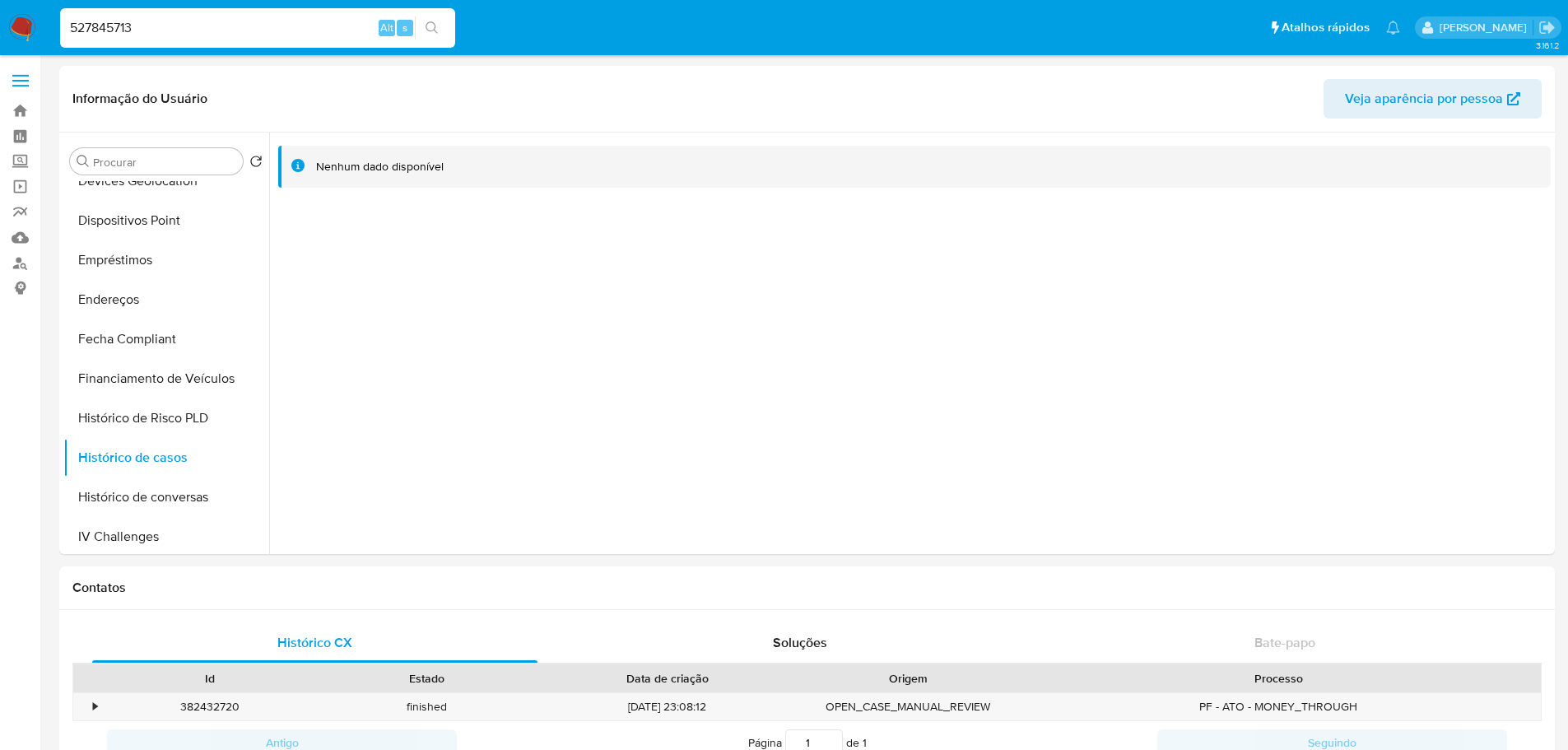
click at [186, 23] on input "527845713" at bounding box center [257, 28] width 395 height 22
paste input "1084700957"
type input "1084700957"
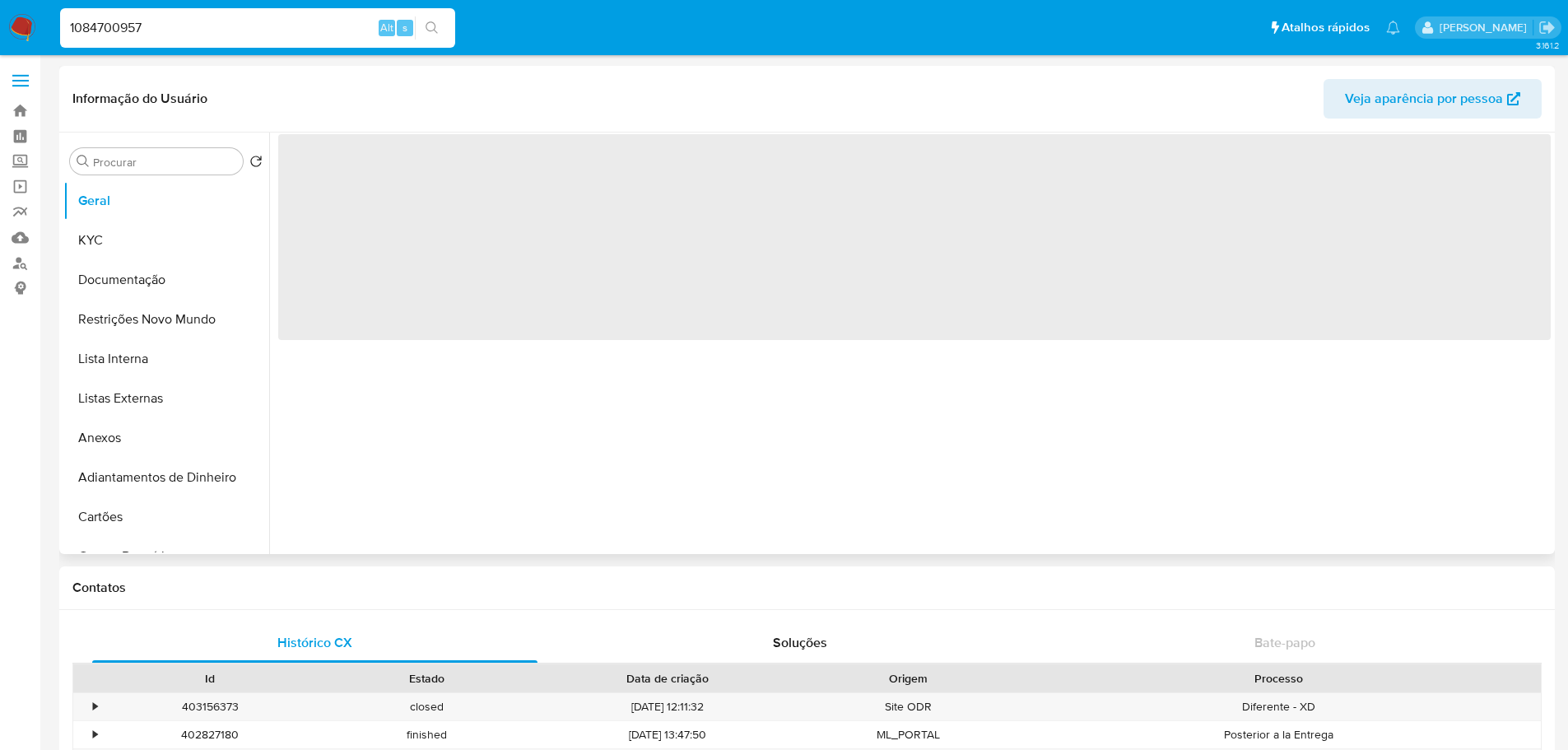
select select "10"
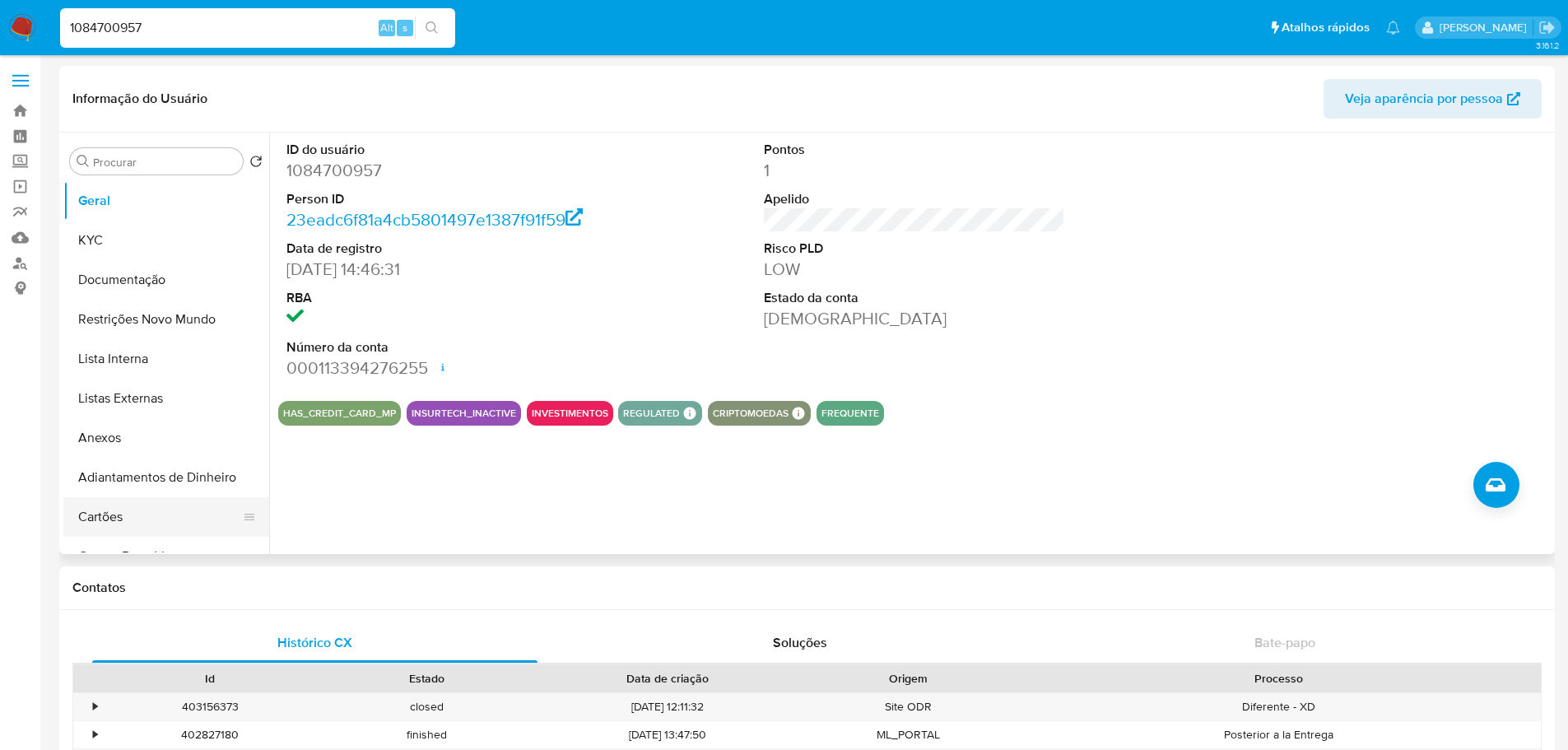
scroll to position [576, 0]
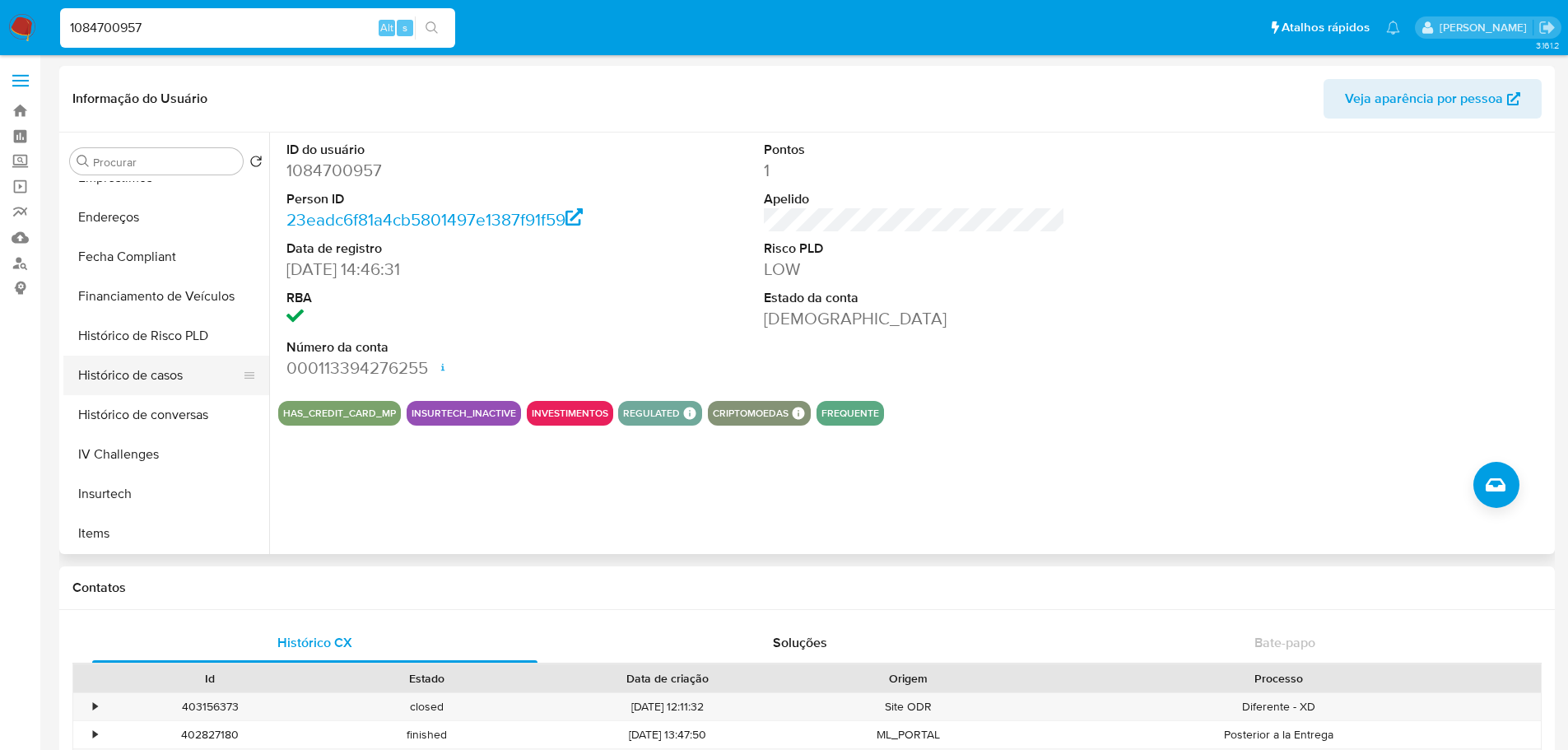
click at [140, 384] on button "Histórico de casos" at bounding box center [160, 376] width 193 height 40
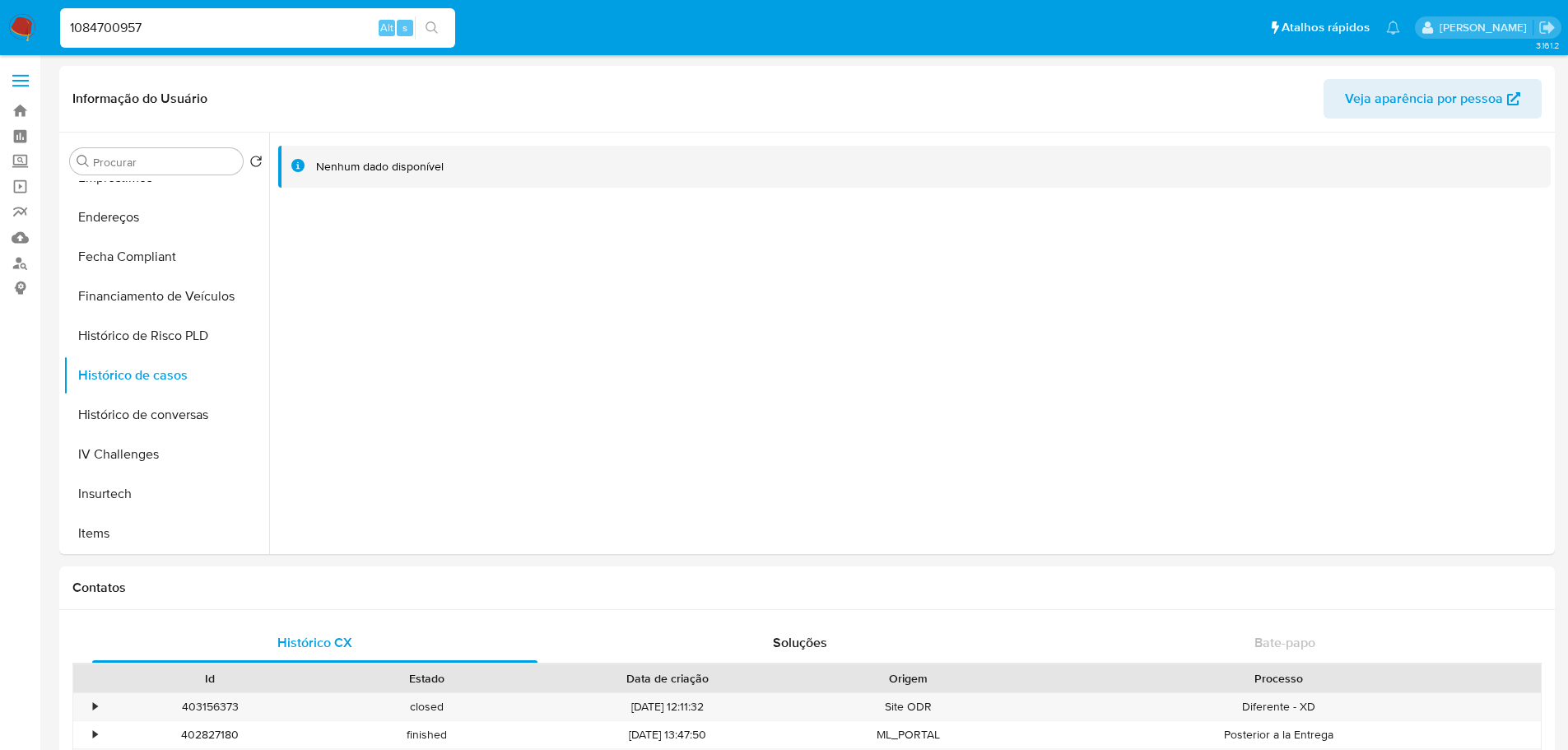
click at [222, 6] on div "1084700957 Alt s" at bounding box center [257, 28] width 395 height 46
click at [214, 18] on input "1084700957" at bounding box center [257, 28] width 395 height 22
paste input "195935120"
type input "1195935120"
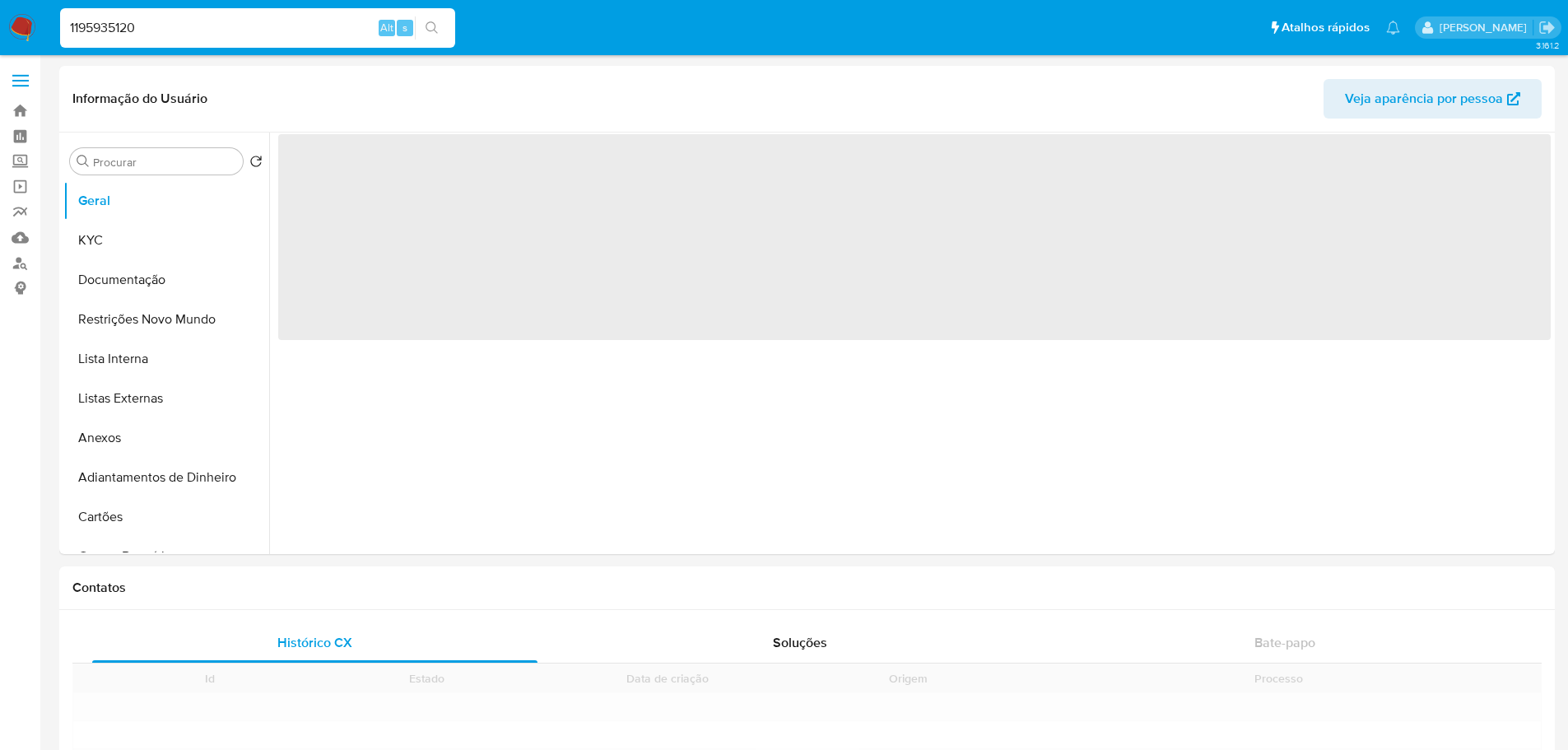
click at [214, 18] on input "1195935120" at bounding box center [257, 28] width 395 height 22
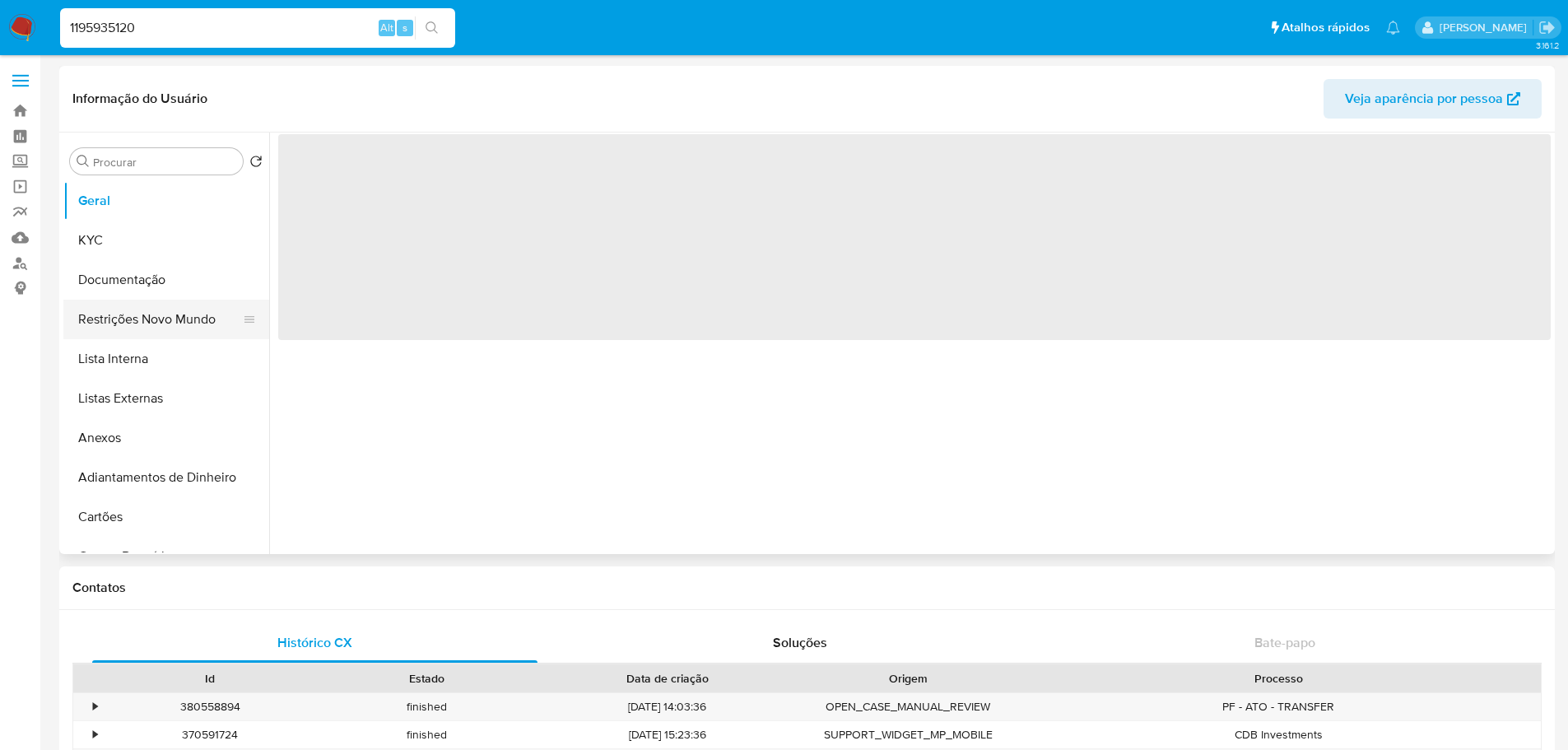
select select "10"
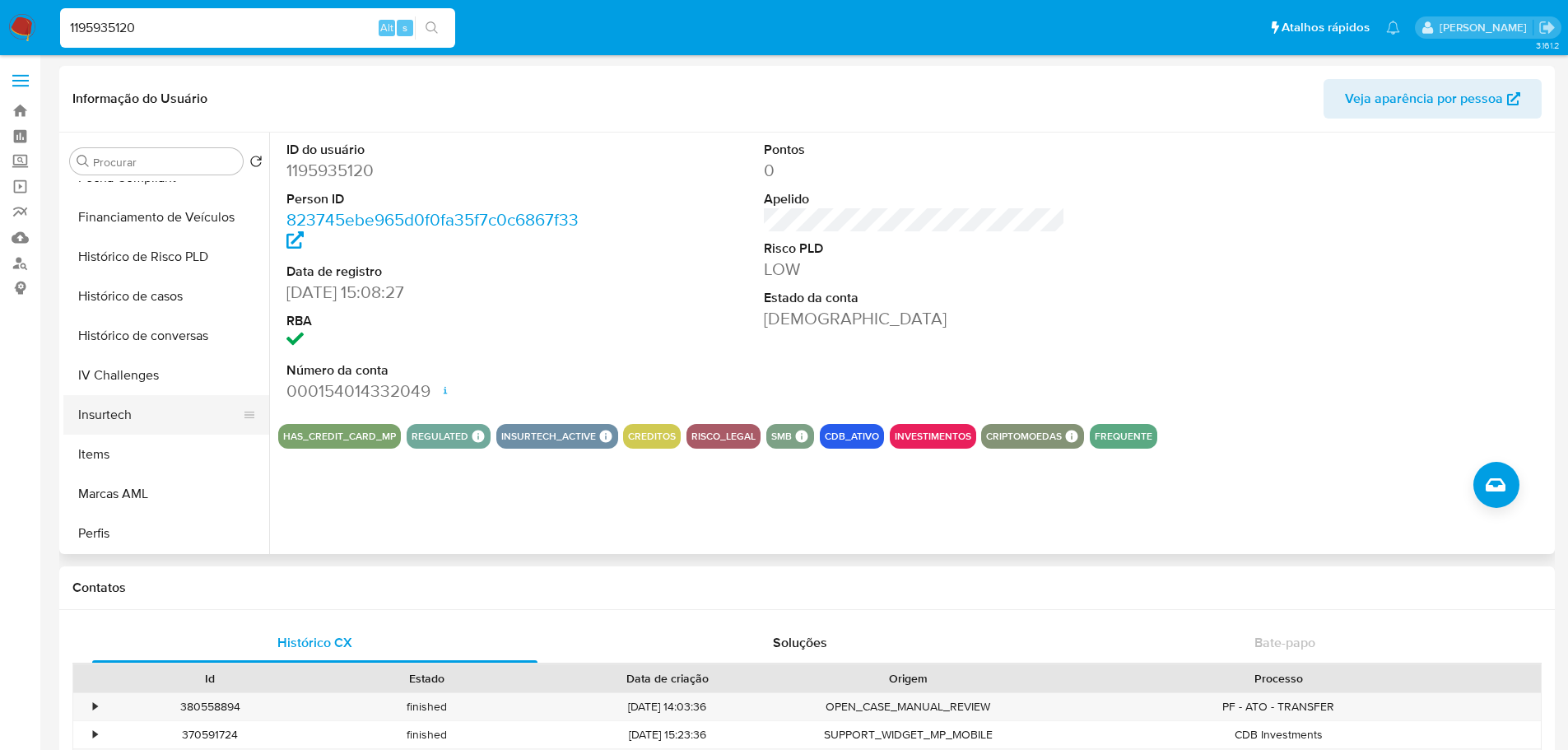
scroll to position [659, 0]
click at [113, 295] on button "Histórico de casos" at bounding box center [160, 293] width 193 height 40
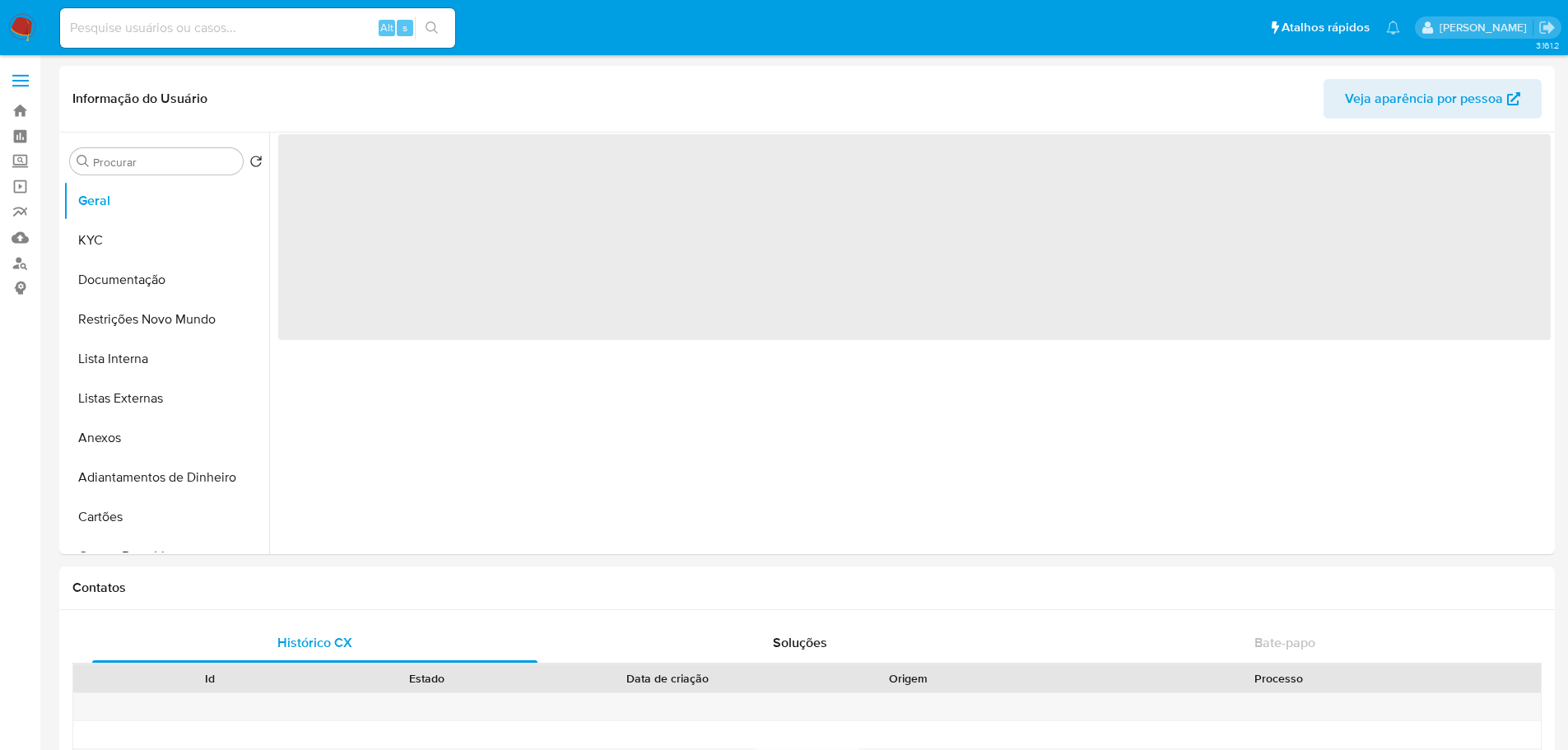
select select "10"
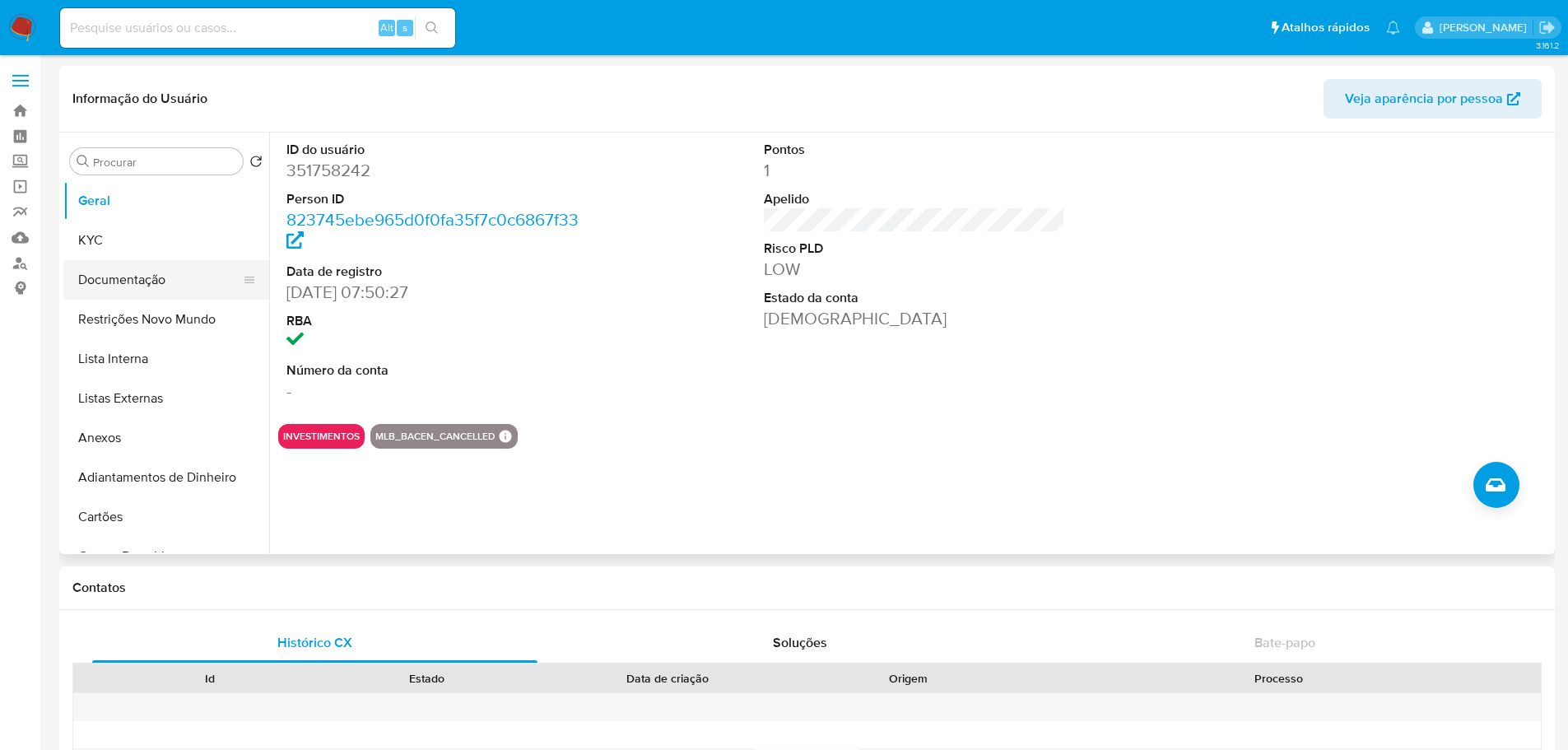
click at [113, 278] on button "Documentação" at bounding box center [160, 280] width 193 height 40
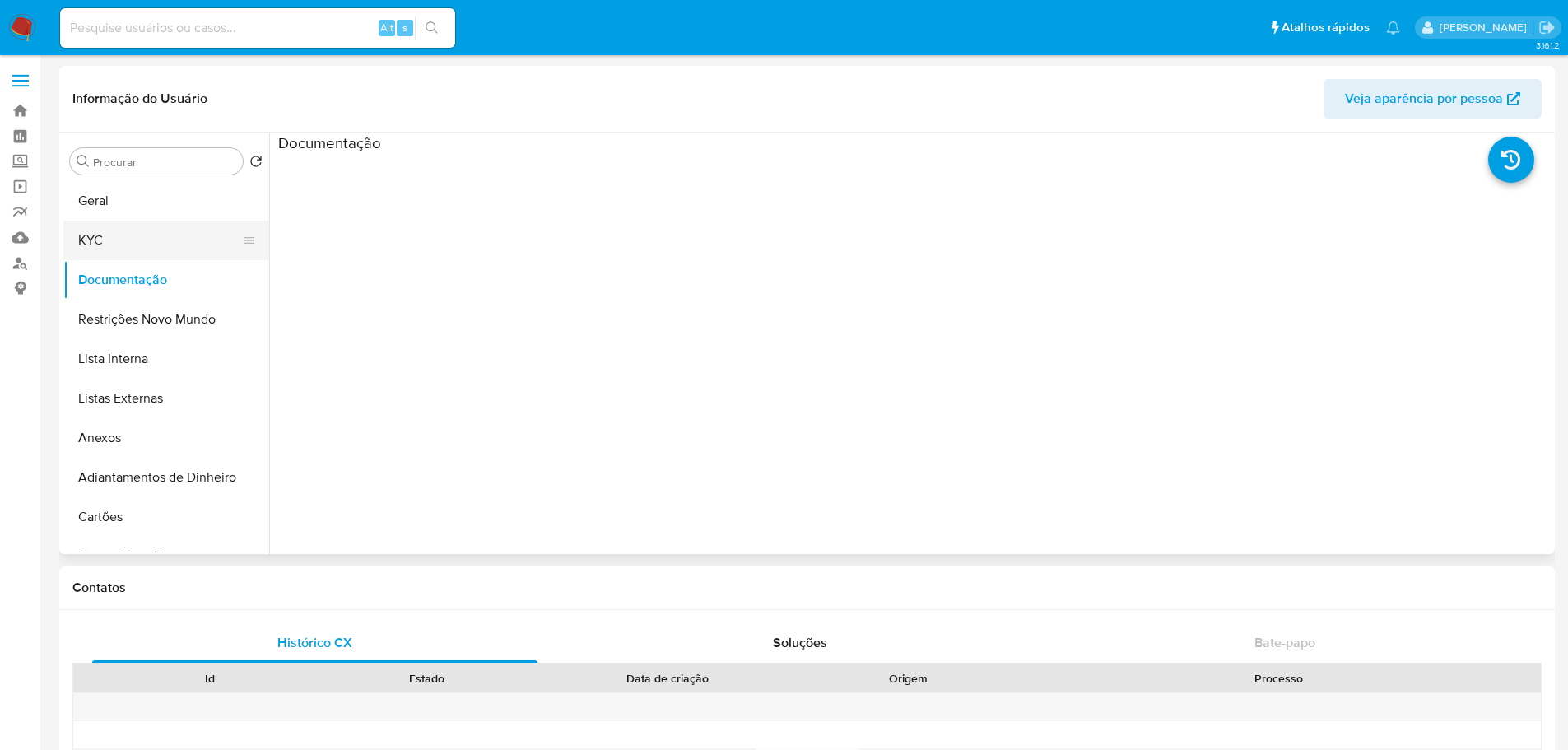
drag, startPoint x: 109, startPoint y: 234, endPoint x: 112, endPoint y: 245, distance: 11.4
click at [109, 234] on button "KYC" at bounding box center [160, 240] width 193 height 40
click at [140, 280] on button "Documentação" at bounding box center [160, 280] width 193 height 40
click at [122, 253] on button "KYC" at bounding box center [160, 240] width 193 height 40
click at [135, 286] on button "Documentação" at bounding box center [160, 280] width 193 height 40
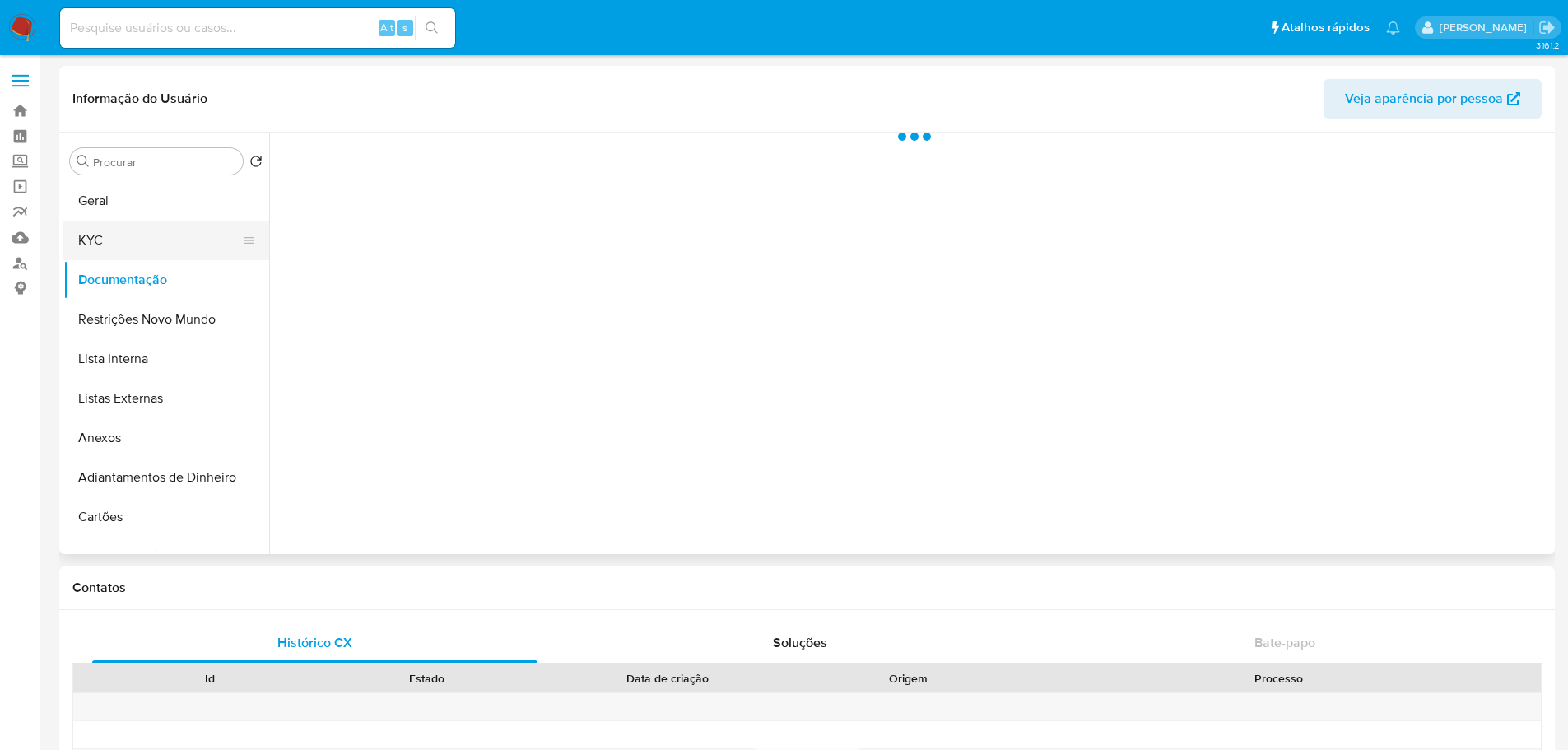
click at [126, 252] on button "KYC" at bounding box center [160, 240] width 193 height 40
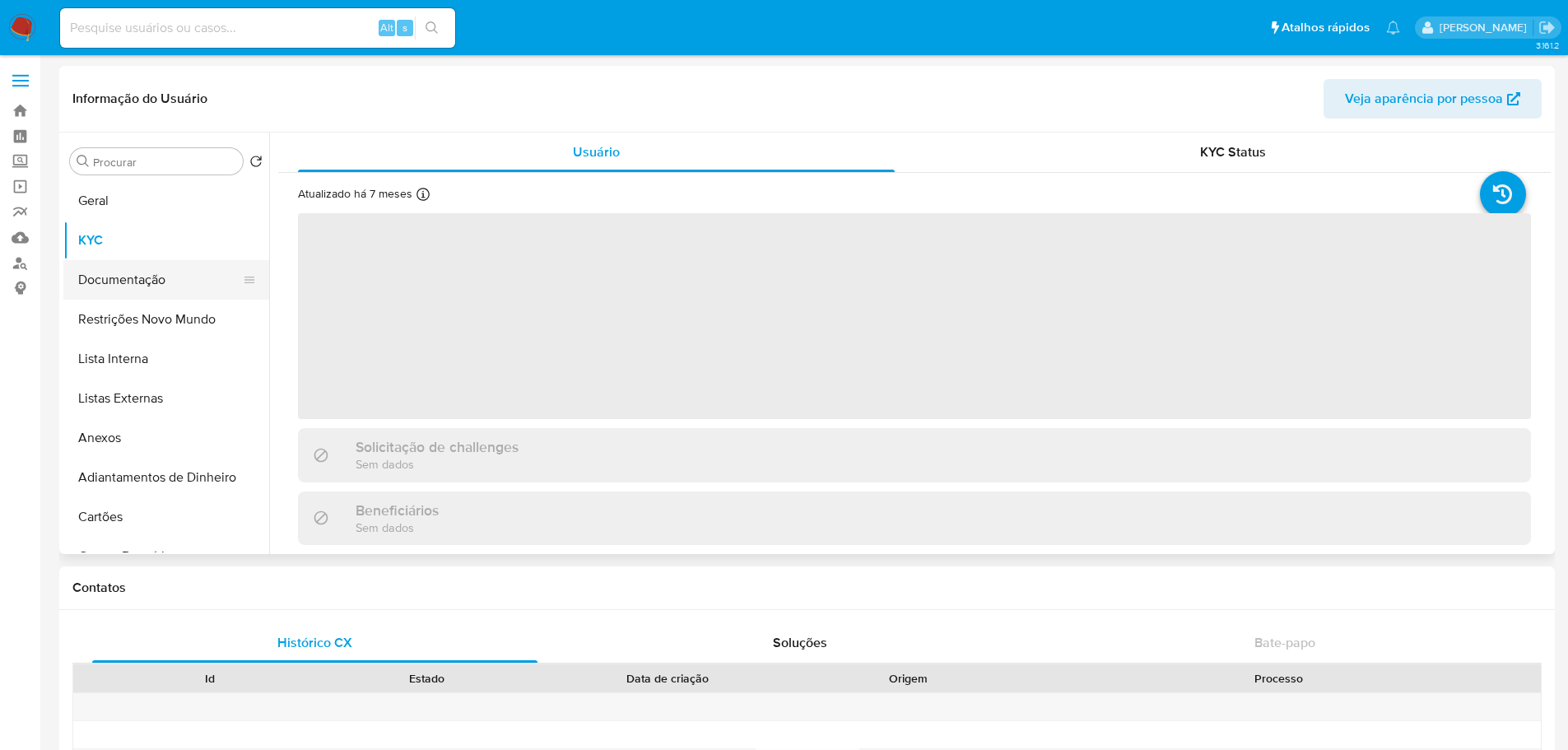
click at [156, 295] on button "Documentação" at bounding box center [160, 280] width 193 height 40
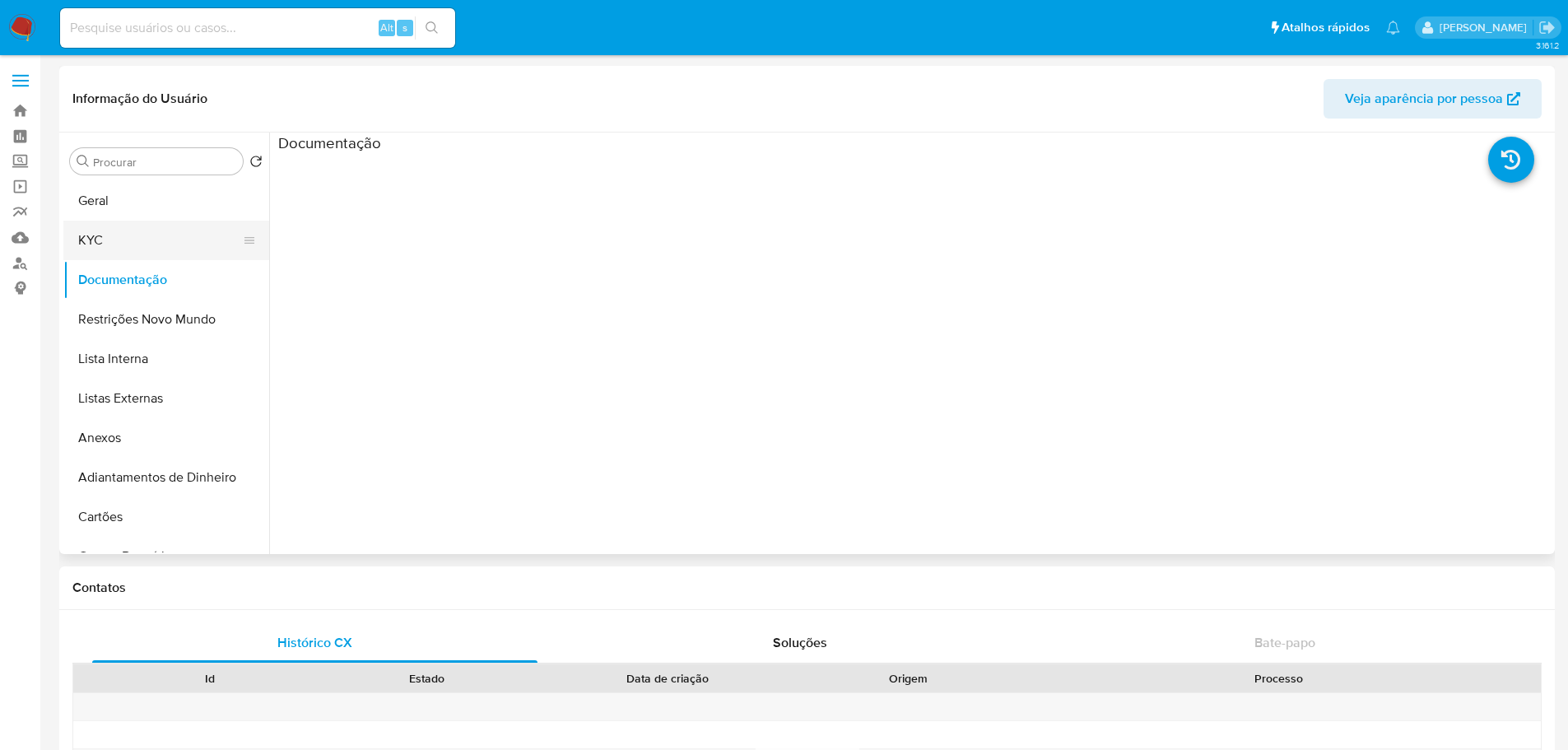
click at [156, 236] on button "KYC" at bounding box center [160, 240] width 193 height 40
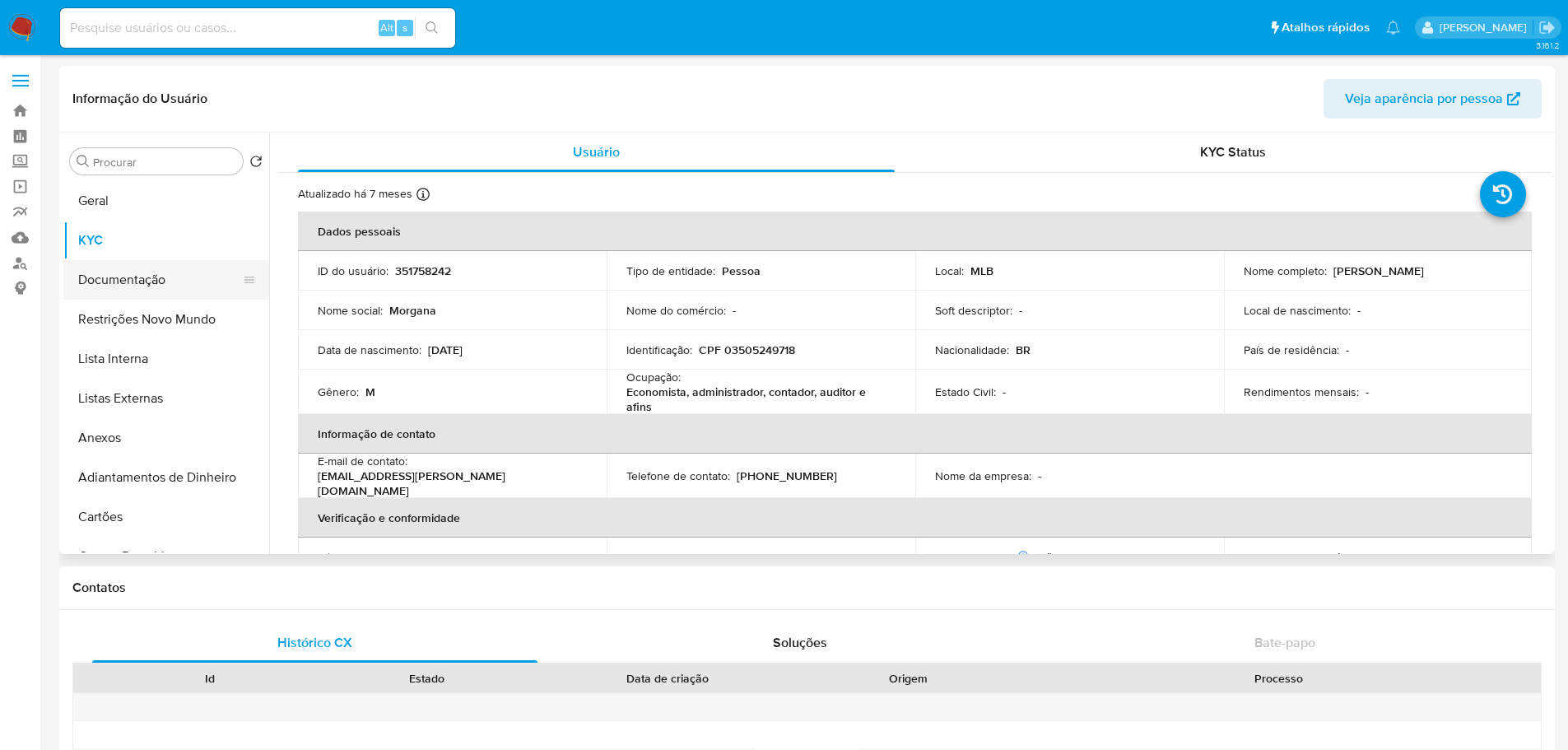
click at [164, 283] on button "Documentação" at bounding box center [160, 280] width 193 height 40
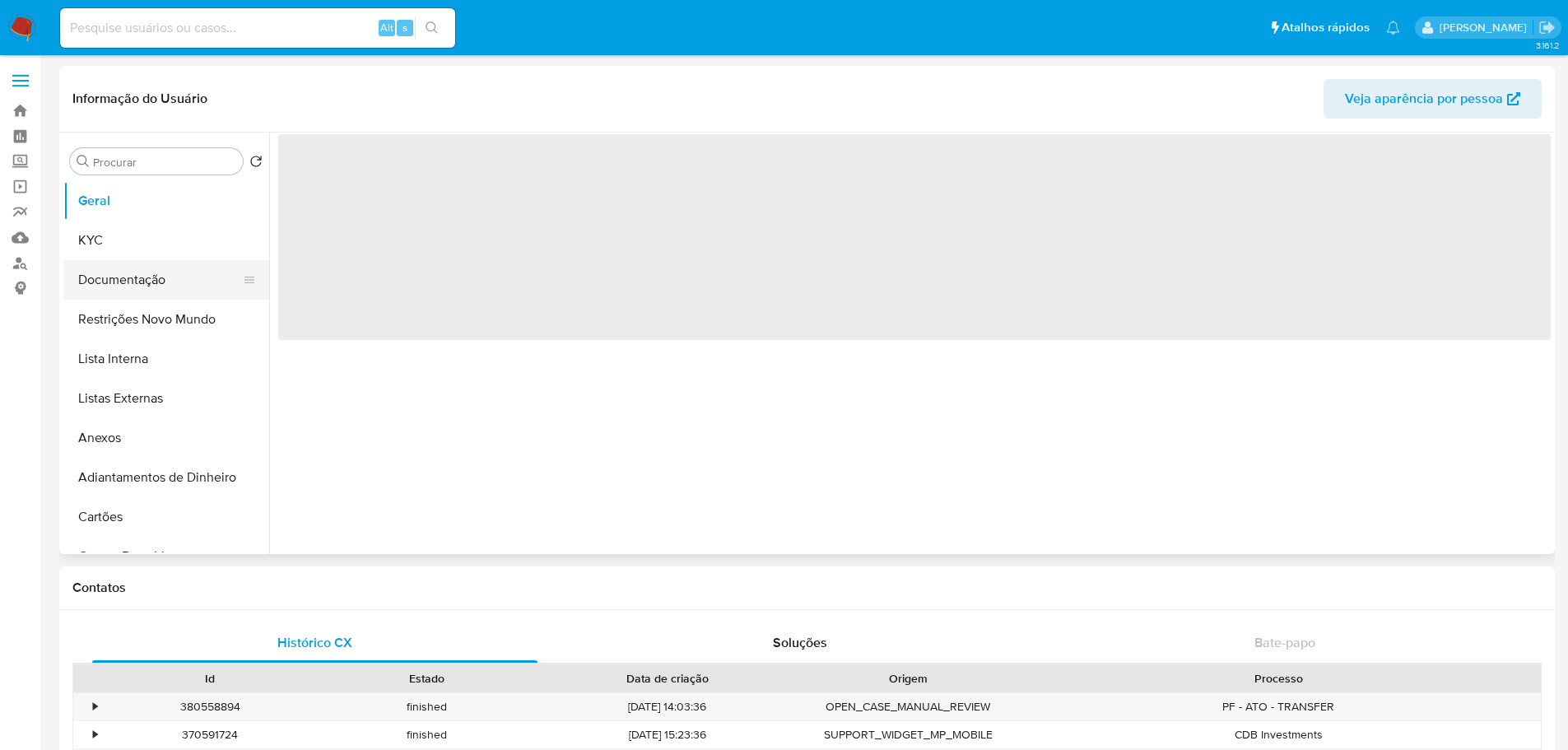
click at [114, 278] on button "Documentação" at bounding box center [160, 280] width 193 height 40
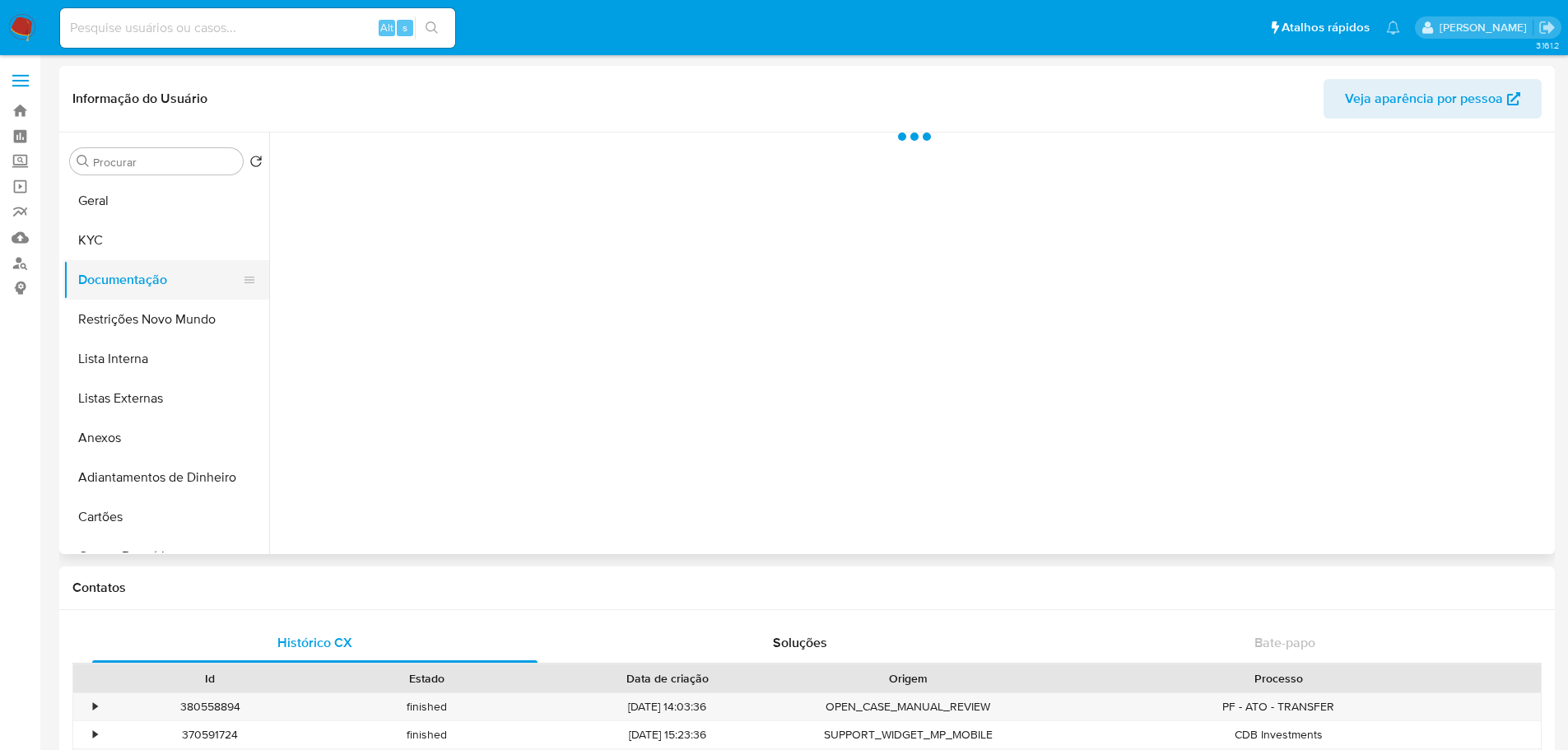
select select "10"
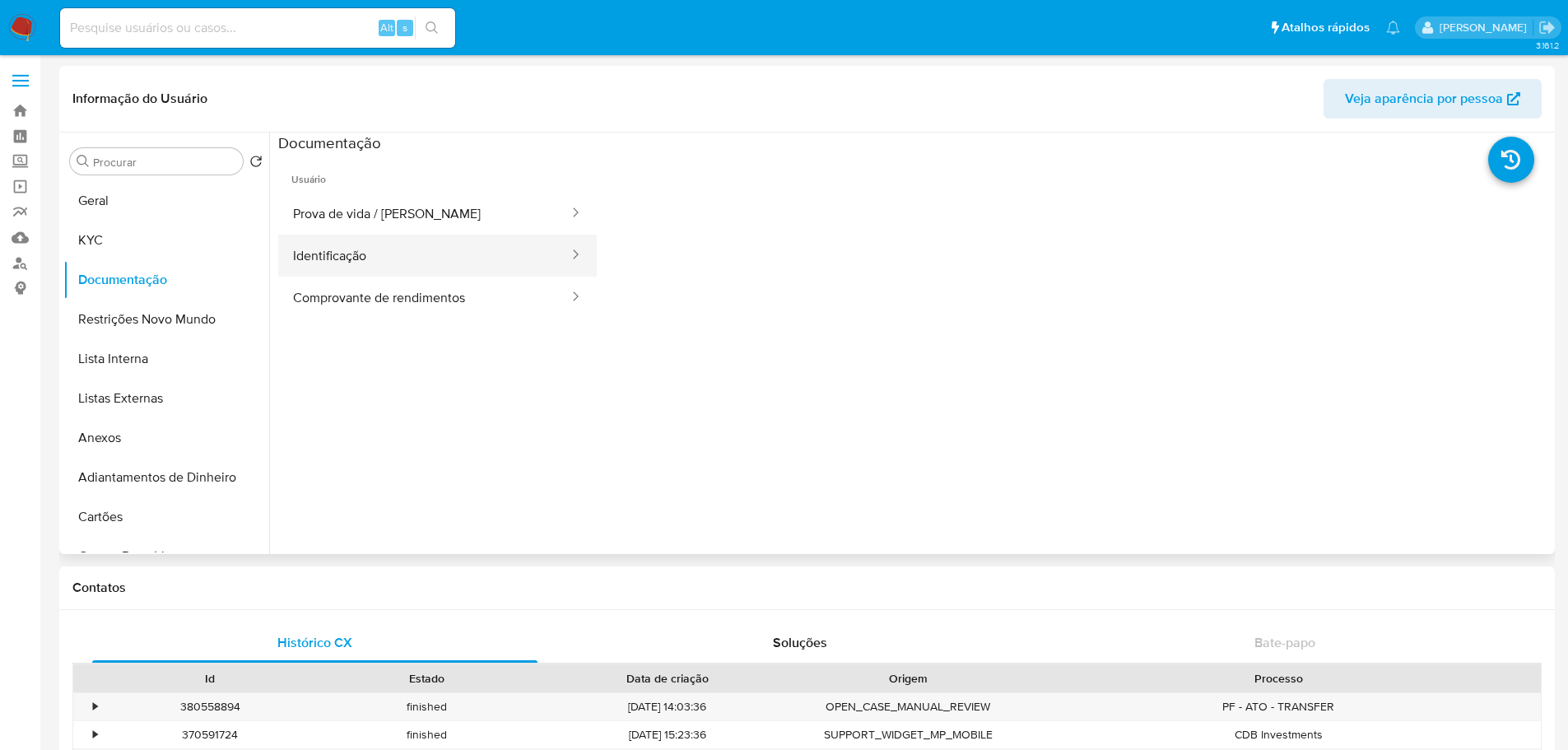
click at [372, 252] on button "Identificação" at bounding box center [424, 255] width 293 height 42
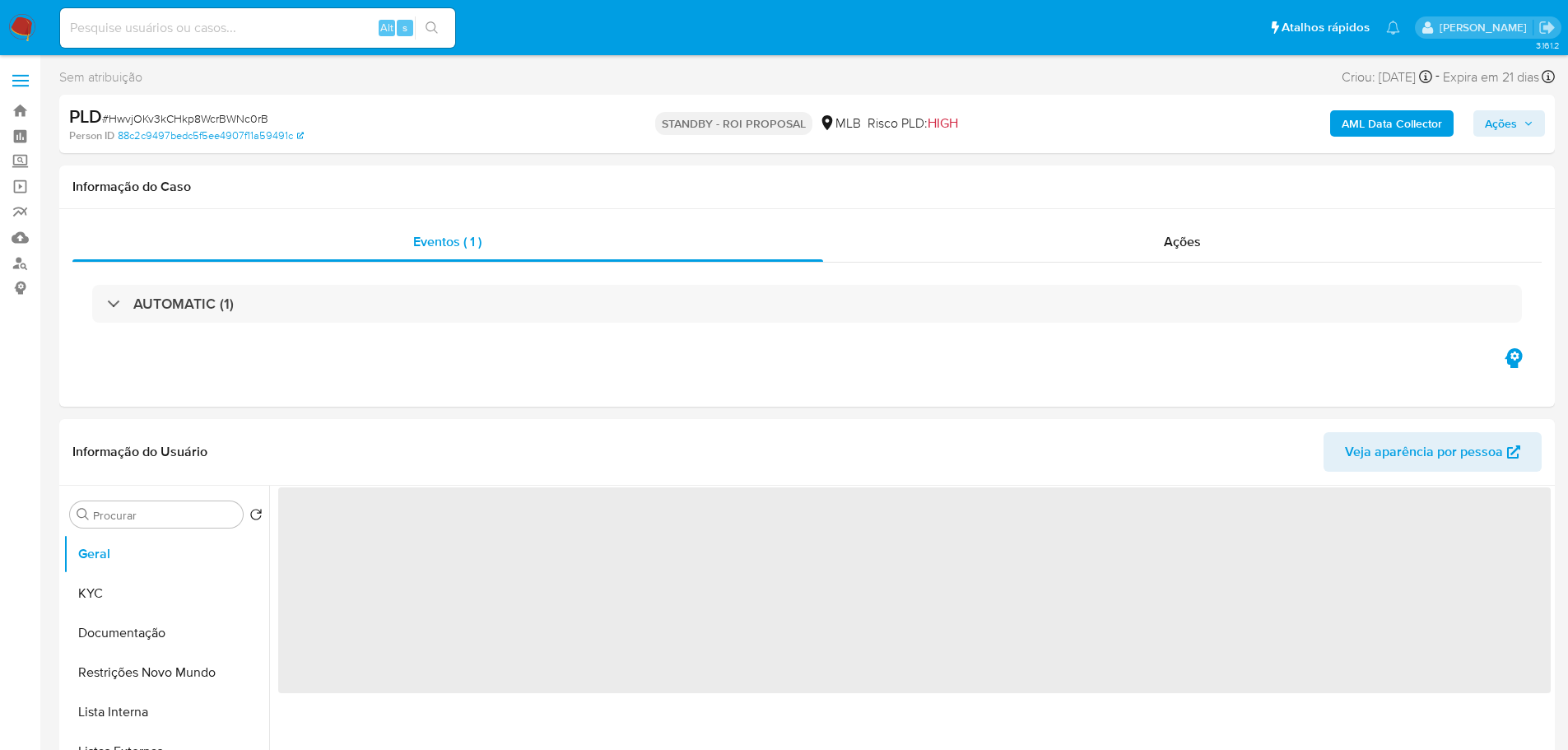
select select "10"
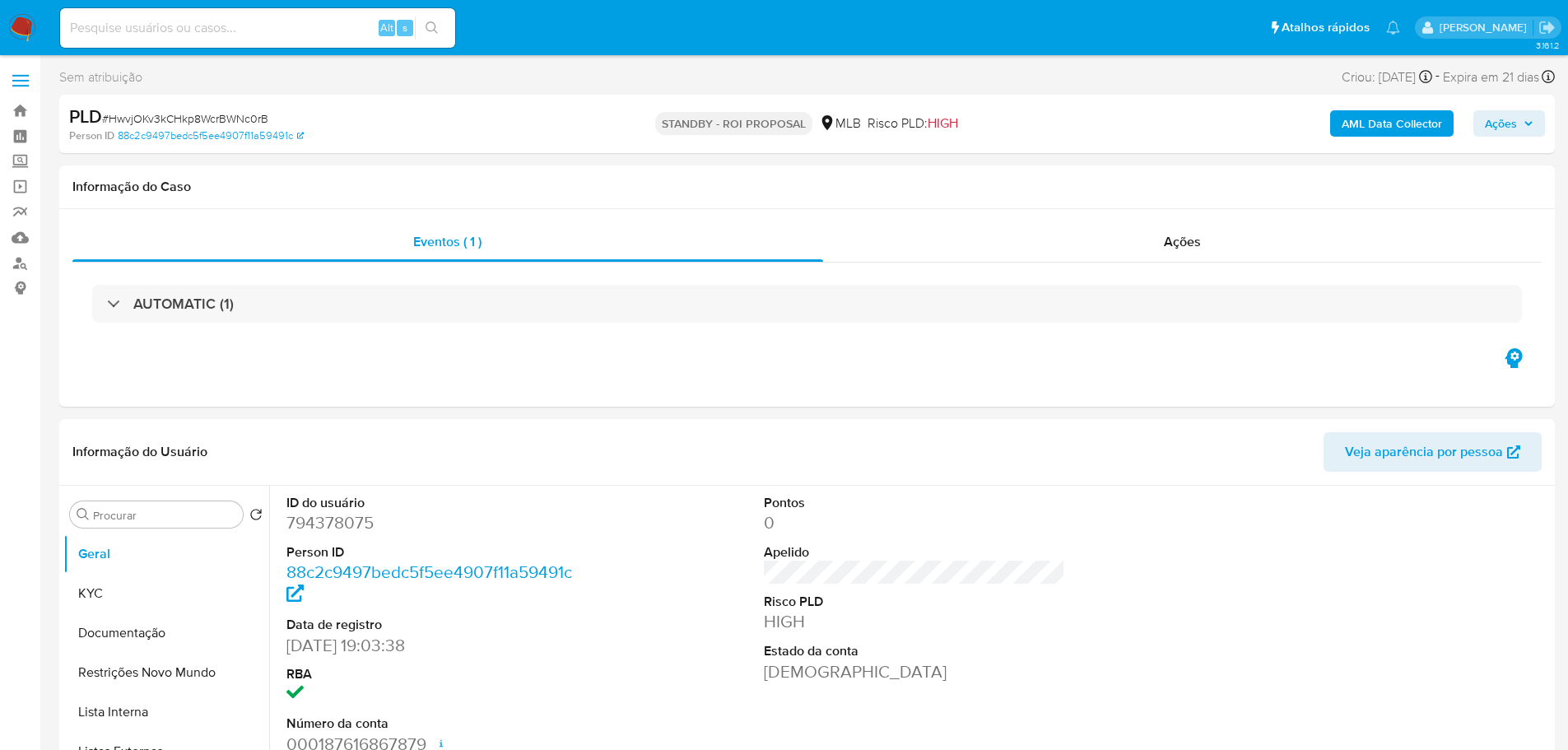
click at [248, 118] on span "# HwvjOKv3kCHkp8WcrBWNc0rB" at bounding box center [186, 118] width 167 height 16
copy span "HwvjOKv3kCHkp8WcrBWNc0rB"
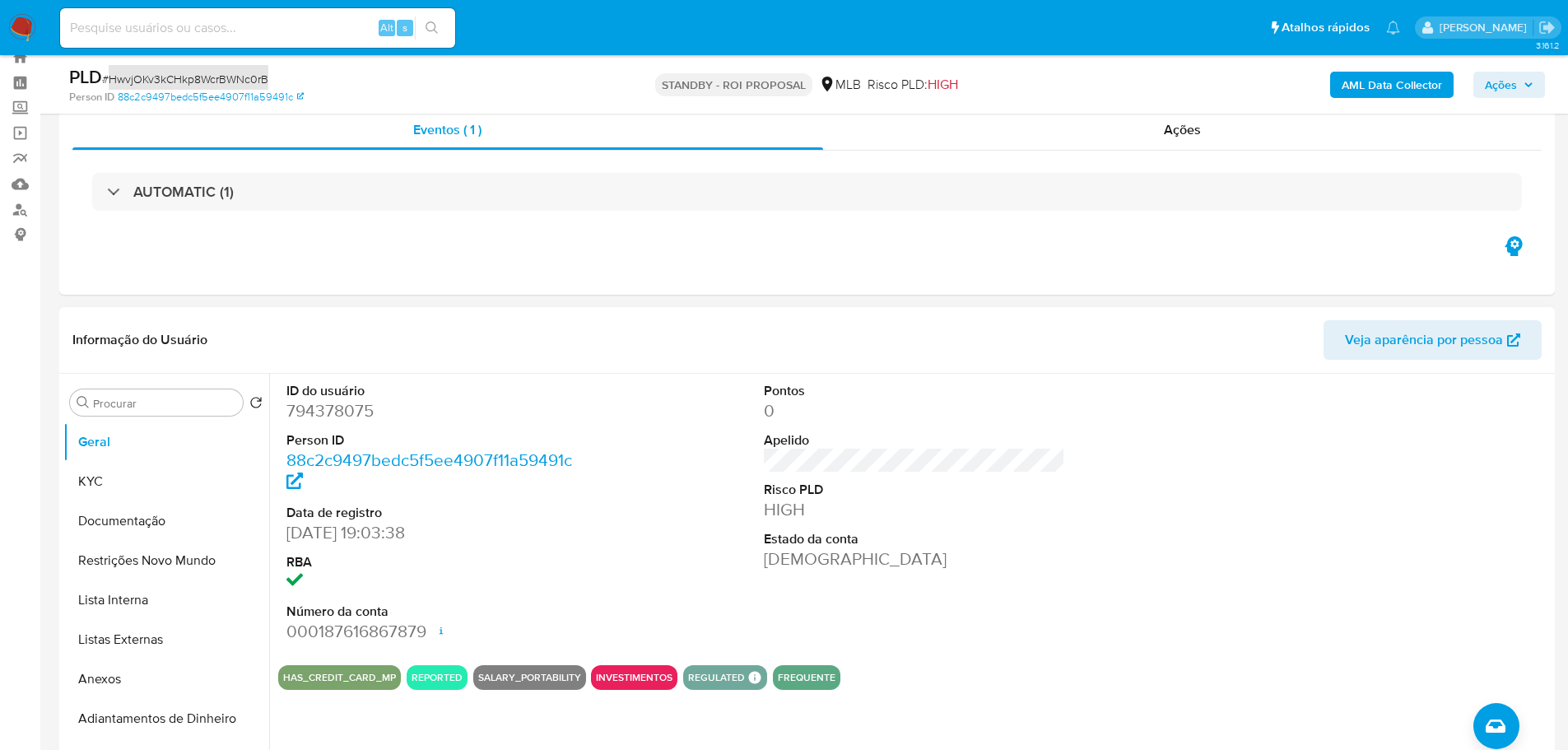
scroll to position [82, 0]
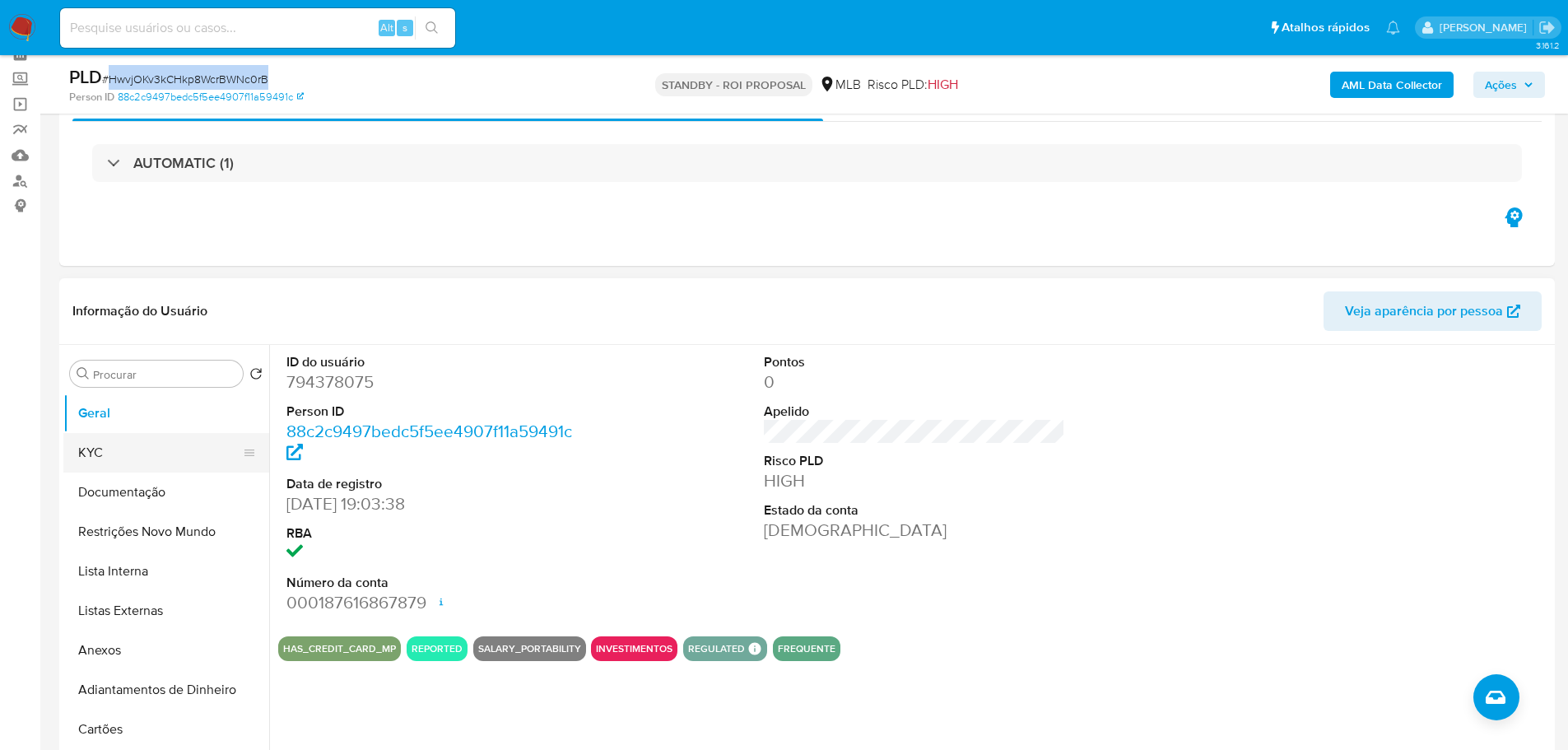
click at [89, 452] on button "KYC" at bounding box center [160, 453] width 193 height 40
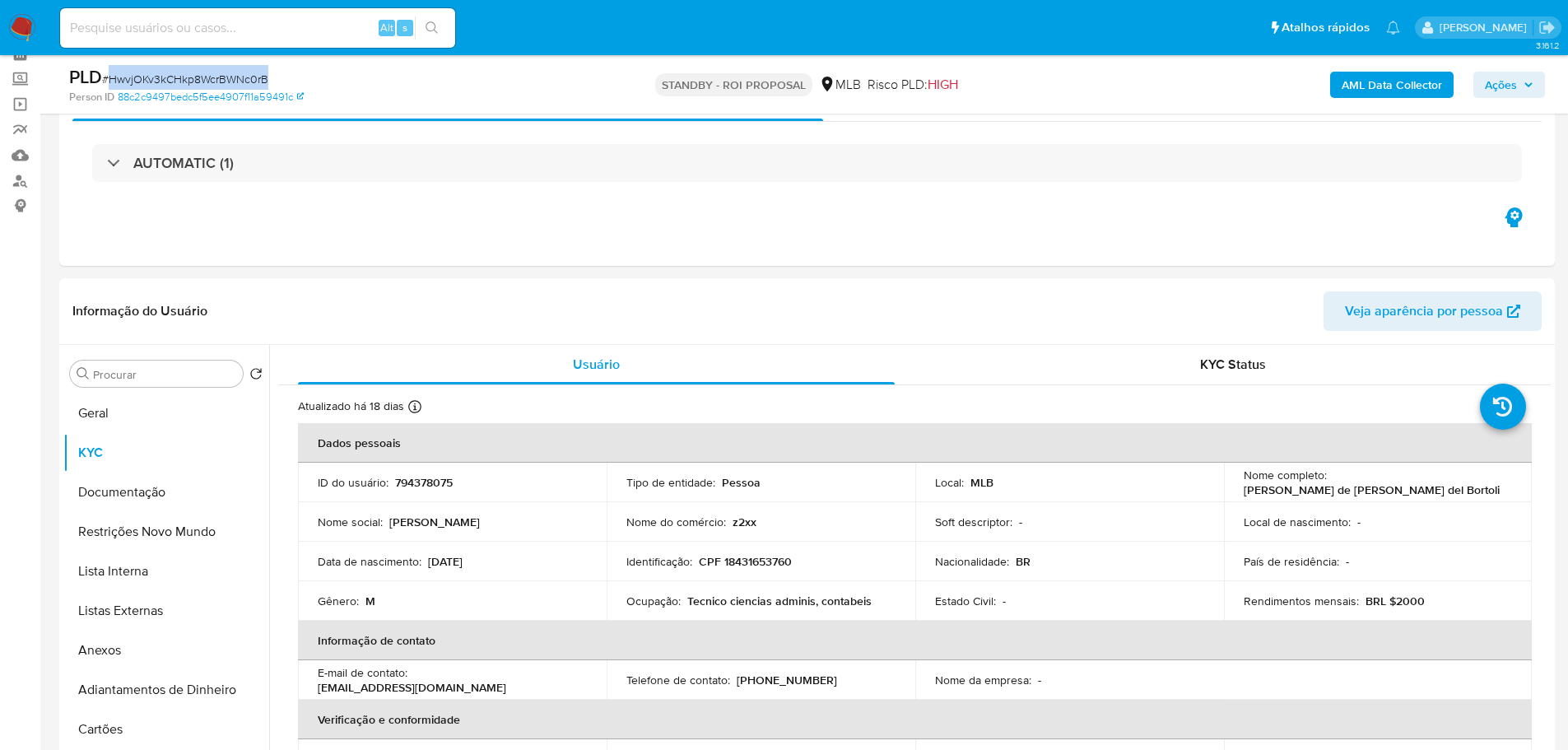
click at [23, 23] on img at bounding box center [22, 28] width 28 height 28
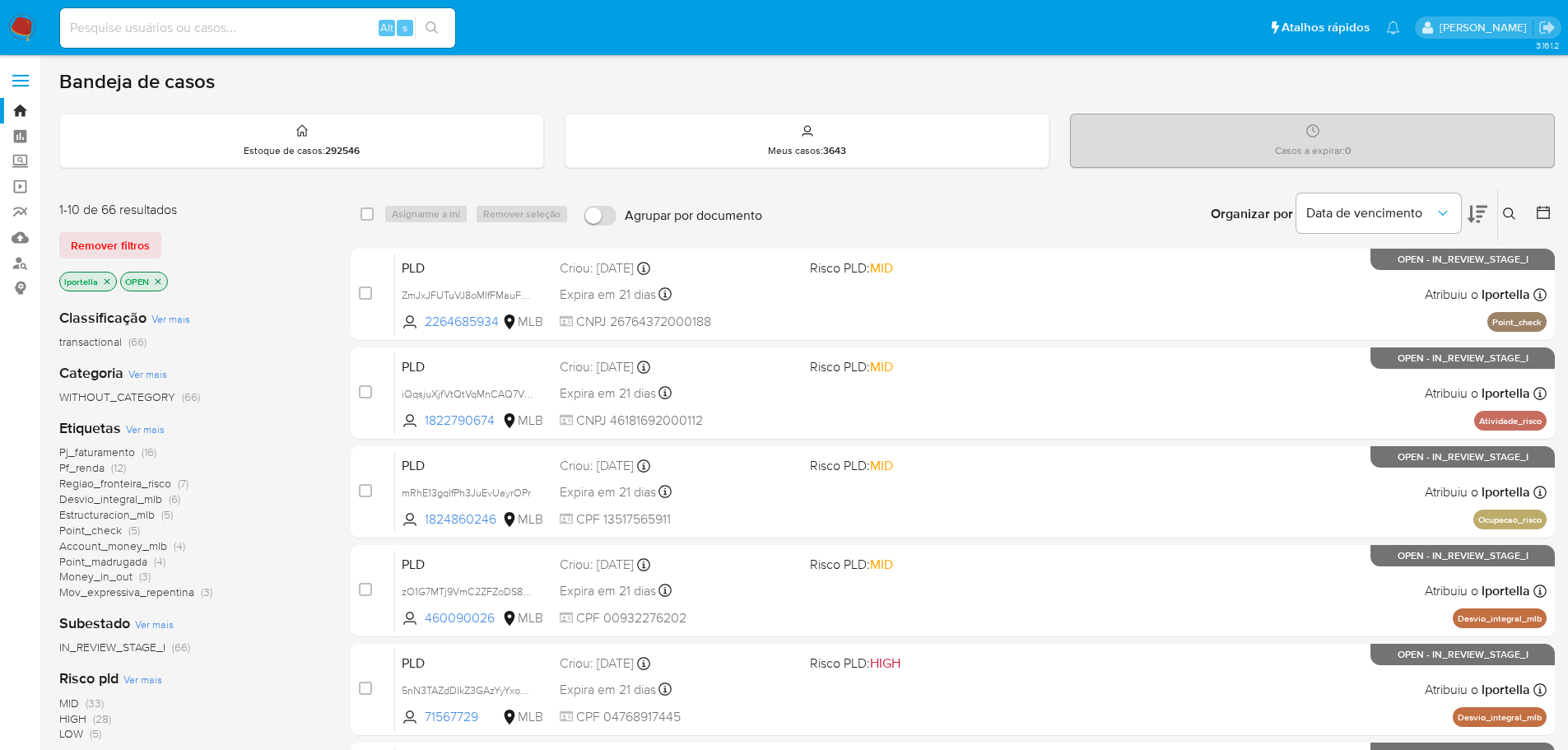
drag, startPoint x: 452, startPoint y: 0, endPoint x: 842, endPoint y: 79, distance: 397.9
click at [842, 79] on div "Bandeja de casos" at bounding box center [807, 82] width 1496 height 24
click at [281, 28] on input at bounding box center [257, 28] width 395 height 22
paste input "aztbikGEVpzZZ9iED1lvtXu2"
type input "aztbikGEVpzZZ9iED1lvtXu2"
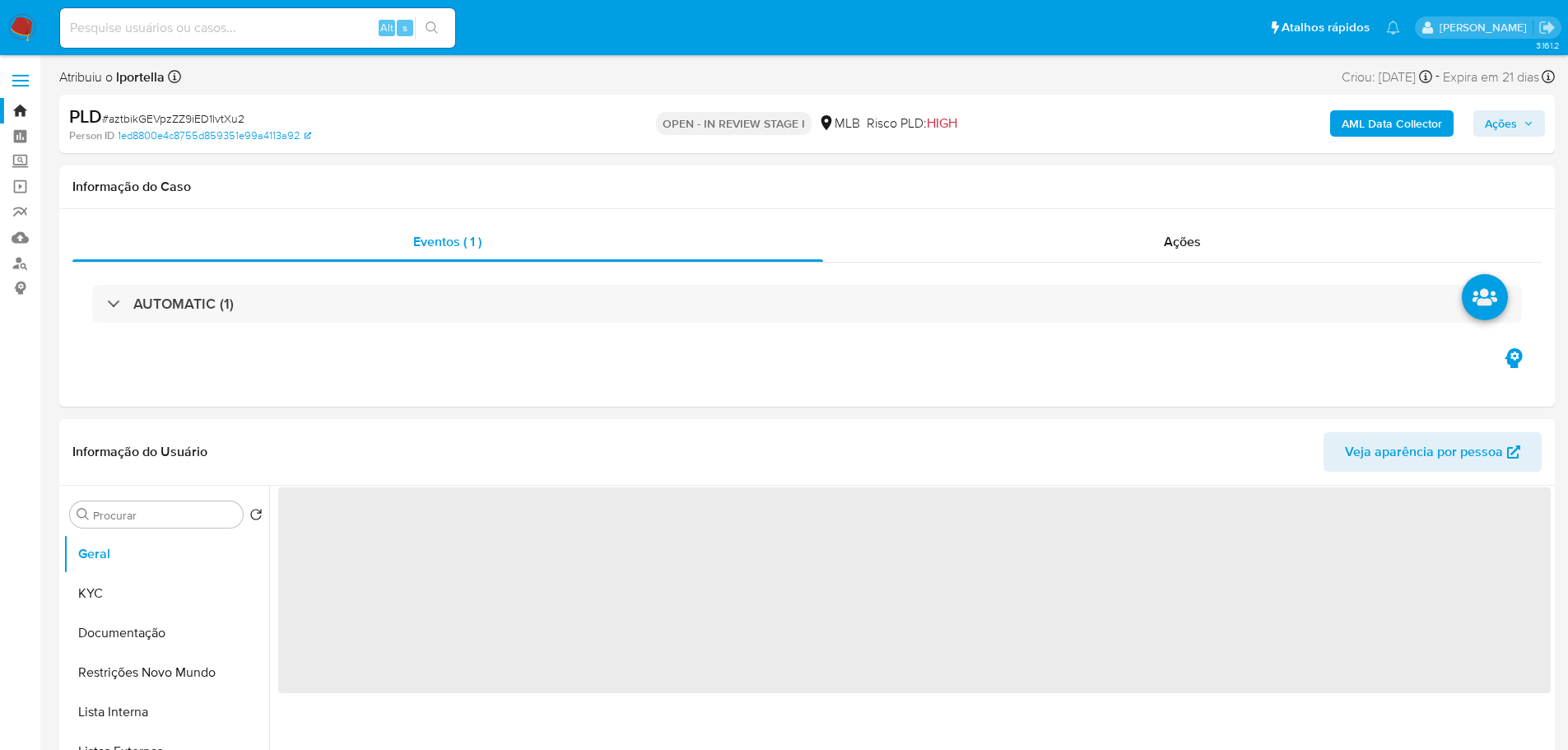
select select "10"
